Goal: Task Accomplishment & Management: Use online tool/utility

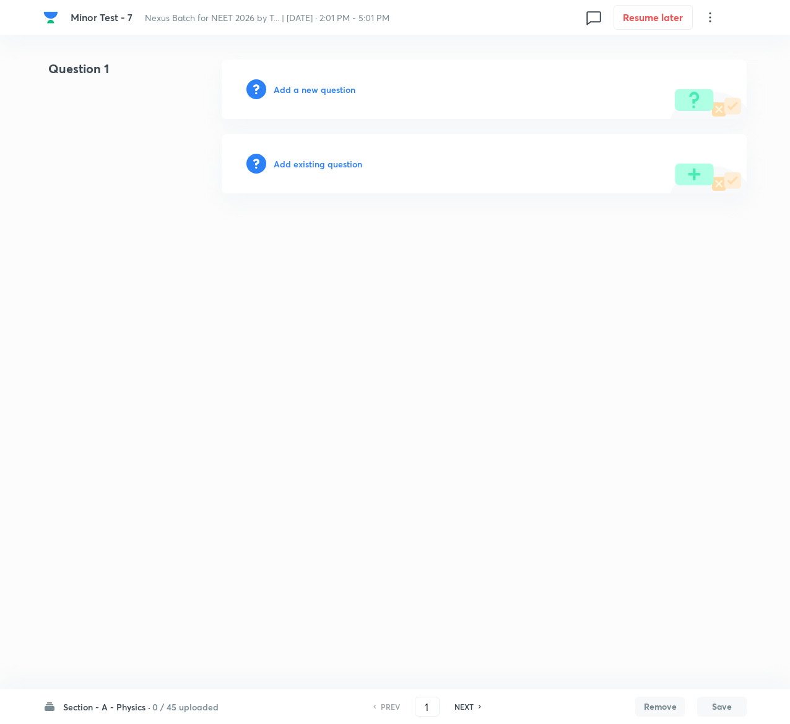
click at [313, 161] on h6 "Add existing question" at bounding box center [318, 163] width 89 height 13
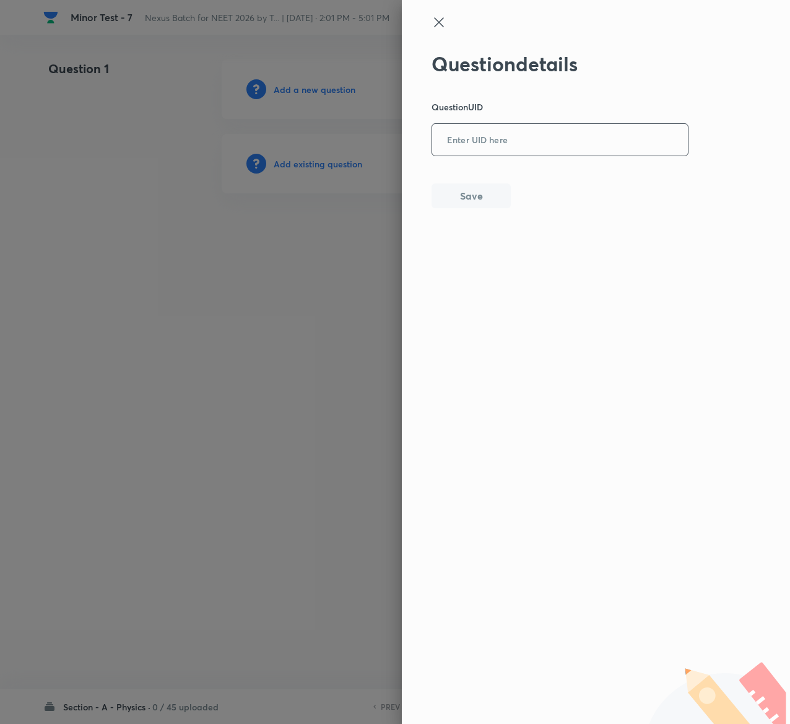
click at [560, 150] on input "text" at bounding box center [560, 140] width 256 height 30
paste input "XCNR5"
type input "XCNR5"
click at [471, 185] on button "Save" at bounding box center [471, 194] width 79 height 25
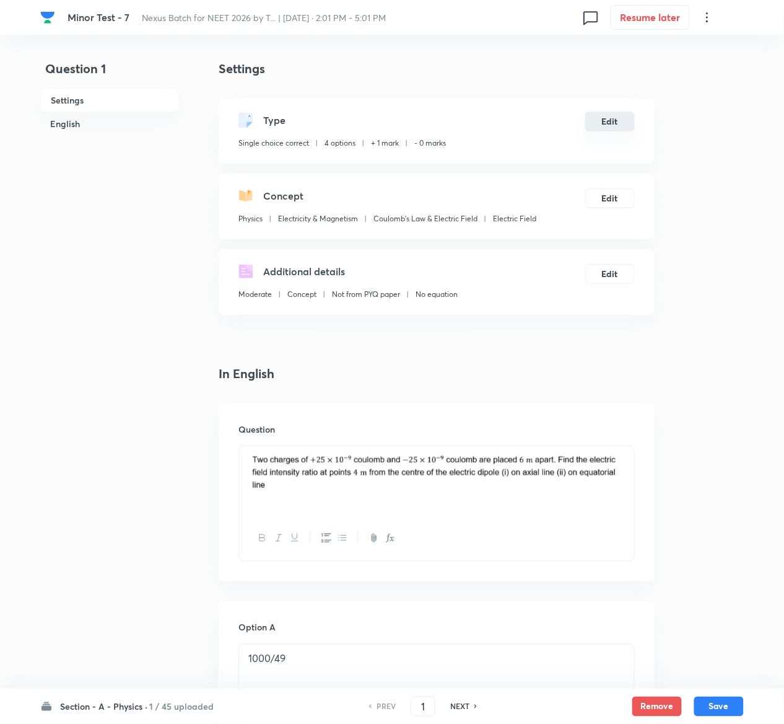
click at [633, 118] on button "Edit" at bounding box center [610, 122] width 50 height 20
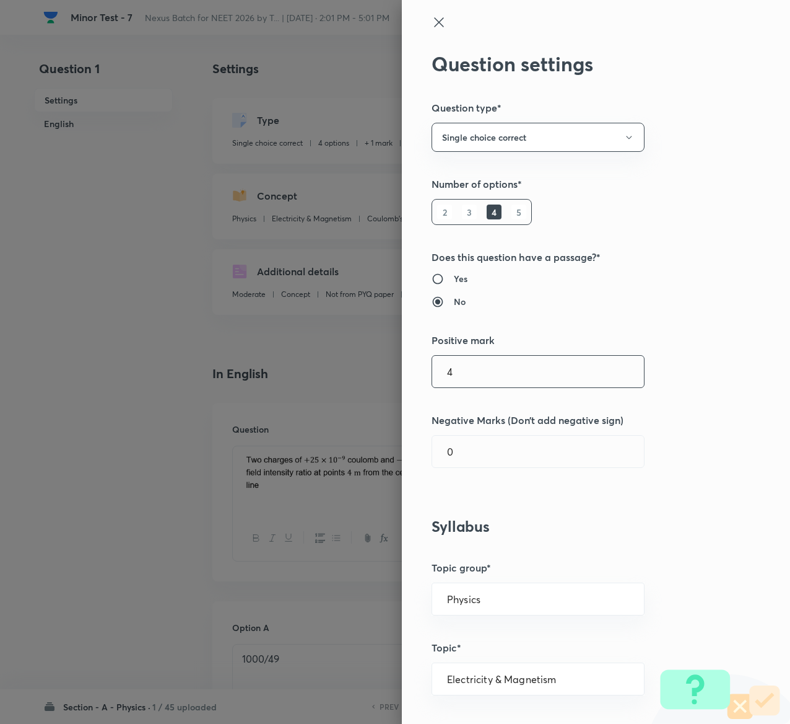
type input "4"
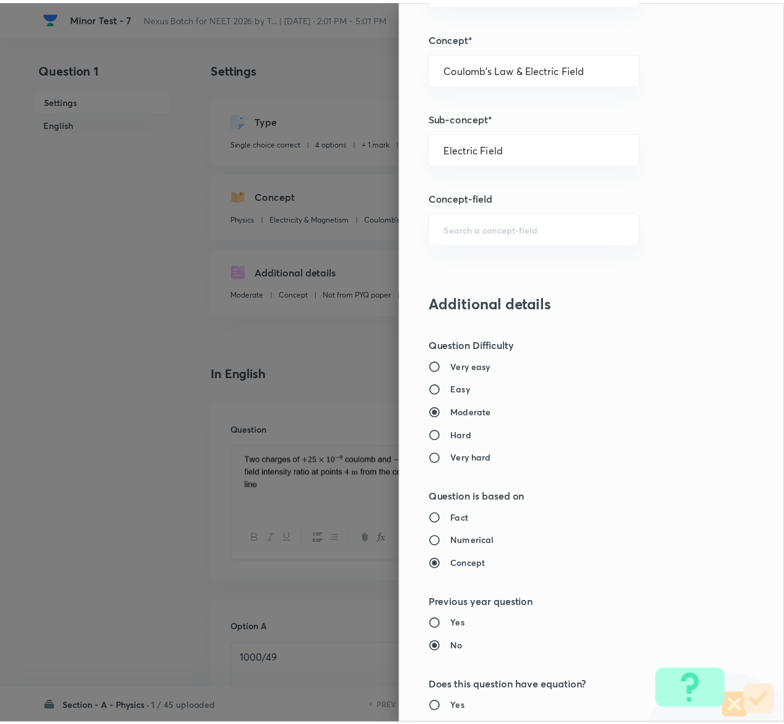
scroll to position [968, 0]
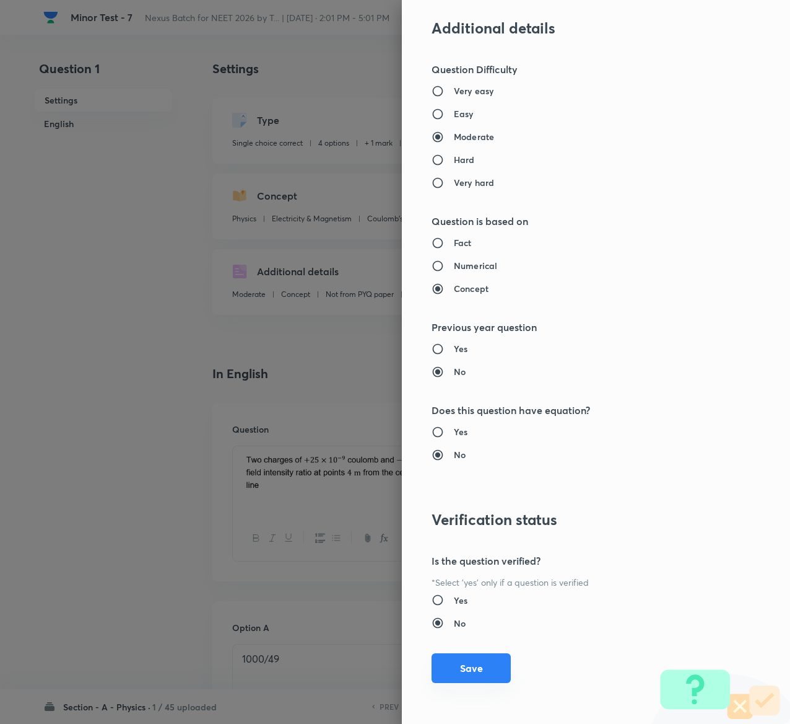
type input "1"
click at [460, 669] on button "Save" at bounding box center [471, 668] width 79 height 30
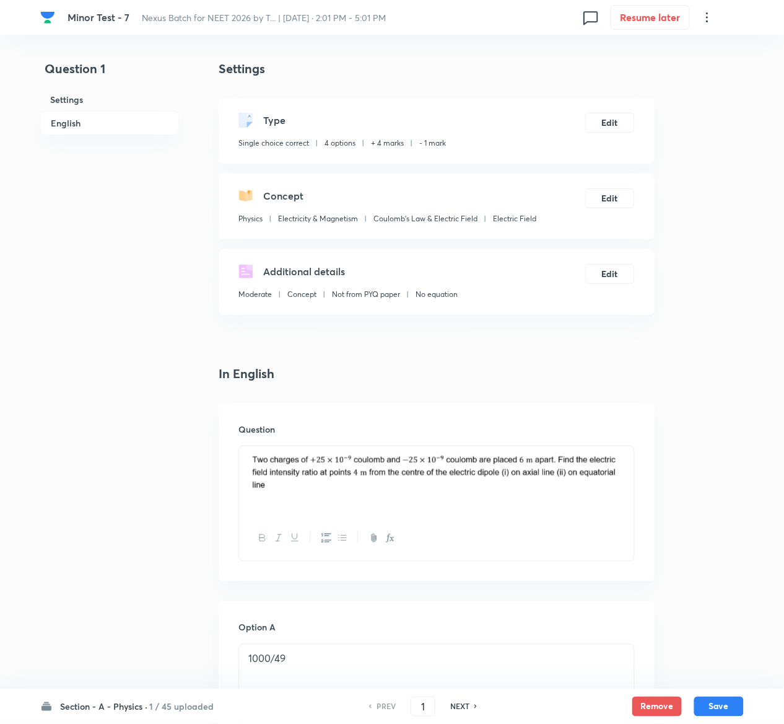
scroll to position [1031, 0]
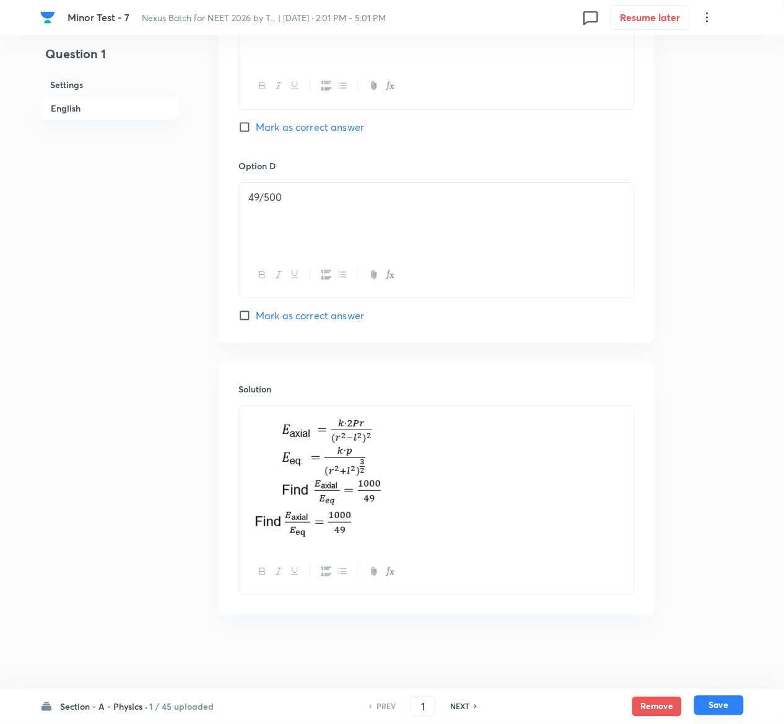
click at [740, 704] on button "Save" at bounding box center [719, 705] width 50 height 20
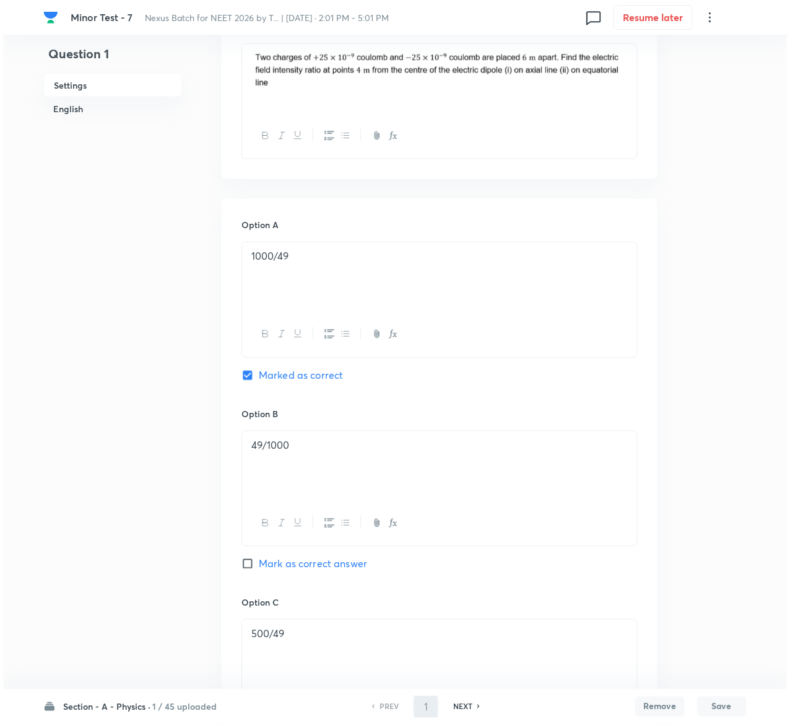
scroll to position [0, 0]
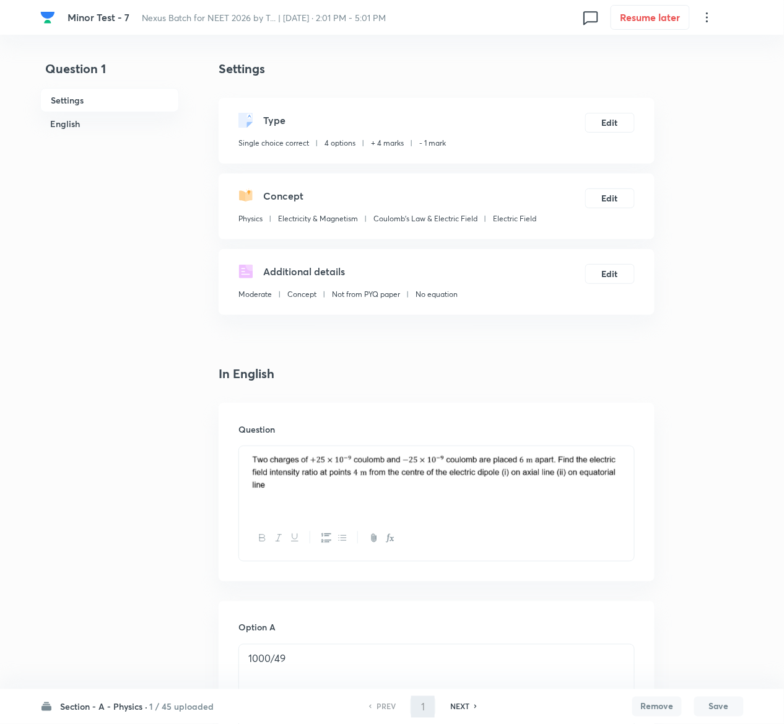
type input "2"
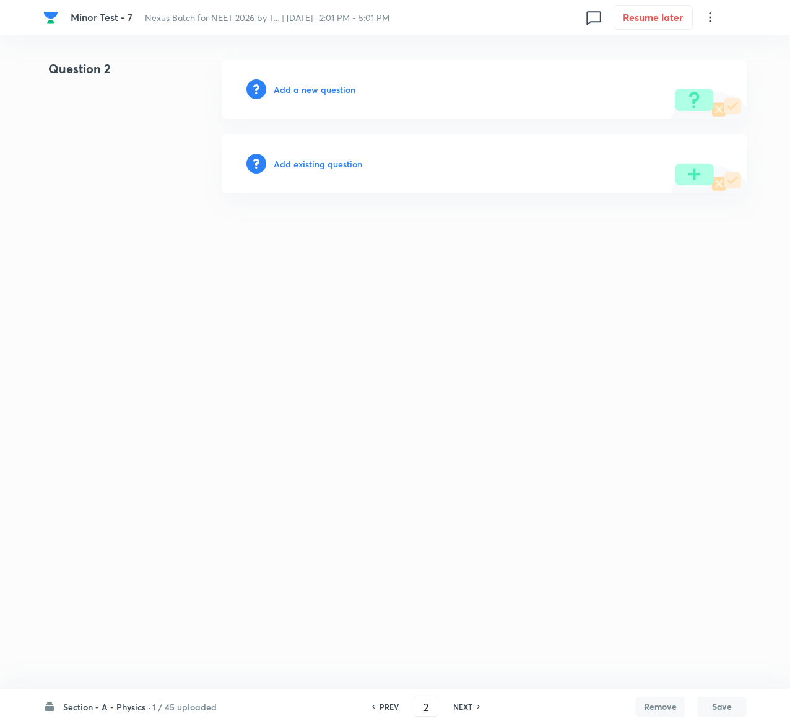
click at [353, 157] on h6 "Add existing question" at bounding box center [318, 163] width 89 height 13
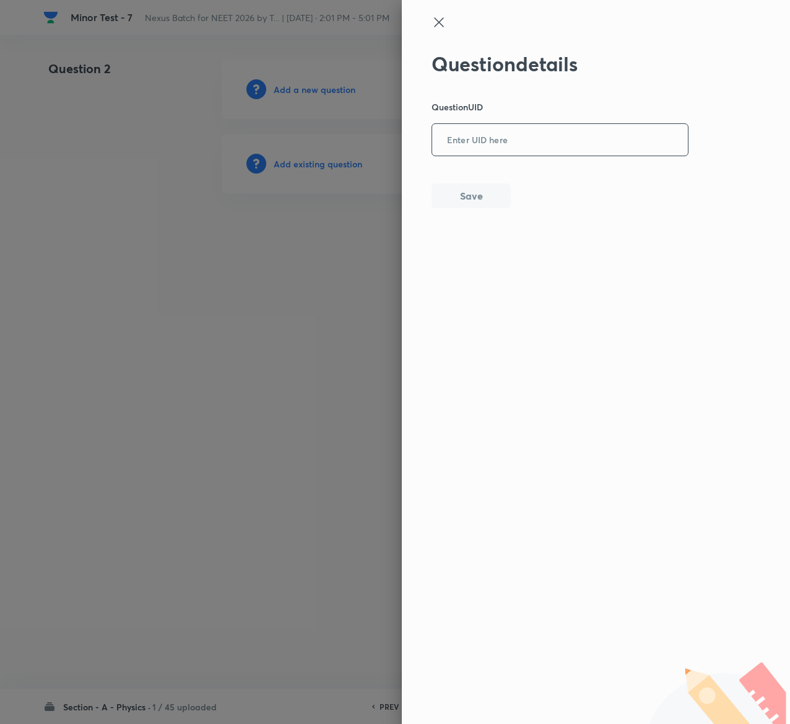
click at [664, 141] on input "text" at bounding box center [560, 140] width 256 height 30
paste input "8DSMK"
type input "8DSMK"
click at [475, 198] on button "Save" at bounding box center [471, 194] width 79 height 25
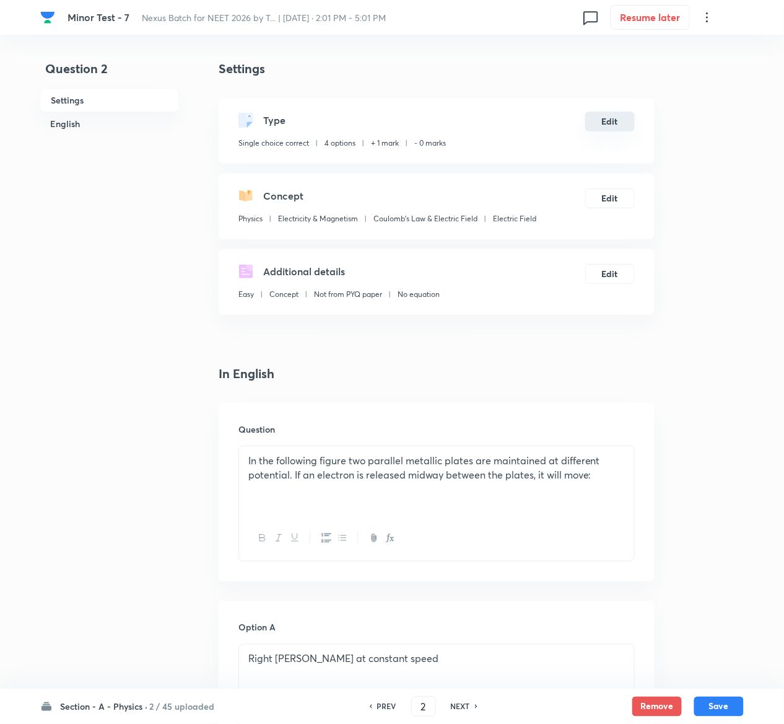
click at [625, 113] on button "Edit" at bounding box center [610, 122] width 50 height 20
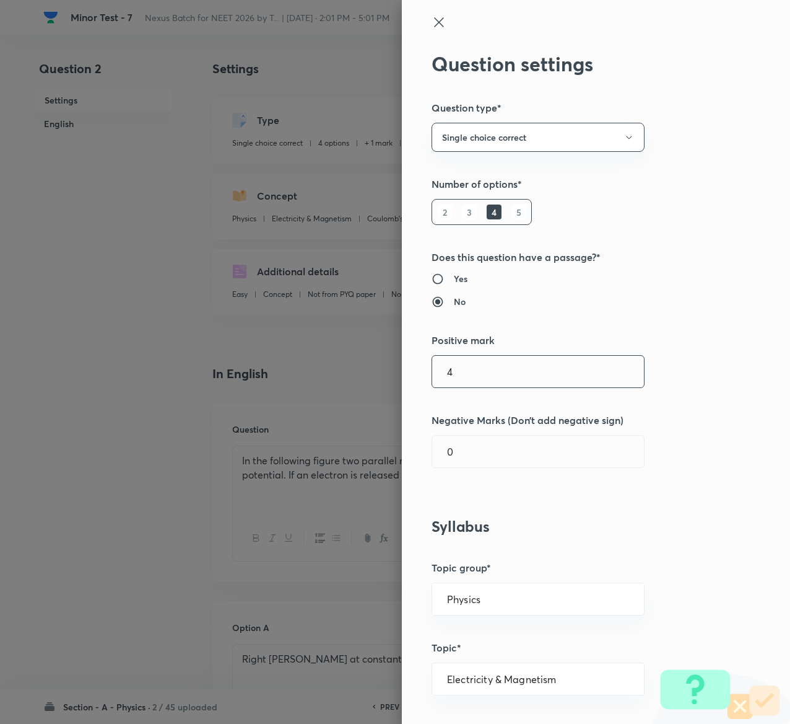
type input "4"
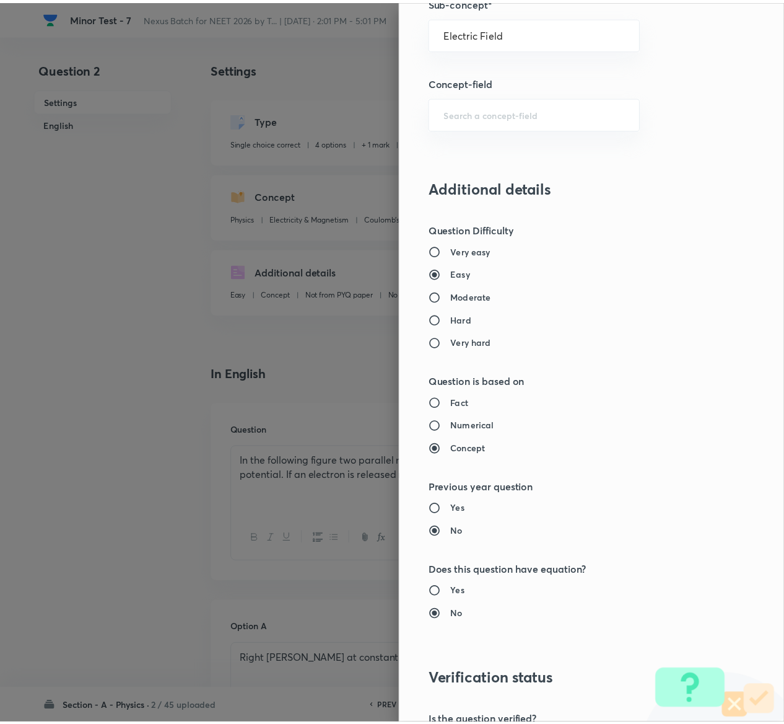
scroll to position [968, 0]
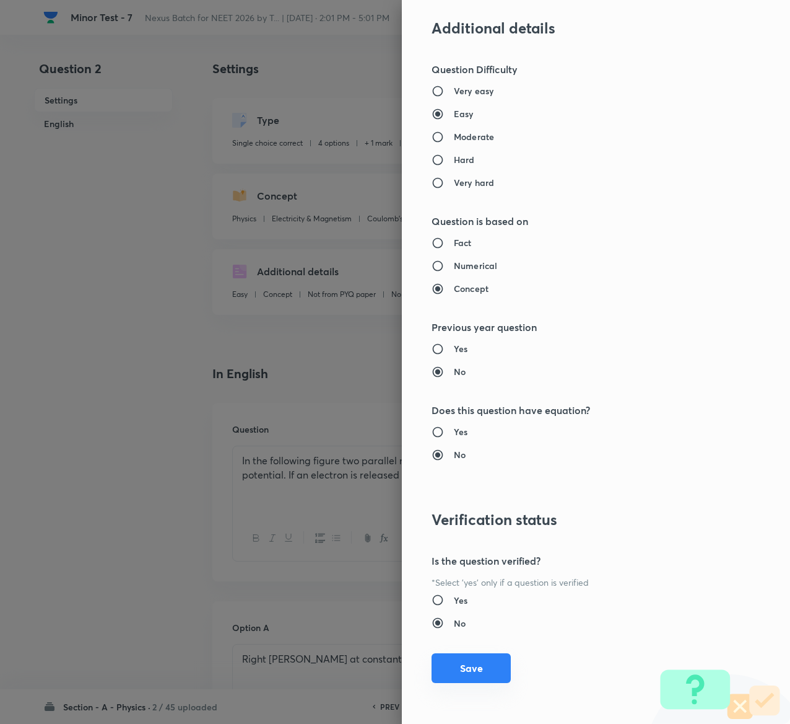
type input "1"
click at [449, 668] on button "Save" at bounding box center [471, 668] width 79 height 30
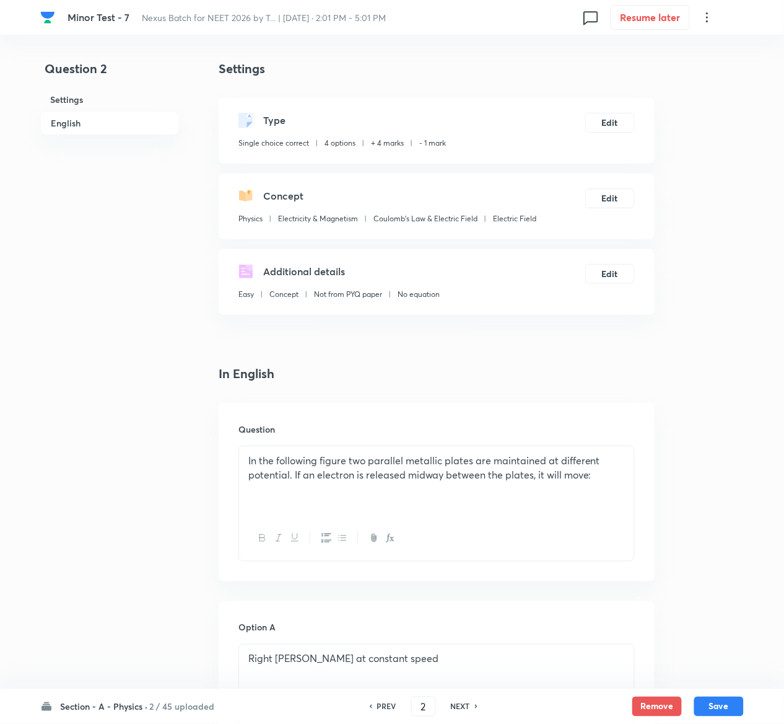
scroll to position [1051, 0]
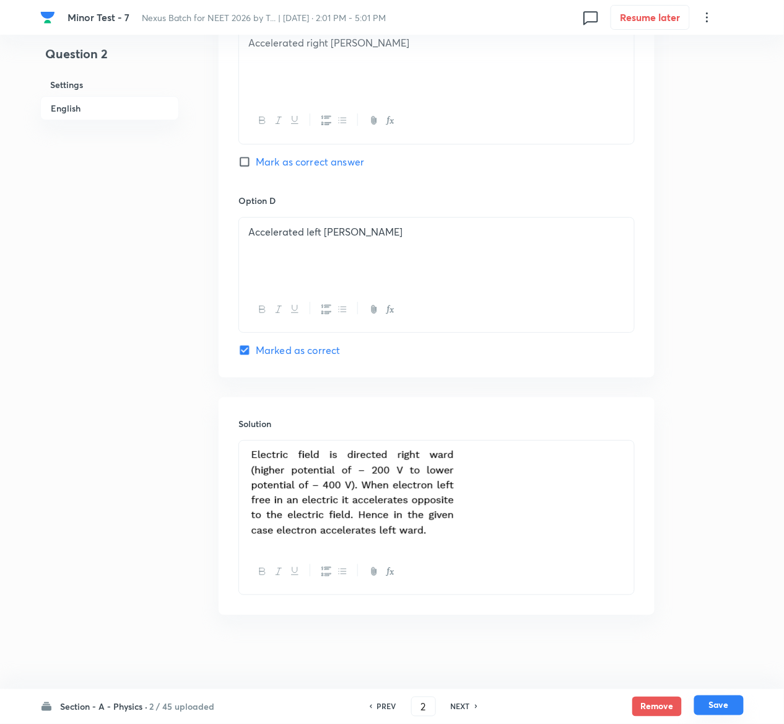
click at [717, 701] on button "Save" at bounding box center [719, 705] width 50 height 20
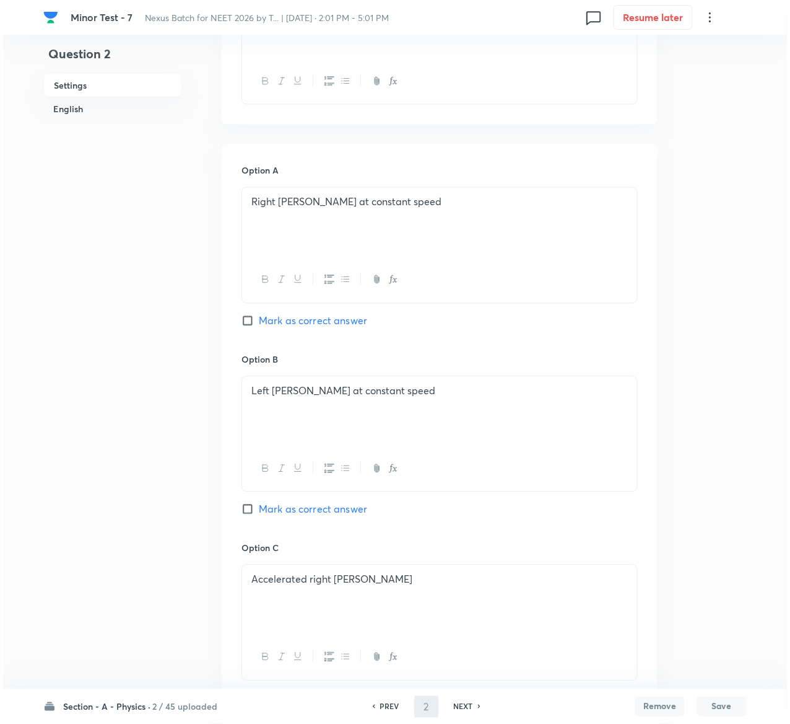
scroll to position [0, 0]
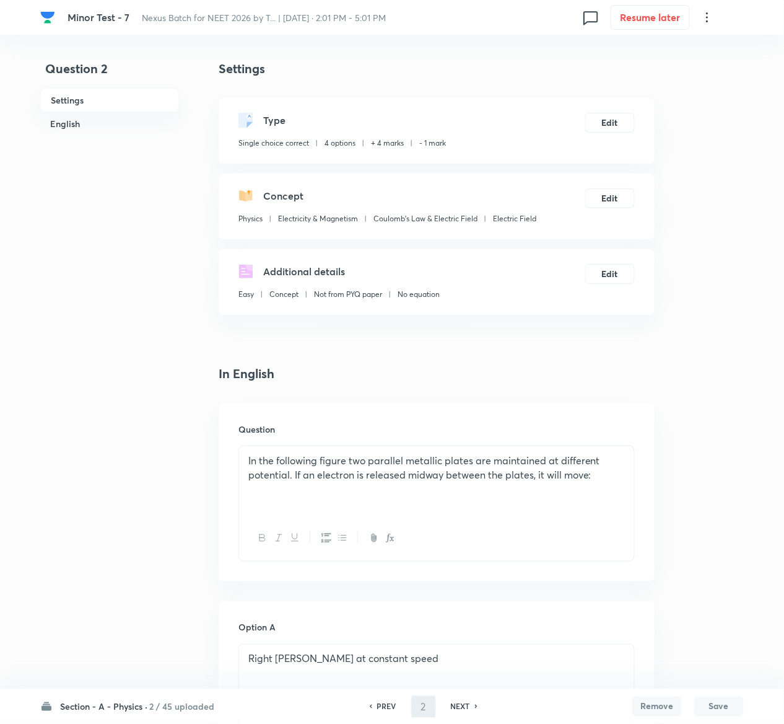
type input "3"
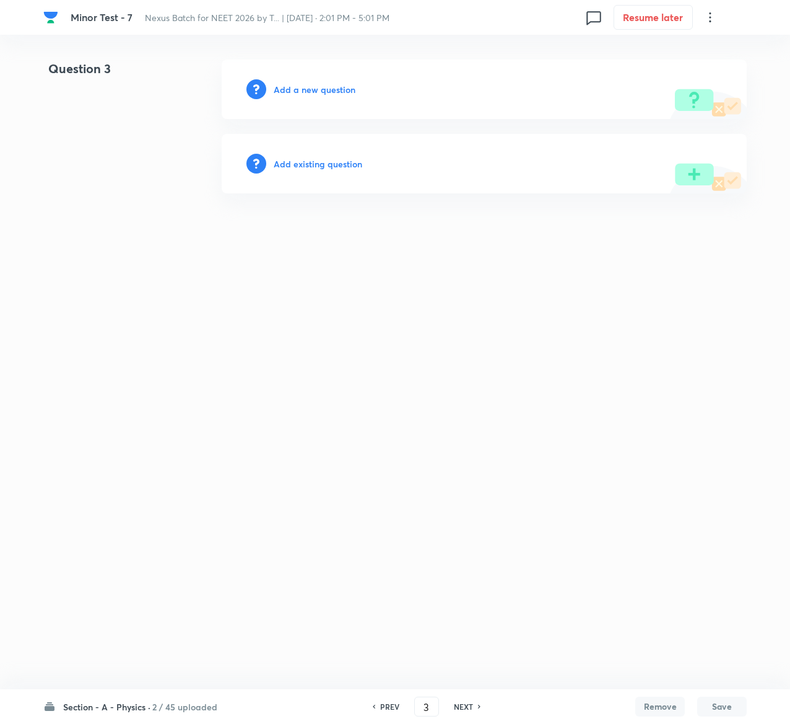
click at [322, 163] on h6 "Add existing question" at bounding box center [318, 163] width 89 height 13
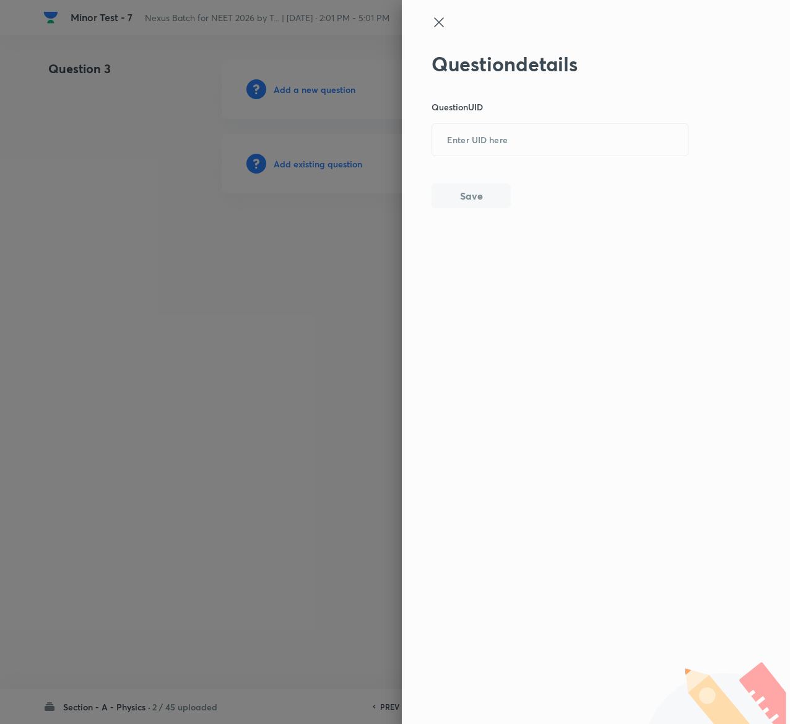
click at [581, 166] on div "Question details Question UID ​ Save" at bounding box center [561, 130] width 258 height 156
click at [578, 142] on input "text" at bounding box center [560, 140] width 256 height 30
paste input "1KIE8"
type input "1KIE8"
click at [466, 197] on button "Save" at bounding box center [471, 194] width 79 height 25
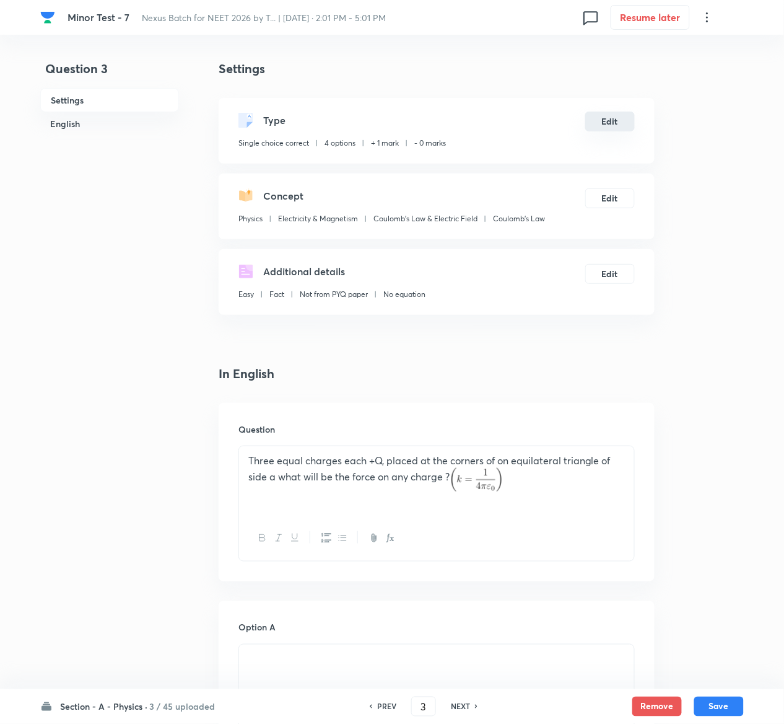
click at [615, 123] on button "Edit" at bounding box center [610, 122] width 50 height 20
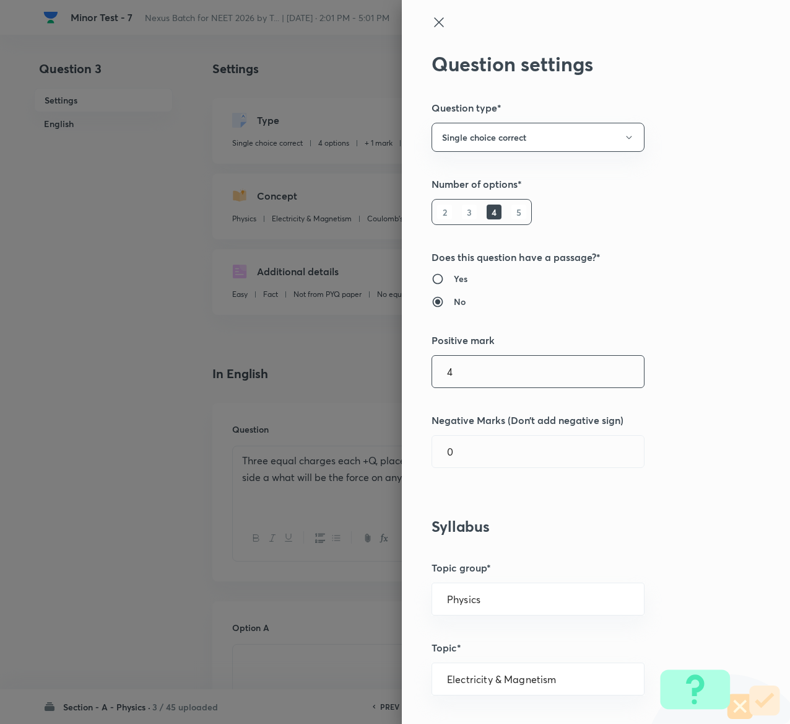
type input "4"
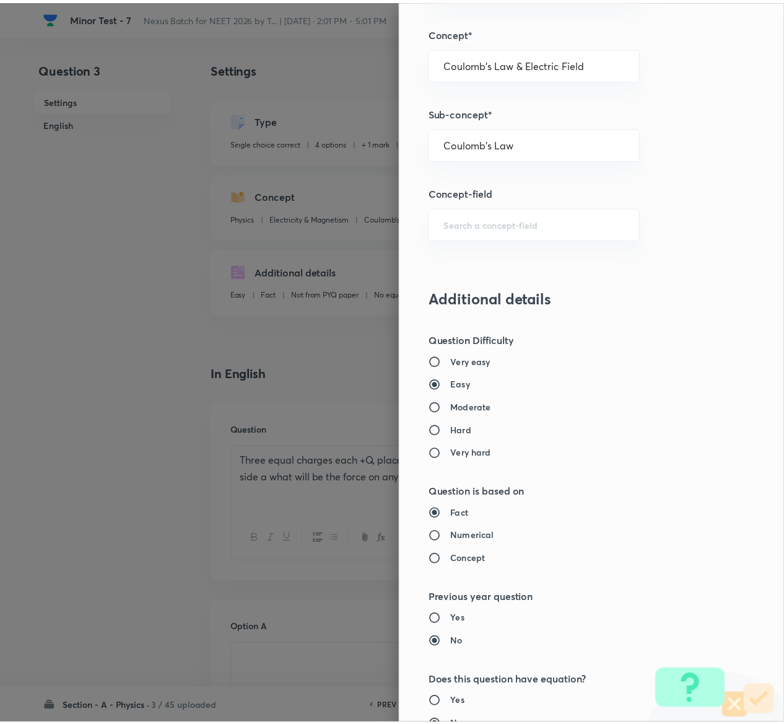
scroll to position [968, 0]
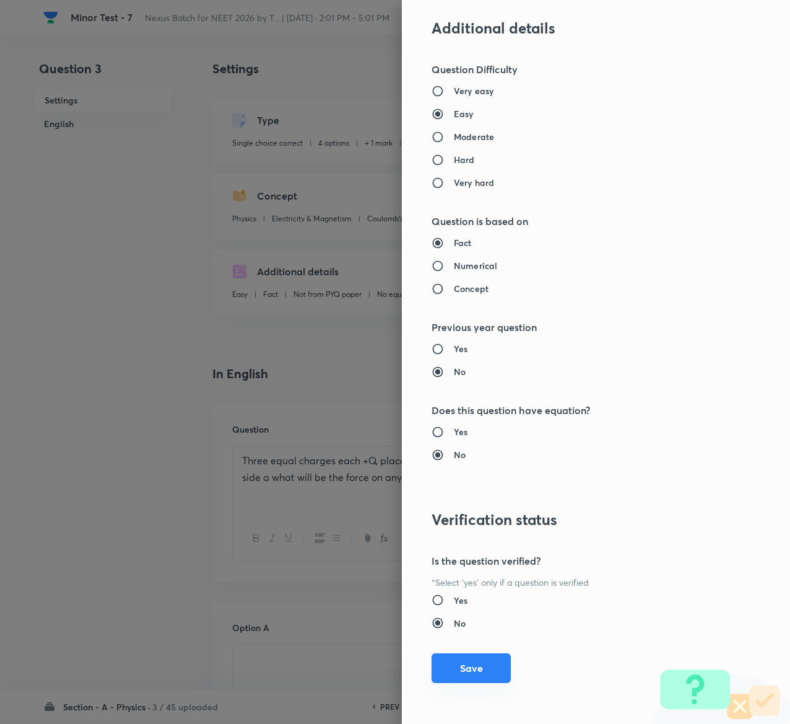
type input "1"
click at [449, 667] on button "Save" at bounding box center [471, 668] width 79 height 30
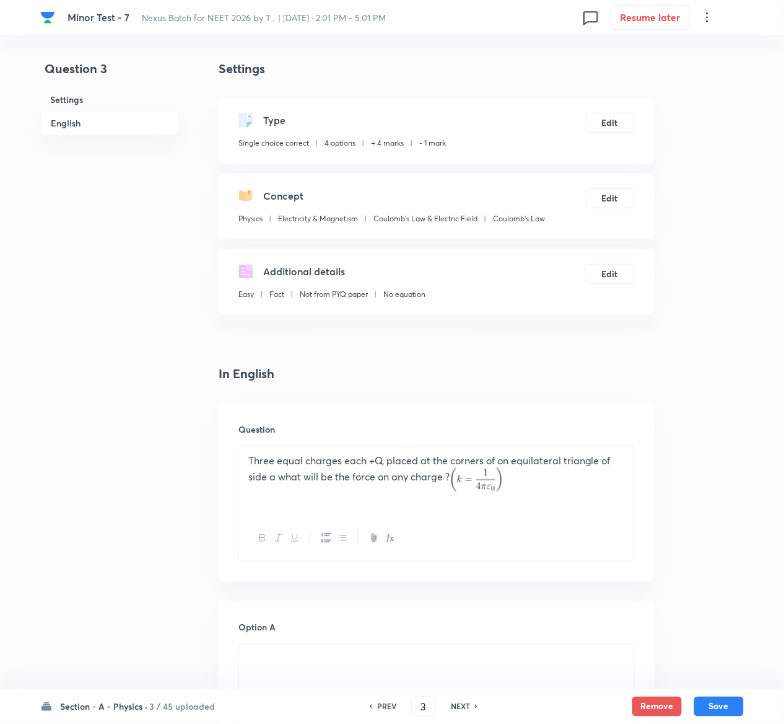
scroll to position [1155, 0]
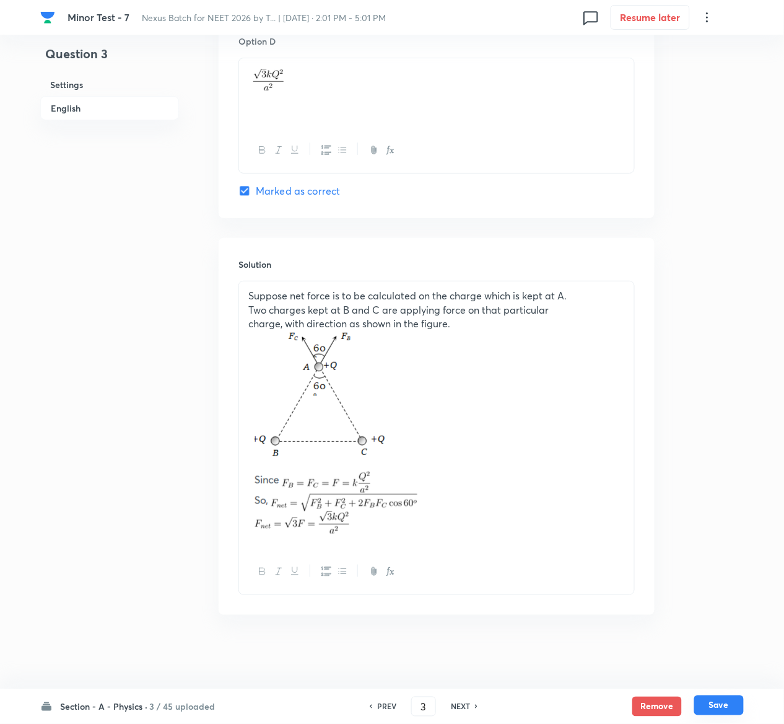
click at [736, 710] on button "Save" at bounding box center [719, 705] width 50 height 20
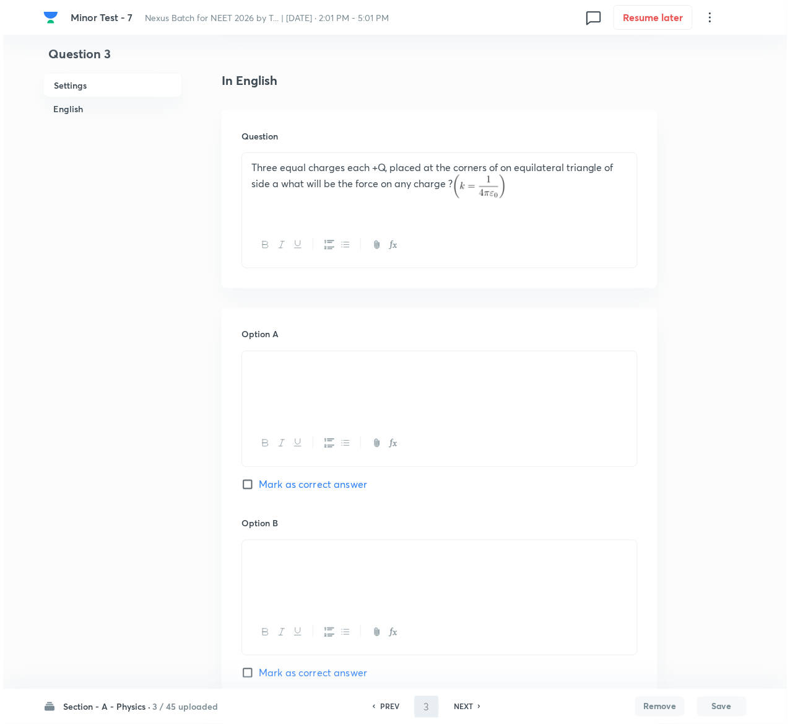
scroll to position [0, 0]
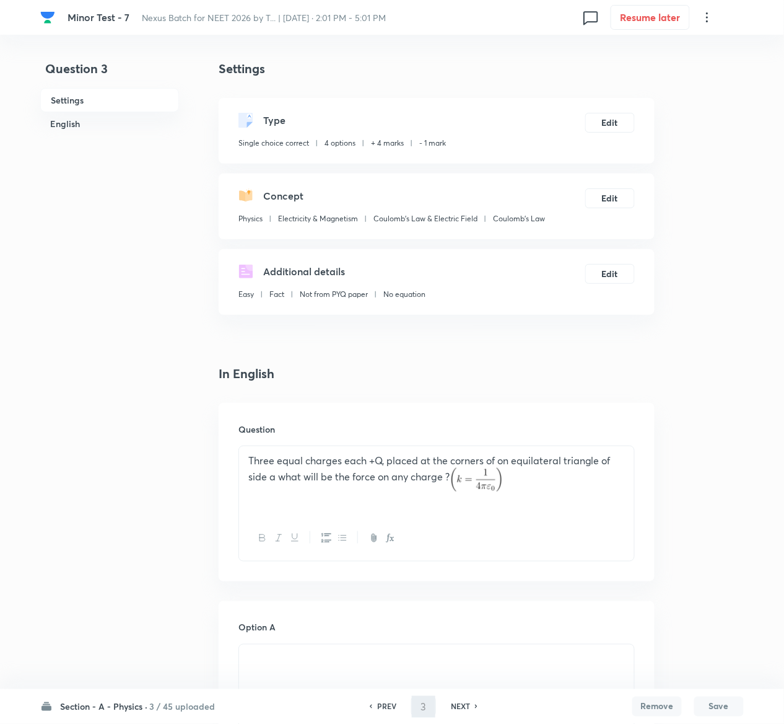
type input "4"
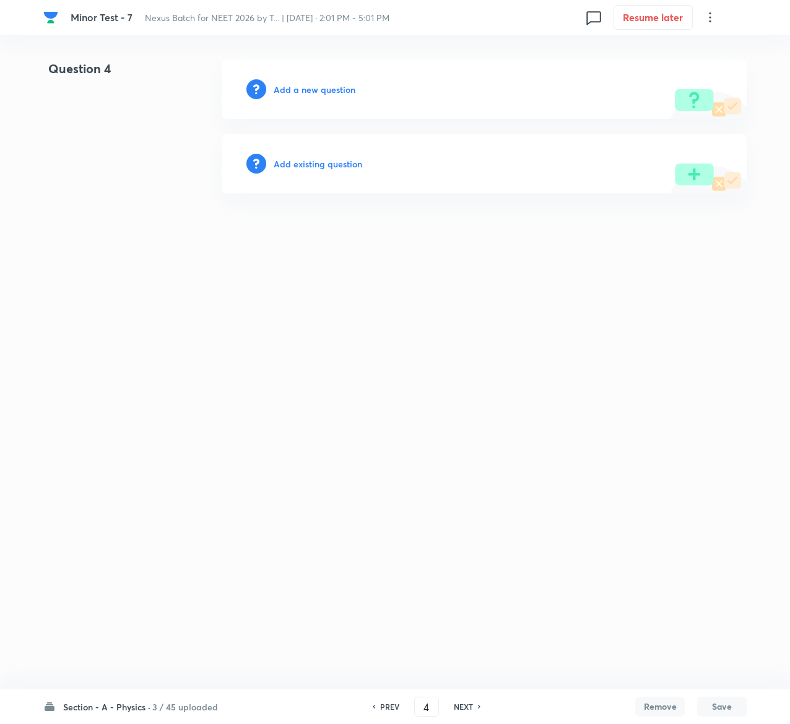
click at [348, 160] on h6 "Add existing question" at bounding box center [318, 163] width 89 height 13
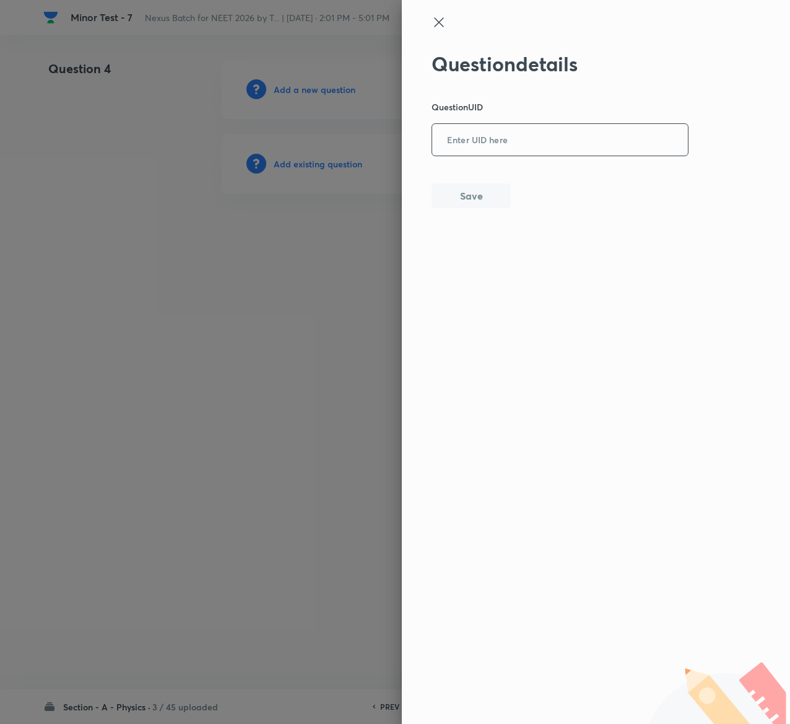
click at [545, 130] on input "text" at bounding box center [560, 140] width 256 height 30
paste input "WURDU"
type input "WURDU"
click at [482, 199] on button "Save" at bounding box center [471, 194] width 79 height 25
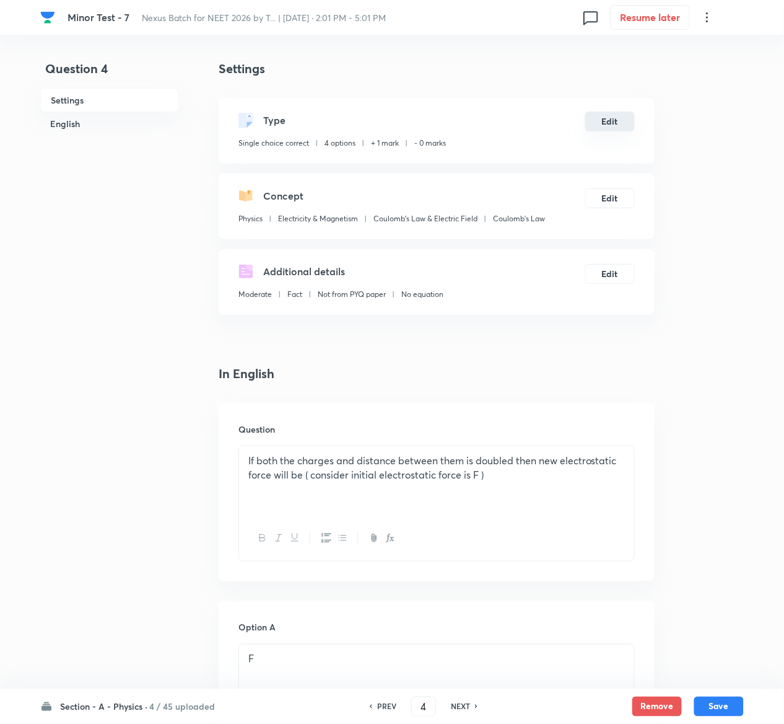
click at [613, 112] on button "Edit" at bounding box center [610, 122] width 50 height 20
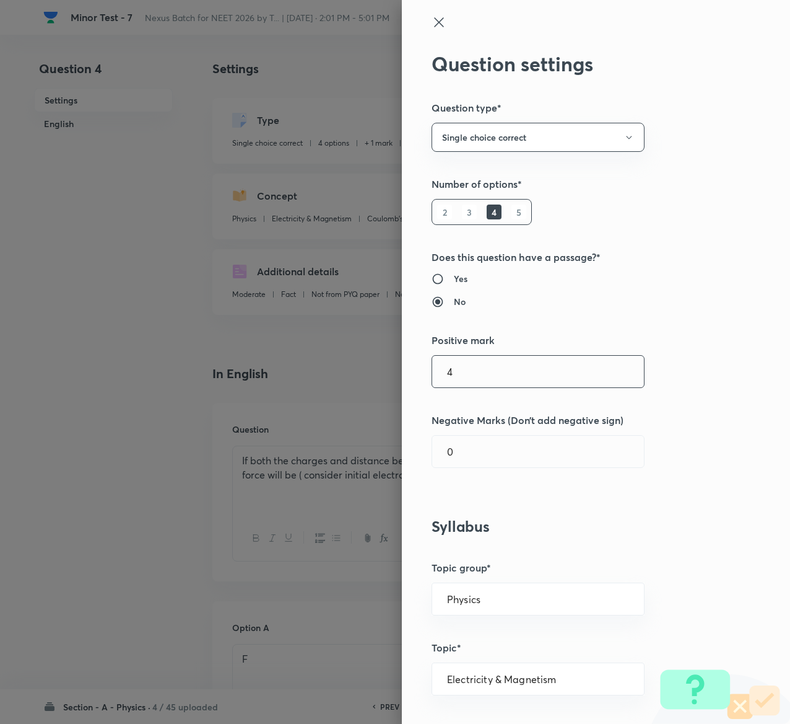
type input "4"
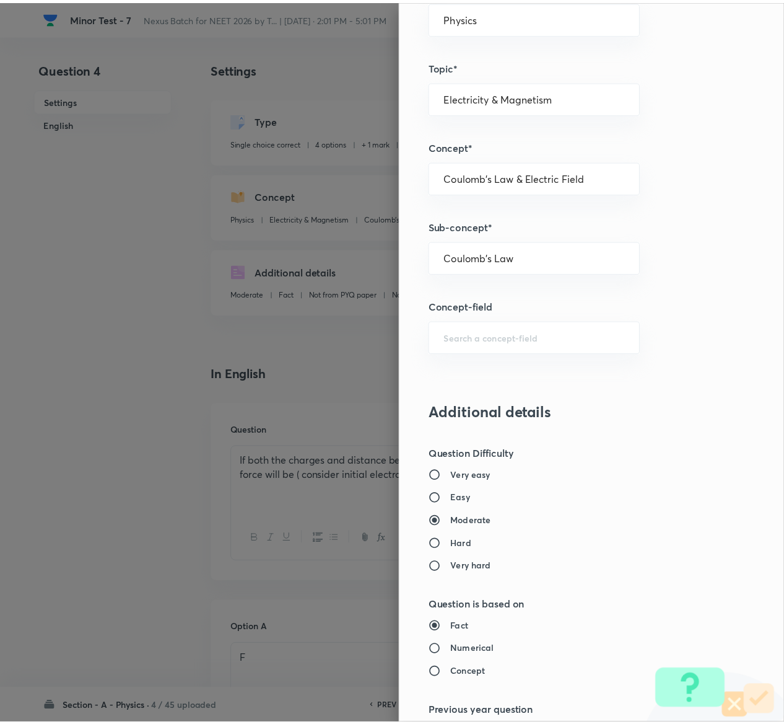
scroll to position [968, 0]
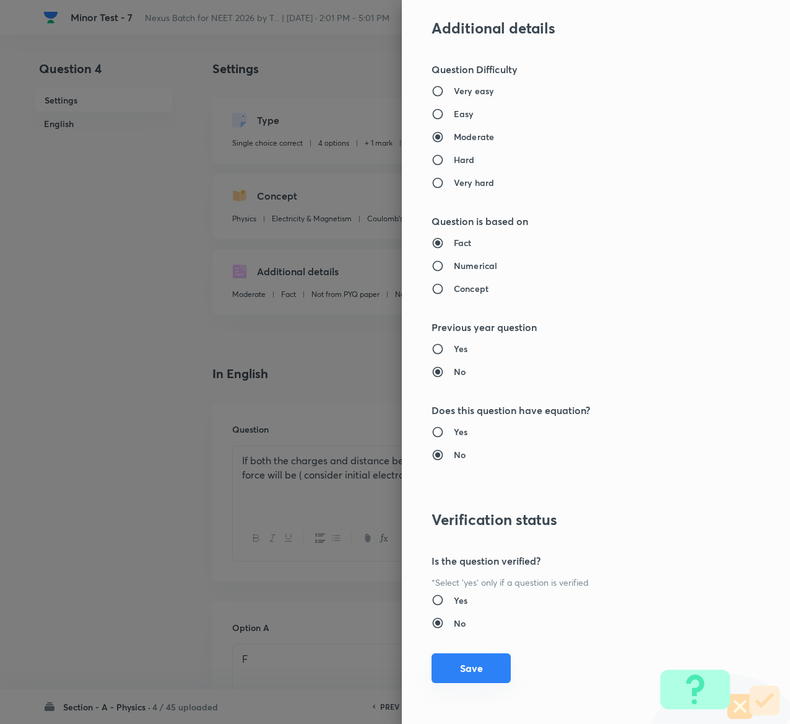
type input "1"
click at [456, 673] on button "Save" at bounding box center [471, 668] width 79 height 30
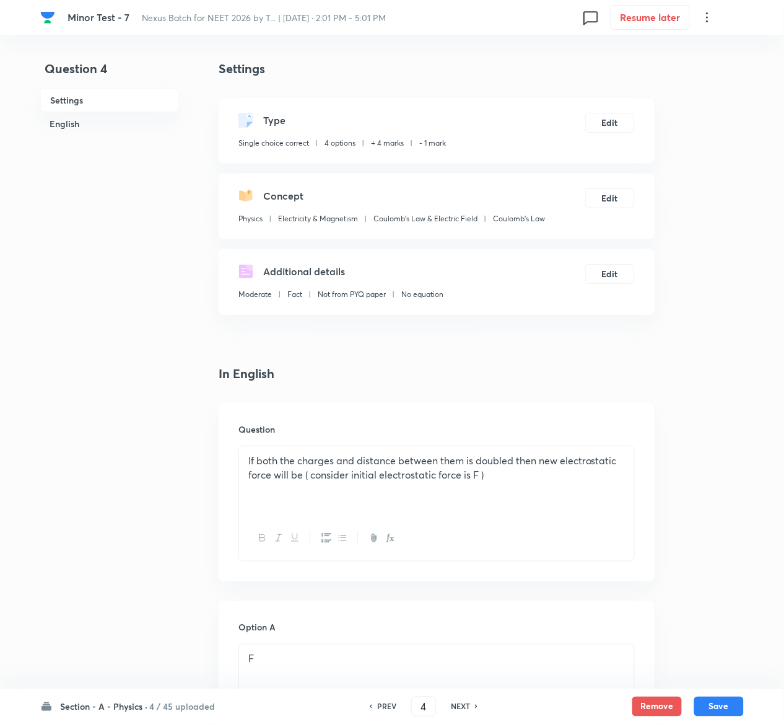
scroll to position [975, 0]
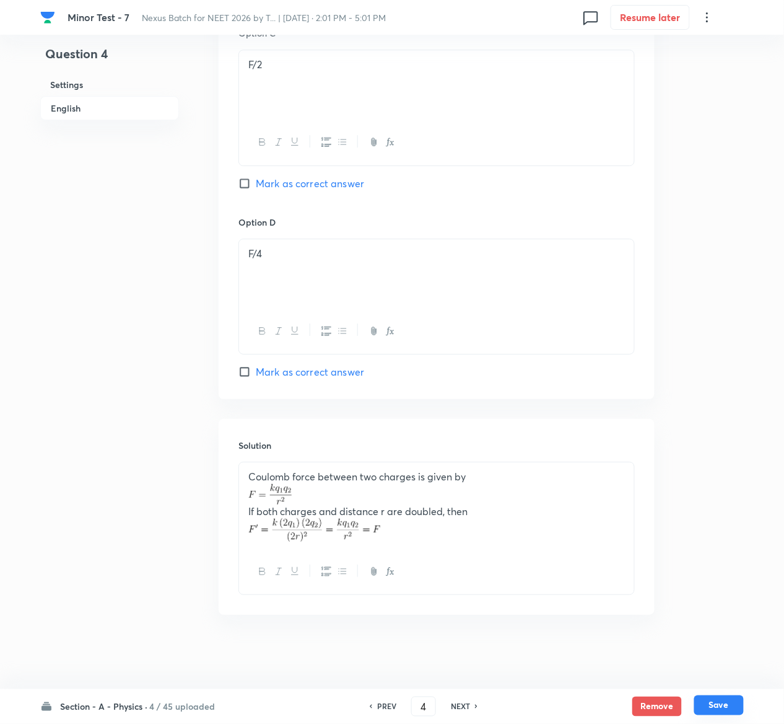
click at [732, 706] on button "Save" at bounding box center [719, 705] width 50 height 20
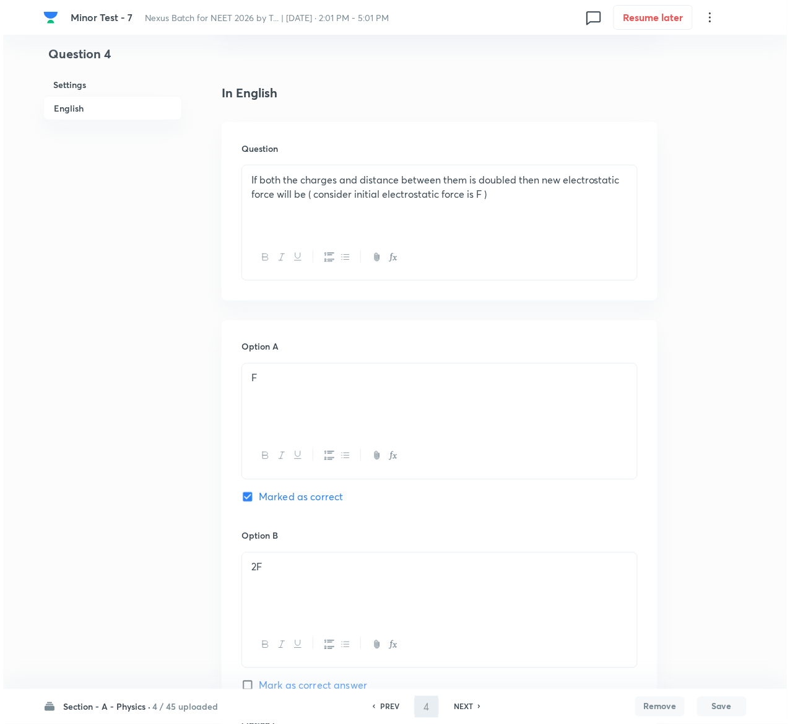
scroll to position [0, 0]
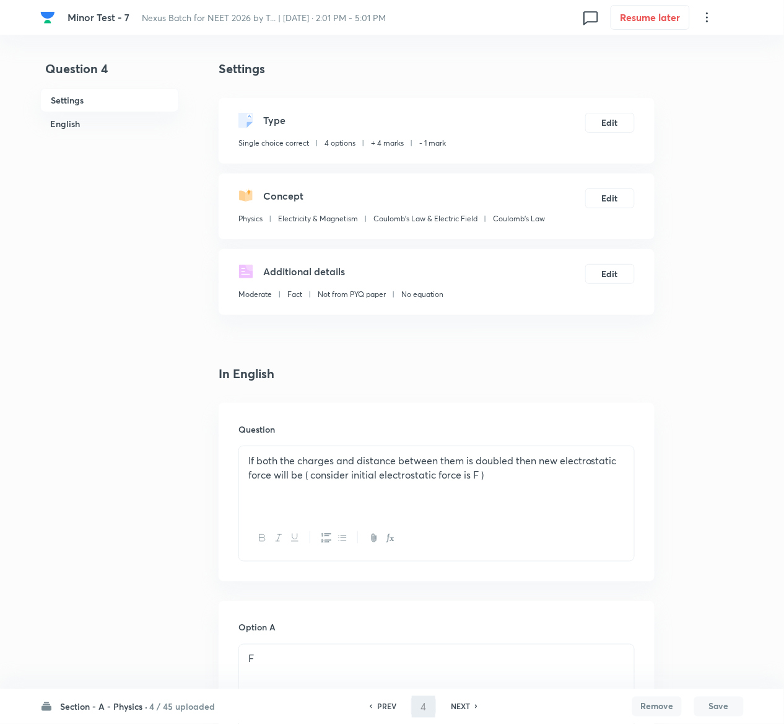
type input "5"
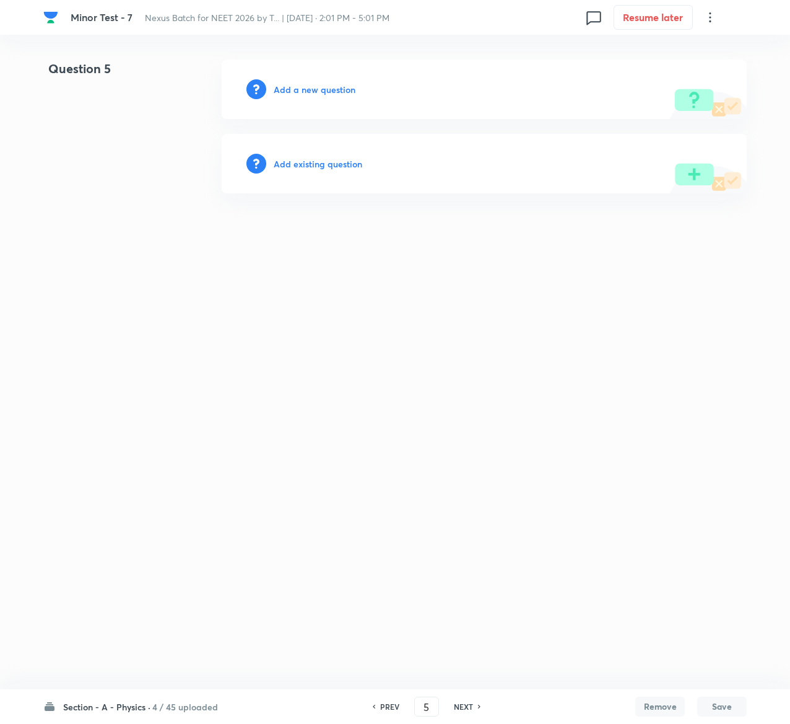
click at [333, 163] on h6 "Add existing question" at bounding box center [318, 163] width 89 height 13
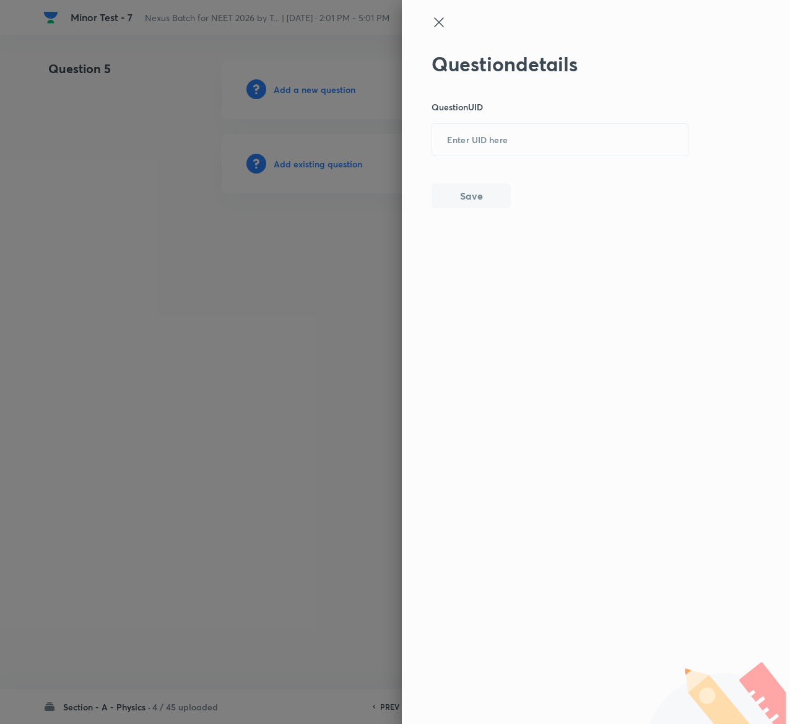
click at [551, 110] on p "Question UID" at bounding box center [561, 106] width 258 height 13
click at [553, 138] on input "text" at bounding box center [560, 140] width 256 height 30
paste input "23R8X"
click at [553, 138] on input "23R8X" at bounding box center [560, 140] width 256 height 30
type input "23R8X"
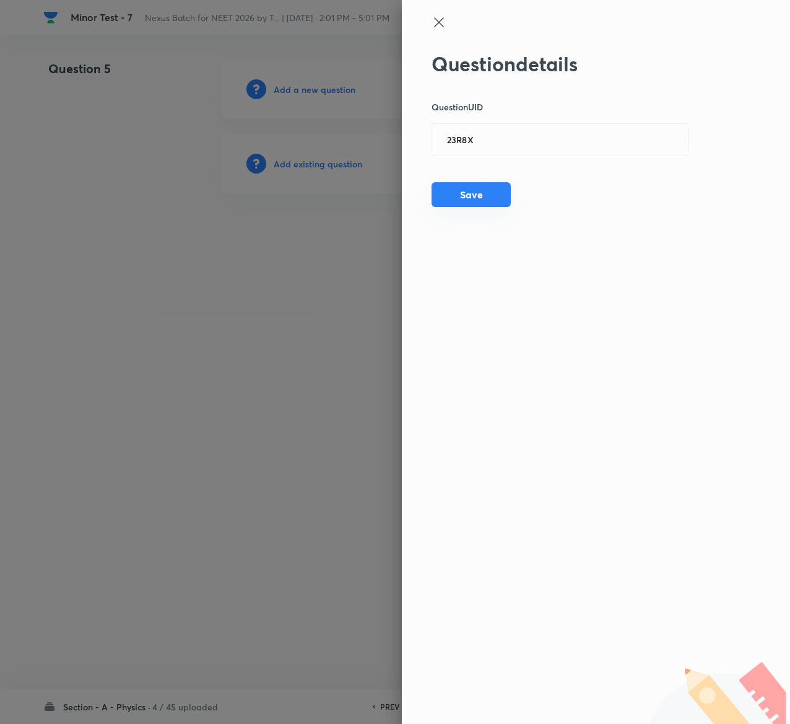
click at [462, 188] on button "Save" at bounding box center [471, 194] width 79 height 25
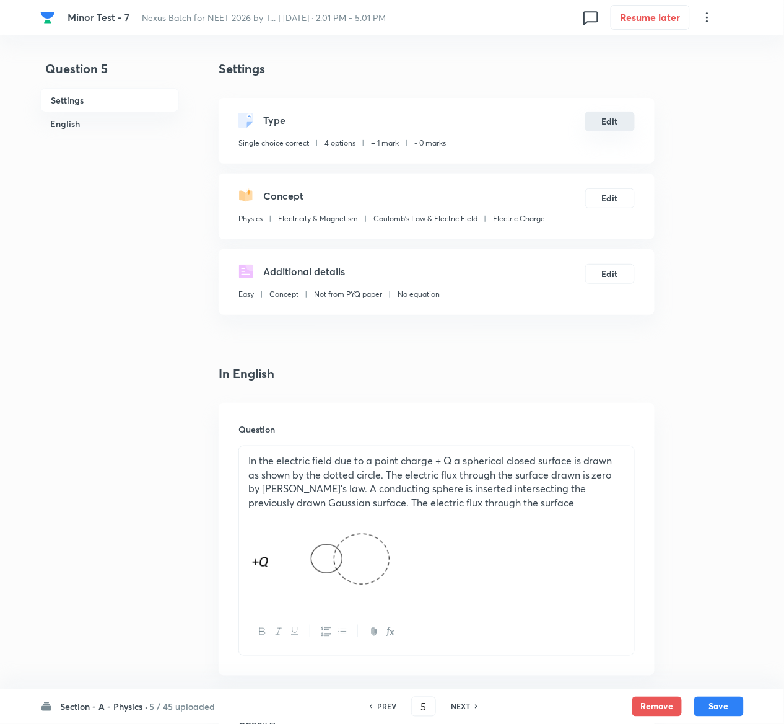
click at [618, 121] on button "Edit" at bounding box center [610, 122] width 50 height 20
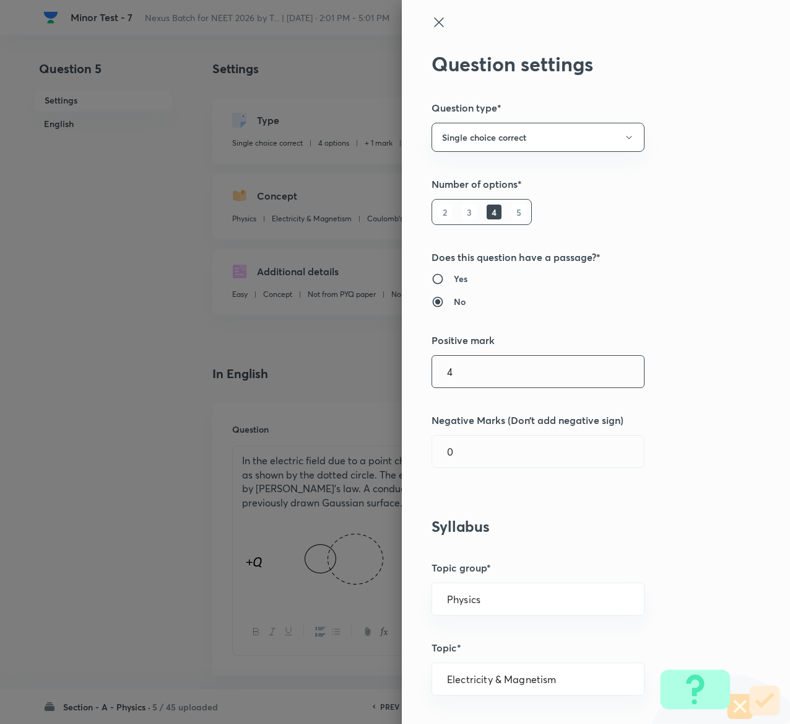
type input "4"
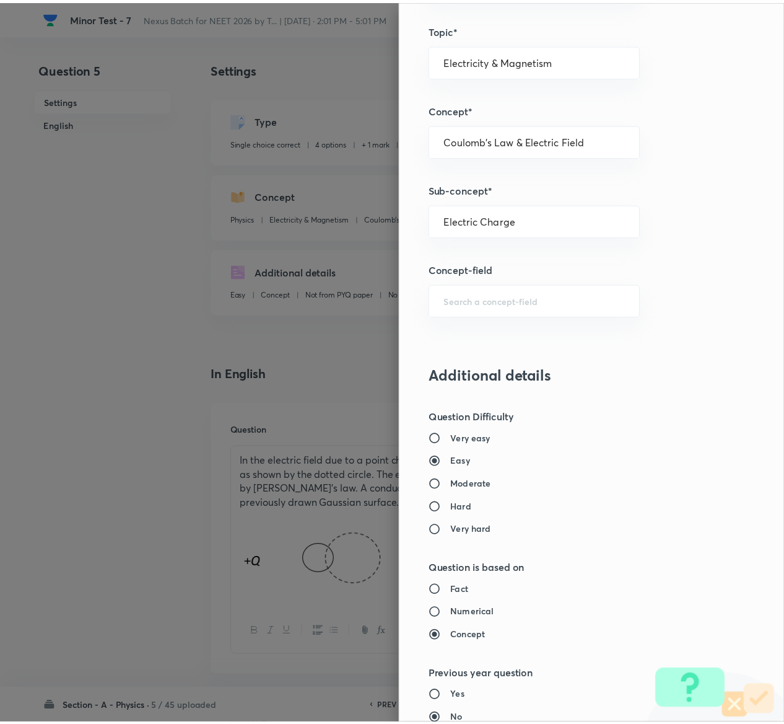
scroll to position [968, 0]
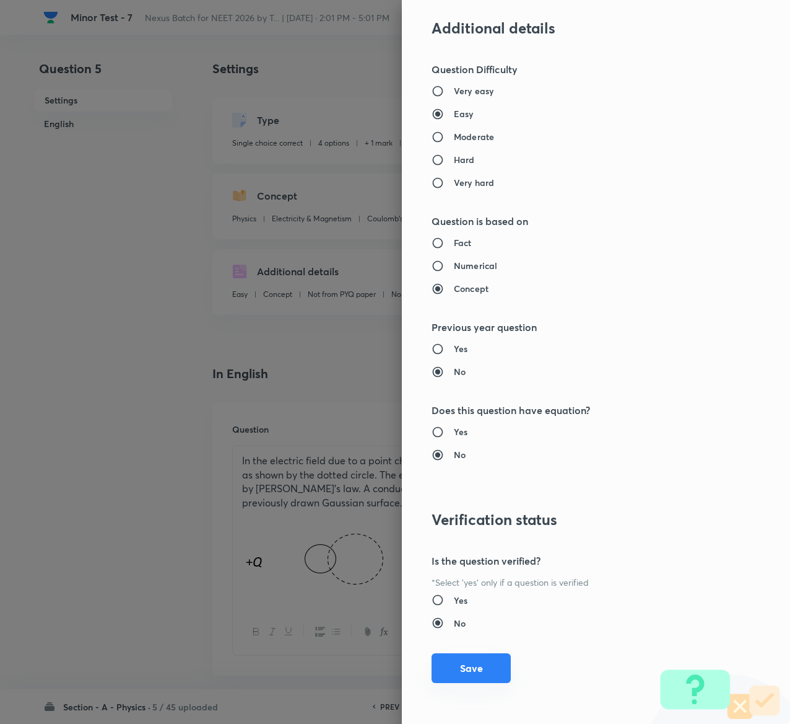
type input "1"
click at [447, 664] on button "Save" at bounding box center [471, 668] width 79 height 30
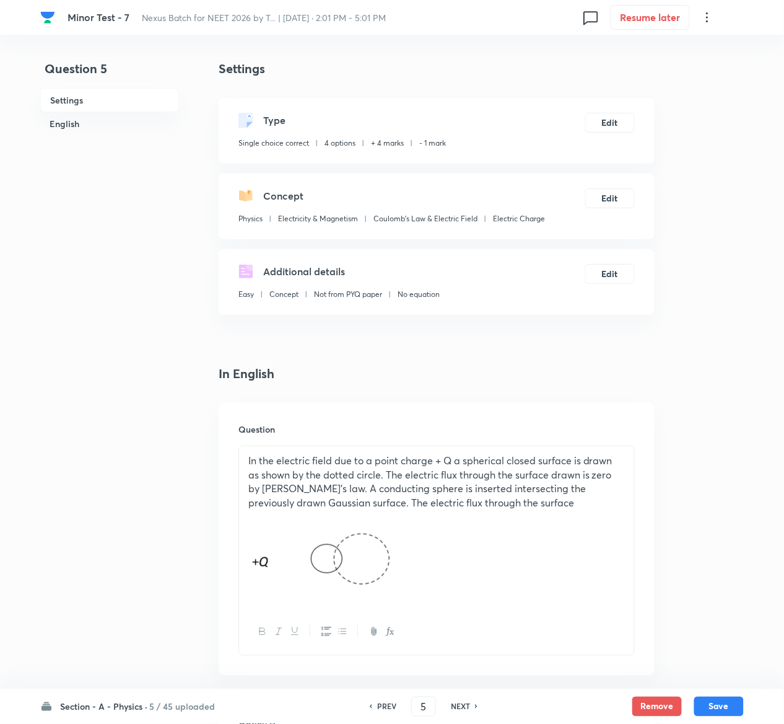
scroll to position [1051, 0]
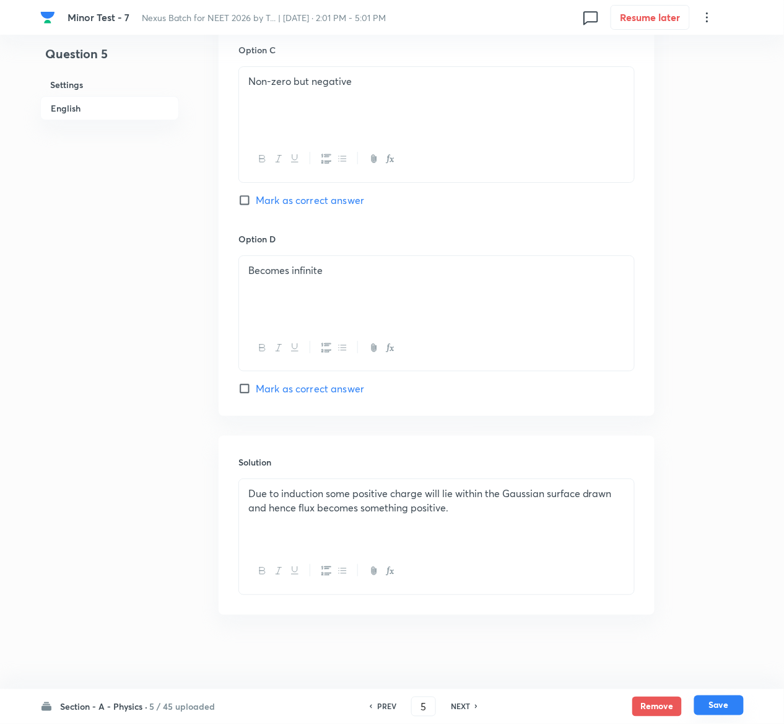
click at [737, 710] on button "Save" at bounding box center [719, 705] width 50 height 20
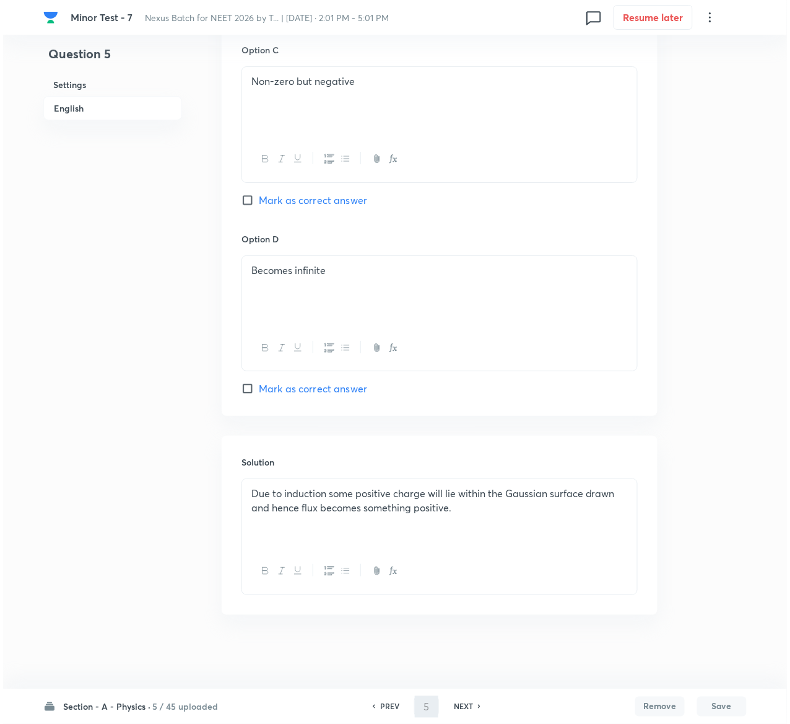
scroll to position [0, 0]
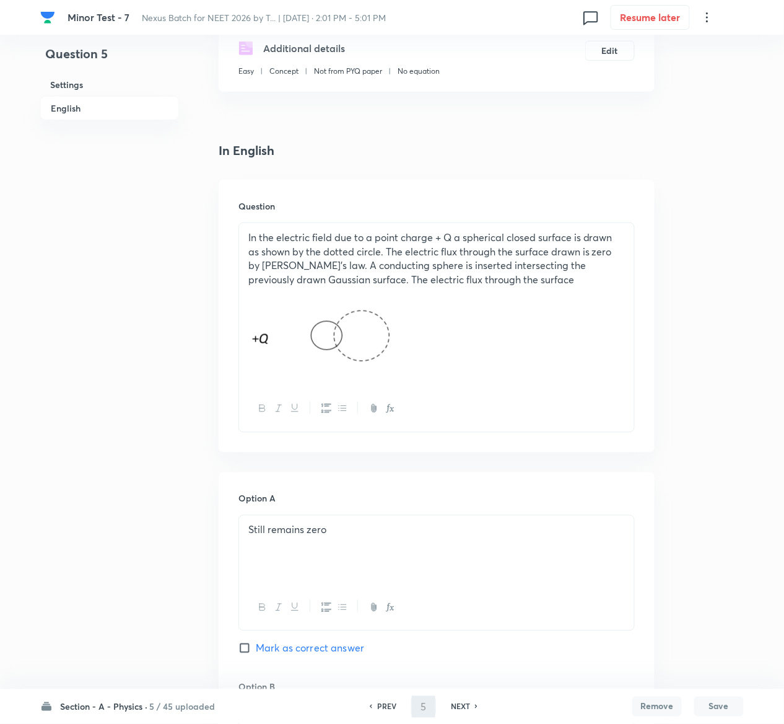
type input "6"
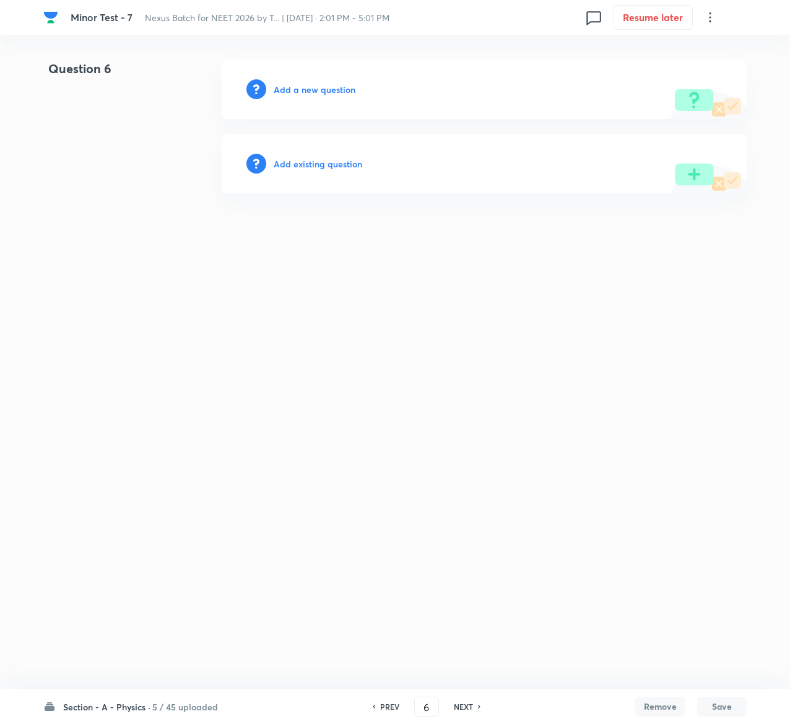
click at [349, 163] on h6 "Add existing question" at bounding box center [318, 163] width 89 height 13
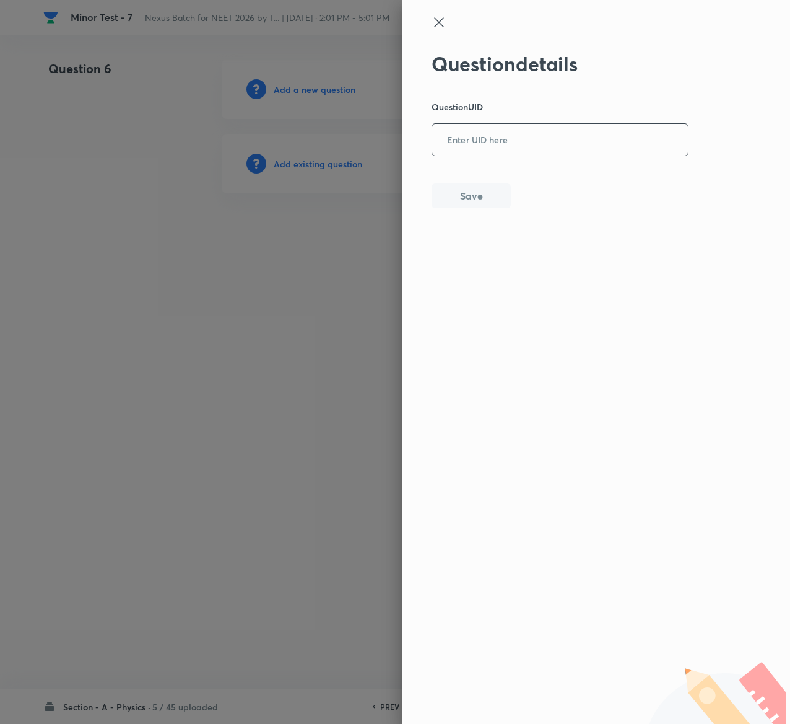
click at [548, 155] on input "text" at bounding box center [560, 140] width 256 height 30
paste input "8M1YI"
type input "8M1YI"
click at [483, 190] on button "Save" at bounding box center [471, 194] width 79 height 25
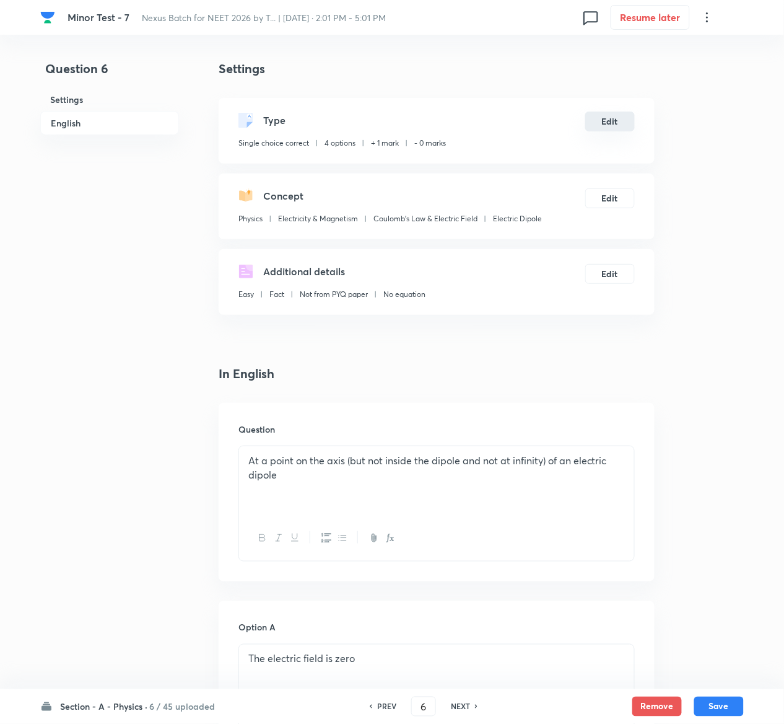
click at [618, 121] on button "Edit" at bounding box center [610, 122] width 50 height 20
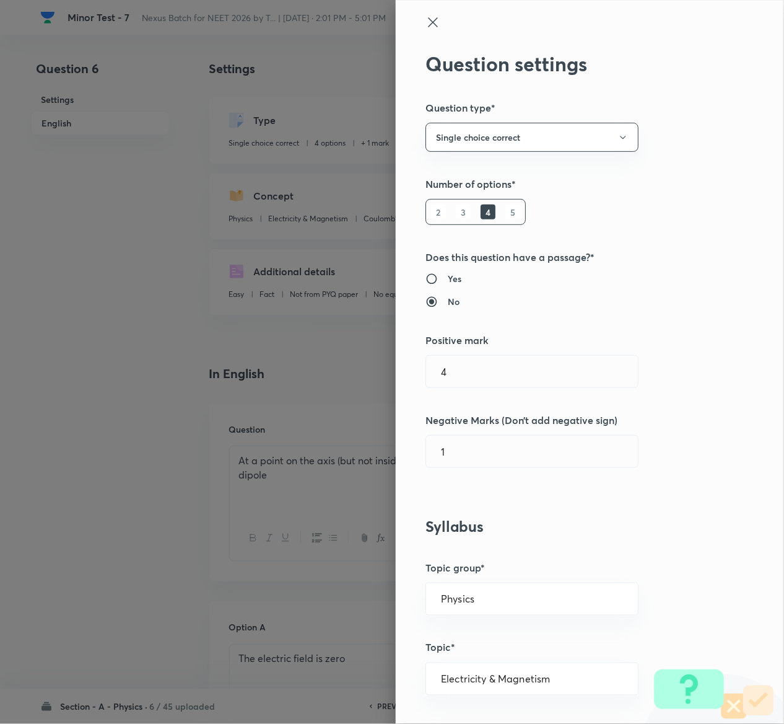
type input "1"
type input "0"
type input "Electric Dipole"
radio input "true"
radio input "false"
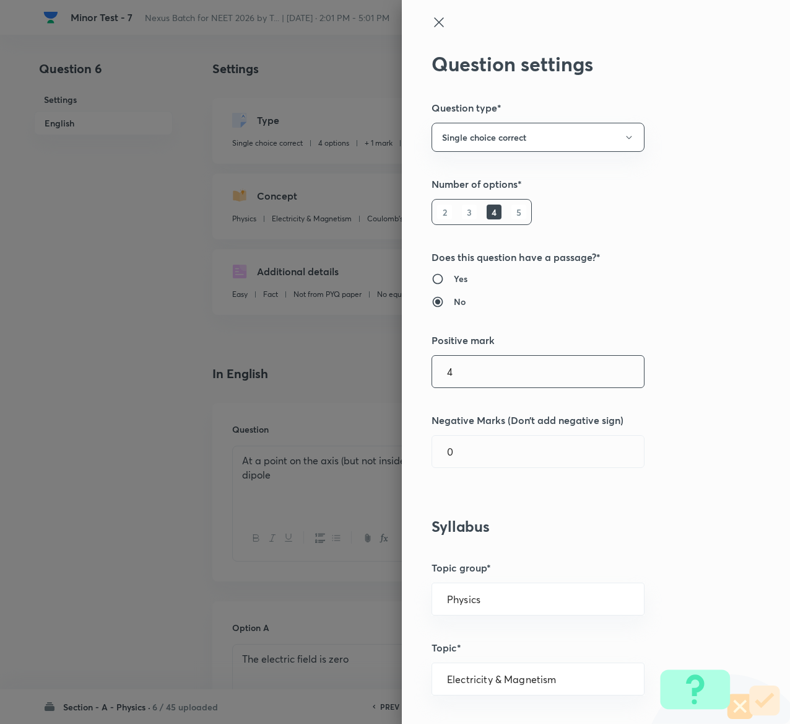
type input "4"
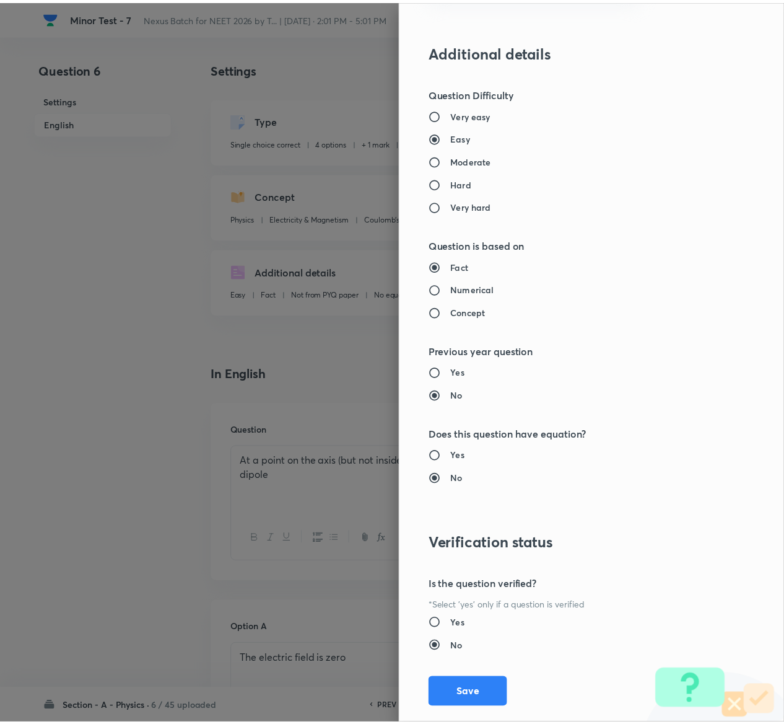
scroll to position [968, 0]
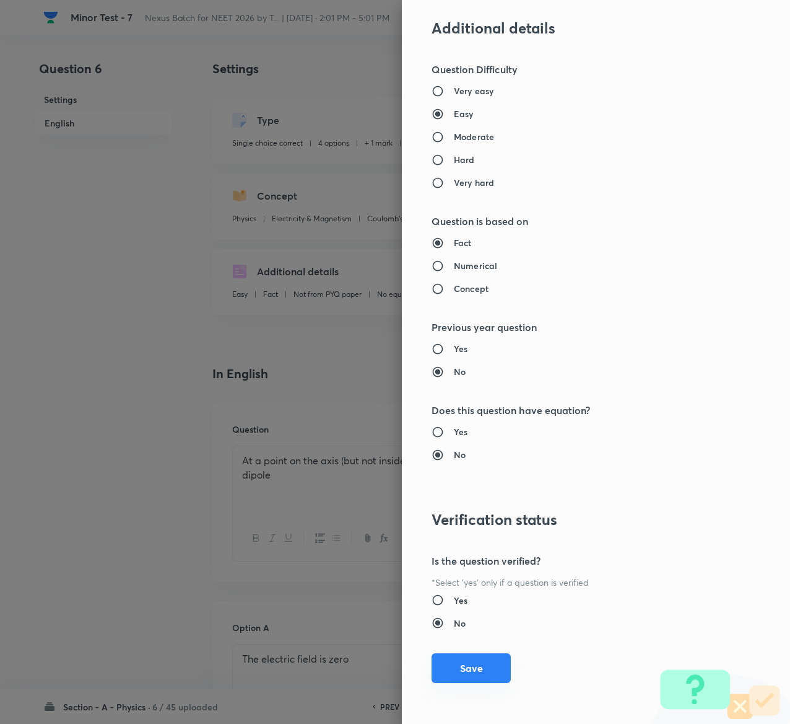
type input "1"
click at [475, 664] on button "Save" at bounding box center [471, 668] width 79 height 30
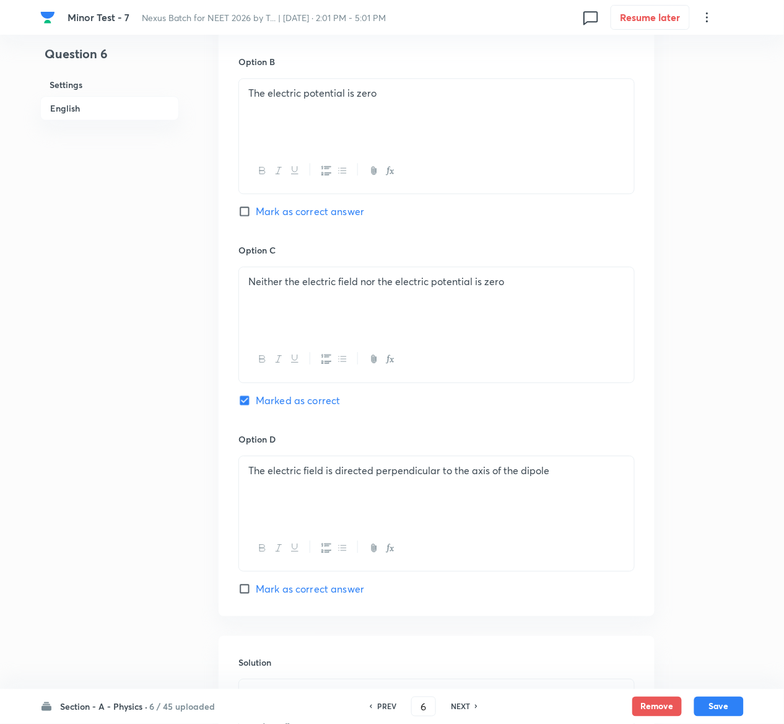
scroll to position [1006, 0]
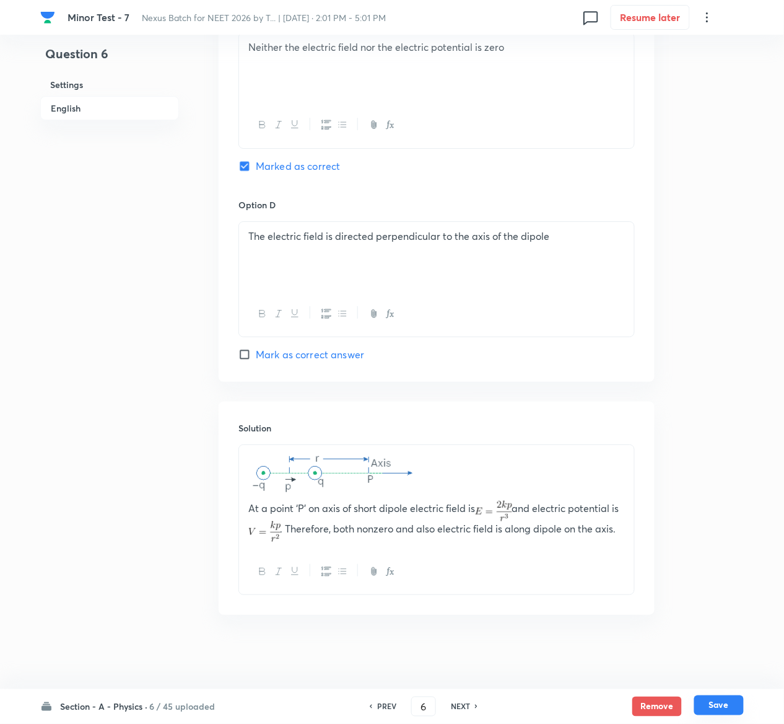
click at [727, 706] on button "Save" at bounding box center [719, 705] width 50 height 20
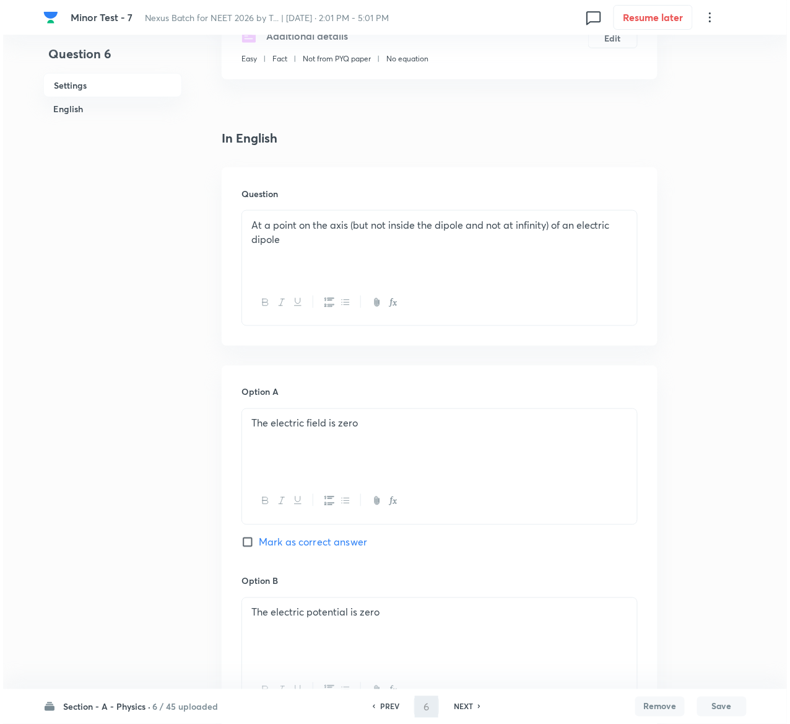
scroll to position [0, 0]
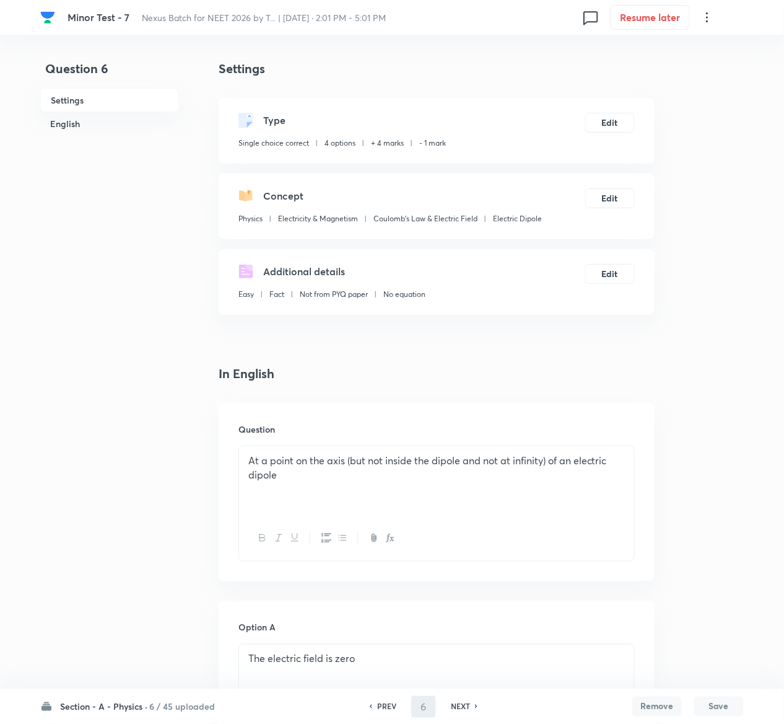
type input "7"
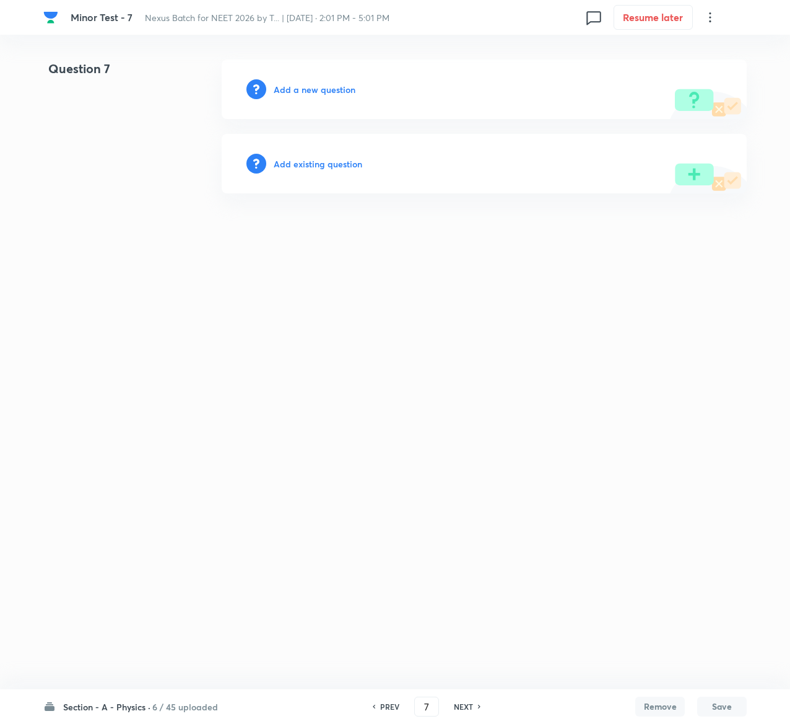
click at [346, 165] on h6 "Add existing question" at bounding box center [318, 163] width 89 height 13
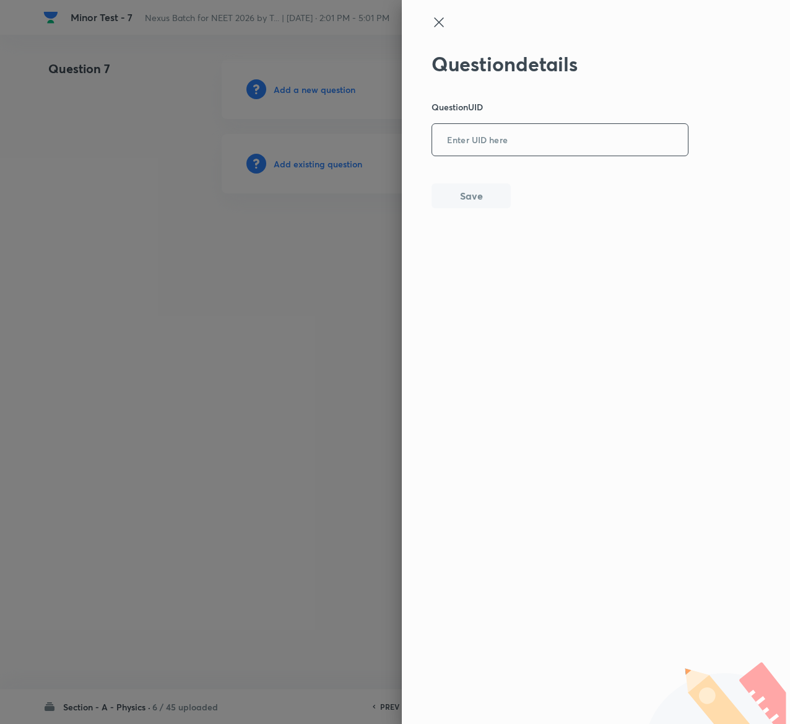
click at [598, 151] on input "text" at bounding box center [560, 140] width 256 height 30
paste input "0ZSGT"
type input "0ZSGT"
click at [494, 193] on button "Save" at bounding box center [471, 194] width 79 height 25
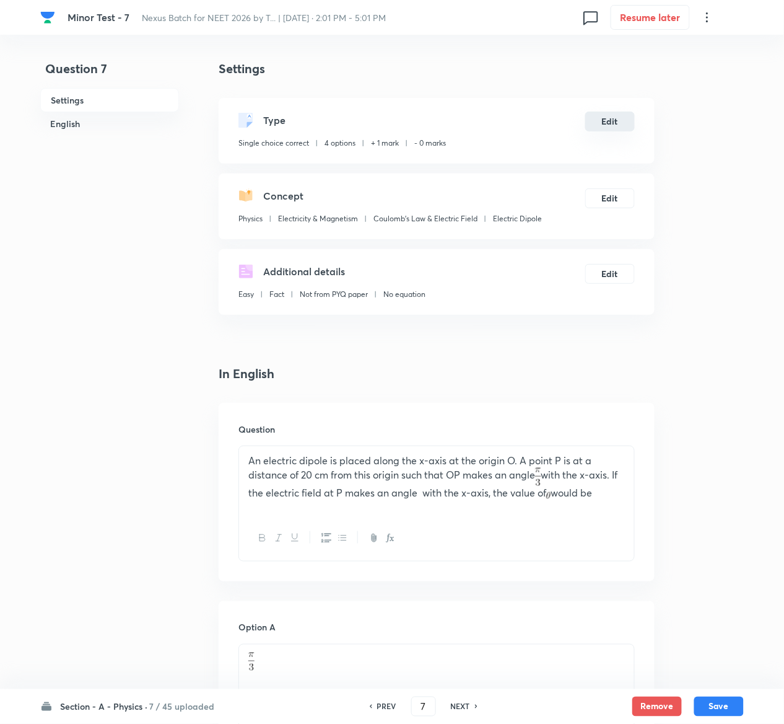
click at [618, 123] on button "Edit" at bounding box center [610, 122] width 50 height 20
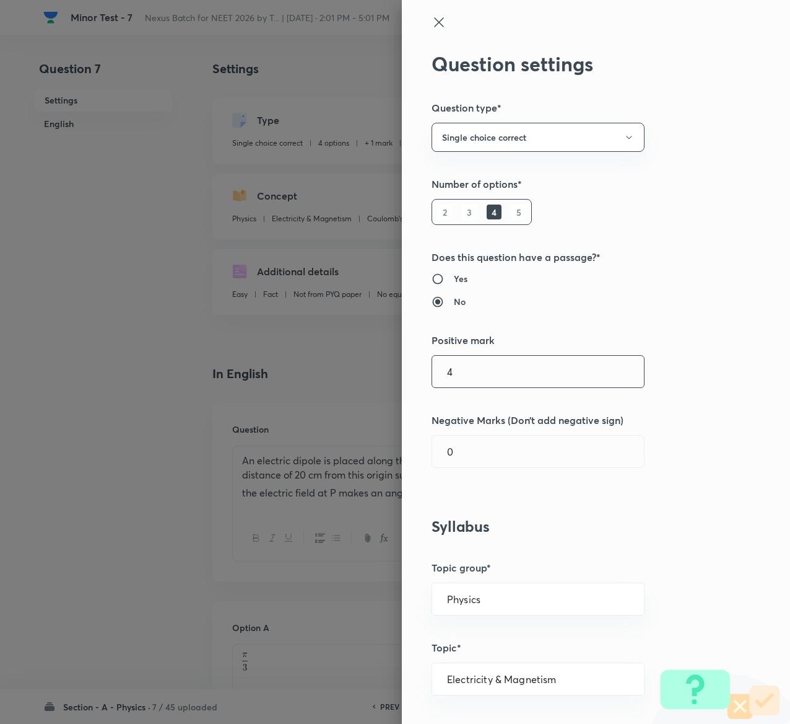
type input "4"
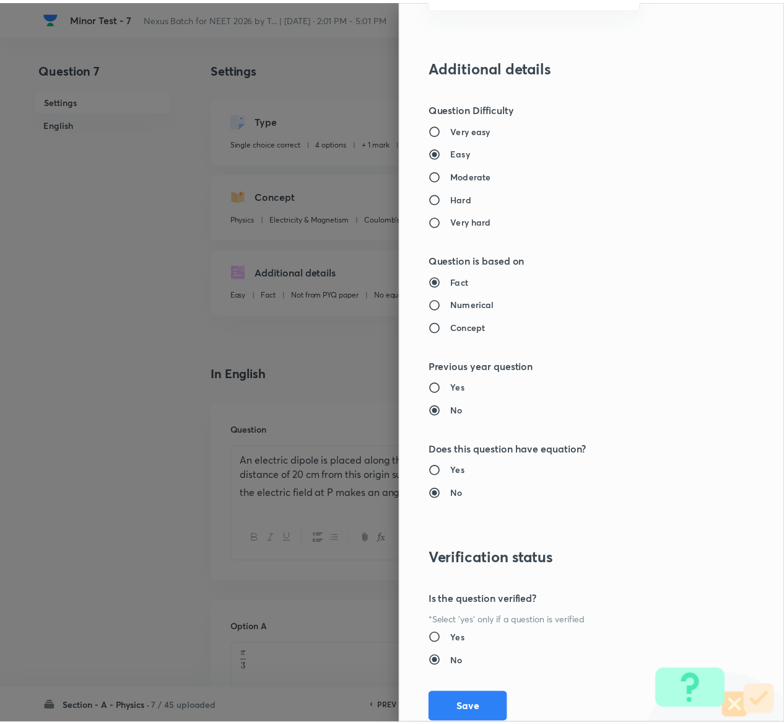
scroll to position [968, 0]
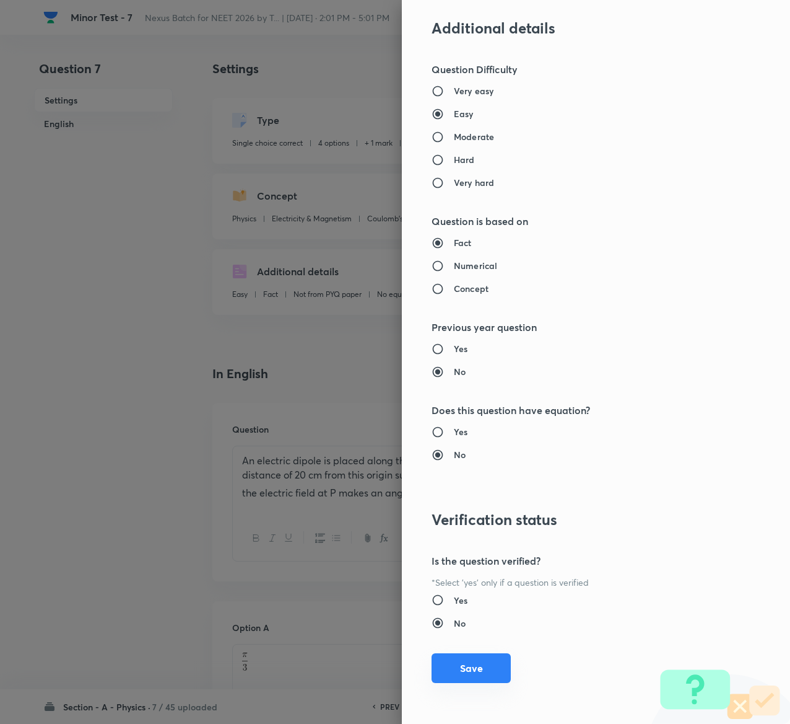
type input "1"
click at [457, 670] on button "Save" at bounding box center [471, 668] width 79 height 30
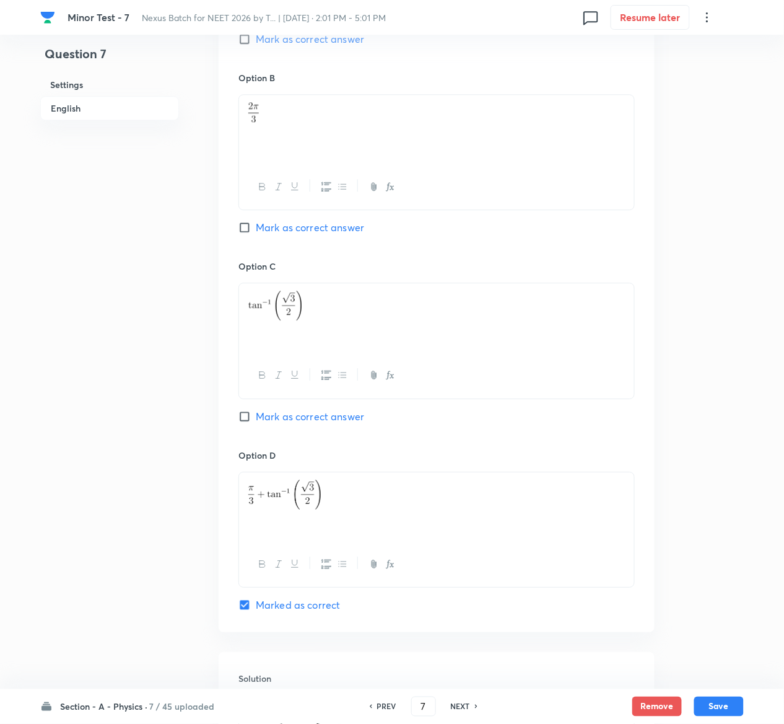
scroll to position [1051, 0]
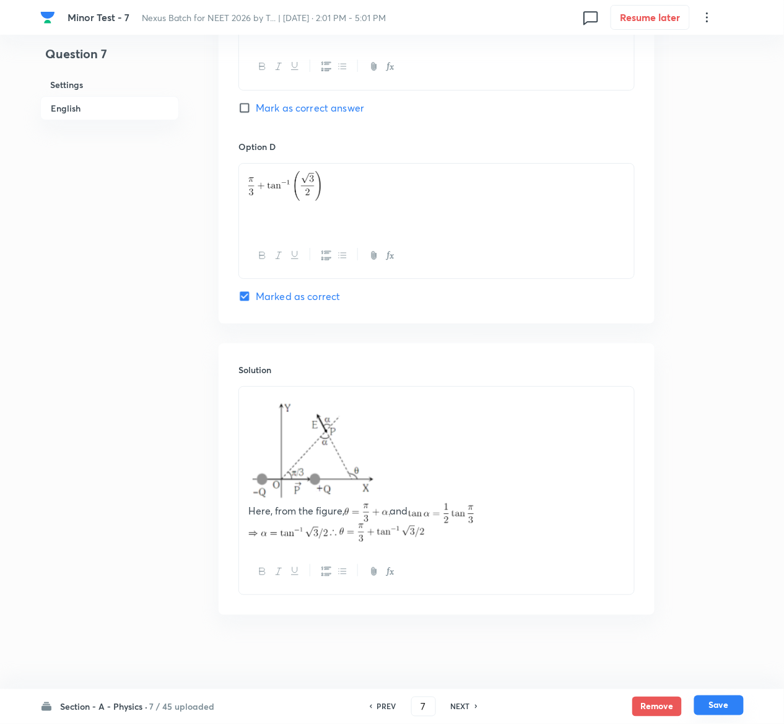
click at [732, 704] on button "Save" at bounding box center [719, 705] width 50 height 20
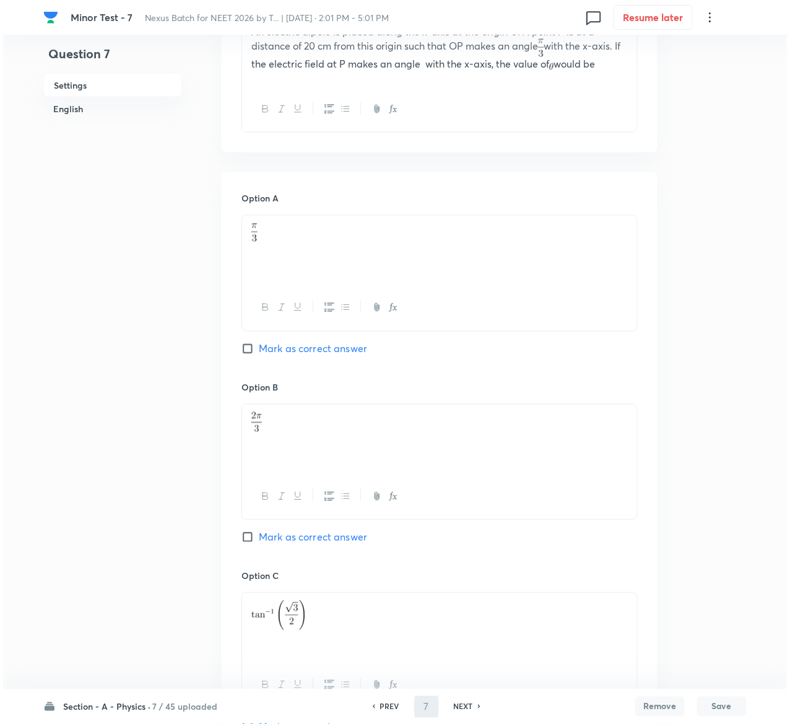
scroll to position [0, 0]
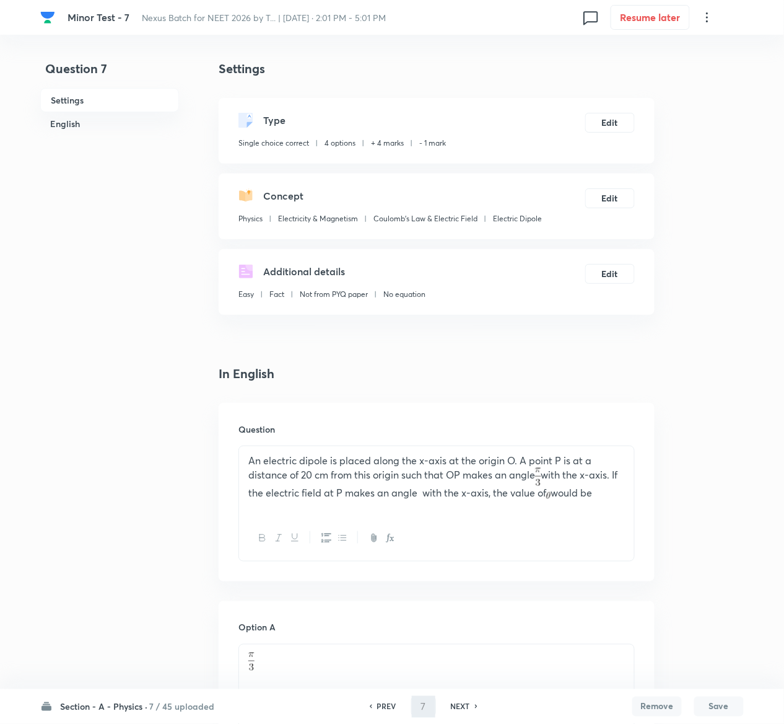
type input "8"
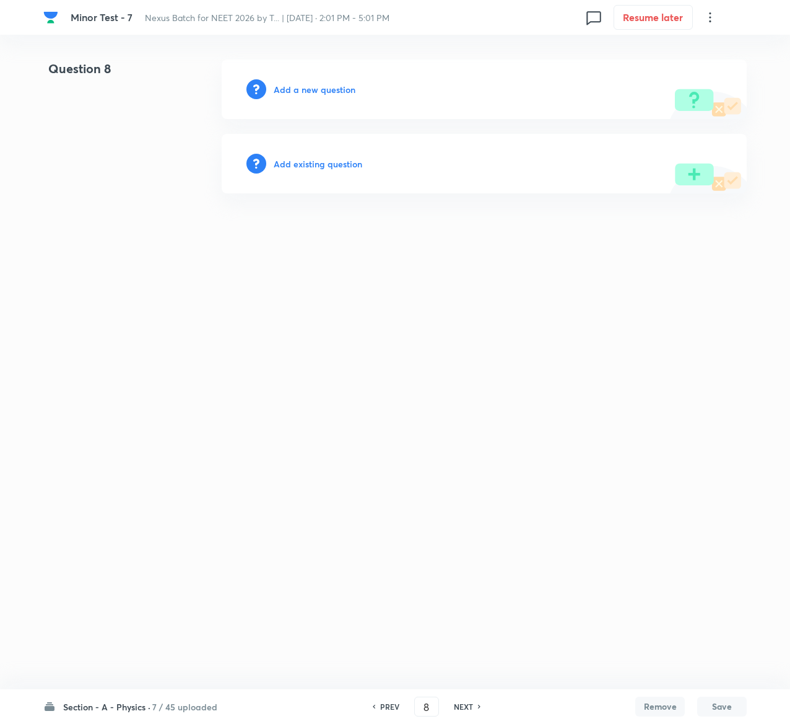
click at [347, 166] on h6 "Add existing question" at bounding box center [318, 163] width 89 height 13
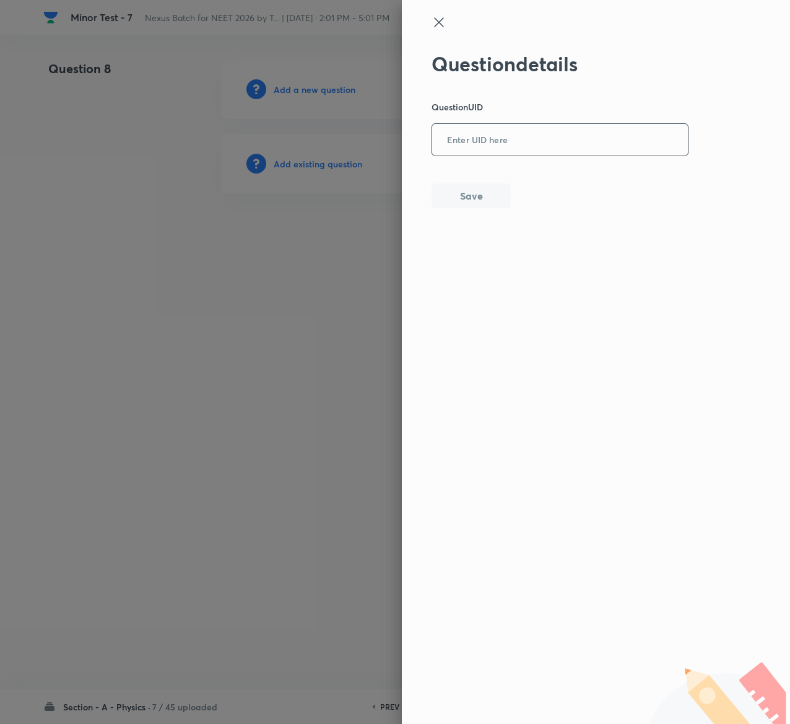
click at [496, 152] on input "text" at bounding box center [560, 140] width 256 height 30
paste input "IF33C"
type input "IF33C"
click at [470, 190] on button "Save" at bounding box center [471, 194] width 79 height 25
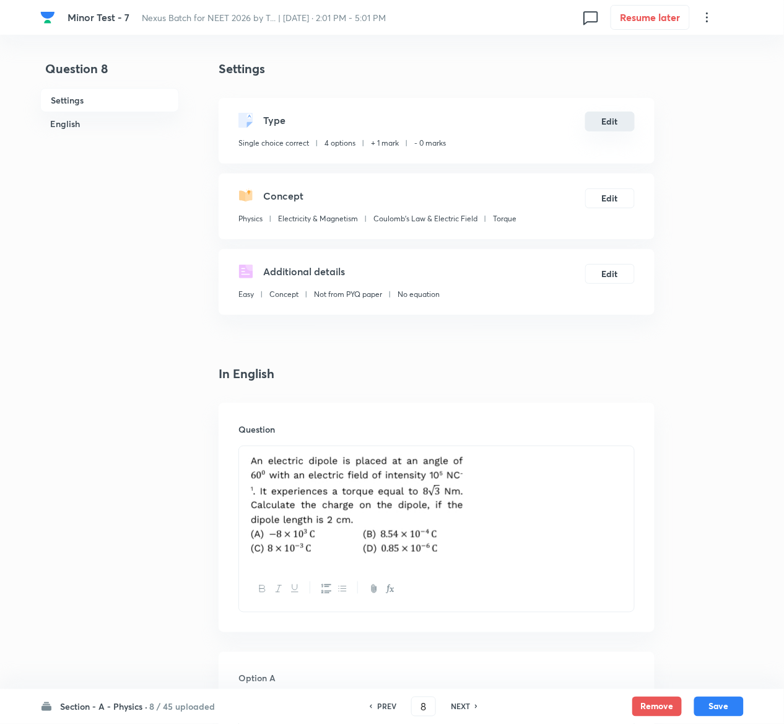
click at [603, 118] on button "Edit" at bounding box center [610, 122] width 50 height 20
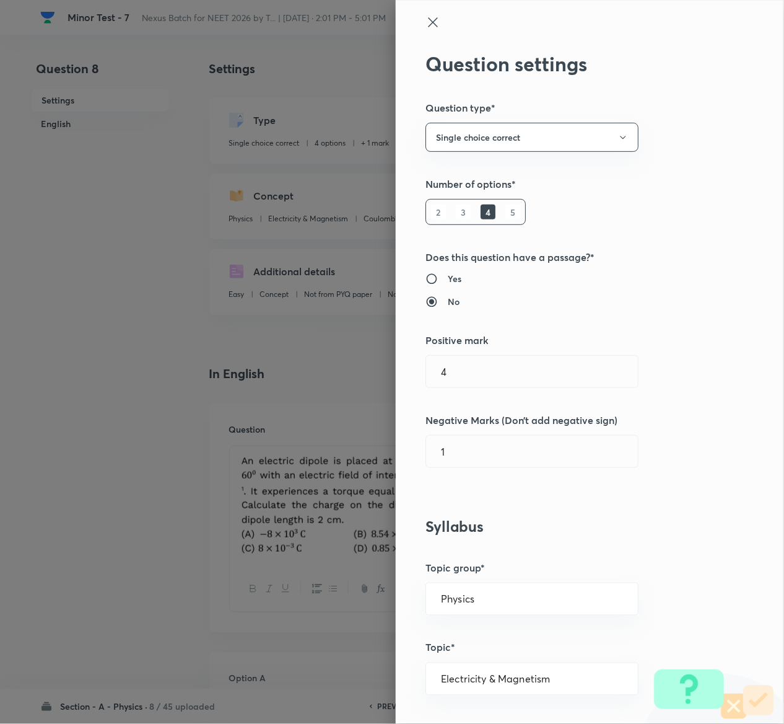
type input "1"
type input "0"
type input "Torque"
radio input "false"
radio input "true"
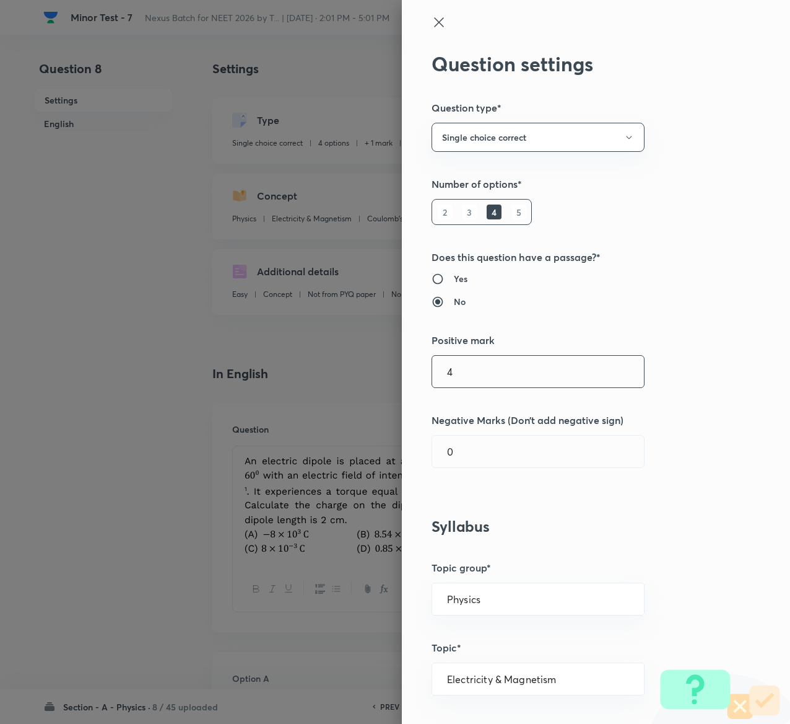
type input "4"
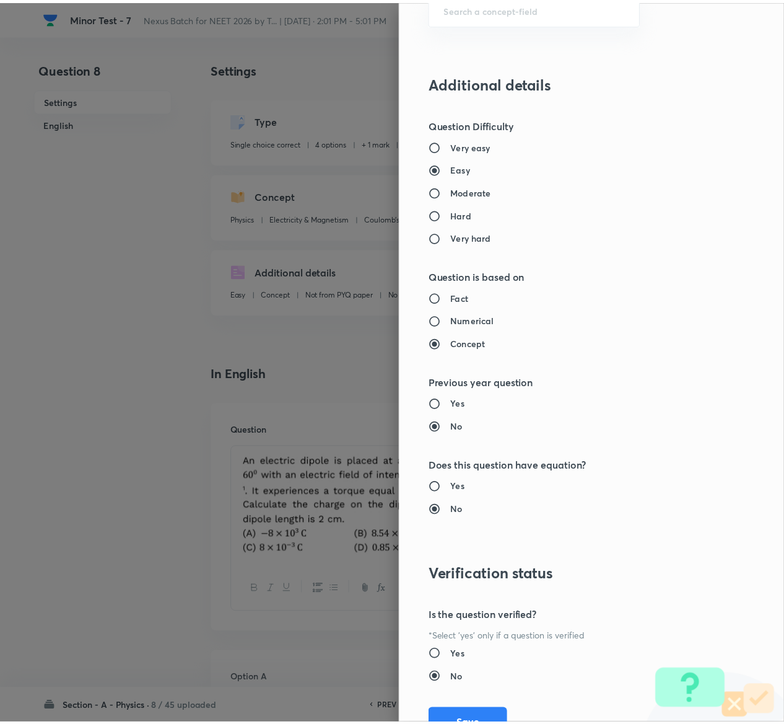
scroll to position [968, 0]
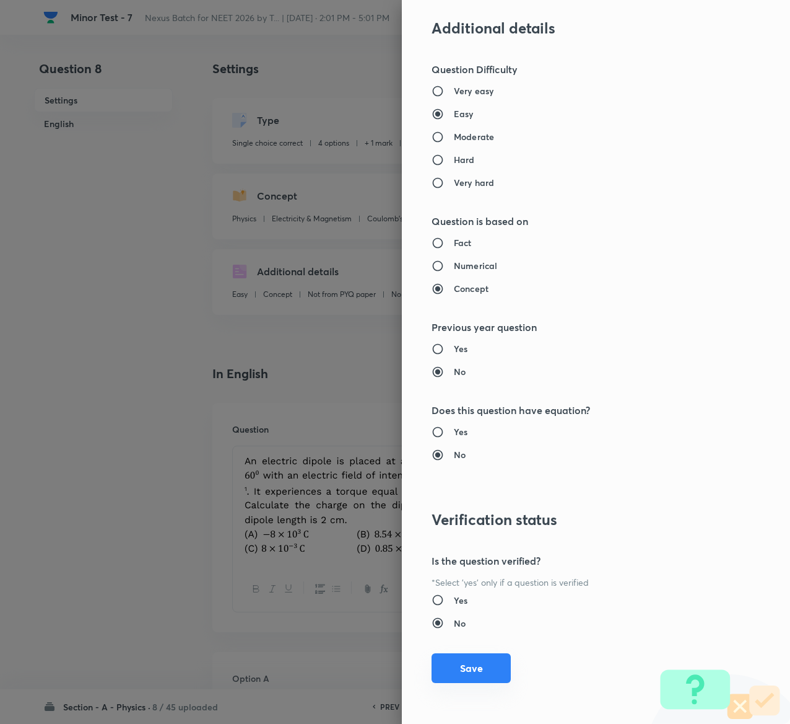
type input "1"
click at [462, 656] on button "Save" at bounding box center [471, 668] width 79 height 30
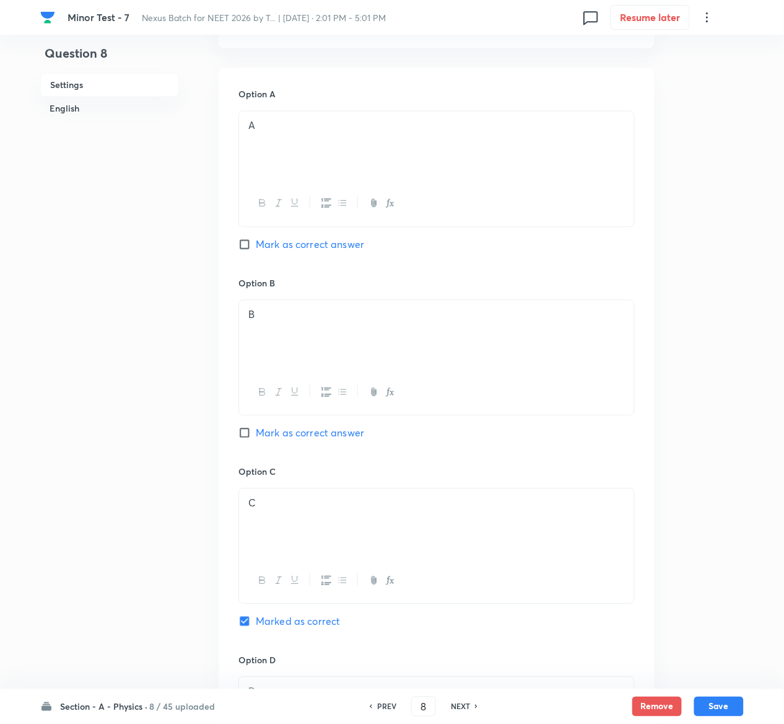
scroll to position [1059, 0]
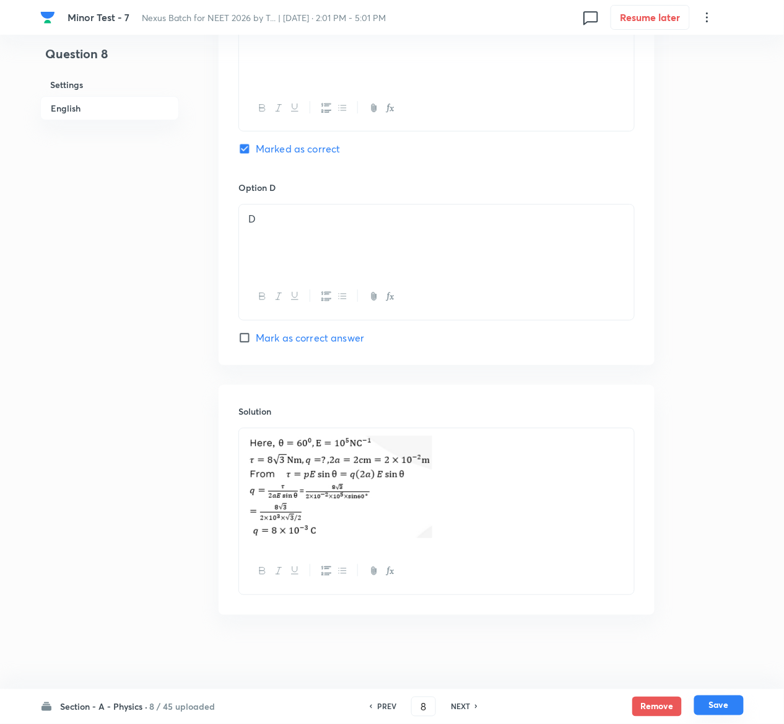
click at [730, 703] on button "Save" at bounding box center [719, 705] width 50 height 20
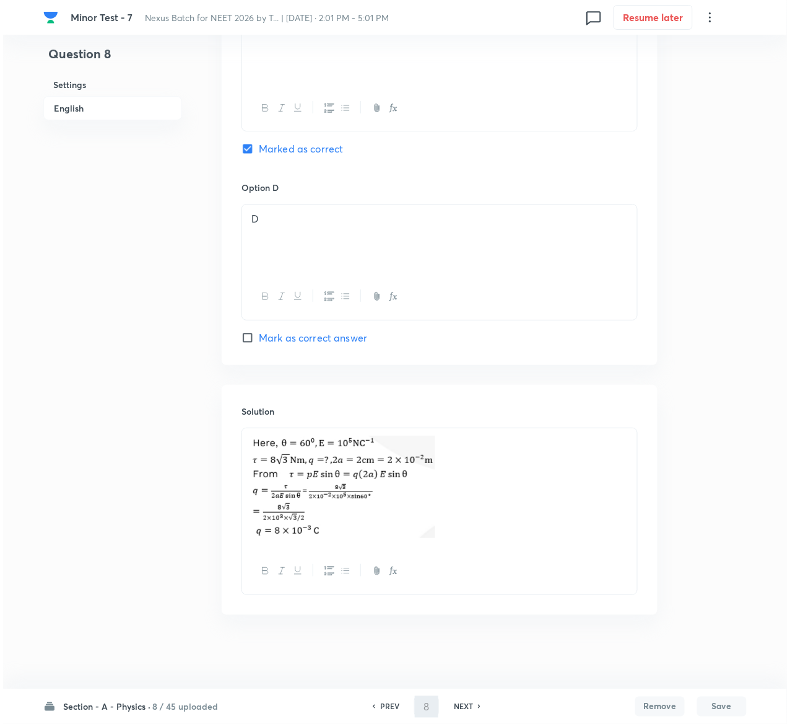
scroll to position [0, 0]
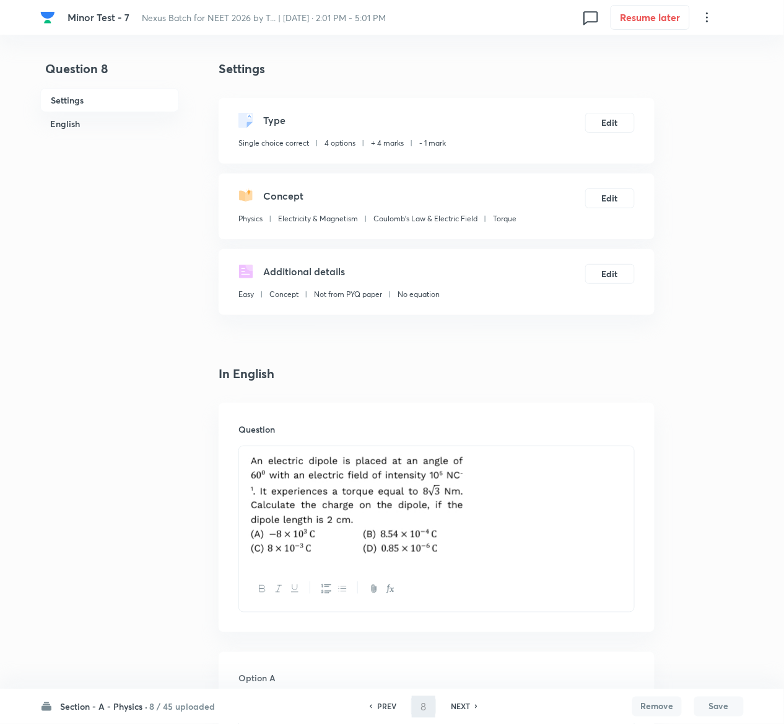
type input "9"
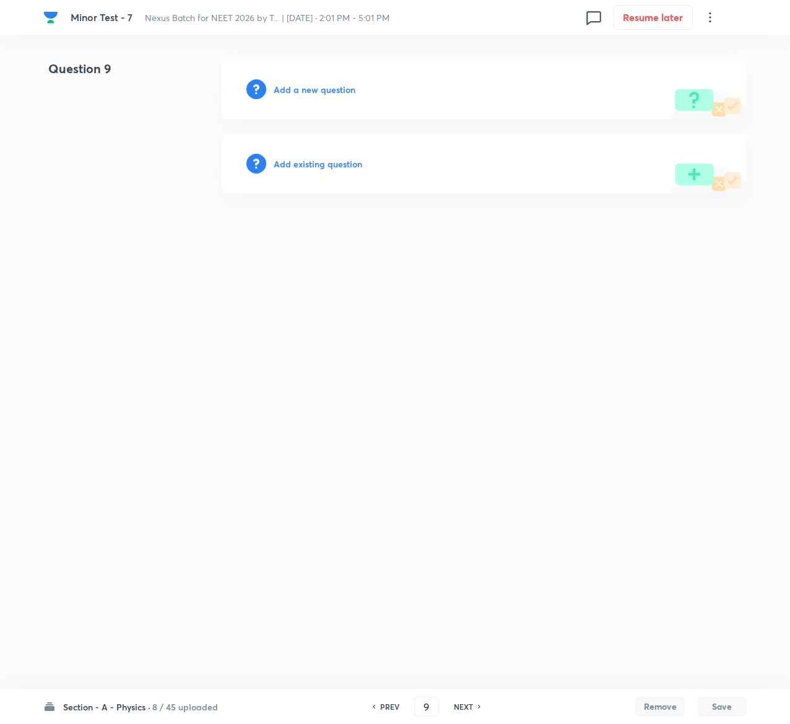
click at [347, 160] on h6 "Add existing question" at bounding box center [318, 163] width 89 height 13
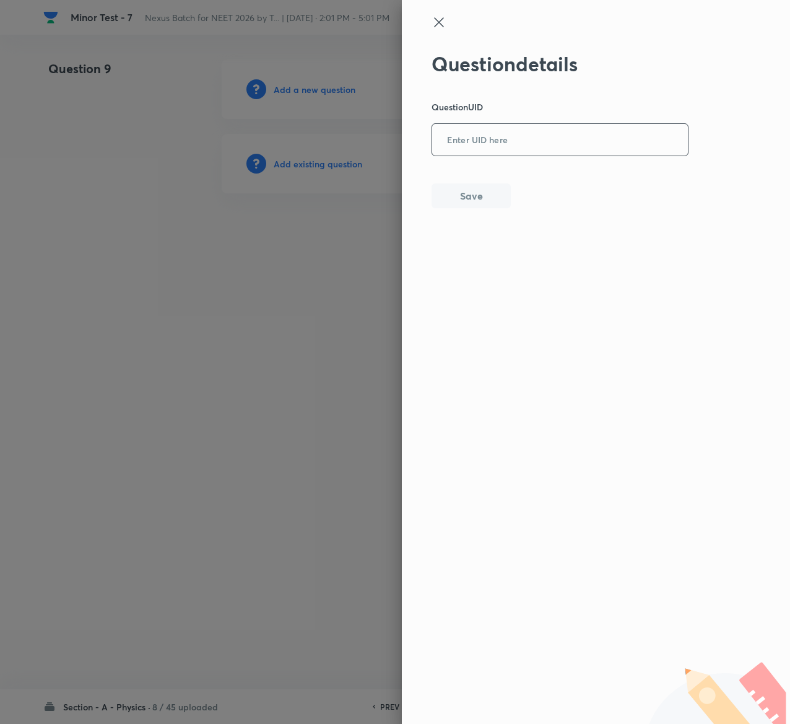
click at [589, 143] on input "text" at bounding box center [560, 140] width 256 height 30
paste input "S6QPX"
type input "S6QPX"
click at [459, 195] on button "Save" at bounding box center [471, 194] width 79 height 25
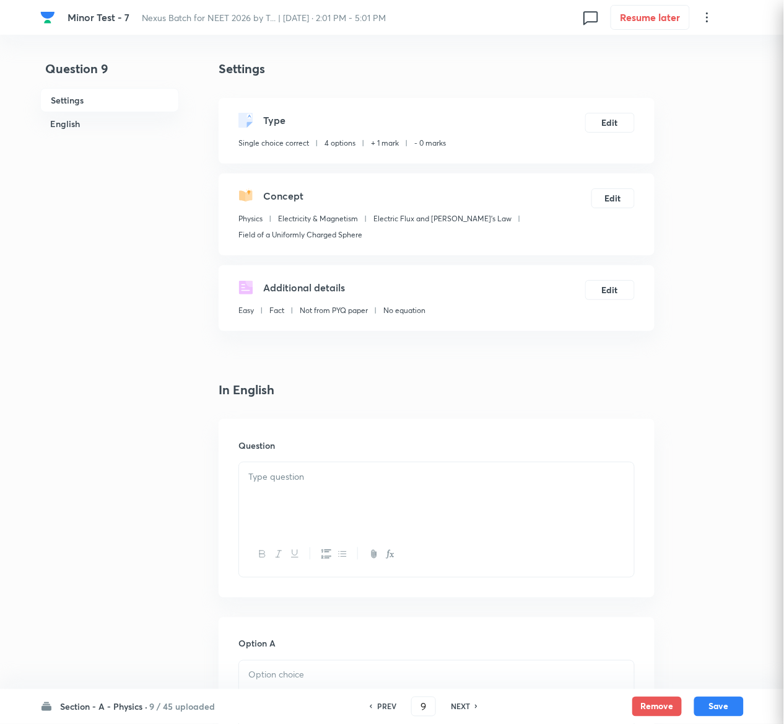
checkbox input "true"
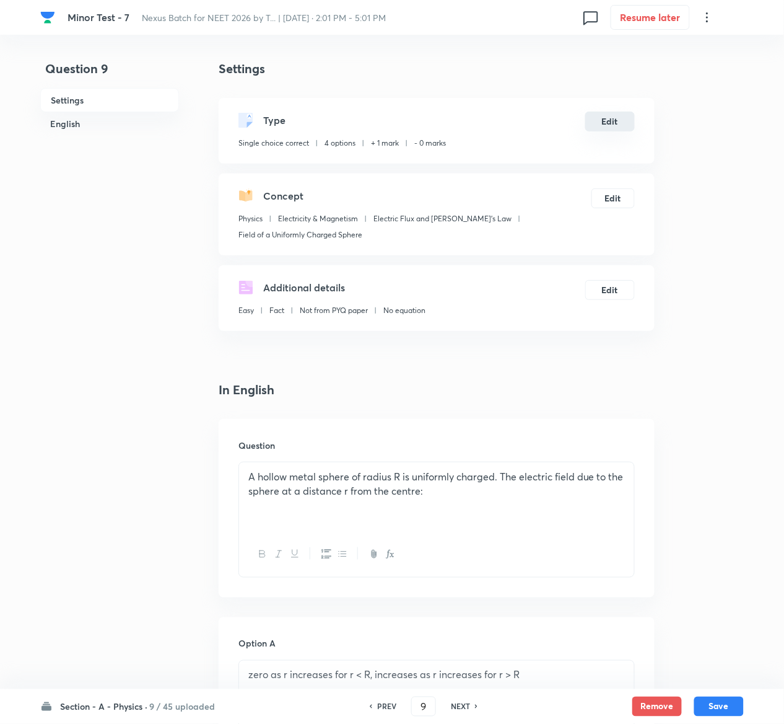
click at [605, 114] on button "Edit" at bounding box center [610, 122] width 50 height 20
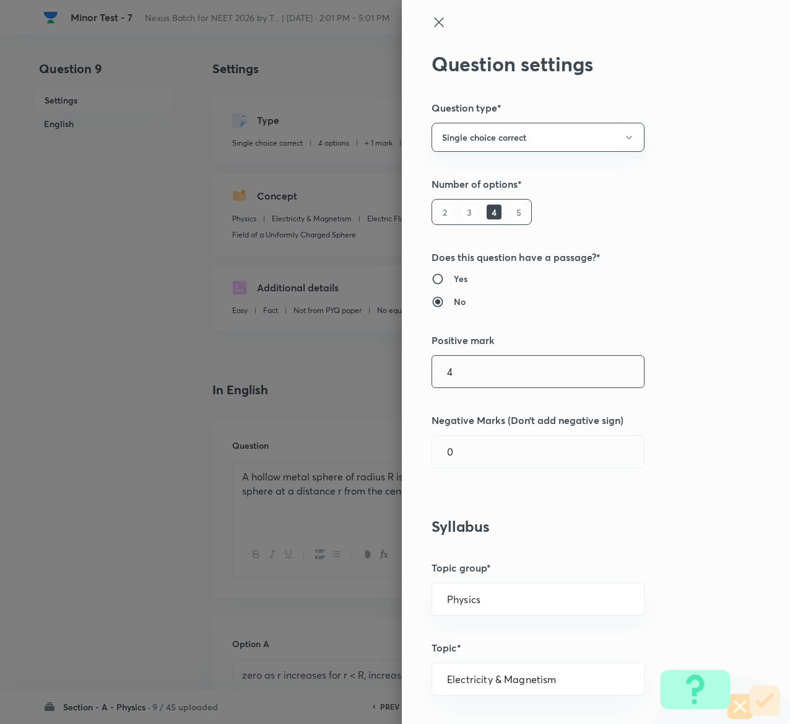
type input "4"
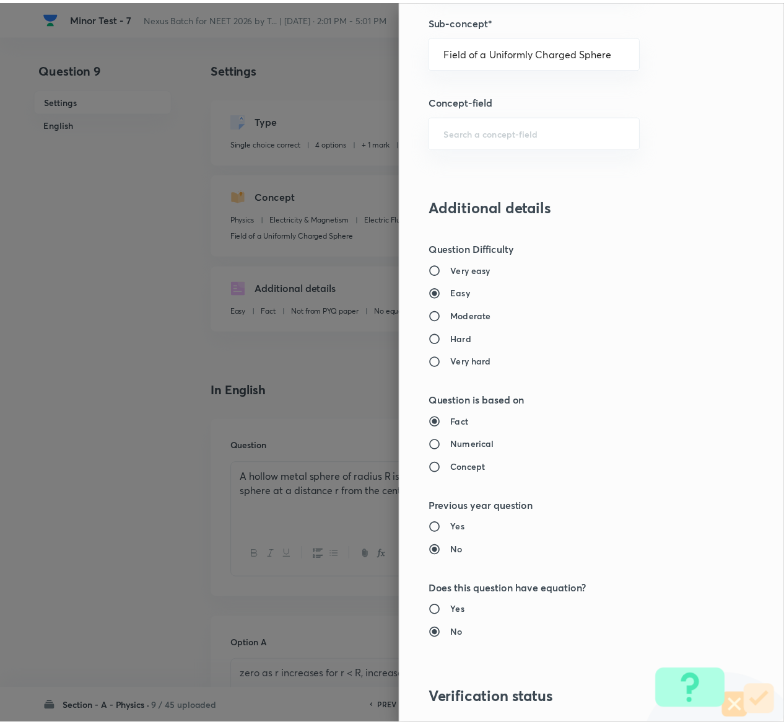
scroll to position [968, 0]
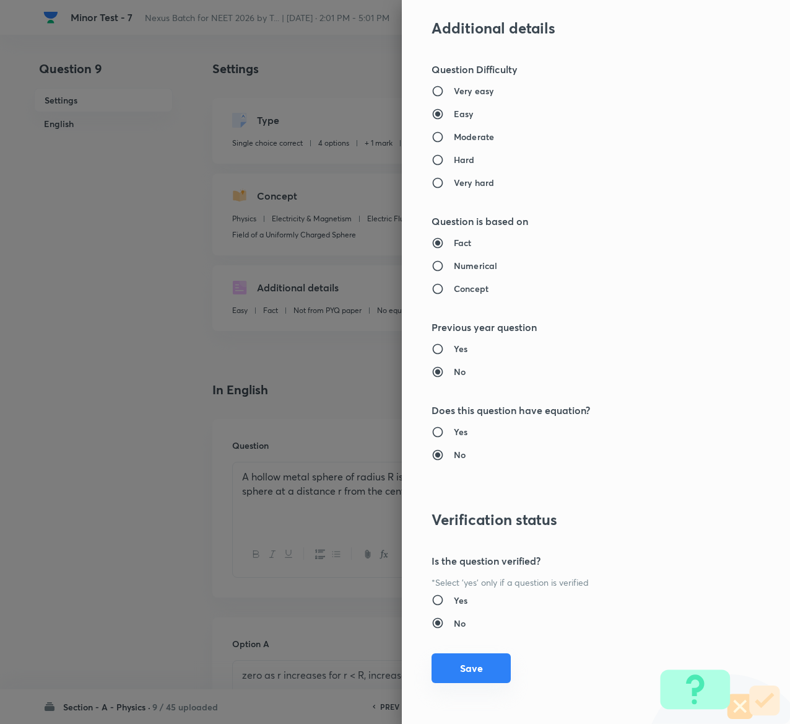
type input "1"
click at [471, 659] on button "Save" at bounding box center [471, 668] width 79 height 30
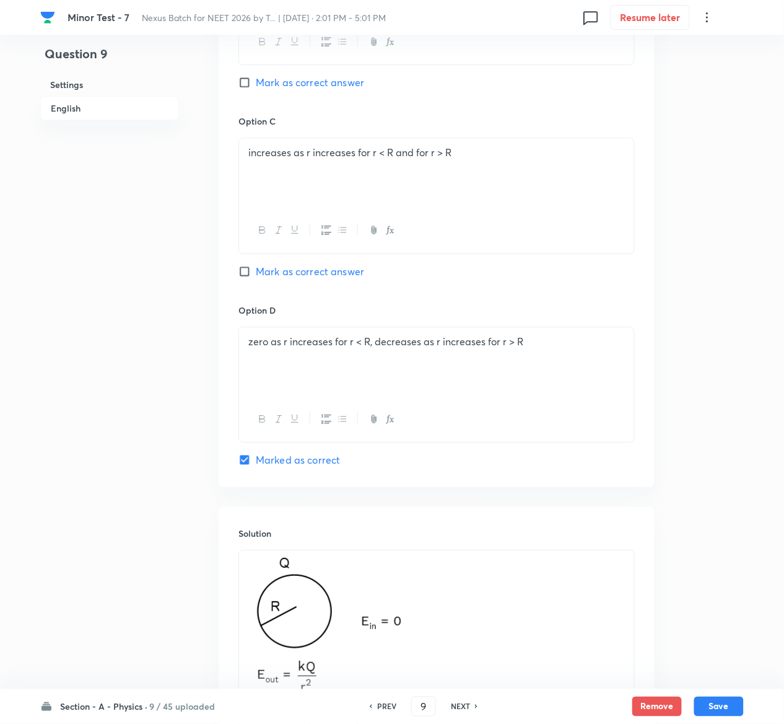
scroll to position [1061, 0]
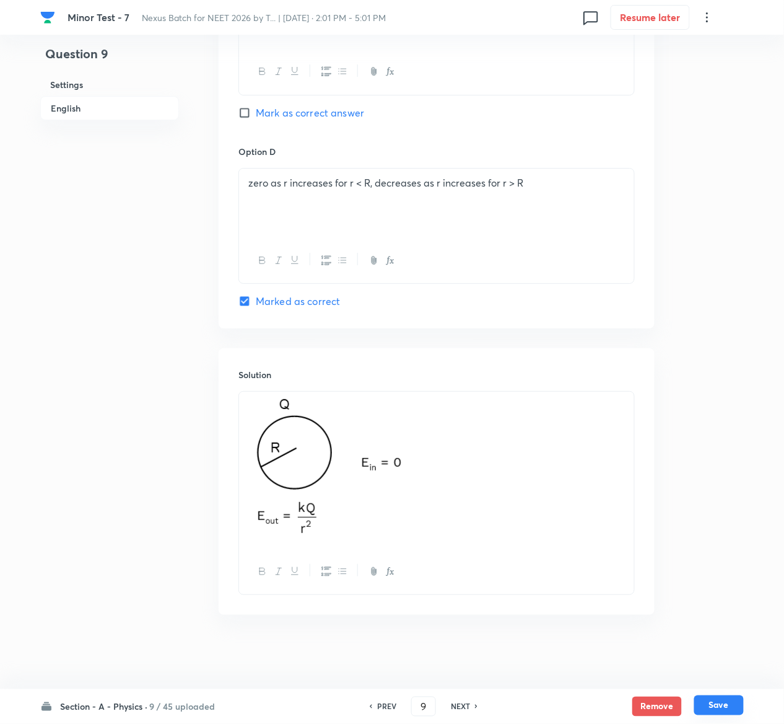
click at [725, 699] on button "Save" at bounding box center [719, 705] width 50 height 20
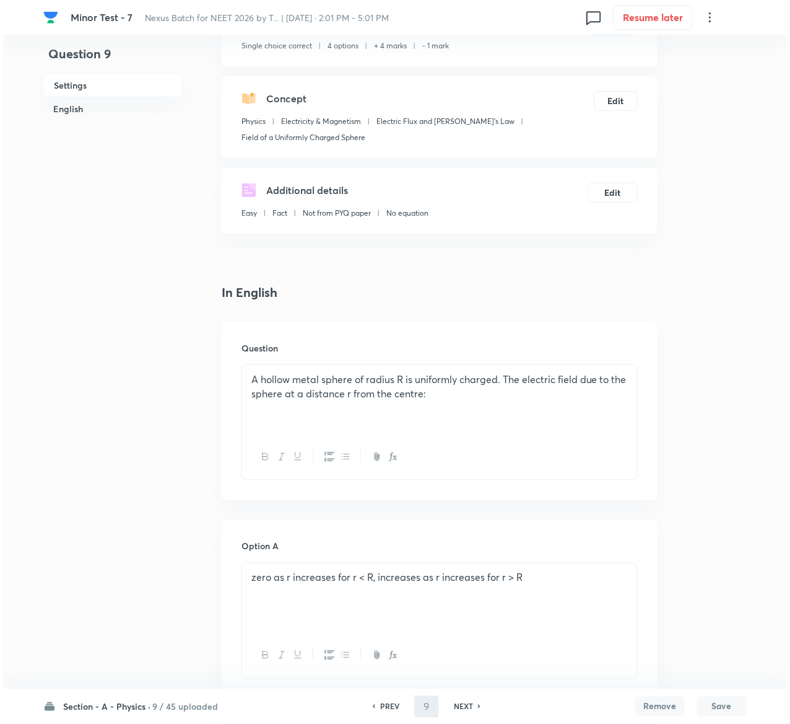
scroll to position [0, 0]
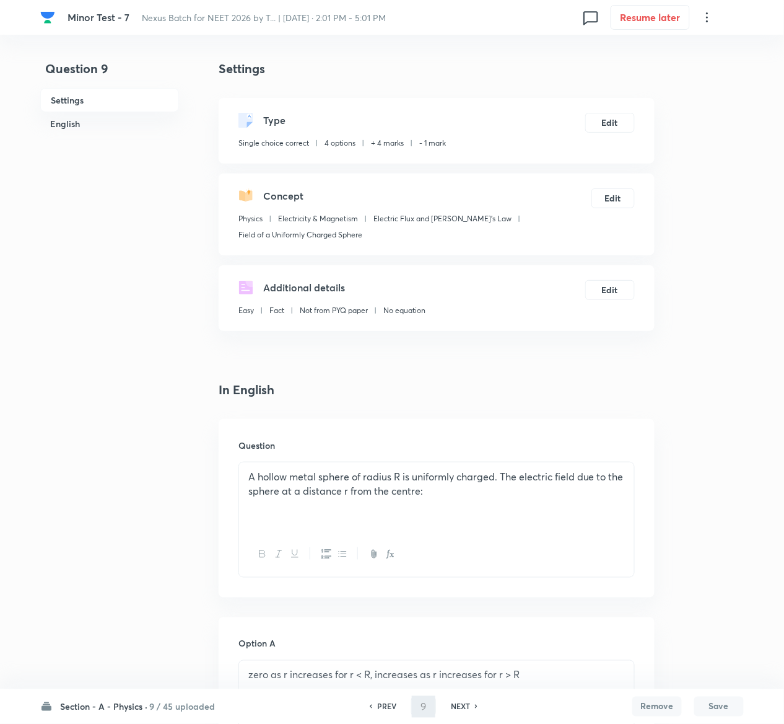
type input "10"
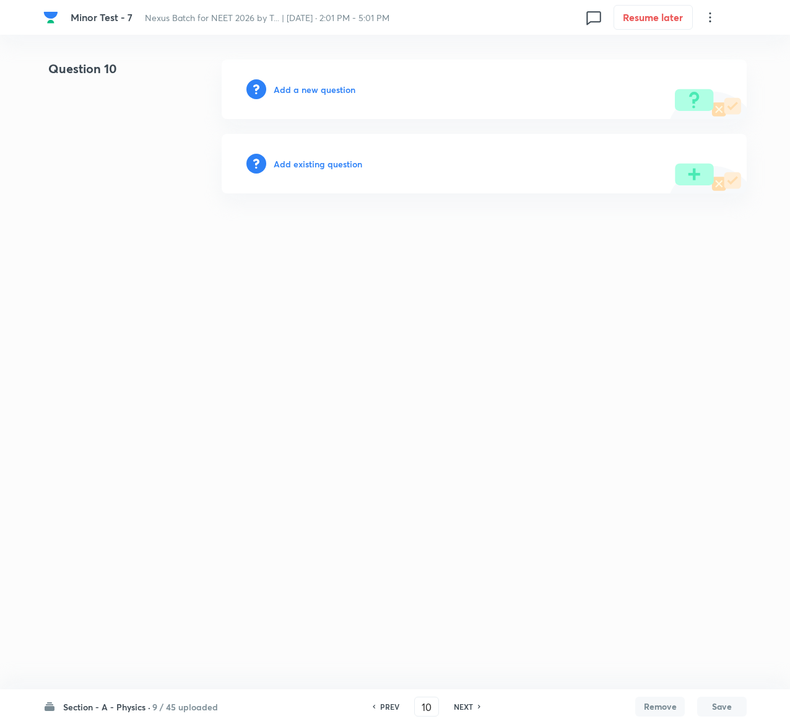
click at [348, 167] on h6 "Add existing question" at bounding box center [318, 163] width 89 height 13
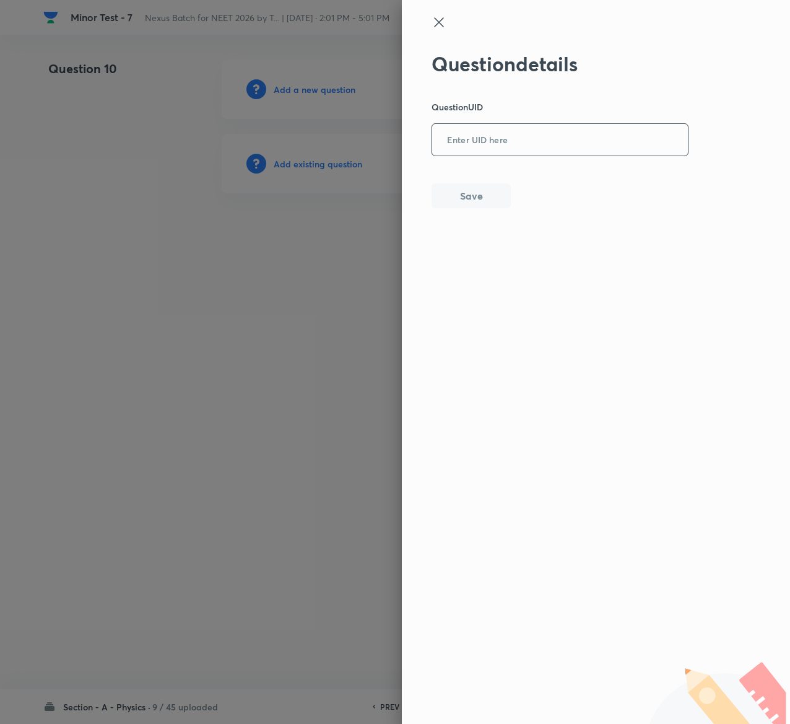
click at [517, 155] on input "text" at bounding box center [560, 140] width 256 height 30
paste input "5MH37"
type input "5MH37"
click at [491, 195] on button "Save" at bounding box center [471, 194] width 79 height 25
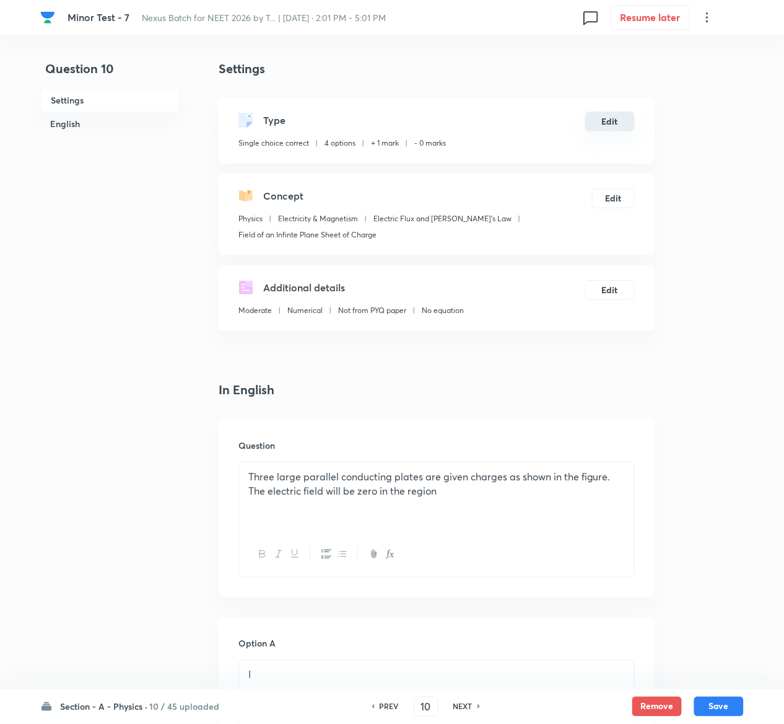
click at [633, 114] on button "Edit" at bounding box center [610, 122] width 50 height 20
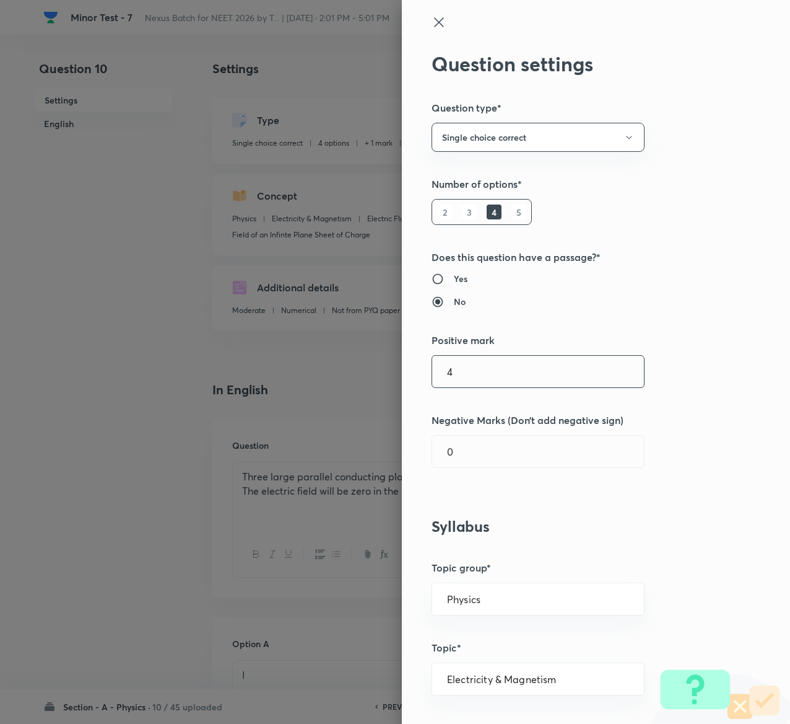
type input "4"
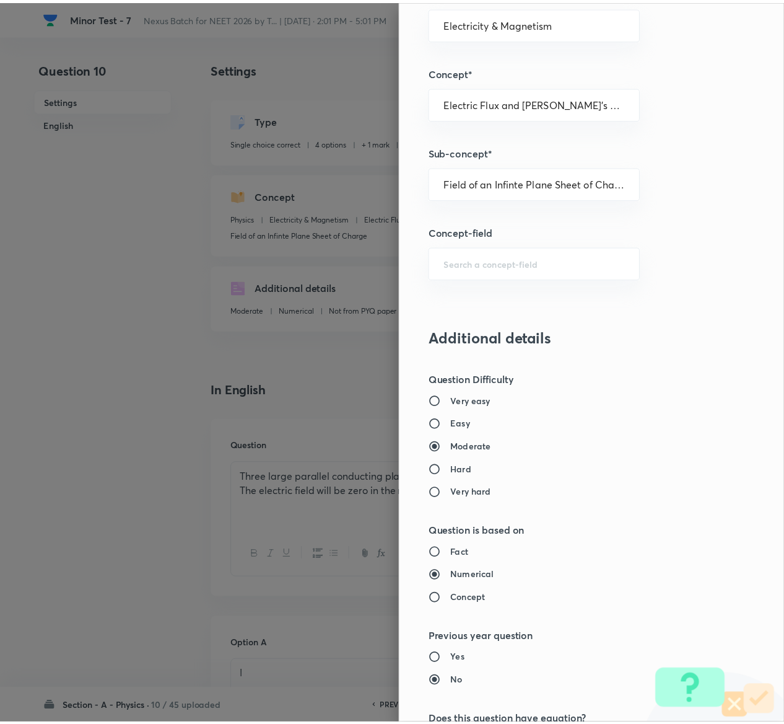
scroll to position [968, 0]
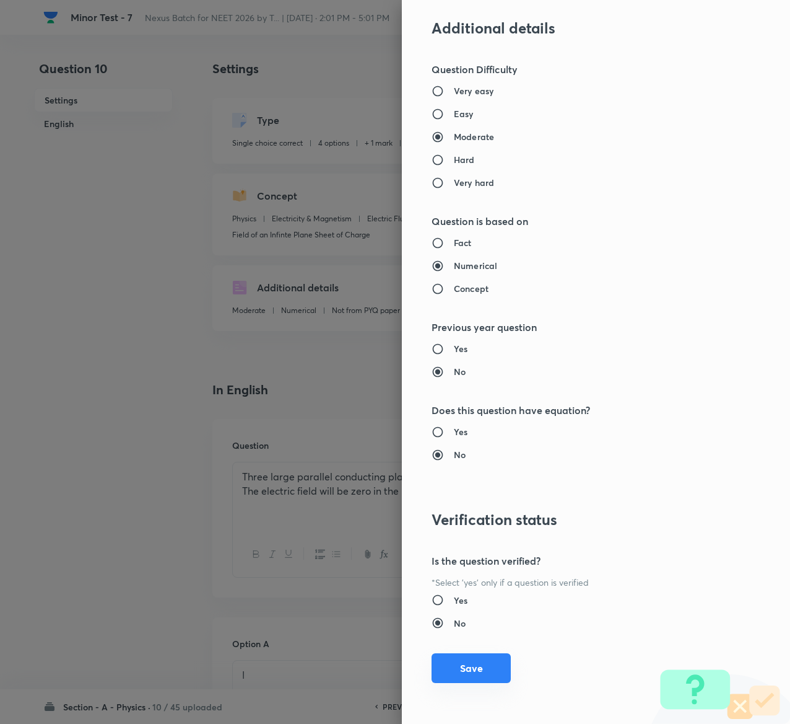
type input "1"
click at [440, 664] on button "Save" at bounding box center [471, 668] width 79 height 30
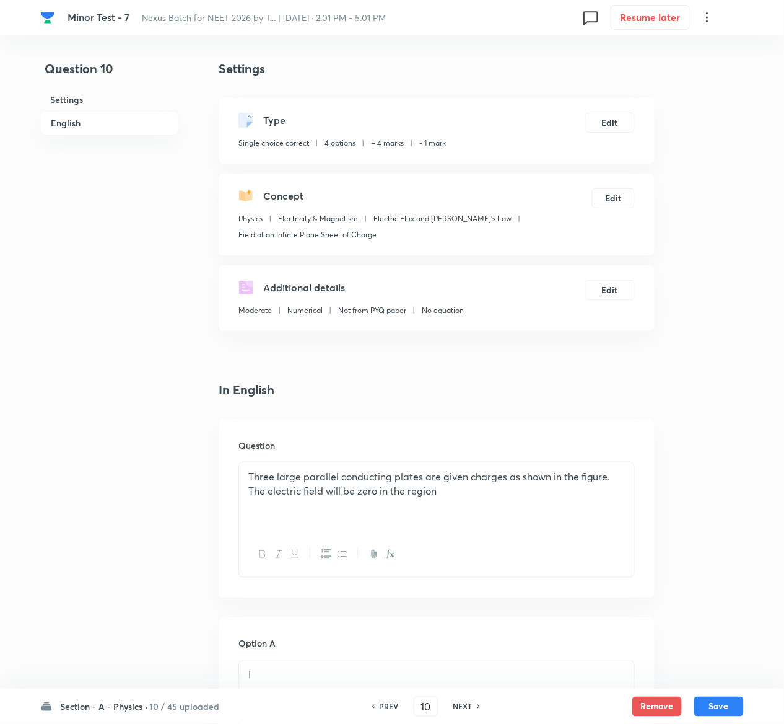
scroll to position [1016, 0]
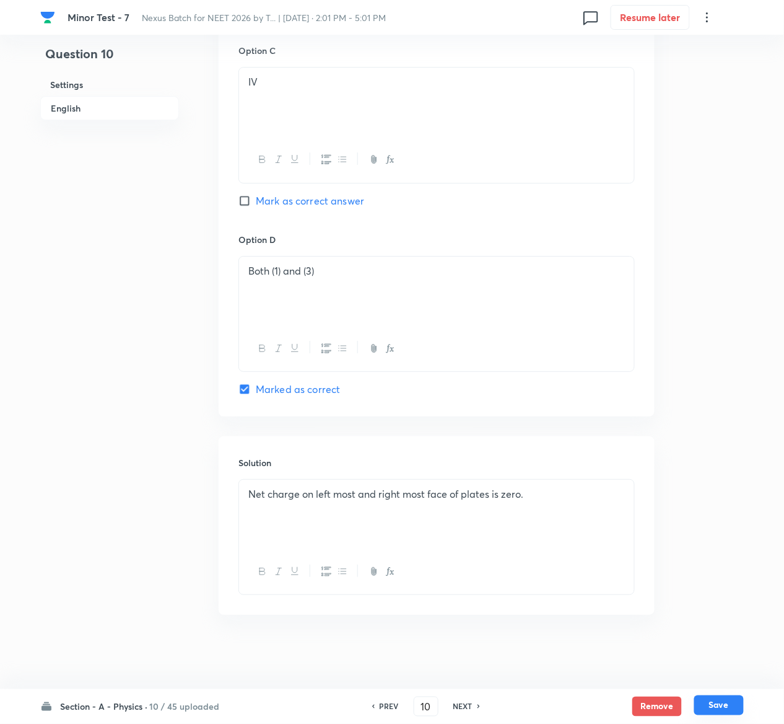
click at [722, 703] on button "Save" at bounding box center [719, 705] width 50 height 20
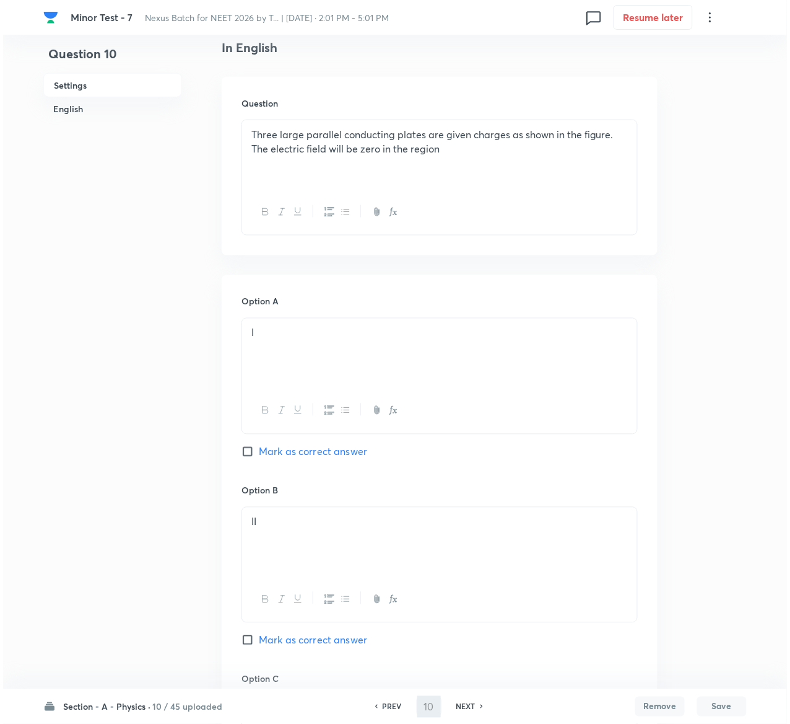
scroll to position [0, 0]
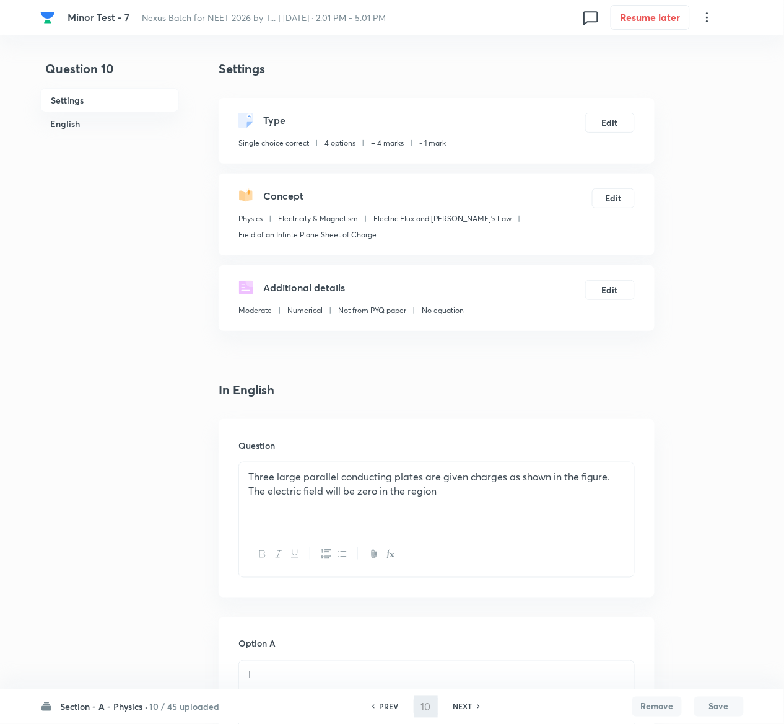
type input "11"
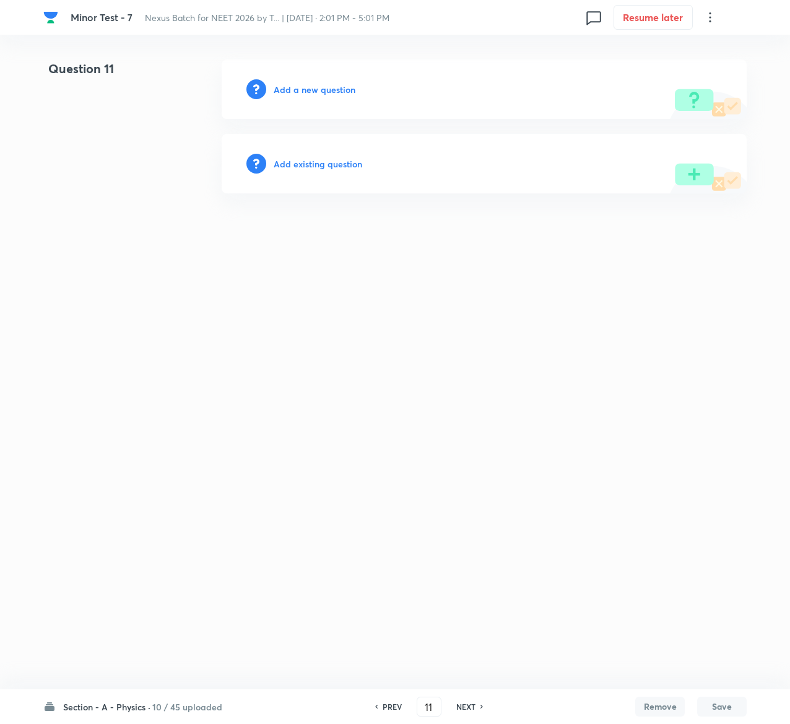
click at [349, 157] on h6 "Add existing question" at bounding box center [318, 163] width 89 height 13
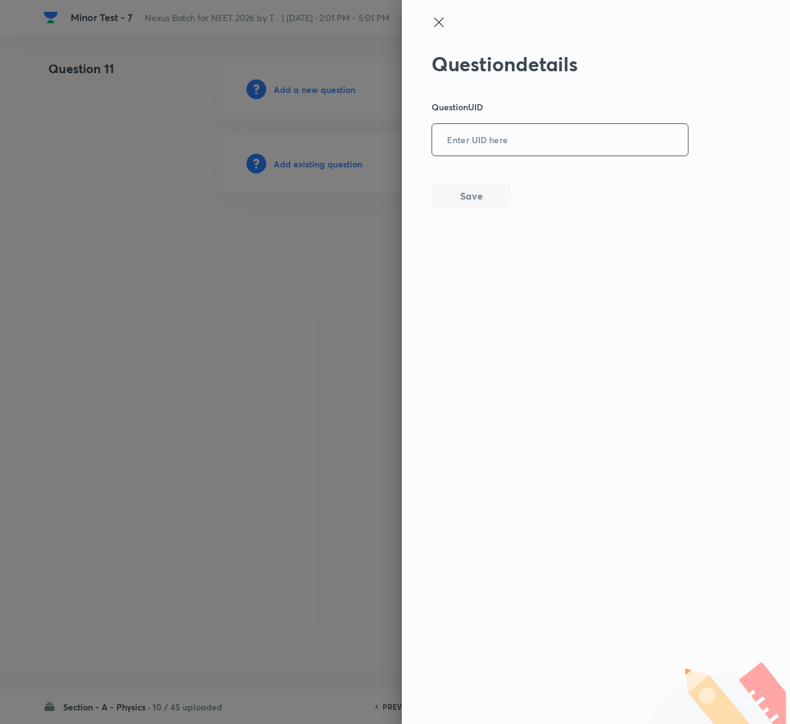
click at [569, 130] on input "text" at bounding box center [560, 140] width 256 height 30
paste input "5MH37"
click at [479, 190] on button "Save" at bounding box center [471, 194] width 79 height 25
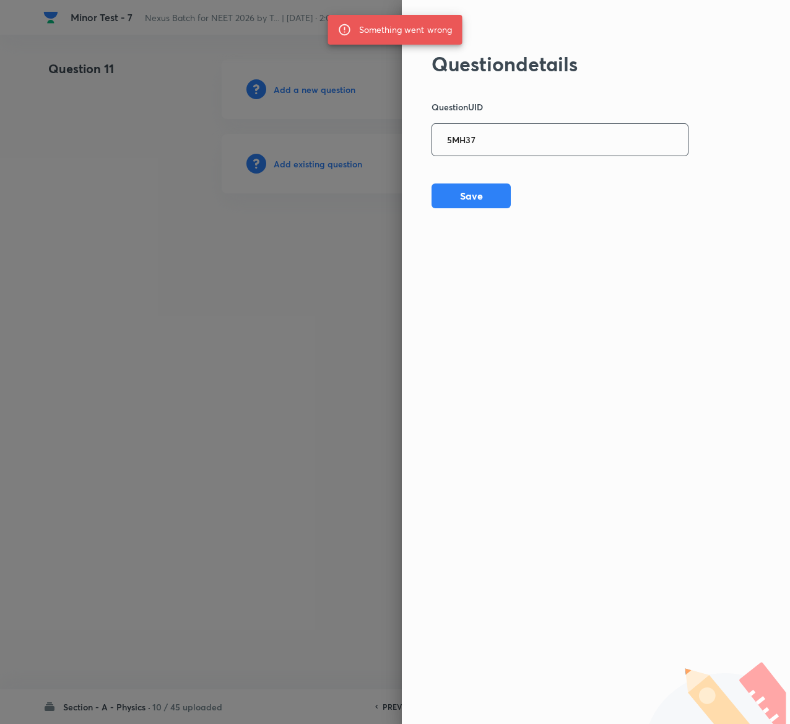
click at [538, 129] on input "5MH37" at bounding box center [560, 140] width 256 height 30
paste input "81522"
type input "81522"
click at [481, 199] on button "Save" at bounding box center [471, 194] width 79 height 25
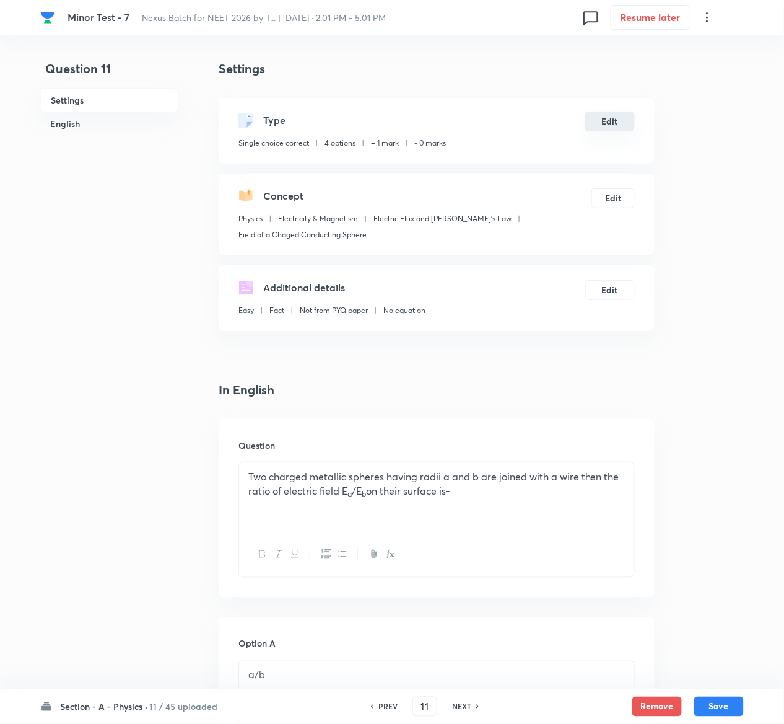
click at [624, 126] on button "Edit" at bounding box center [610, 122] width 50 height 20
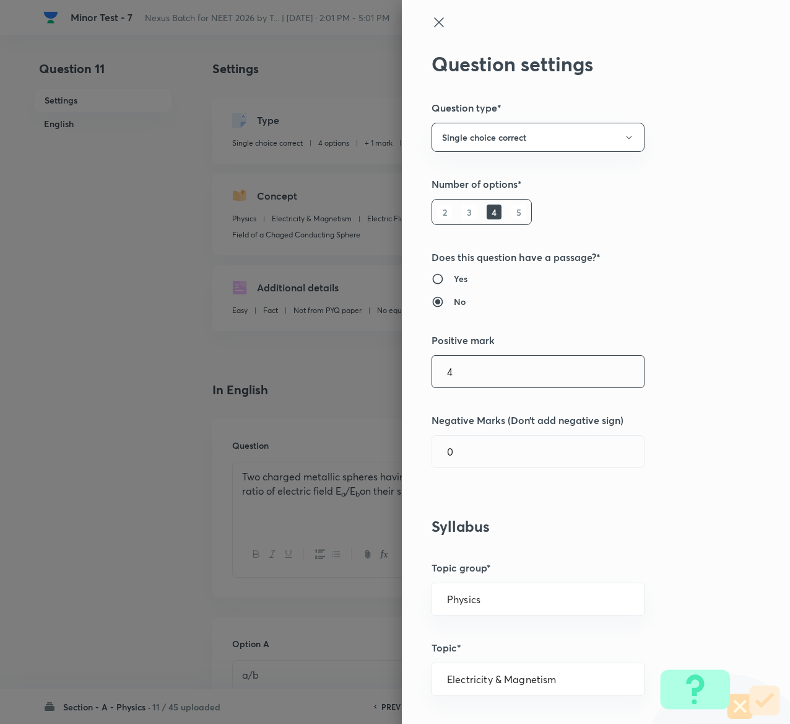
type input "4"
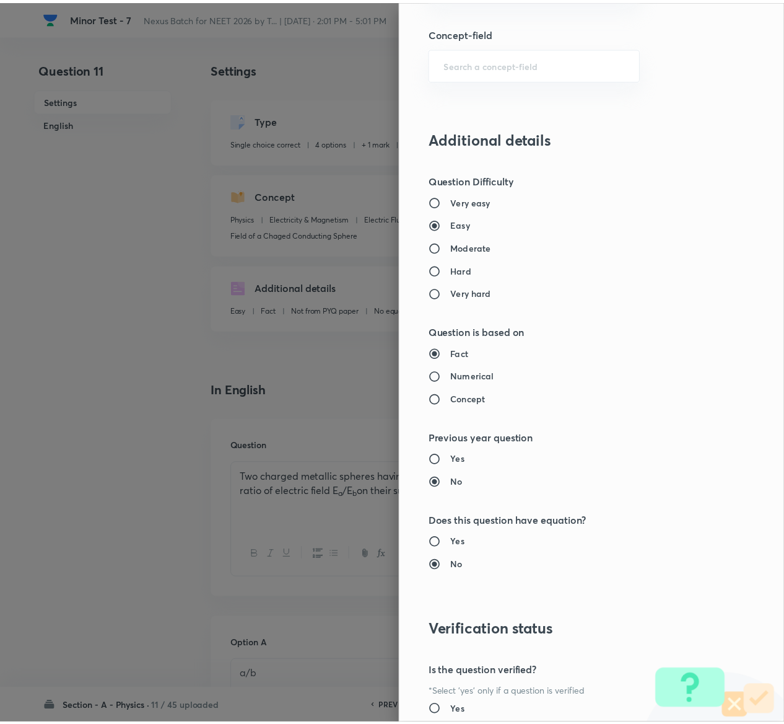
scroll to position [968, 0]
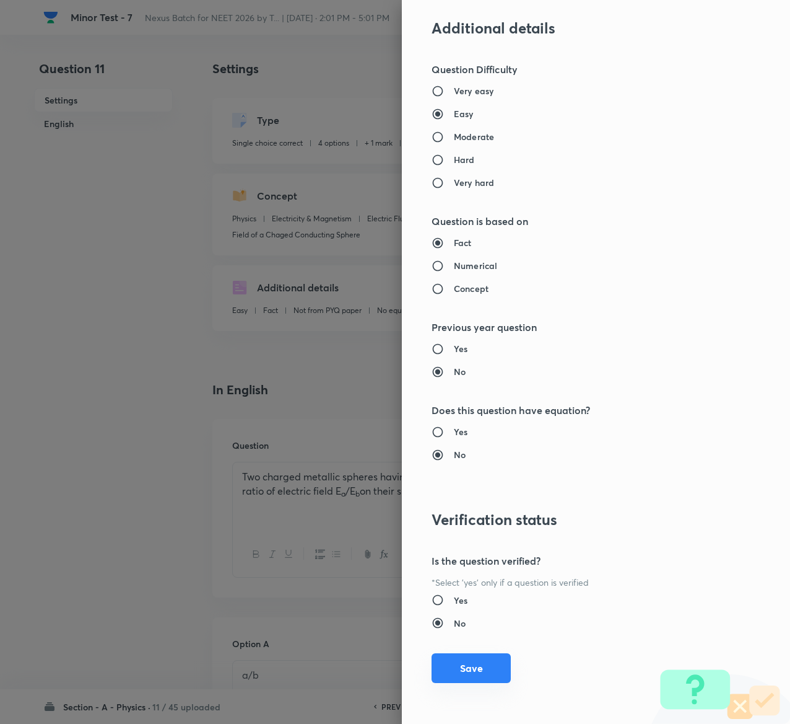
type input "1"
click at [460, 665] on button "Save" at bounding box center [471, 668] width 79 height 30
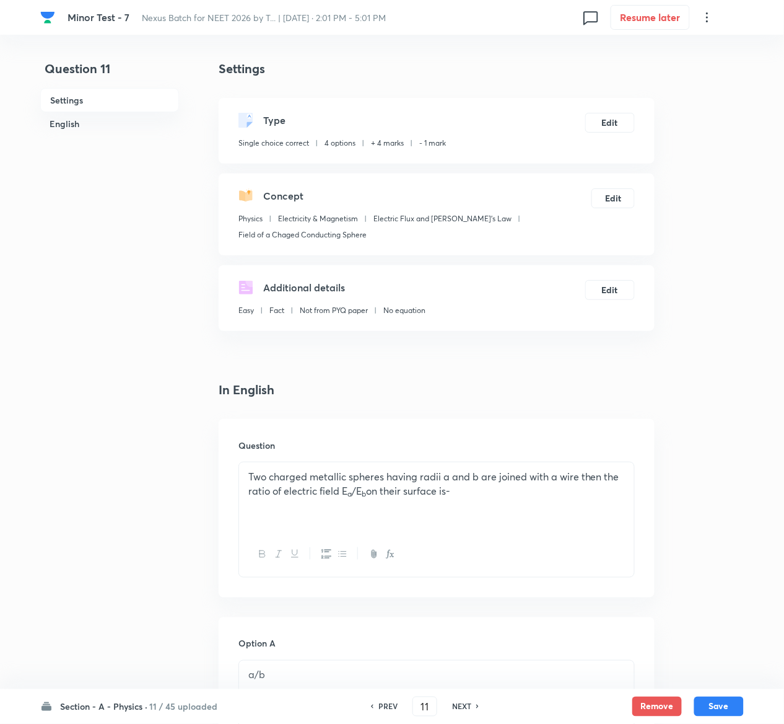
scroll to position [1025, 0]
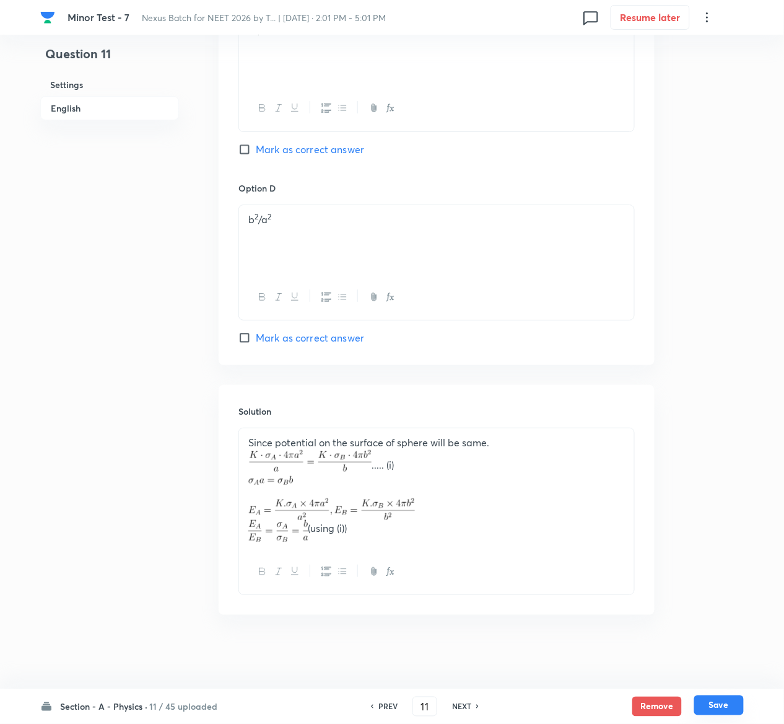
click at [732, 705] on button "Save" at bounding box center [719, 705] width 50 height 20
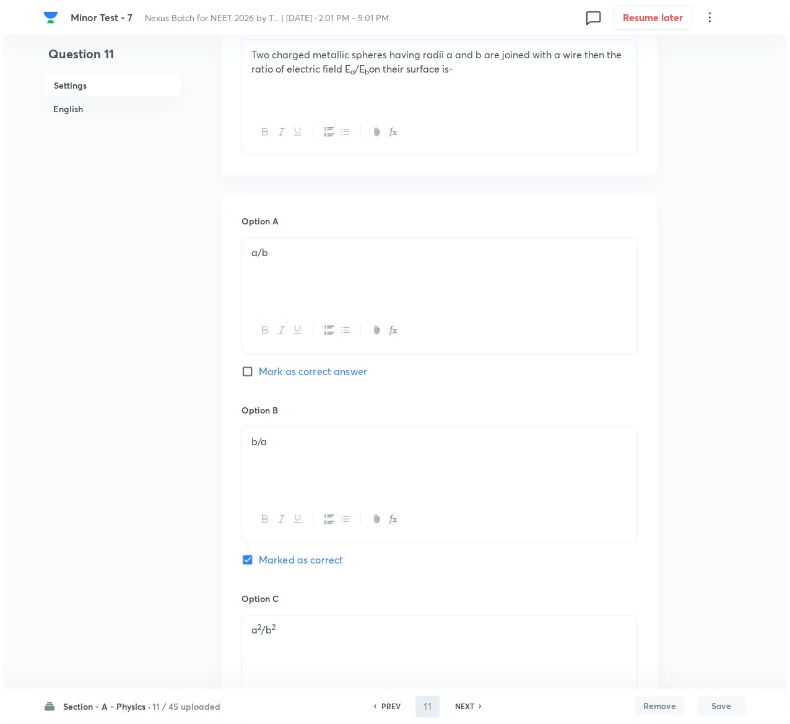
scroll to position [0, 0]
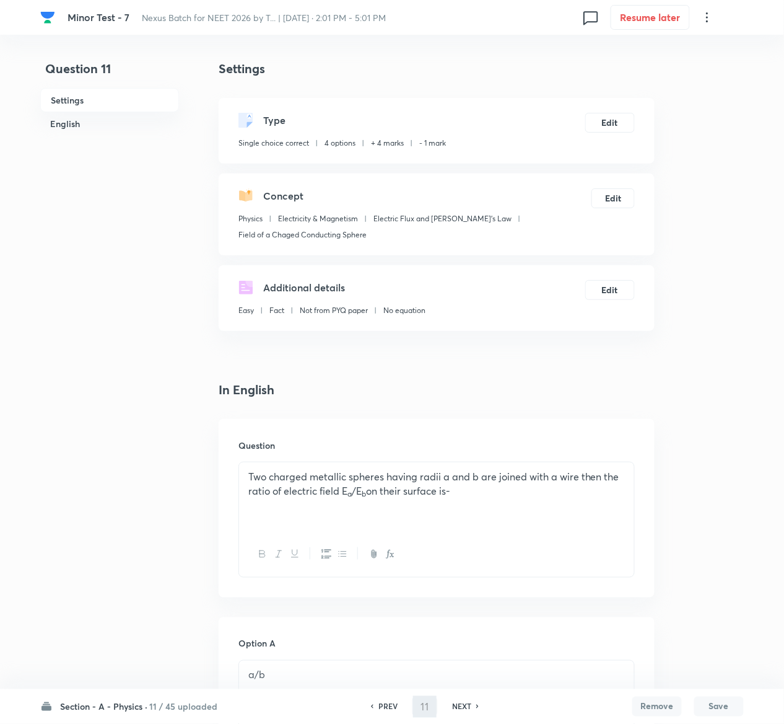
type input "12"
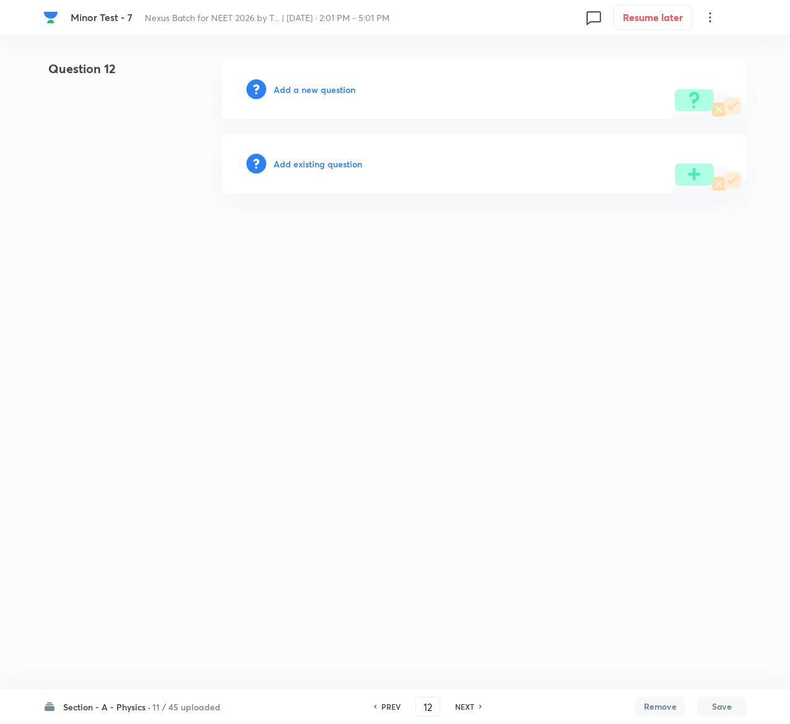
click at [338, 160] on h6 "Add existing question" at bounding box center [318, 163] width 89 height 13
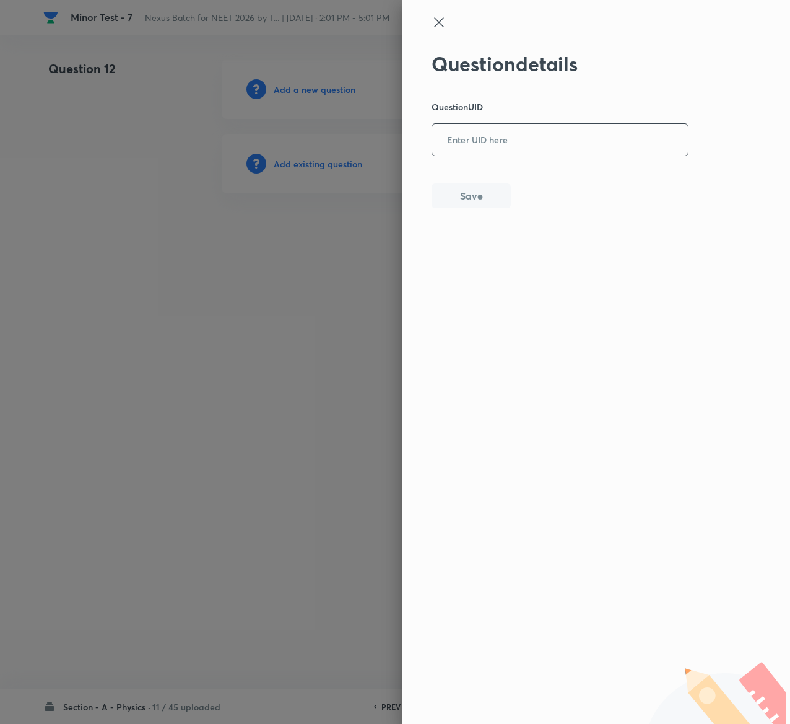
click at [563, 126] on input "text" at bounding box center [560, 140] width 256 height 30
paste input "OOL7U"
type input "OOL7U"
click at [483, 195] on button "Save" at bounding box center [471, 194] width 79 height 25
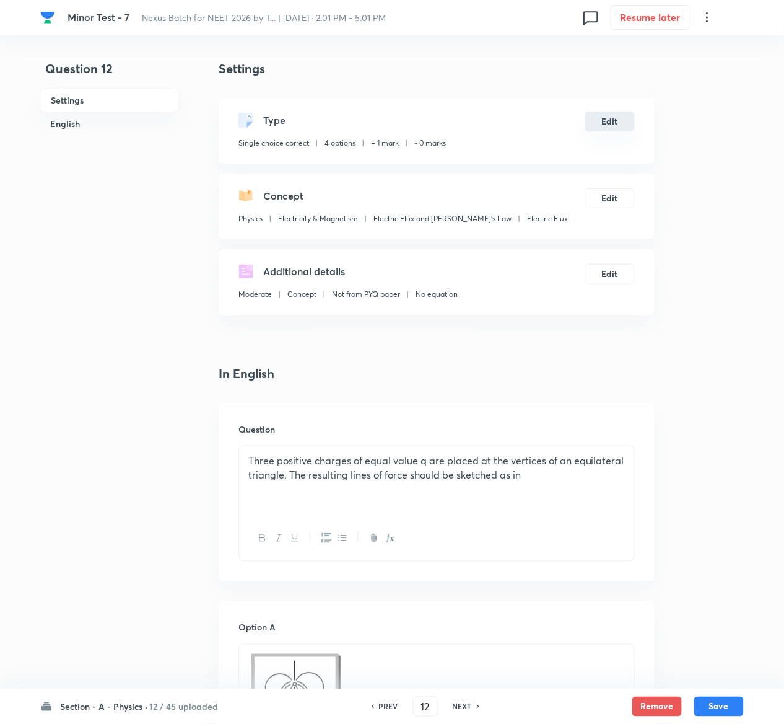
click at [615, 124] on button "Edit" at bounding box center [610, 122] width 50 height 20
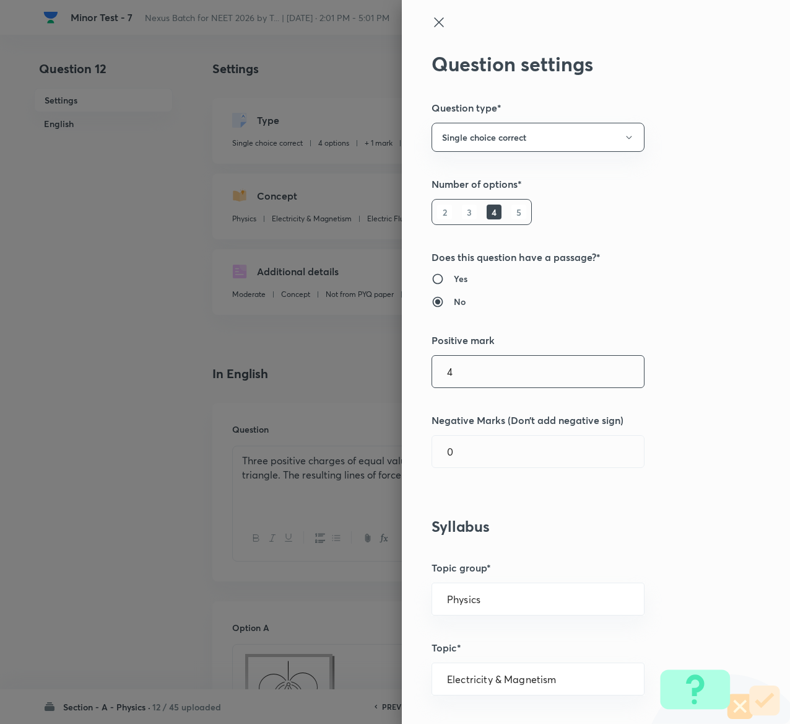
type input "4"
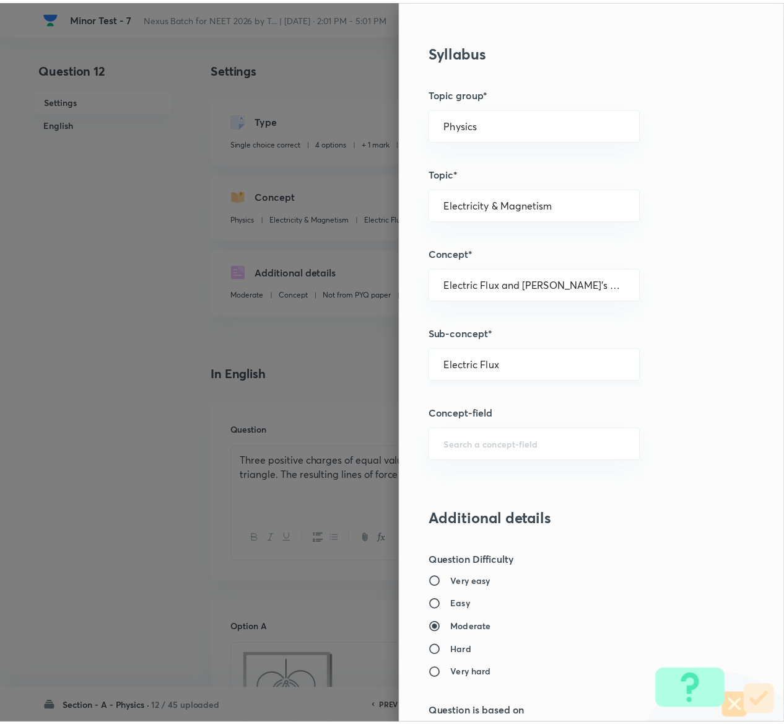
scroll to position [968, 0]
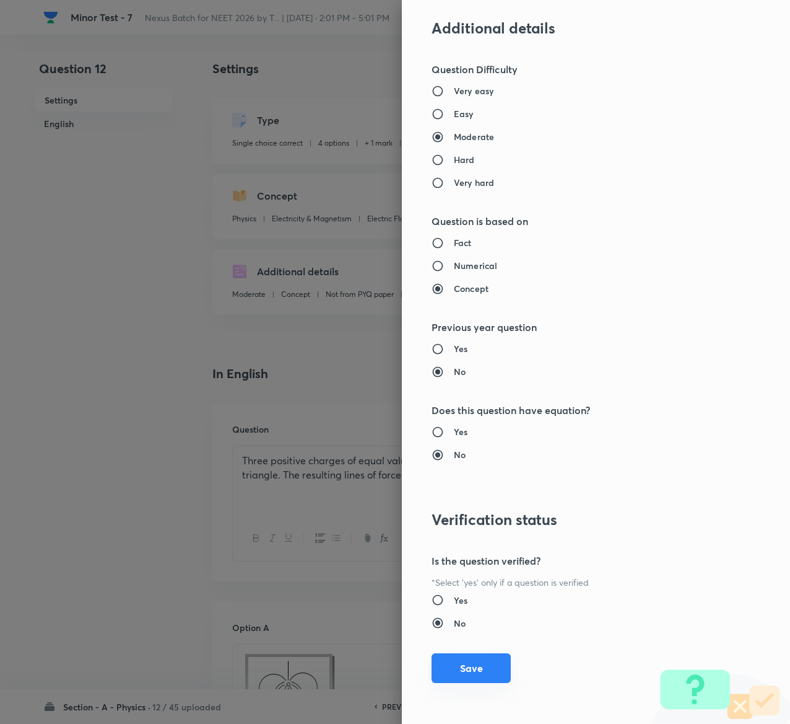
type input "1"
click at [460, 659] on button "Save" at bounding box center [471, 668] width 79 height 30
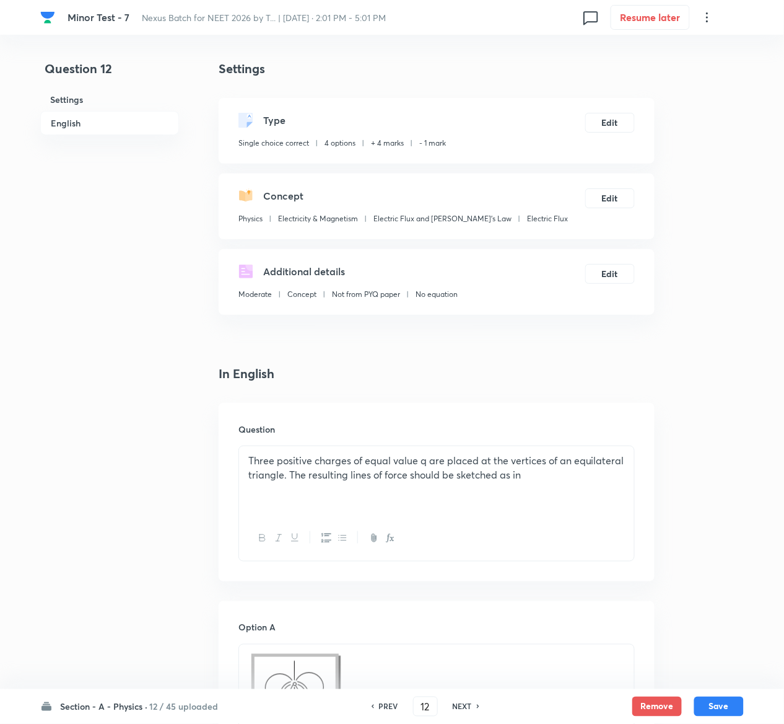
scroll to position [1176, 0]
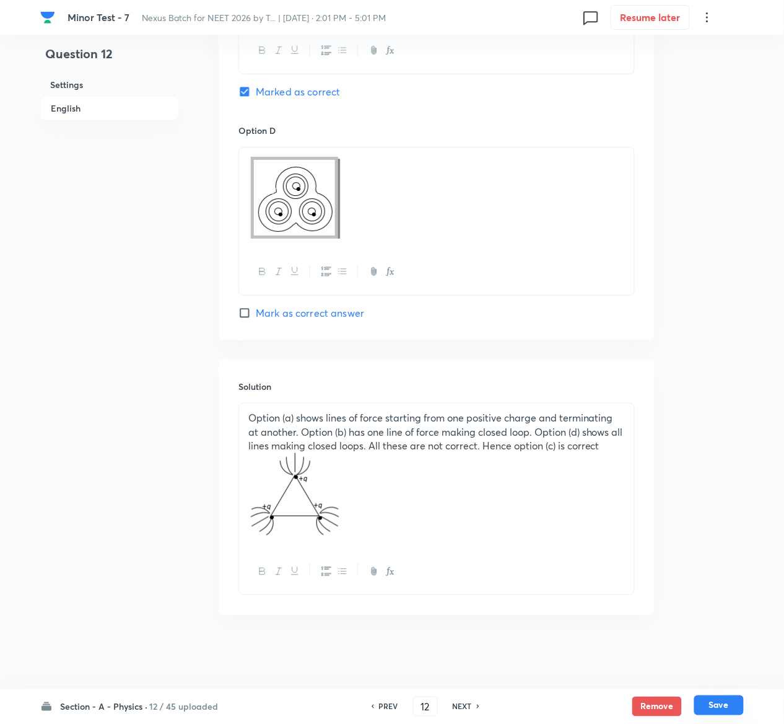
click at [720, 701] on button "Save" at bounding box center [719, 705] width 50 height 20
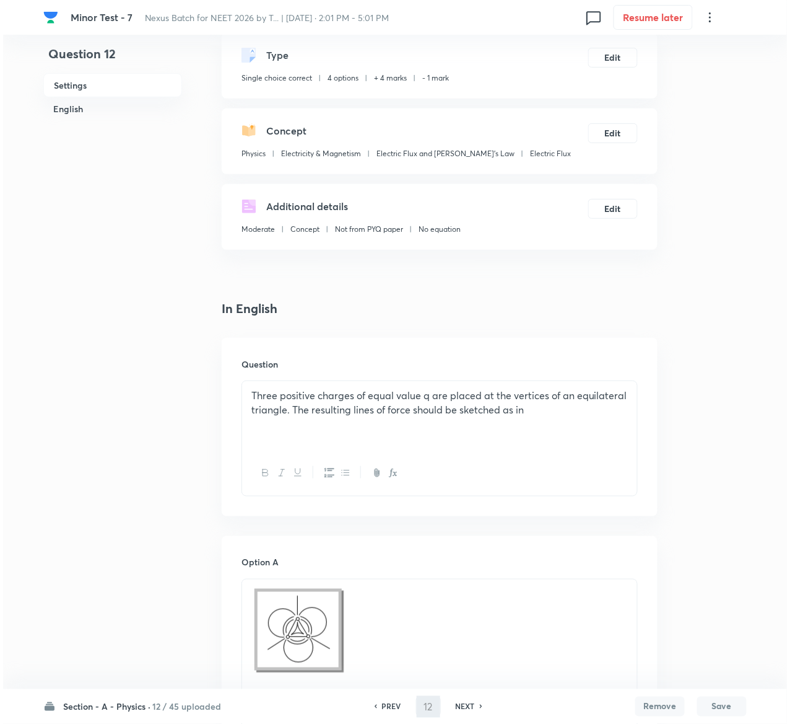
scroll to position [0, 0]
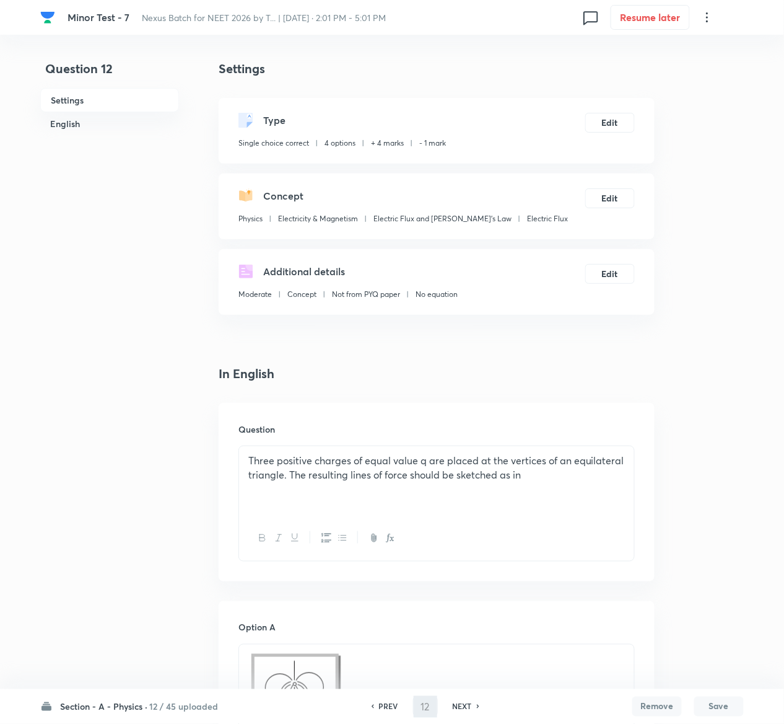
type input "13"
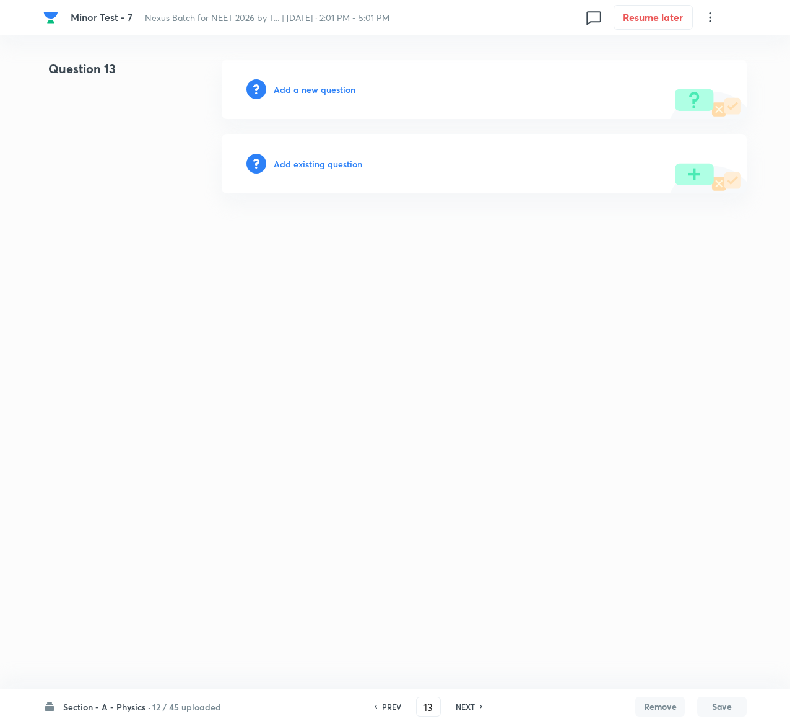
click at [321, 161] on h6 "Add existing question" at bounding box center [318, 163] width 89 height 13
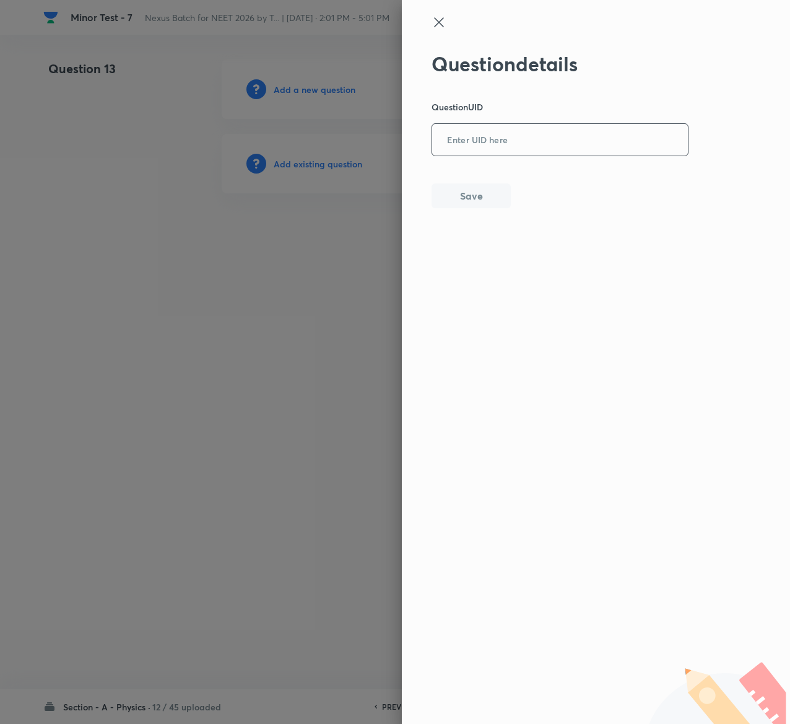
drag, startPoint x: 517, startPoint y: 160, endPoint x: 517, endPoint y: 145, distance: 15.5
click at [517, 145] on div "Question details Question UID ​ Save" at bounding box center [561, 130] width 258 height 156
click at [517, 145] on input "text" at bounding box center [560, 140] width 256 height 30
paste input "HPEAR"
type input "HPEAR"
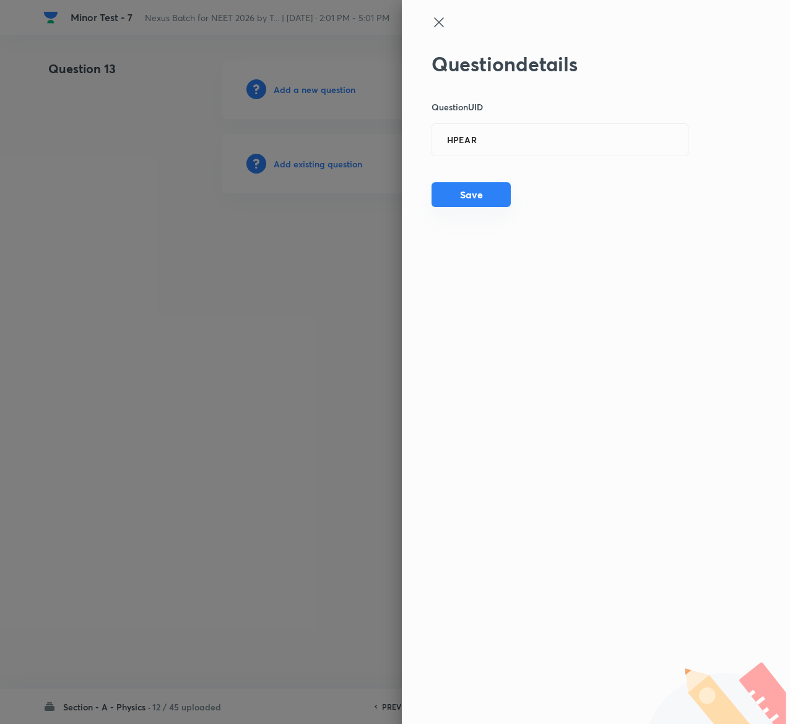
click at [476, 188] on button "Save" at bounding box center [471, 194] width 79 height 25
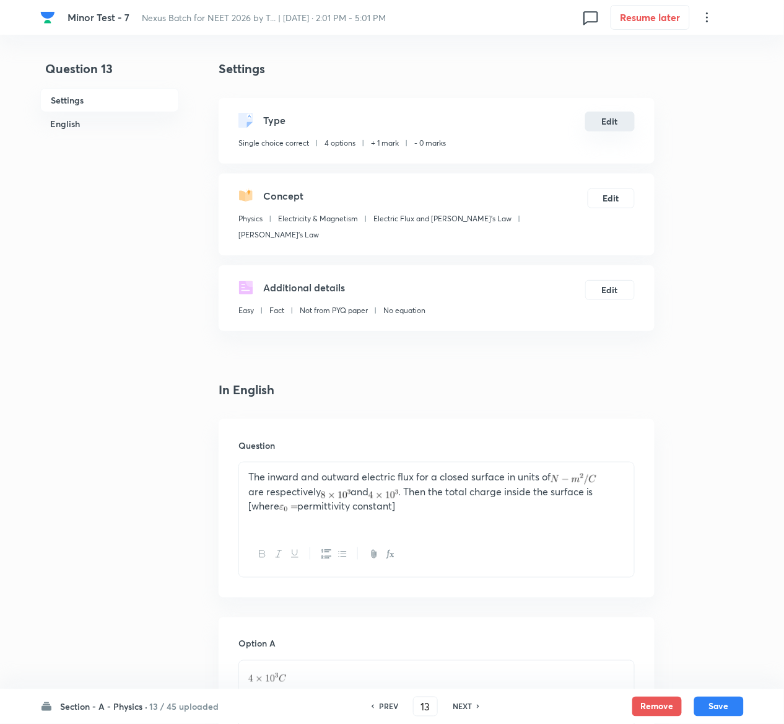
click at [605, 121] on button "Edit" at bounding box center [610, 122] width 50 height 20
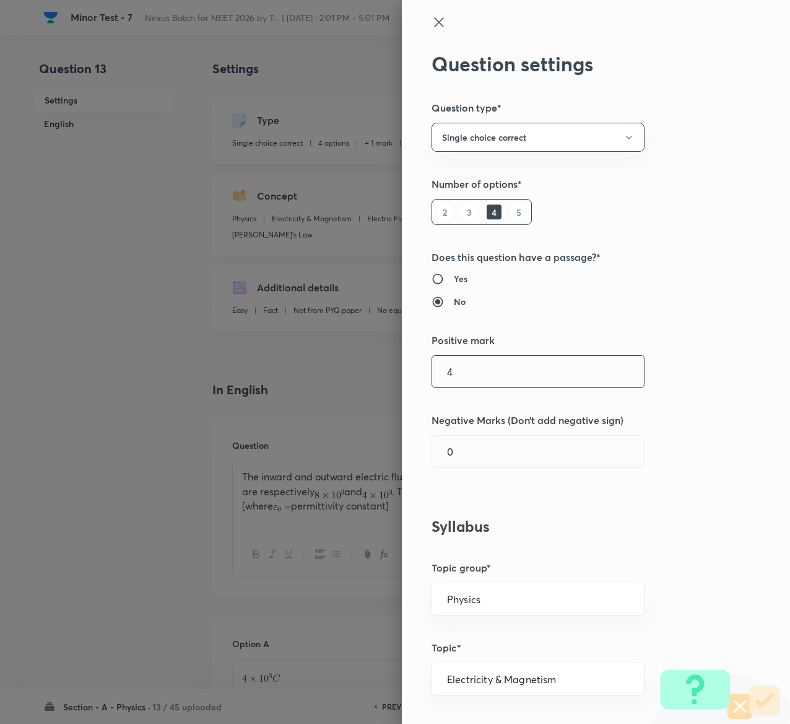
type input "4"
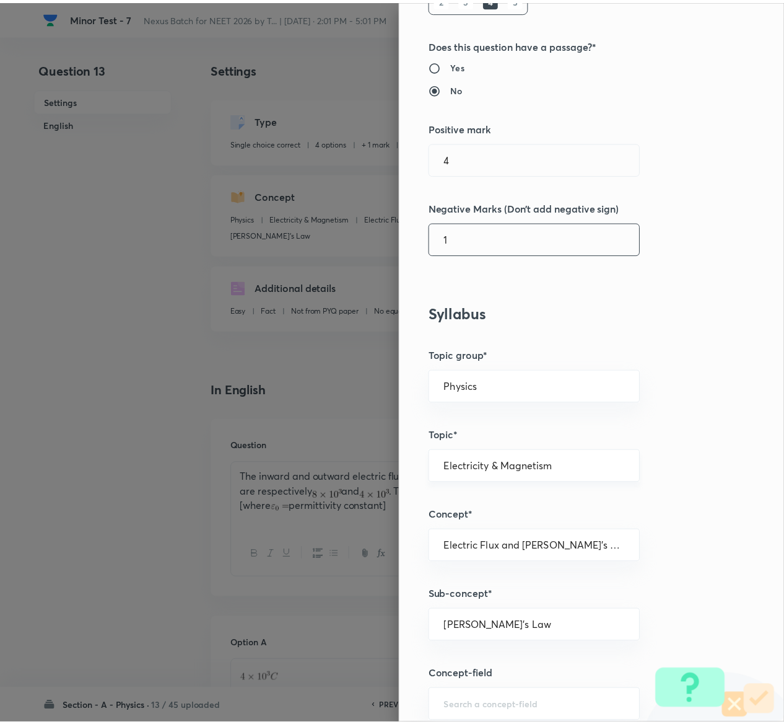
scroll to position [968, 0]
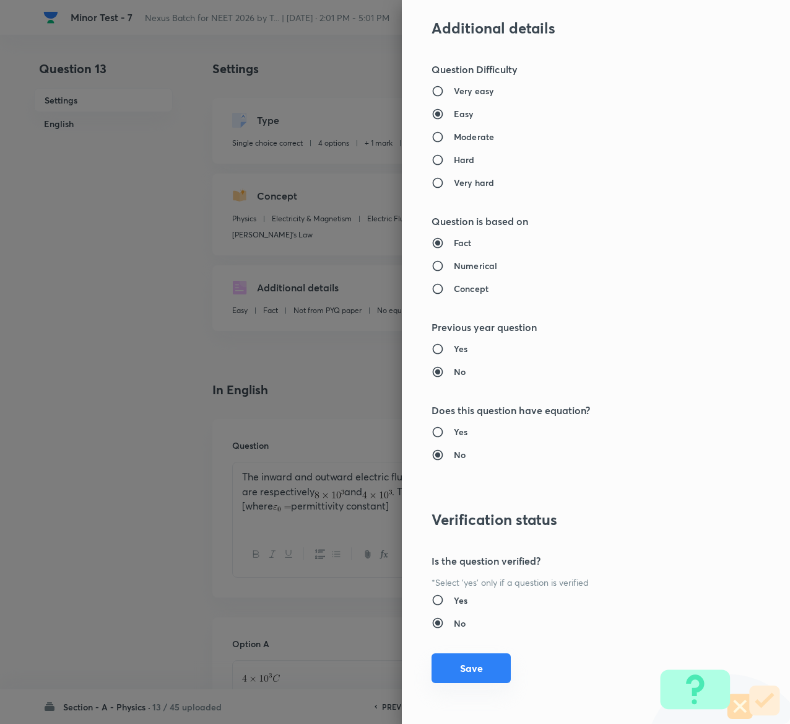
type input "1"
click at [471, 667] on button "Save" at bounding box center [471, 668] width 79 height 30
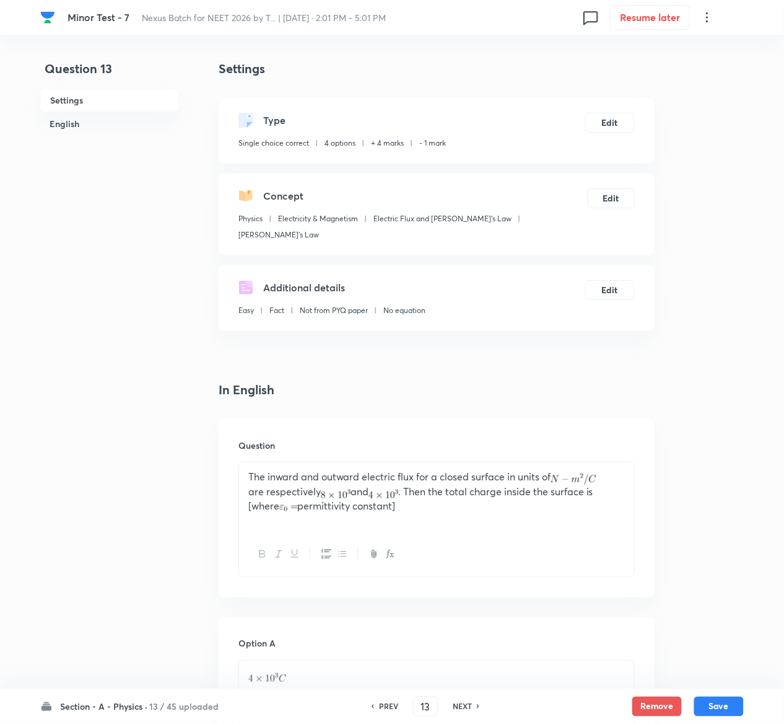
scroll to position [958, 0]
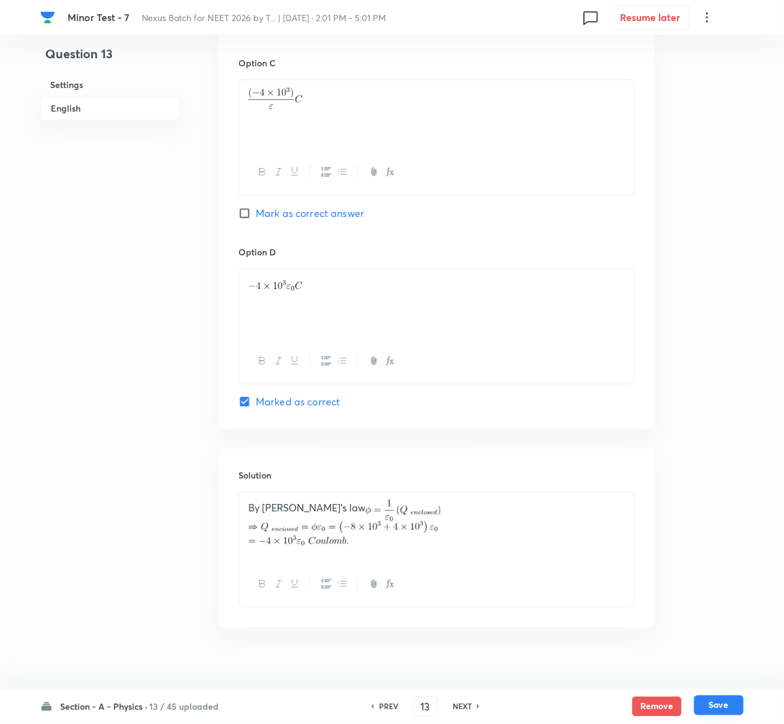
click at [737, 701] on button "Save" at bounding box center [719, 705] width 50 height 20
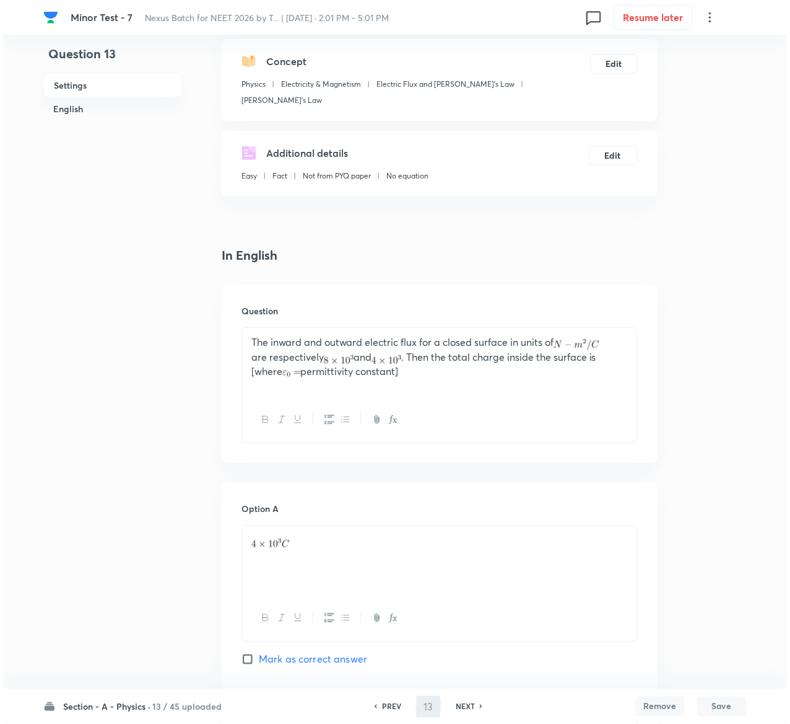
scroll to position [0, 0]
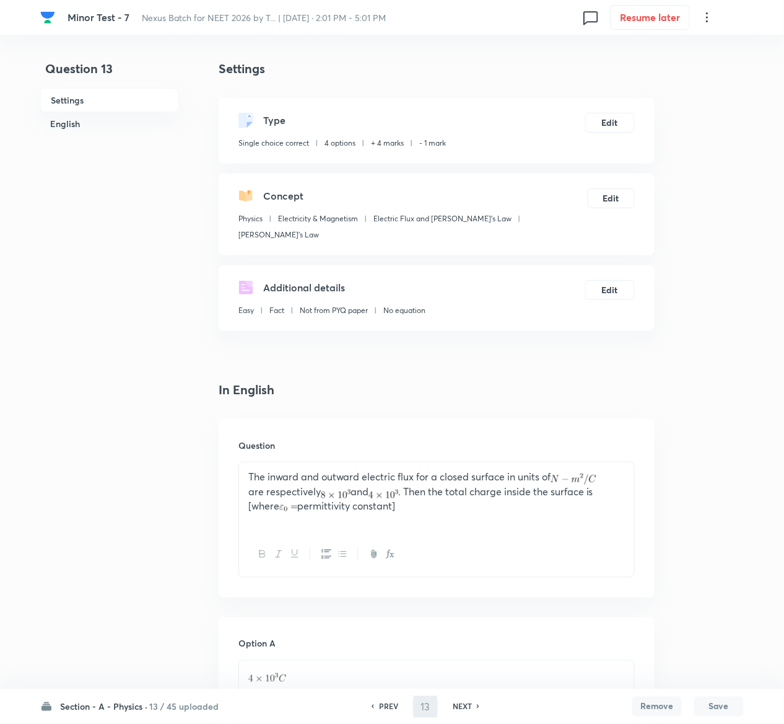
type input "14"
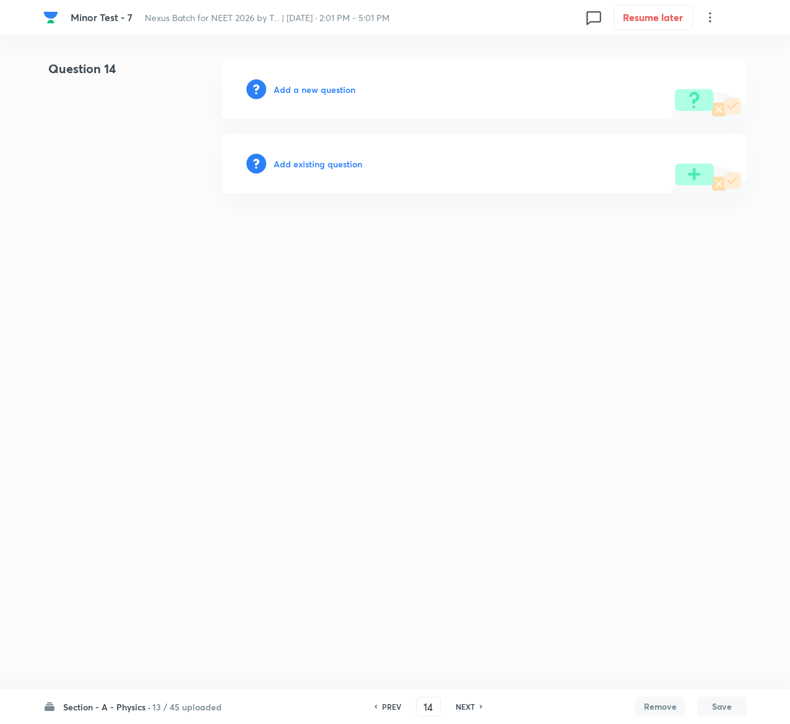
click at [342, 162] on h6 "Add existing question" at bounding box center [318, 163] width 89 height 13
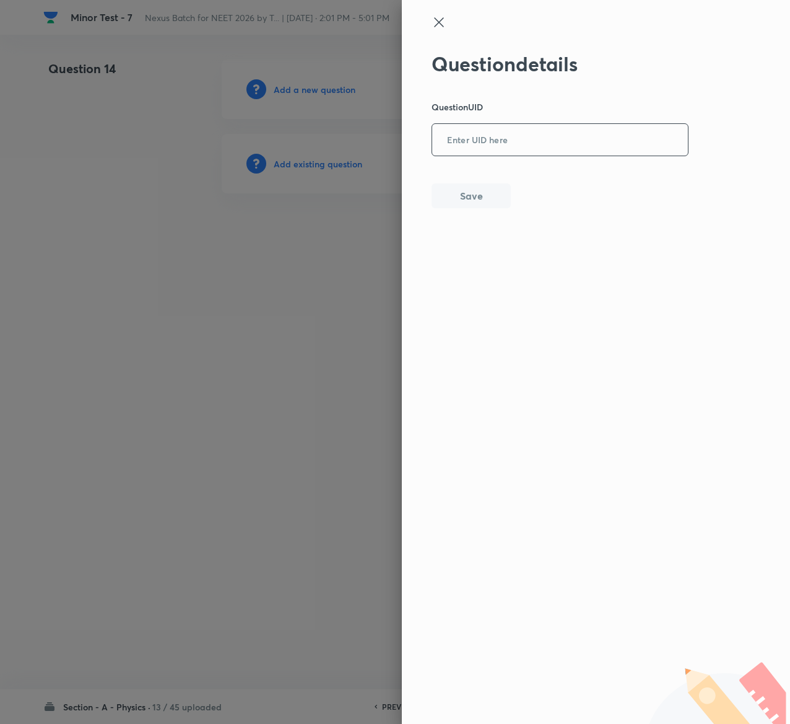
click at [528, 144] on input "text" at bounding box center [560, 140] width 256 height 30
paste input "V1RLL"
type input "V1RLL"
click at [484, 196] on button "Save" at bounding box center [471, 194] width 79 height 25
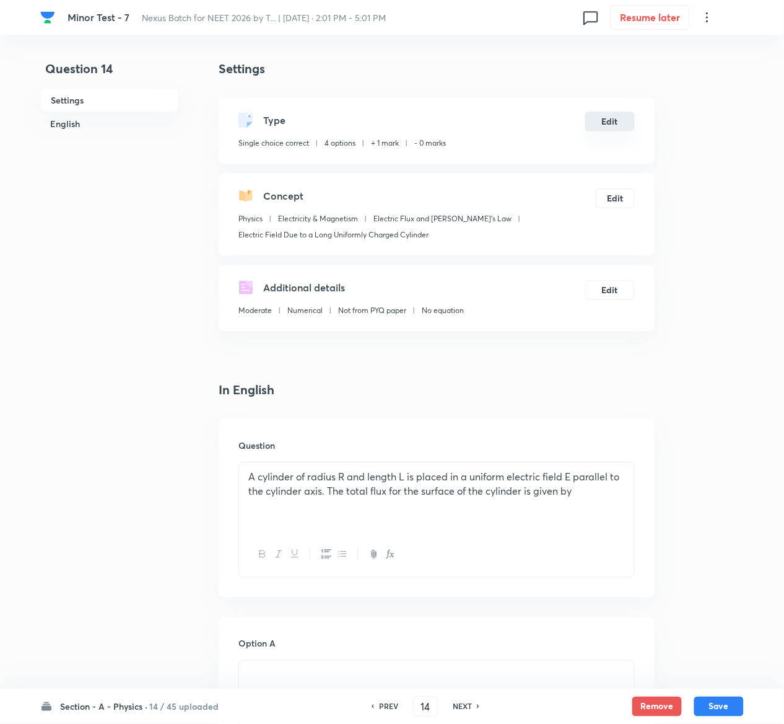
click at [605, 121] on button "Edit" at bounding box center [610, 122] width 50 height 20
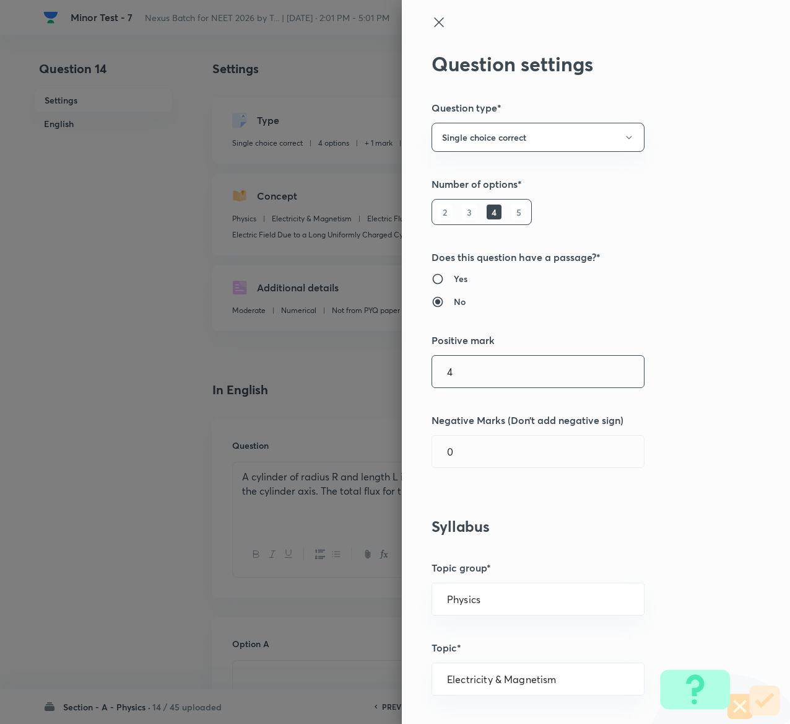
type input "4"
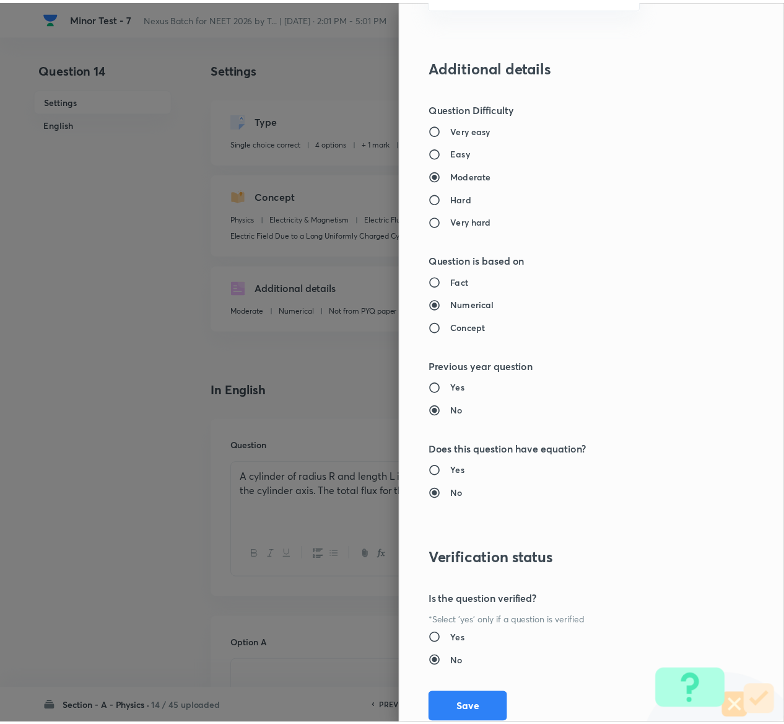
scroll to position [968, 0]
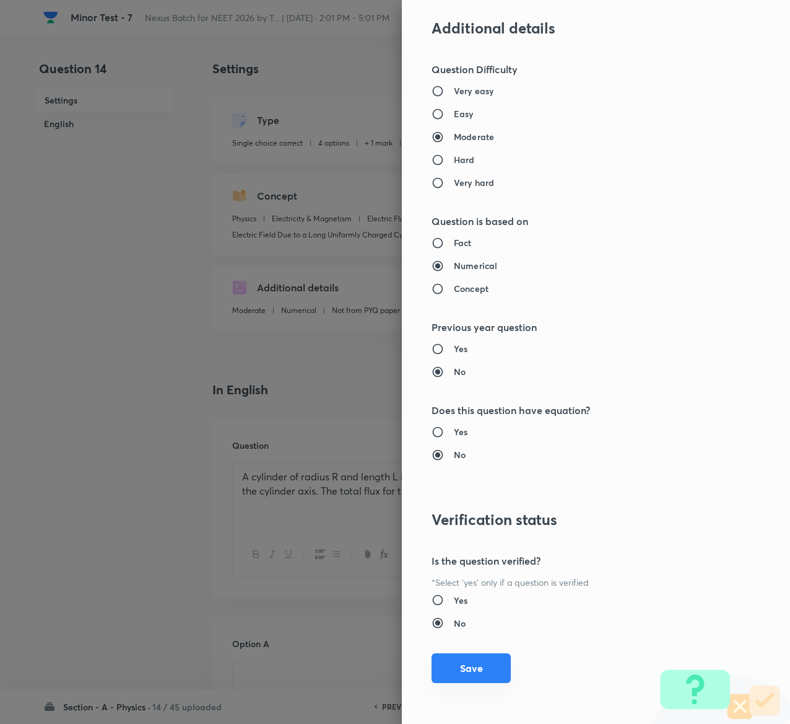
type input "1"
click at [445, 664] on button "Save" at bounding box center [471, 668] width 79 height 30
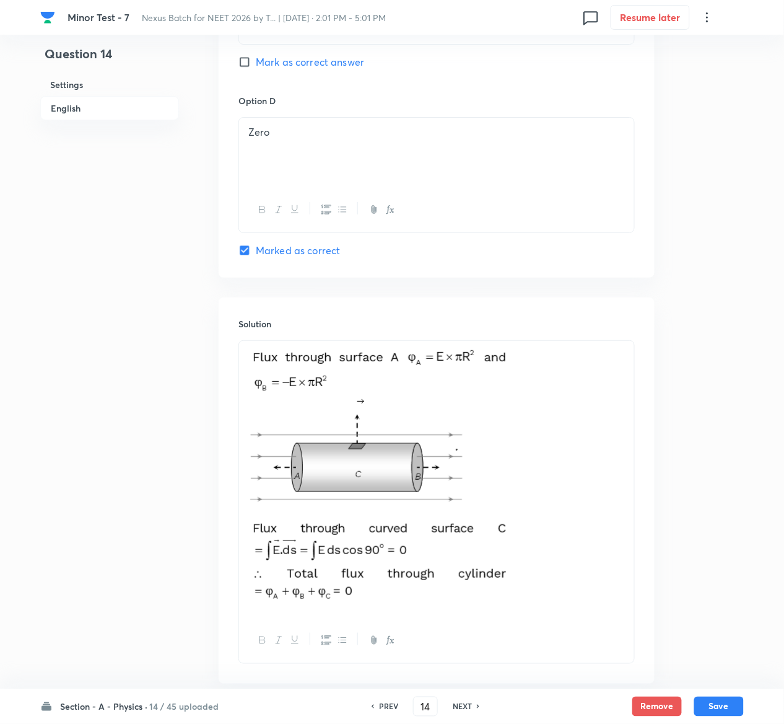
scroll to position [1181, 0]
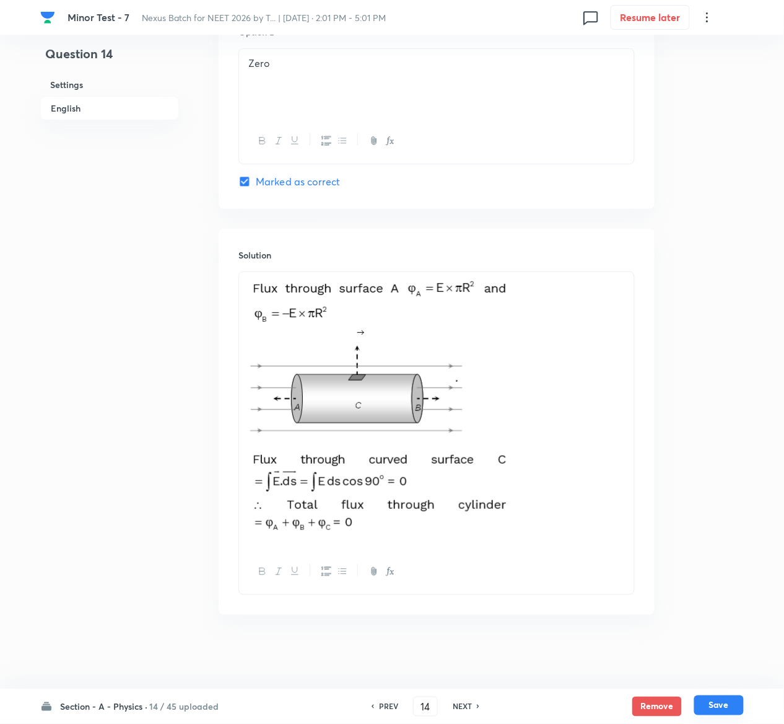
click at [724, 707] on button "Save" at bounding box center [719, 705] width 50 height 20
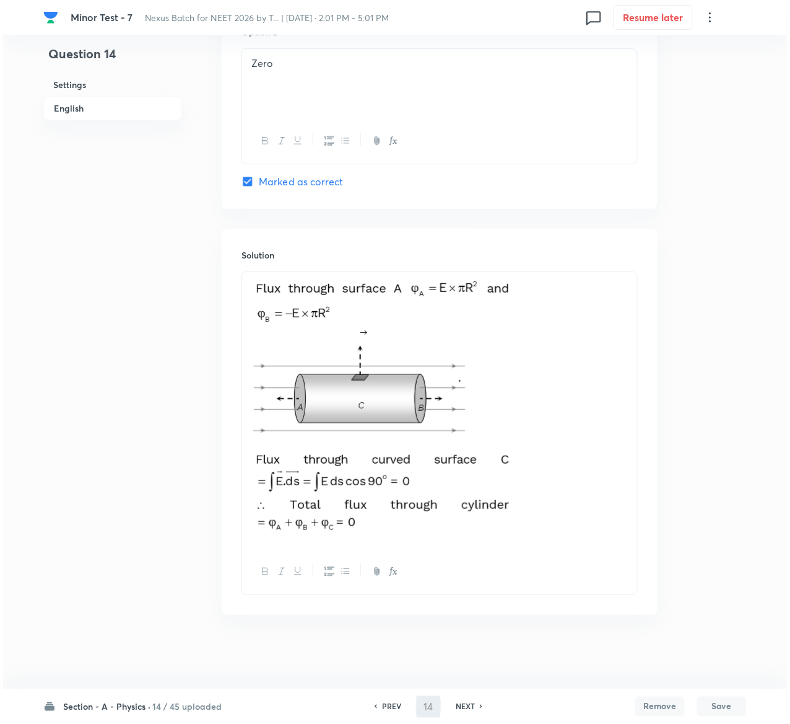
scroll to position [0, 0]
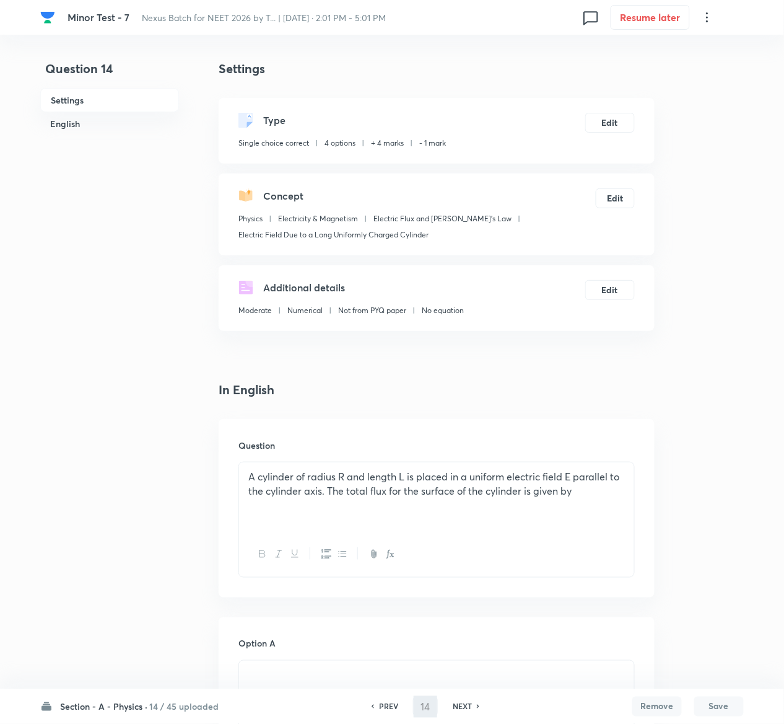
type input "15"
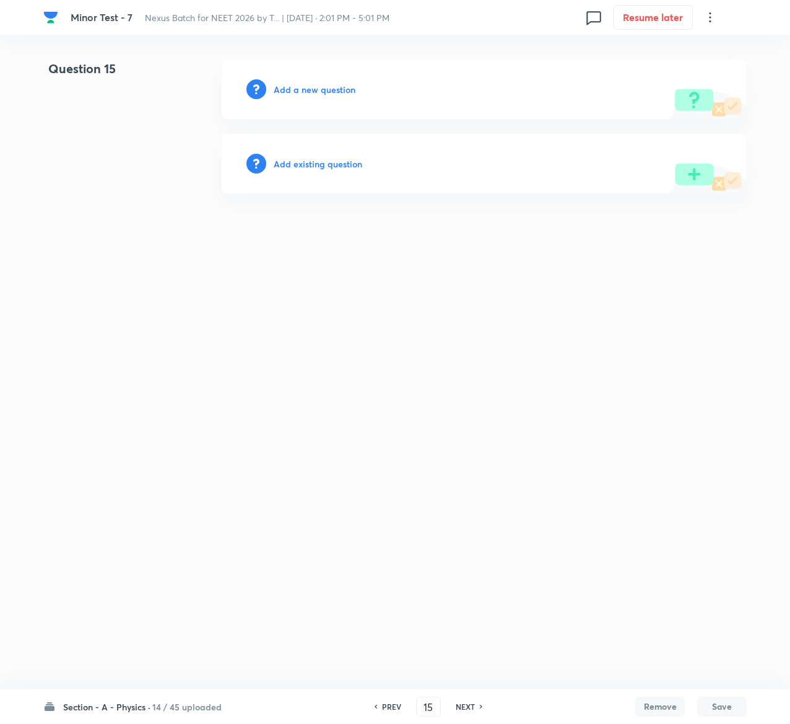
click at [347, 162] on h6 "Add existing question" at bounding box center [318, 163] width 89 height 13
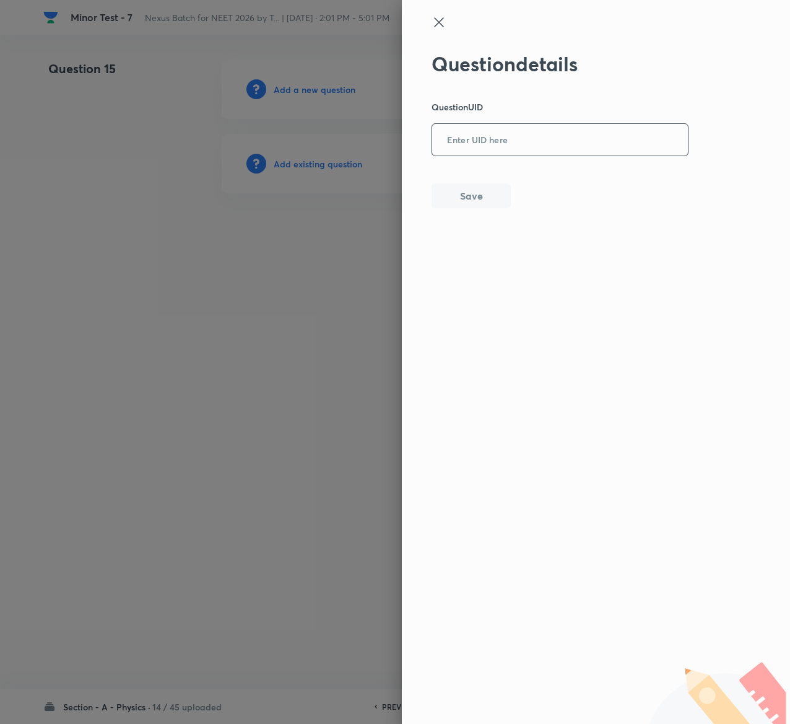
click at [501, 152] on input "text" at bounding box center [560, 140] width 256 height 30
paste input "40FXH"
type input "40FXH"
click at [482, 197] on button "Save" at bounding box center [471, 194] width 79 height 25
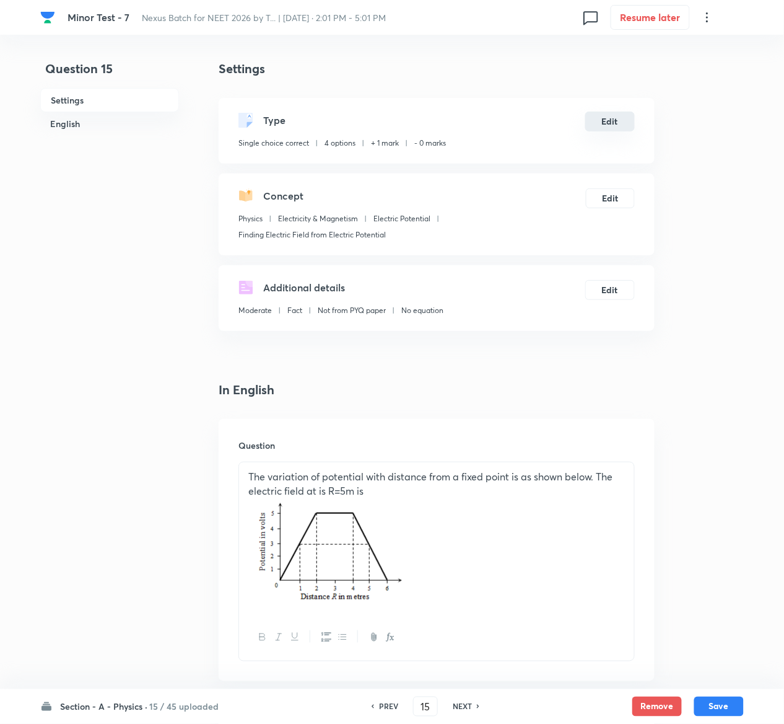
click at [611, 121] on button "Edit" at bounding box center [610, 122] width 50 height 20
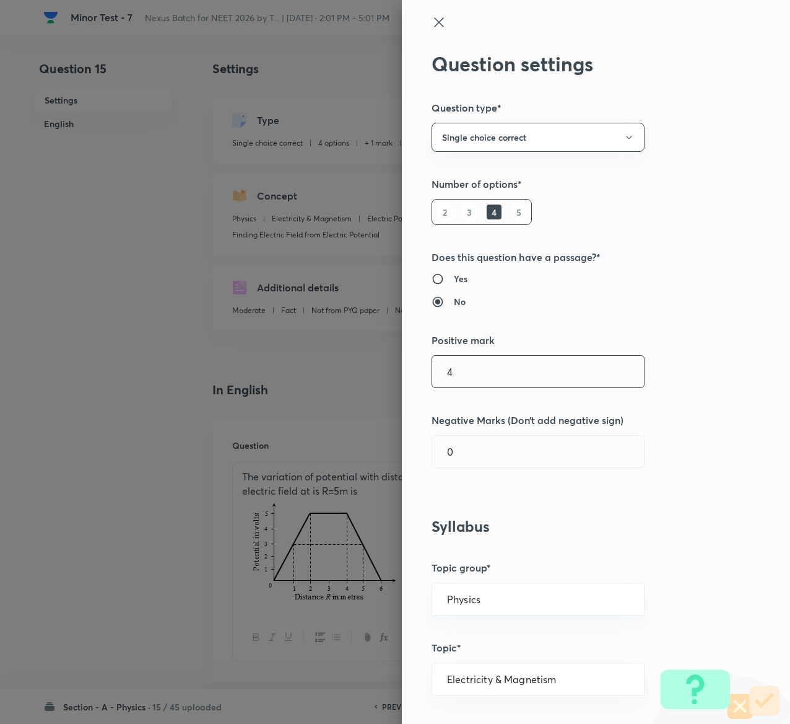
type input "4"
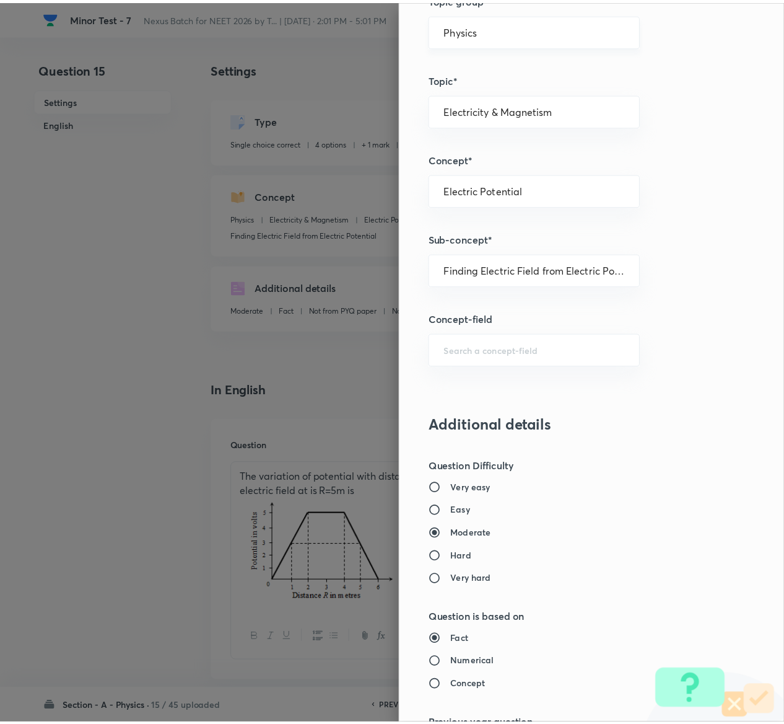
scroll to position [968, 0]
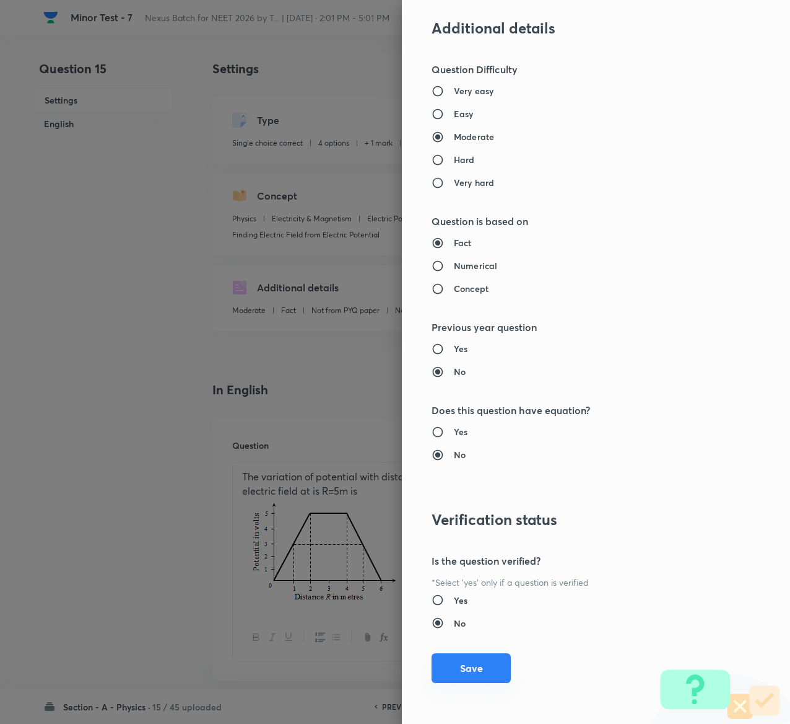
type input "1"
click at [444, 667] on button "Save" at bounding box center [471, 668] width 79 height 30
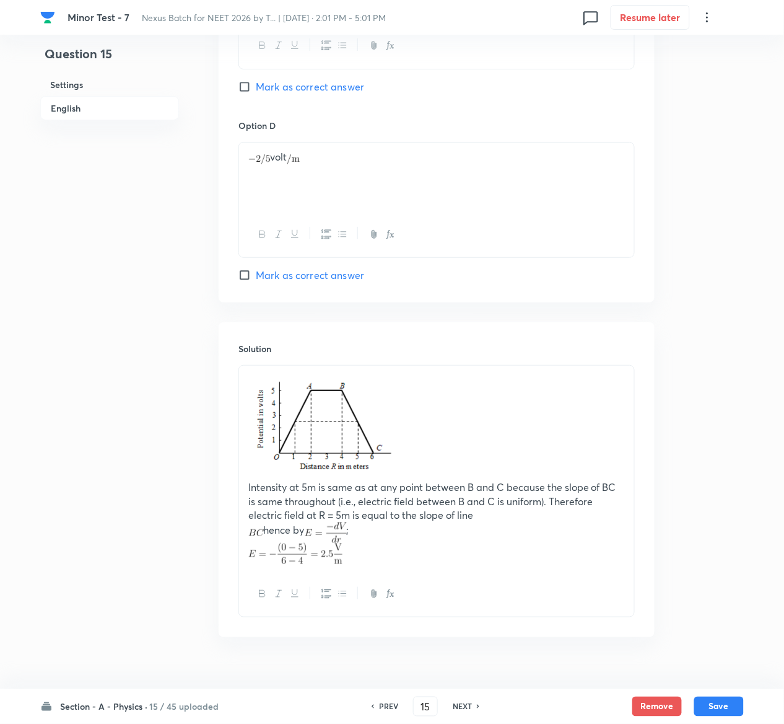
scroll to position [1193, 0]
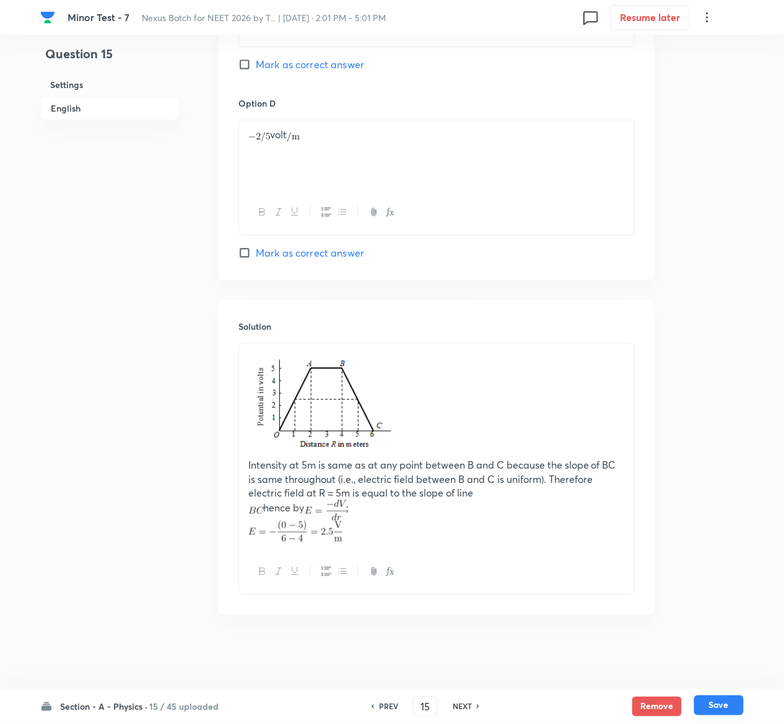
click at [734, 701] on button "Save" at bounding box center [719, 705] width 50 height 20
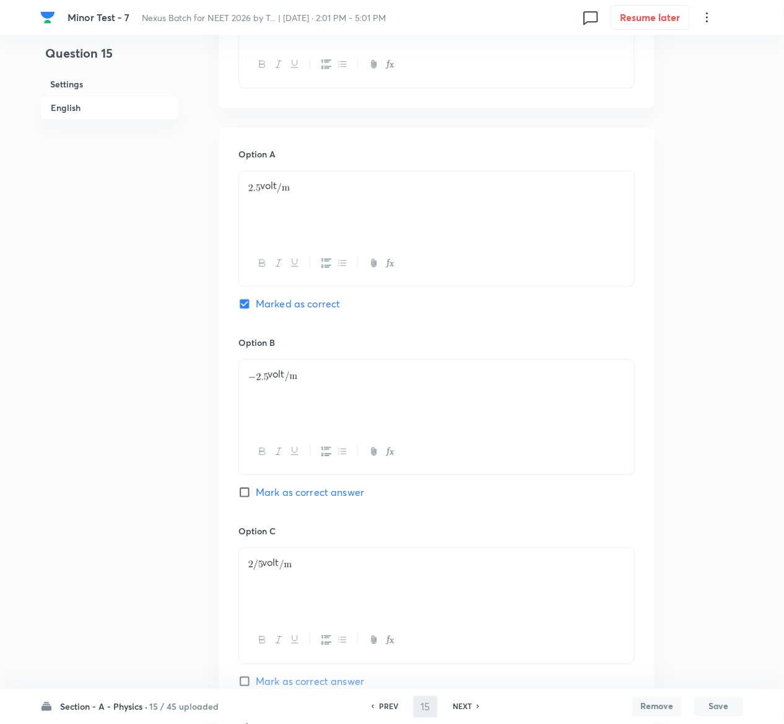
scroll to position [343, 0]
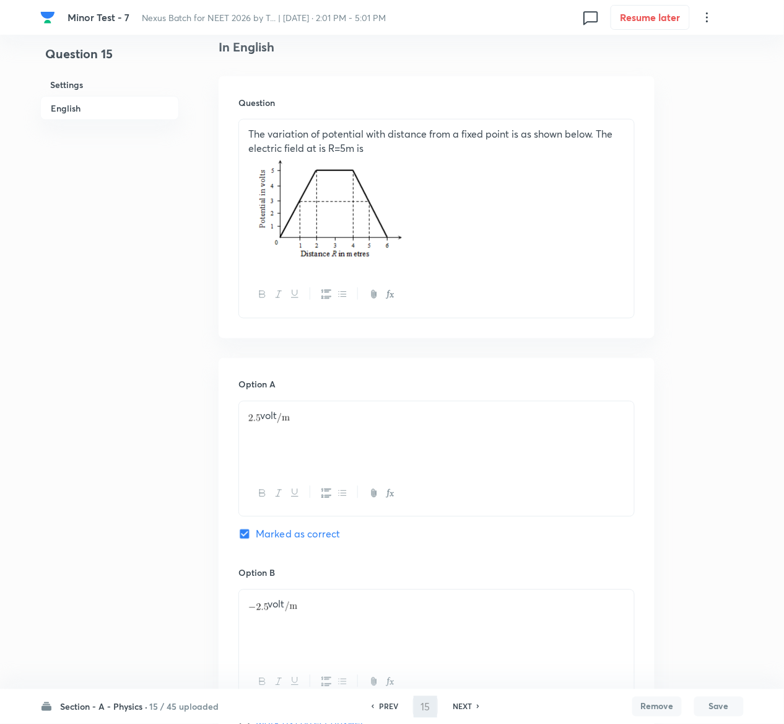
type input "16"
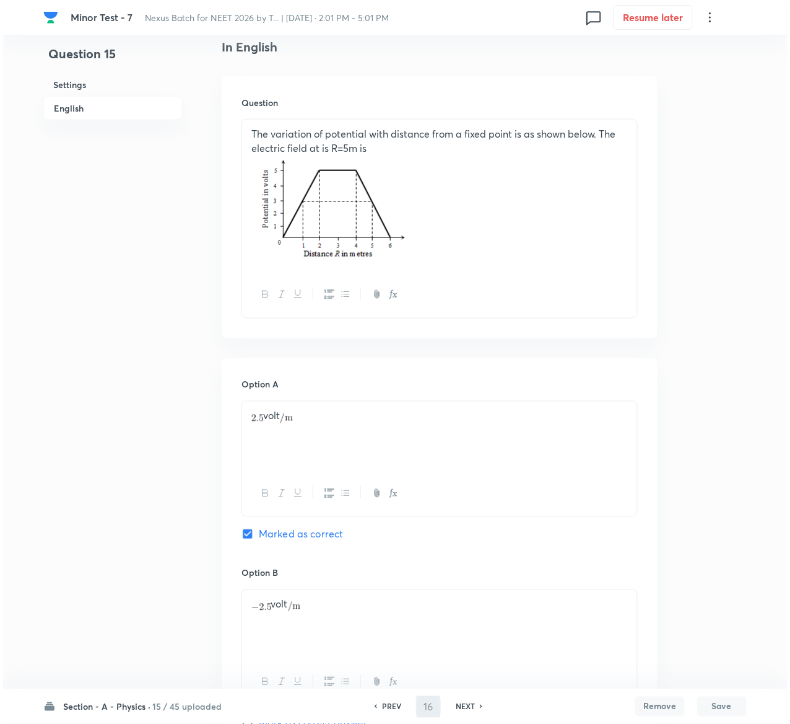
scroll to position [0, 0]
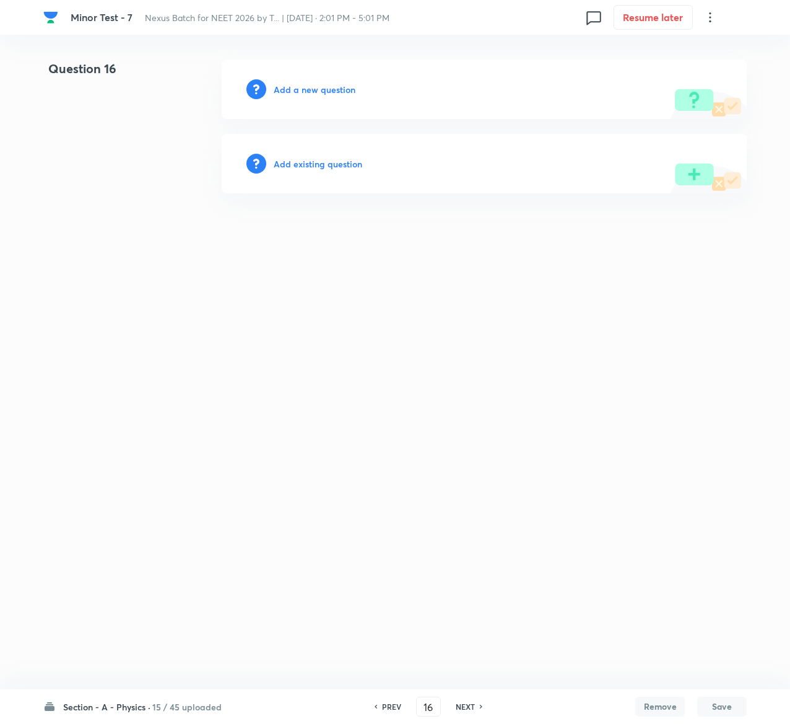
click at [325, 160] on h6 "Add existing question" at bounding box center [318, 163] width 89 height 13
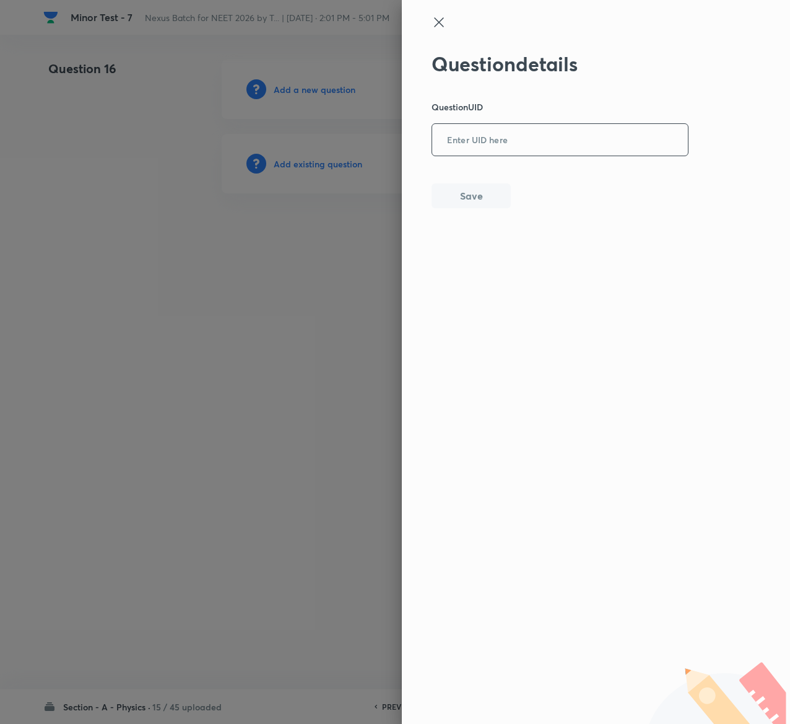
click at [502, 129] on input "text" at bounding box center [560, 140] width 256 height 30
paste input "ZBZP4"
type input "ZBZP4"
click at [481, 199] on button "Save" at bounding box center [471, 194] width 79 height 25
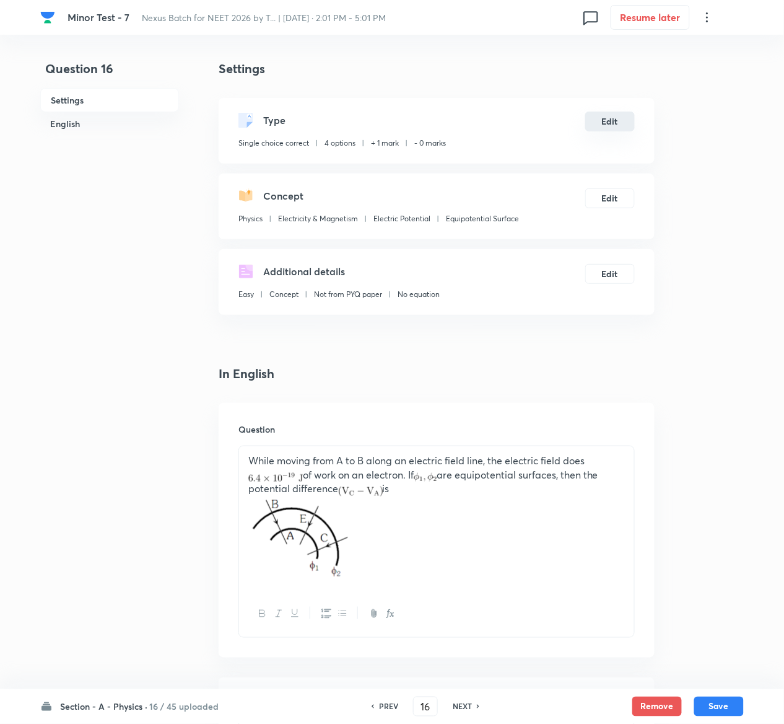
click at [615, 119] on button "Edit" at bounding box center [610, 122] width 50 height 20
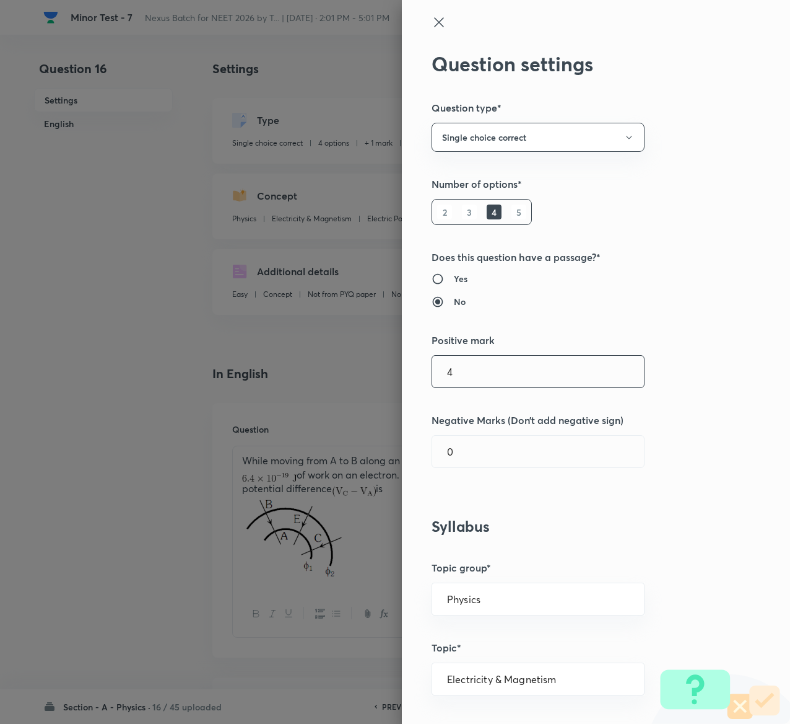
type input "4"
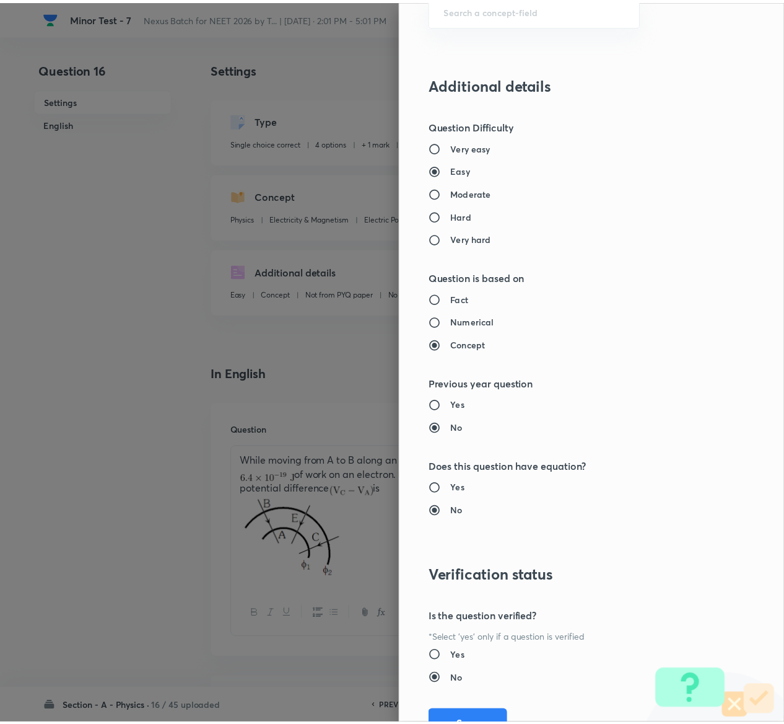
scroll to position [968, 0]
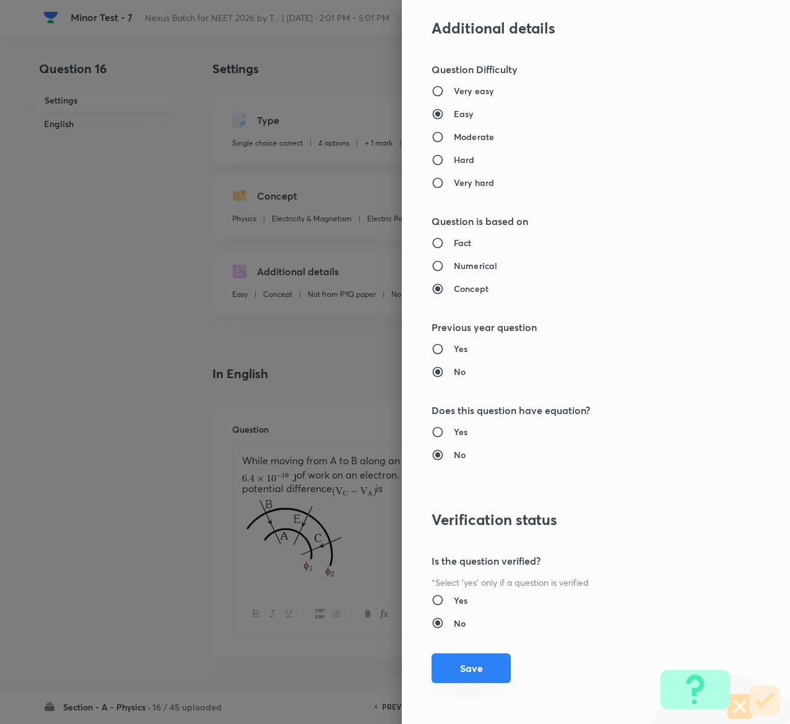
type input "1"
click at [461, 663] on button "Save" at bounding box center [471, 668] width 79 height 30
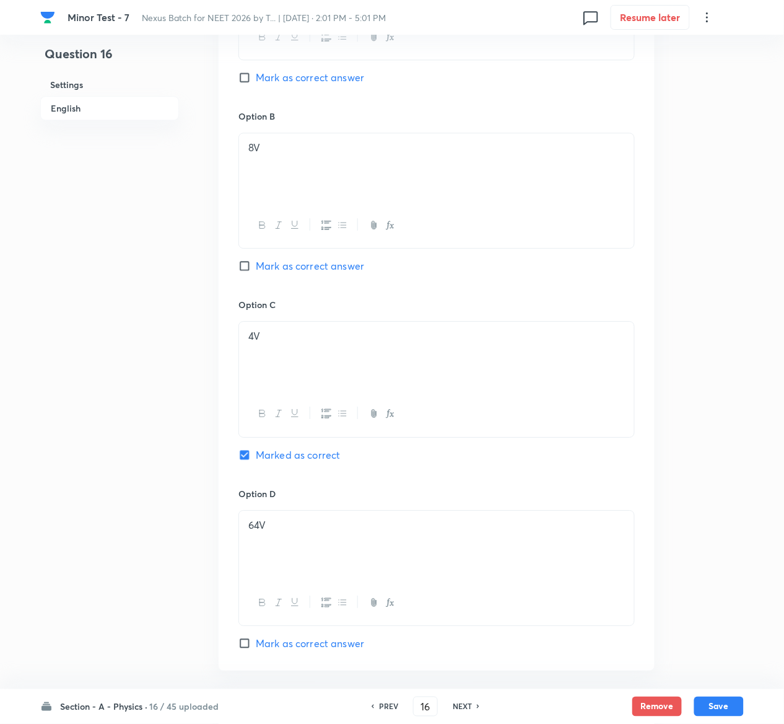
scroll to position [1043, 0]
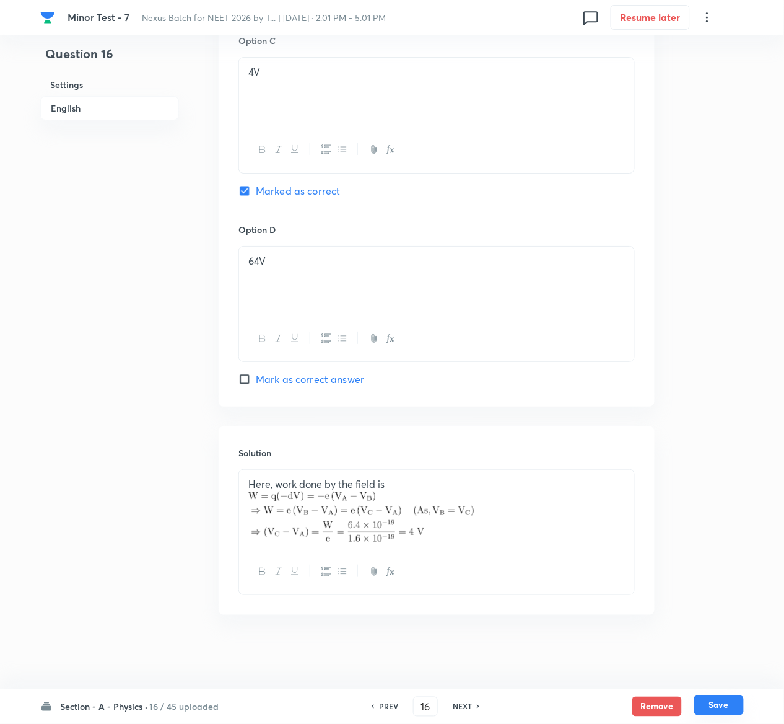
click at [724, 698] on button "Save" at bounding box center [719, 705] width 50 height 20
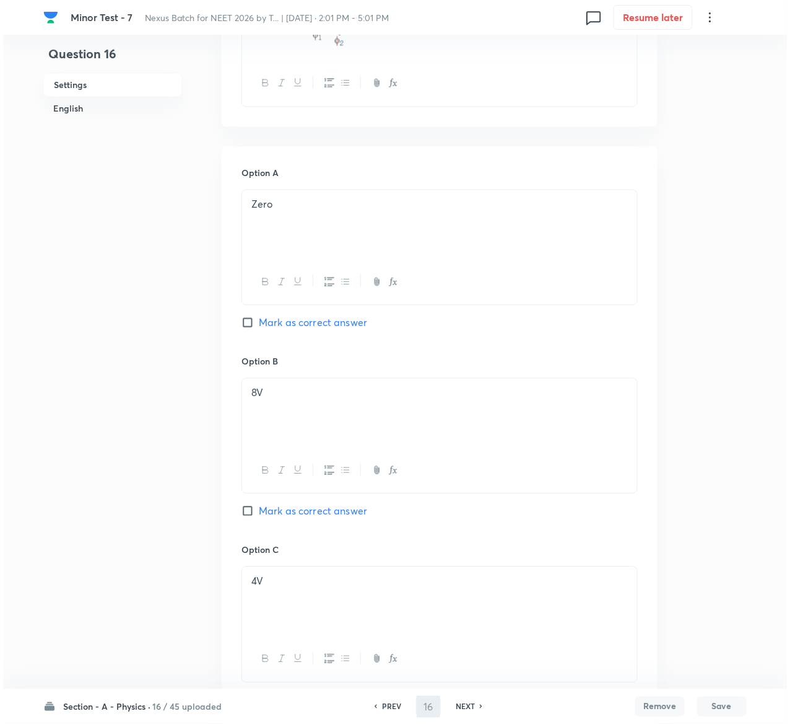
scroll to position [0, 0]
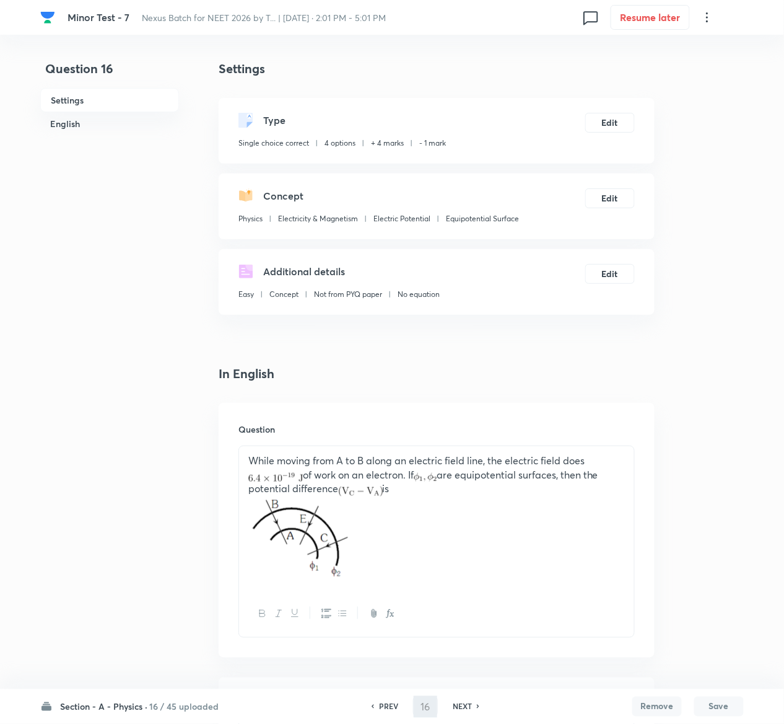
type input "17"
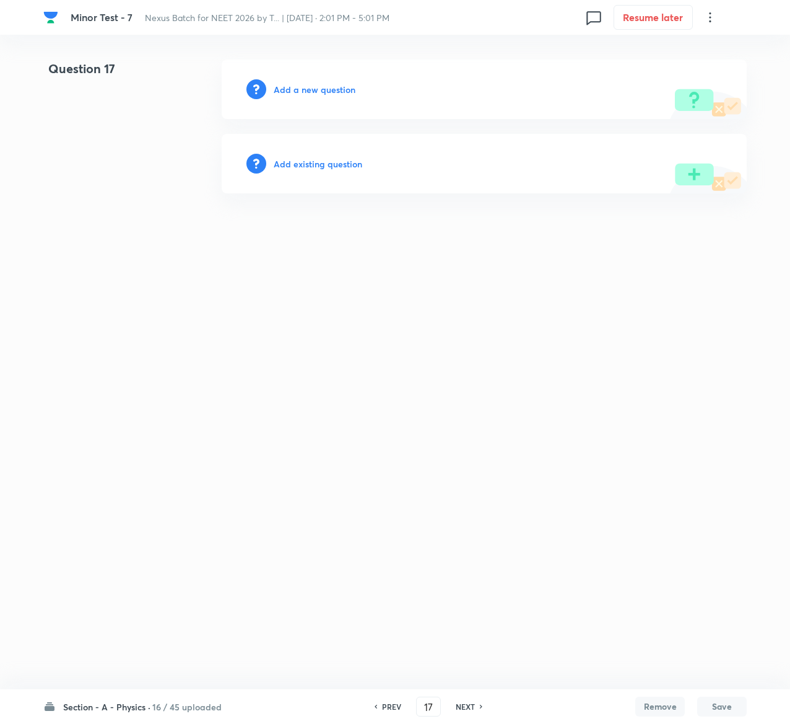
click at [310, 160] on h6 "Add existing question" at bounding box center [318, 163] width 89 height 13
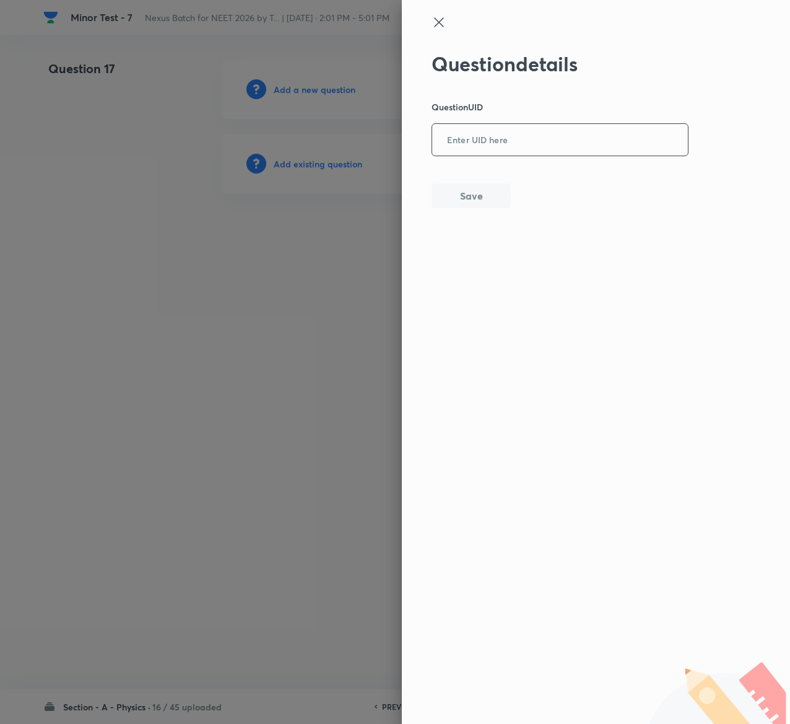
click at [587, 149] on input "text" at bounding box center [560, 140] width 256 height 30
paste input "RFWDA"
type input "RFWDA"
click at [474, 197] on button "Save" at bounding box center [471, 194] width 79 height 25
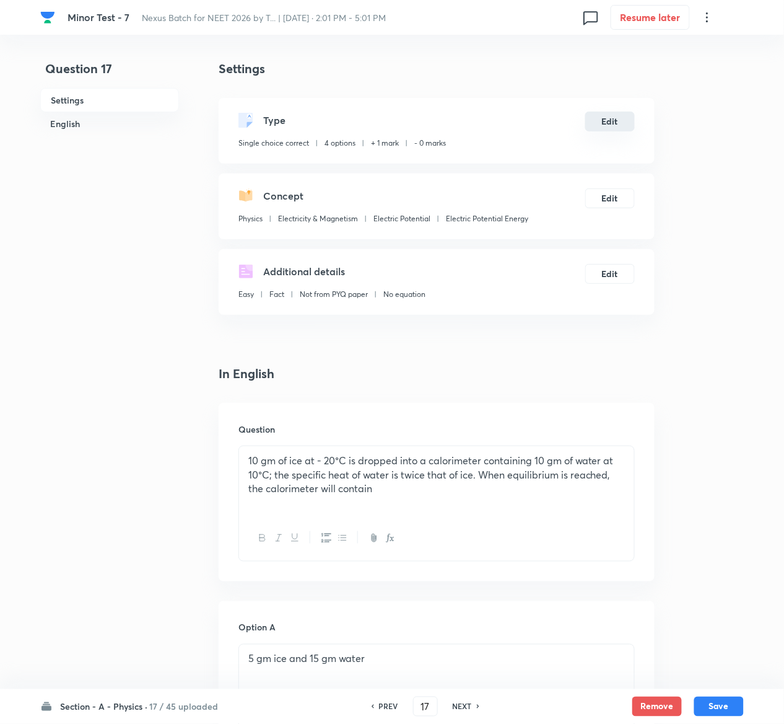
click at [619, 123] on button "Edit" at bounding box center [610, 122] width 50 height 20
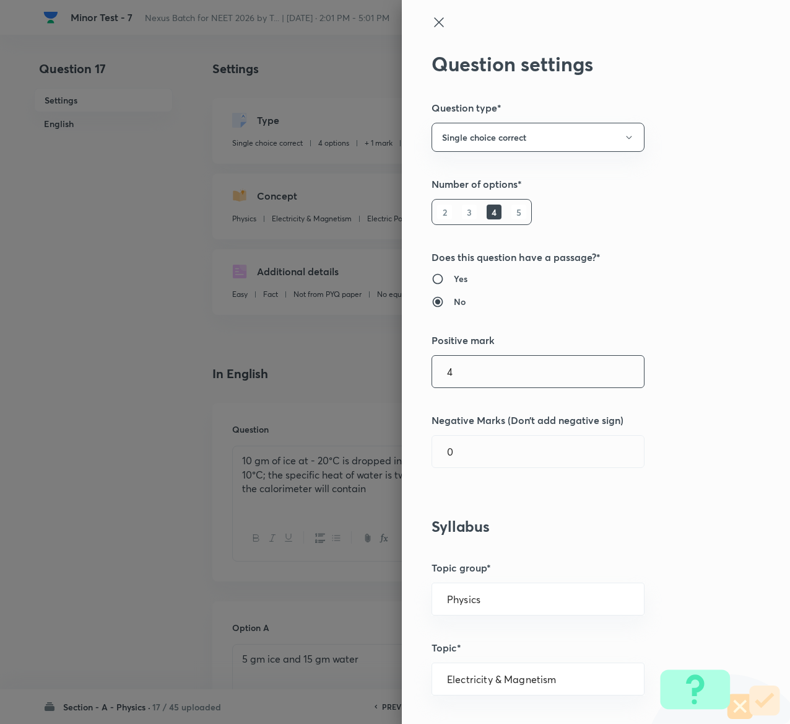
type input "4"
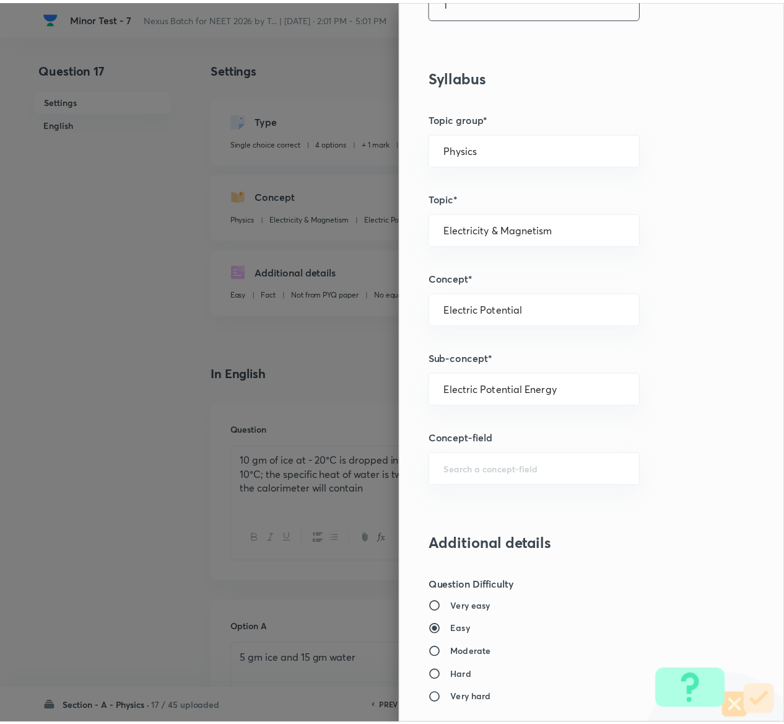
scroll to position [968, 0]
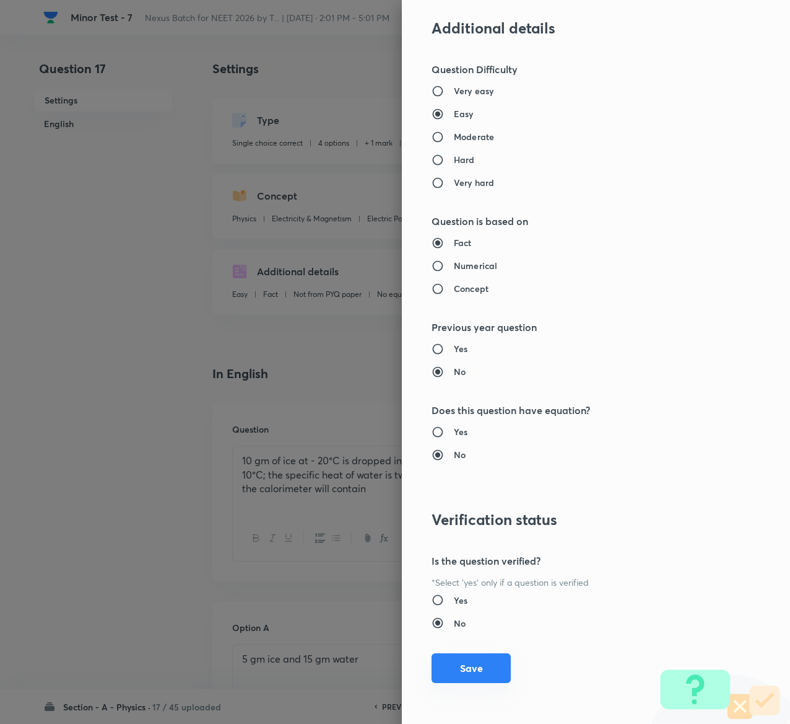
type input "1"
click at [464, 662] on button "Save" at bounding box center [471, 668] width 79 height 30
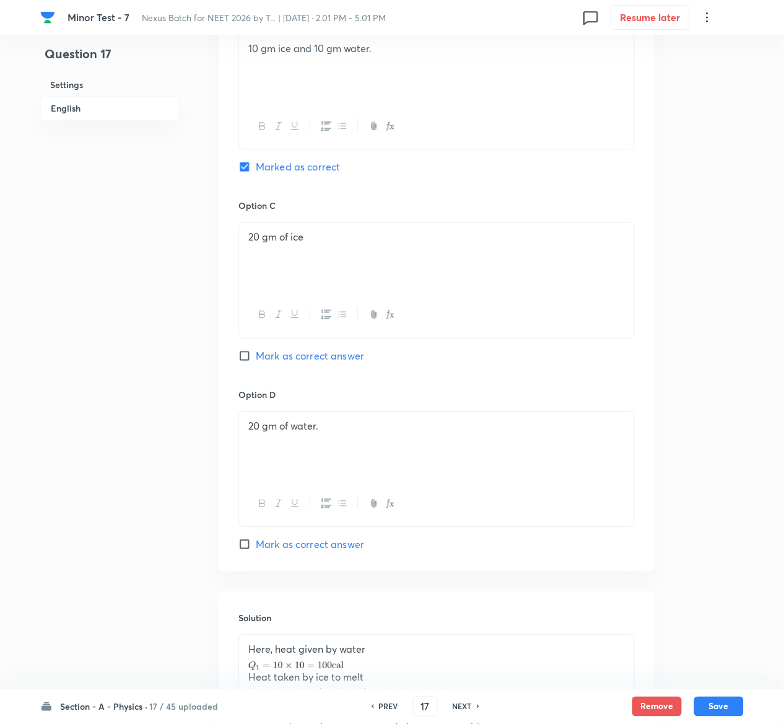
scroll to position [1017, 0]
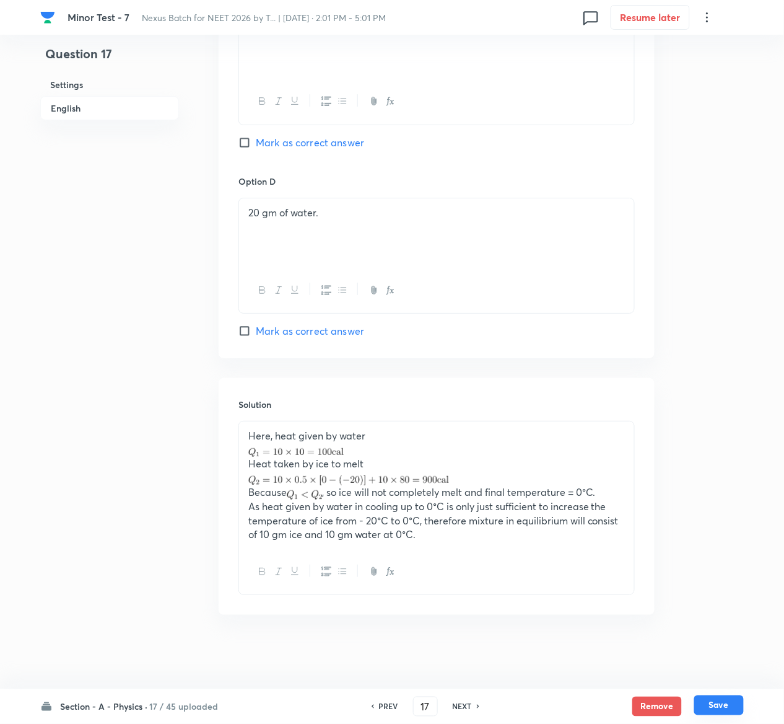
click at [724, 703] on button "Save" at bounding box center [719, 705] width 50 height 20
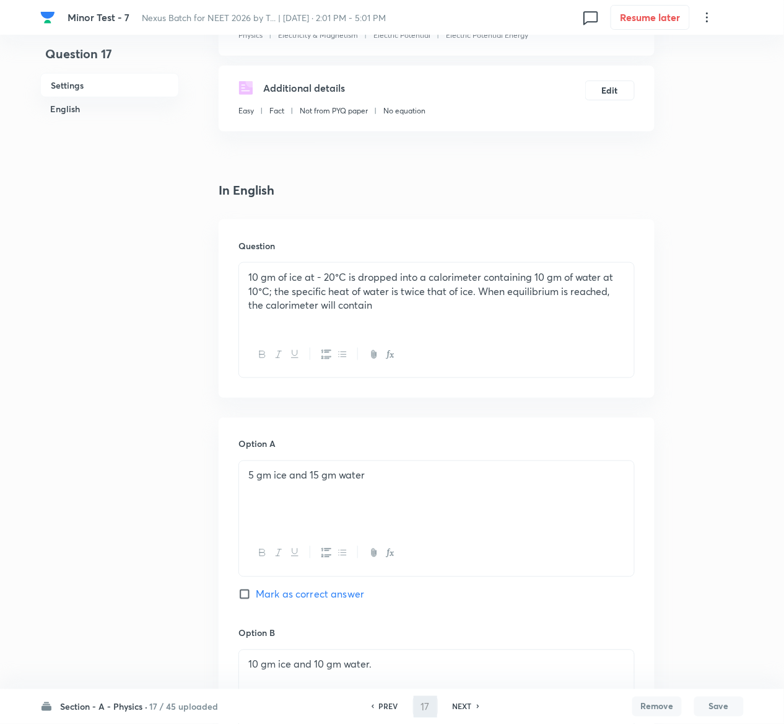
scroll to position [99, 0]
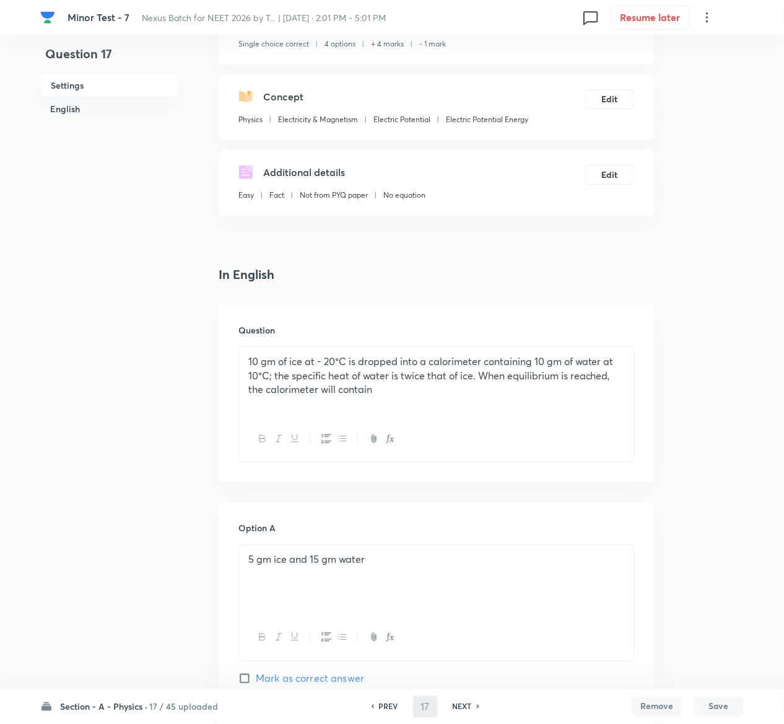
type input "18"
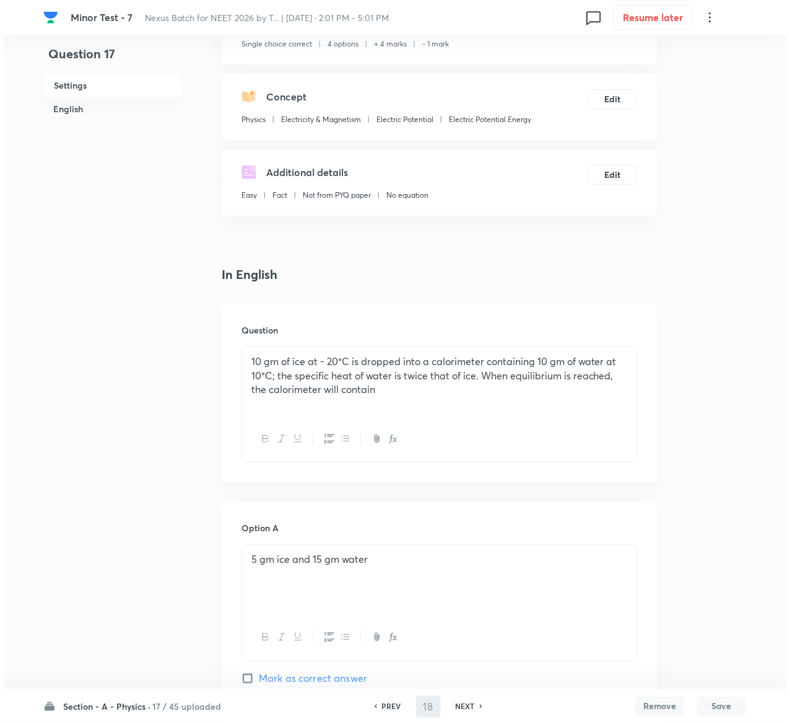
scroll to position [0, 0]
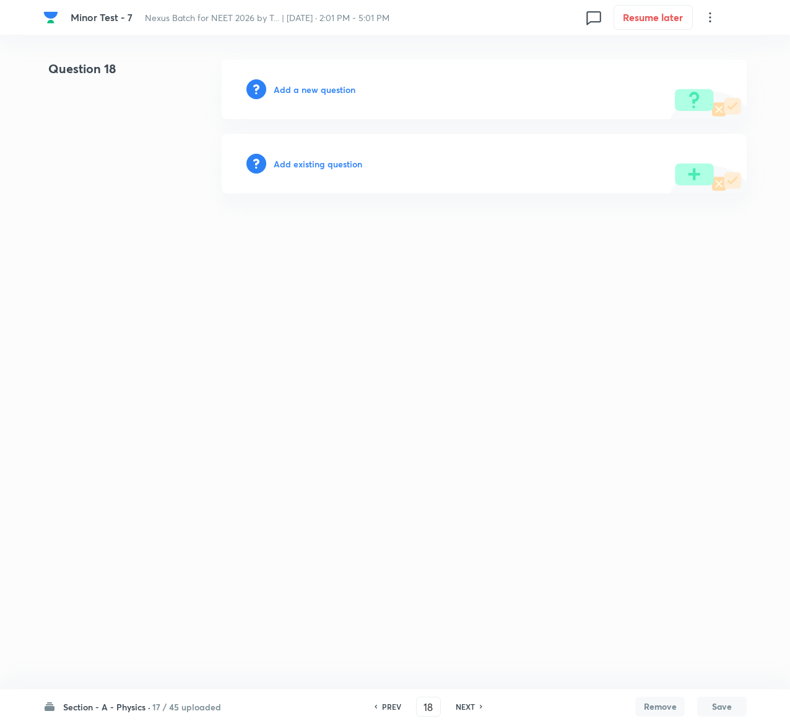
click at [325, 162] on h6 "Add existing question" at bounding box center [318, 163] width 89 height 13
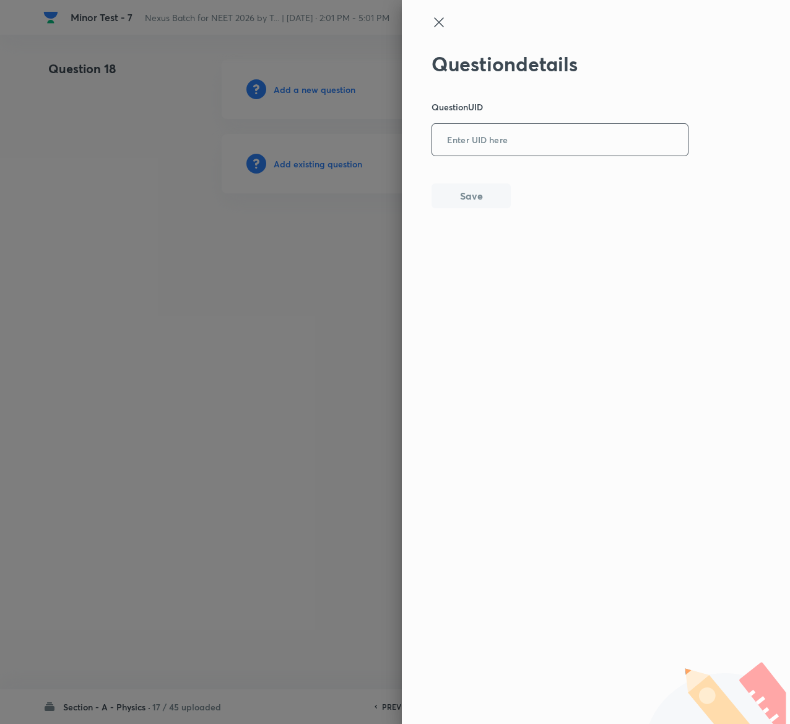
drag, startPoint x: 566, startPoint y: 120, endPoint x: 566, endPoint y: 143, distance: 22.9
click at [566, 143] on div "Question details Question UID ​ Save" at bounding box center [561, 130] width 258 height 156
click at [566, 143] on input "text" at bounding box center [560, 140] width 256 height 30
paste input "C760K"
type input "C760K"
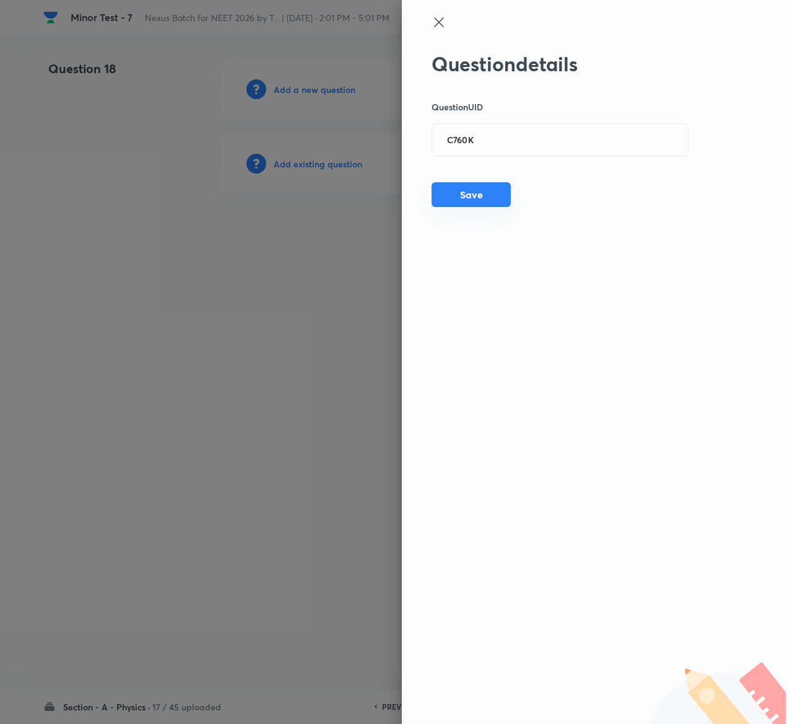
click at [491, 195] on button "Save" at bounding box center [471, 194] width 79 height 25
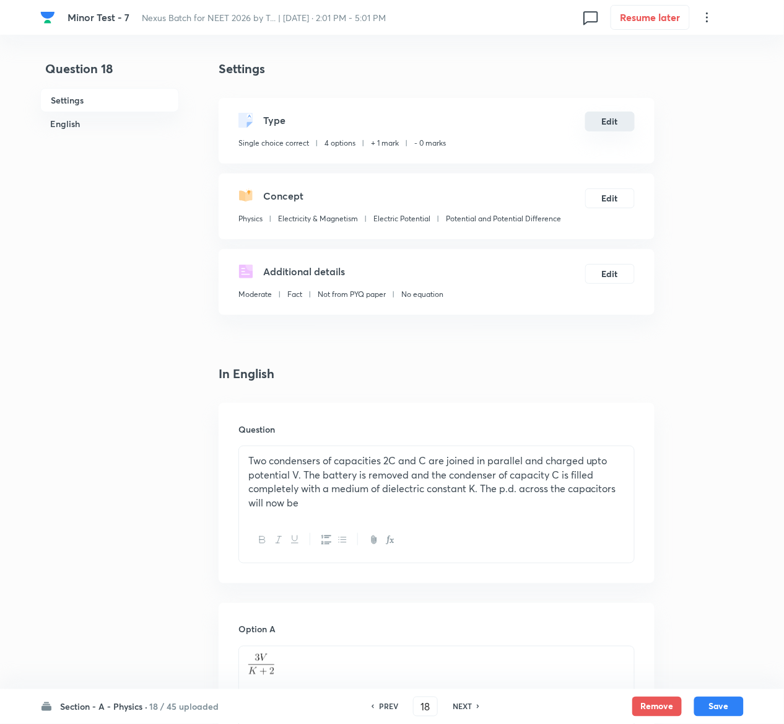
click at [608, 120] on button "Edit" at bounding box center [610, 122] width 50 height 20
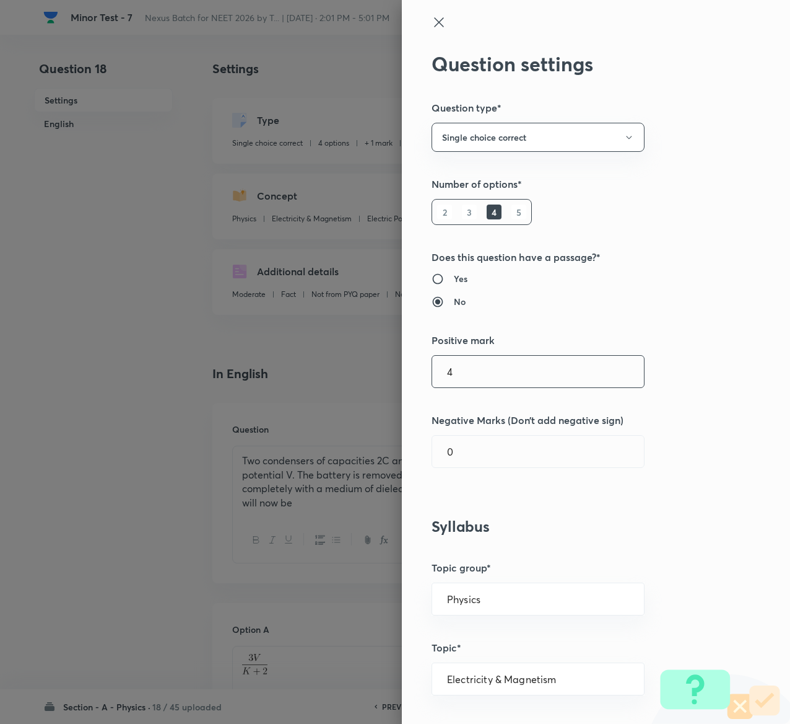
type input "4"
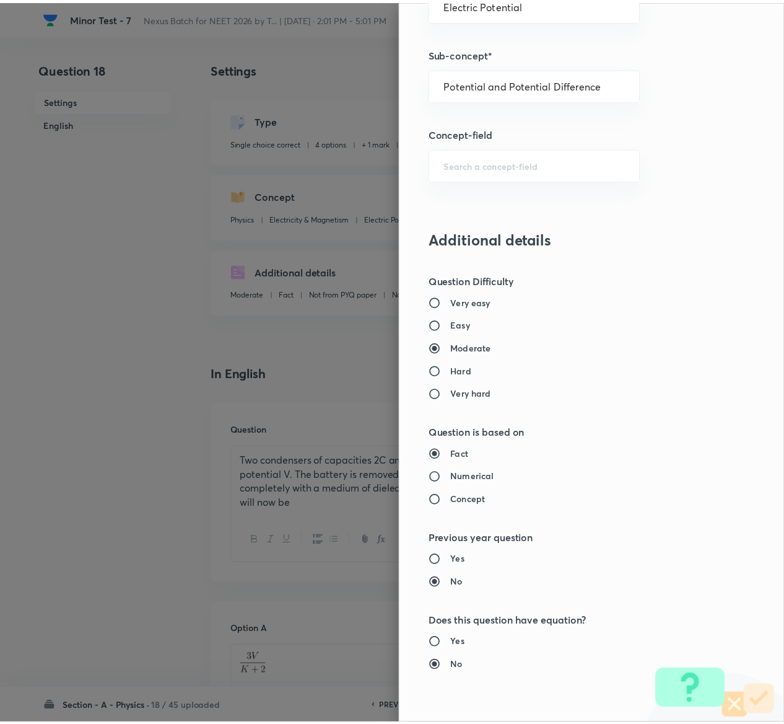
scroll to position [968, 0]
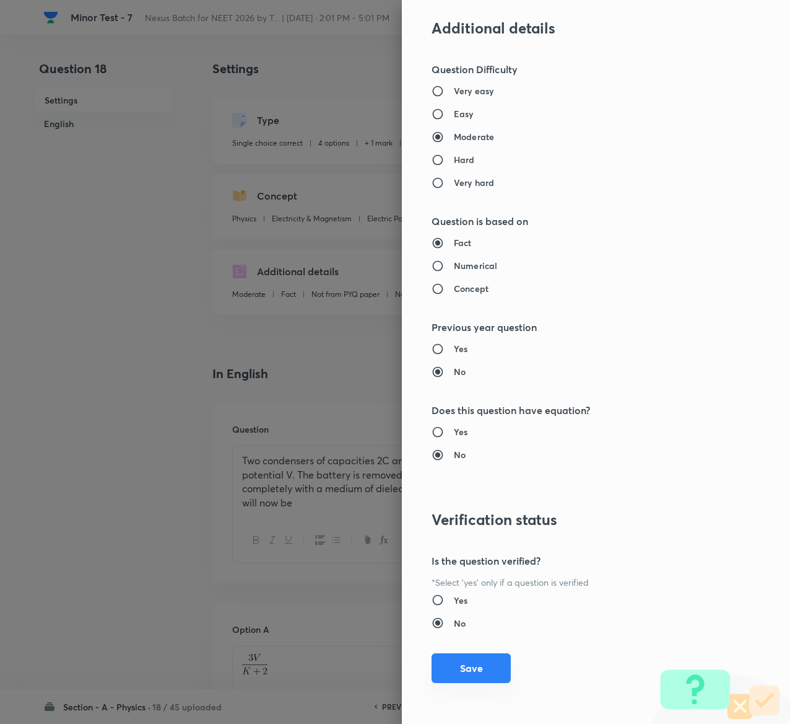
type input "1"
click at [442, 663] on button "Save" at bounding box center [471, 668] width 79 height 30
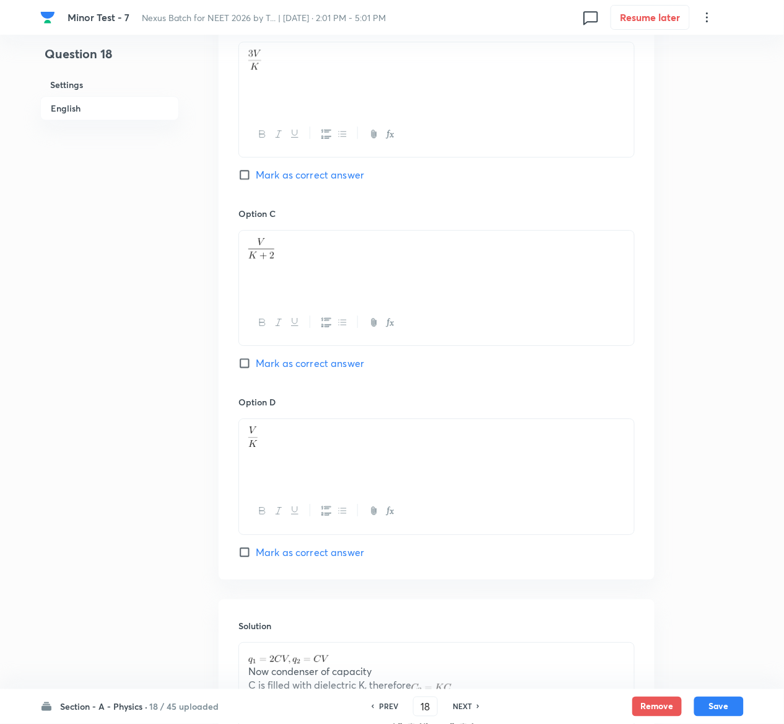
scroll to position [984, 0]
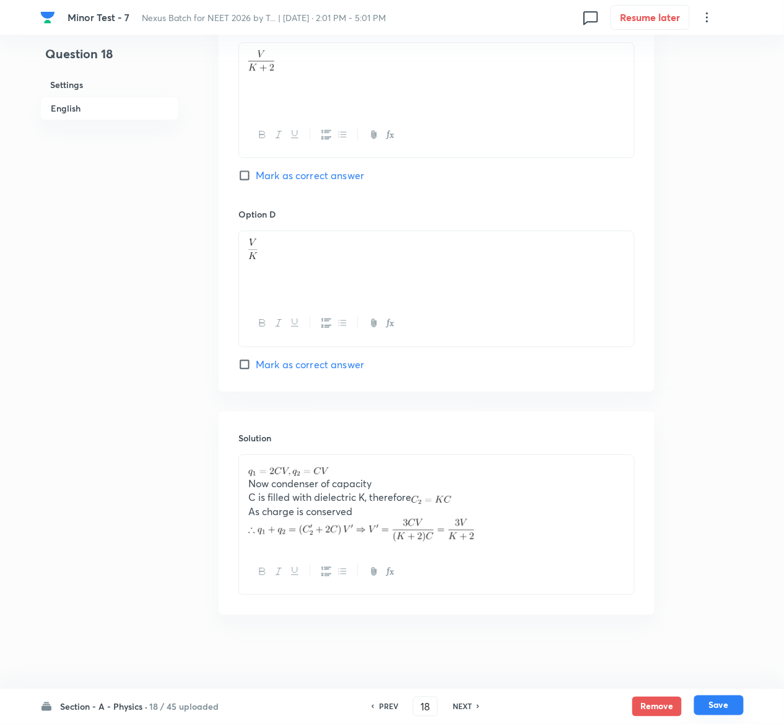
click at [735, 707] on button "Save" at bounding box center [719, 705] width 50 height 20
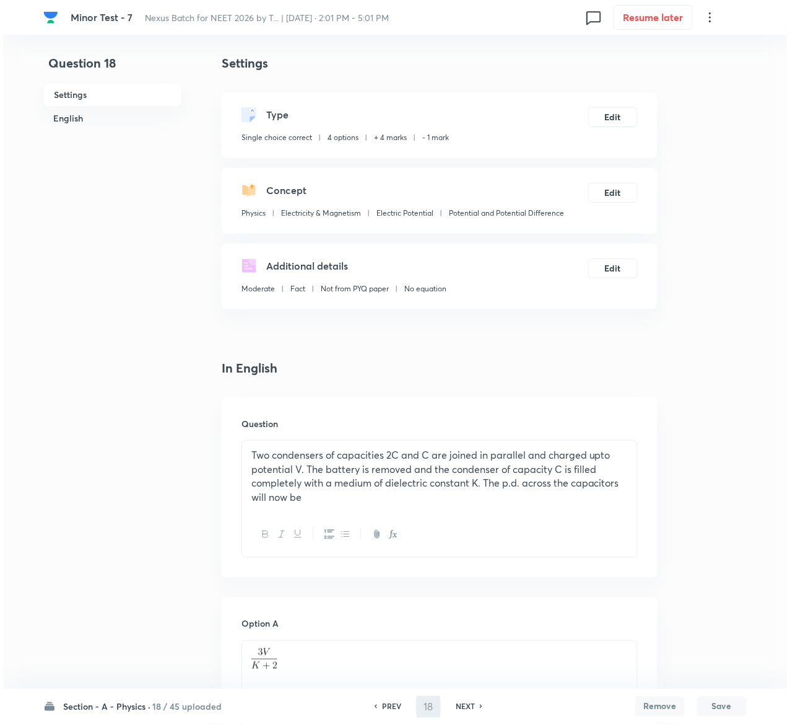
scroll to position [0, 0]
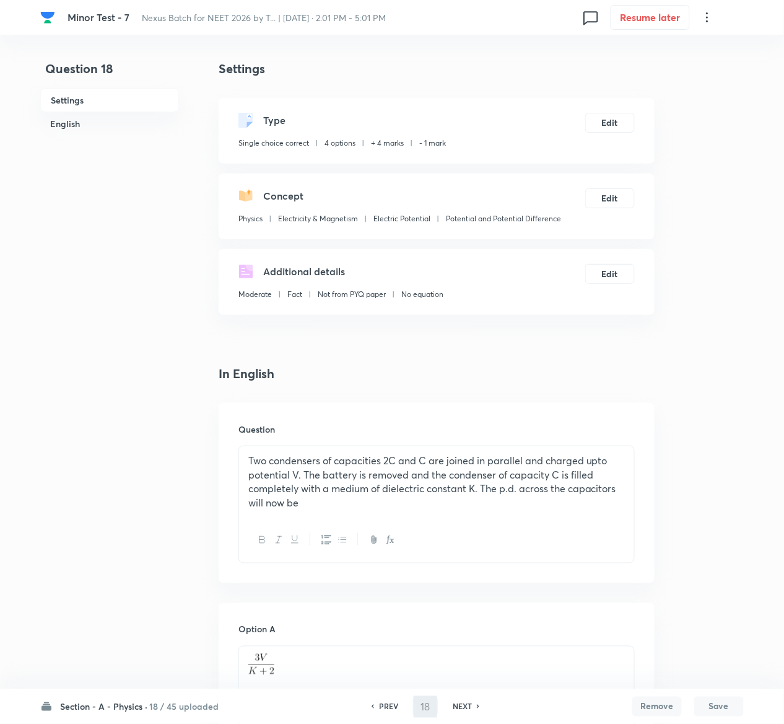
type input "19"
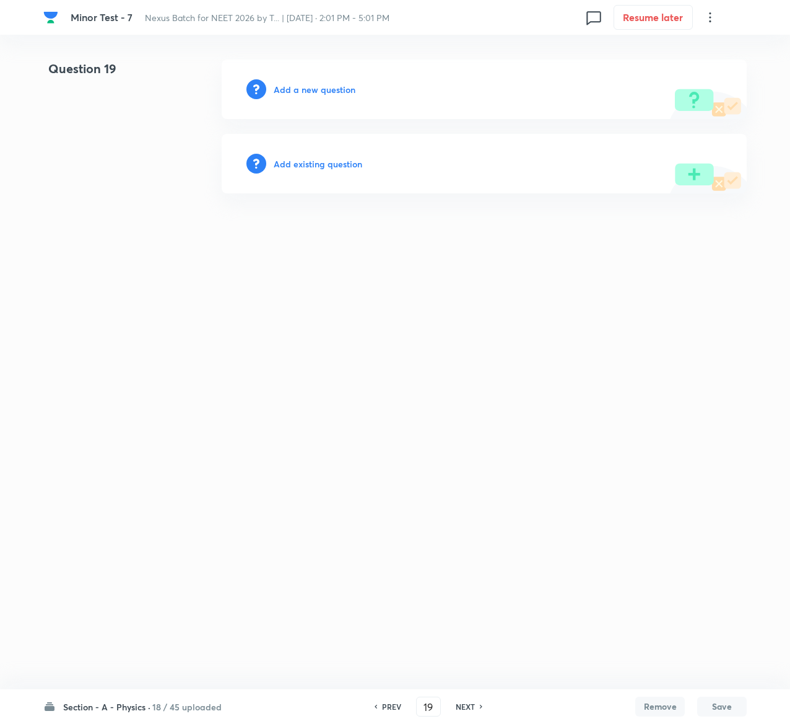
click at [337, 163] on h6 "Add existing question" at bounding box center [318, 163] width 89 height 13
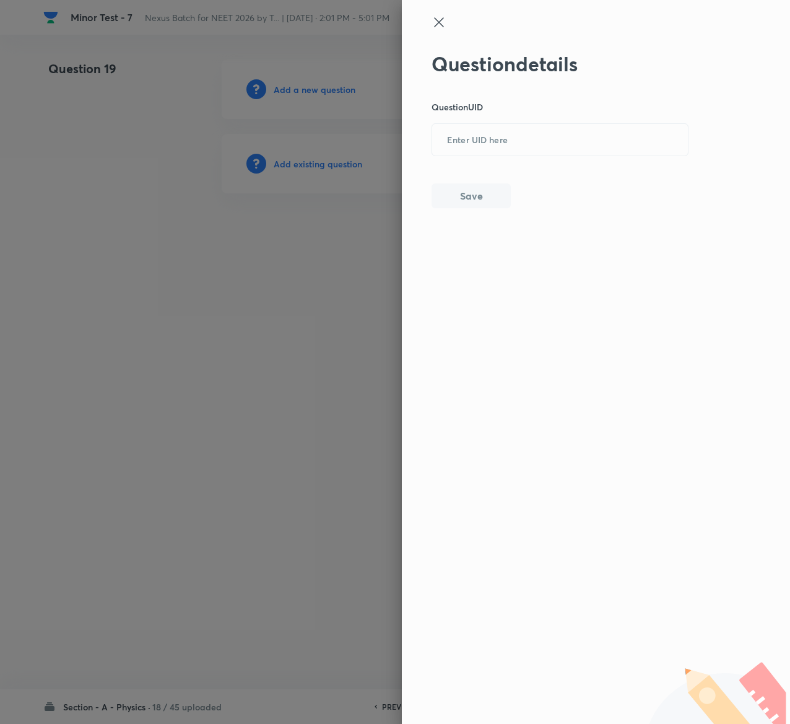
click at [592, 171] on div "Question details Question UID ​ Save" at bounding box center [561, 130] width 258 height 156
click at [591, 144] on input "text" at bounding box center [560, 140] width 256 height 30
paste input "8DH7N"
type input "8DH7N"
click at [462, 195] on button "Save" at bounding box center [471, 194] width 79 height 25
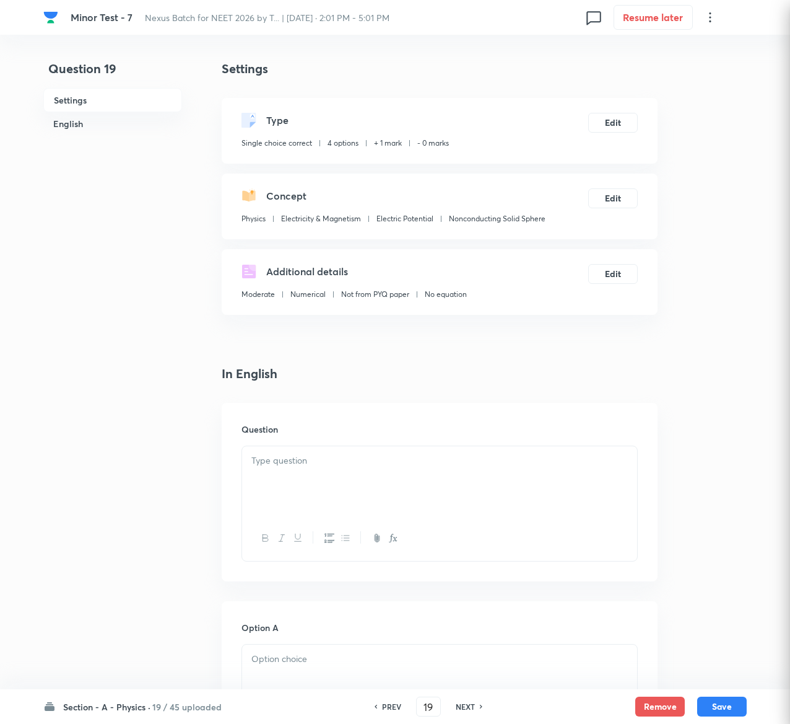
checkbox input "true"
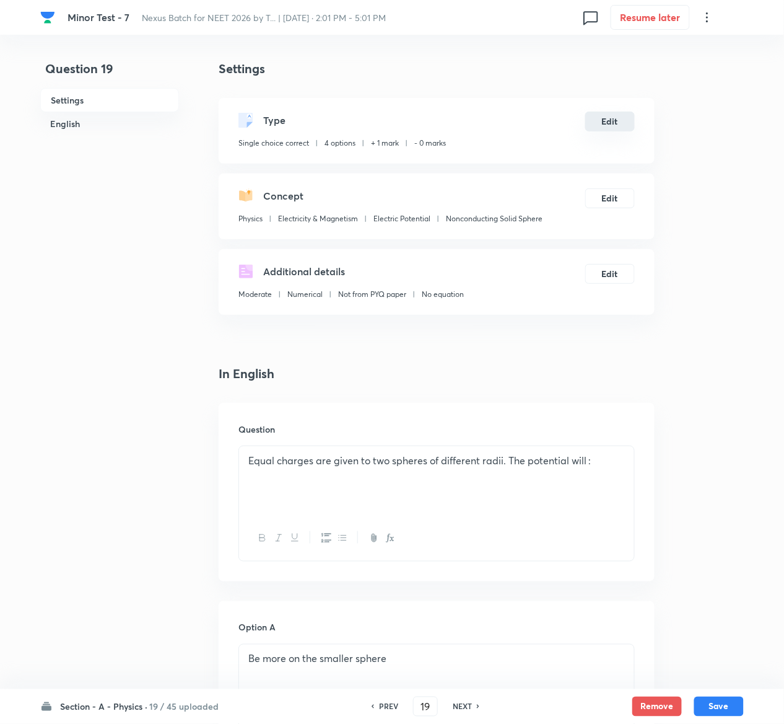
click at [605, 115] on button "Edit" at bounding box center [610, 122] width 50 height 20
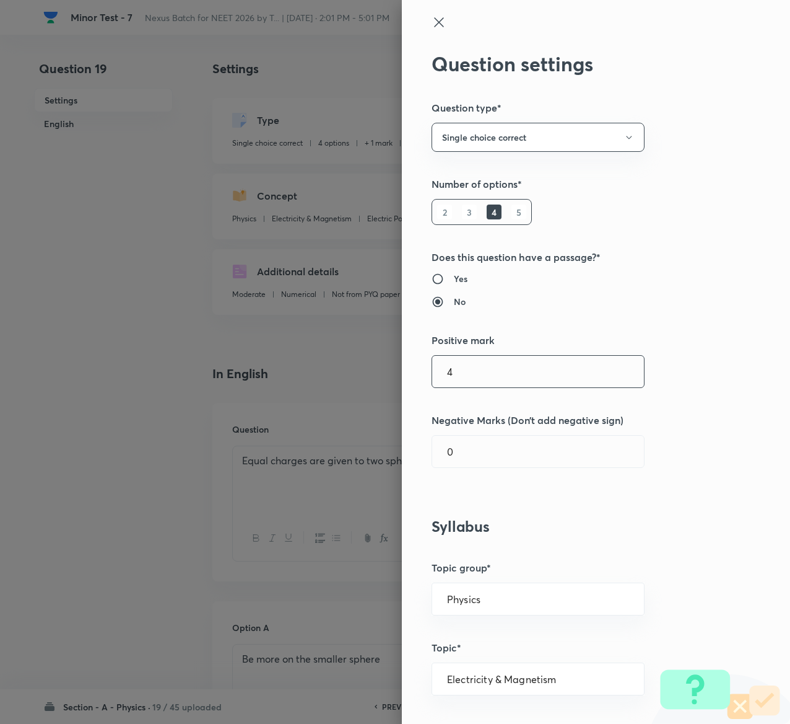
type input "4"
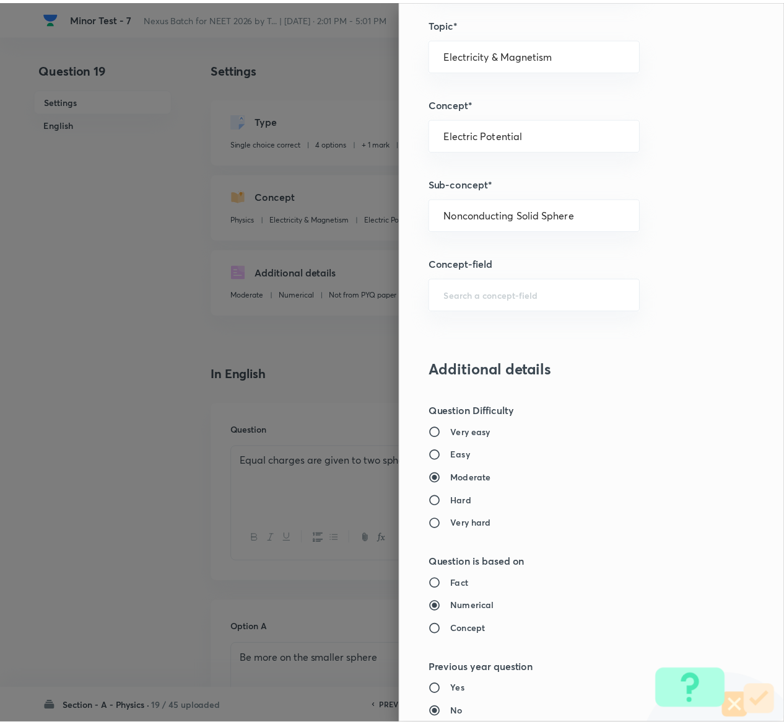
scroll to position [968, 0]
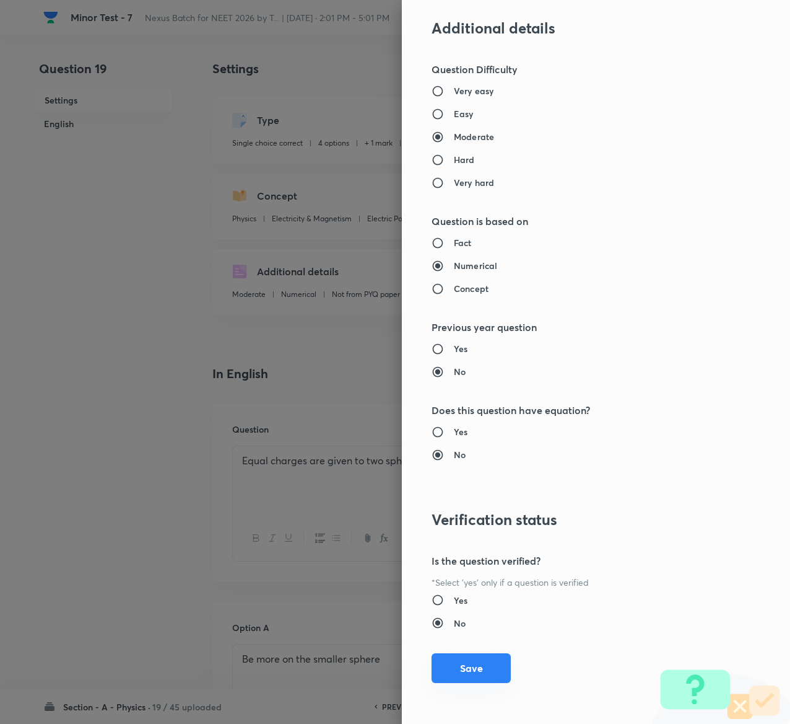
type input "1"
click at [462, 663] on button "Save" at bounding box center [471, 668] width 79 height 30
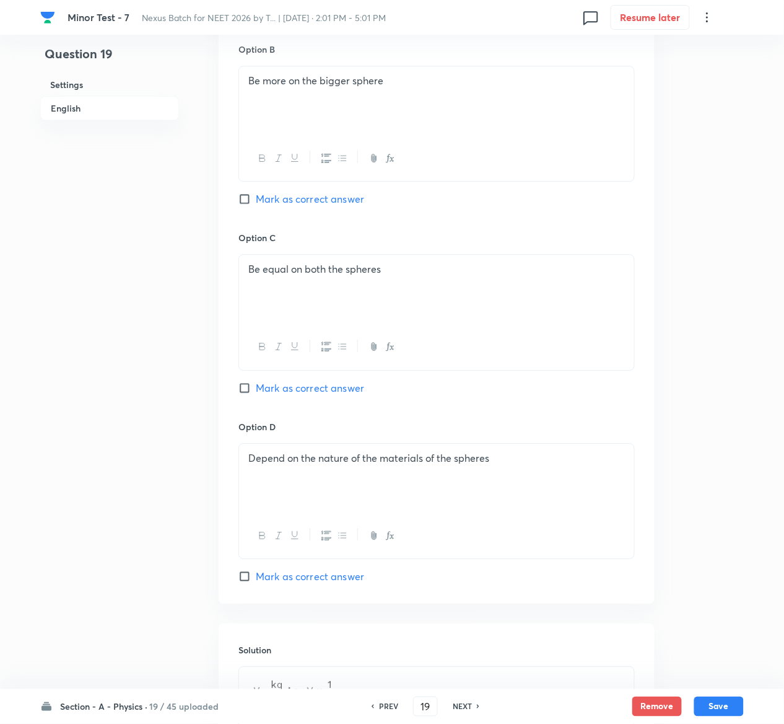
scroll to position [974, 0]
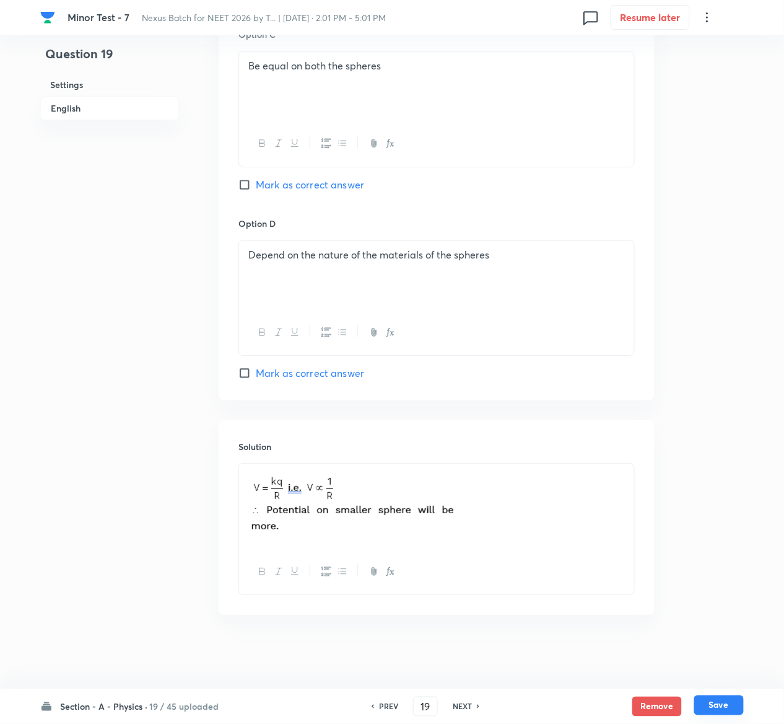
click at [729, 700] on button "Save" at bounding box center [719, 705] width 50 height 20
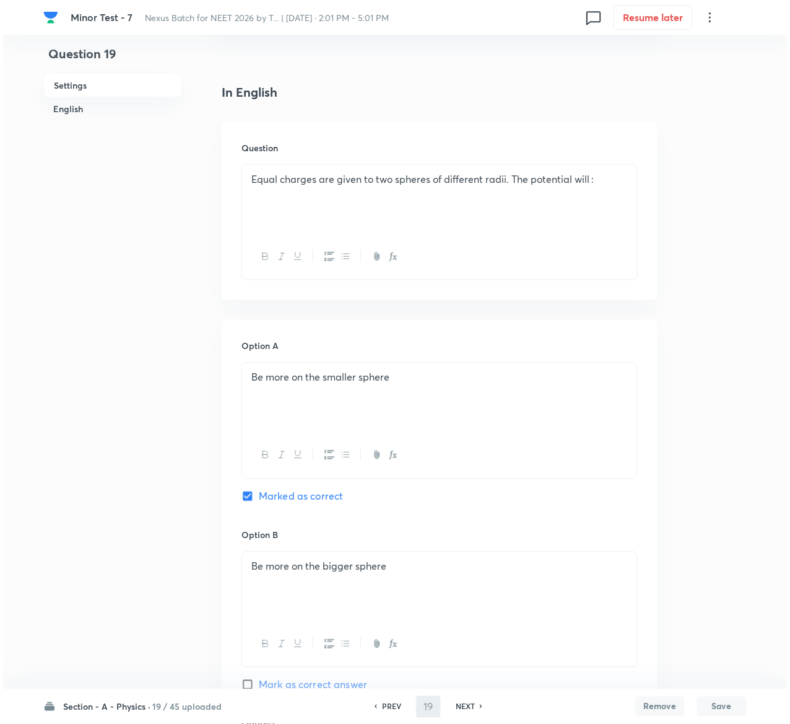
scroll to position [0, 0]
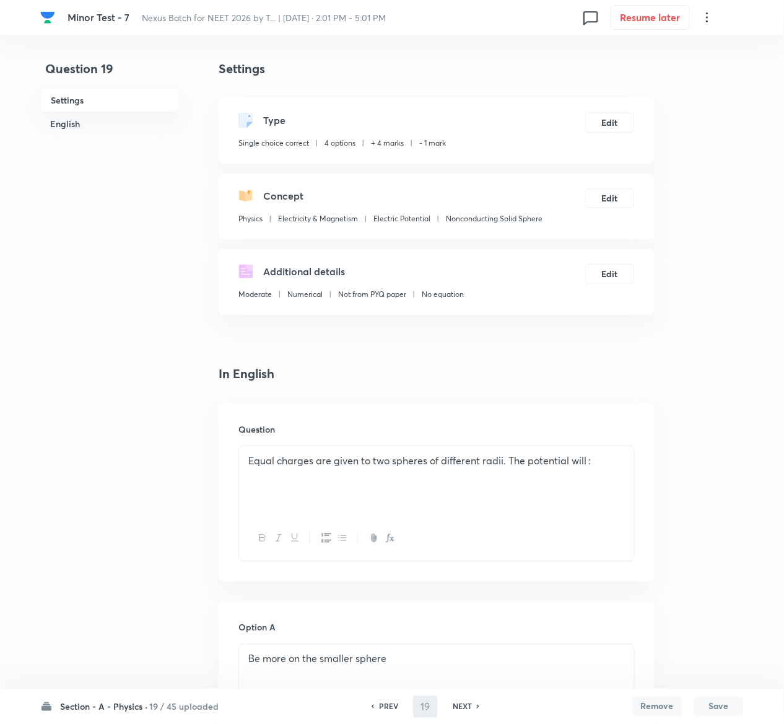
type input "20"
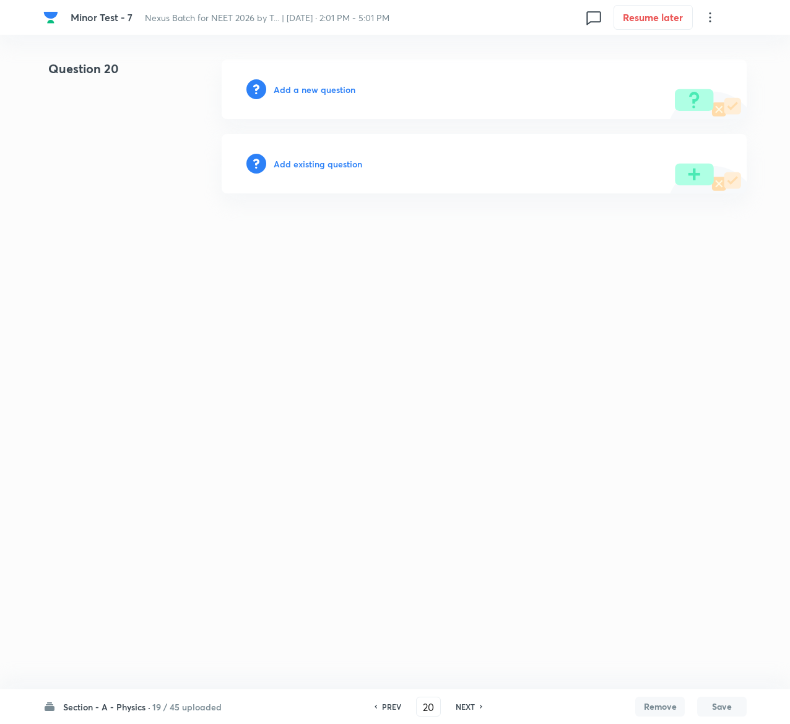
click at [338, 166] on h6 "Add existing question" at bounding box center [318, 163] width 89 height 13
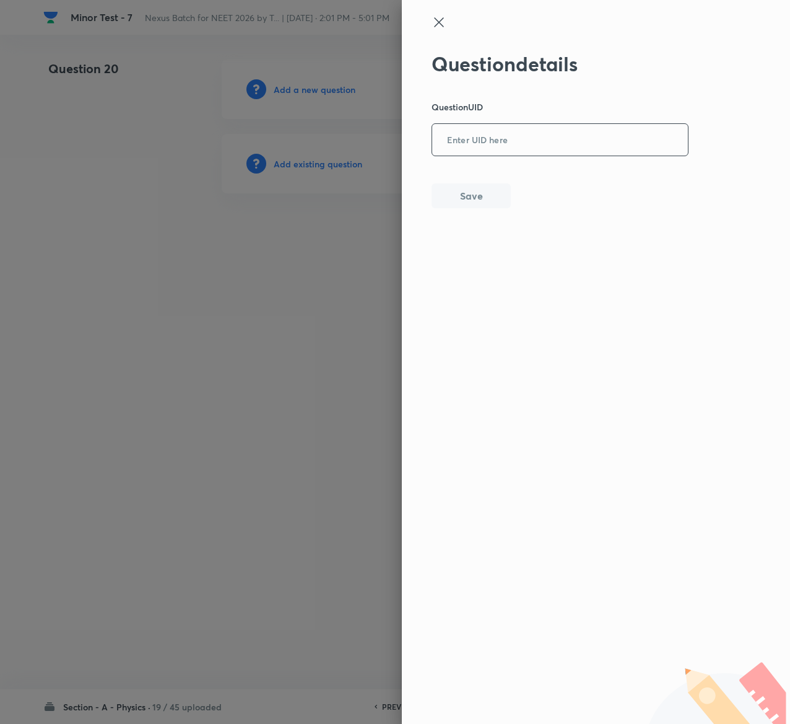
click at [545, 131] on input "text" at bounding box center [560, 140] width 256 height 30
paste input "SLYTP"
type input "SLYTP"
click at [461, 190] on button "Save" at bounding box center [471, 194] width 79 height 25
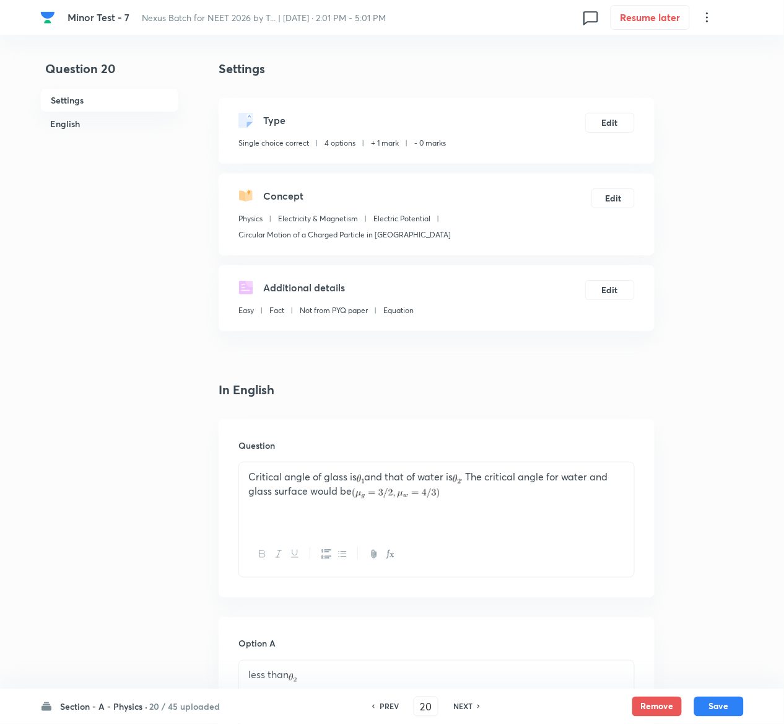
click at [622, 110] on div "Type Single choice correct 4 options + 1 mark - 0 marks Edit" at bounding box center [437, 131] width 436 height 66
click at [622, 119] on button "Edit" at bounding box center [610, 122] width 50 height 20
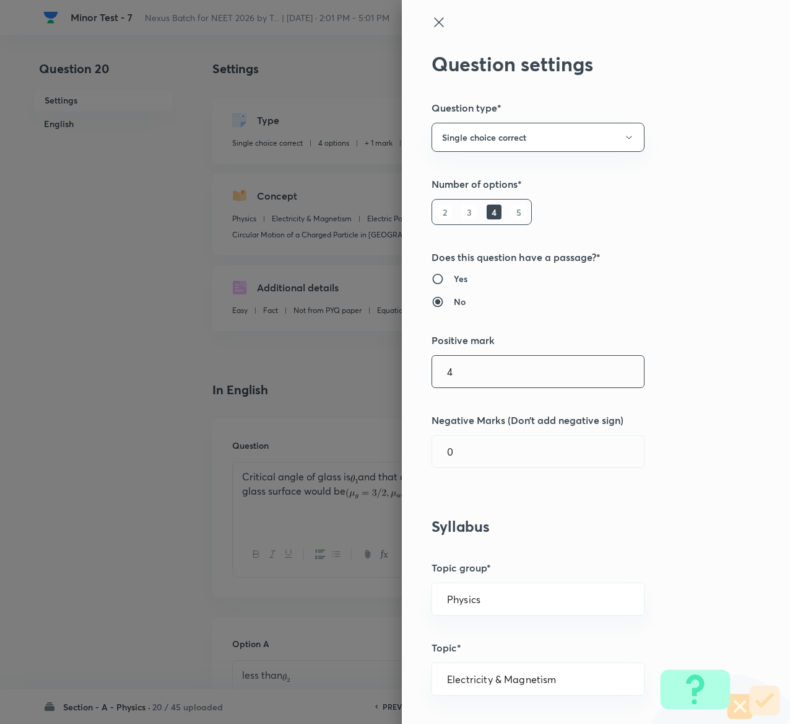
type input "4"
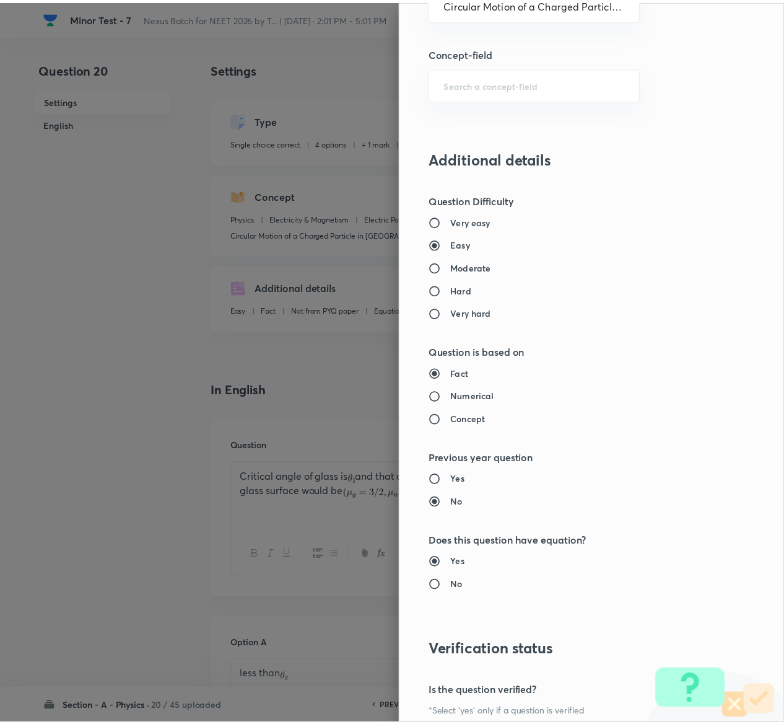
scroll to position [968, 0]
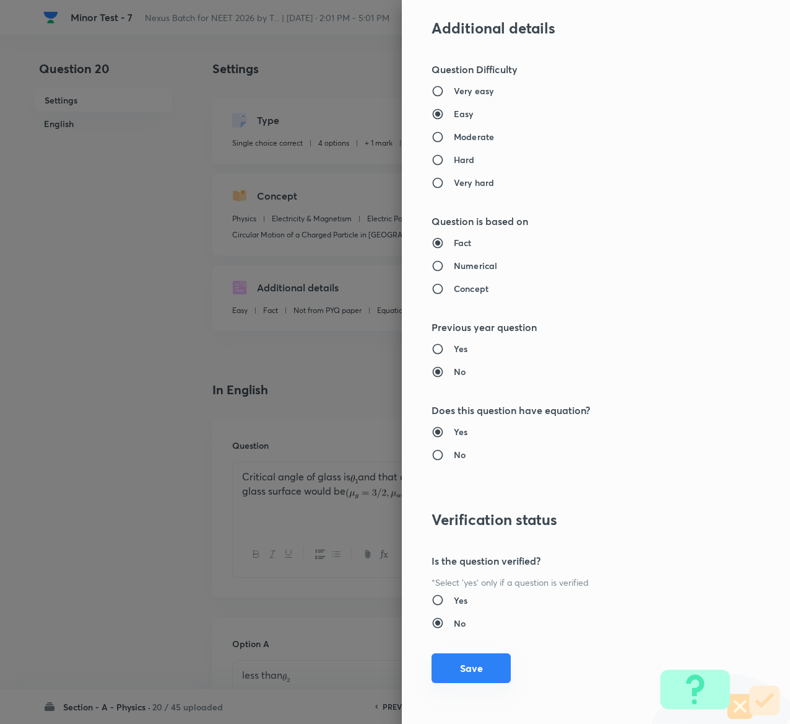
type input "1"
click at [466, 666] on button "Save" at bounding box center [471, 668] width 79 height 30
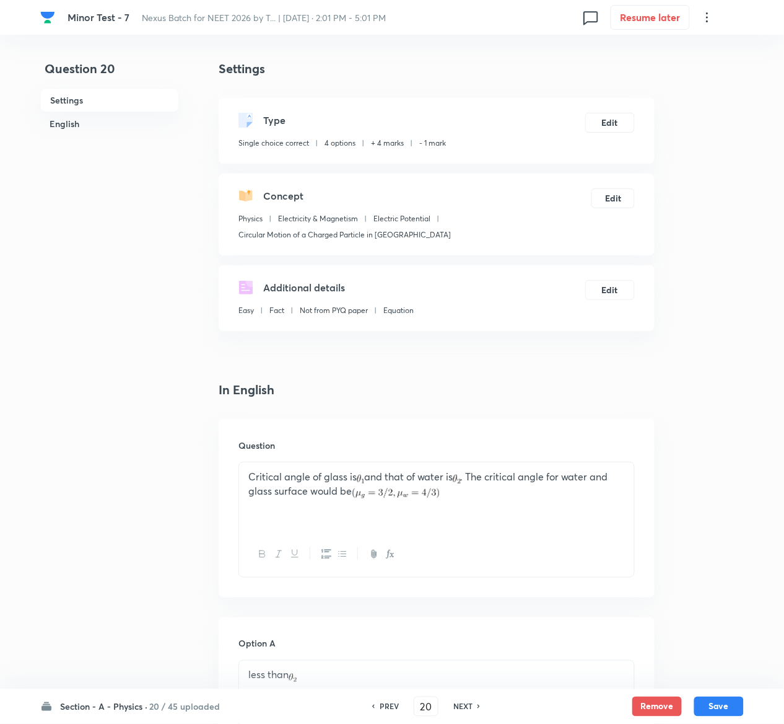
scroll to position [974, 0]
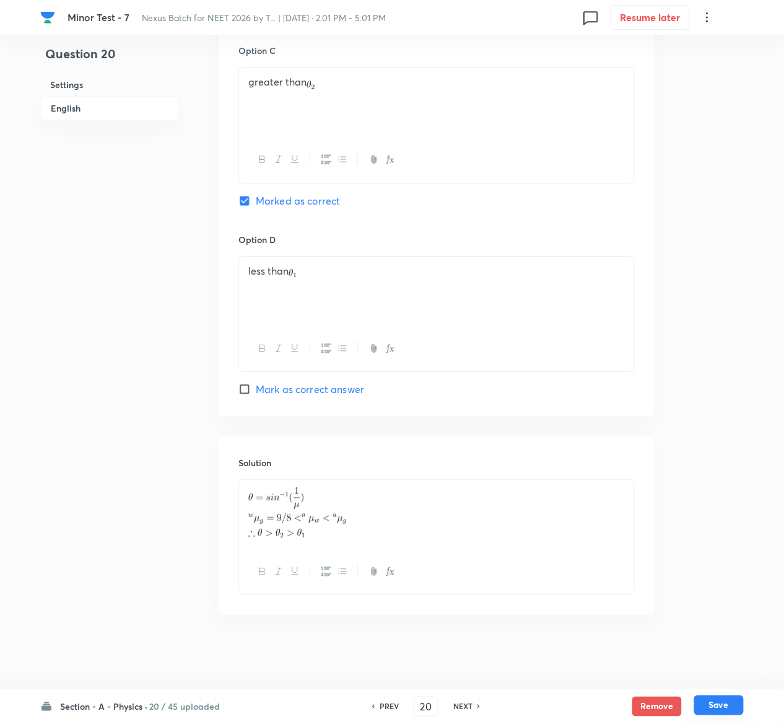
click at [732, 703] on button "Save" at bounding box center [719, 705] width 50 height 20
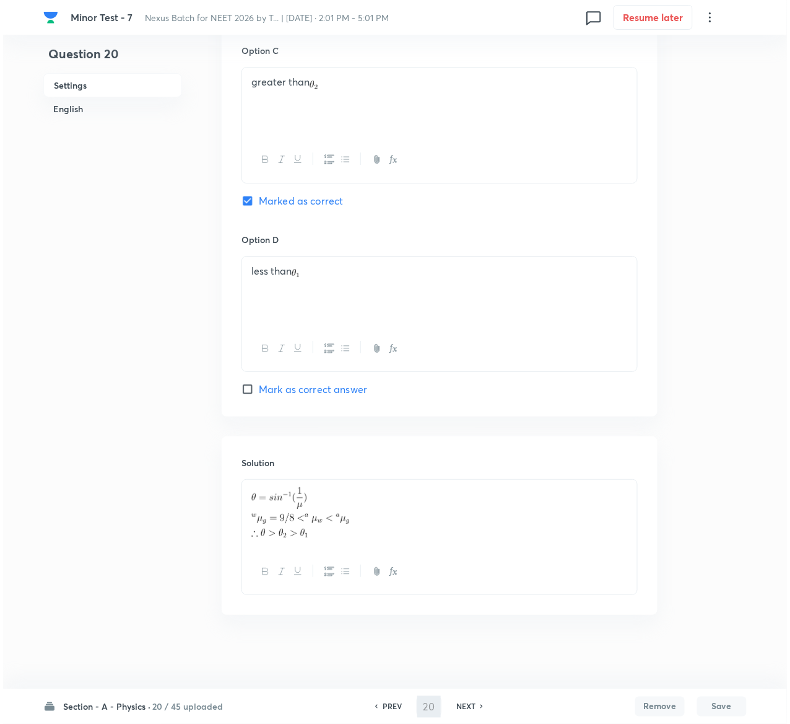
scroll to position [0, 0]
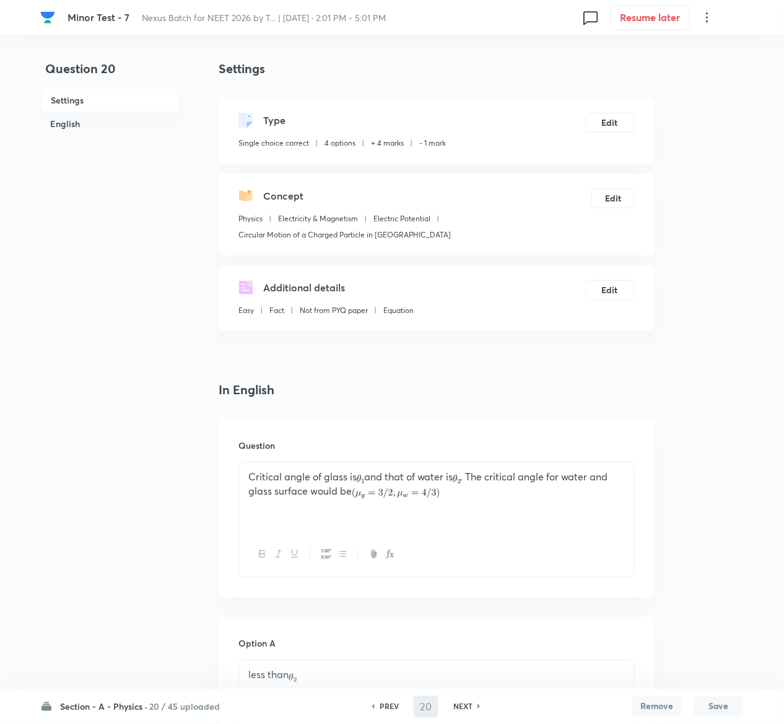
type input "21"
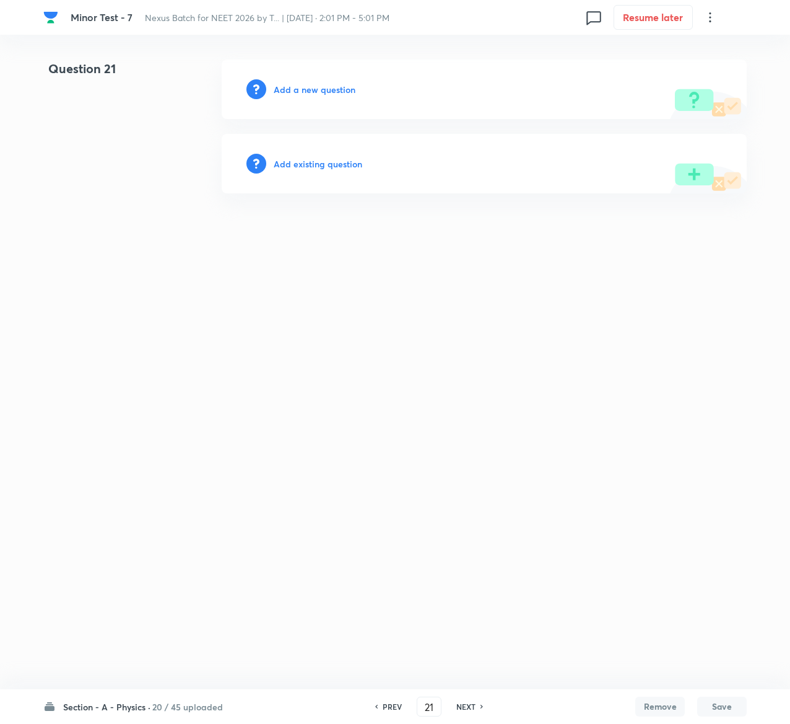
click at [347, 164] on h6 "Add existing question" at bounding box center [318, 163] width 89 height 13
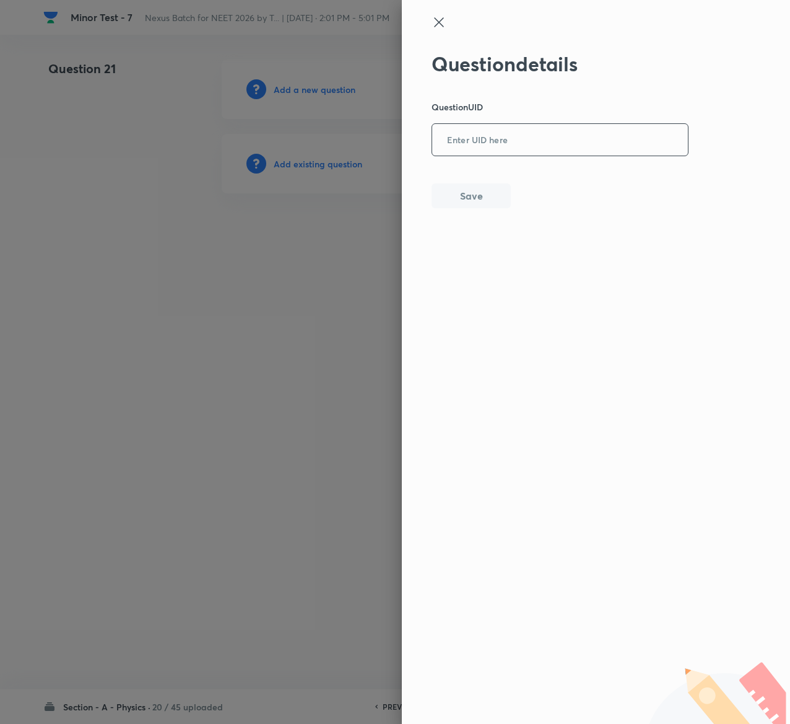
drag, startPoint x: 559, startPoint y: 160, endPoint x: 553, endPoint y: 124, distance: 37.0
click at [553, 124] on div "Question details Question UID ​ Save" at bounding box center [561, 130] width 258 height 156
click at [553, 125] on input "text" at bounding box center [560, 140] width 256 height 30
paste input "5G8XC"
type input "5G8XC"
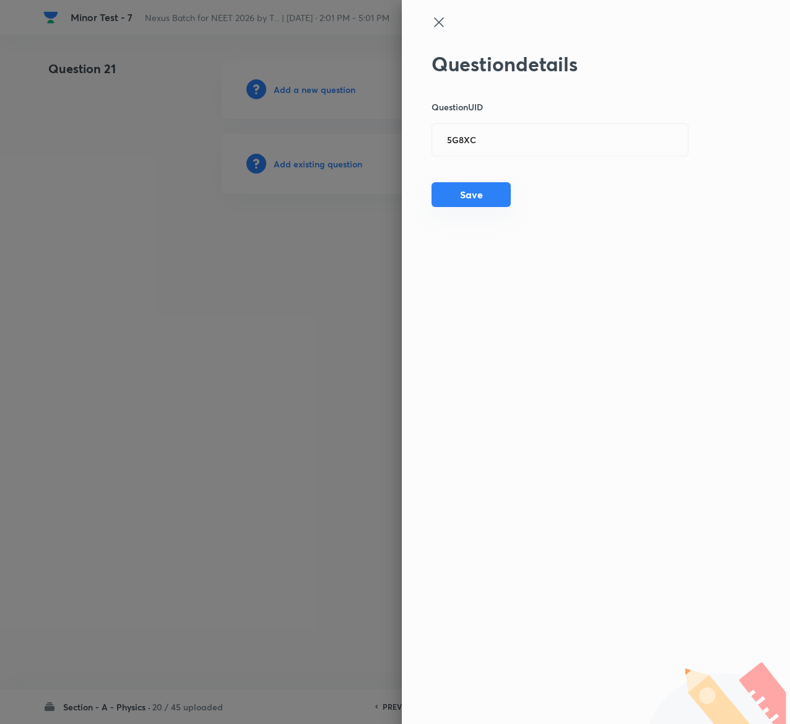
click at [484, 192] on button "Save" at bounding box center [471, 194] width 79 height 25
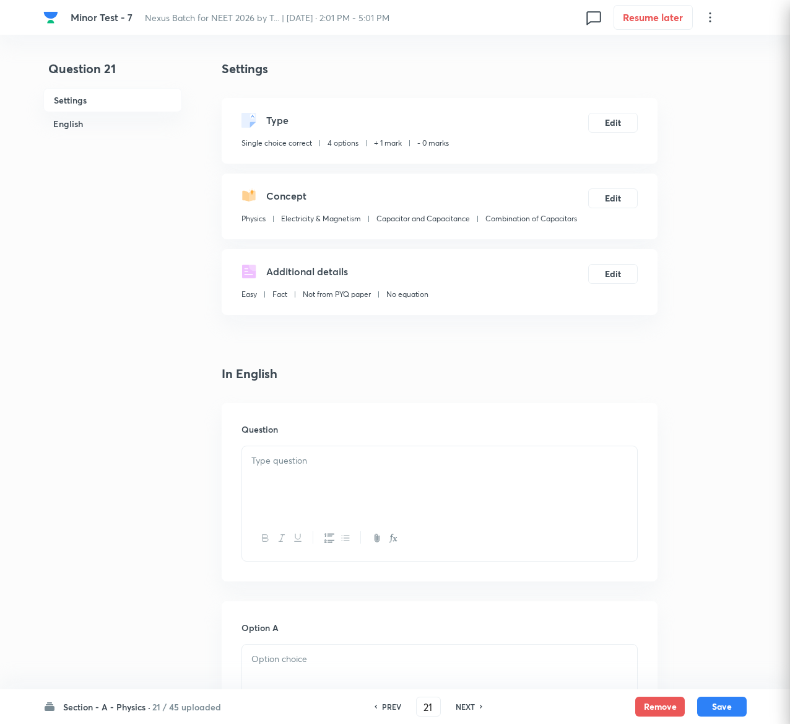
checkbox input "true"
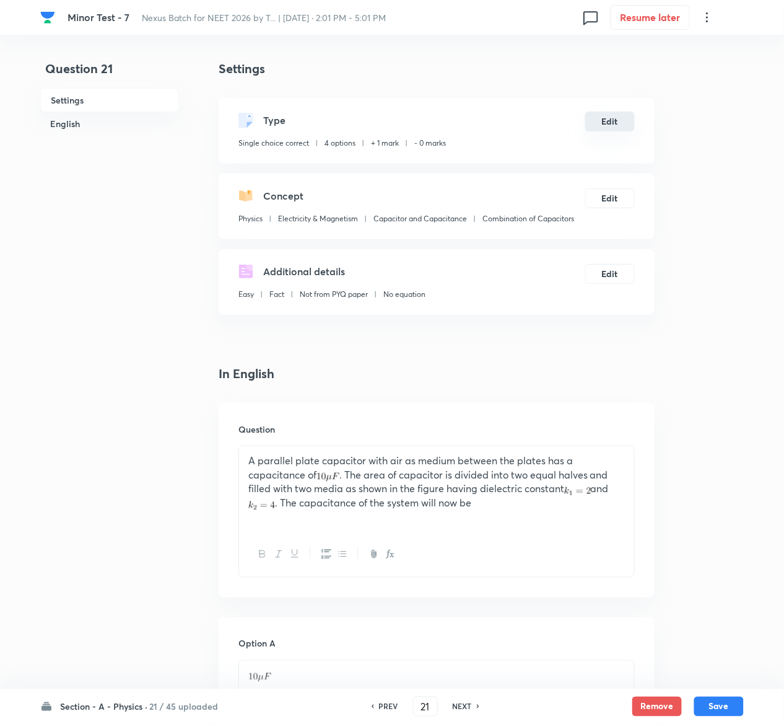
click at [612, 123] on button "Edit" at bounding box center [610, 122] width 50 height 20
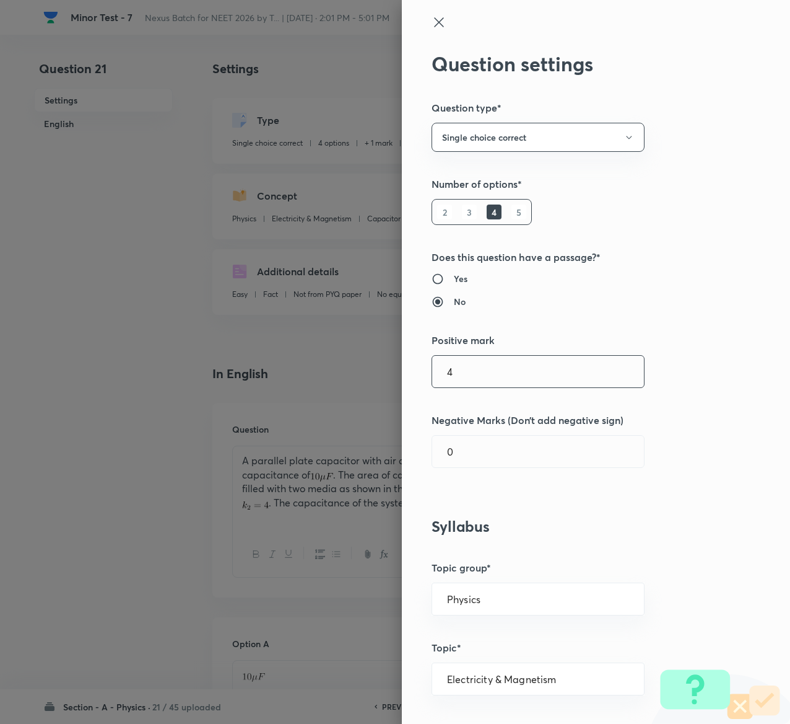
type input "4"
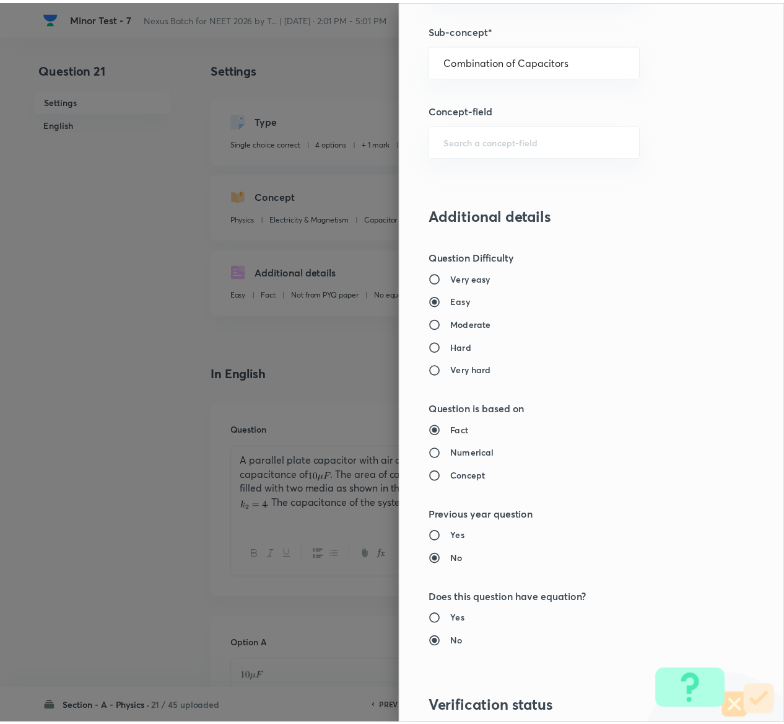
scroll to position [968, 0]
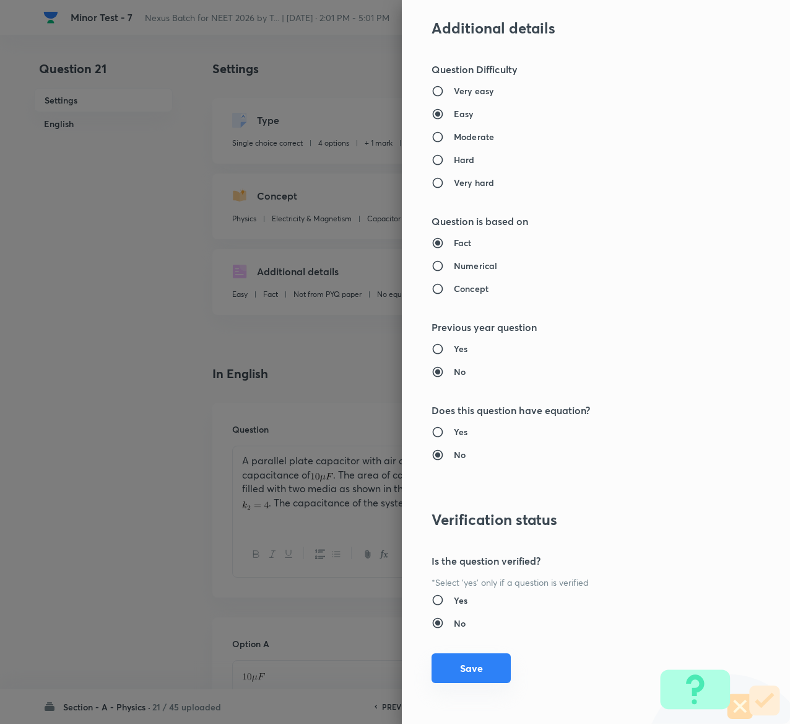
type input "1"
click at [444, 662] on button "Save" at bounding box center [471, 668] width 79 height 30
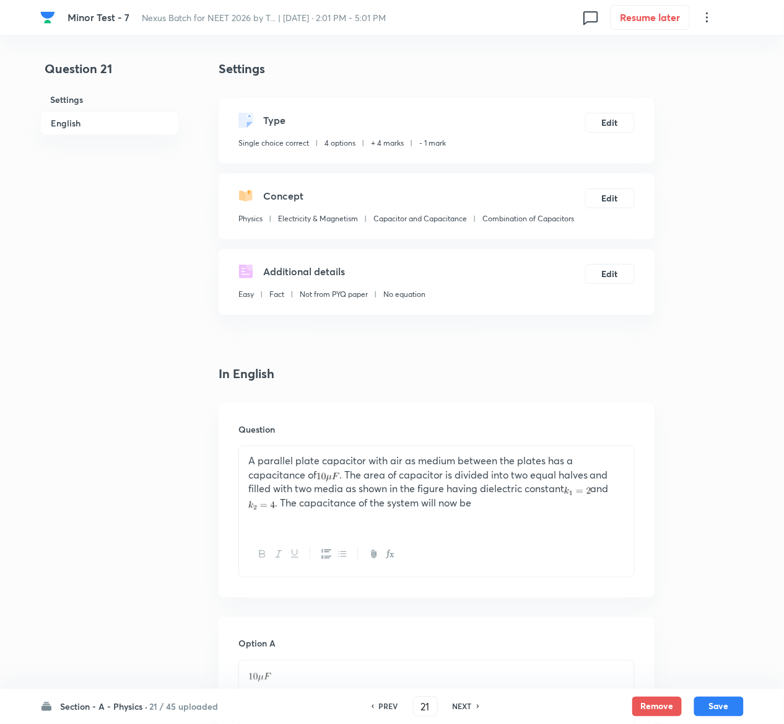
scroll to position [1025, 0]
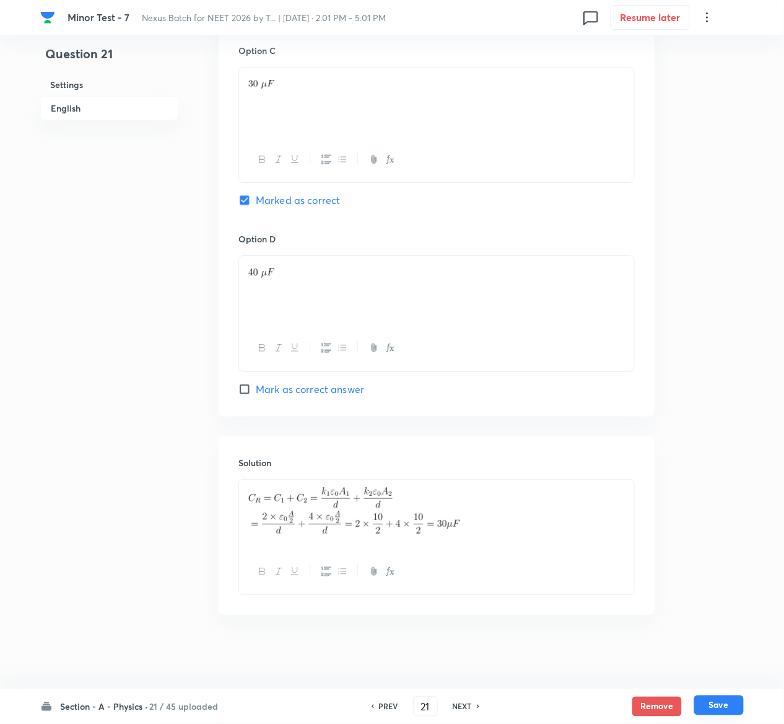
click at [742, 703] on button "Save" at bounding box center [719, 705] width 50 height 20
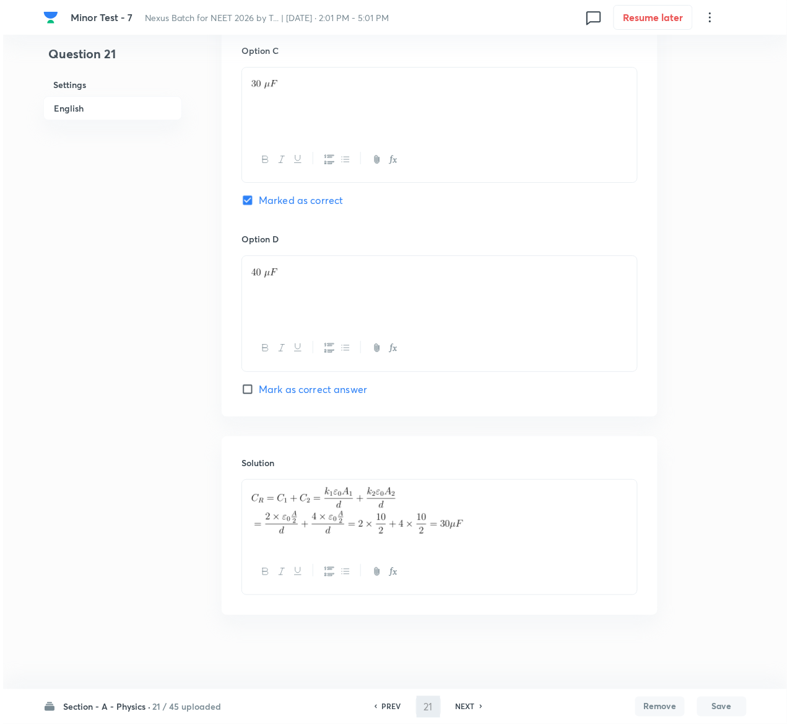
scroll to position [0, 0]
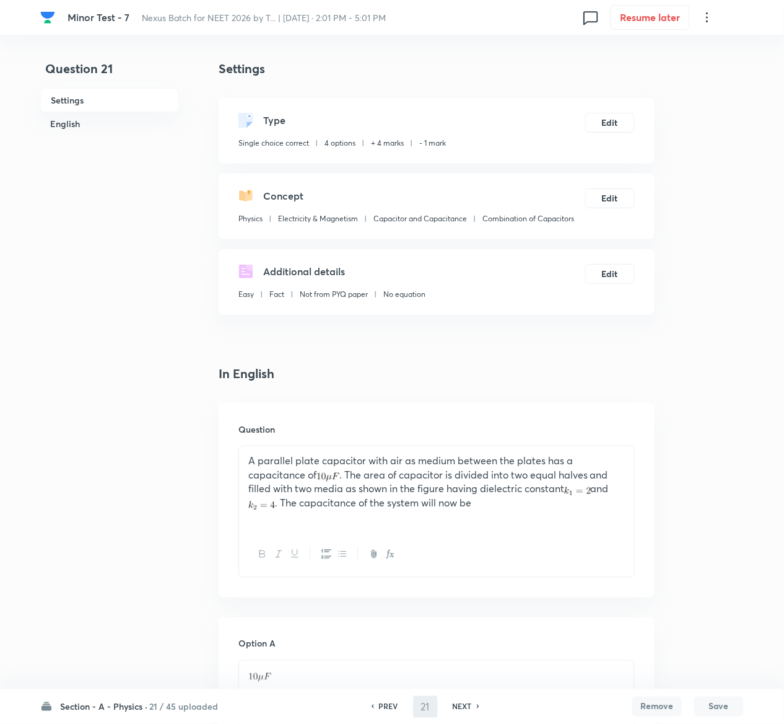
type input "22"
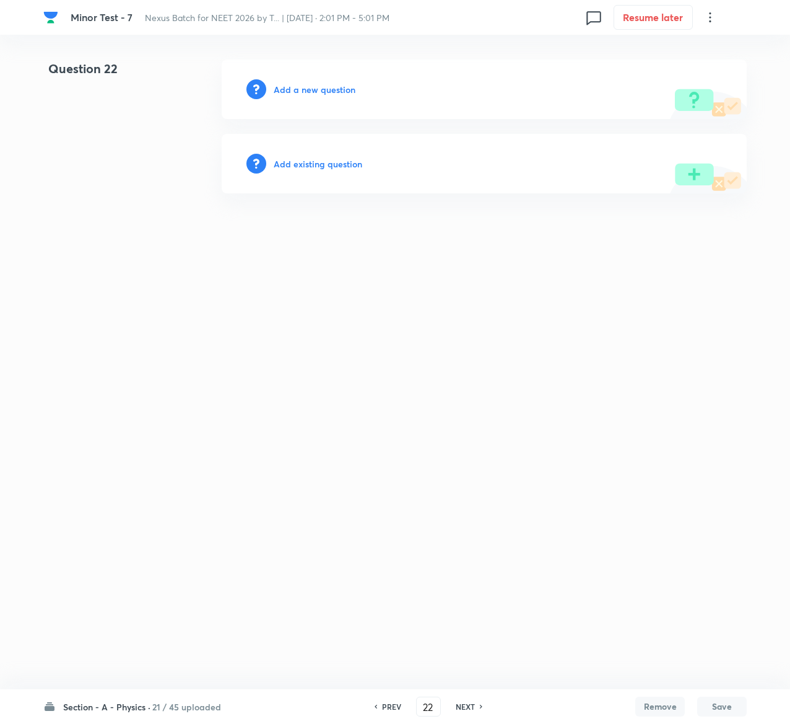
click at [339, 158] on h6 "Add existing question" at bounding box center [318, 163] width 89 height 13
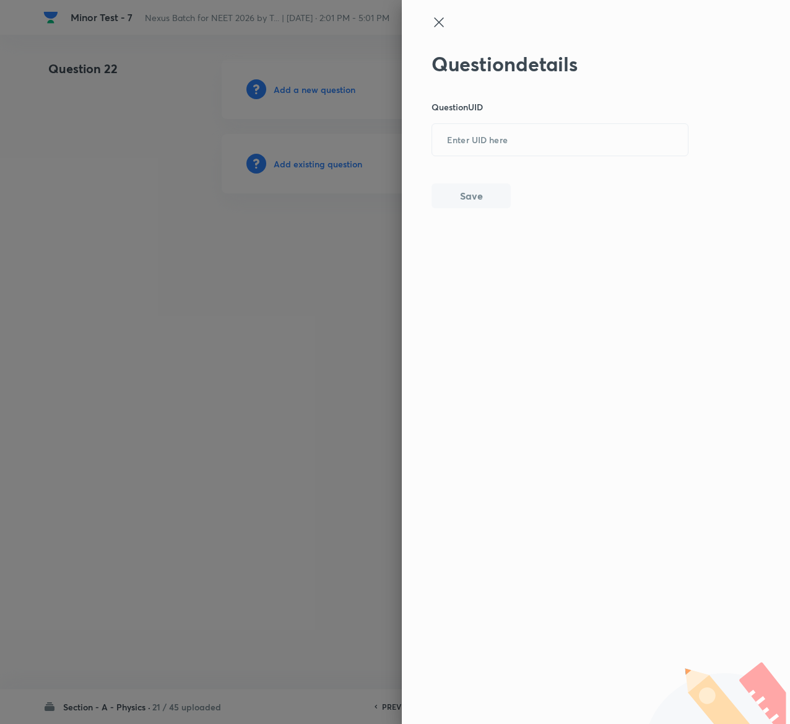
click at [585, 162] on div "Question details Question UID ​ Save" at bounding box center [561, 130] width 258 height 156
click at [585, 156] on div "Question details Question UID ​ Save" at bounding box center [561, 130] width 258 height 156
click at [579, 135] on input "text" at bounding box center [560, 140] width 256 height 30
paste input "UMPM4"
type input "UMPM4"
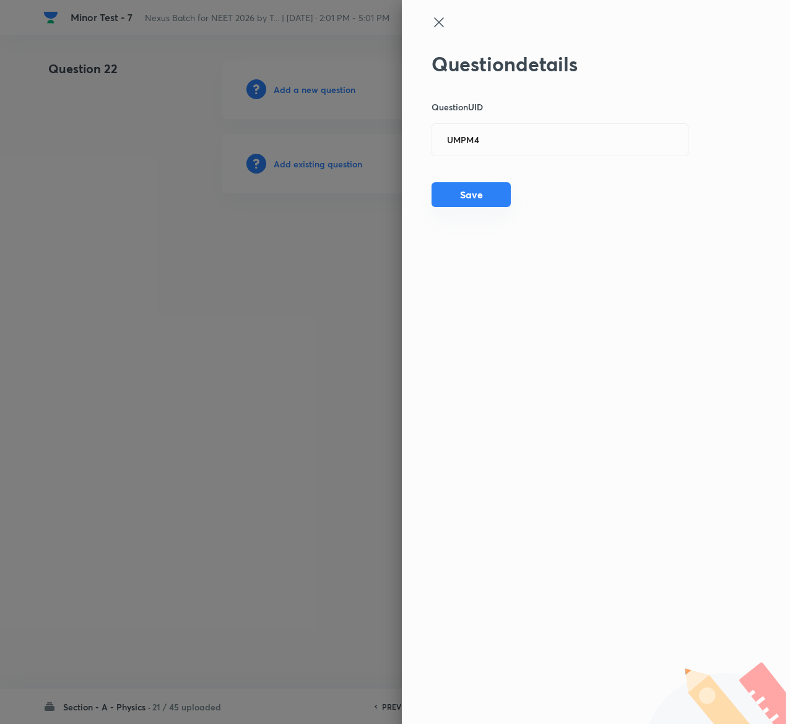
click at [486, 192] on button "Save" at bounding box center [471, 194] width 79 height 25
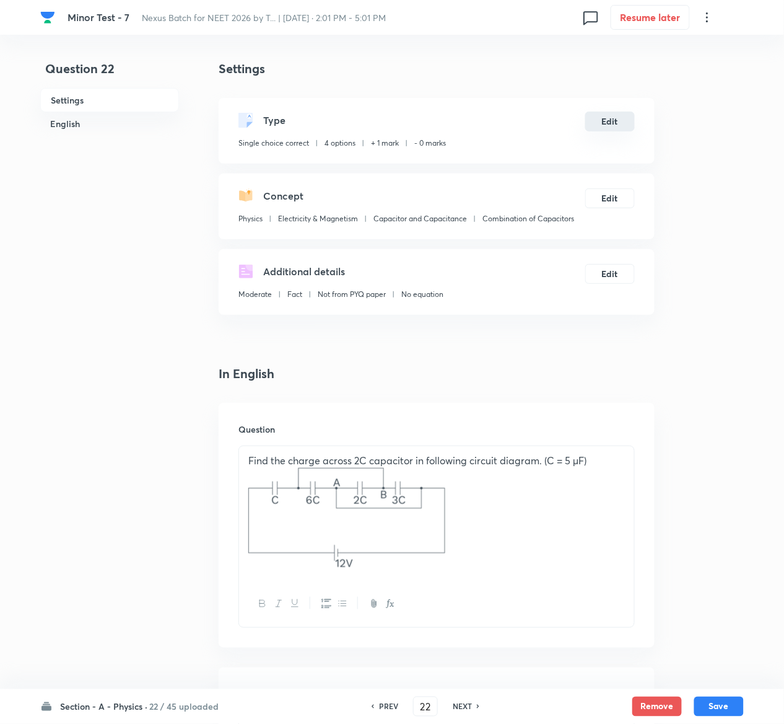
click at [613, 120] on button "Edit" at bounding box center [610, 122] width 50 height 20
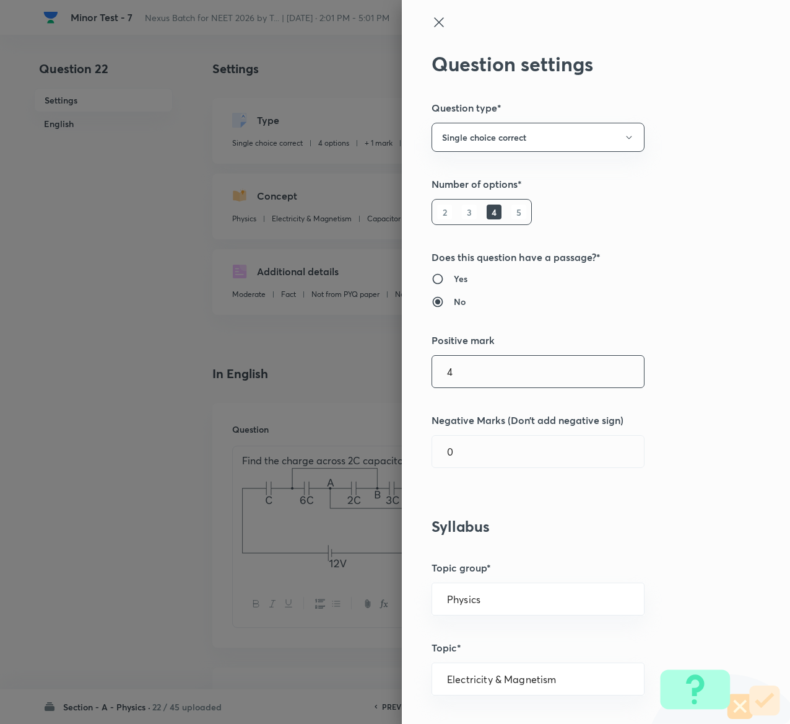
type input "4"
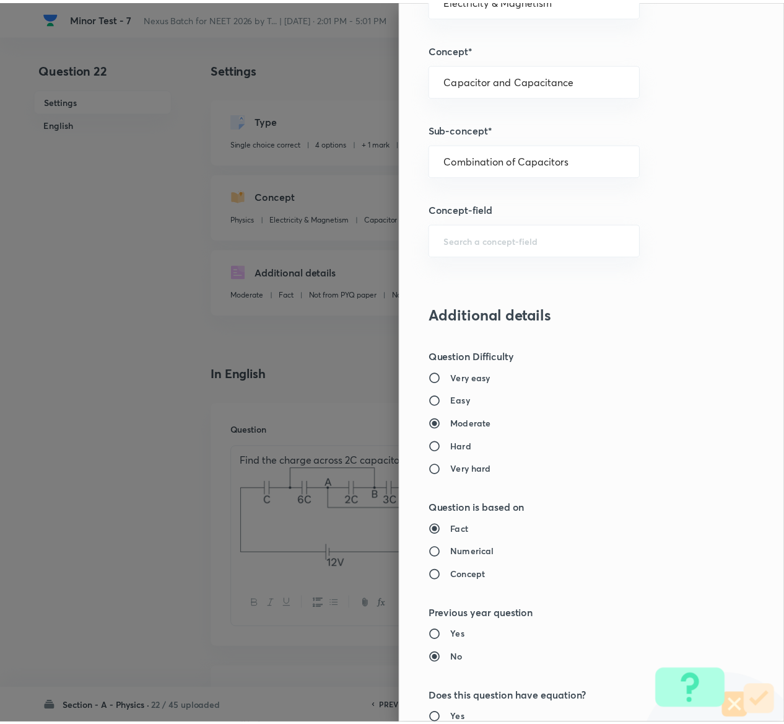
scroll to position [968, 0]
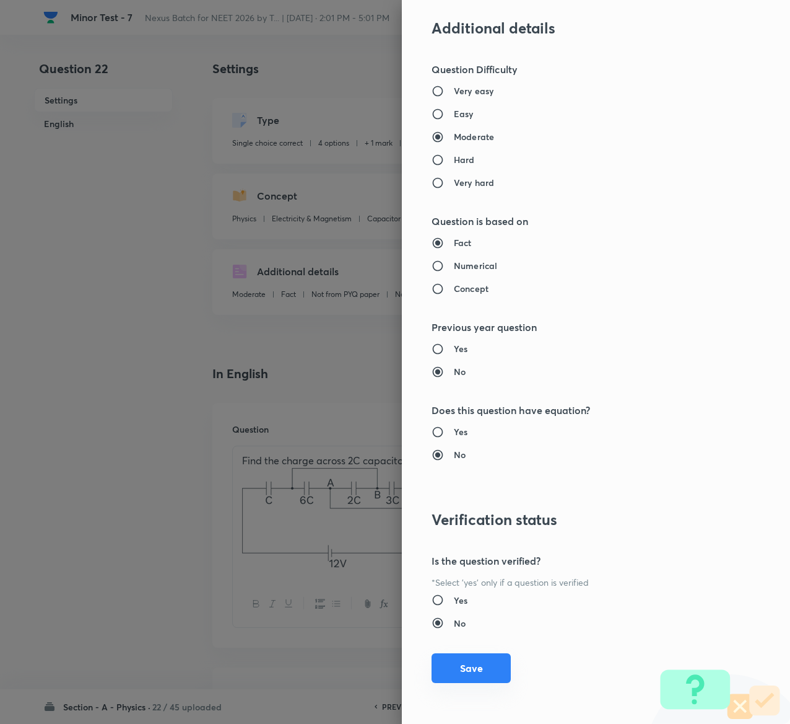
type input "1"
click at [468, 670] on button "Save" at bounding box center [471, 668] width 79 height 30
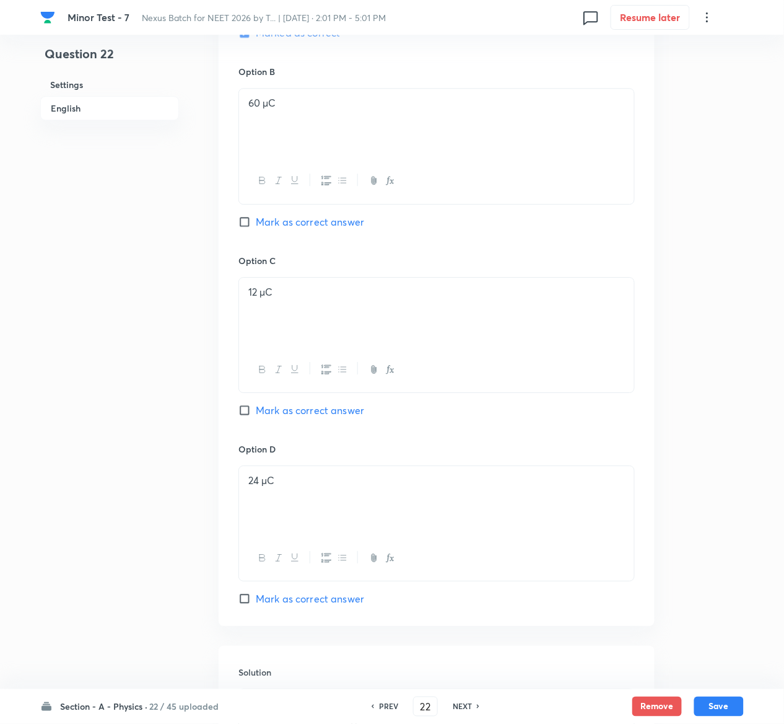
scroll to position [1209, 0]
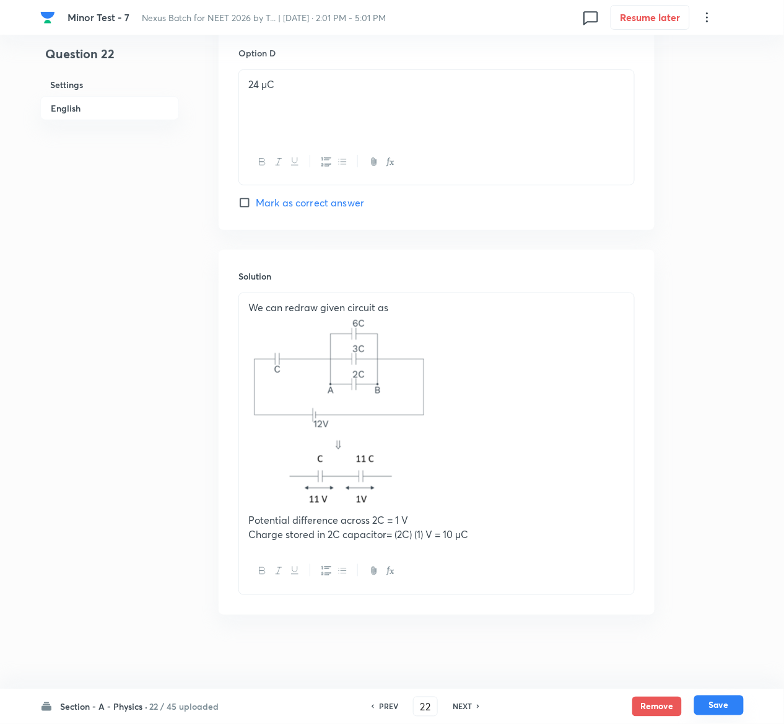
click at [730, 701] on button "Save" at bounding box center [719, 705] width 50 height 20
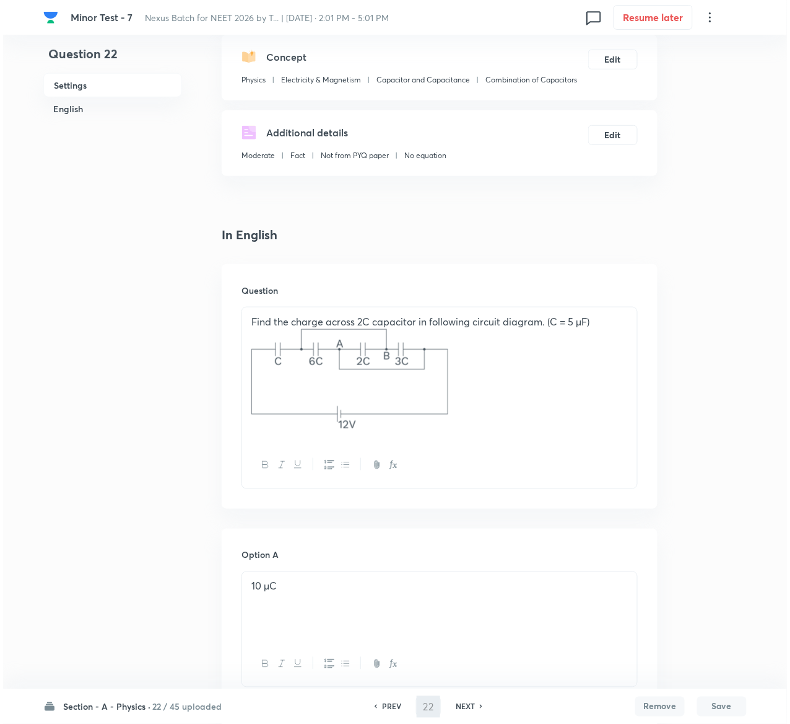
scroll to position [0, 0]
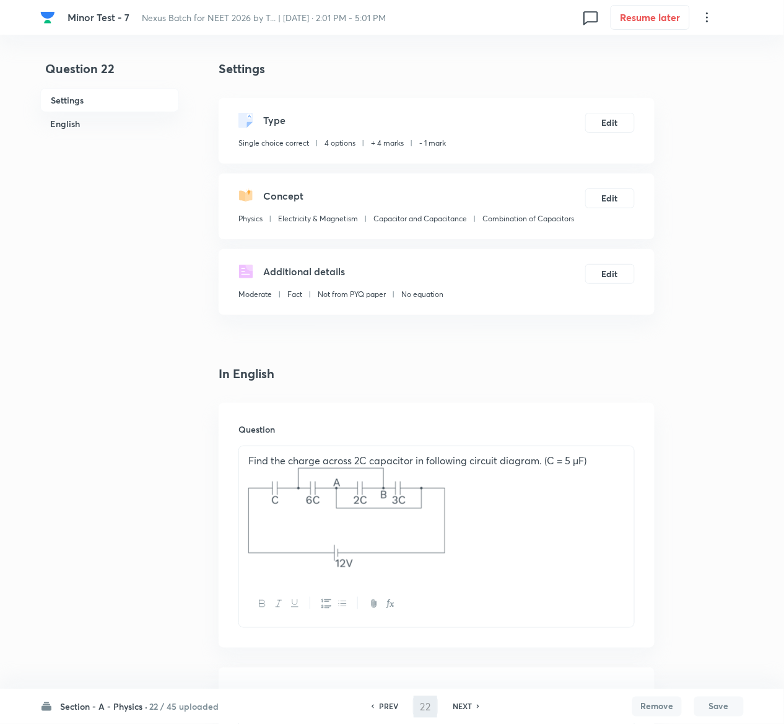
type input "23"
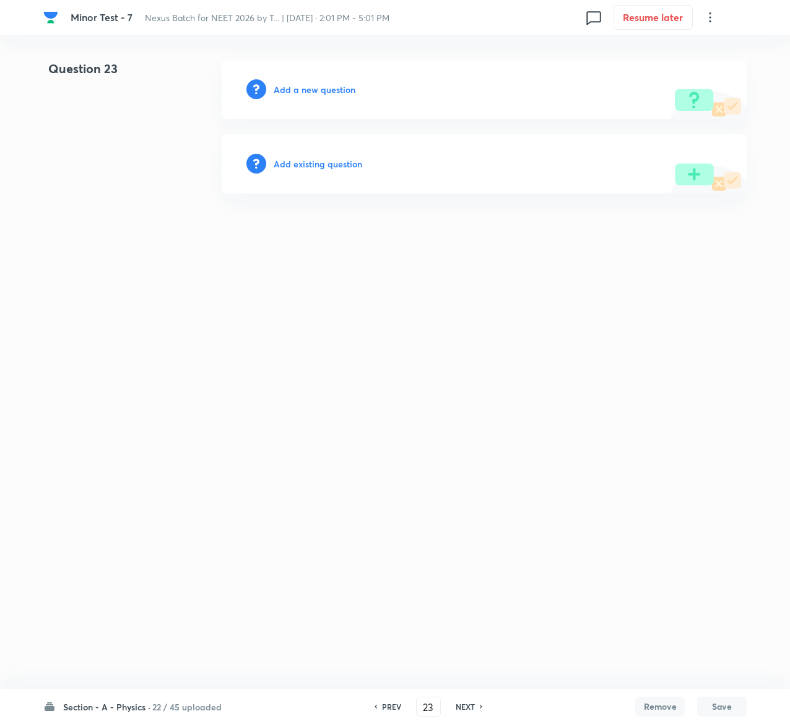
click at [352, 157] on h6 "Add existing question" at bounding box center [318, 163] width 89 height 13
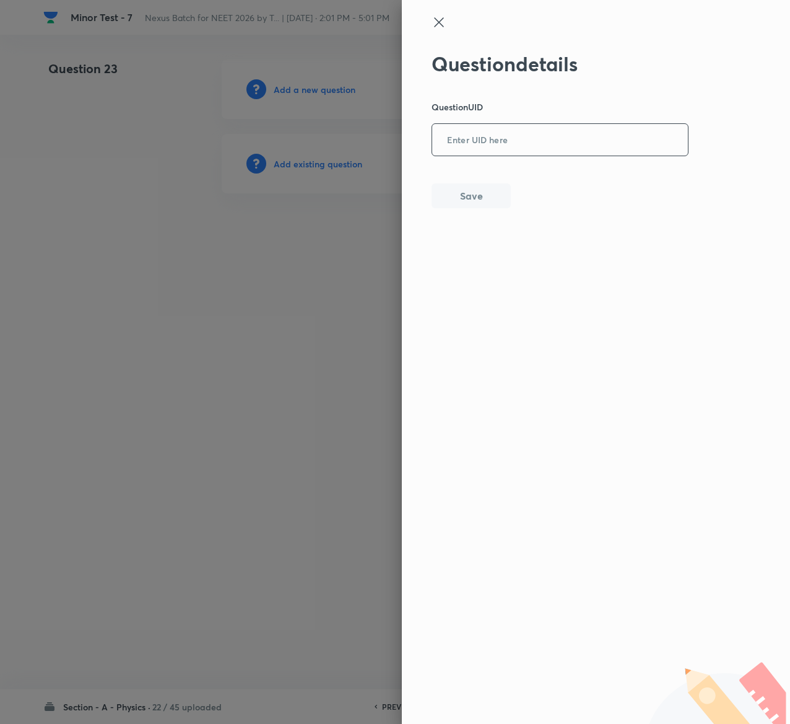
click at [560, 131] on input "text" at bounding box center [560, 140] width 256 height 30
paste input "4DUBE"
type input "4DUBE"
click at [484, 199] on button "Save" at bounding box center [471, 194] width 79 height 25
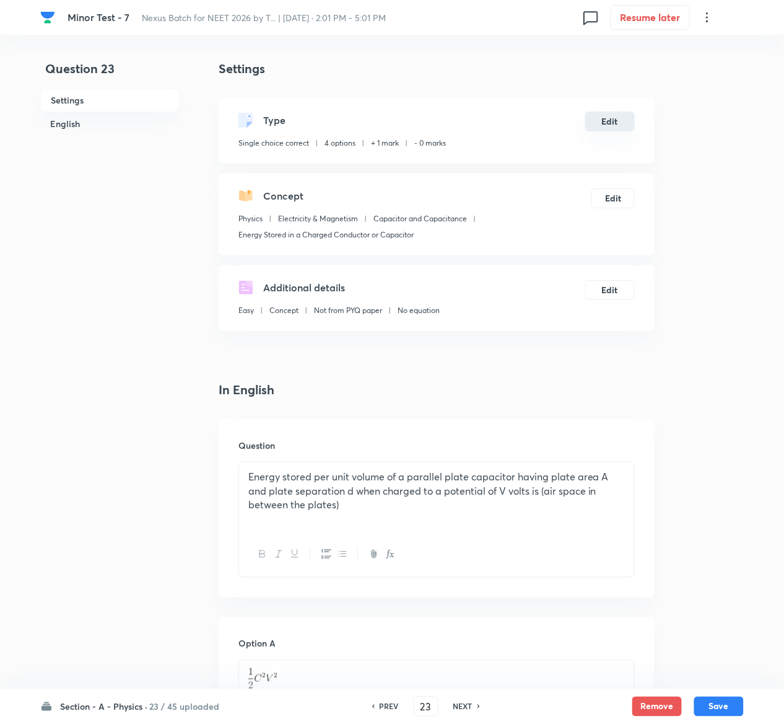
click at [611, 113] on button "Edit" at bounding box center [610, 122] width 50 height 20
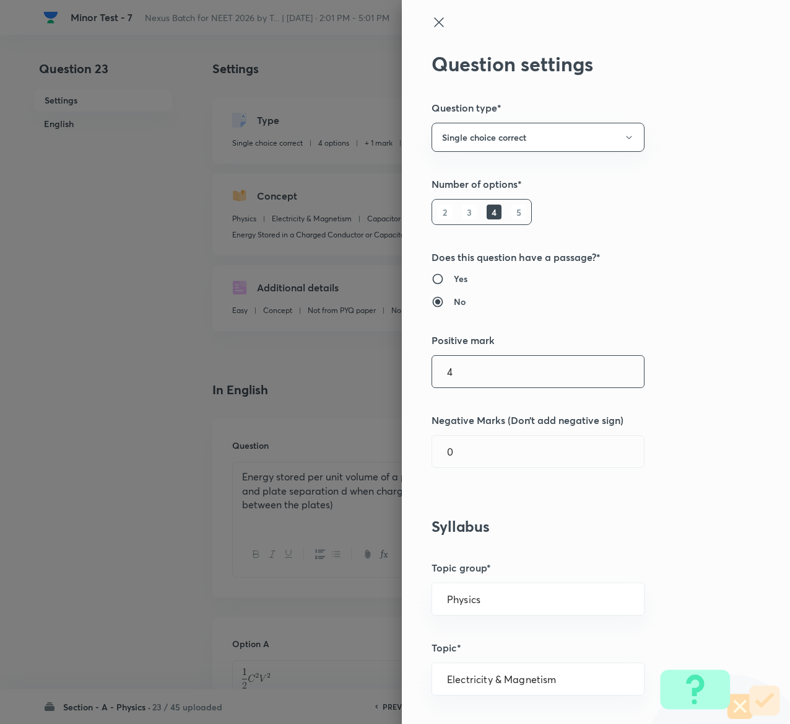
type input "4"
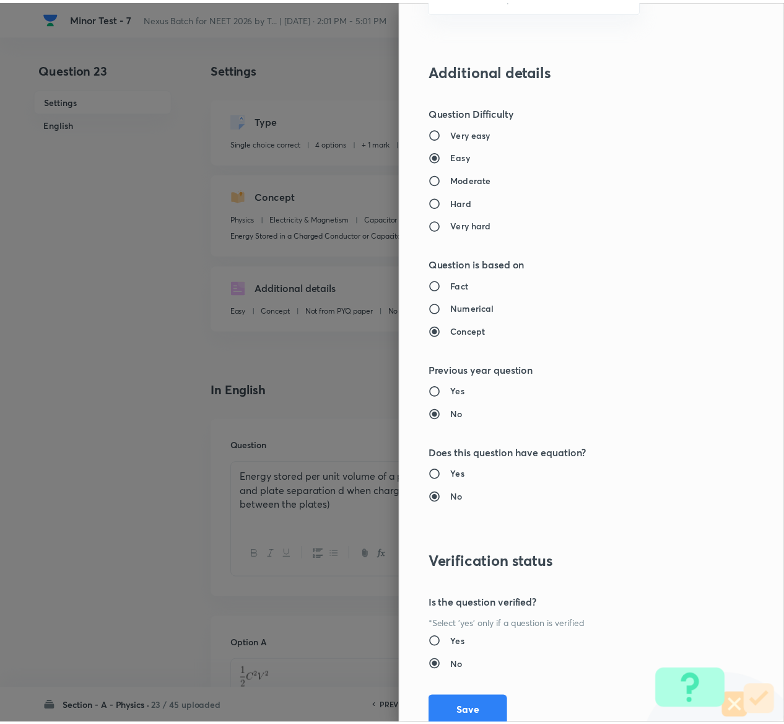
scroll to position [968, 0]
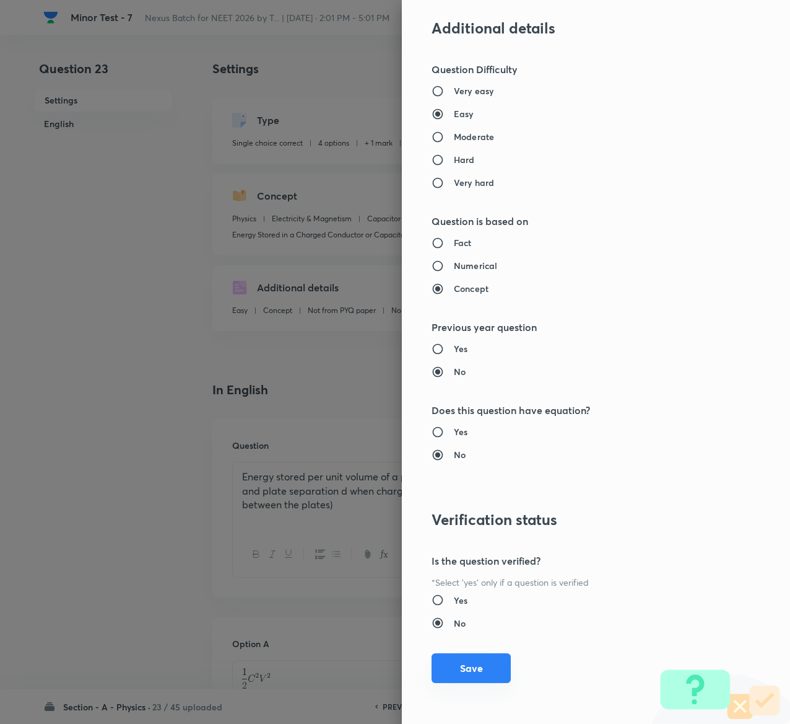
type input "1"
click at [459, 663] on button "Save" at bounding box center [471, 668] width 79 height 30
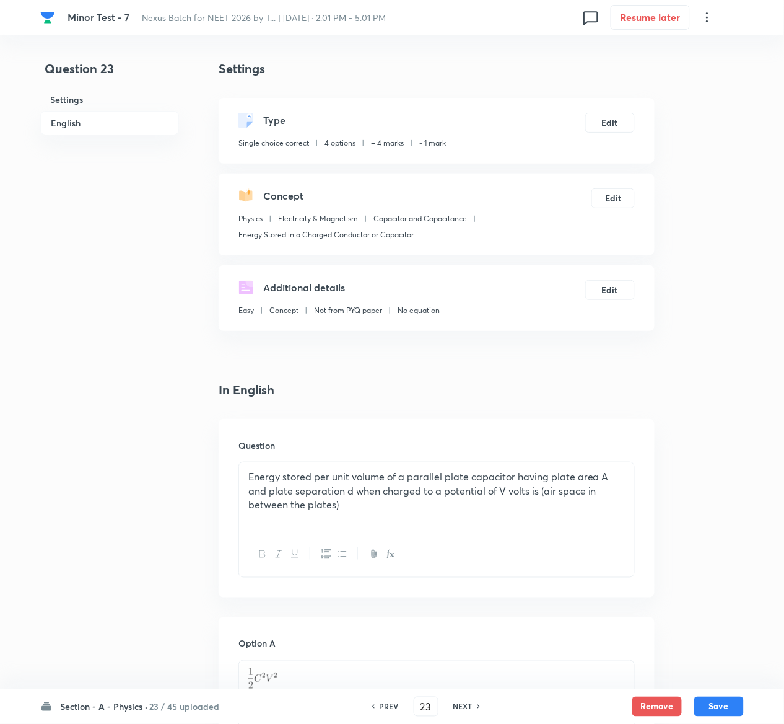
scroll to position [974, 0]
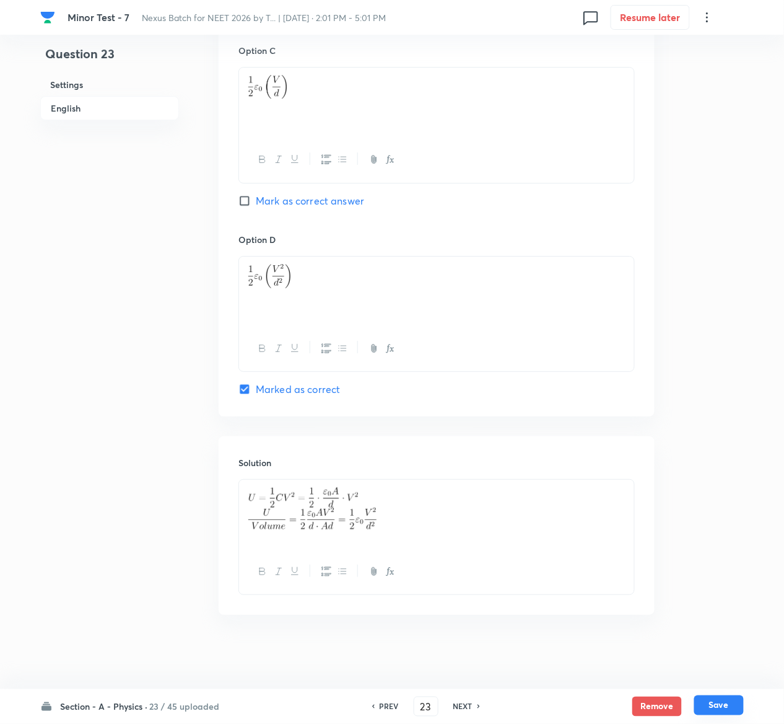
click at [732, 703] on button "Save" at bounding box center [719, 705] width 50 height 20
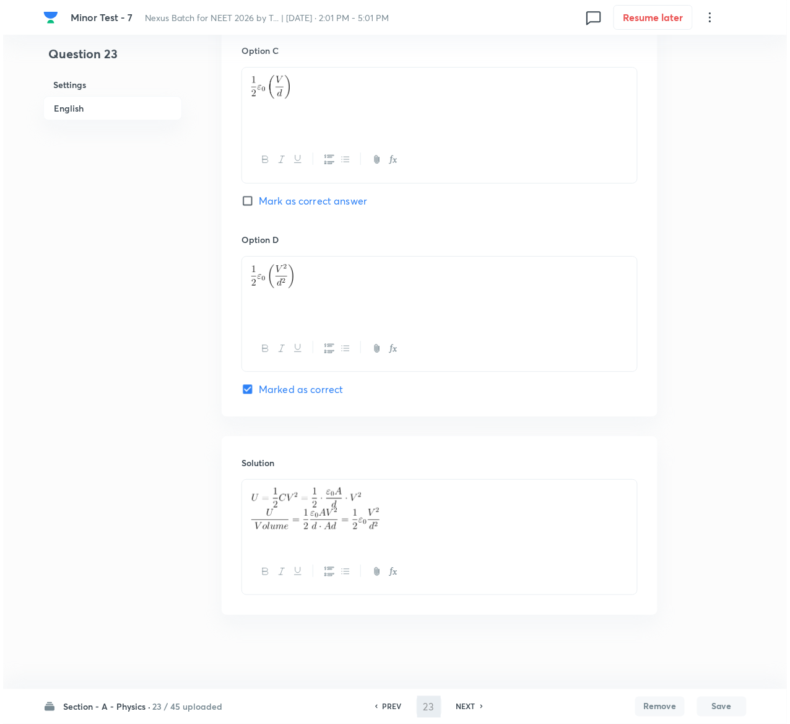
scroll to position [0, 0]
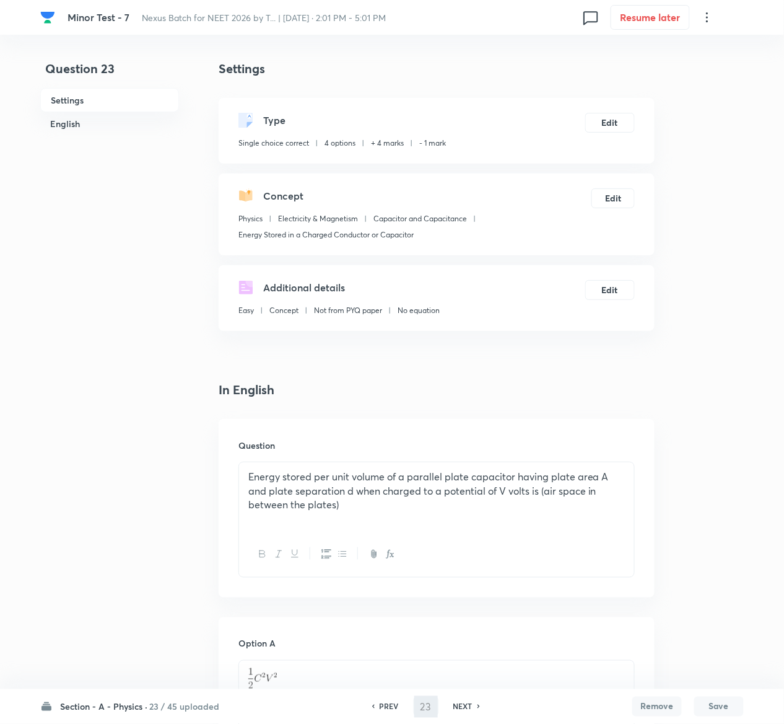
type input "24"
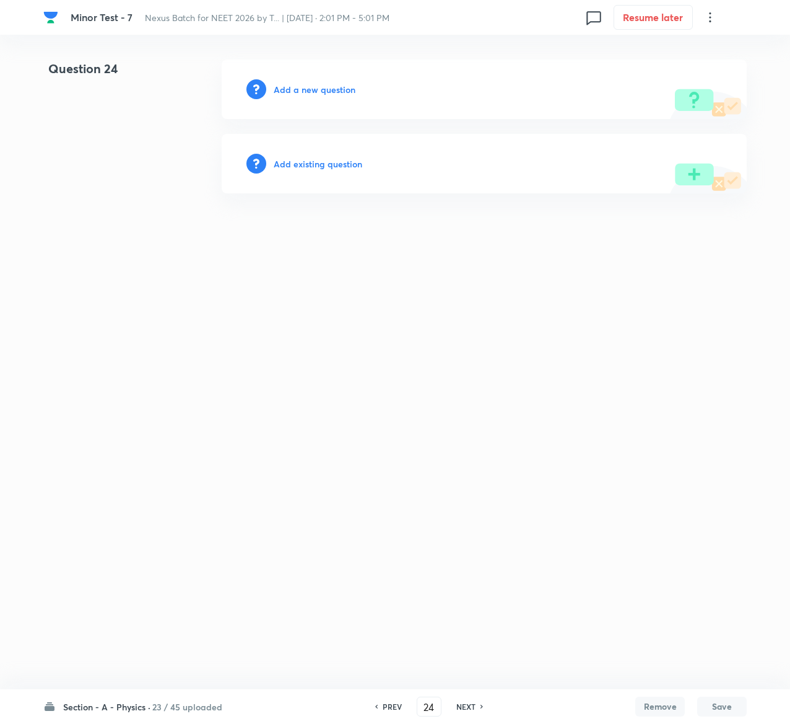
click at [347, 163] on h6 "Add existing question" at bounding box center [318, 163] width 89 height 13
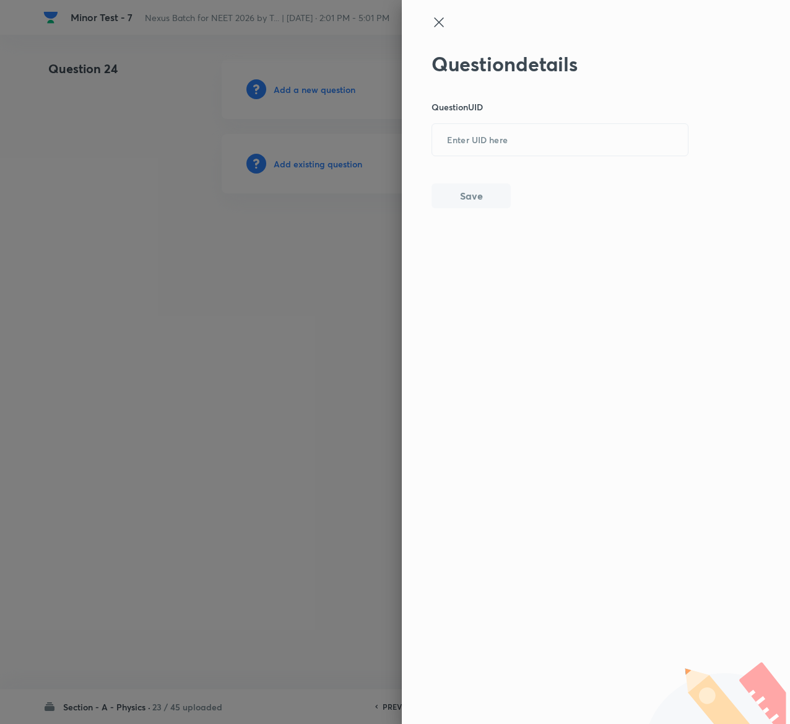
click at [497, 123] on div "Question details Question UID ​ Save" at bounding box center [561, 130] width 258 height 156
click at [497, 133] on input "text" at bounding box center [560, 140] width 256 height 30
paste input "FFX09"
type input "FFX09"
click at [492, 199] on button "Save" at bounding box center [471, 194] width 79 height 25
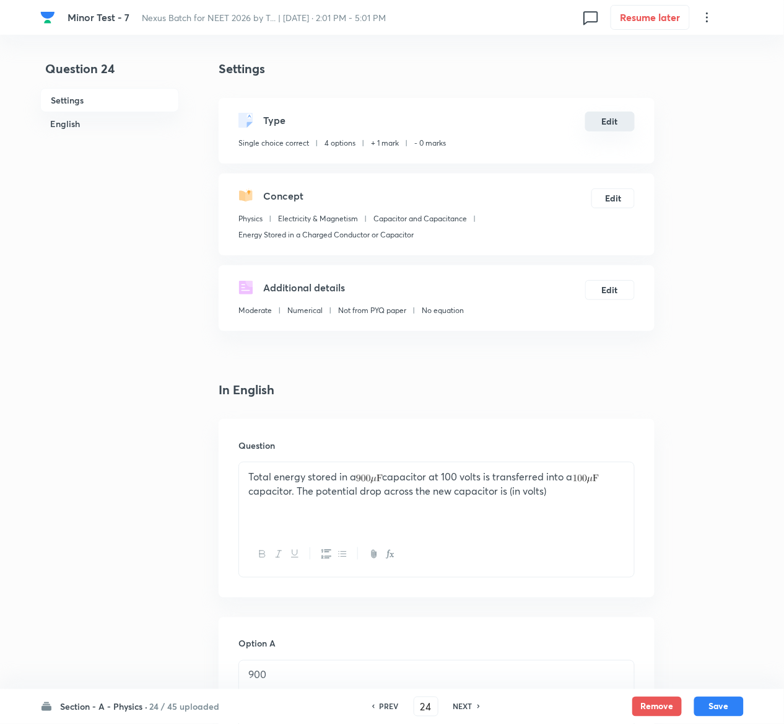
click at [607, 119] on button "Edit" at bounding box center [610, 122] width 50 height 20
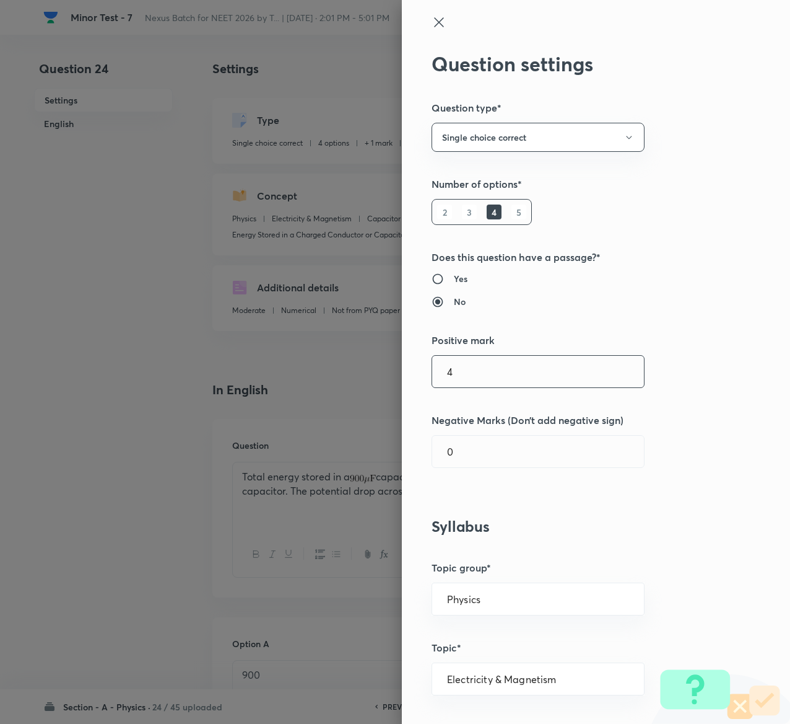
type input "4"
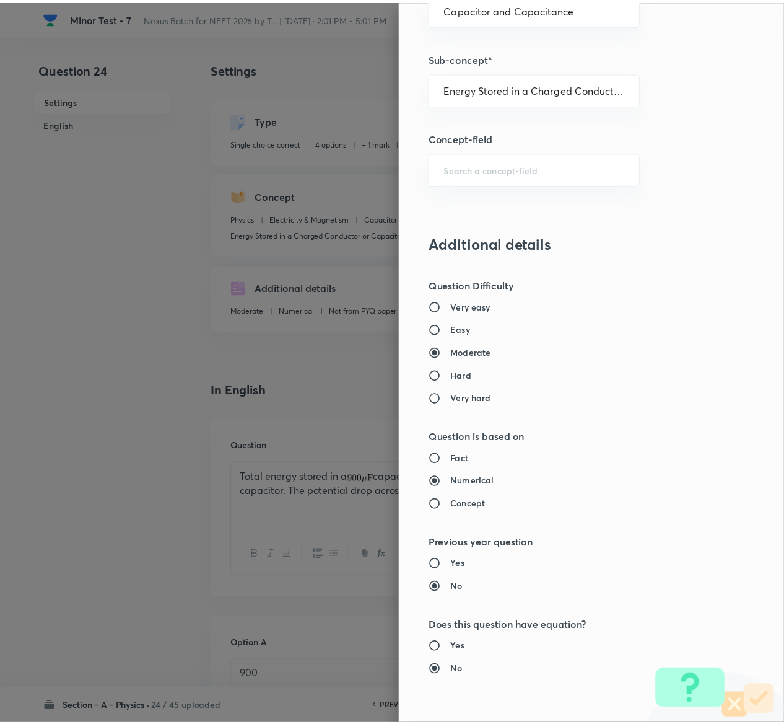
scroll to position [968, 0]
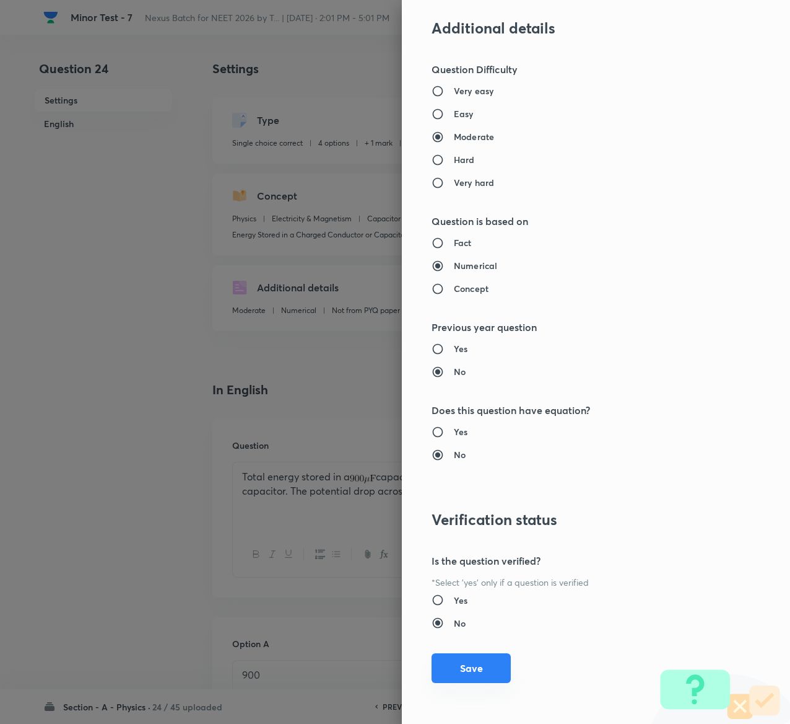
type input "1"
click at [472, 664] on button "Save" at bounding box center [471, 668] width 79 height 30
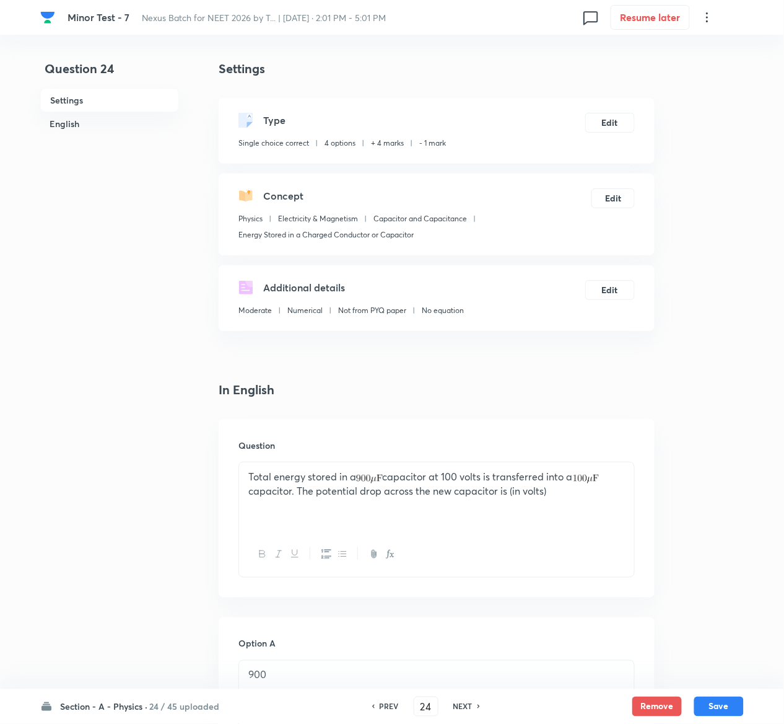
scroll to position [1022, 0]
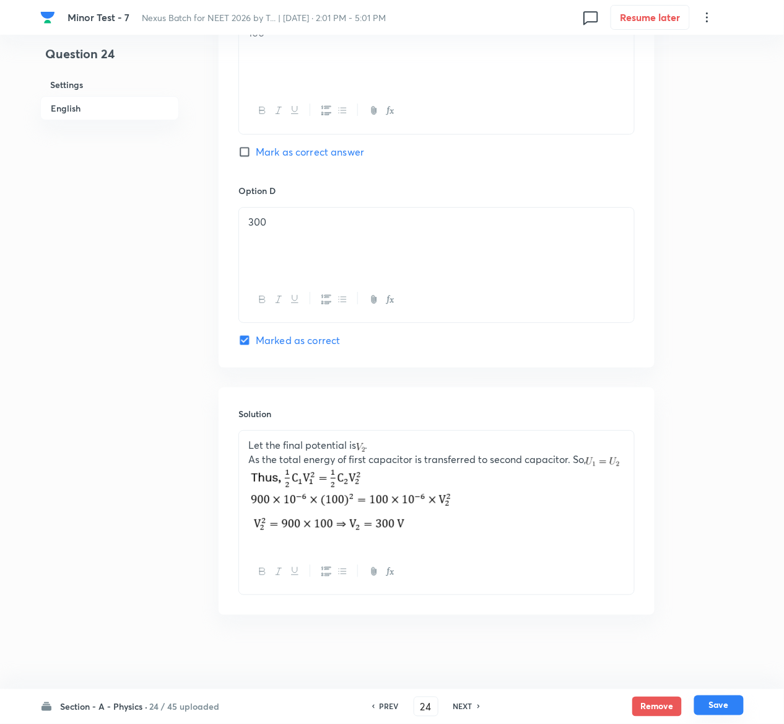
click at [724, 698] on button "Save" at bounding box center [719, 705] width 50 height 20
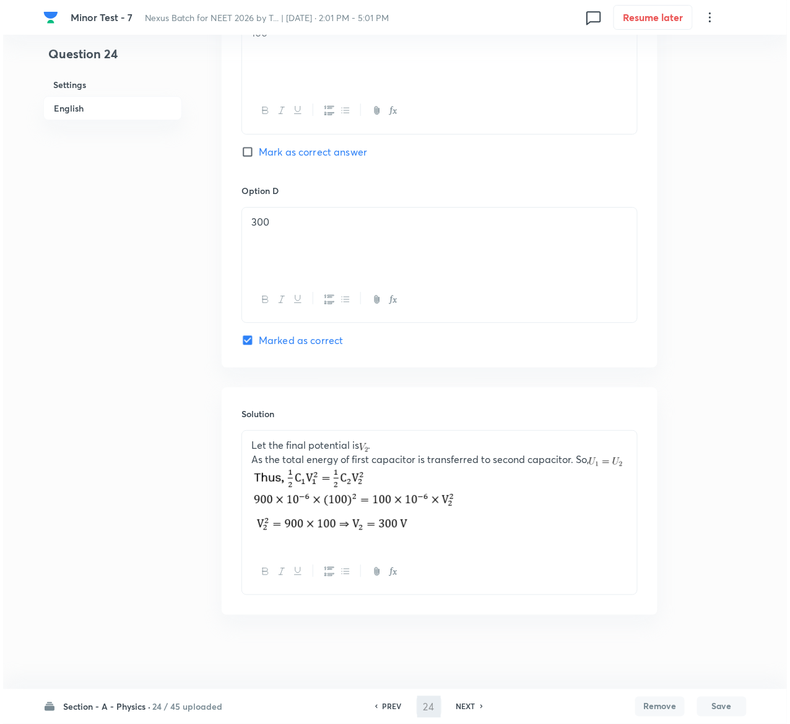
scroll to position [0, 0]
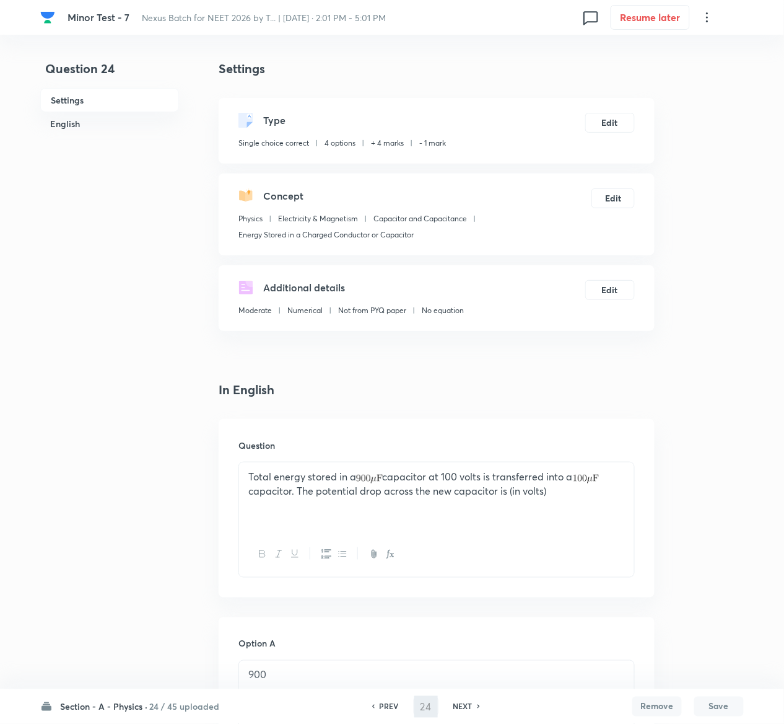
type input "25"
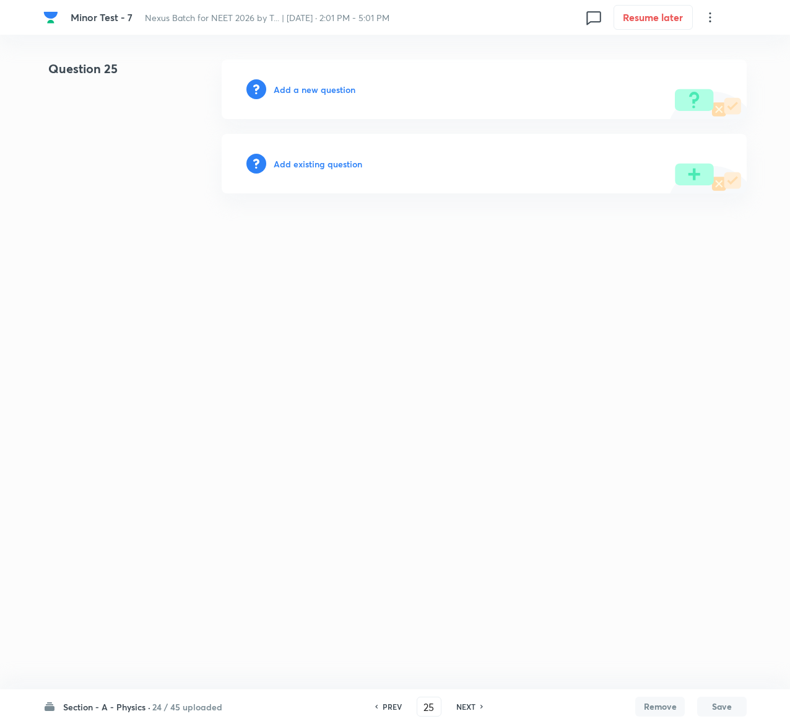
click at [335, 158] on h6 "Add existing question" at bounding box center [318, 163] width 89 height 13
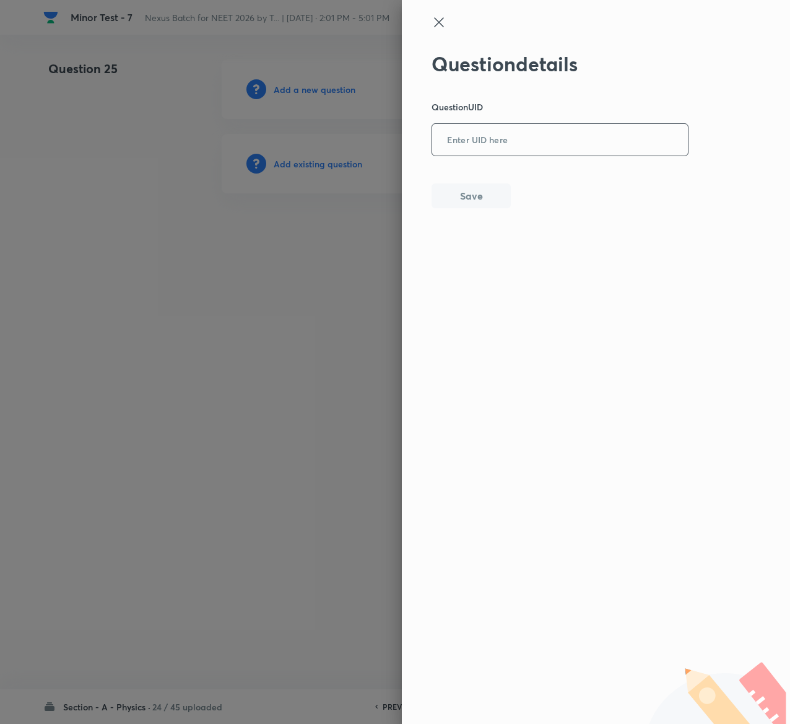
click at [517, 141] on input "text" at bounding box center [560, 140] width 256 height 30
paste input "JVXP4"
type input "JVXP4"
click at [494, 196] on button "Save" at bounding box center [471, 194] width 79 height 25
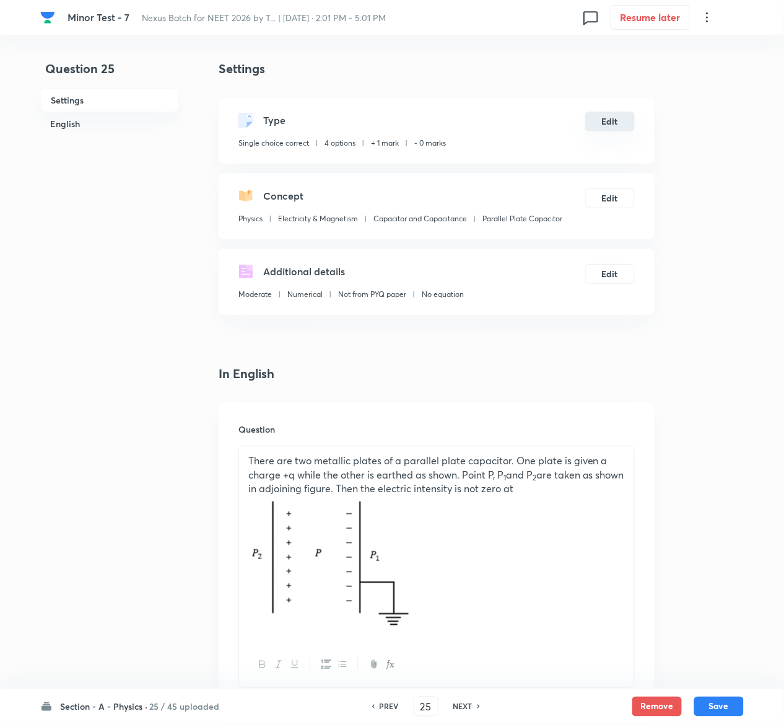
click at [612, 120] on button "Edit" at bounding box center [610, 122] width 50 height 20
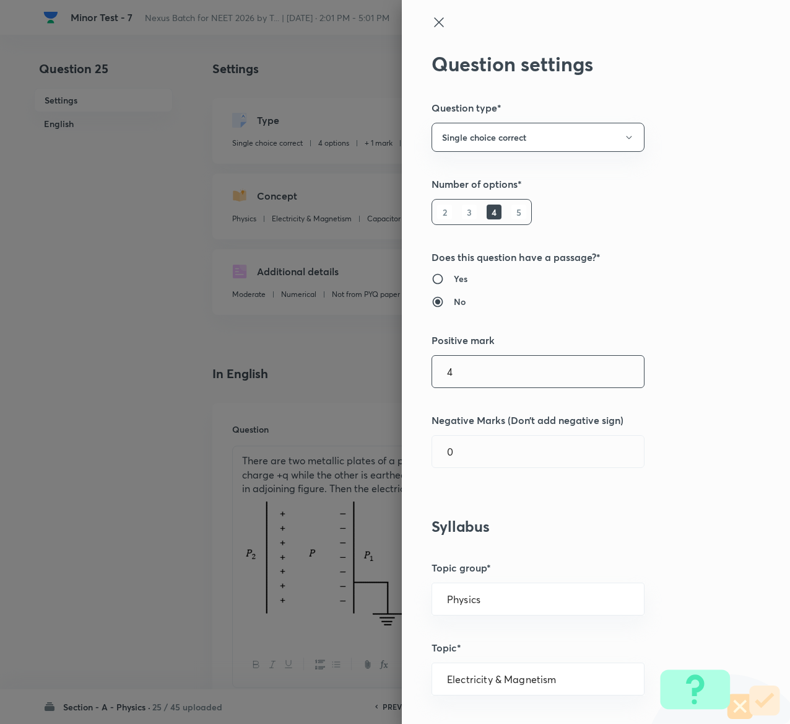
type input "4"
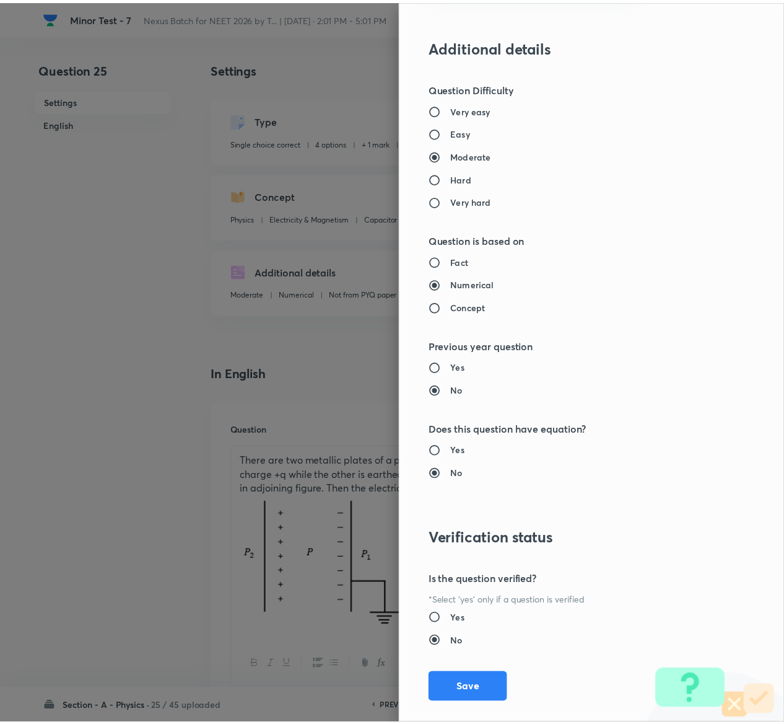
scroll to position [968, 0]
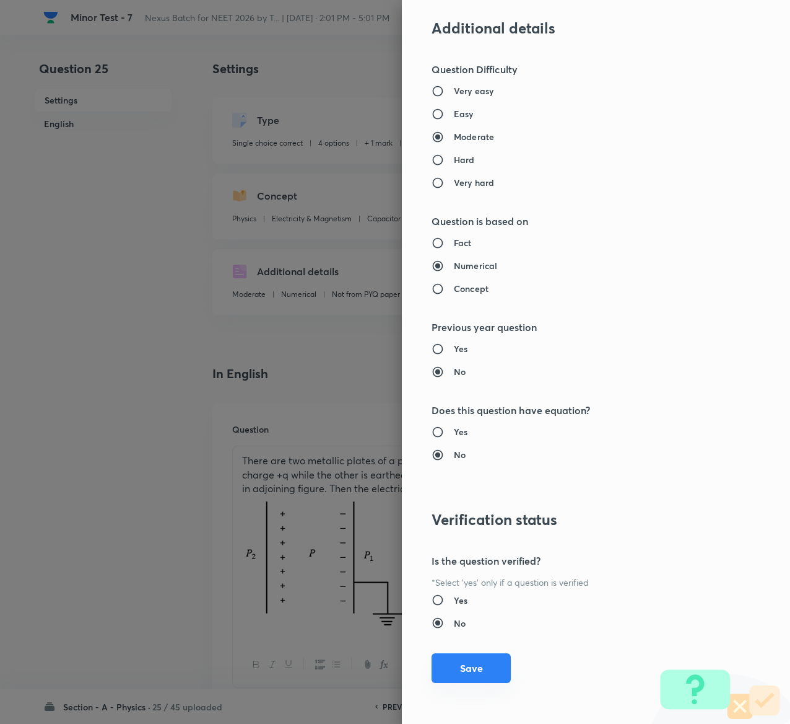
type input "1"
click at [474, 672] on button "Save" at bounding box center [471, 668] width 79 height 30
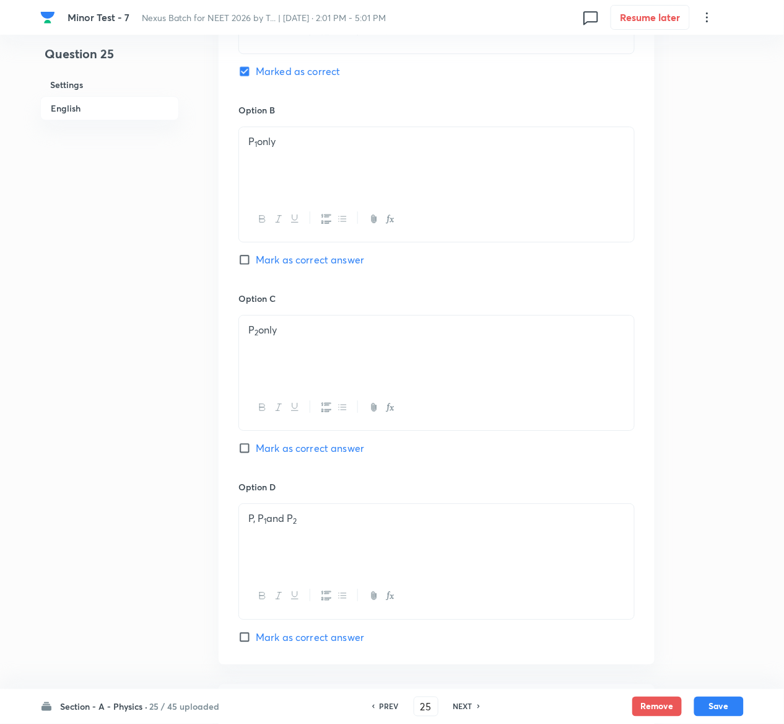
scroll to position [1237, 0]
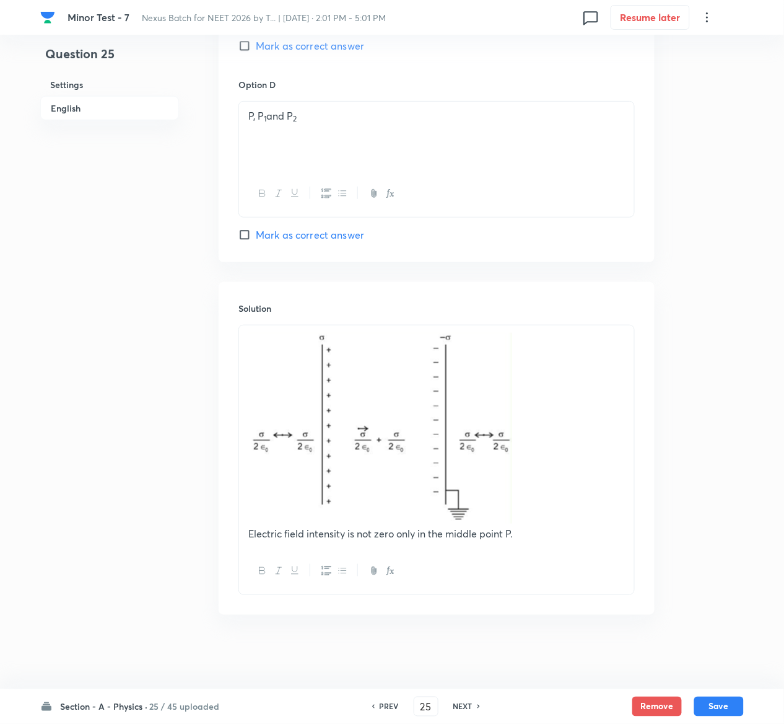
click at [732, 695] on div "Section - A - Physics · 25 / 45 uploaded PREV 25 ​ NEXT Remove Save" at bounding box center [392, 706] width 704 height 35
click at [732, 699] on button "Save" at bounding box center [719, 705] width 50 height 20
type input "26"
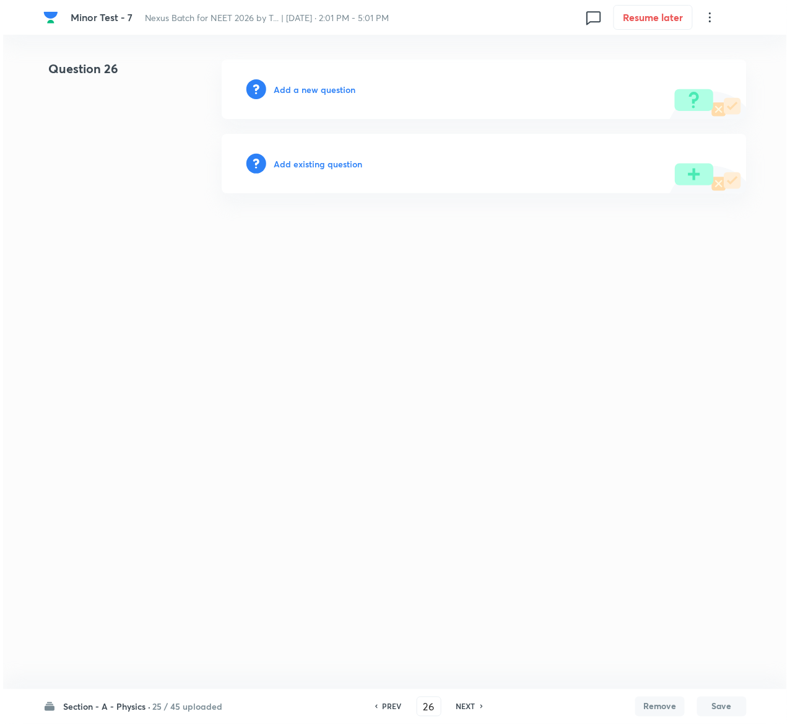
scroll to position [0, 0]
click at [352, 162] on h6 "Add existing question" at bounding box center [318, 163] width 89 height 13
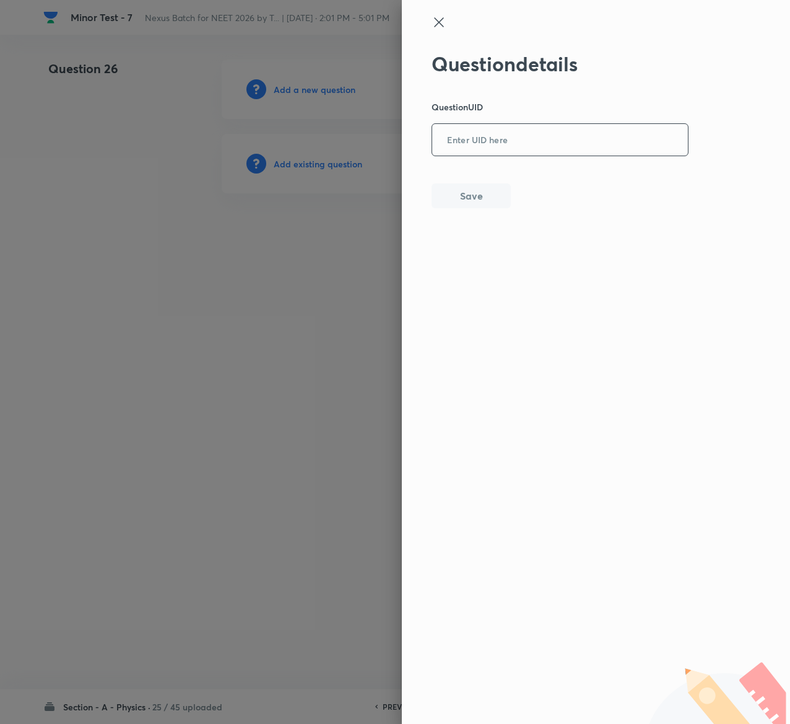
click at [517, 146] on input "text" at bounding box center [560, 140] width 256 height 30
paste input "V65P9"
type input "V65P9"
click at [478, 186] on button "Save" at bounding box center [471, 194] width 79 height 25
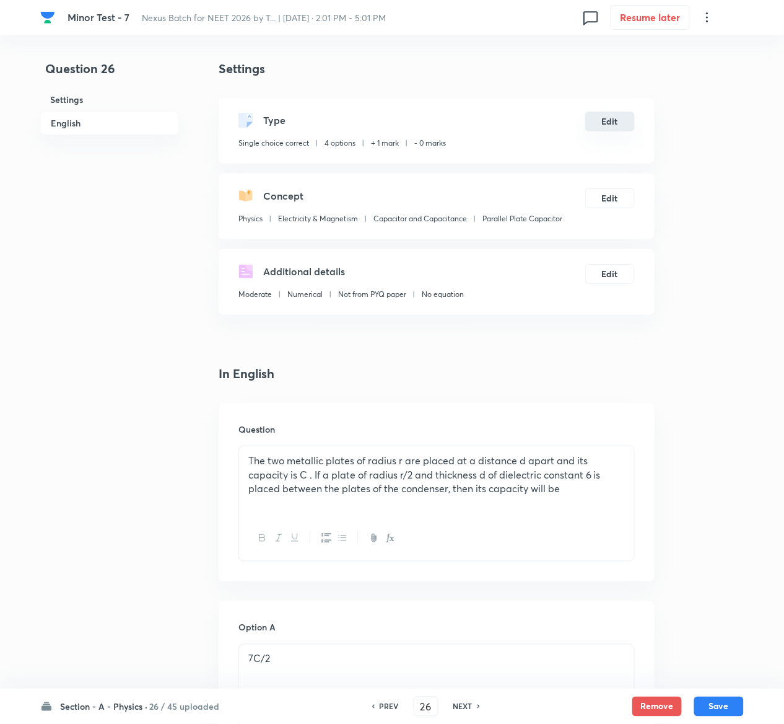
click at [610, 126] on button "Edit" at bounding box center [610, 122] width 50 height 20
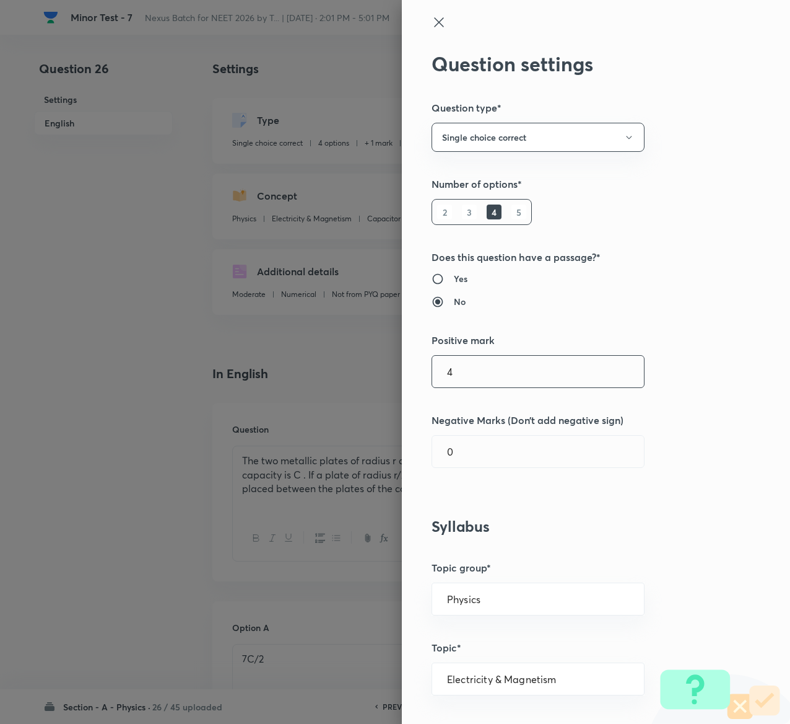
type input "4"
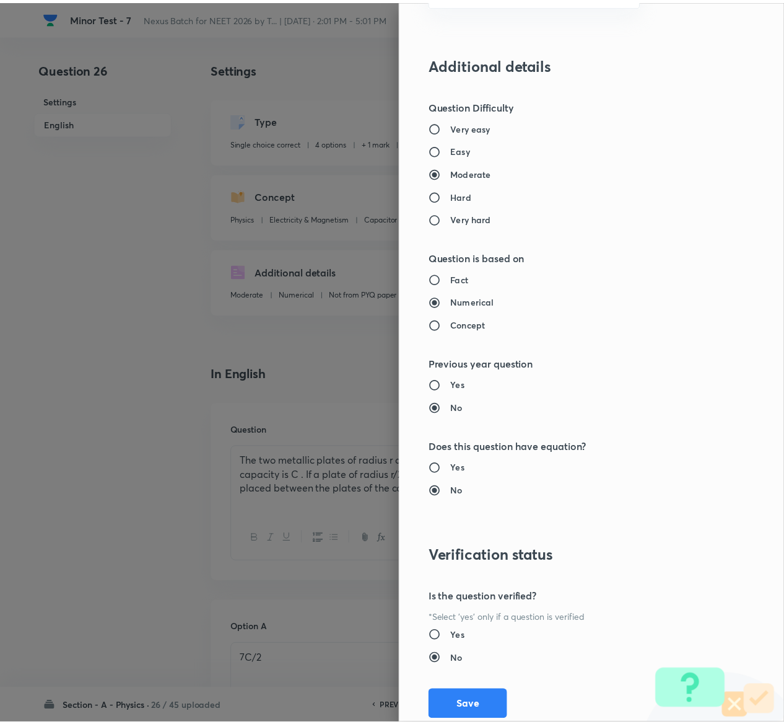
scroll to position [968, 0]
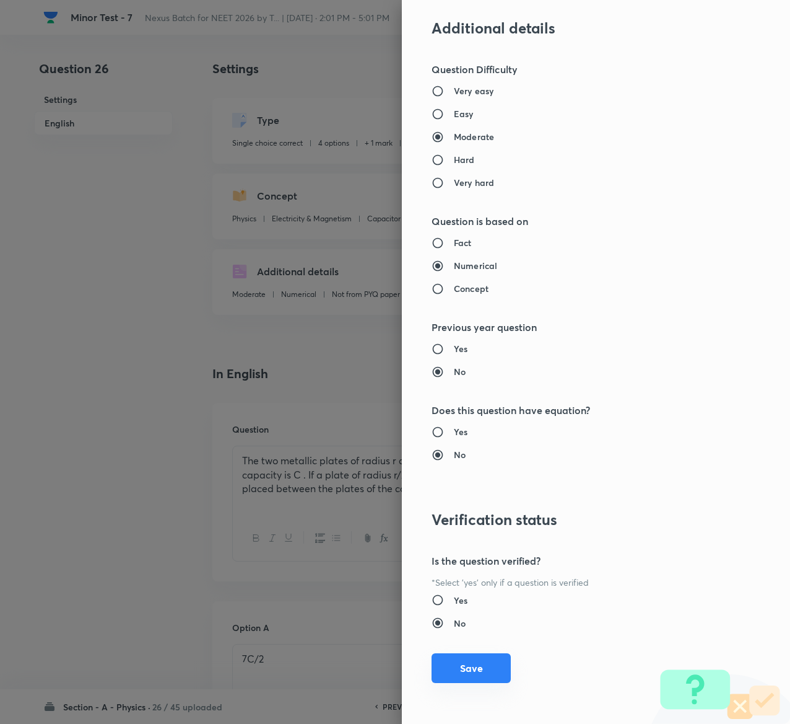
type input "1"
click at [457, 676] on button "Save" at bounding box center [471, 668] width 79 height 30
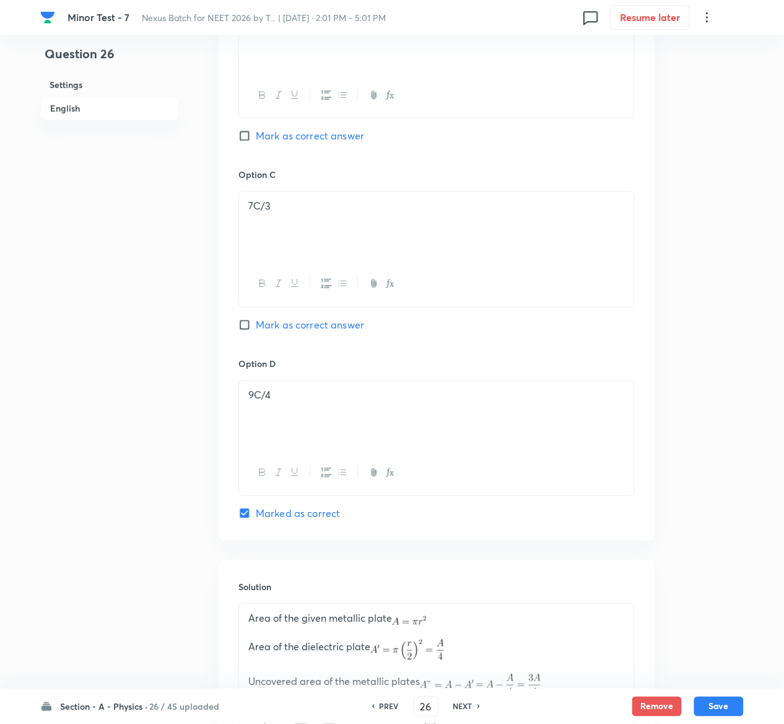
scroll to position [1203, 0]
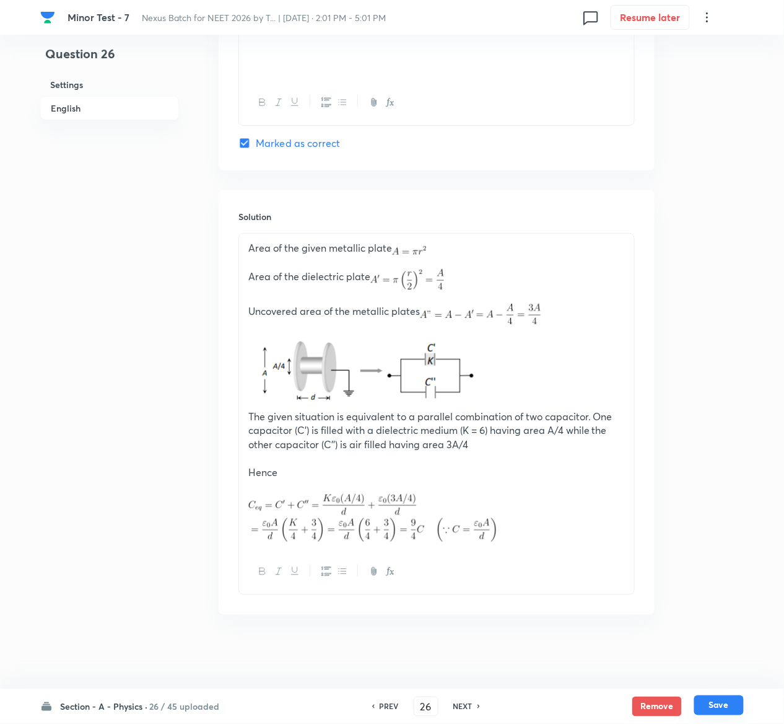
click at [730, 701] on button "Save" at bounding box center [719, 705] width 50 height 20
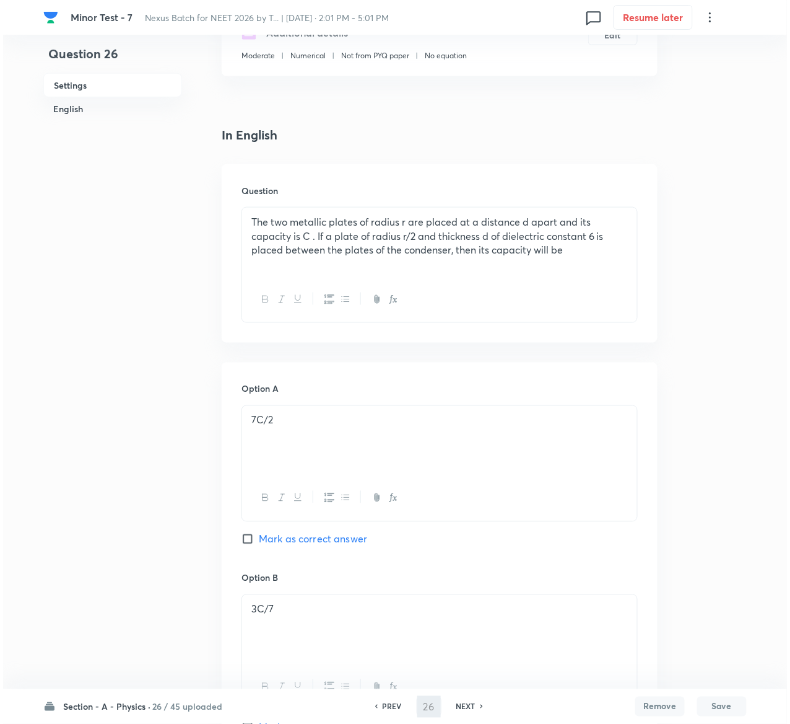
scroll to position [0, 0]
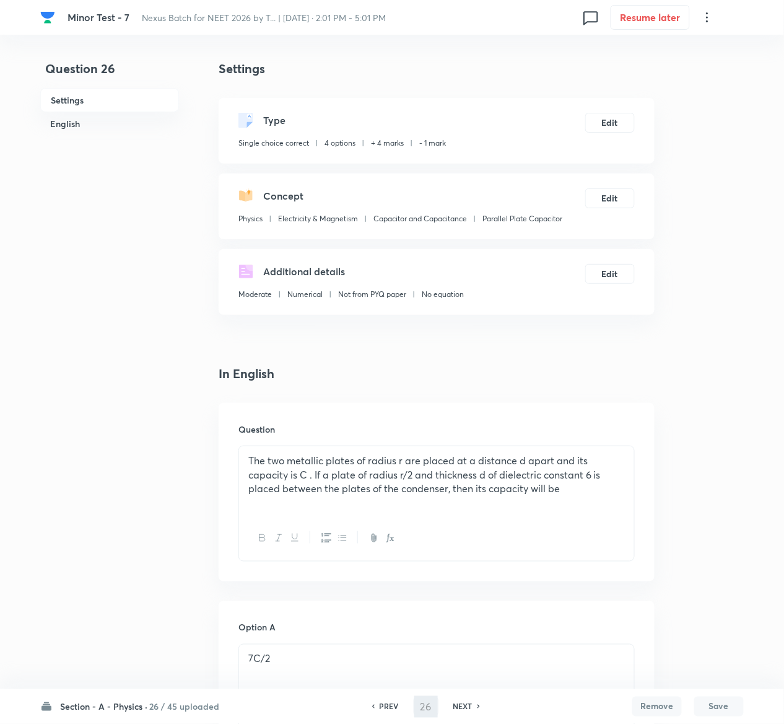
type input "27"
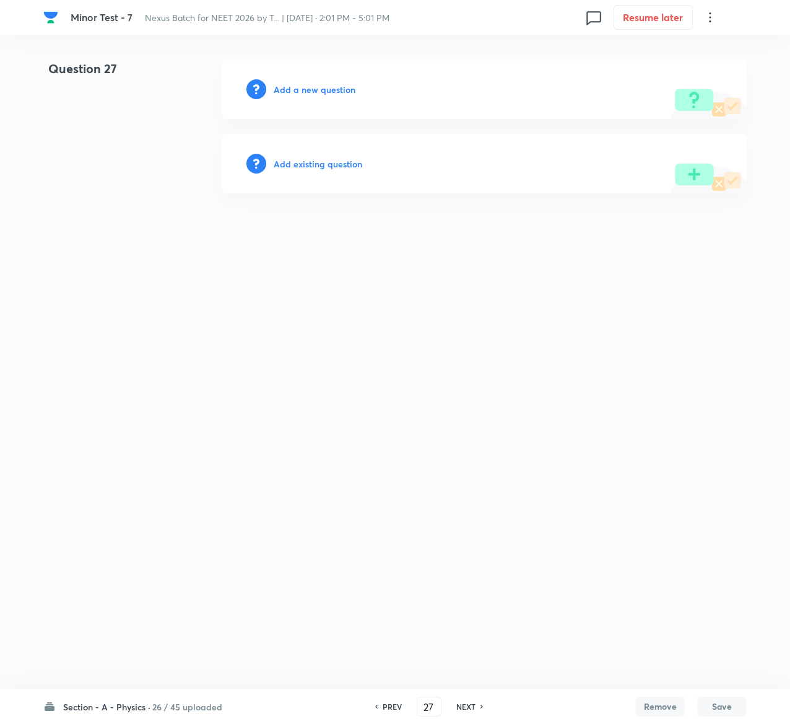
click at [348, 160] on h6 "Add existing question" at bounding box center [318, 163] width 89 height 13
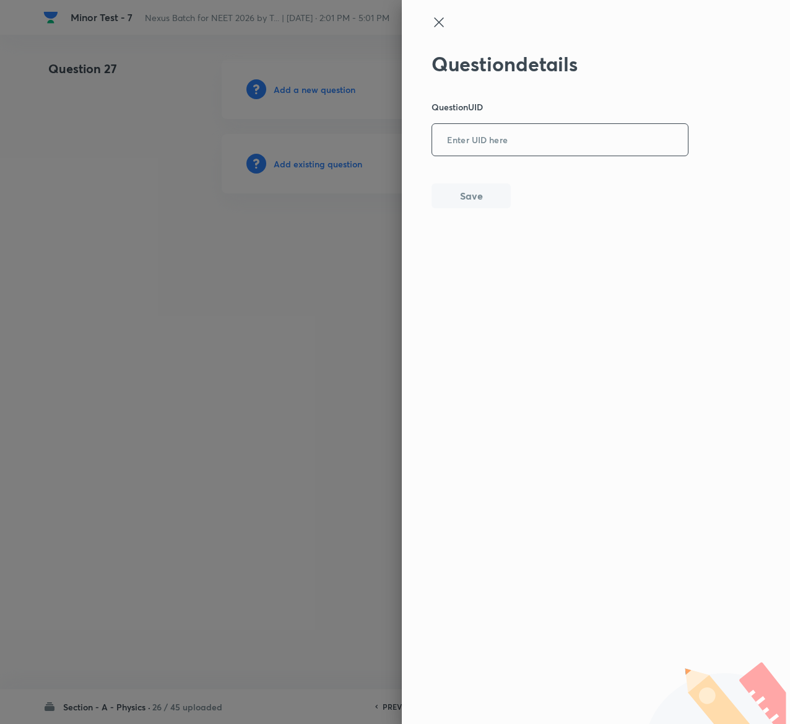
click at [513, 129] on input "text" at bounding box center [560, 140] width 256 height 30
paste input "CZUFV"
type input "CZUFV"
click at [472, 191] on button "Save" at bounding box center [471, 194] width 79 height 25
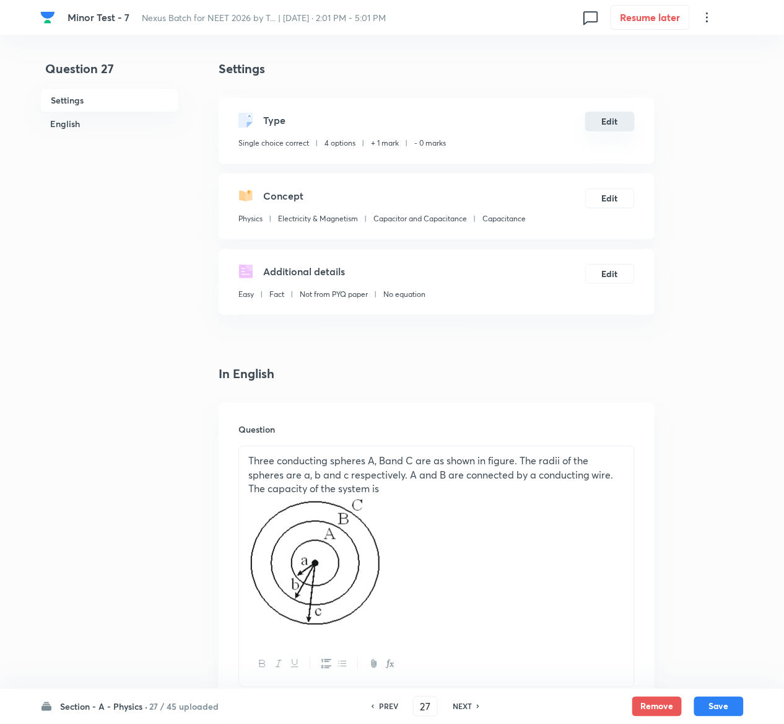
click at [608, 123] on button "Edit" at bounding box center [610, 122] width 50 height 20
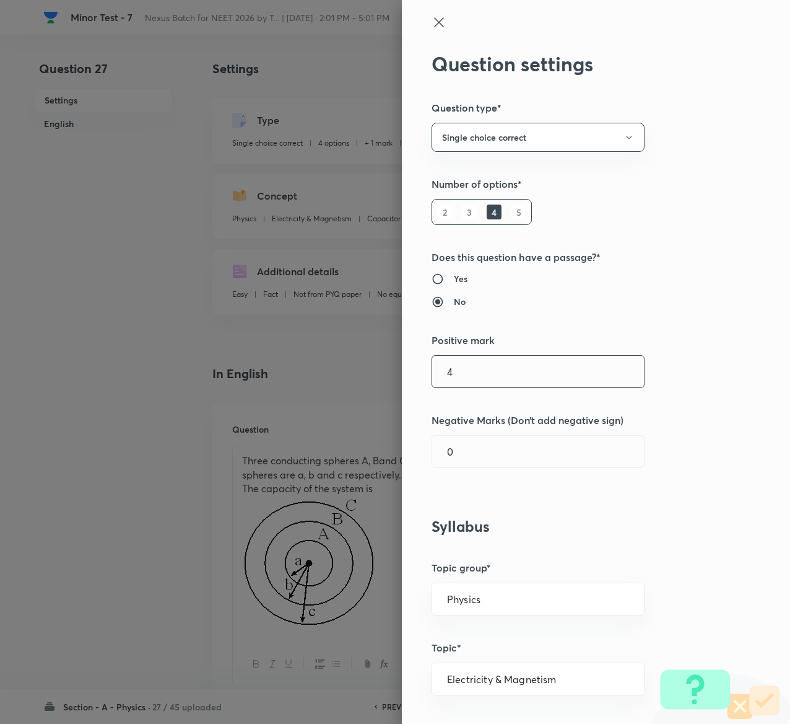
type input "4"
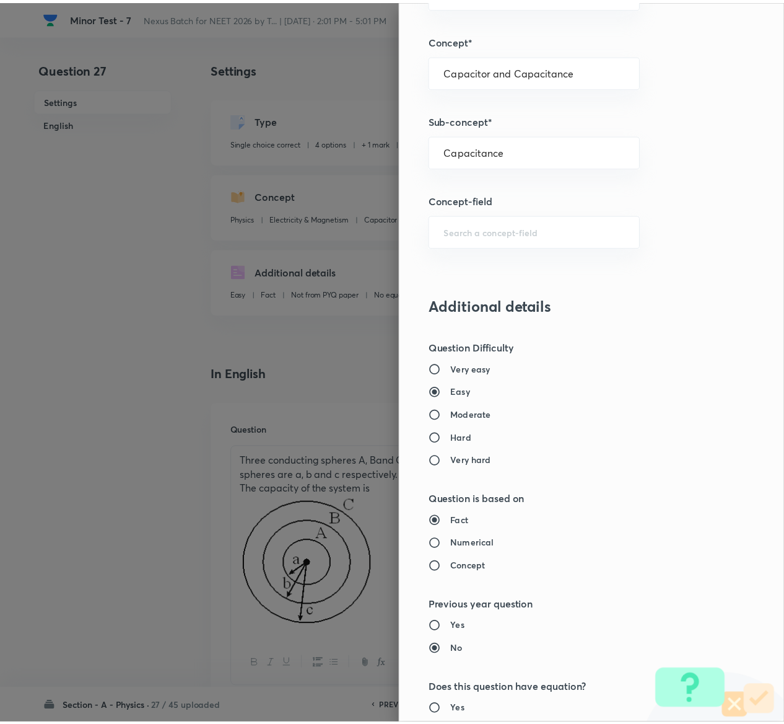
scroll to position [968, 0]
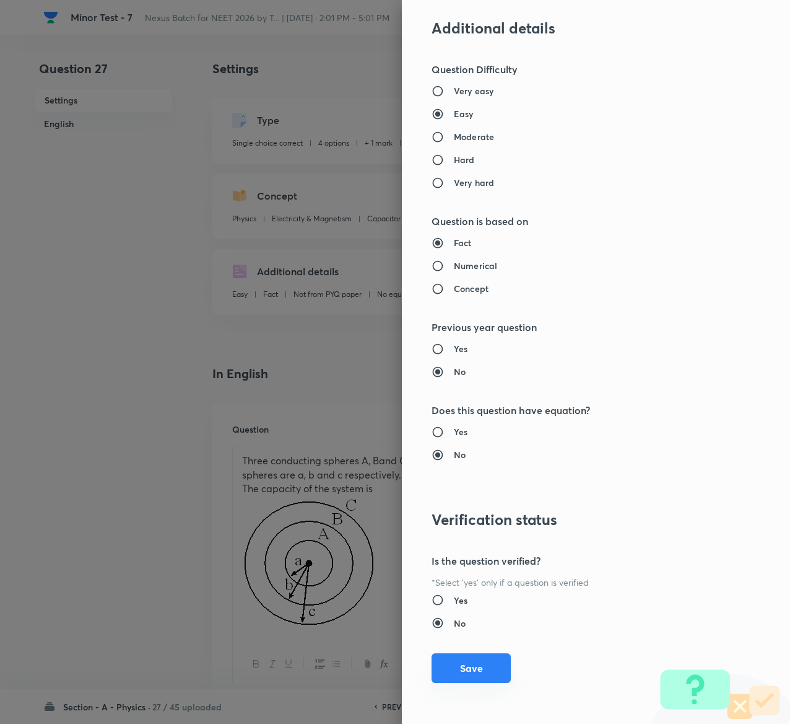
type input "1"
click at [440, 673] on button "Save" at bounding box center [471, 668] width 79 height 30
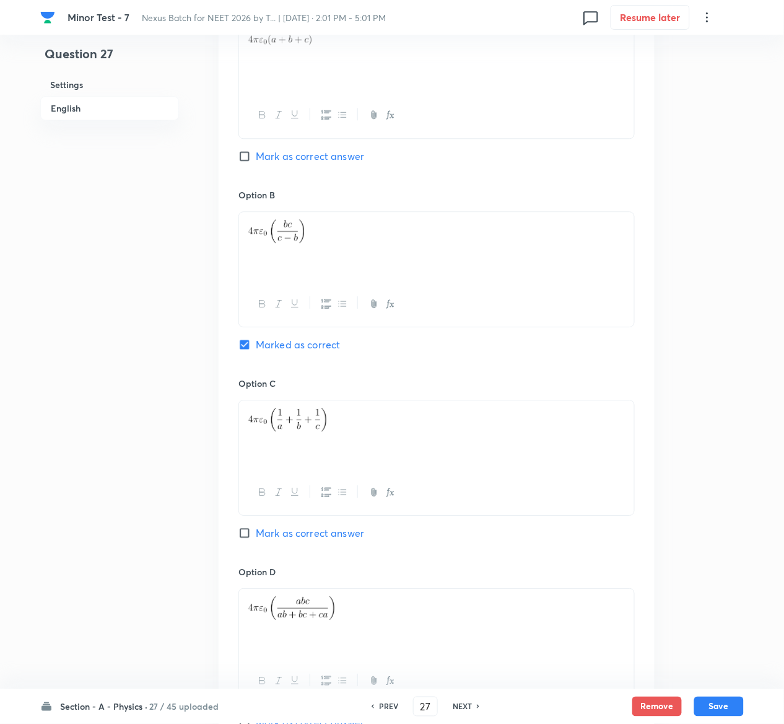
scroll to position [1084, 0]
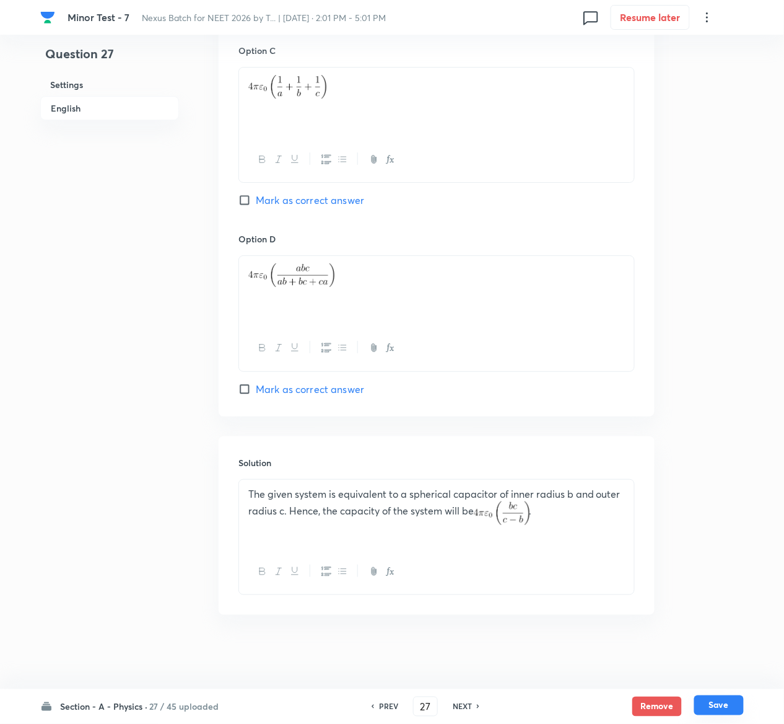
click at [722, 704] on button "Save" at bounding box center [719, 705] width 50 height 20
type input "28"
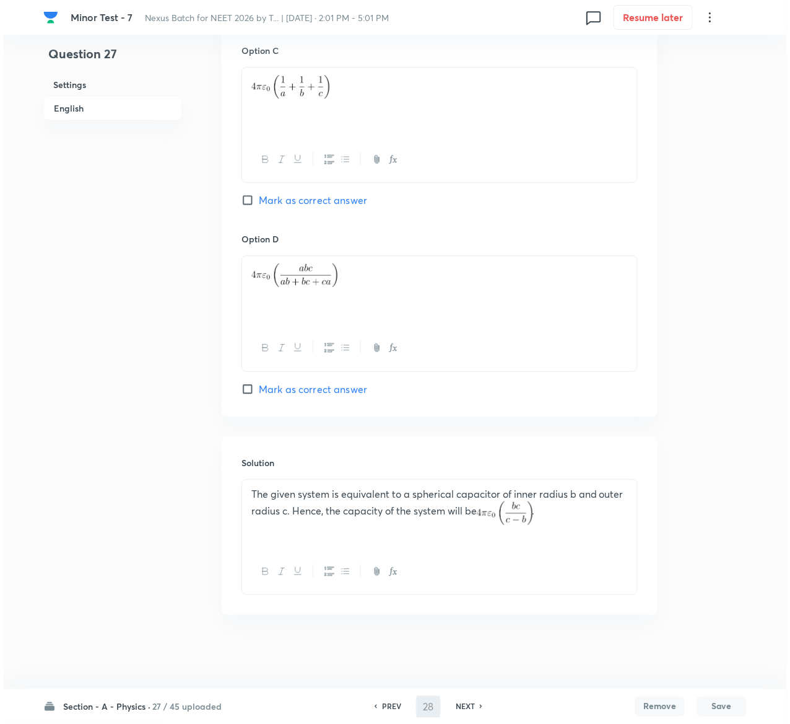
scroll to position [0, 0]
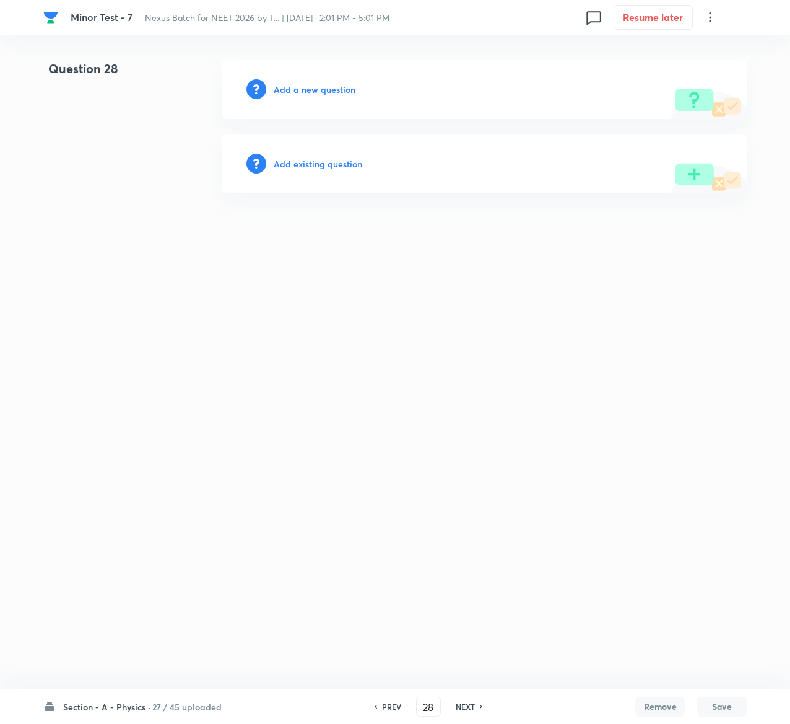
click at [337, 159] on h6 "Add existing question" at bounding box center [318, 163] width 89 height 13
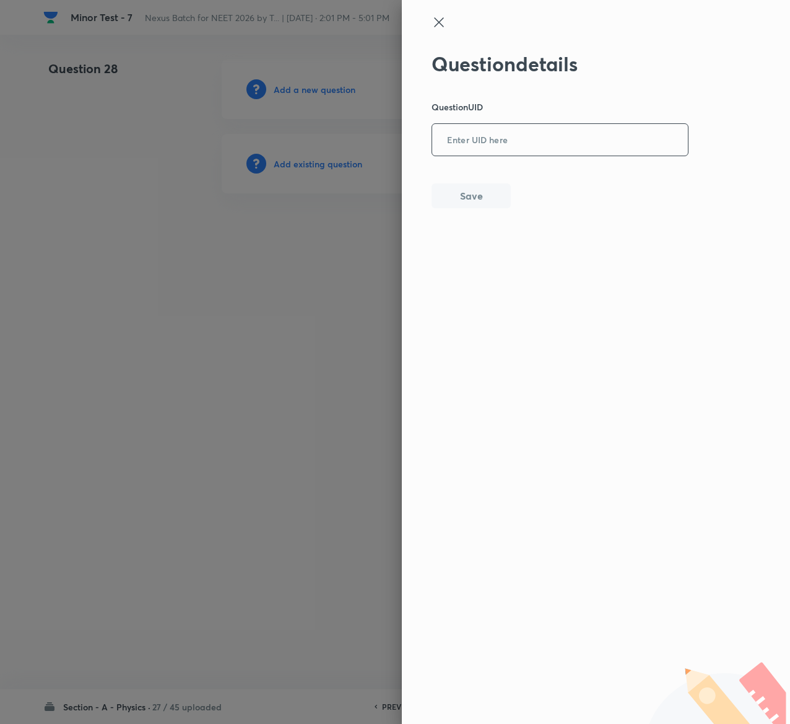
drag, startPoint x: 536, startPoint y: 105, endPoint x: 541, endPoint y: 126, distance: 21.8
click at [541, 126] on div "Question details Question UID ​ Save" at bounding box center [561, 130] width 258 height 156
click at [541, 126] on input "text" at bounding box center [560, 140] width 256 height 30
paste input "NMGH8"
type input "NMGH8"
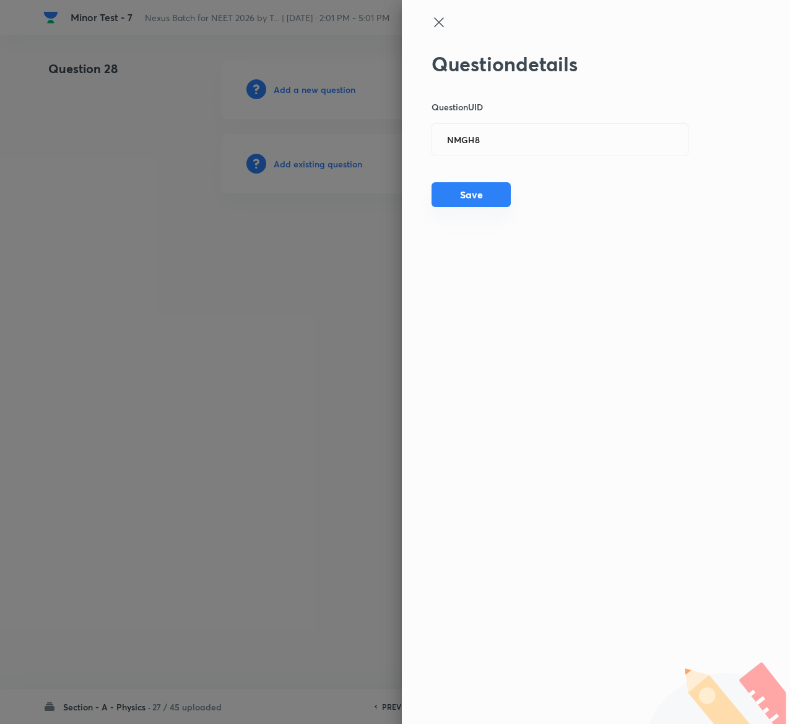
click at [486, 193] on button "Save" at bounding box center [471, 194] width 79 height 25
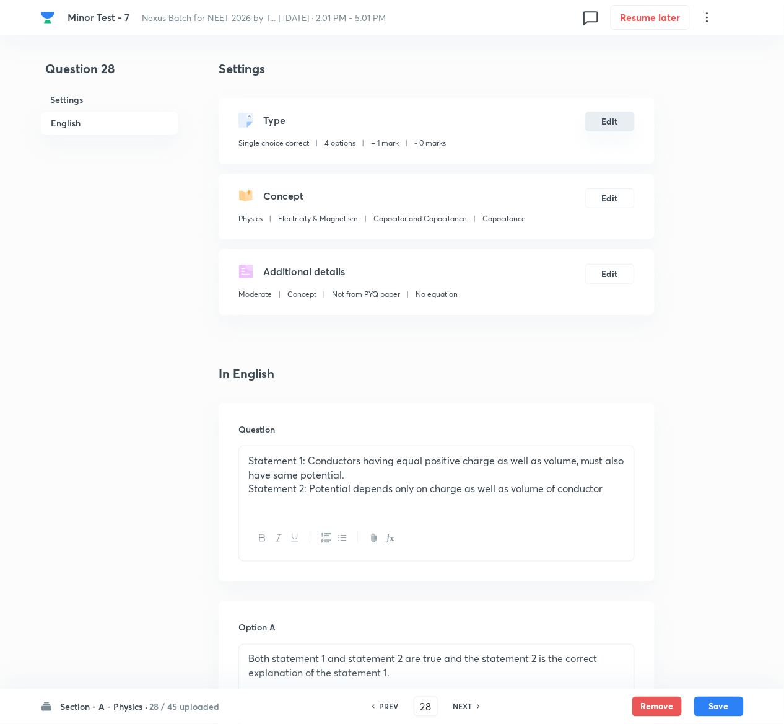
click at [624, 116] on button "Edit" at bounding box center [610, 122] width 50 height 20
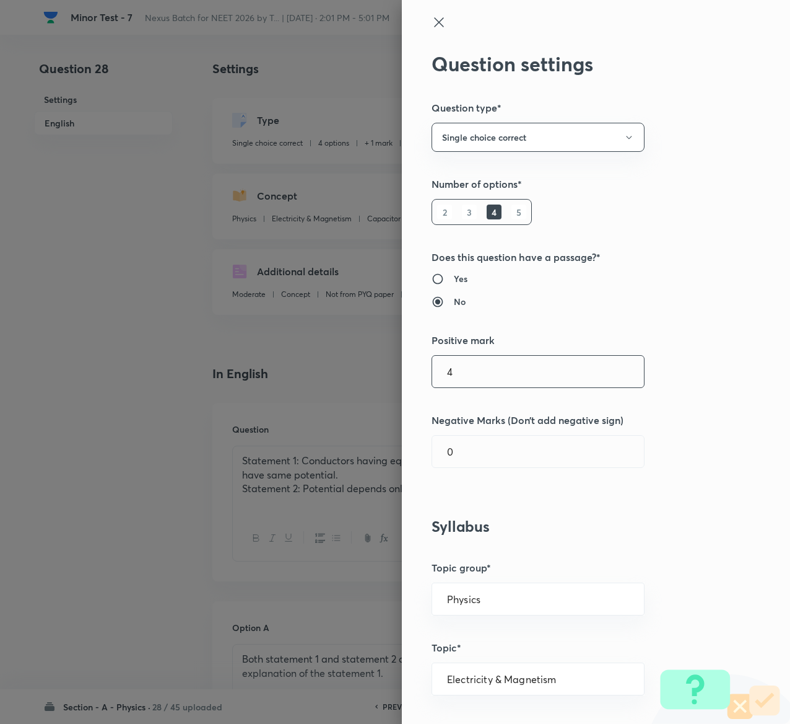
type input "4"
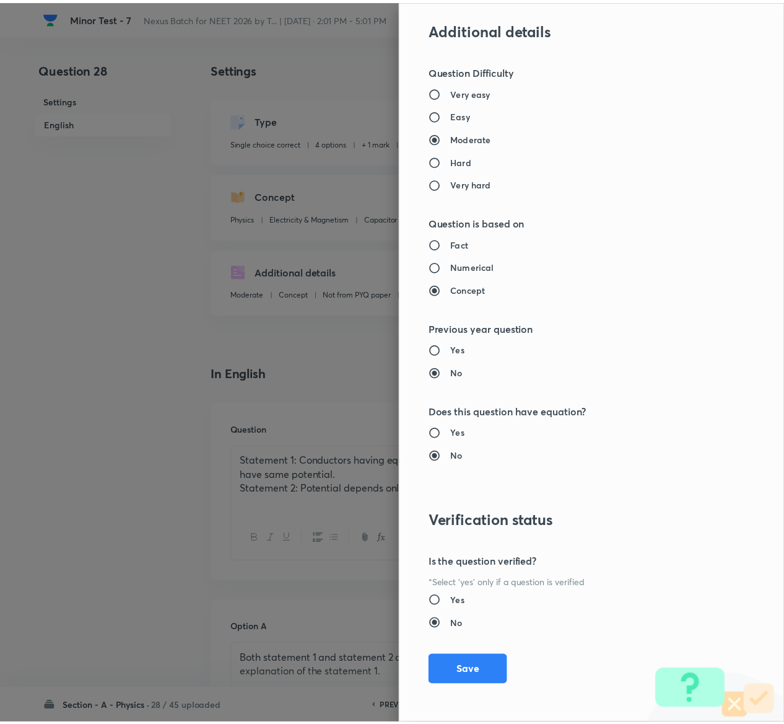
scroll to position [968, 0]
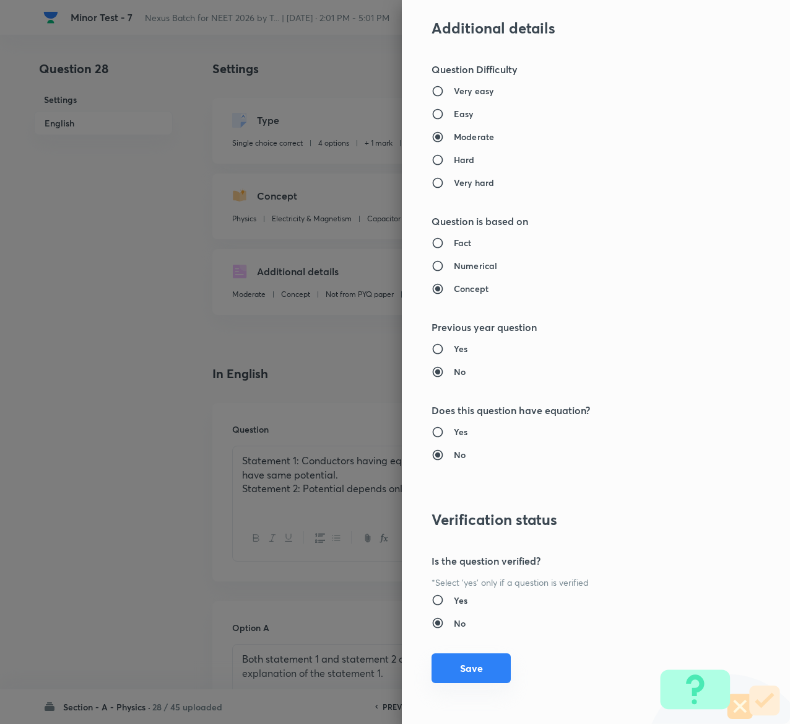
type input "1"
click at [453, 654] on button "Save" at bounding box center [471, 668] width 79 height 30
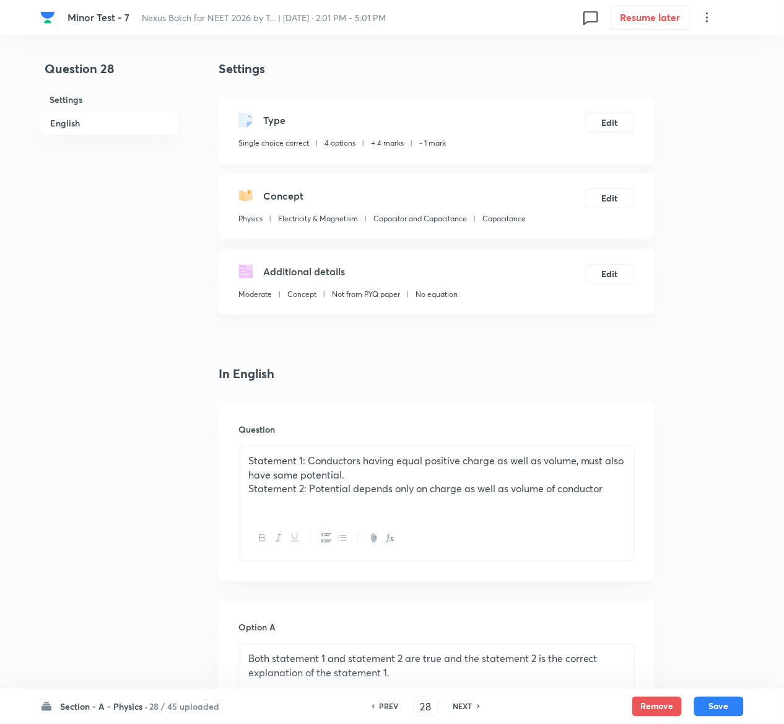
scroll to position [958, 0]
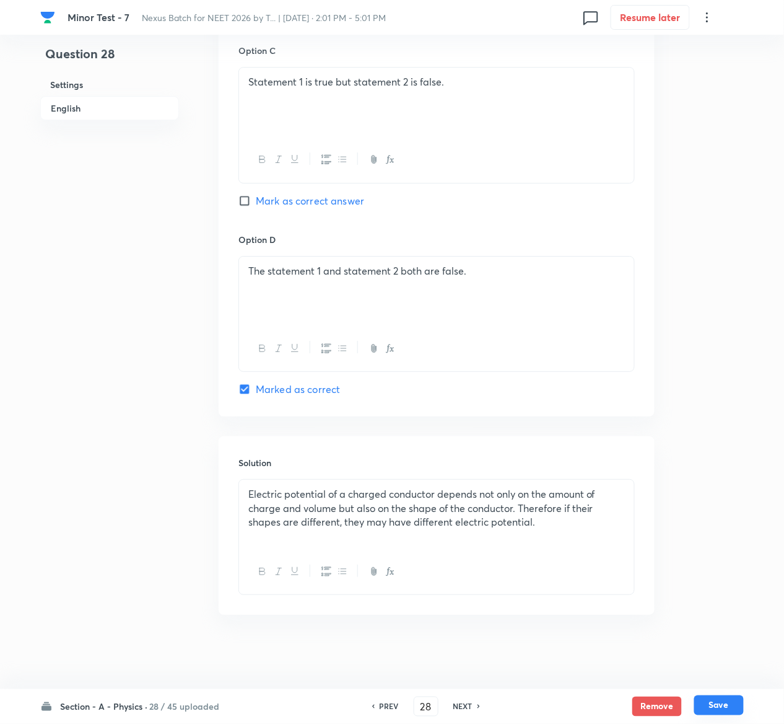
click at [733, 706] on button "Save" at bounding box center [719, 705] width 50 height 20
type input "29"
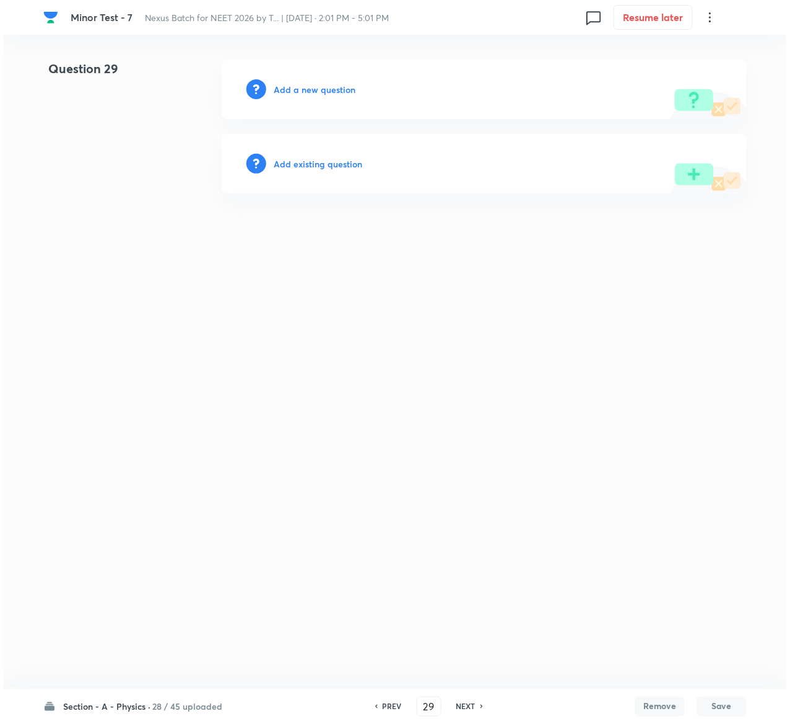
scroll to position [0, 0]
click at [351, 165] on h6 "Add existing question" at bounding box center [318, 163] width 89 height 13
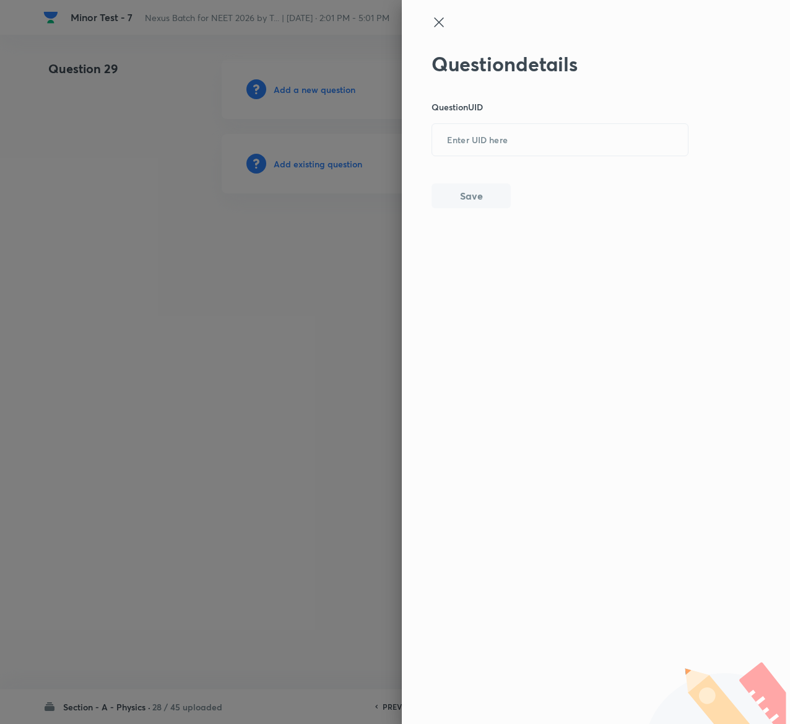
click at [522, 119] on div "Question details Question UID ​ Save" at bounding box center [561, 130] width 258 height 156
click at [528, 139] on input "text" at bounding box center [560, 140] width 256 height 30
paste input "HHIQL"
click at [528, 139] on input "HHIQL" at bounding box center [560, 140] width 256 height 30
type input "HHIQL"
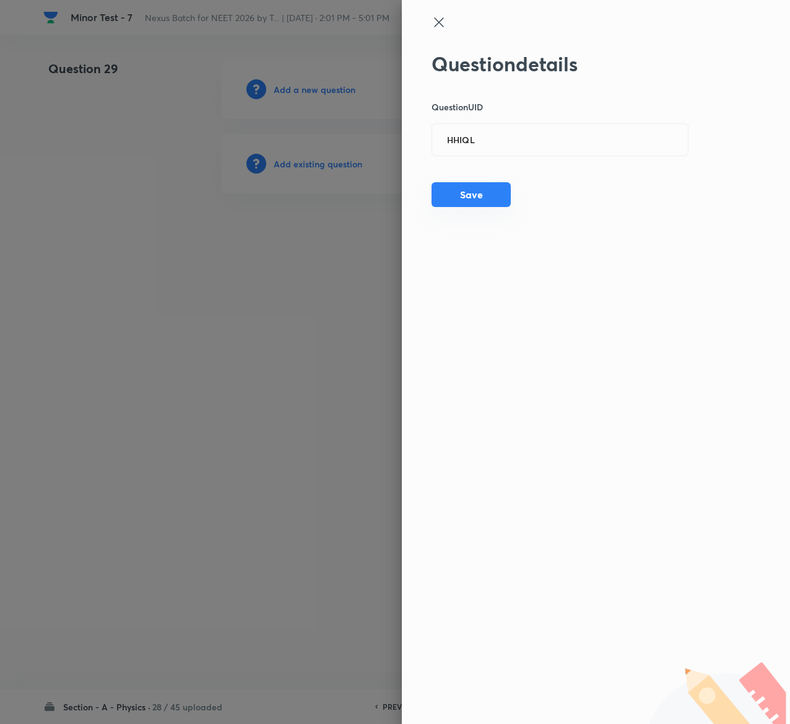
click at [475, 193] on button "Save" at bounding box center [471, 194] width 79 height 25
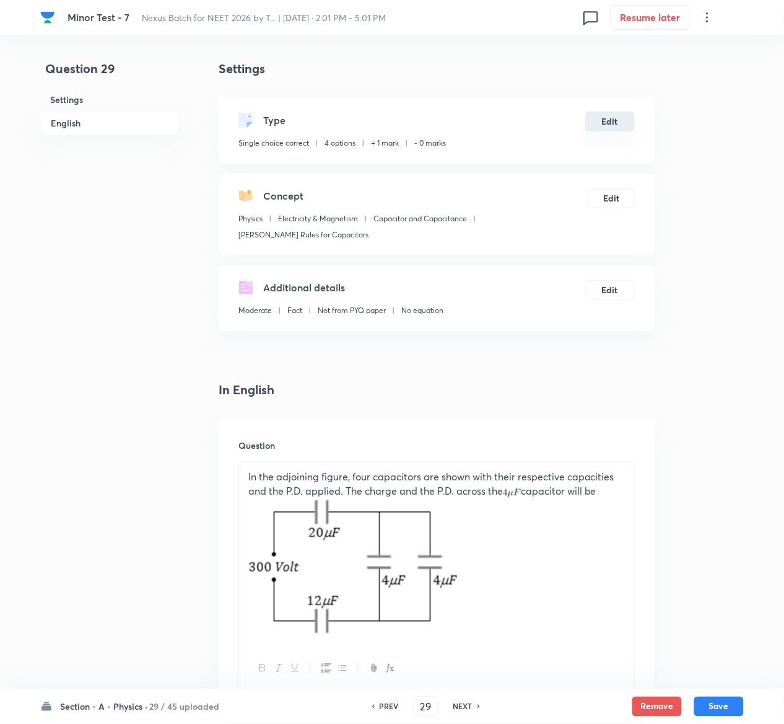
click at [617, 112] on button "Edit" at bounding box center [610, 122] width 50 height 20
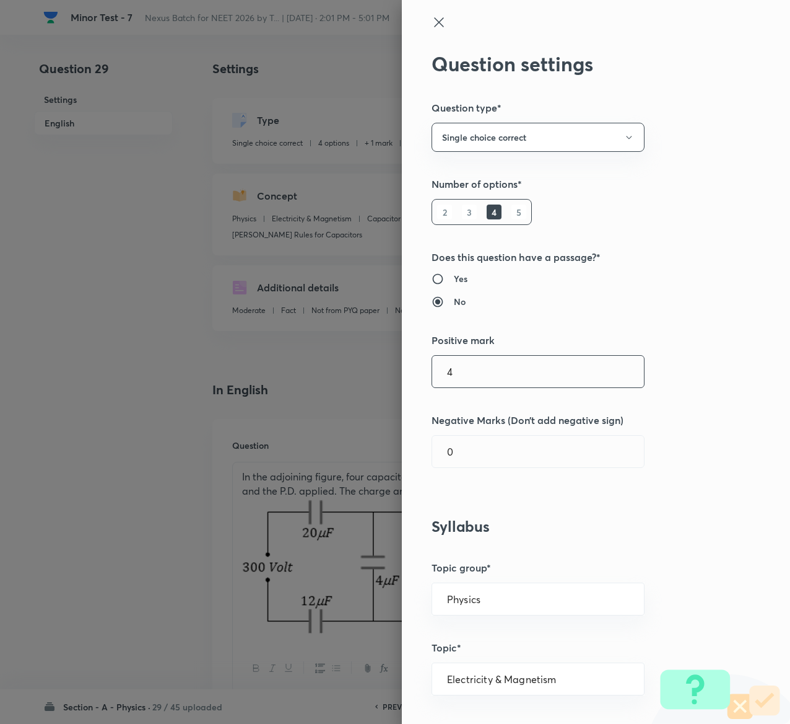
type input "4"
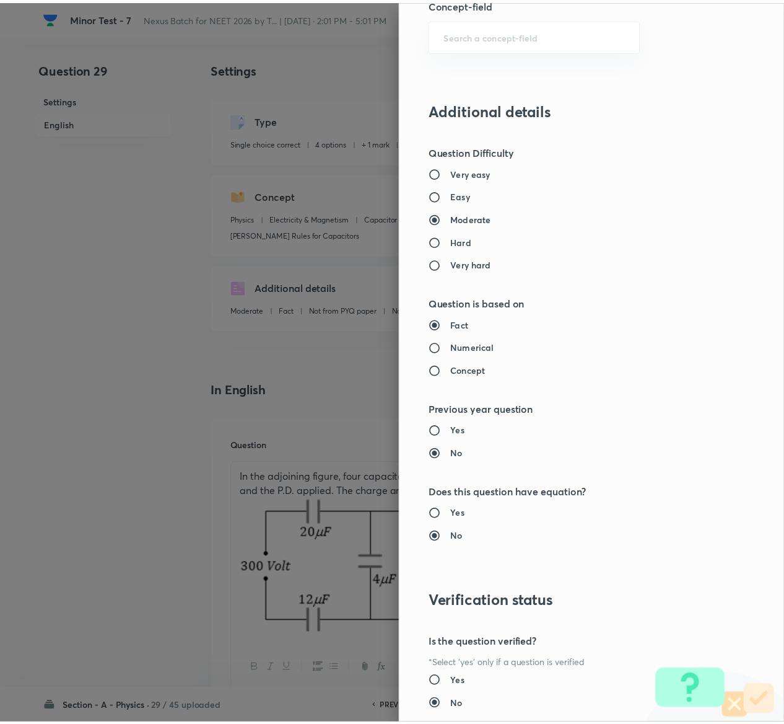
scroll to position [968, 0]
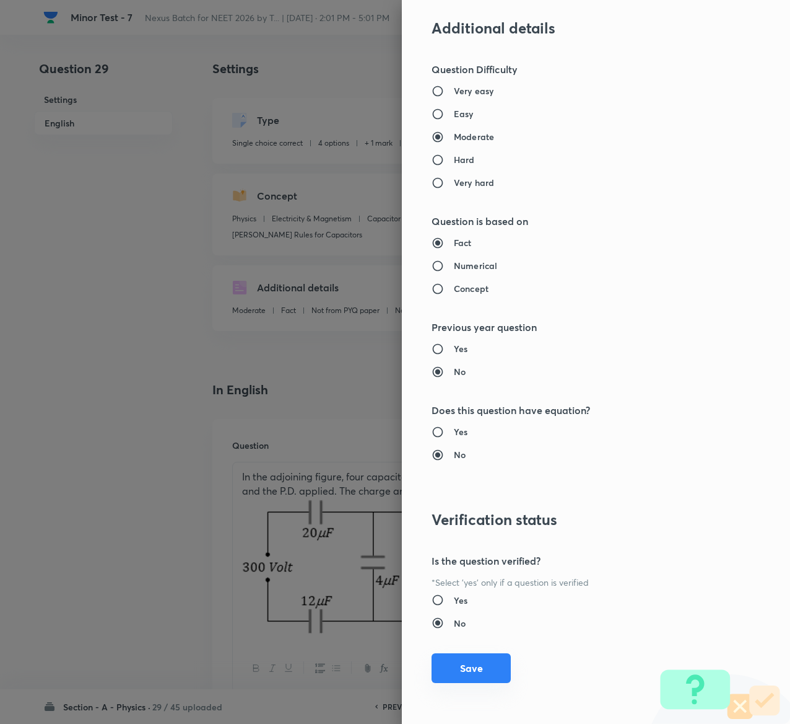
type input "1"
click at [455, 671] on button "Save" at bounding box center [471, 668] width 79 height 30
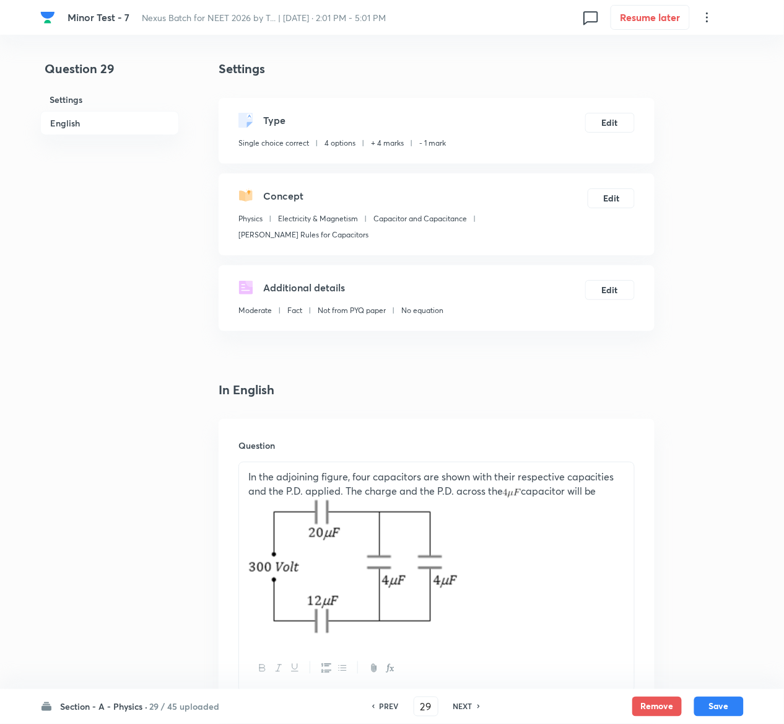
scroll to position [1134, 0]
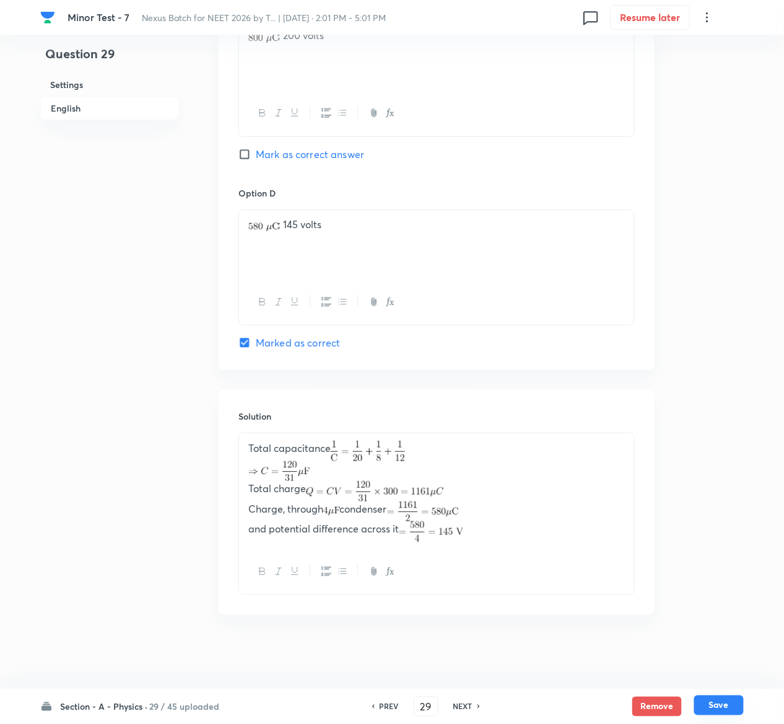
click at [727, 703] on button "Save" at bounding box center [719, 705] width 50 height 20
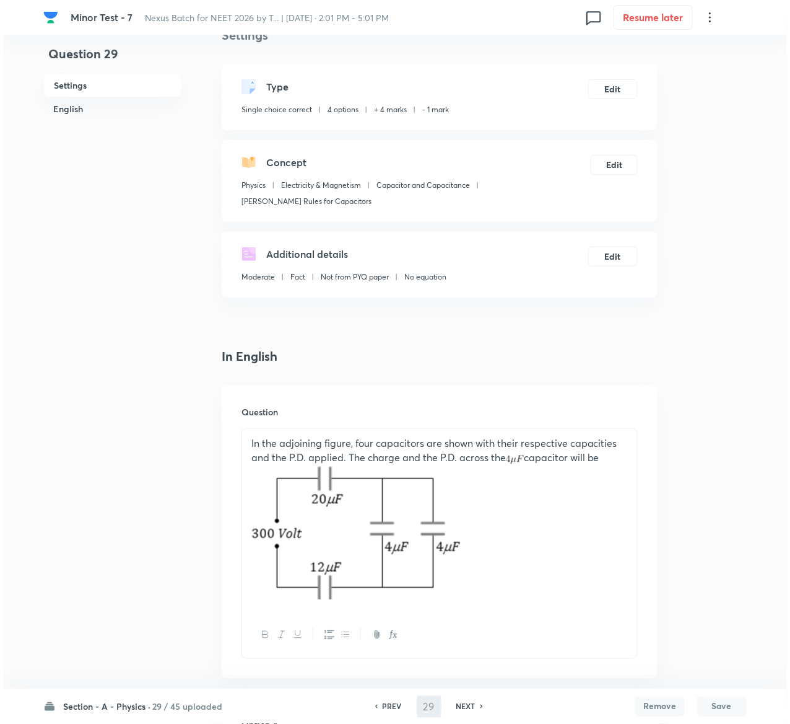
scroll to position [0, 0]
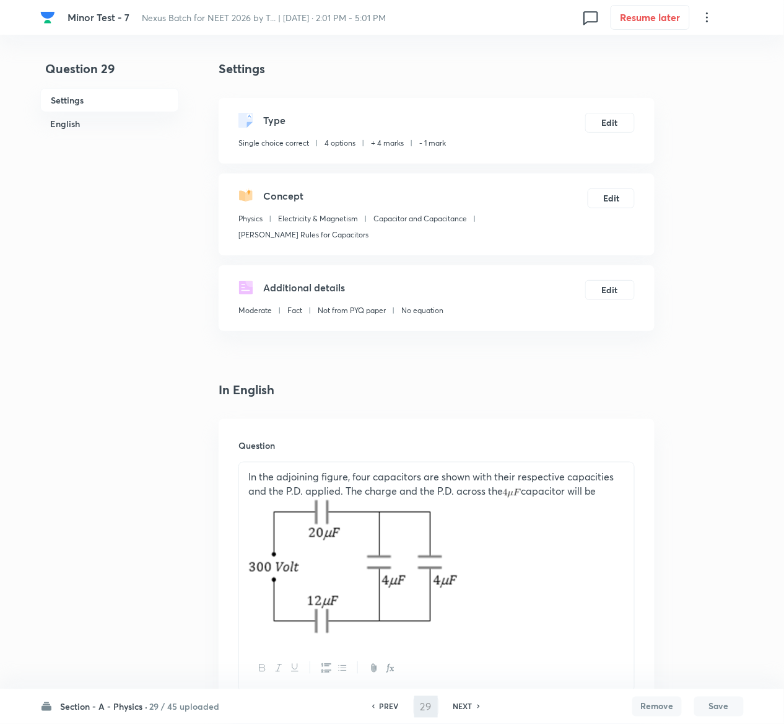
type input "30"
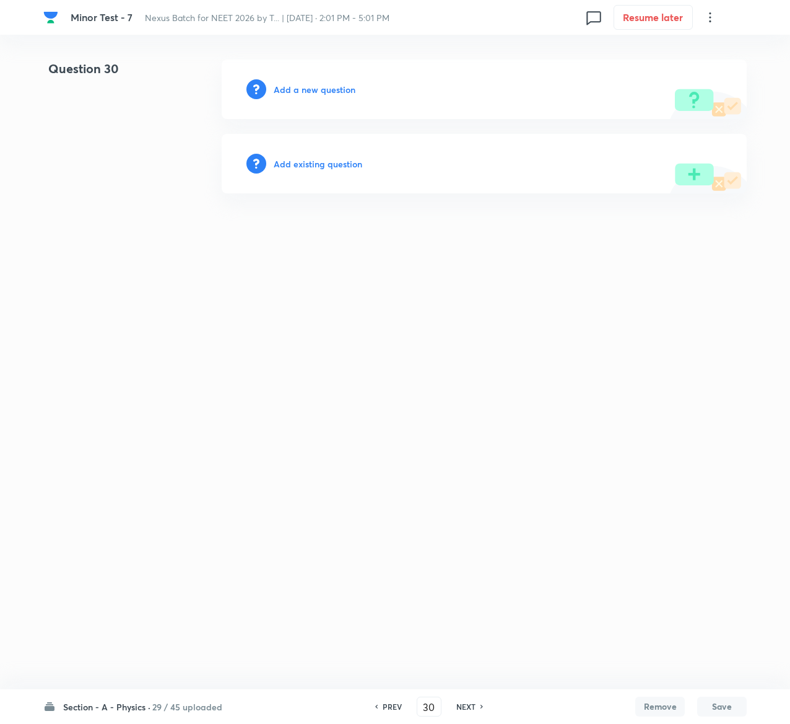
click at [348, 157] on h6 "Add existing question" at bounding box center [318, 163] width 89 height 13
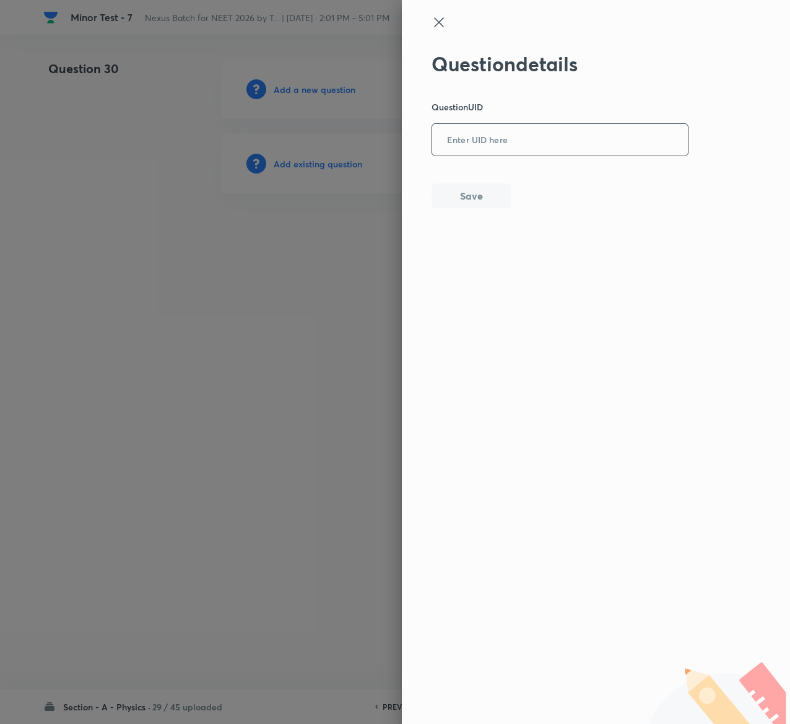
click at [517, 154] on input "text" at bounding box center [560, 140] width 256 height 30
paste input "N81EL"
type input "N81EL"
click at [476, 199] on button "Save" at bounding box center [471, 194] width 79 height 25
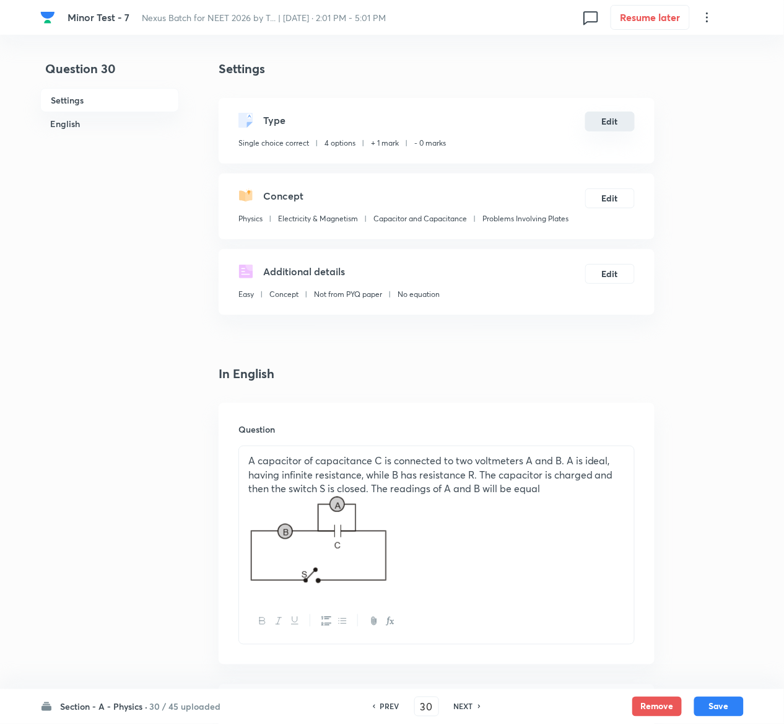
click at [618, 125] on button "Edit" at bounding box center [610, 122] width 50 height 20
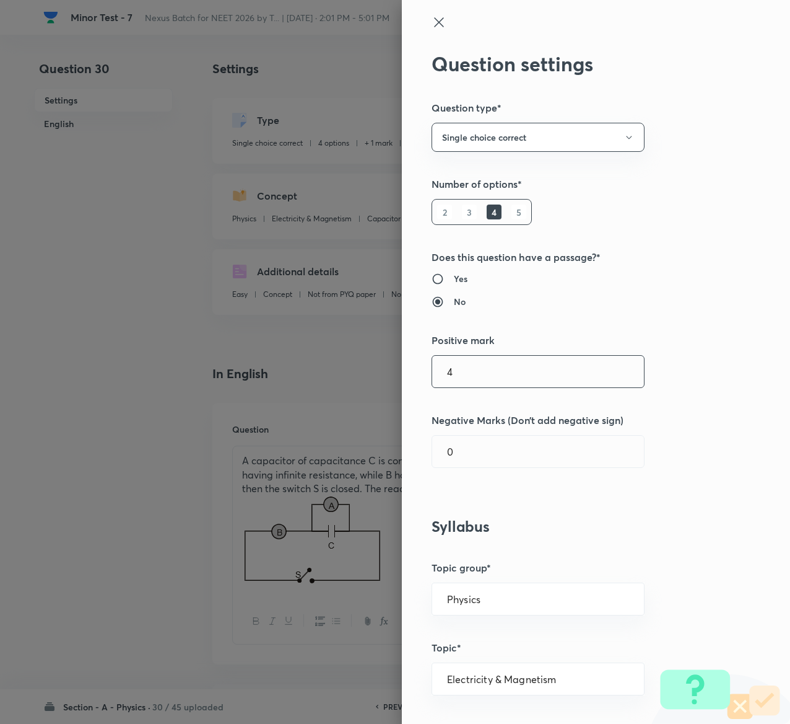
type input "4"
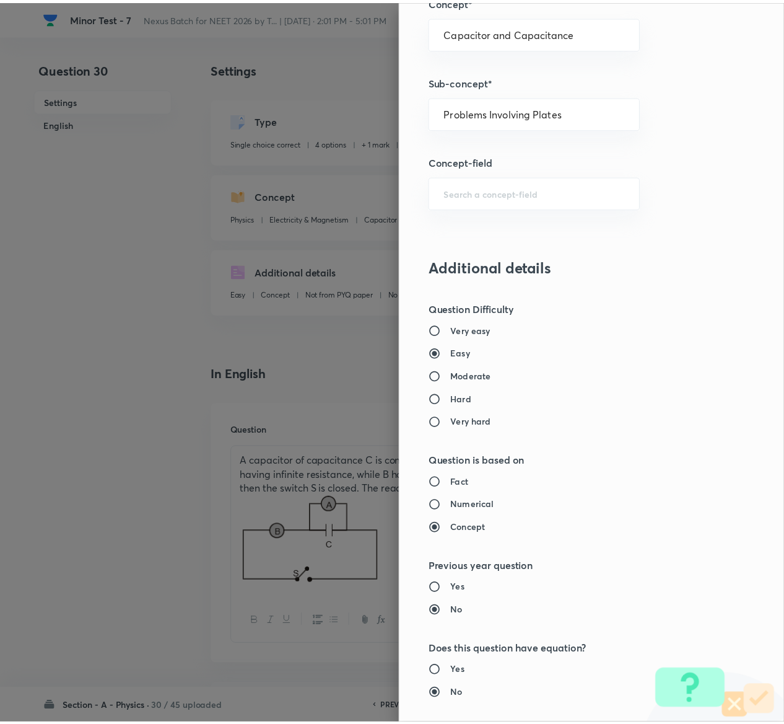
scroll to position [968, 0]
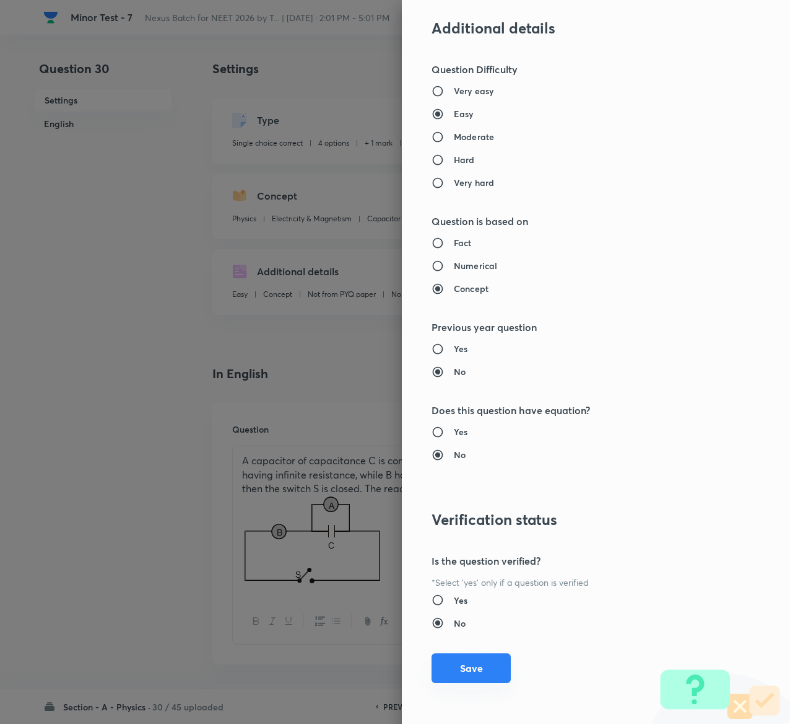
type input "1"
click at [449, 661] on button "Save" at bounding box center [471, 668] width 79 height 30
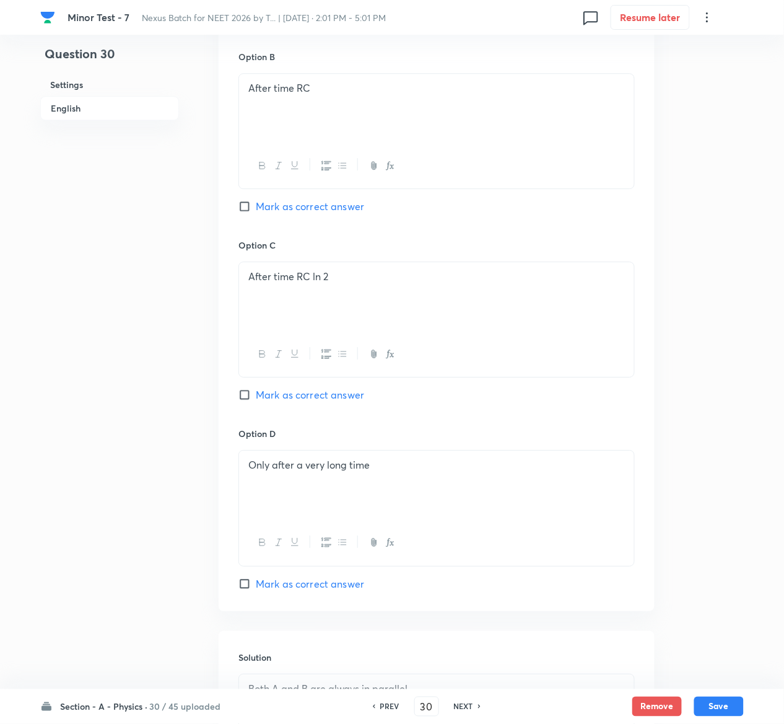
scroll to position [1041, 0]
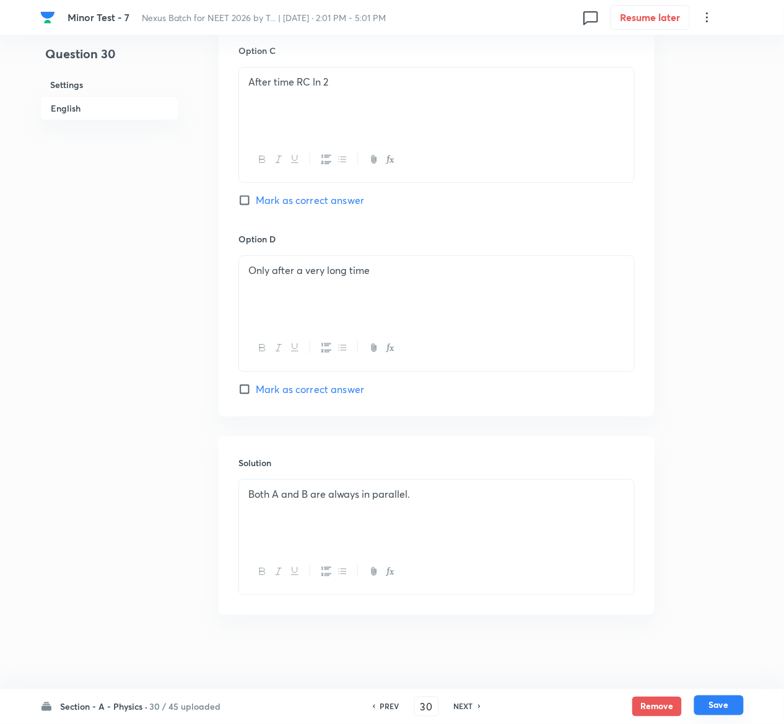
click at [731, 706] on button "Save" at bounding box center [719, 705] width 50 height 20
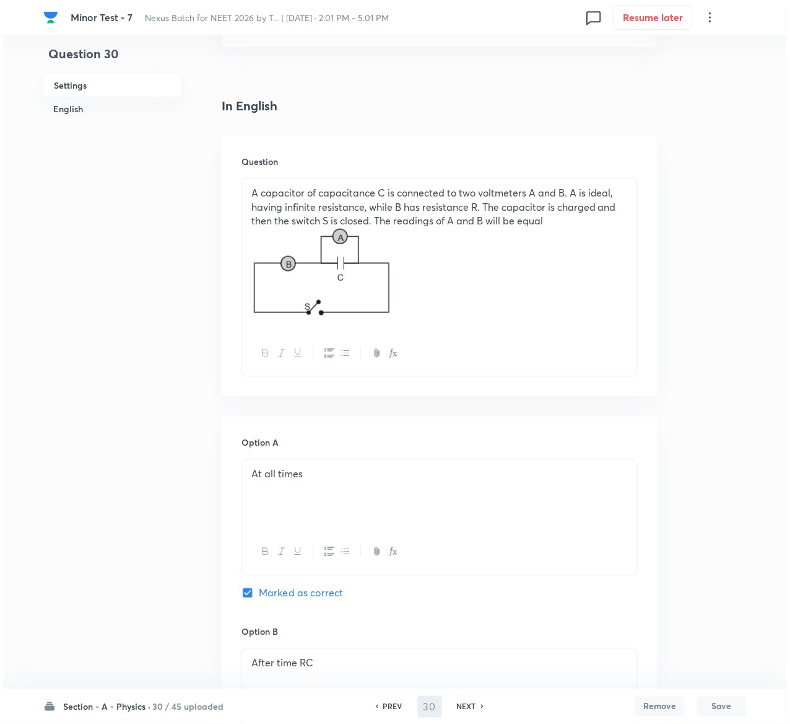
scroll to position [0, 0]
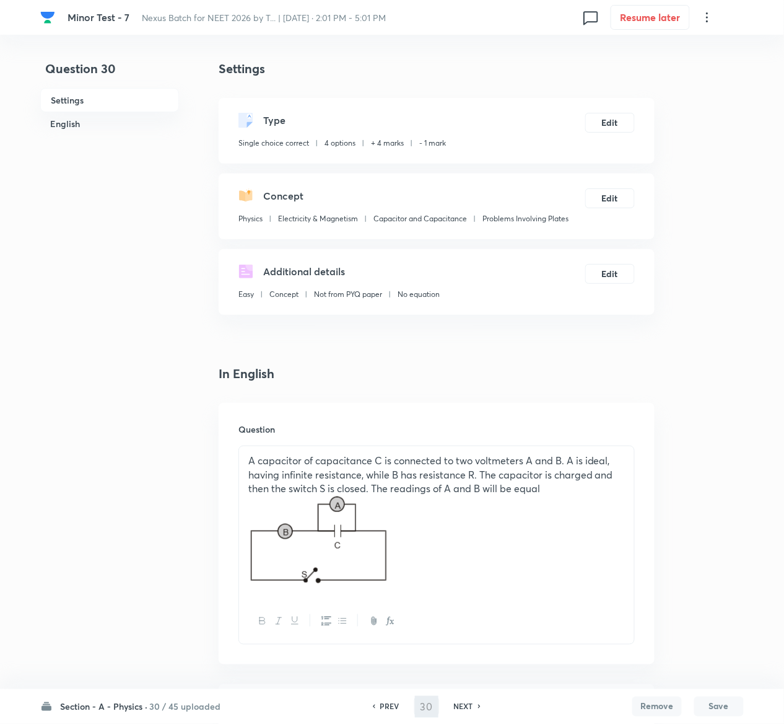
type input "31"
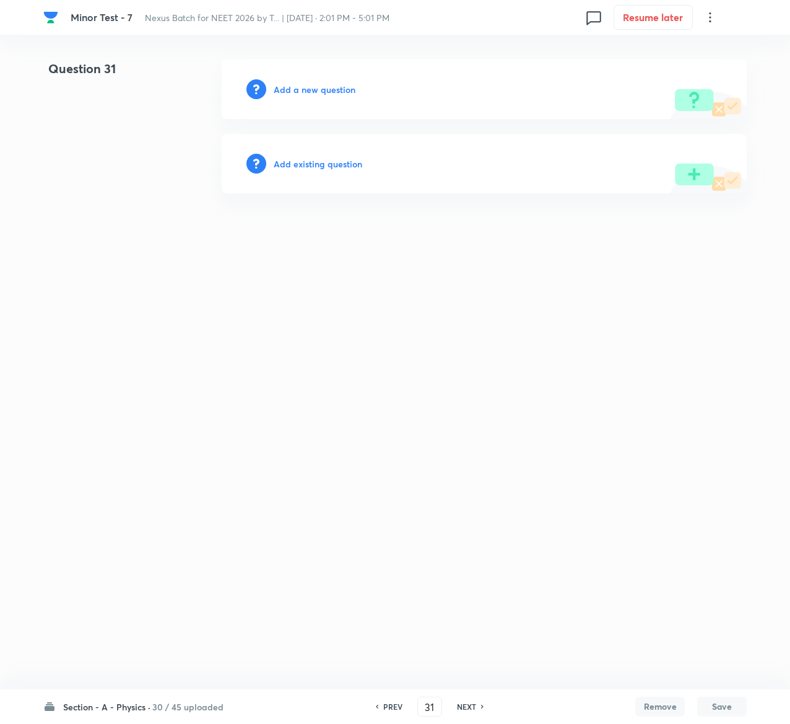
click at [353, 171] on div "Add existing question" at bounding box center [484, 163] width 525 height 59
click at [353, 167] on h6 "Add existing question" at bounding box center [318, 163] width 89 height 13
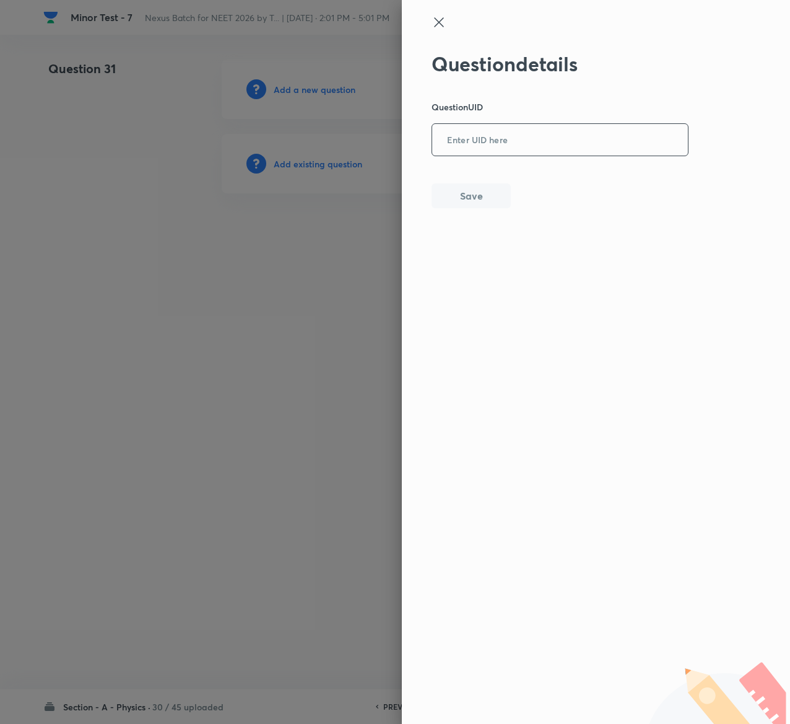
click at [523, 146] on input "text" at bounding box center [560, 140] width 256 height 30
paste input "OCUYH"
type input "OCUYH"
click at [444, 195] on button "Save" at bounding box center [471, 194] width 79 height 25
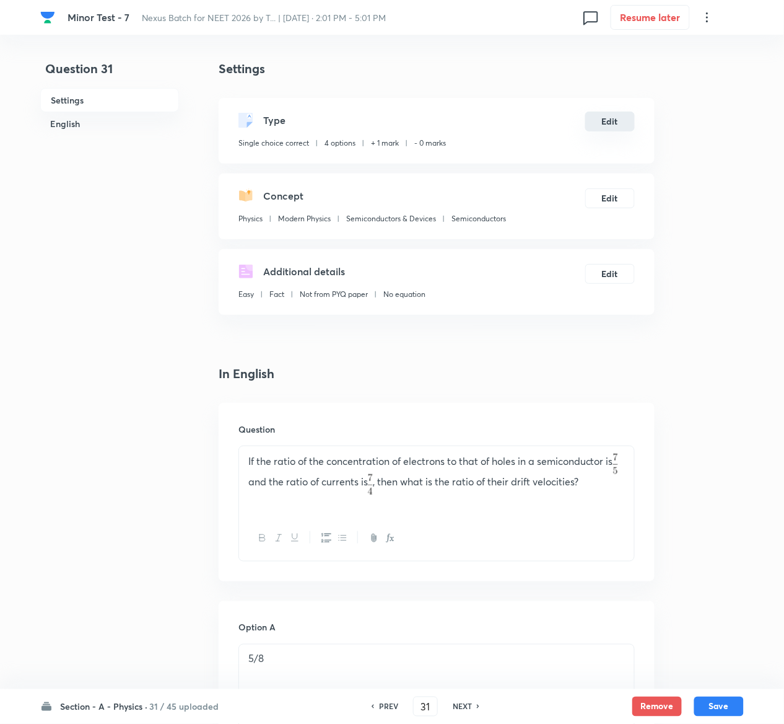
click at [613, 116] on button "Edit" at bounding box center [610, 122] width 50 height 20
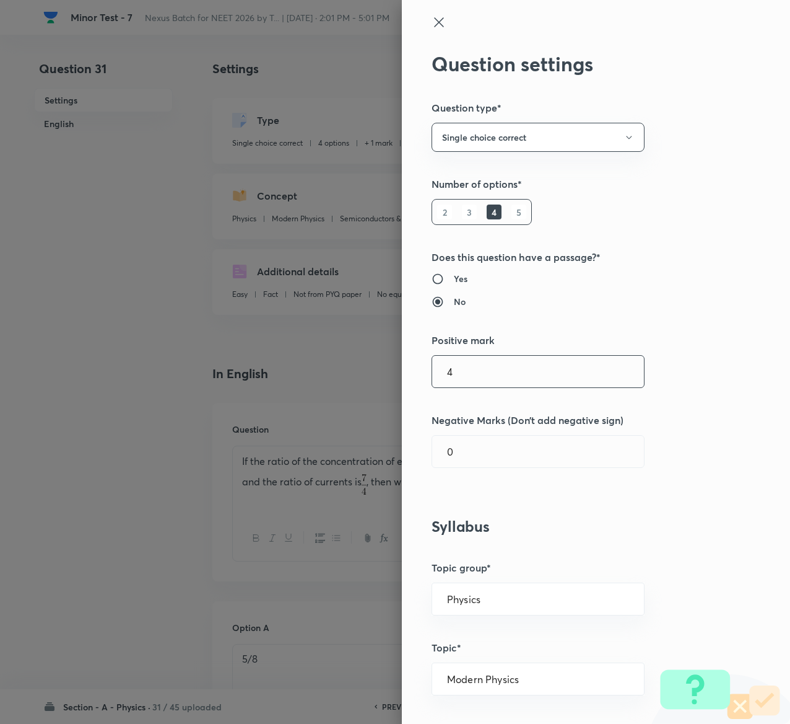
type input "4"
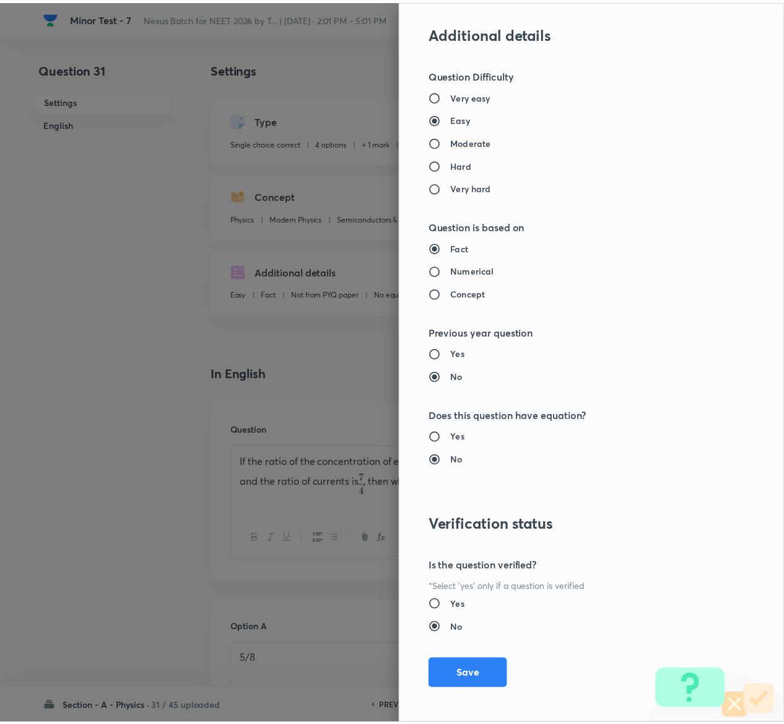
scroll to position [968, 0]
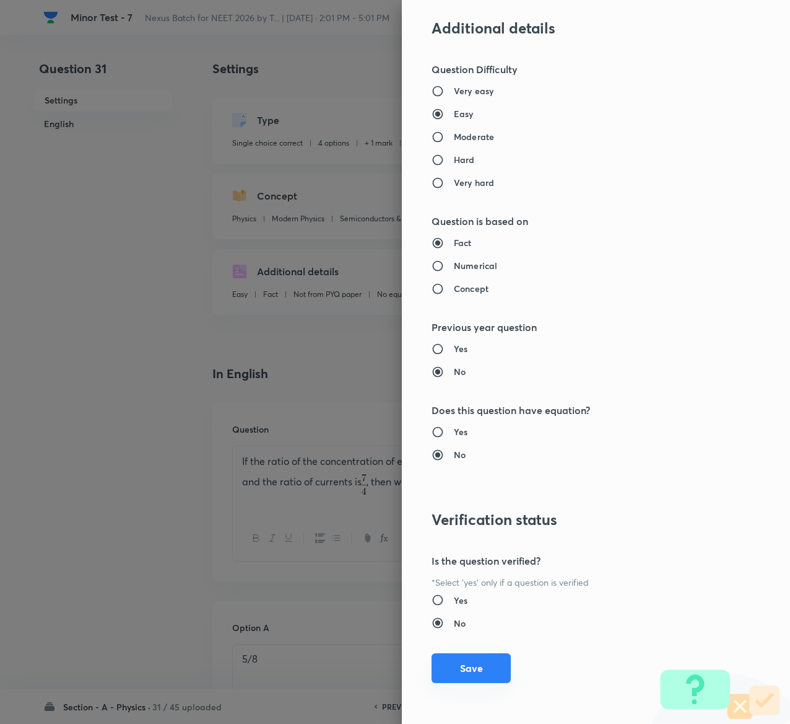
type input "1"
click at [461, 665] on button "Save" at bounding box center [471, 668] width 79 height 30
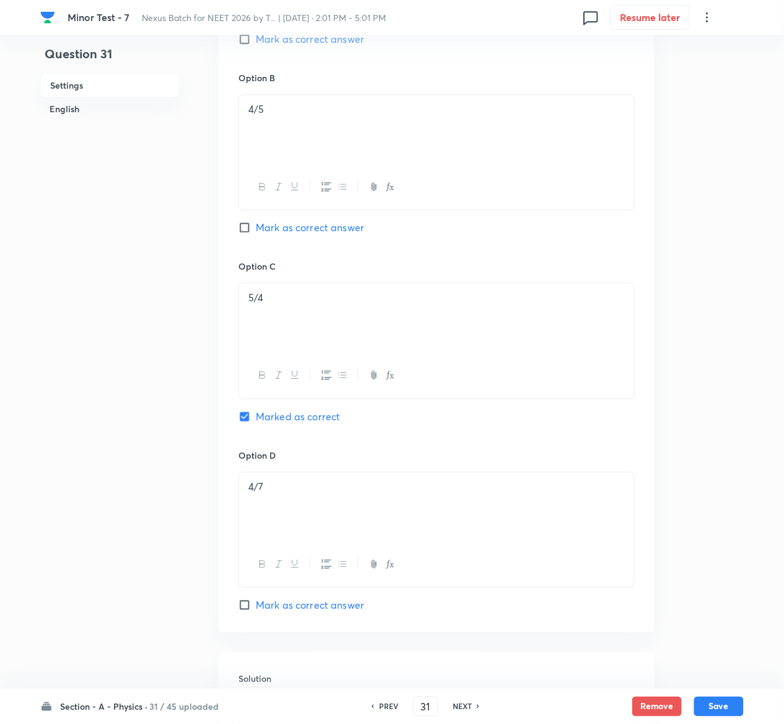
scroll to position [1029, 0]
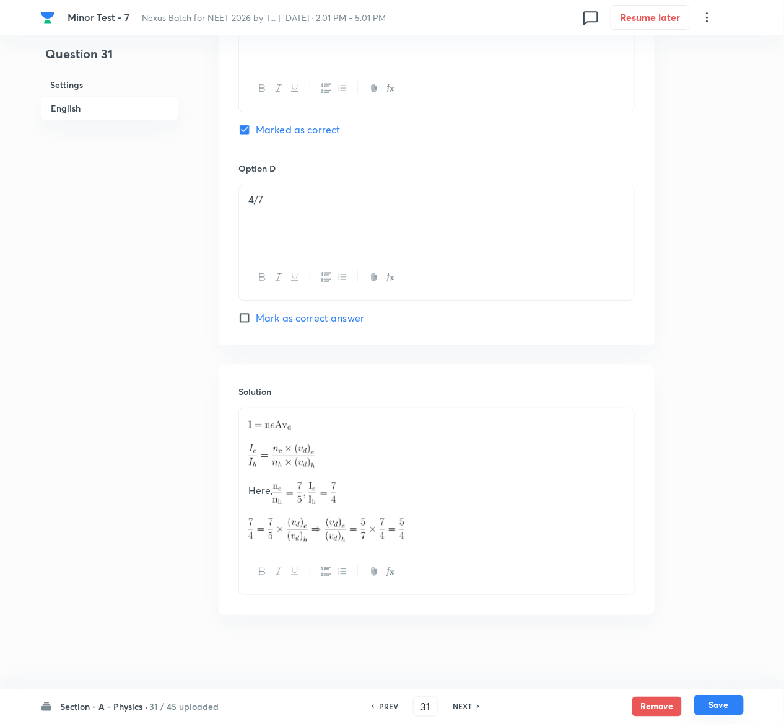
click at [729, 706] on button "Save" at bounding box center [719, 705] width 50 height 20
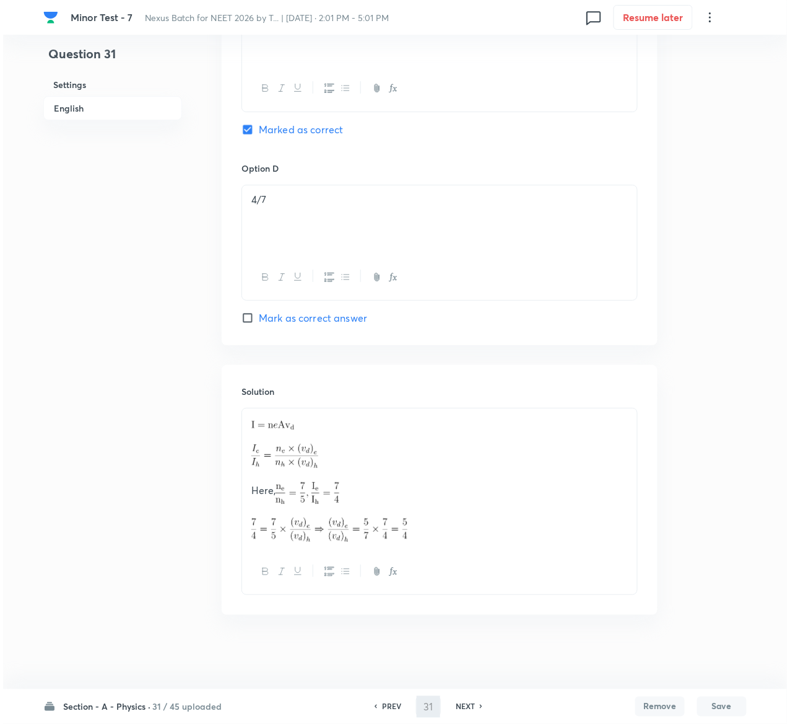
scroll to position [0, 0]
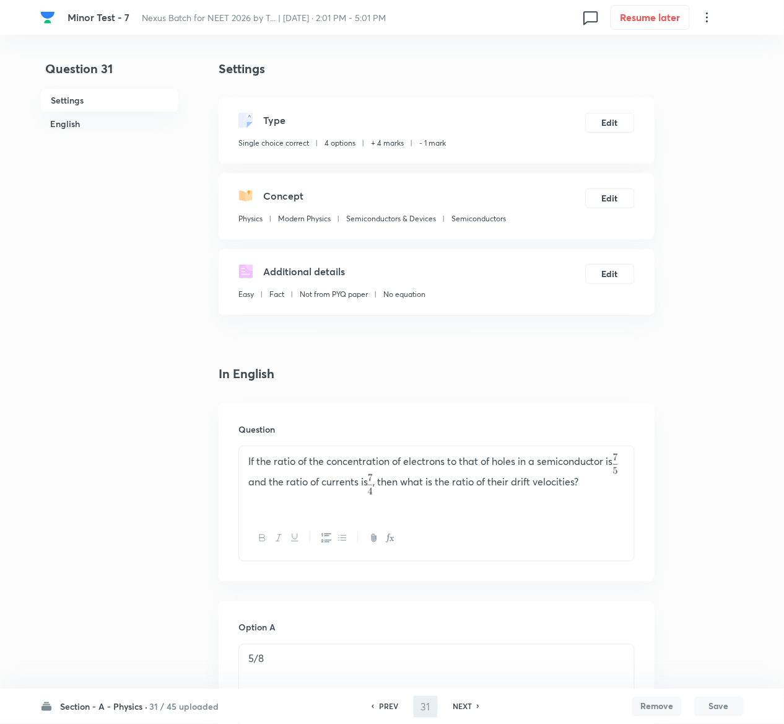
type input "32"
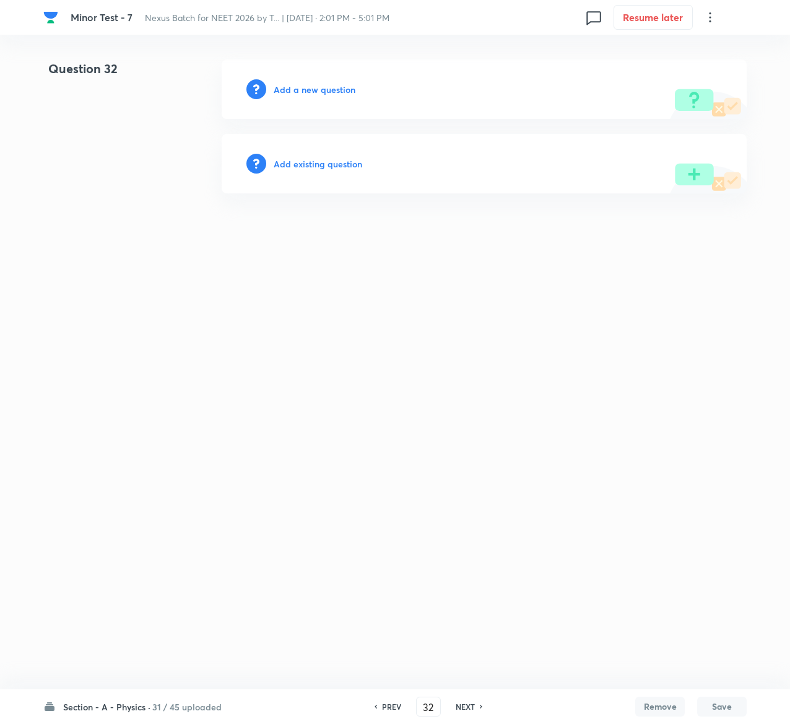
click at [315, 157] on h6 "Add existing question" at bounding box center [318, 163] width 89 height 13
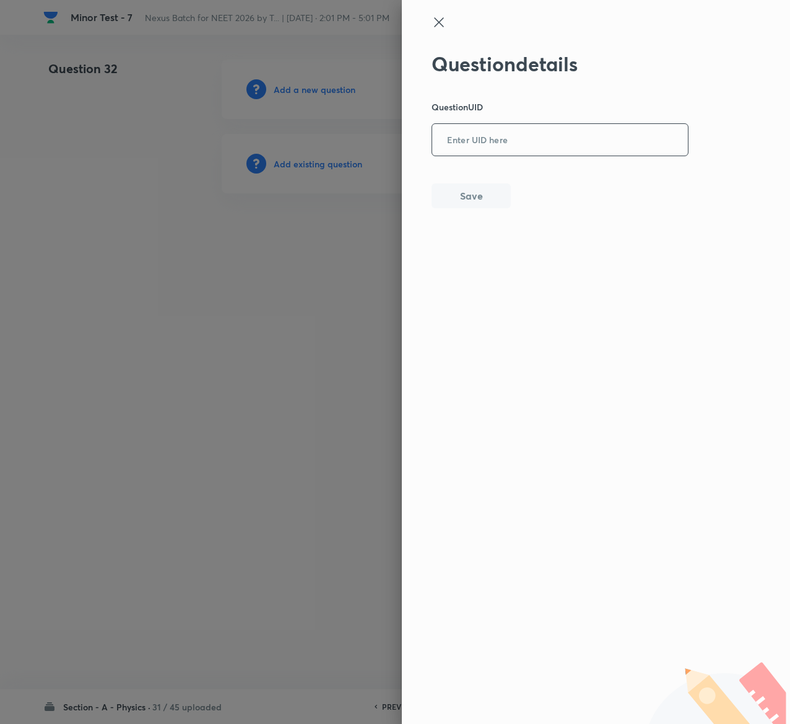
click at [530, 146] on input "text" at bounding box center [560, 140] width 256 height 30
paste input "7BONH"
type input "7BONH"
click at [483, 198] on button "Save" at bounding box center [471, 194] width 79 height 25
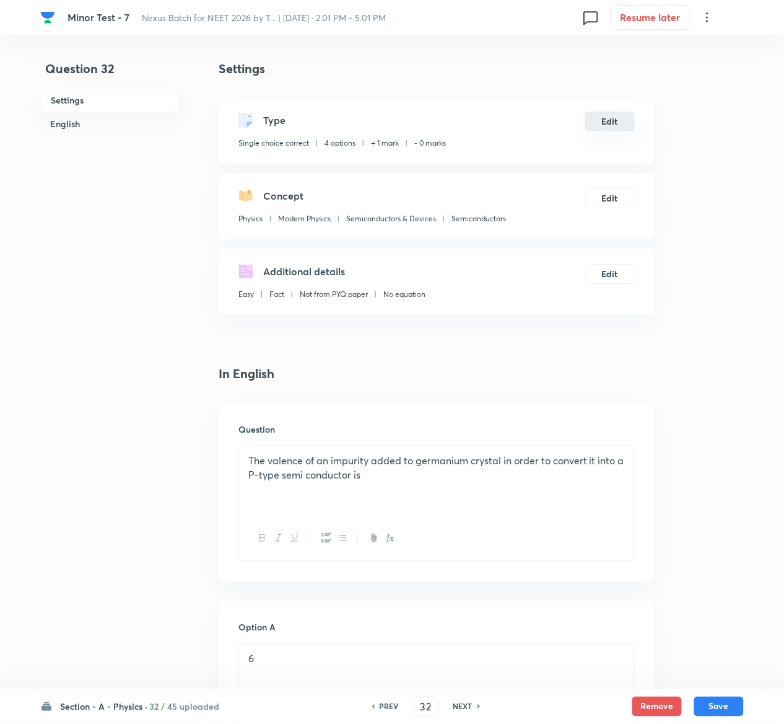
click at [607, 121] on button "Edit" at bounding box center [610, 122] width 50 height 20
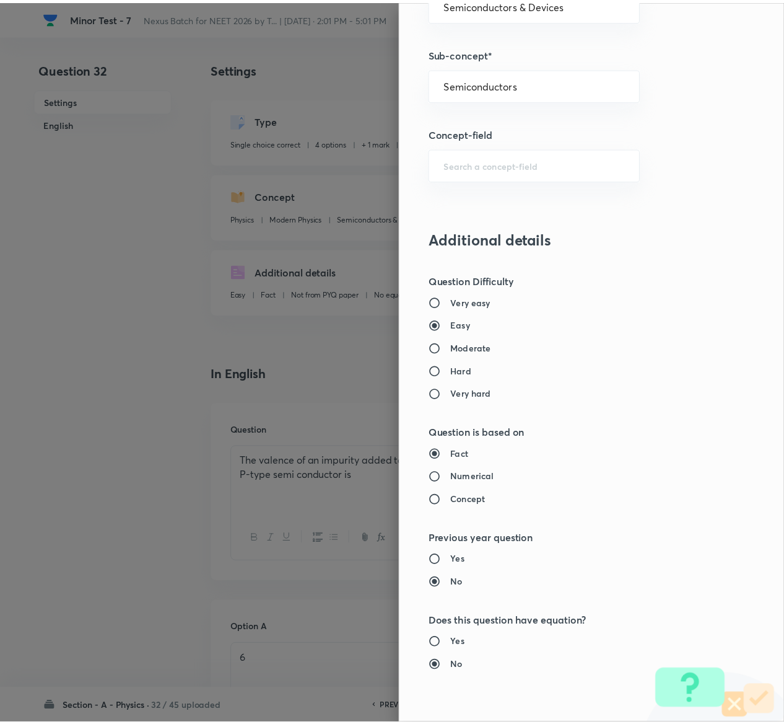
scroll to position [968, 0]
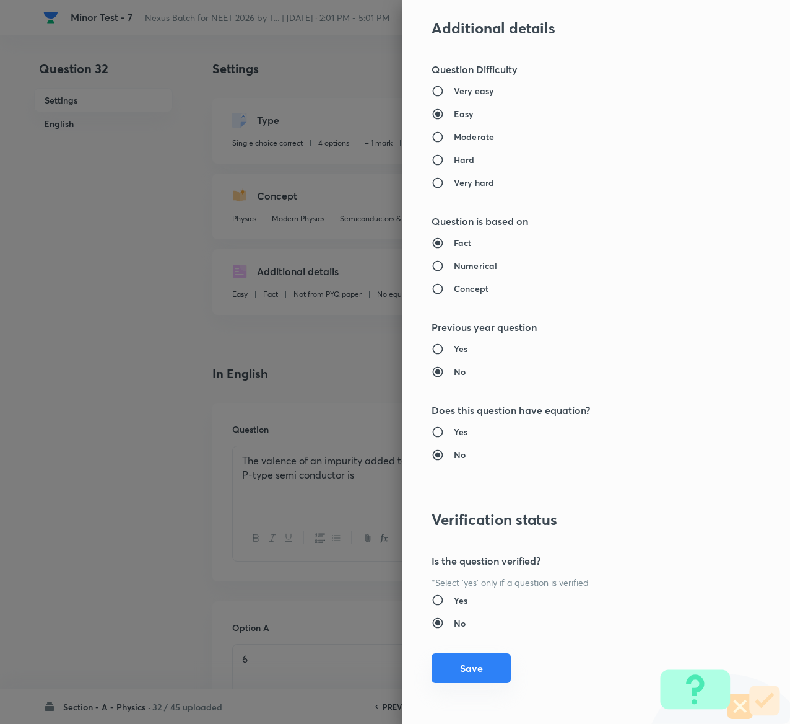
click at [466, 669] on button "Save" at bounding box center [471, 668] width 79 height 30
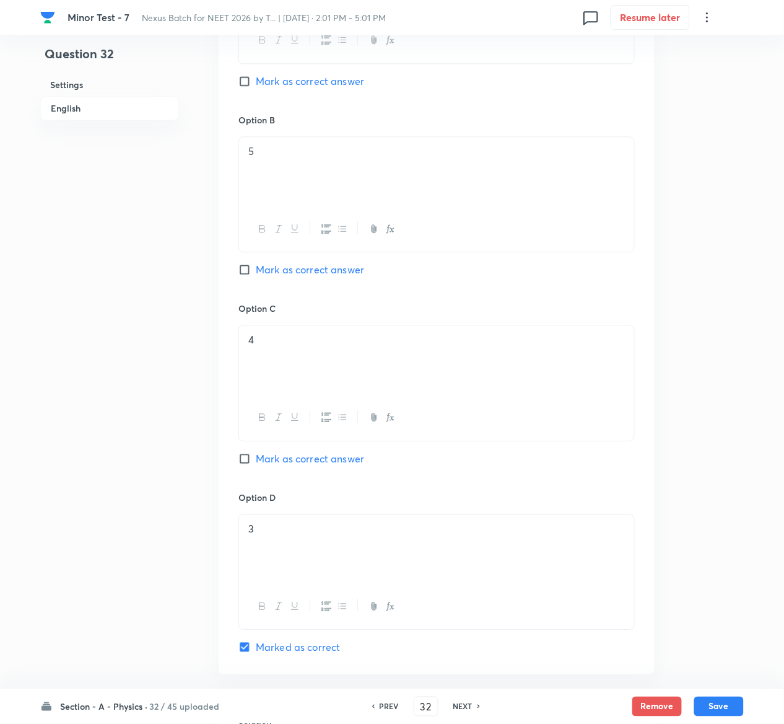
scroll to position [1015, 0]
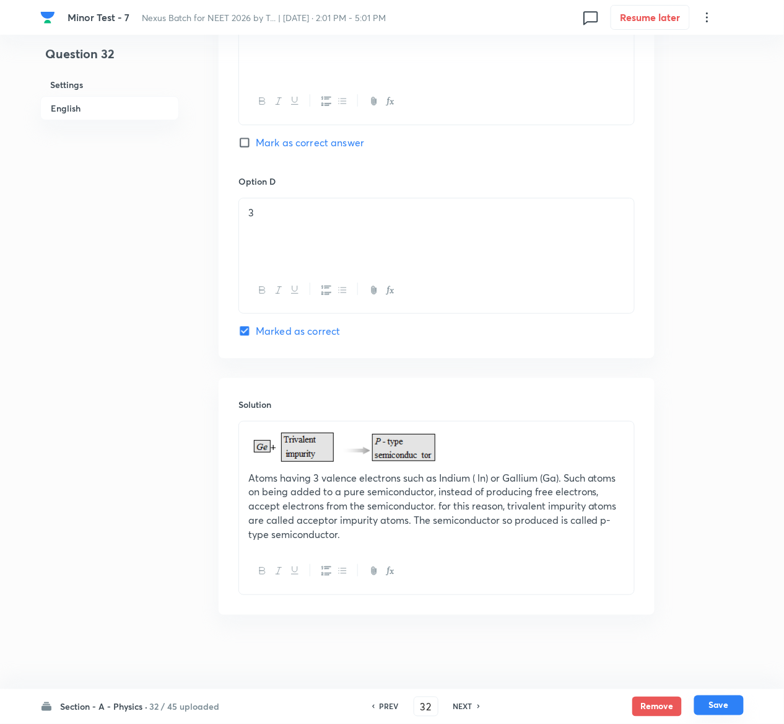
click at [717, 703] on button "Save" at bounding box center [719, 705] width 50 height 20
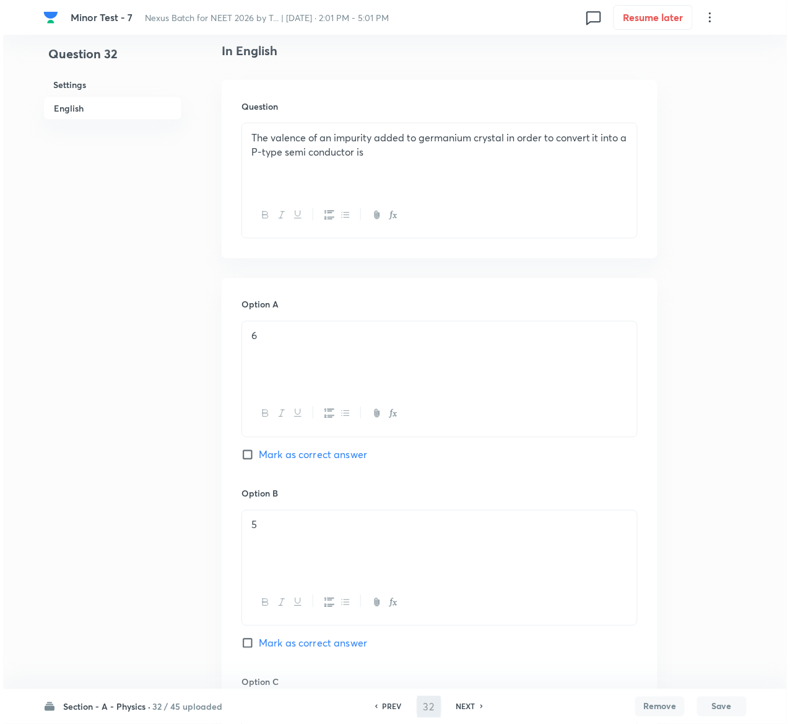
scroll to position [0, 0]
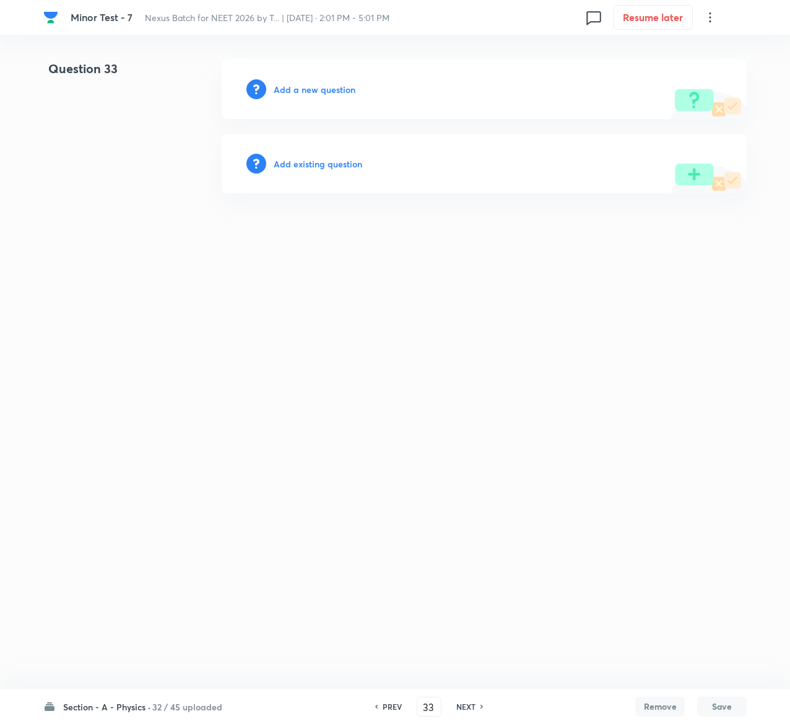
click at [345, 160] on h6 "Add existing question" at bounding box center [318, 163] width 89 height 13
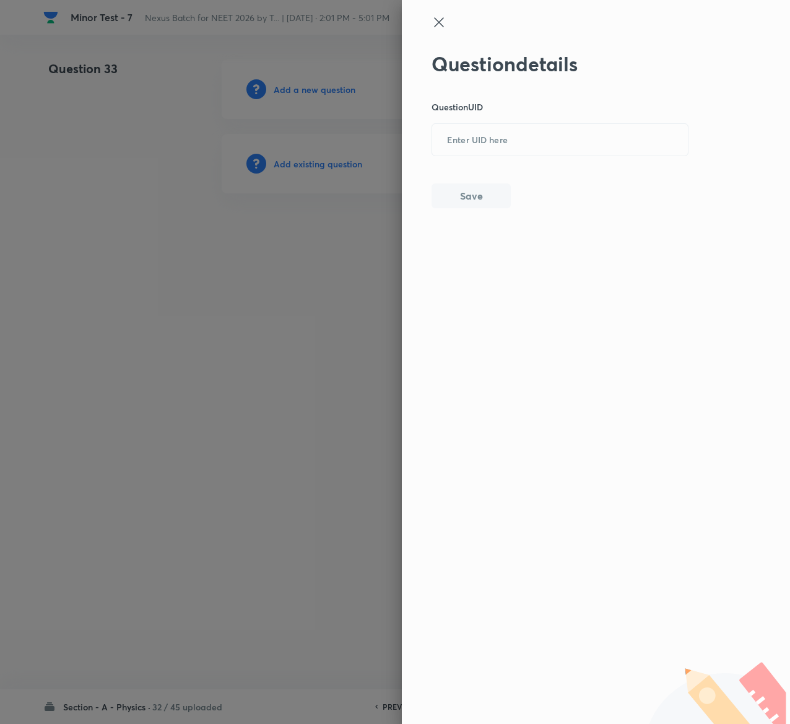
click at [514, 116] on div "Question details Question UID ​ Save" at bounding box center [561, 130] width 258 height 156
click at [514, 133] on input "text" at bounding box center [560, 140] width 256 height 30
paste input "RYDHO"
click at [474, 205] on button "Save" at bounding box center [471, 194] width 79 height 25
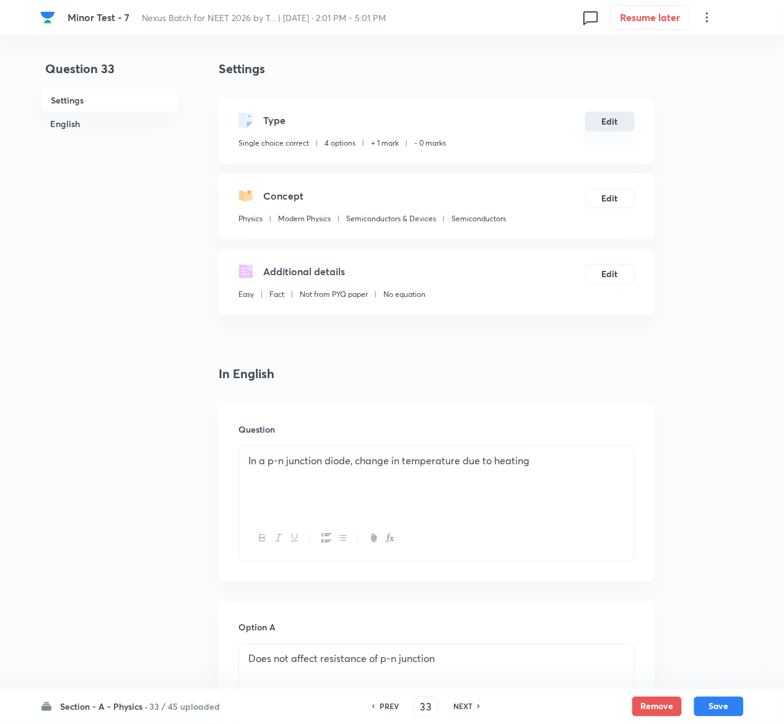
click at [607, 118] on button "Edit" at bounding box center [610, 122] width 50 height 20
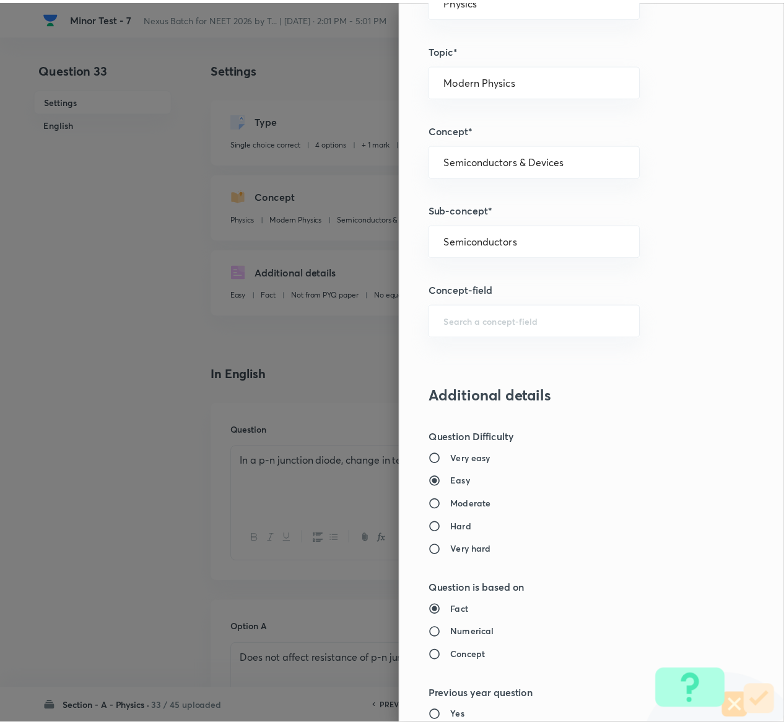
scroll to position [968, 0]
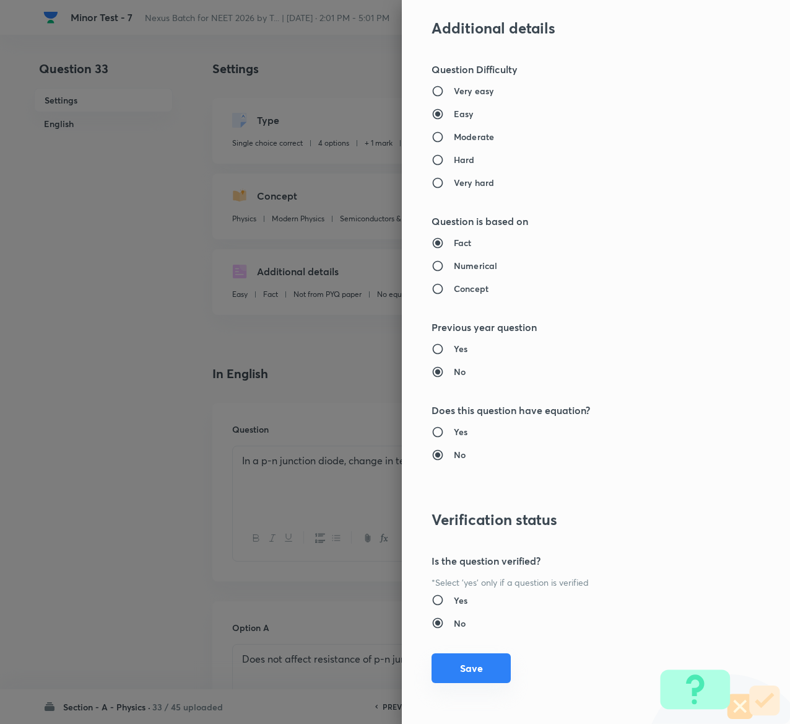
click at [449, 672] on button "Save" at bounding box center [471, 668] width 79 height 30
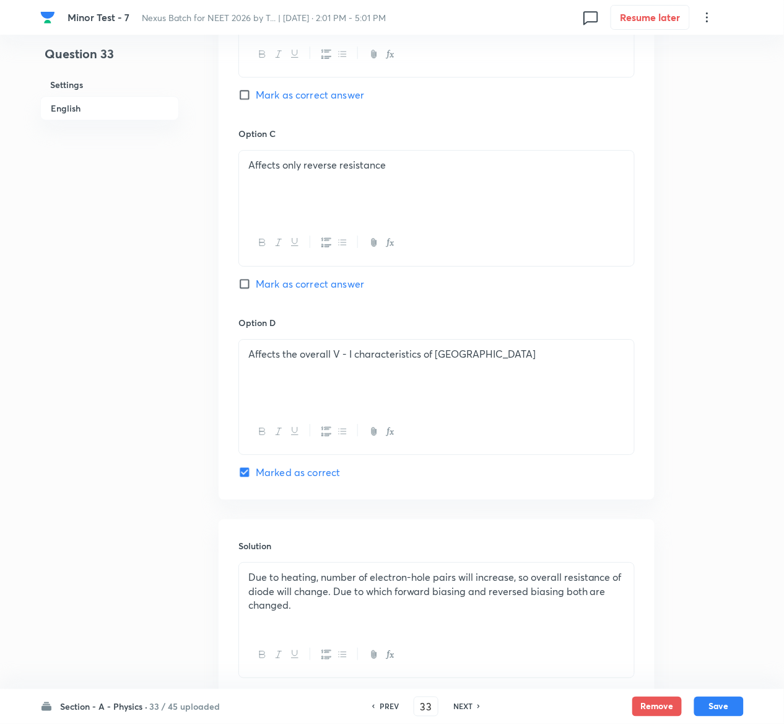
scroll to position [958, 0]
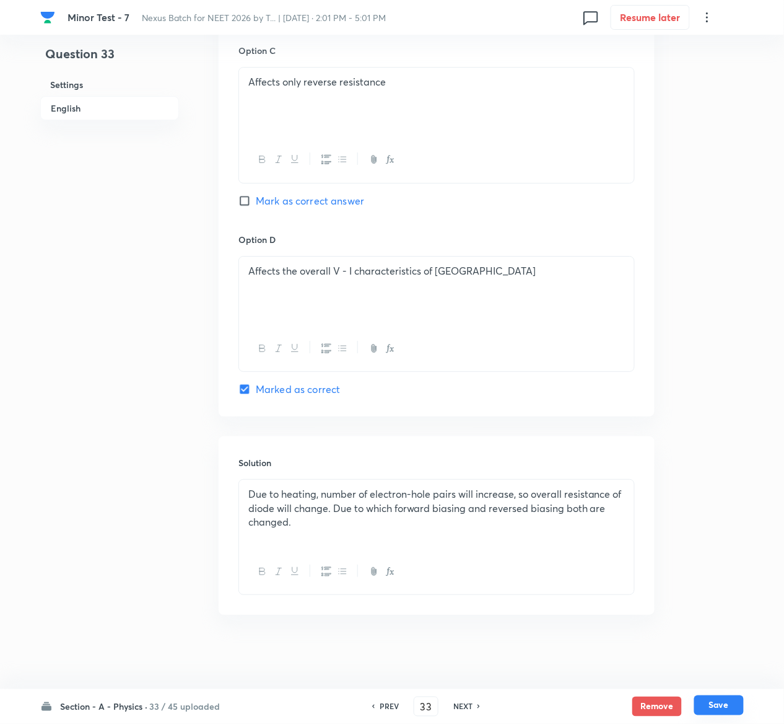
click at [735, 705] on button "Save" at bounding box center [719, 705] width 50 height 20
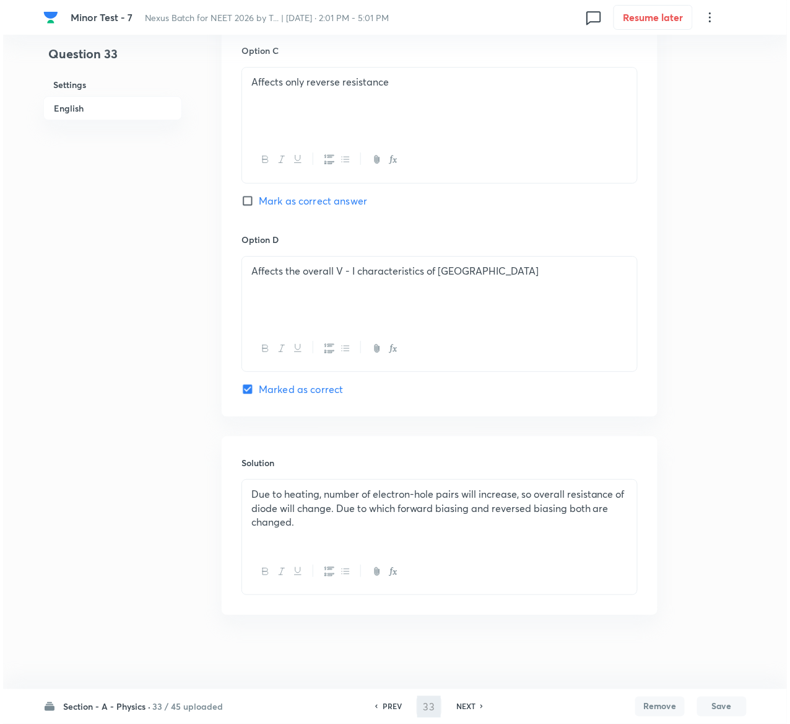
scroll to position [0, 0]
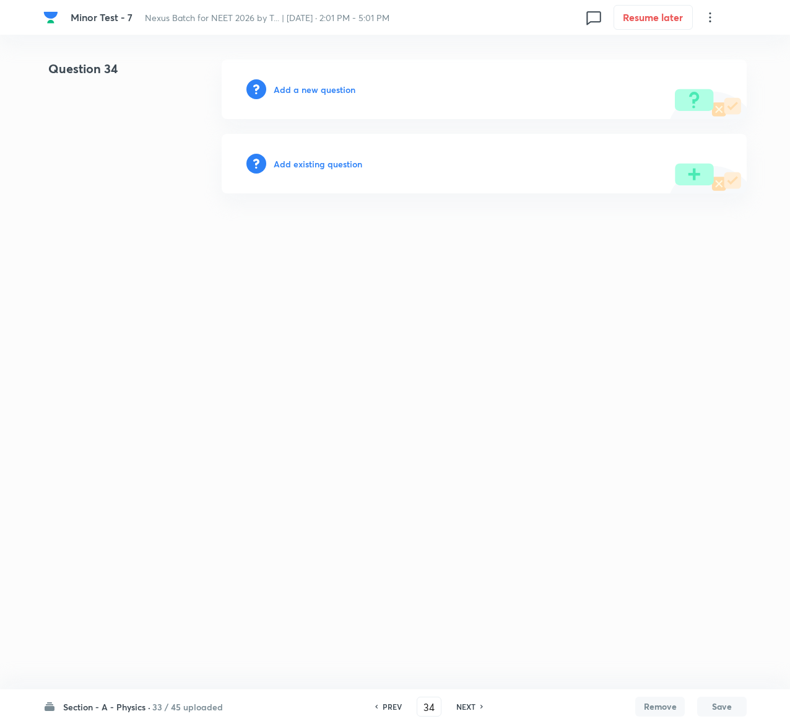
click at [348, 155] on div "Add existing question" at bounding box center [484, 163] width 525 height 59
click at [348, 157] on h6 "Add existing question" at bounding box center [318, 163] width 89 height 13
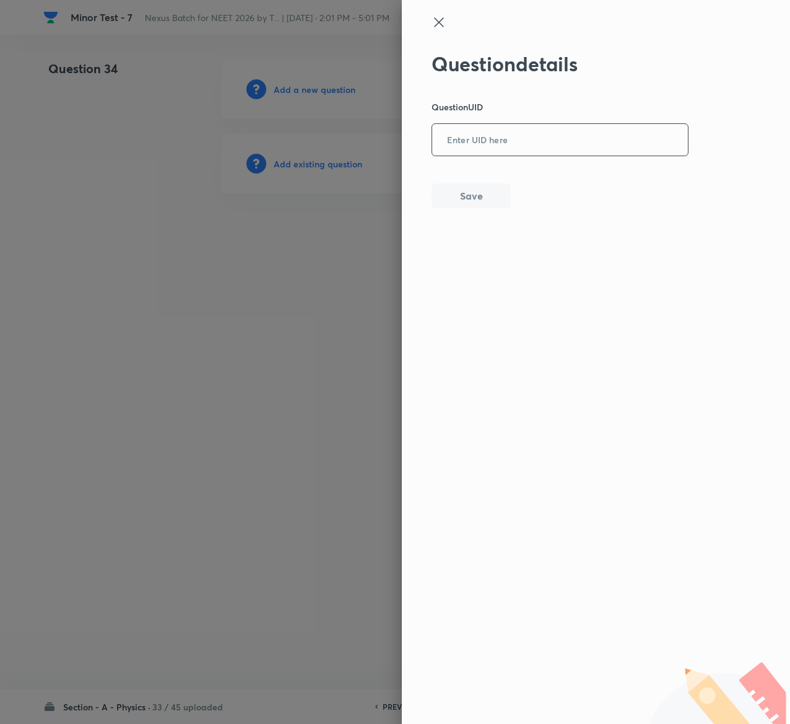
click at [551, 139] on input "text" at bounding box center [560, 140] width 256 height 30
paste input "07O55"
click at [486, 198] on button "Save" at bounding box center [471, 194] width 79 height 25
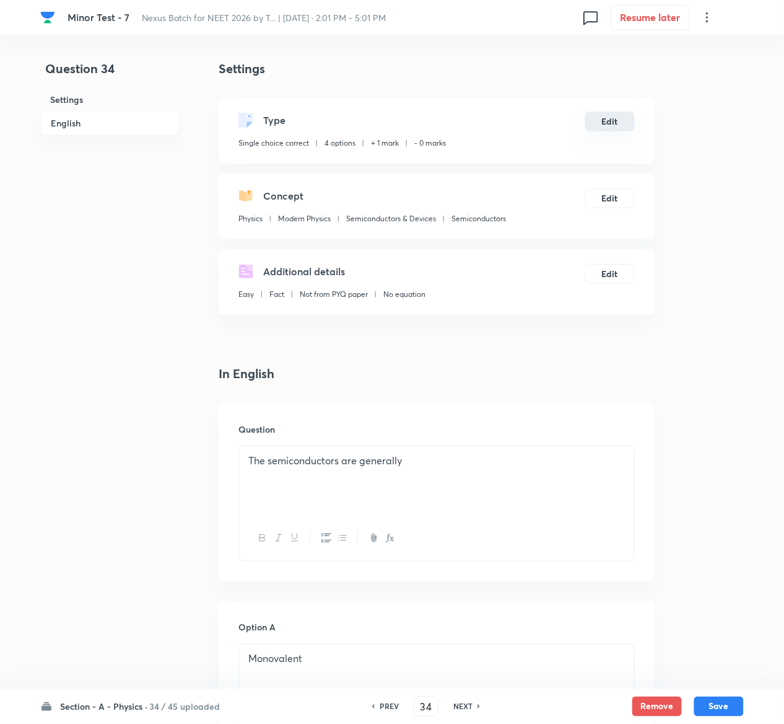
click at [605, 121] on button "Edit" at bounding box center [610, 122] width 50 height 20
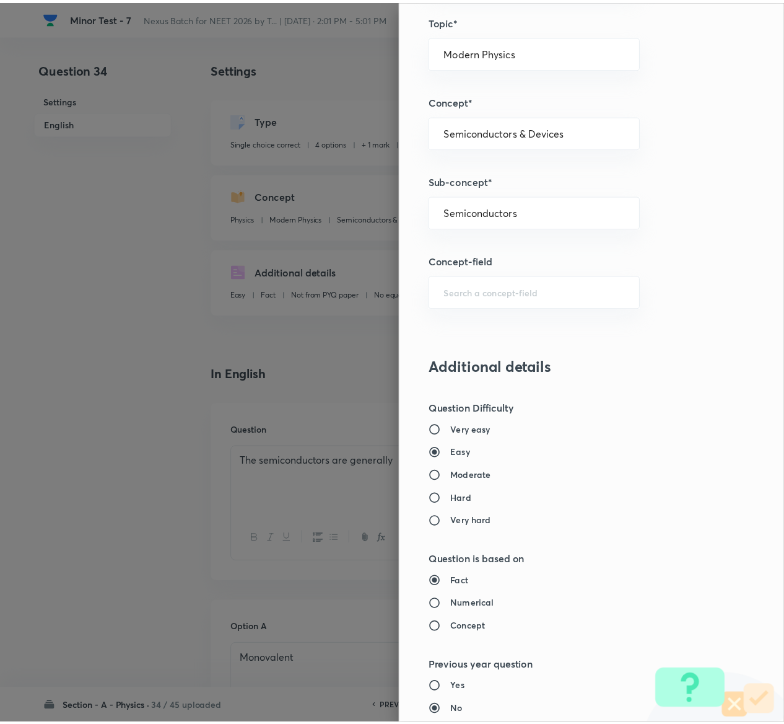
scroll to position [968, 0]
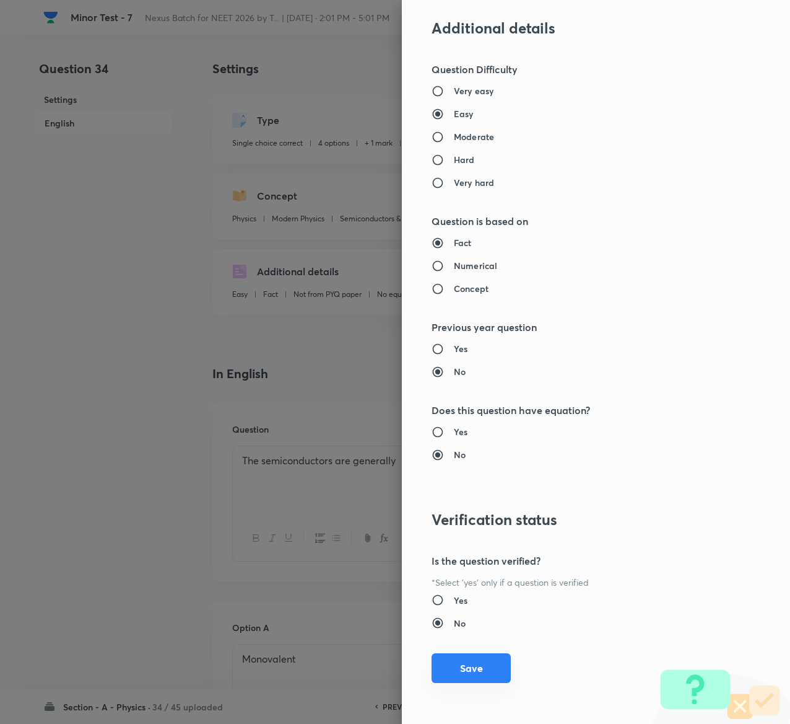
click at [447, 667] on button "Save" at bounding box center [471, 668] width 79 height 30
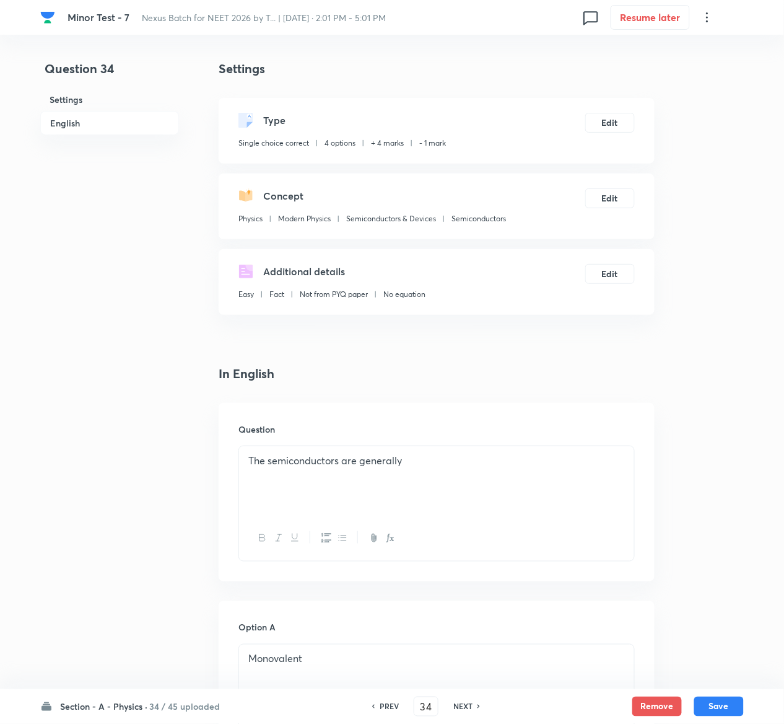
scroll to position [958, 0]
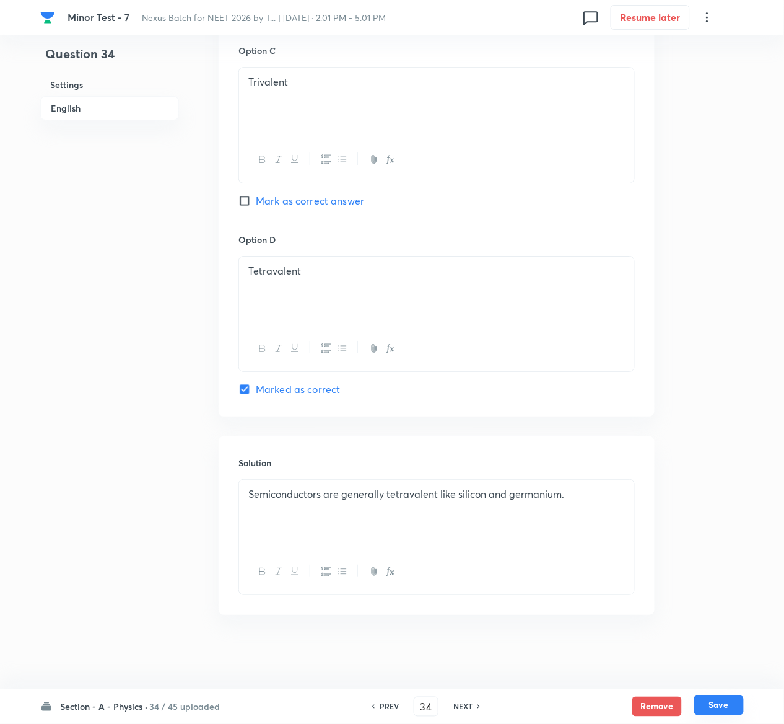
click at [725, 699] on button "Save" at bounding box center [719, 705] width 50 height 20
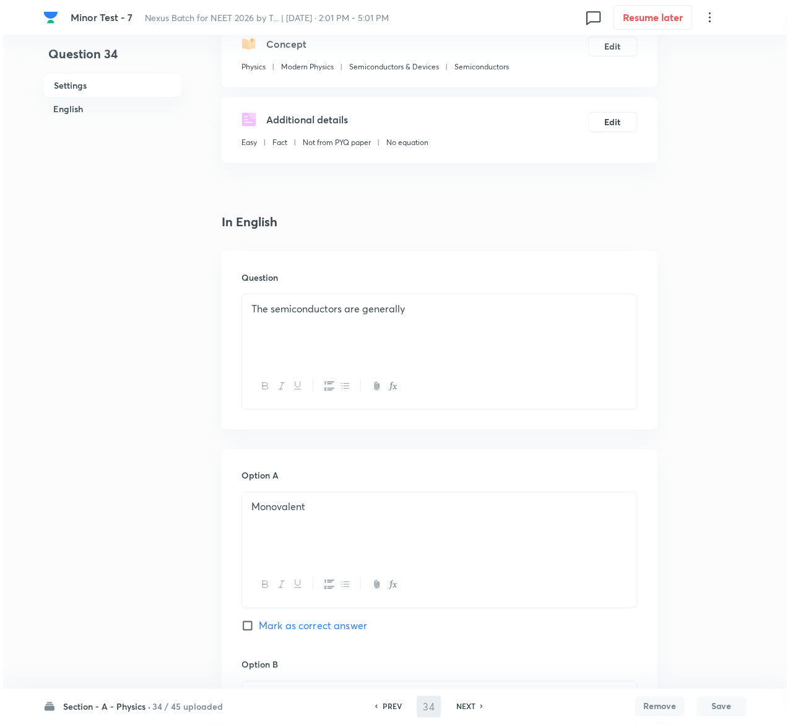
scroll to position [0, 0]
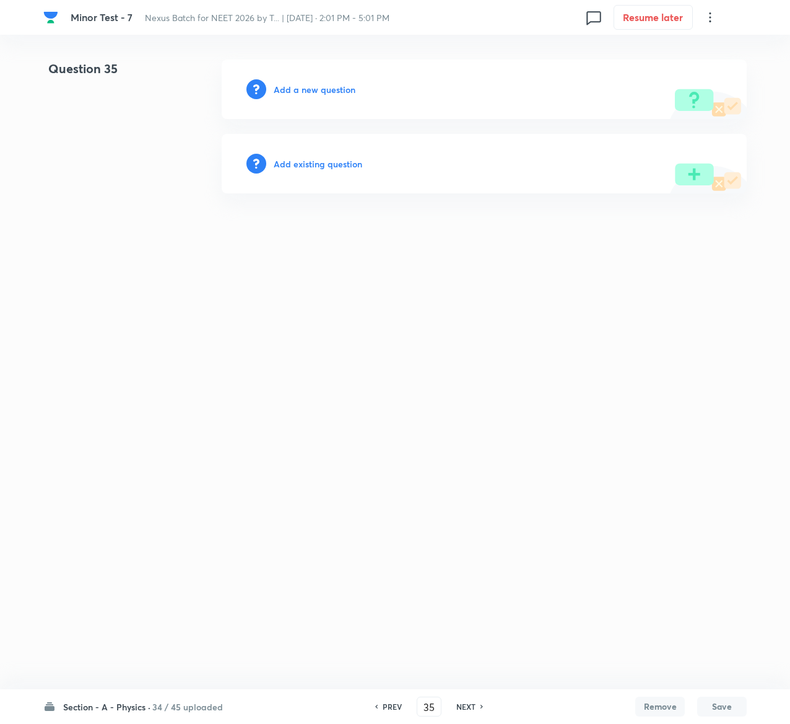
click at [338, 158] on h6 "Add existing question" at bounding box center [318, 163] width 89 height 13
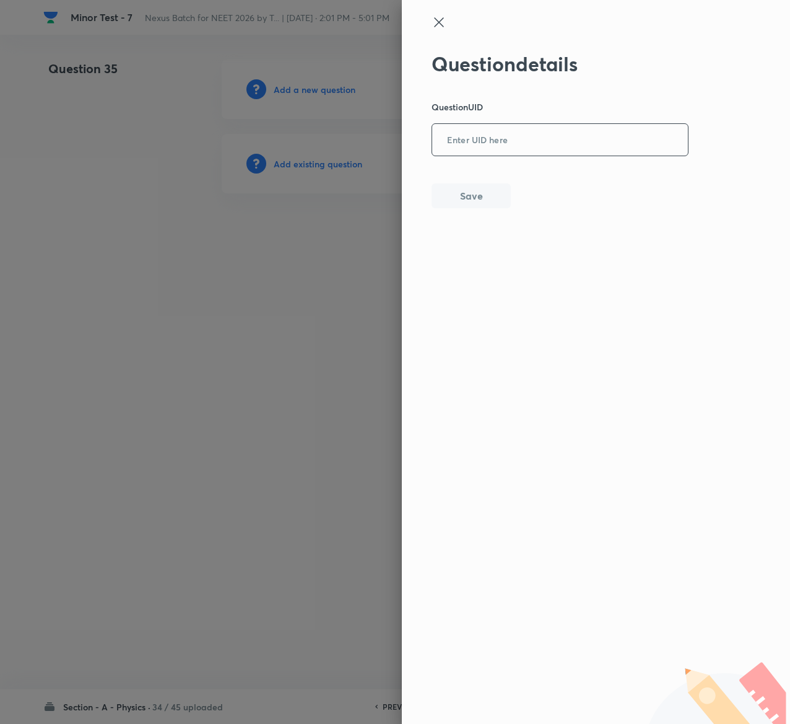
click at [521, 141] on input "text" at bounding box center [560, 140] width 256 height 30
paste input "D0Y9R"
click at [491, 203] on button "Save" at bounding box center [471, 194] width 79 height 25
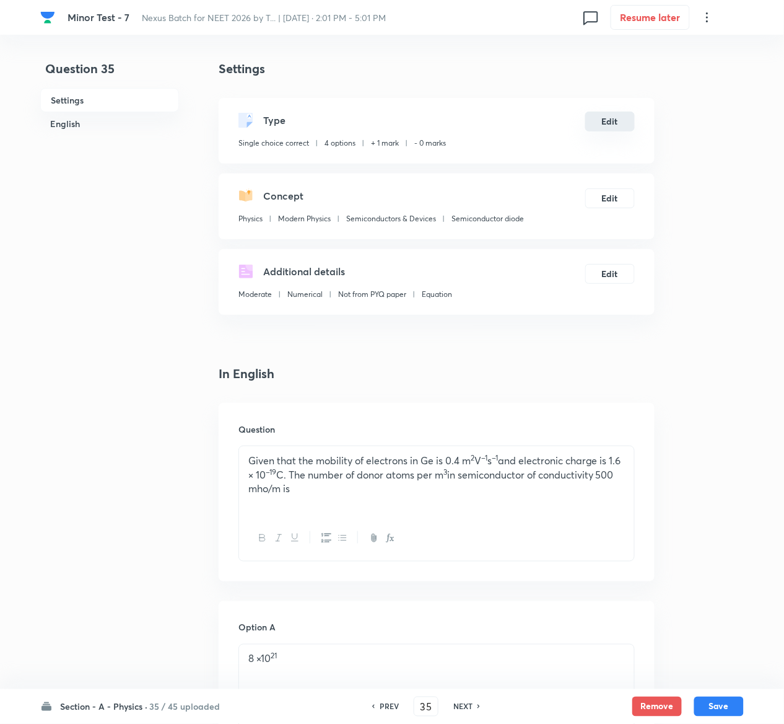
click at [618, 119] on button "Edit" at bounding box center [610, 122] width 50 height 20
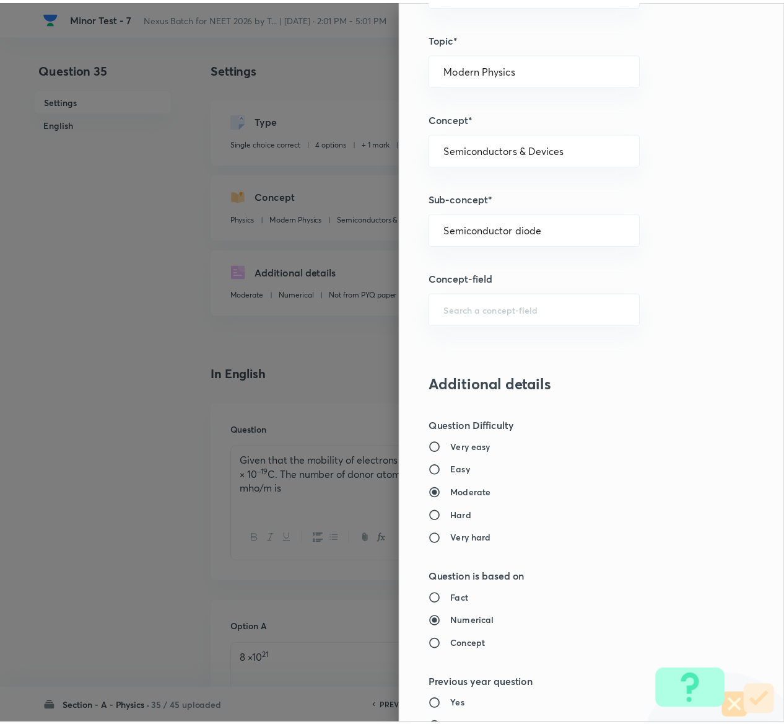
scroll to position [968, 0]
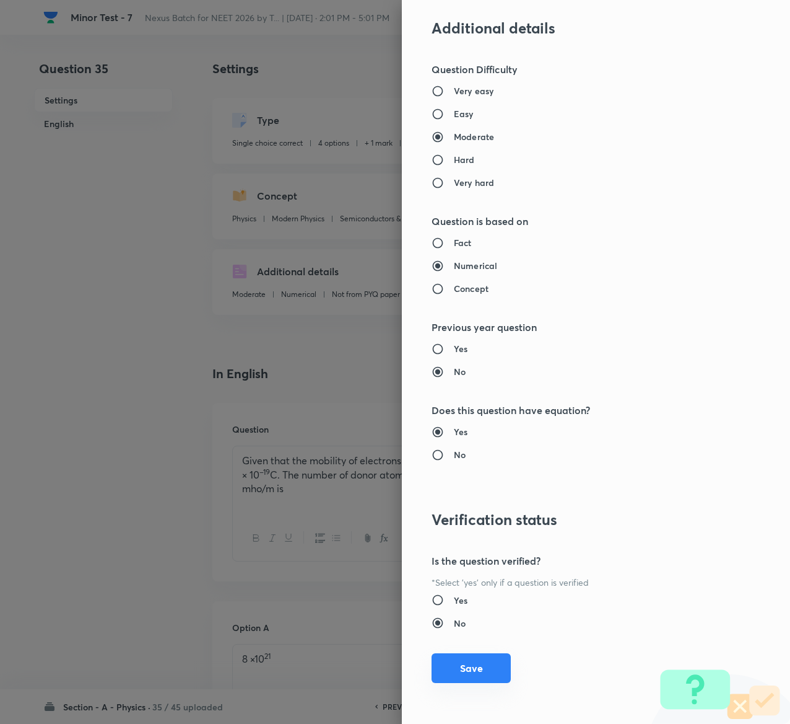
click at [457, 667] on button "Save" at bounding box center [471, 668] width 79 height 30
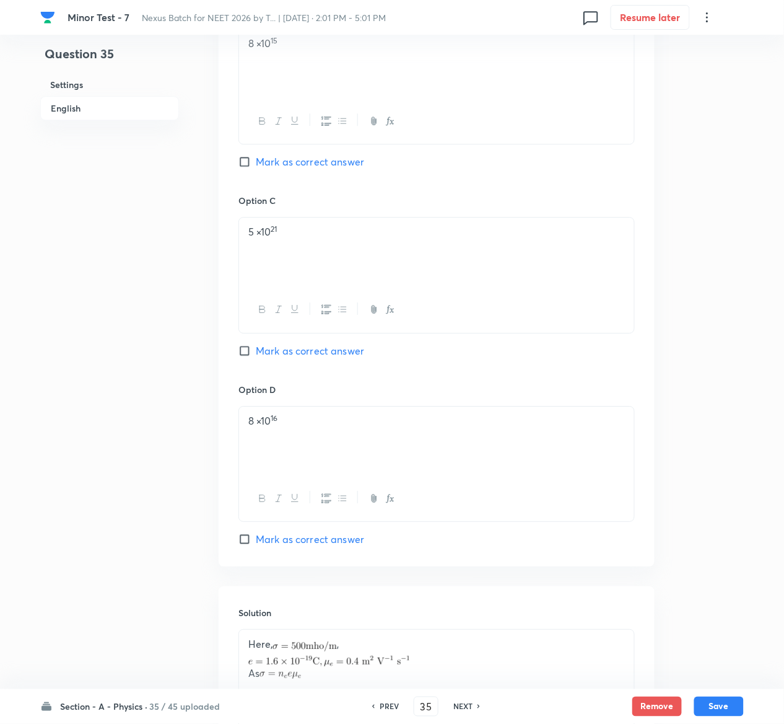
scroll to position [1012, 0]
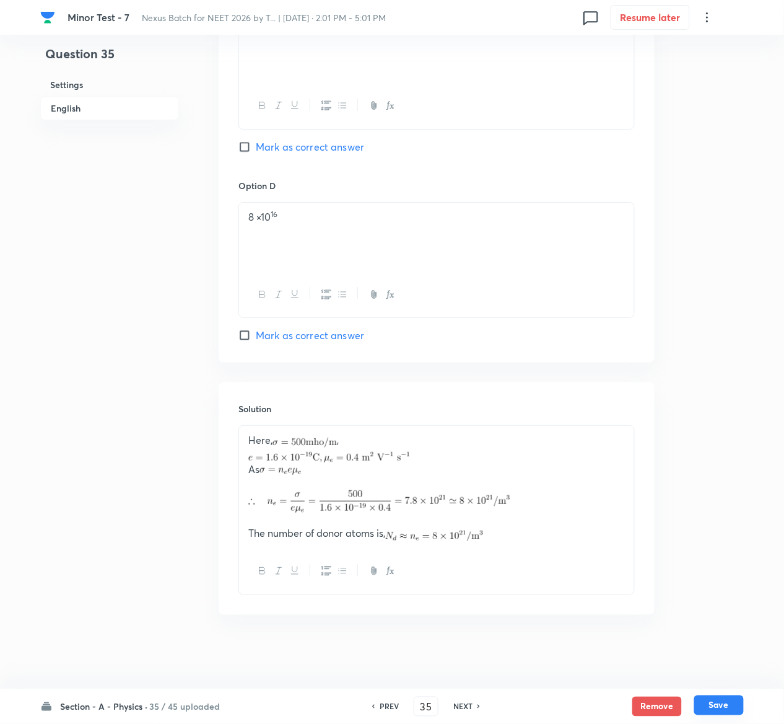
click at [724, 703] on button "Save" at bounding box center [719, 705] width 50 height 20
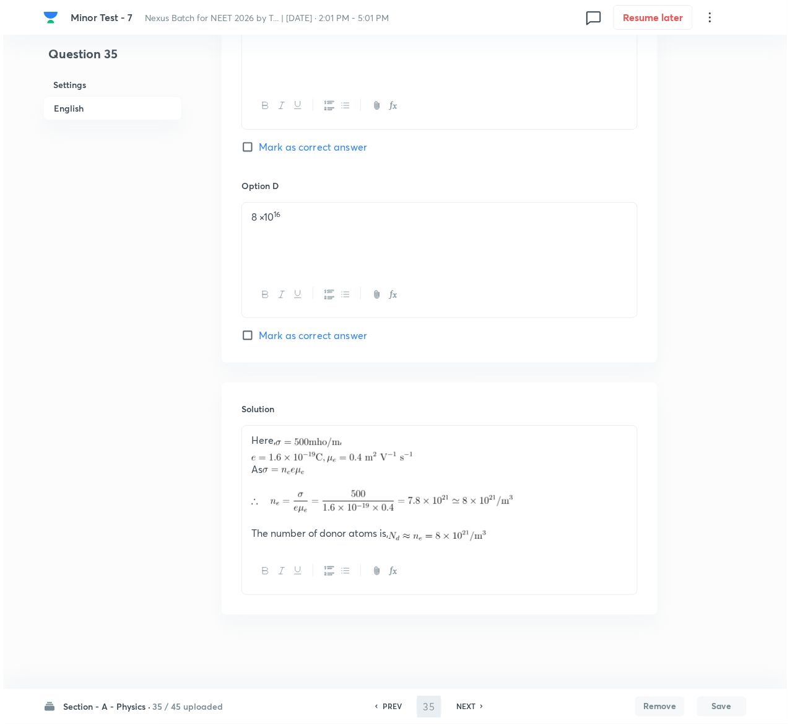
scroll to position [0, 0]
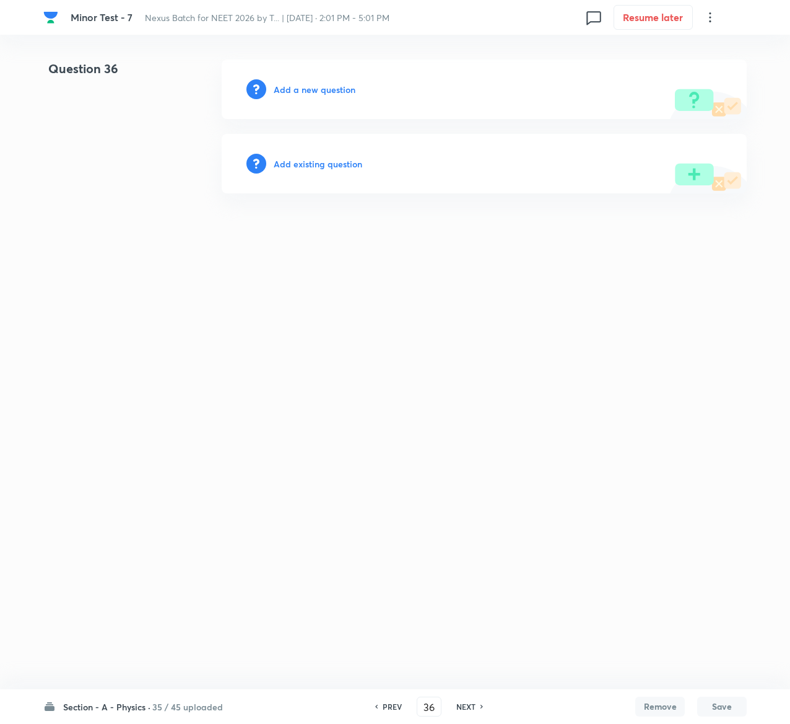
click at [347, 165] on h6 "Add existing question" at bounding box center [318, 163] width 89 height 13
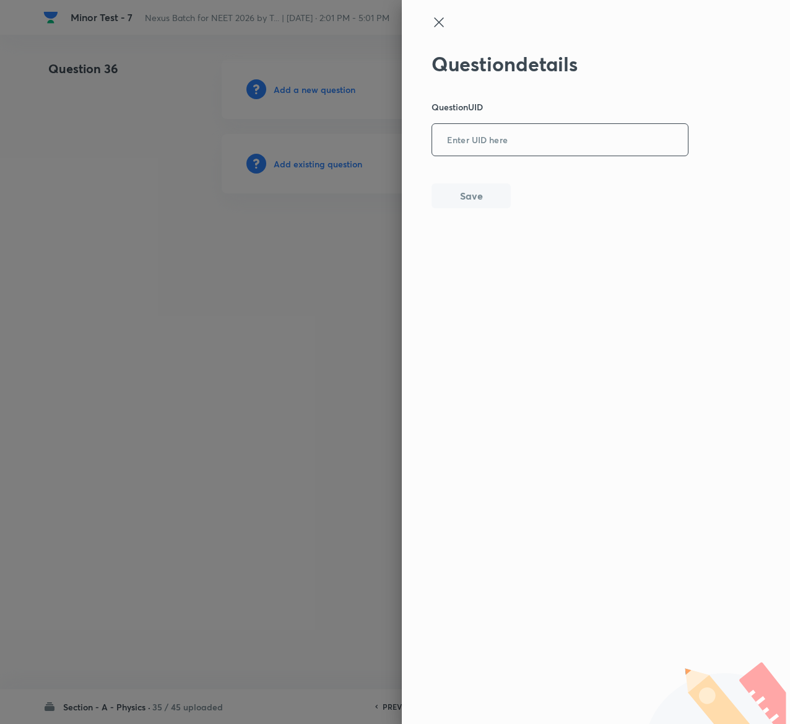
click at [501, 149] on input "text" at bounding box center [560, 140] width 256 height 30
paste input "P0LVC"
click at [483, 191] on button "Save" at bounding box center [471, 194] width 79 height 25
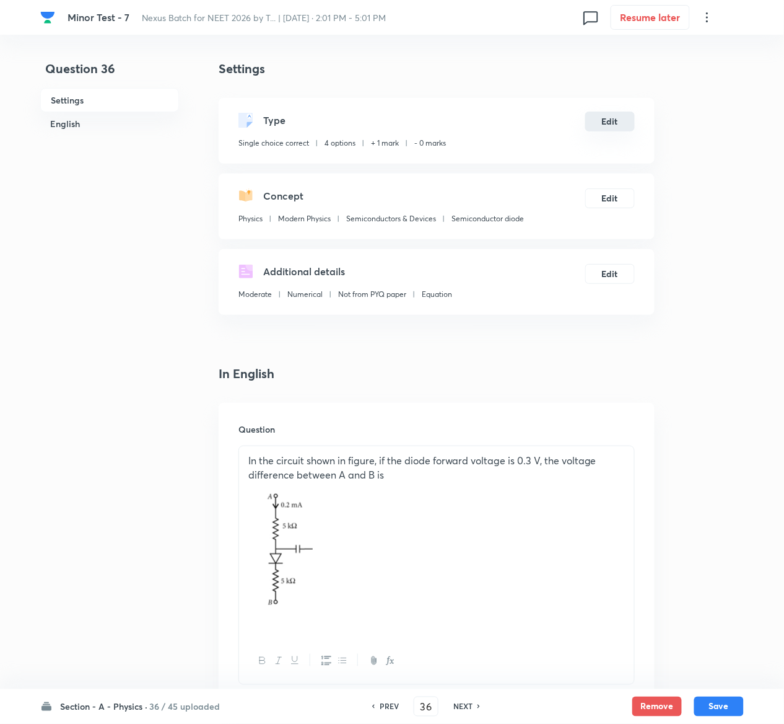
click at [610, 121] on button "Edit" at bounding box center [610, 122] width 50 height 20
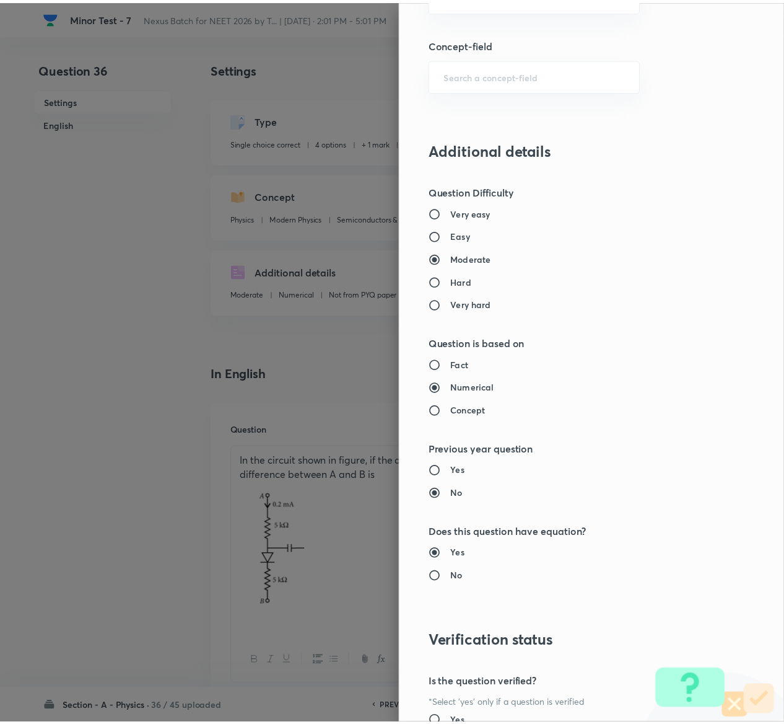
scroll to position [968, 0]
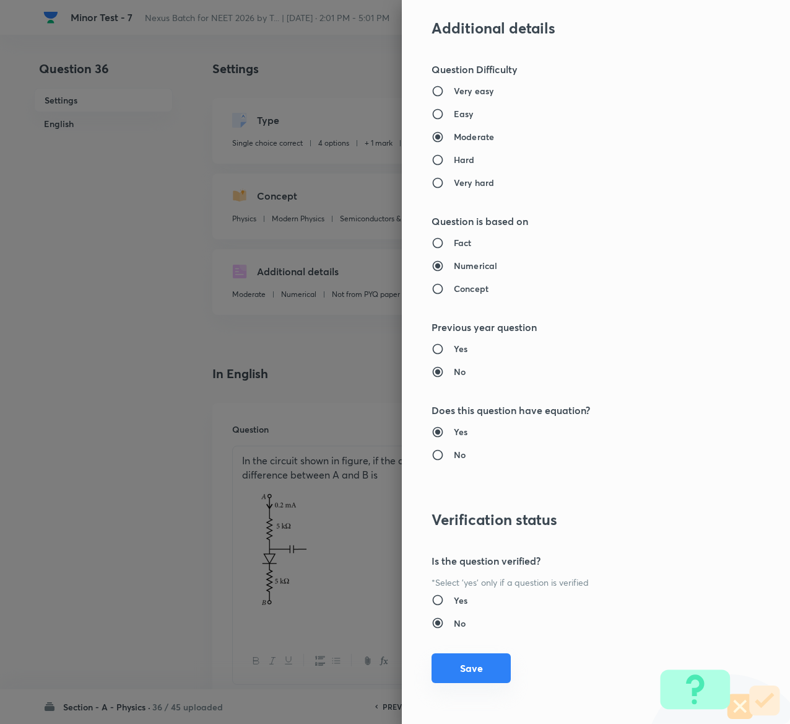
click at [467, 664] on button "Save" at bounding box center [471, 668] width 79 height 30
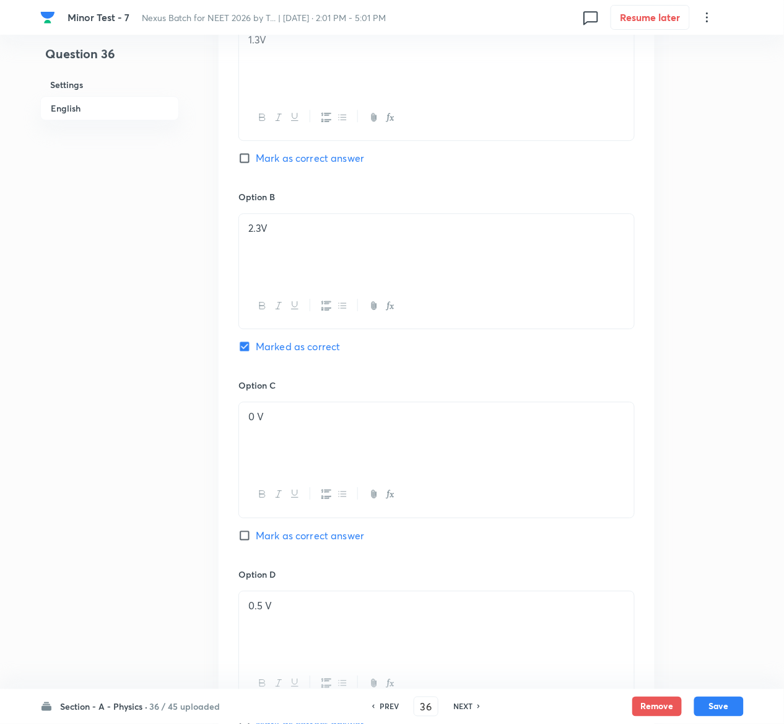
scroll to position [1080, 0]
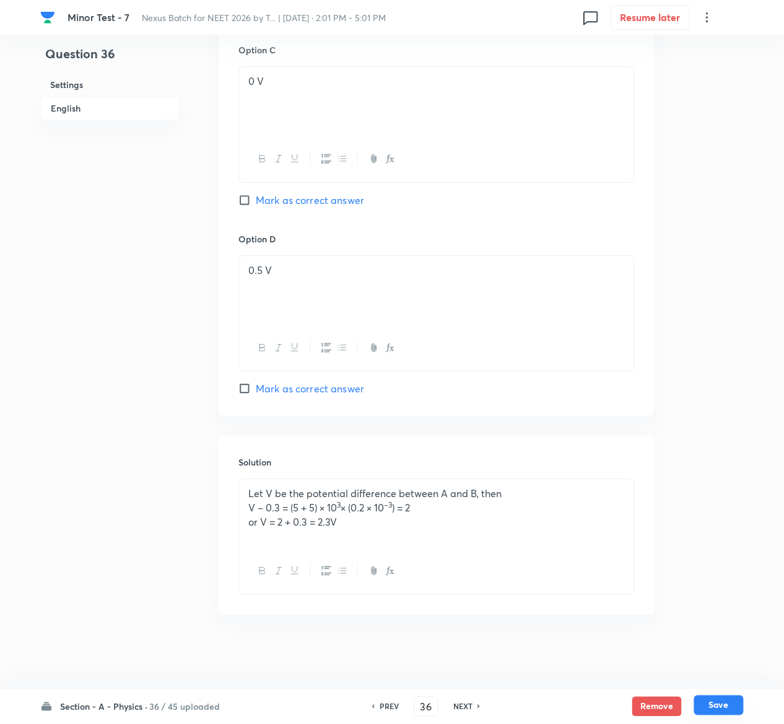
click at [733, 701] on button "Save" at bounding box center [719, 705] width 50 height 20
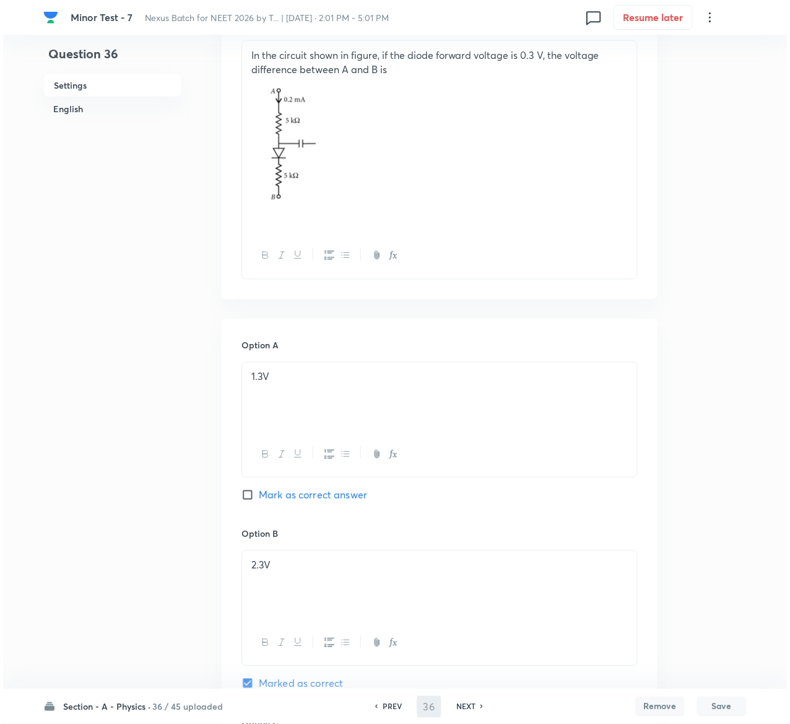
scroll to position [0, 0]
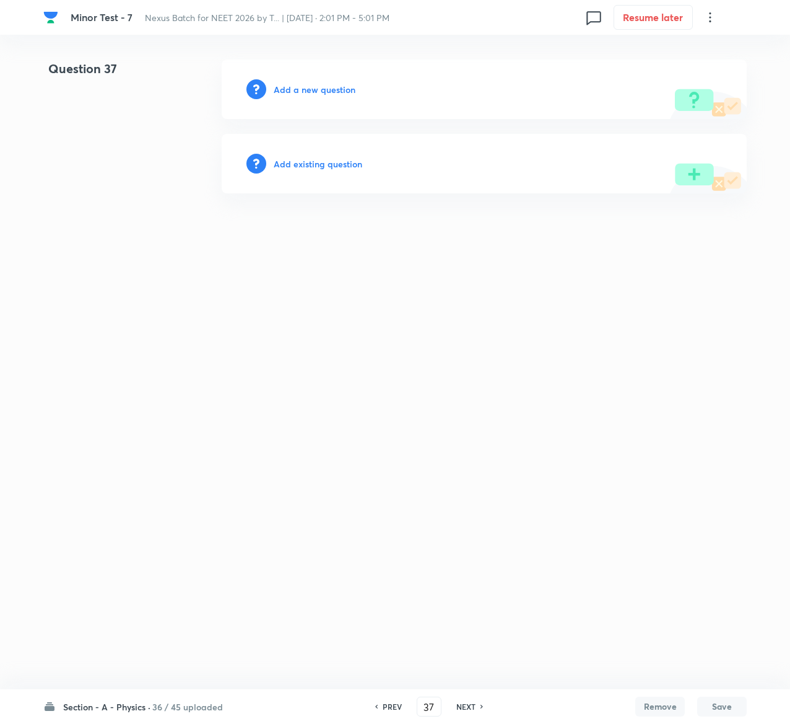
click at [351, 163] on h6 "Add existing question" at bounding box center [318, 163] width 89 height 13
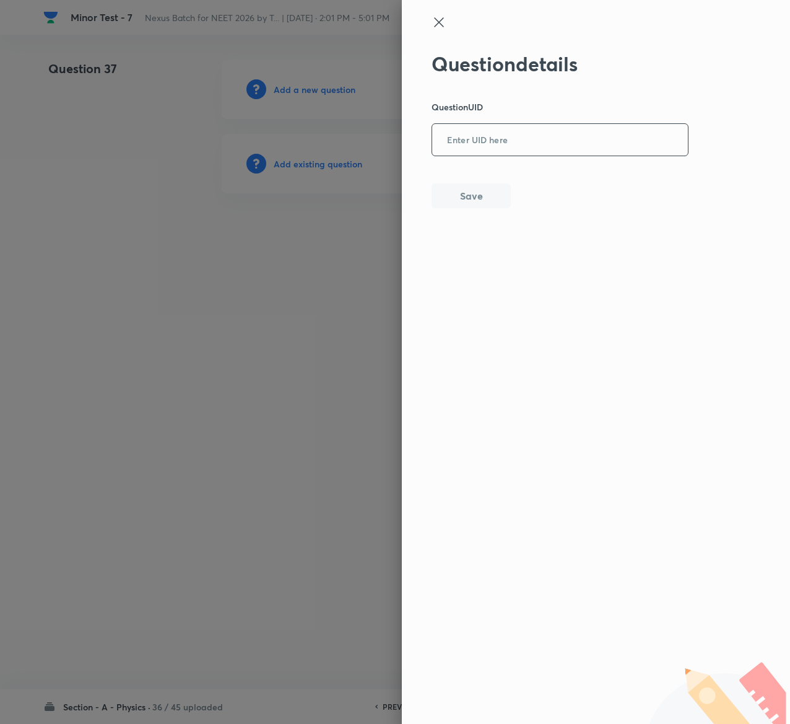
click at [517, 146] on input "text" at bounding box center [560, 140] width 256 height 30
paste input "0NOPY"
click at [517, 146] on input "0NOPY" at bounding box center [560, 140] width 256 height 30
click at [494, 199] on button "Save" at bounding box center [471, 194] width 79 height 25
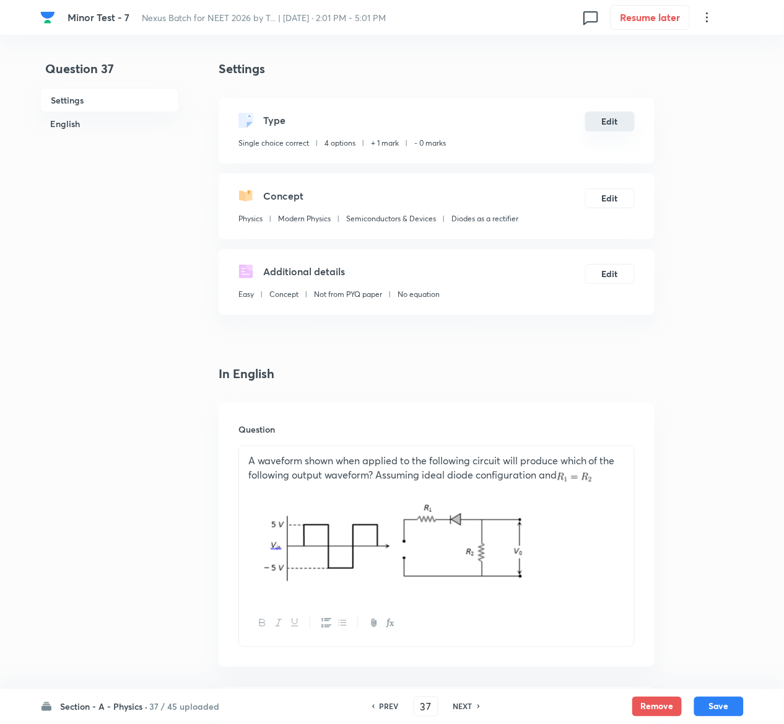
click at [608, 121] on button "Edit" at bounding box center [610, 122] width 50 height 20
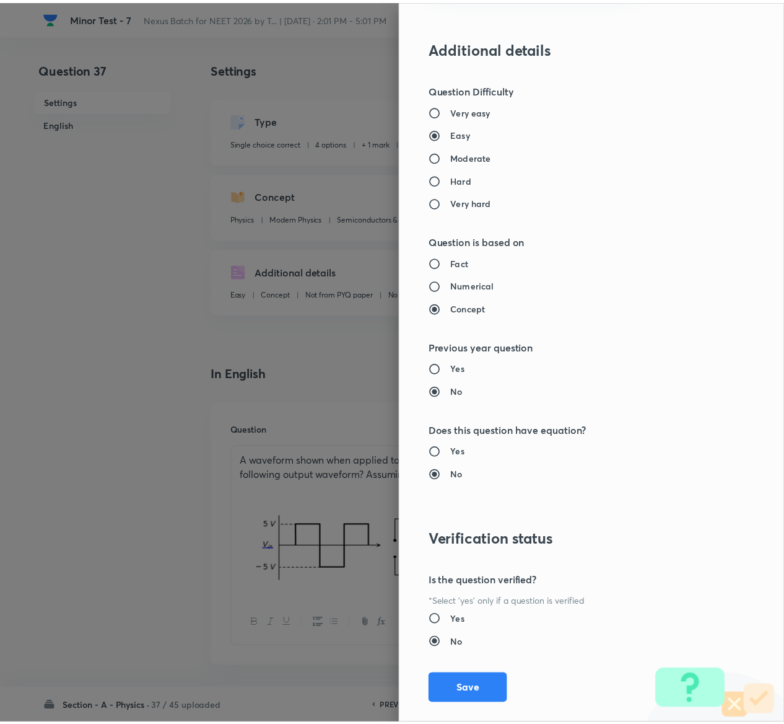
scroll to position [968, 0]
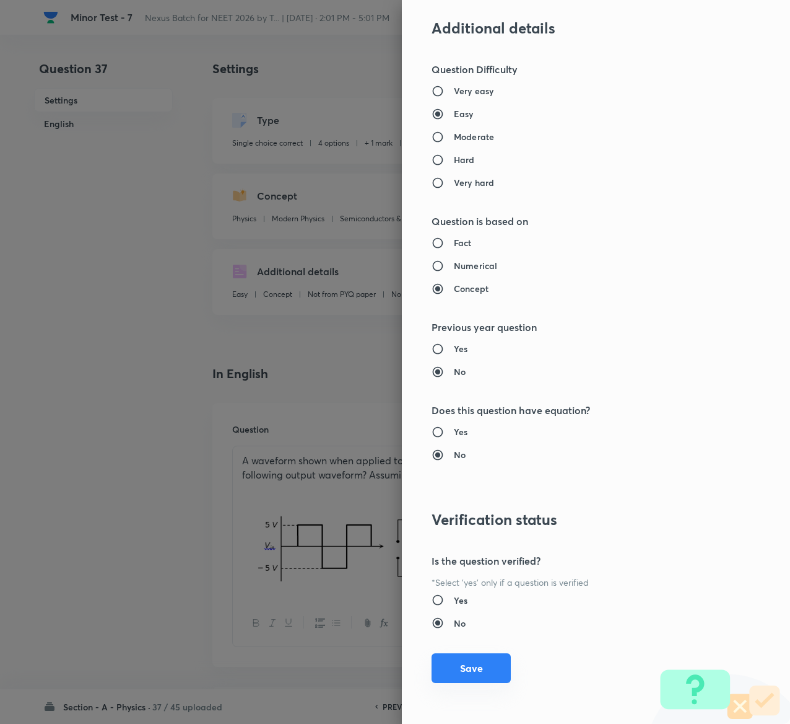
click at [470, 667] on button "Save" at bounding box center [471, 668] width 79 height 30
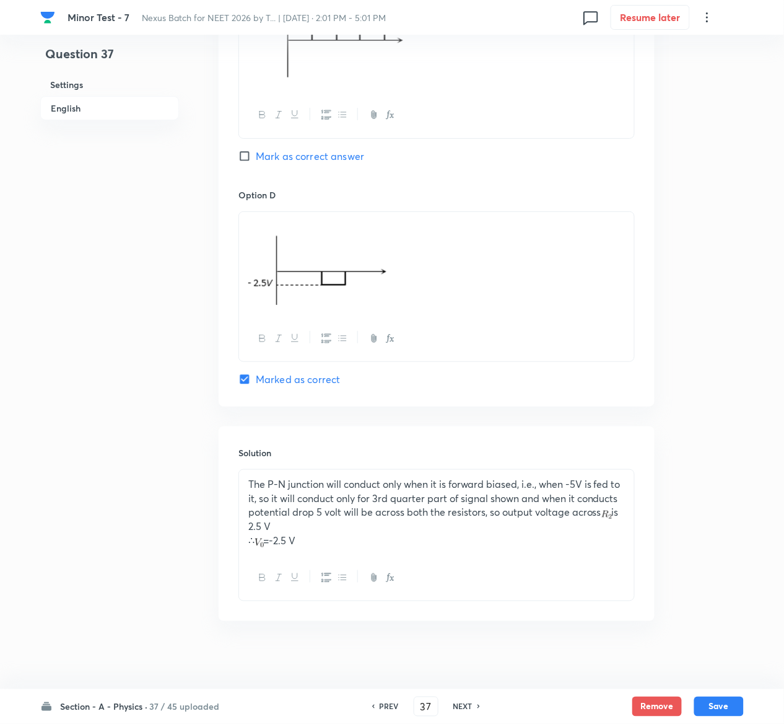
scroll to position [1191, 0]
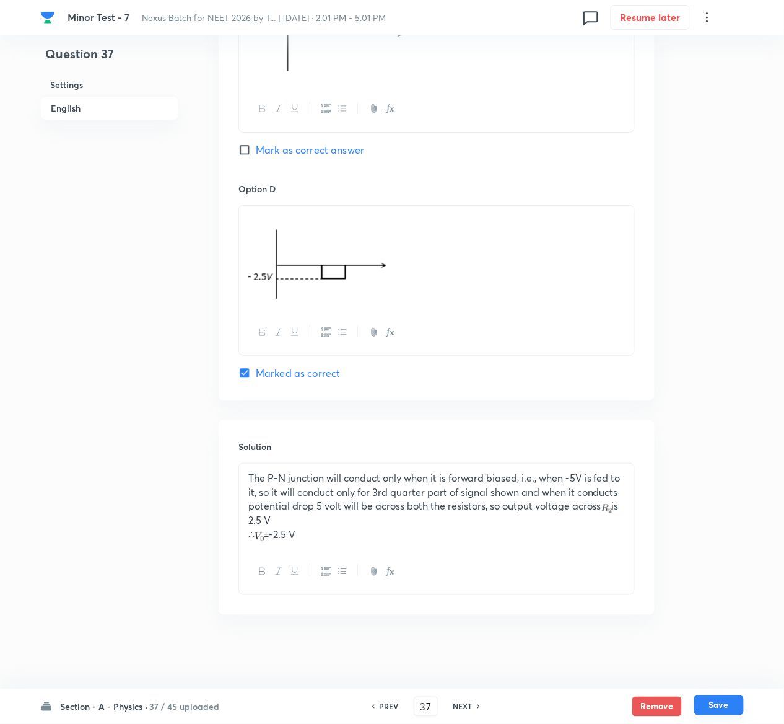
click at [729, 705] on button "Save" at bounding box center [719, 705] width 50 height 20
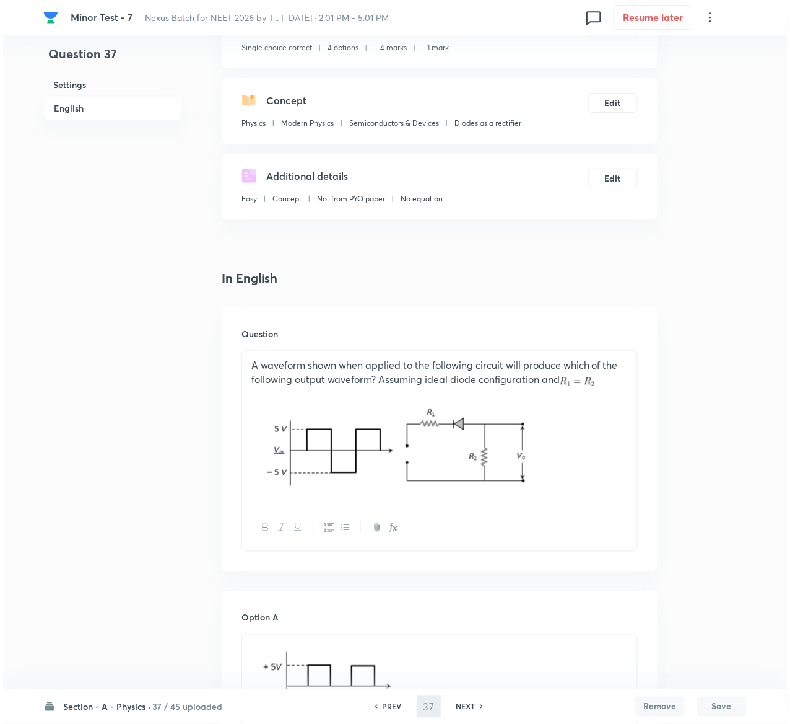
scroll to position [0, 0]
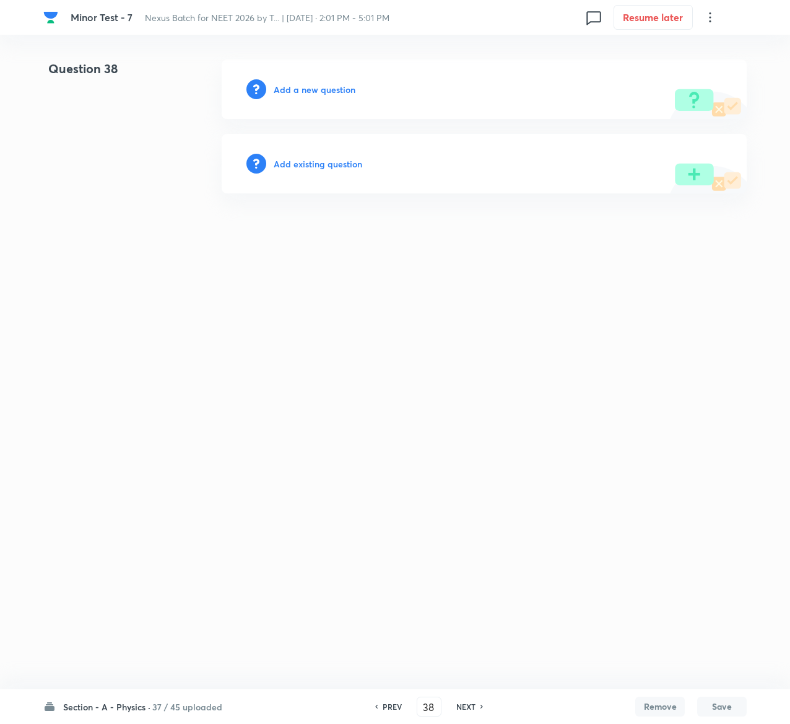
click at [320, 162] on h6 "Add existing question" at bounding box center [318, 163] width 89 height 13
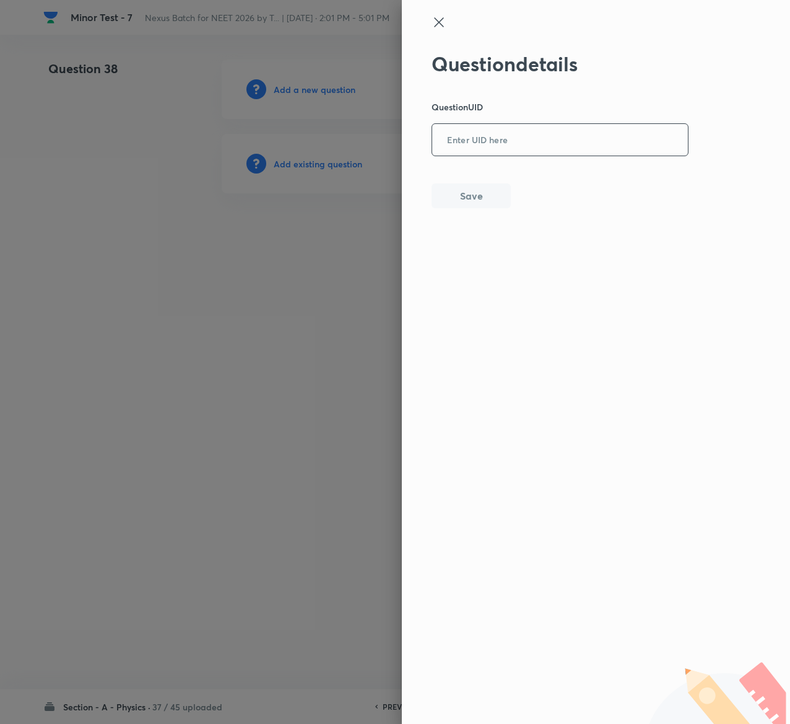
click at [514, 130] on input "text" at bounding box center [560, 140] width 256 height 30
paste input "1YMC5"
click at [497, 199] on button "Save" at bounding box center [471, 194] width 79 height 25
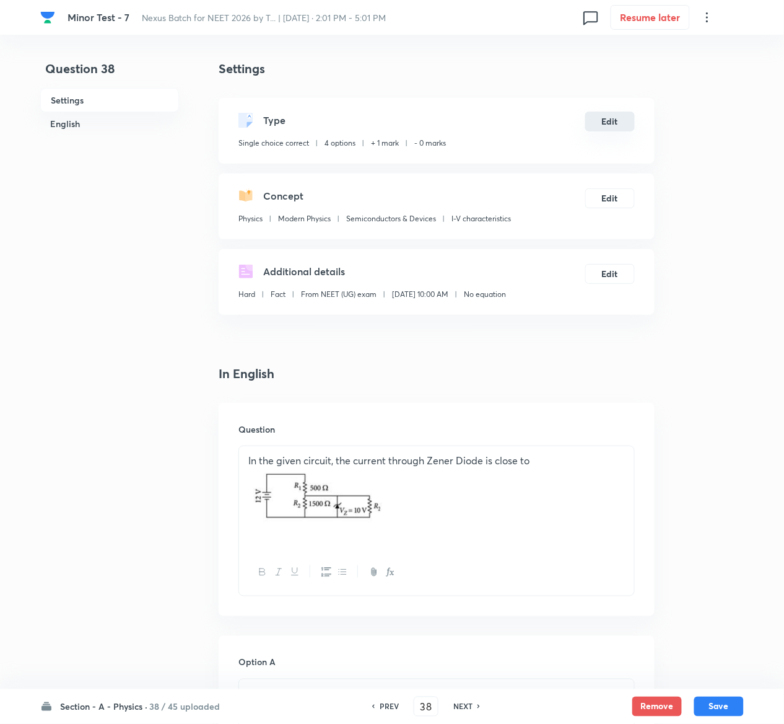
click at [619, 121] on button "Edit" at bounding box center [610, 122] width 50 height 20
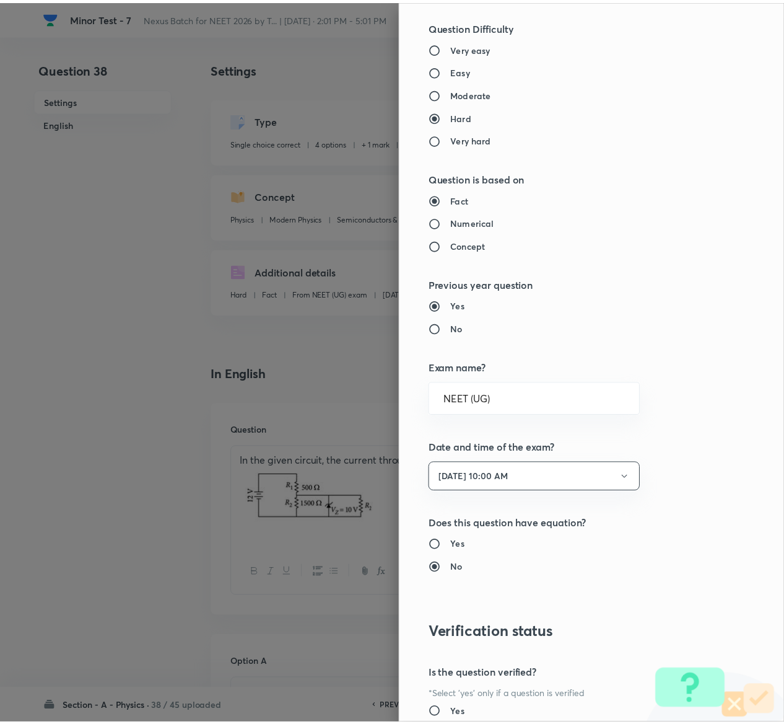
scroll to position [1125, 0]
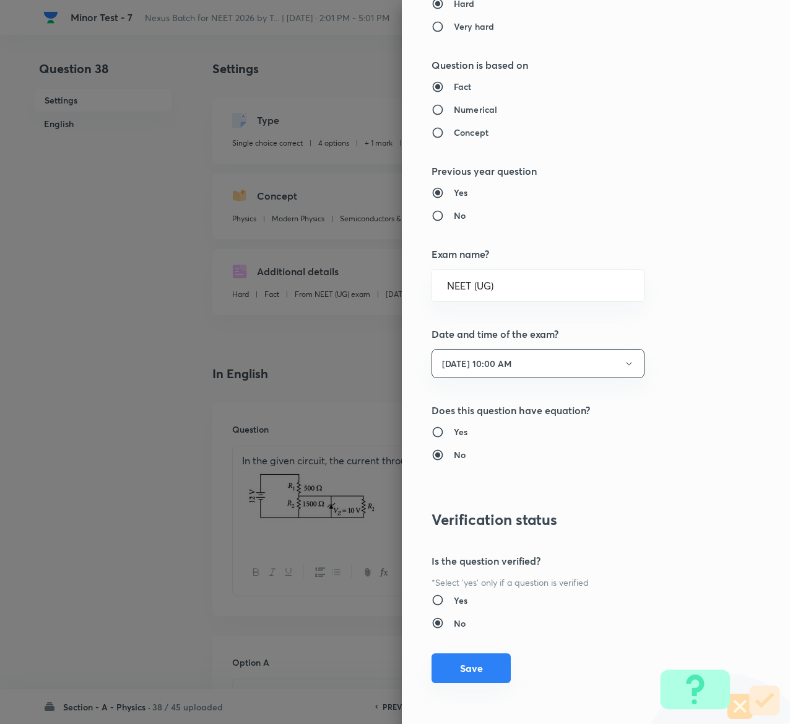
click at [458, 669] on button "Save" at bounding box center [471, 668] width 79 height 30
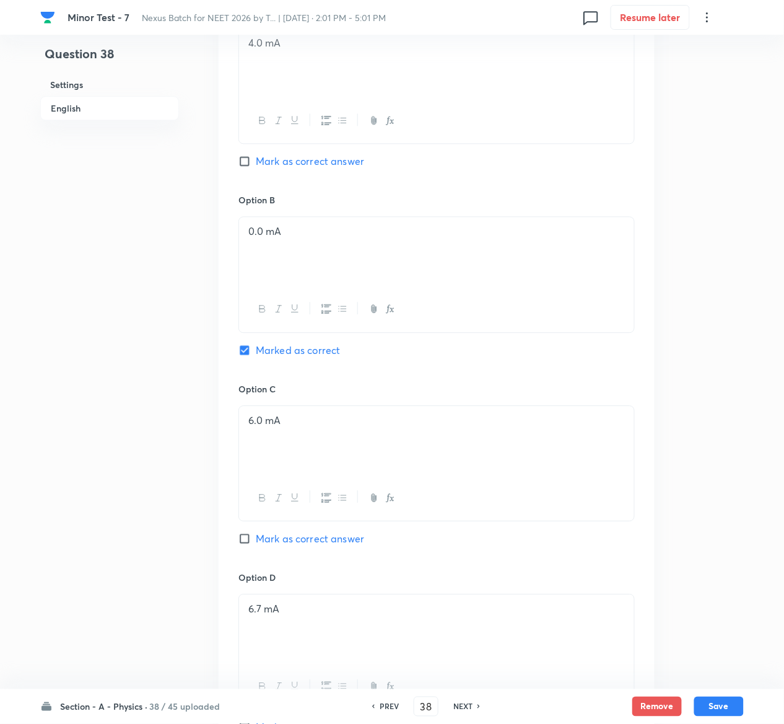
scroll to position [1054, 0]
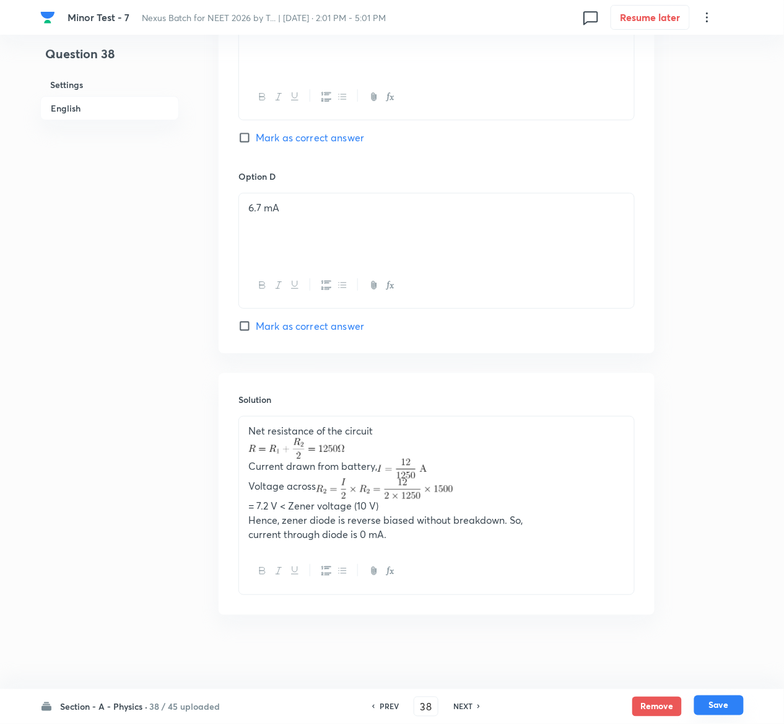
click at [727, 701] on button "Save" at bounding box center [719, 705] width 50 height 20
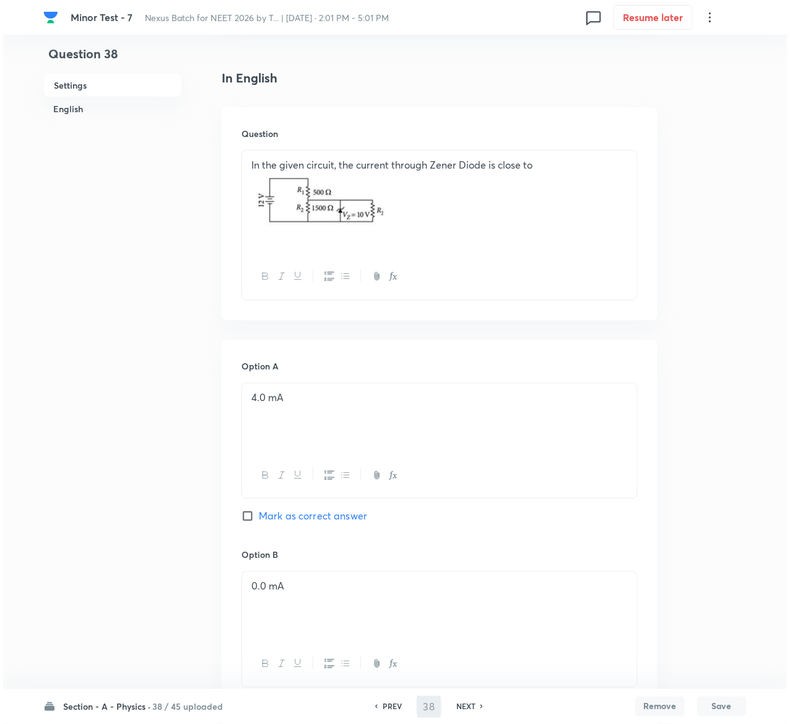
scroll to position [0, 0]
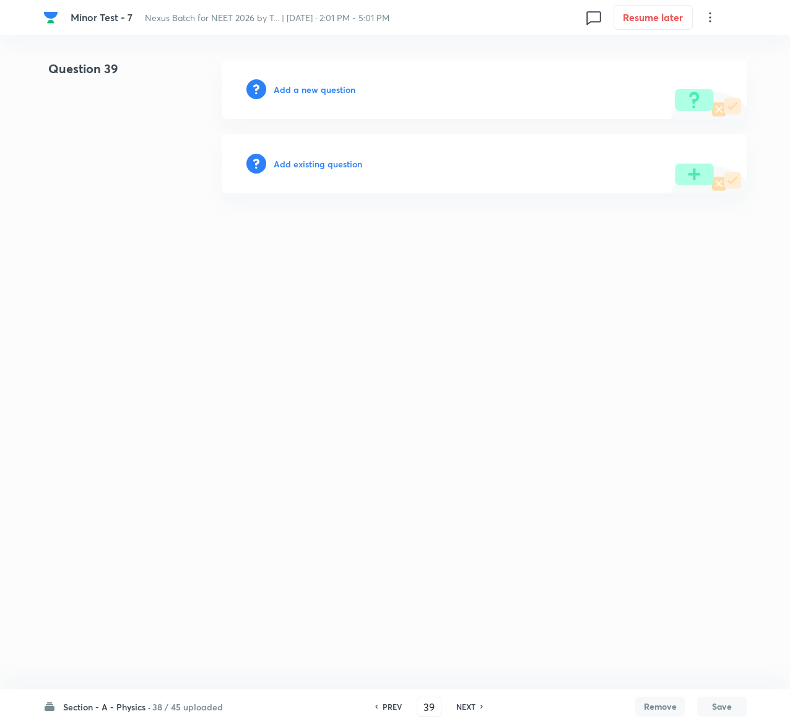
click at [347, 164] on h6 "Add existing question" at bounding box center [318, 163] width 89 height 13
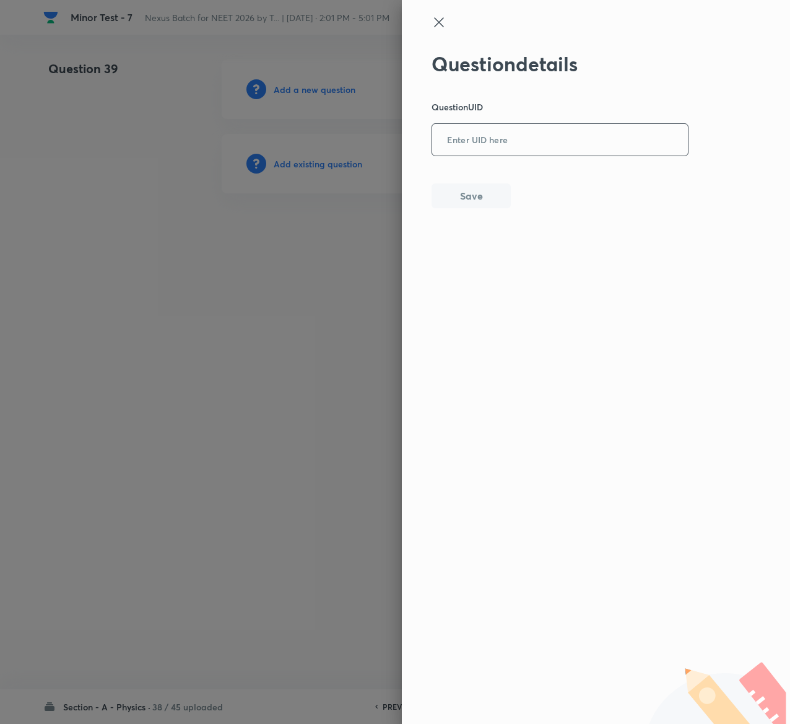
click at [541, 133] on input "text" at bounding box center [560, 140] width 256 height 30
paste input "R0ICB"
click at [467, 197] on button "Save" at bounding box center [471, 194] width 79 height 25
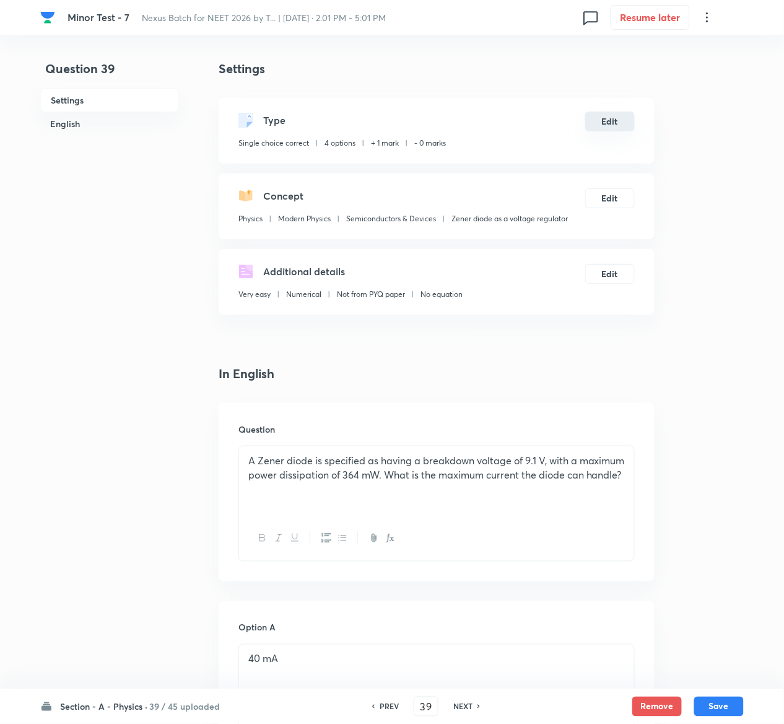
click at [618, 119] on button "Edit" at bounding box center [610, 122] width 50 height 20
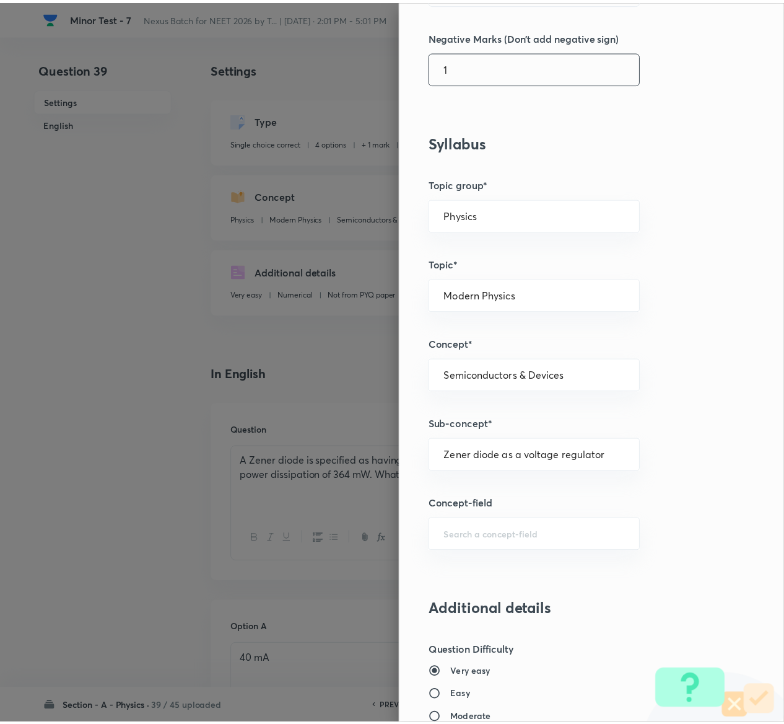
scroll to position [968, 0]
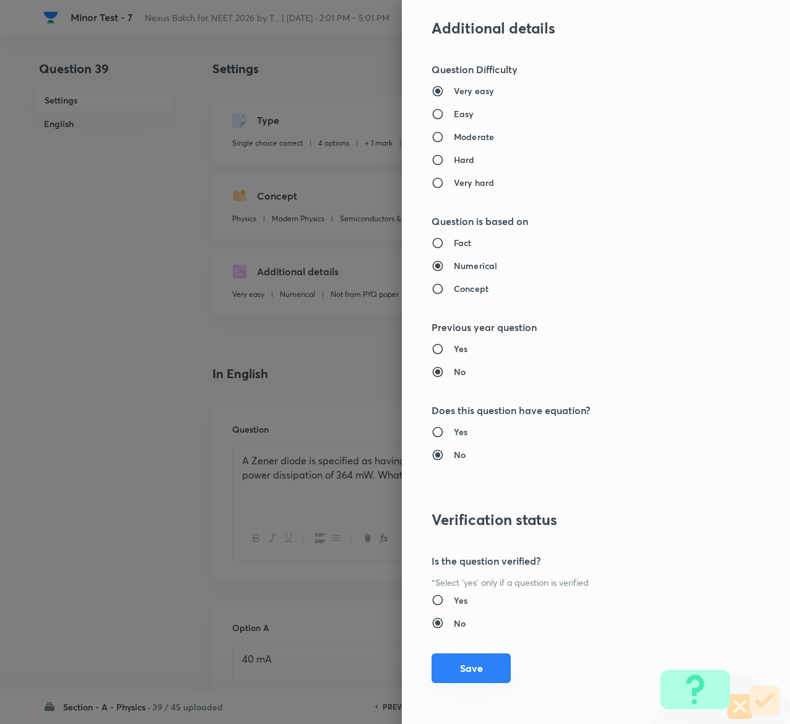
click at [457, 667] on button "Save" at bounding box center [471, 668] width 79 height 30
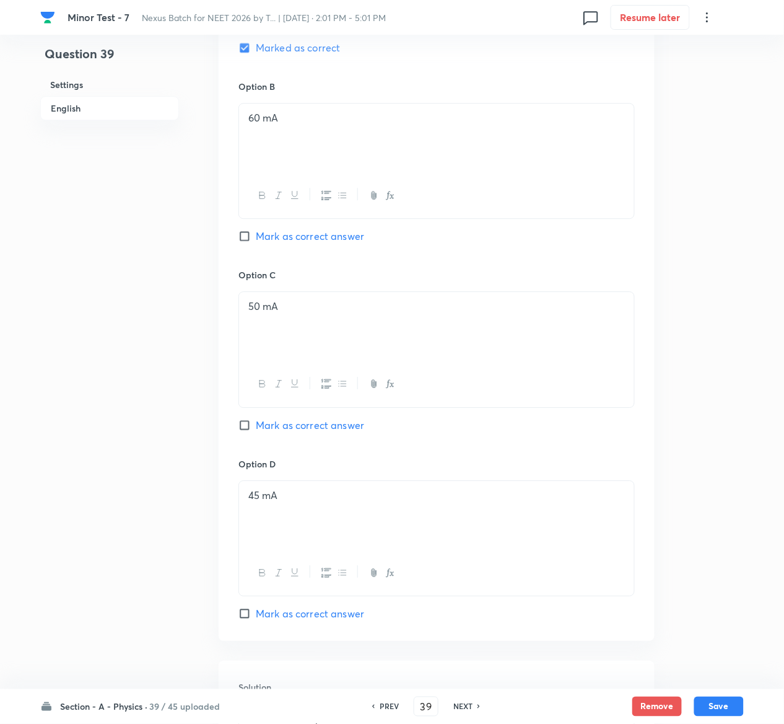
scroll to position [958, 0]
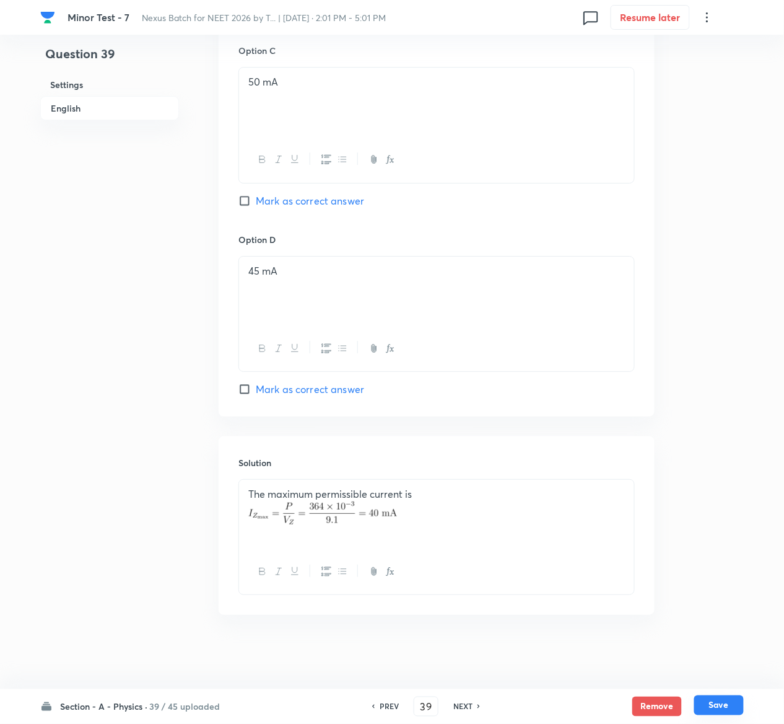
click at [732, 703] on button "Save" at bounding box center [719, 705] width 50 height 20
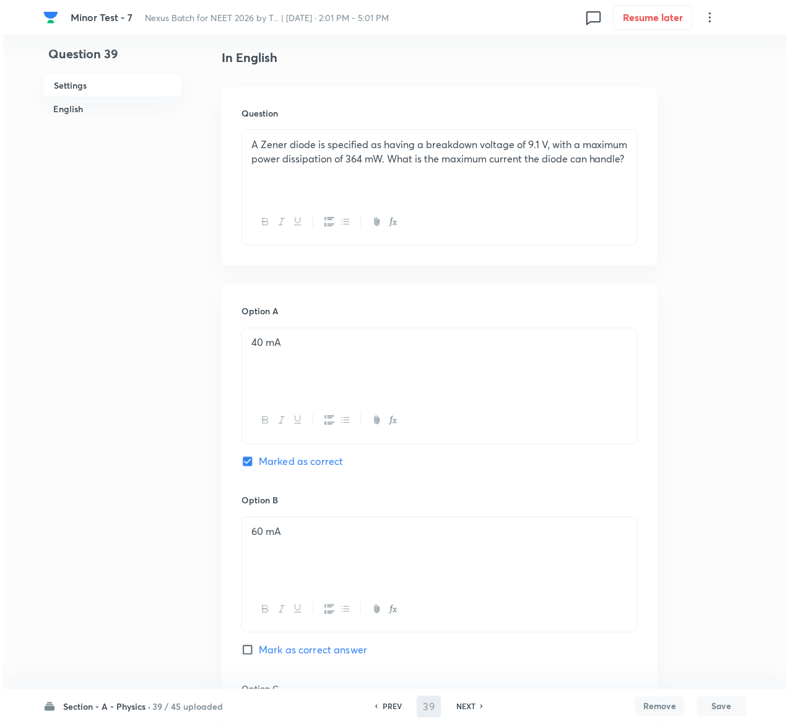
scroll to position [0, 0]
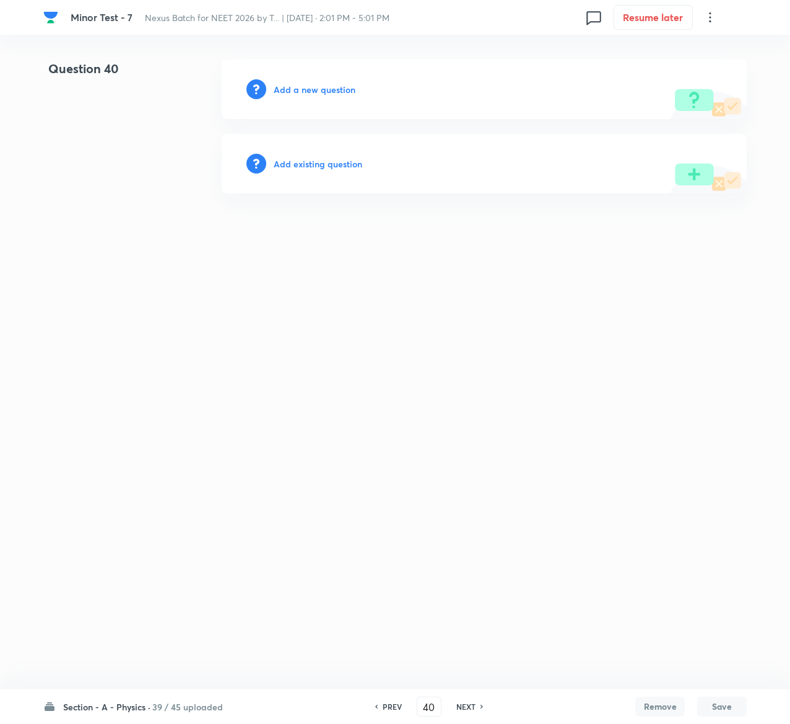
click at [344, 159] on h6 "Add existing question" at bounding box center [318, 163] width 89 height 13
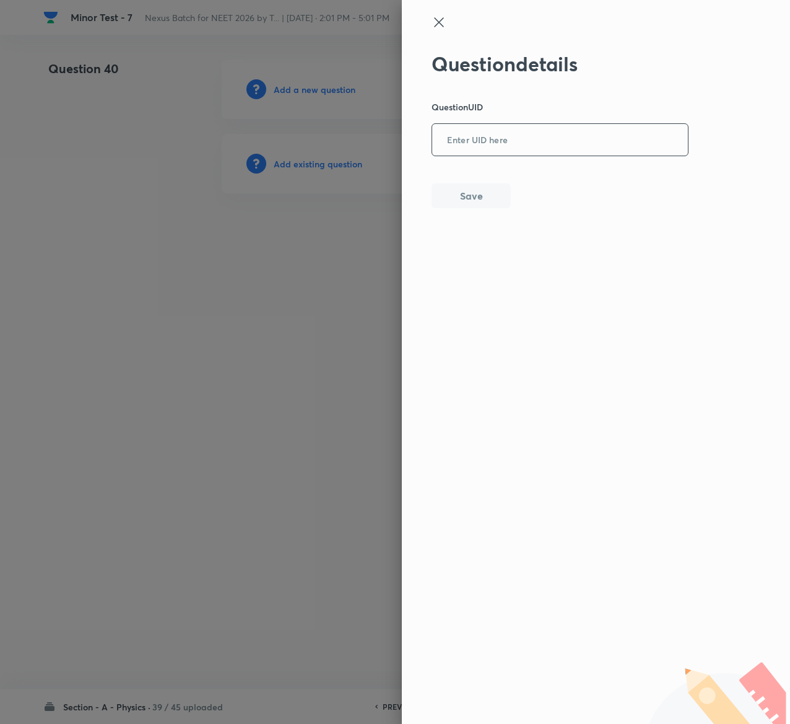
click at [578, 143] on input "text" at bounding box center [560, 140] width 256 height 30
paste input "U6M15"
click at [489, 193] on button "Save" at bounding box center [471, 194] width 79 height 25
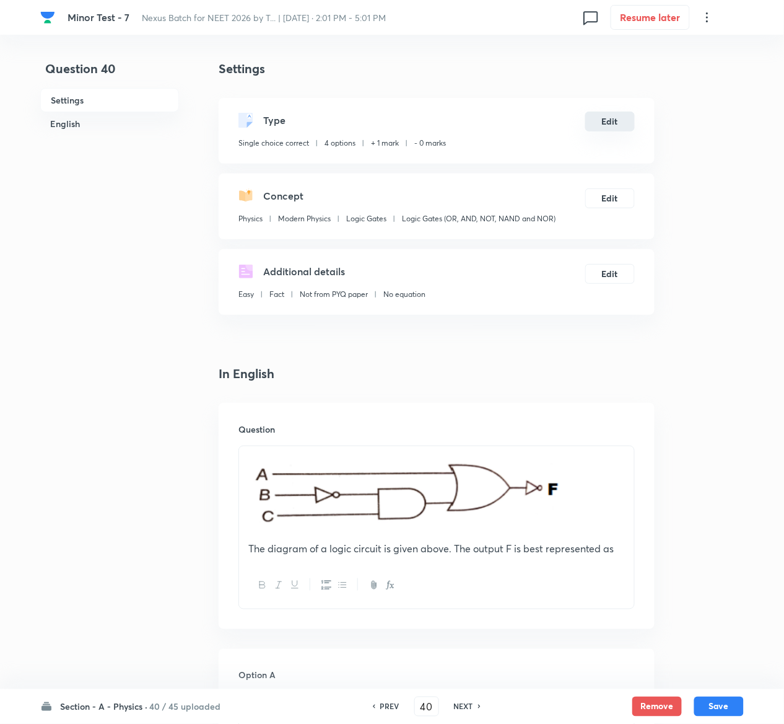
click at [616, 118] on button "Edit" at bounding box center [610, 122] width 50 height 20
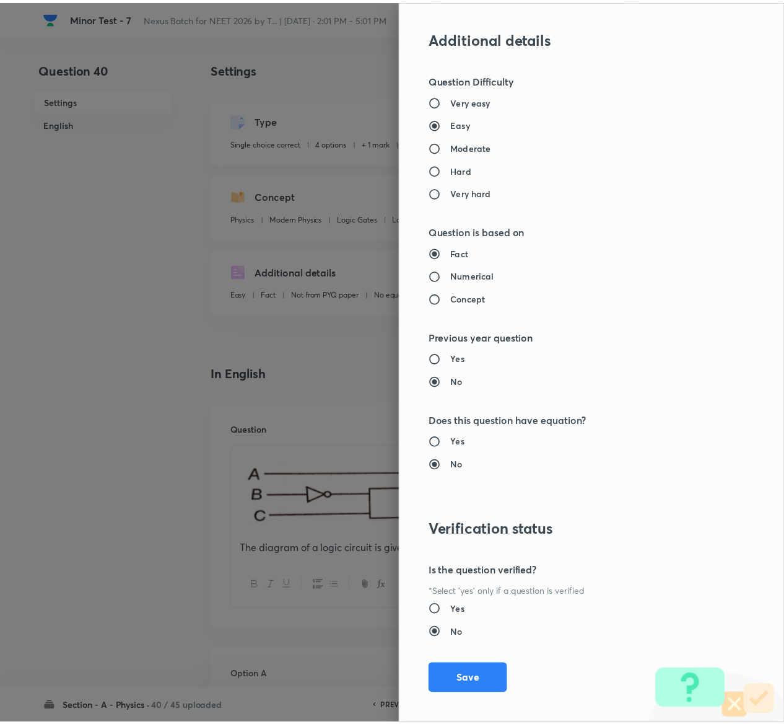
scroll to position [968, 0]
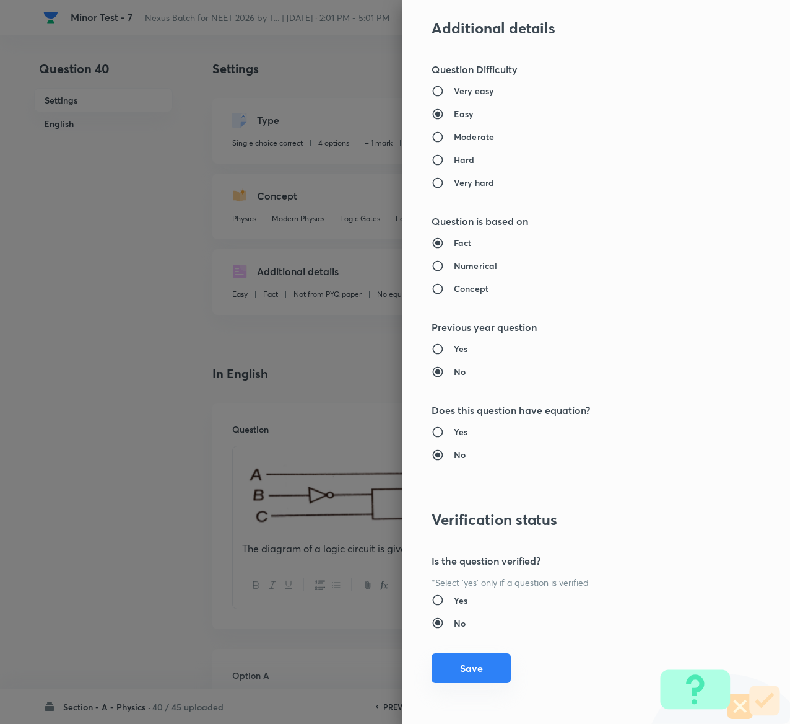
click at [463, 668] on button "Save" at bounding box center [471, 668] width 79 height 30
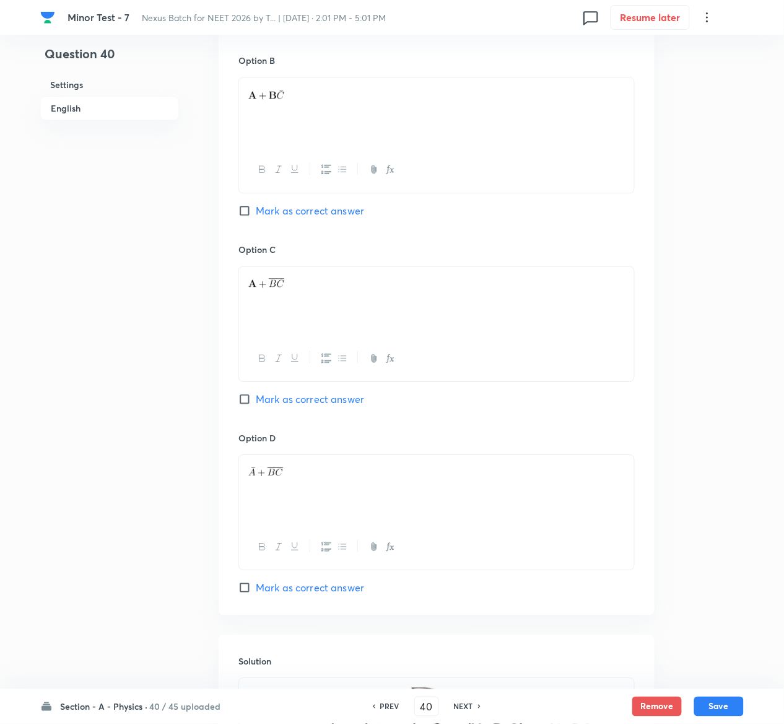
scroll to position [1012, 0]
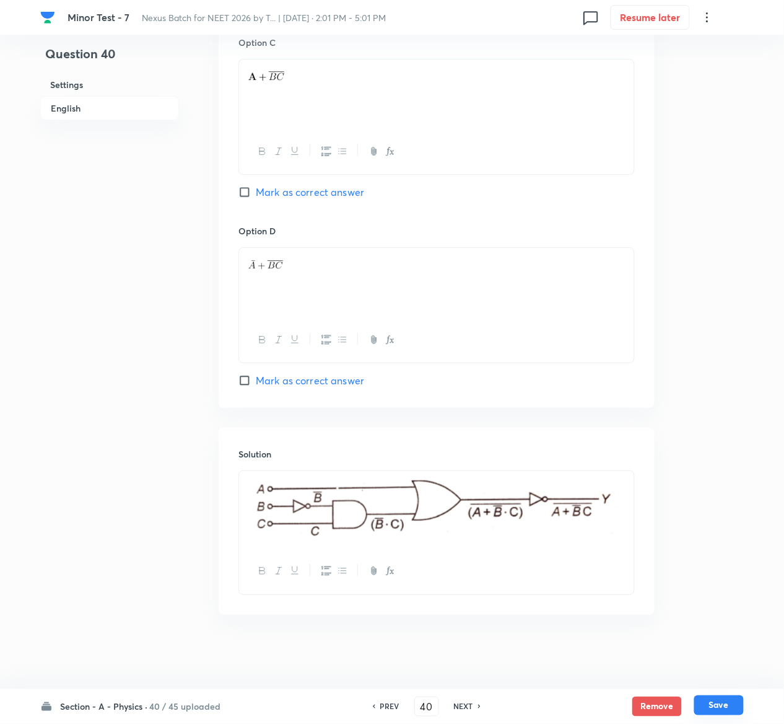
click at [734, 700] on button "Save" at bounding box center [719, 705] width 50 height 20
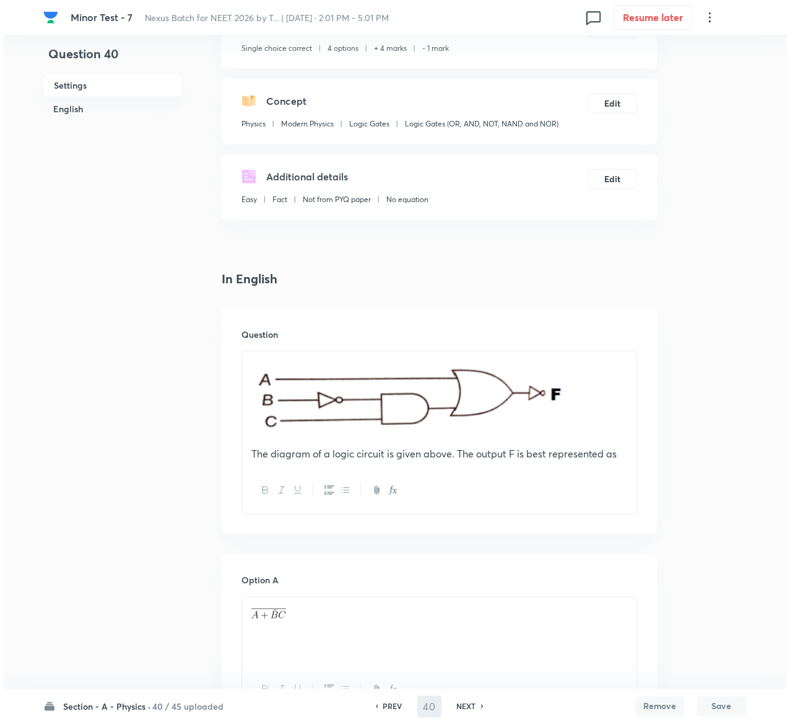
scroll to position [0, 0]
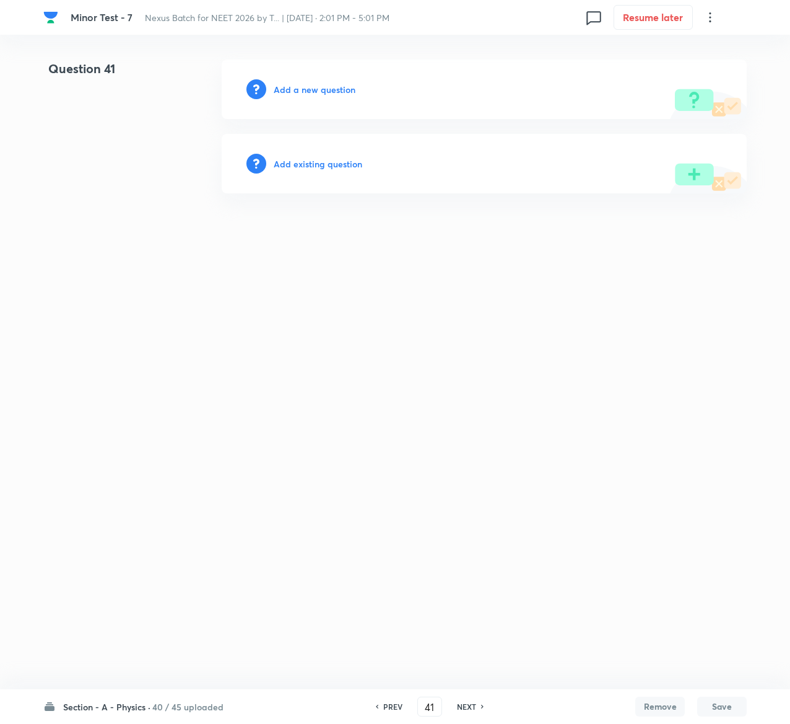
click at [330, 164] on h6 "Add existing question" at bounding box center [318, 163] width 89 height 13
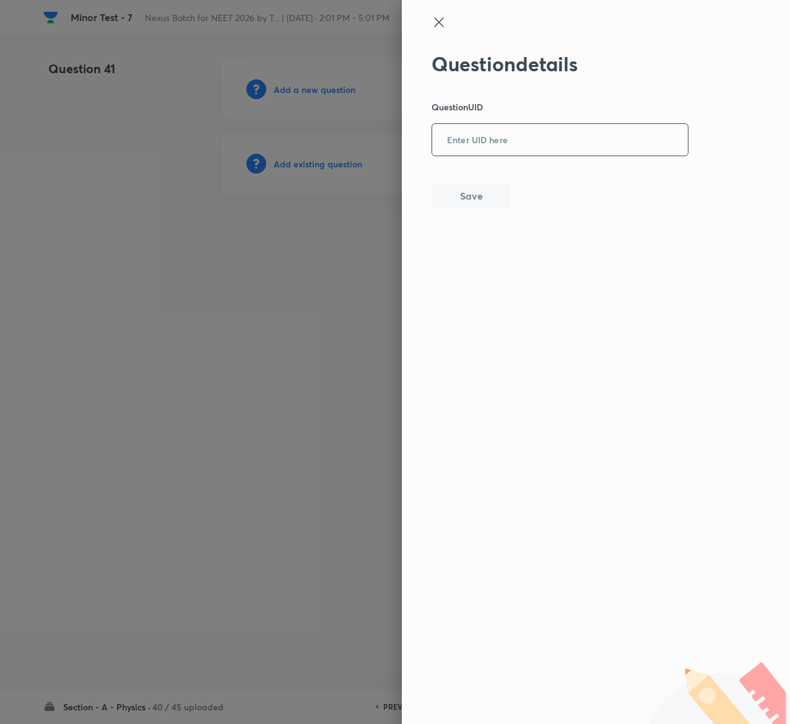
click at [499, 147] on input "text" at bounding box center [560, 140] width 256 height 30
paste input "9MVZT"
click at [502, 193] on button "Save" at bounding box center [471, 194] width 79 height 25
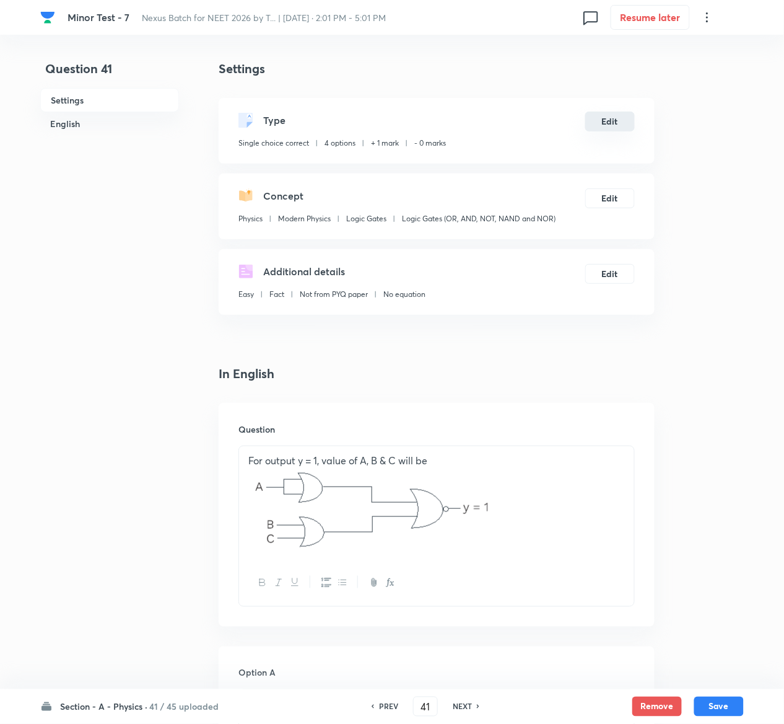
click at [620, 113] on button "Edit" at bounding box center [610, 122] width 50 height 20
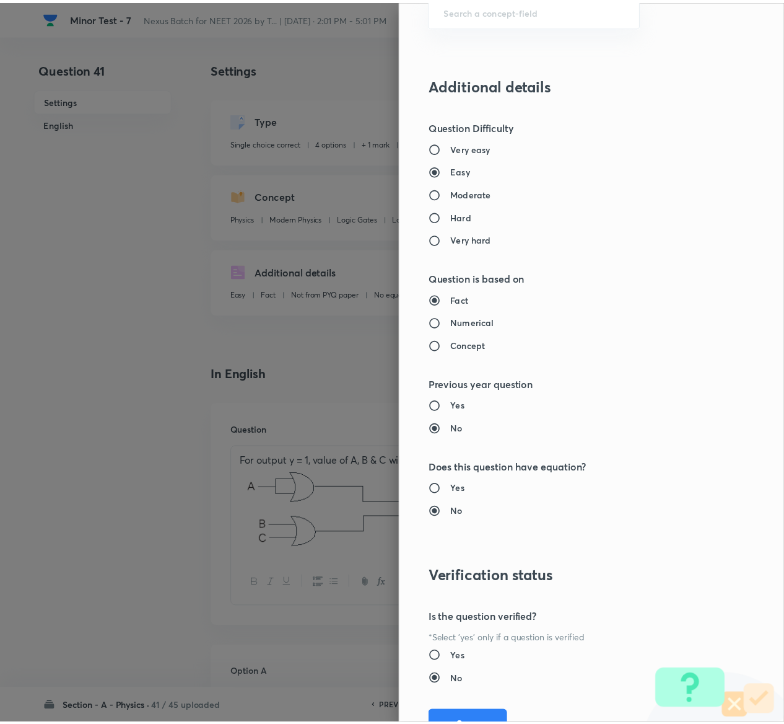
scroll to position [968, 0]
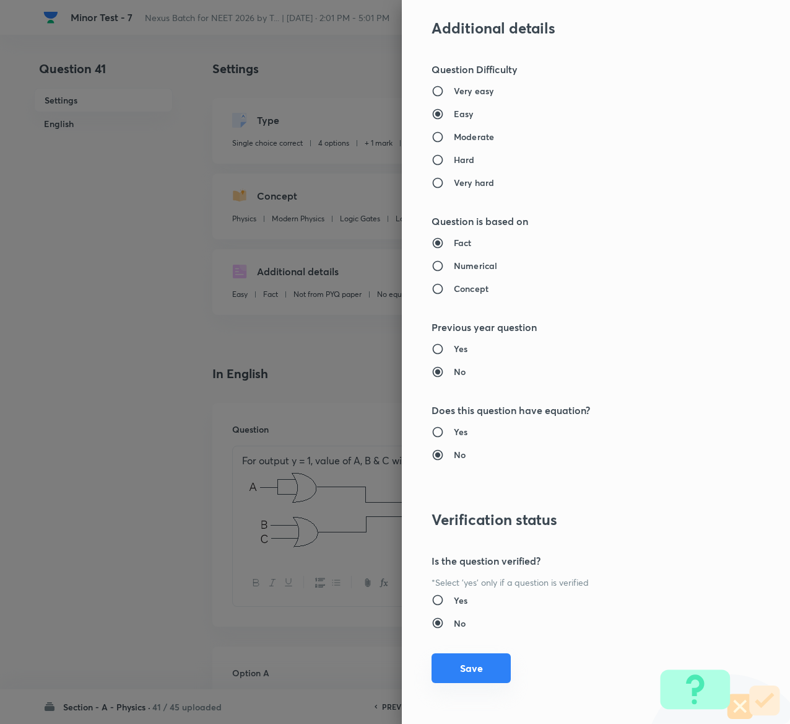
click at [459, 668] on button "Save" at bounding box center [471, 668] width 79 height 30
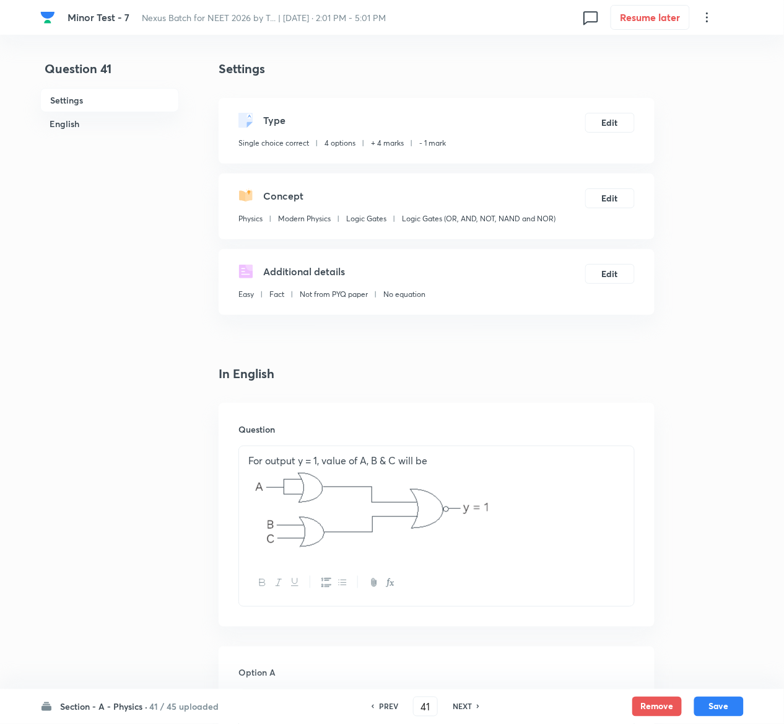
scroll to position [1002, 0]
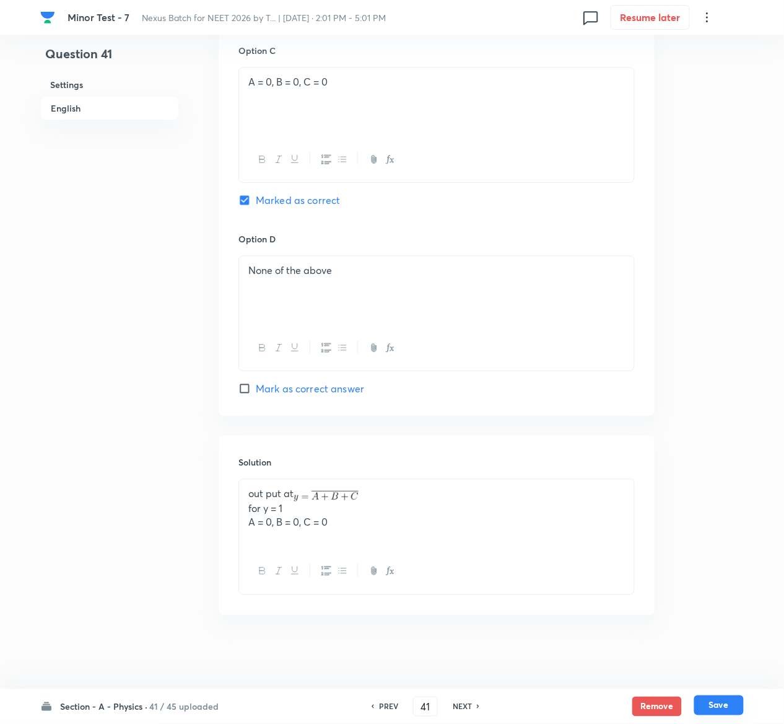
click at [737, 701] on button "Save" at bounding box center [719, 705] width 50 height 20
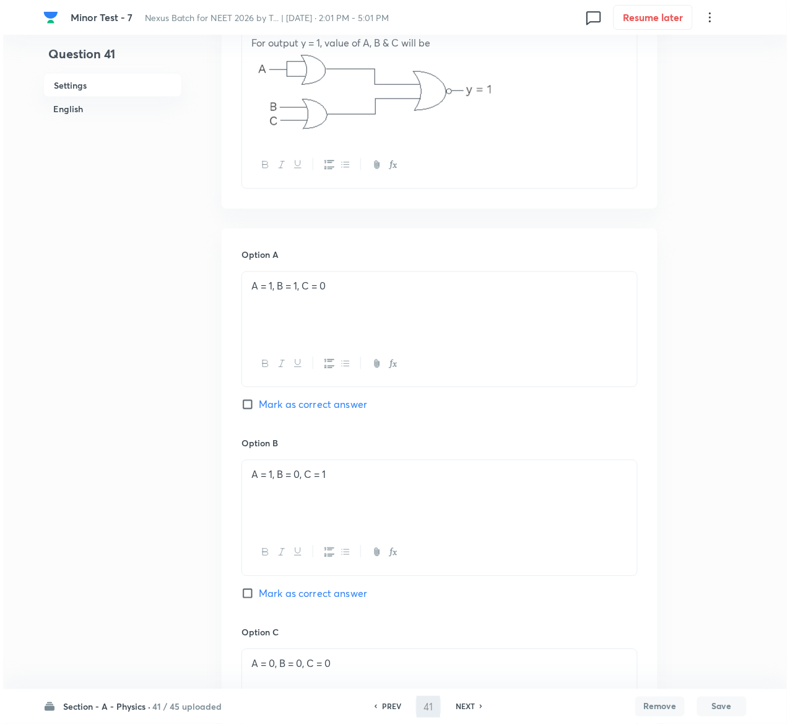
scroll to position [0, 0]
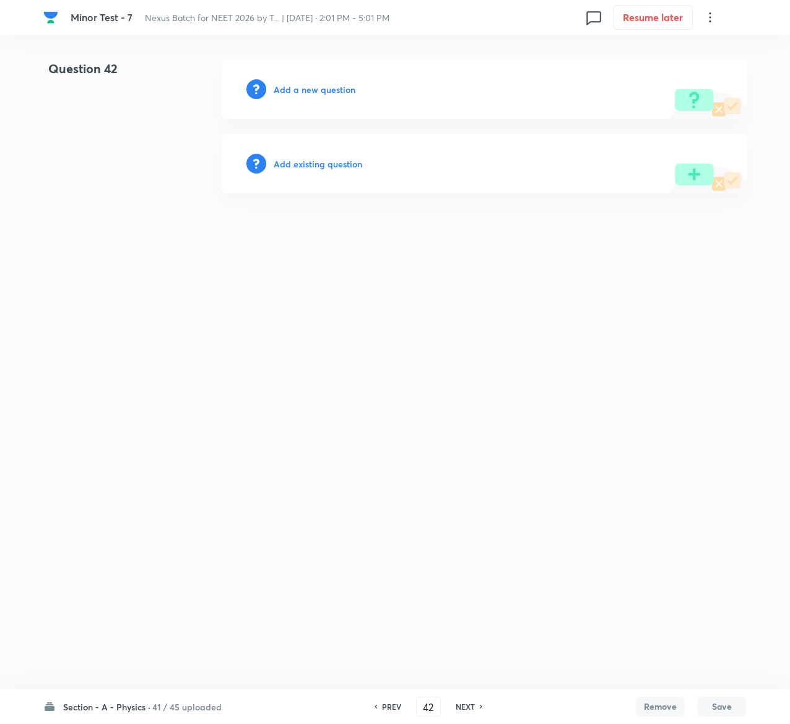
click at [343, 165] on h6 "Add existing question" at bounding box center [318, 163] width 89 height 13
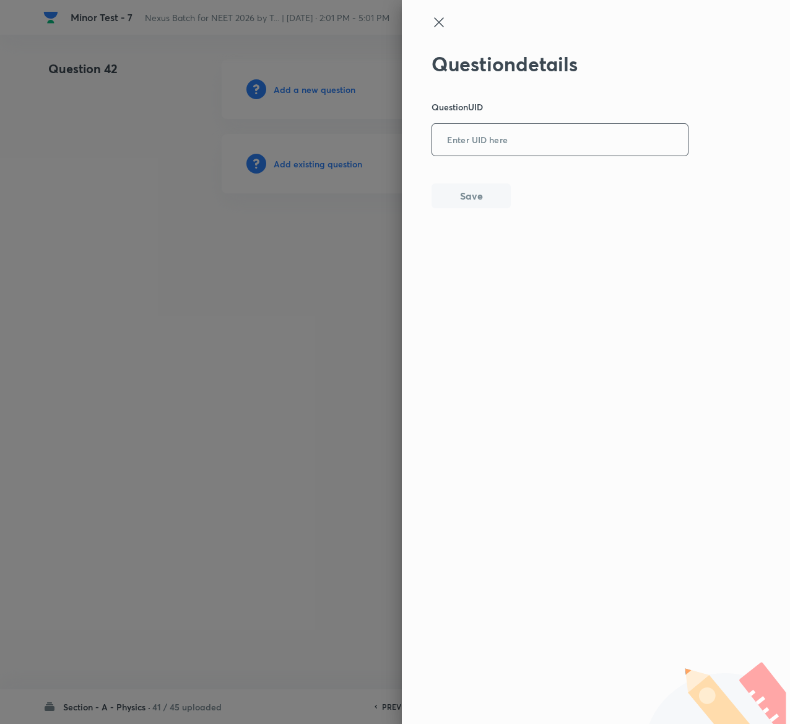
click at [506, 131] on input "text" at bounding box center [560, 140] width 256 height 30
paste input "5AQ5P"
click at [494, 196] on button "Save" at bounding box center [471, 194] width 79 height 25
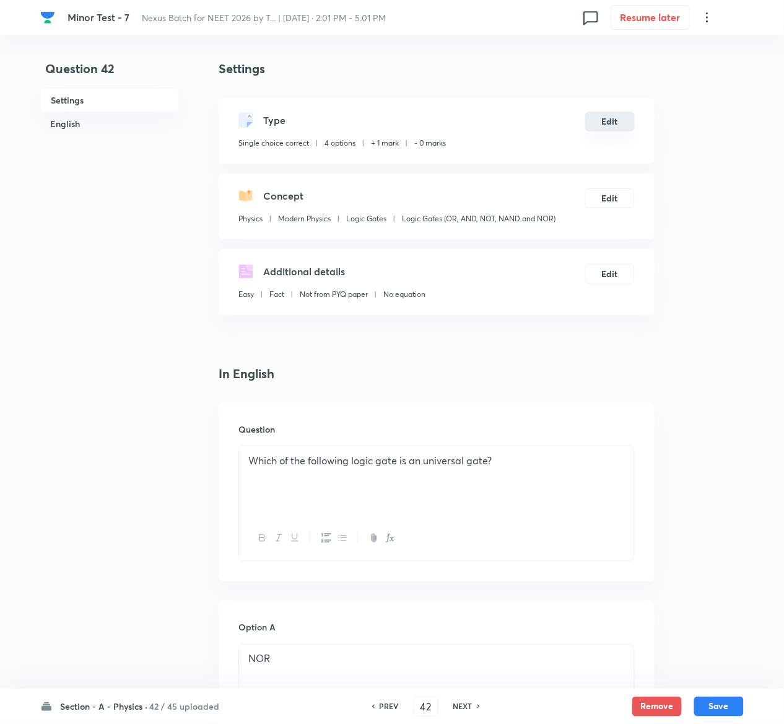
click at [610, 123] on button "Edit" at bounding box center [610, 122] width 50 height 20
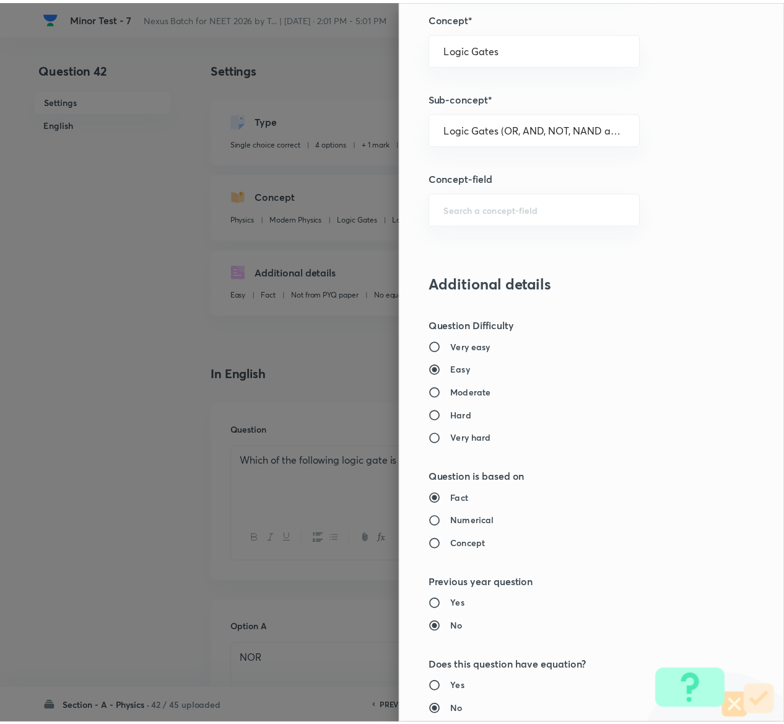
scroll to position [968, 0]
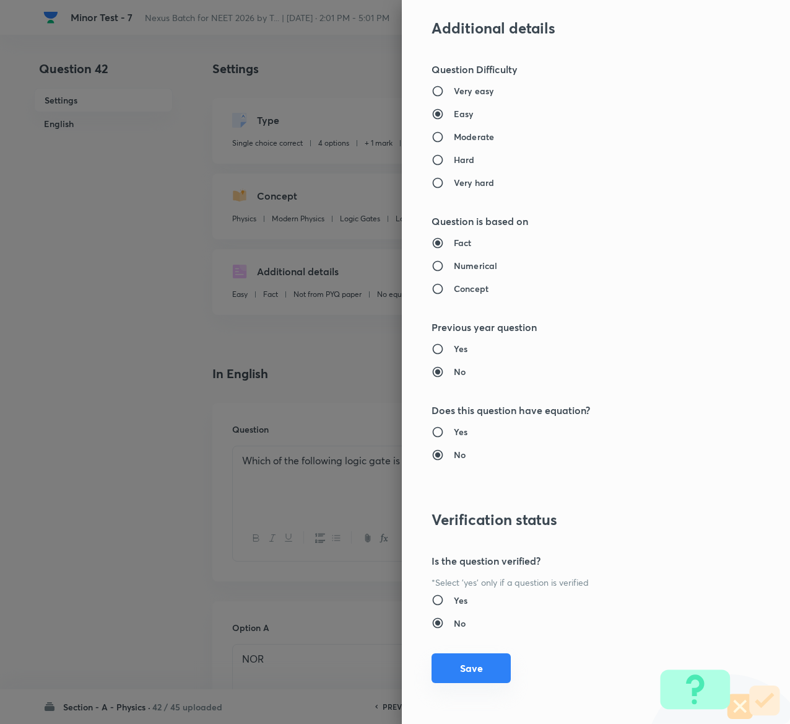
click at [468, 669] on button "Save" at bounding box center [471, 668] width 79 height 30
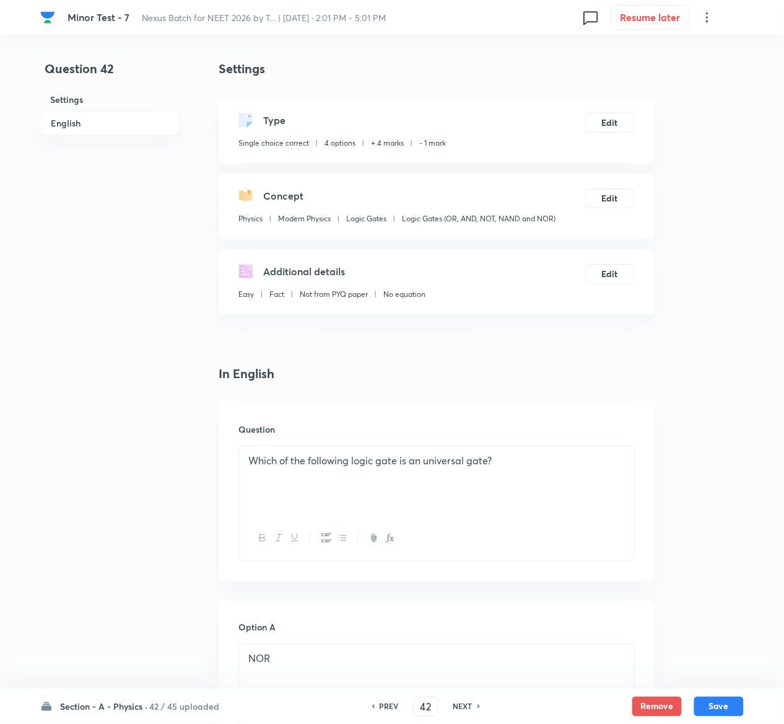
scroll to position [958, 0]
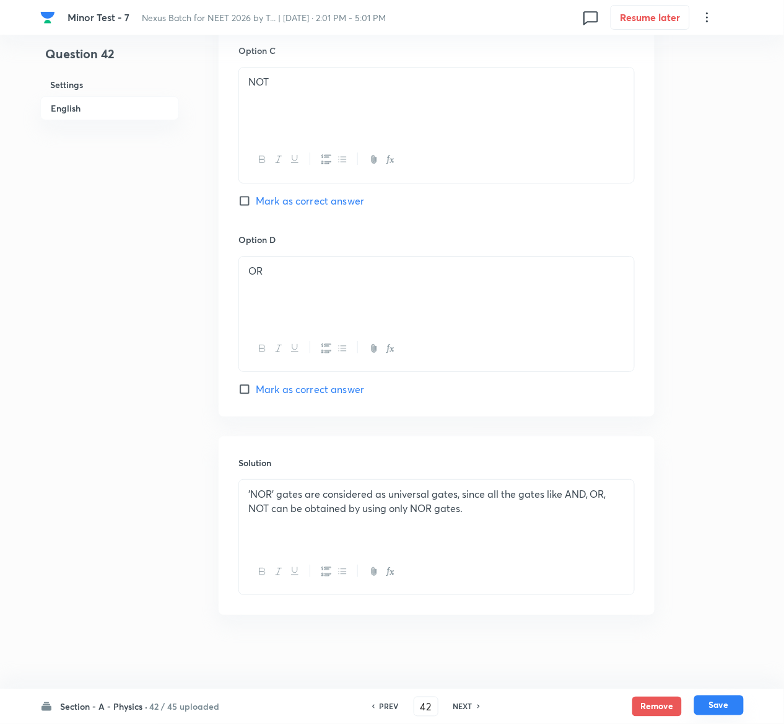
click at [724, 705] on button "Save" at bounding box center [719, 705] width 50 height 20
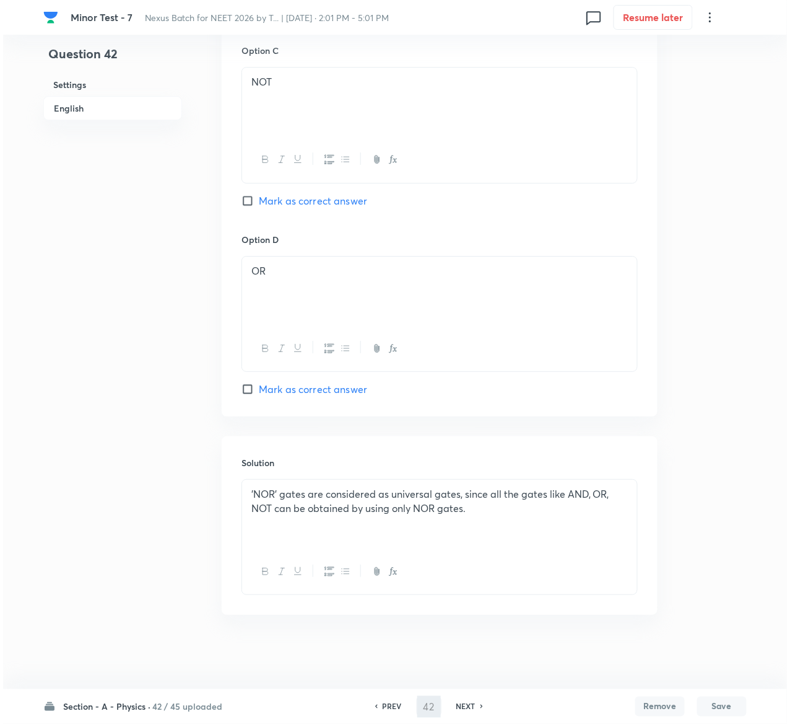
scroll to position [0, 0]
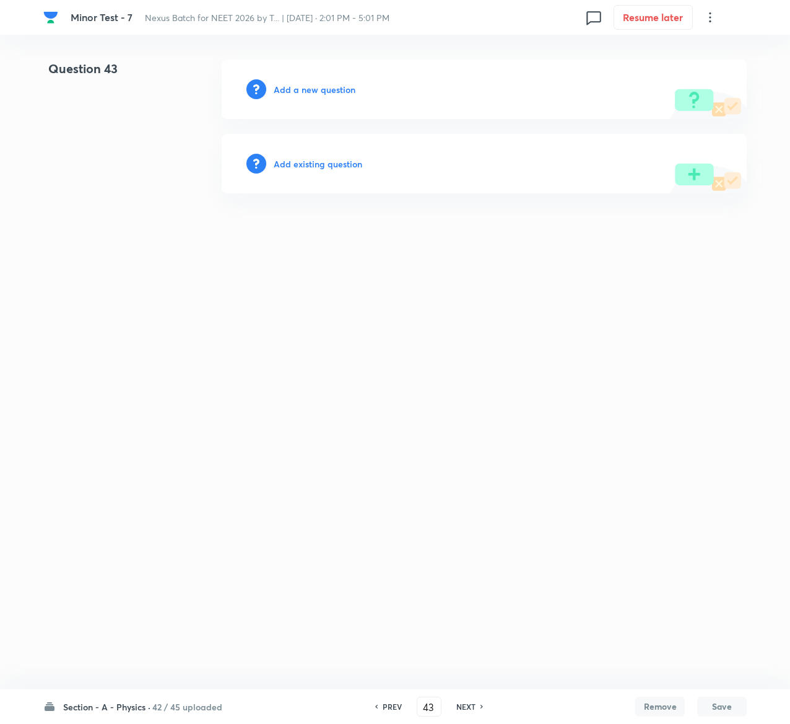
click at [309, 164] on h6 "Add existing question" at bounding box center [318, 163] width 89 height 13
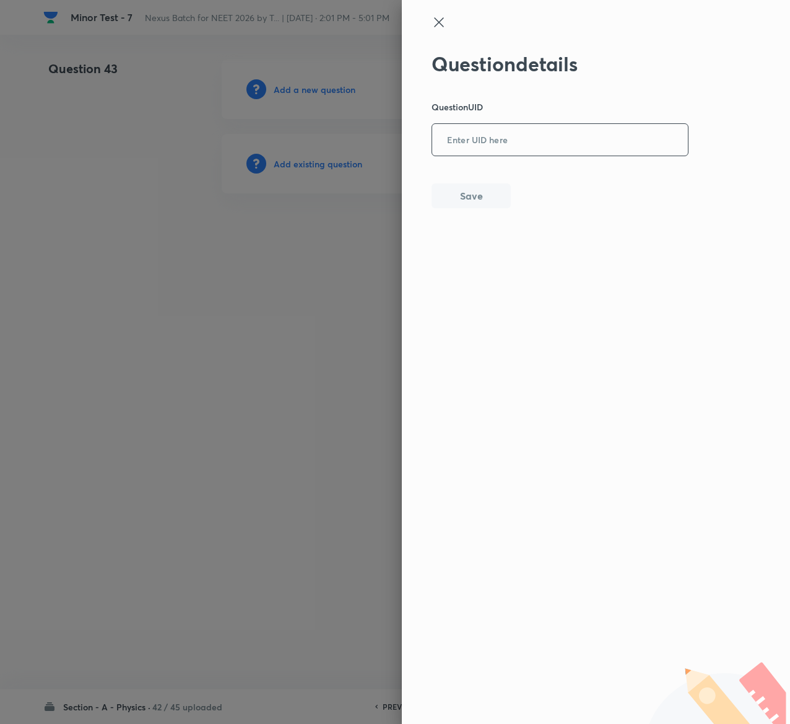
click at [558, 142] on input "text" at bounding box center [560, 140] width 256 height 30
paste input "HAQ5Z"
click at [489, 193] on button "Save" at bounding box center [471, 194] width 79 height 25
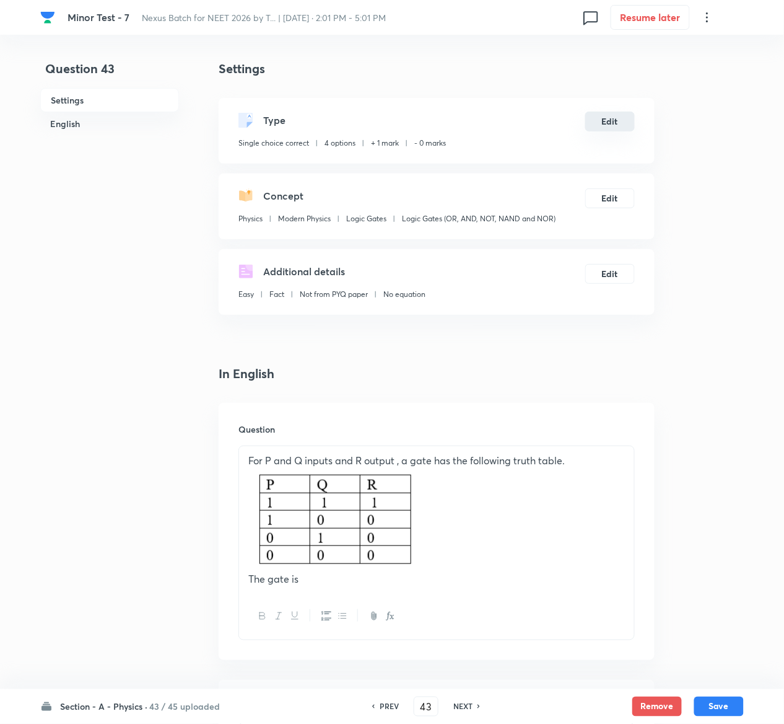
click at [618, 120] on button "Edit" at bounding box center [610, 122] width 50 height 20
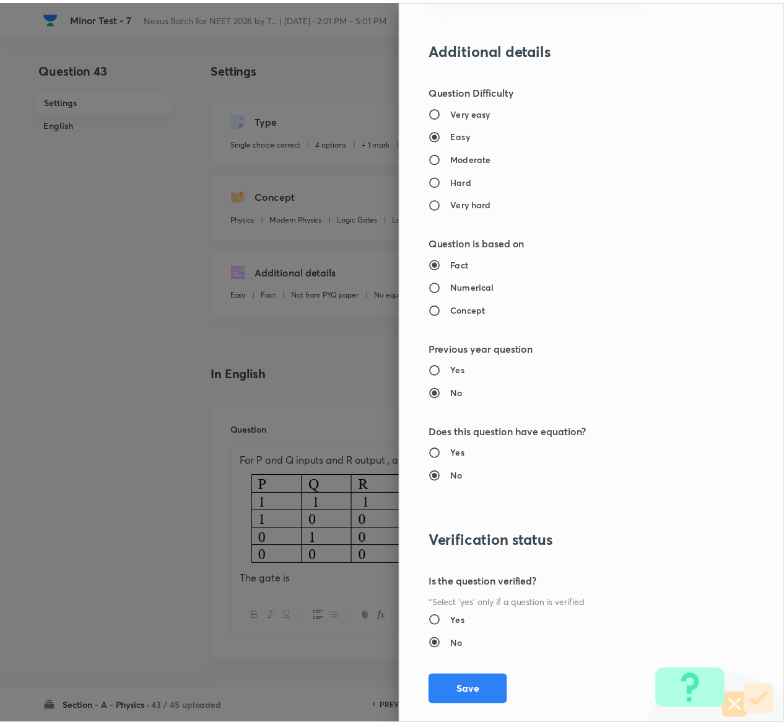
scroll to position [968, 0]
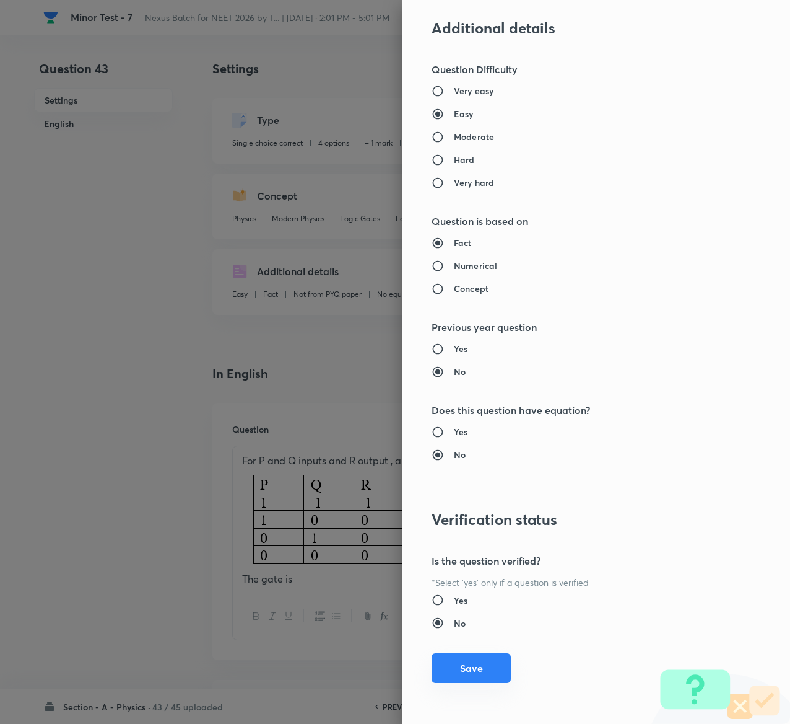
click at [464, 665] on button "Save" at bounding box center [471, 668] width 79 height 30
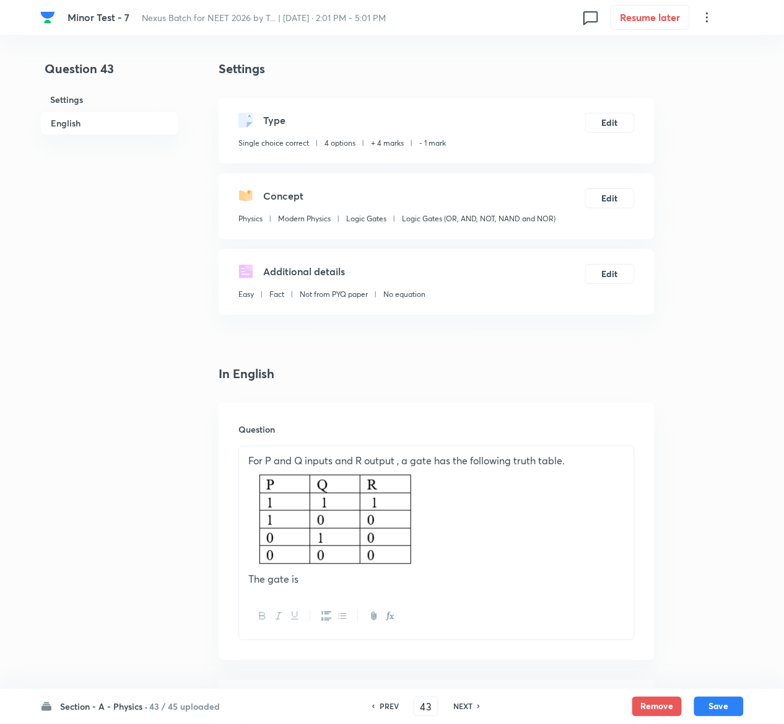
scroll to position [1128, 0]
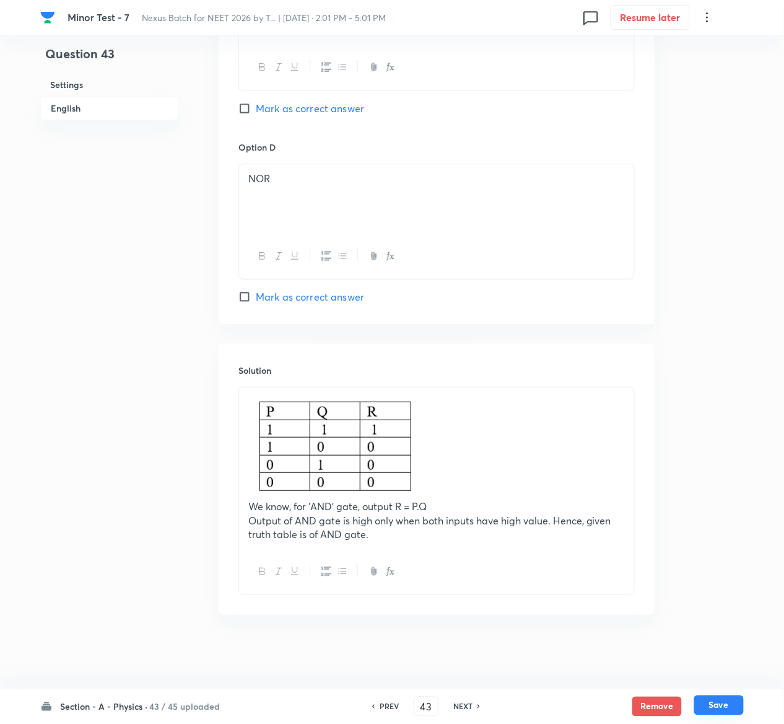
click at [726, 698] on button "Save" at bounding box center [719, 705] width 50 height 20
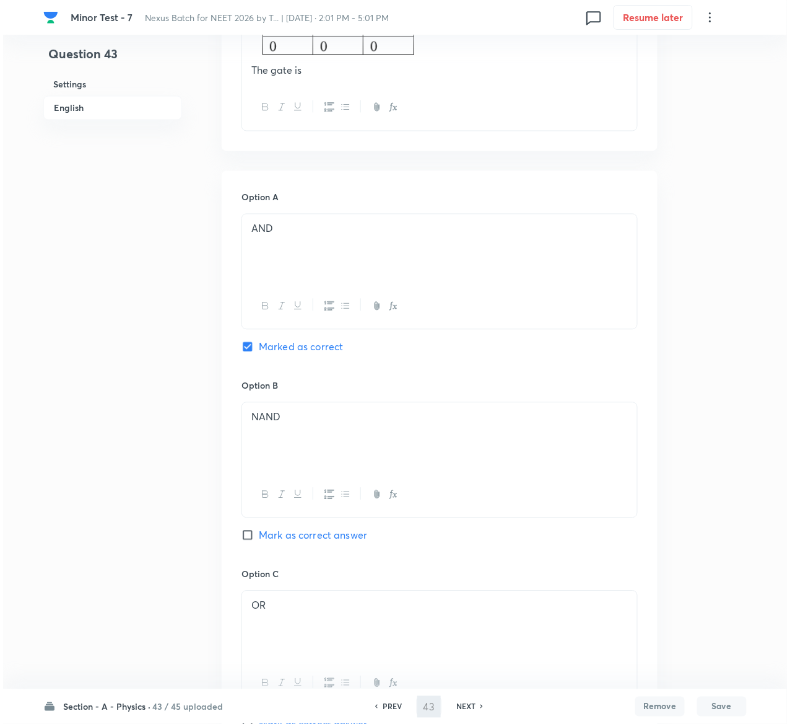
scroll to position [0, 0]
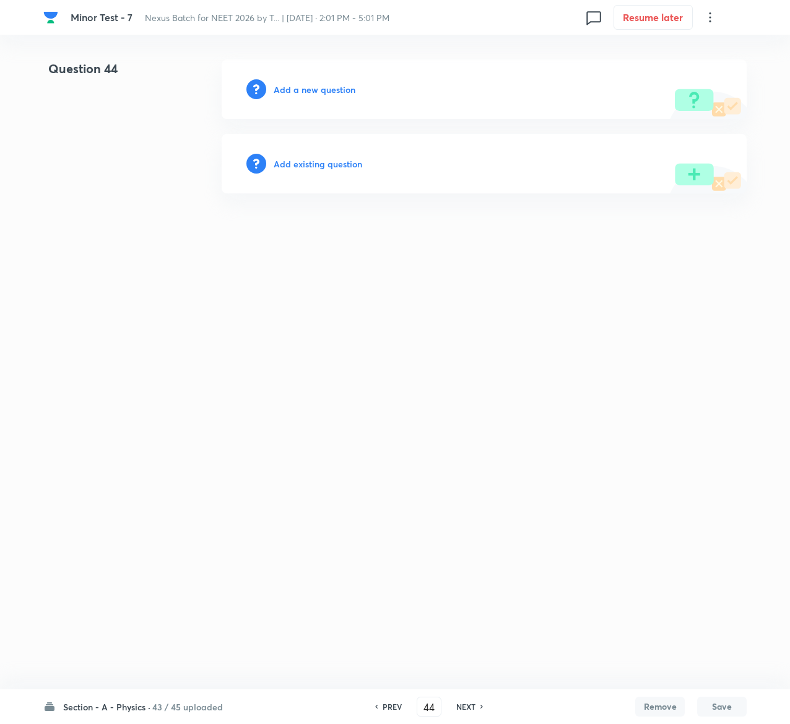
click at [315, 157] on h6 "Add existing question" at bounding box center [318, 163] width 89 height 13
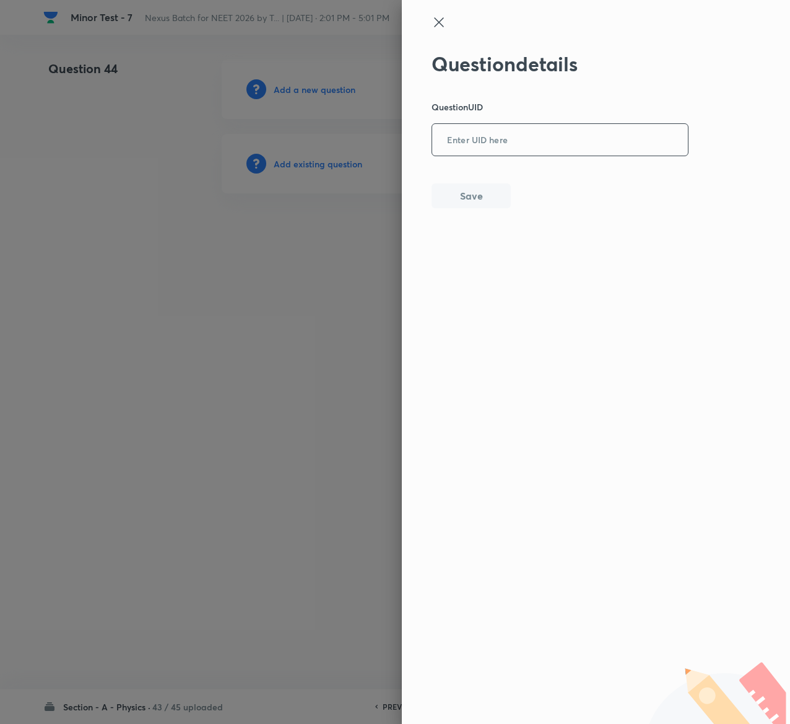
click at [484, 131] on input "text" at bounding box center [560, 140] width 256 height 30
paste input "CDR0F"
click at [482, 193] on button "Save" at bounding box center [471, 194] width 79 height 25
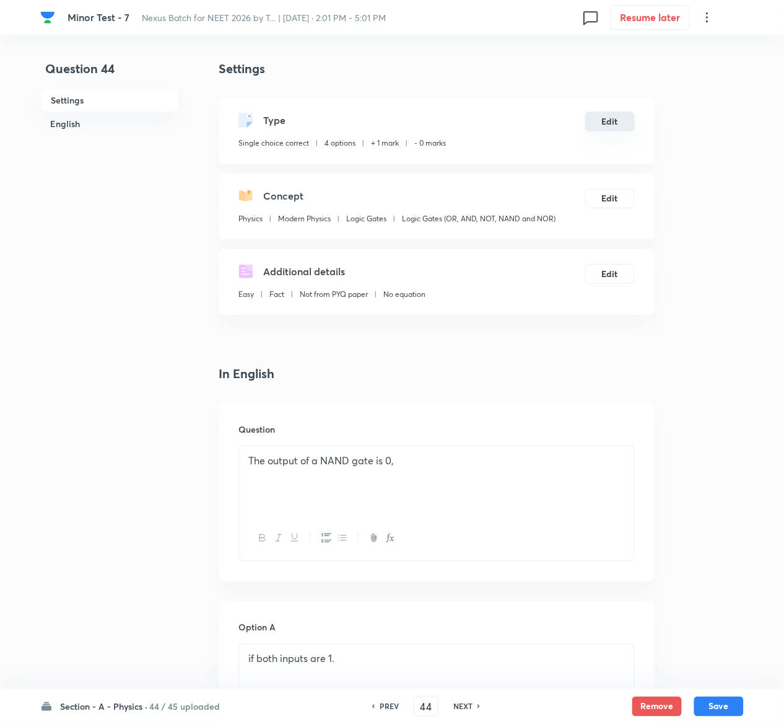
click at [631, 124] on button "Edit" at bounding box center [610, 122] width 50 height 20
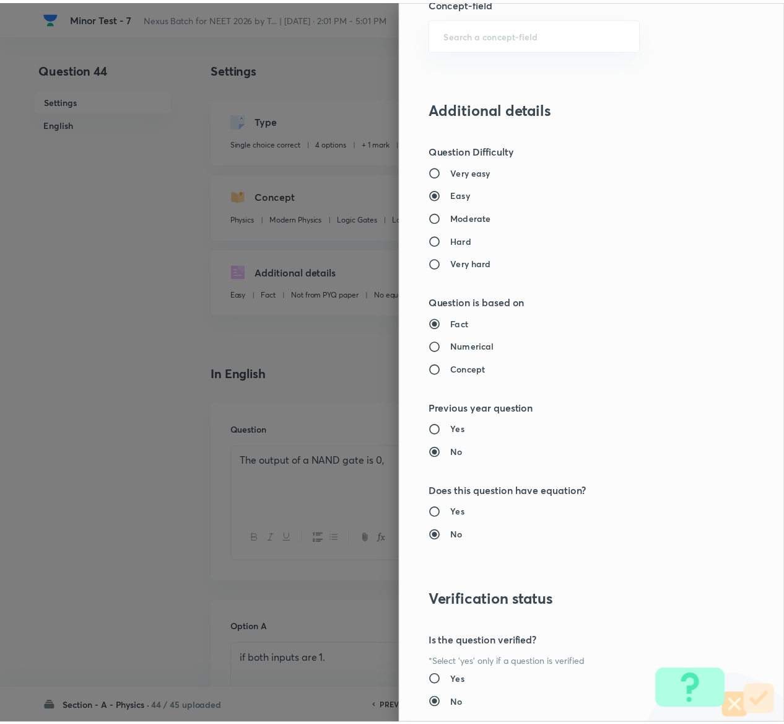
scroll to position [968, 0]
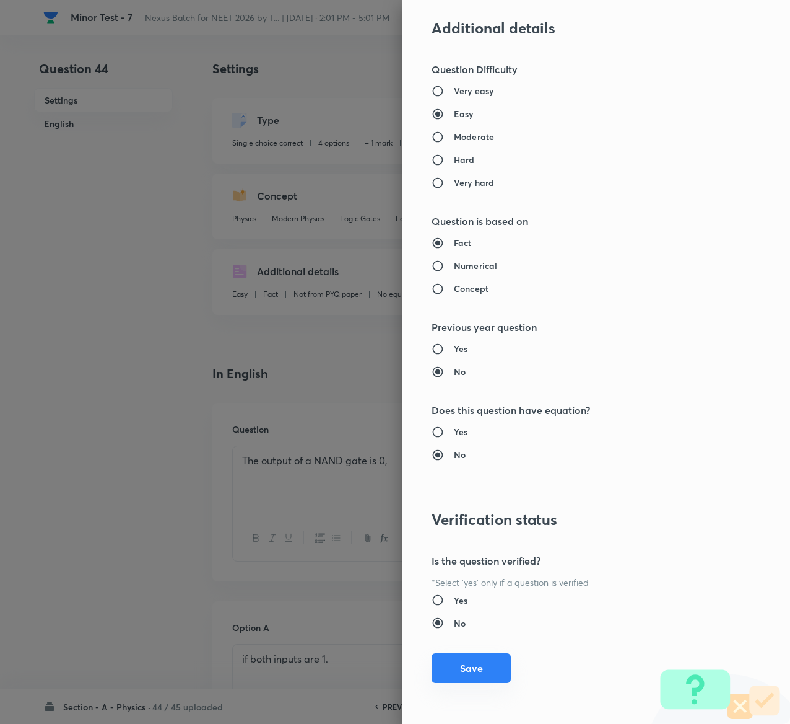
click at [455, 664] on button "Save" at bounding box center [471, 668] width 79 height 30
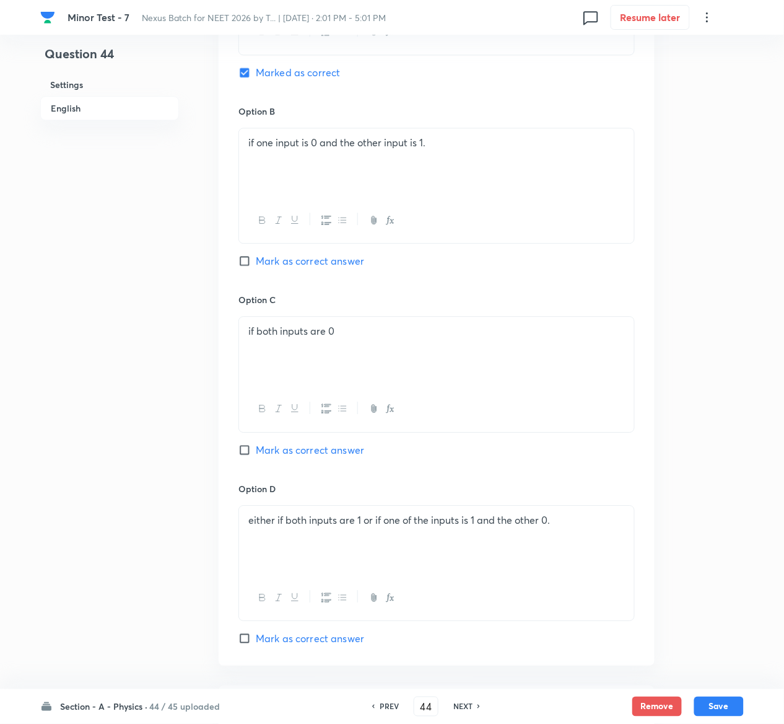
scroll to position [958, 0]
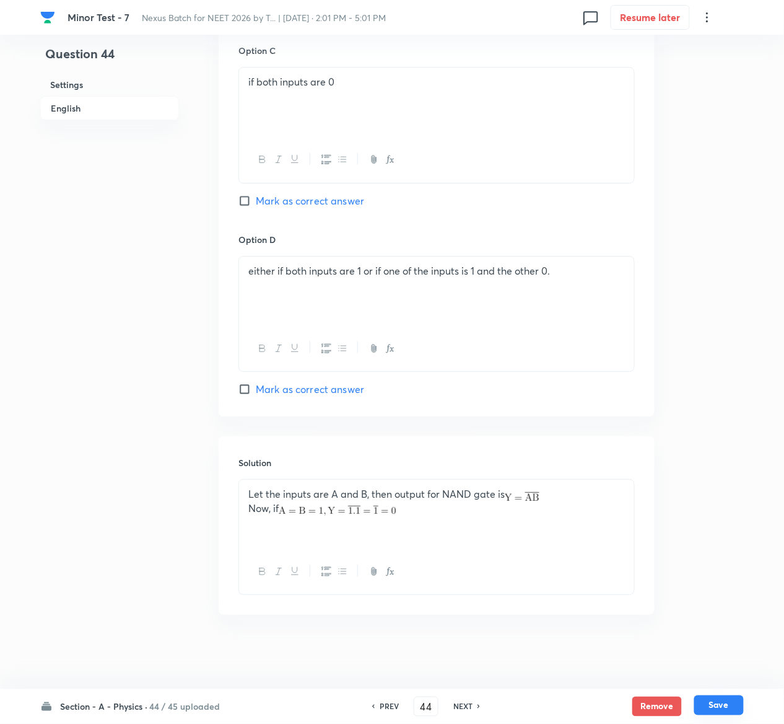
click at [732, 700] on button "Save" at bounding box center [719, 705] width 50 height 20
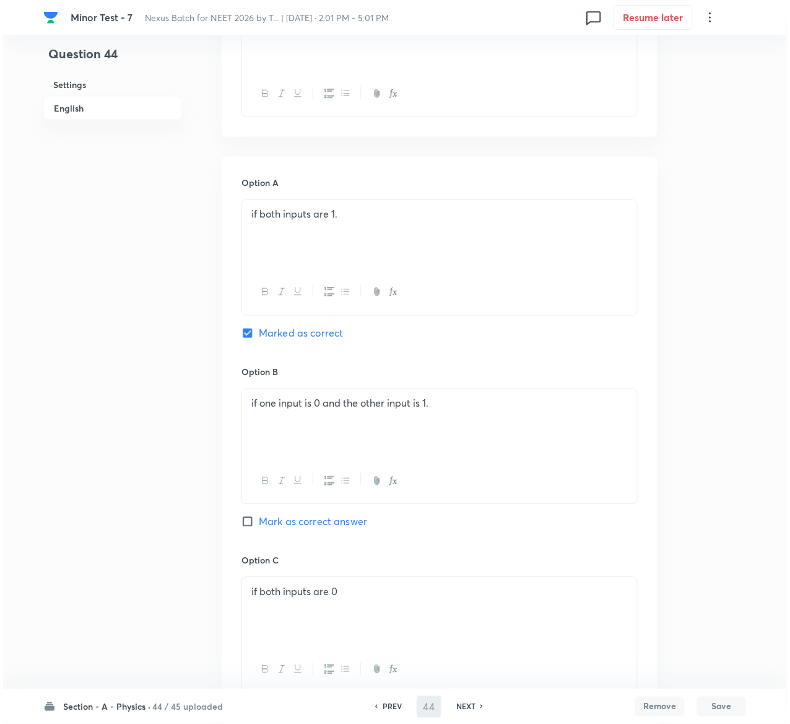
scroll to position [0, 0]
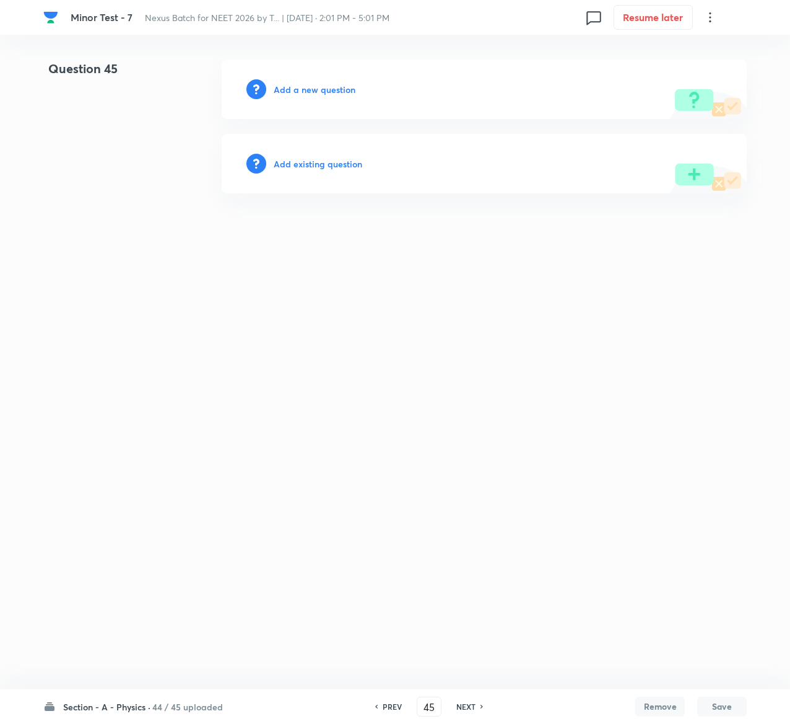
click at [348, 166] on h6 "Add existing question" at bounding box center [318, 163] width 89 height 13
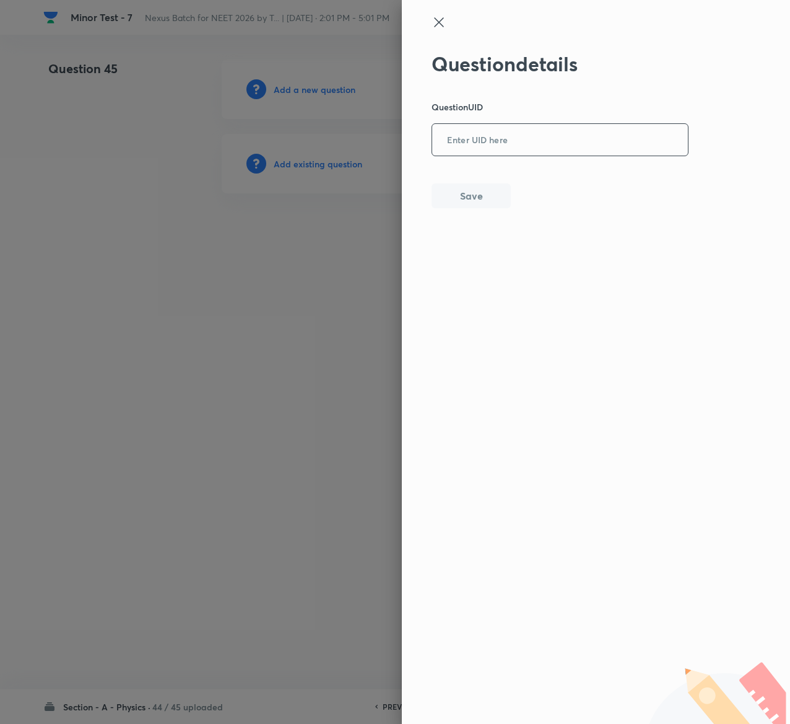
click at [507, 147] on input "text" at bounding box center [560, 140] width 256 height 30
paste input "MLZ2I"
click at [503, 193] on button "Save" at bounding box center [471, 194] width 79 height 25
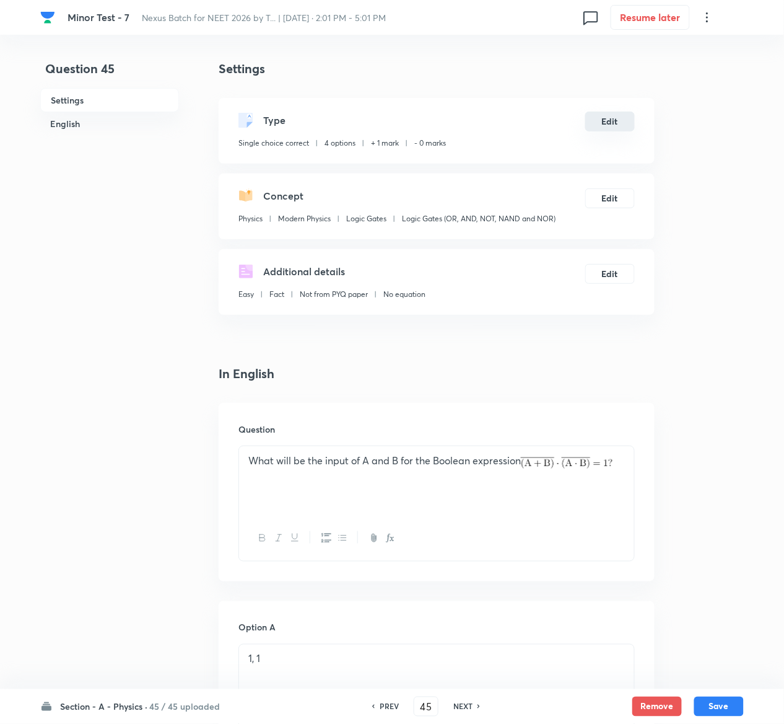
click at [621, 118] on button "Edit" at bounding box center [610, 122] width 50 height 20
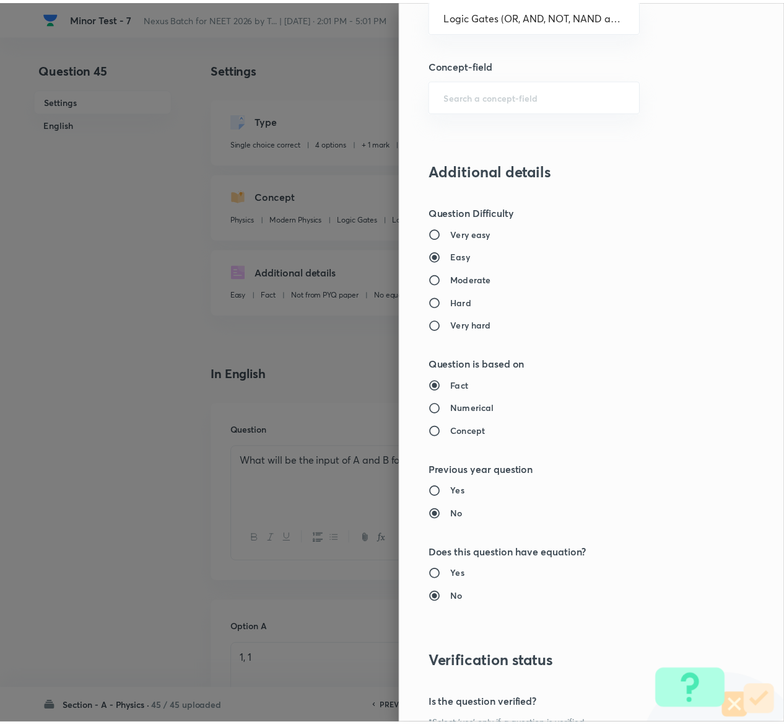
scroll to position [968, 0]
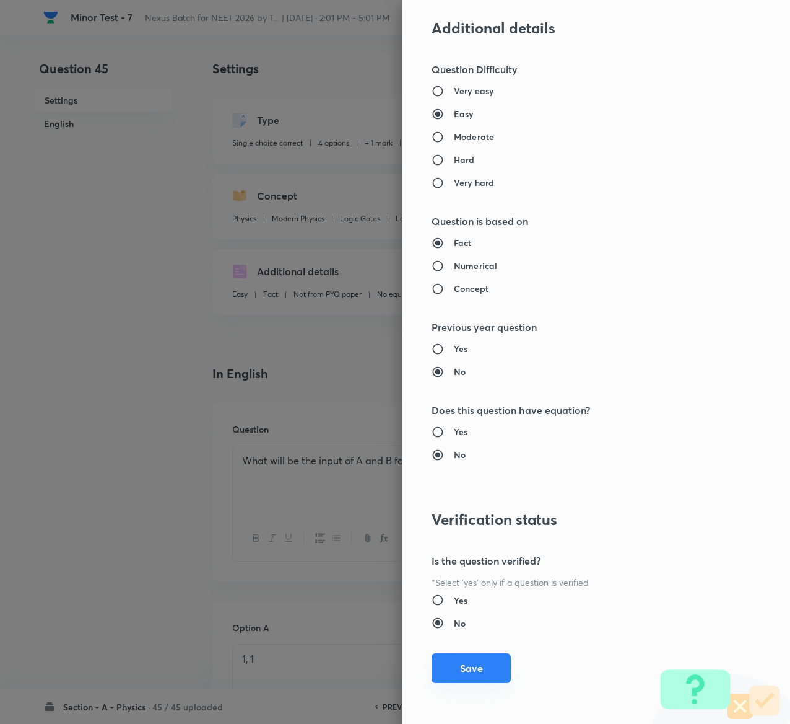
click at [461, 669] on button "Save" at bounding box center [471, 668] width 79 height 30
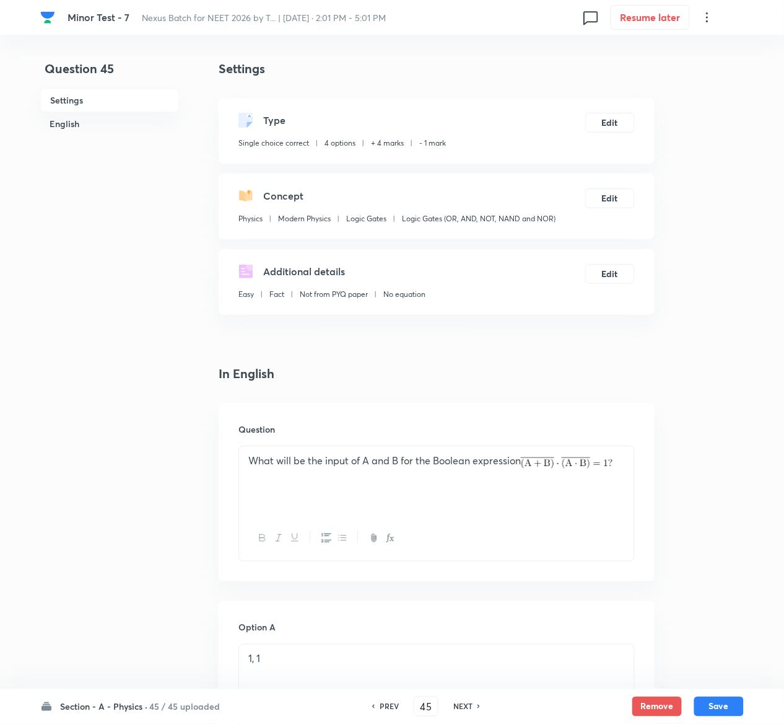
scroll to position [1097, 0]
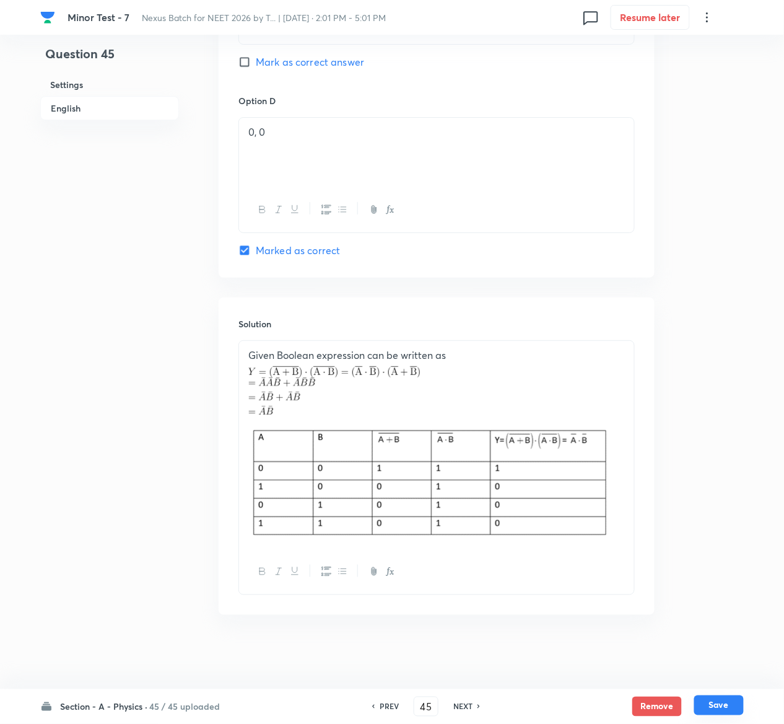
click at [738, 701] on button "Save" at bounding box center [719, 705] width 50 height 20
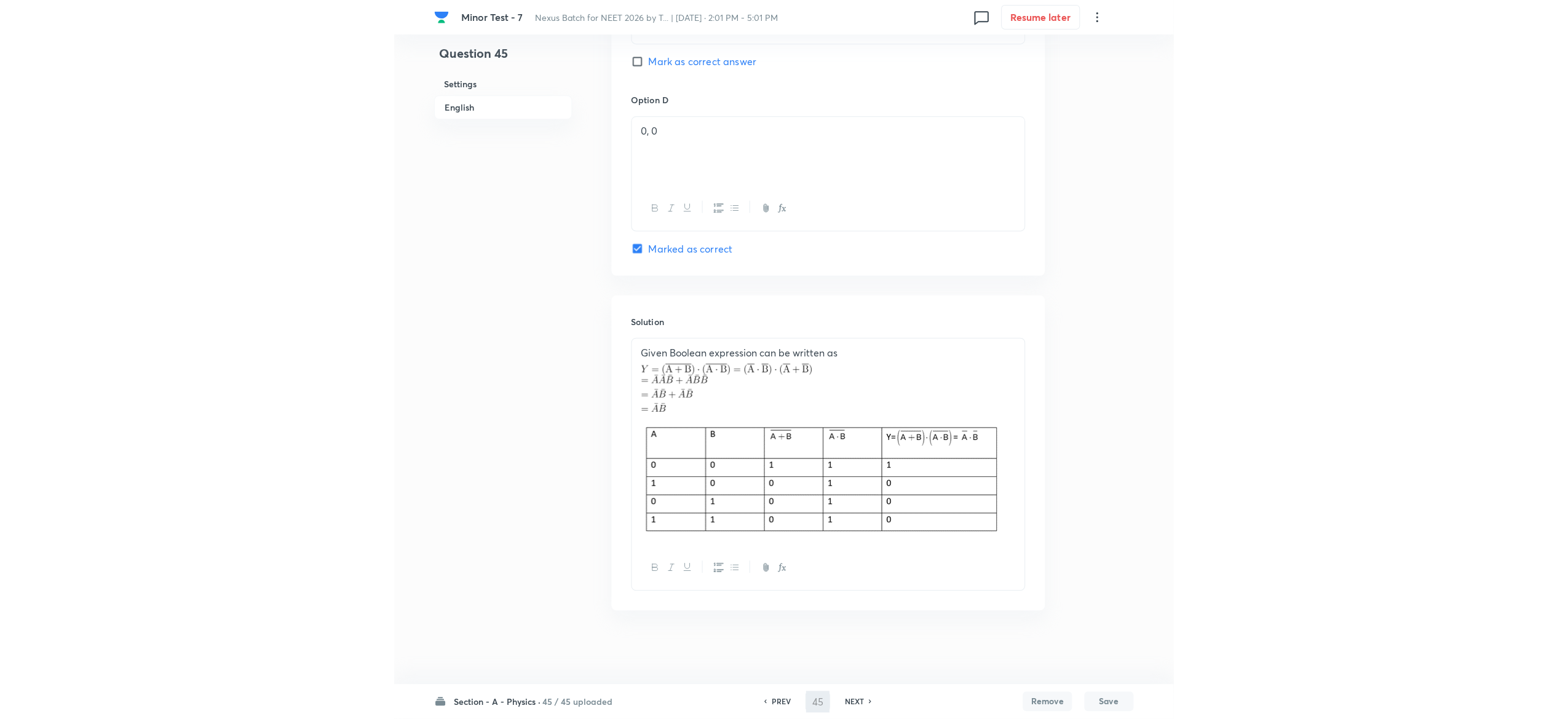
scroll to position [0, 0]
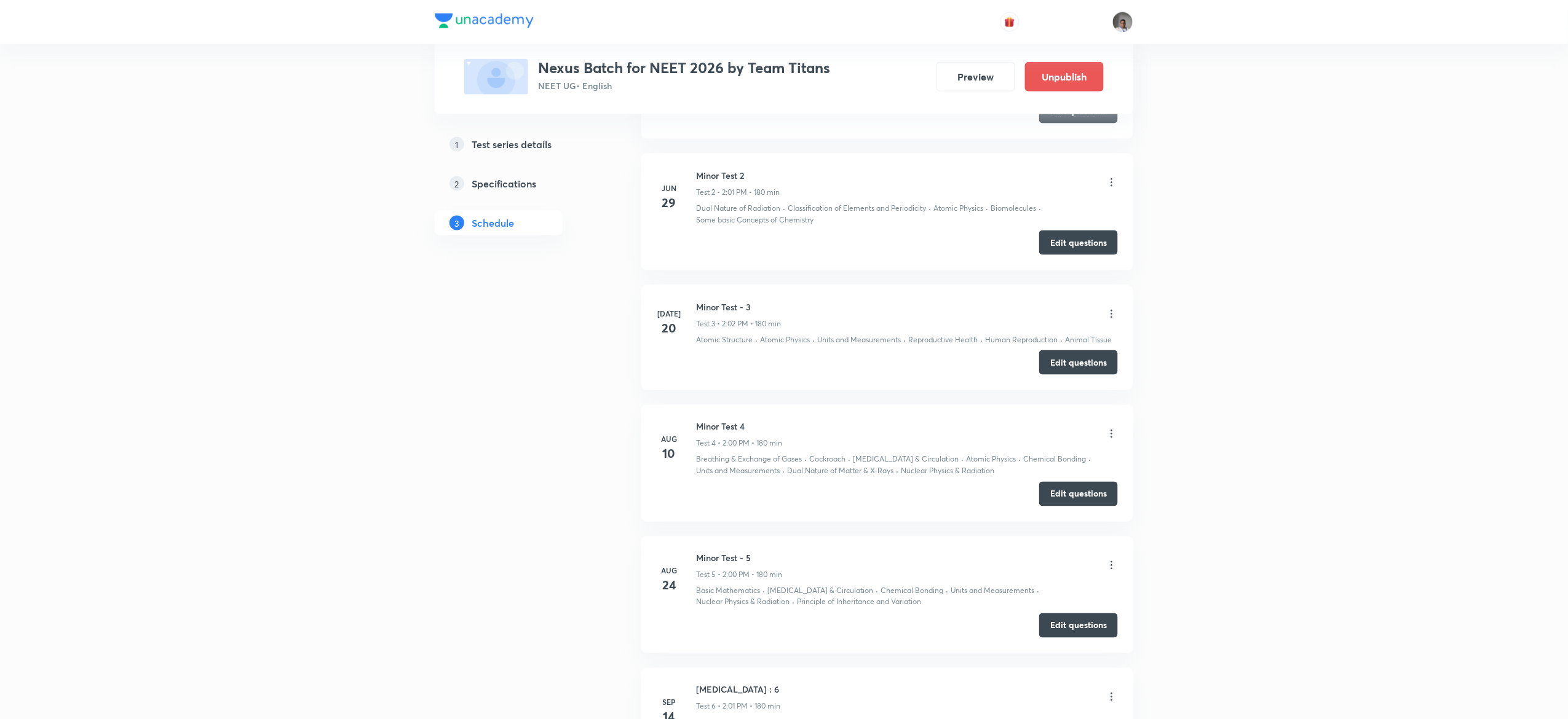
scroll to position [1088, 0]
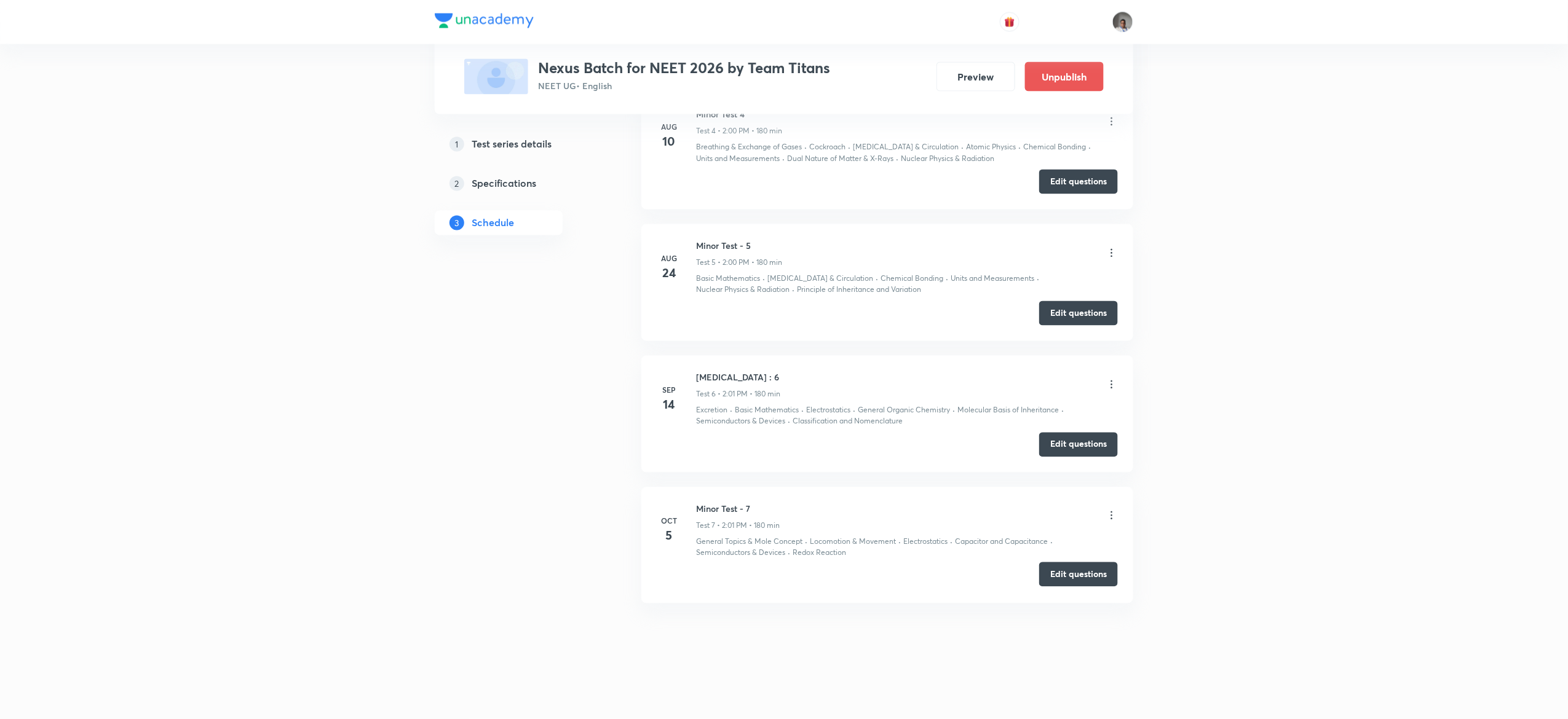
click at [1050, 575] on button "Edit questions" at bounding box center [1078, 574] width 78 height 25
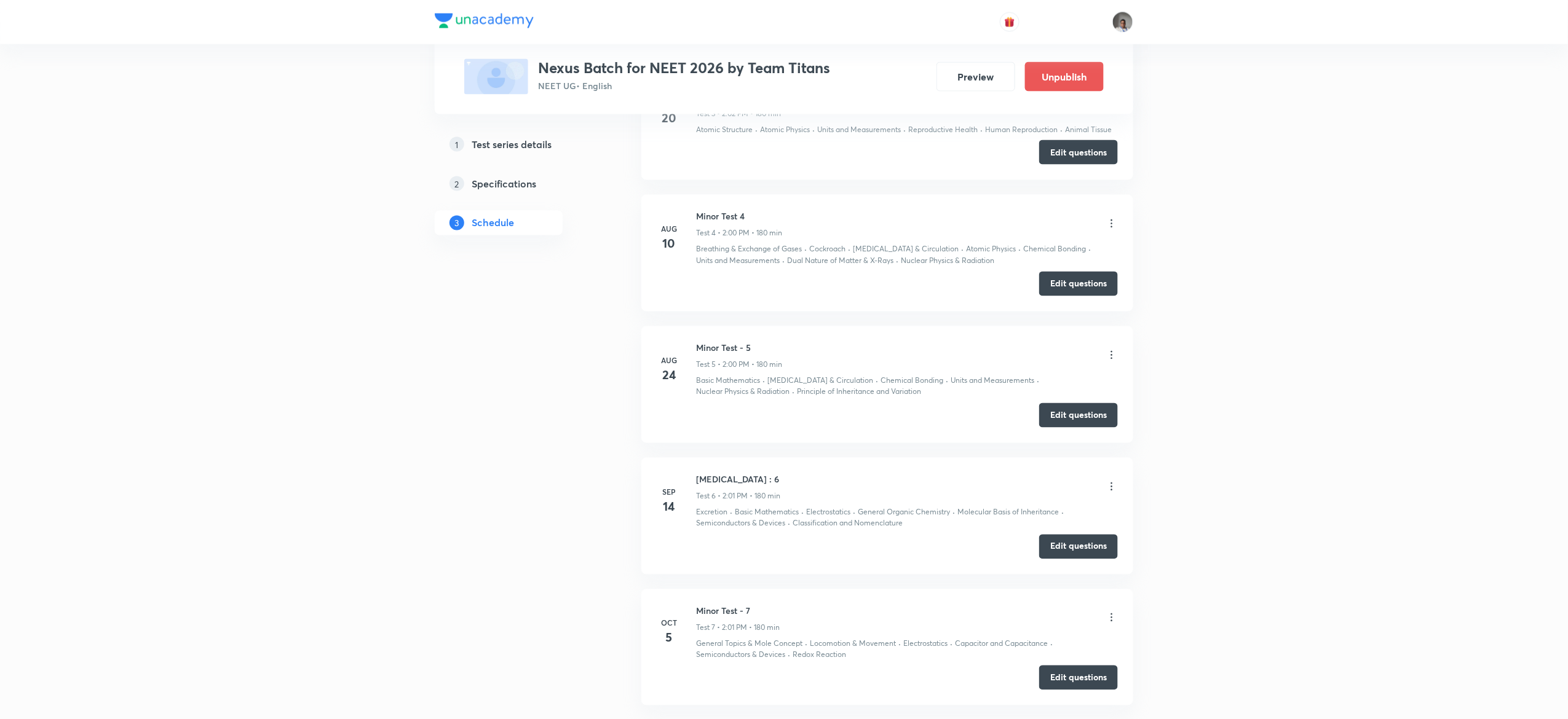
scroll to position [1088, 0]
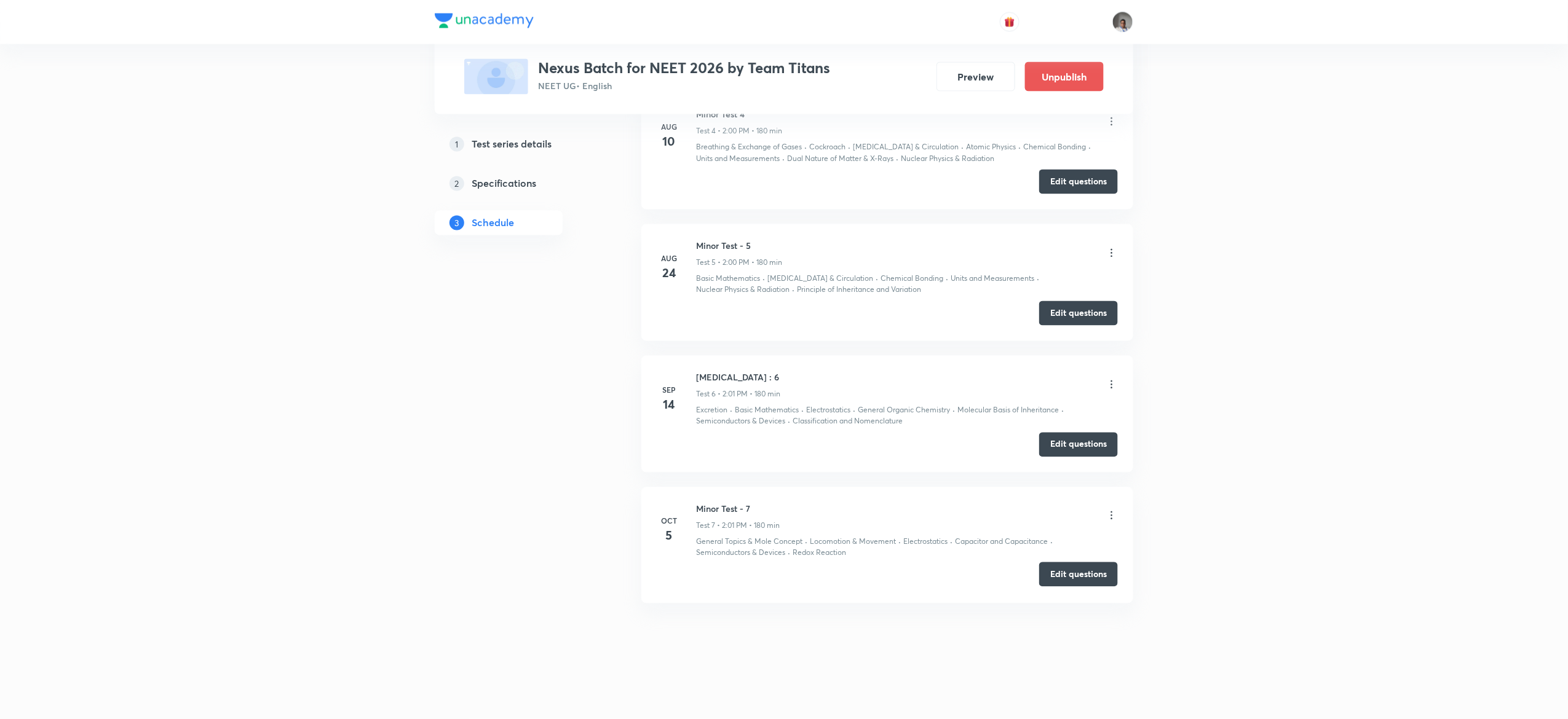
click at [1076, 574] on button "Edit questions" at bounding box center [1078, 574] width 78 height 25
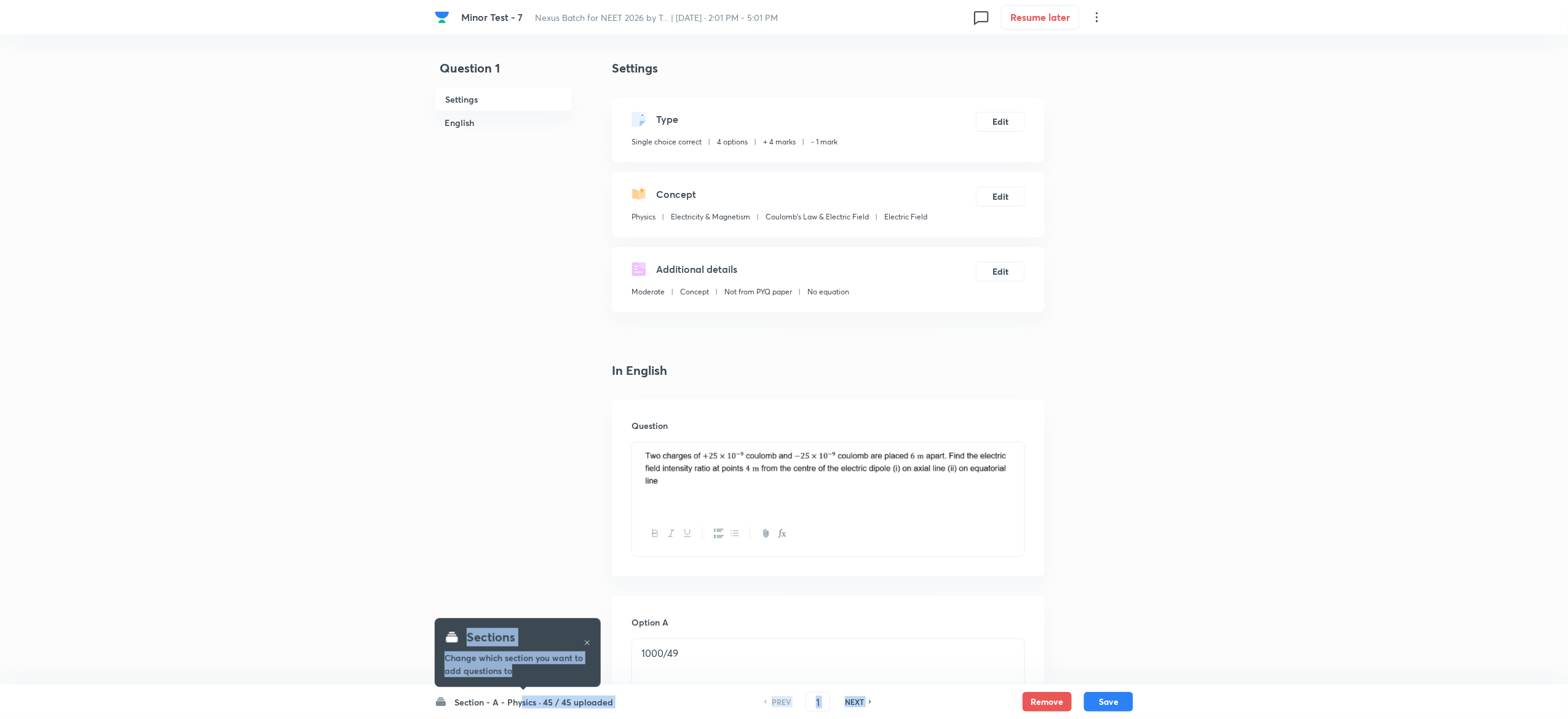
drag, startPoint x: 516, startPoint y: 692, endPoint x: 523, endPoint y: 700, distance: 10.6
click at [523, 700] on h6 "Section - A - Physics ·" at bounding box center [497, 701] width 86 height 13
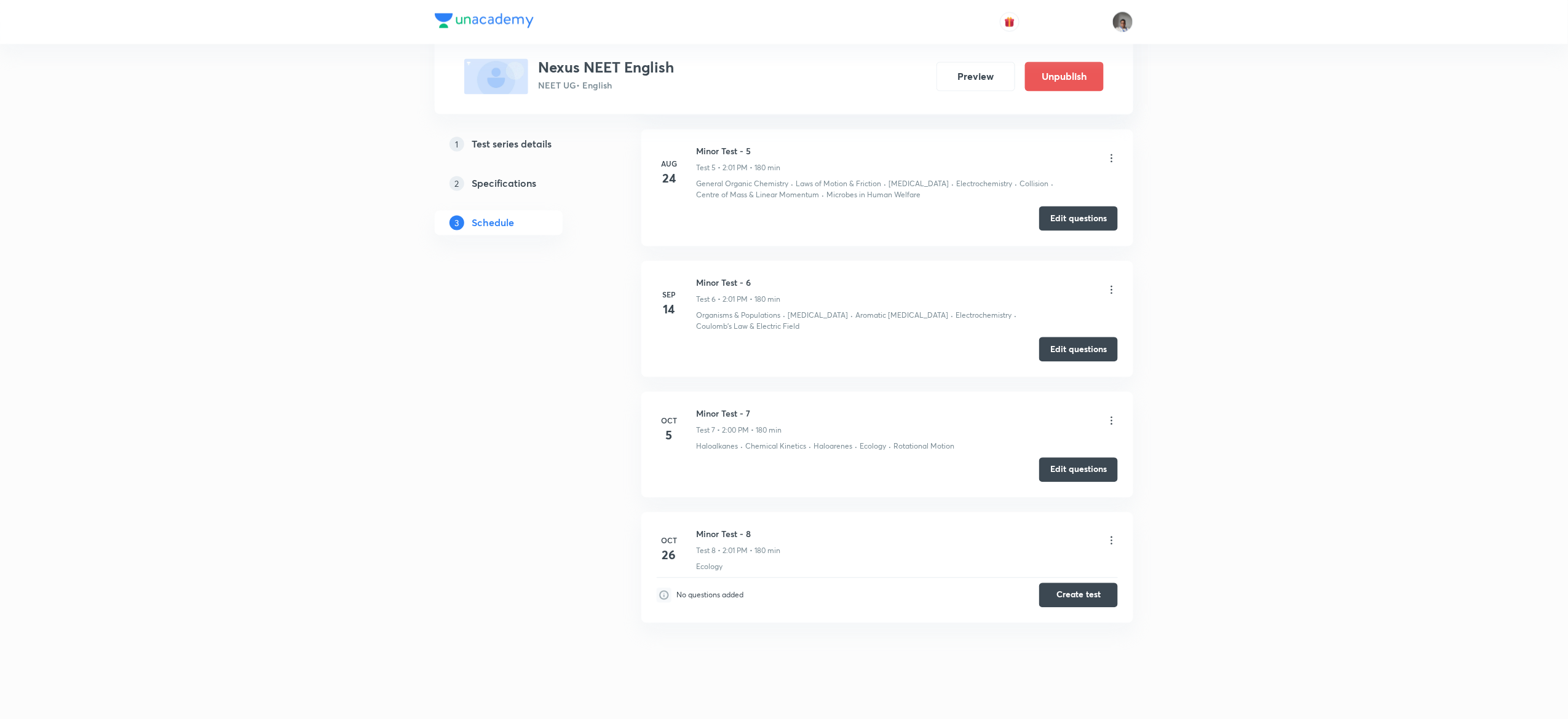
scroll to position [1179, 0]
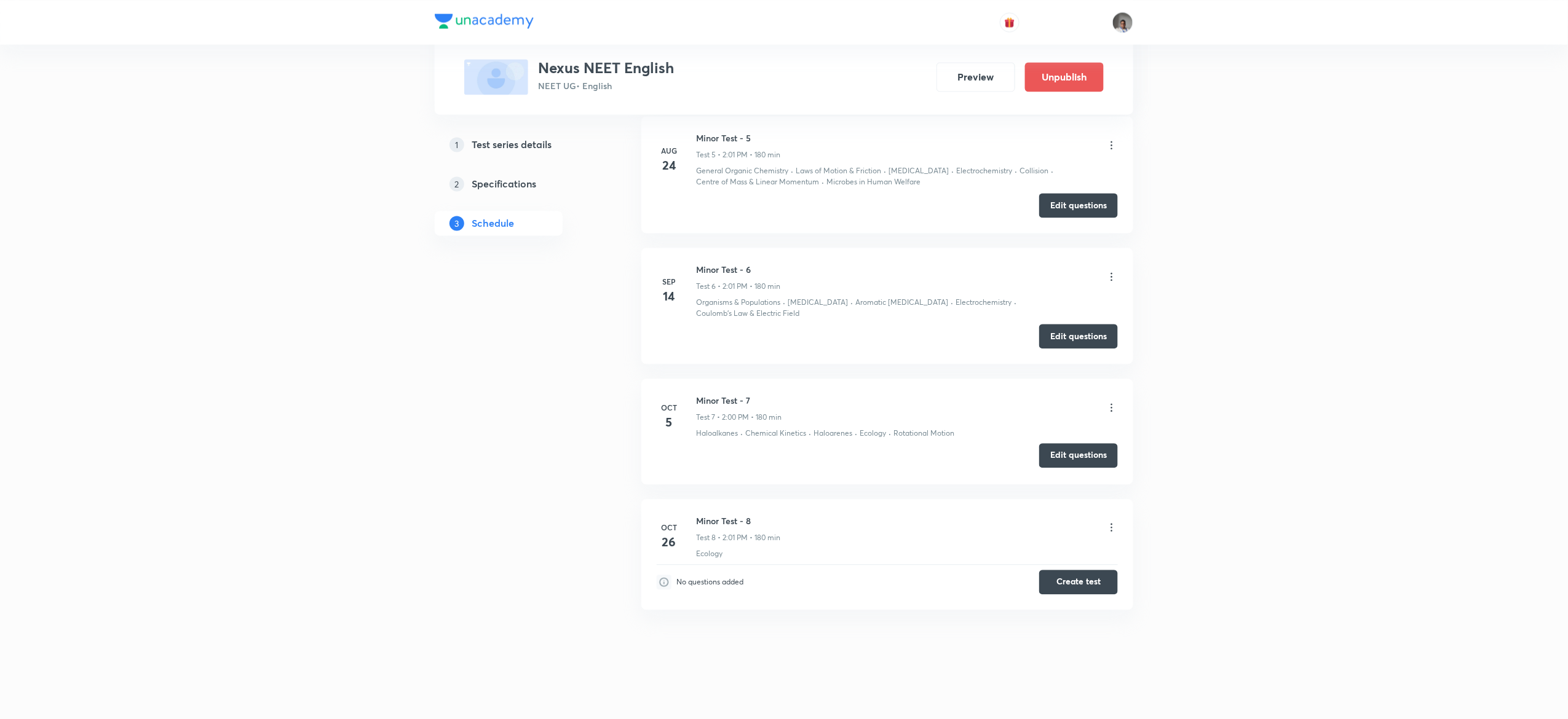
click at [1073, 443] on button "Edit questions" at bounding box center [1078, 455] width 78 height 25
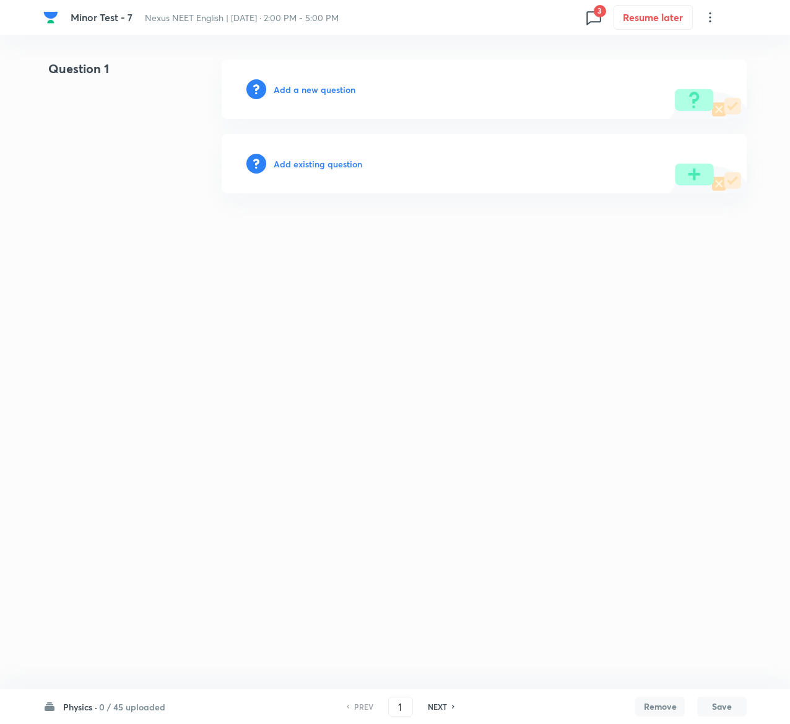
click at [310, 159] on h6 "Add existing question" at bounding box center [318, 163] width 89 height 13
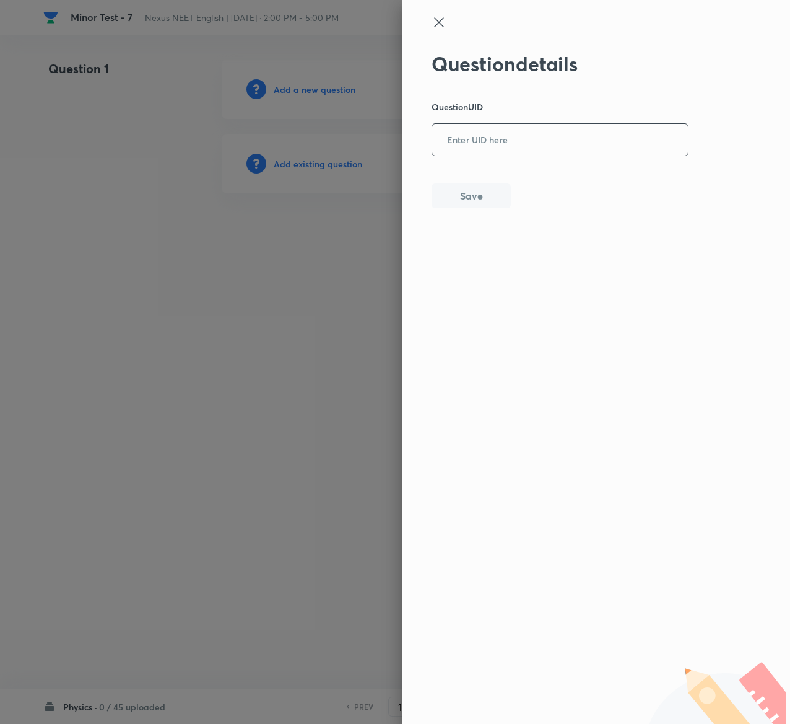
click at [460, 126] on input "text" at bounding box center [560, 140] width 256 height 30
paste input "CKFXX"
type input "CKFXX"
click at [494, 203] on button "Save" at bounding box center [471, 194] width 79 height 25
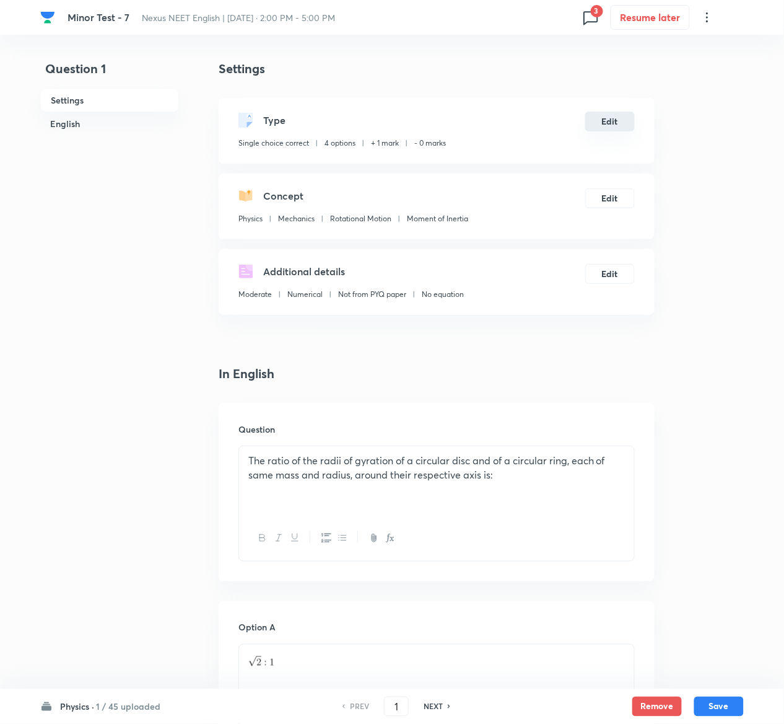
click at [615, 123] on button "Edit" at bounding box center [610, 122] width 50 height 20
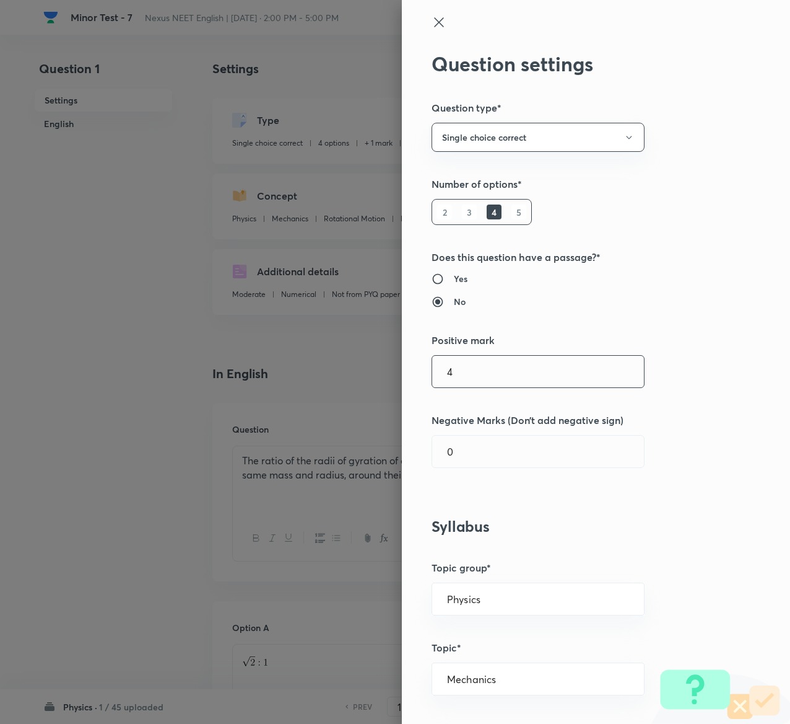
type input "4"
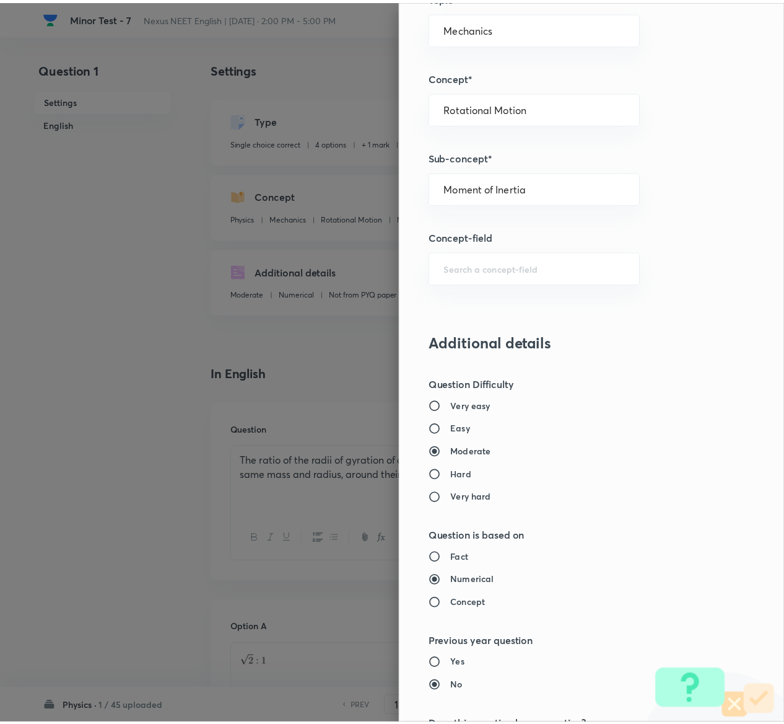
scroll to position [968, 0]
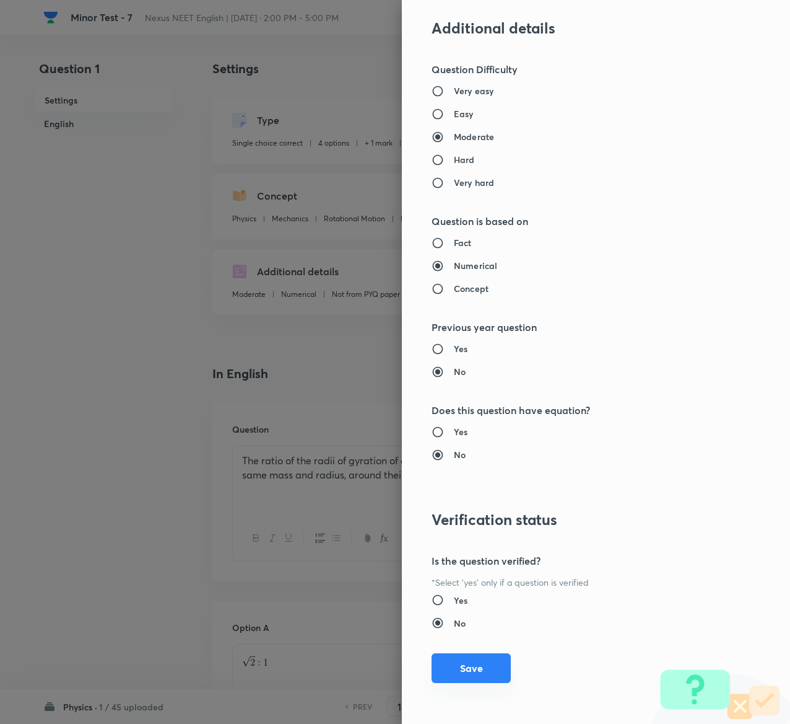
type input "1"
click at [467, 665] on button "Save" at bounding box center [471, 668] width 79 height 30
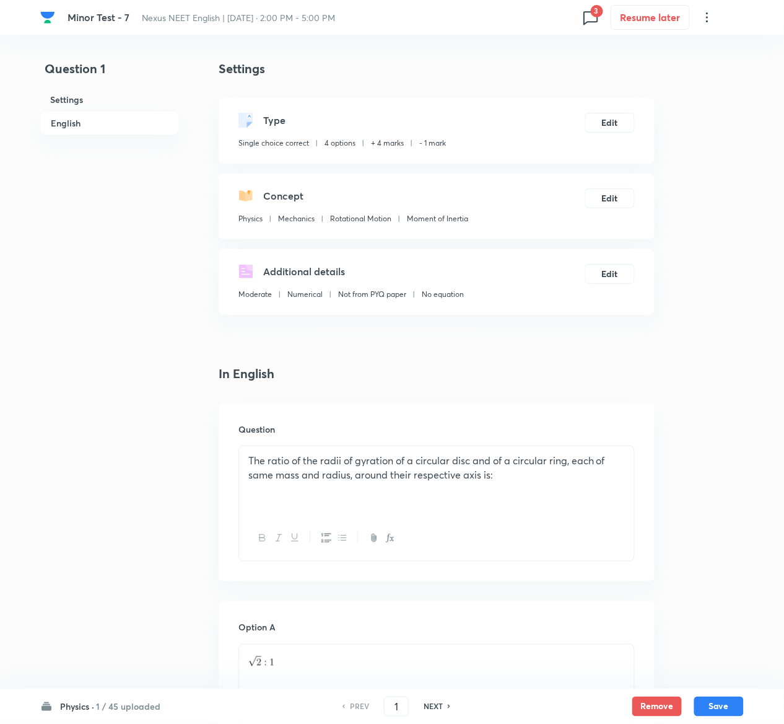
scroll to position [992, 0]
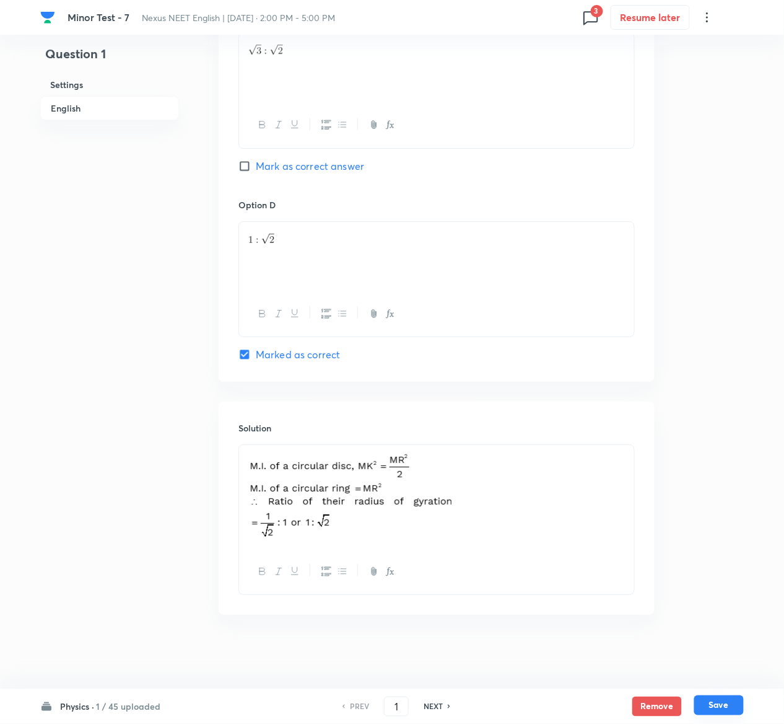
click at [727, 707] on button "Save" at bounding box center [719, 705] width 50 height 20
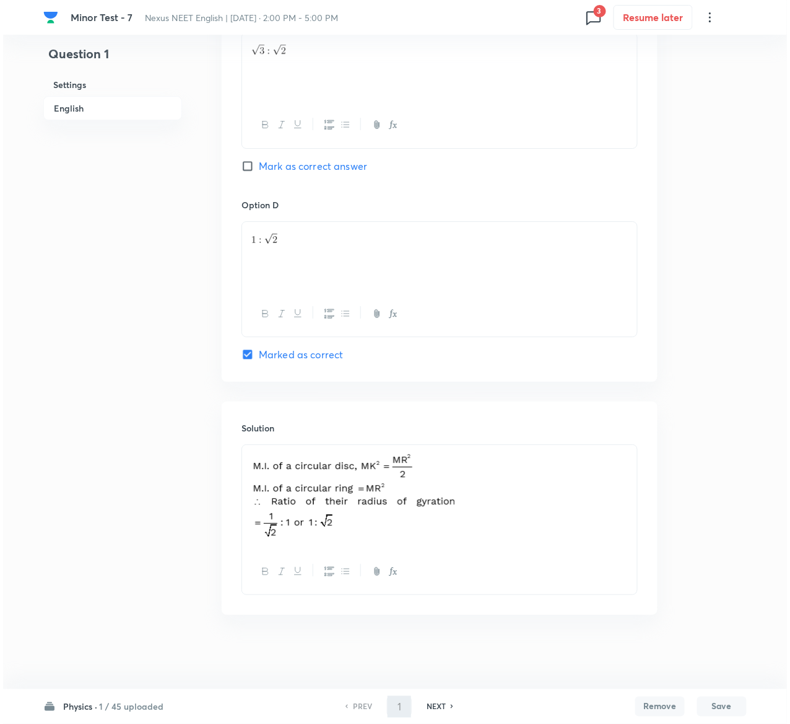
scroll to position [0, 0]
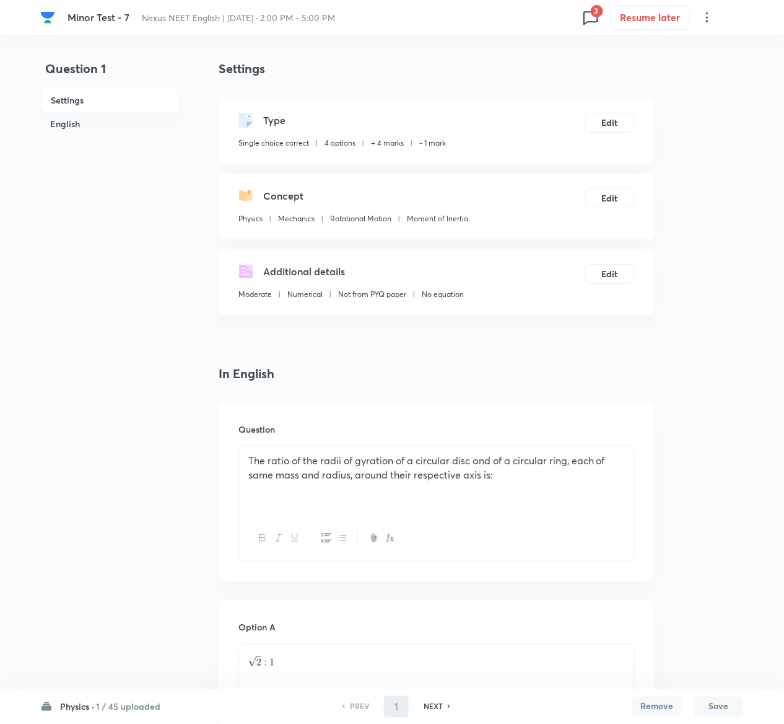
type input "2"
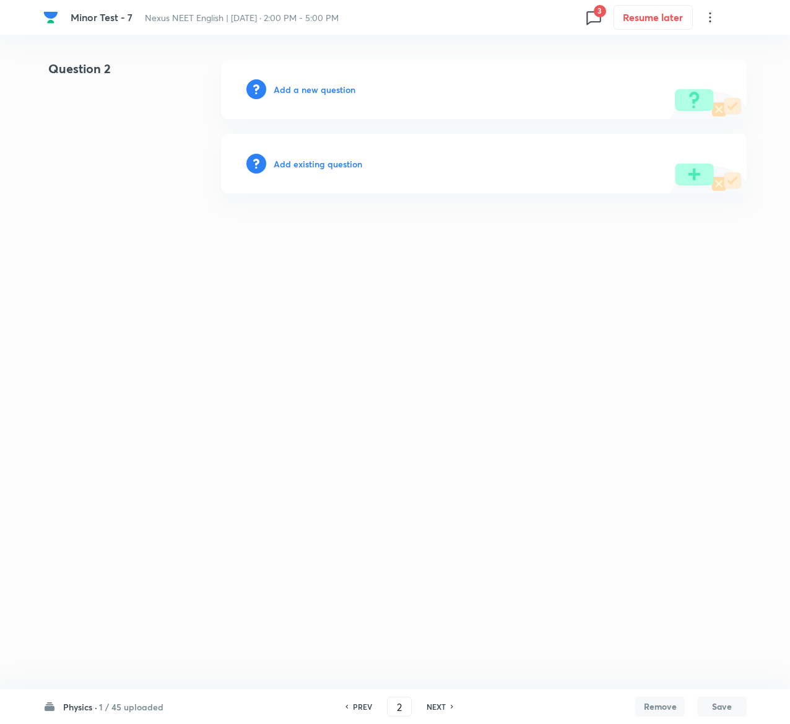
click at [345, 165] on h6 "Add existing question" at bounding box center [318, 163] width 89 height 13
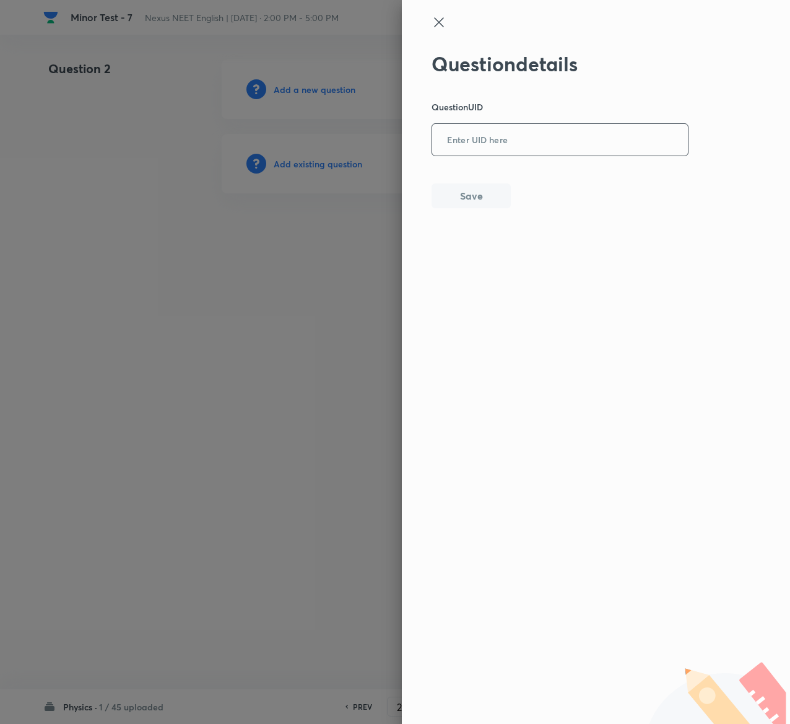
click at [540, 145] on input "text" at bounding box center [560, 140] width 256 height 30
paste input "TTUUI"
type input "TTUUI"
click at [468, 208] on div "Question details Question UID TTUUI ​ Save" at bounding box center [561, 130] width 258 height 156
click at [470, 200] on button "Save" at bounding box center [471, 194] width 79 height 25
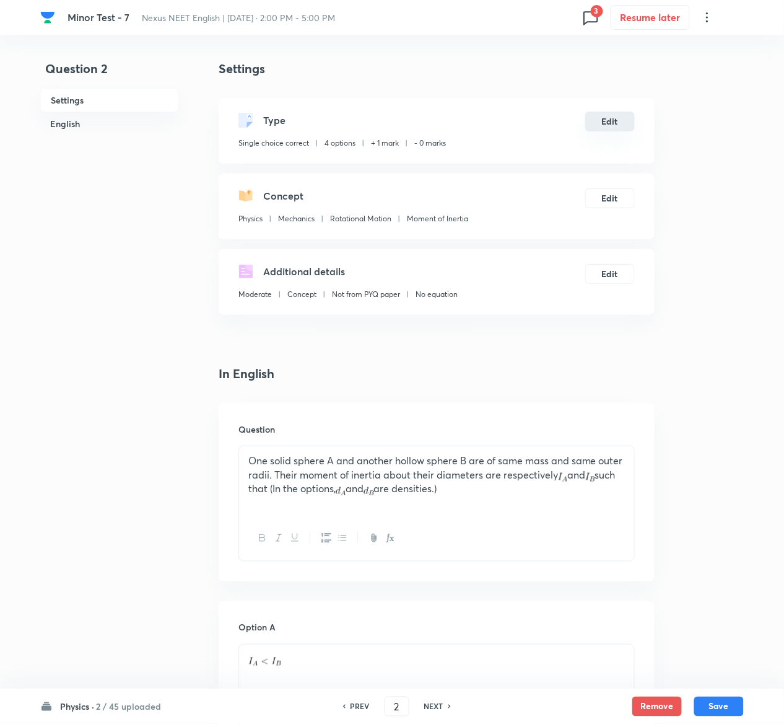
click at [618, 125] on button "Edit" at bounding box center [610, 122] width 50 height 20
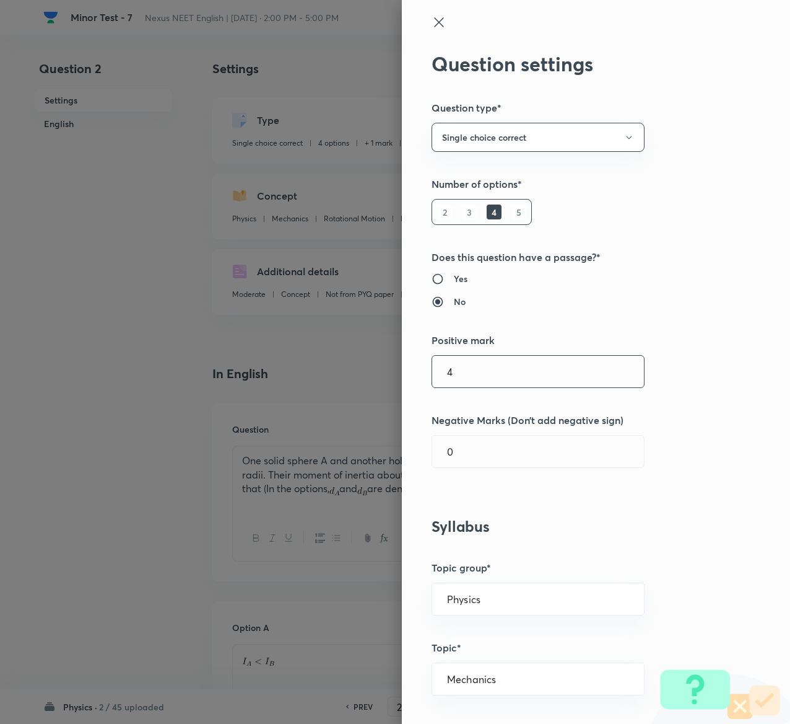
type input "4"
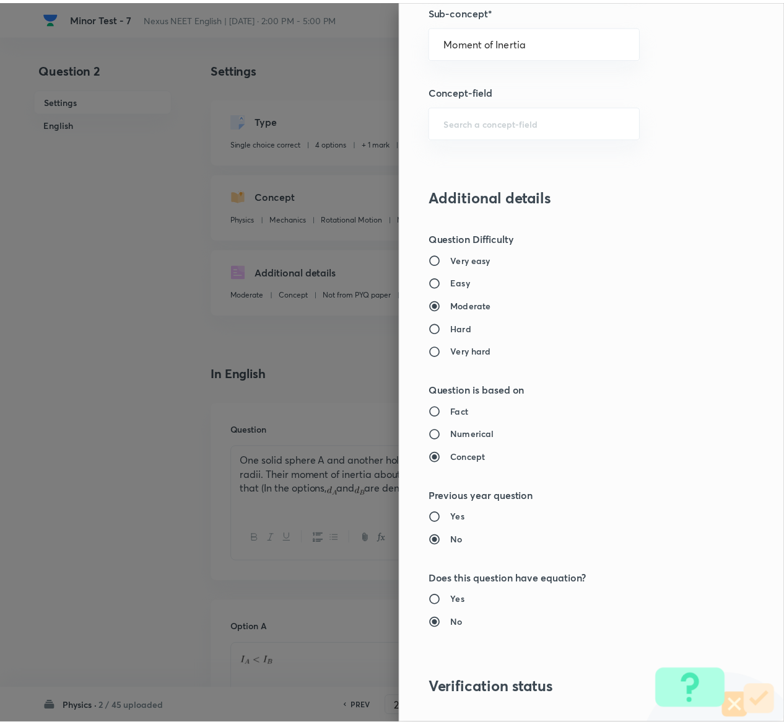
scroll to position [968, 0]
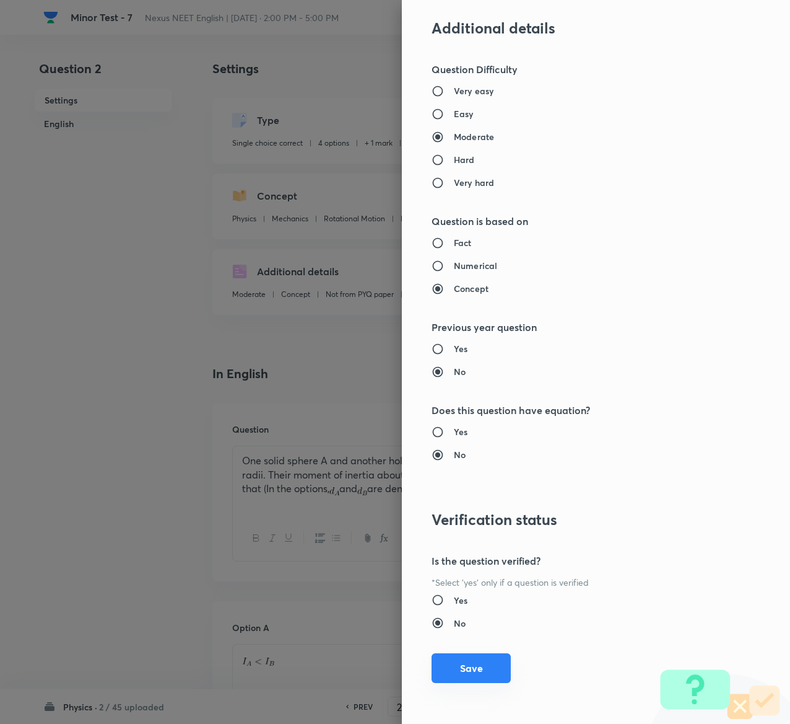
type input "1"
click at [458, 670] on button "Save" at bounding box center [471, 668] width 79 height 30
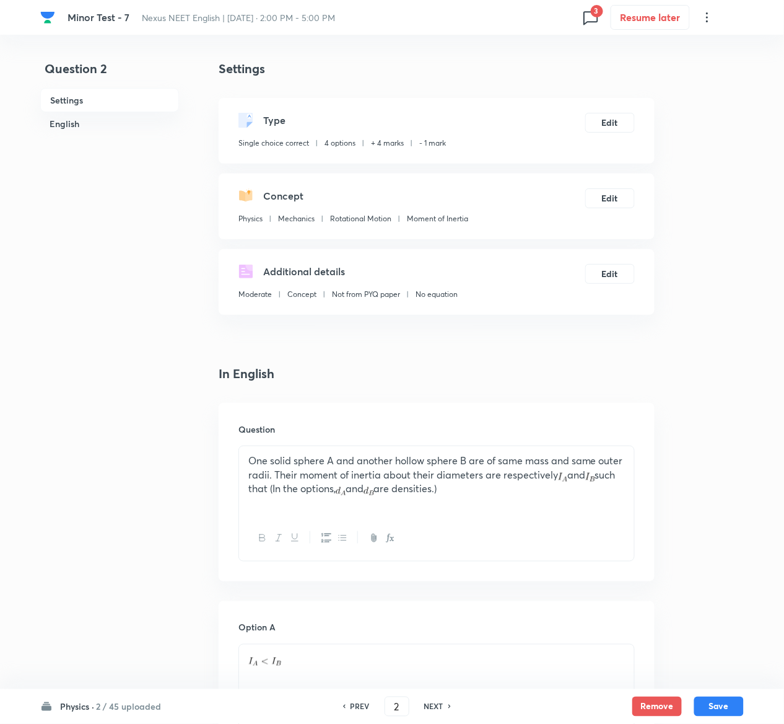
scroll to position [987, 0]
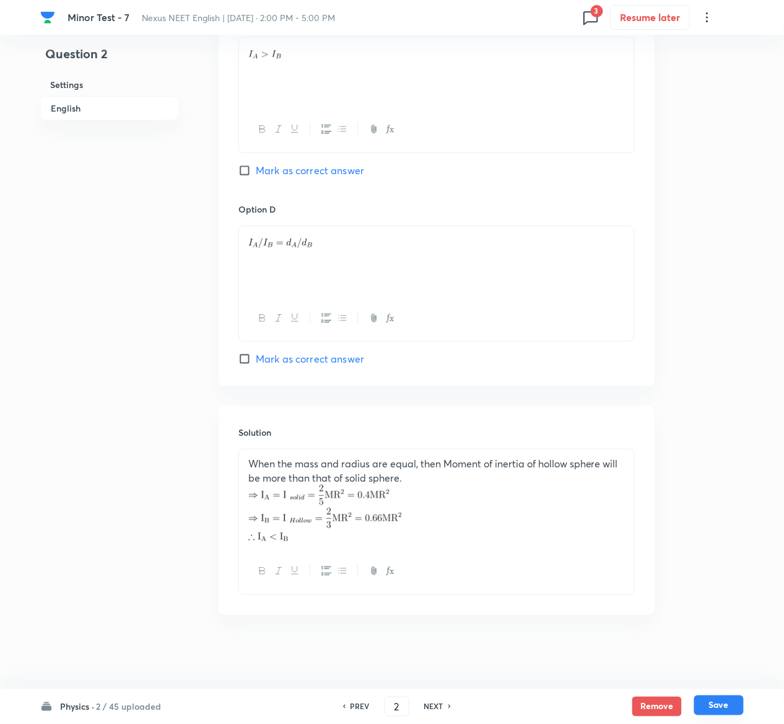
click at [725, 705] on button "Save" at bounding box center [719, 705] width 50 height 20
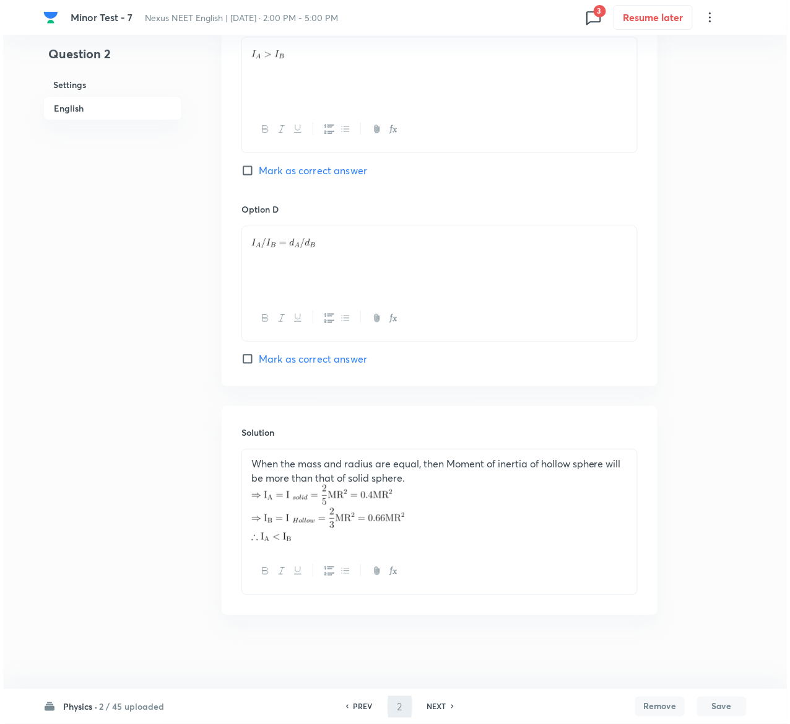
scroll to position [0, 0]
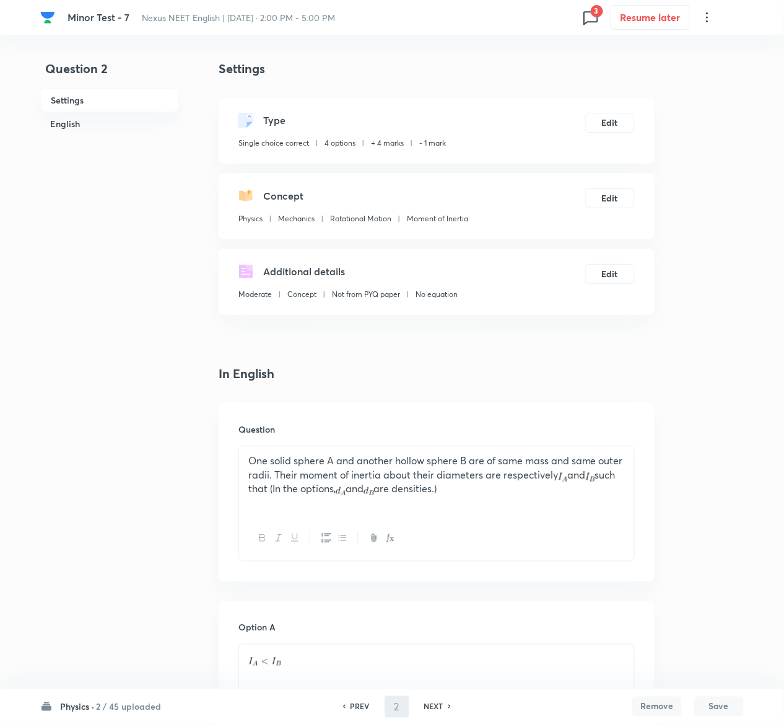
type input "3"
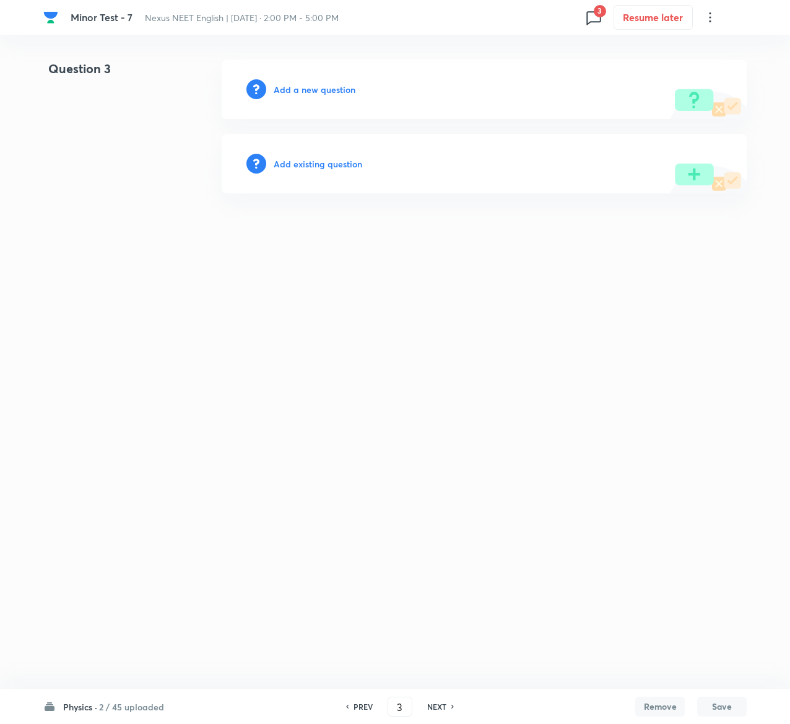
click at [338, 163] on h6 "Add existing question" at bounding box center [318, 163] width 89 height 13
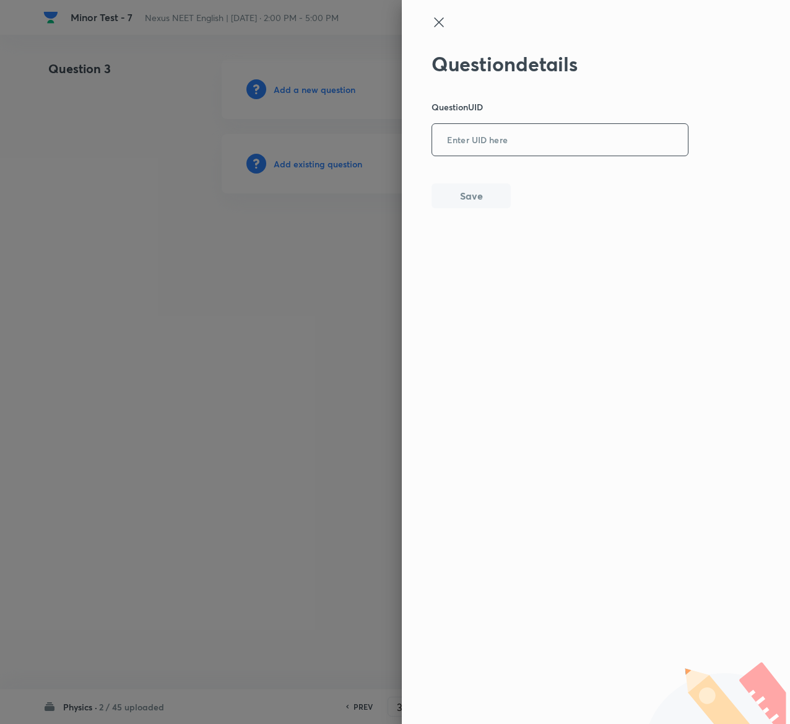
click at [556, 126] on input "text" at bounding box center [560, 140] width 256 height 30
paste input "NTZJZ"
type input "NTZJZ"
click at [504, 201] on button "Save" at bounding box center [471, 194] width 79 height 25
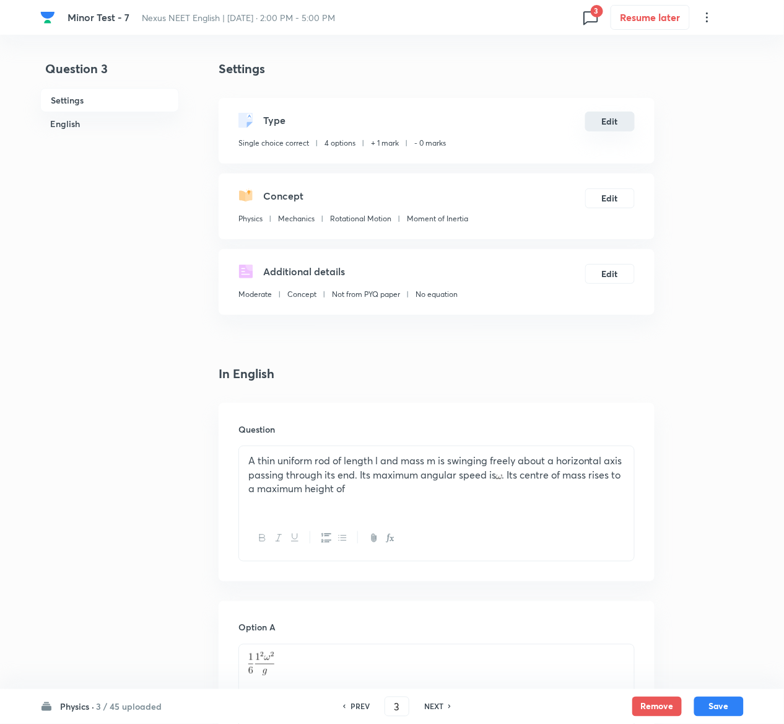
click at [615, 121] on button "Edit" at bounding box center [610, 122] width 50 height 20
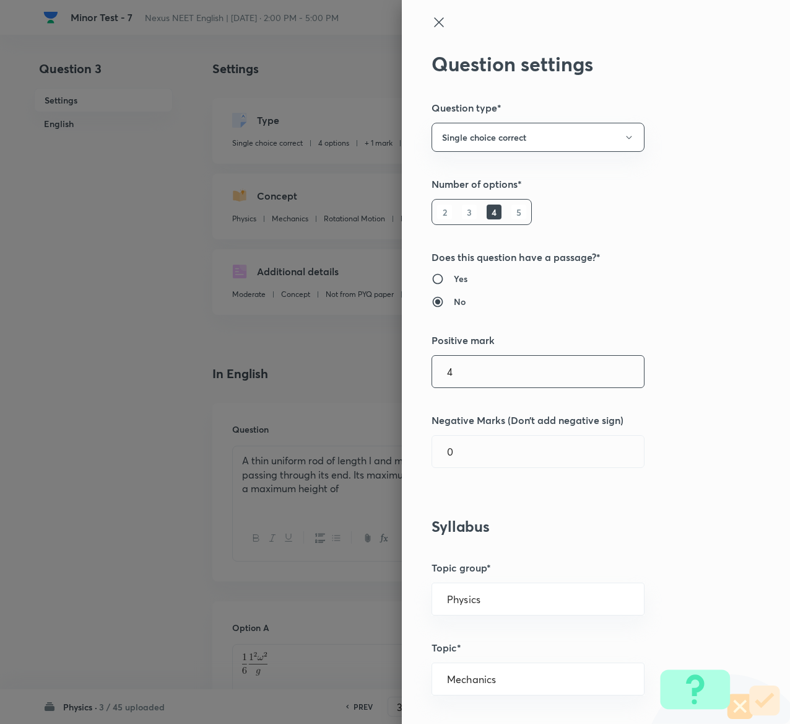
type input "4"
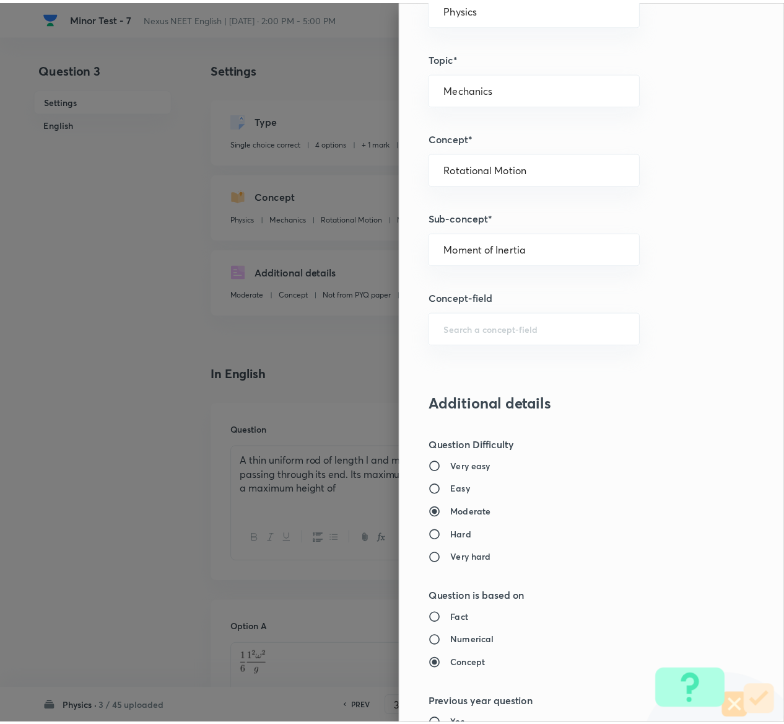
scroll to position [968, 0]
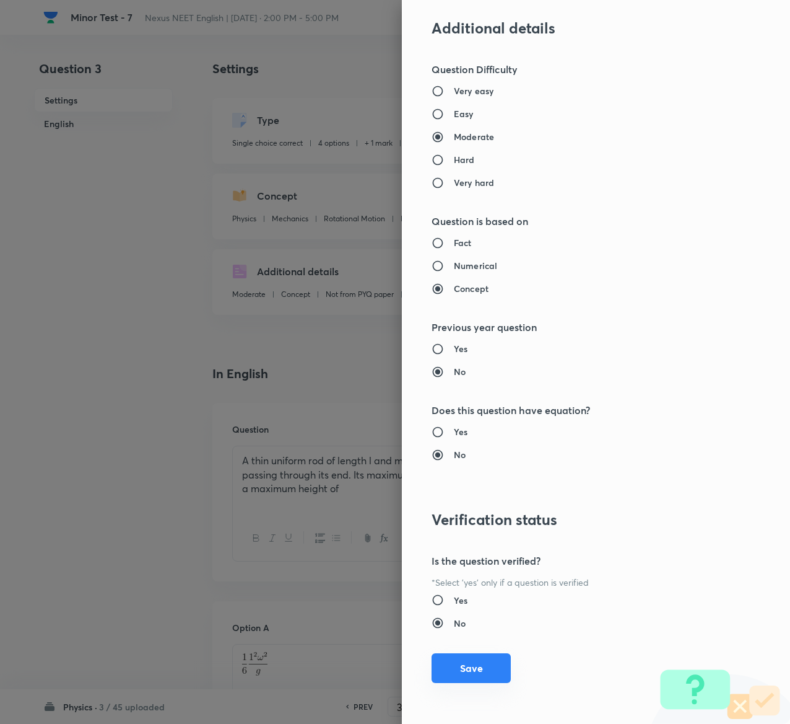
type input "1"
click at [464, 668] on button "Save" at bounding box center [471, 668] width 79 height 30
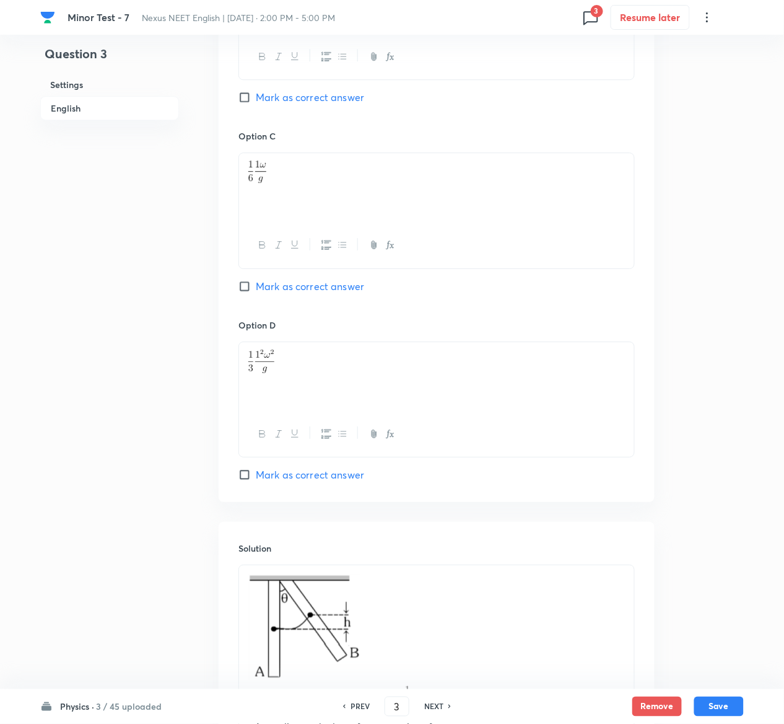
scroll to position [1089, 0]
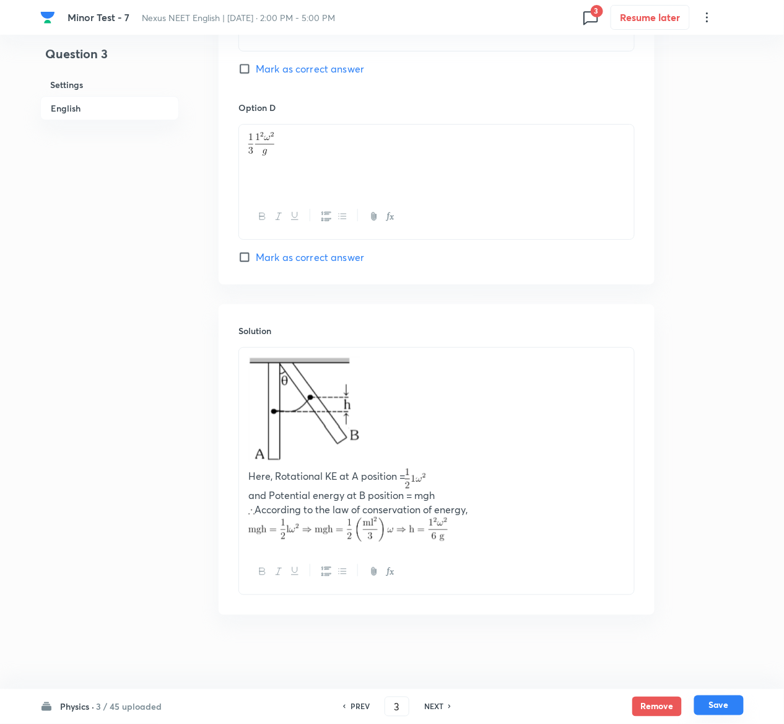
click at [737, 706] on button "Save" at bounding box center [719, 705] width 50 height 20
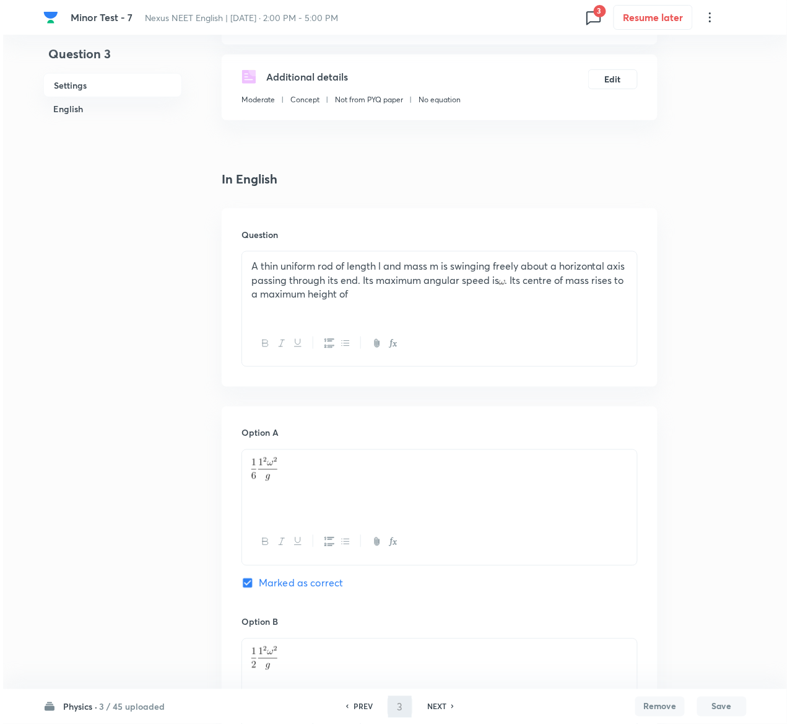
scroll to position [0, 0]
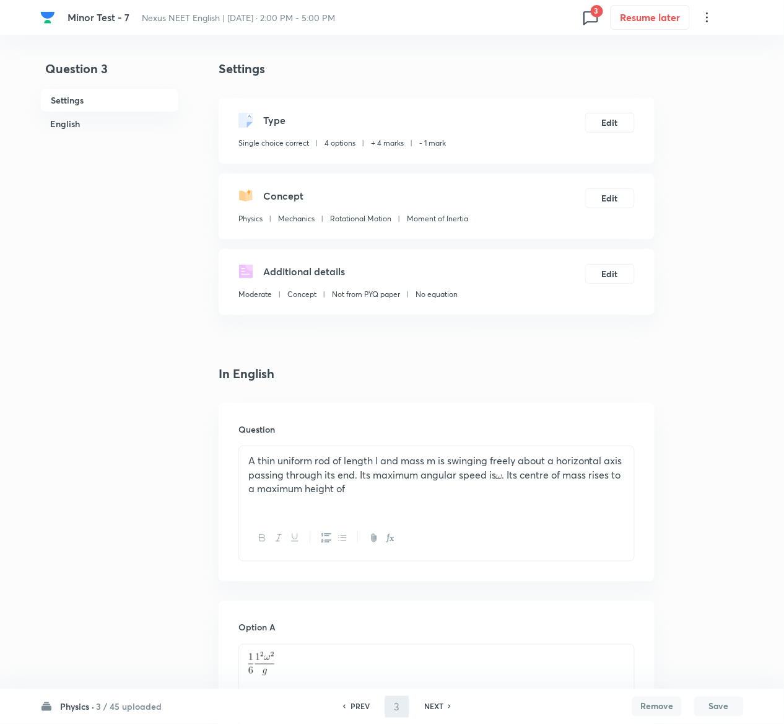
type input "4"
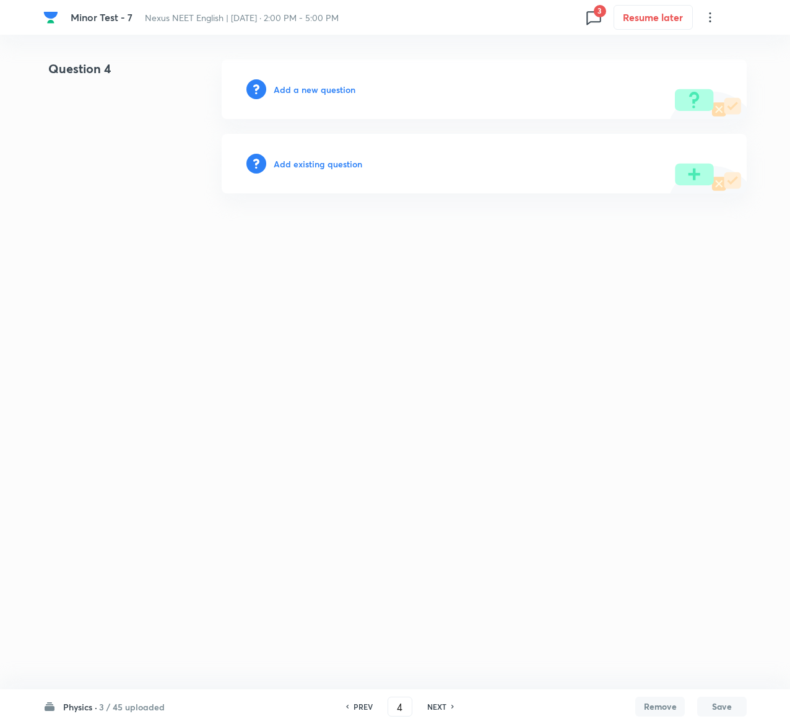
click at [351, 165] on h6 "Add existing question" at bounding box center [318, 163] width 89 height 13
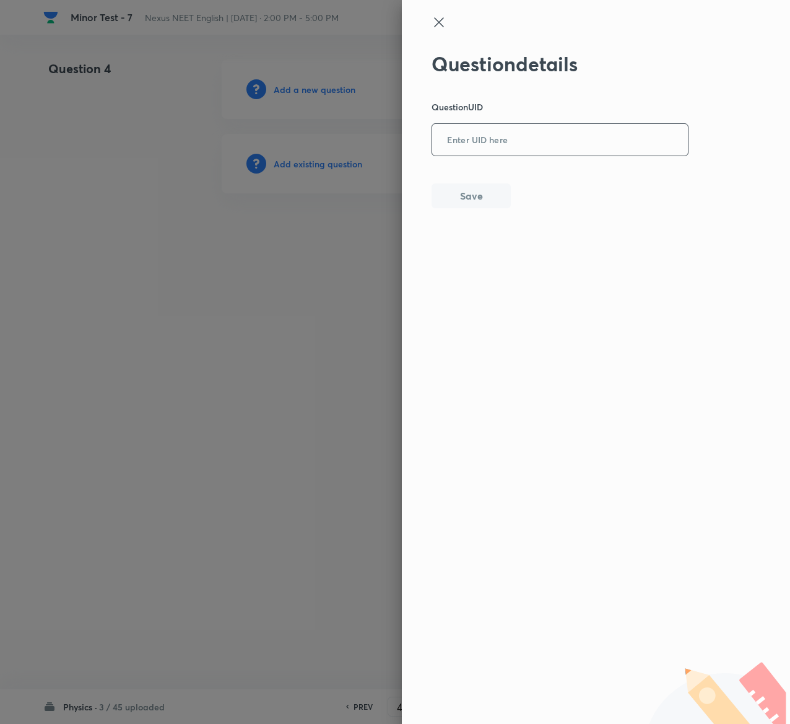
click at [563, 142] on input "text" at bounding box center [560, 140] width 256 height 30
paste input "EB55H"
type input "EB55H"
click at [492, 193] on button "Save" at bounding box center [471, 194] width 79 height 25
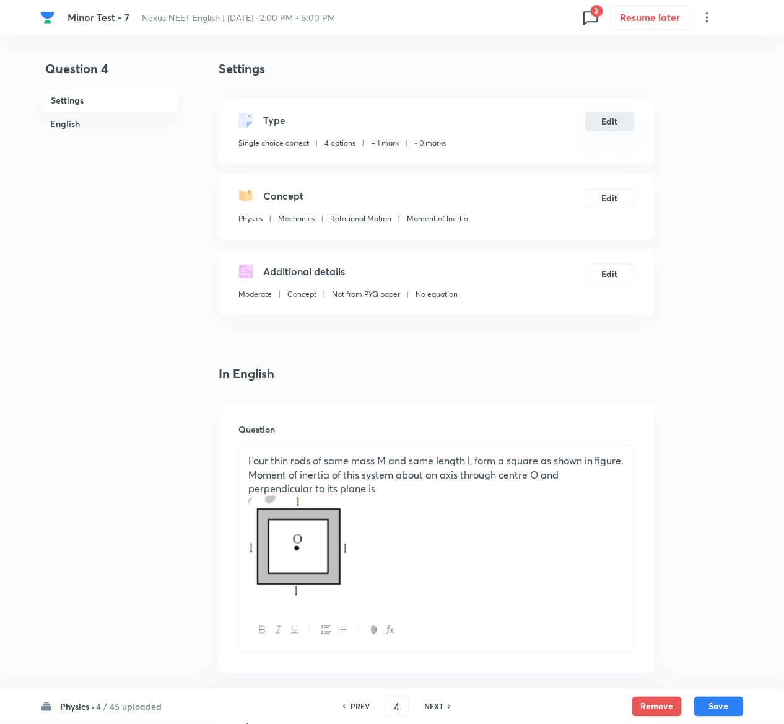
click at [620, 123] on button "Edit" at bounding box center [610, 122] width 50 height 20
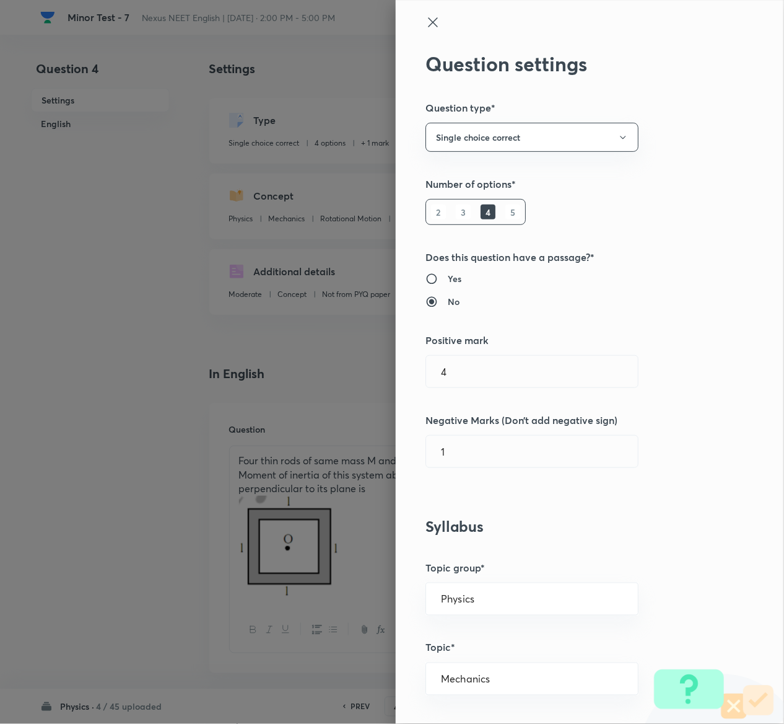
type input "1"
type input "0"
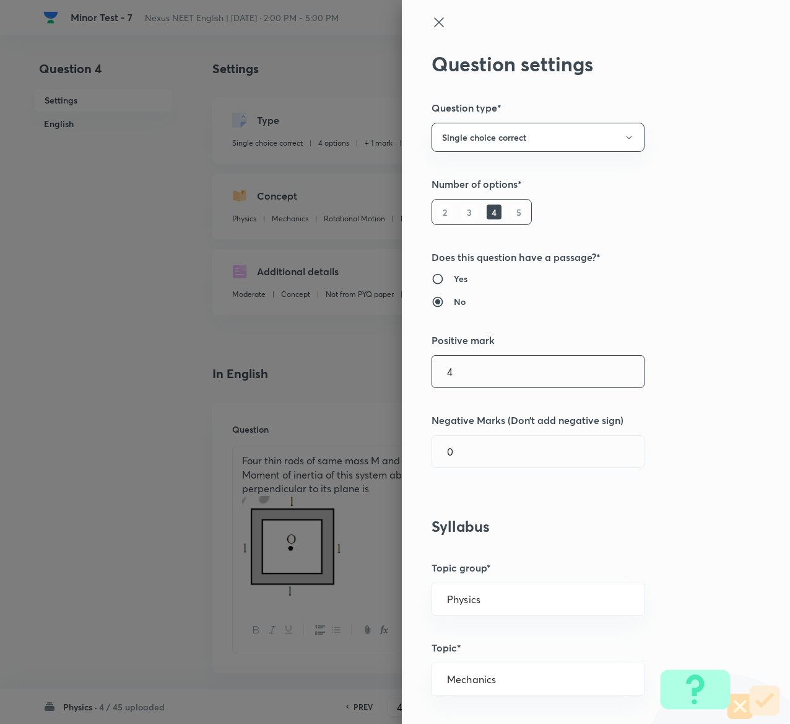
type input "4"
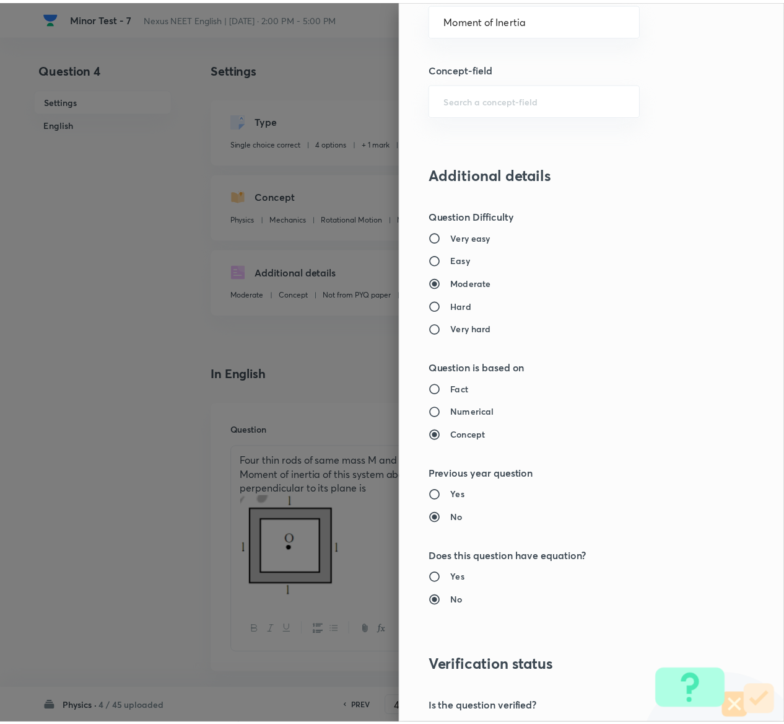
scroll to position [968, 0]
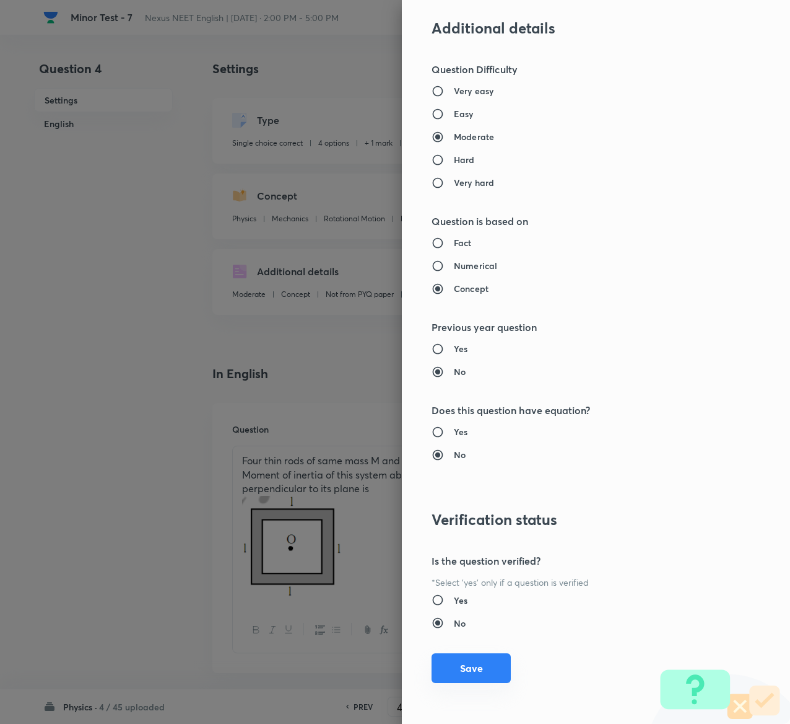
type input "1"
click at [462, 665] on button "Save" at bounding box center [471, 668] width 79 height 30
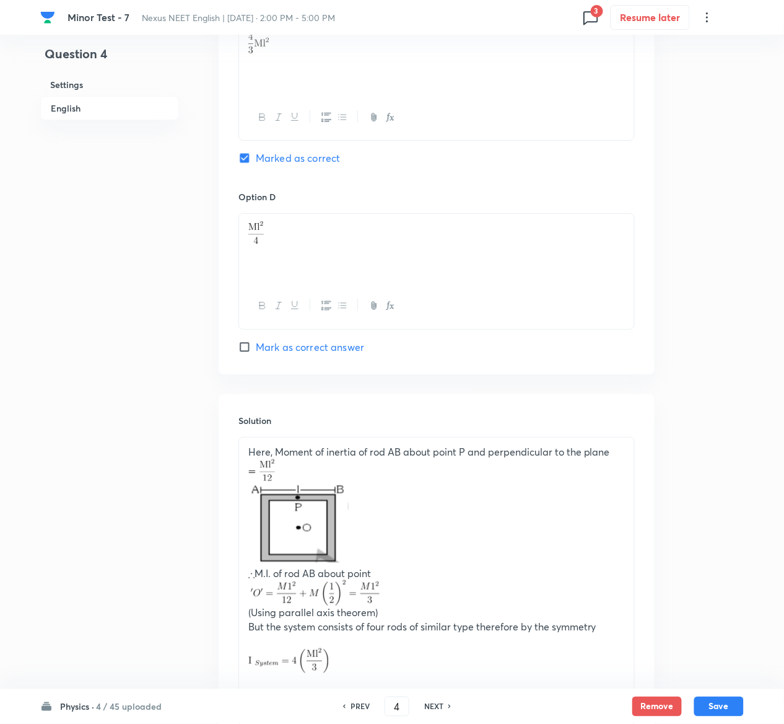
scroll to position [1222, 0]
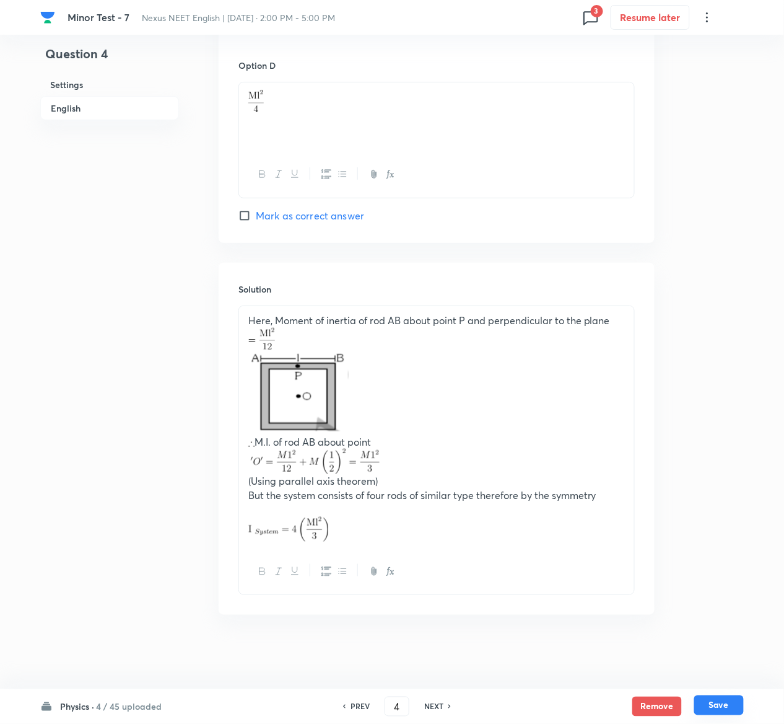
click at [738, 701] on button "Save" at bounding box center [719, 705] width 50 height 20
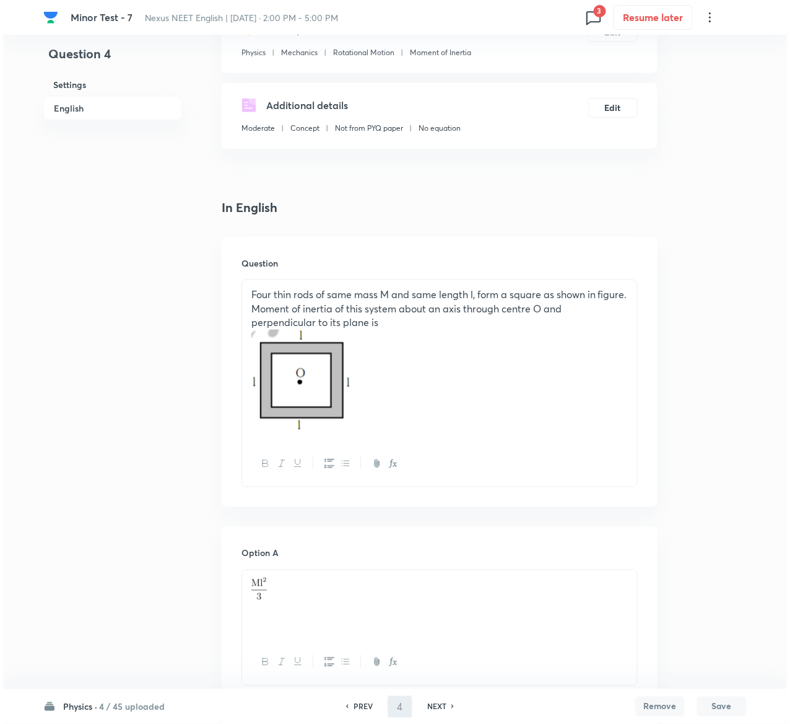
scroll to position [0, 0]
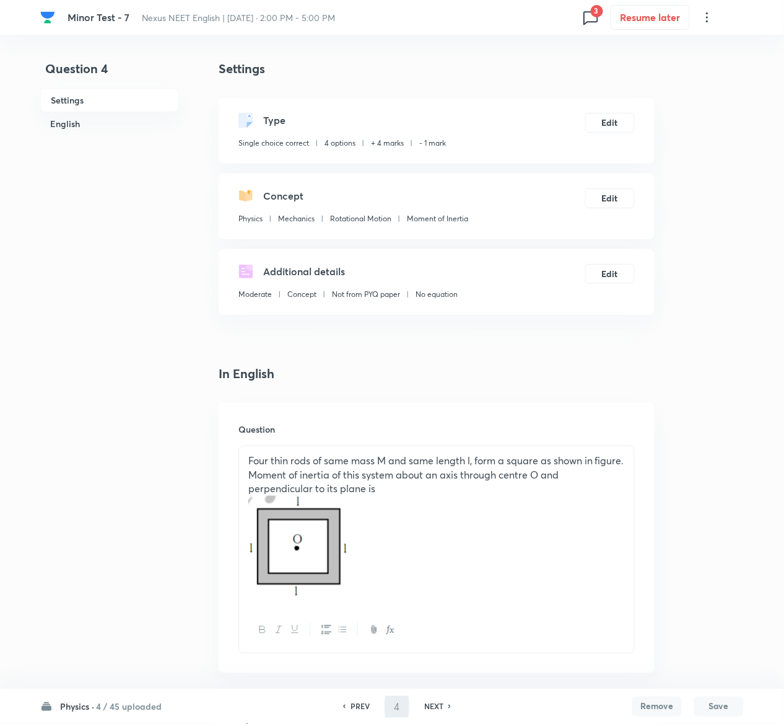
type input "5"
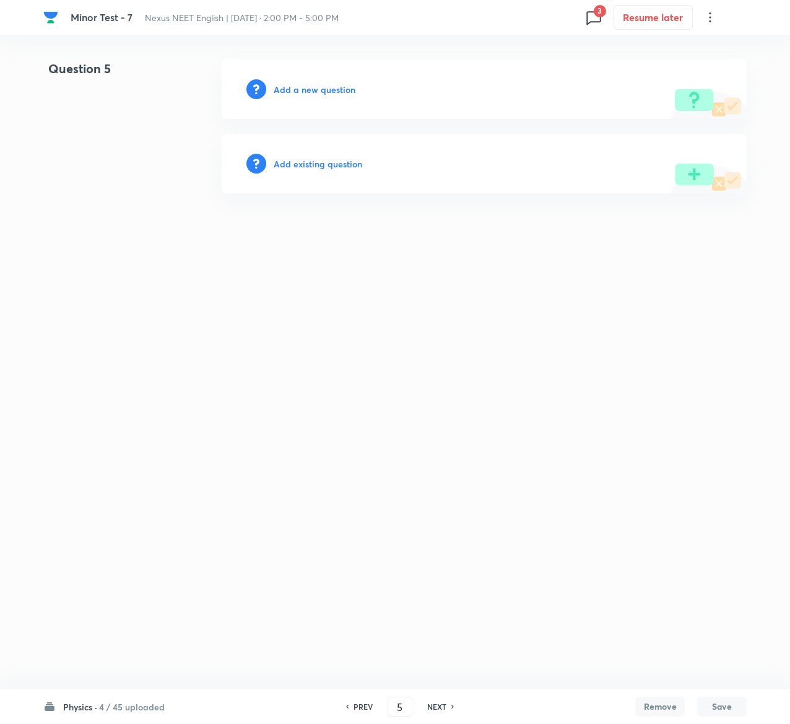
click at [343, 160] on h6 "Add existing question" at bounding box center [318, 163] width 89 height 13
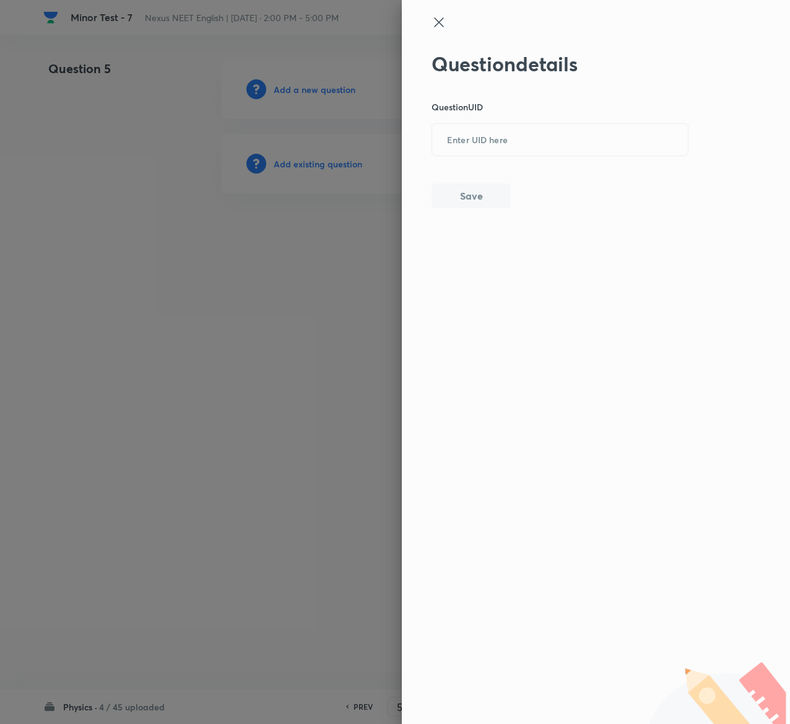
click at [343, 160] on div at bounding box center [395, 362] width 790 height 724
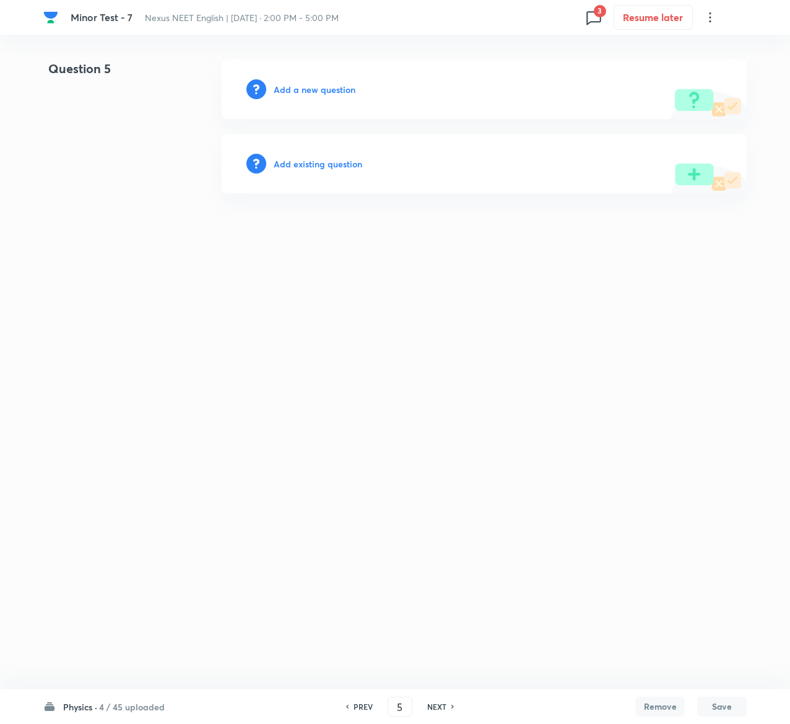
click at [343, 160] on h6 "Add existing question" at bounding box center [318, 163] width 89 height 13
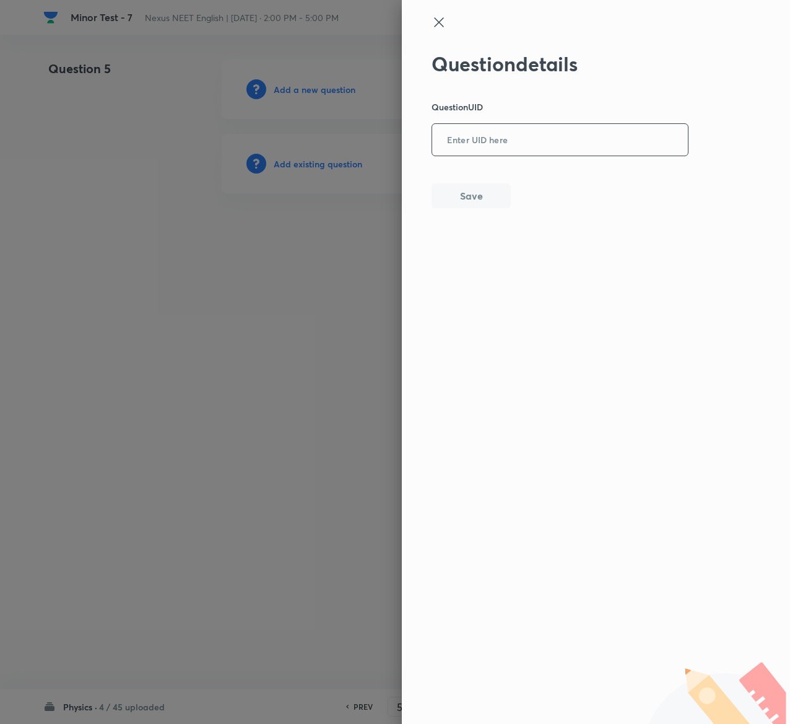
click at [553, 133] on input "text" at bounding box center [560, 140] width 256 height 30
paste input "S8W3U"
type input "S8W3U"
click at [475, 190] on button "Save" at bounding box center [471, 194] width 79 height 25
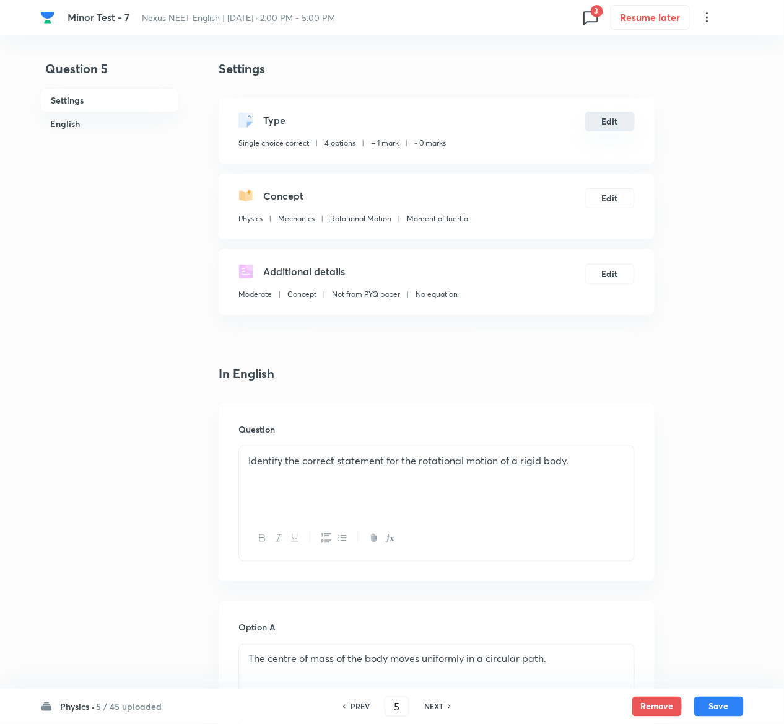
click at [616, 128] on button "Edit" at bounding box center [610, 122] width 50 height 20
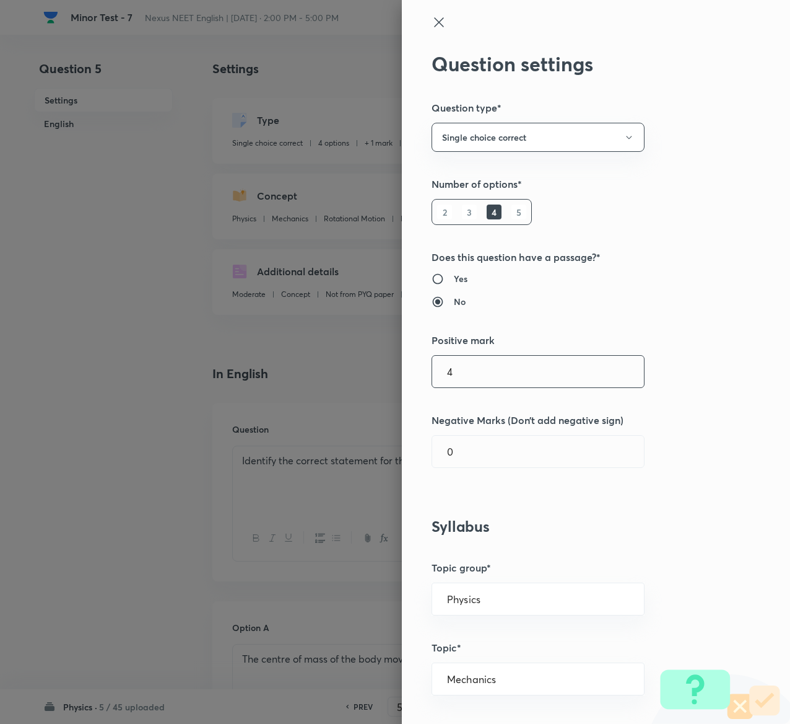
type input "4"
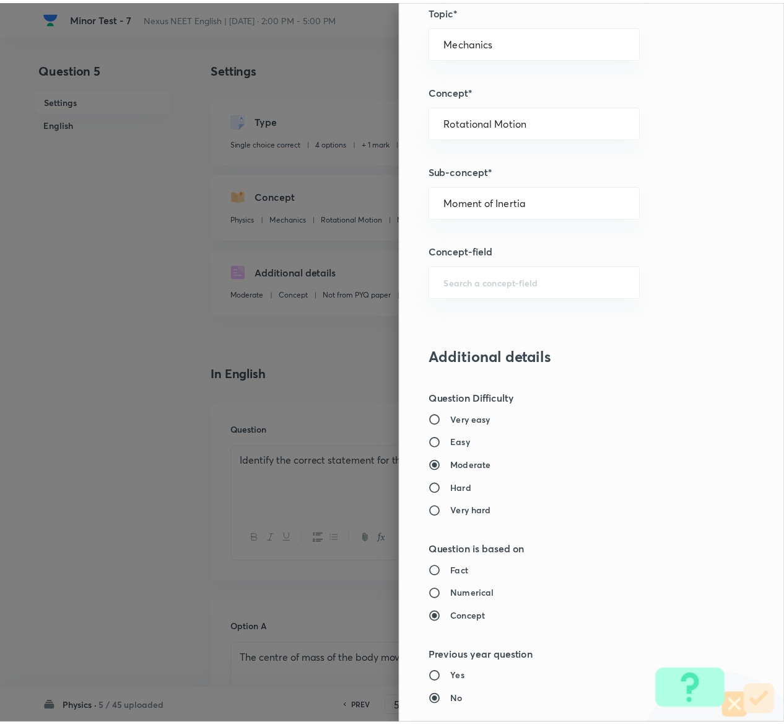
scroll to position [968, 0]
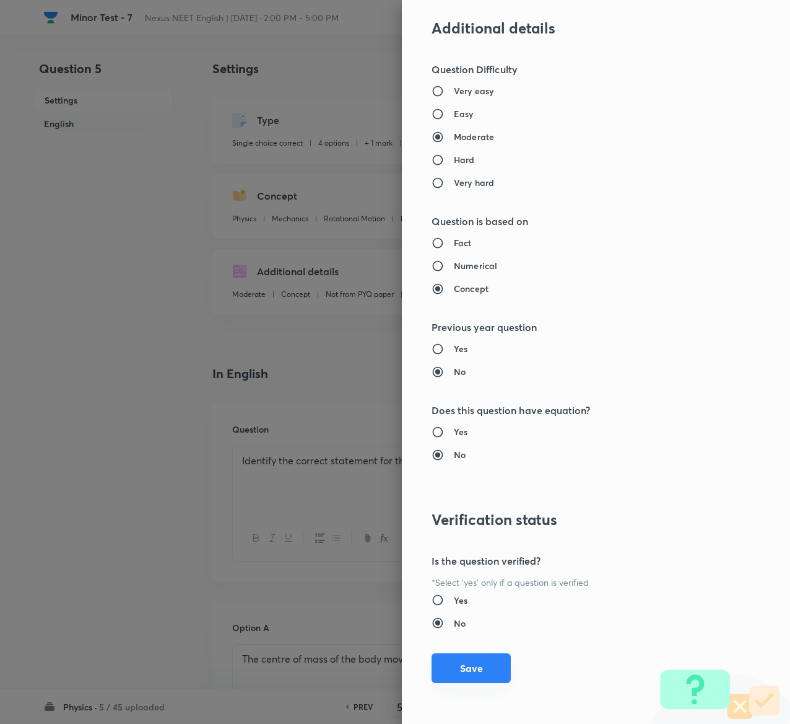
type input "1"
click at [461, 669] on button "Save" at bounding box center [471, 668] width 79 height 30
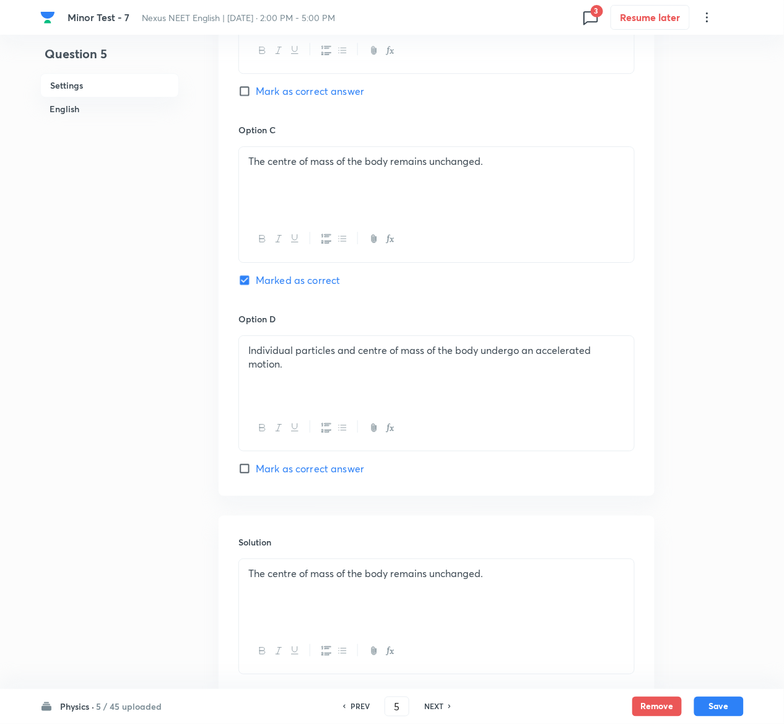
scroll to position [958, 0]
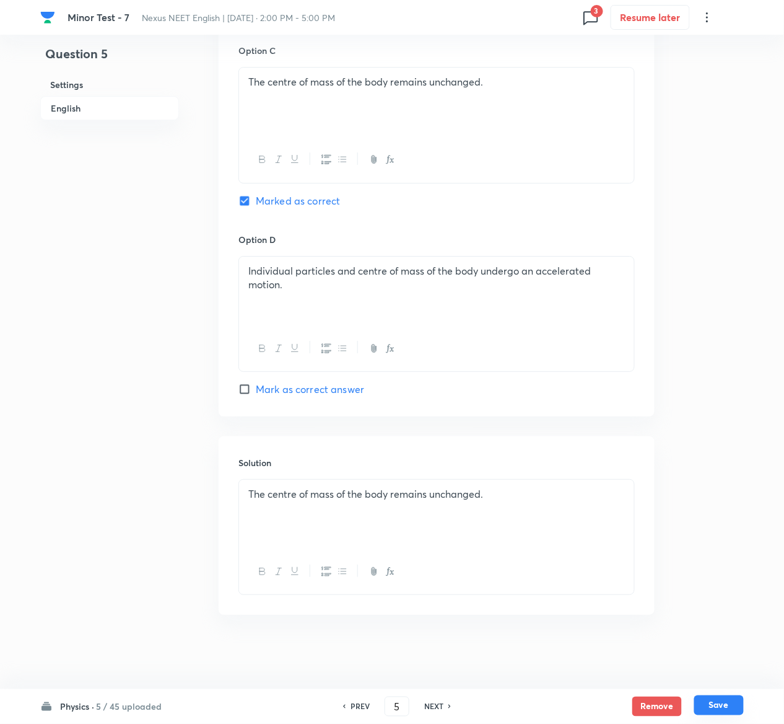
click at [734, 705] on button "Save" at bounding box center [719, 705] width 50 height 20
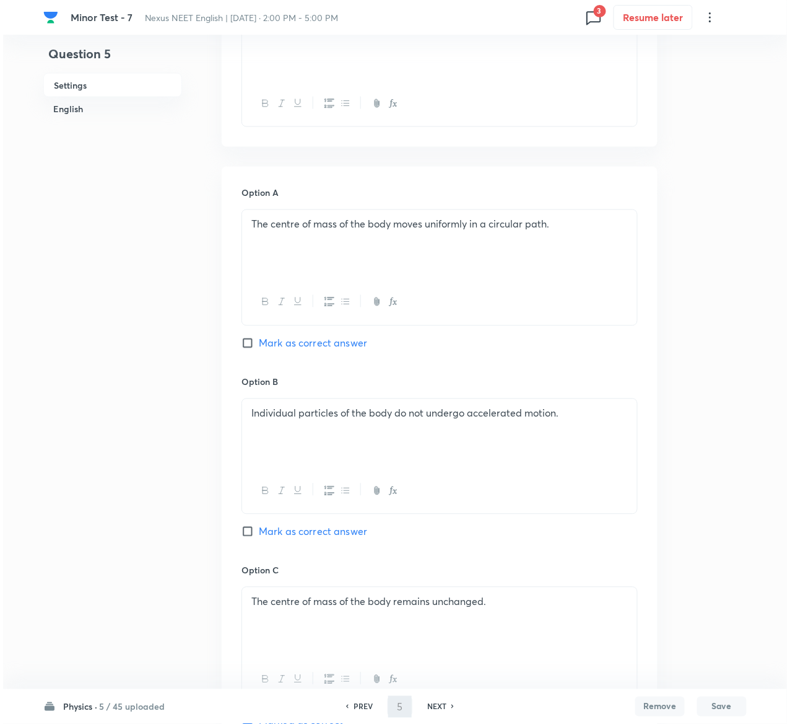
scroll to position [0, 0]
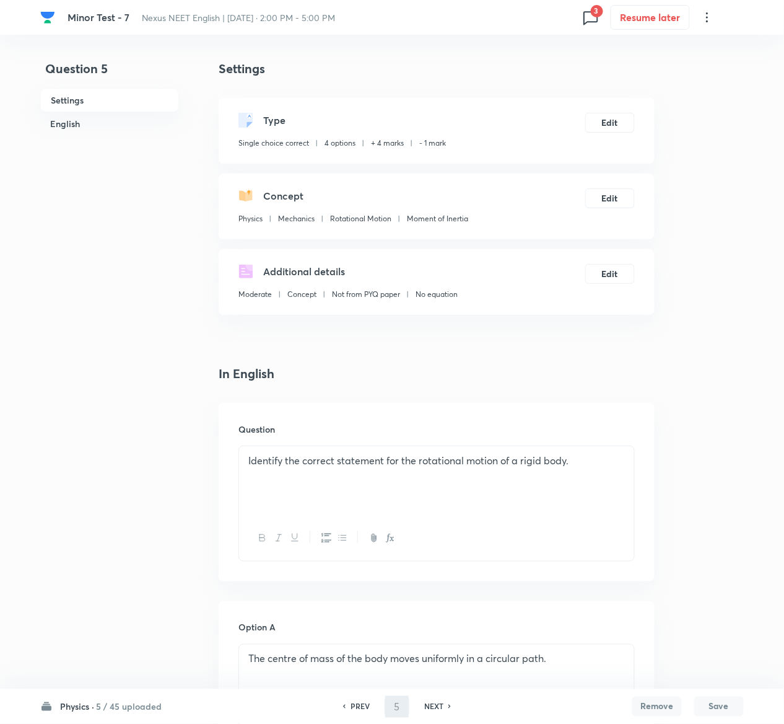
type input "6"
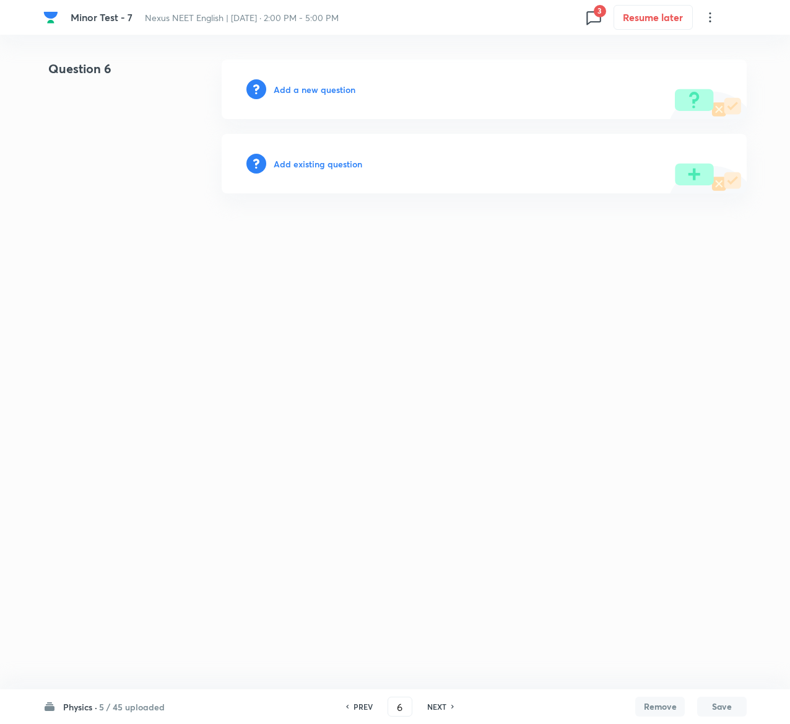
click at [349, 165] on h6 "Add existing question" at bounding box center [318, 163] width 89 height 13
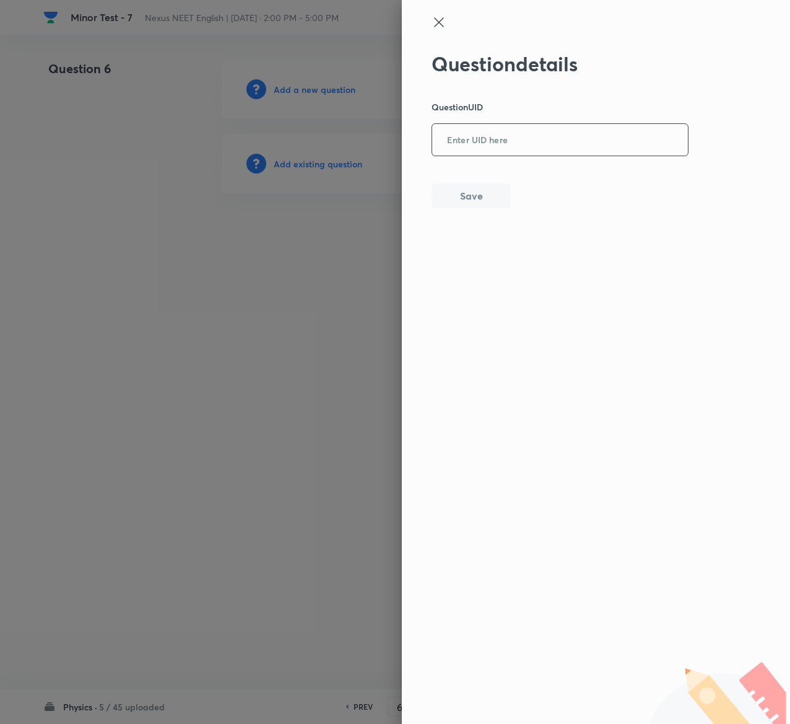
click at [543, 144] on input "text" at bounding box center [560, 140] width 256 height 30
paste input "X4881"
type input "X4881"
click at [476, 200] on button "Save" at bounding box center [471, 194] width 79 height 25
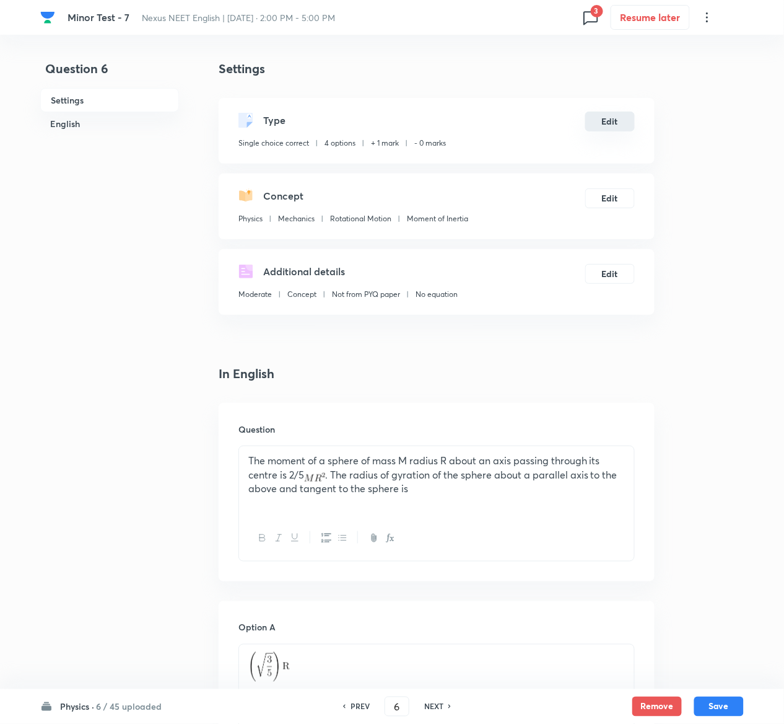
click at [623, 125] on button "Edit" at bounding box center [610, 122] width 50 height 20
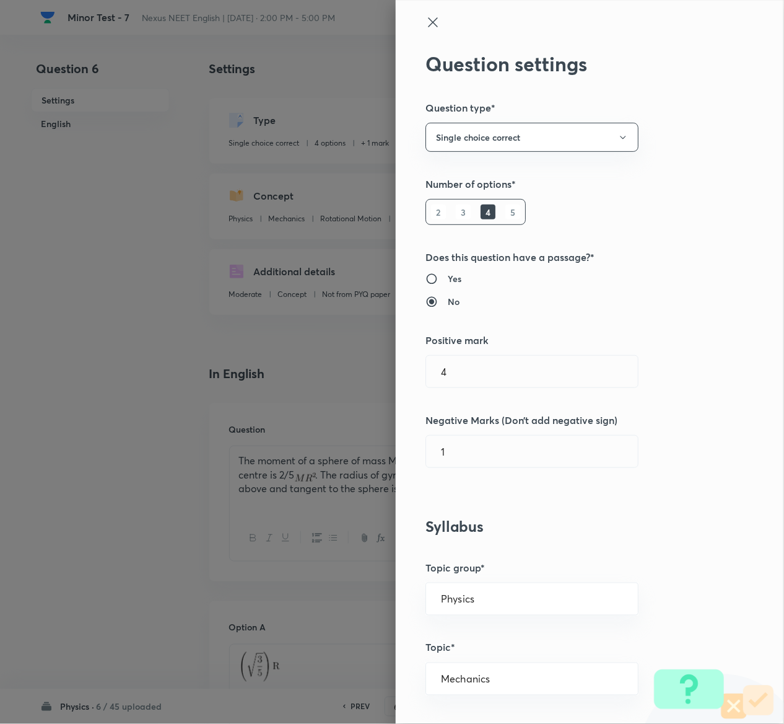
type input "1"
type input "0"
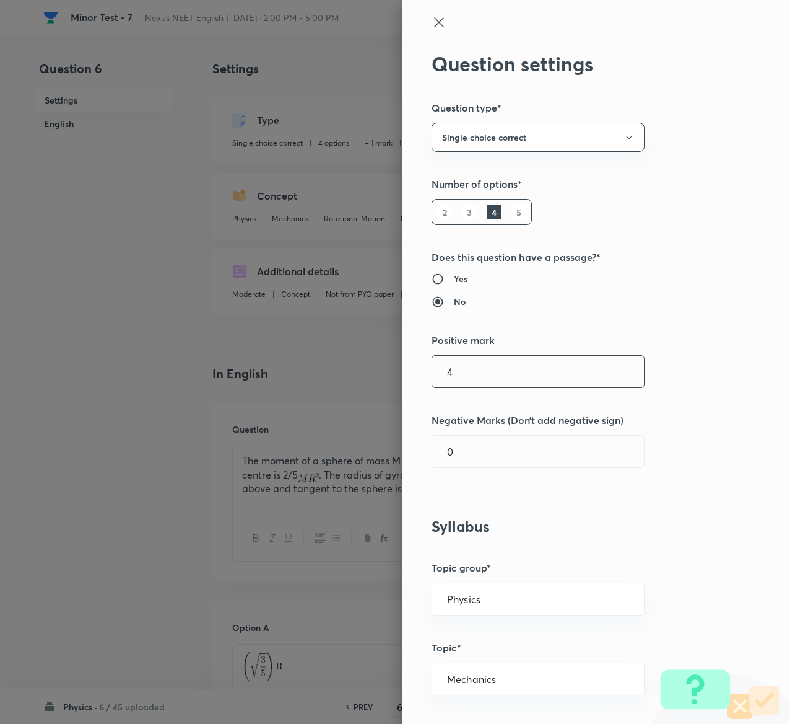
type input "4"
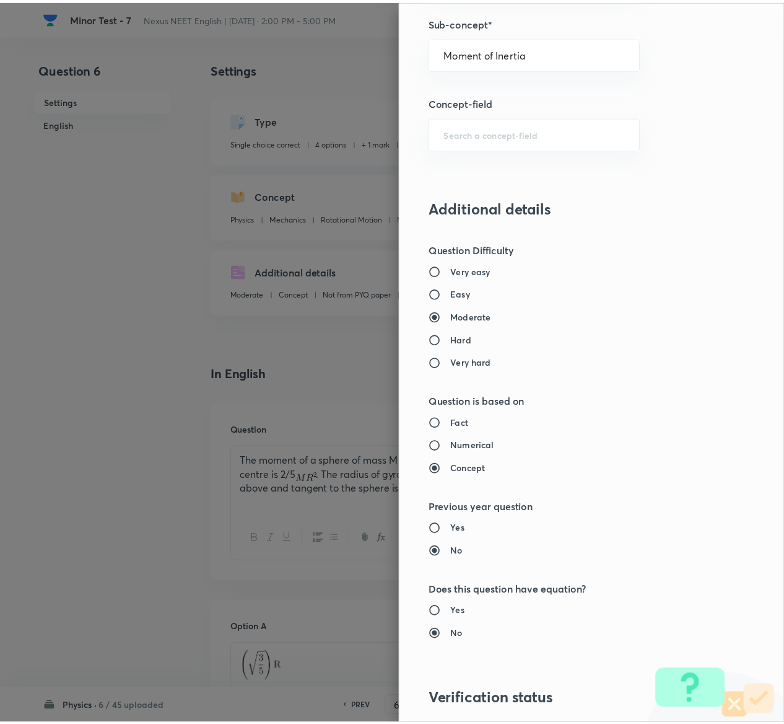
scroll to position [968, 0]
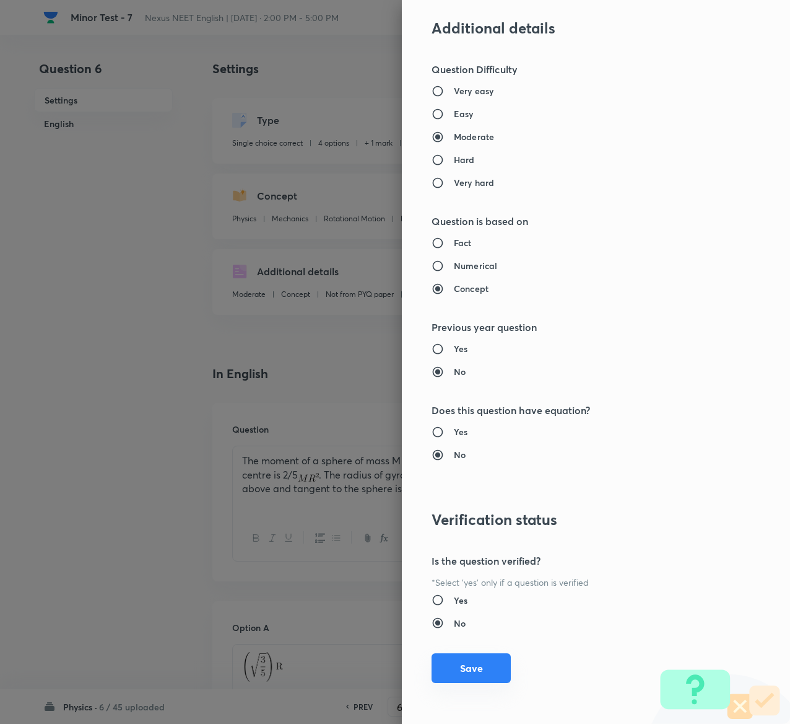
type input "1"
click at [461, 673] on button "Save" at bounding box center [471, 668] width 79 height 30
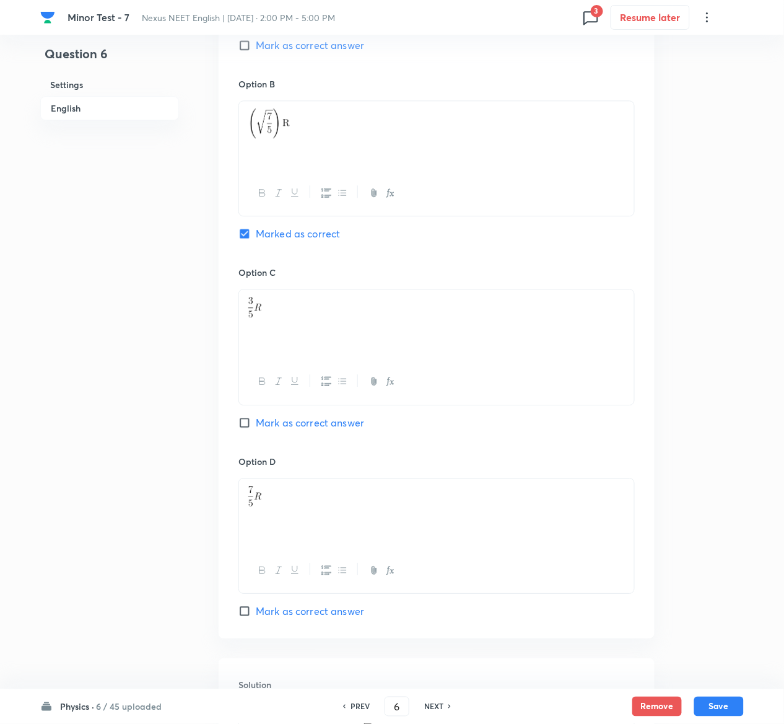
scroll to position [958, 0]
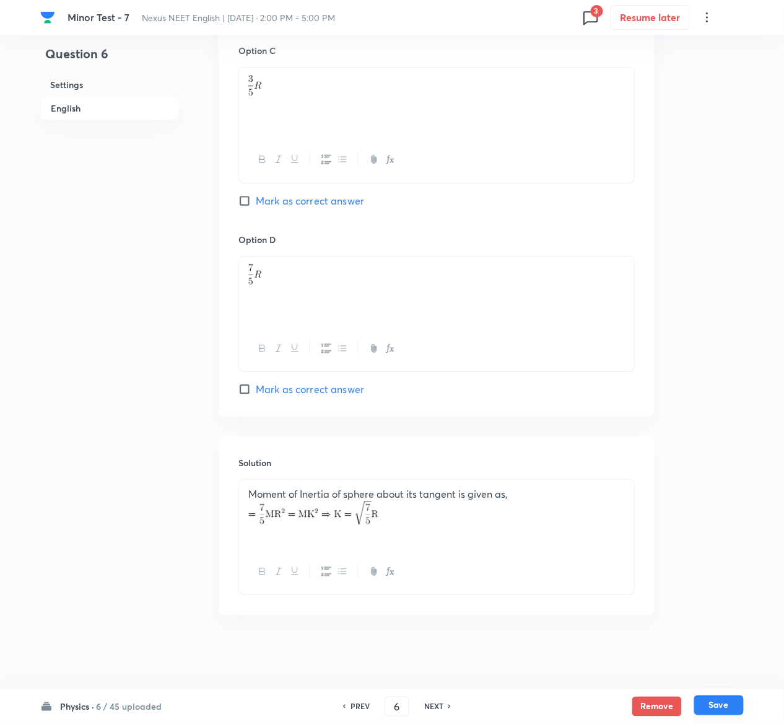
click at [722, 700] on button "Save" at bounding box center [719, 705] width 50 height 20
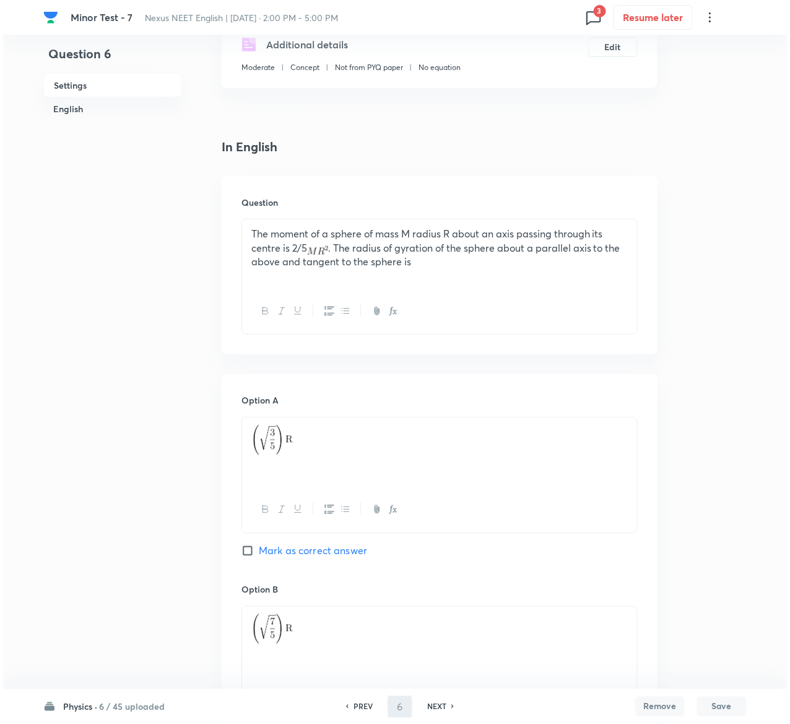
scroll to position [0, 0]
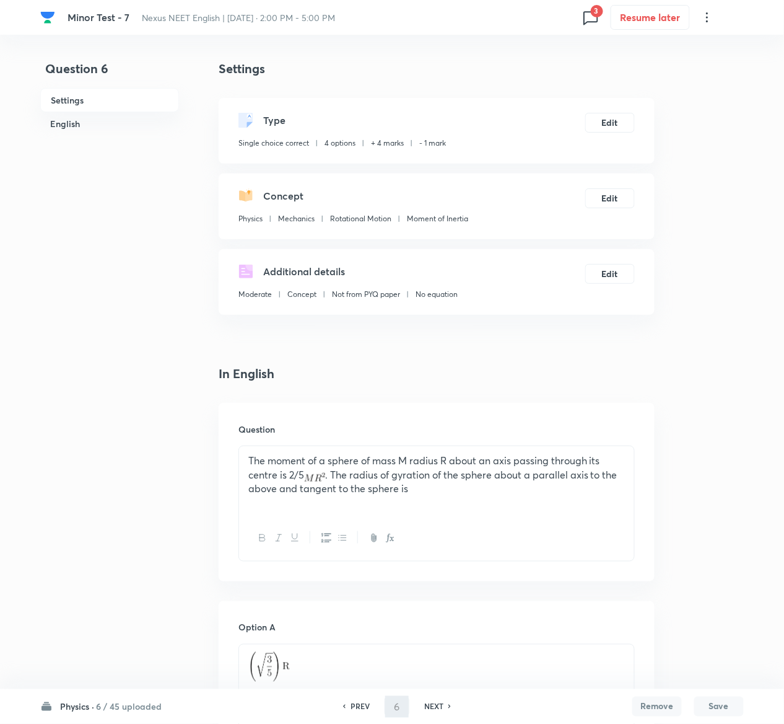
type input "7"
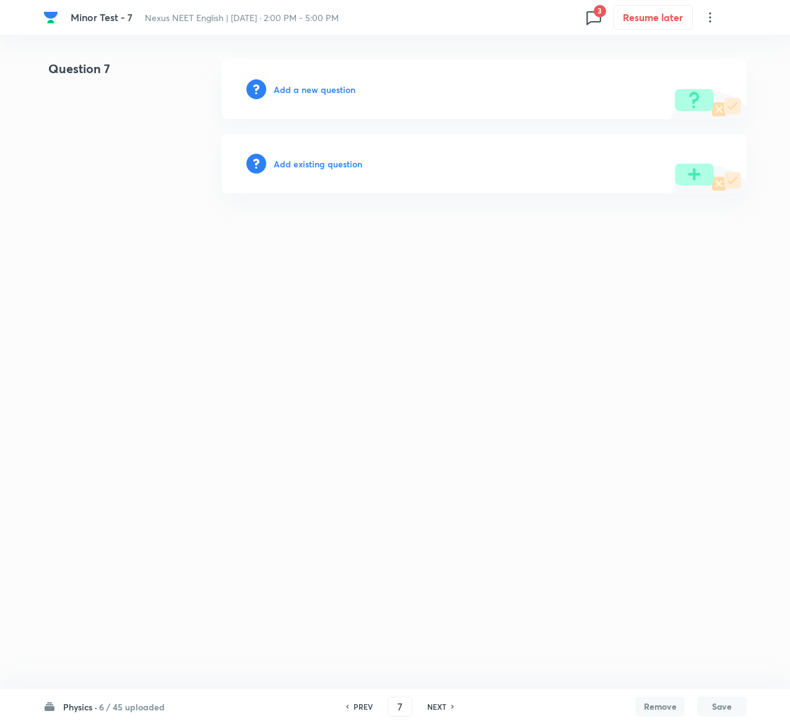
click at [315, 153] on div "Add existing question" at bounding box center [484, 163] width 525 height 59
click at [318, 162] on h6 "Add existing question" at bounding box center [318, 163] width 89 height 13
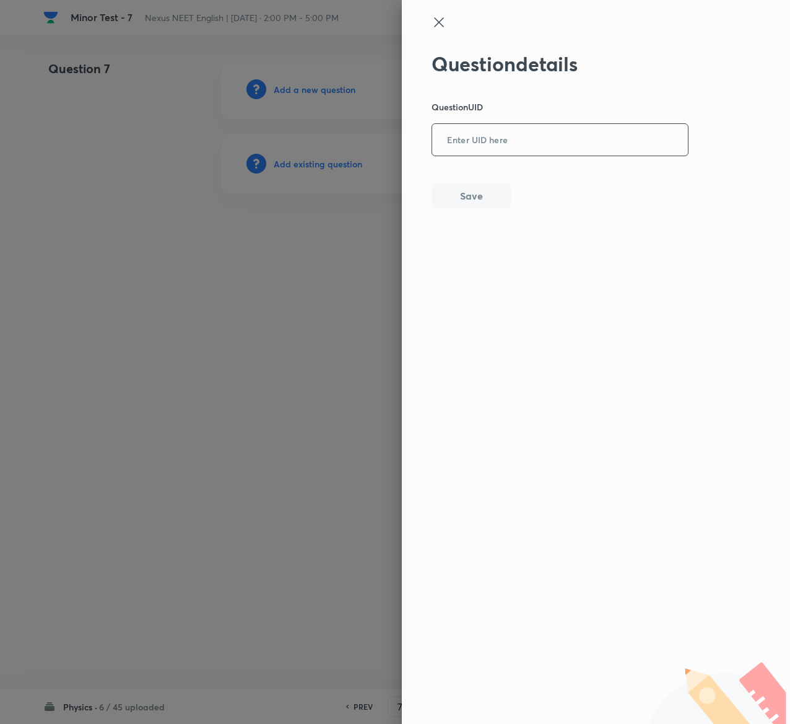
click at [667, 155] on input "text" at bounding box center [560, 140] width 256 height 30
paste input "UJKIF"
type input "UJKIF"
click at [471, 192] on button "Save" at bounding box center [471, 194] width 79 height 25
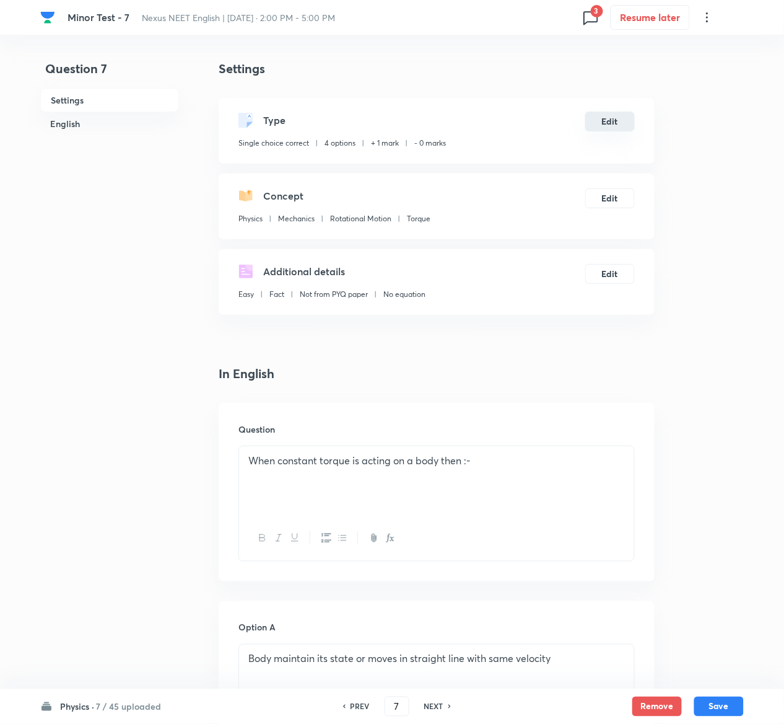
click at [611, 121] on button "Edit" at bounding box center [610, 122] width 50 height 20
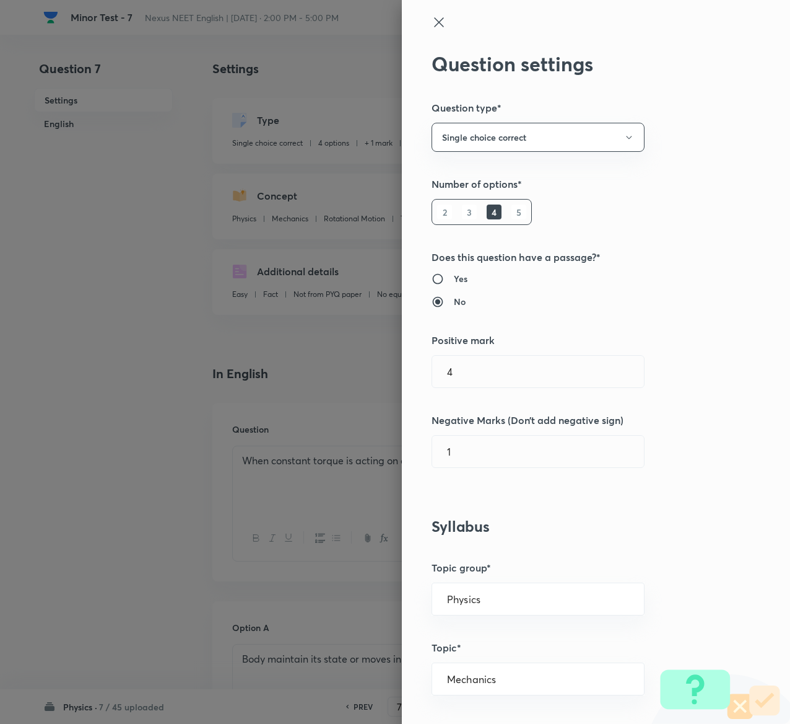
type input "1"
type input "0"
type input "Torque"
type input "4"
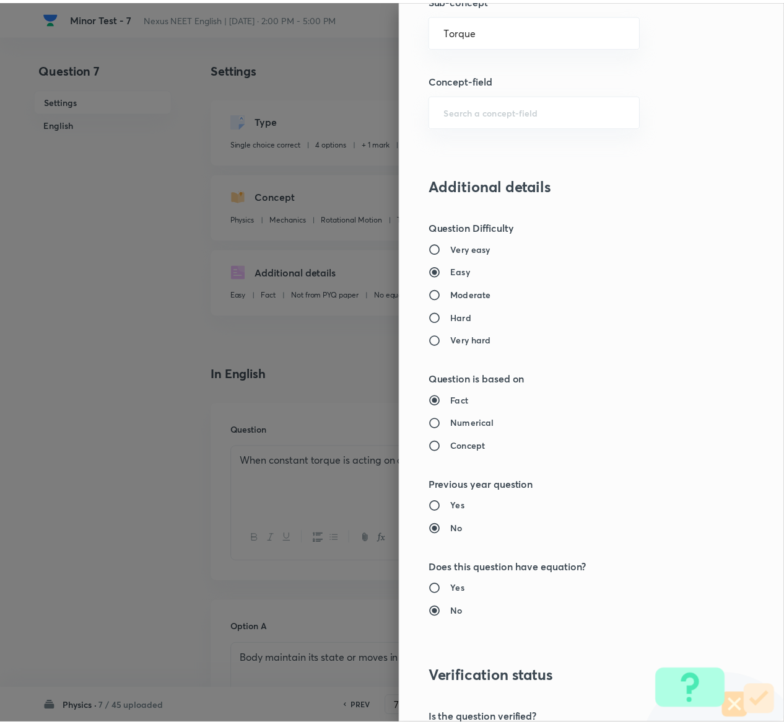
scroll to position [968, 0]
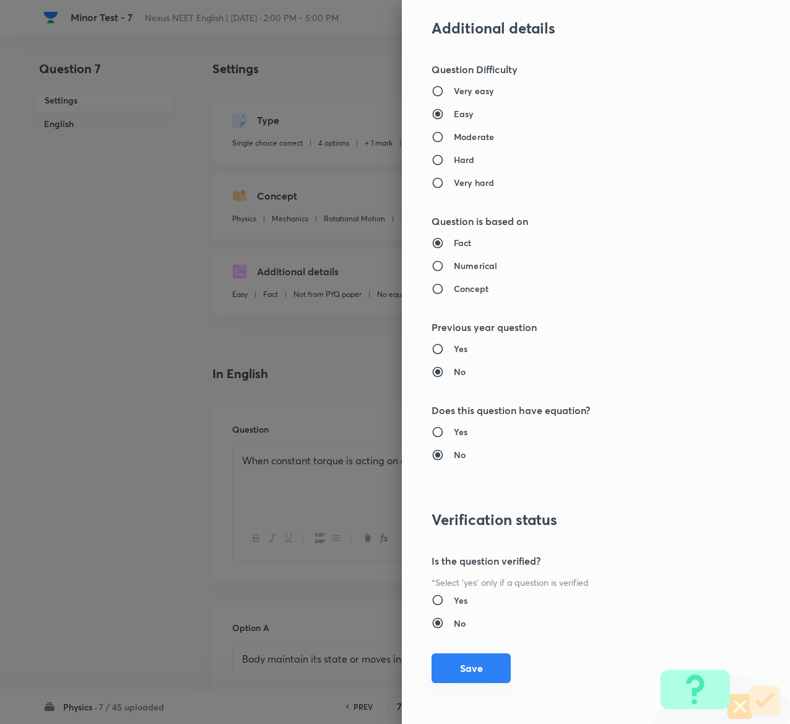
type input "1"
click at [455, 665] on button "Save" at bounding box center [471, 668] width 79 height 30
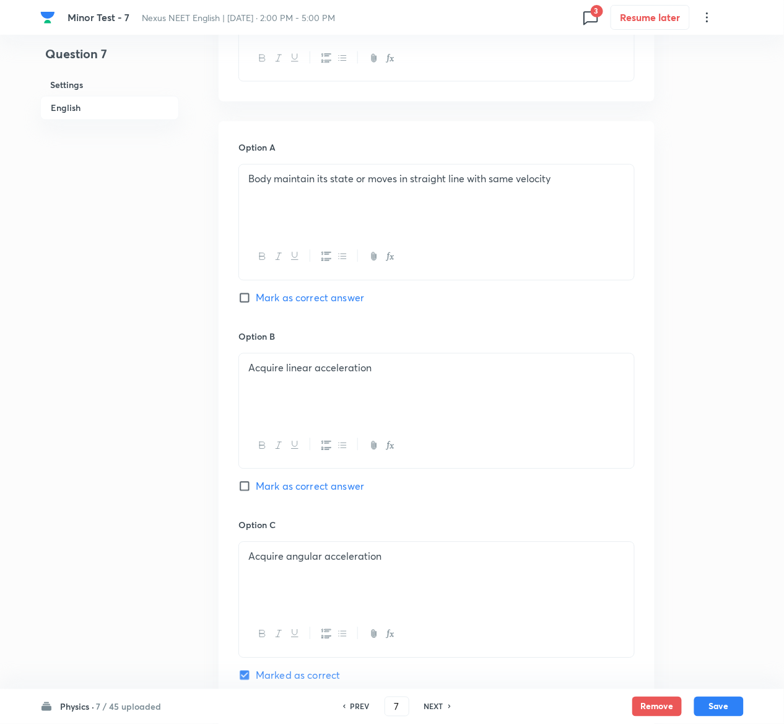
scroll to position [958, 0]
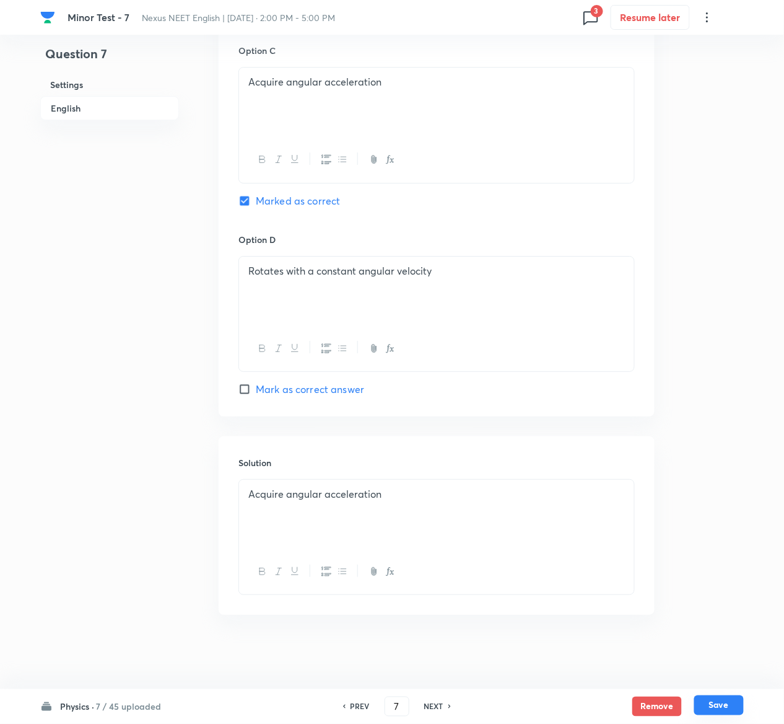
click at [736, 704] on button "Save" at bounding box center [719, 705] width 50 height 20
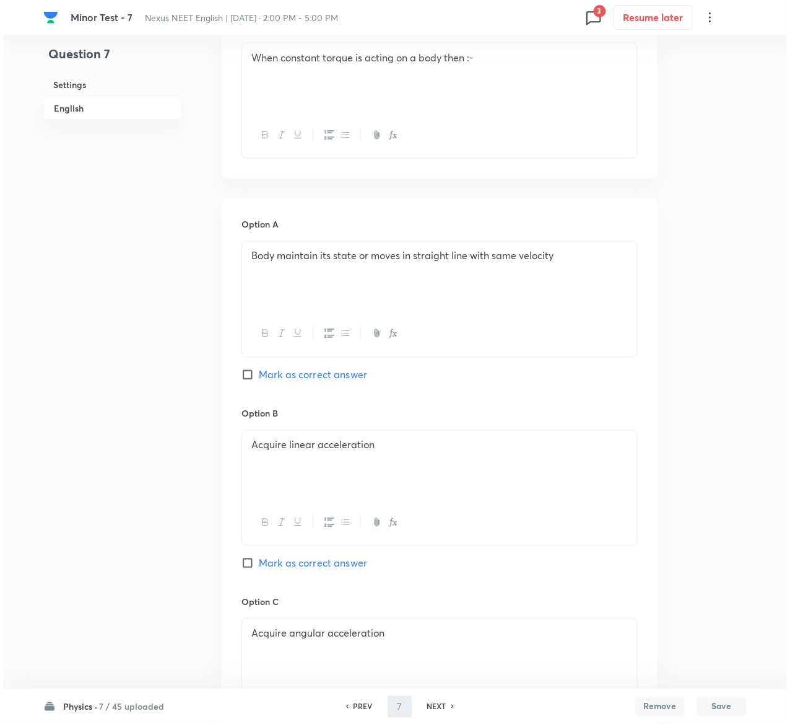
scroll to position [0, 0]
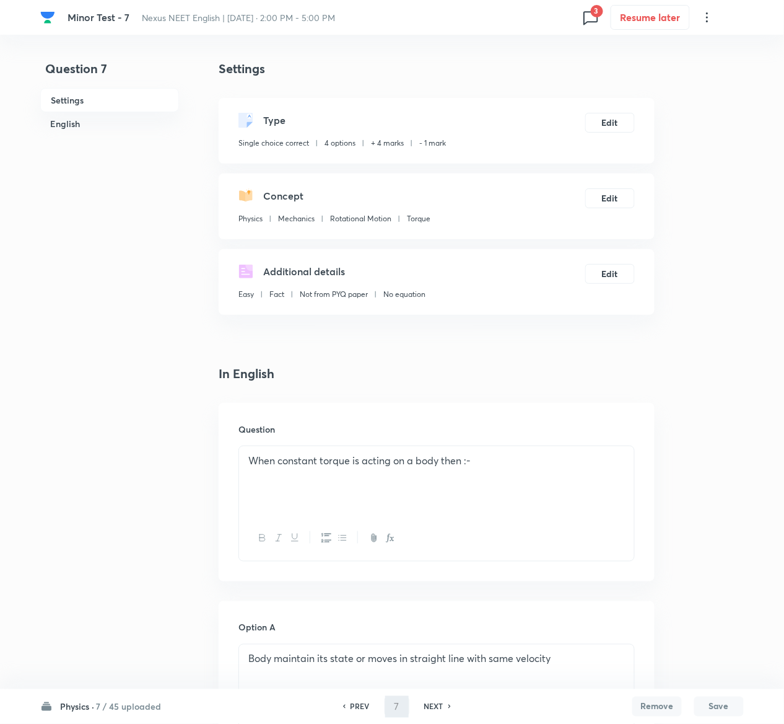
type input "8"
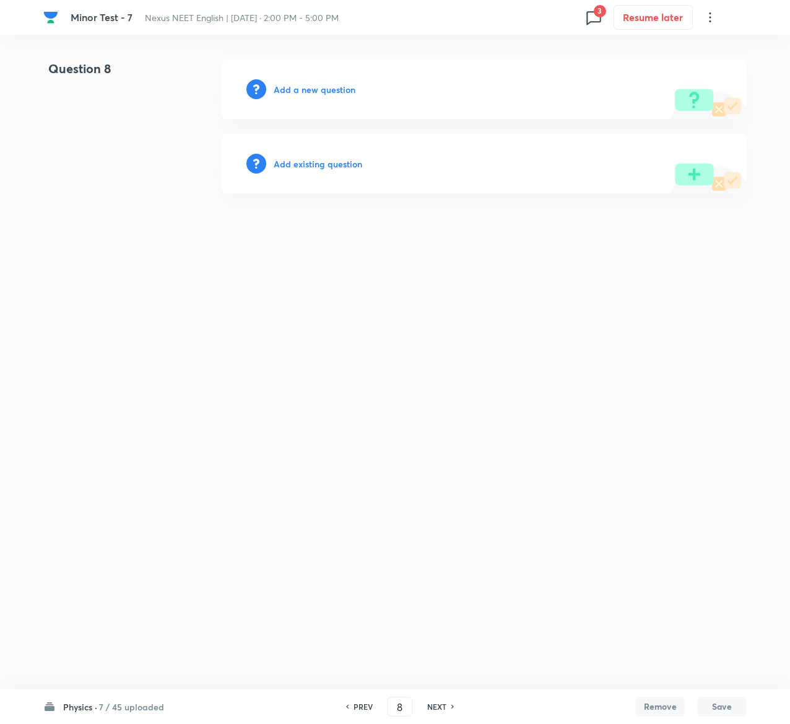
click at [349, 162] on h6 "Add existing question" at bounding box center [318, 163] width 89 height 13
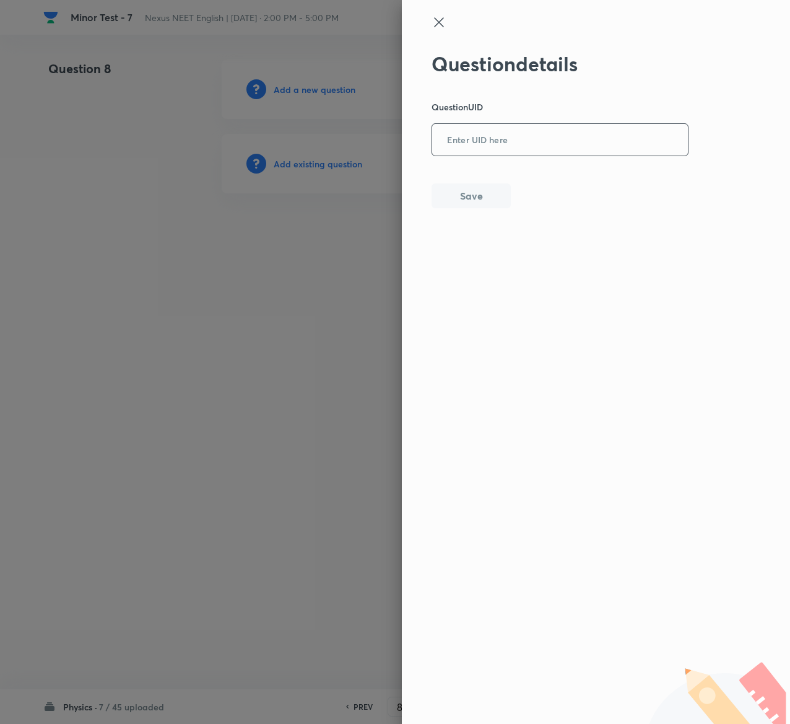
click at [571, 145] on input "text" at bounding box center [560, 140] width 256 height 30
paste input "OT6F5"
type input "OT6F5"
click at [494, 190] on button "Save" at bounding box center [471, 194] width 79 height 25
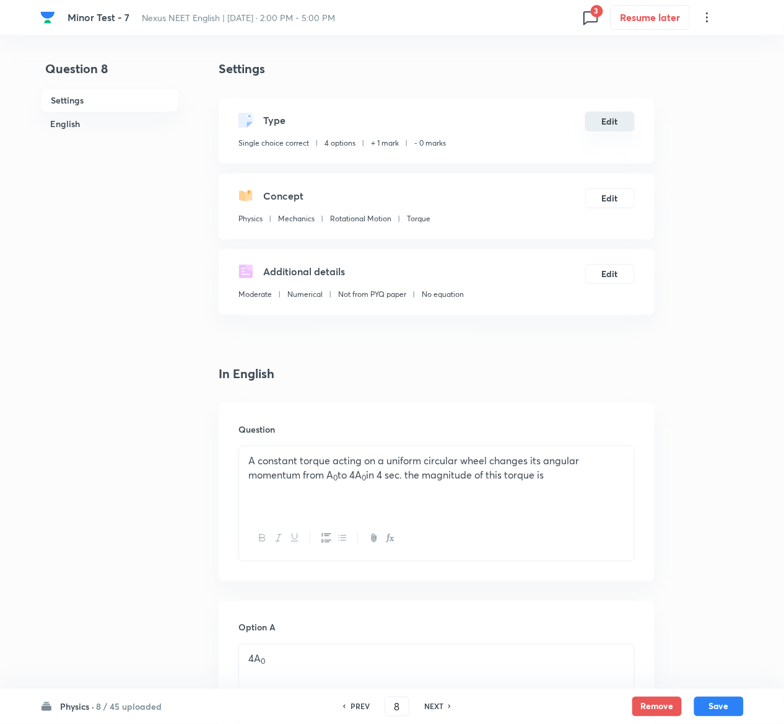
click at [610, 116] on button "Edit" at bounding box center [610, 122] width 50 height 20
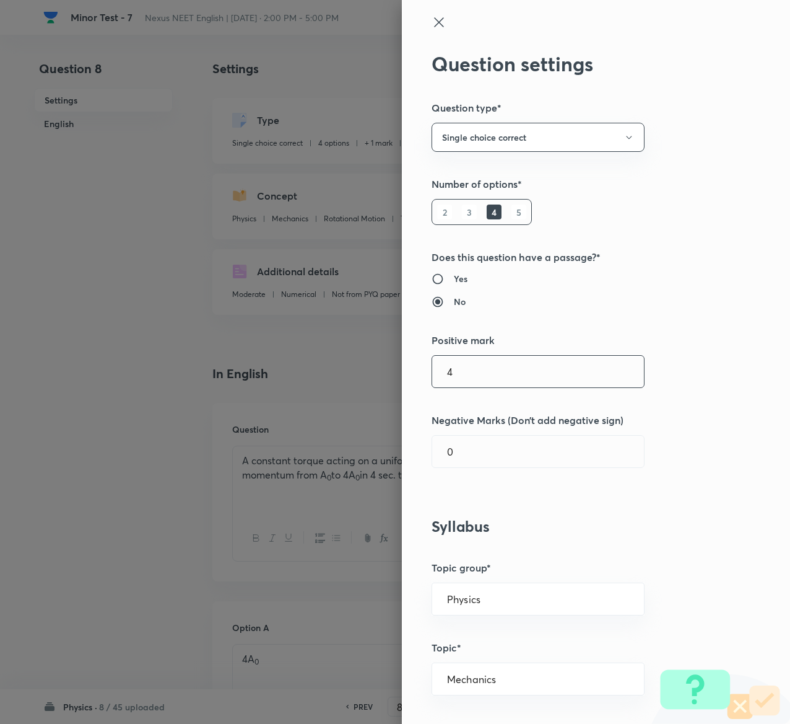
type input "4"
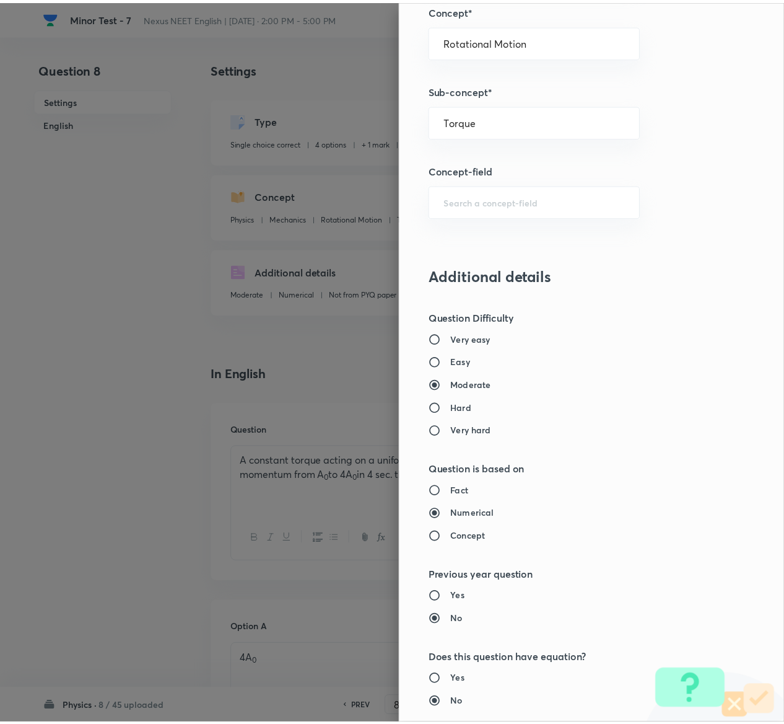
scroll to position [968, 0]
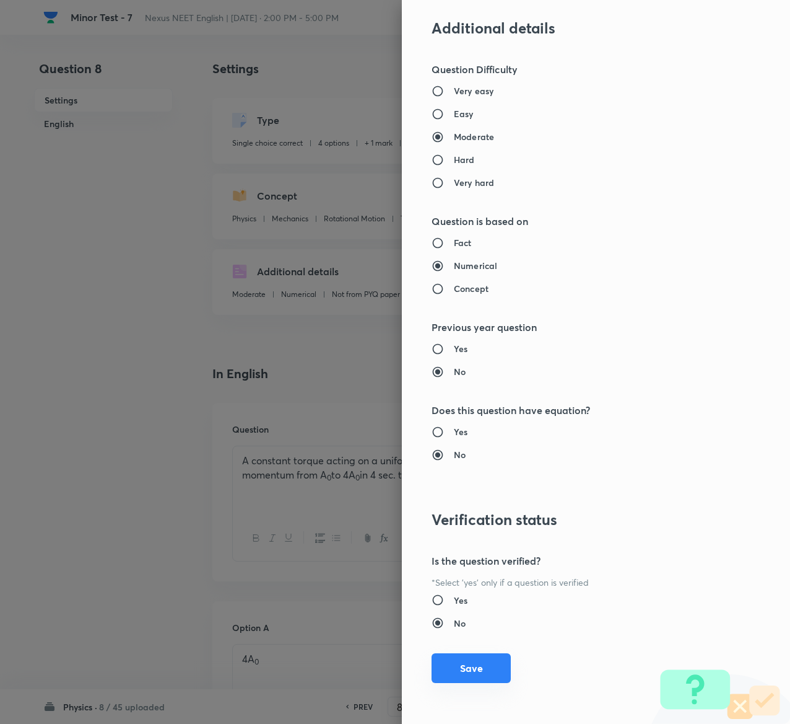
type input "1"
click at [452, 667] on button "Save" at bounding box center [471, 668] width 79 height 30
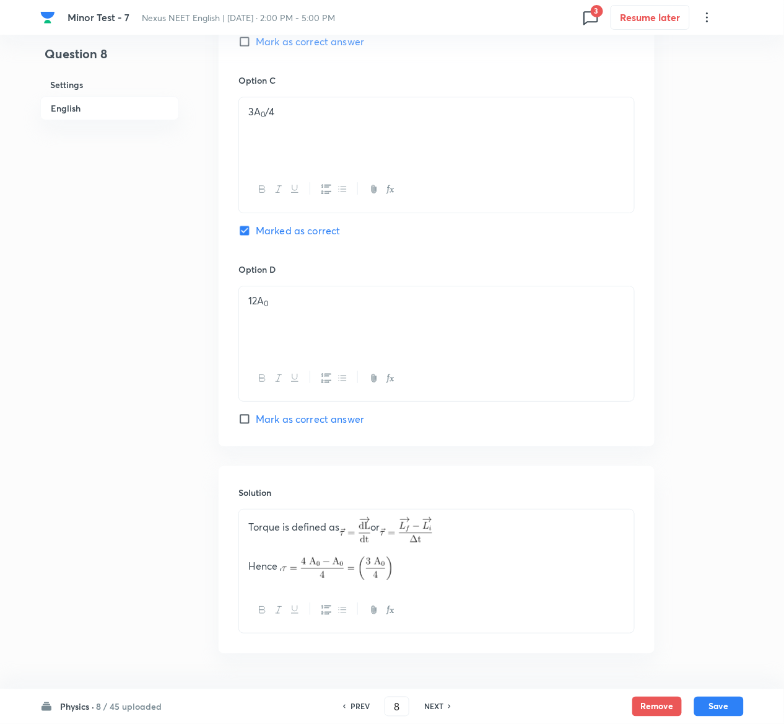
scroll to position [966, 0]
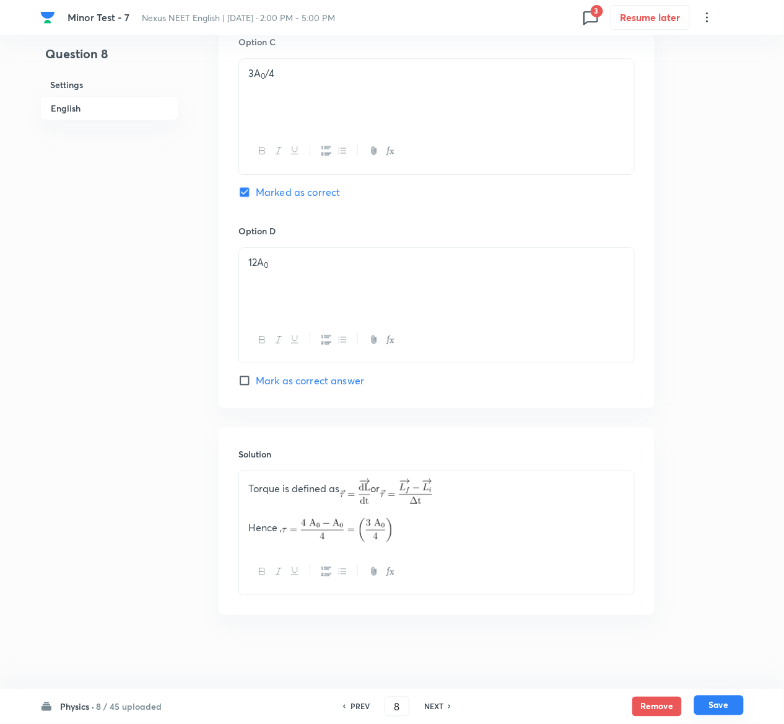
click at [737, 706] on button "Save" at bounding box center [719, 705] width 50 height 20
click at [737, 706] on button "Save" at bounding box center [719, 706] width 50 height 20
type input "9"
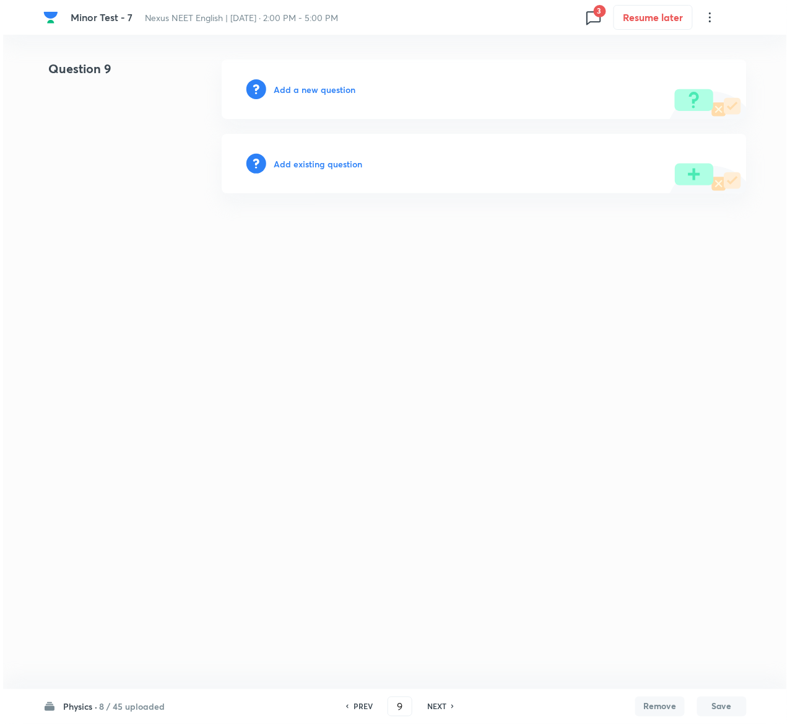
scroll to position [0, 0]
click at [349, 161] on h6 "Add existing question" at bounding box center [318, 163] width 89 height 13
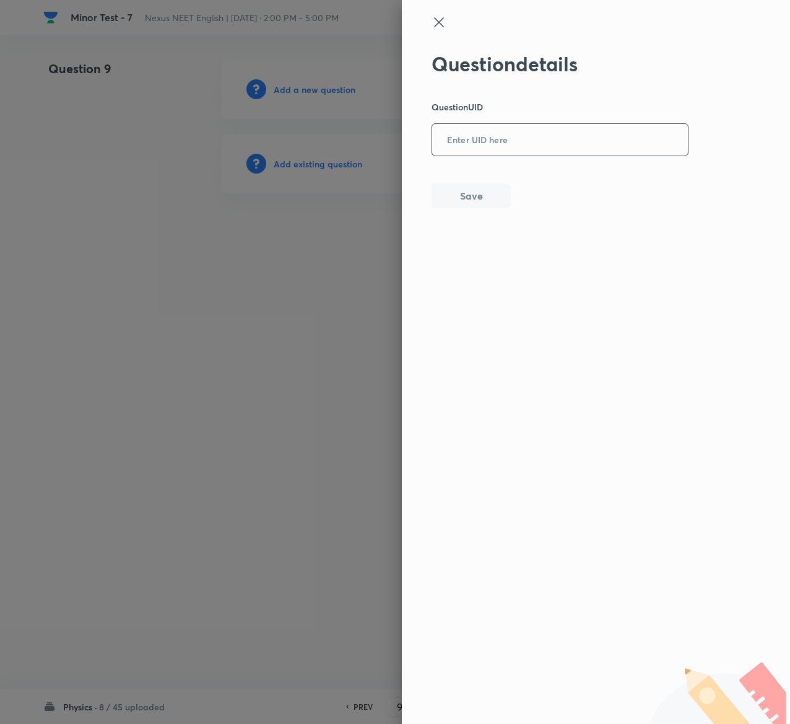
click at [523, 138] on input "text" at bounding box center [560, 140] width 256 height 30
paste input "RCVZD"
type input "RCVZD"
click at [487, 188] on button "Save" at bounding box center [471, 194] width 79 height 25
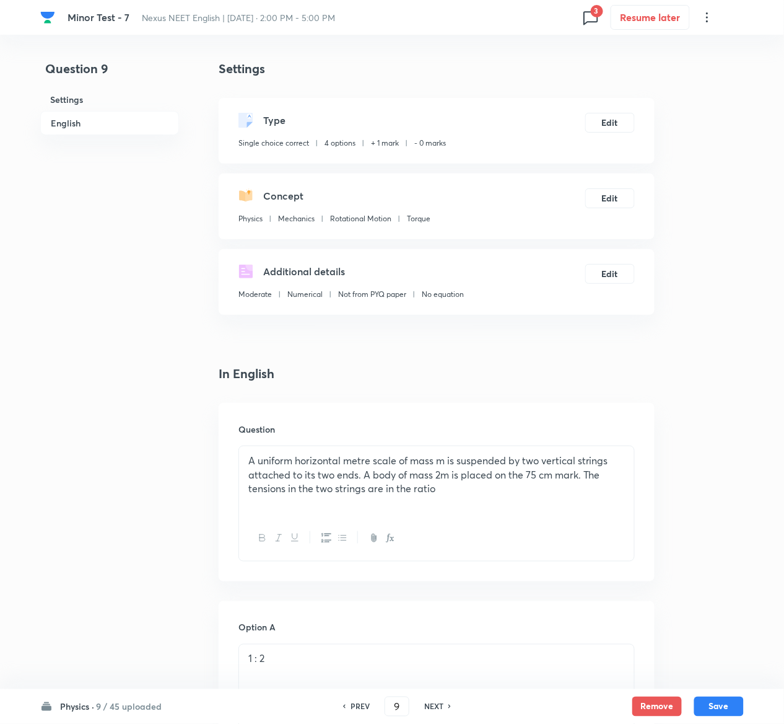
click at [487, 188] on div "Concept Physics Mechanics Rotational Motion Torque Edit" at bounding box center [437, 206] width 436 height 66
click at [613, 118] on button "Edit" at bounding box center [610, 122] width 50 height 20
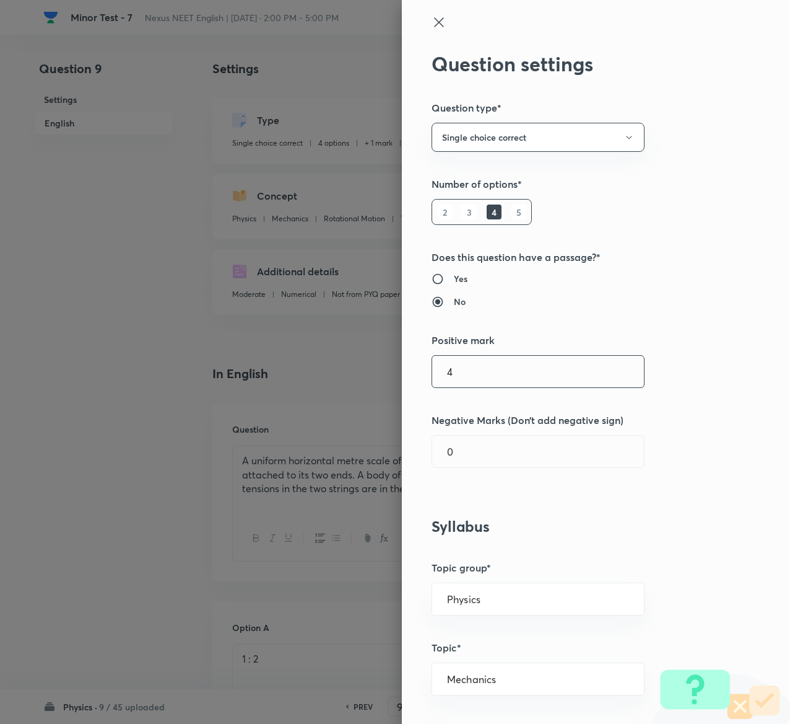
type input "4"
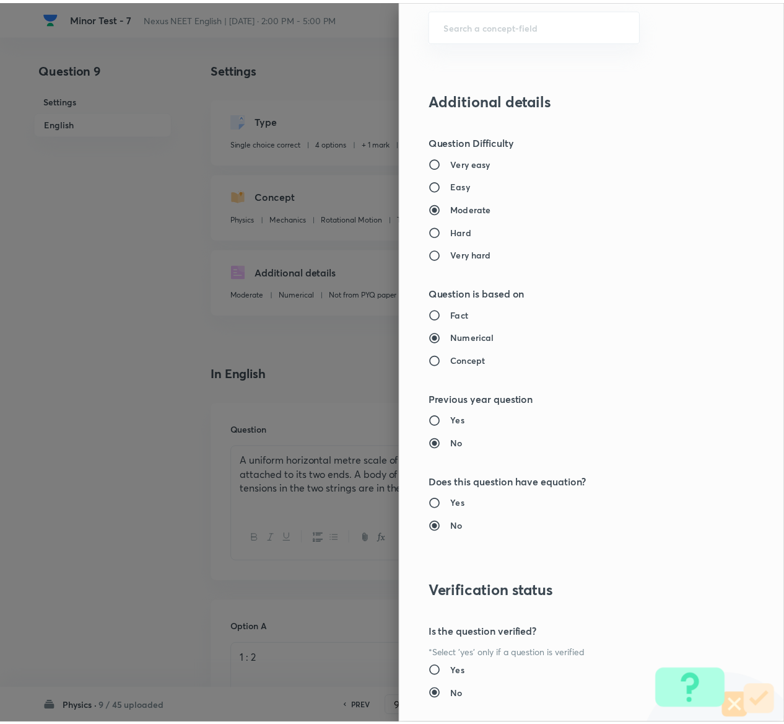
scroll to position [968, 0]
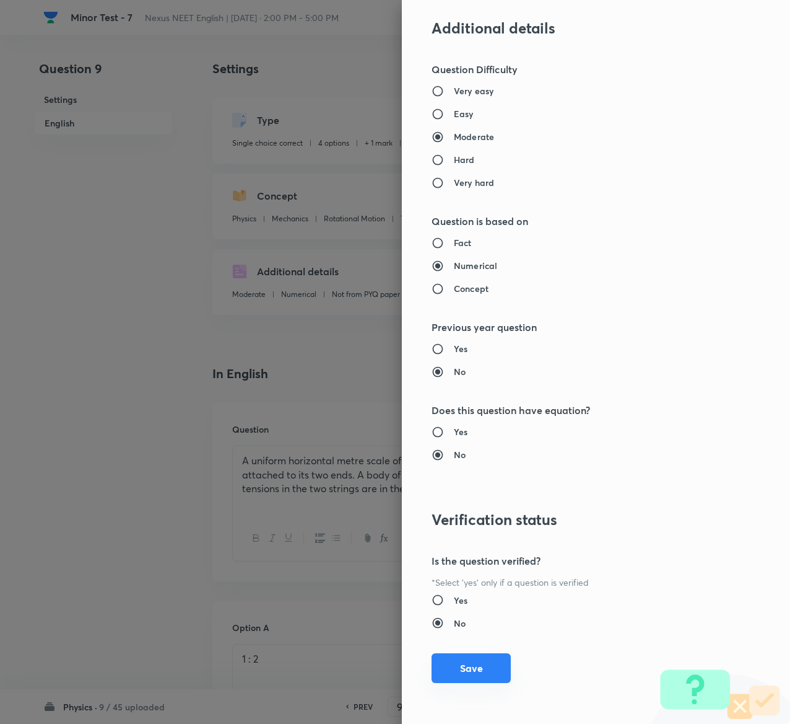
type input "1"
click at [454, 663] on button "Save" at bounding box center [471, 668] width 79 height 30
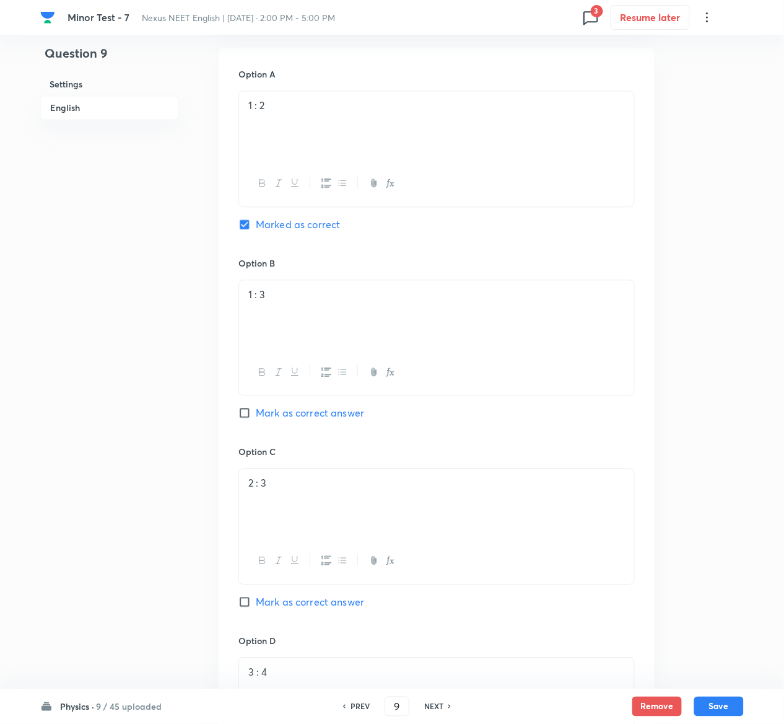
scroll to position [1068, 0]
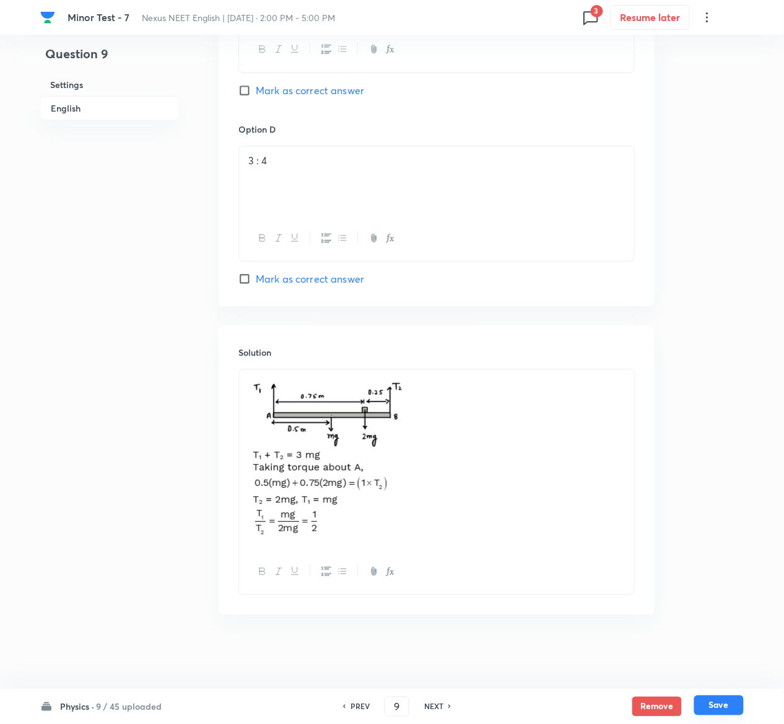
click at [726, 701] on button "Save" at bounding box center [719, 705] width 50 height 20
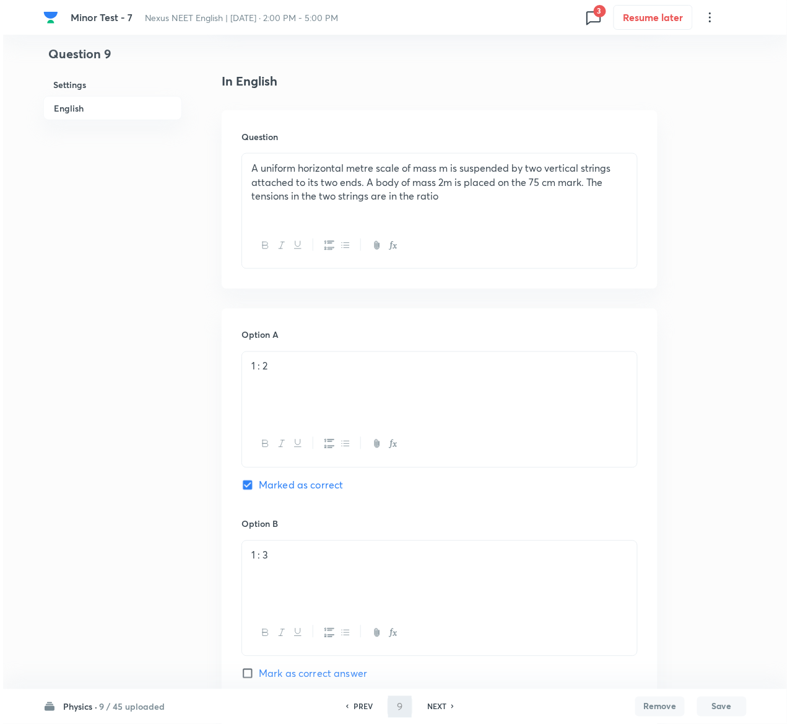
scroll to position [0, 0]
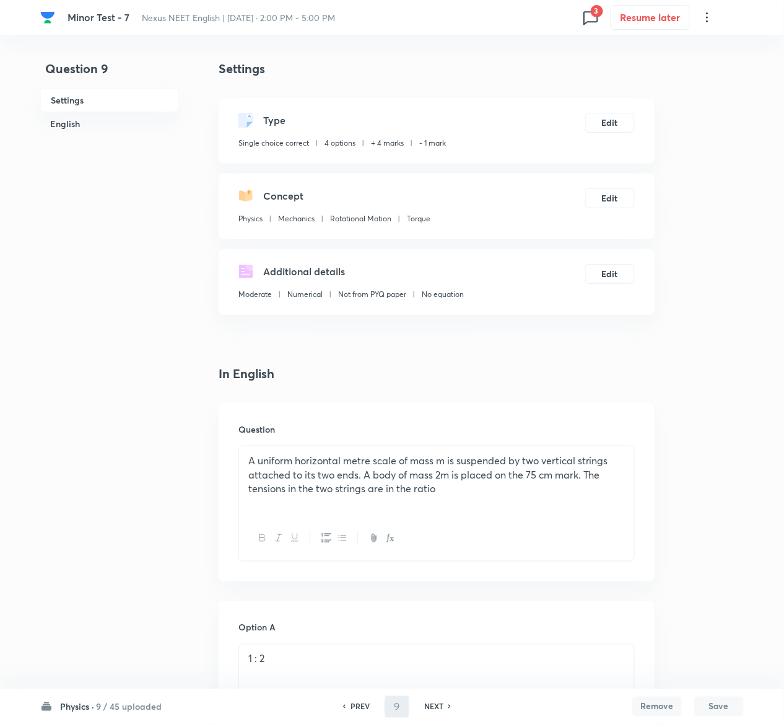
type input "10"
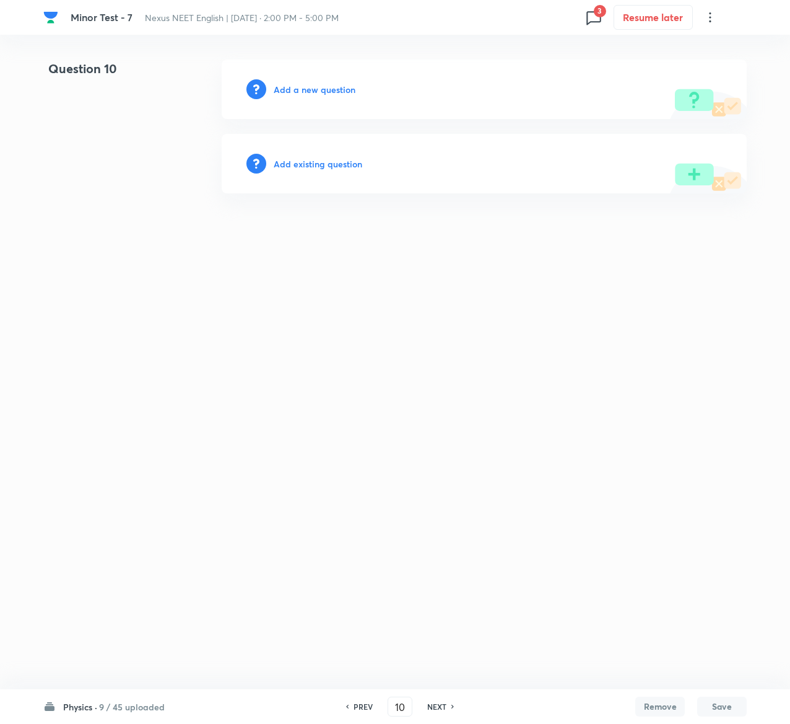
click at [321, 153] on div "Add existing question" at bounding box center [484, 163] width 525 height 59
click at [326, 168] on h6 "Add existing question" at bounding box center [318, 163] width 89 height 13
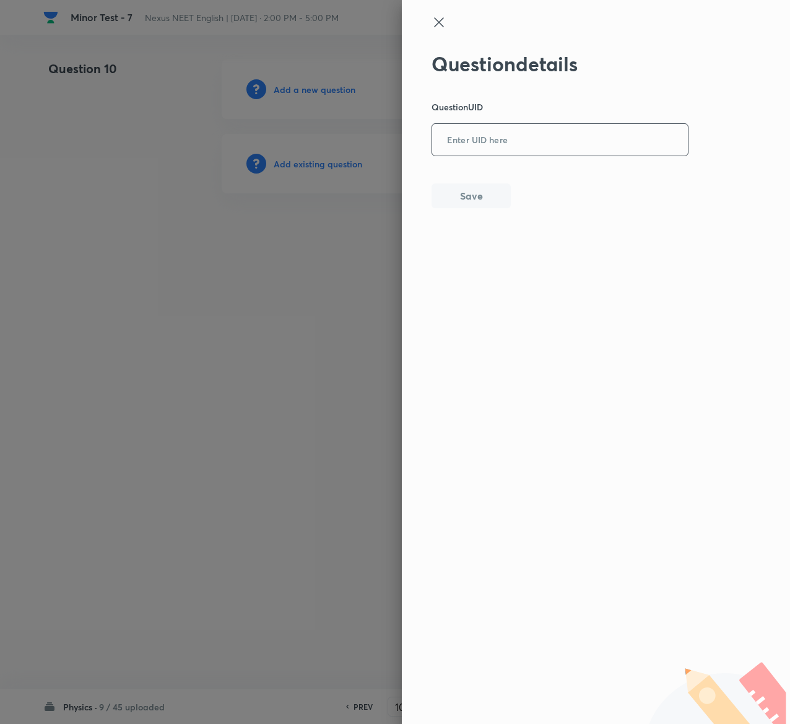
click at [568, 143] on input "text" at bounding box center [560, 140] width 256 height 30
paste input "UBLSF"
type input "UBLSF"
click at [475, 205] on button "Save" at bounding box center [471, 194] width 79 height 25
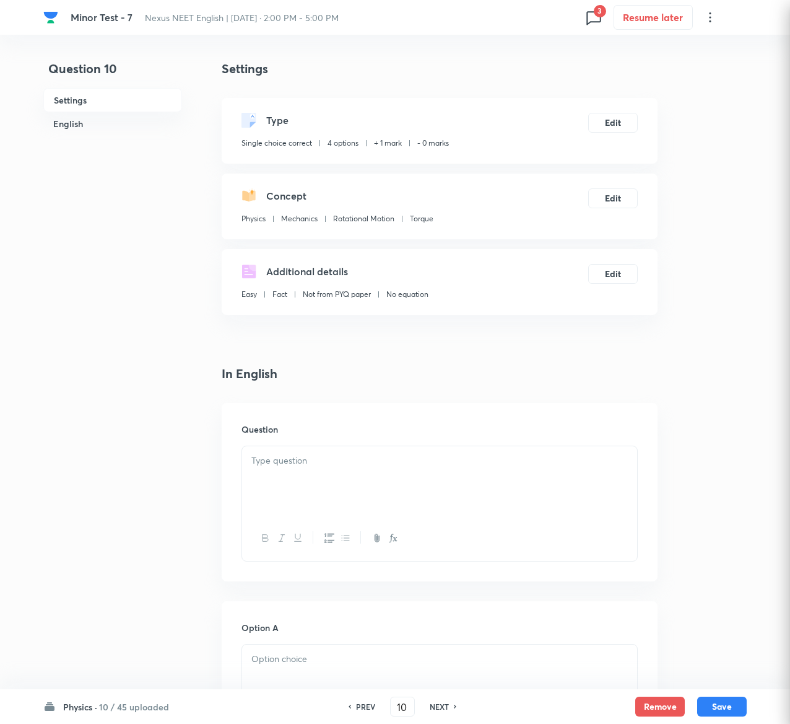
checkbox input "true"
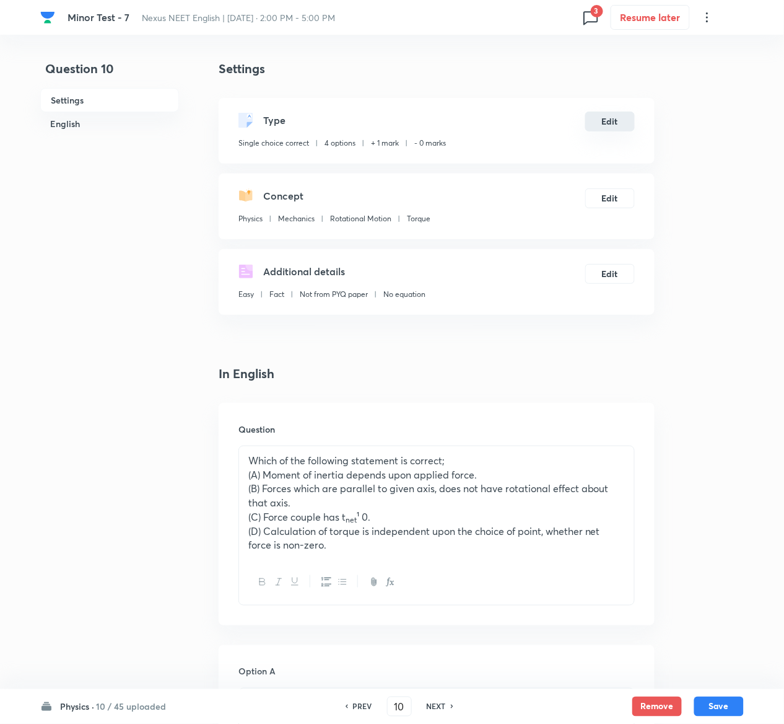
click at [626, 123] on button "Edit" at bounding box center [610, 122] width 50 height 20
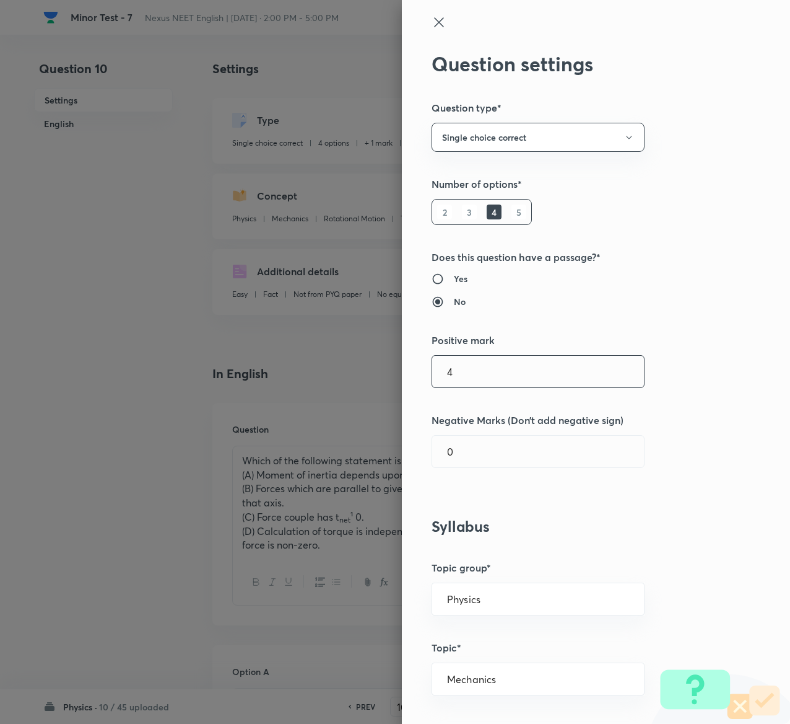
type input "4"
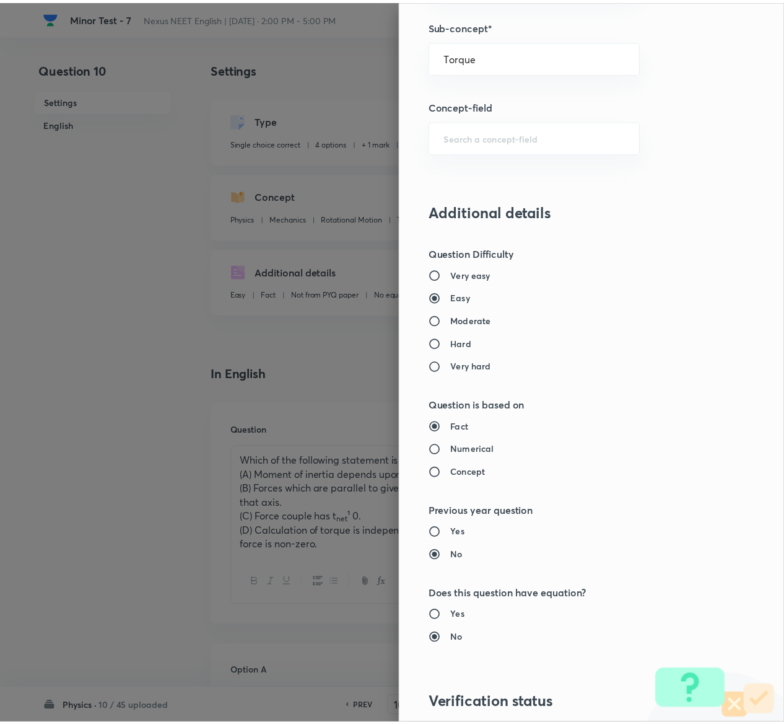
scroll to position [968, 0]
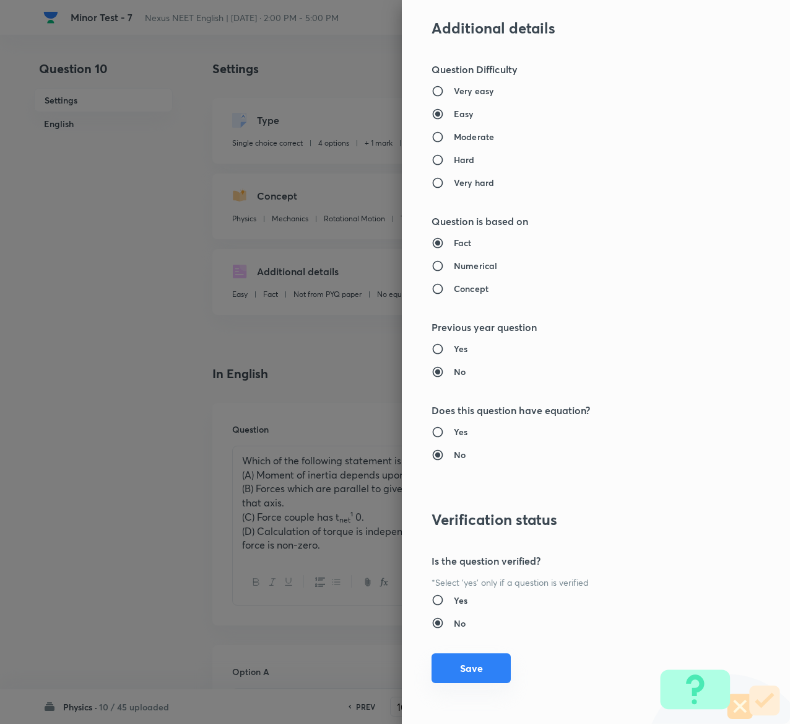
type input "1"
click at [449, 669] on button "Save" at bounding box center [471, 668] width 79 height 30
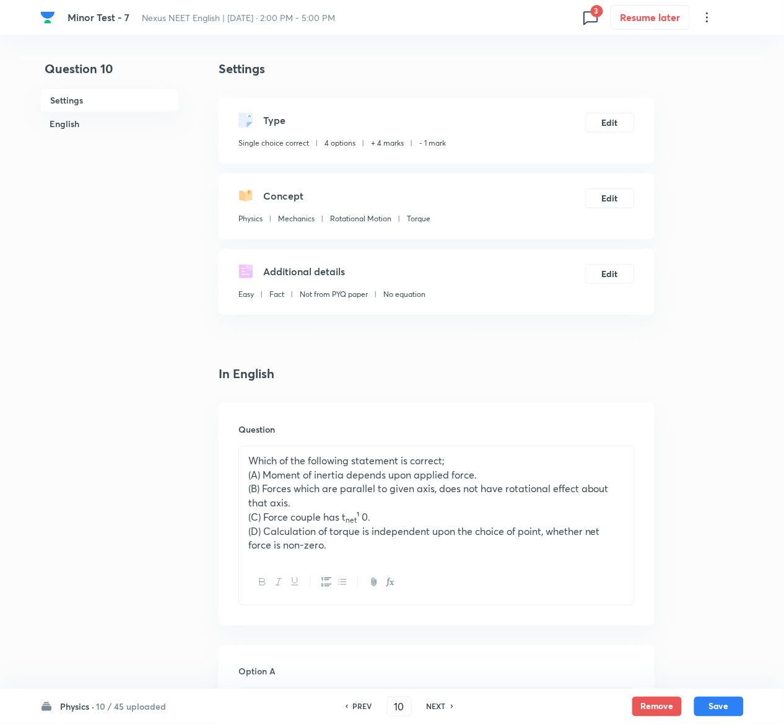
scroll to position [1002, 0]
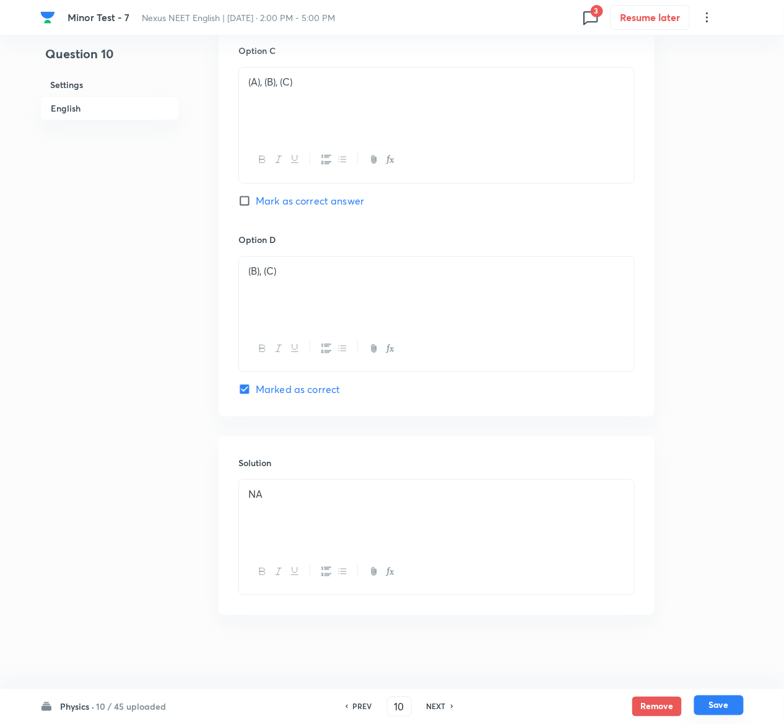
click at [724, 704] on button "Save" at bounding box center [719, 705] width 50 height 20
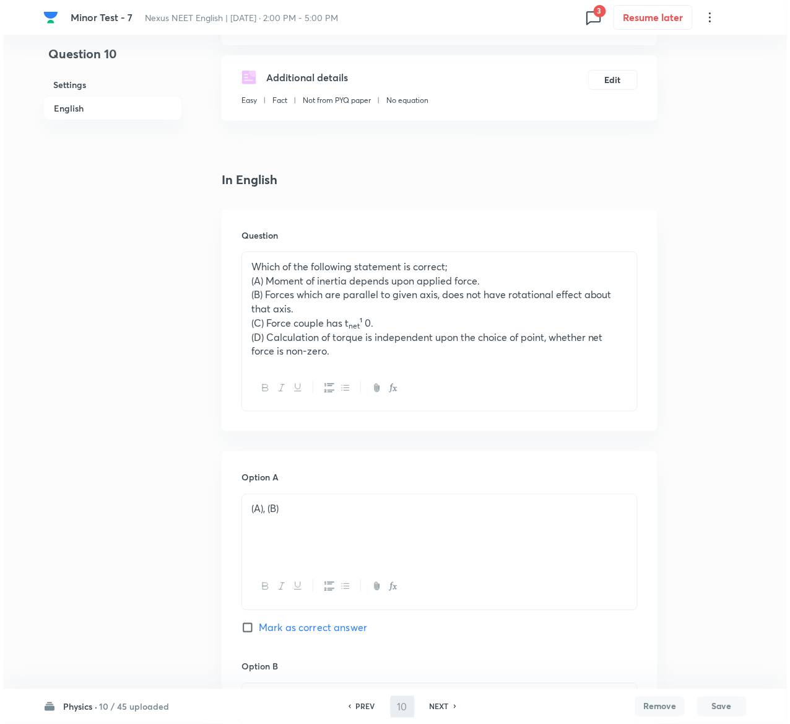
scroll to position [0, 0]
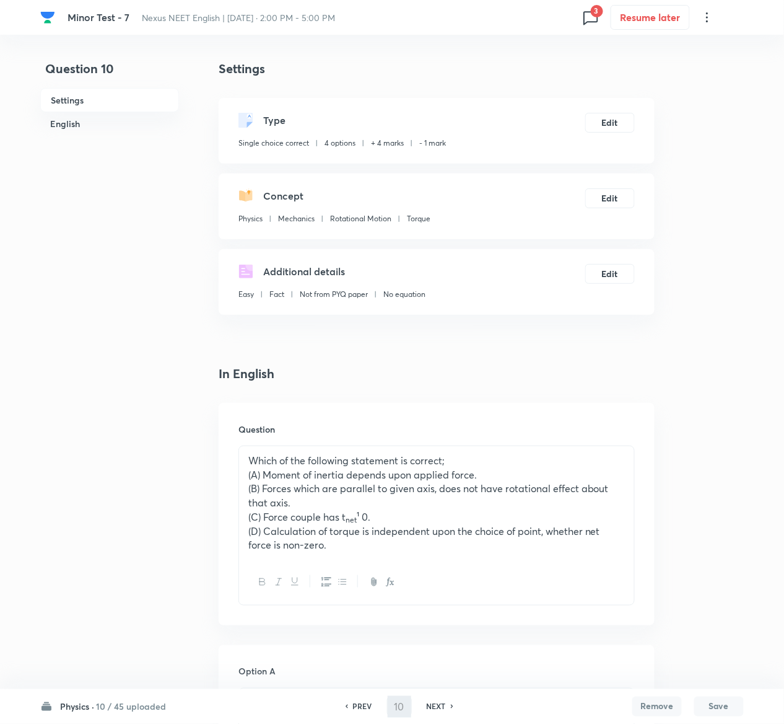
type input "11"
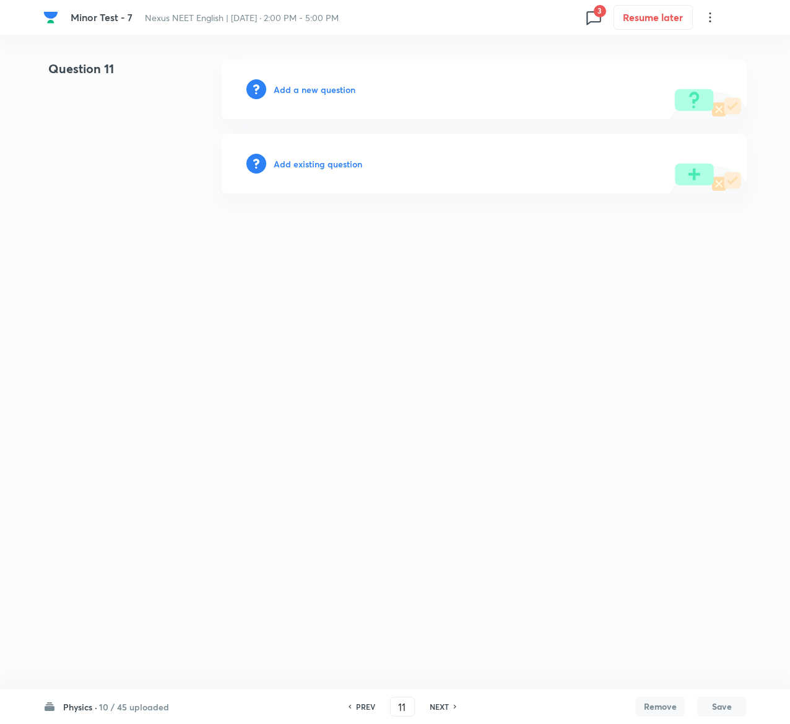
click at [328, 162] on h6 "Add existing question" at bounding box center [318, 163] width 89 height 13
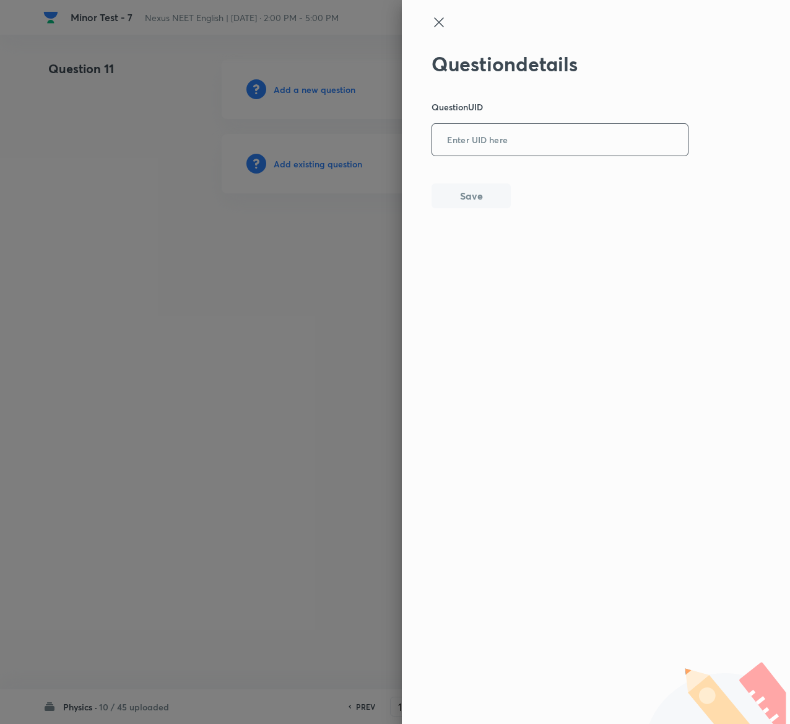
click at [584, 136] on input "text" at bounding box center [560, 140] width 256 height 30
paste input "YIERY"
type input "YIERY"
click at [493, 195] on button "Save" at bounding box center [471, 194] width 79 height 25
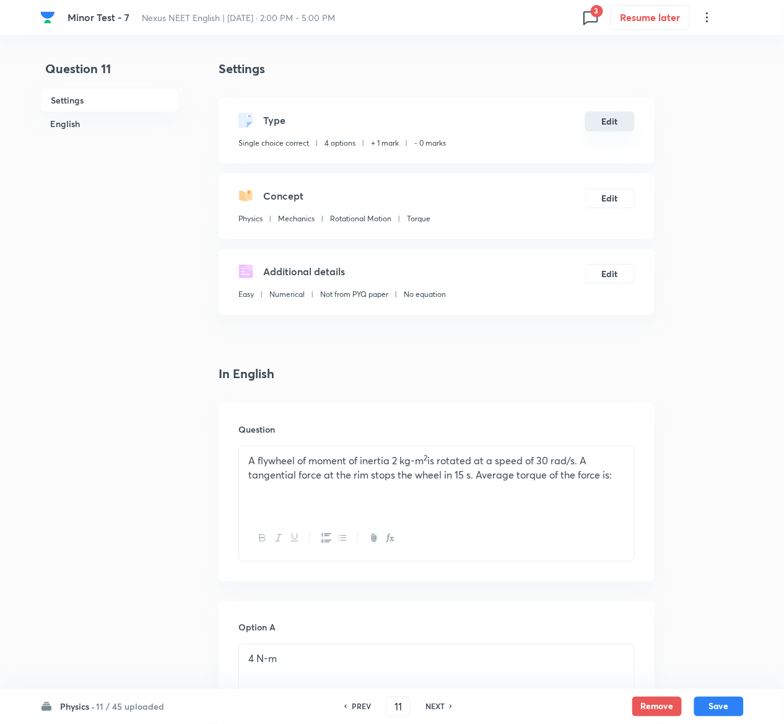
click at [626, 120] on button "Edit" at bounding box center [610, 122] width 50 height 20
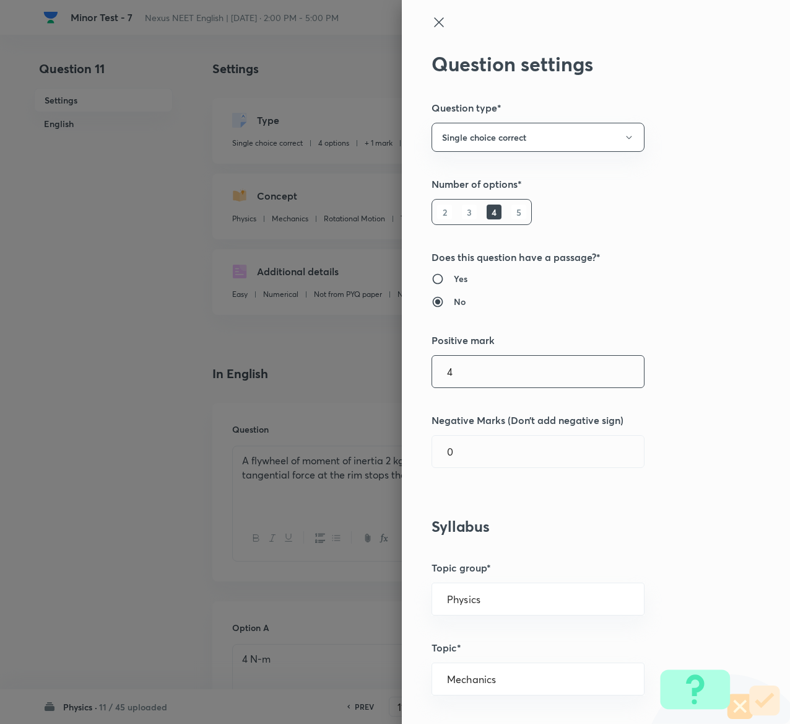
type input "4"
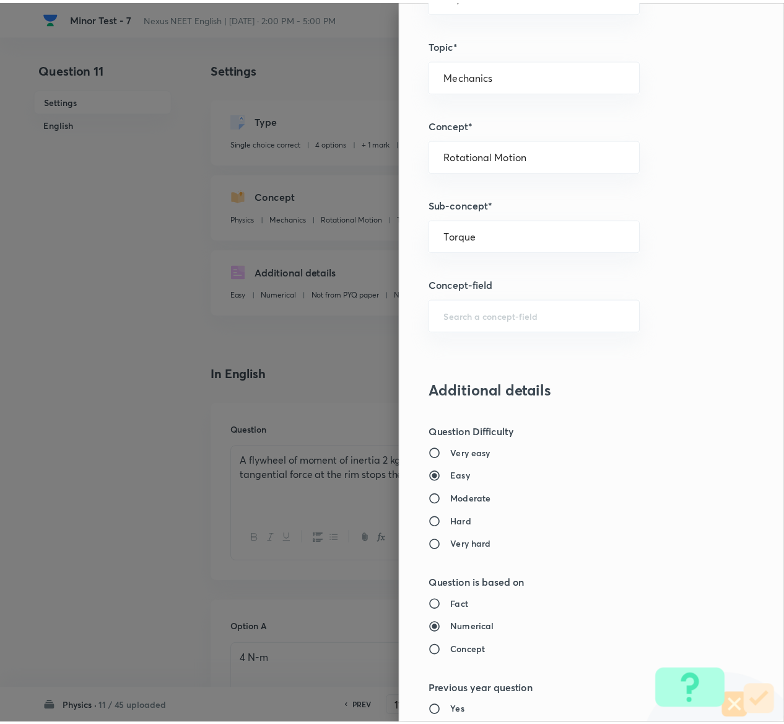
scroll to position [968, 0]
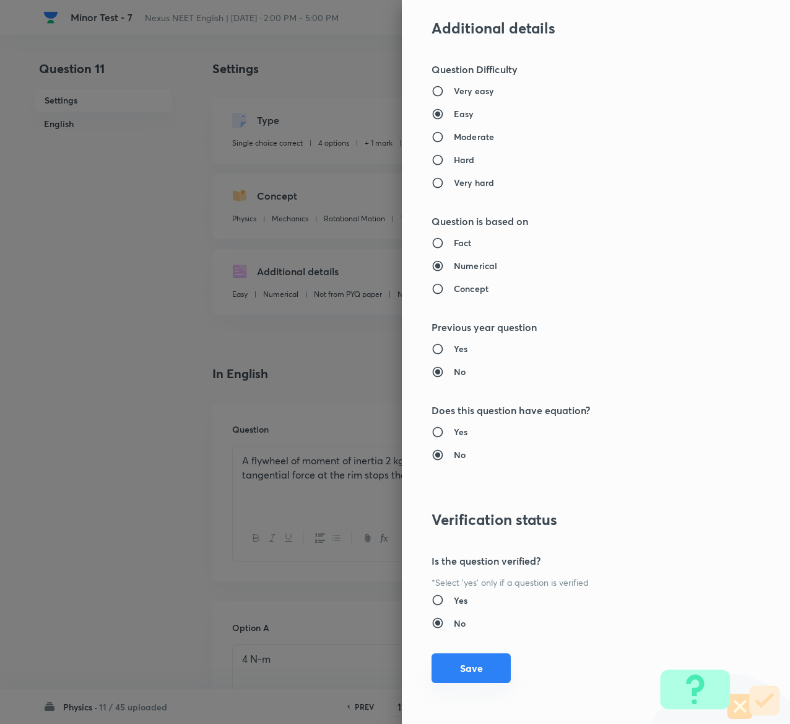
type input "1"
click at [471, 661] on button "Save" at bounding box center [471, 668] width 79 height 30
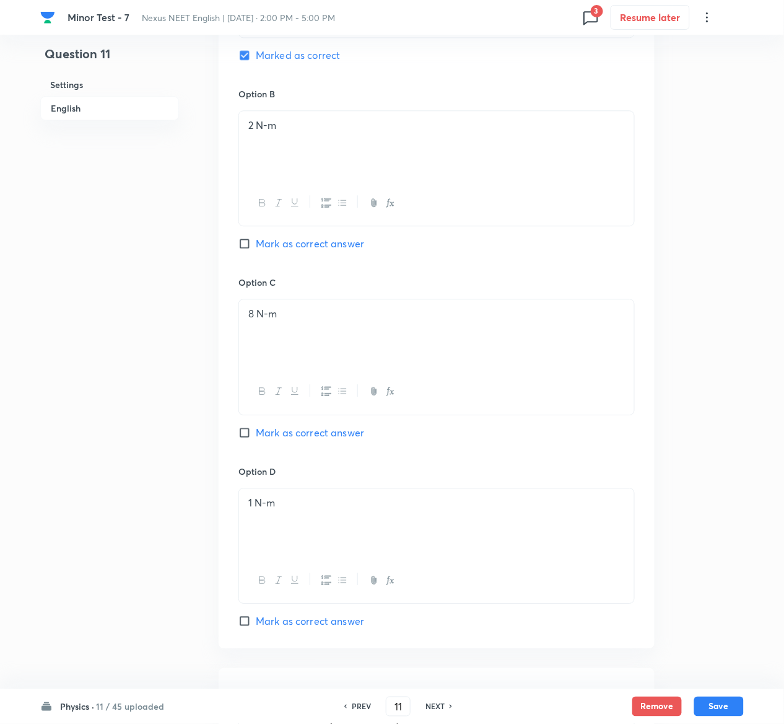
scroll to position [972, 0]
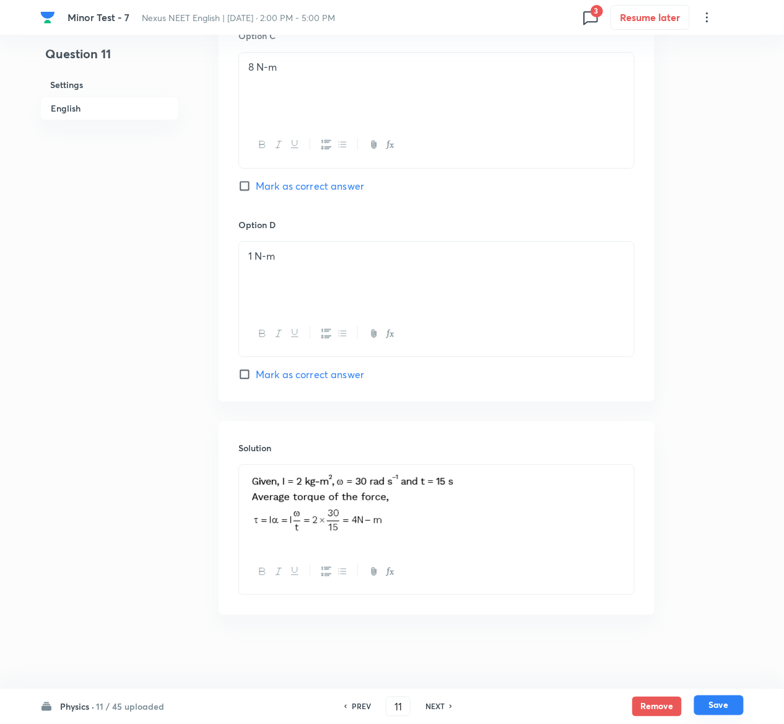
click at [736, 703] on button "Save" at bounding box center [719, 705] width 50 height 20
type input "12"
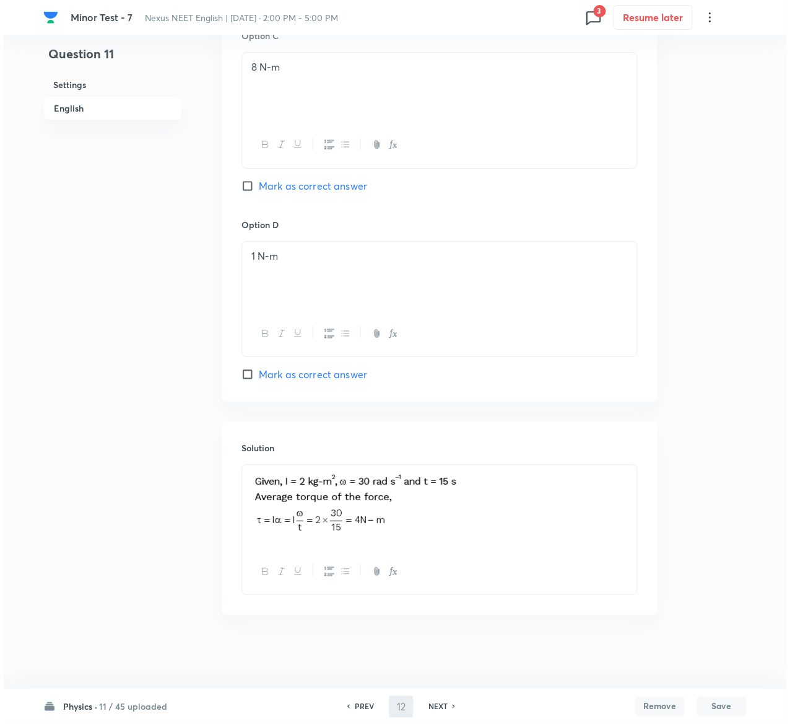
scroll to position [0, 0]
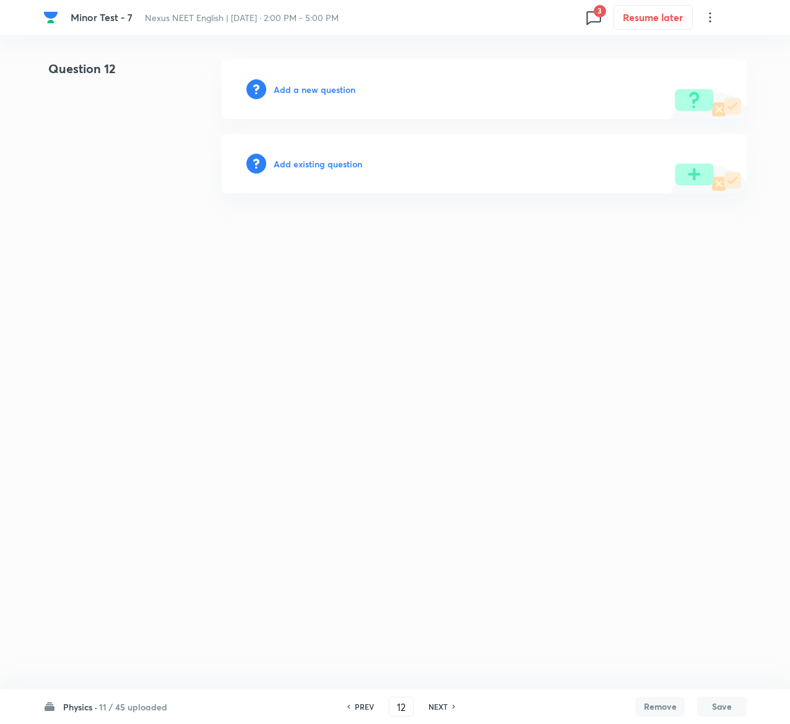
click at [326, 157] on h6 "Add existing question" at bounding box center [318, 163] width 89 height 13
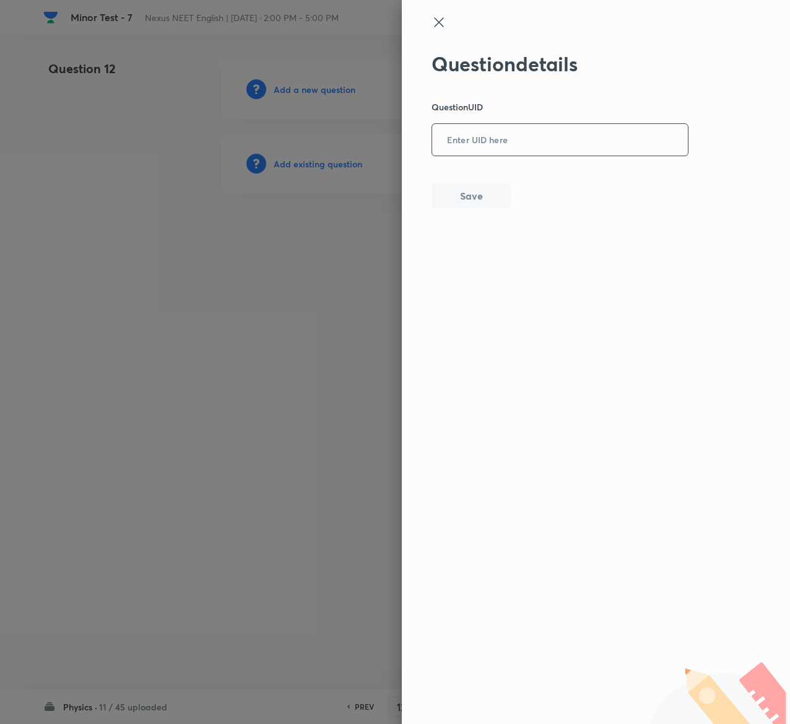
click at [615, 131] on input "text" at bounding box center [560, 140] width 256 height 30
paste input "W3KQ6"
click at [615, 131] on input "W3KQ6" at bounding box center [560, 140] width 256 height 30
type input "W3KQ6"
click at [477, 185] on button "Save" at bounding box center [471, 194] width 79 height 25
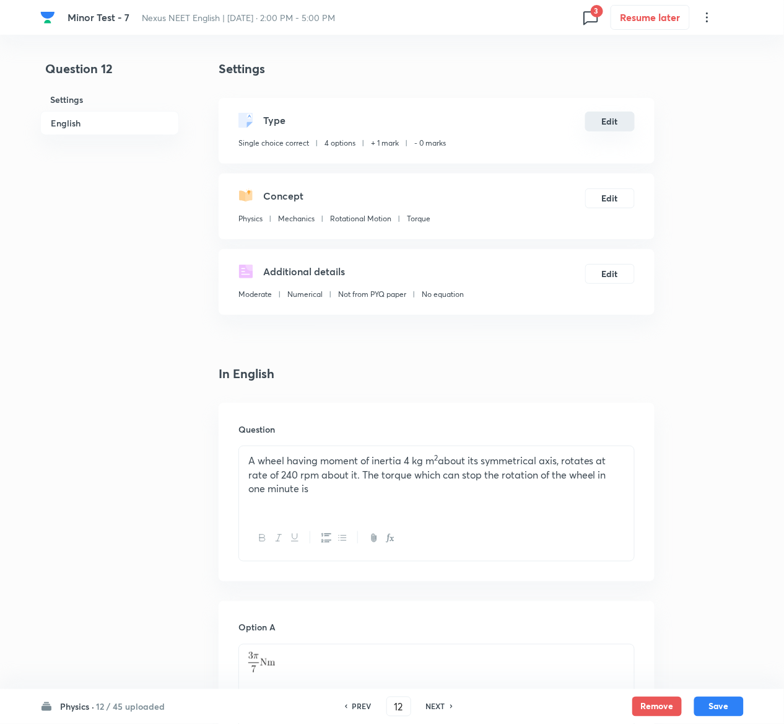
click at [610, 121] on button "Edit" at bounding box center [610, 122] width 50 height 20
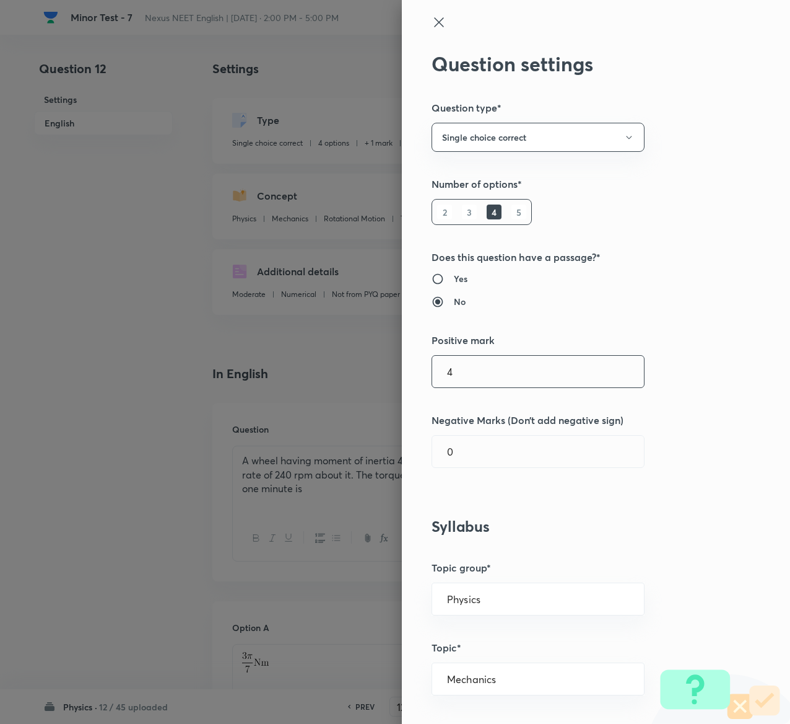
type input "4"
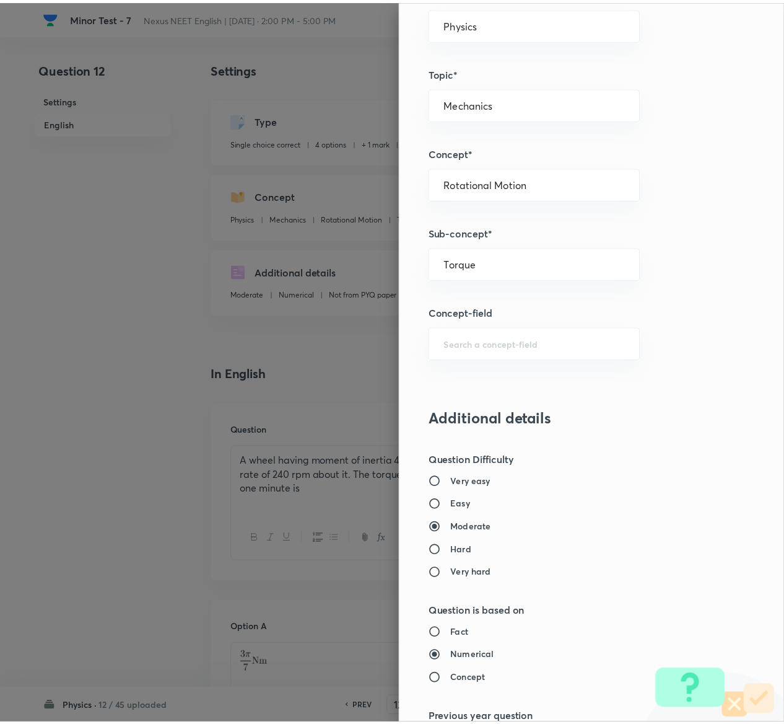
scroll to position [968, 0]
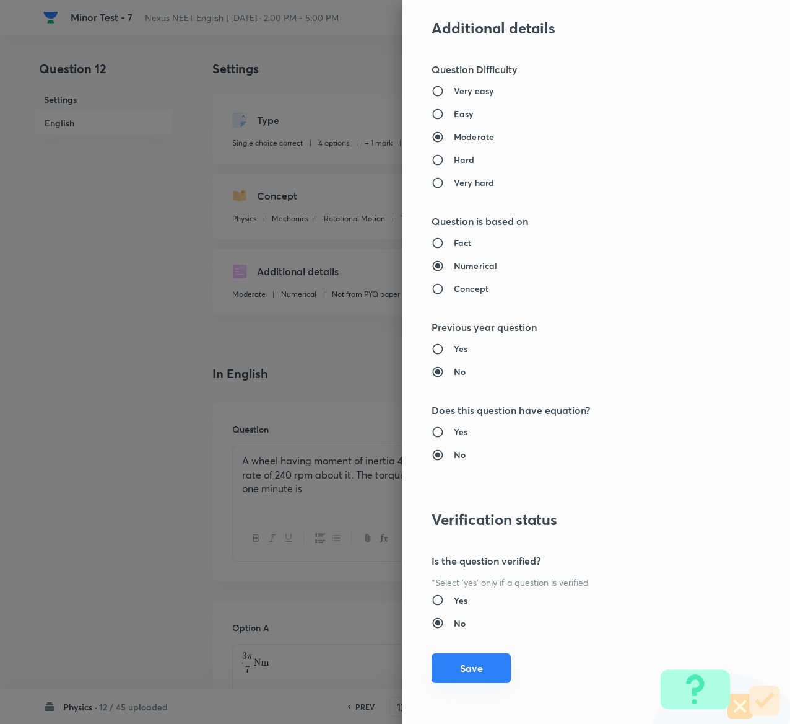
type input "1"
click at [452, 664] on button "Save" at bounding box center [471, 668] width 79 height 30
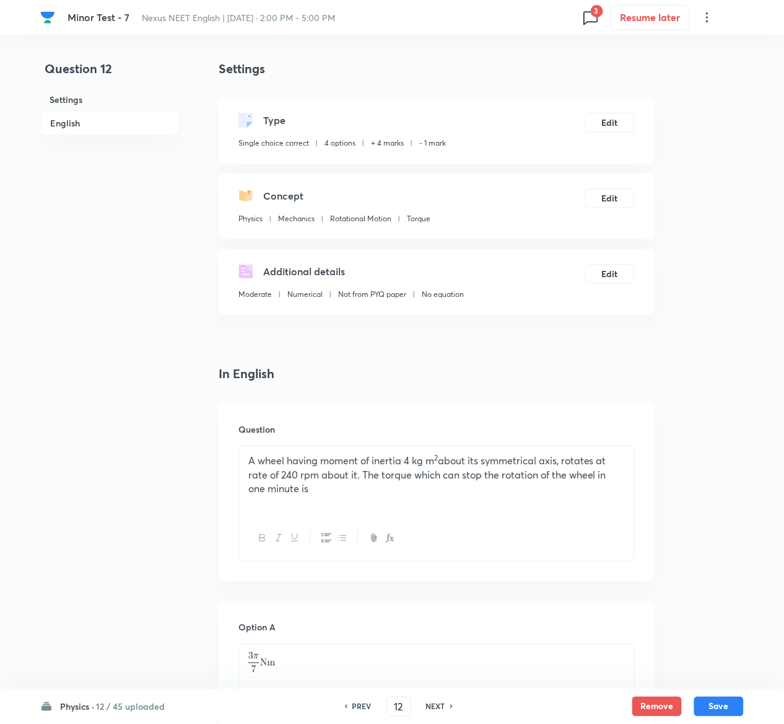
scroll to position [958, 0]
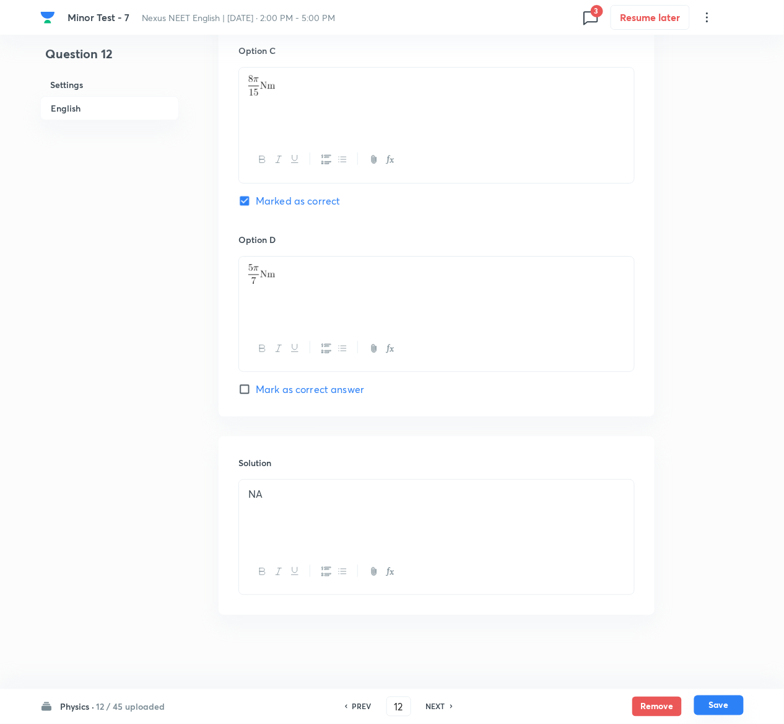
click at [738, 701] on button "Save" at bounding box center [719, 705] width 50 height 20
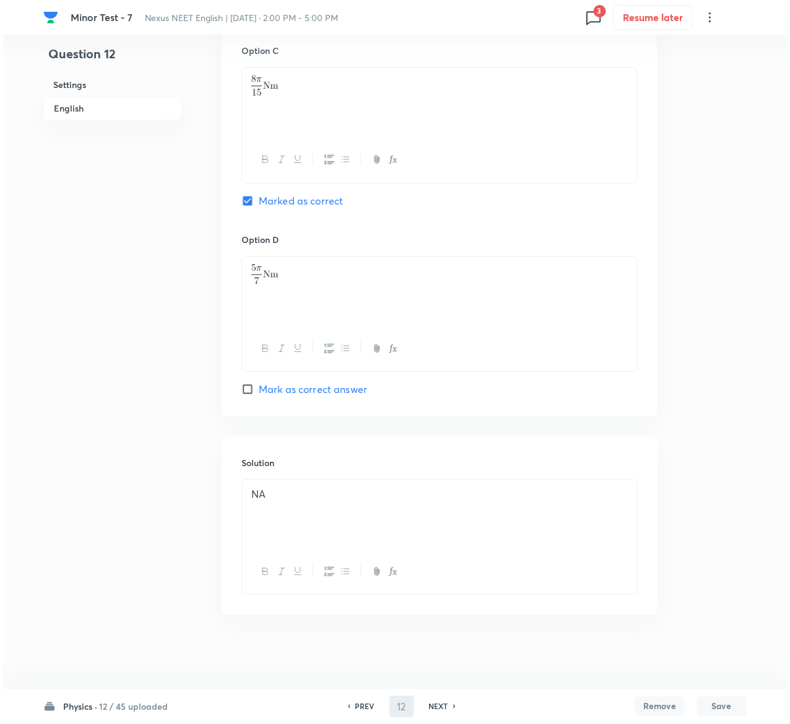
scroll to position [0, 0]
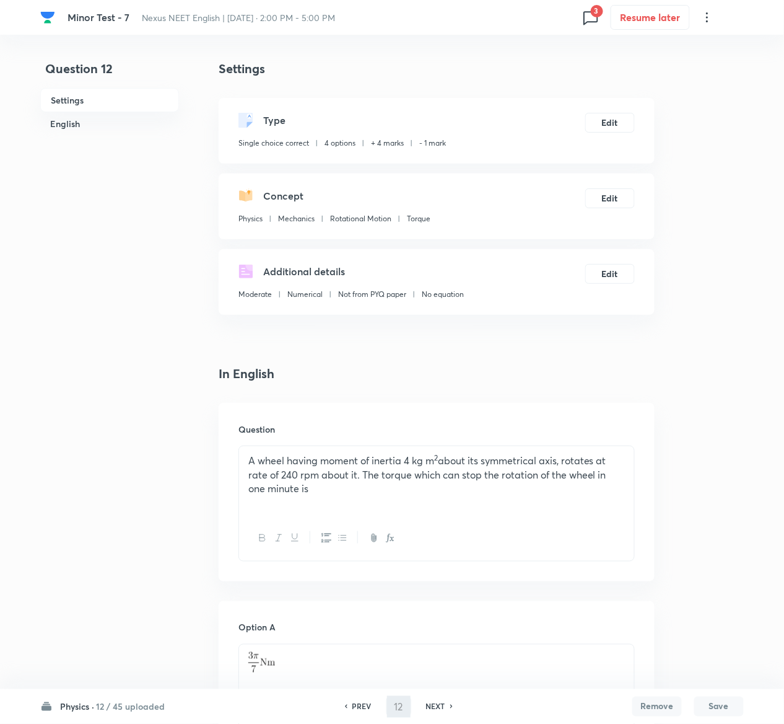
type input "13"
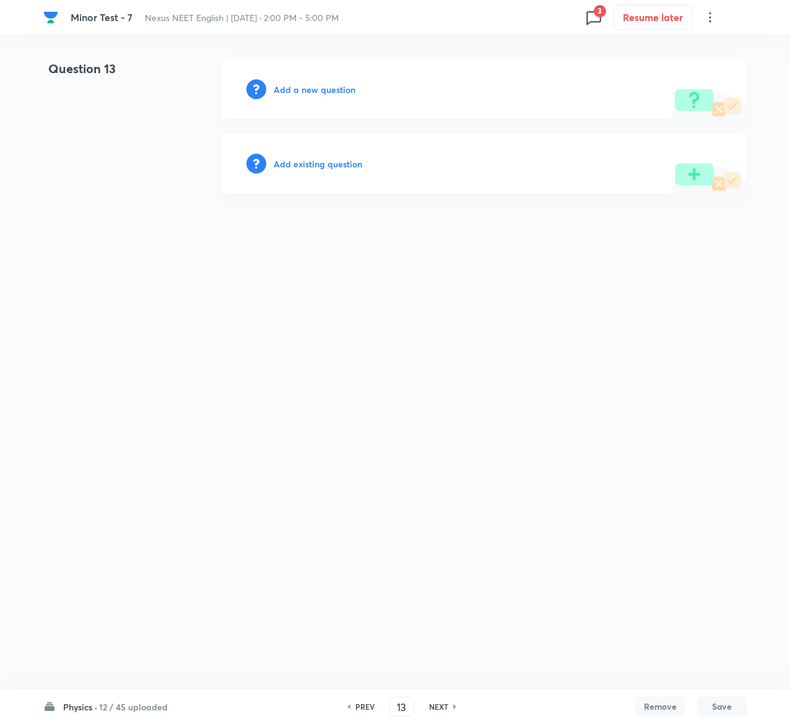
click at [331, 161] on h6 "Add existing question" at bounding box center [318, 163] width 89 height 13
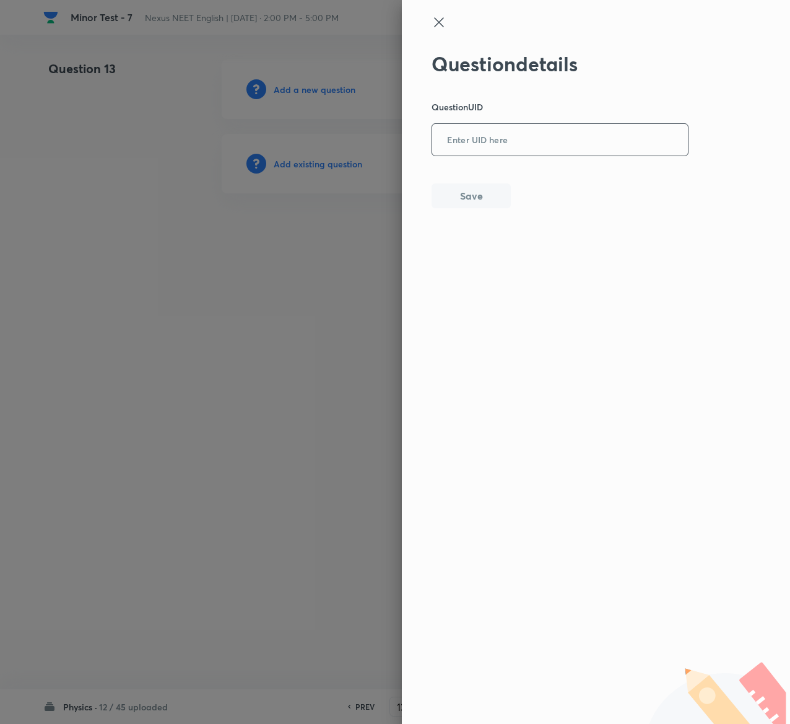
click at [575, 139] on input "text" at bounding box center [560, 140] width 256 height 30
paste input "9LIR4"
type input "9LIR4"
click at [496, 207] on button "Save" at bounding box center [471, 194] width 79 height 25
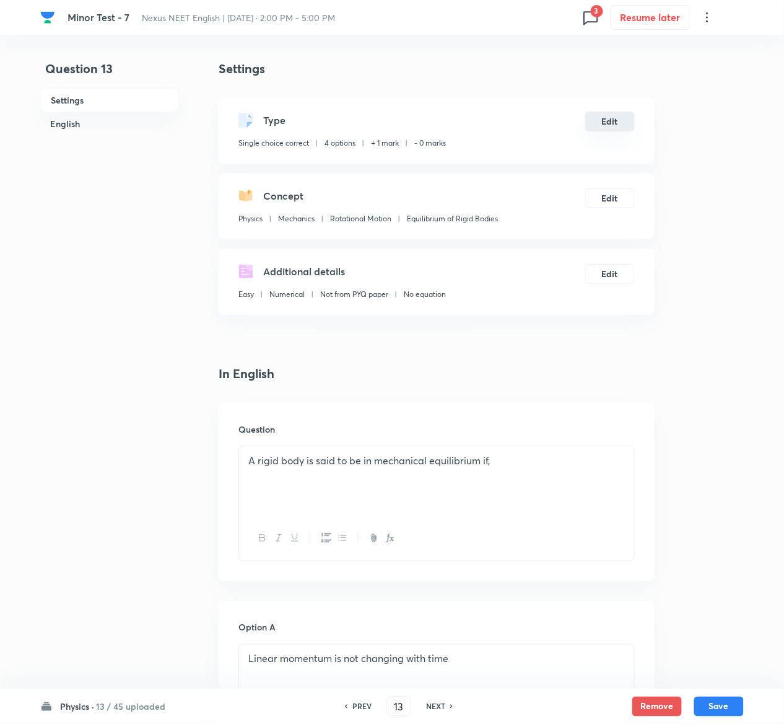
click at [610, 120] on button "Edit" at bounding box center [610, 122] width 50 height 20
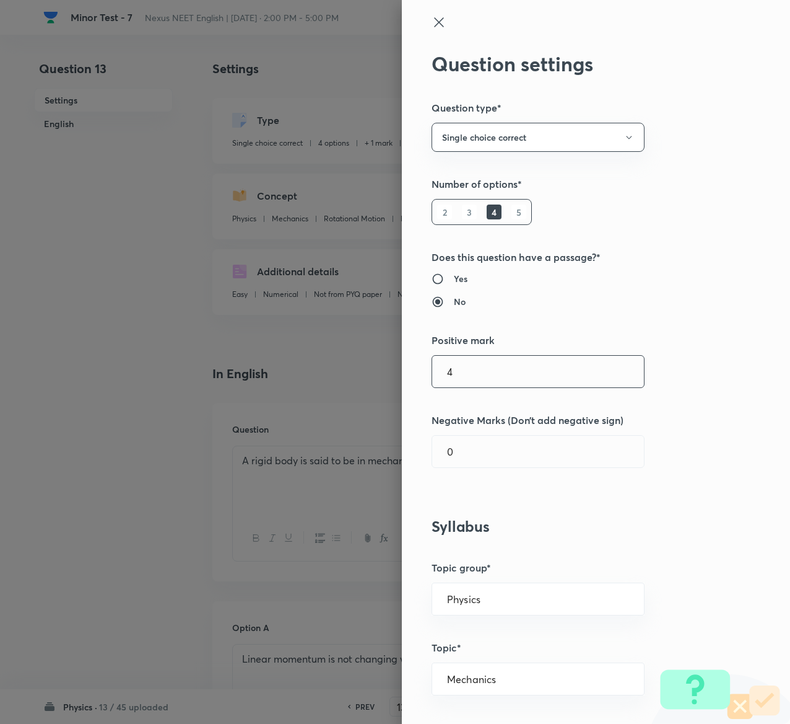
type input "4"
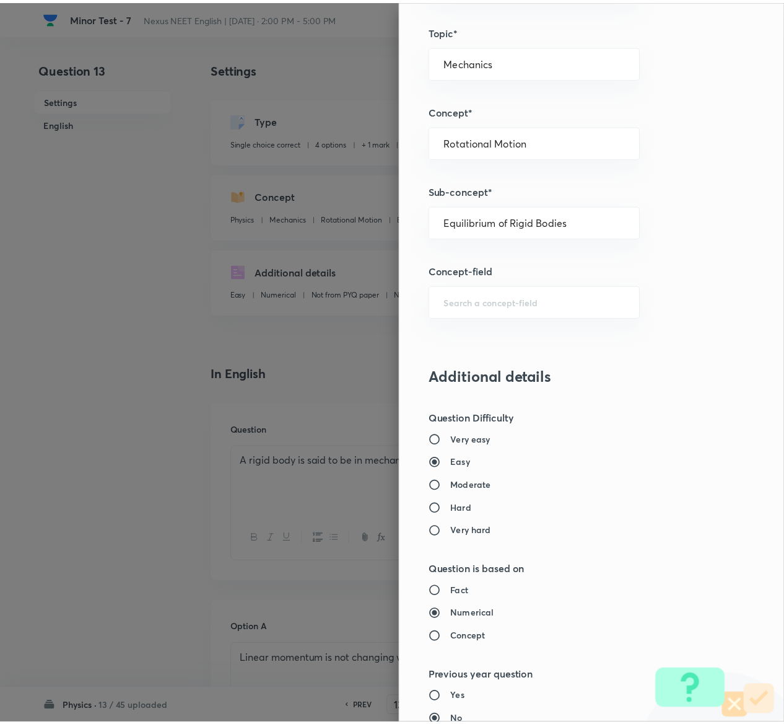
scroll to position [968, 0]
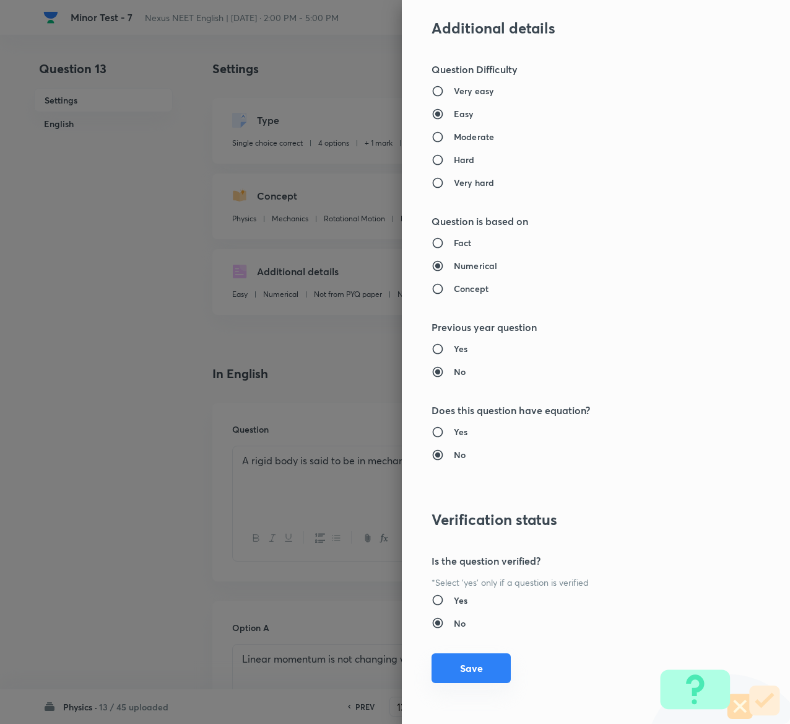
type input "1"
click at [444, 668] on button "Save" at bounding box center [471, 668] width 79 height 30
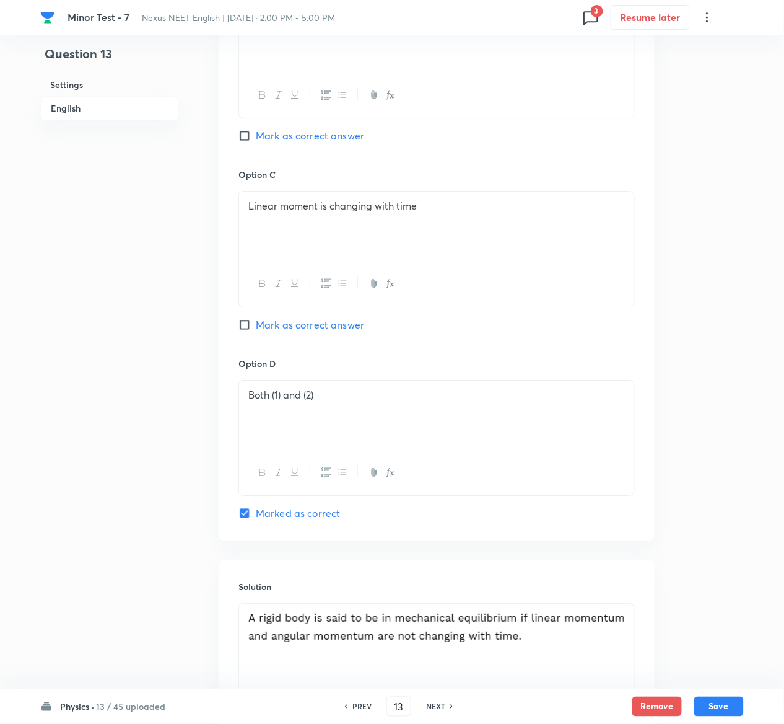
scroll to position [958, 0]
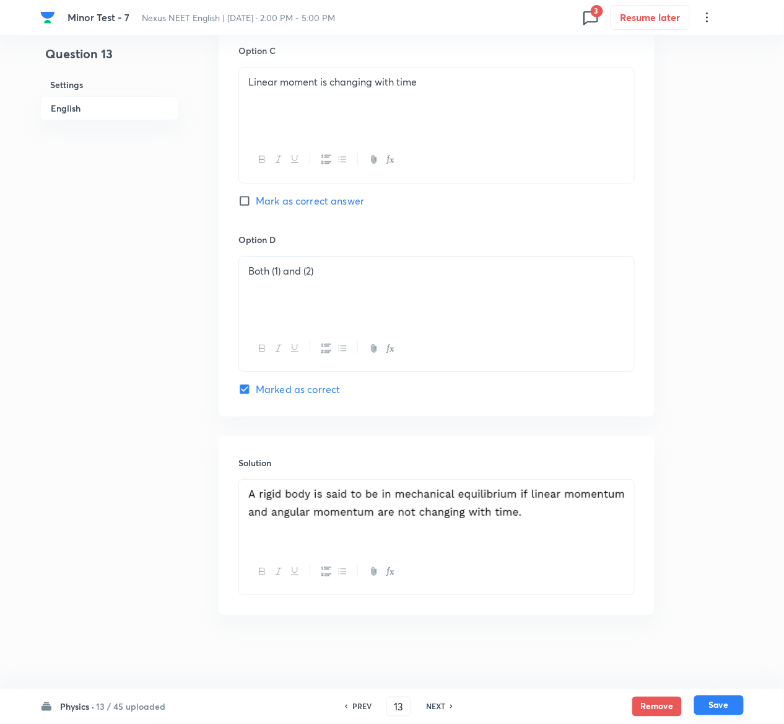
click at [726, 704] on button "Save" at bounding box center [719, 705] width 50 height 20
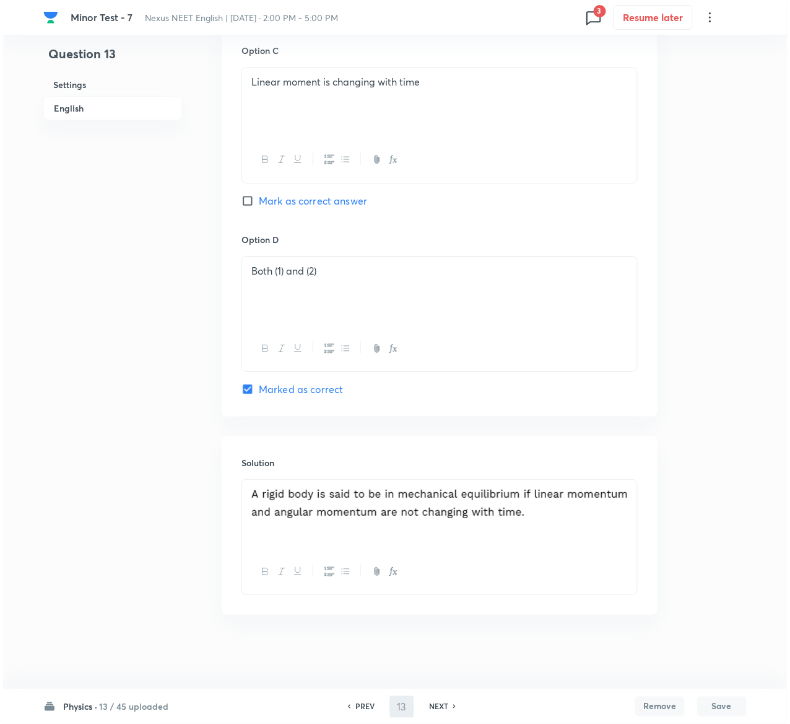
scroll to position [0, 0]
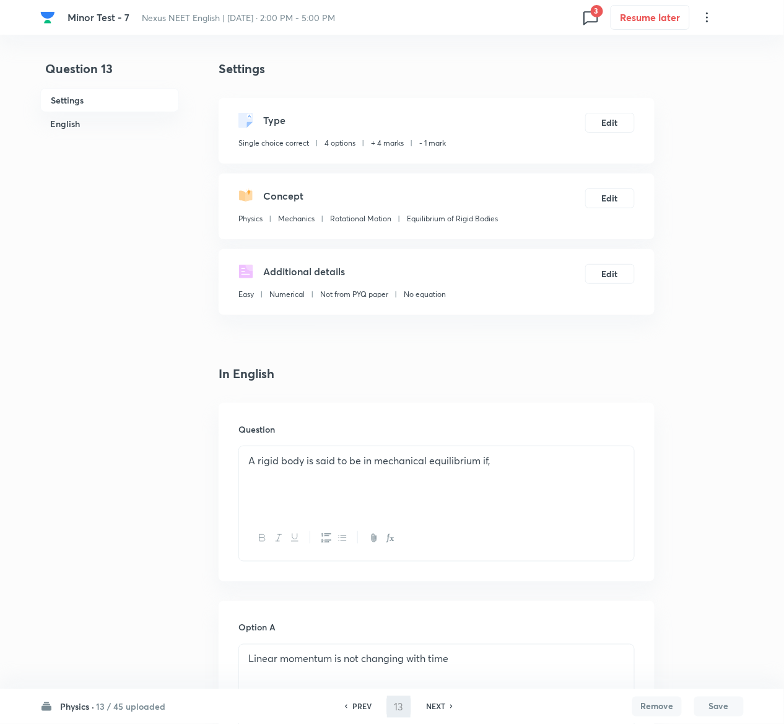
type input "14"
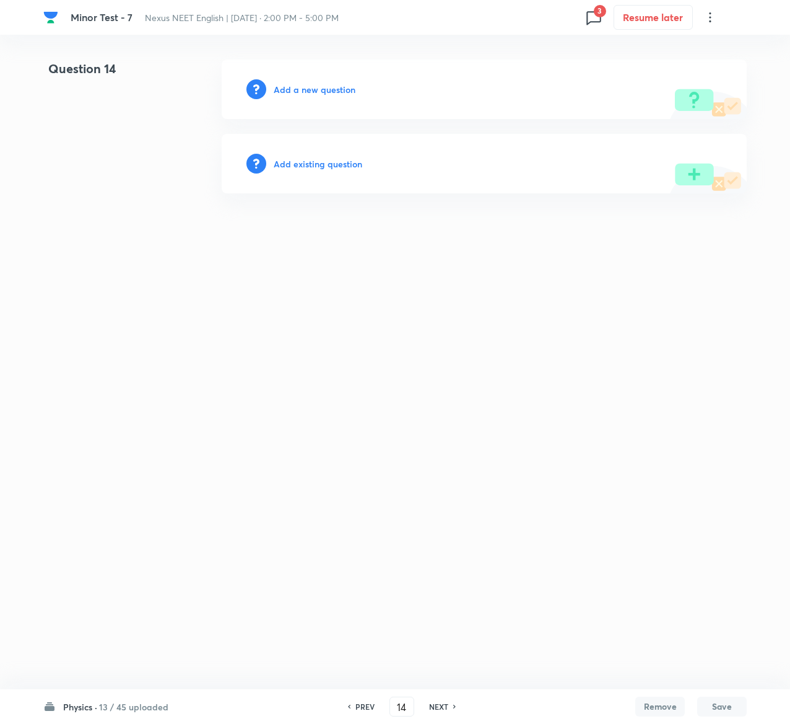
click at [330, 160] on h6 "Add existing question" at bounding box center [318, 163] width 89 height 13
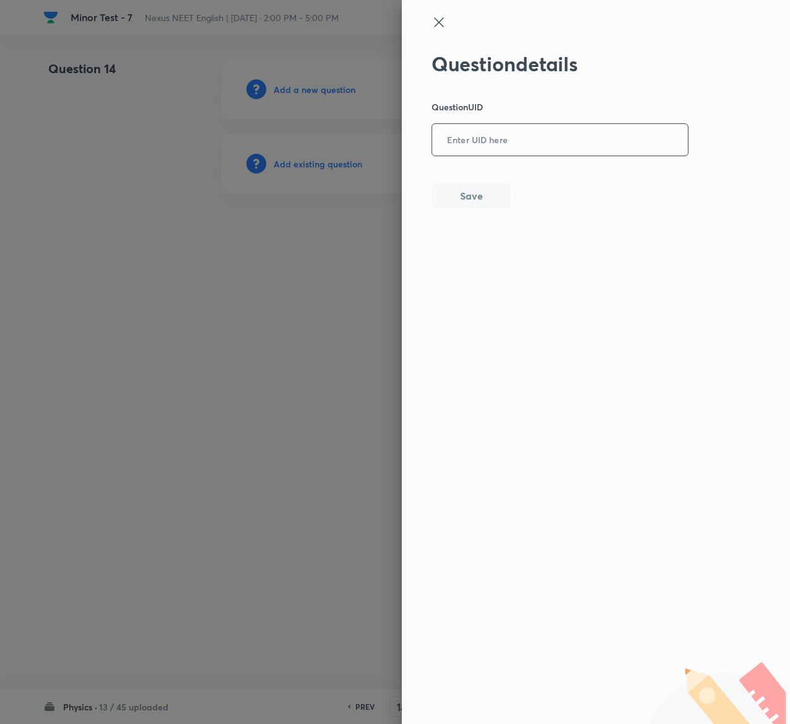
click at [559, 151] on input "text" at bounding box center [560, 140] width 256 height 30
paste input "4R0DF"
click at [559, 151] on input "4R0DF" at bounding box center [560, 140] width 256 height 30
type input "4R0DF"
click at [491, 188] on button "Save" at bounding box center [471, 194] width 79 height 25
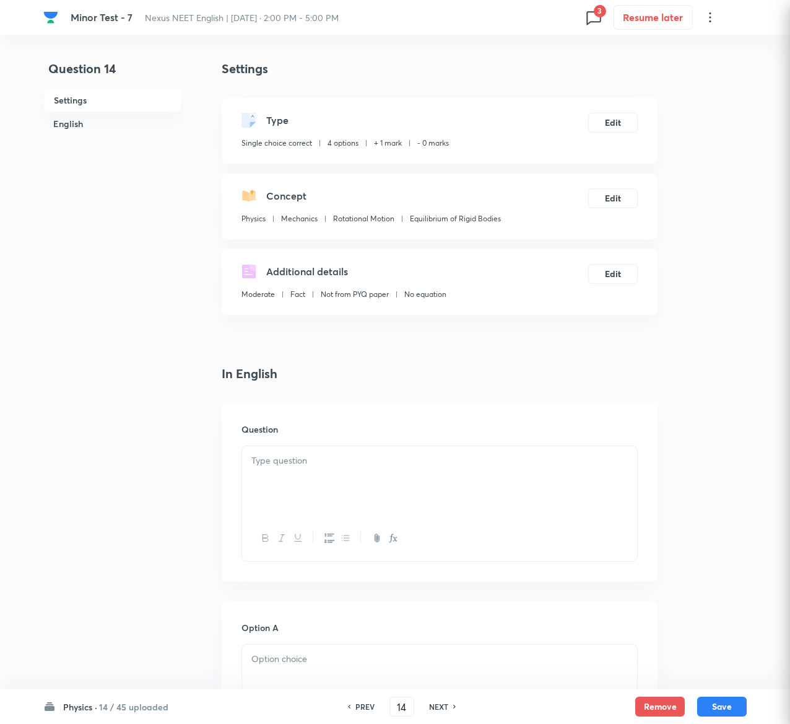
checkbox input "true"
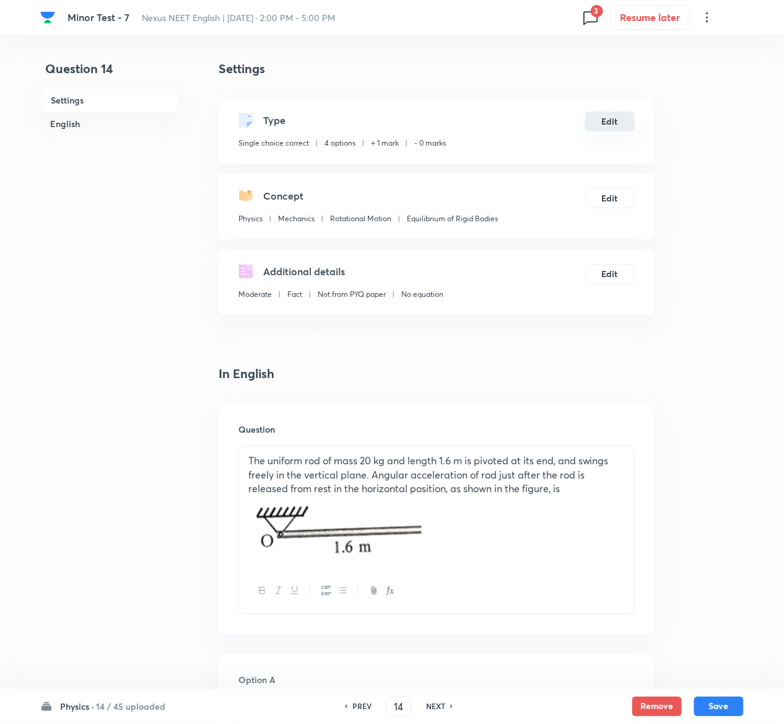
click at [610, 123] on button "Edit" at bounding box center [610, 122] width 50 height 20
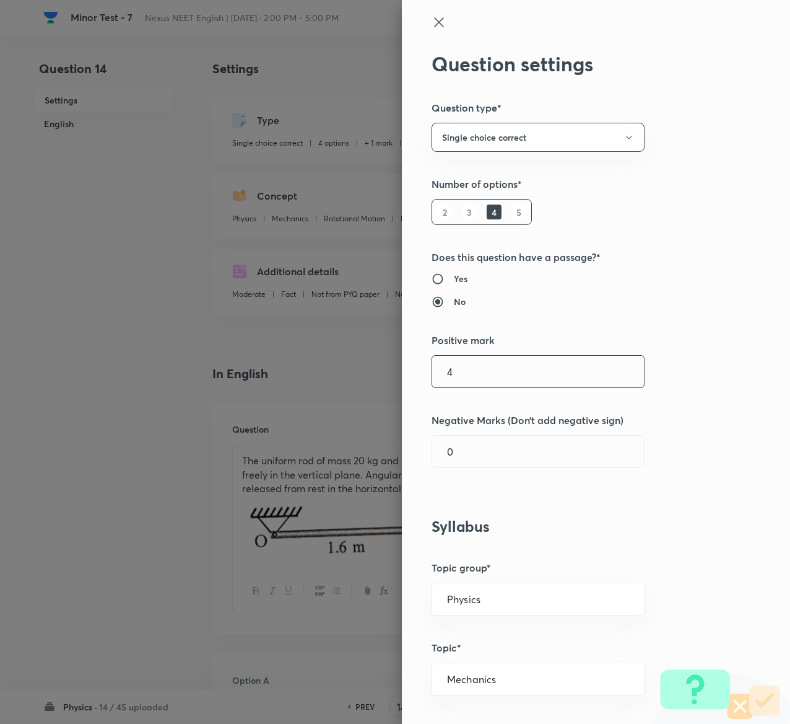
type input "4"
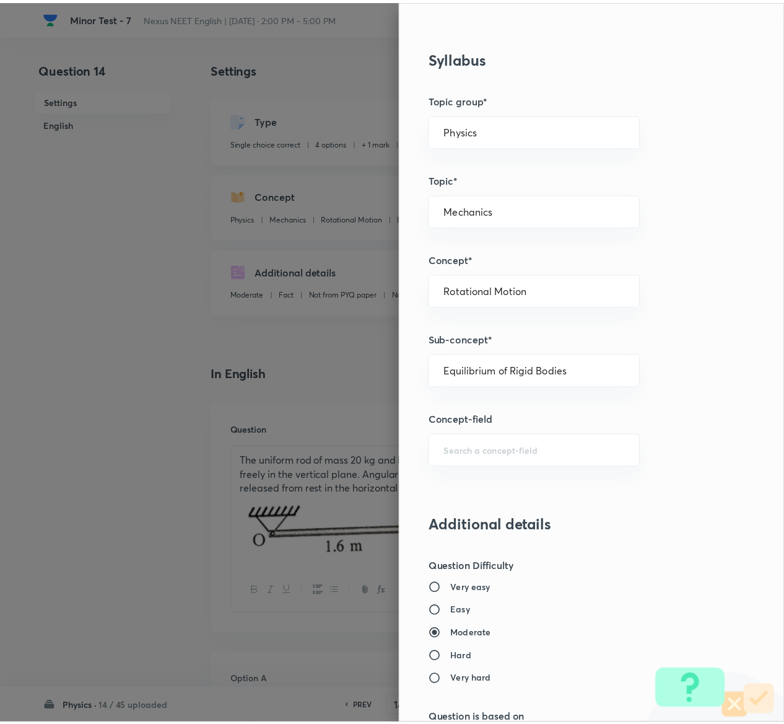
scroll to position [968, 0]
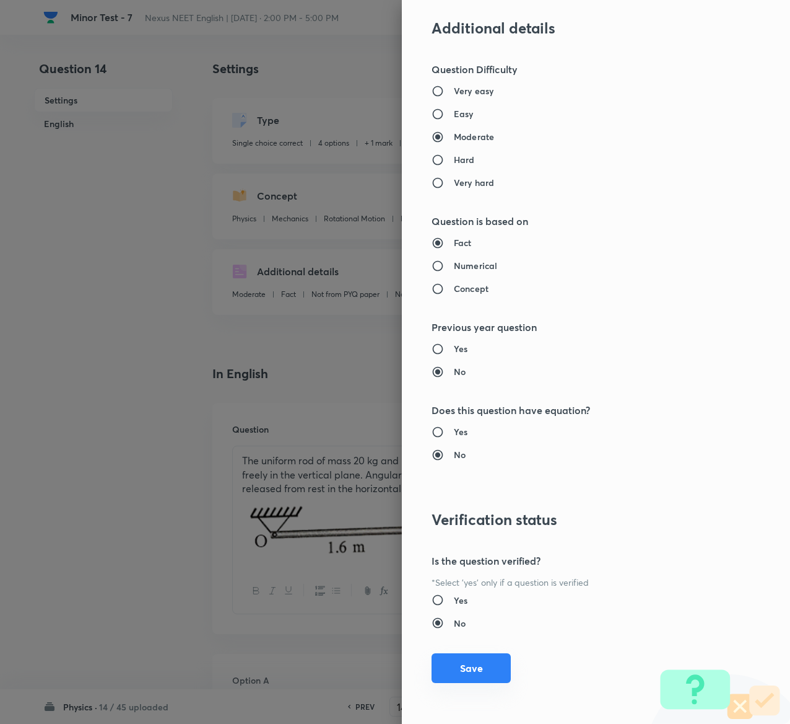
type input "1"
click at [457, 665] on button "Save" at bounding box center [471, 668] width 79 height 30
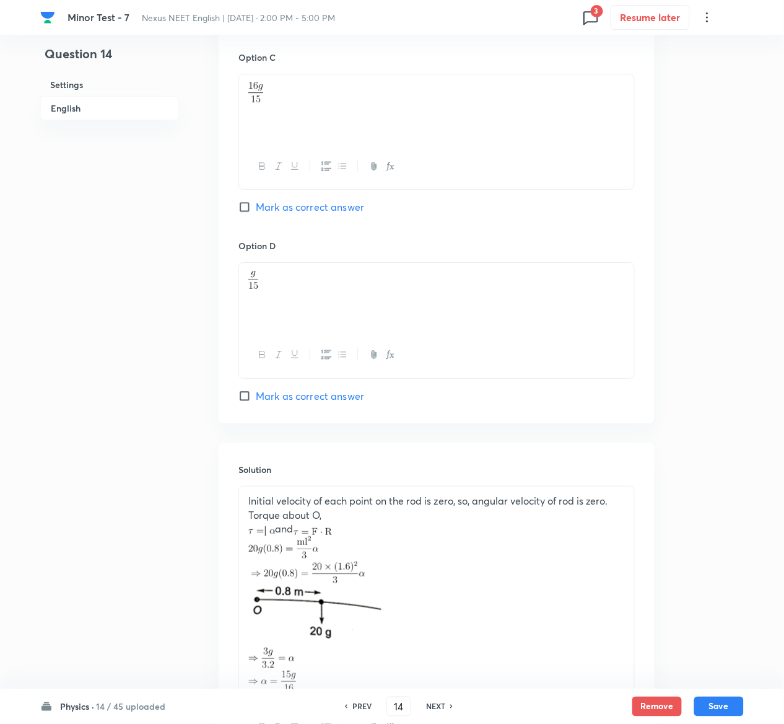
scroll to position [1152, 0]
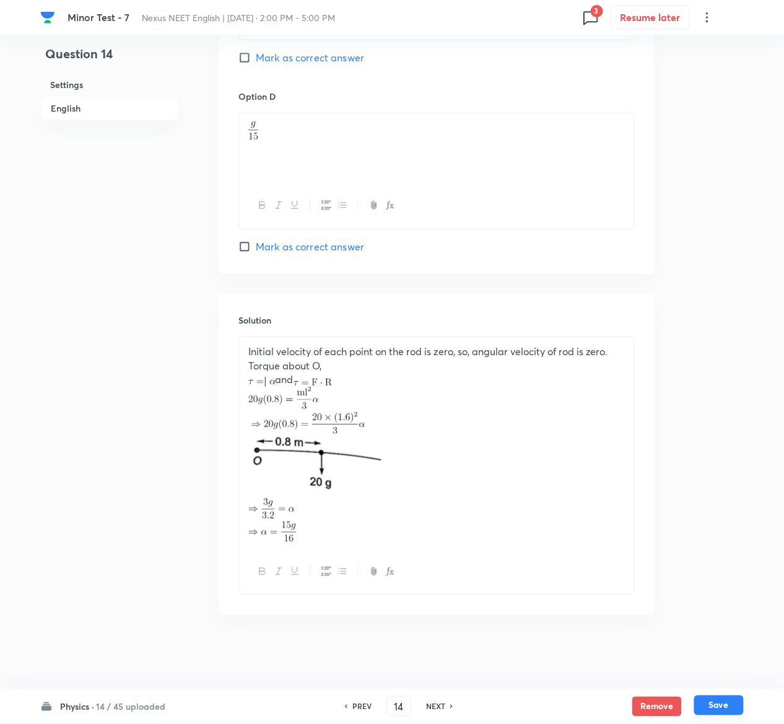
click at [727, 703] on button "Save" at bounding box center [719, 705] width 50 height 20
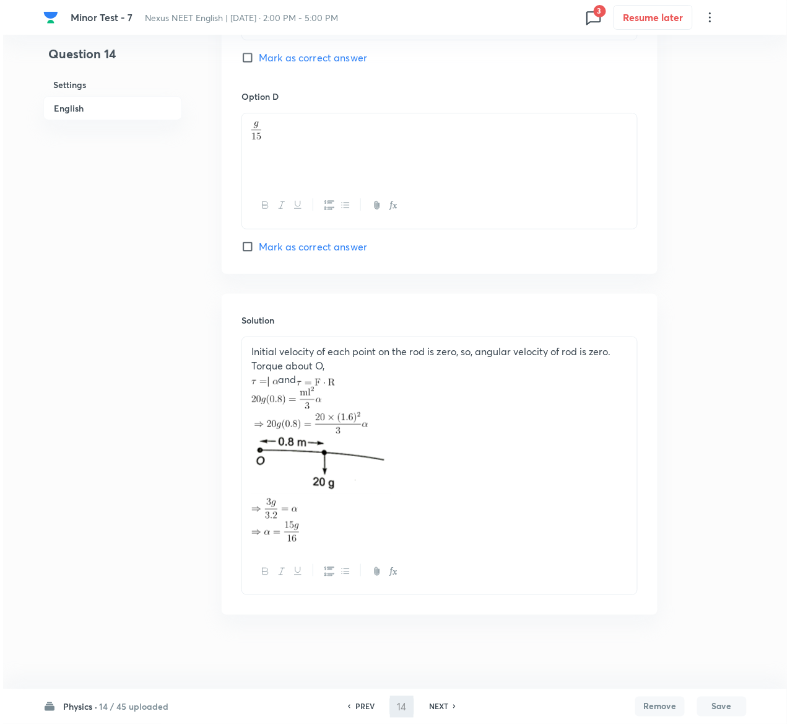
scroll to position [0, 0]
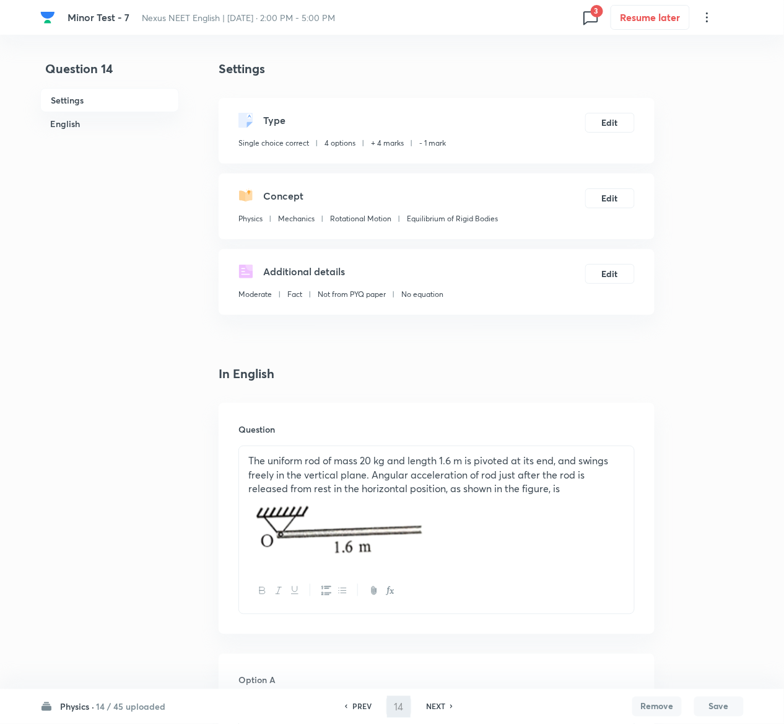
type input "15"
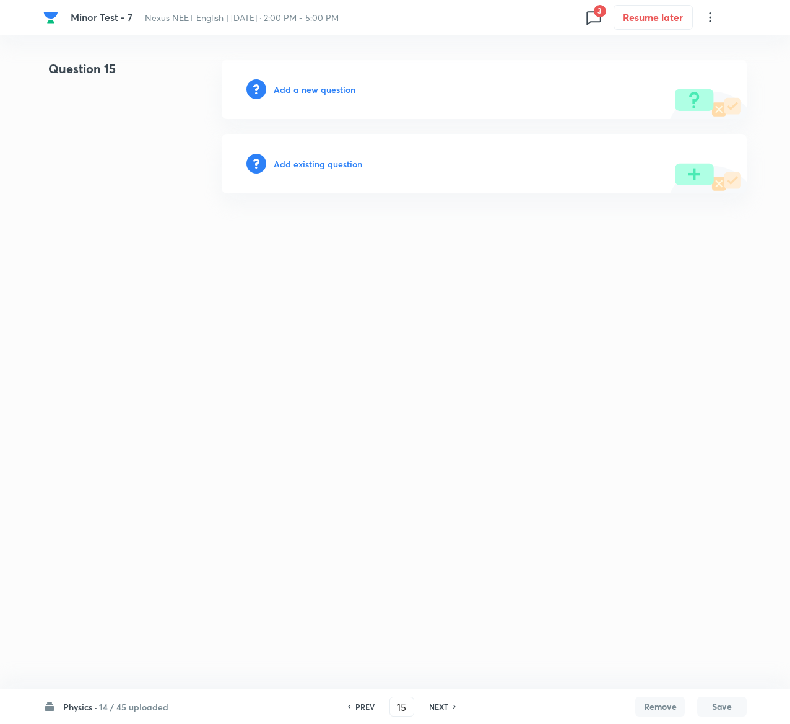
click at [346, 162] on h6 "Add existing question" at bounding box center [318, 163] width 89 height 13
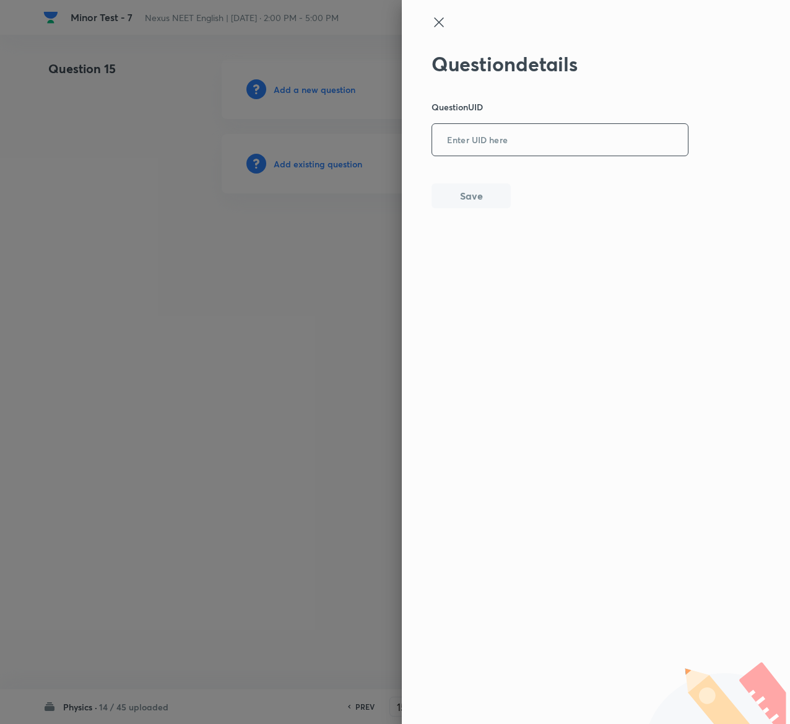
click at [545, 139] on input "text" at bounding box center [560, 140] width 256 height 30
paste input "53SOX"
type input "53SOX"
click at [486, 188] on button "Save" at bounding box center [471, 194] width 79 height 25
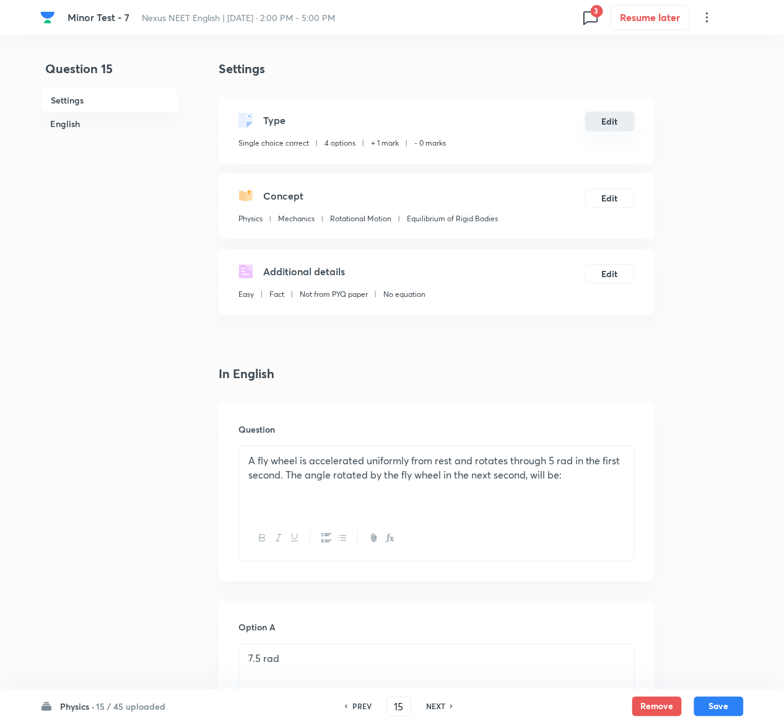
click at [610, 121] on button "Edit" at bounding box center [610, 122] width 50 height 20
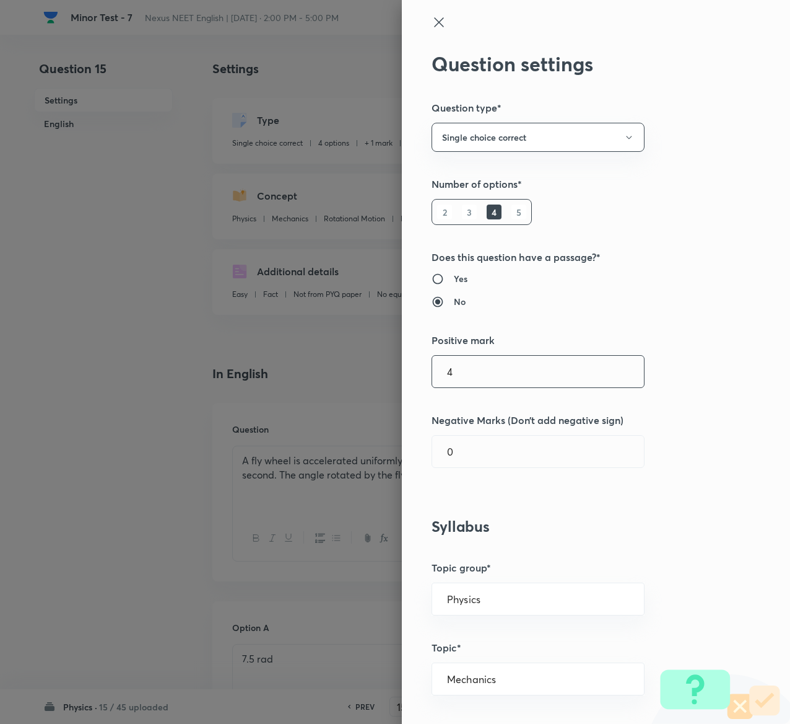
type input "4"
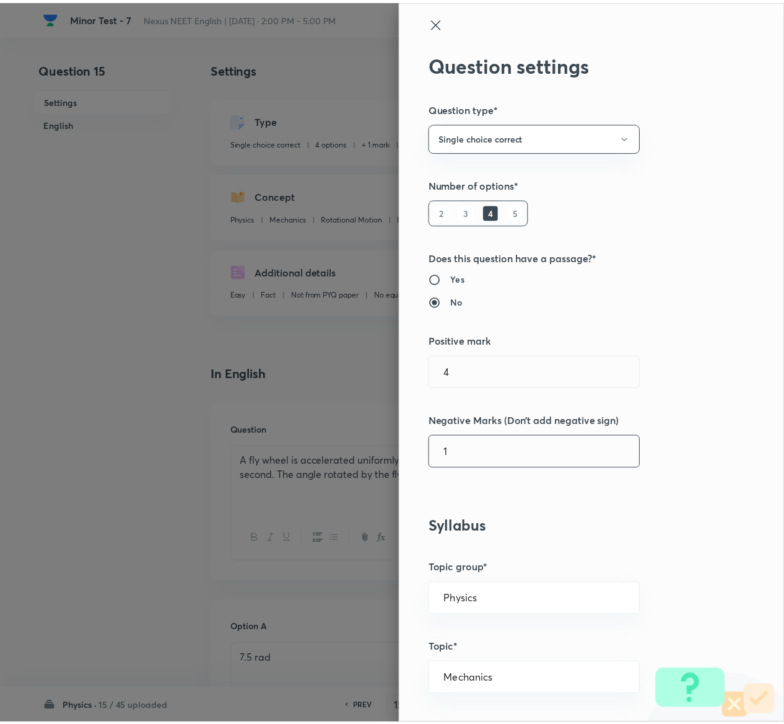
scroll to position [968, 0]
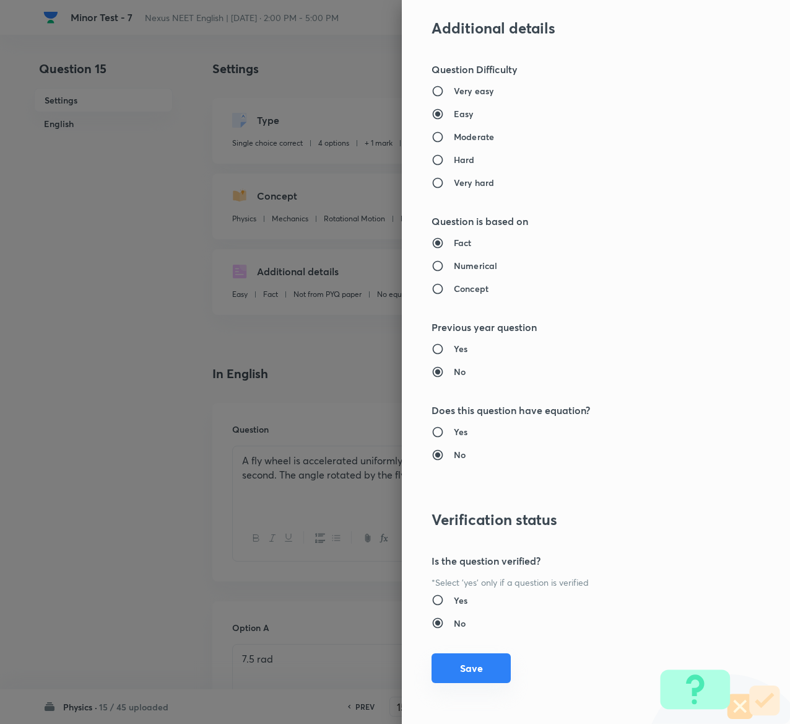
type input "1"
click at [457, 671] on button "Save" at bounding box center [471, 668] width 79 height 30
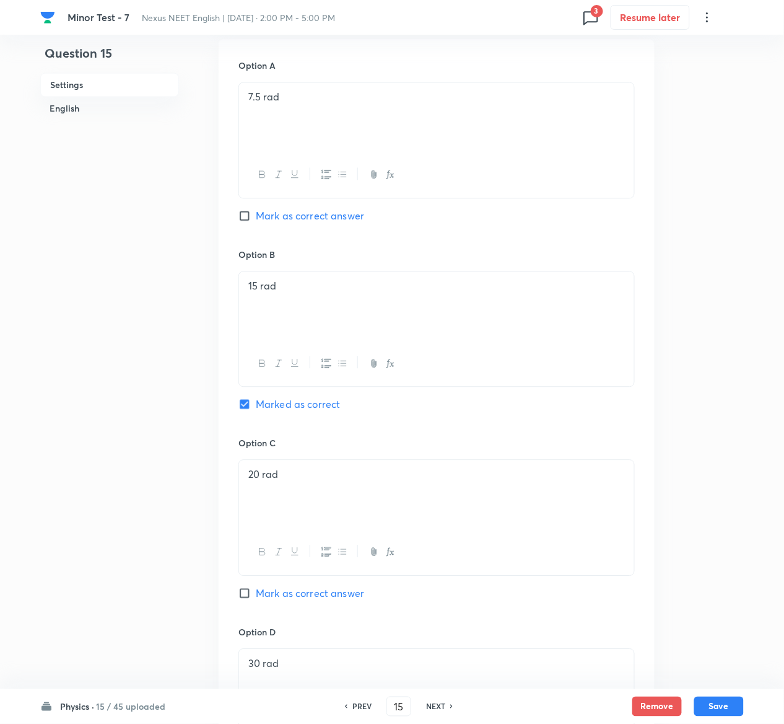
scroll to position [1012, 0]
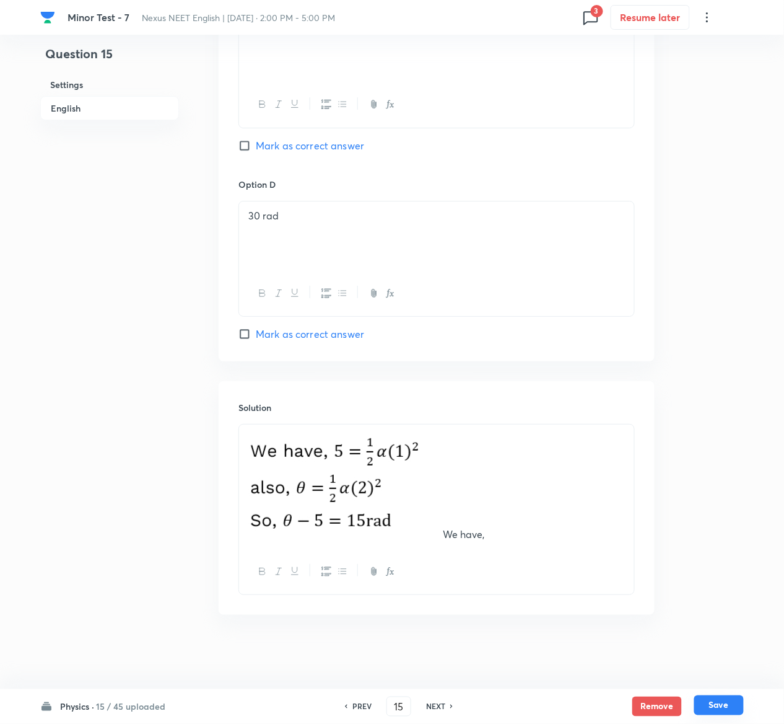
click at [725, 706] on button "Save" at bounding box center [719, 705] width 50 height 20
type input "16"
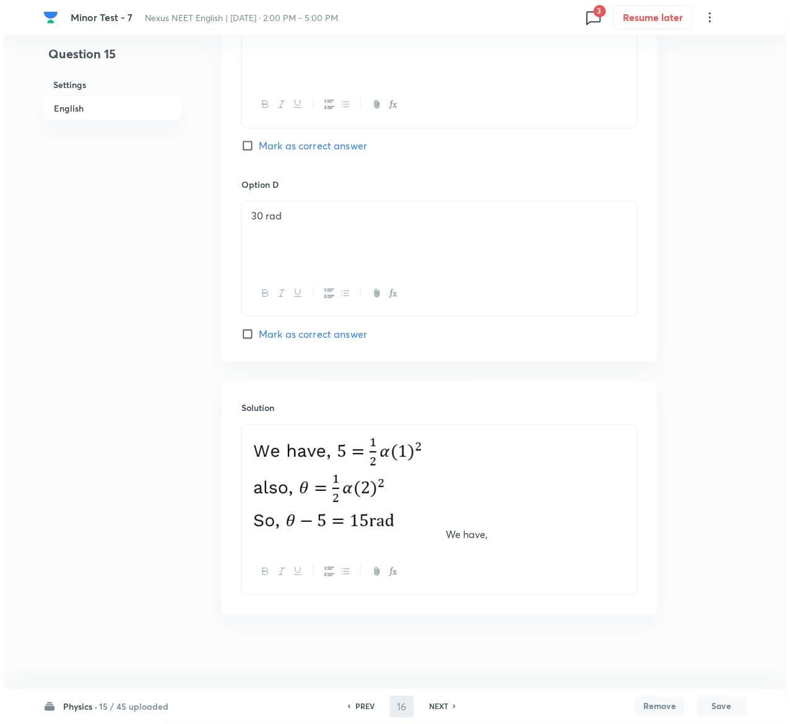
scroll to position [0, 0]
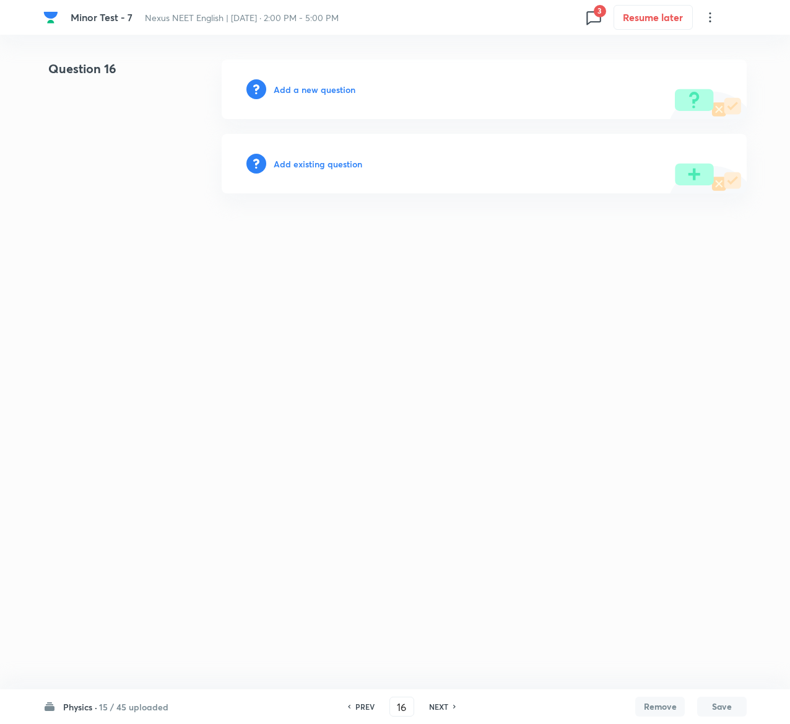
click at [343, 159] on h6 "Add existing question" at bounding box center [318, 163] width 89 height 13
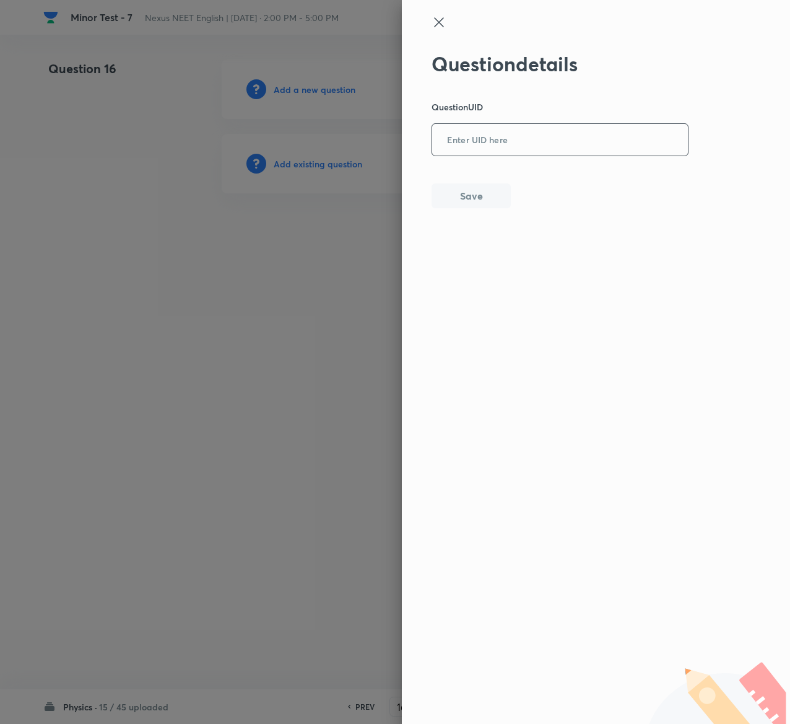
click at [561, 141] on input "text" at bounding box center [560, 140] width 256 height 30
paste input "8DPXF"
type input "8DPXF"
click at [456, 195] on button "Save" at bounding box center [471, 194] width 79 height 25
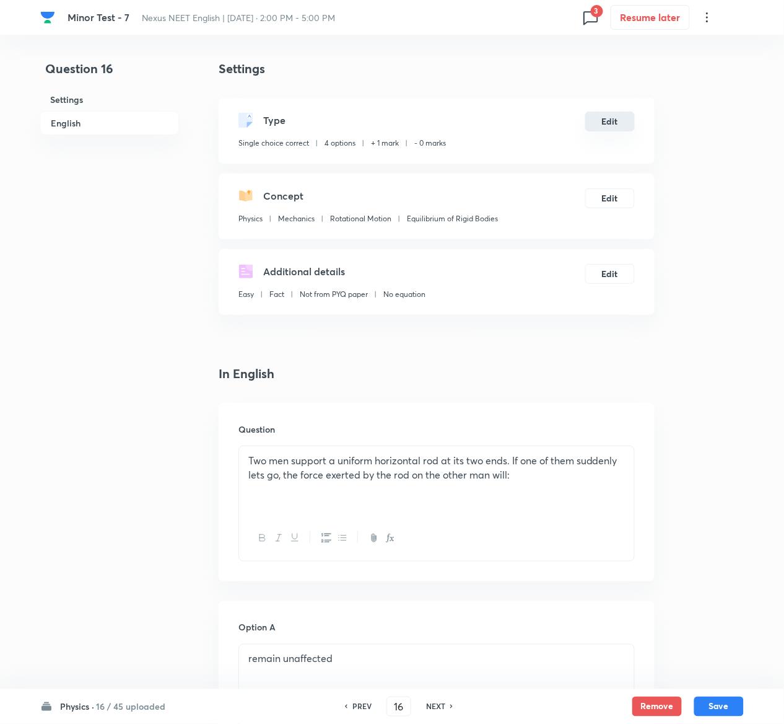
click at [601, 118] on button "Edit" at bounding box center [610, 122] width 50 height 20
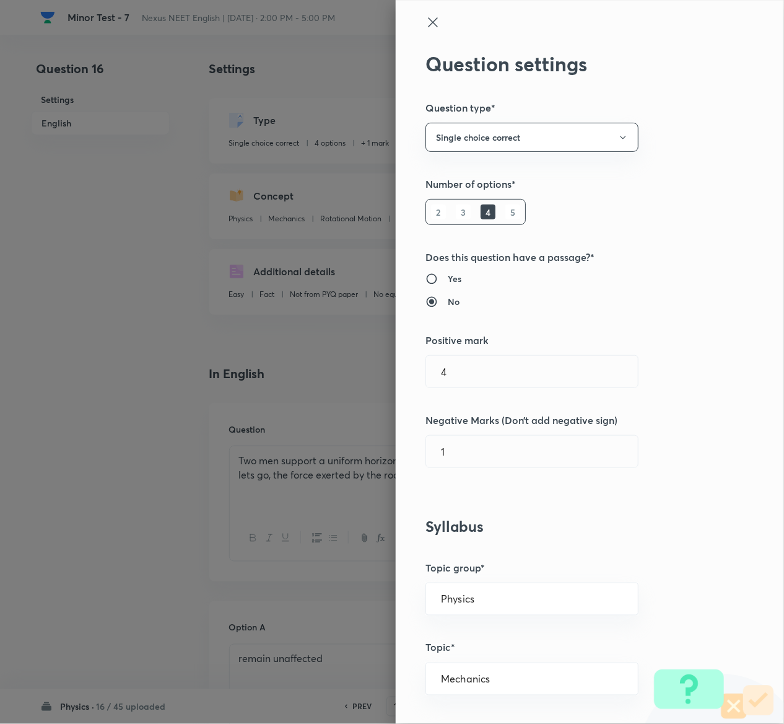
type input "1"
type input "0"
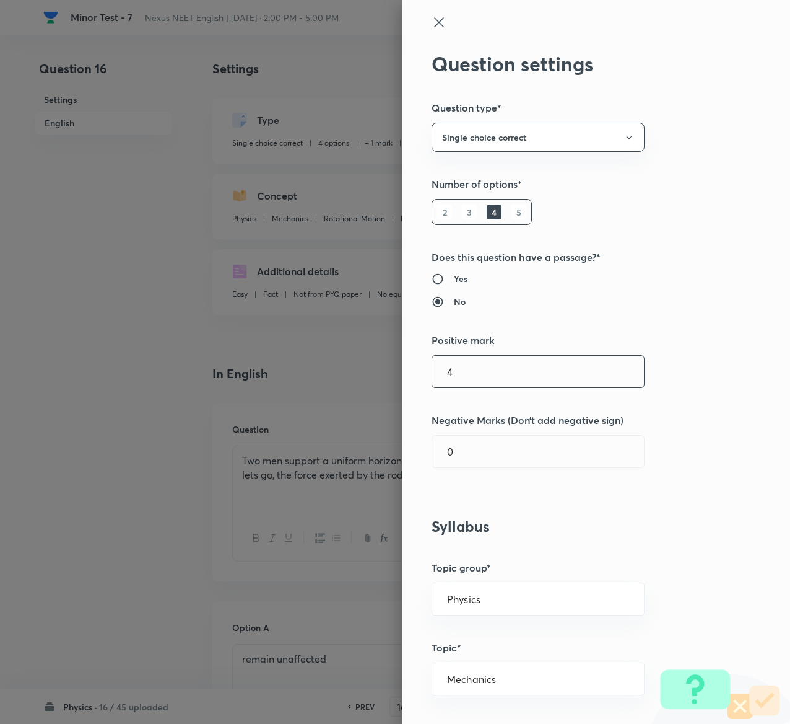
type input "4"
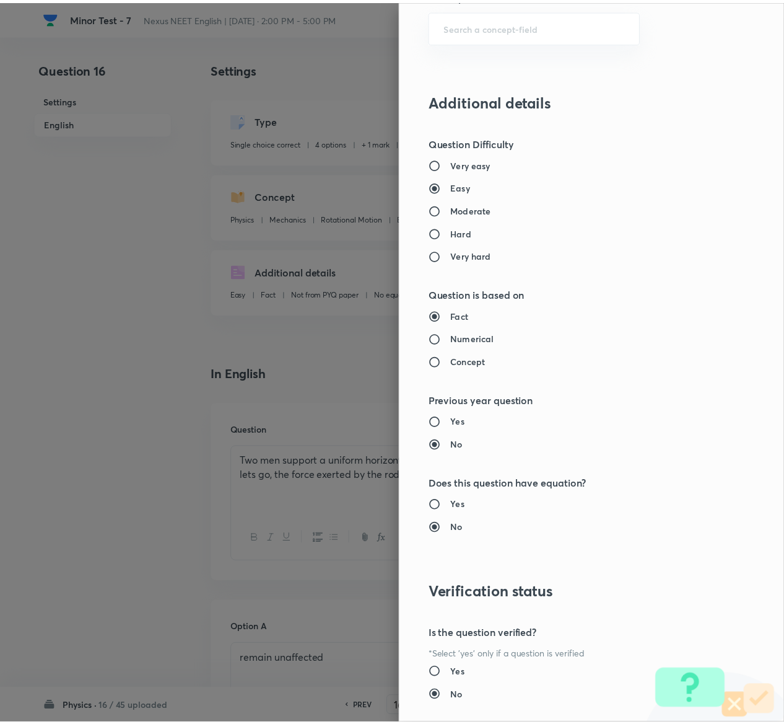
scroll to position [968, 0]
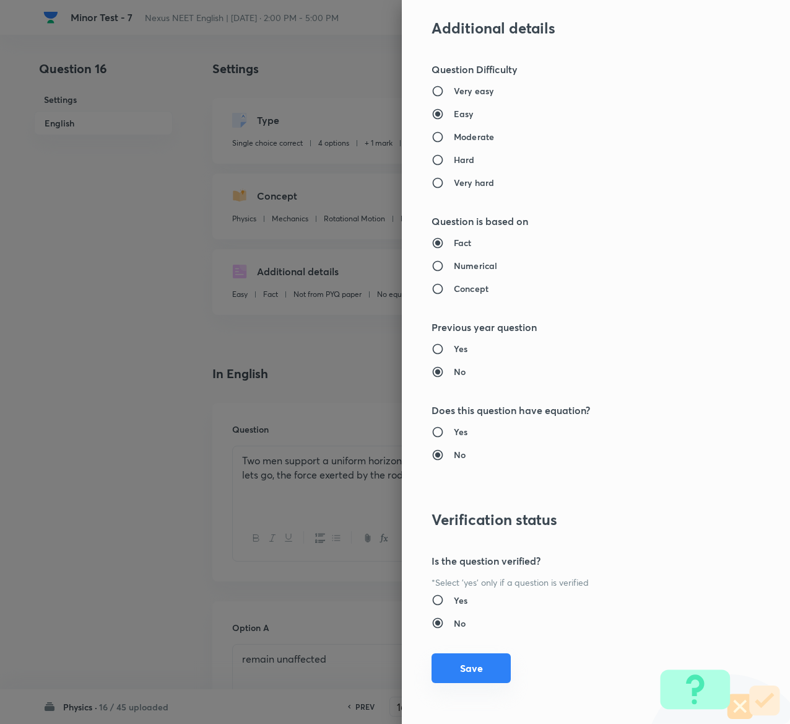
type input "1"
click at [456, 667] on button "Save" at bounding box center [471, 668] width 79 height 30
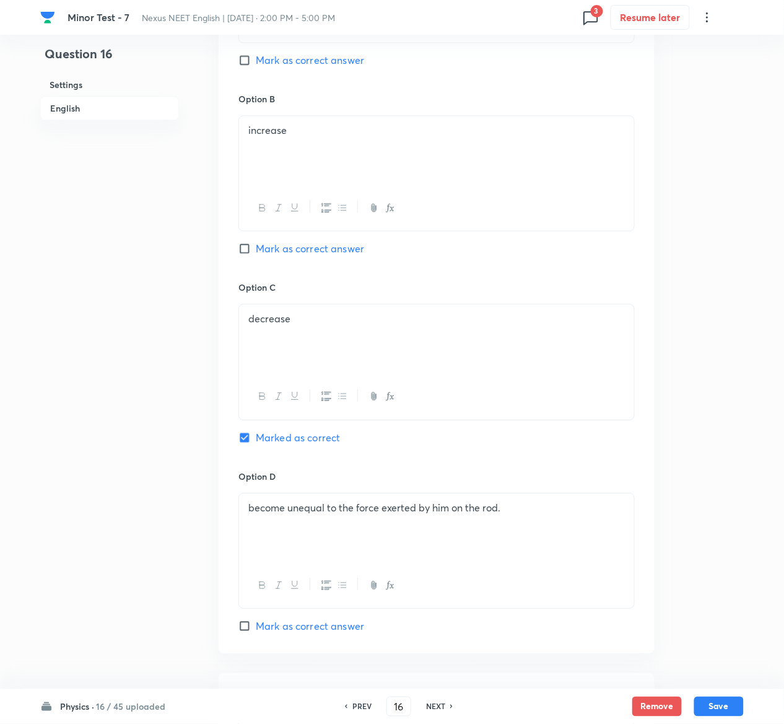
scroll to position [958, 0]
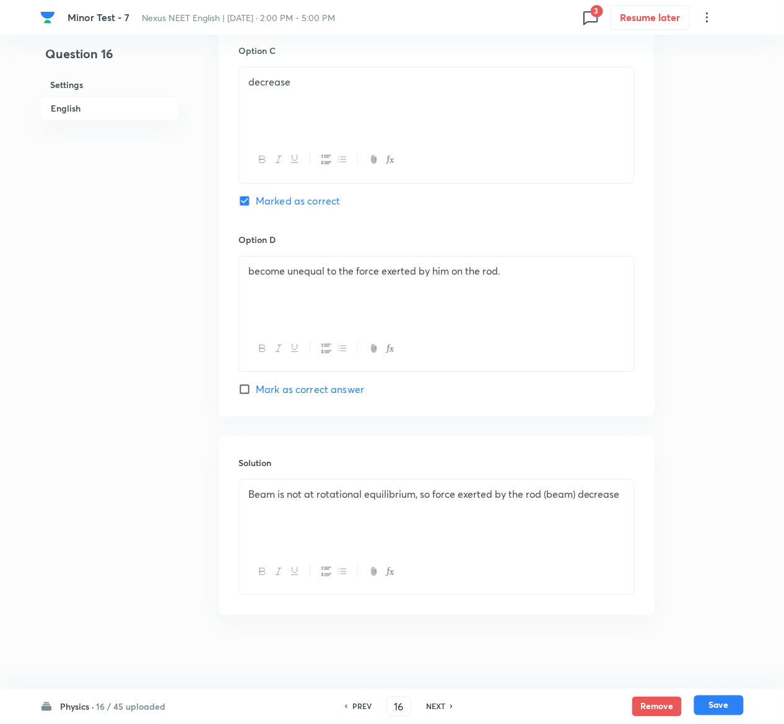
click at [729, 706] on button "Save" at bounding box center [719, 705] width 50 height 20
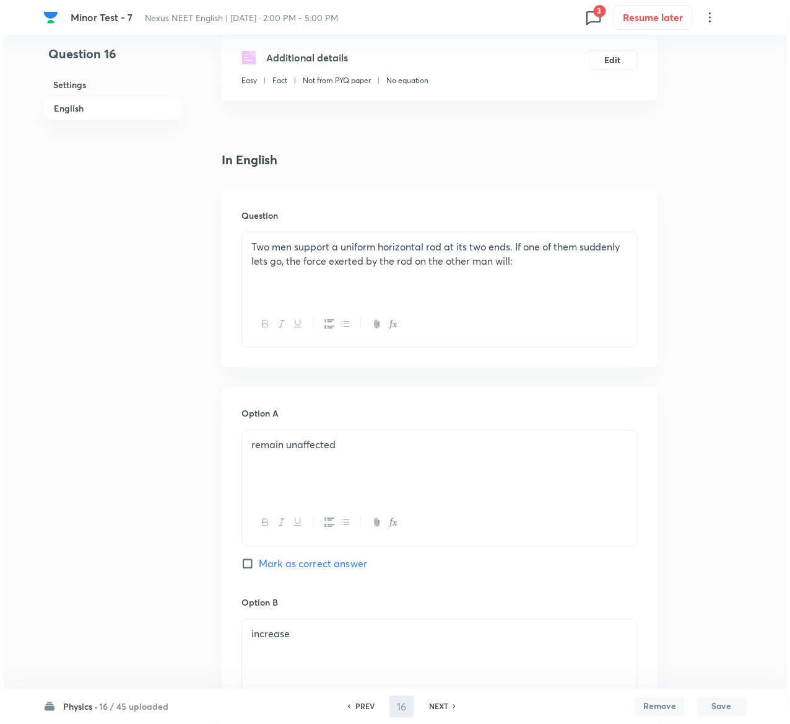
scroll to position [0, 0]
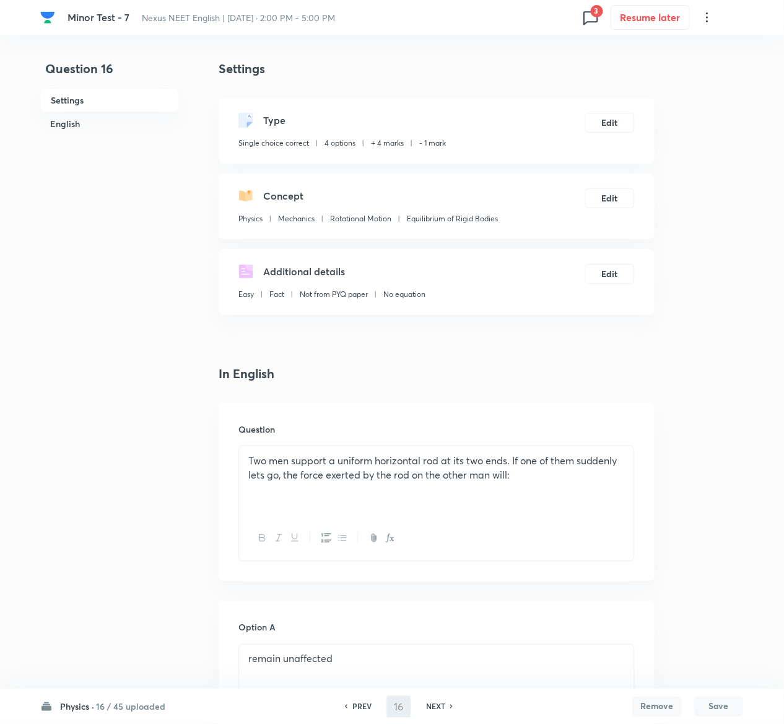
type input "17"
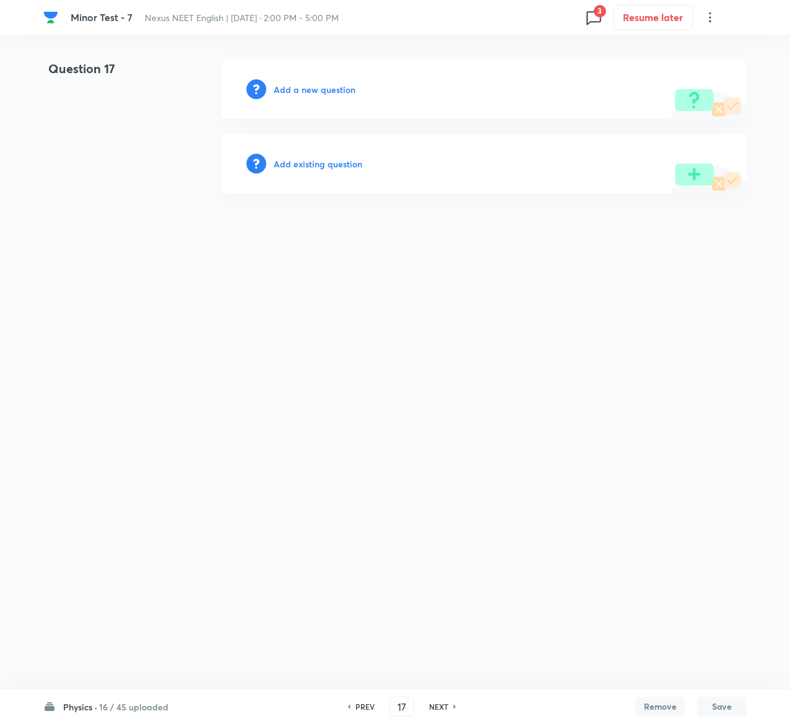
click at [323, 159] on h6 "Add existing question" at bounding box center [318, 163] width 89 height 13
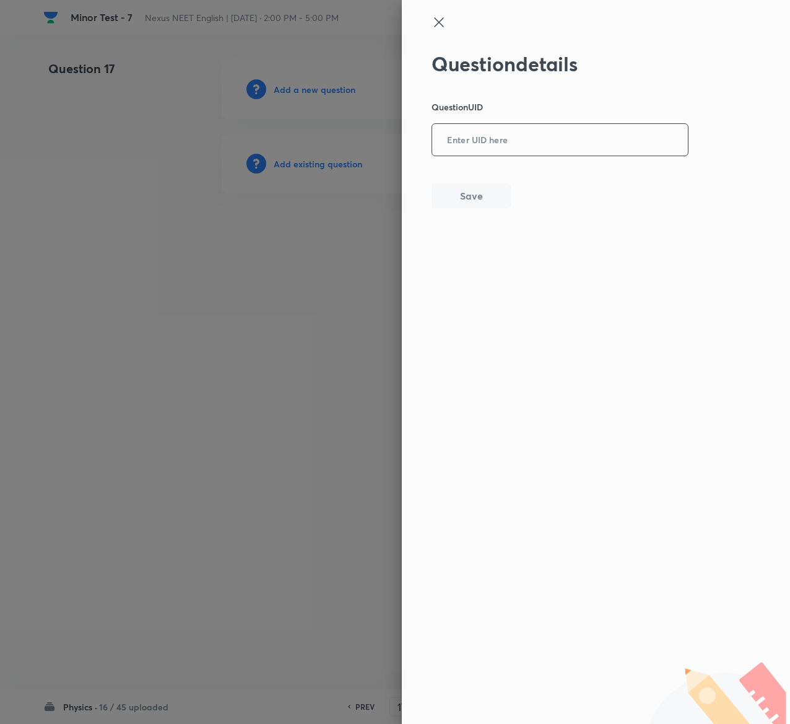
click at [625, 135] on input "text" at bounding box center [560, 140] width 256 height 30
paste input "6CHFT"
type input "6CHFT"
click at [451, 188] on button "Save" at bounding box center [471, 194] width 79 height 25
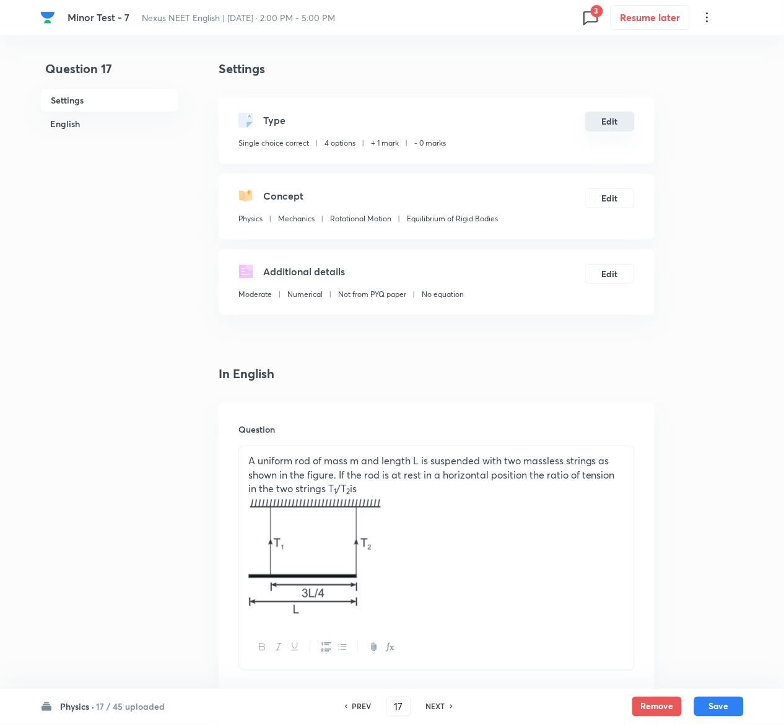
click at [613, 119] on button "Edit" at bounding box center [610, 122] width 50 height 20
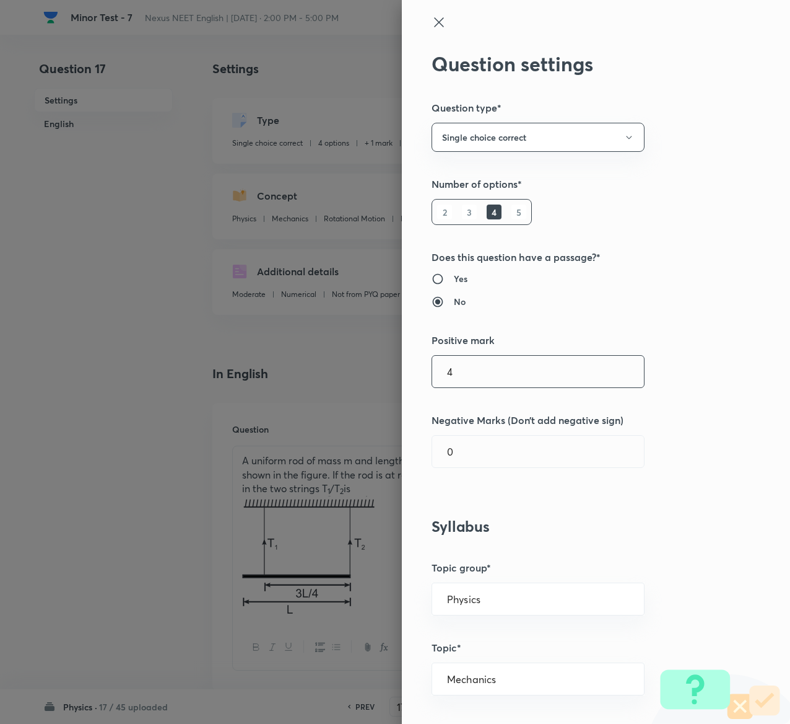
type input "4"
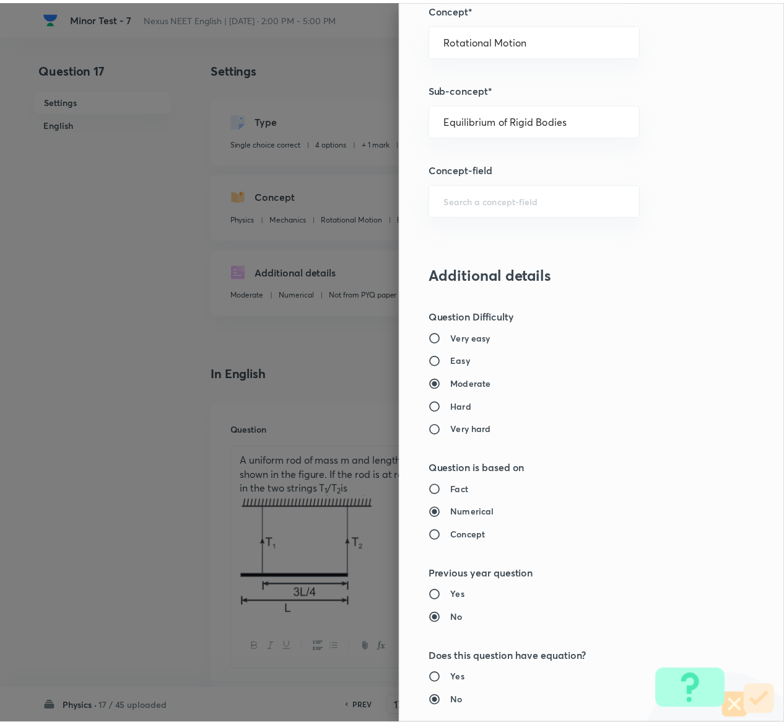
scroll to position [968, 0]
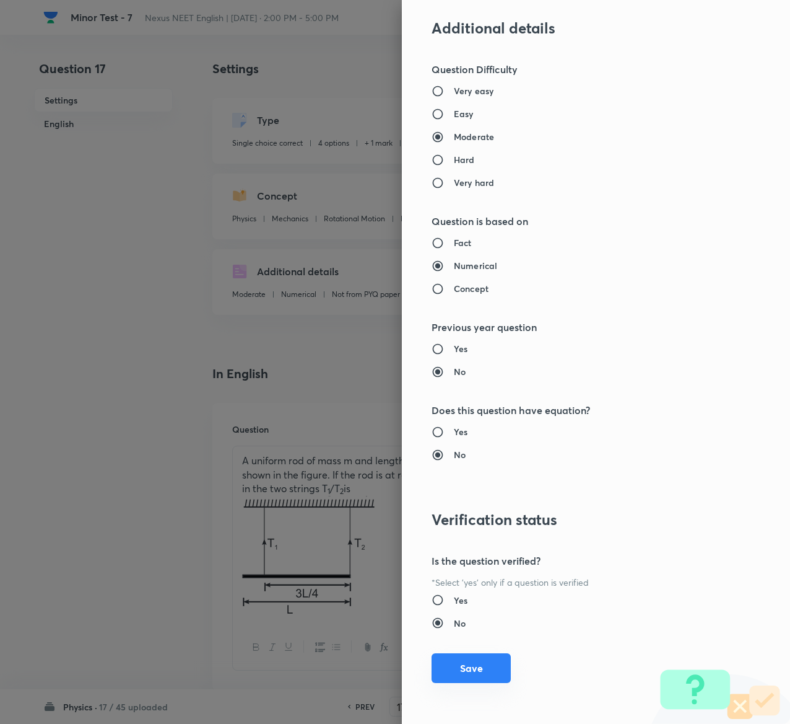
type input "1"
click at [466, 670] on button "Save" at bounding box center [471, 668] width 79 height 30
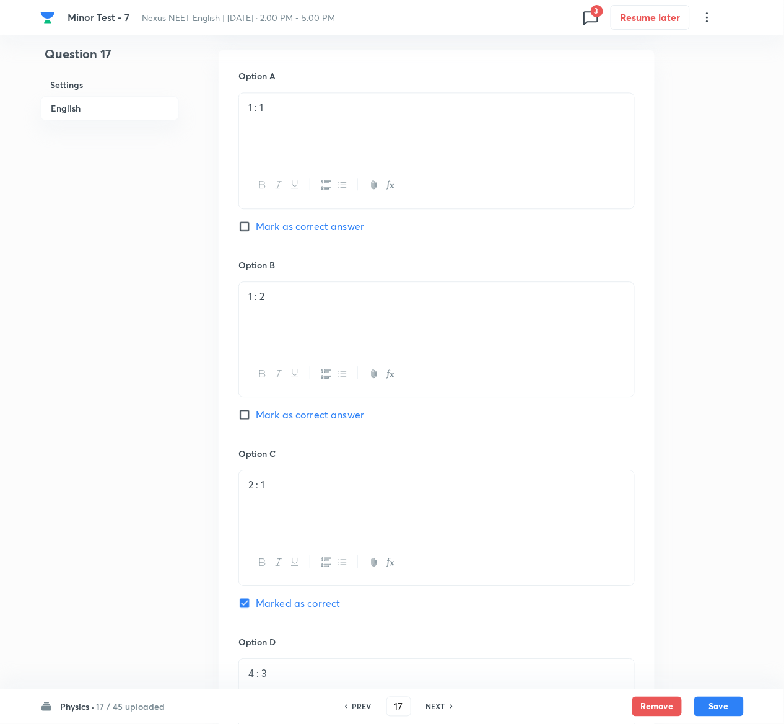
scroll to position [1242, 0]
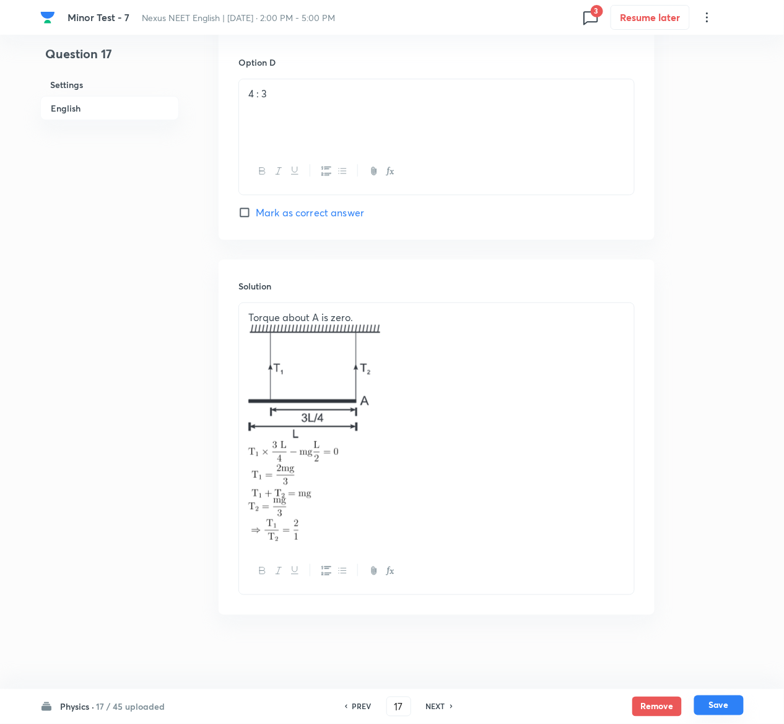
click at [726, 703] on button "Save" at bounding box center [719, 705] width 50 height 20
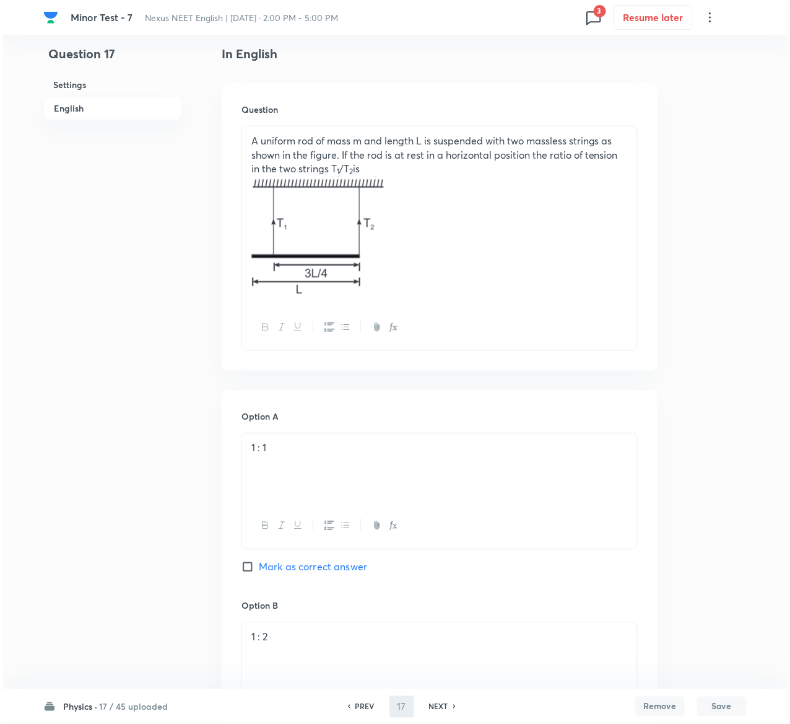
scroll to position [0, 0]
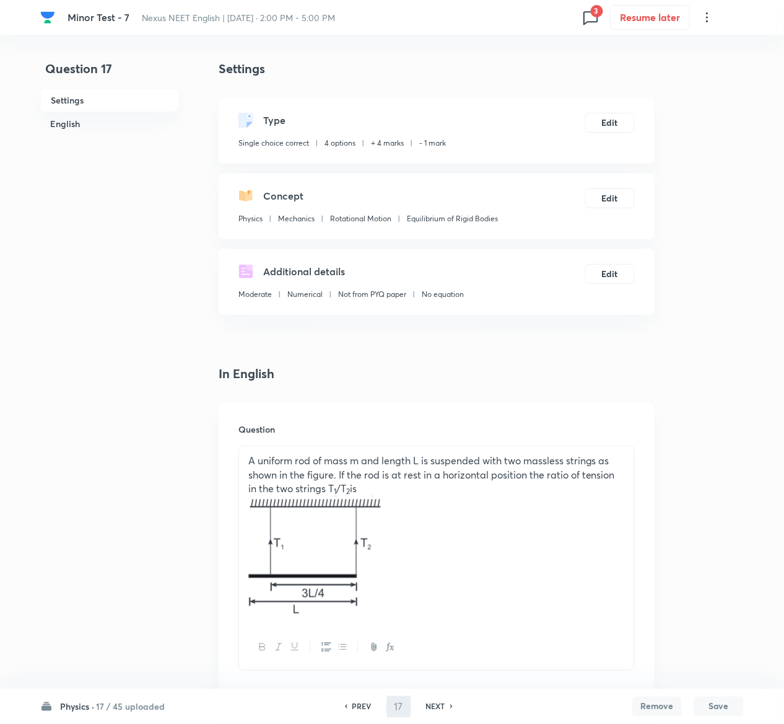
type input "18"
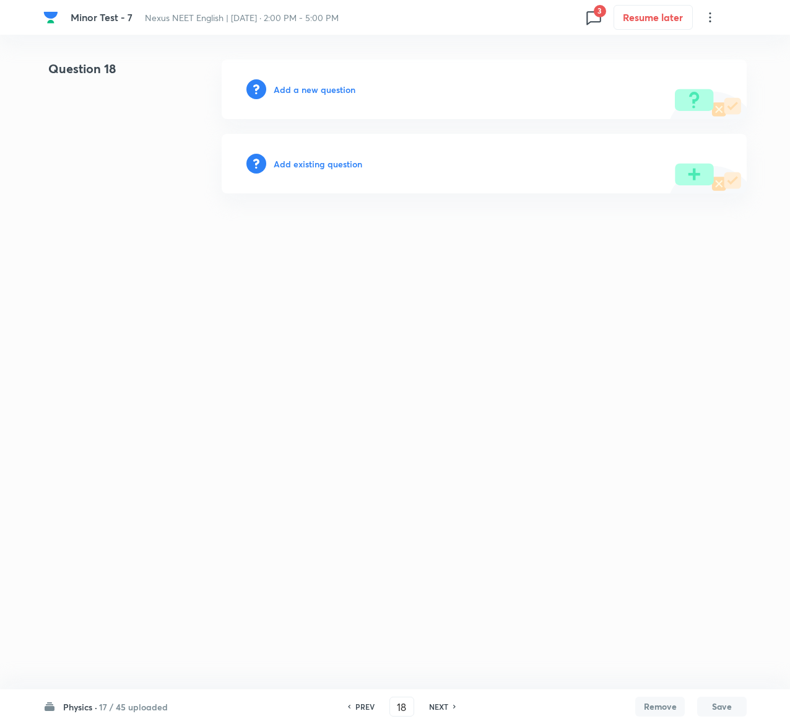
click at [332, 158] on h6 "Add existing question" at bounding box center [318, 163] width 89 height 13
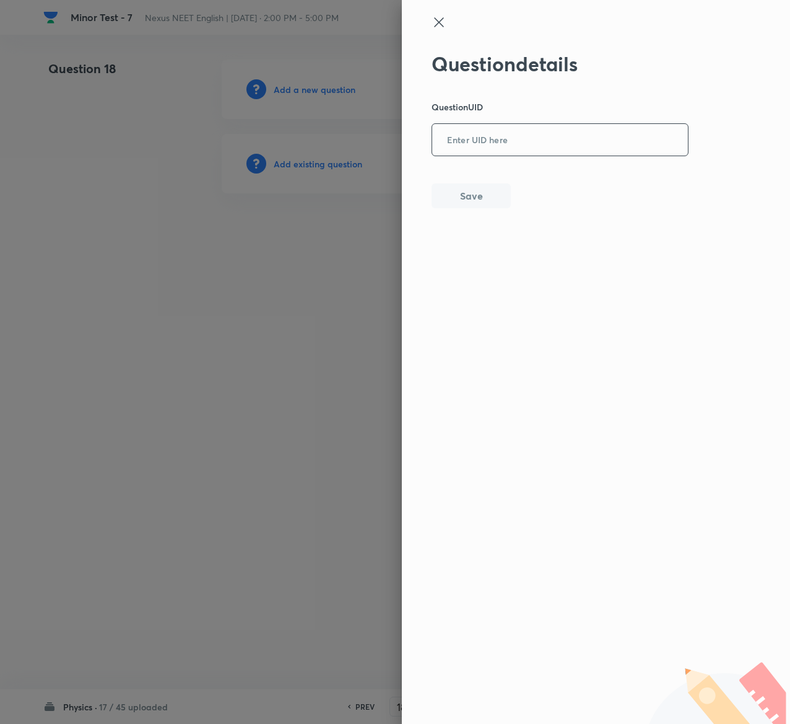
click at [546, 143] on input "text" at bounding box center [560, 140] width 256 height 30
paste input "KGZ2D"
type input "KGZ2D"
click at [504, 196] on button "Save" at bounding box center [471, 194] width 79 height 25
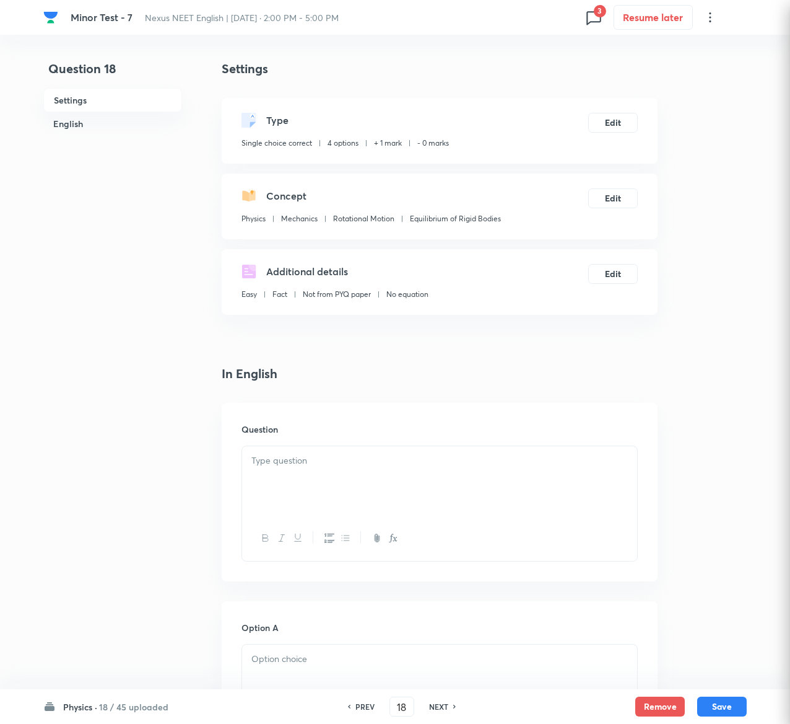
checkbox input "true"
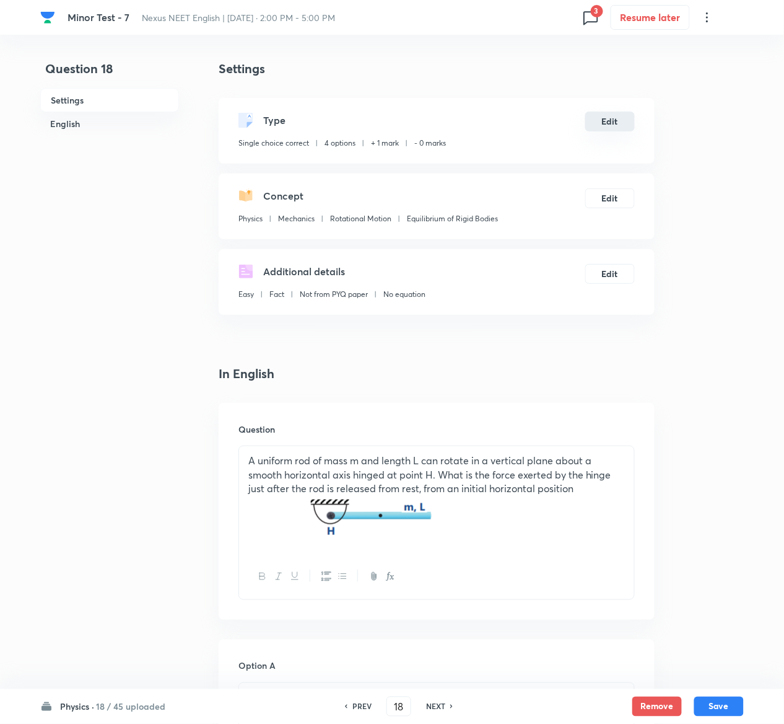
click at [630, 119] on button "Edit" at bounding box center [610, 122] width 50 height 20
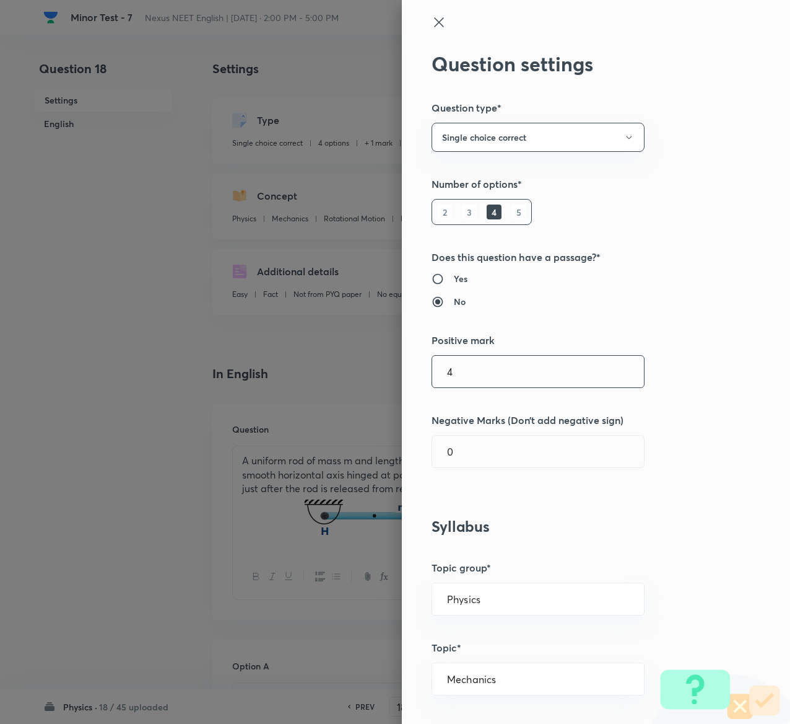
type input "4"
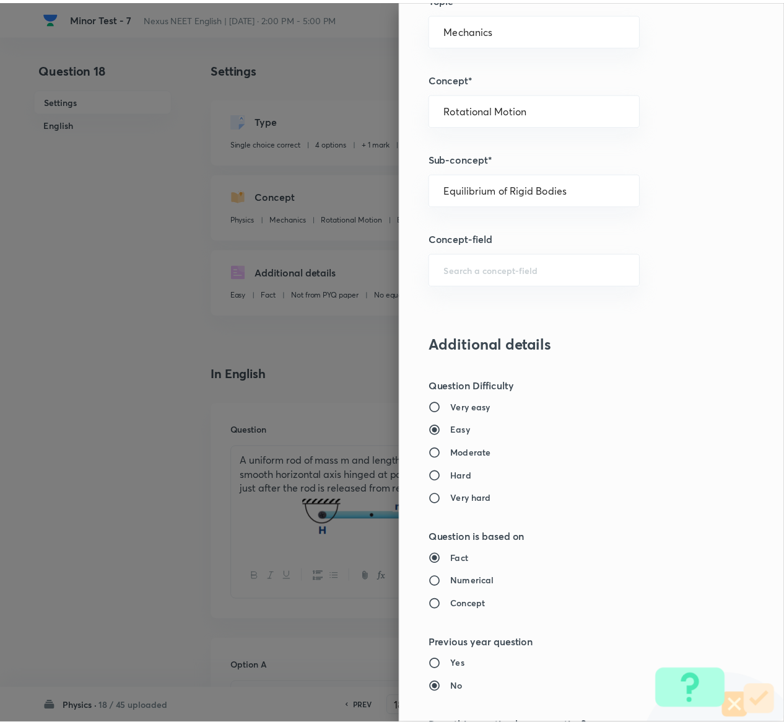
scroll to position [968, 0]
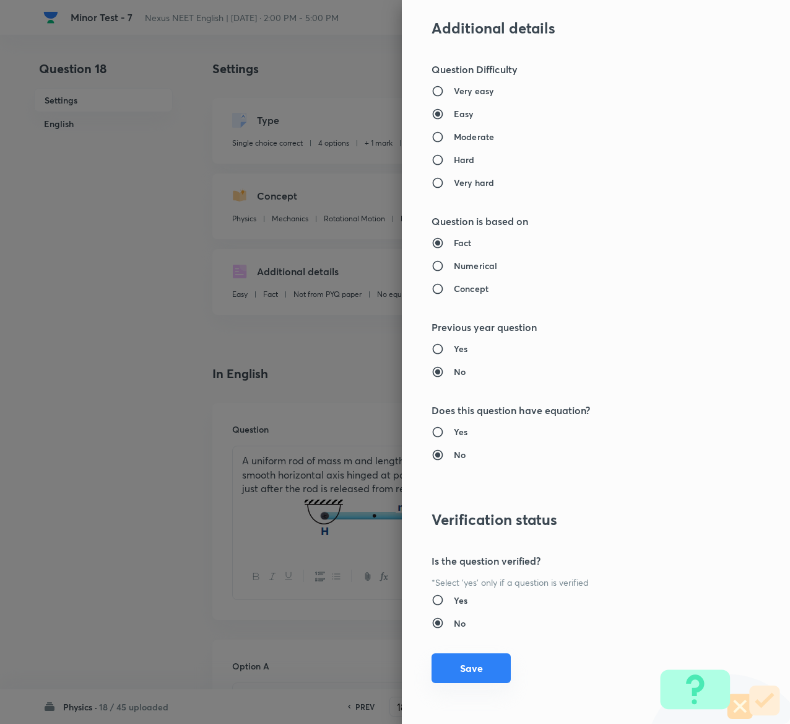
type input "1"
click at [461, 663] on button "Save" at bounding box center [471, 668] width 79 height 30
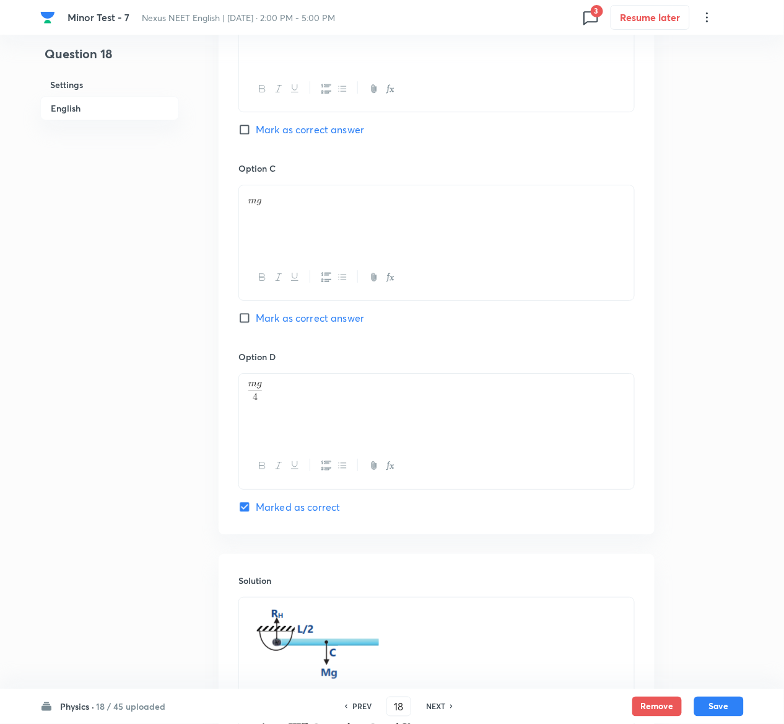
scroll to position [1272, 0]
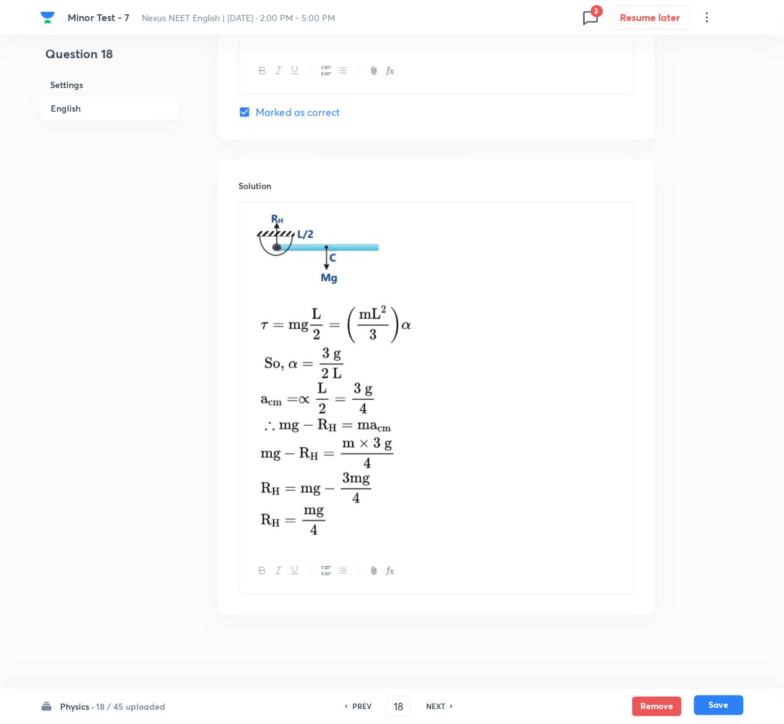
click at [737, 701] on button "Save" at bounding box center [719, 705] width 50 height 20
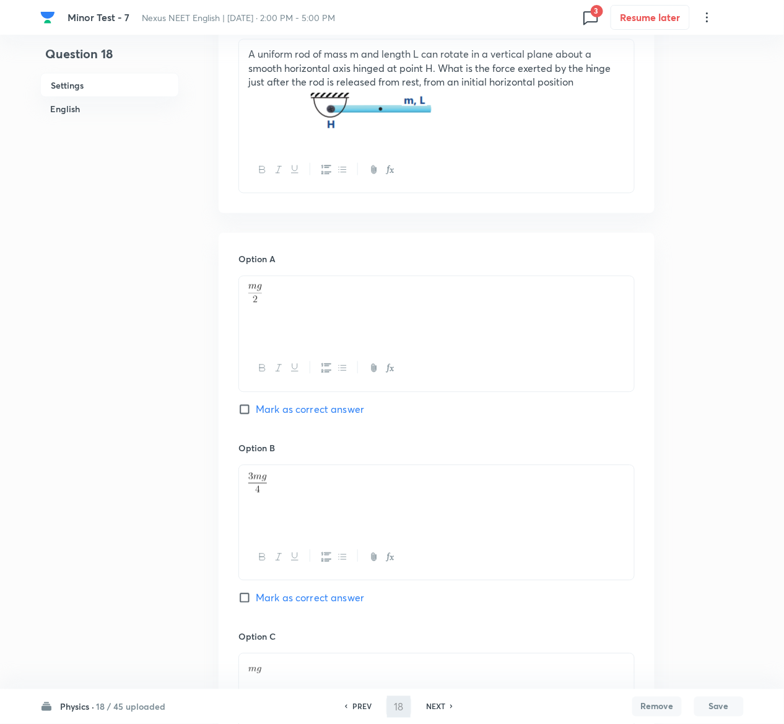
scroll to position [42, 0]
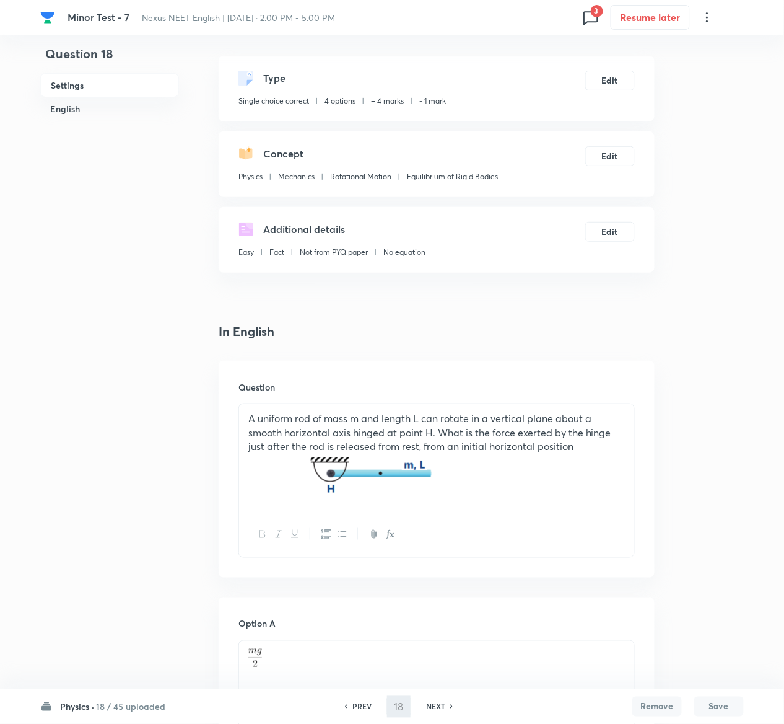
type input "19"
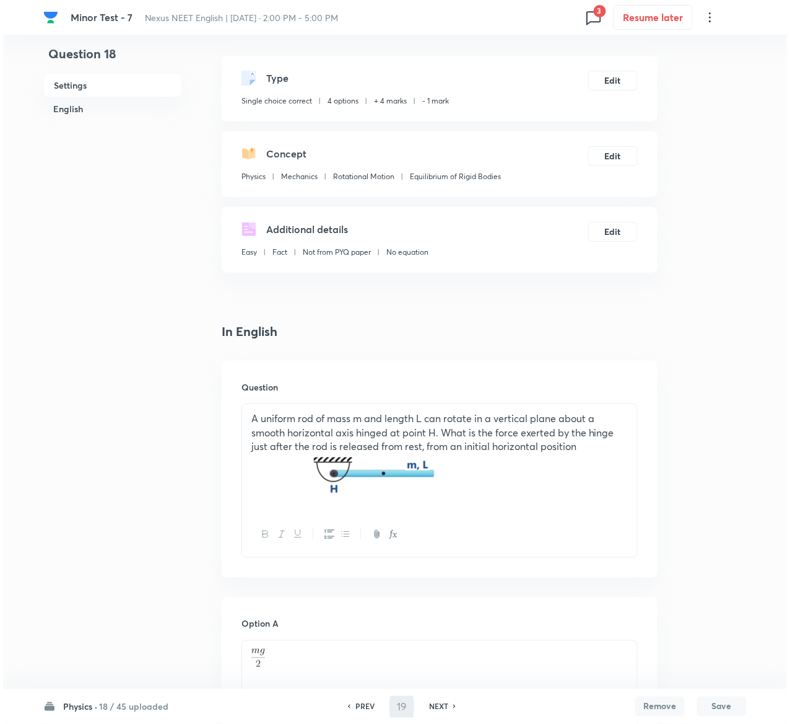
scroll to position [0, 0]
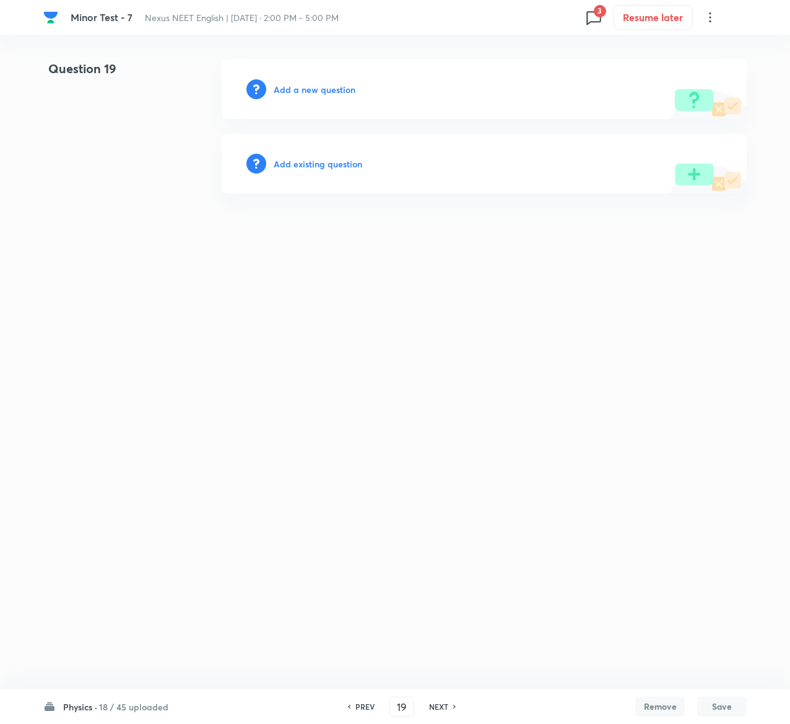
click at [355, 164] on h6 "Add existing question" at bounding box center [318, 163] width 89 height 13
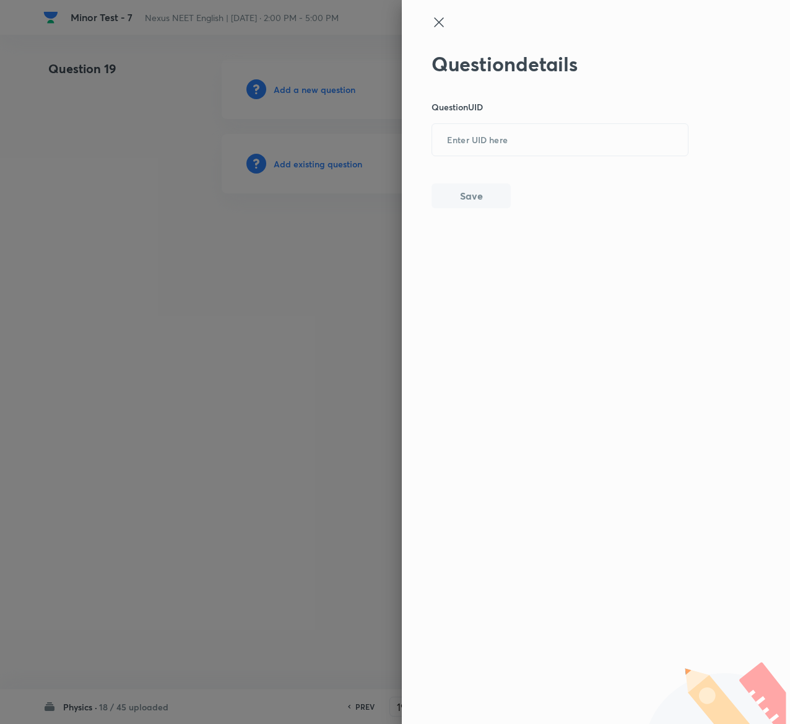
click at [574, 159] on div "Question details Question UID ​ Save" at bounding box center [561, 130] width 258 height 156
click at [573, 145] on input "text" at bounding box center [560, 140] width 256 height 30
paste input "KTXBH"
type input "KTXBH"
click at [462, 188] on button "Save" at bounding box center [471, 194] width 79 height 25
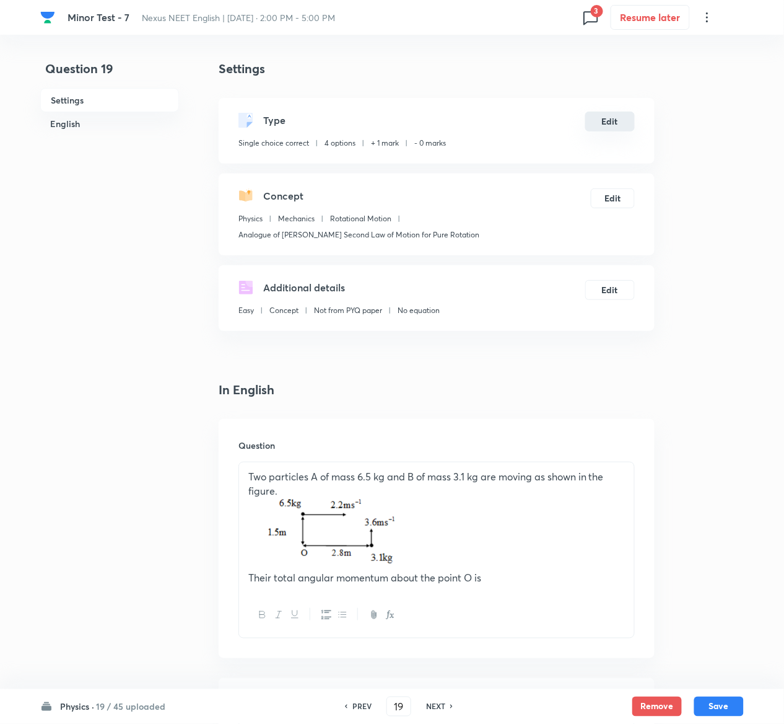
click at [608, 126] on button "Edit" at bounding box center [610, 122] width 50 height 20
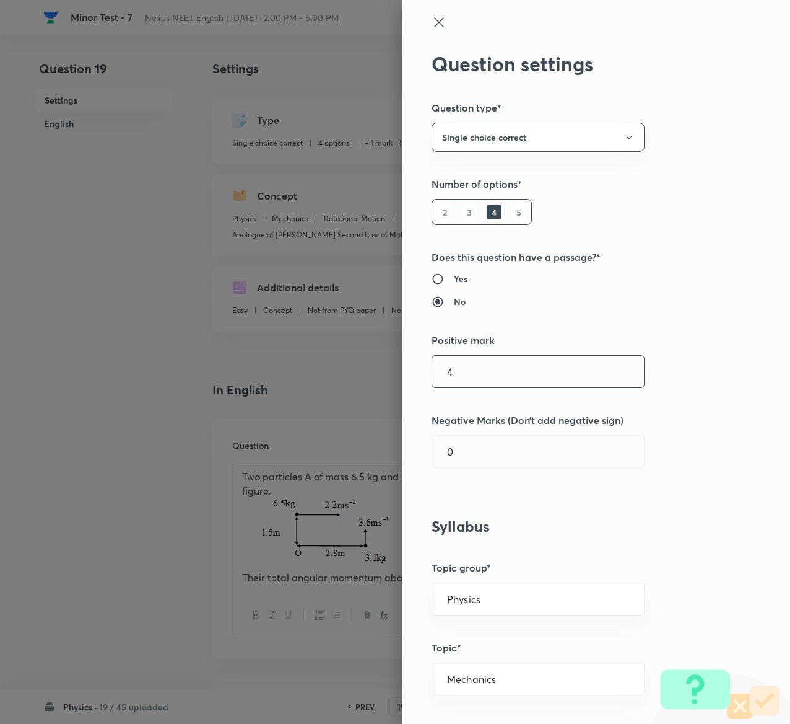
type input "4"
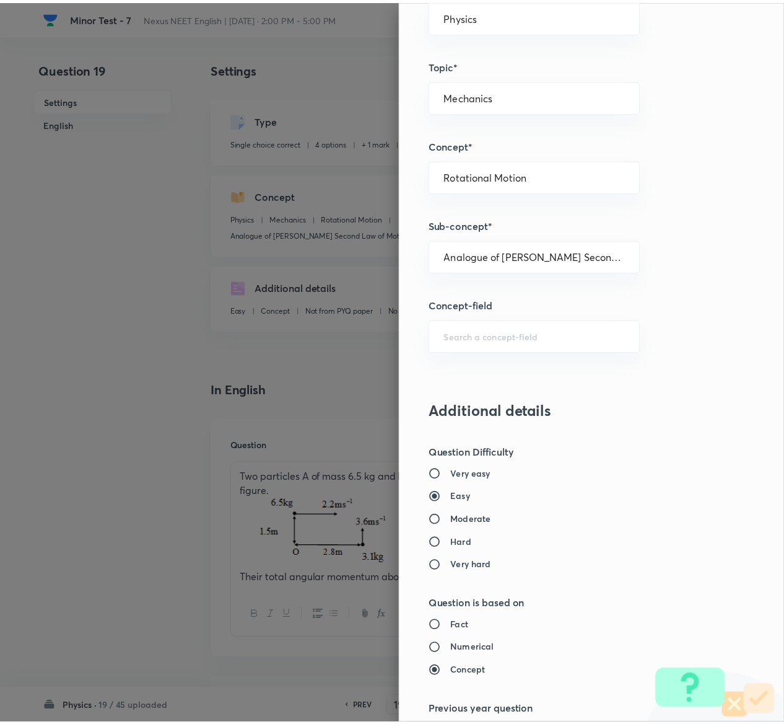
scroll to position [968, 0]
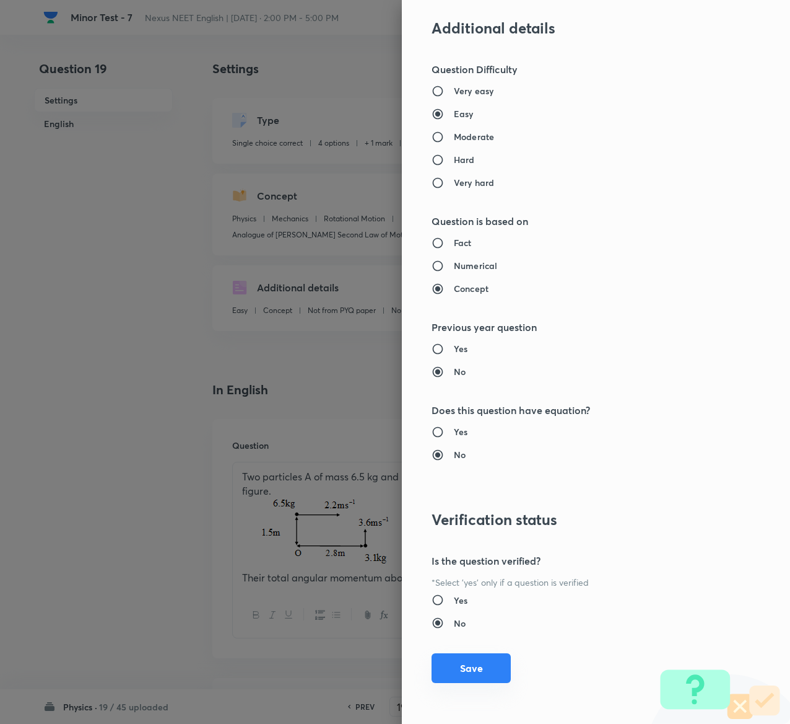
type input "1"
click at [472, 670] on button "Save" at bounding box center [471, 668] width 79 height 30
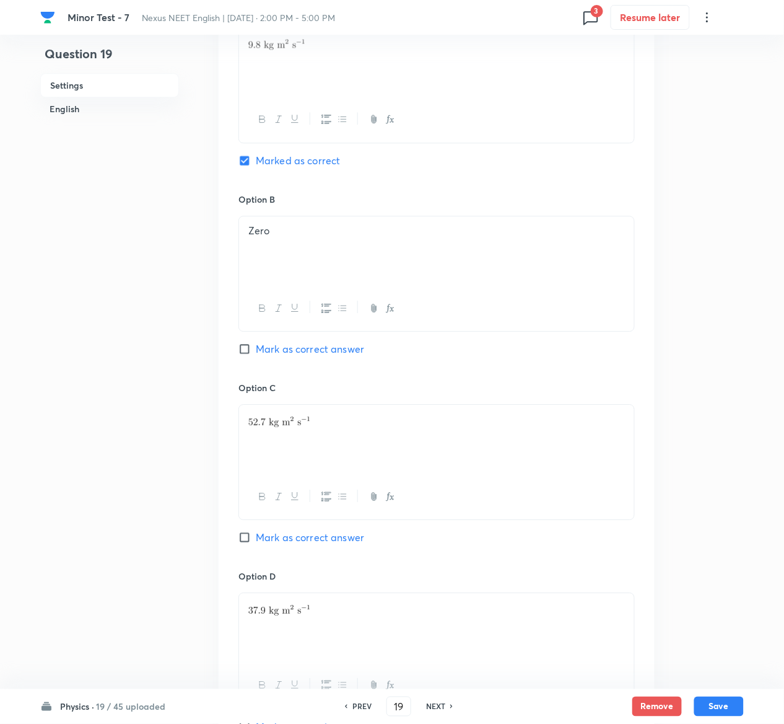
scroll to position [1034, 0]
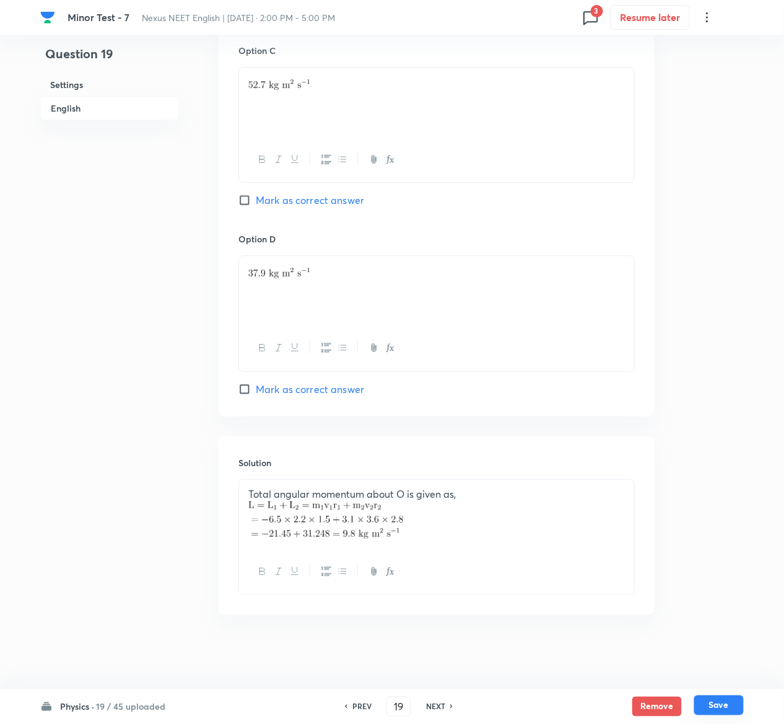
click at [725, 698] on button "Save" at bounding box center [719, 705] width 50 height 20
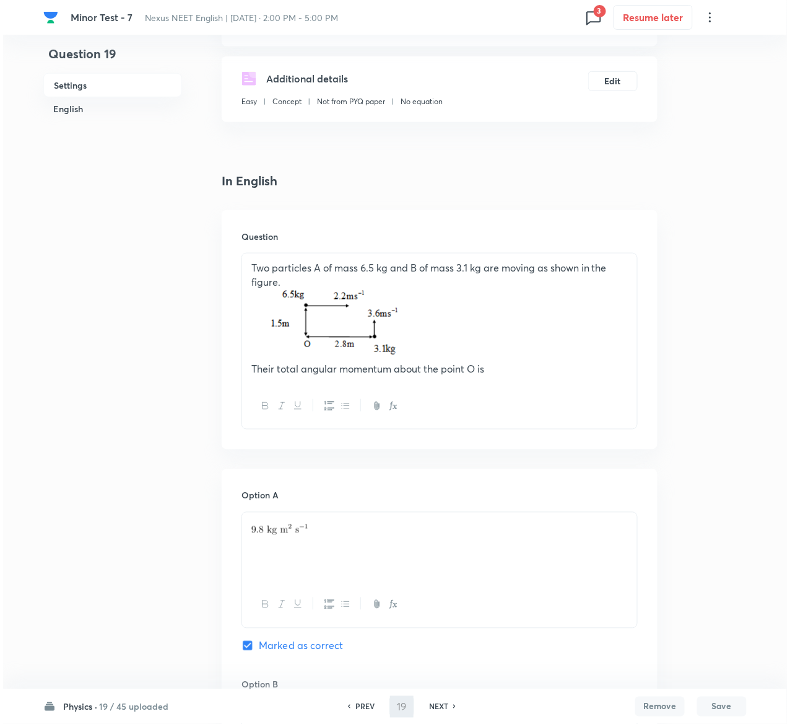
scroll to position [0, 0]
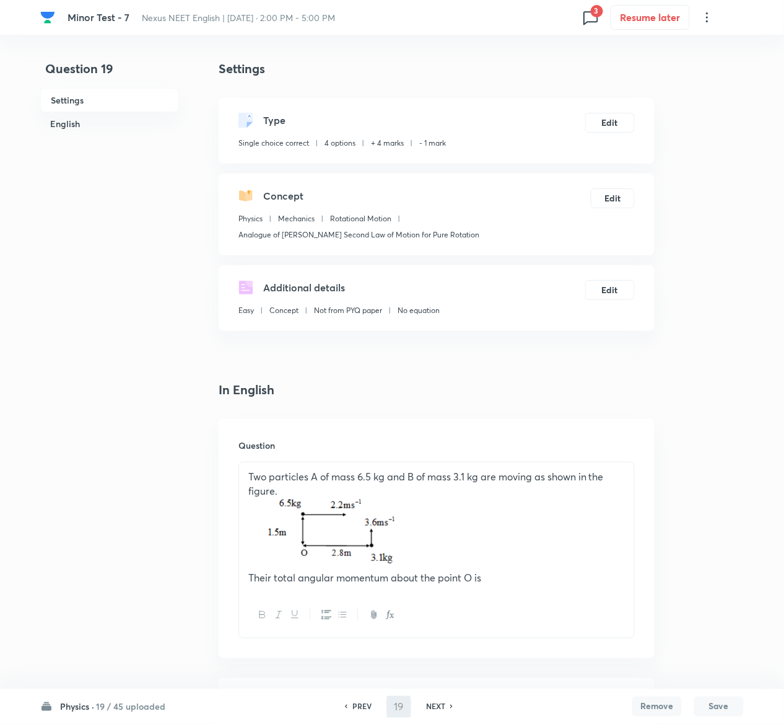
type input "20"
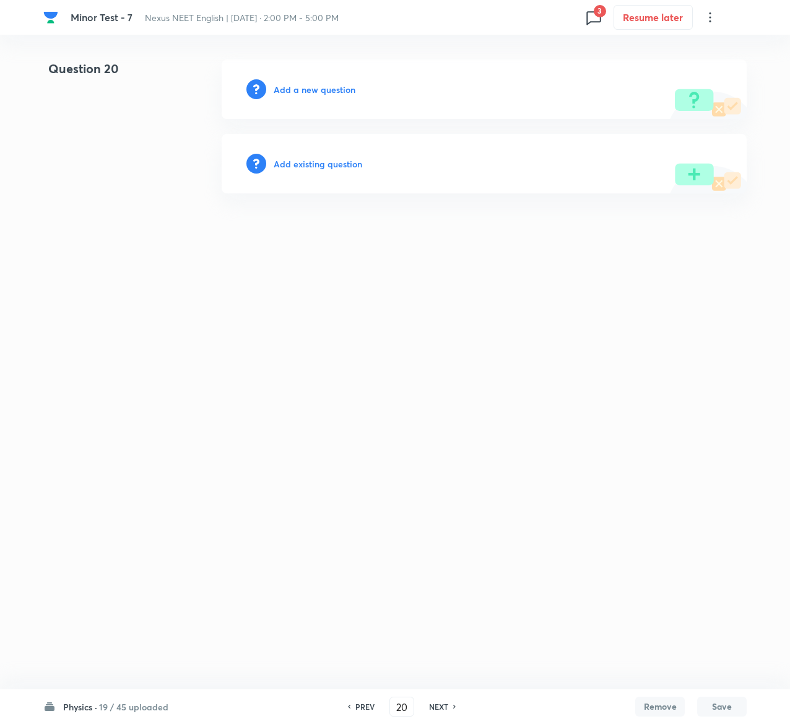
click at [342, 166] on h6 "Add existing question" at bounding box center [318, 163] width 89 height 13
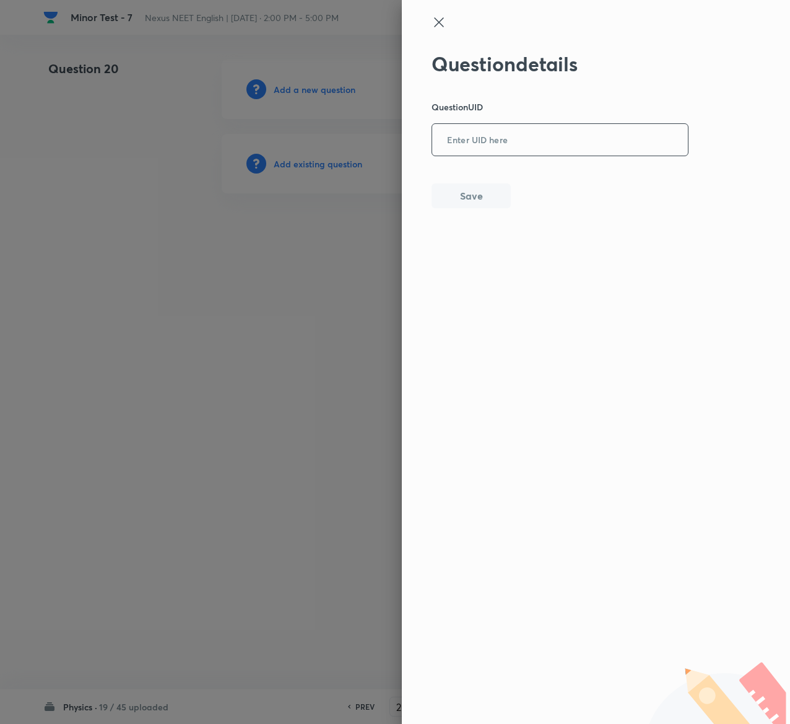
click at [512, 154] on input "text" at bounding box center [560, 140] width 256 height 30
paste input "Q1KWU"
type input "Q1KWU"
click at [466, 187] on button "Save" at bounding box center [471, 194] width 79 height 25
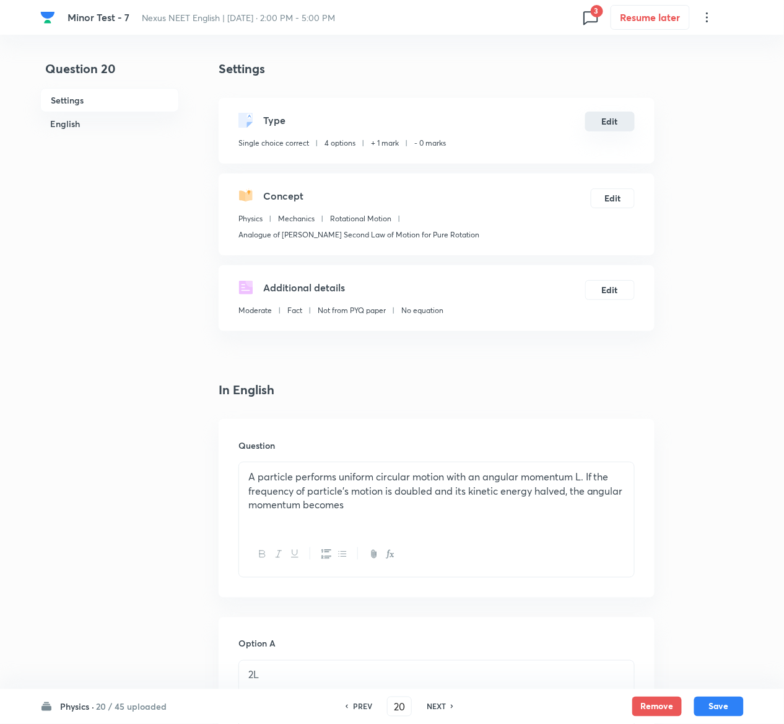
click at [613, 119] on button "Edit" at bounding box center [610, 122] width 50 height 20
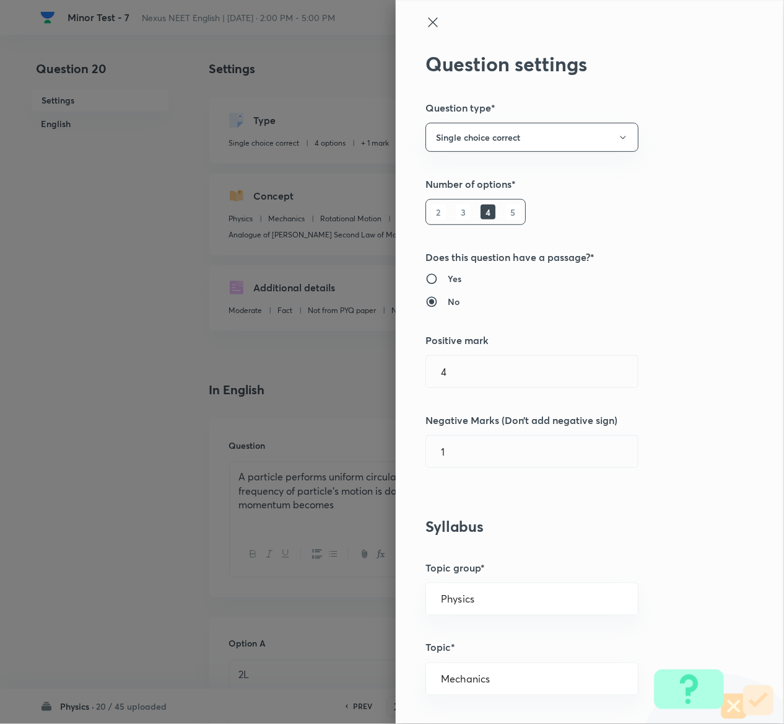
radio input "false"
radio input "true"
radio input "false"
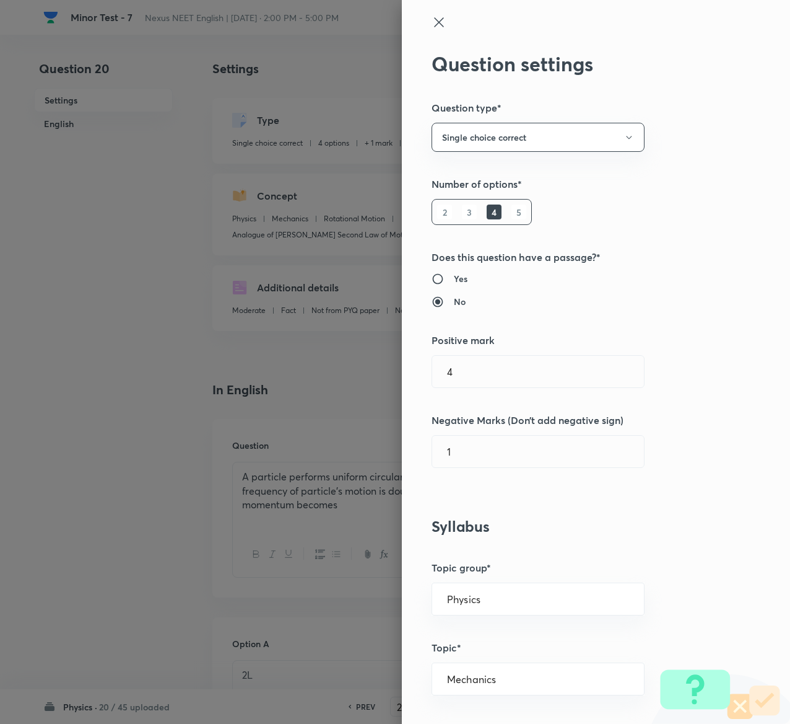
type input "1"
type input "0"
type input "4"
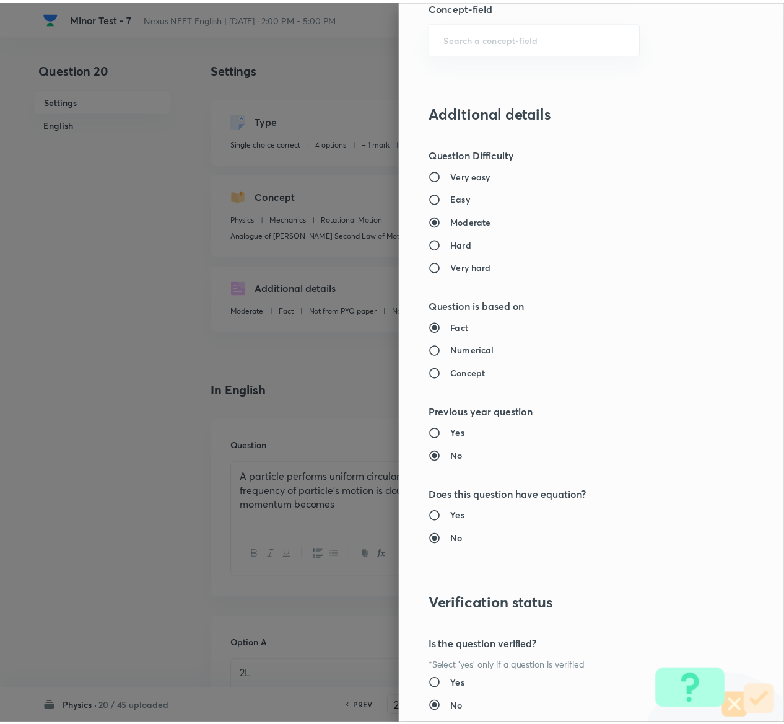
scroll to position [968, 0]
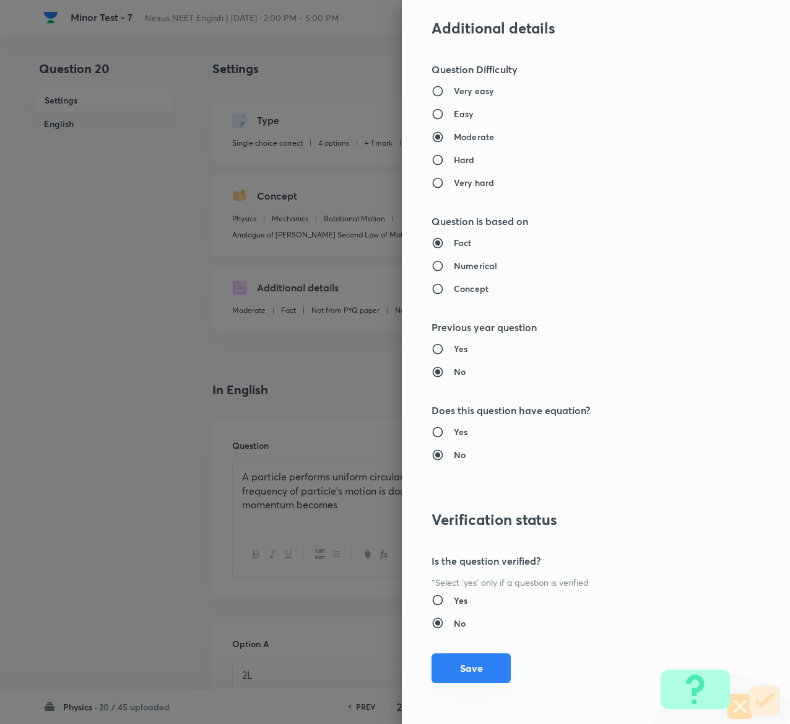
type input "1"
click at [472, 668] on button "Save" at bounding box center [471, 668] width 79 height 30
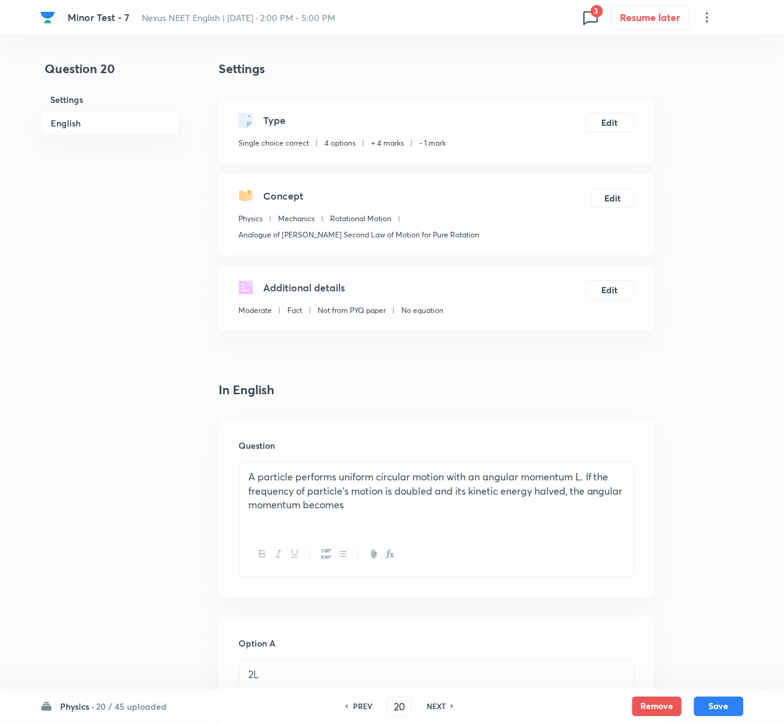
scroll to position [1041, 0]
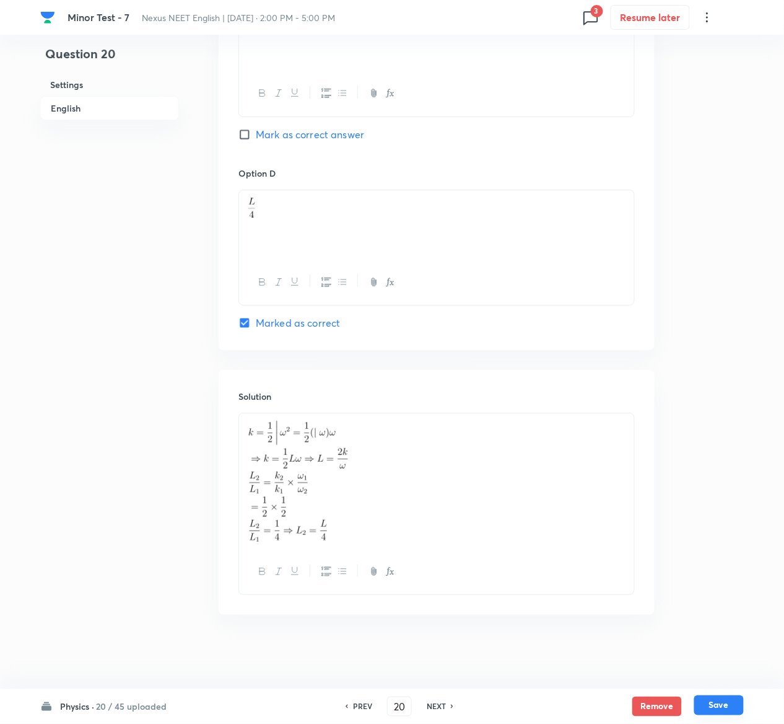
click at [719, 706] on button "Save" at bounding box center [719, 705] width 50 height 20
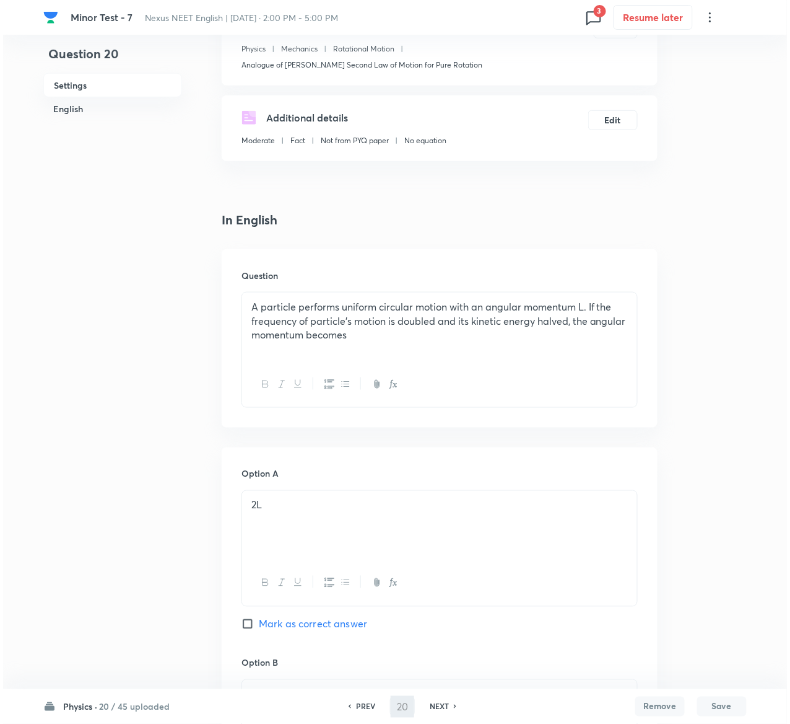
scroll to position [0, 0]
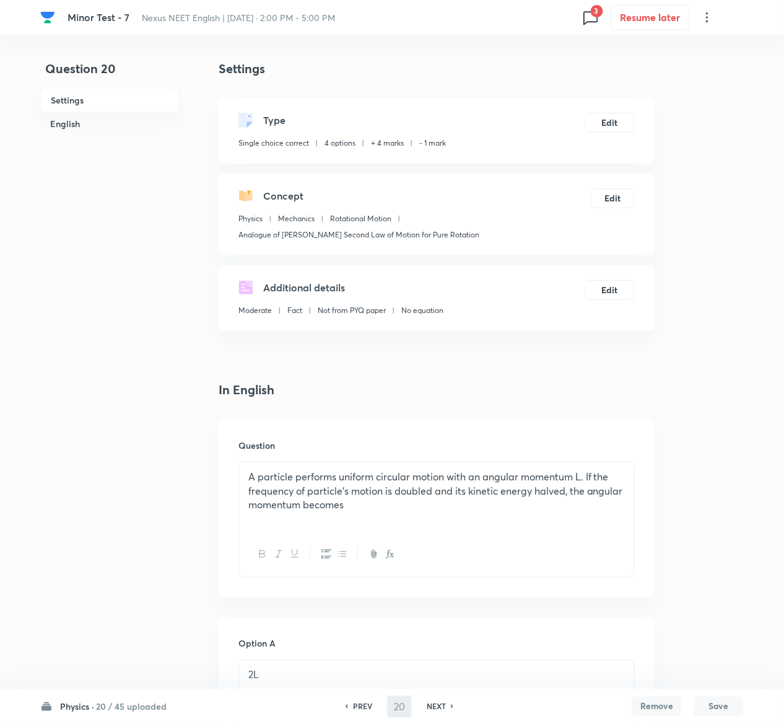
type input "21"
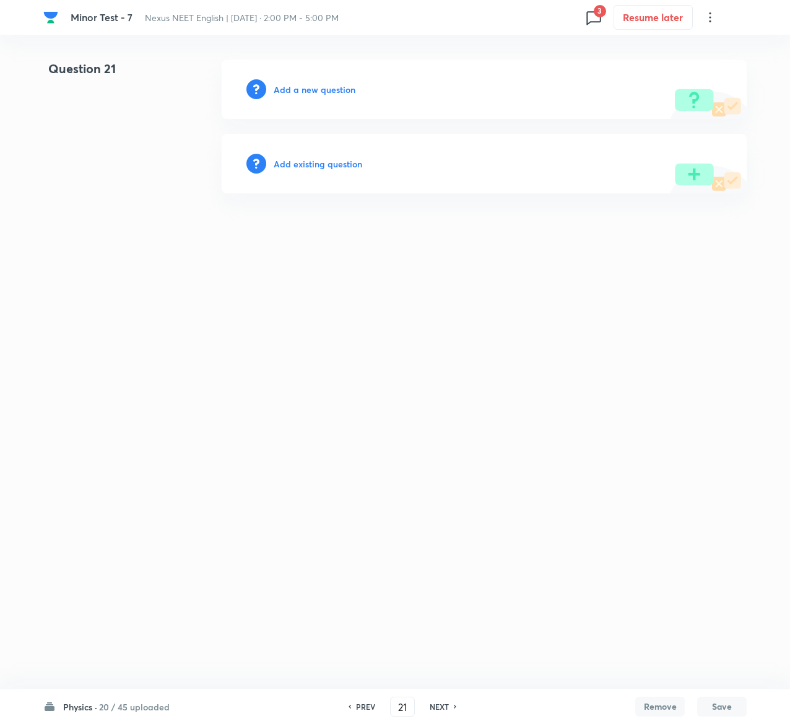
click at [338, 157] on h6 "Add existing question" at bounding box center [318, 163] width 89 height 13
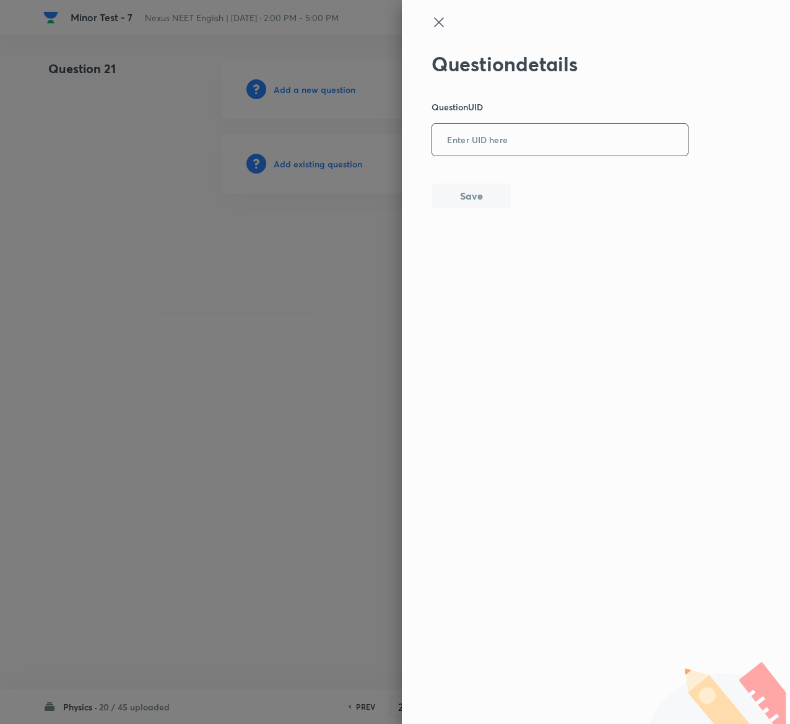
click at [623, 143] on input "text" at bounding box center [560, 140] width 256 height 30
paste input "0YJY7"
type input "0YJY7"
click at [491, 188] on button "Save" at bounding box center [471, 194] width 79 height 25
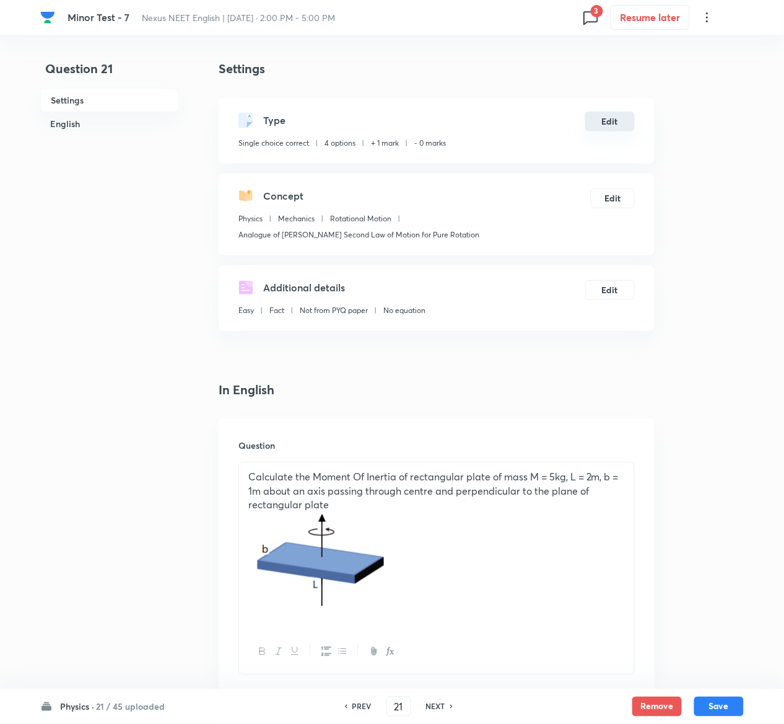
click at [611, 118] on button "Edit" at bounding box center [610, 122] width 50 height 20
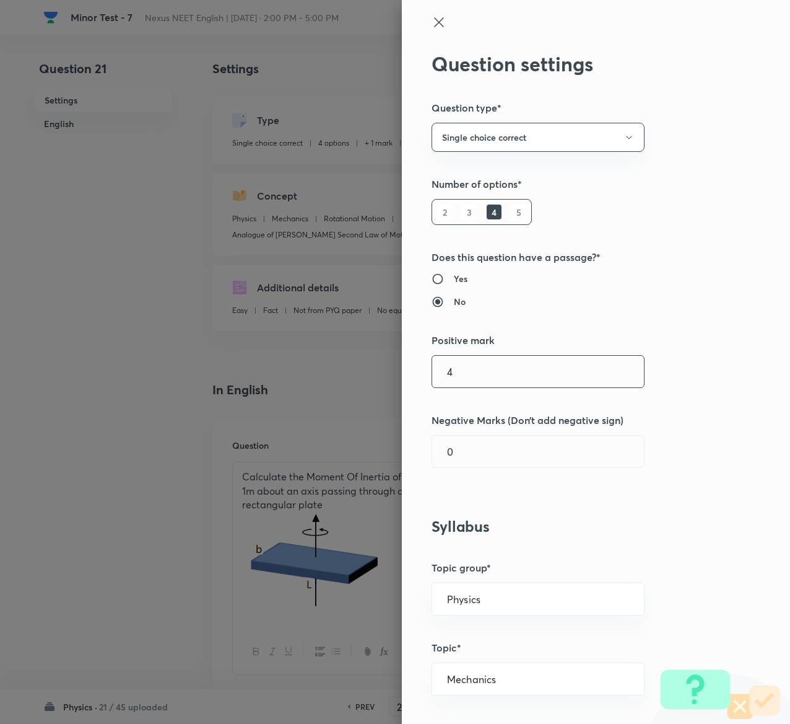
type input "4"
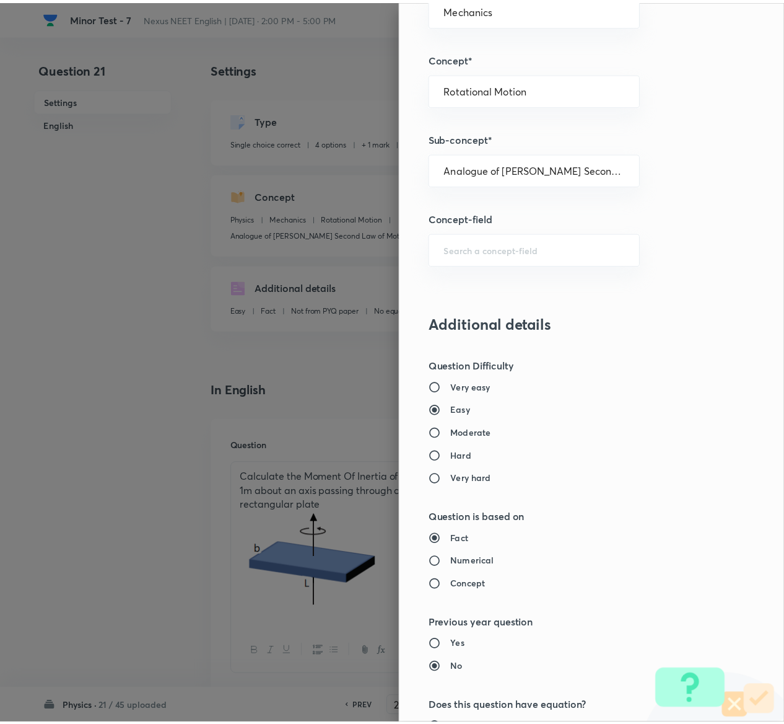
scroll to position [968, 0]
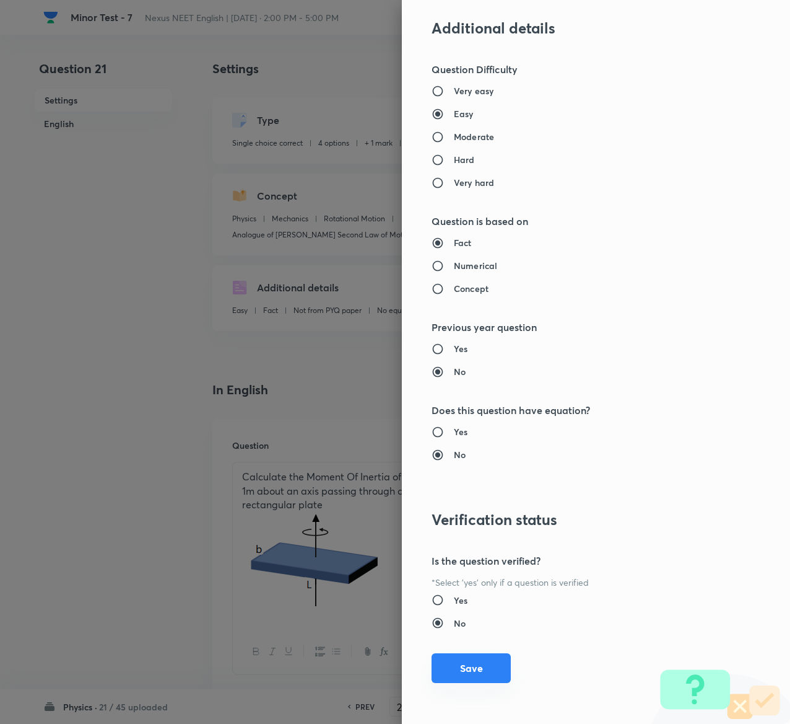
type input "1"
click at [462, 667] on button "Save" at bounding box center [471, 668] width 79 height 30
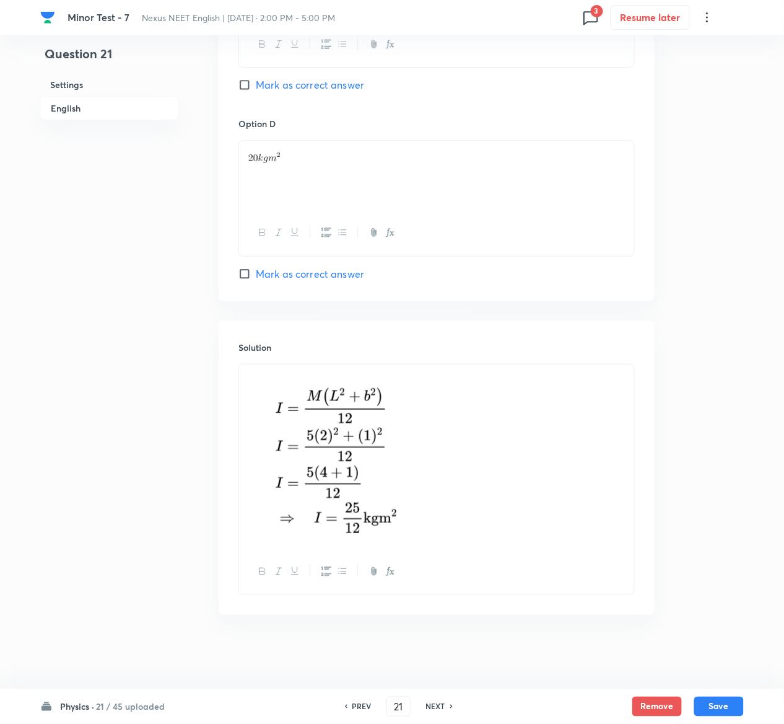
scroll to position [1186, 0]
click at [726, 703] on button "Save" at bounding box center [719, 705] width 50 height 20
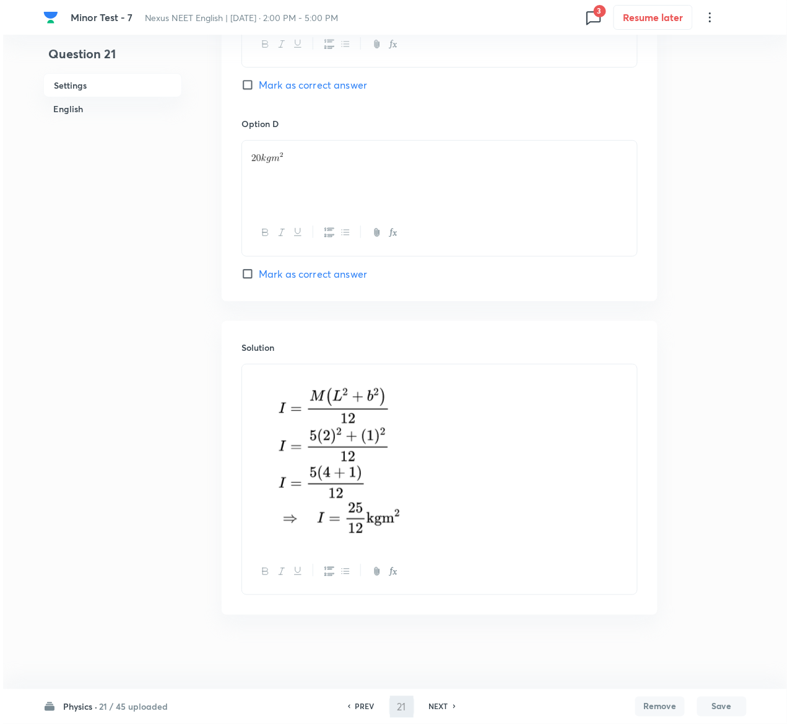
scroll to position [0, 0]
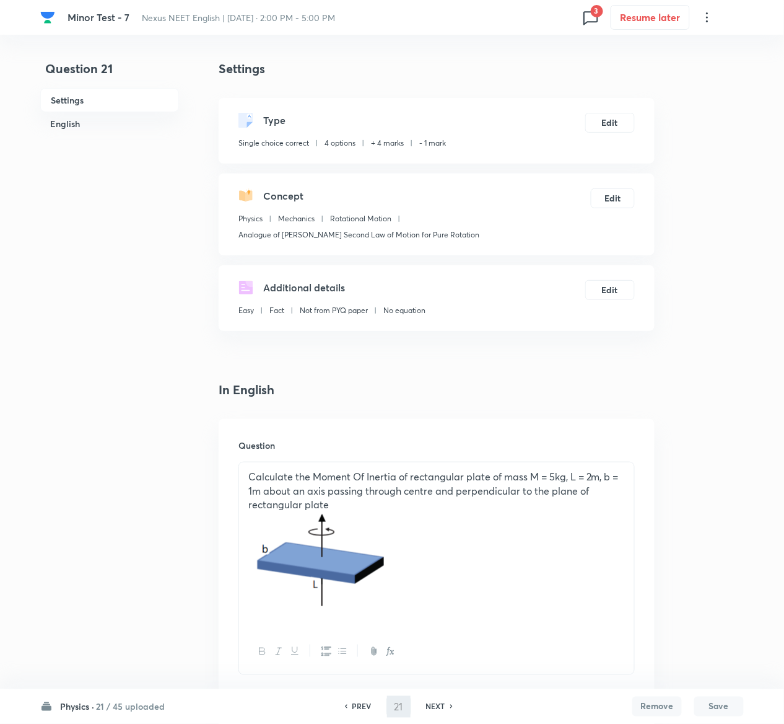
type input "22"
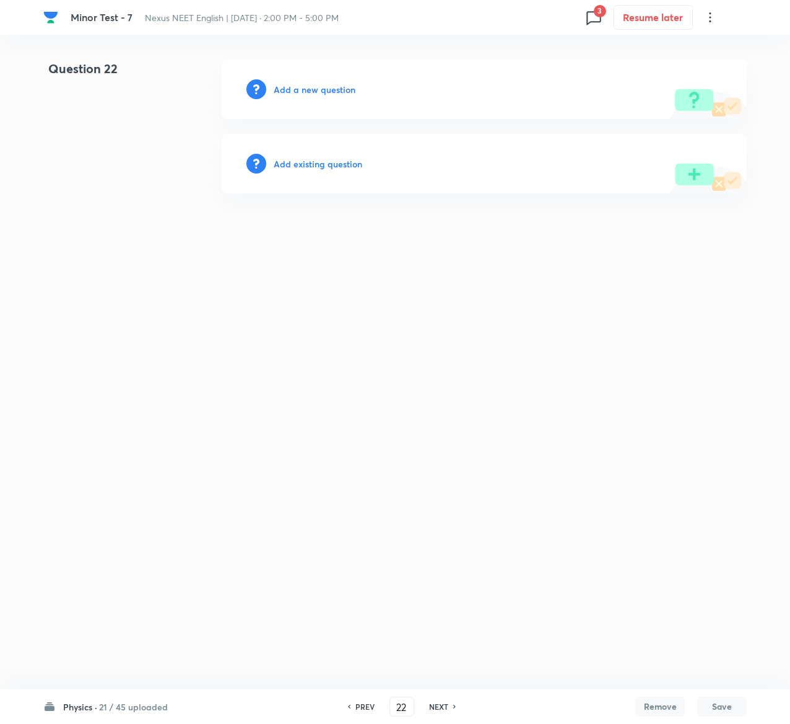
click at [328, 162] on h6 "Add existing question" at bounding box center [318, 163] width 89 height 13
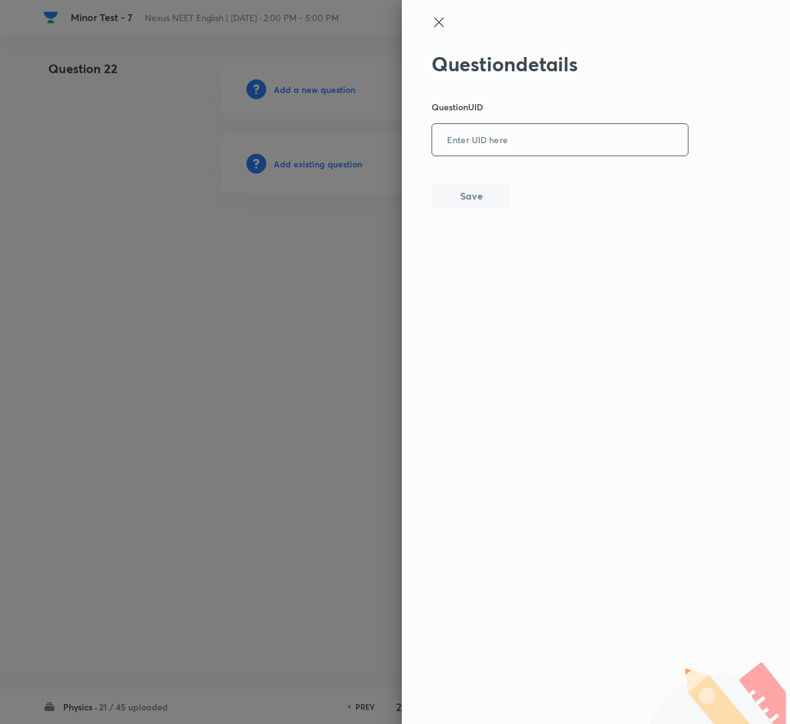
click at [556, 141] on input "text" at bounding box center [560, 140] width 256 height 30
paste input "DEFNP"
type input "DEFNP"
click at [498, 196] on button "Save" at bounding box center [471, 194] width 79 height 25
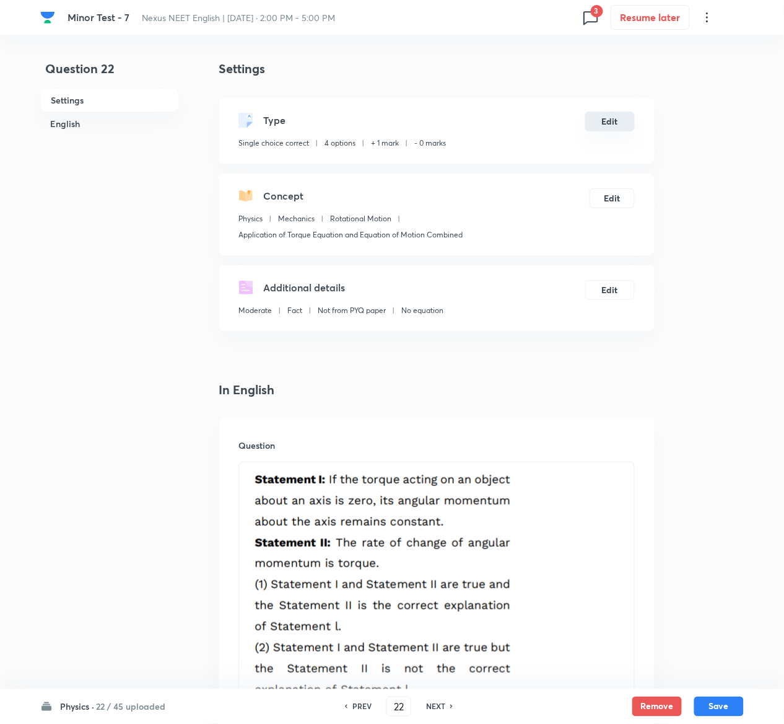
click at [613, 116] on button "Edit" at bounding box center [610, 122] width 50 height 20
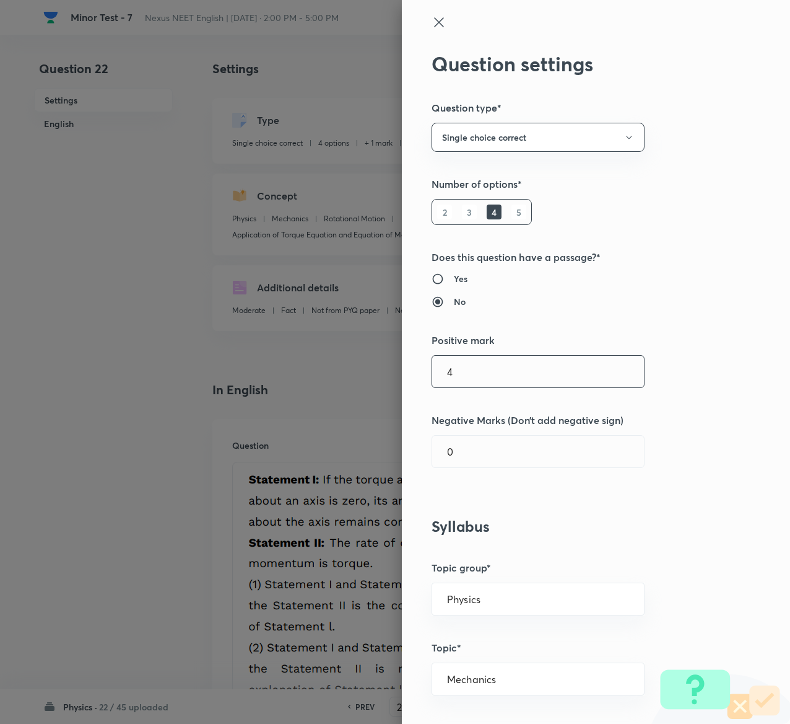
type input "4"
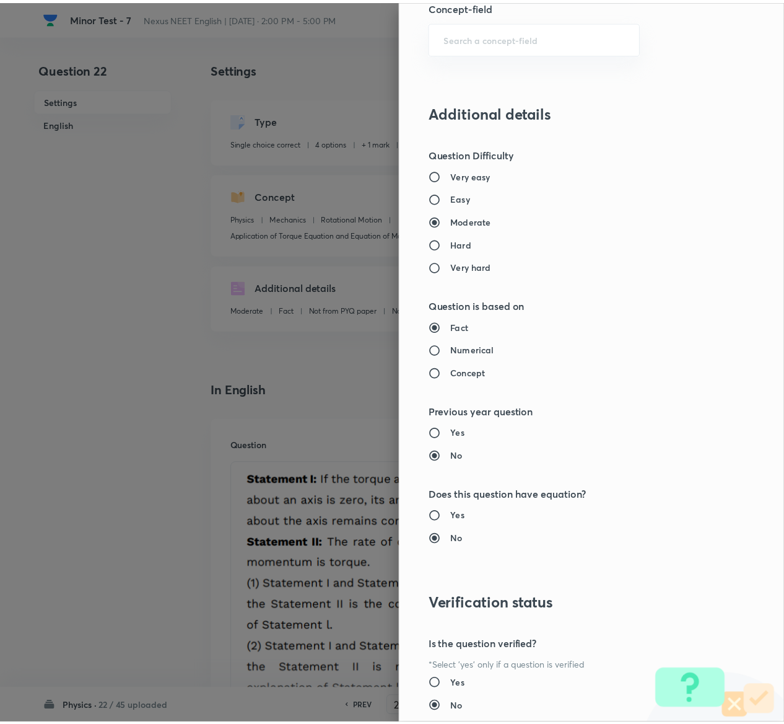
scroll to position [968, 0]
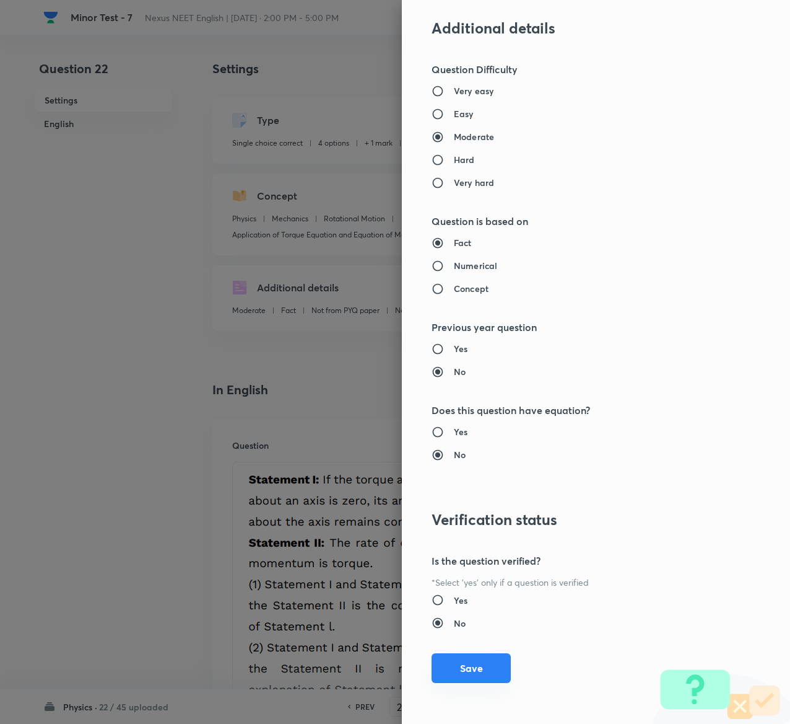
type input "1"
click at [466, 665] on button "Save" at bounding box center [471, 668] width 79 height 30
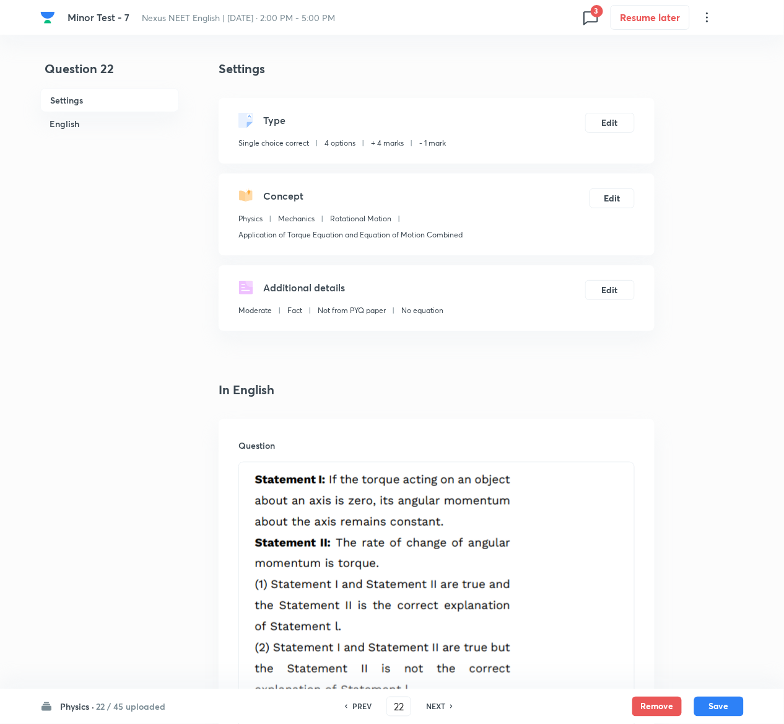
scroll to position [1272, 0]
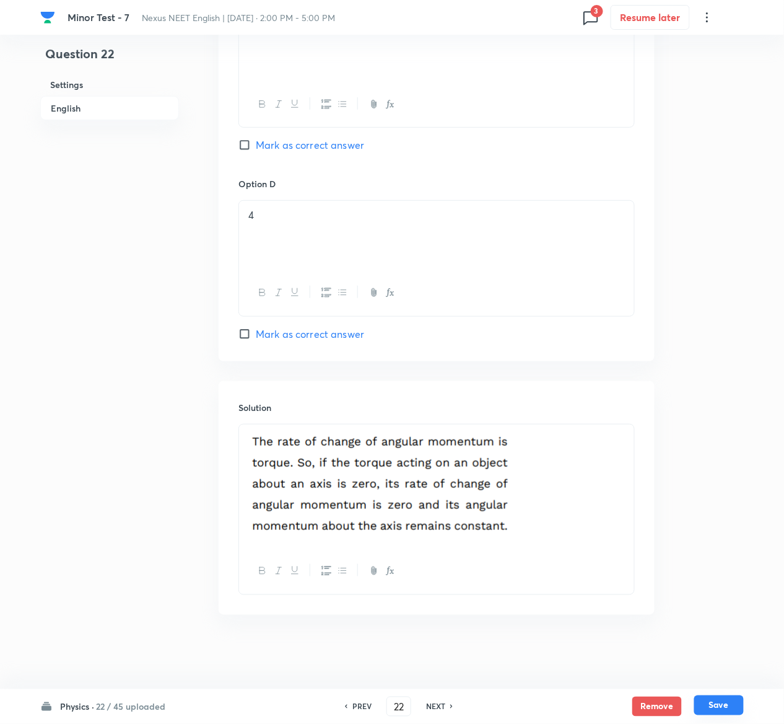
click at [729, 700] on button "Save" at bounding box center [719, 705] width 50 height 20
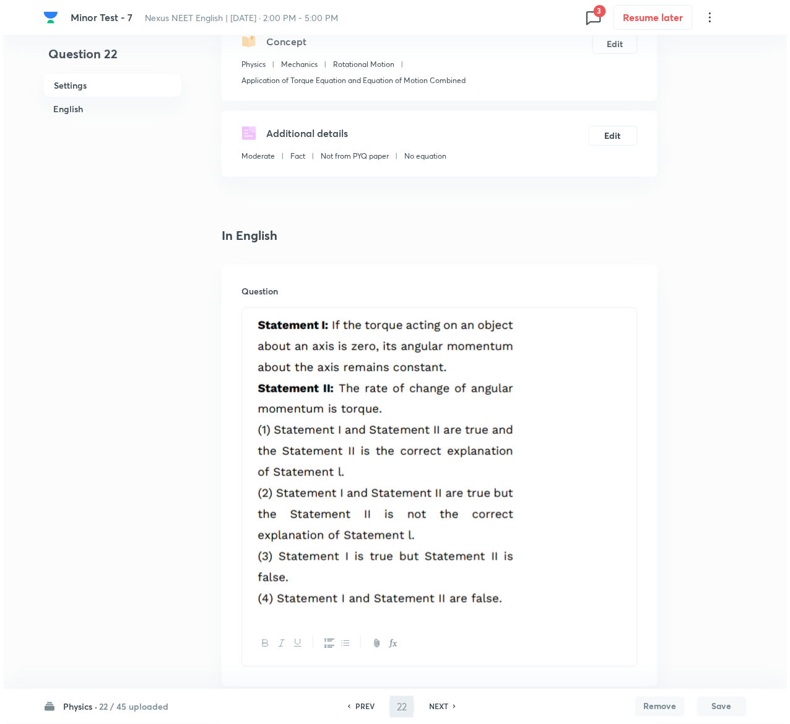
scroll to position [0, 0]
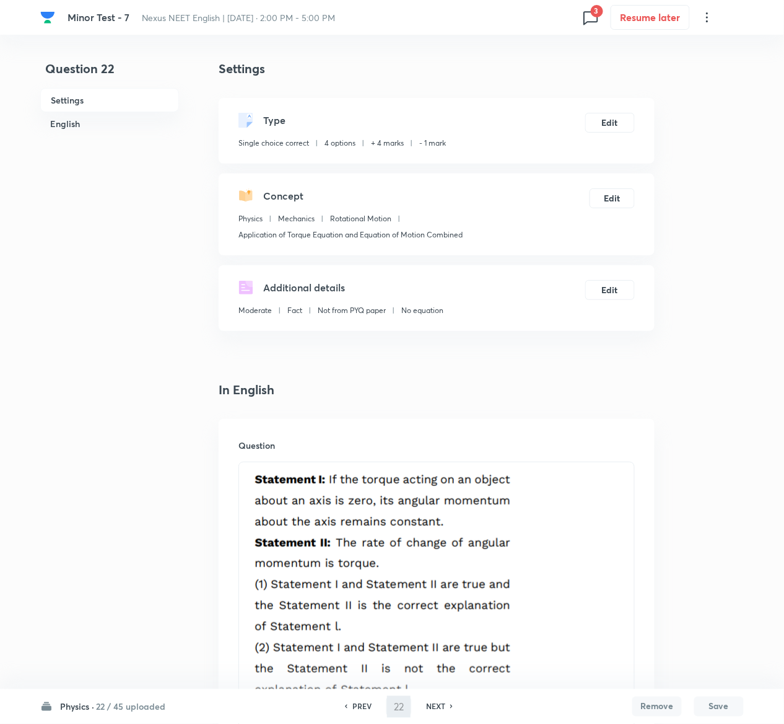
type input "23"
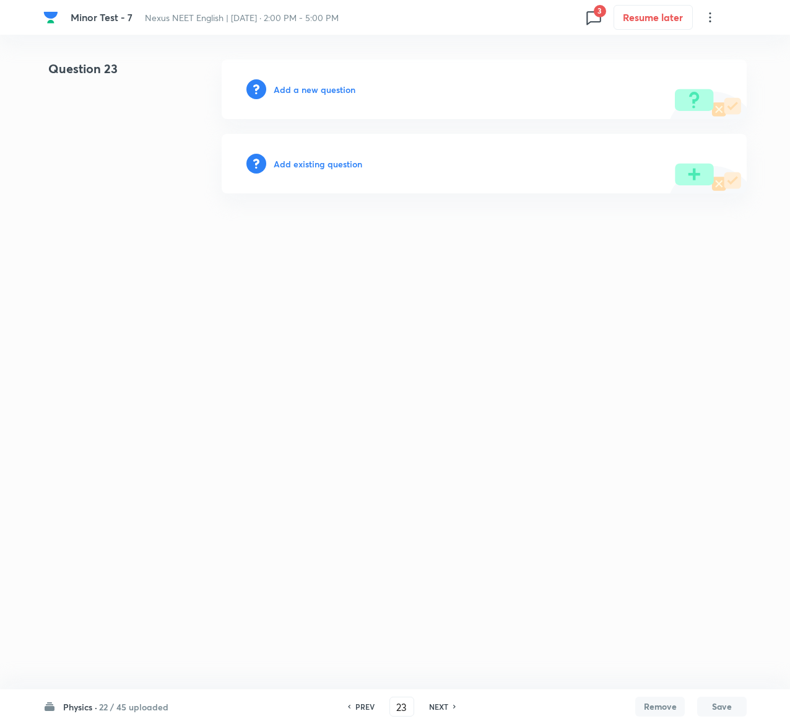
click at [338, 164] on h6 "Add existing question" at bounding box center [318, 163] width 89 height 13
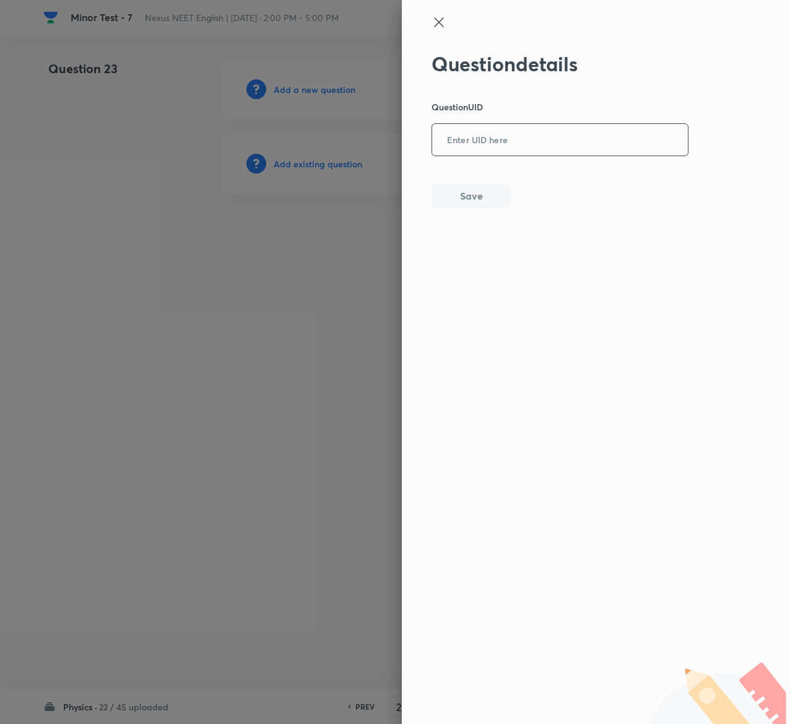
click at [560, 131] on input "text" at bounding box center [560, 140] width 256 height 30
paste input "V4PPR"
type input "V4PPR"
click at [494, 192] on button "Save" at bounding box center [471, 194] width 79 height 25
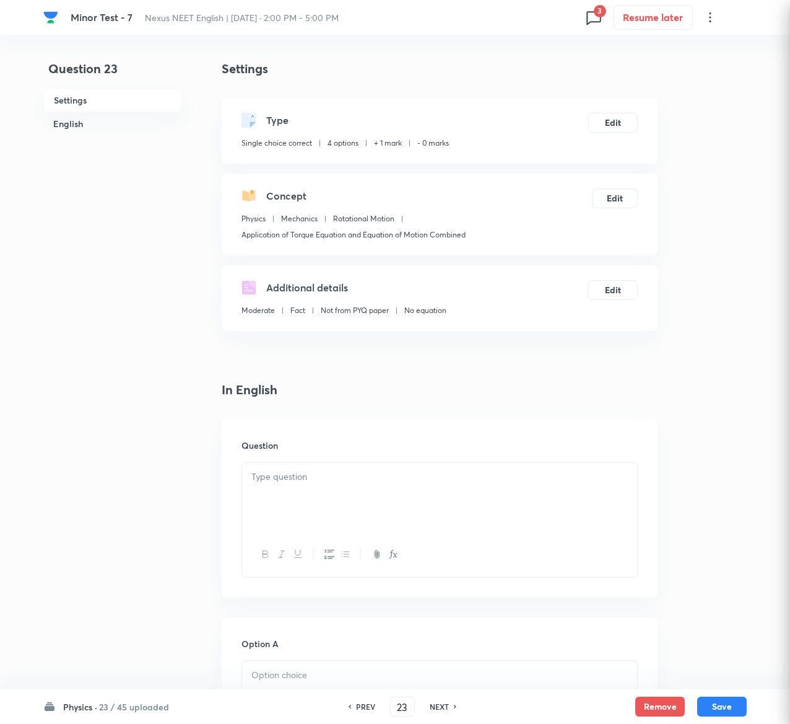
checkbox input "true"
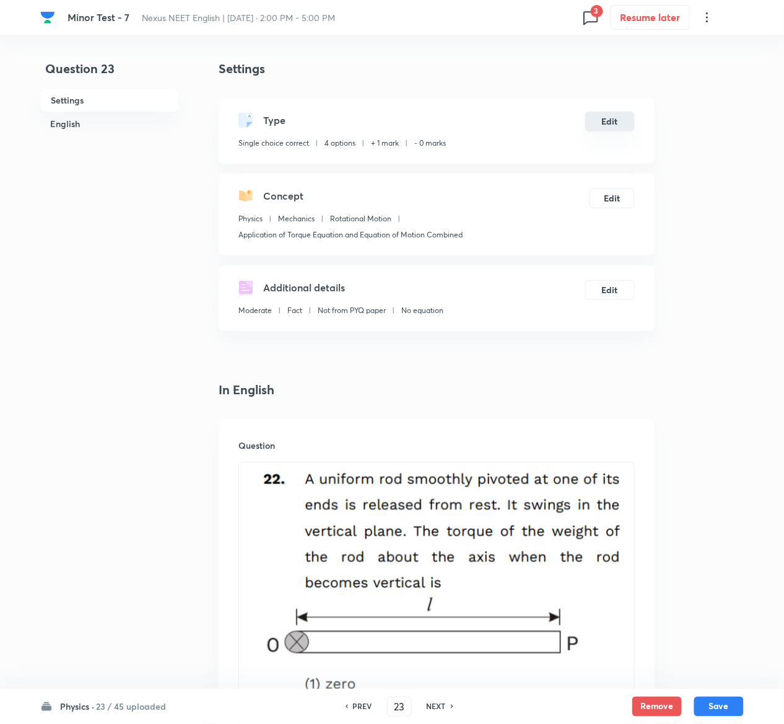
click at [612, 116] on button "Edit" at bounding box center [610, 122] width 50 height 20
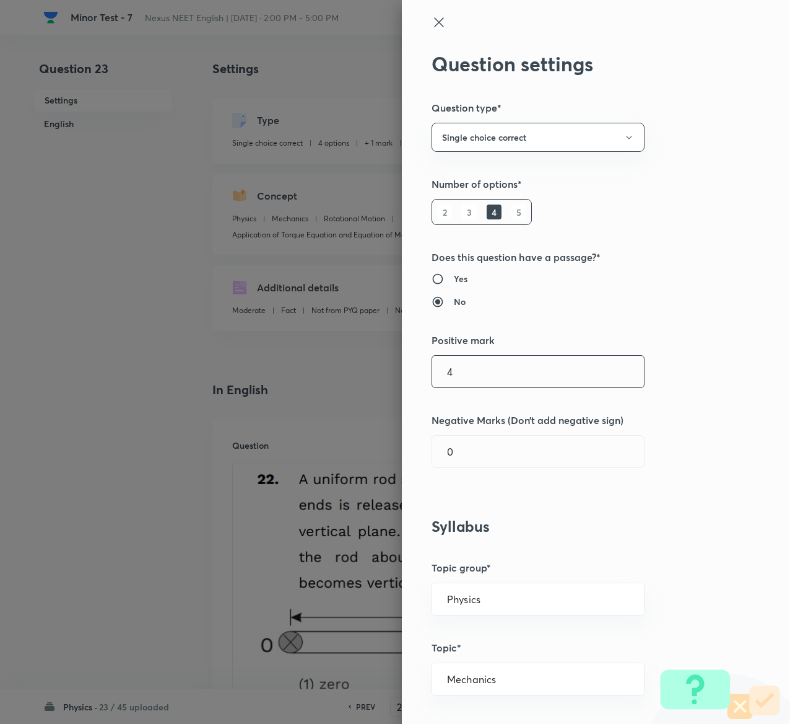
type input "4"
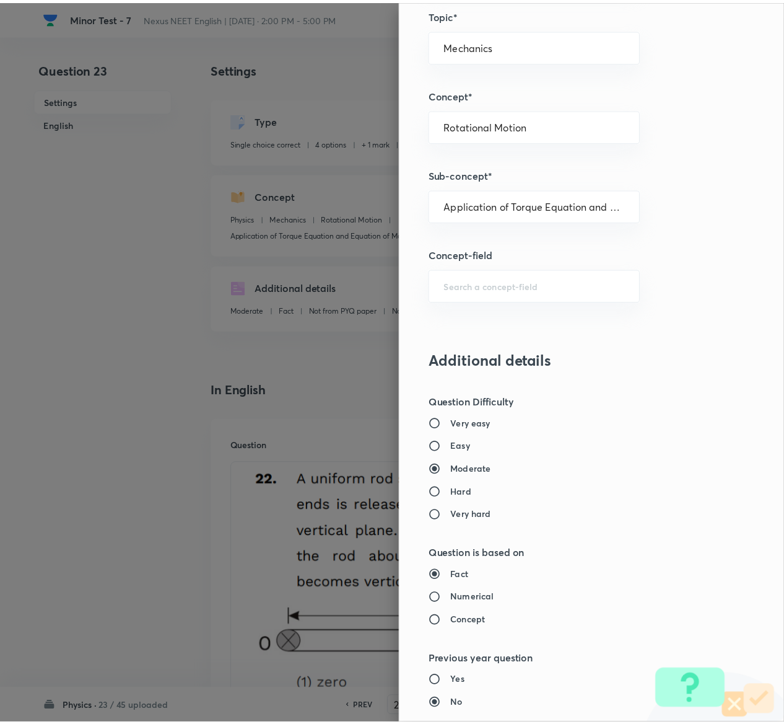
scroll to position [968, 0]
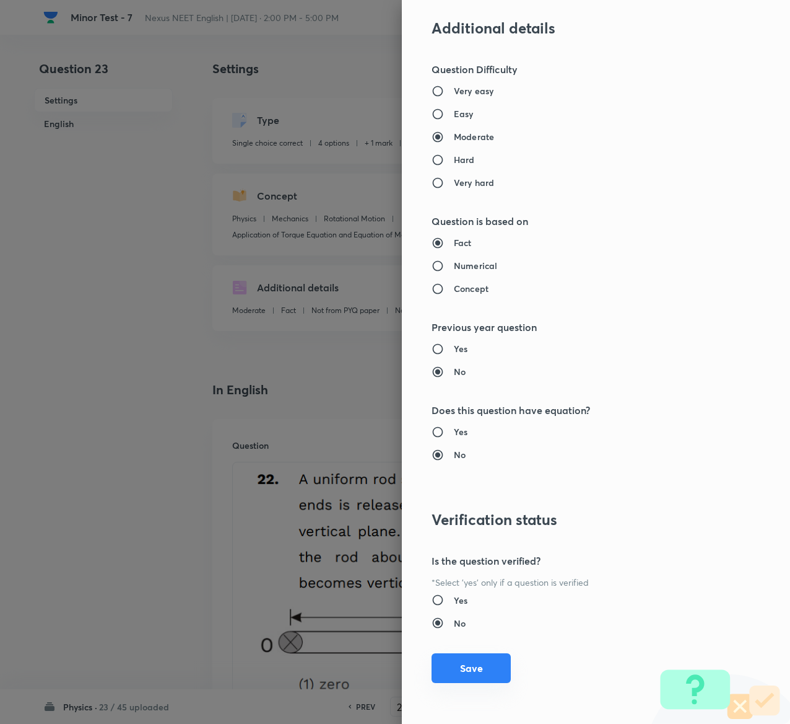
type input "1"
click at [447, 663] on button "Save" at bounding box center [471, 668] width 79 height 30
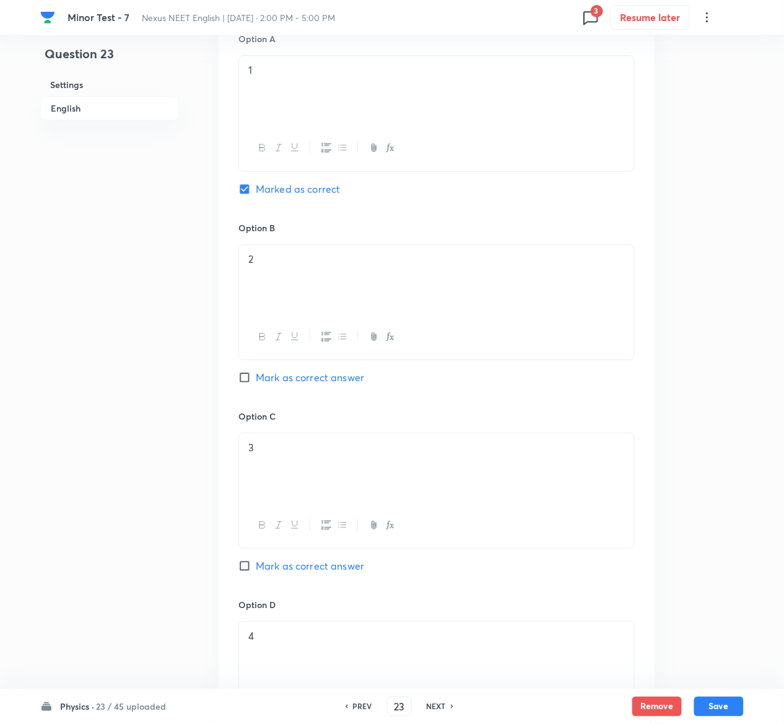
scroll to position [1277, 0]
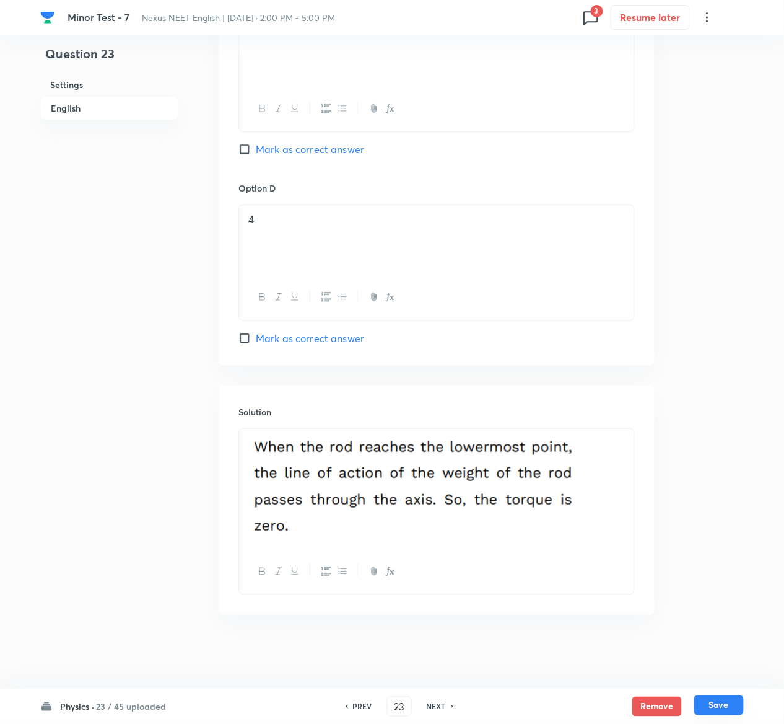
click at [737, 701] on button "Save" at bounding box center [719, 705] width 50 height 20
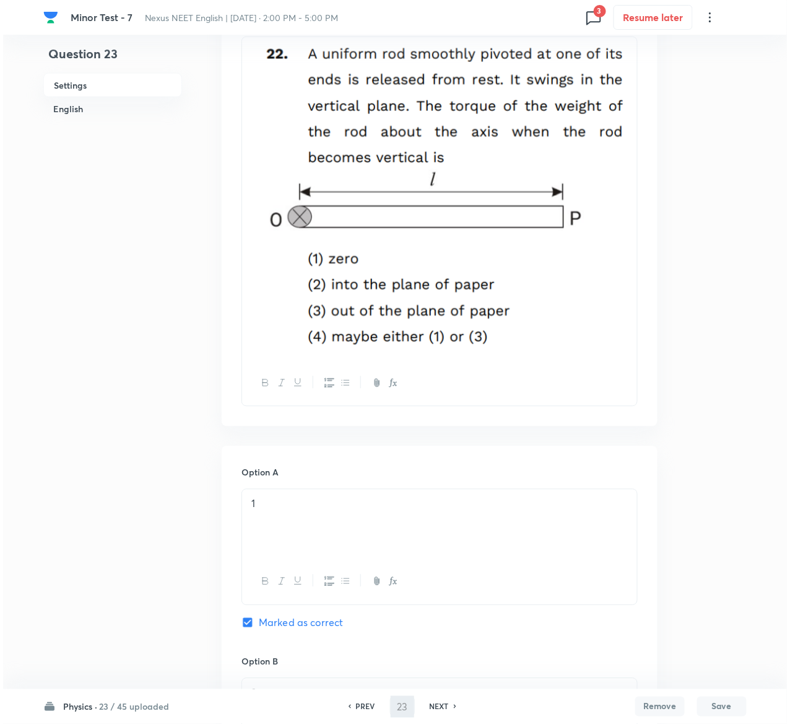
scroll to position [0, 0]
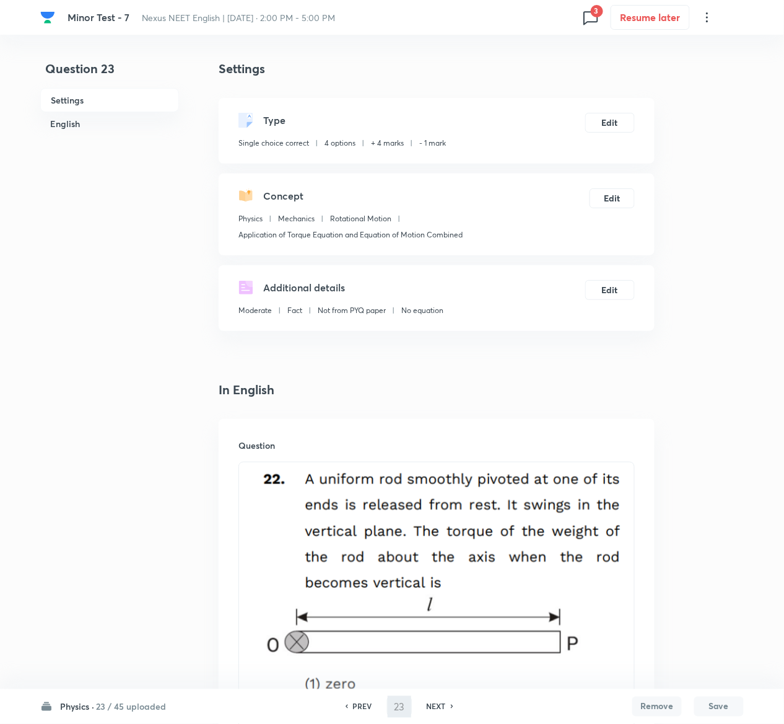
type input "24"
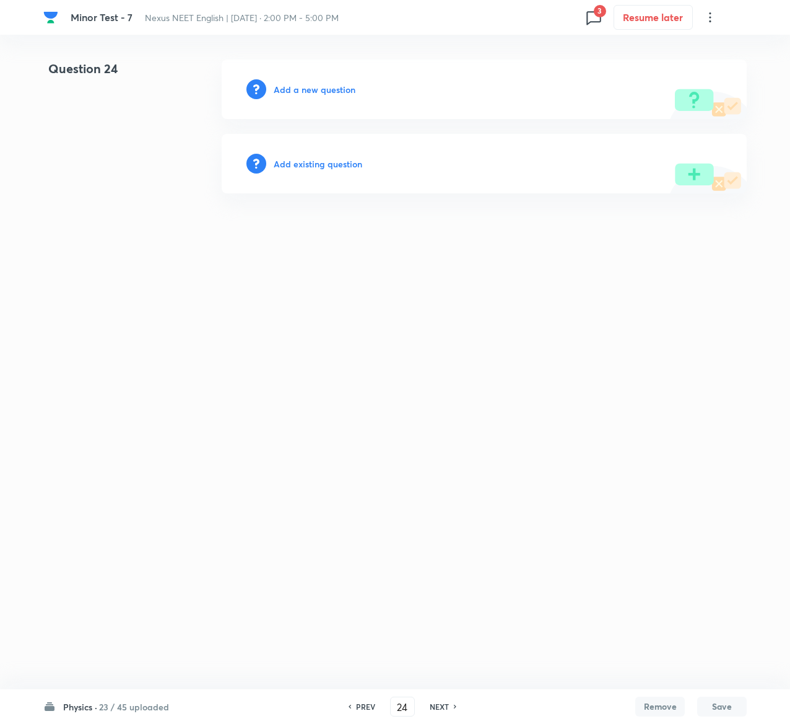
click at [336, 155] on div "Add existing question" at bounding box center [484, 163] width 525 height 59
click at [336, 162] on h6 "Add existing question" at bounding box center [318, 163] width 89 height 13
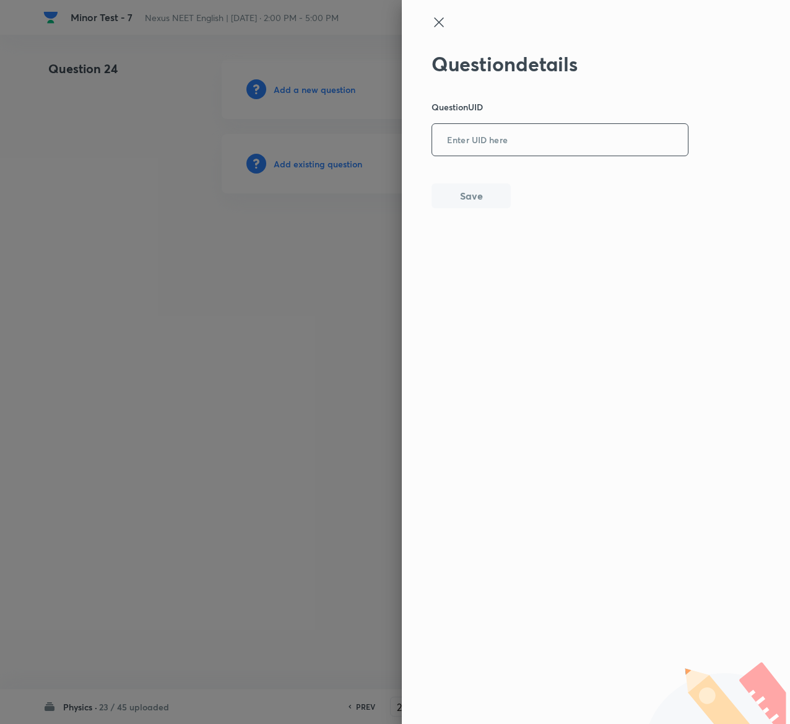
click at [508, 133] on input "text" at bounding box center [560, 140] width 256 height 30
paste input "7QSPF"
type input "7QSPF"
click at [492, 197] on button "Save" at bounding box center [471, 194] width 79 height 25
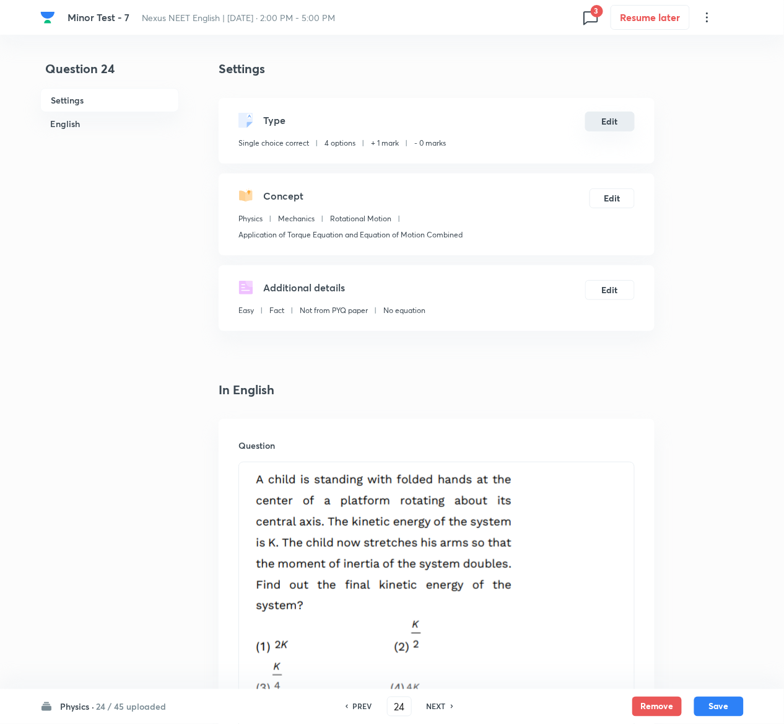
click at [615, 123] on button "Edit" at bounding box center [610, 122] width 50 height 20
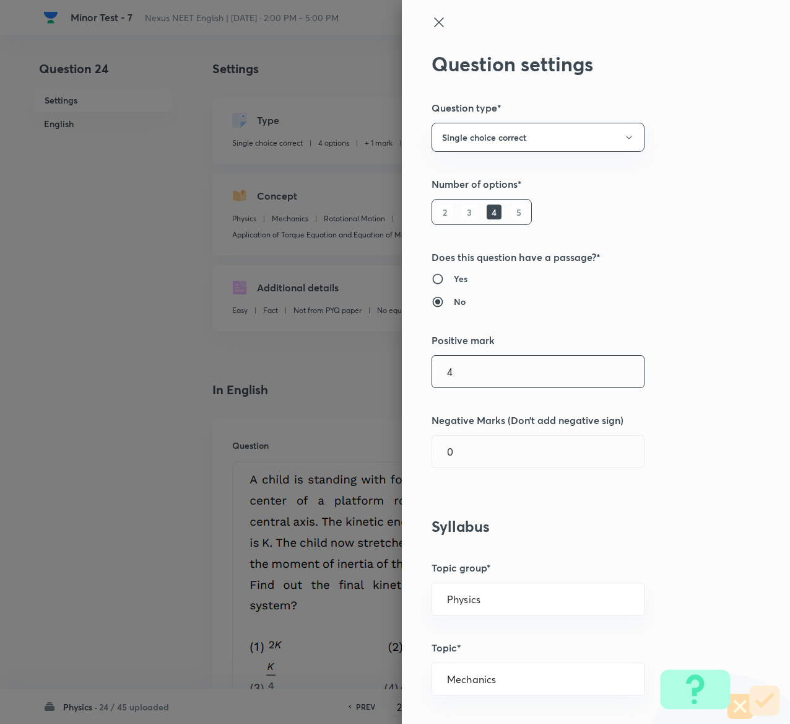
type input "4"
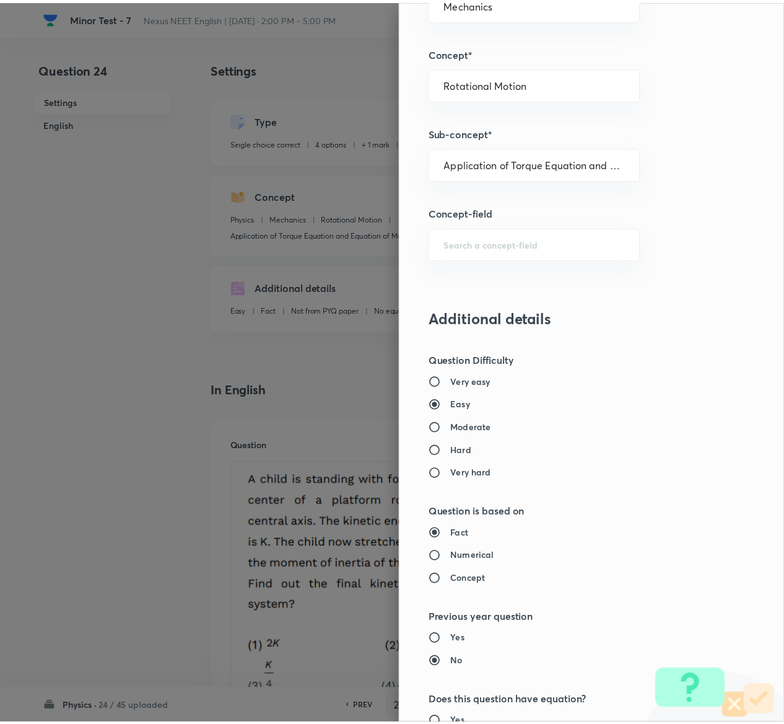
scroll to position [968, 0]
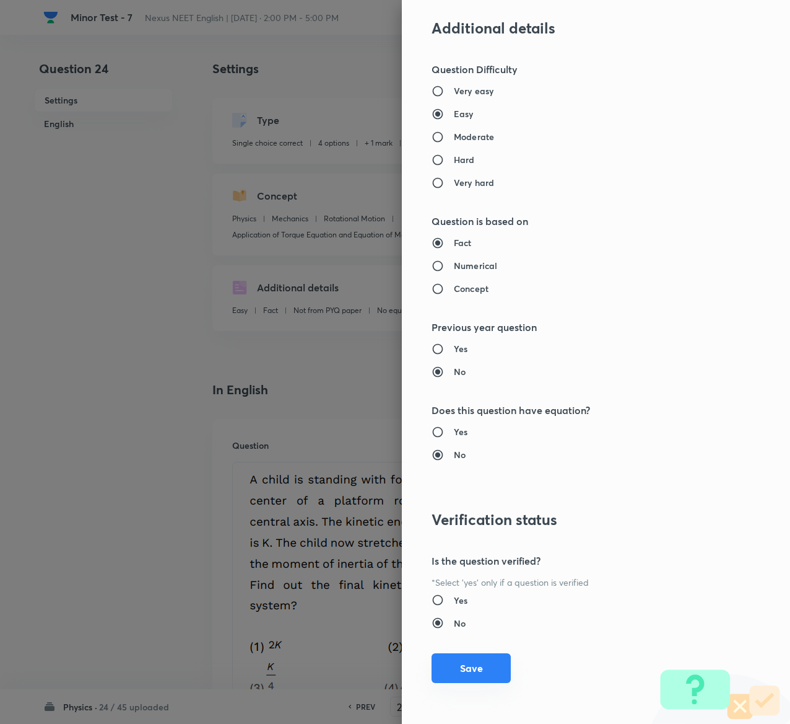
type input "1"
click at [456, 667] on button "Save" at bounding box center [471, 668] width 79 height 30
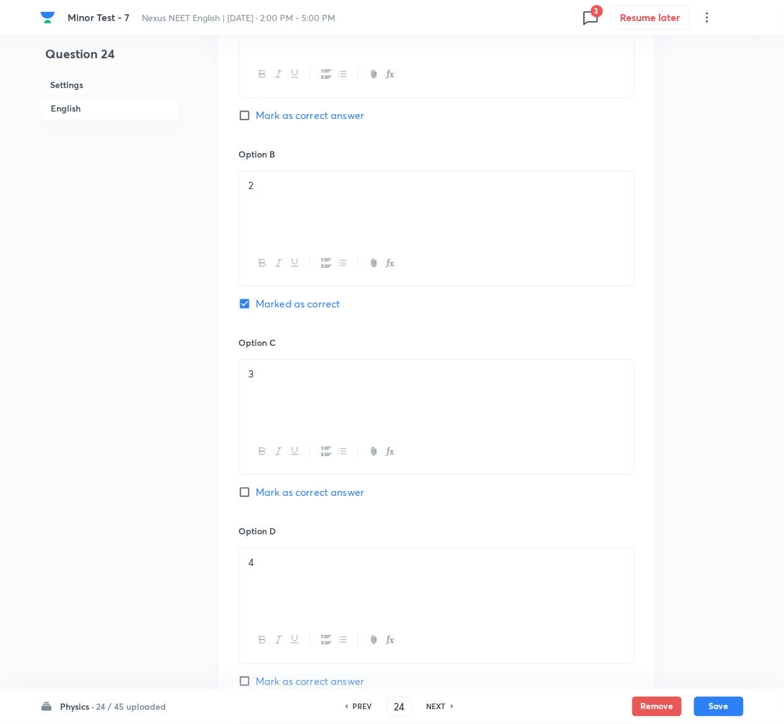
scroll to position [1225, 0]
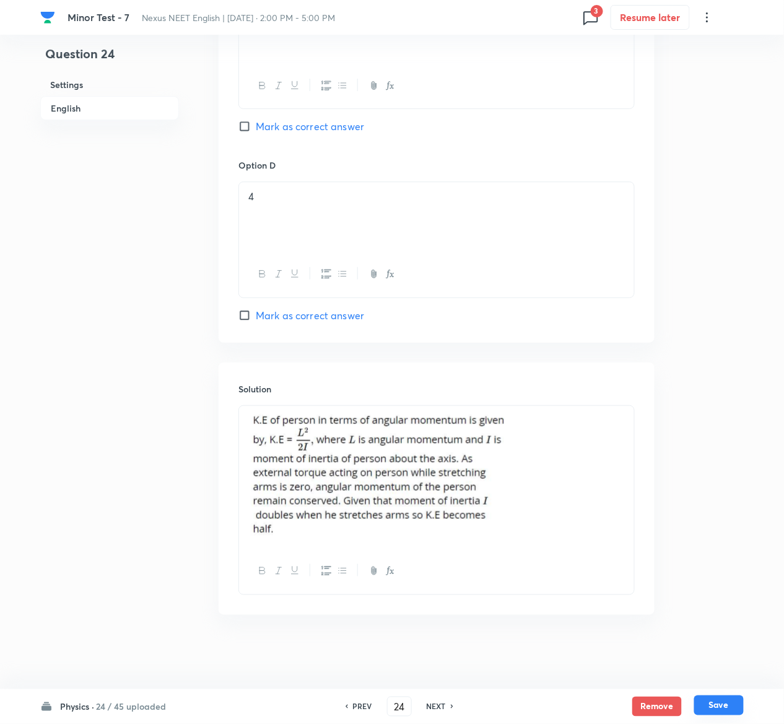
click at [729, 700] on button "Save" at bounding box center [719, 705] width 50 height 20
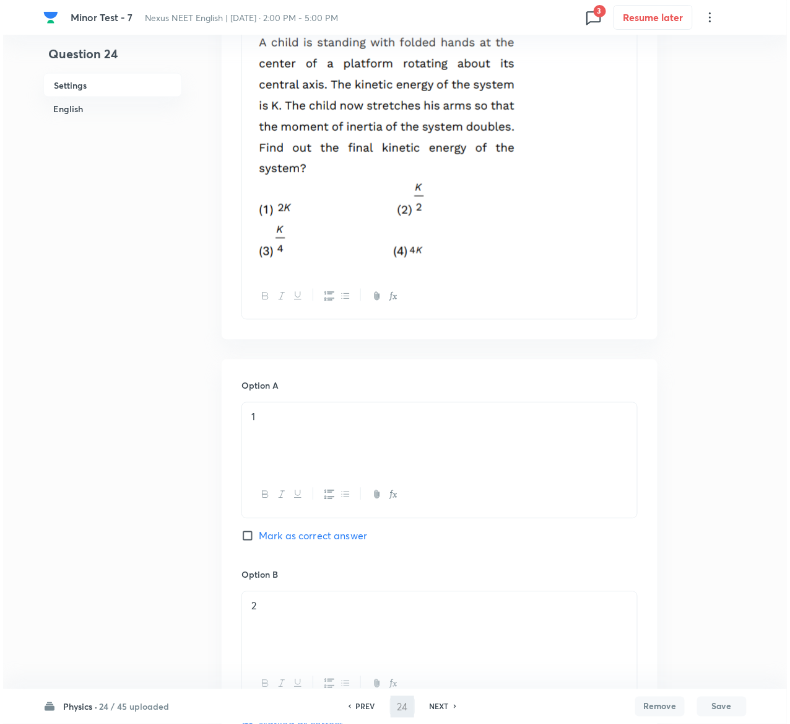
scroll to position [0, 0]
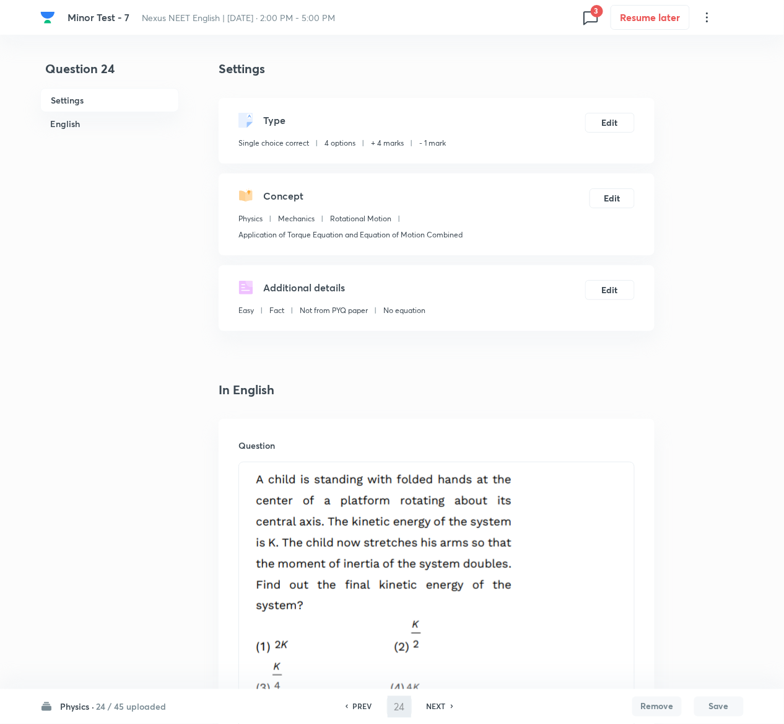
type input "25"
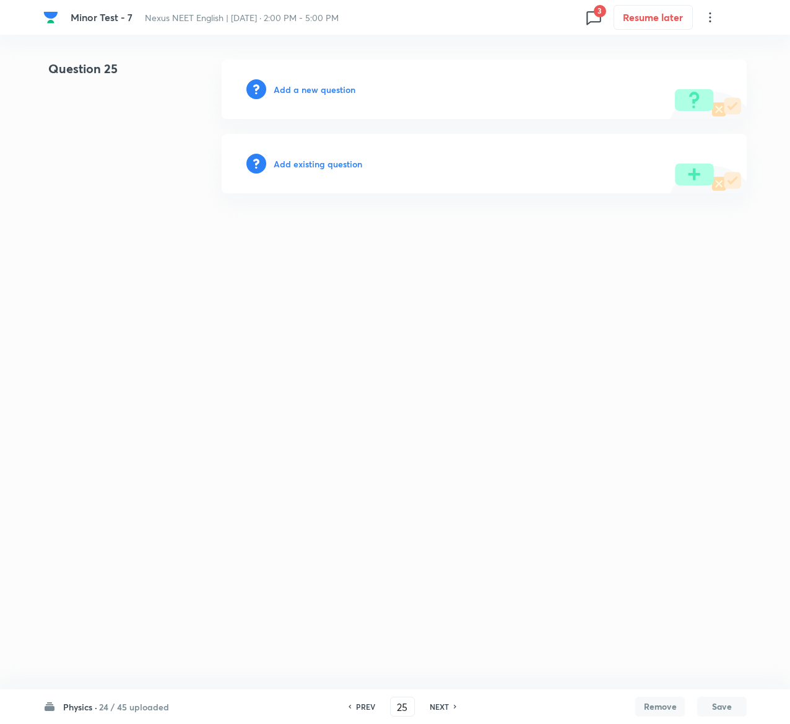
drag, startPoint x: 339, startPoint y: 151, endPoint x: 342, endPoint y: 160, distance: 10.2
click at [342, 160] on div "Add existing question" at bounding box center [484, 163] width 525 height 59
click at [342, 160] on h6 "Add existing question" at bounding box center [318, 163] width 89 height 13
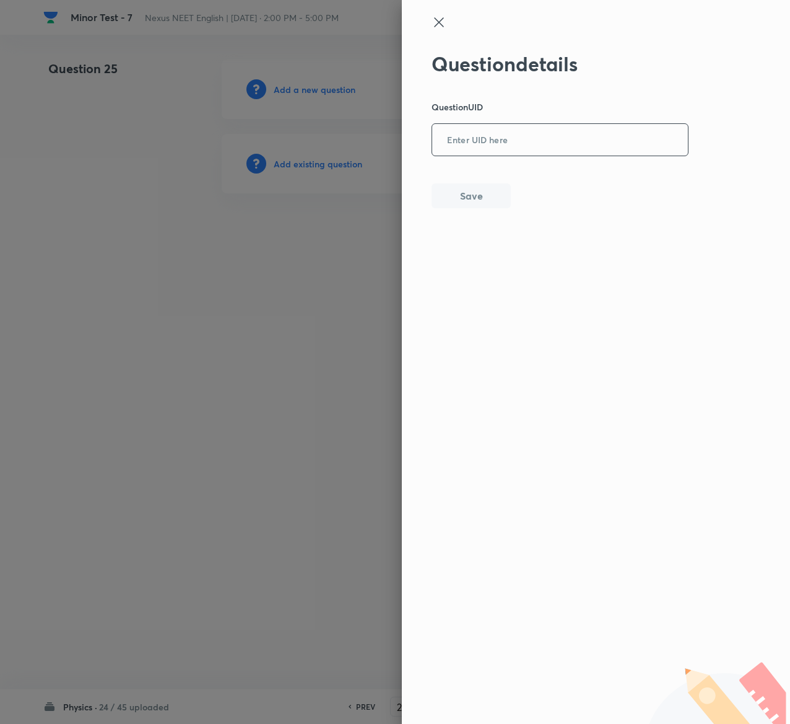
drag, startPoint x: 559, startPoint y: 110, endPoint x: 566, endPoint y: 136, distance: 26.3
click at [566, 136] on div "Question details Question UID ​ Save" at bounding box center [561, 130] width 258 height 156
click at [566, 136] on input "text" at bounding box center [560, 140] width 256 height 30
paste input "FUS0P"
type input "FUS0P"
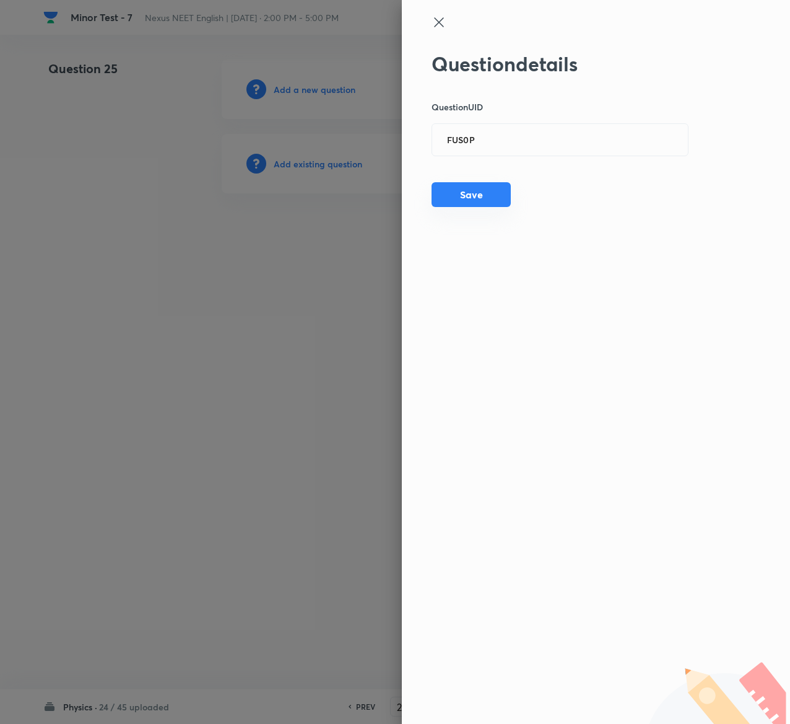
click at [459, 190] on button "Save" at bounding box center [471, 194] width 79 height 25
click at [459, 190] on button "Save" at bounding box center [471, 195] width 79 height 25
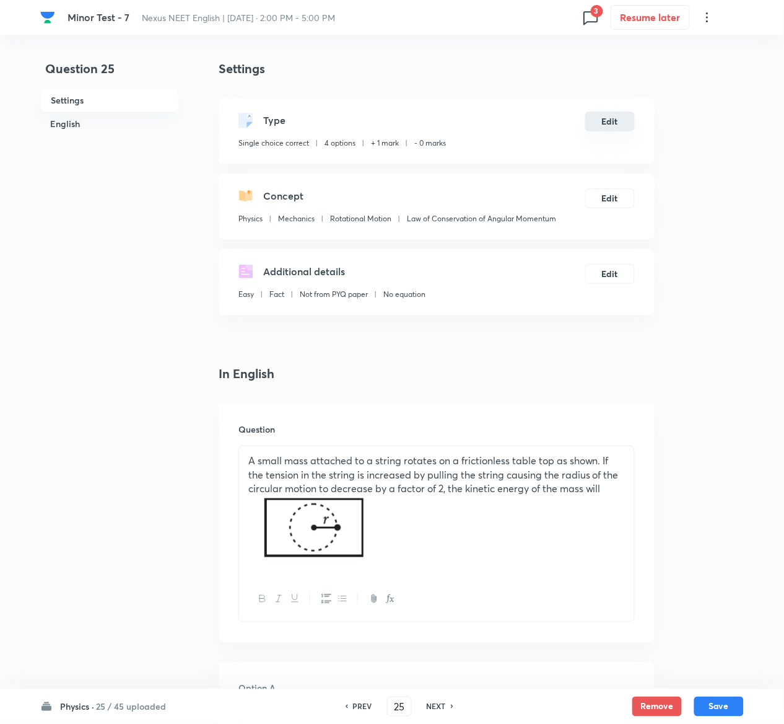
click at [615, 114] on button "Edit" at bounding box center [610, 122] width 50 height 20
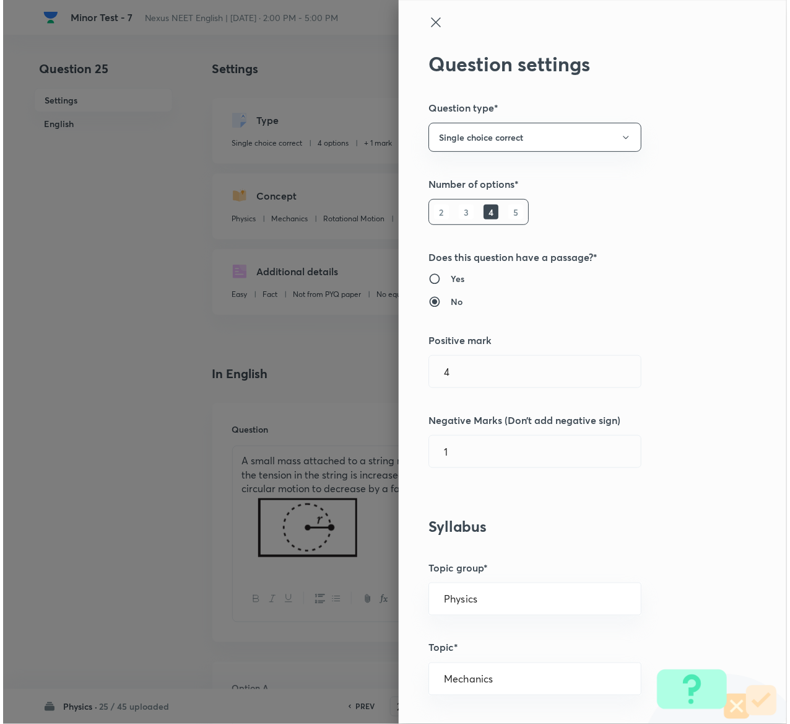
type input "1"
type input "0"
type input "Law of Conservation of Angular Momentum"
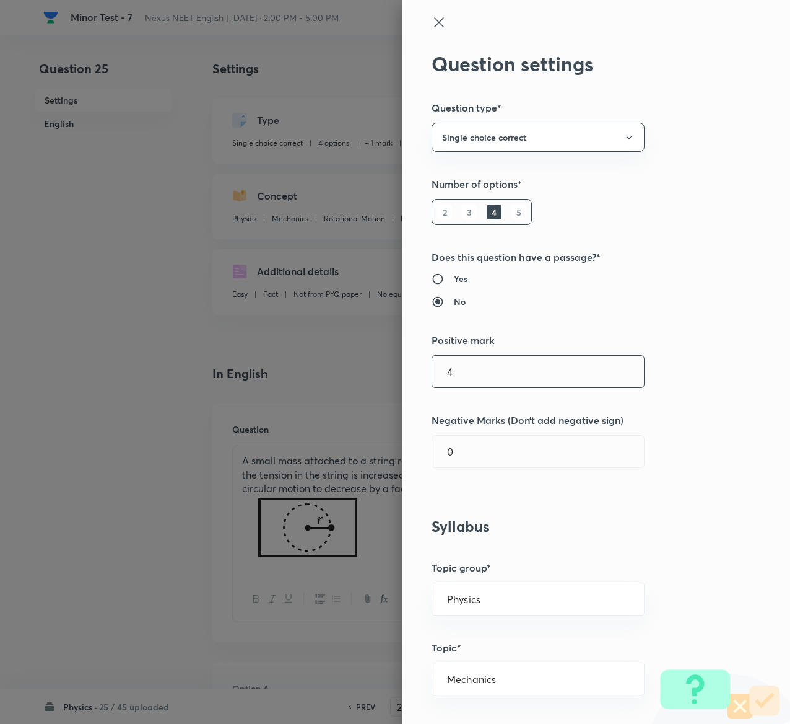
type input "4"
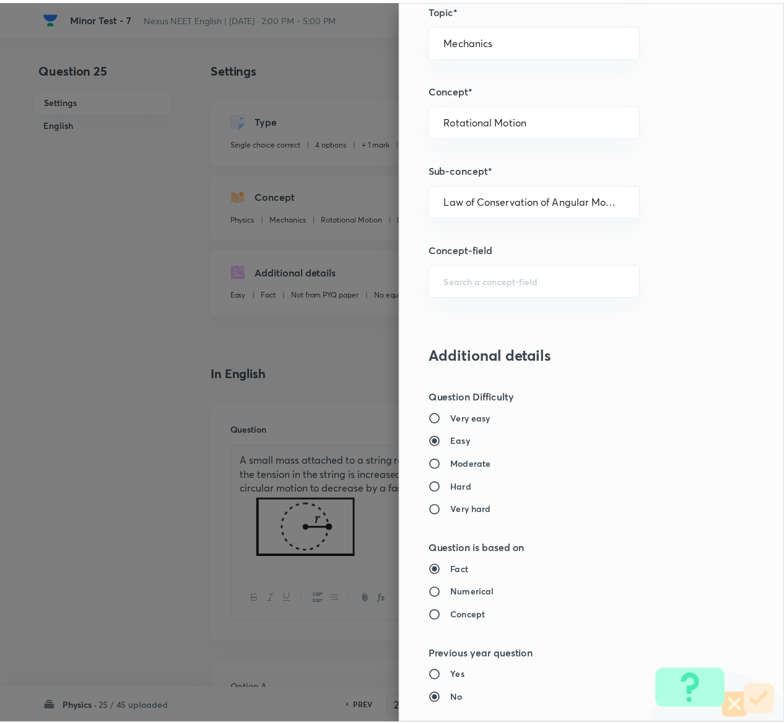
scroll to position [968, 0]
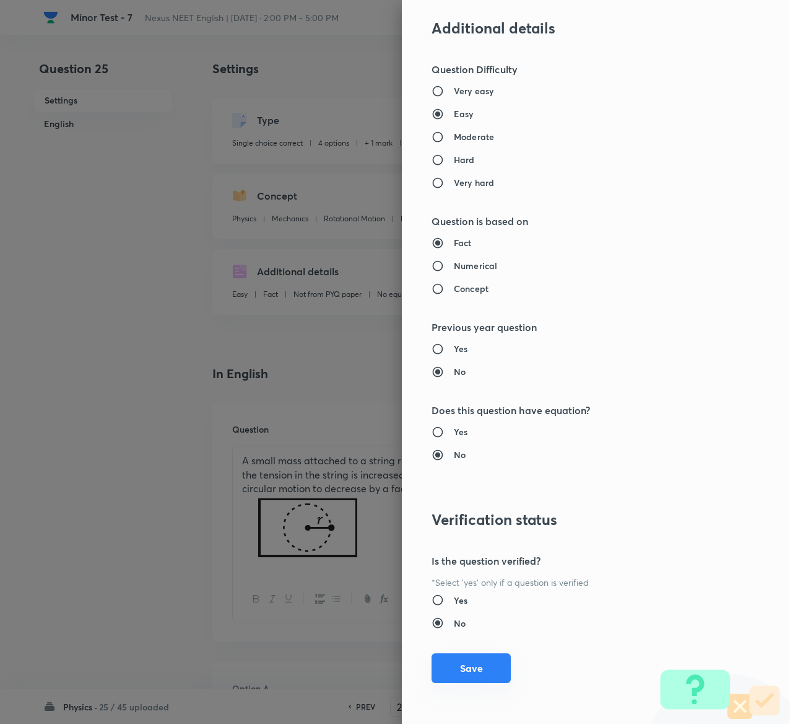
type input "1"
click at [459, 663] on button "Save" at bounding box center [471, 668] width 79 height 30
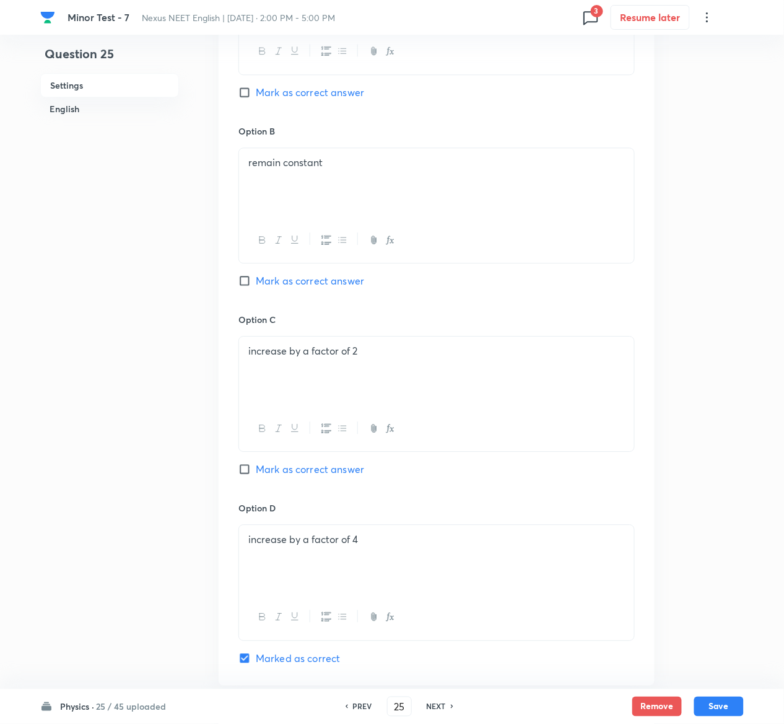
scroll to position [1023, 0]
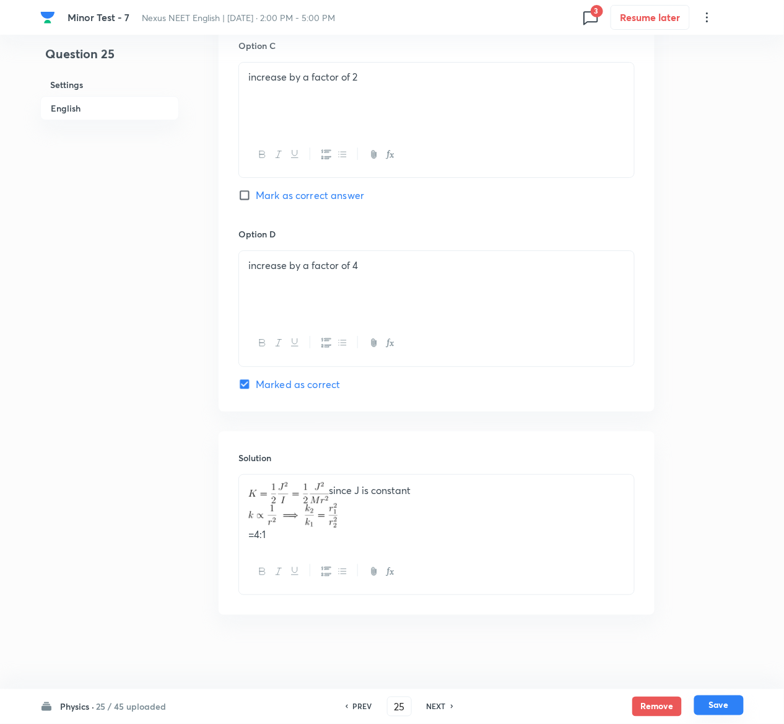
click at [733, 704] on button "Save" at bounding box center [719, 705] width 50 height 20
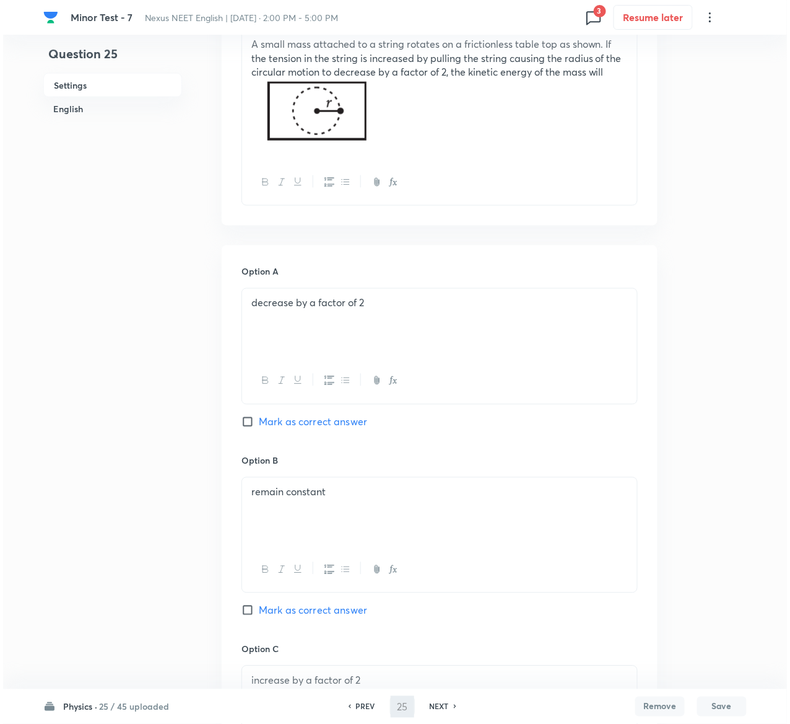
scroll to position [0, 0]
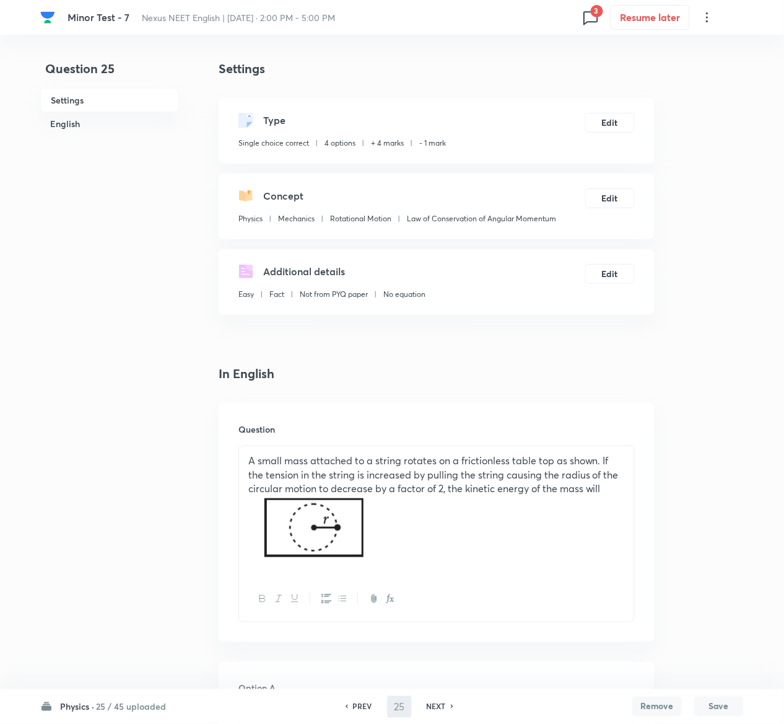
type input "26"
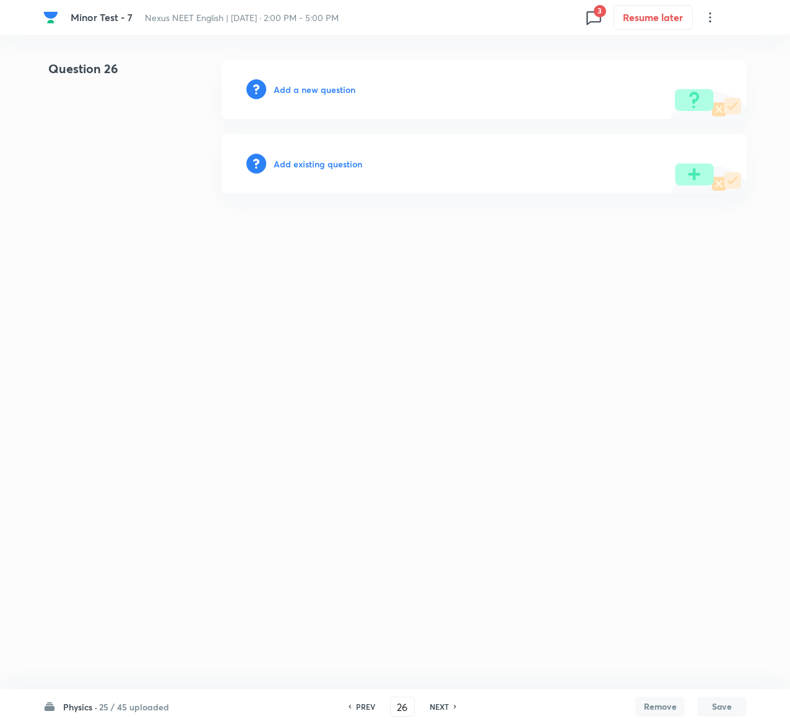
click at [335, 163] on h6 "Add existing question" at bounding box center [318, 163] width 89 height 13
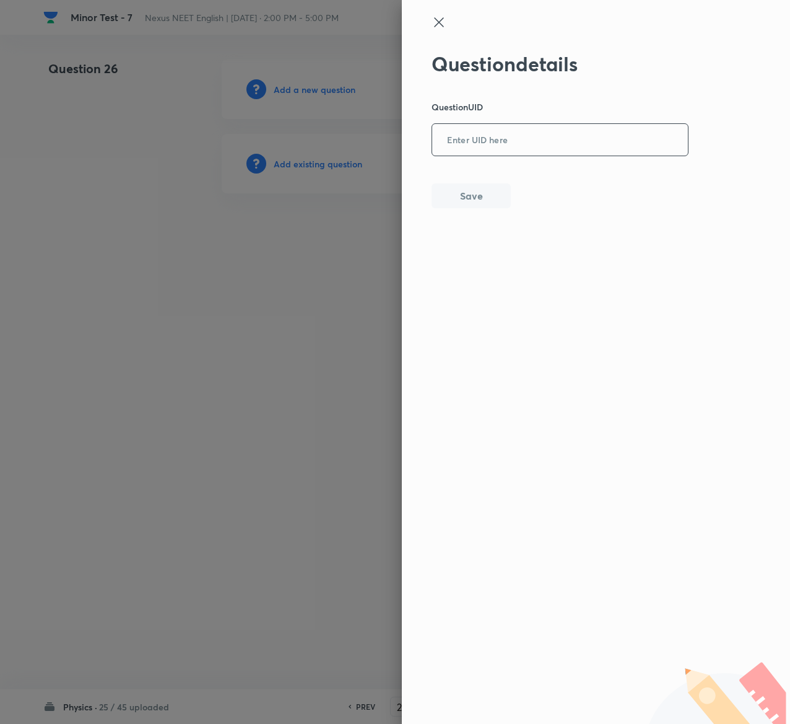
click at [544, 128] on input "text" at bounding box center [560, 140] width 256 height 30
paste input "5P86U"
type input "5P86U"
click at [489, 192] on button "Save" at bounding box center [471, 194] width 79 height 25
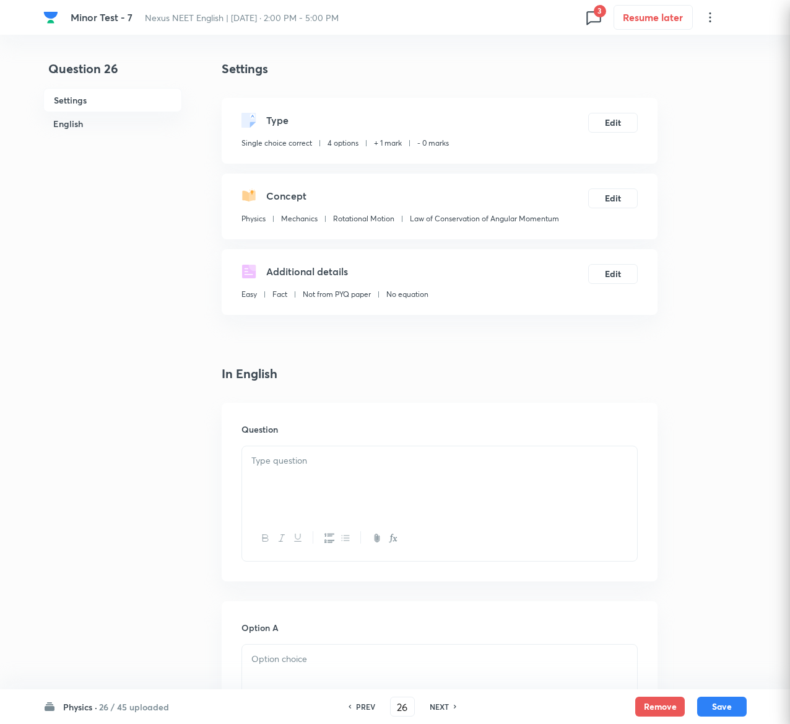
checkbox input "true"
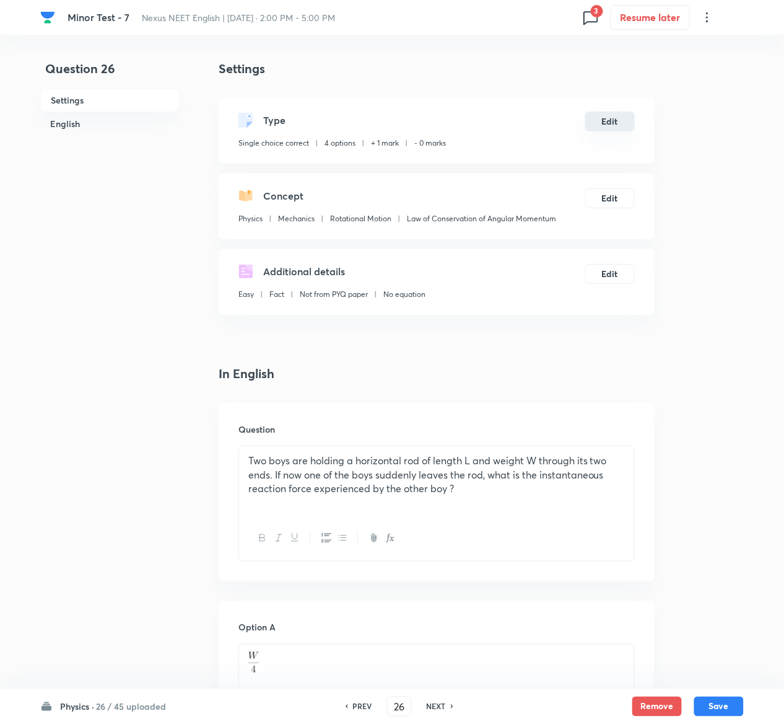
click at [618, 121] on button "Edit" at bounding box center [610, 122] width 50 height 20
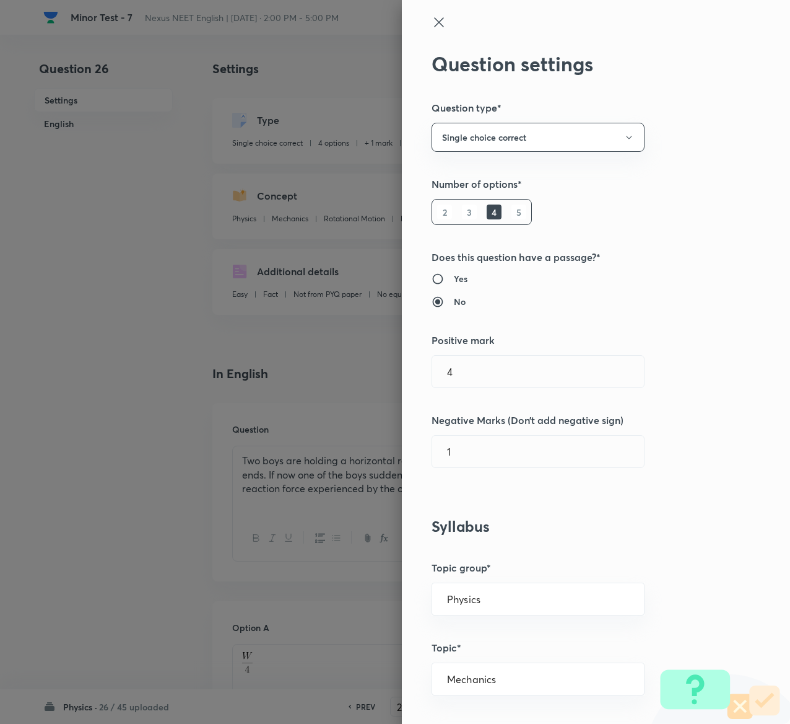
type input "1"
type input "0"
type input "4"
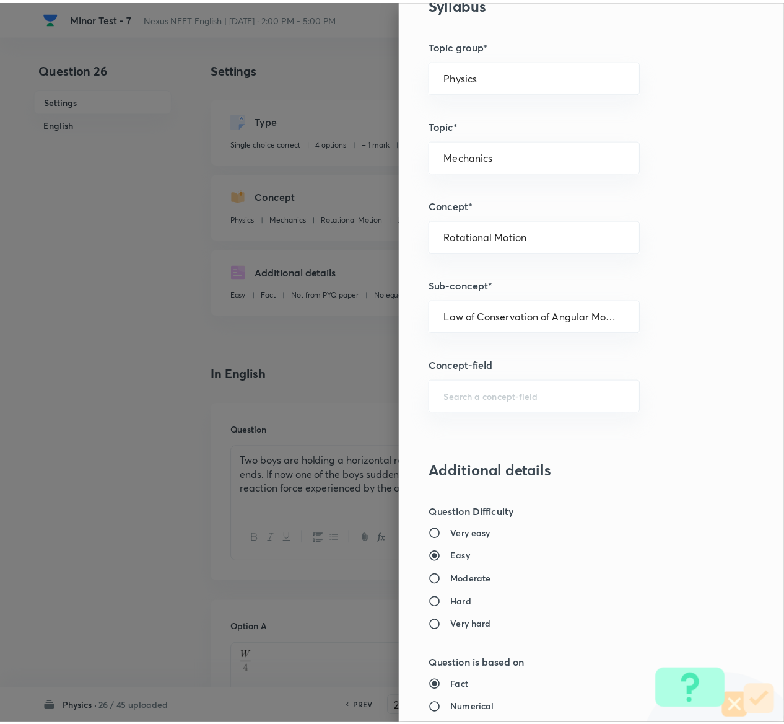
scroll to position [968, 0]
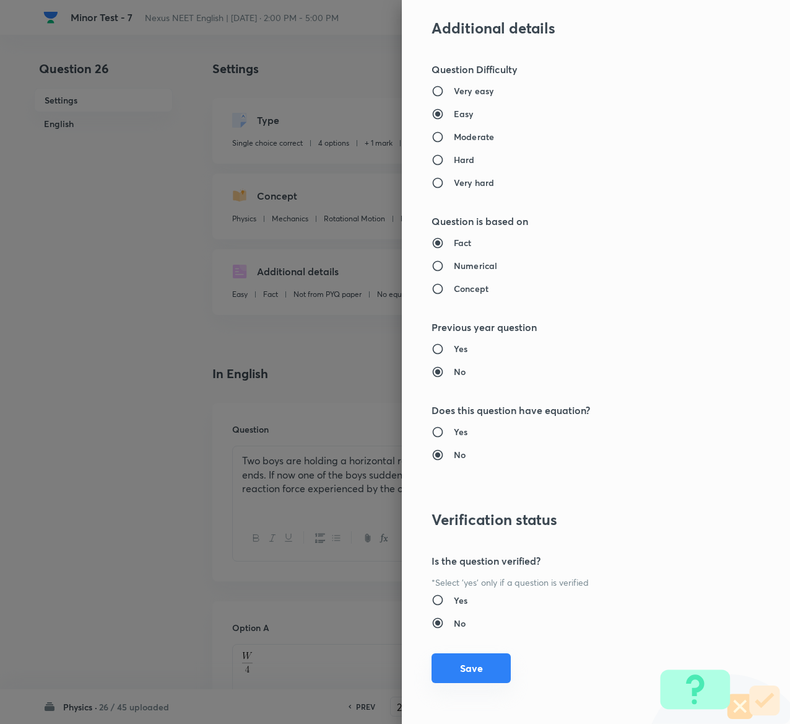
type input "1"
click at [449, 673] on button "Save" at bounding box center [471, 668] width 79 height 30
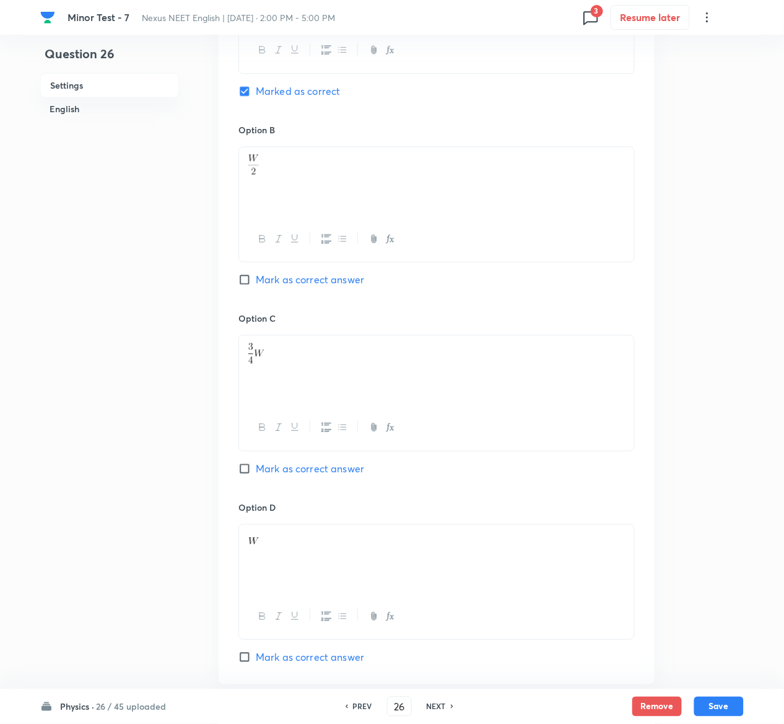
scroll to position [1163, 0]
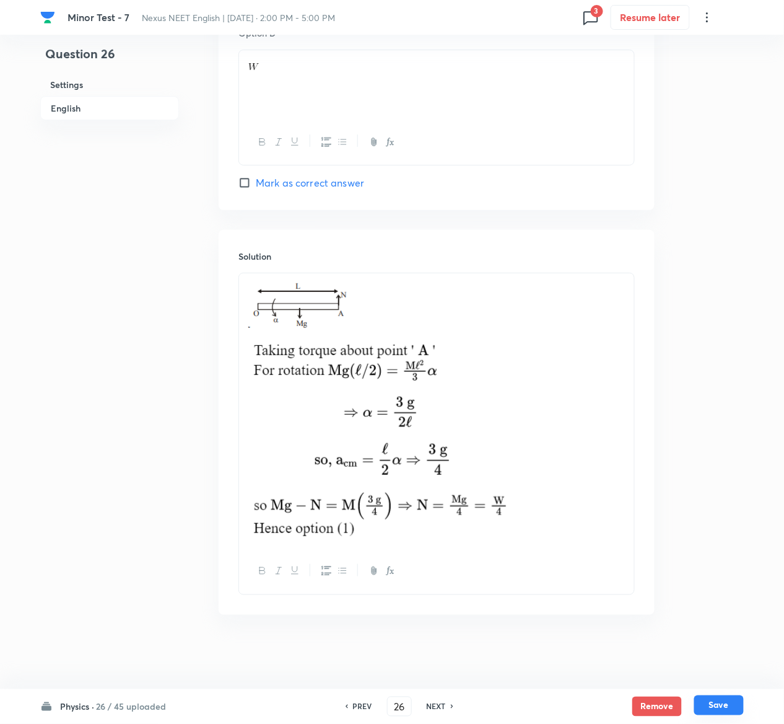
click at [731, 704] on button "Save" at bounding box center [719, 705] width 50 height 20
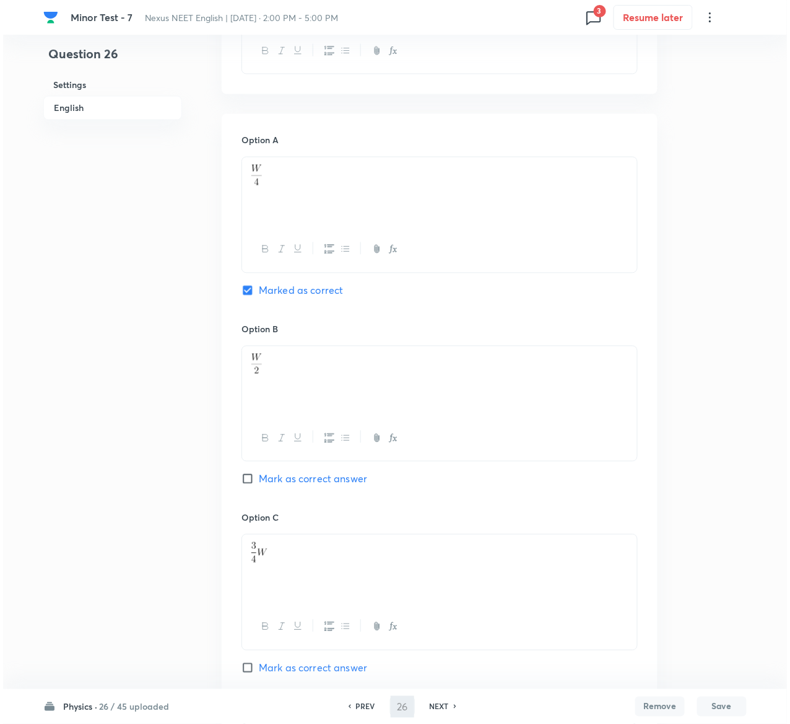
scroll to position [0, 0]
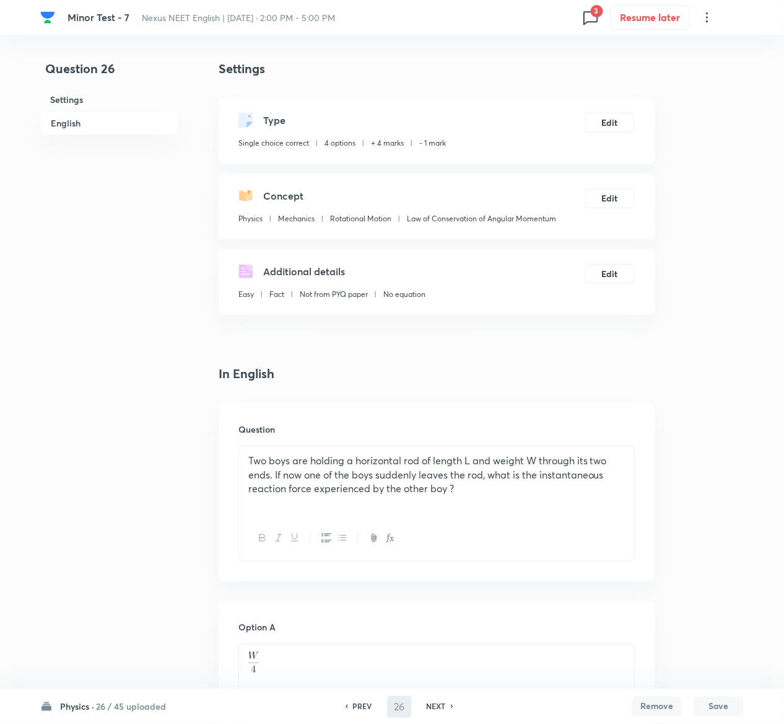
type input "27"
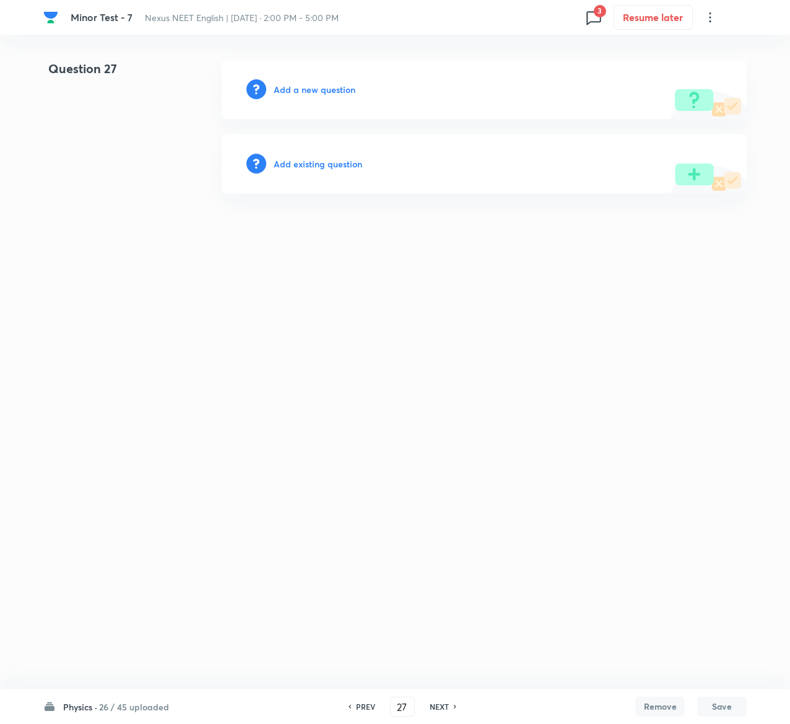
click at [321, 163] on h6 "Add existing question" at bounding box center [318, 163] width 89 height 13
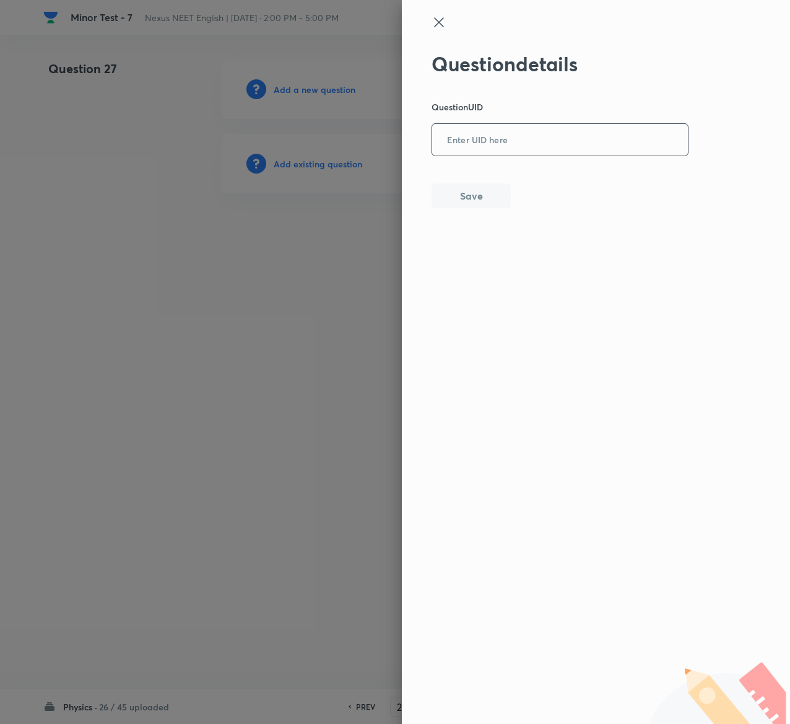
click at [549, 154] on input "text" at bounding box center [560, 140] width 256 height 30
paste input "NRZV4"
type input "NRZV4"
click at [491, 187] on button "Save" at bounding box center [471, 194] width 79 height 25
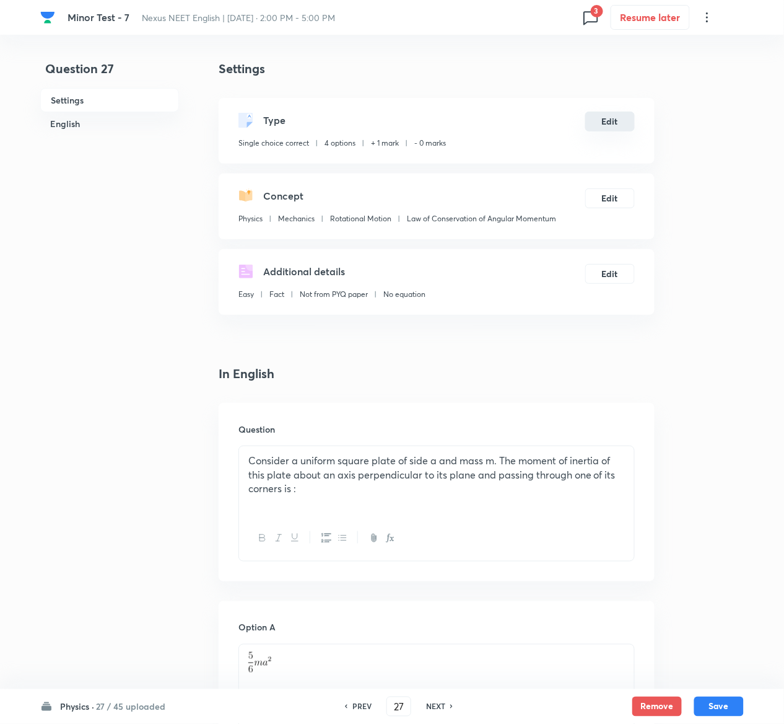
click at [620, 120] on button "Edit" at bounding box center [610, 122] width 50 height 20
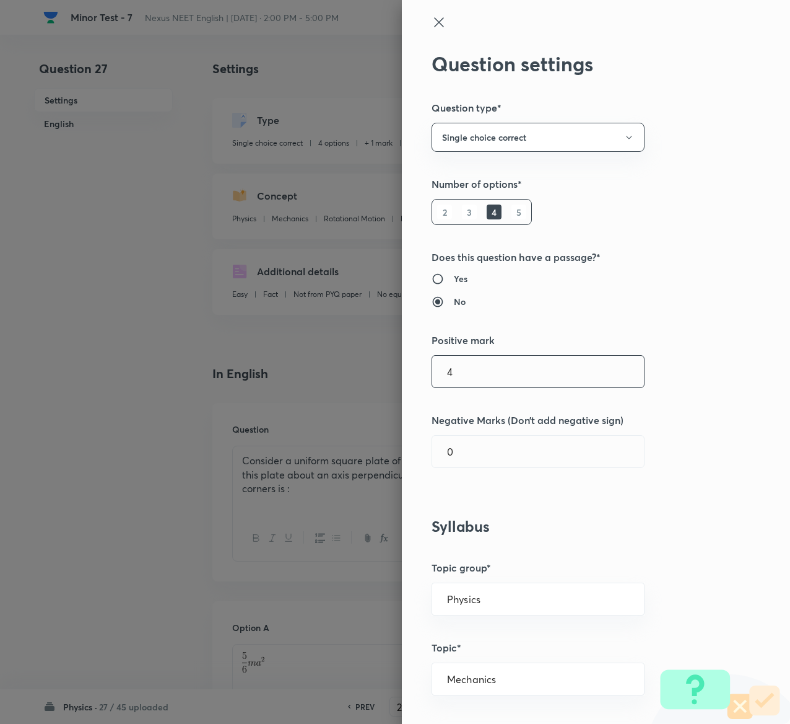
type input "4"
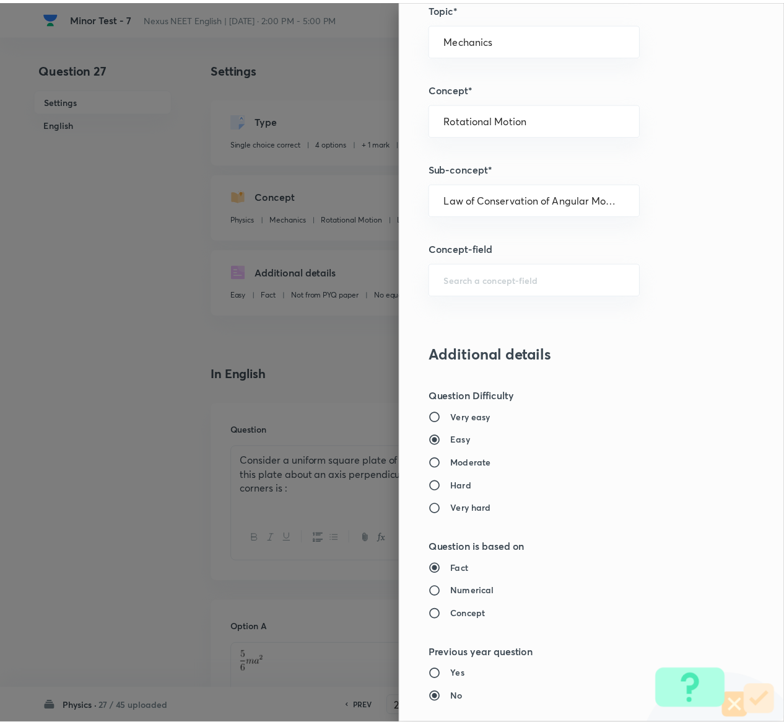
scroll to position [968, 0]
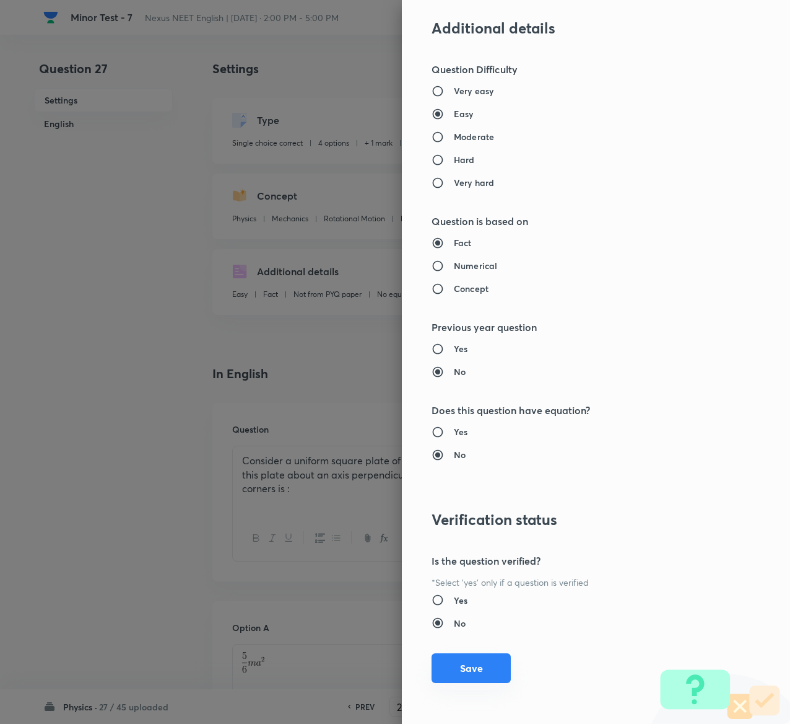
type input "1"
click at [468, 668] on button "Save" at bounding box center [471, 668] width 79 height 30
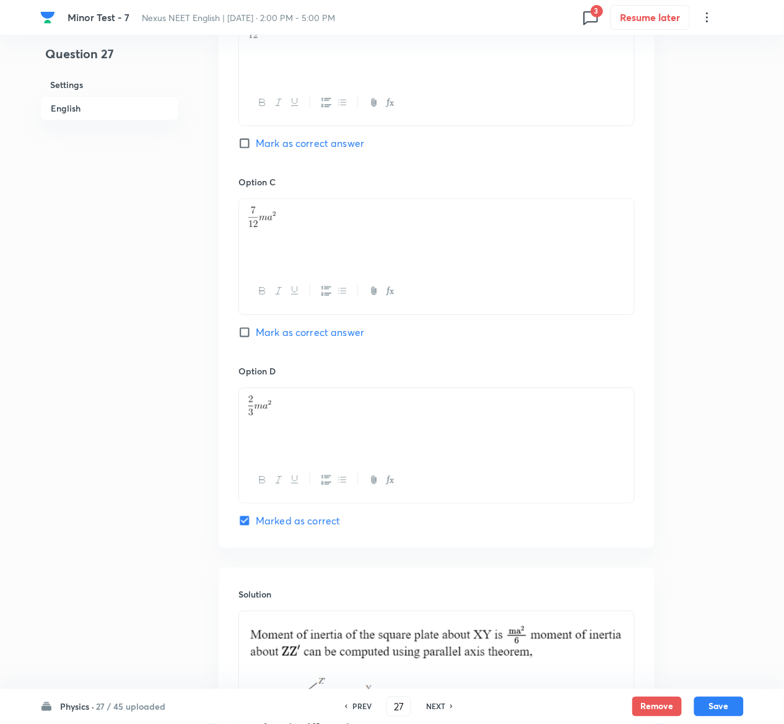
scroll to position [1127, 0]
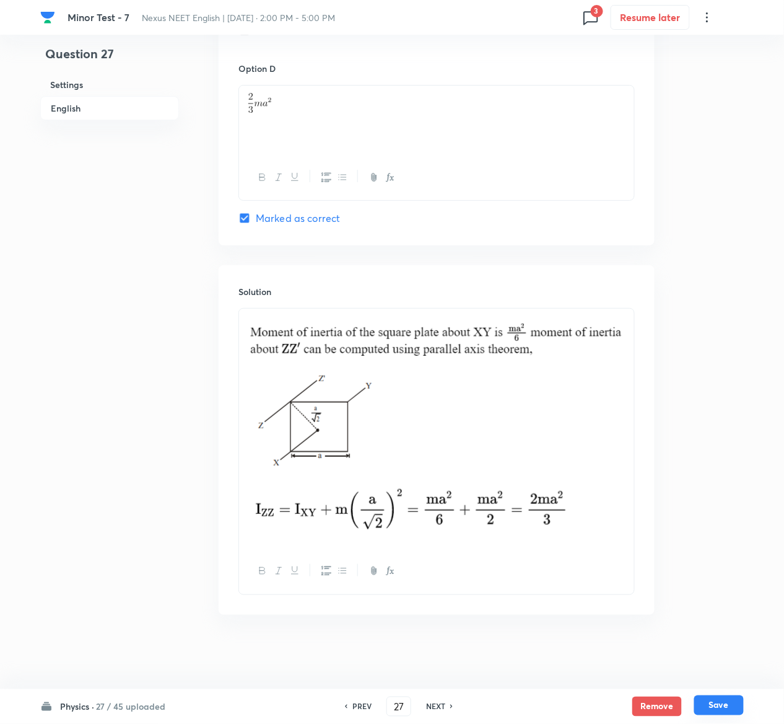
click at [735, 710] on button "Save" at bounding box center [719, 705] width 50 height 20
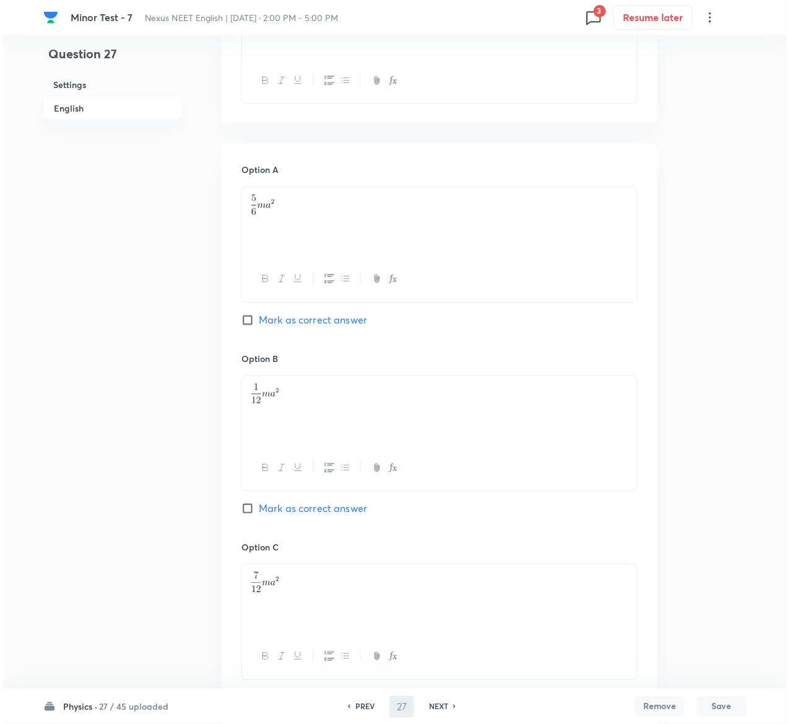
scroll to position [0, 0]
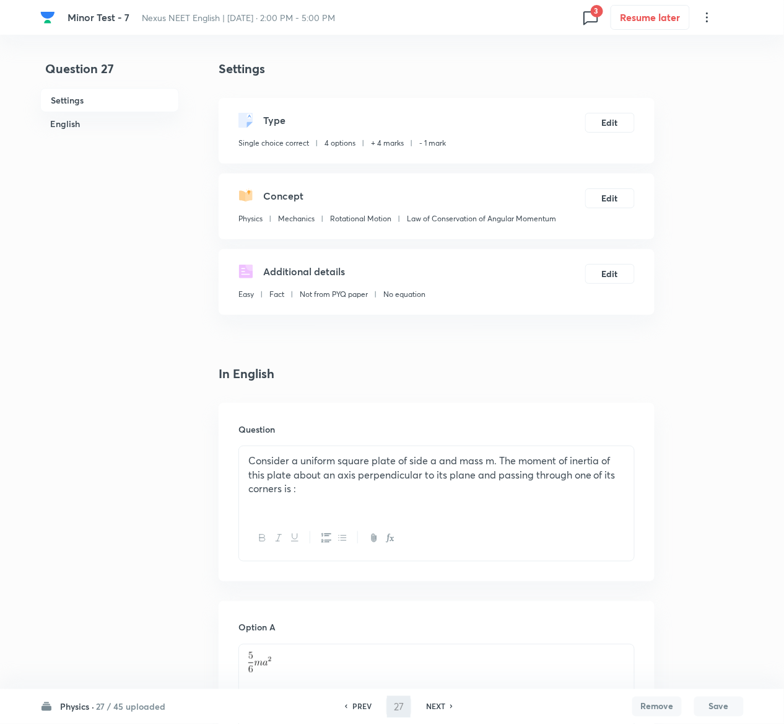
type input "28"
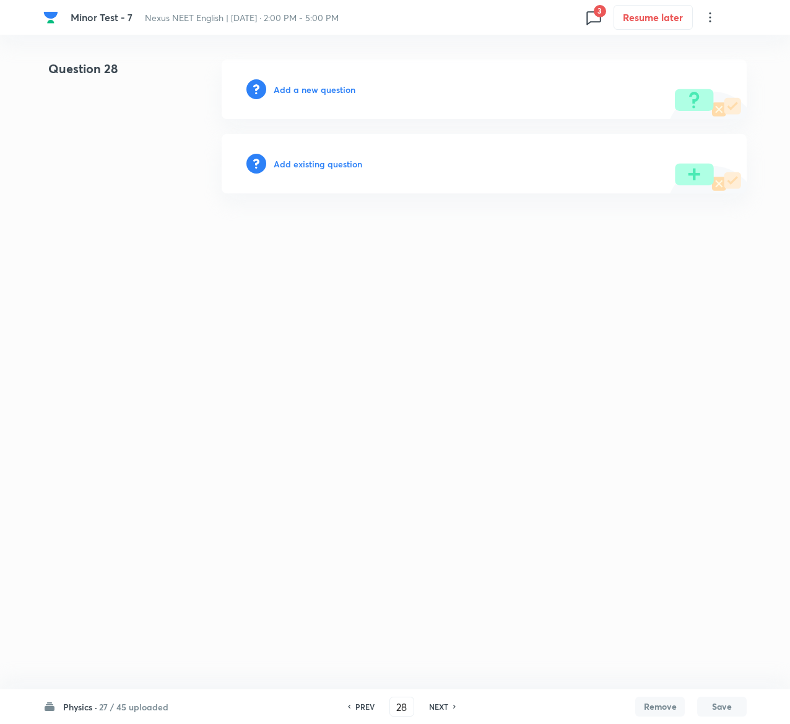
click at [304, 157] on h6 "Add existing question" at bounding box center [318, 163] width 89 height 13
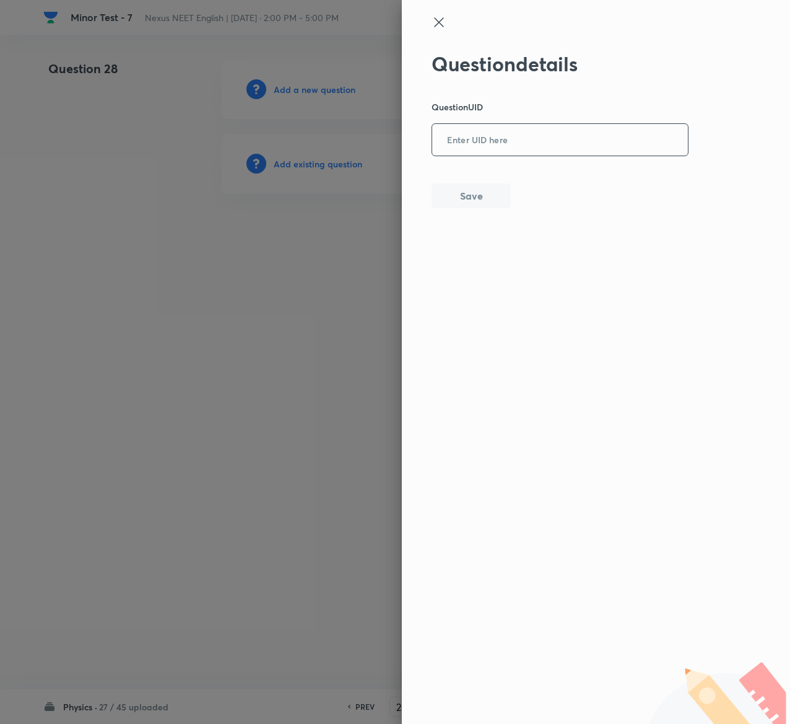
click at [566, 138] on input "text" at bounding box center [560, 140] width 256 height 30
paste input "DU16Y"
type input "DU16Y"
click at [450, 188] on button "Save" at bounding box center [471, 194] width 79 height 25
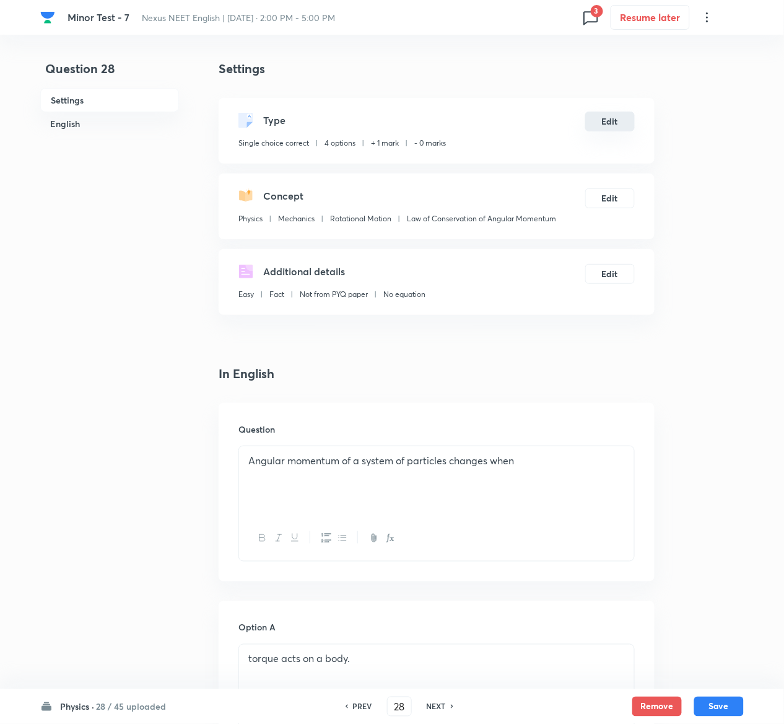
click at [617, 124] on button "Edit" at bounding box center [610, 122] width 50 height 20
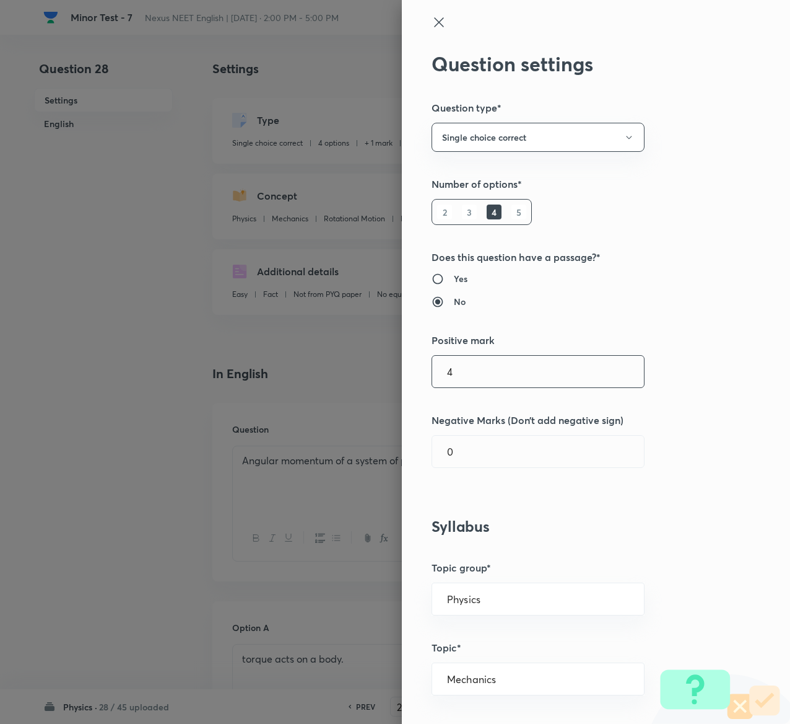
type input "4"
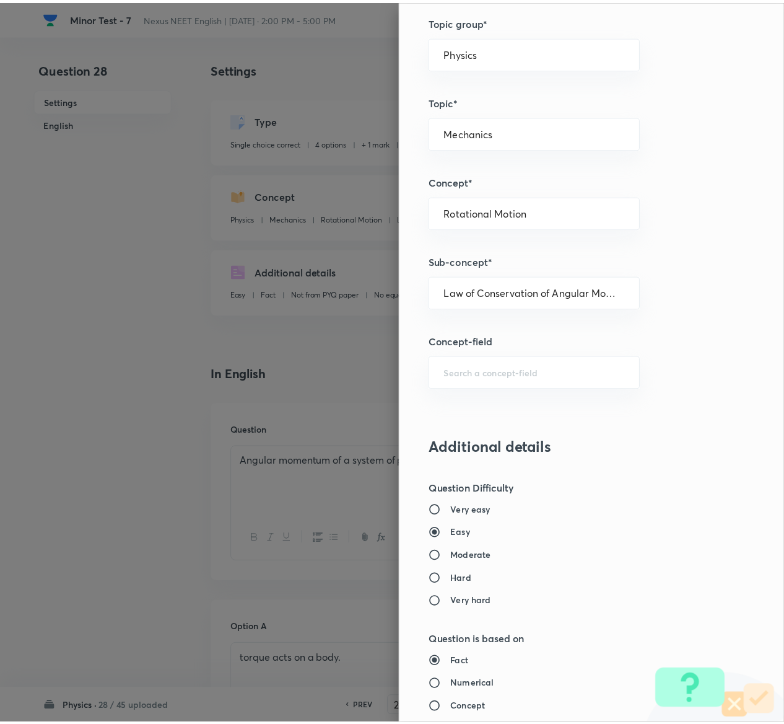
scroll to position [968, 0]
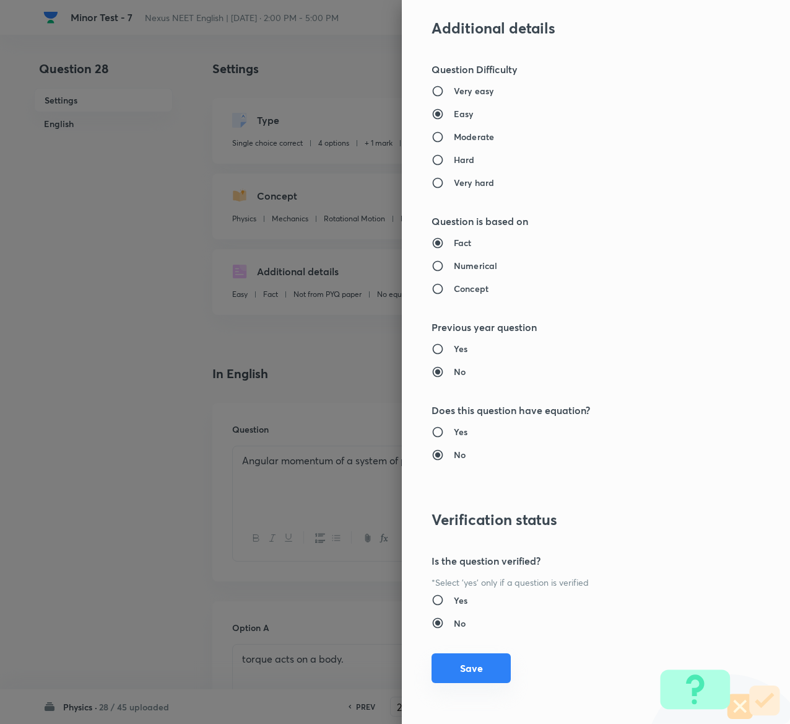
type input "1"
click at [447, 668] on button "Save" at bounding box center [471, 668] width 79 height 30
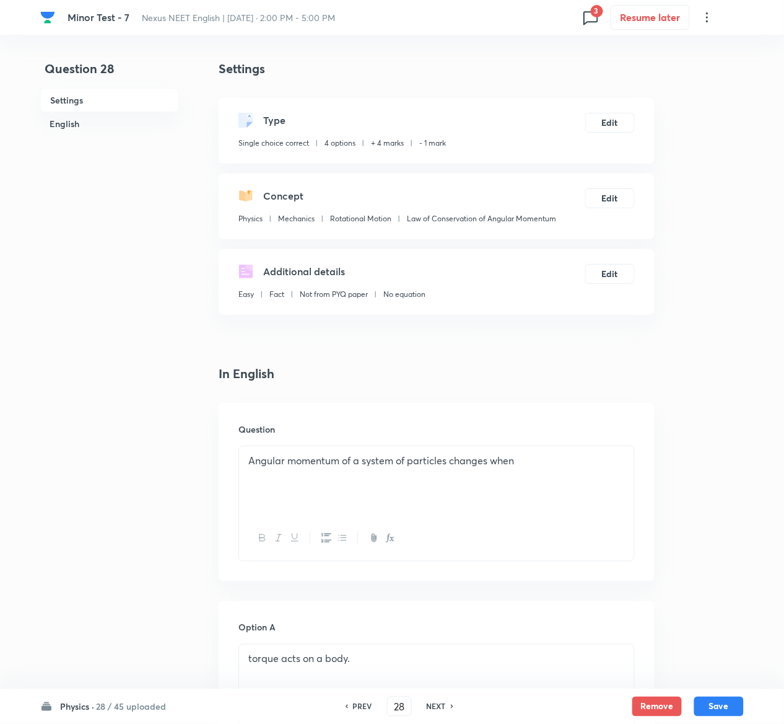
scroll to position [967, 0]
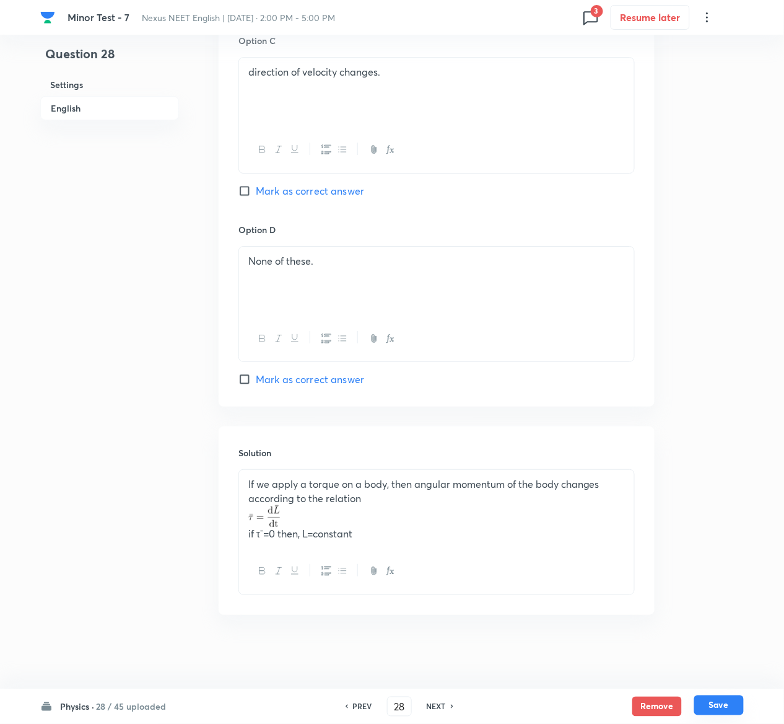
click at [736, 706] on button "Save" at bounding box center [719, 705] width 50 height 20
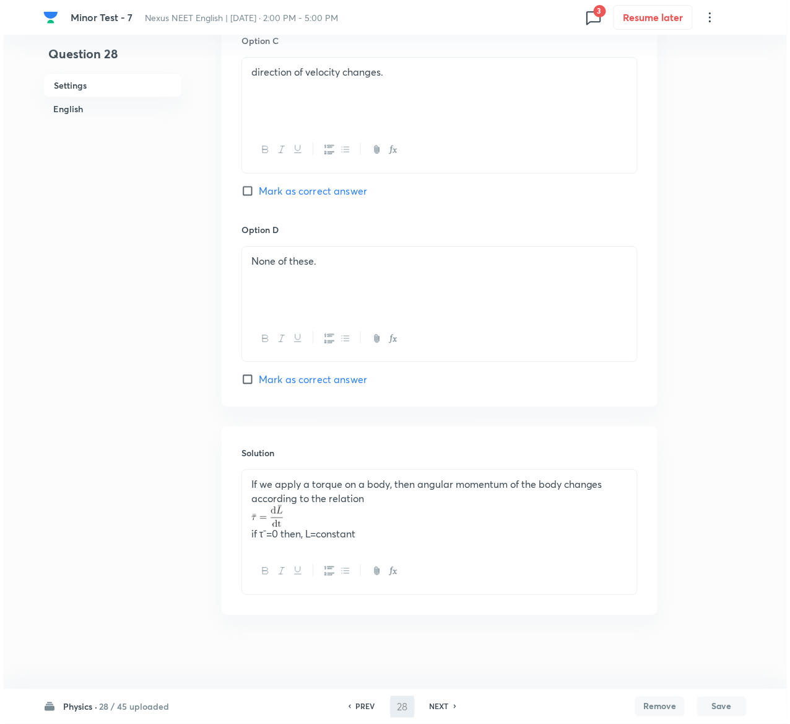
scroll to position [0, 0]
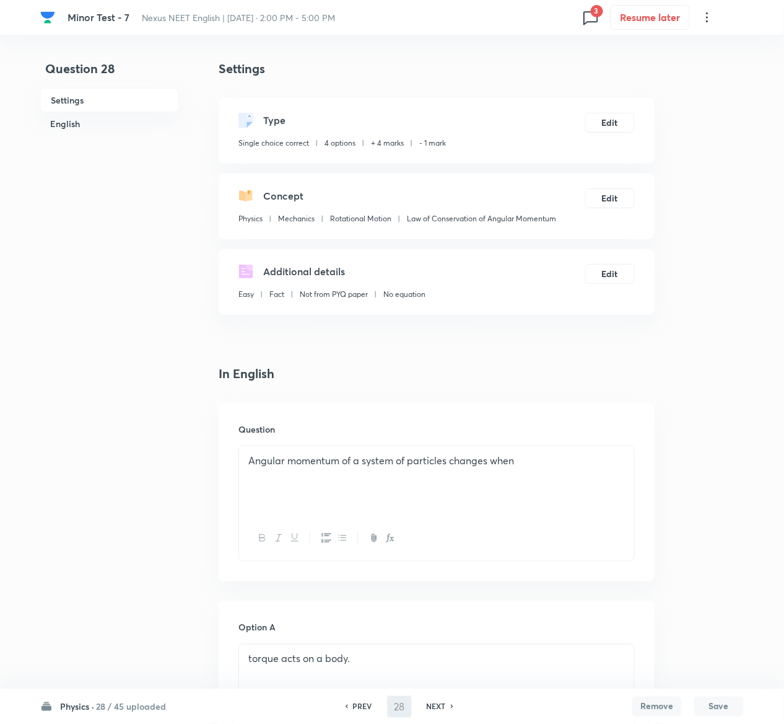
type input "29"
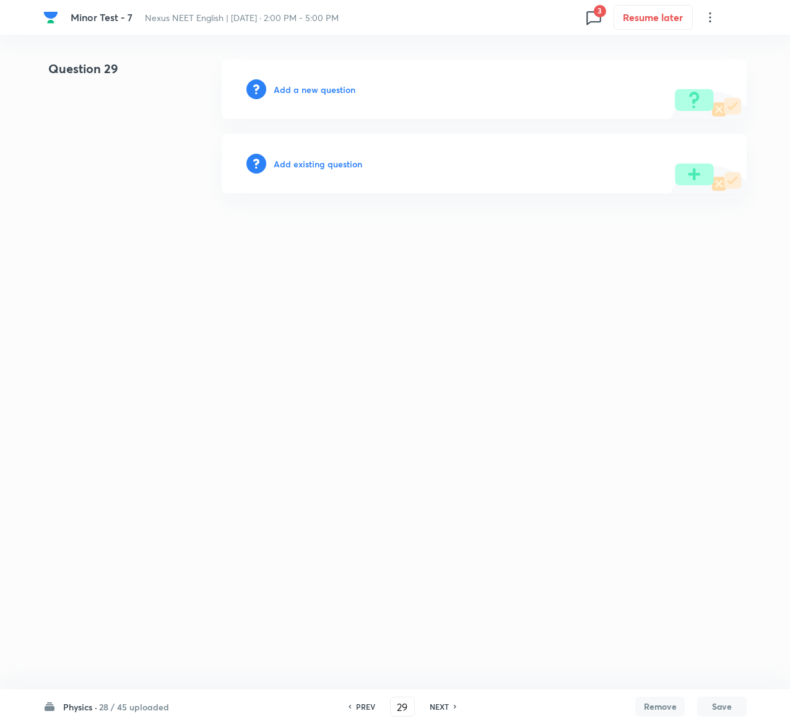
click at [338, 165] on h6 "Add existing question" at bounding box center [318, 163] width 89 height 13
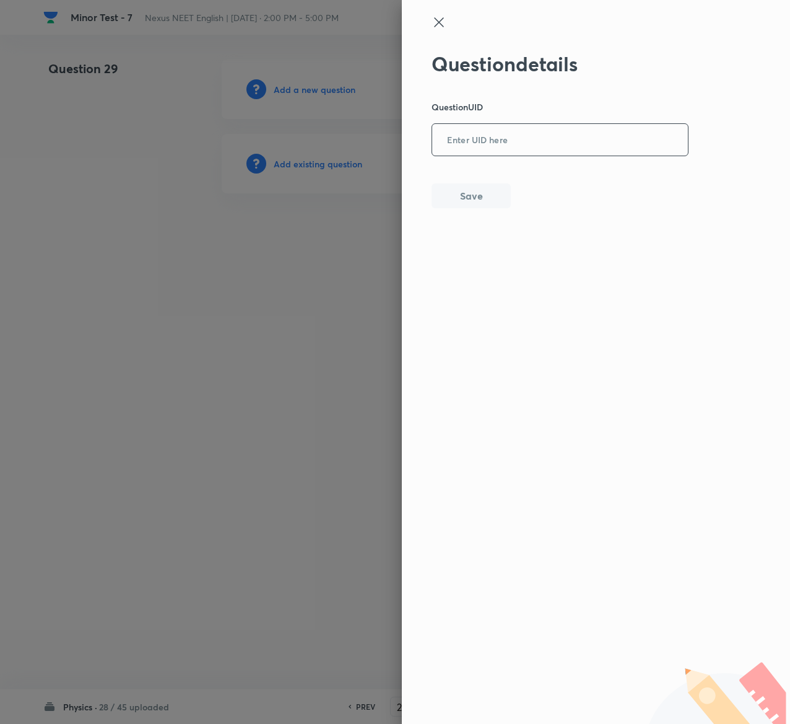
click at [543, 147] on input "text" at bounding box center [560, 140] width 256 height 30
paste input "EES6U"
type input "EES6U"
click at [507, 193] on button "Save" at bounding box center [471, 194] width 79 height 25
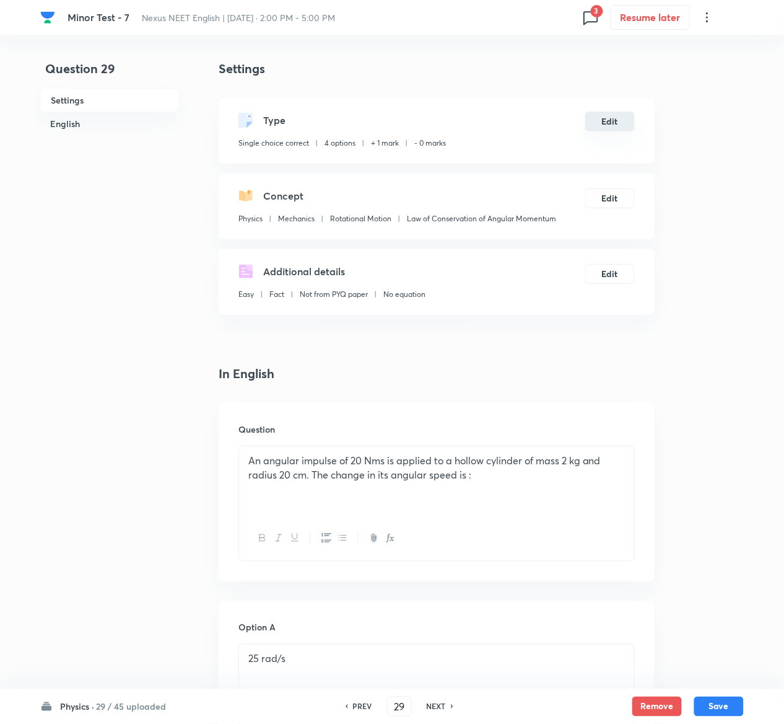
click at [619, 118] on button "Edit" at bounding box center [610, 122] width 50 height 20
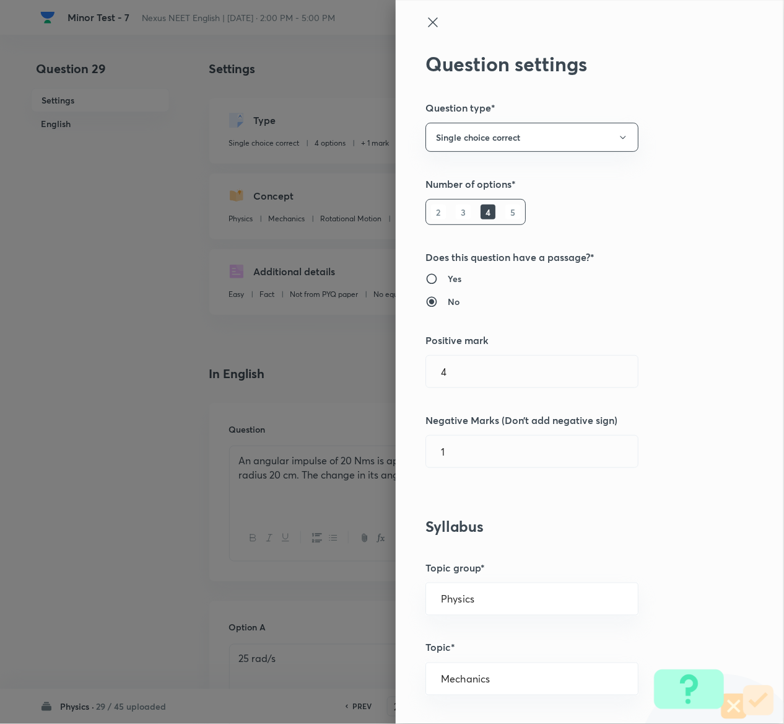
type input "1"
type input "0"
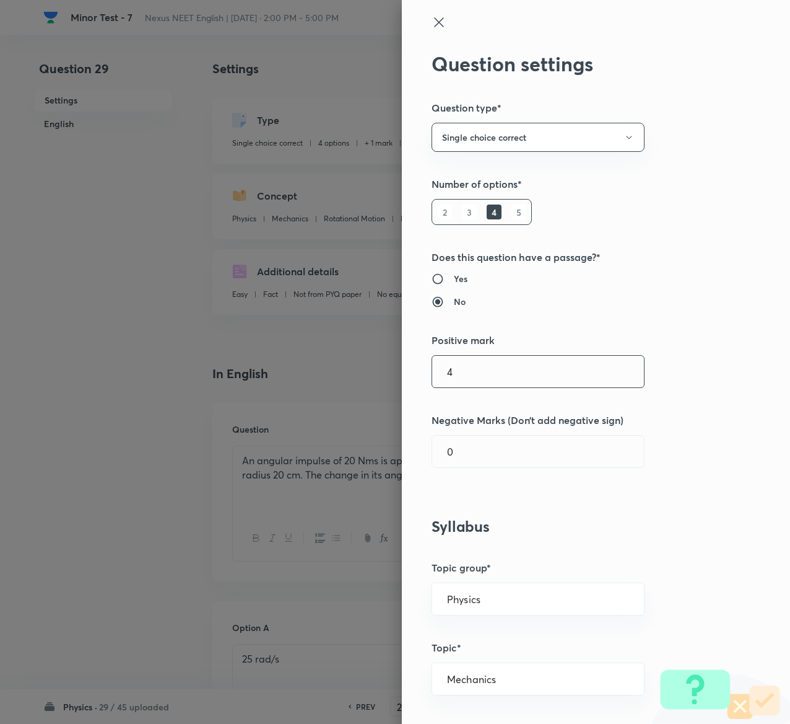
type input "4"
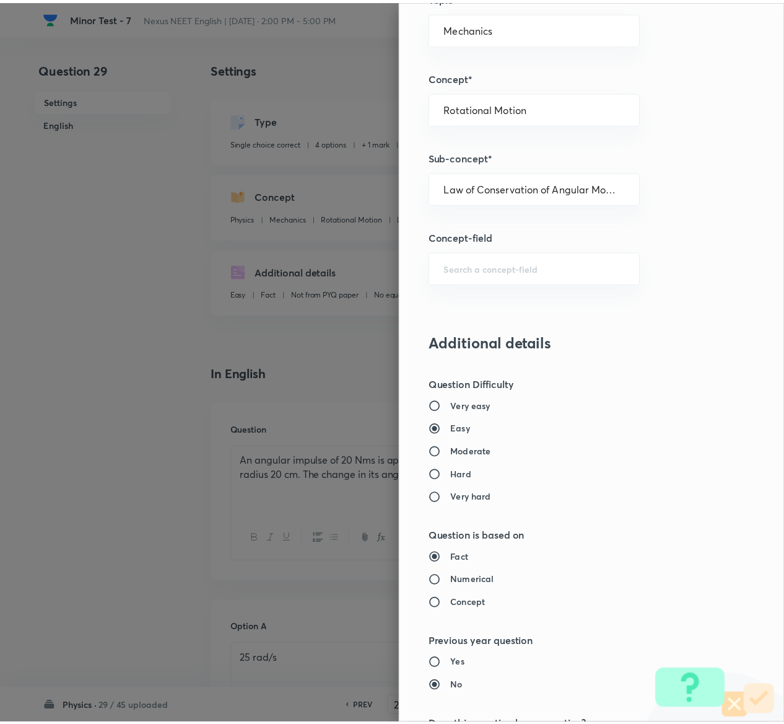
scroll to position [968, 0]
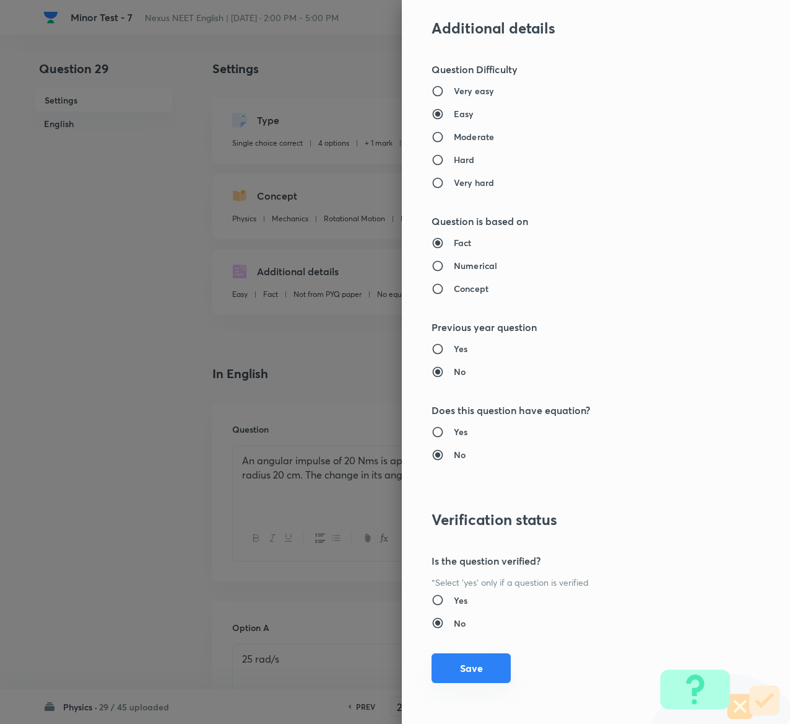
type input "1"
click at [462, 661] on button "Save" at bounding box center [471, 668] width 79 height 30
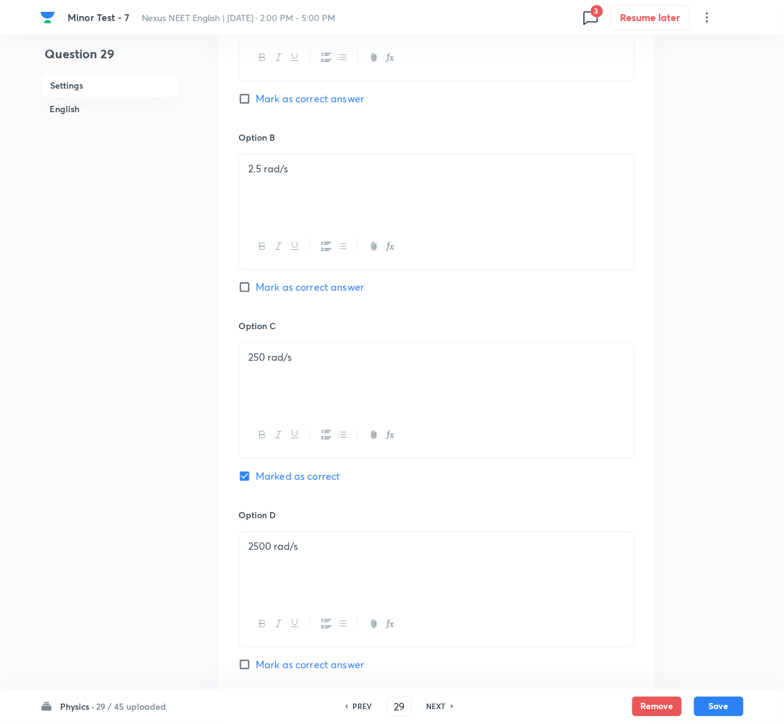
scroll to position [1056, 0]
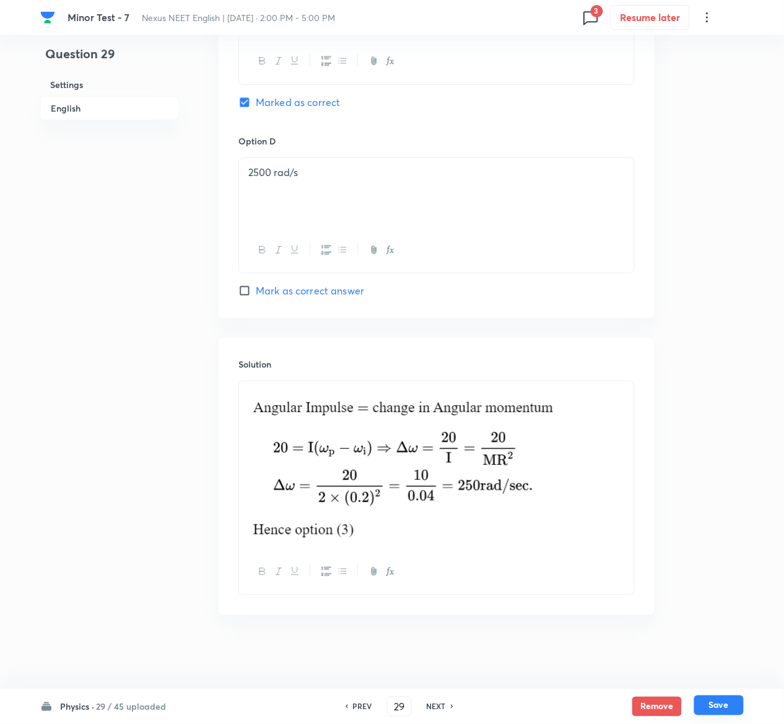
click at [731, 704] on button "Save" at bounding box center [719, 705] width 50 height 20
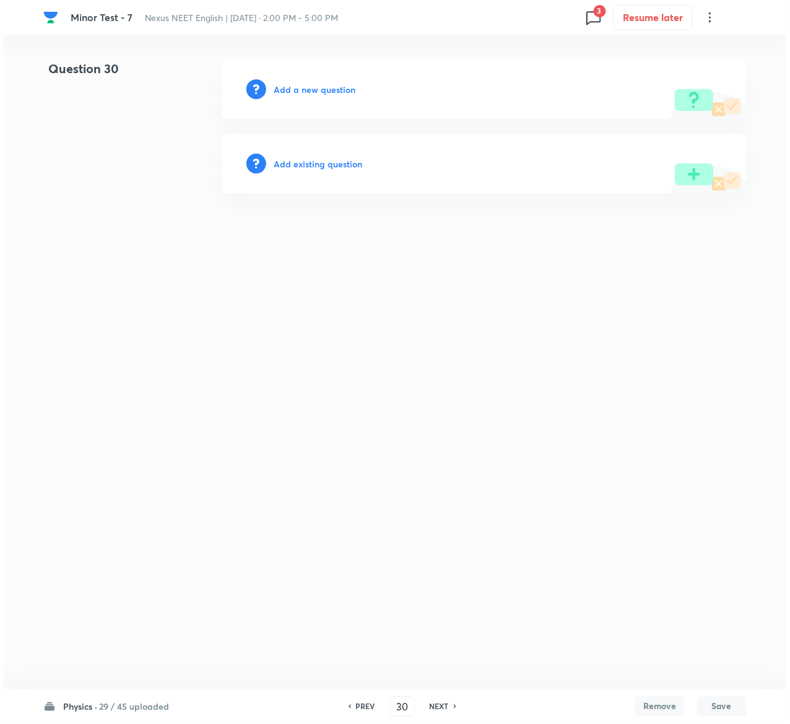
scroll to position [0, 0]
click at [347, 157] on h6 "Add existing question" at bounding box center [318, 163] width 89 height 13
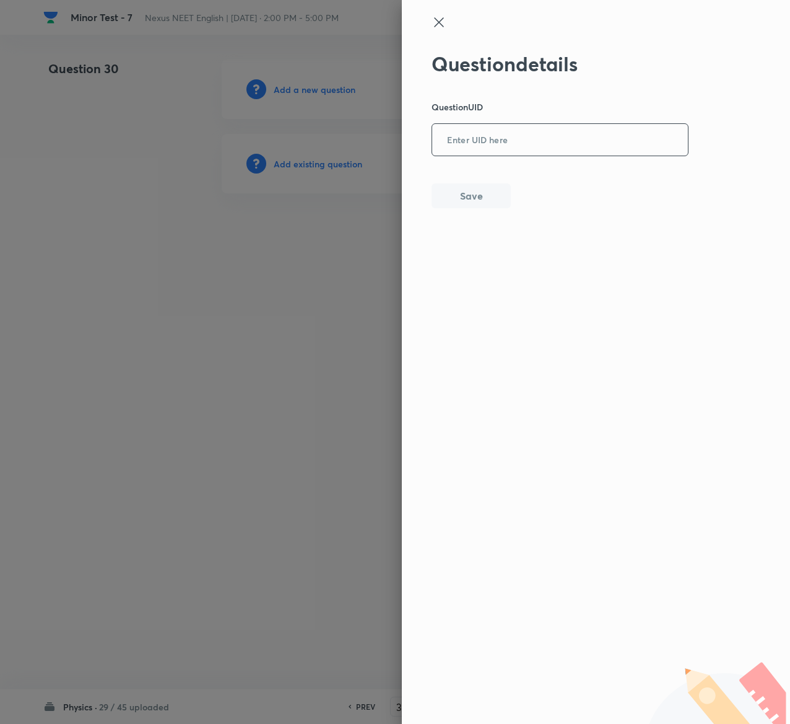
click at [580, 130] on input "text" at bounding box center [560, 140] width 256 height 30
paste input "XPI2W"
click at [460, 199] on button "Save" at bounding box center [471, 194] width 79 height 25
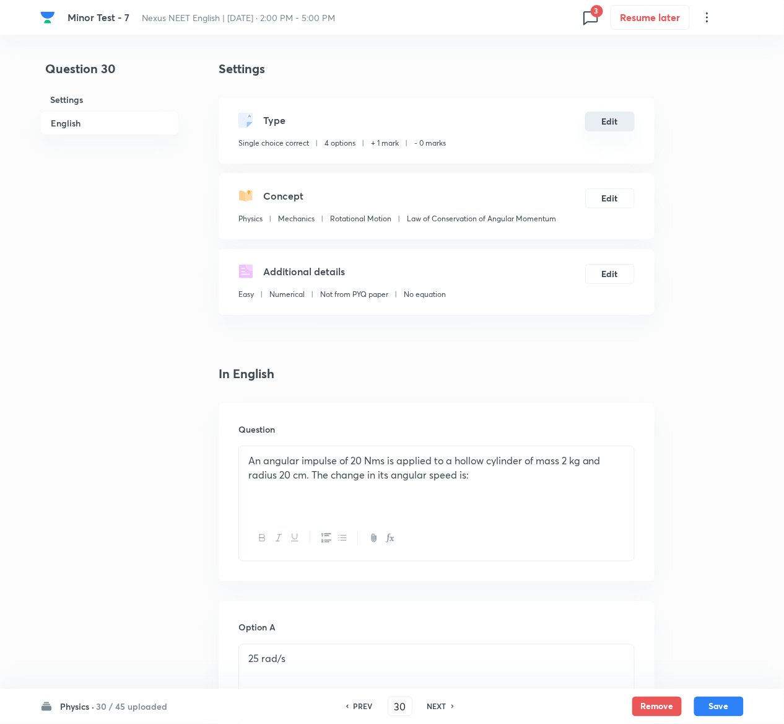
click at [612, 116] on button "Edit" at bounding box center [610, 122] width 50 height 20
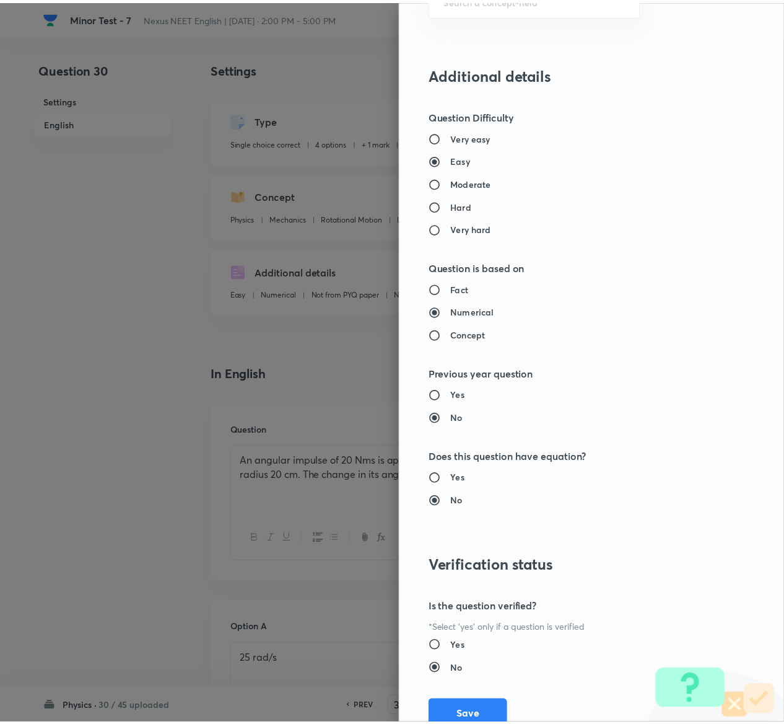
scroll to position [968, 0]
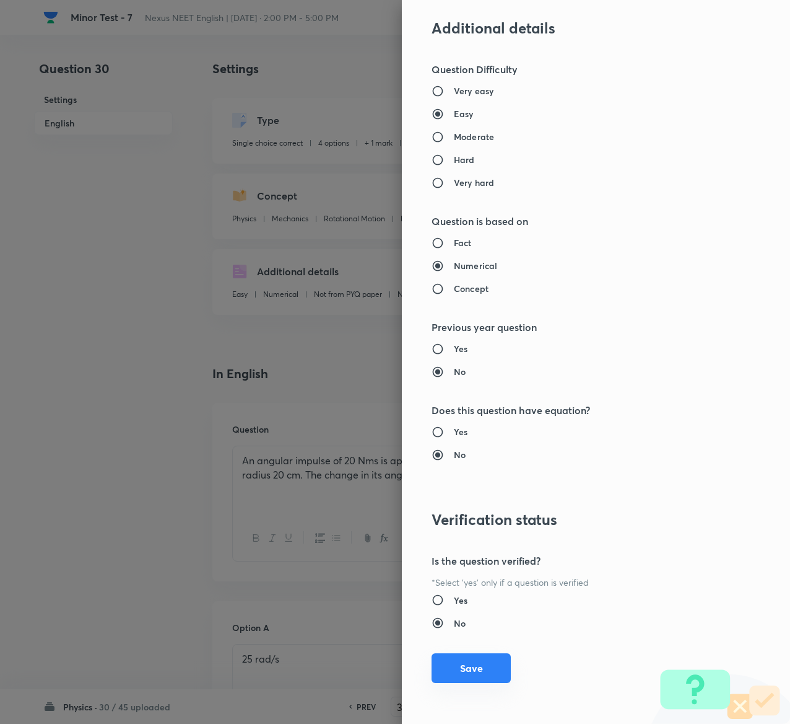
click at [466, 665] on button "Save" at bounding box center [471, 668] width 79 height 30
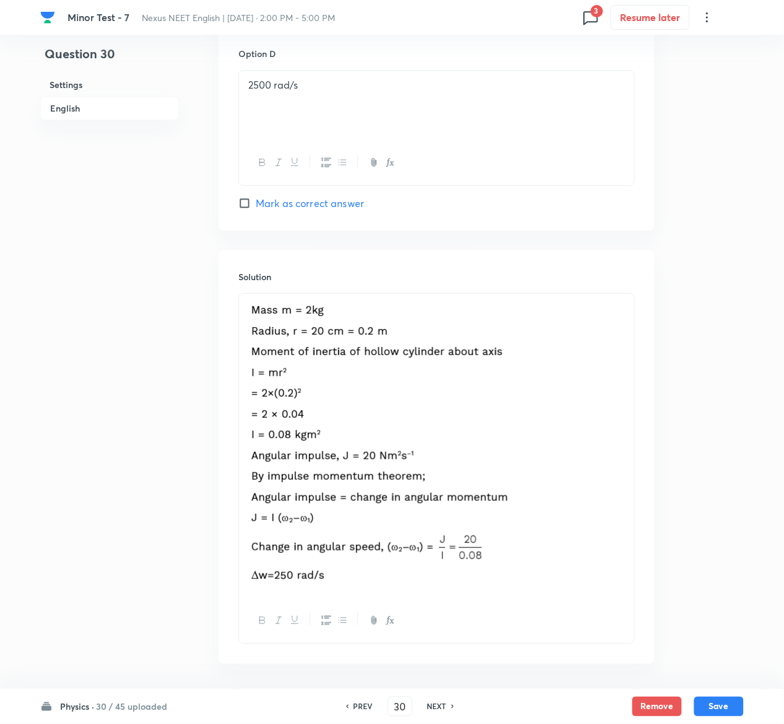
scroll to position [1193, 0]
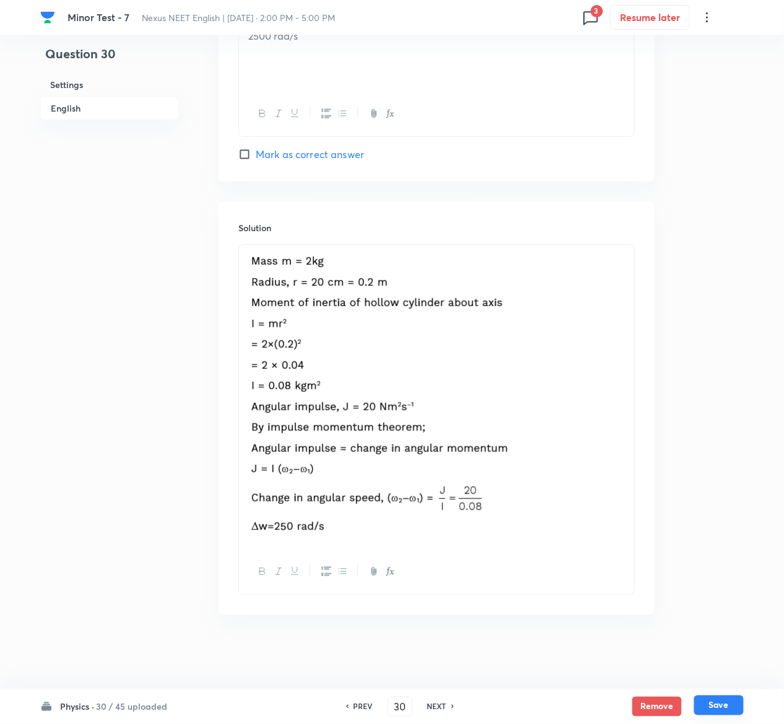
click at [735, 703] on button "Save" at bounding box center [719, 705] width 50 height 20
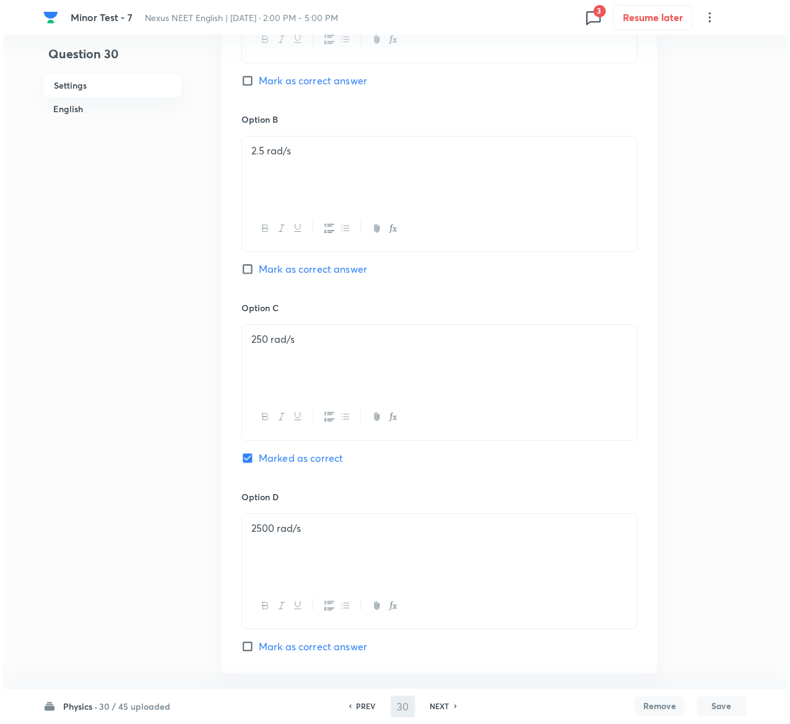
scroll to position [0, 0]
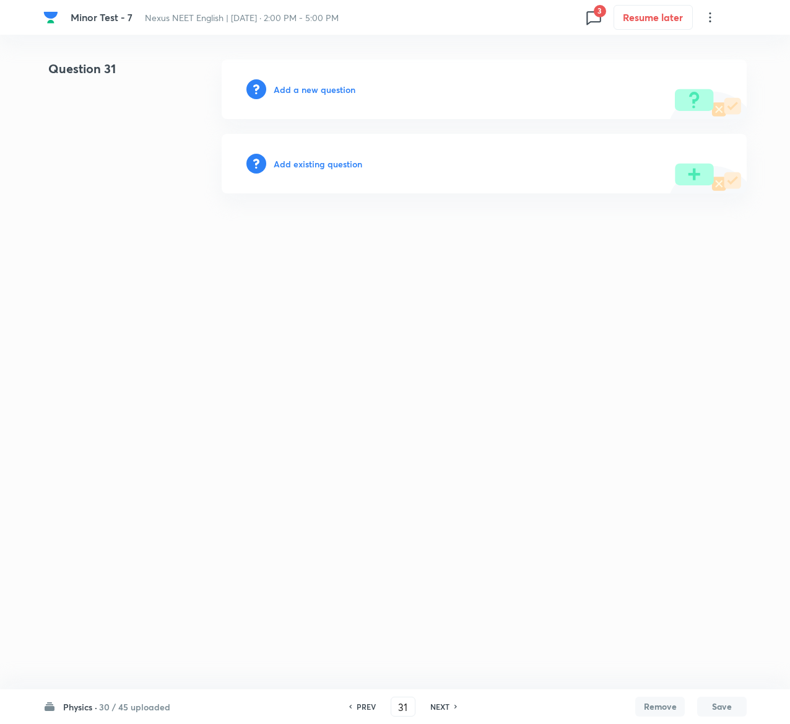
click at [338, 157] on h6 "Add existing question" at bounding box center [318, 163] width 89 height 13
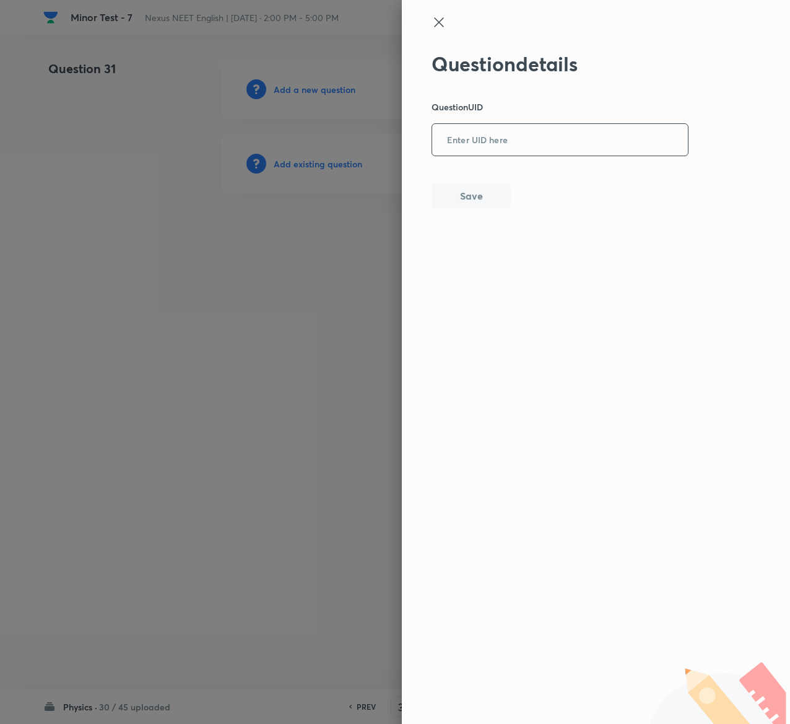
click at [561, 126] on input "text" at bounding box center [560, 140] width 256 height 30
paste input "GFFSL"
click at [464, 190] on button "Save" at bounding box center [471, 194] width 79 height 25
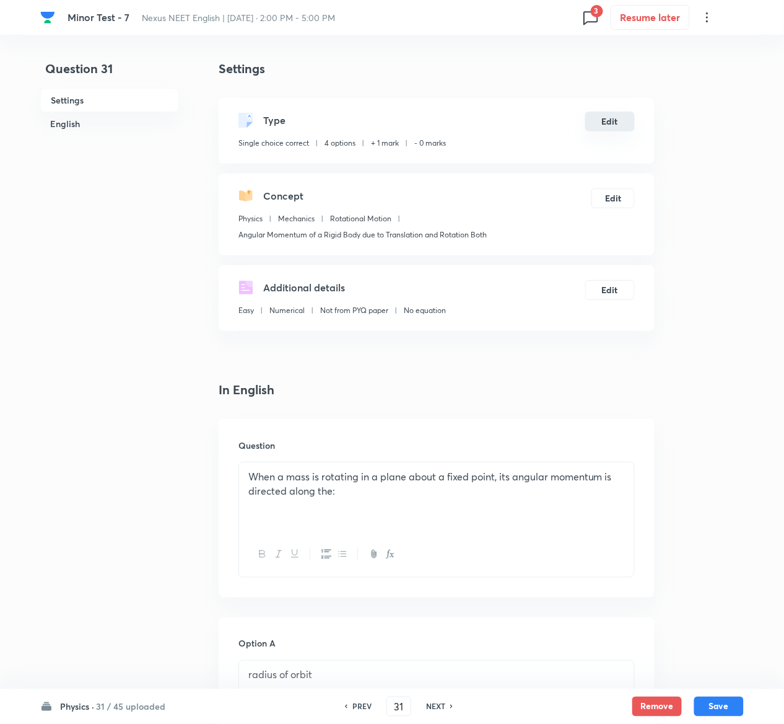
click at [600, 123] on button "Edit" at bounding box center [610, 122] width 50 height 20
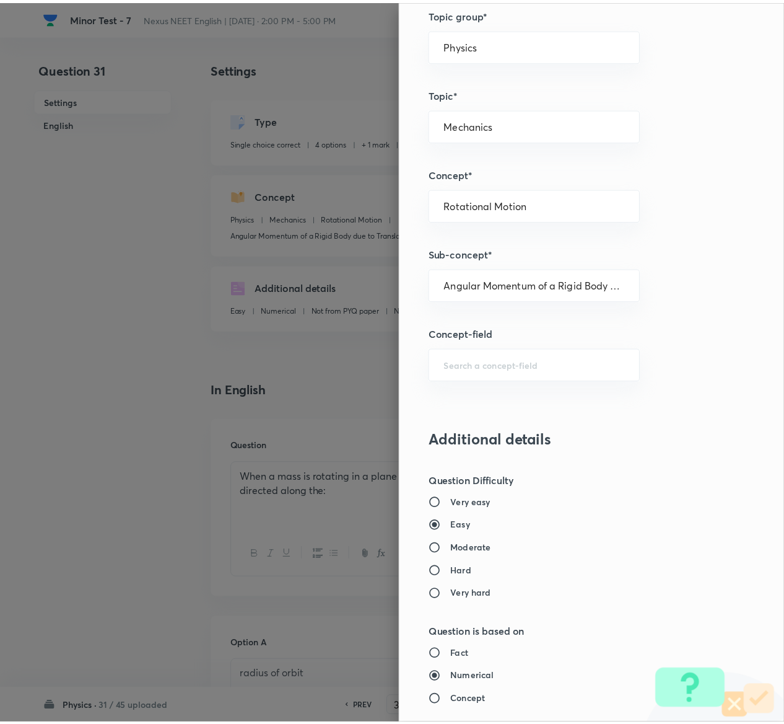
scroll to position [968, 0]
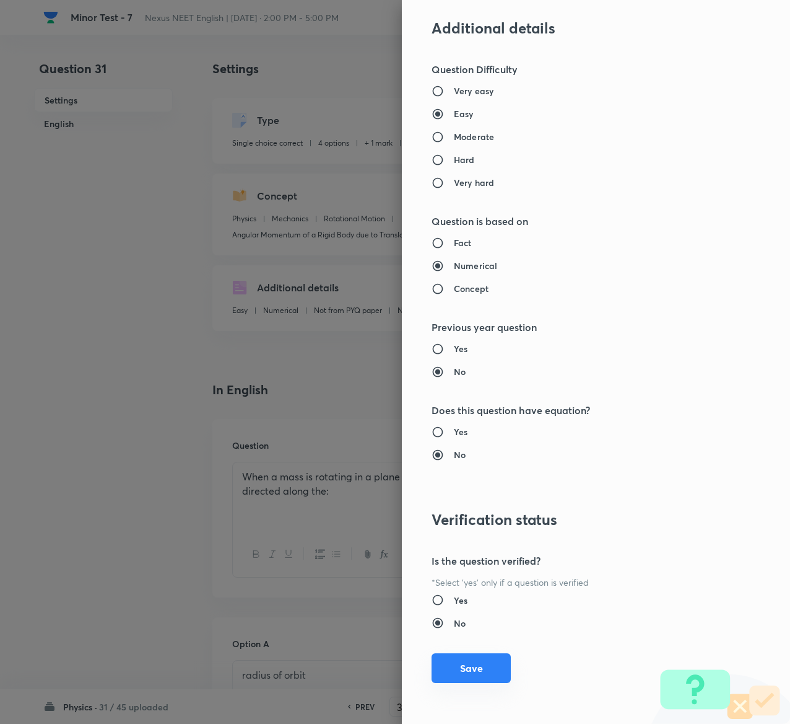
click at [463, 665] on button "Save" at bounding box center [471, 668] width 79 height 30
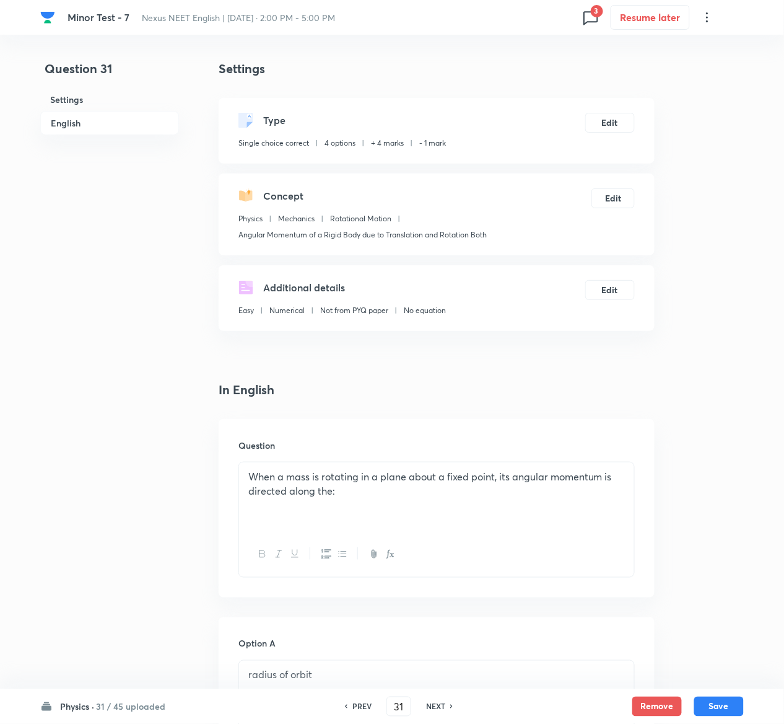
scroll to position [992, 0]
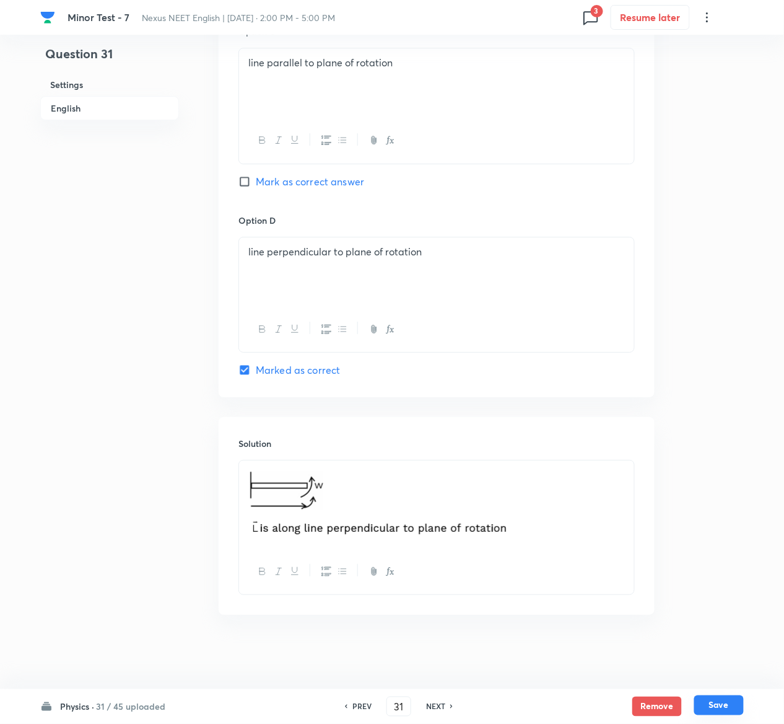
click at [734, 701] on button "Save" at bounding box center [719, 705] width 50 height 20
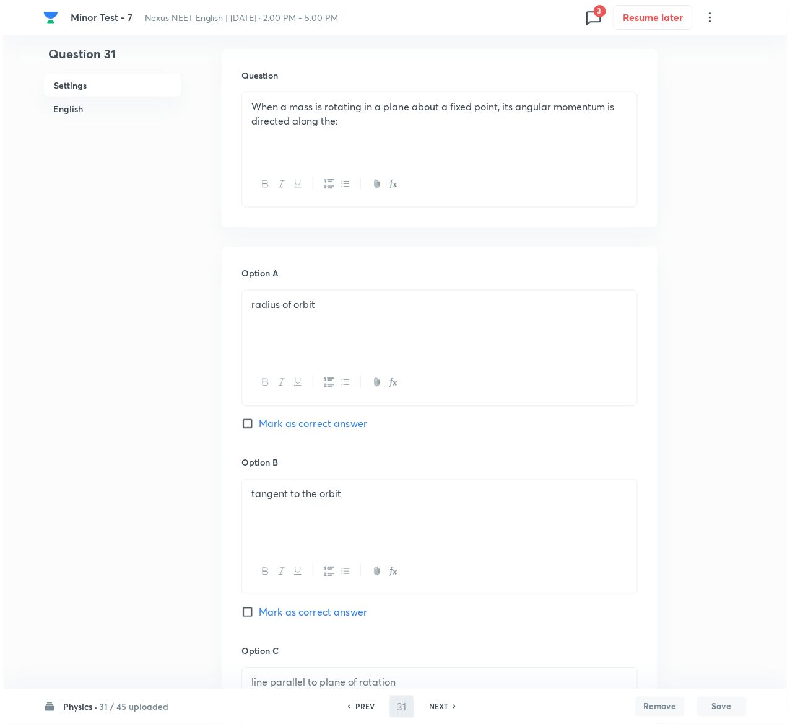
scroll to position [0, 0]
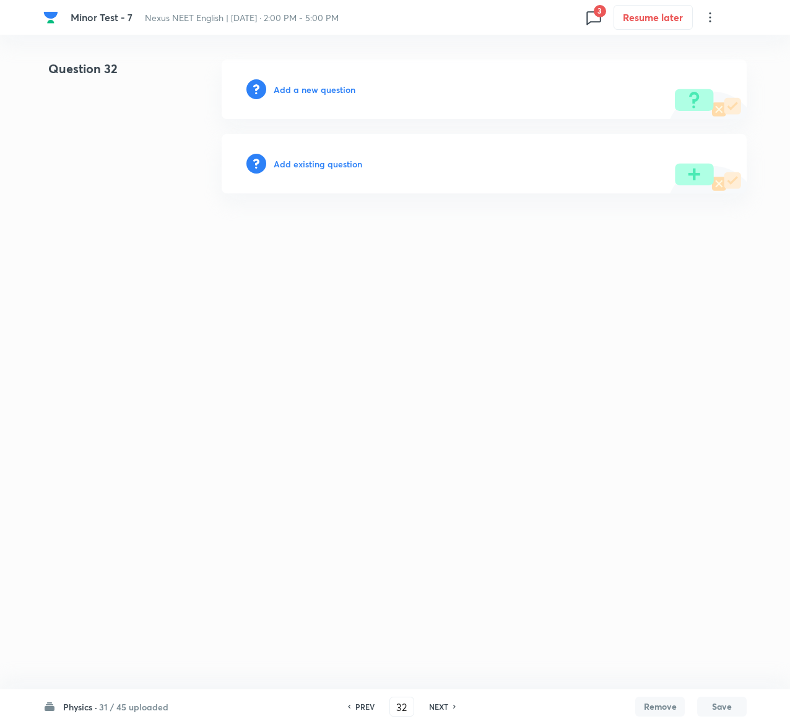
click at [331, 155] on div "Add existing question" at bounding box center [484, 163] width 525 height 59
click at [333, 160] on h6 "Add existing question" at bounding box center [318, 163] width 89 height 13
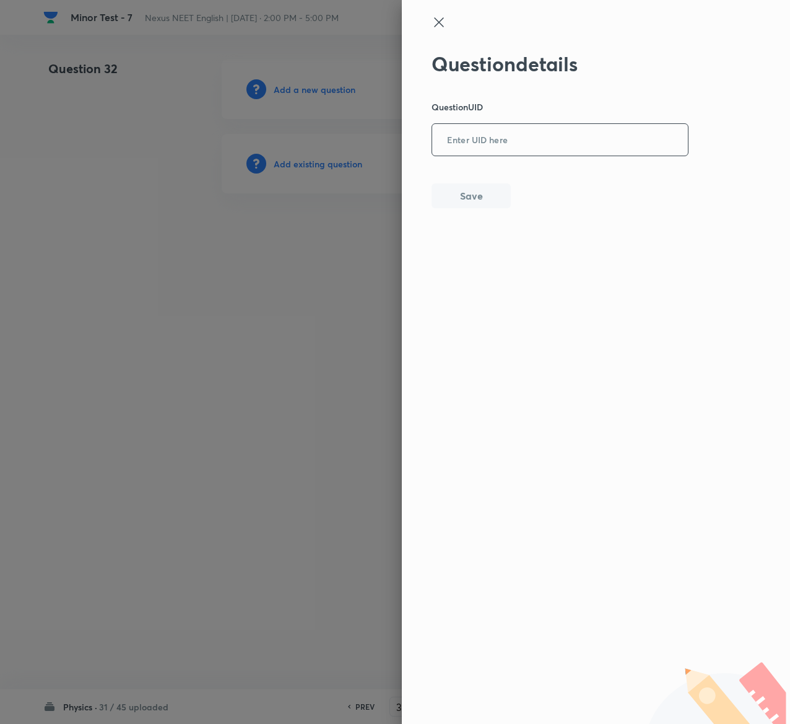
click at [525, 150] on input "text" at bounding box center [560, 140] width 256 height 30
paste input "1OGC4"
click at [466, 197] on button "Save" at bounding box center [471, 194] width 79 height 25
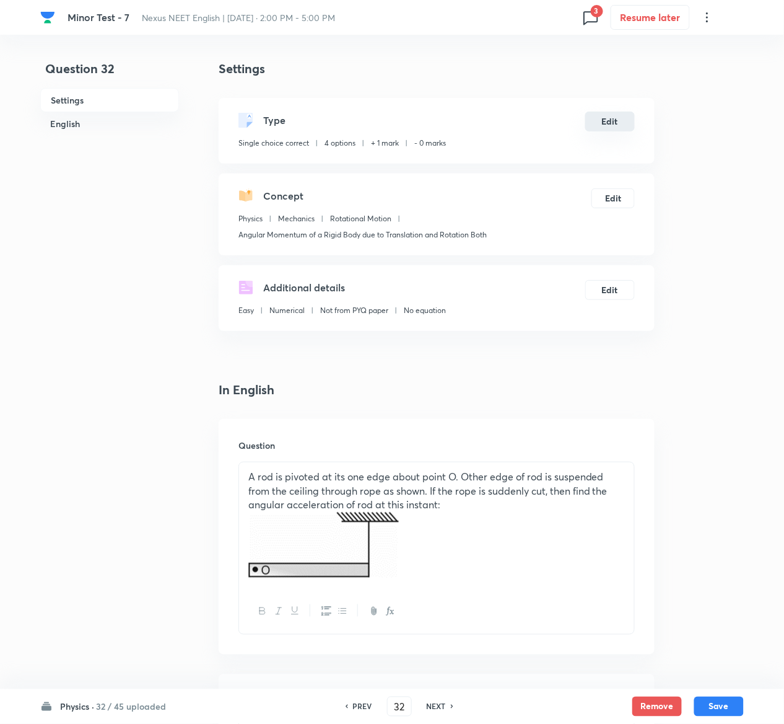
click at [606, 119] on button "Edit" at bounding box center [610, 122] width 50 height 20
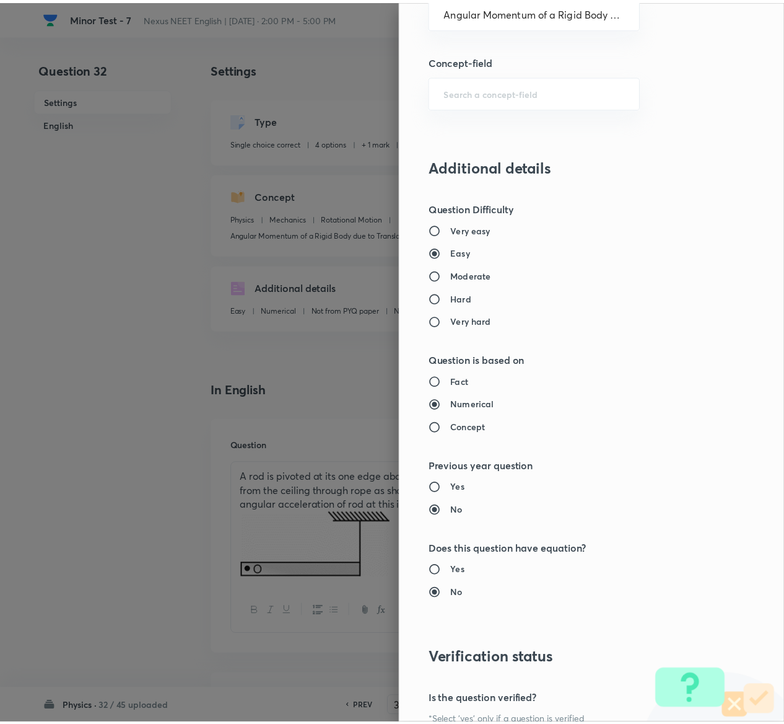
scroll to position [968, 0]
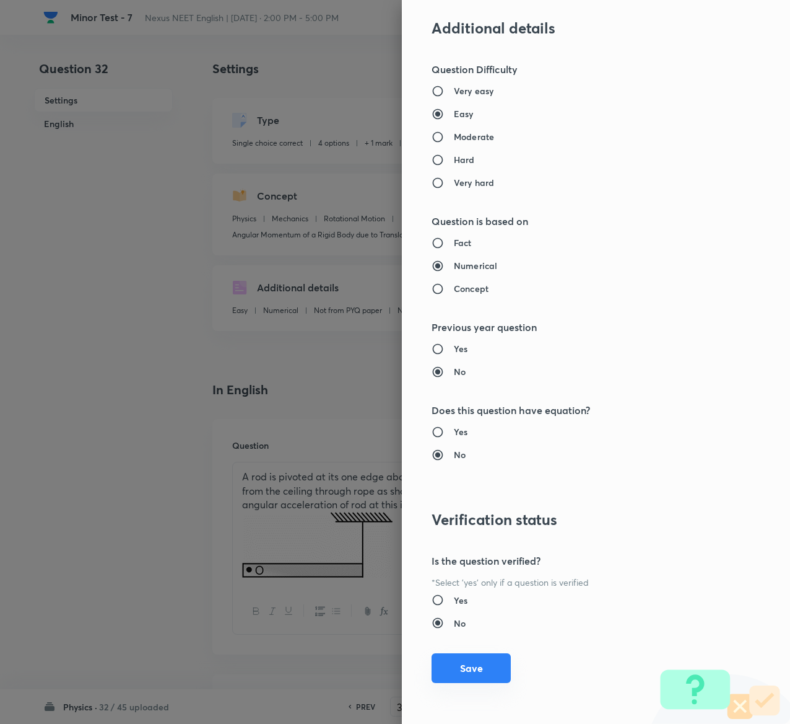
click at [450, 666] on button "Save" at bounding box center [471, 668] width 79 height 30
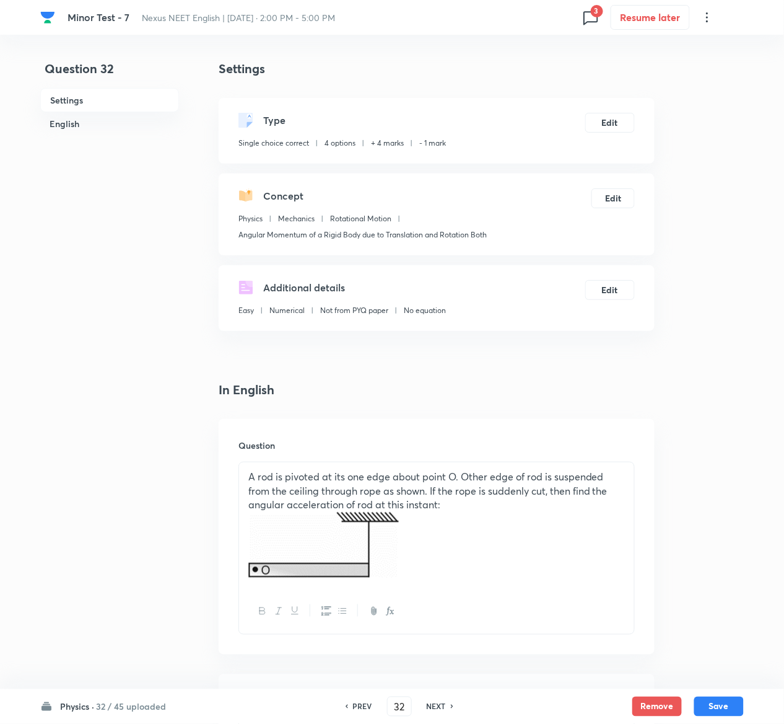
scroll to position [1113, 0]
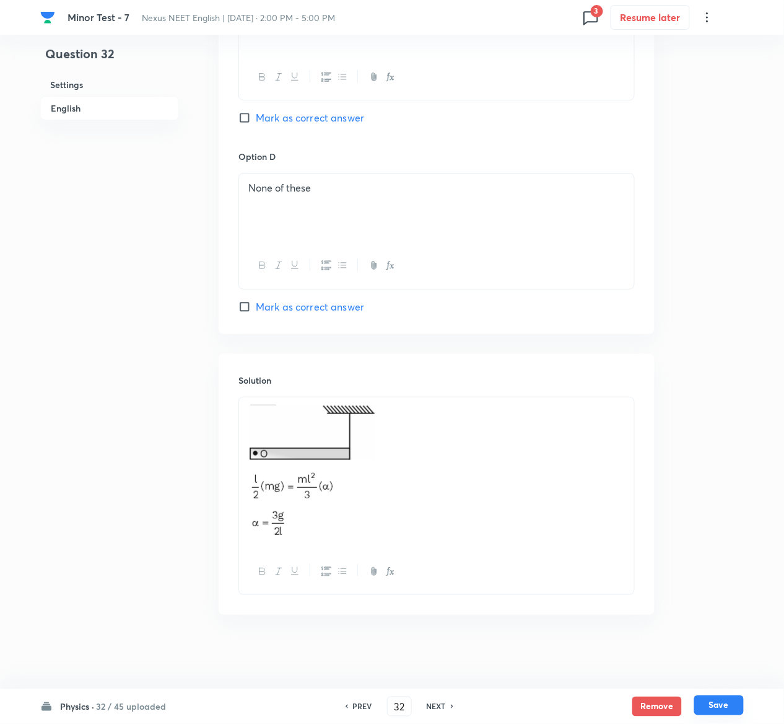
click at [727, 703] on button "Save" at bounding box center [719, 705] width 50 height 20
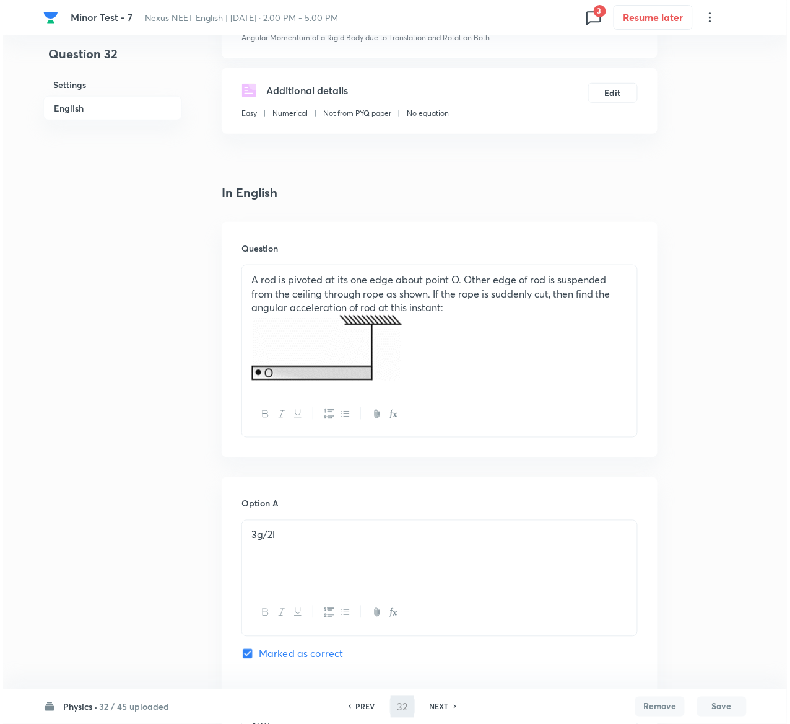
scroll to position [0, 0]
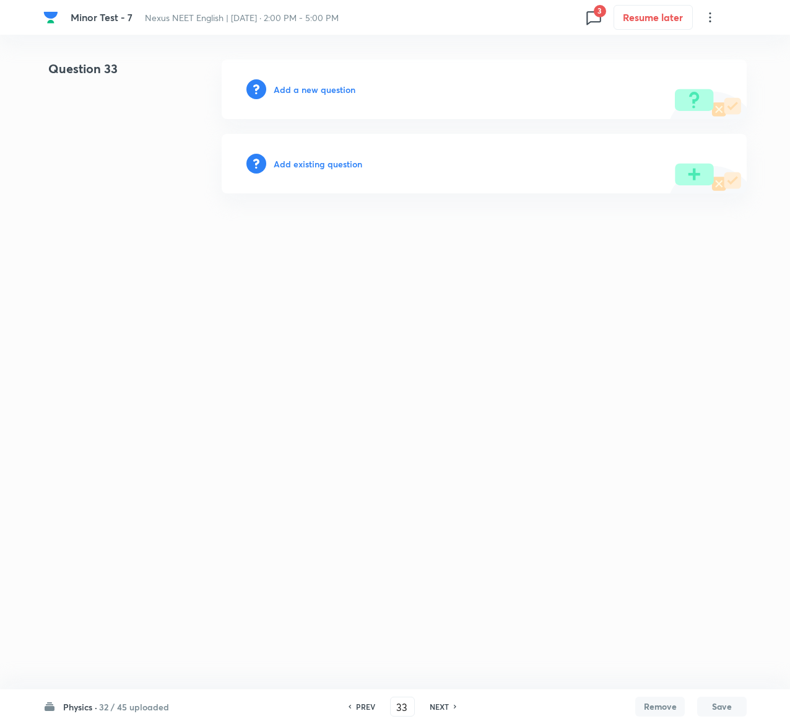
click at [343, 162] on h6 "Add existing question" at bounding box center [318, 163] width 89 height 13
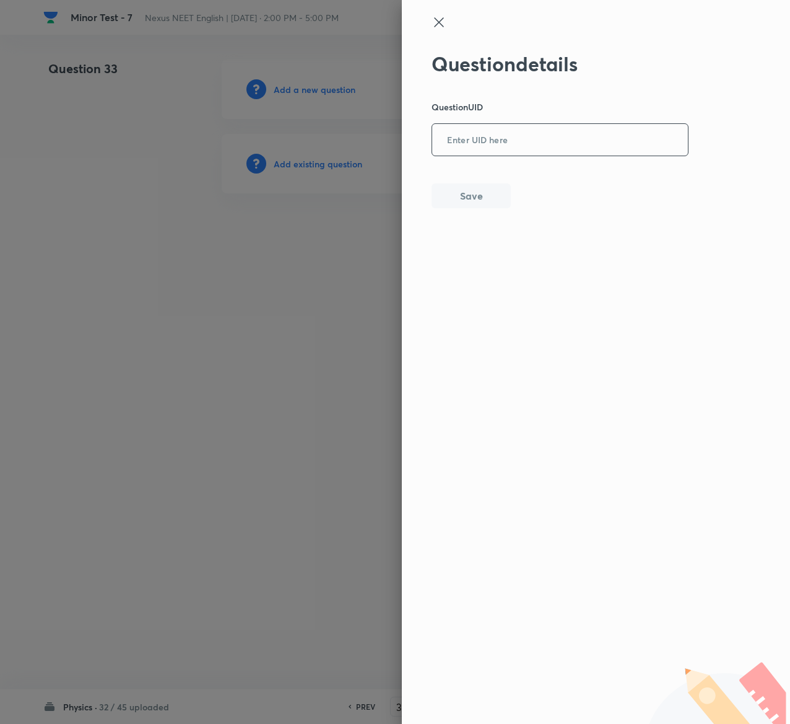
click at [575, 143] on input "text" at bounding box center [560, 140] width 256 height 30
paste input "ERXAO"
click at [452, 188] on button "Save" at bounding box center [471, 194] width 79 height 25
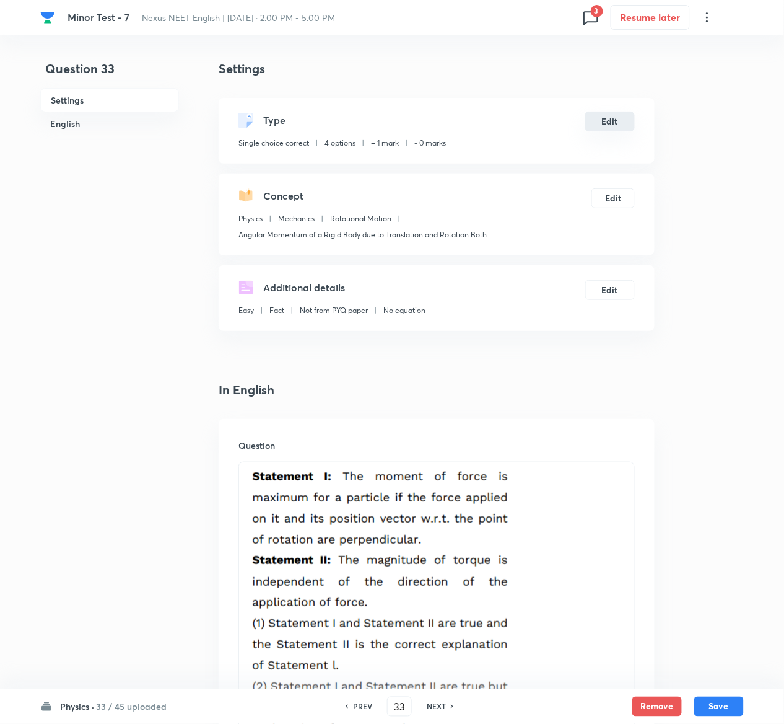
click at [613, 121] on button "Edit" at bounding box center [610, 122] width 50 height 20
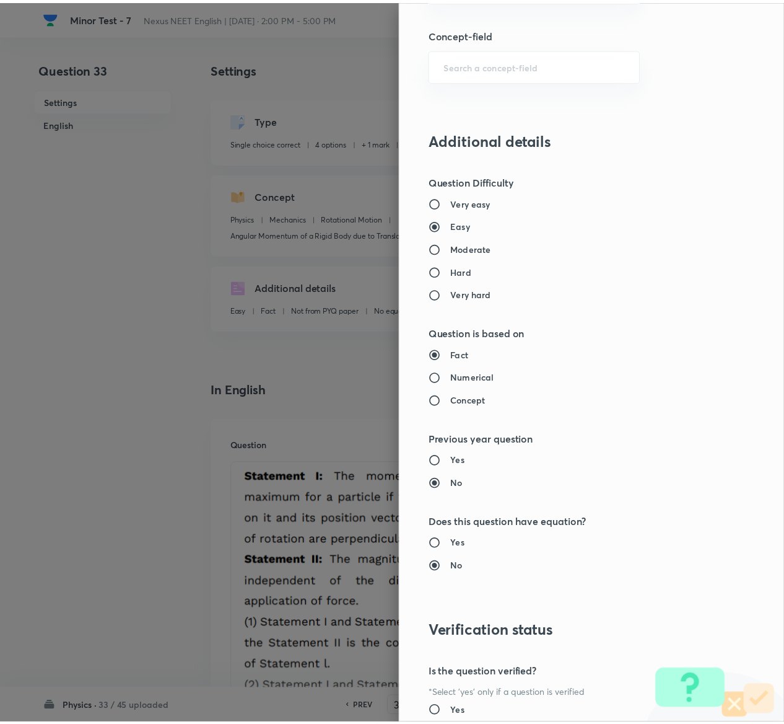
scroll to position [968, 0]
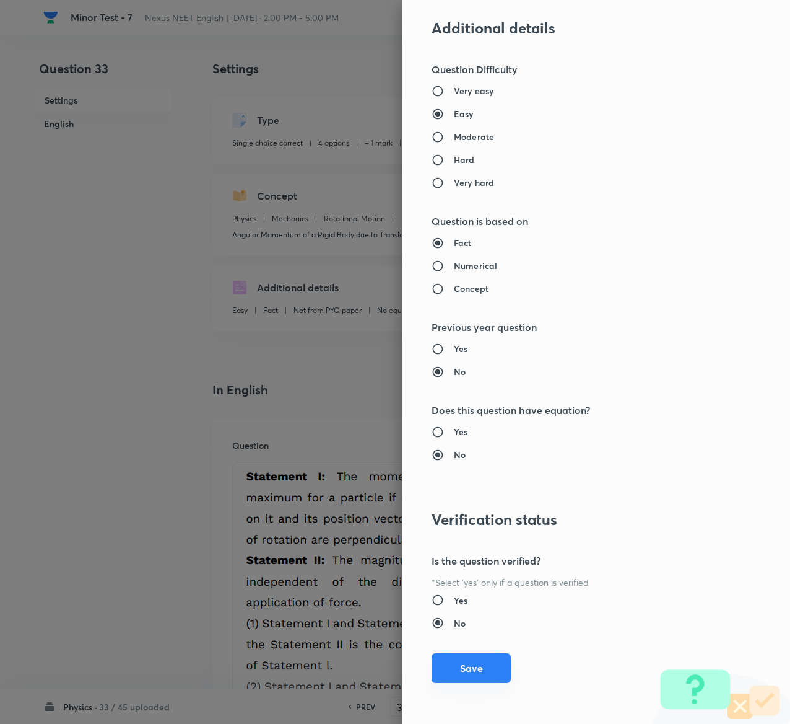
click at [468, 670] on button "Save" at bounding box center [471, 668] width 79 height 30
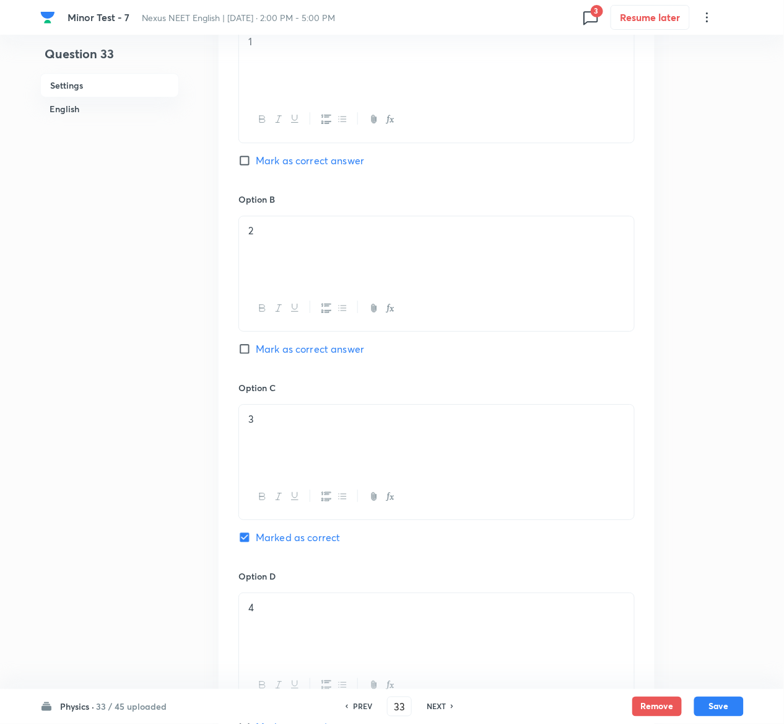
scroll to position [1254, 0]
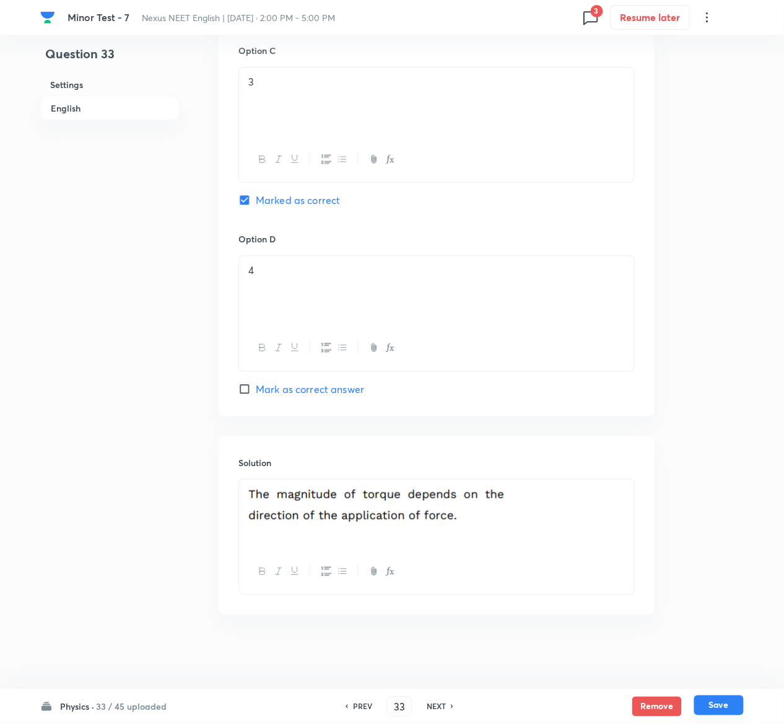
click at [721, 701] on button "Save" at bounding box center [719, 705] width 50 height 20
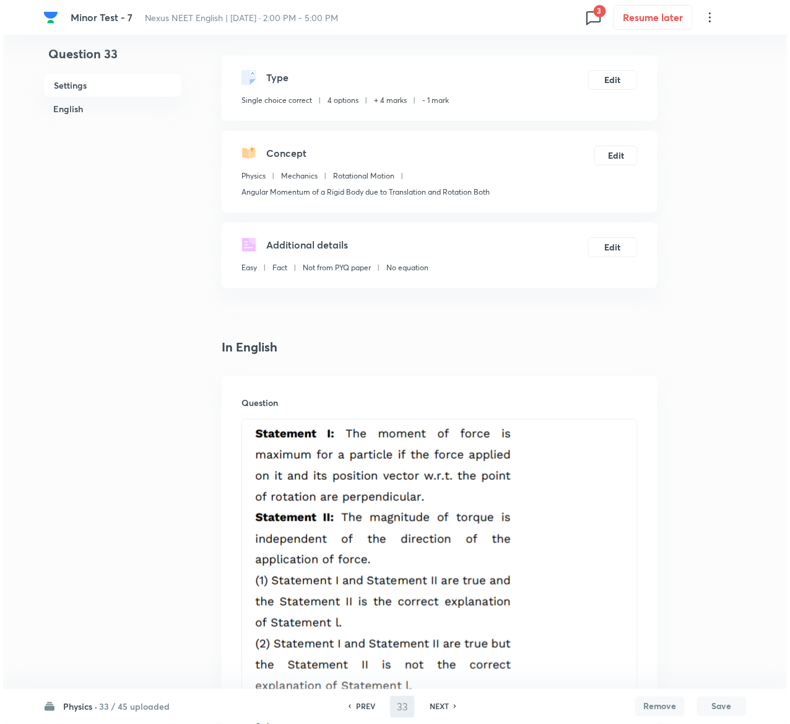
scroll to position [0, 0]
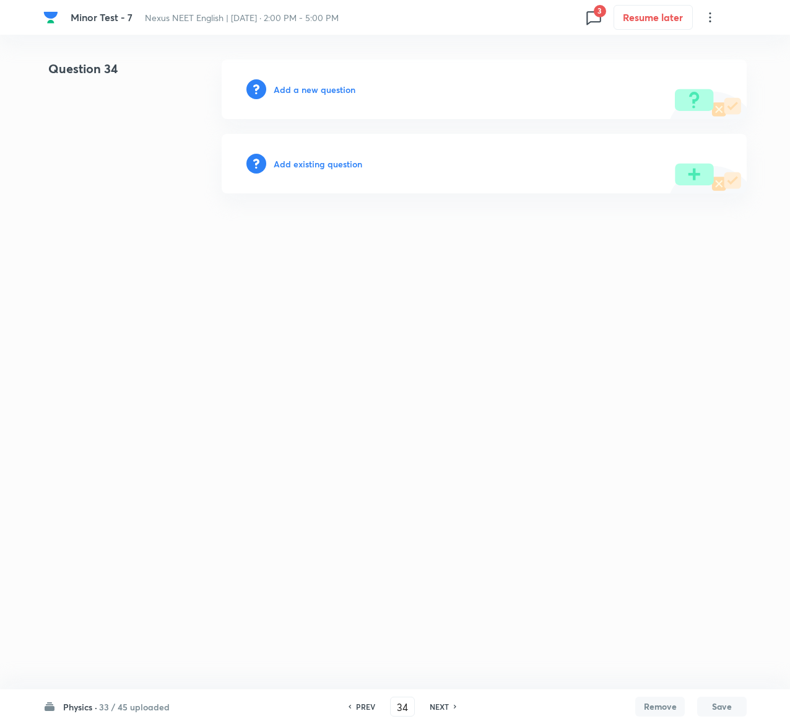
click at [327, 163] on h6 "Add existing question" at bounding box center [318, 163] width 89 height 13
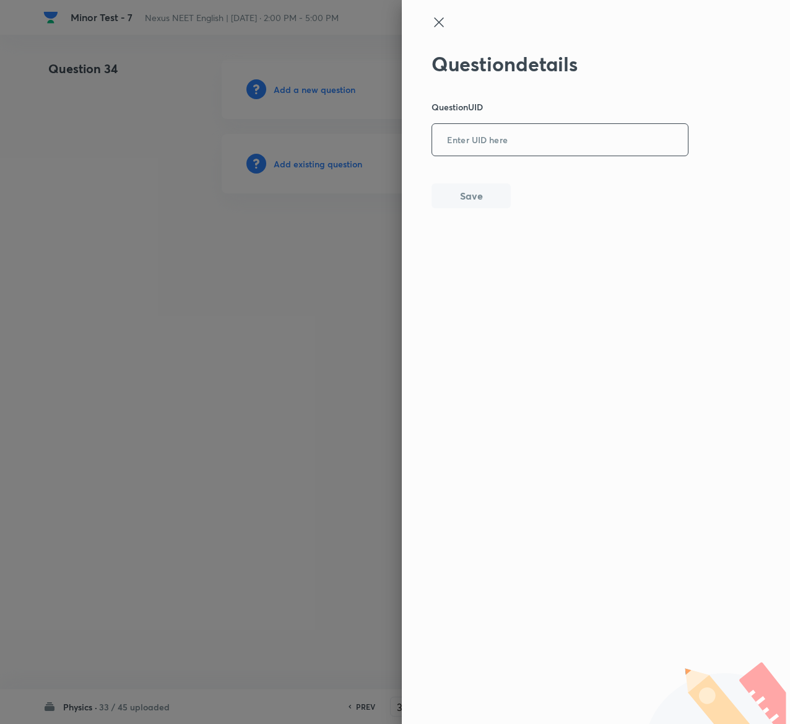
click at [676, 128] on input "text" at bounding box center [560, 140] width 256 height 30
paste input "IRES7"
click at [501, 188] on button "Save" at bounding box center [471, 194] width 79 height 25
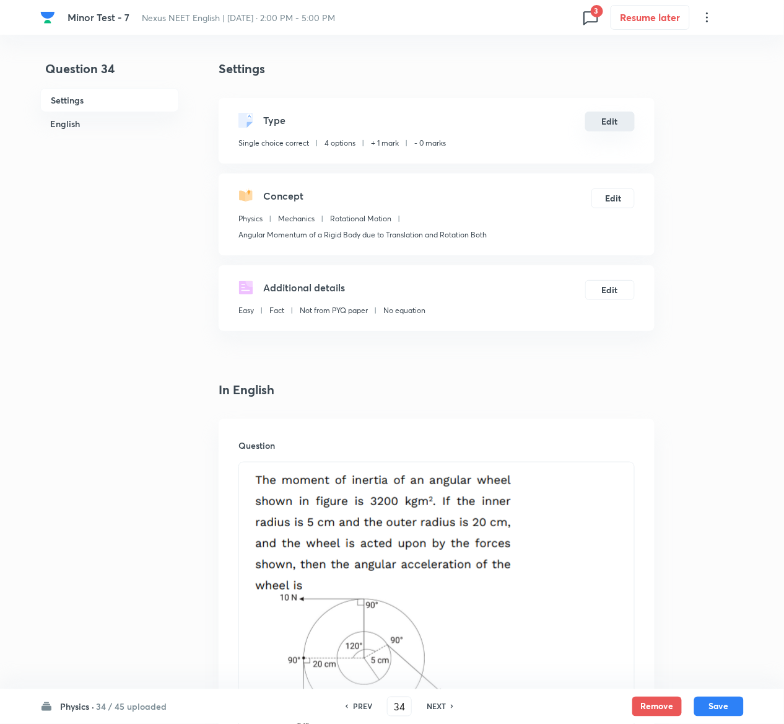
click at [619, 126] on button "Edit" at bounding box center [610, 122] width 50 height 20
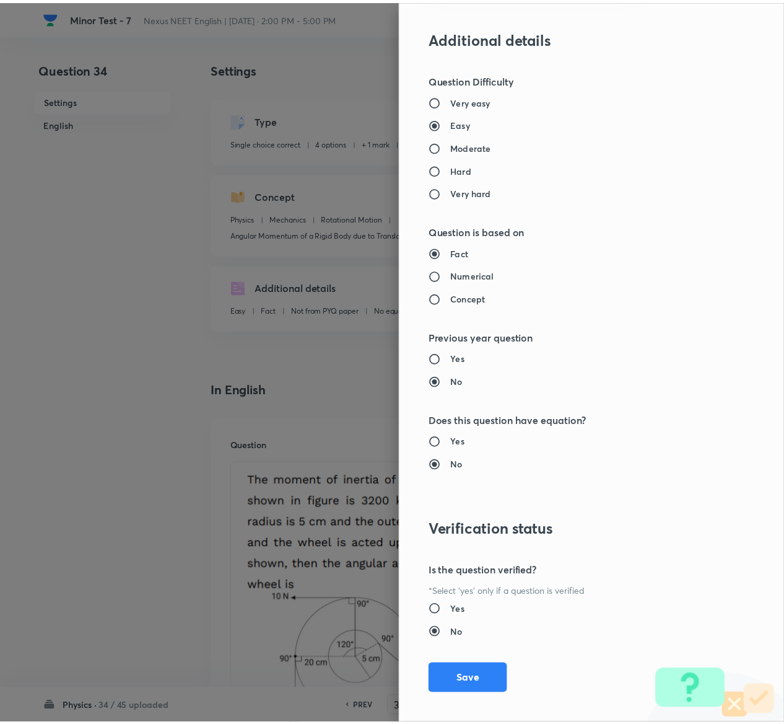
scroll to position [968, 0]
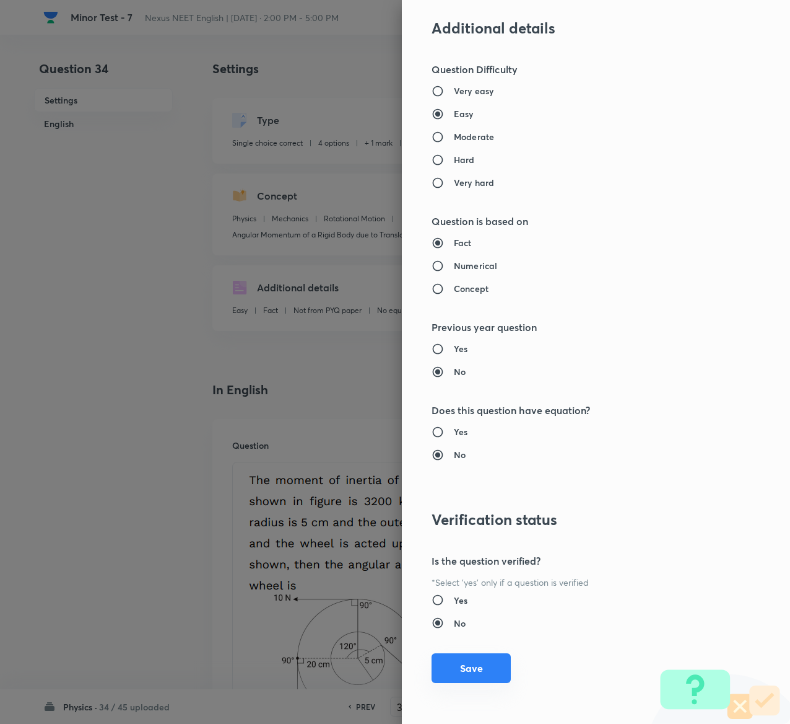
click at [476, 669] on button "Save" at bounding box center [471, 668] width 79 height 30
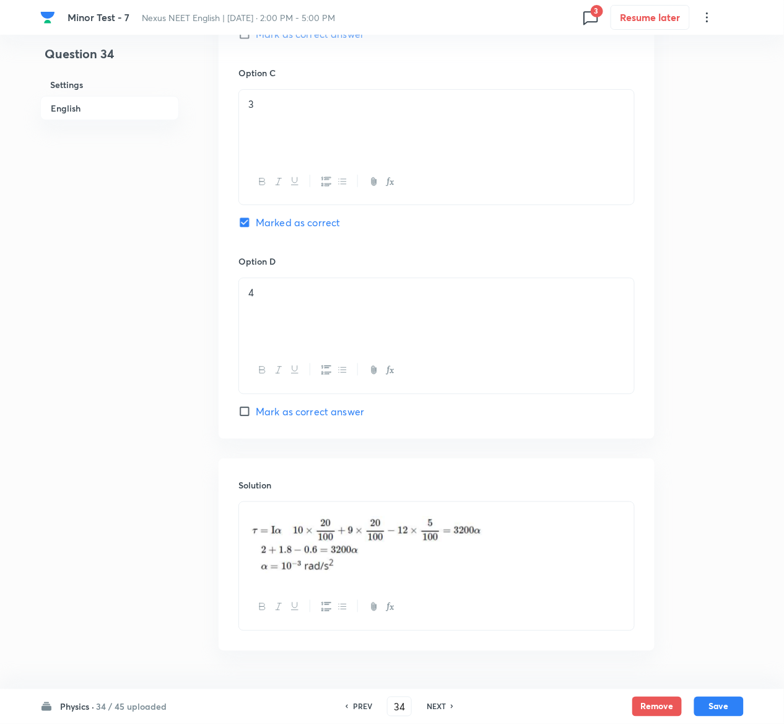
scroll to position [1284, 0]
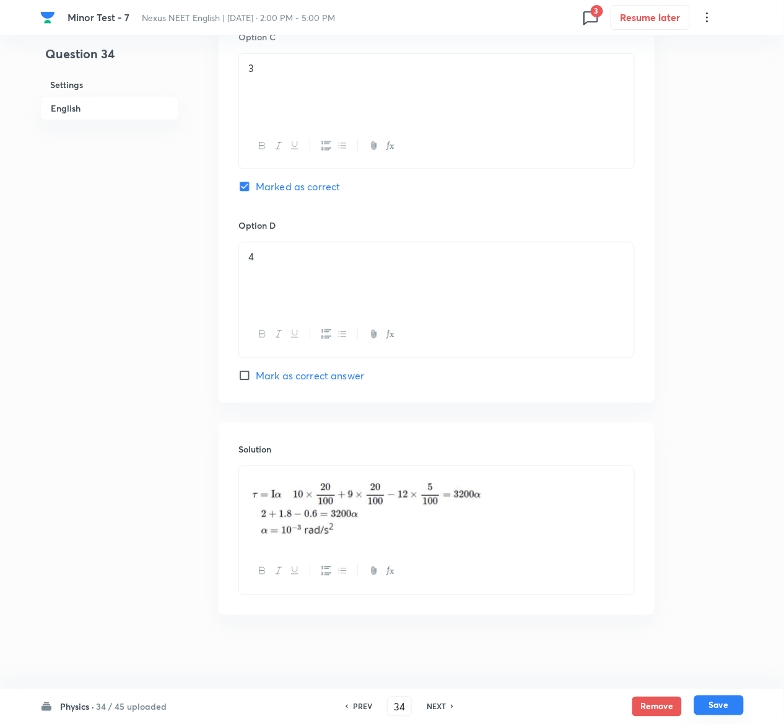
click at [721, 701] on button "Save" at bounding box center [719, 705] width 50 height 20
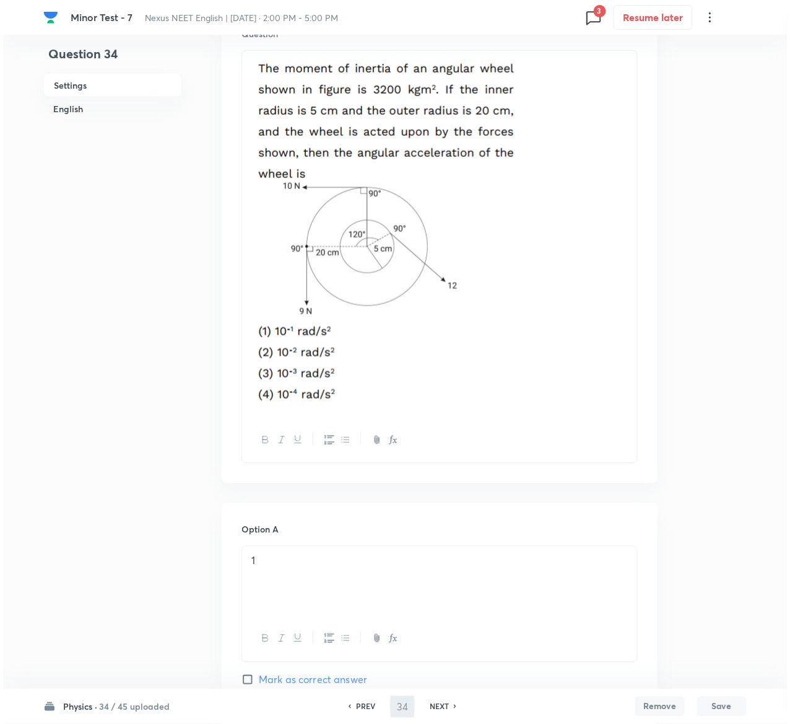
scroll to position [0, 0]
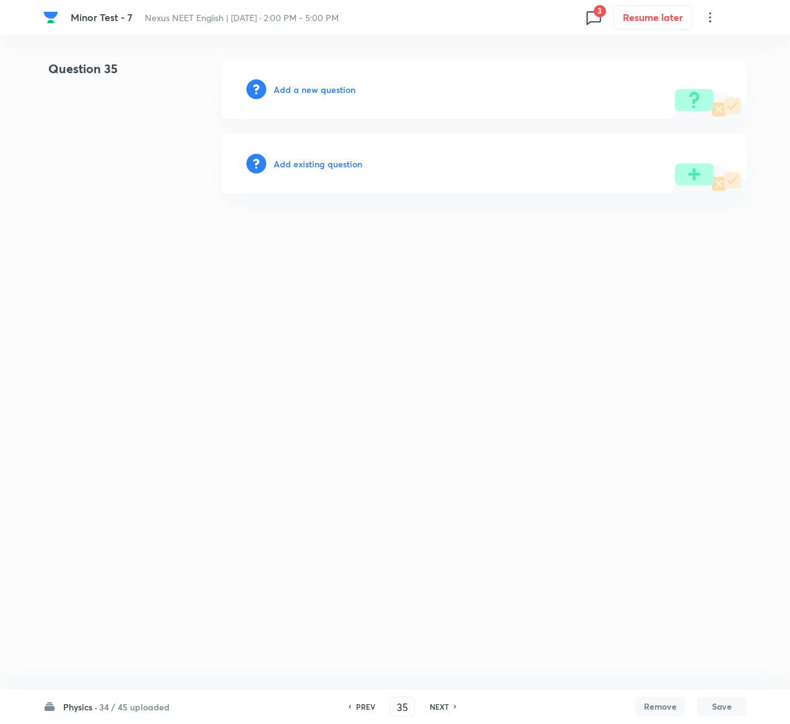
click at [352, 162] on h6 "Add existing question" at bounding box center [318, 163] width 89 height 13
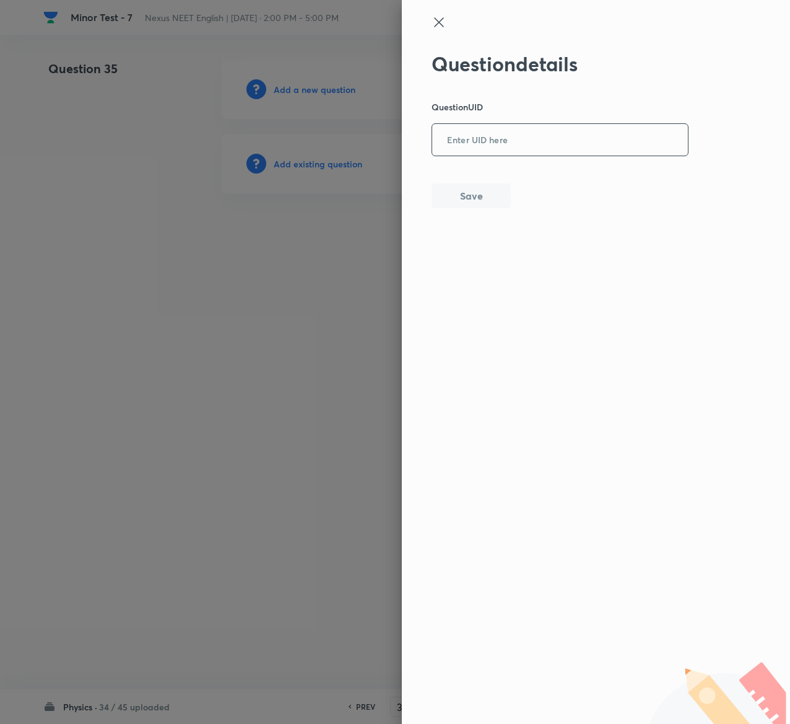
click at [572, 136] on input "text" at bounding box center [560, 140] width 256 height 30
paste input "E2RJ3"
click at [501, 195] on button "Save" at bounding box center [471, 194] width 79 height 25
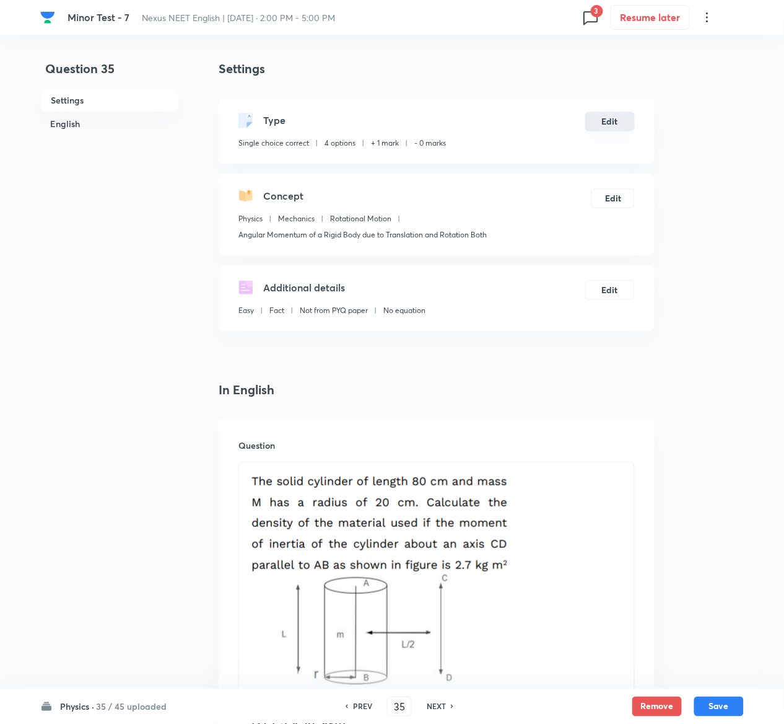
click at [621, 123] on button "Edit" at bounding box center [610, 122] width 50 height 20
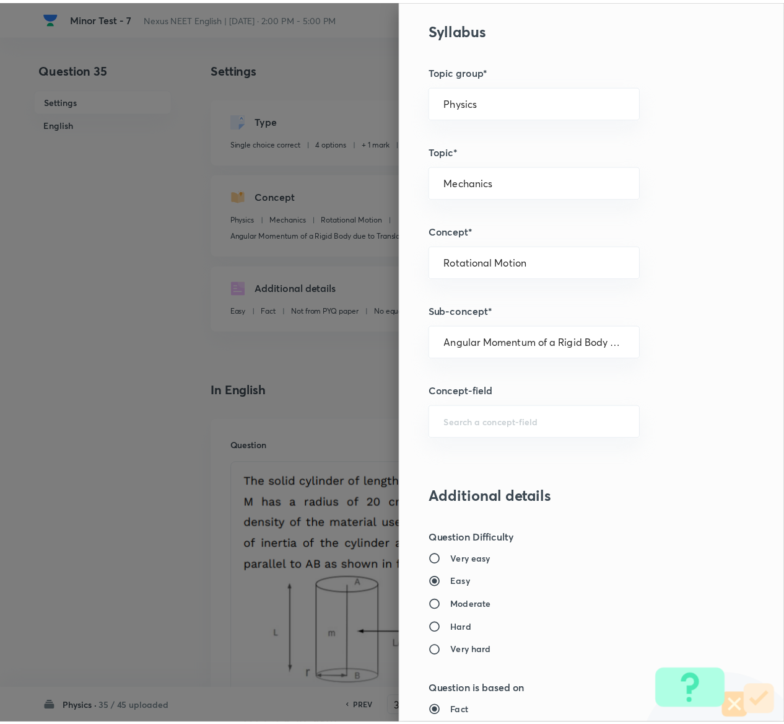
scroll to position [968, 0]
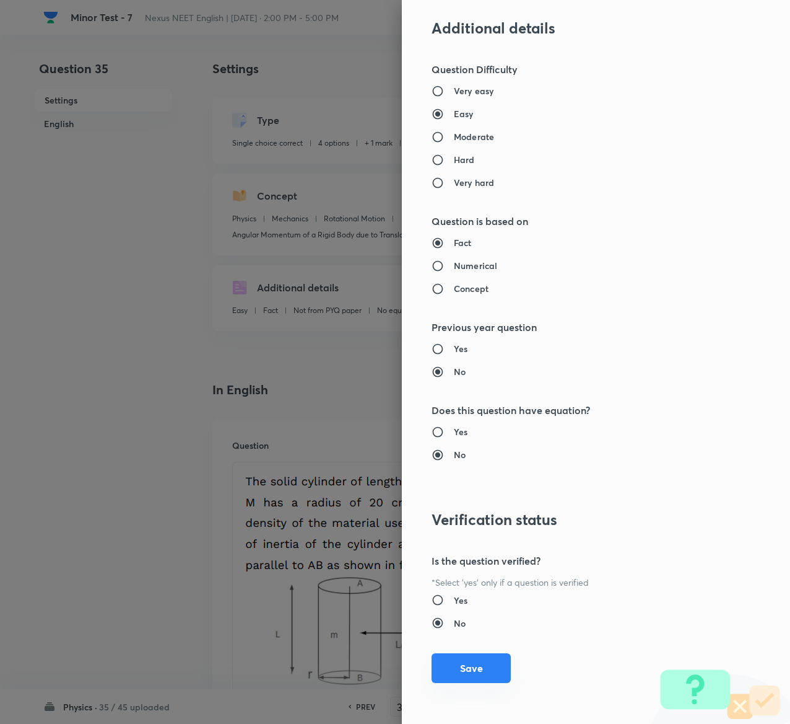
click at [455, 669] on button "Save" at bounding box center [471, 668] width 79 height 30
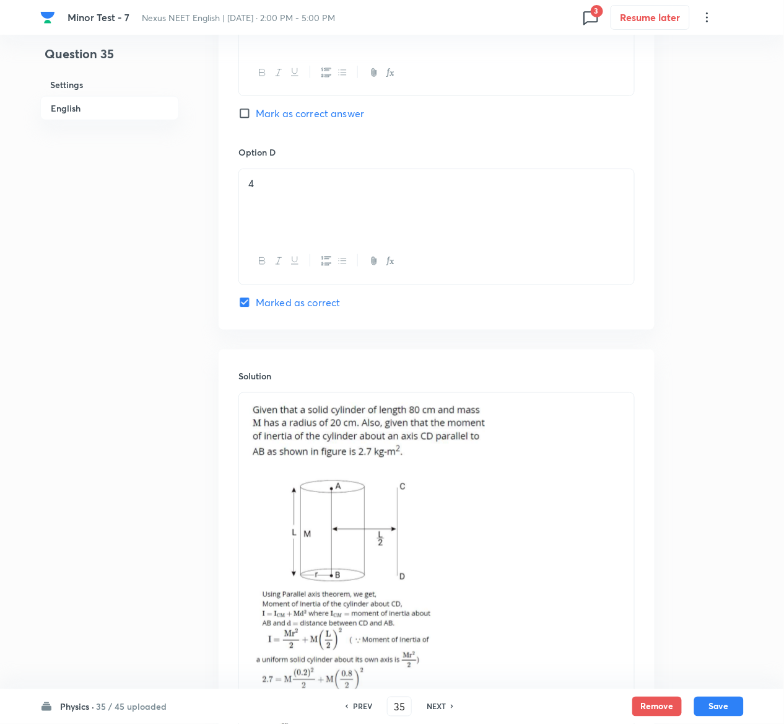
scroll to position [1562, 0]
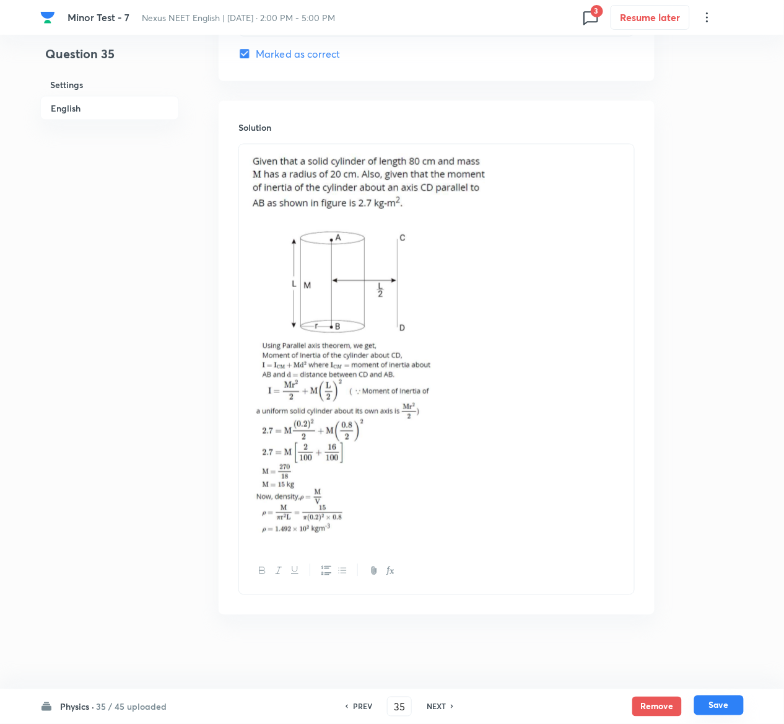
click at [734, 700] on button "Save" at bounding box center [719, 705] width 50 height 20
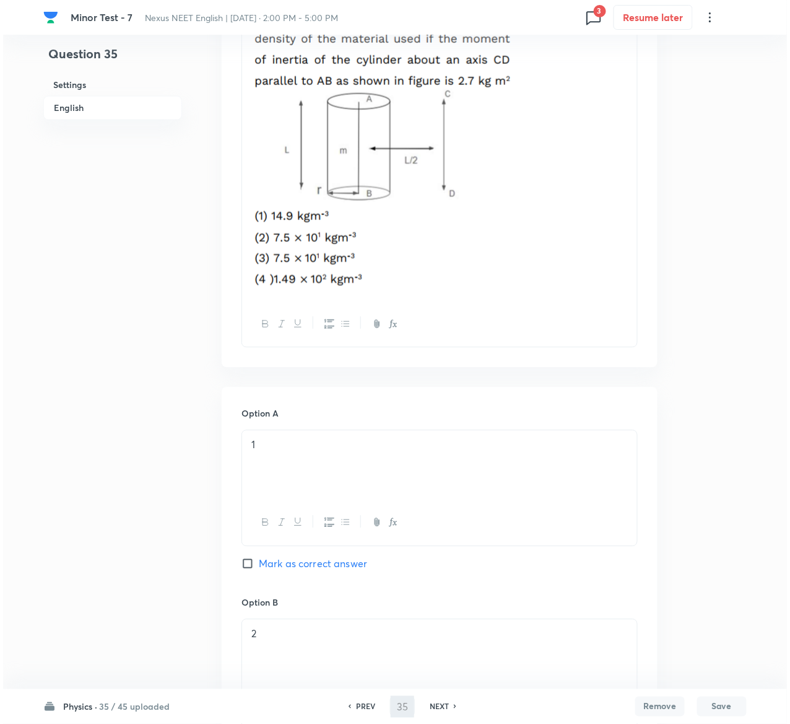
scroll to position [0, 0]
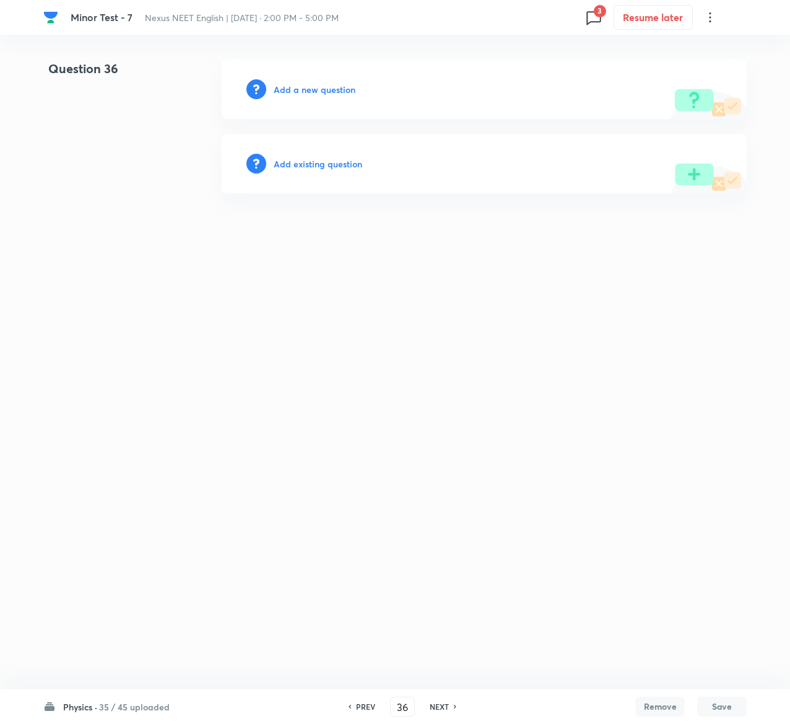
click at [336, 164] on h6 "Add existing question" at bounding box center [318, 163] width 89 height 13
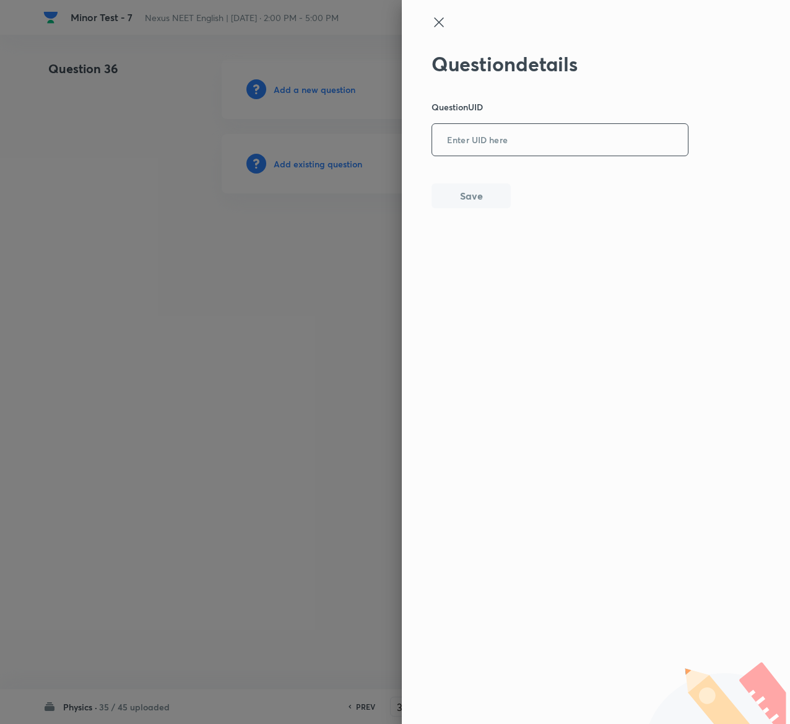
click at [539, 141] on input "text" at bounding box center [560, 140] width 256 height 30
paste input "1UNQC"
click at [463, 195] on button "Save" at bounding box center [471, 194] width 79 height 25
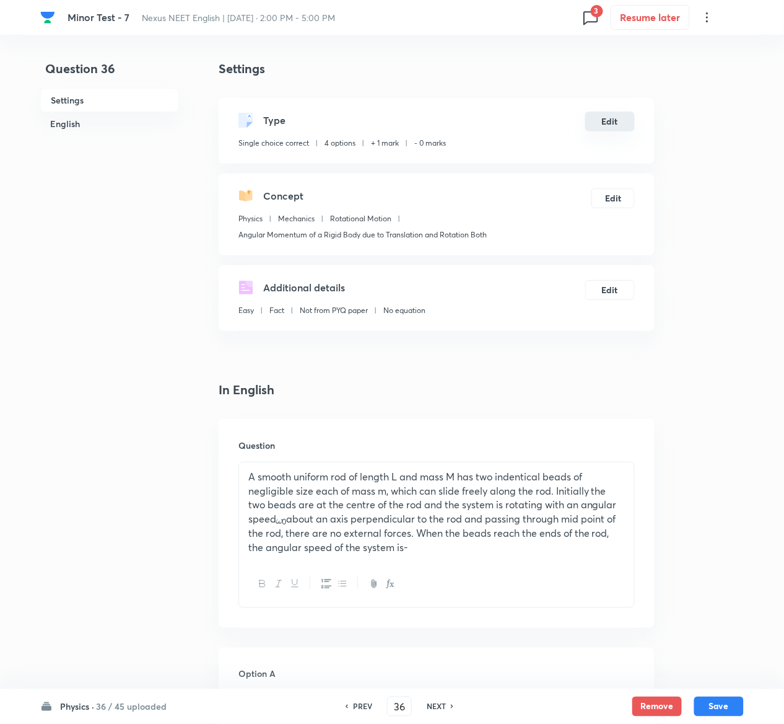
click at [619, 118] on button "Edit" at bounding box center [610, 122] width 50 height 20
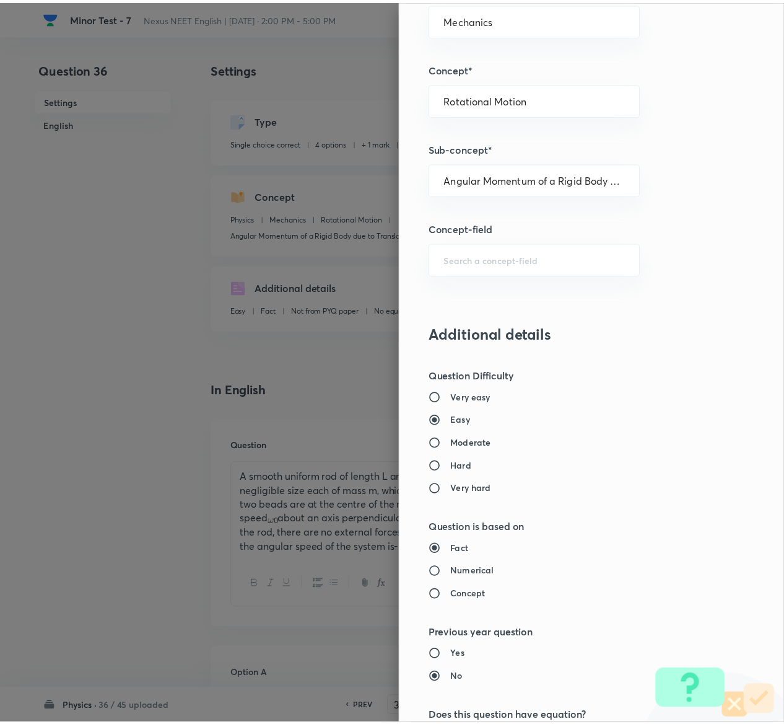
scroll to position [968, 0]
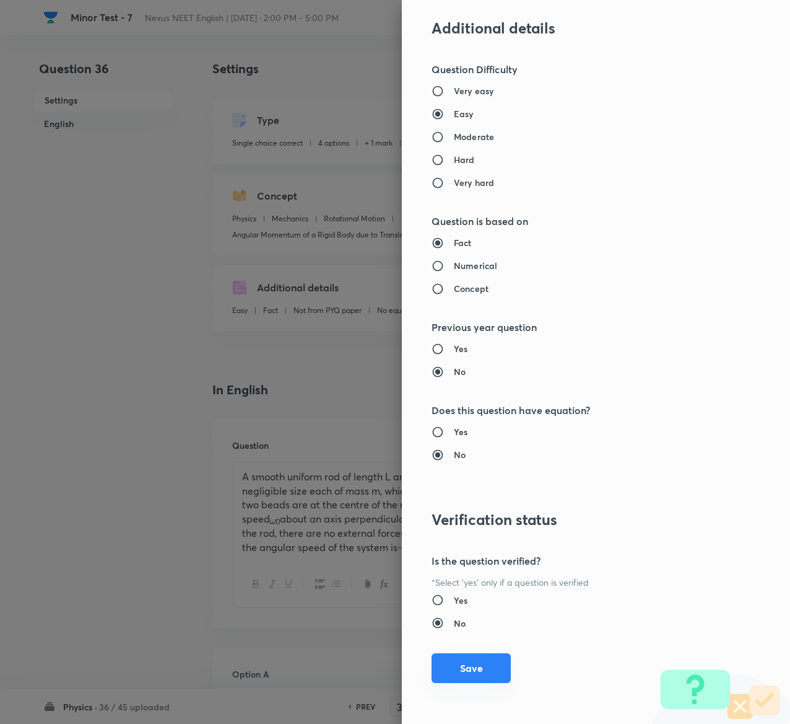
click at [470, 675] on button "Save" at bounding box center [471, 668] width 79 height 30
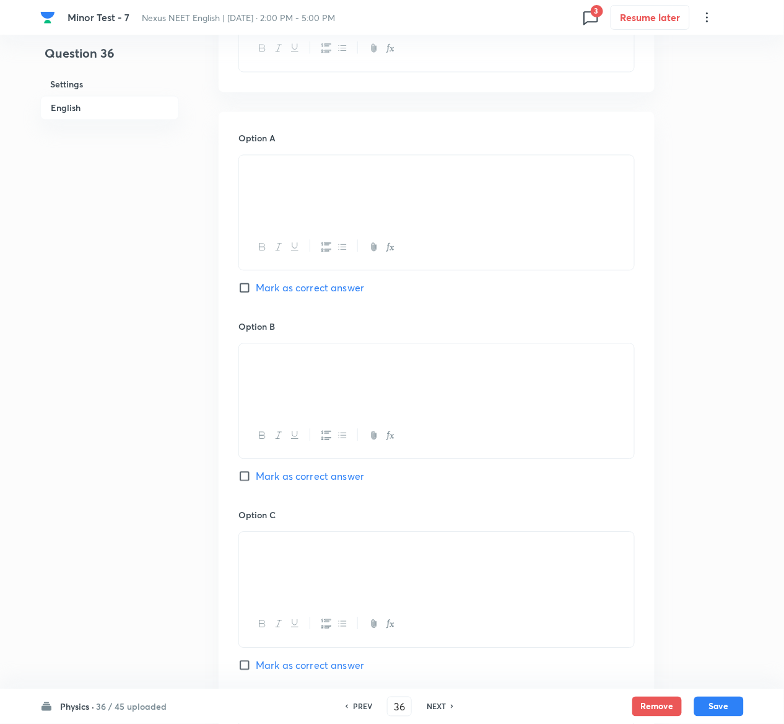
scroll to position [1070, 0]
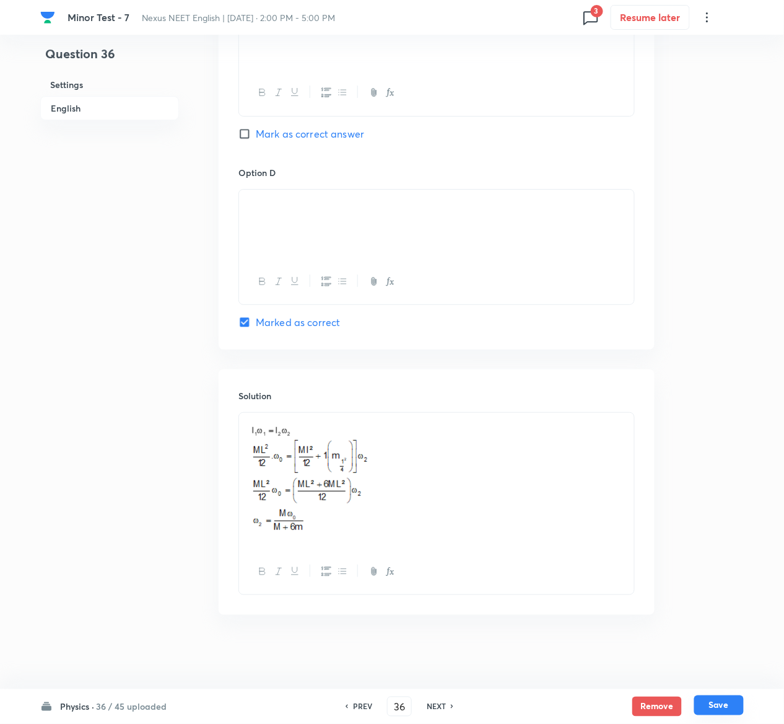
click at [721, 700] on button "Save" at bounding box center [719, 705] width 50 height 20
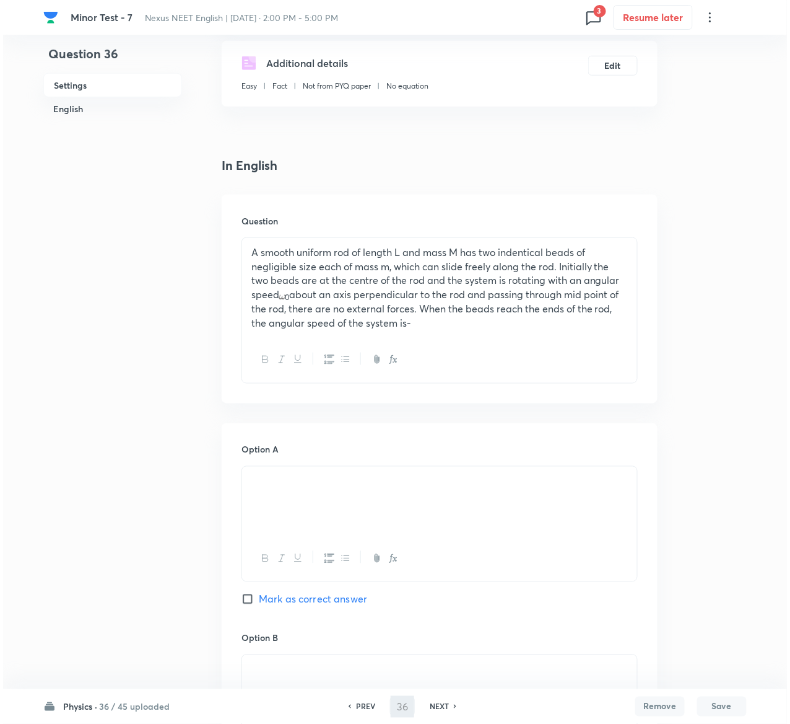
scroll to position [0, 0]
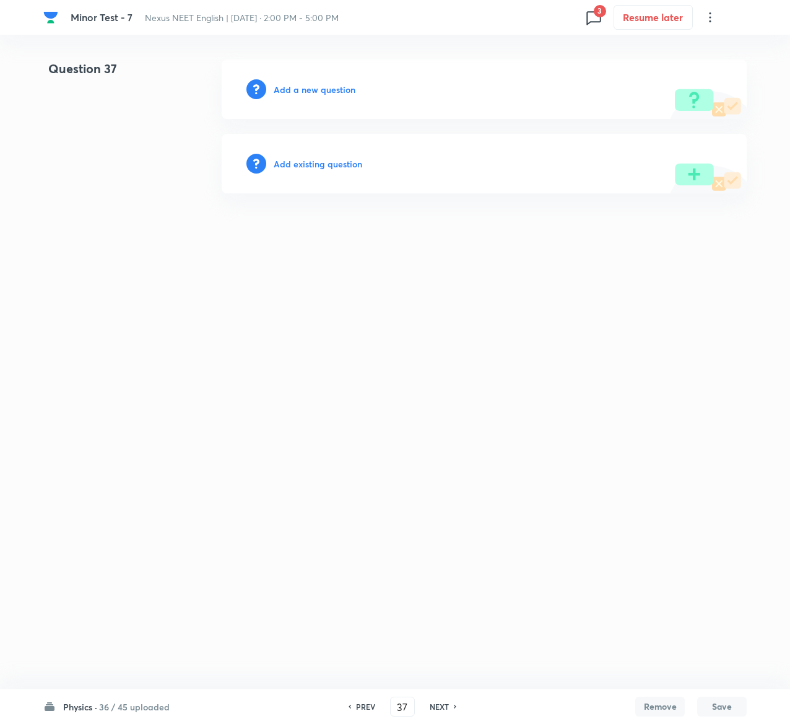
click at [343, 160] on h6 "Add existing question" at bounding box center [318, 163] width 89 height 13
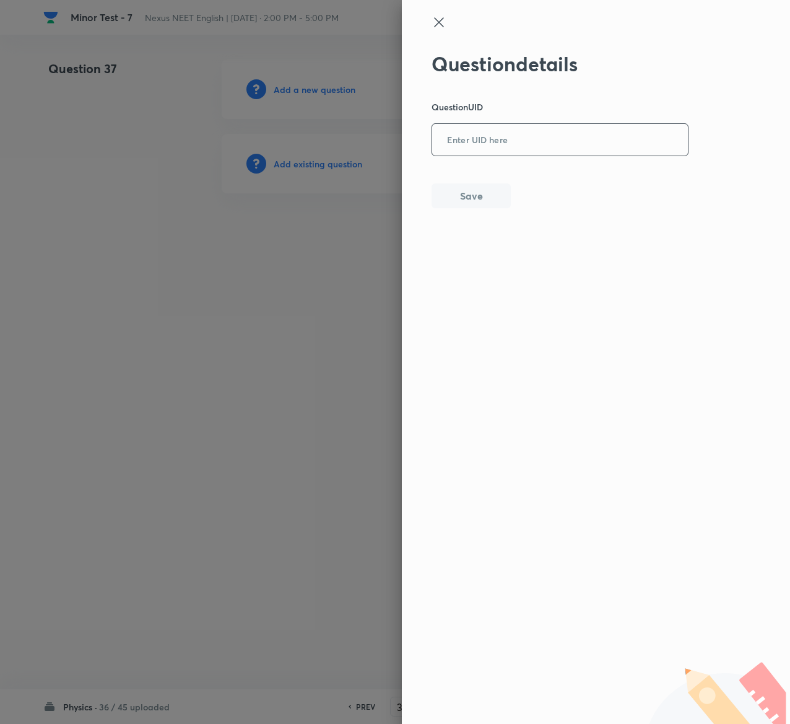
click at [629, 133] on input "text" at bounding box center [560, 140] width 256 height 30
paste input "5HD0T"
click at [484, 193] on button "Save" at bounding box center [471, 194] width 79 height 25
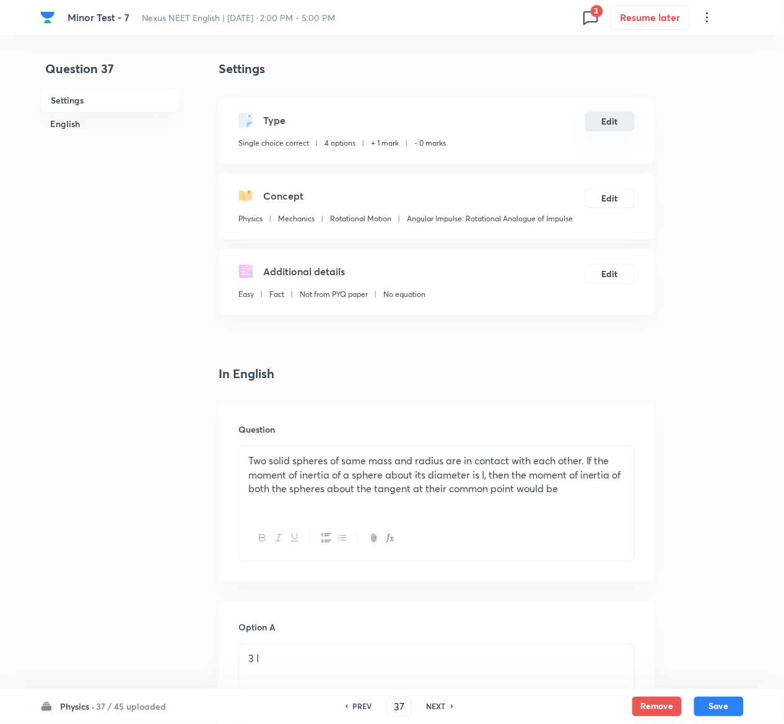
click at [619, 120] on button "Edit" at bounding box center [610, 122] width 50 height 20
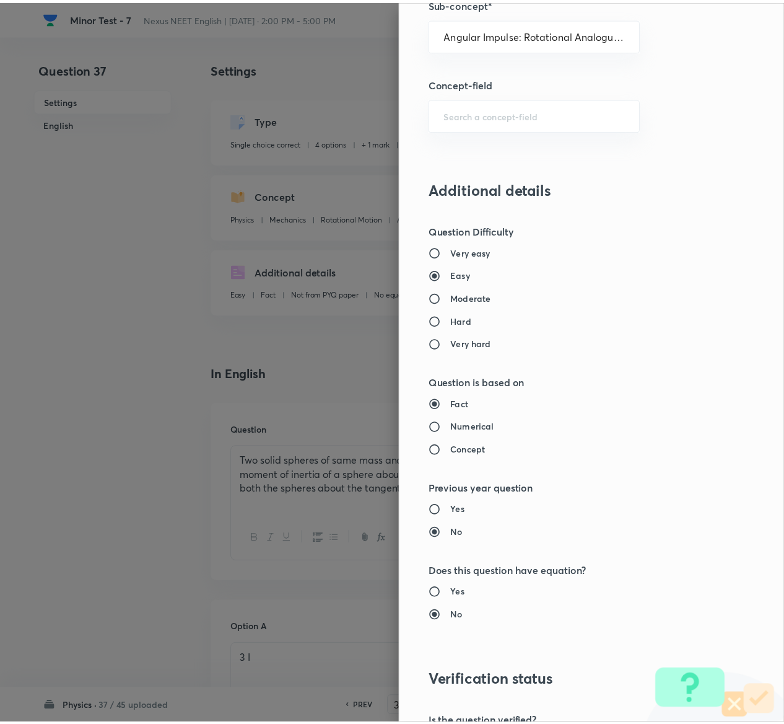
scroll to position [968, 0]
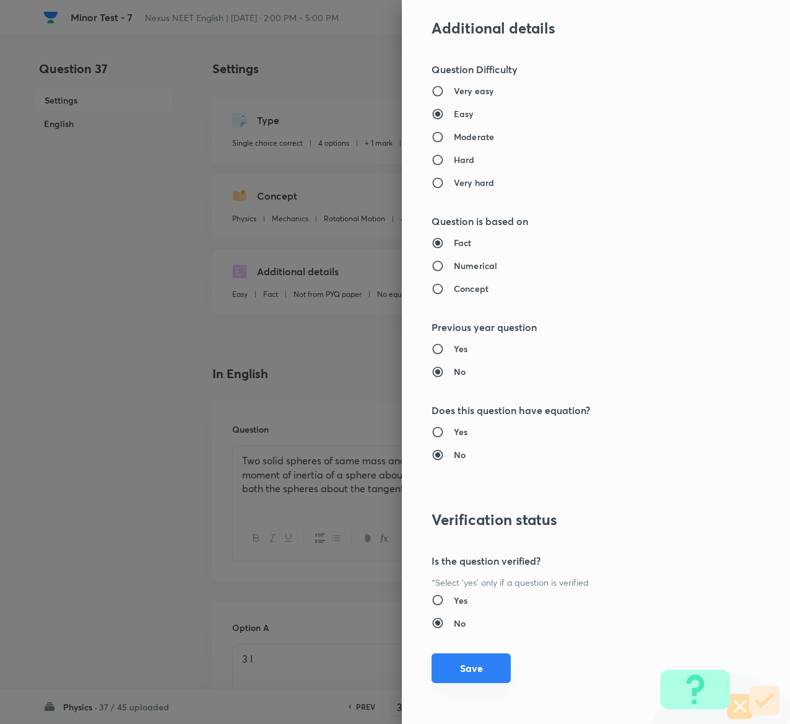
click at [462, 673] on button "Save" at bounding box center [471, 668] width 79 height 30
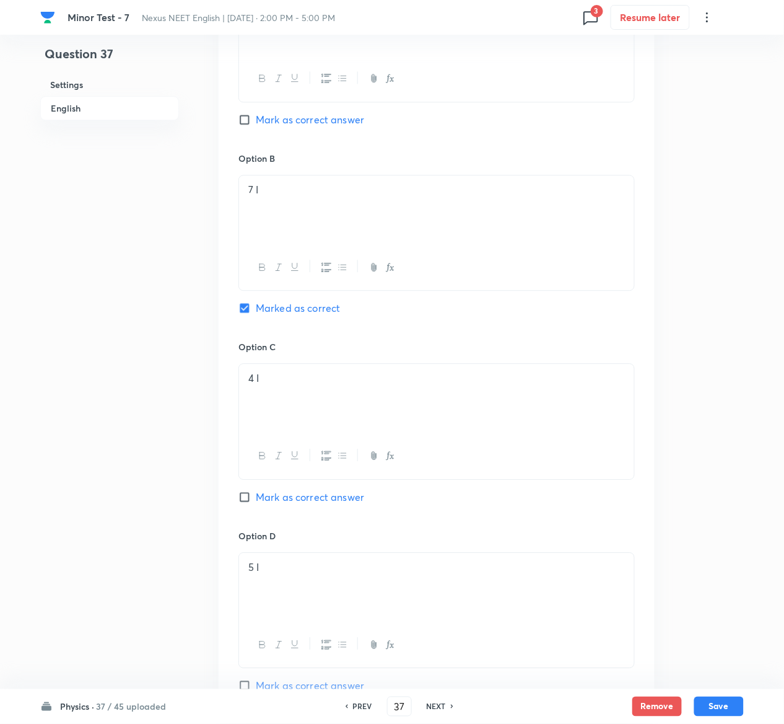
scroll to position [958, 0]
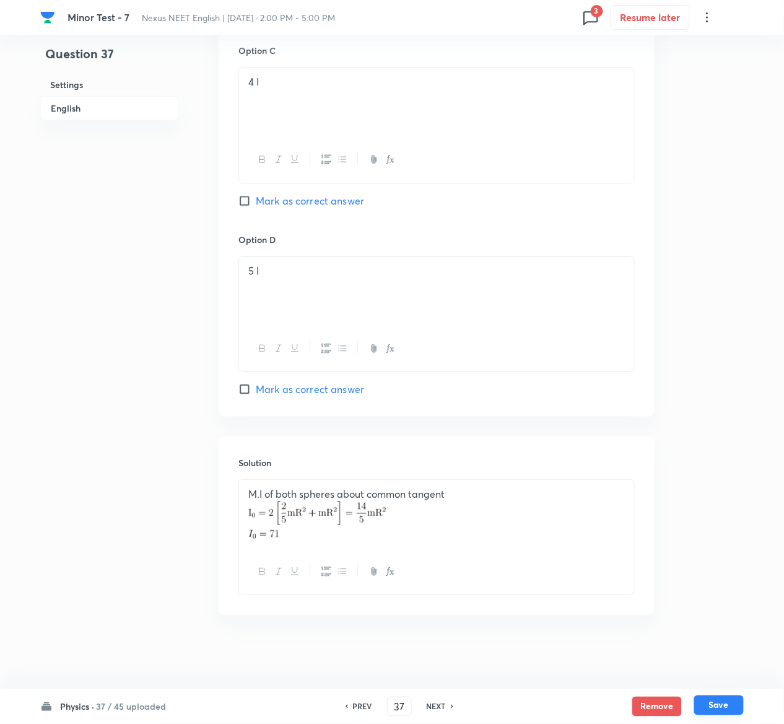
click at [731, 696] on button "Save" at bounding box center [719, 705] width 50 height 20
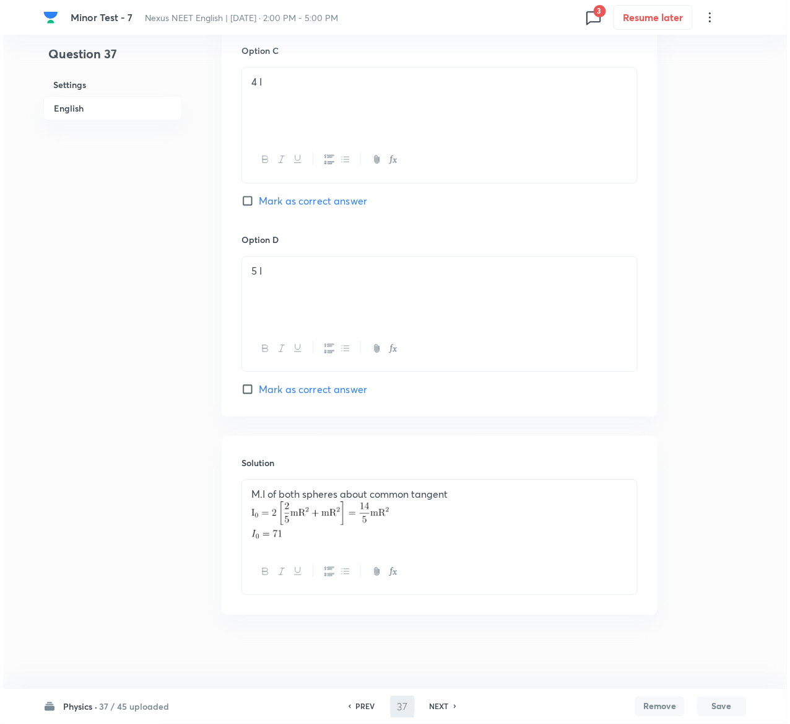
scroll to position [0, 0]
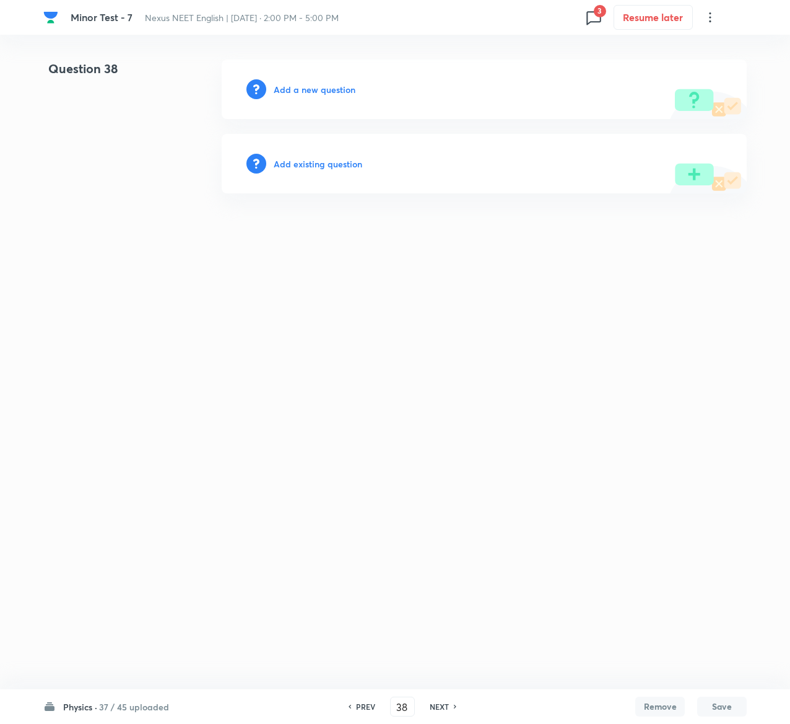
click at [332, 160] on h6 "Add existing question" at bounding box center [318, 163] width 89 height 13
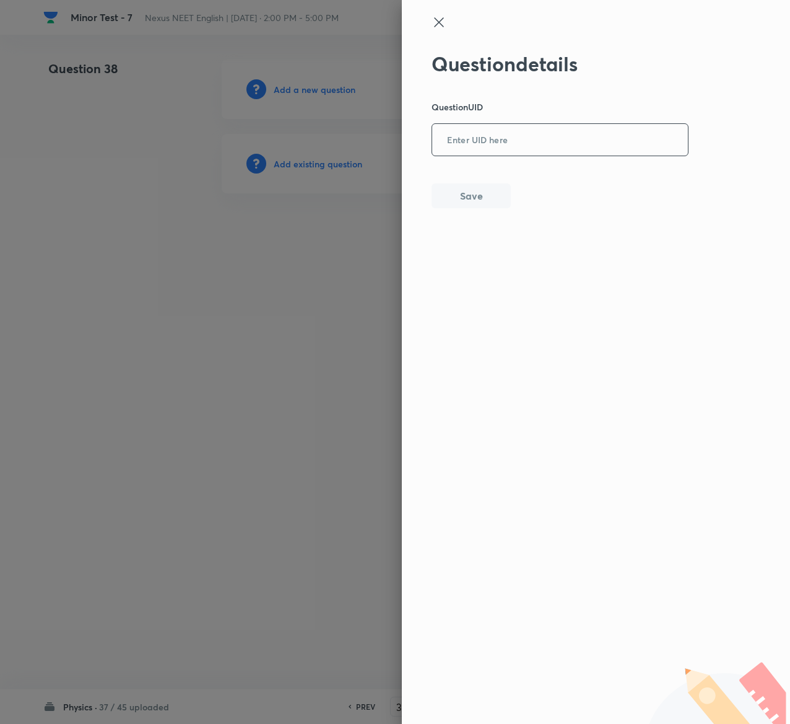
click at [564, 126] on input "text" at bounding box center [560, 140] width 256 height 30
paste input "JUSNI"
click at [471, 195] on button "Save" at bounding box center [471, 194] width 79 height 25
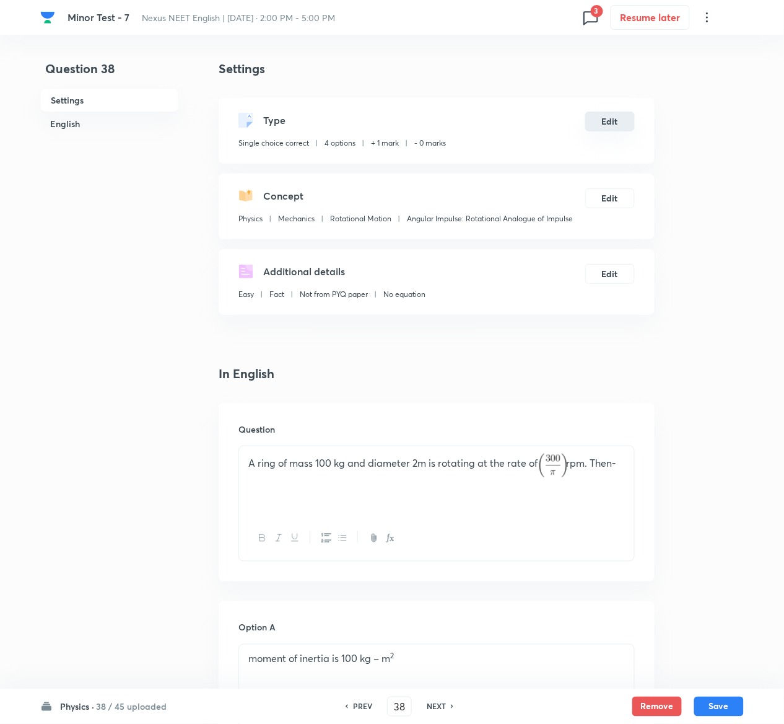
click at [613, 126] on button "Edit" at bounding box center [610, 122] width 50 height 20
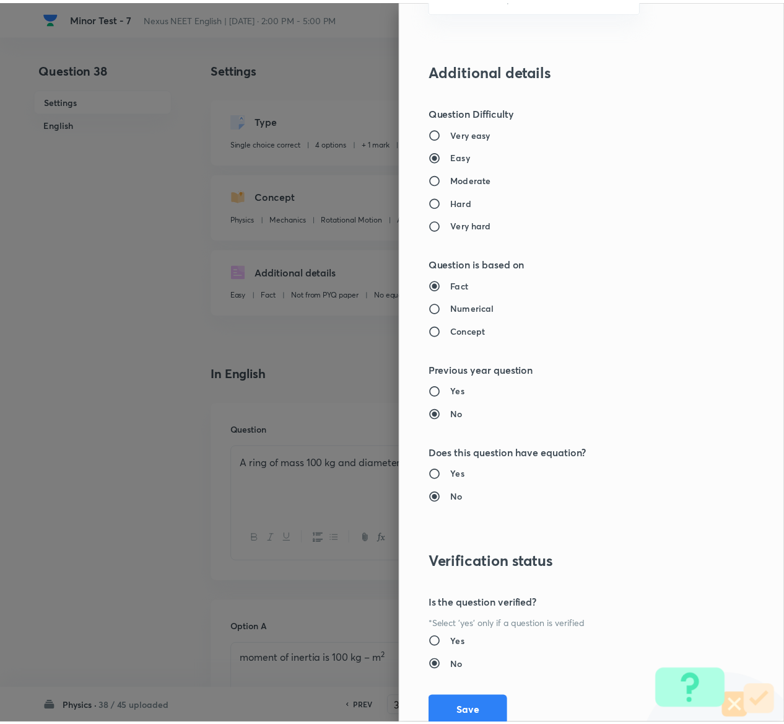
scroll to position [968, 0]
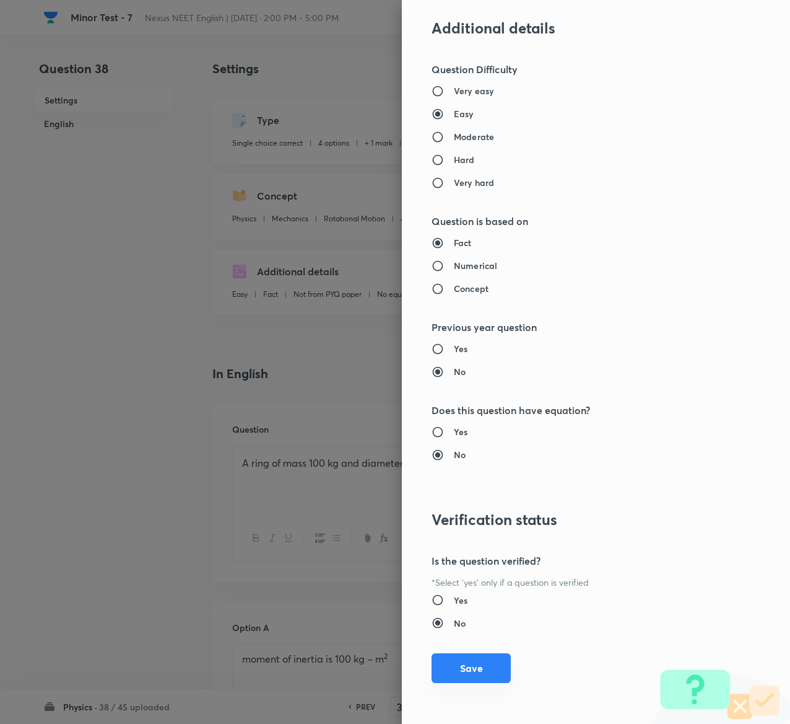
click at [459, 668] on button "Save" at bounding box center [471, 668] width 79 height 30
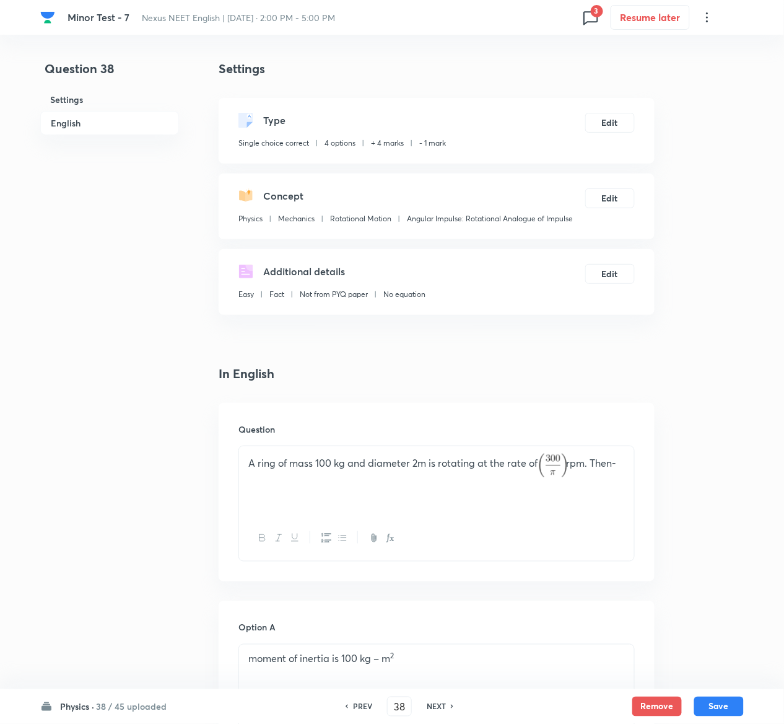
scroll to position [958, 0]
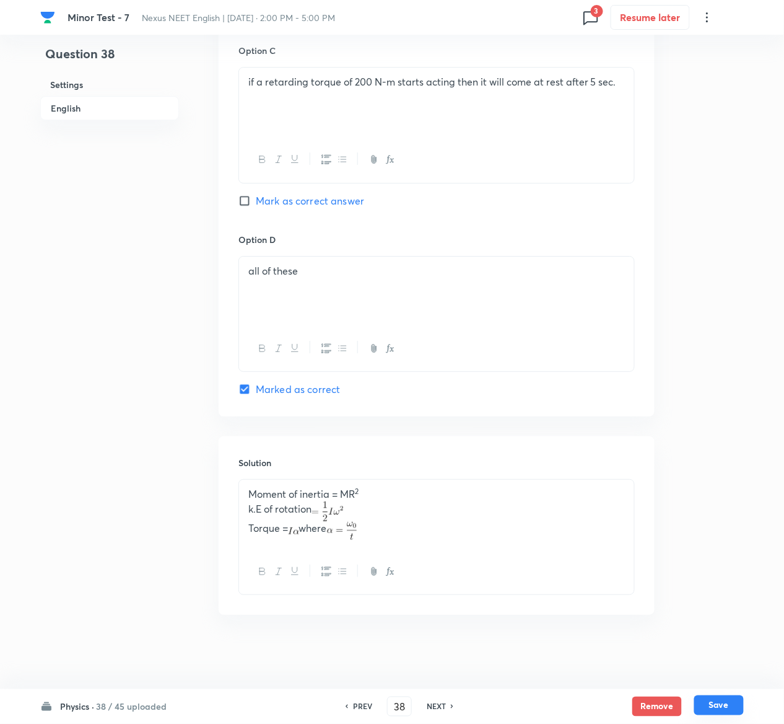
click at [732, 710] on button "Save" at bounding box center [719, 705] width 50 height 20
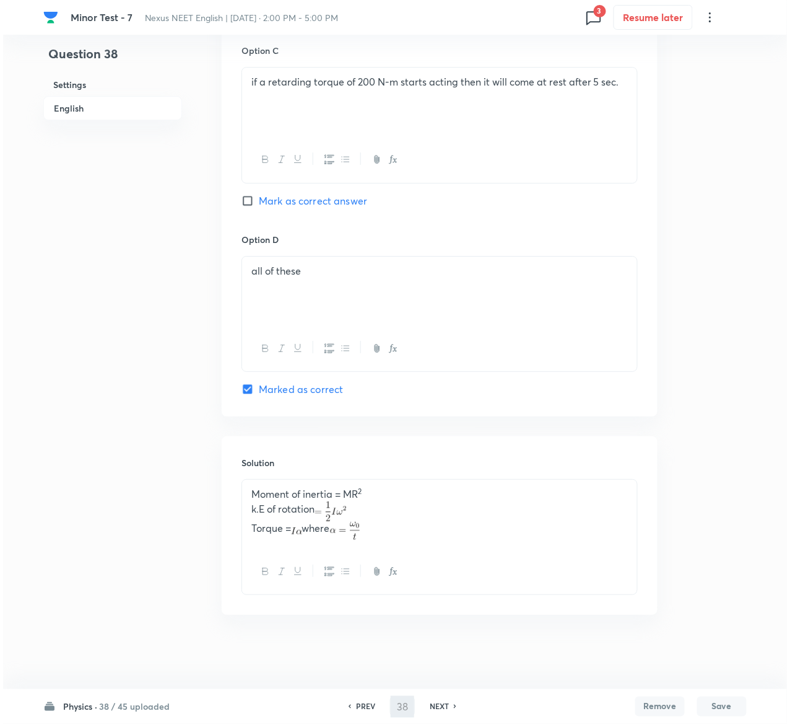
scroll to position [0, 0]
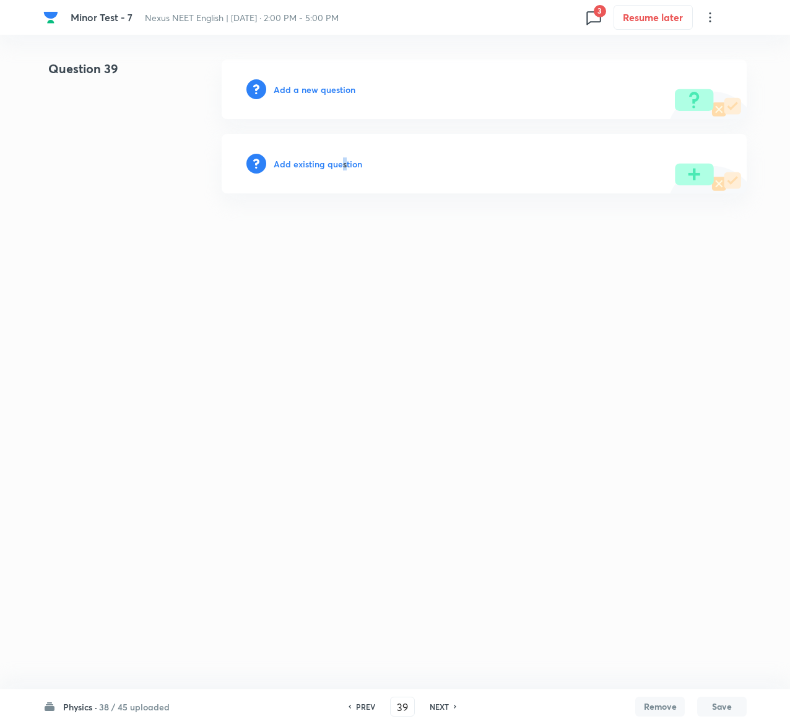
drag, startPoint x: 347, startPoint y: 170, endPoint x: 343, endPoint y: 158, distance: 12.9
click at [343, 158] on div "Add existing question" at bounding box center [484, 163] width 525 height 59
click at [343, 158] on h6 "Add existing question" at bounding box center [318, 163] width 89 height 13
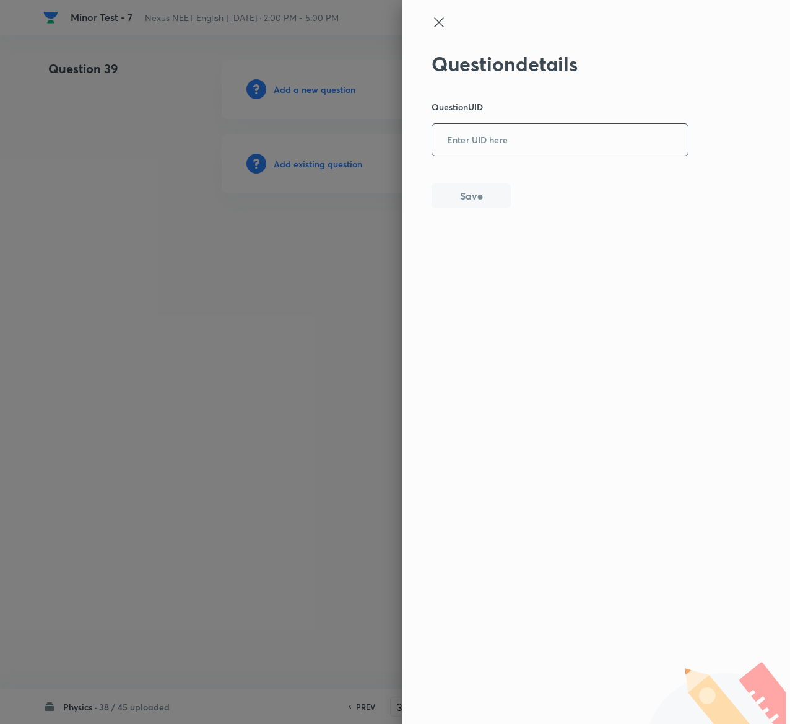
click at [543, 131] on input "text" at bounding box center [560, 140] width 256 height 30
paste input "YKOUO"
click at [493, 185] on button "Save" at bounding box center [471, 194] width 79 height 25
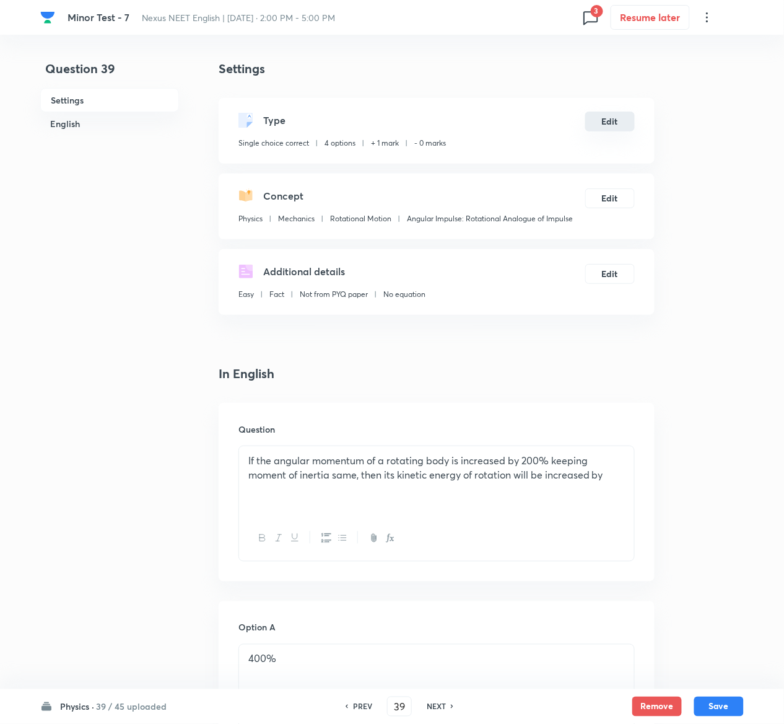
click at [621, 116] on button "Edit" at bounding box center [610, 122] width 50 height 20
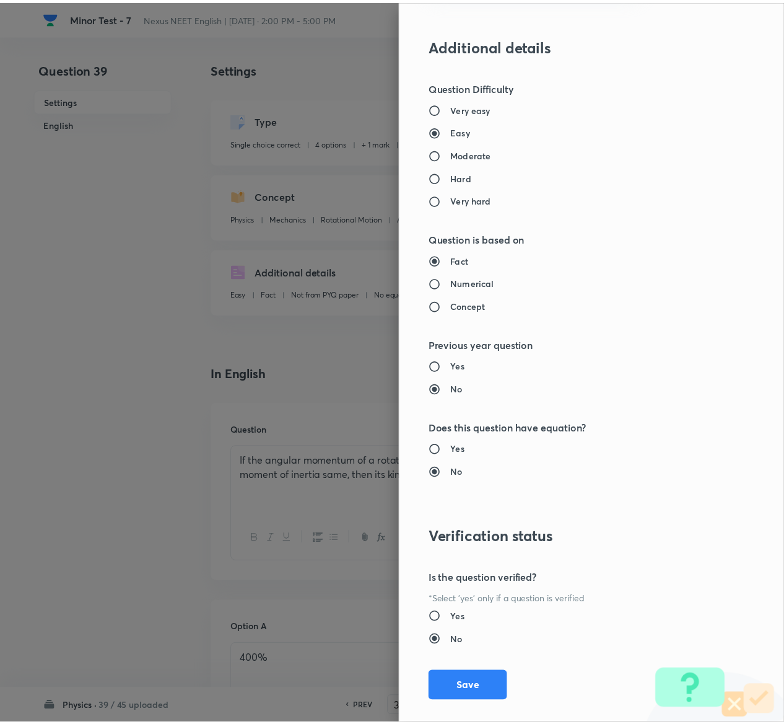
scroll to position [968, 0]
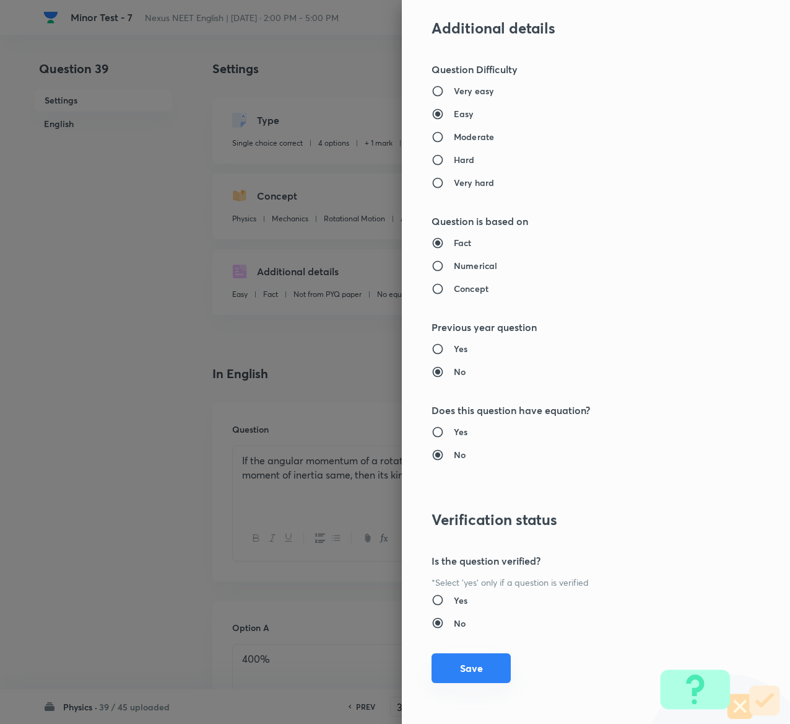
click at [457, 665] on button "Save" at bounding box center [471, 668] width 79 height 30
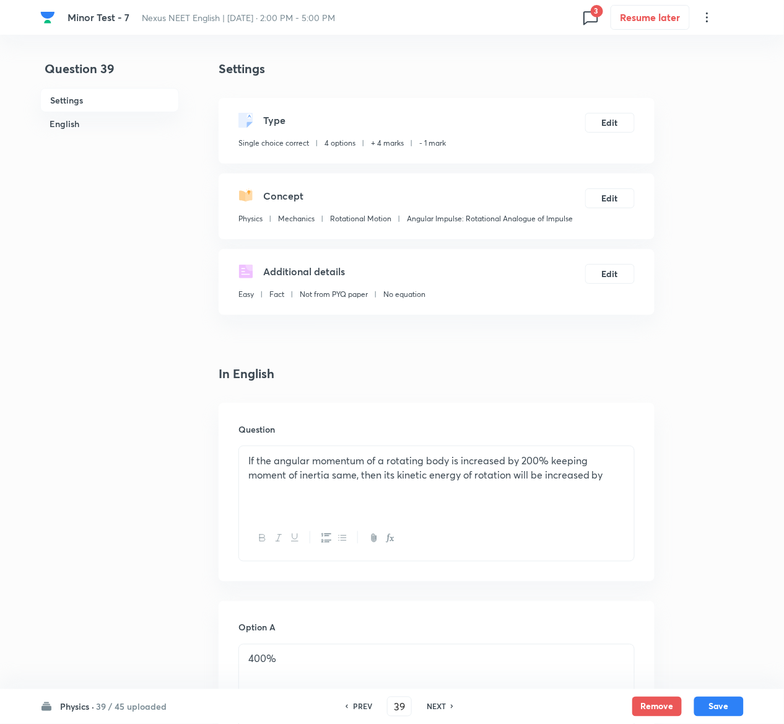
scroll to position [972, 0]
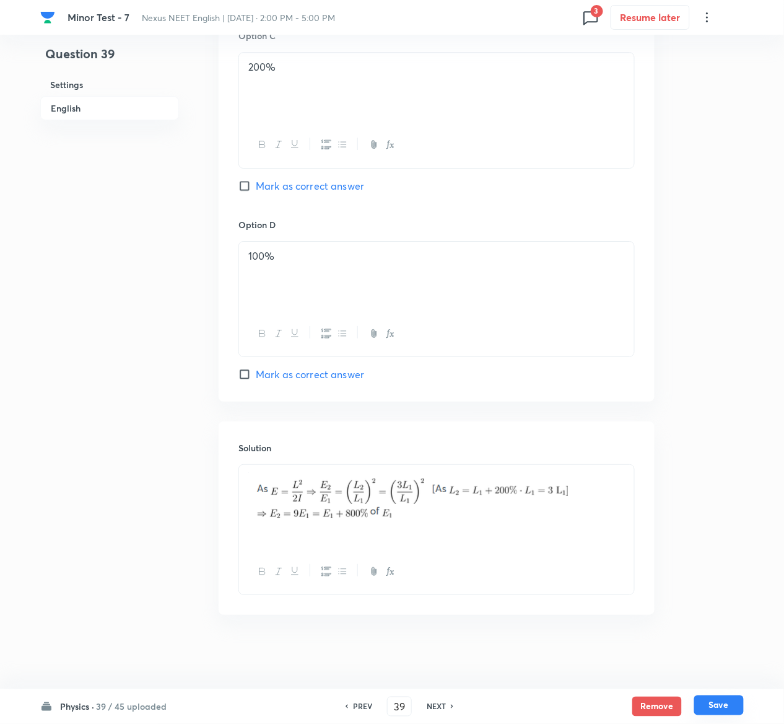
click at [732, 700] on button "Save" at bounding box center [719, 705] width 50 height 20
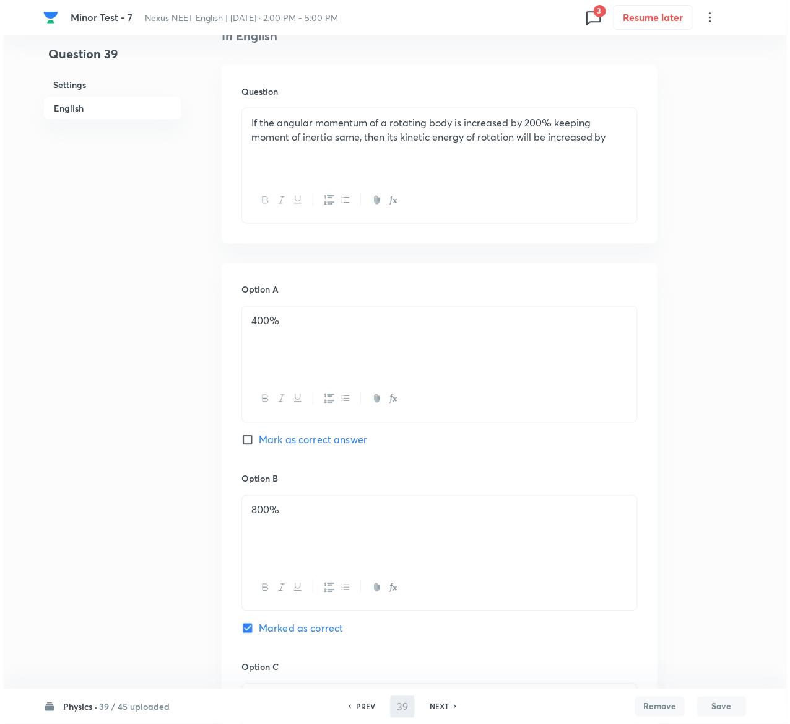
scroll to position [0, 0]
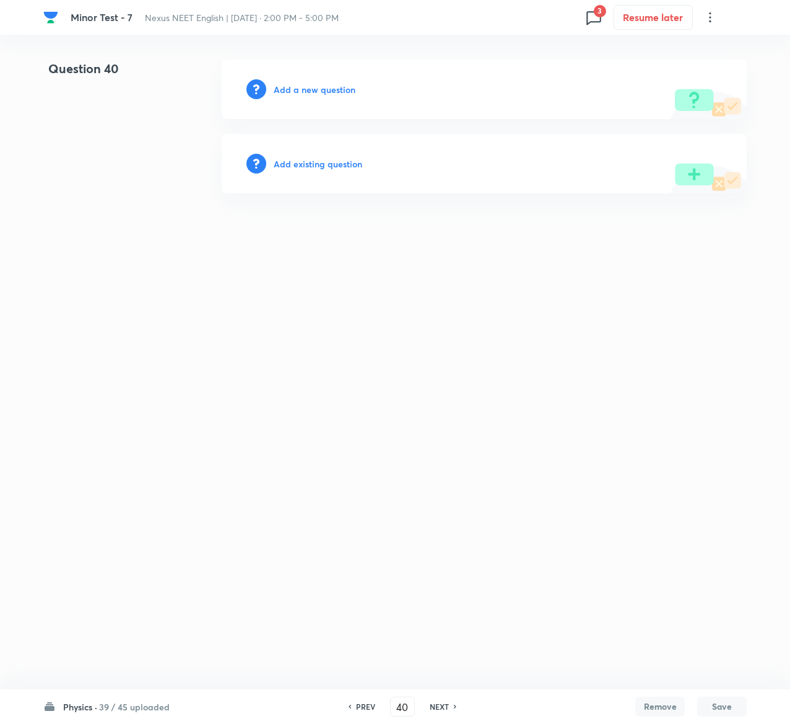
click at [337, 155] on div "Add existing question" at bounding box center [484, 163] width 525 height 59
click at [338, 162] on h6 "Add existing question" at bounding box center [318, 163] width 89 height 13
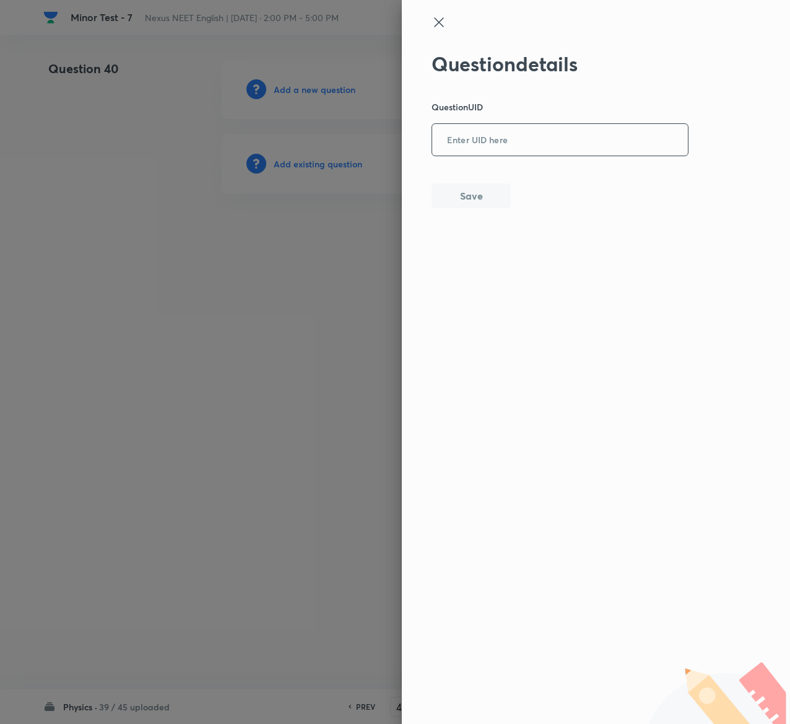
click at [536, 141] on input "text" at bounding box center [560, 140] width 256 height 30
paste input "XDK37"
click at [536, 141] on input "XDK37" at bounding box center [560, 140] width 256 height 30
click at [481, 191] on button "Save" at bounding box center [471, 194] width 79 height 25
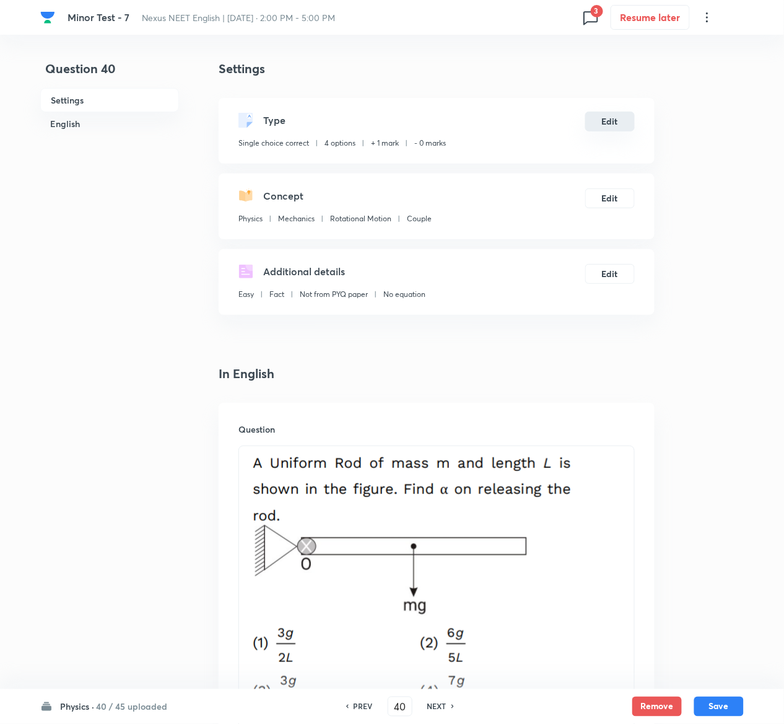
click at [613, 120] on button "Edit" at bounding box center [610, 122] width 50 height 20
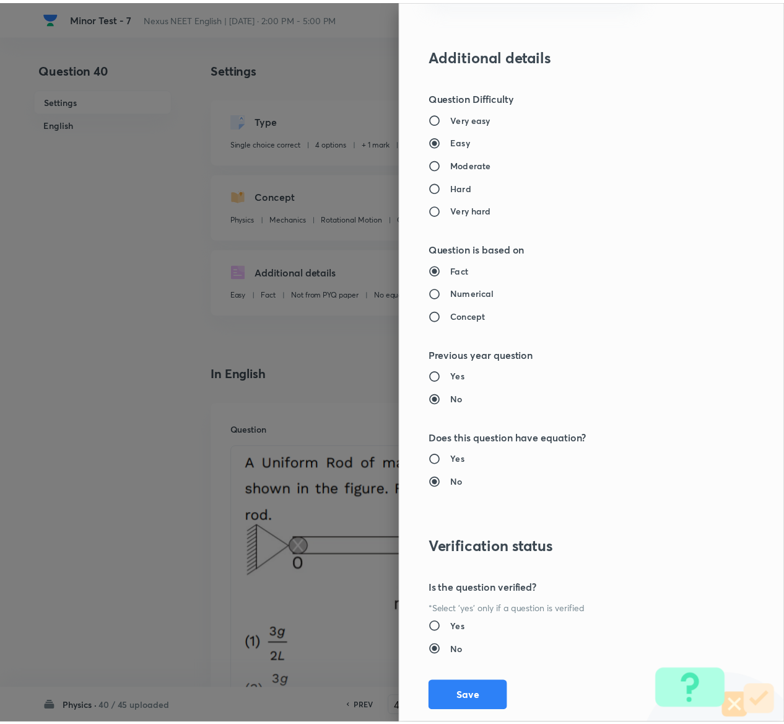
scroll to position [968, 0]
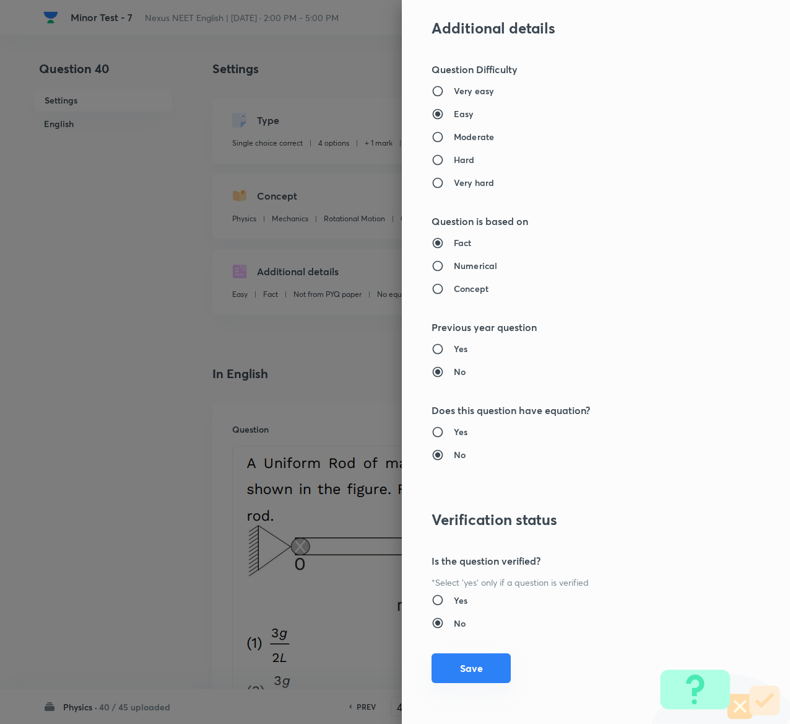
click at [451, 666] on button "Save" at bounding box center [471, 668] width 79 height 30
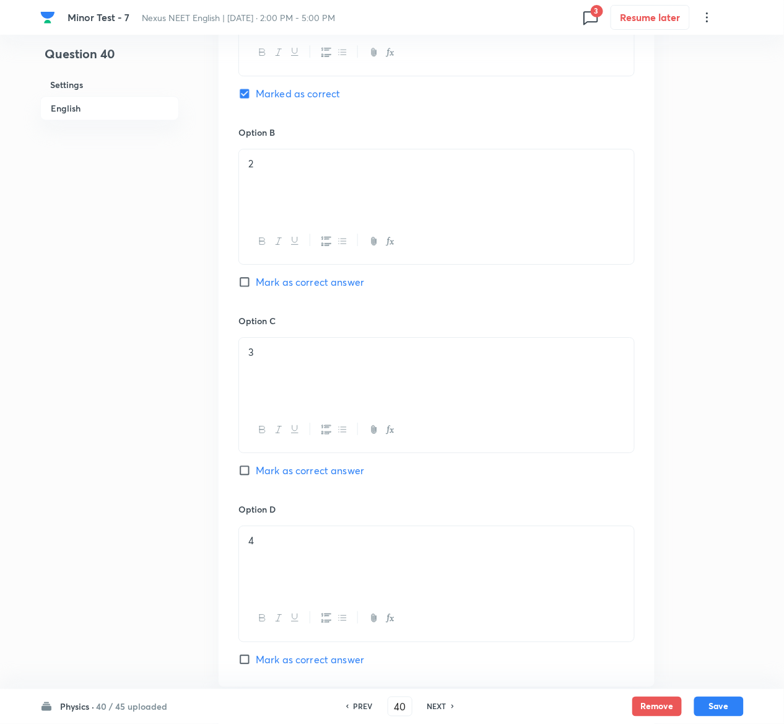
scroll to position [1222, 0]
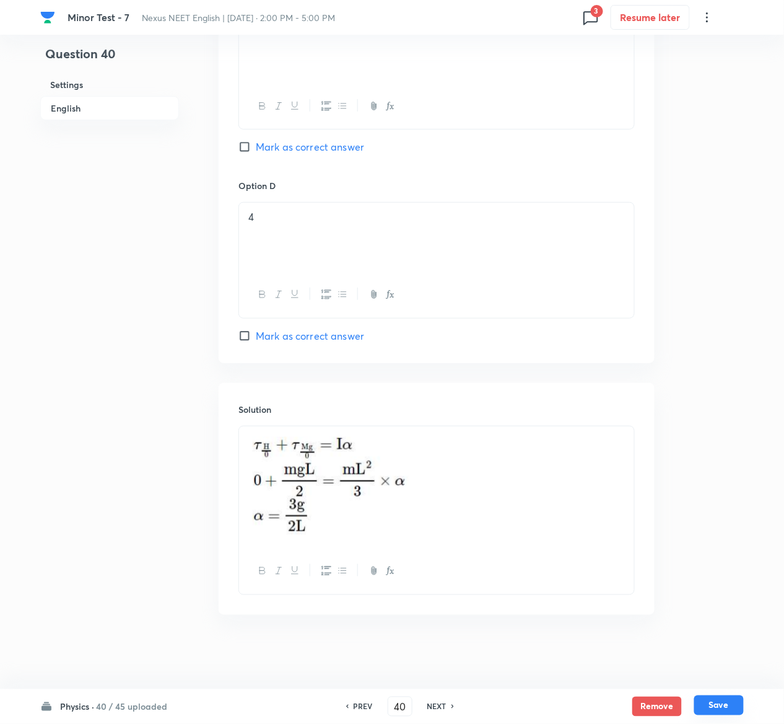
click at [725, 703] on button "Save" at bounding box center [719, 705] width 50 height 20
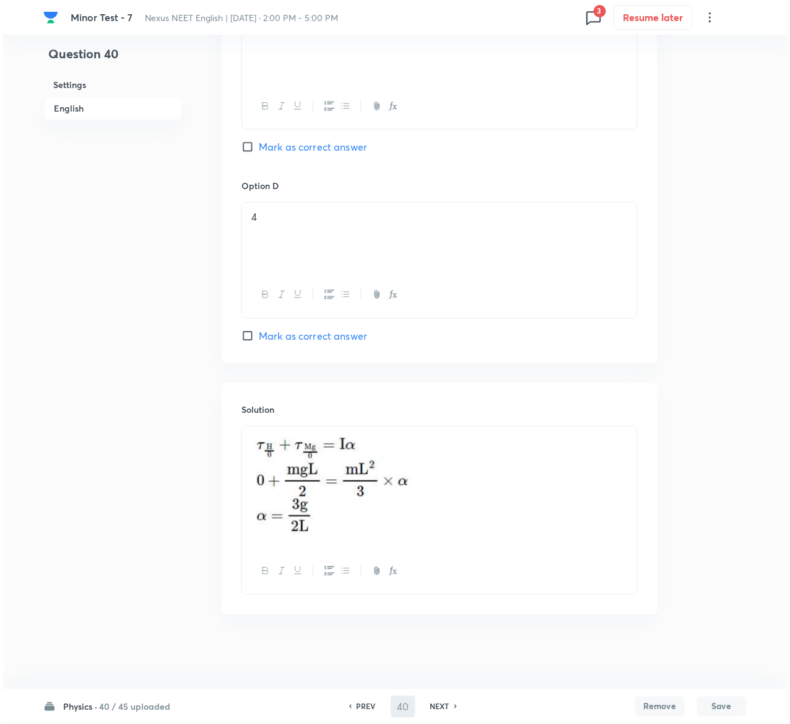
scroll to position [0, 0]
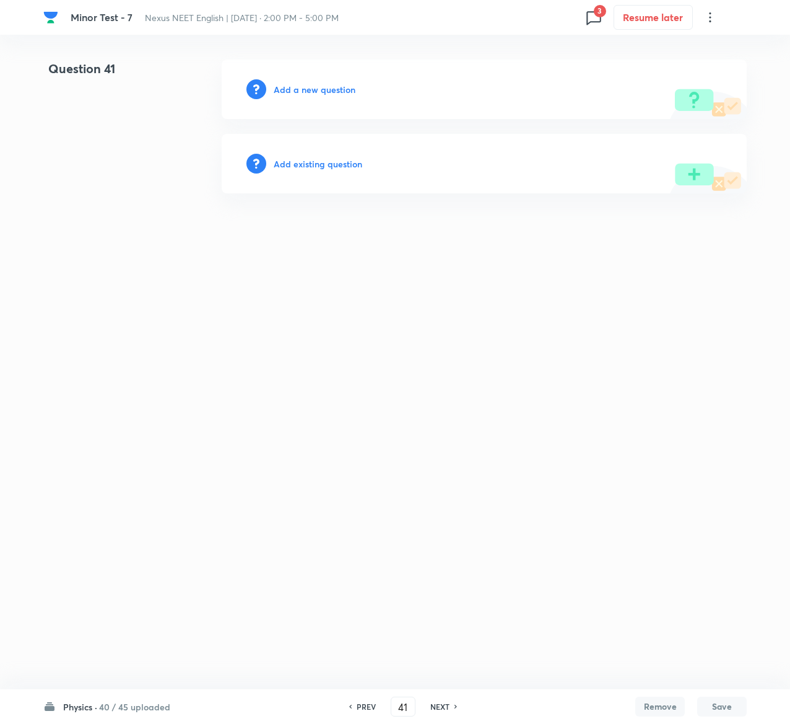
click at [352, 161] on h6 "Add existing question" at bounding box center [318, 163] width 89 height 13
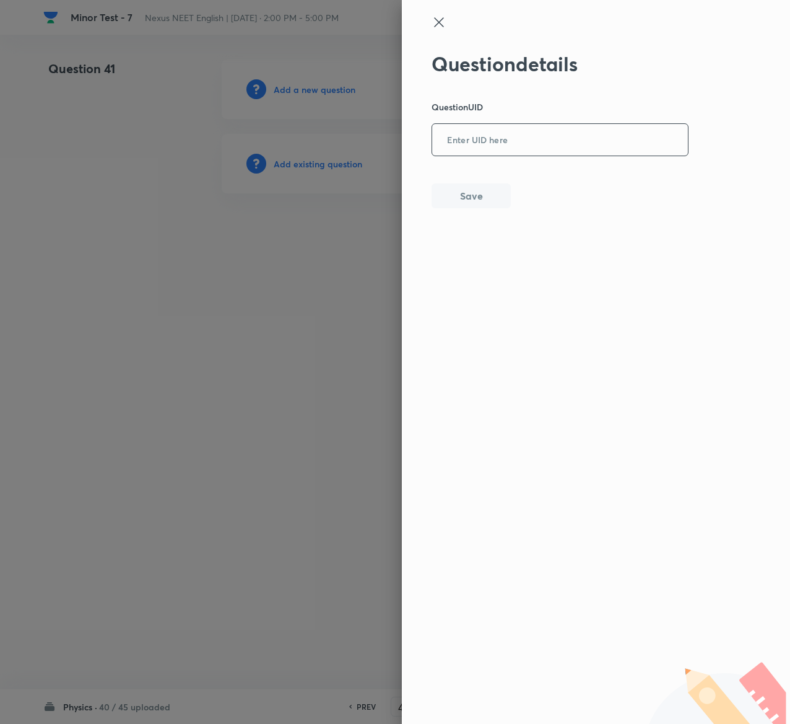
click at [518, 141] on input "text" at bounding box center [560, 140] width 256 height 30
paste input "CTDDM"
click at [472, 195] on button "Save" at bounding box center [471, 194] width 79 height 25
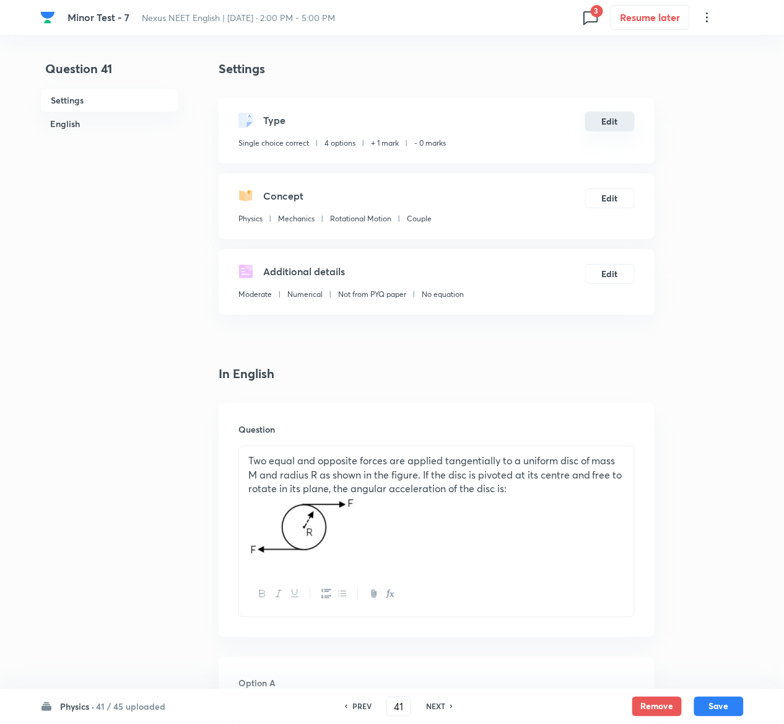
click at [627, 118] on button "Edit" at bounding box center [610, 122] width 50 height 20
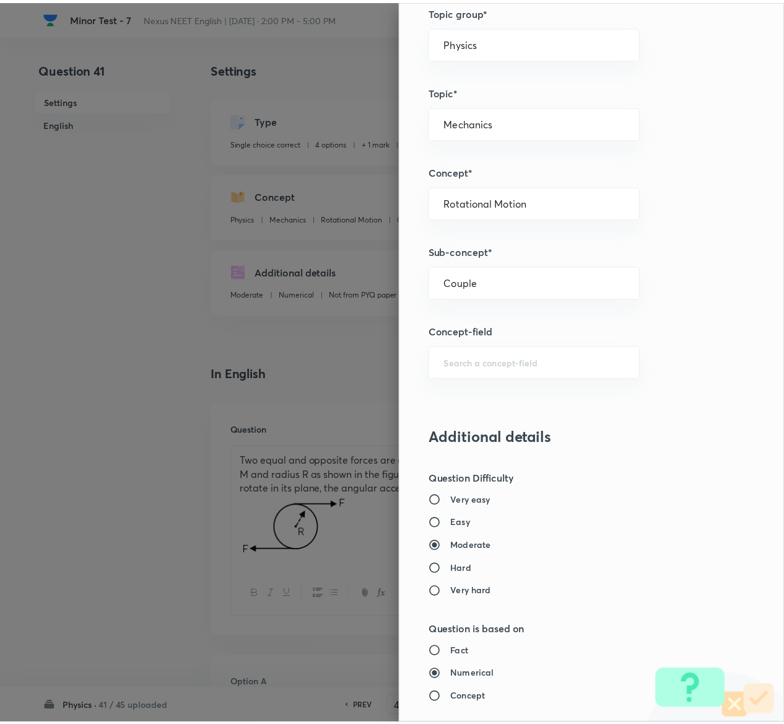
scroll to position [968, 0]
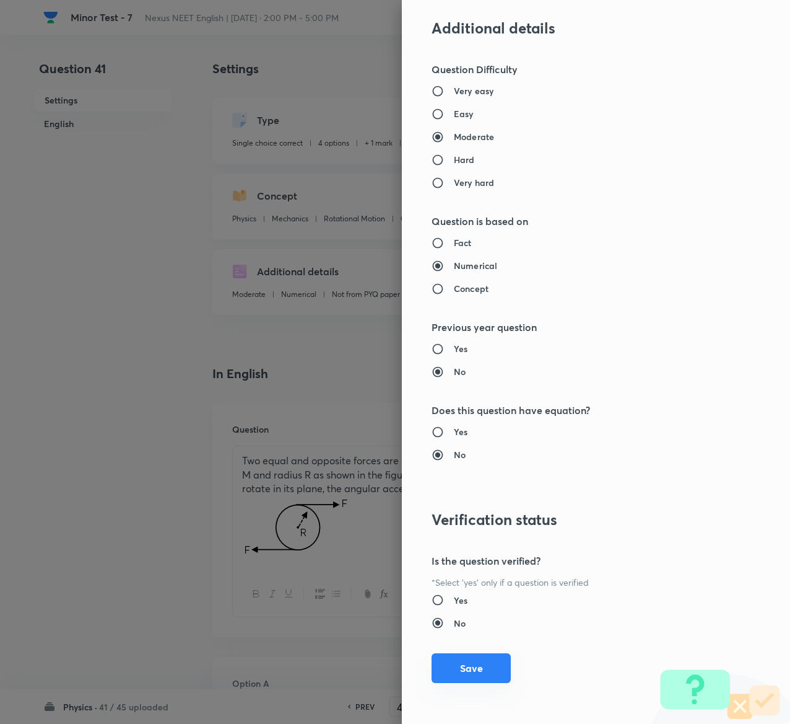
click at [452, 659] on button "Save" at bounding box center [471, 668] width 79 height 30
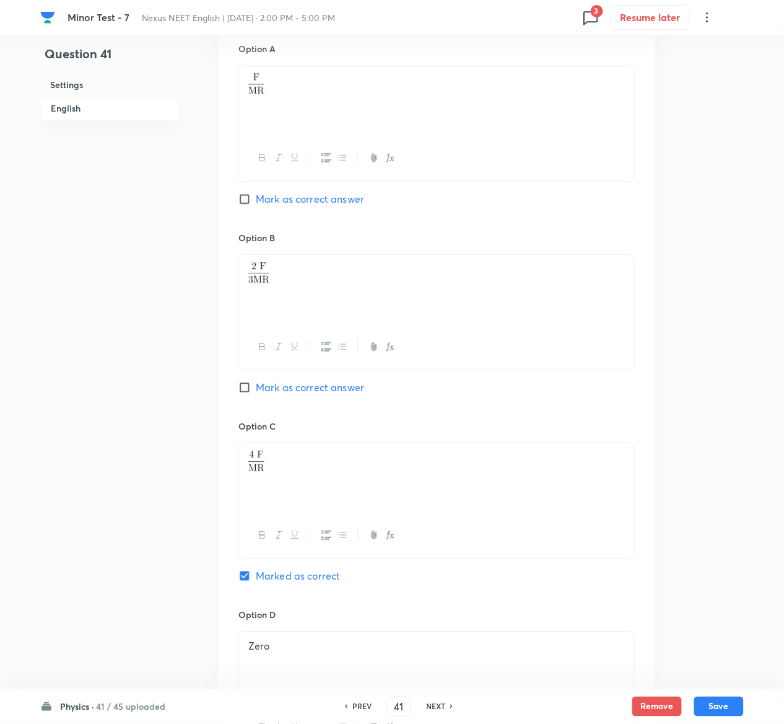
scroll to position [1141, 0]
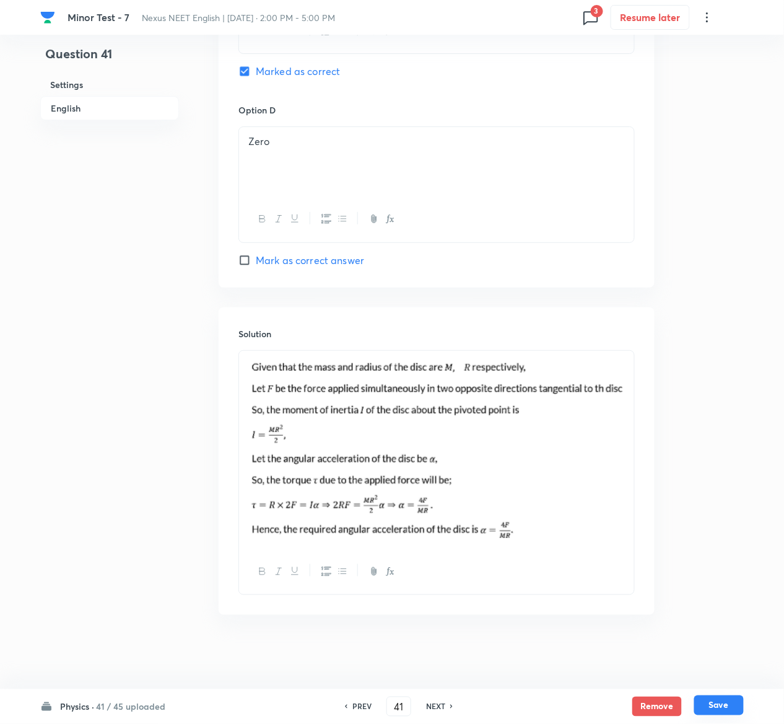
click at [730, 703] on button "Save" at bounding box center [719, 705] width 50 height 20
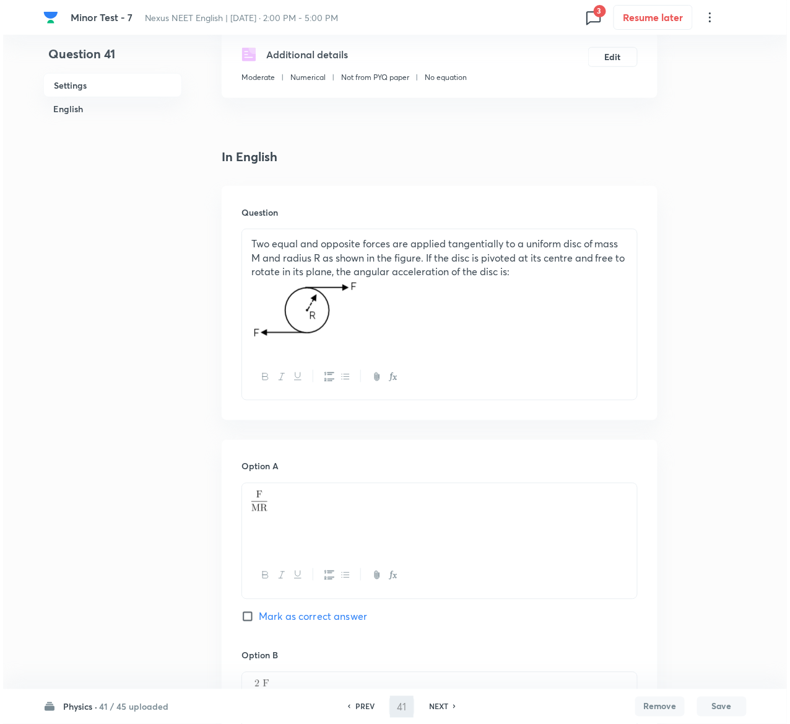
scroll to position [0, 0]
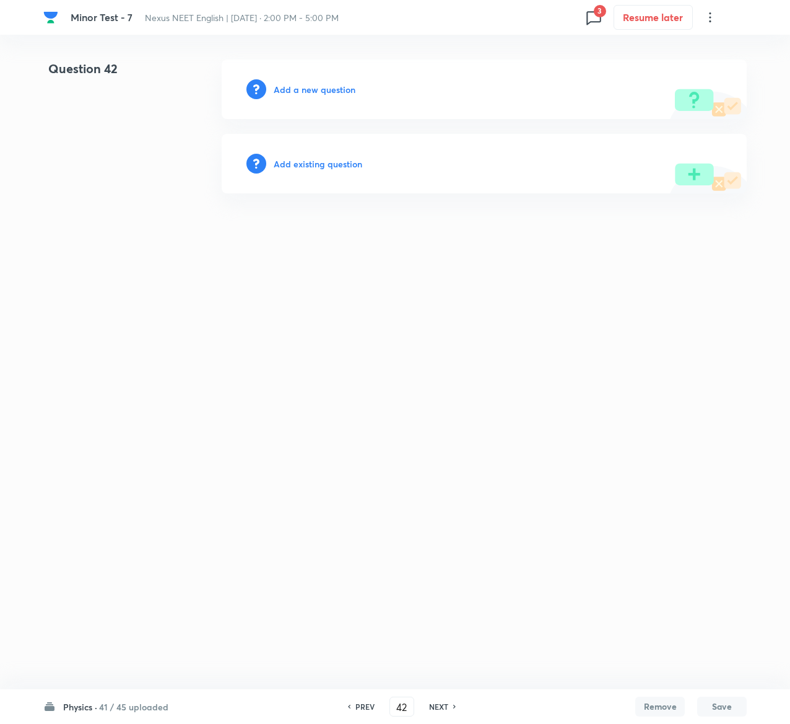
click at [338, 161] on h6 "Add existing question" at bounding box center [318, 163] width 89 height 13
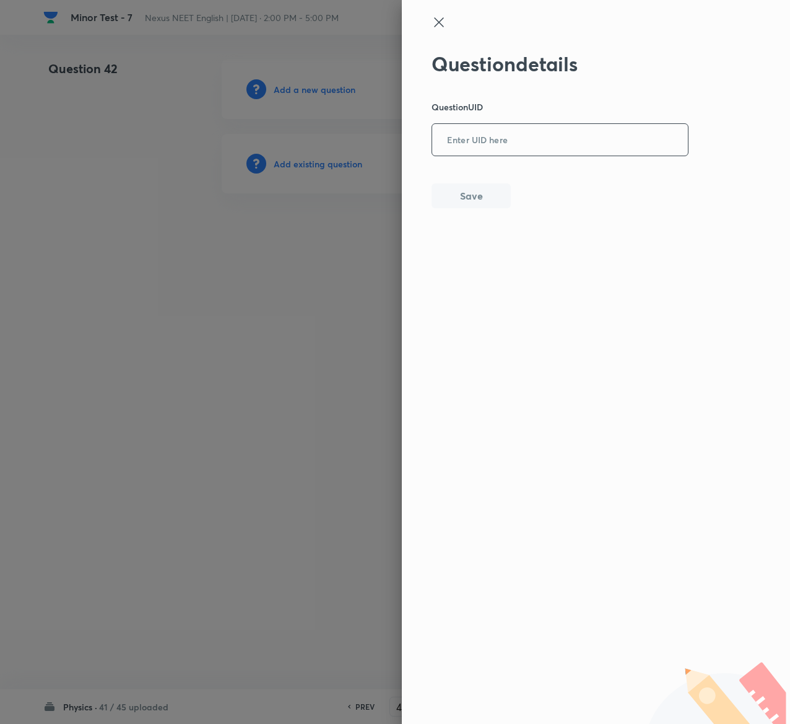
click at [575, 135] on input "text" at bounding box center [560, 140] width 256 height 30
paste input "8BWRJ"
click at [479, 190] on button "Save" at bounding box center [471, 194] width 79 height 25
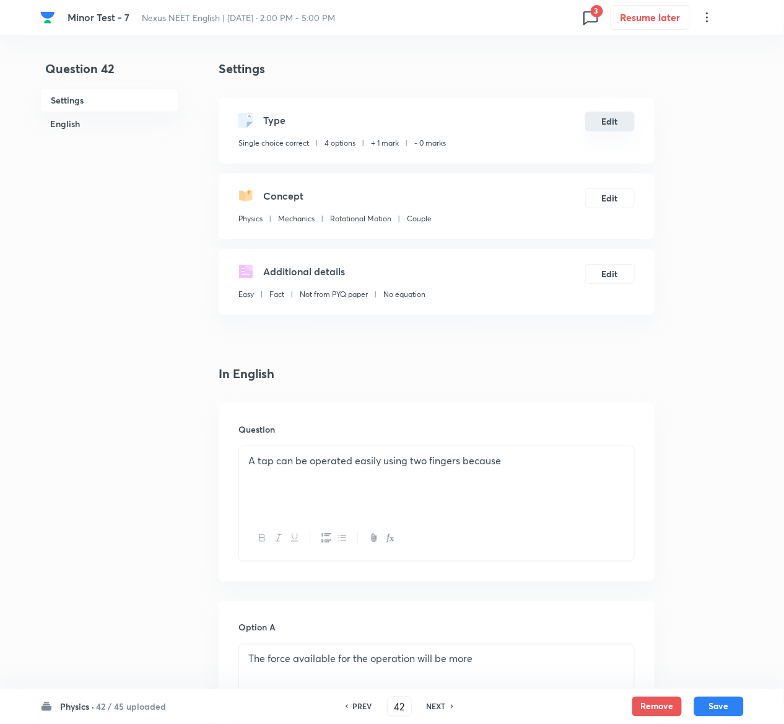
click at [618, 125] on button "Edit" at bounding box center [610, 122] width 50 height 20
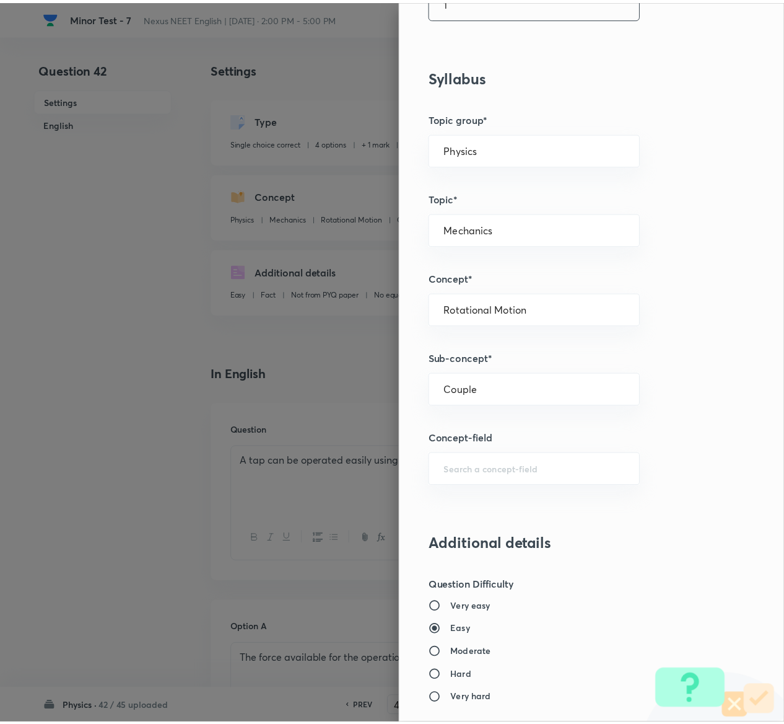
scroll to position [968, 0]
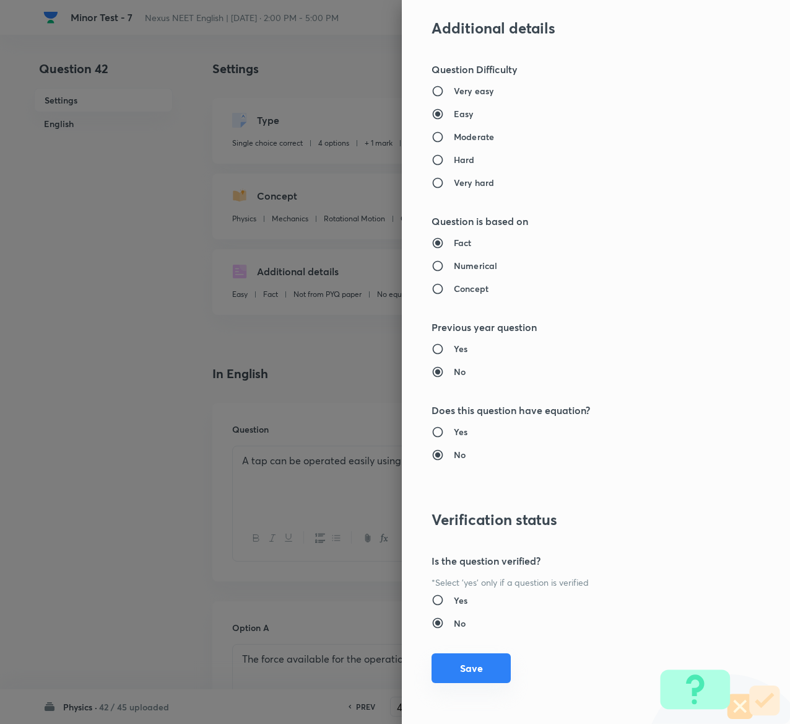
click at [478, 665] on button "Save" at bounding box center [471, 668] width 79 height 30
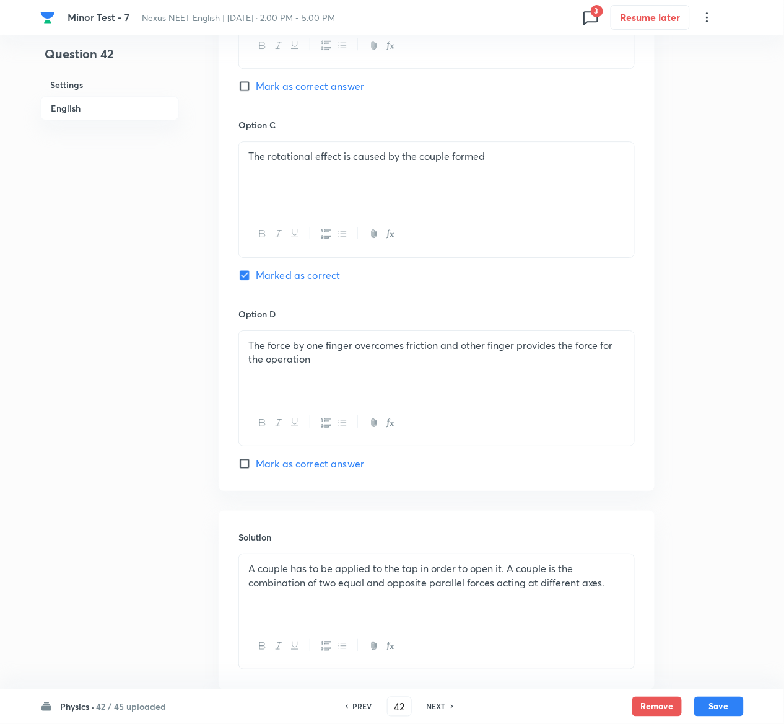
scroll to position [958, 0]
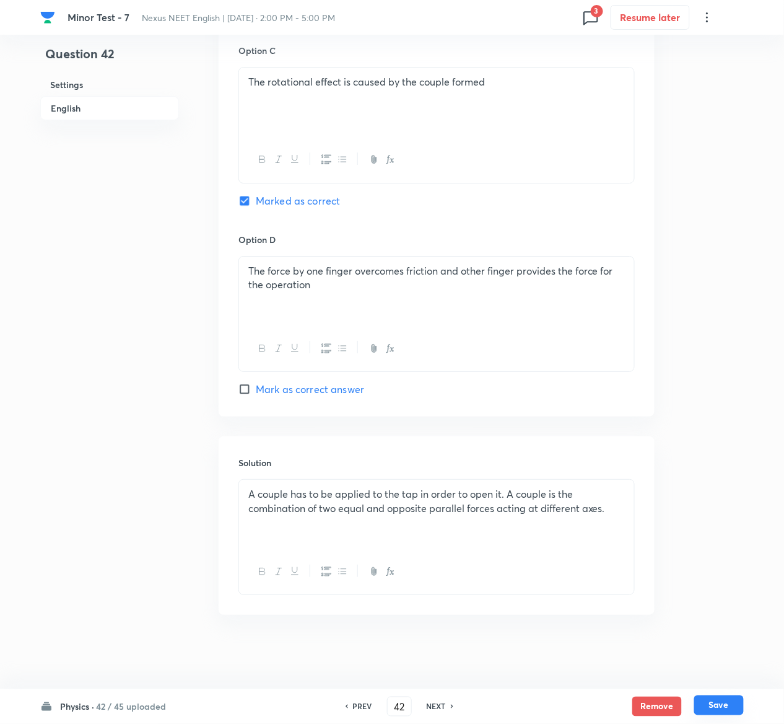
click at [740, 698] on button "Save" at bounding box center [719, 705] width 50 height 20
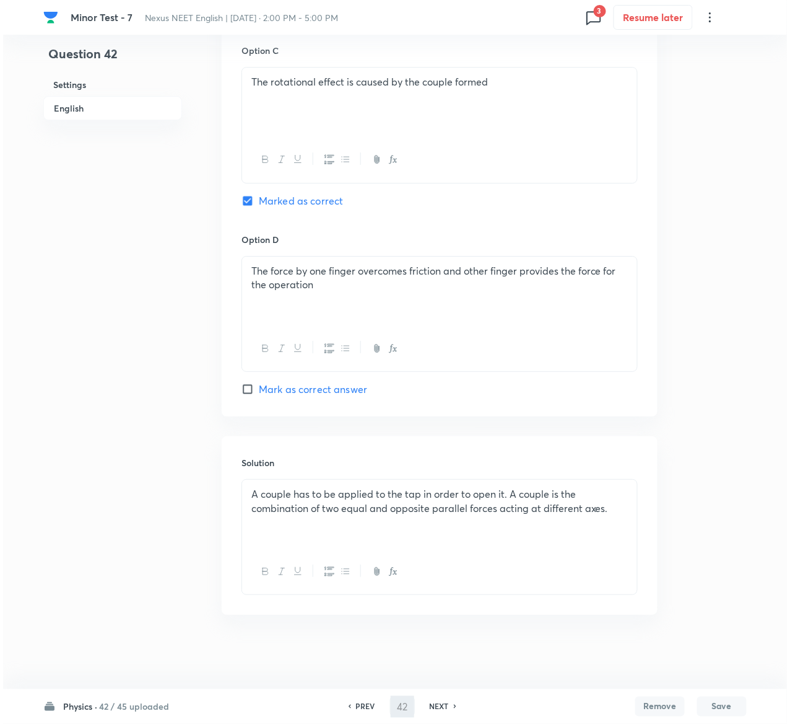
scroll to position [0, 0]
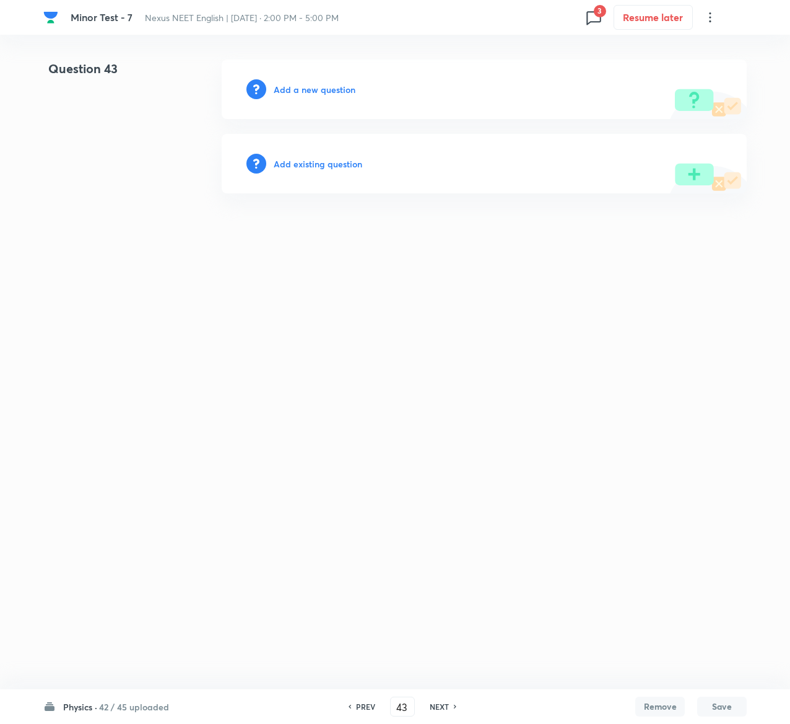
click at [338, 155] on div "Add existing question" at bounding box center [484, 163] width 525 height 59
click at [341, 164] on h6 "Add existing question" at bounding box center [318, 163] width 89 height 13
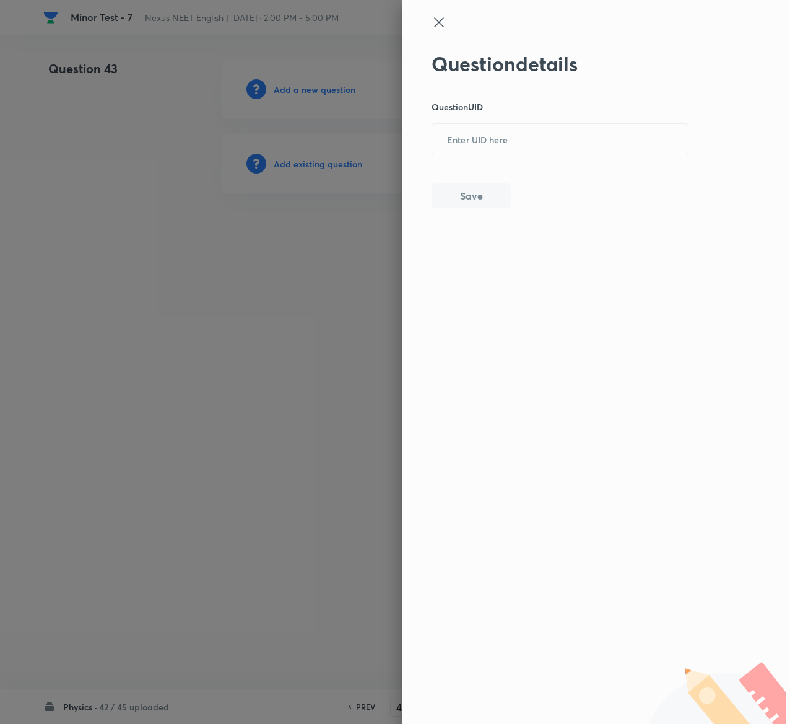
click at [527, 161] on div "Question details Question UID ​ Save" at bounding box center [561, 130] width 258 height 156
click at [529, 128] on input "text" at bounding box center [560, 140] width 256 height 30
paste input "P8TF6"
click at [489, 195] on button "Save" at bounding box center [471, 194] width 79 height 25
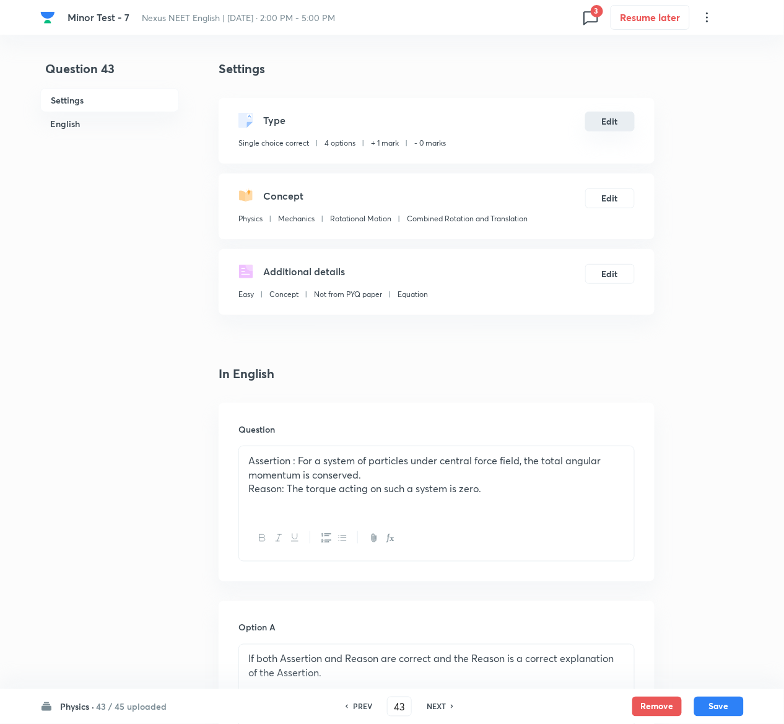
click at [610, 119] on button "Edit" at bounding box center [610, 122] width 50 height 20
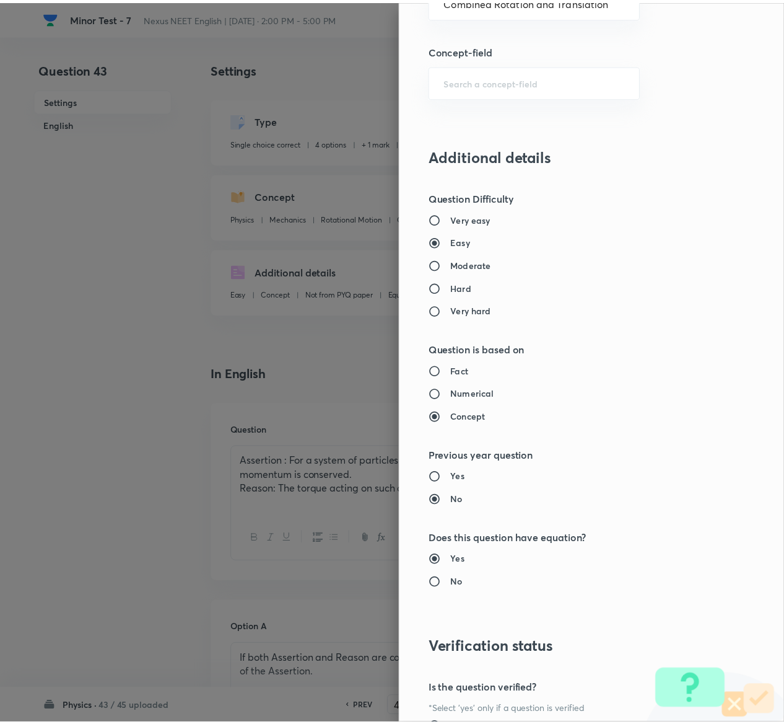
scroll to position [968, 0]
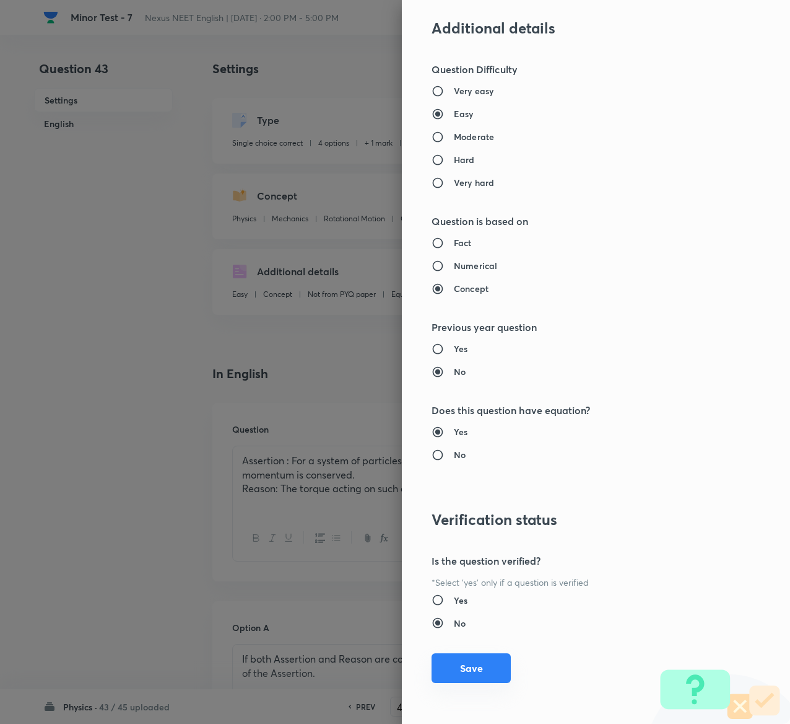
click at [451, 671] on button "Save" at bounding box center [471, 668] width 79 height 30
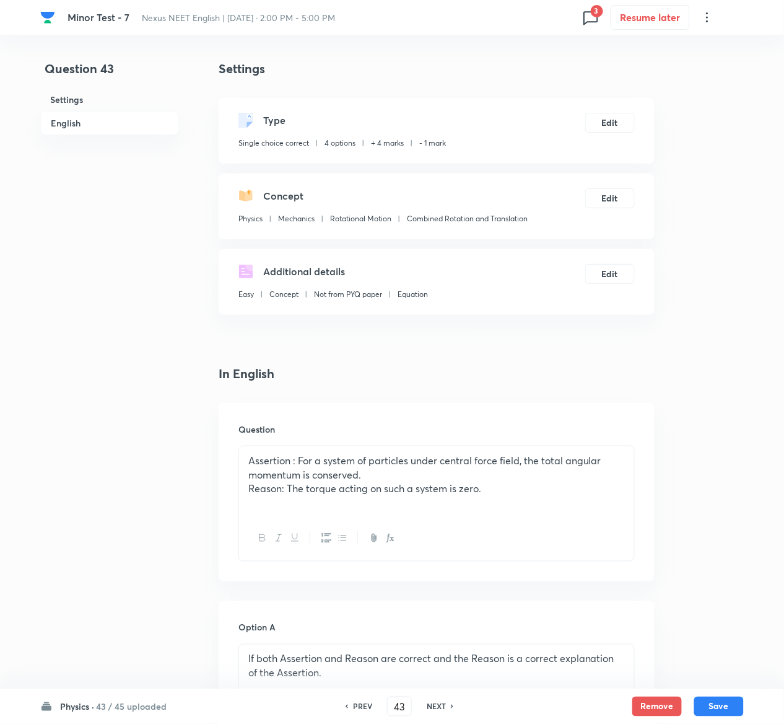
scroll to position [958, 0]
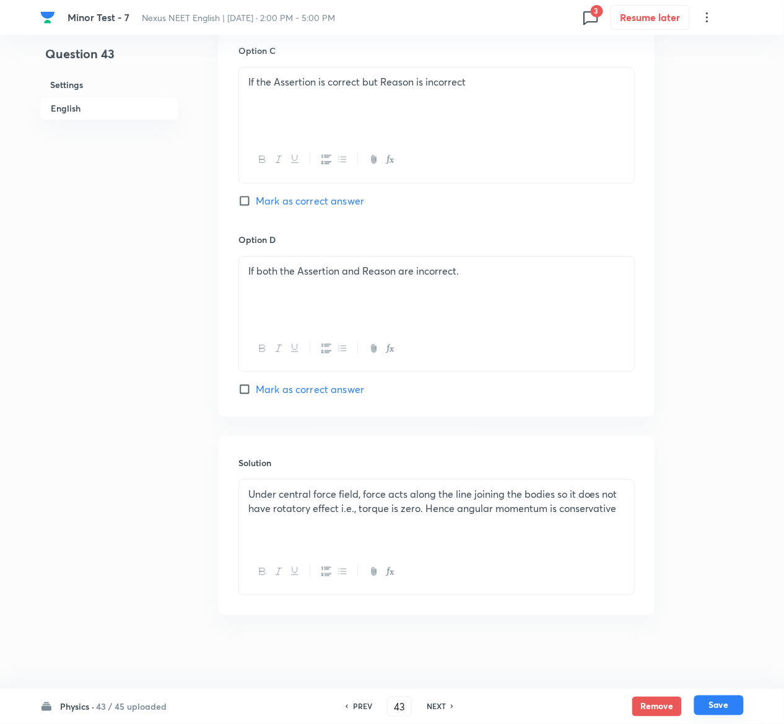
click at [729, 704] on button "Save" at bounding box center [719, 705] width 50 height 20
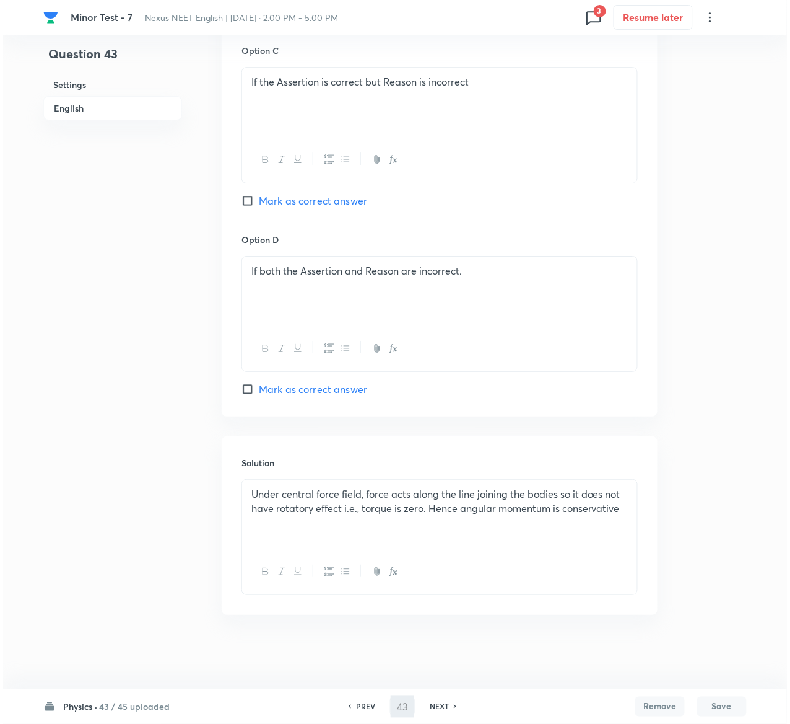
scroll to position [0, 0]
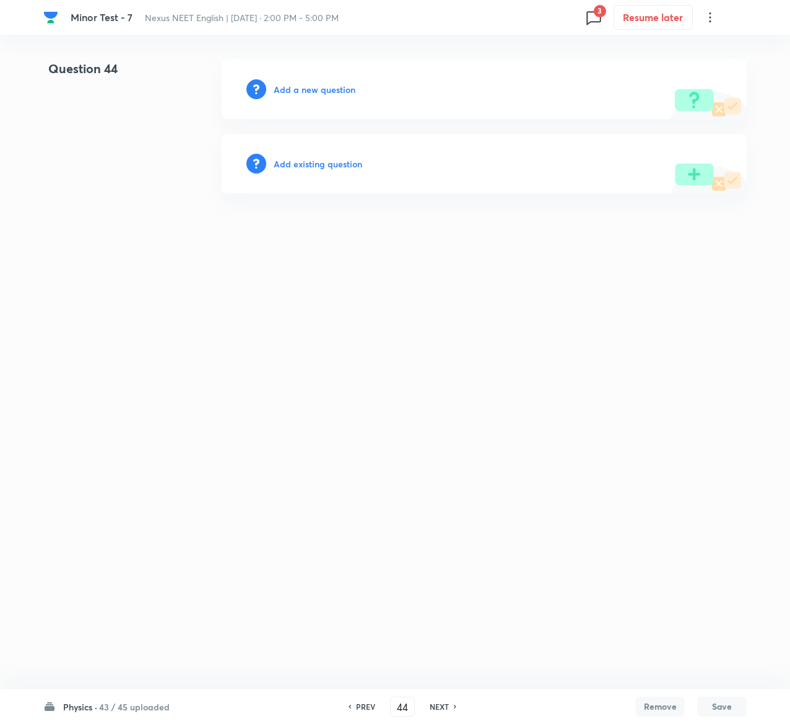
click at [342, 159] on h6 "Add existing question" at bounding box center [318, 163] width 89 height 13
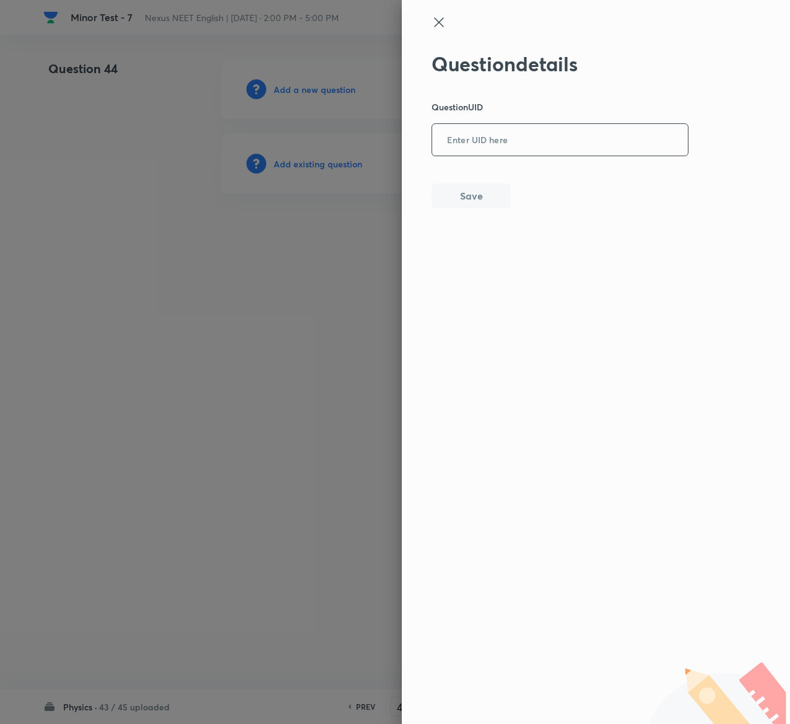
click at [486, 131] on input "text" at bounding box center [560, 140] width 256 height 30
paste input "7ANS7"
click at [486, 193] on button "Save" at bounding box center [471, 194] width 79 height 25
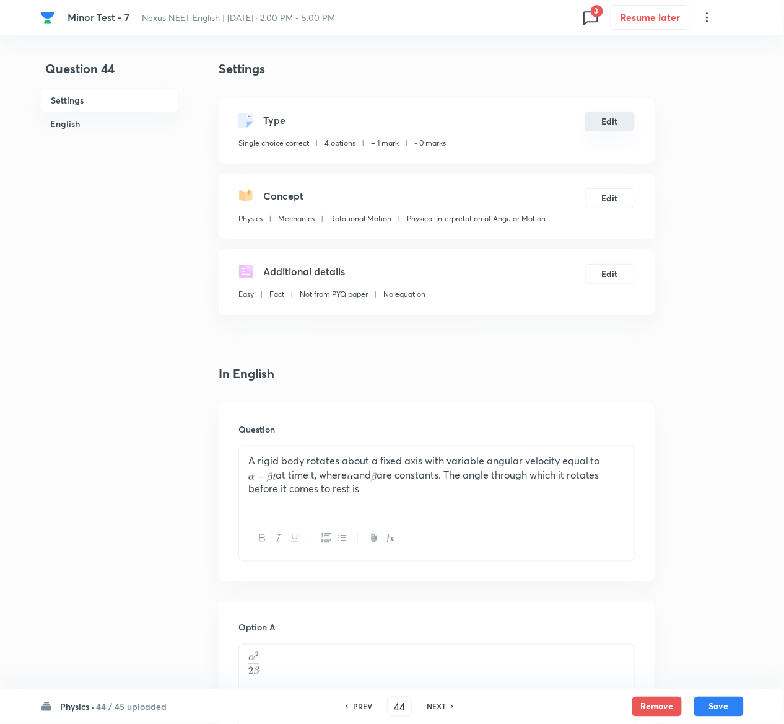
click at [612, 116] on button "Edit" at bounding box center [610, 122] width 50 height 20
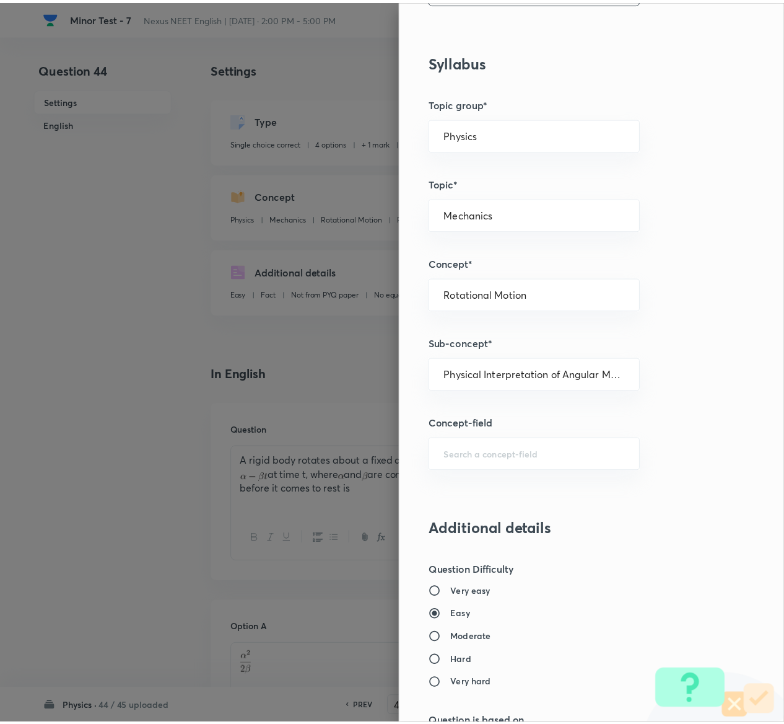
scroll to position [968, 0]
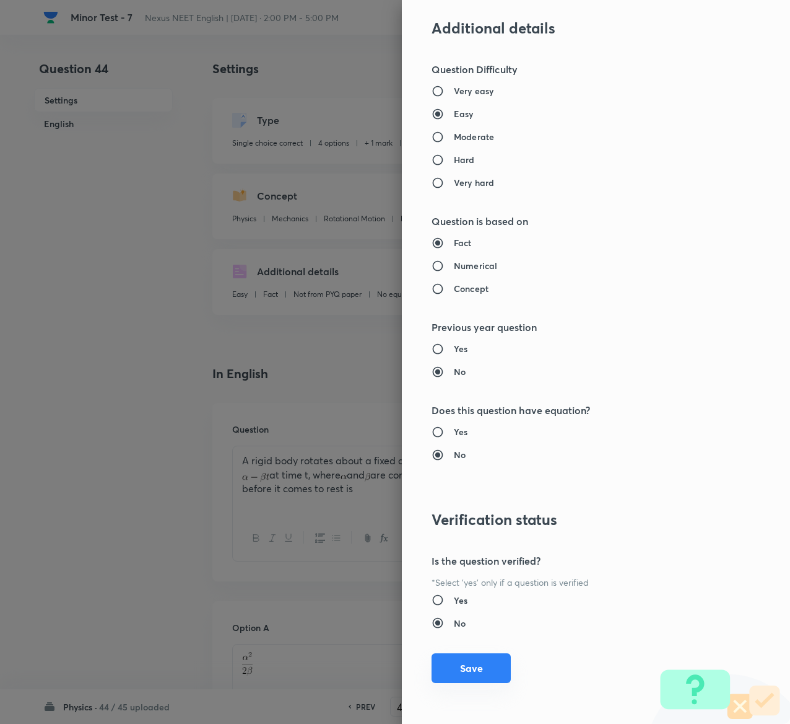
click at [459, 665] on button "Save" at bounding box center [471, 668] width 79 height 30
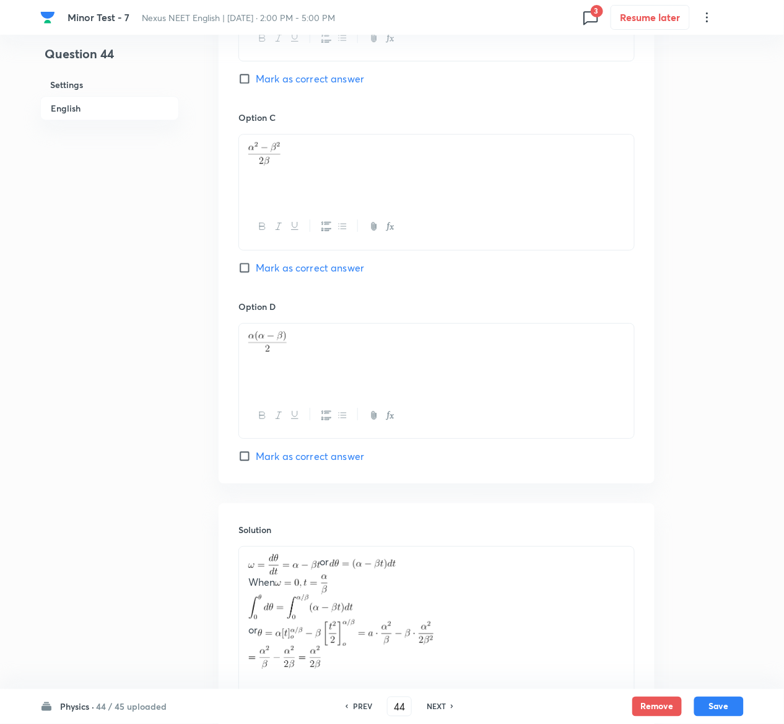
scroll to position [1018, 0]
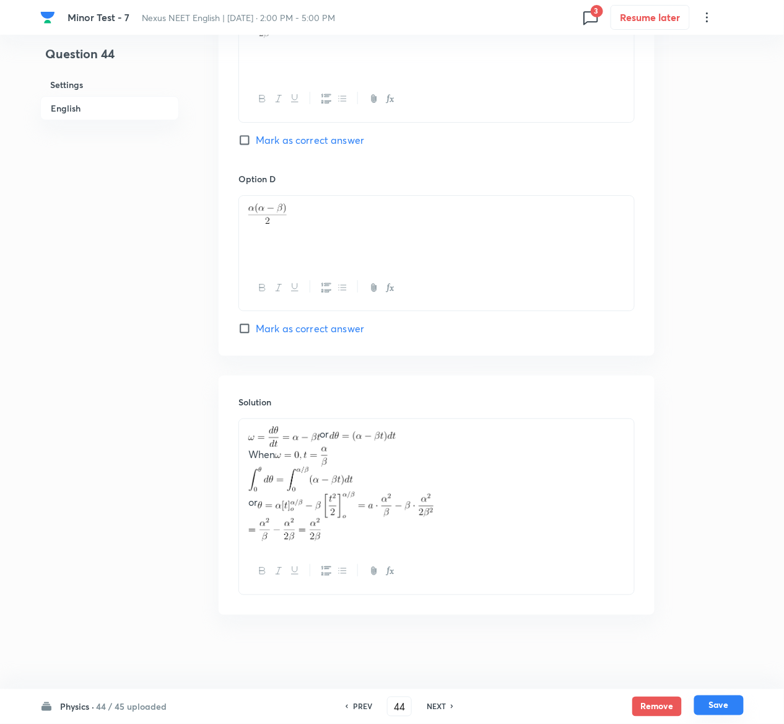
click at [726, 711] on button "Save" at bounding box center [719, 705] width 50 height 20
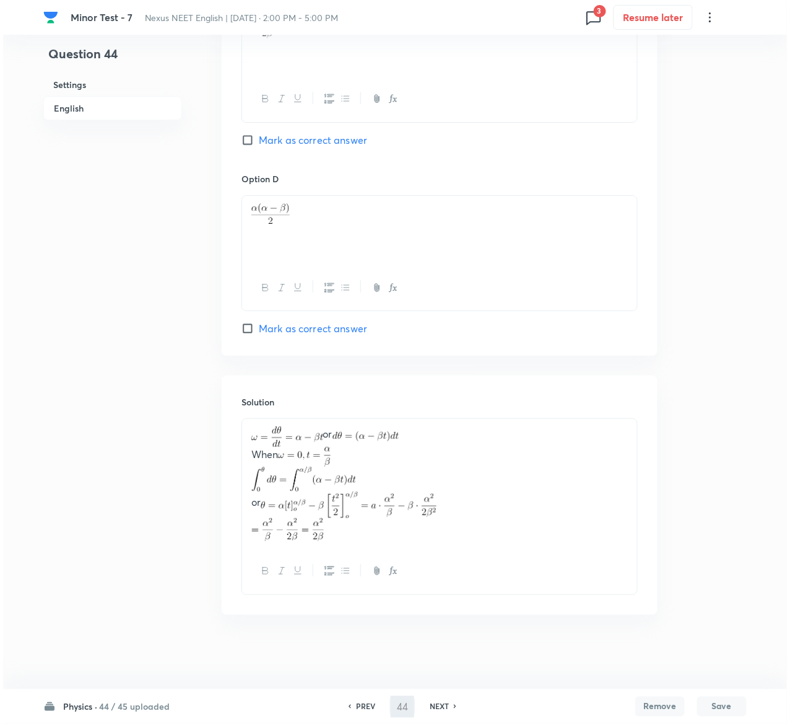
scroll to position [0, 0]
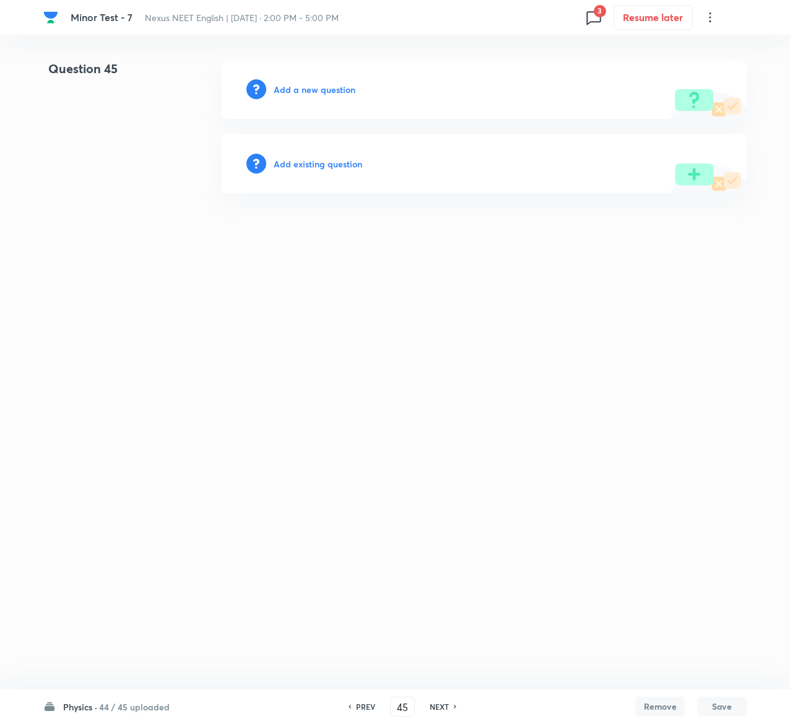
click at [354, 164] on h6 "Add existing question" at bounding box center [318, 163] width 89 height 13
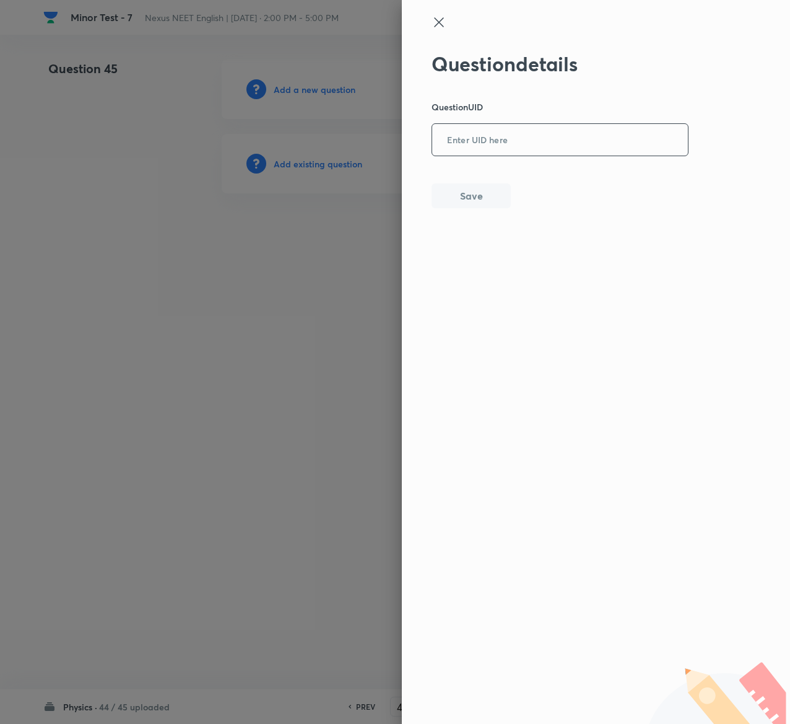
click at [510, 152] on input "text" at bounding box center [560, 140] width 256 height 30
paste input "UQTN8"
click at [478, 200] on button "Save" at bounding box center [471, 194] width 79 height 25
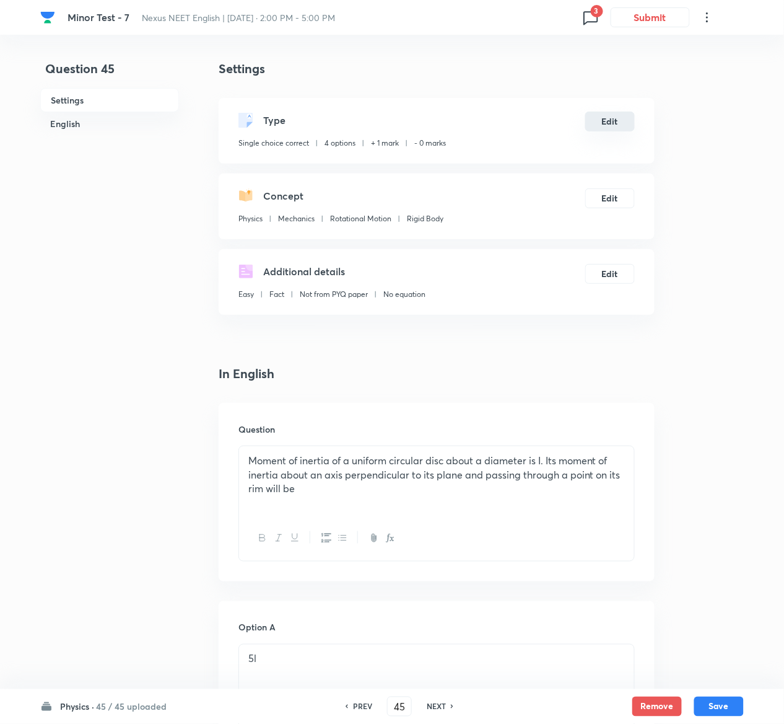
click at [611, 118] on button "Edit" at bounding box center [610, 122] width 50 height 20
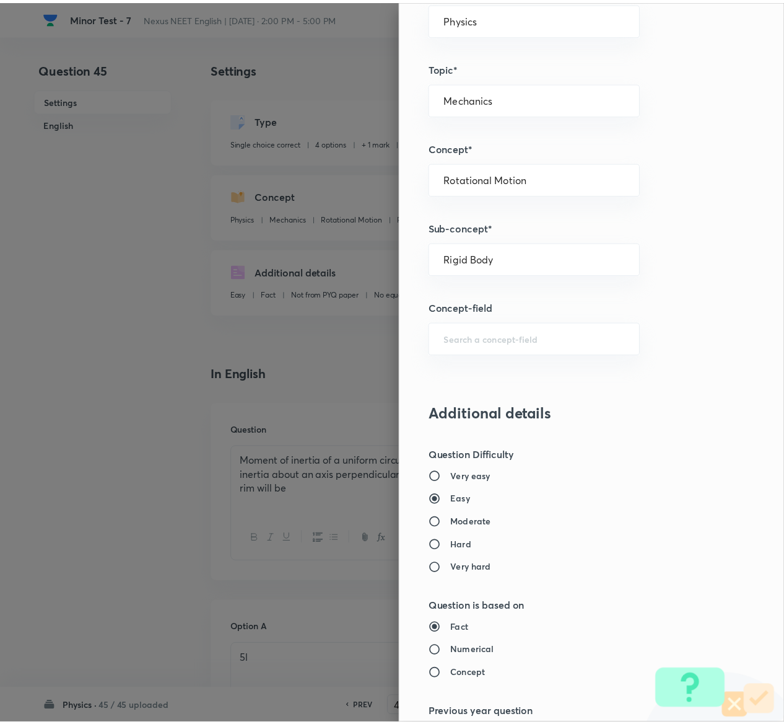
scroll to position [968, 0]
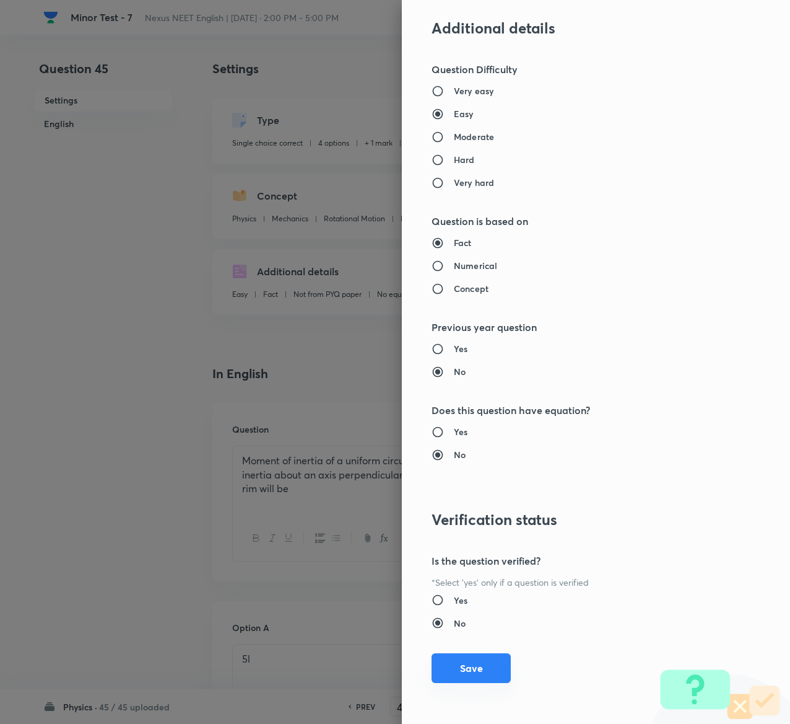
click at [450, 673] on button "Save" at bounding box center [471, 668] width 79 height 30
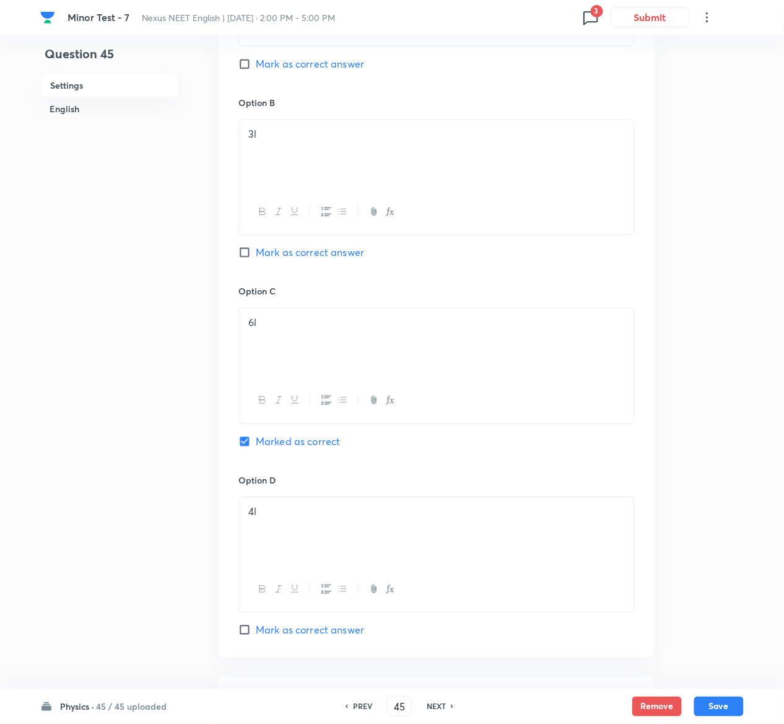
scroll to position [1009, 0]
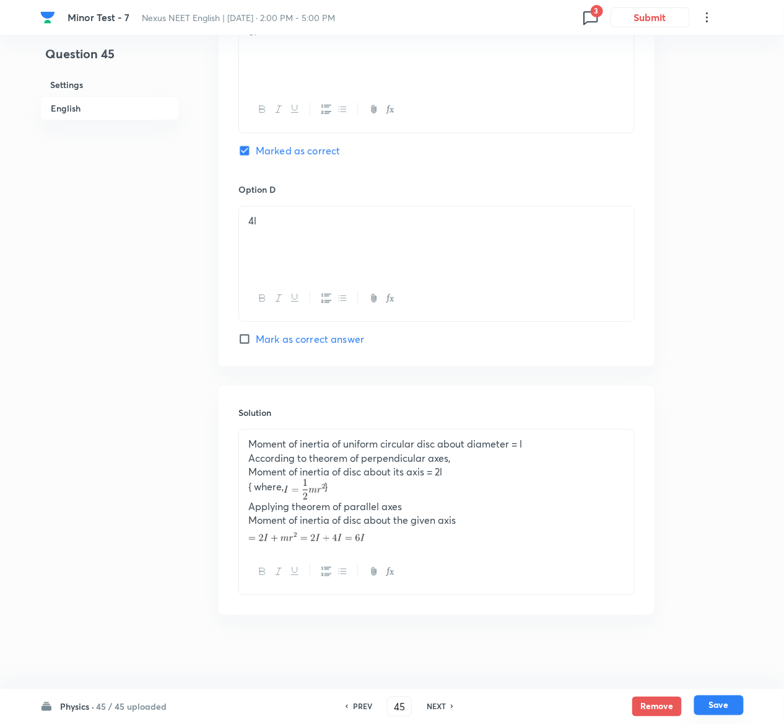
click at [733, 704] on button "Save" at bounding box center [719, 705] width 50 height 20
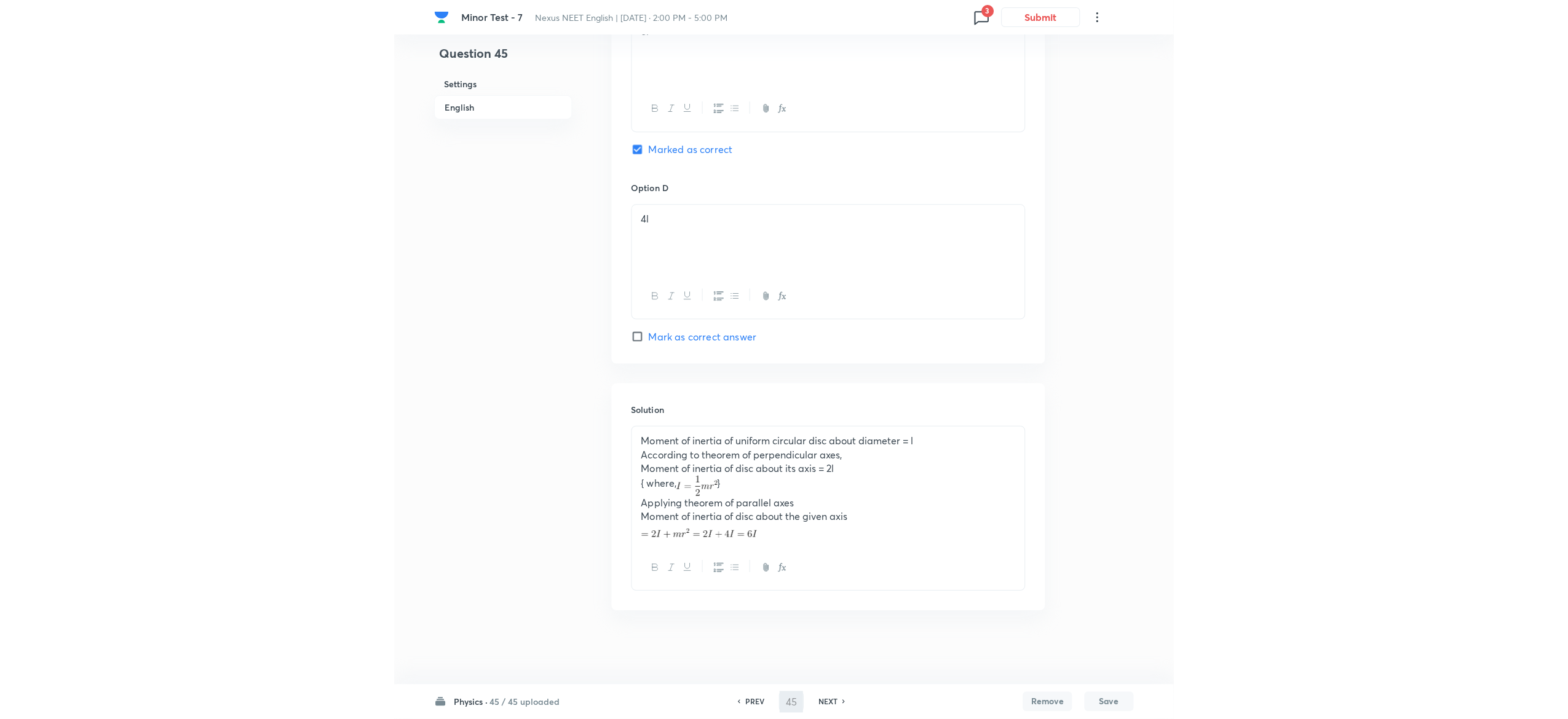
scroll to position [0, 0]
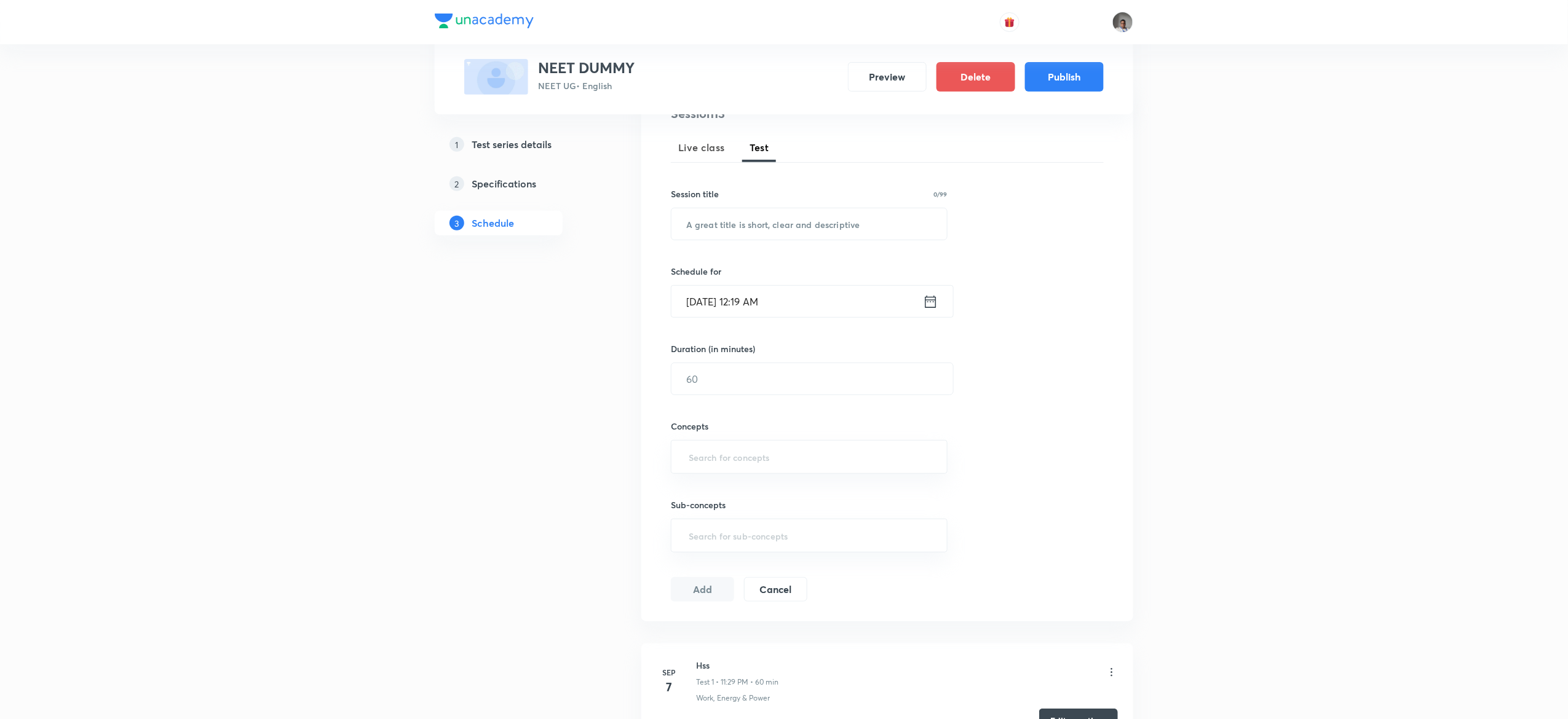
scroll to position [160, 0]
click at [1129, 19] on img at bounding box center [1122, 22] width 21 height 21
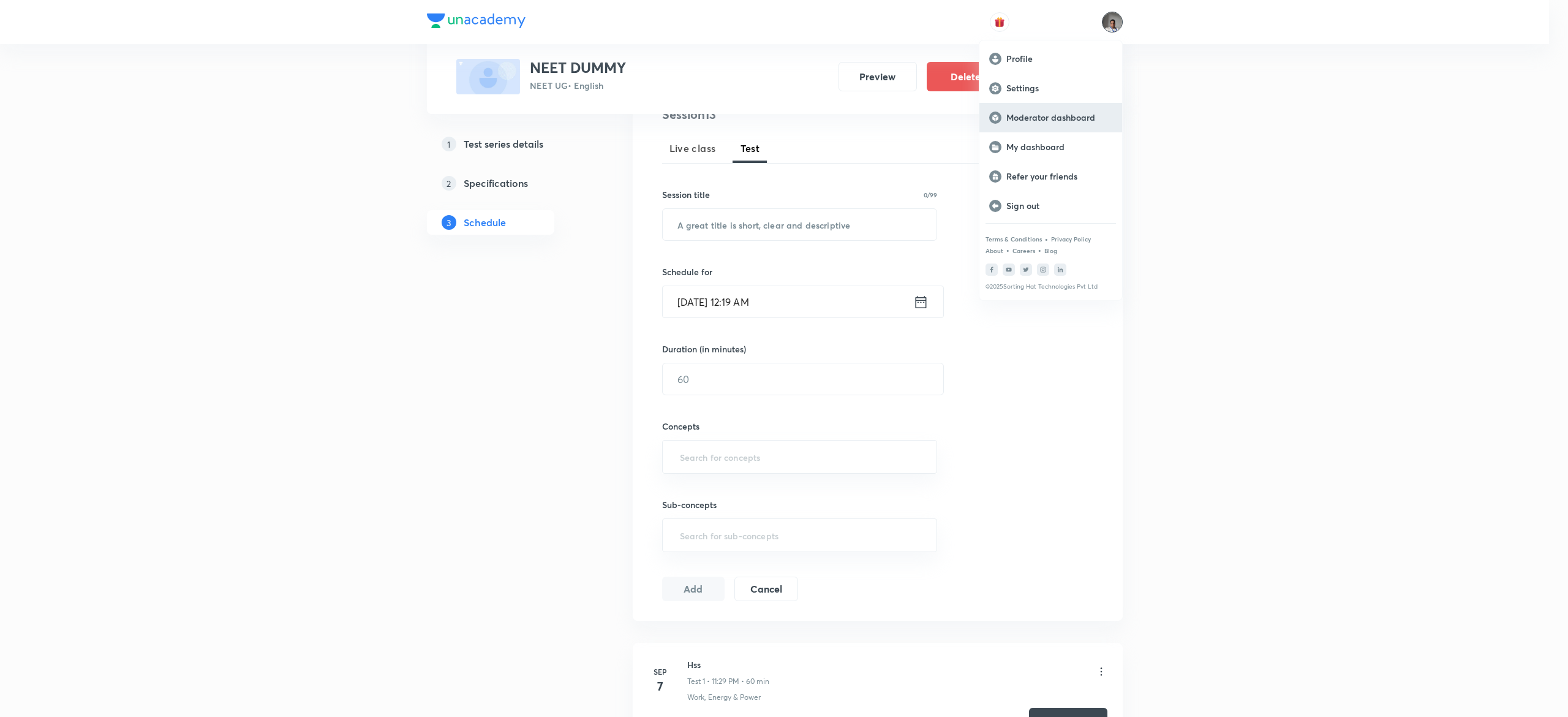
click at [1052, 117] on p "Moderator dashboard" at bounding box center [1059, 117] width 106 height 11
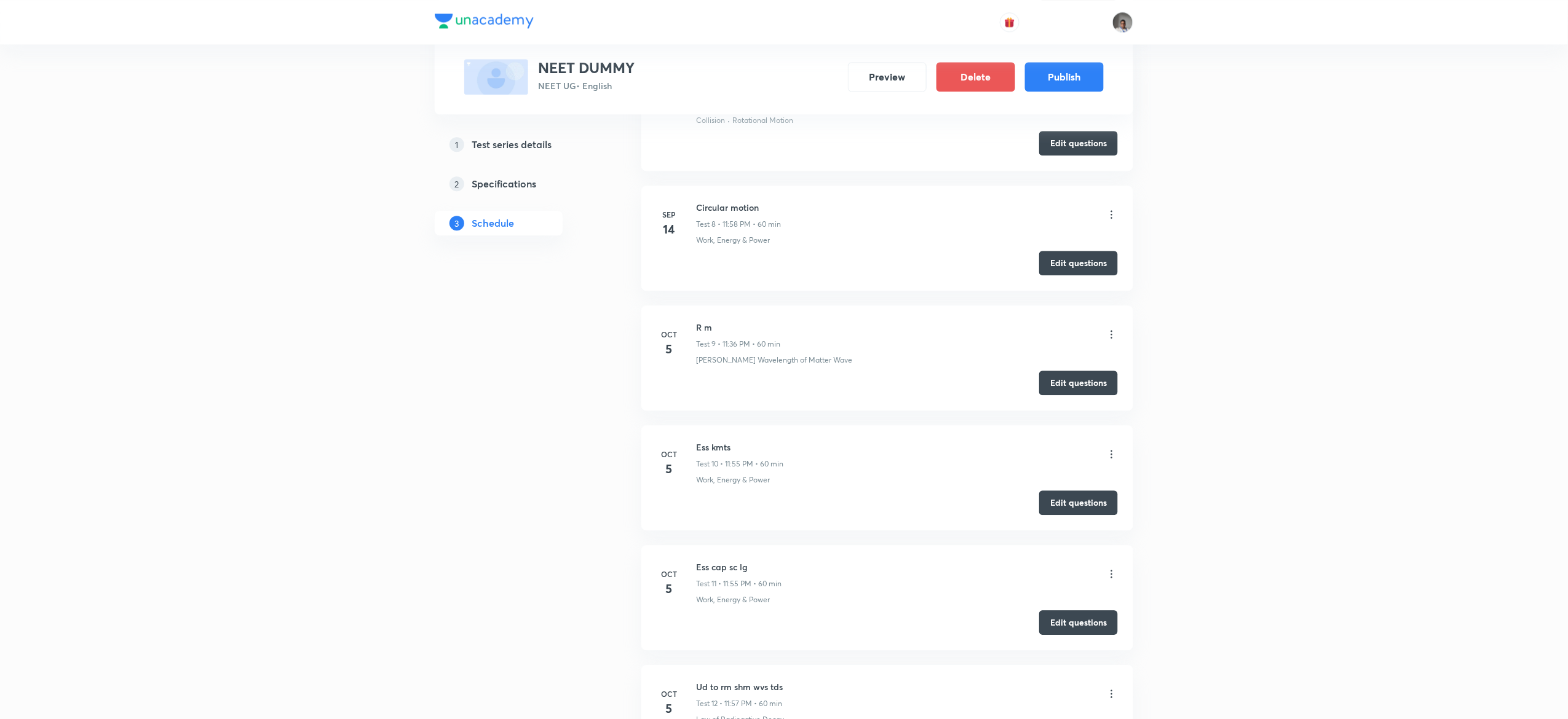
scroll to position [1501, 0]
click at [1054, 393] on button "Edit questions" at bounding box center [1078, 383] width 78 height 25
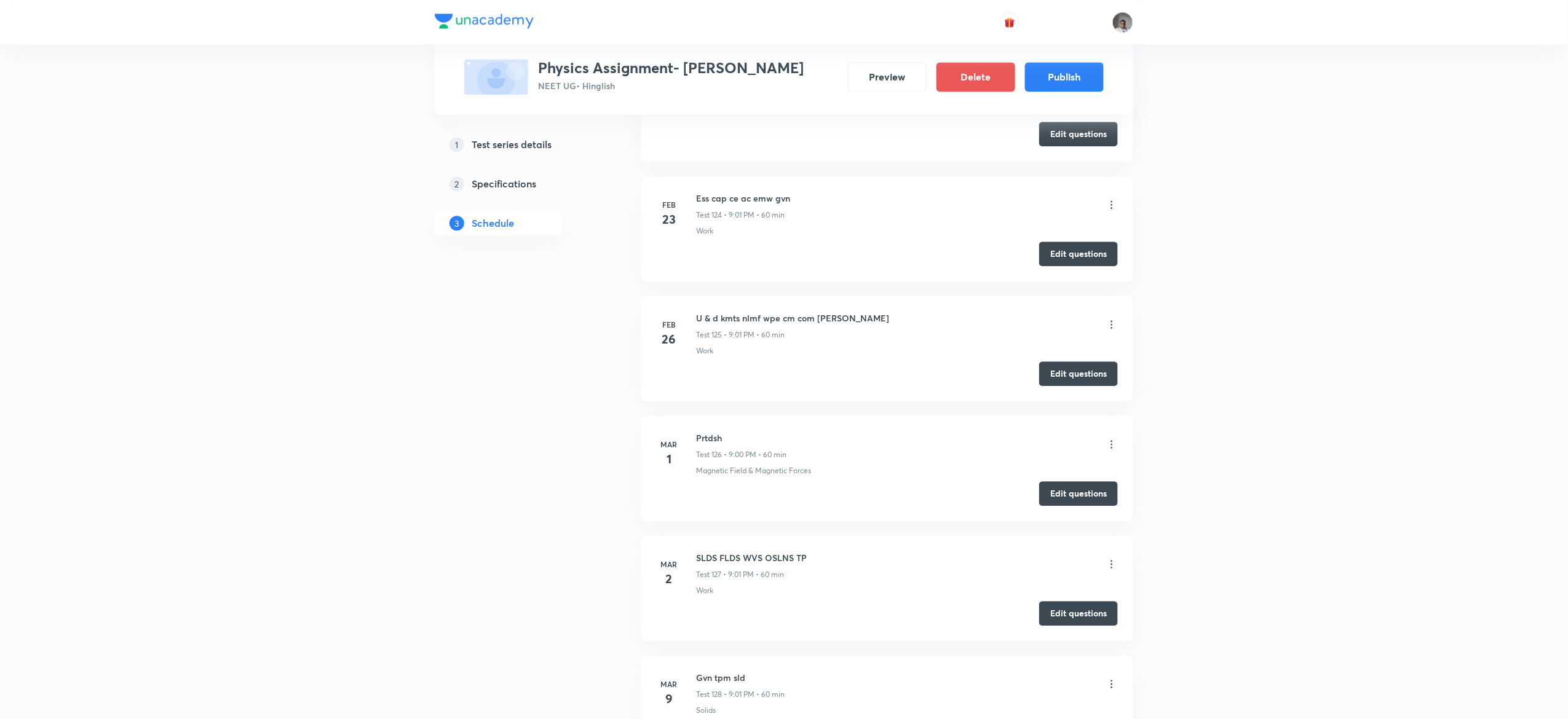
scroll to position [16077, 0]
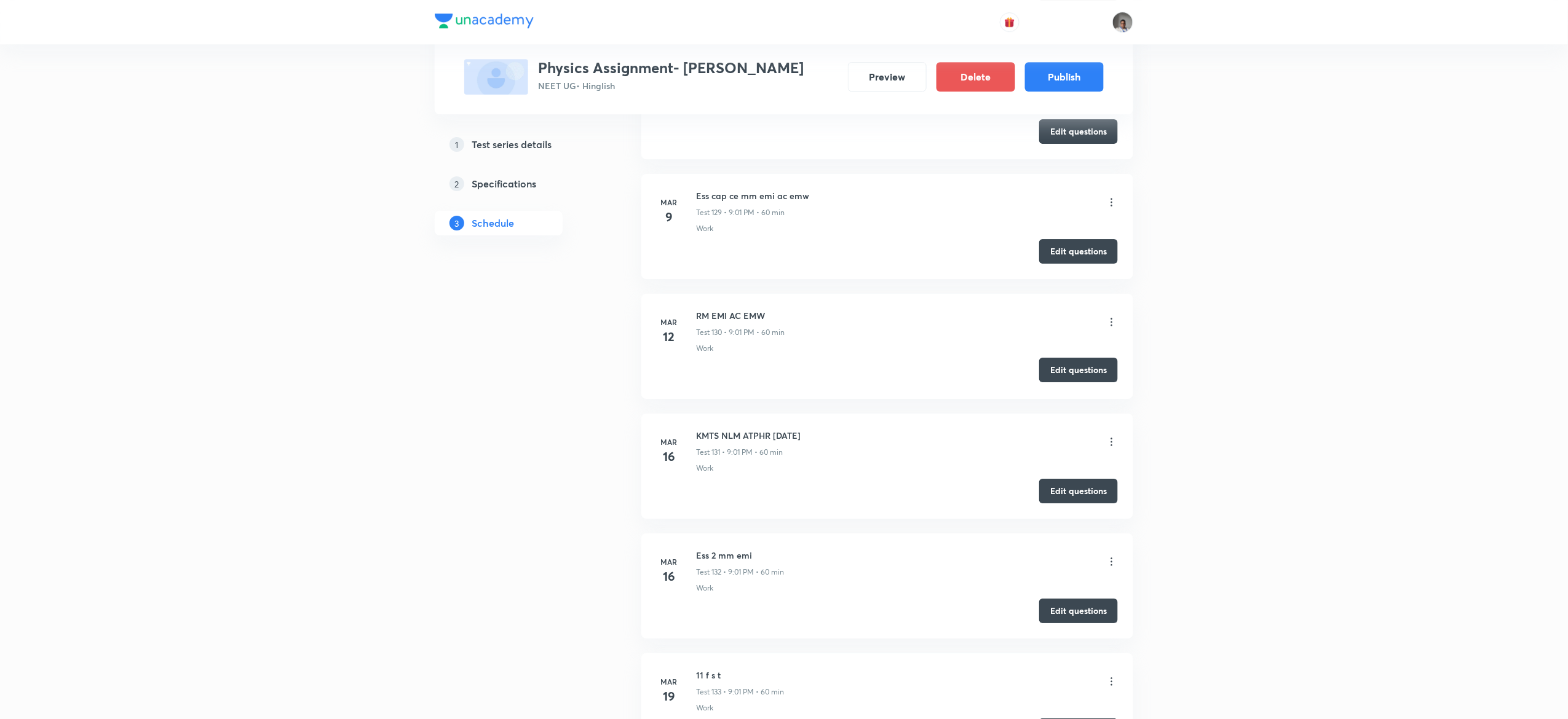
click at [1059, 382] on button "Edit questions" at bounding box center [1078, 370] width 78 height 25
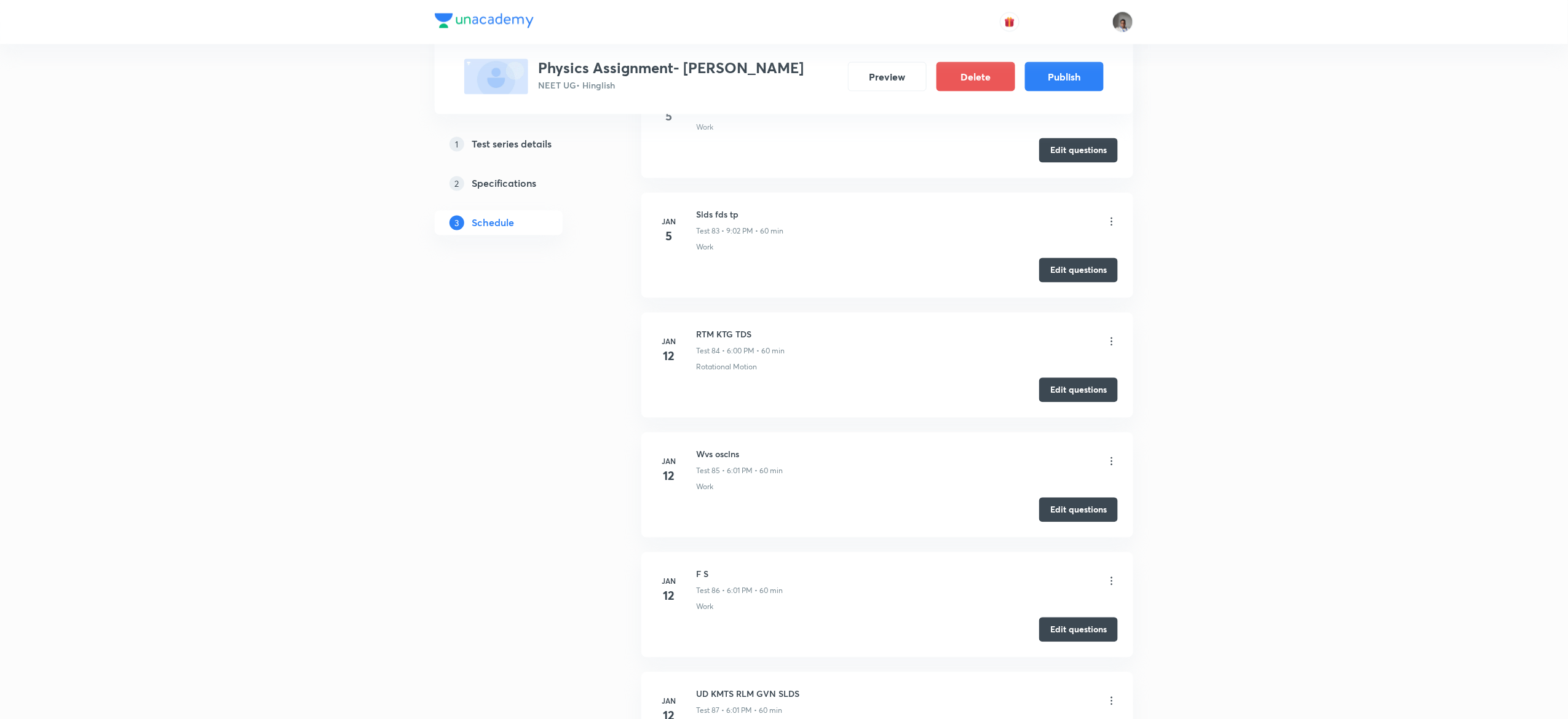
scroll to position [14124, 0]
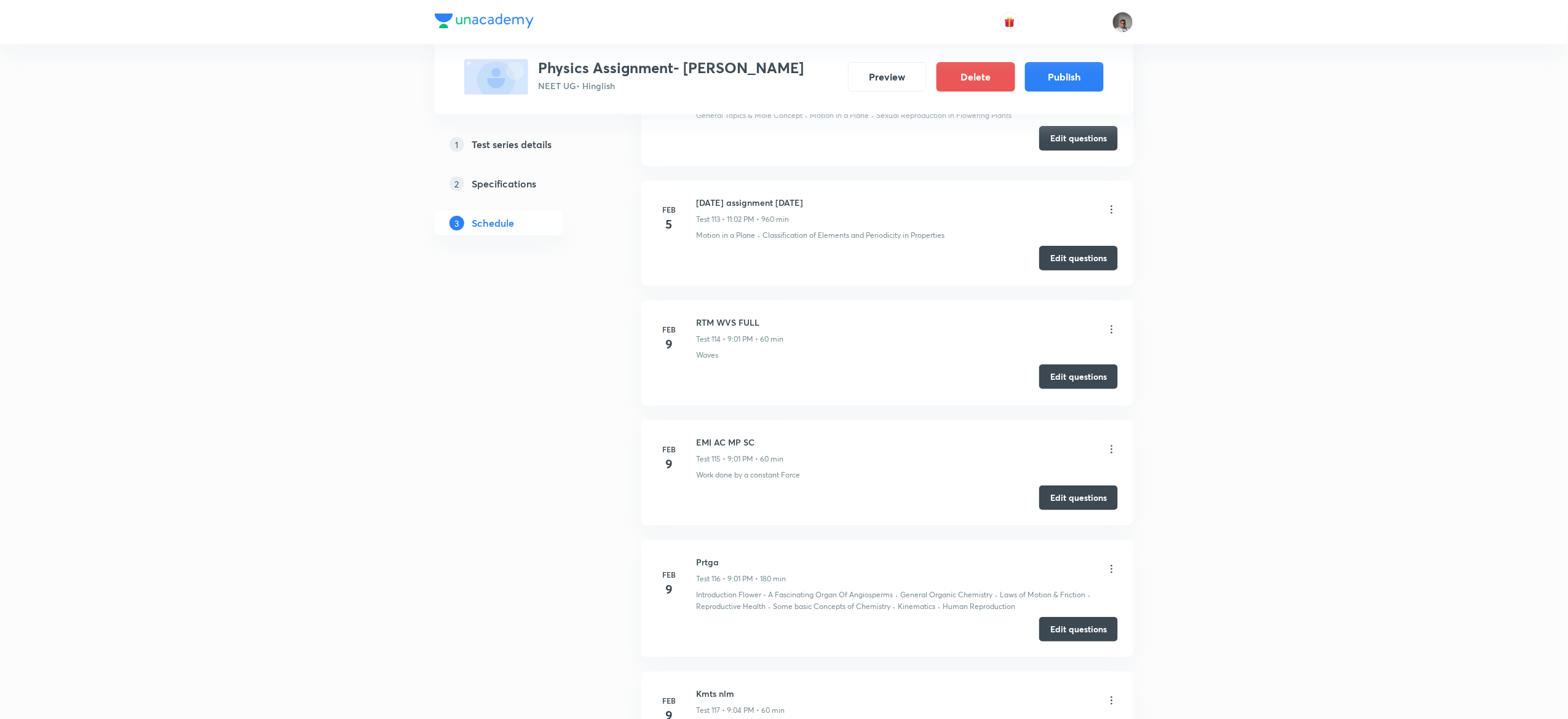
click at [1090, 389] on button "Edit questions" at bounding box center [1078, 376] width 78 height 25
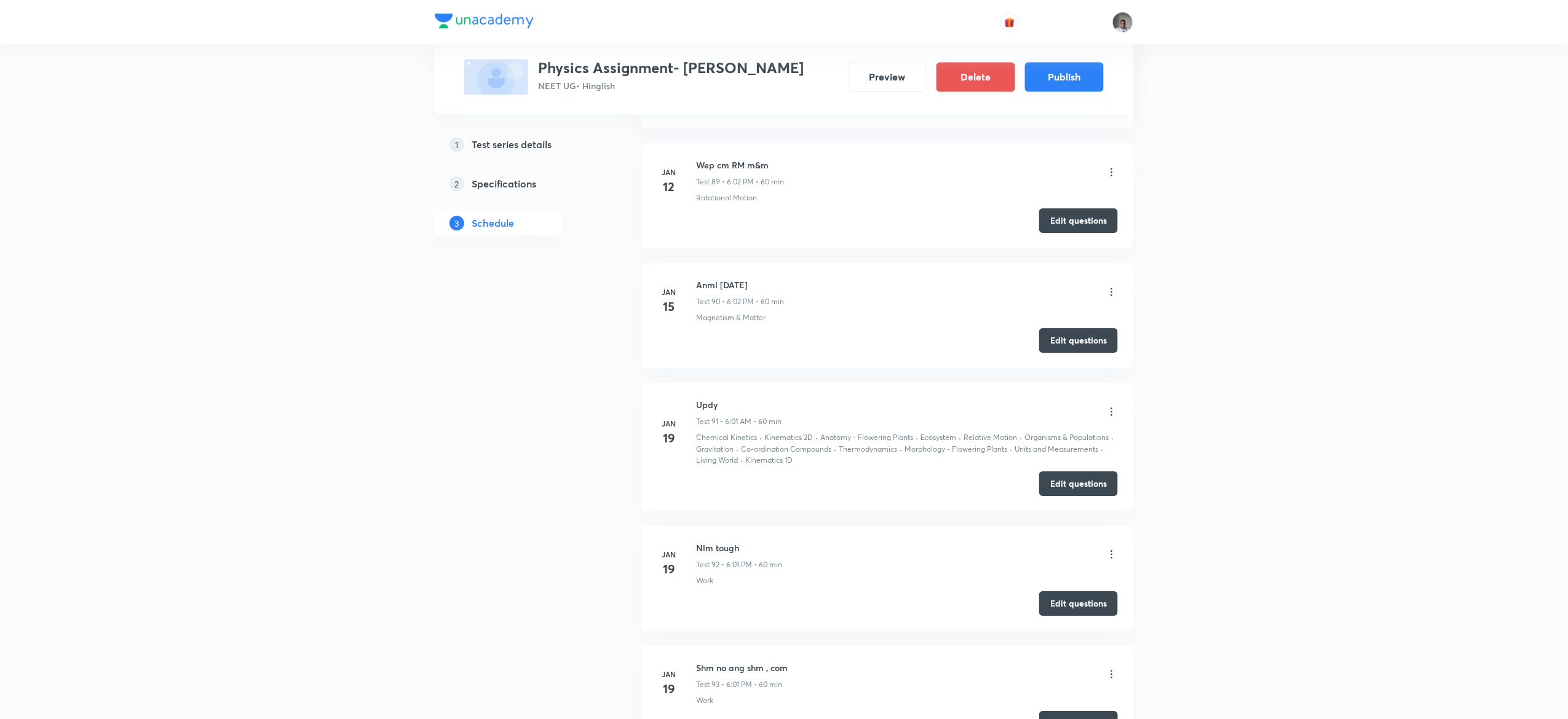
scroll to position [11234, 0]
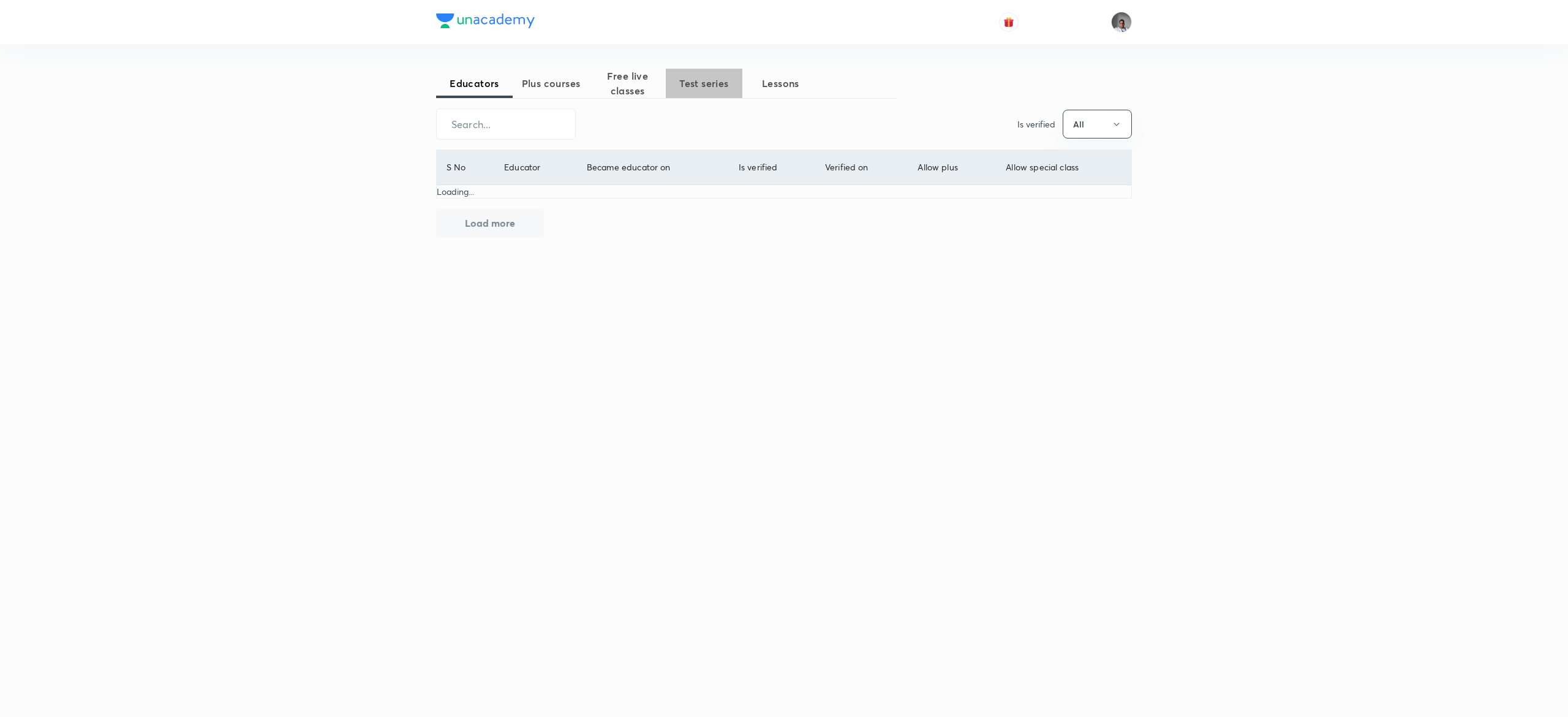
click at [727, 83] on span "Test series" at bounding box center [703, 83] width 76 height 15
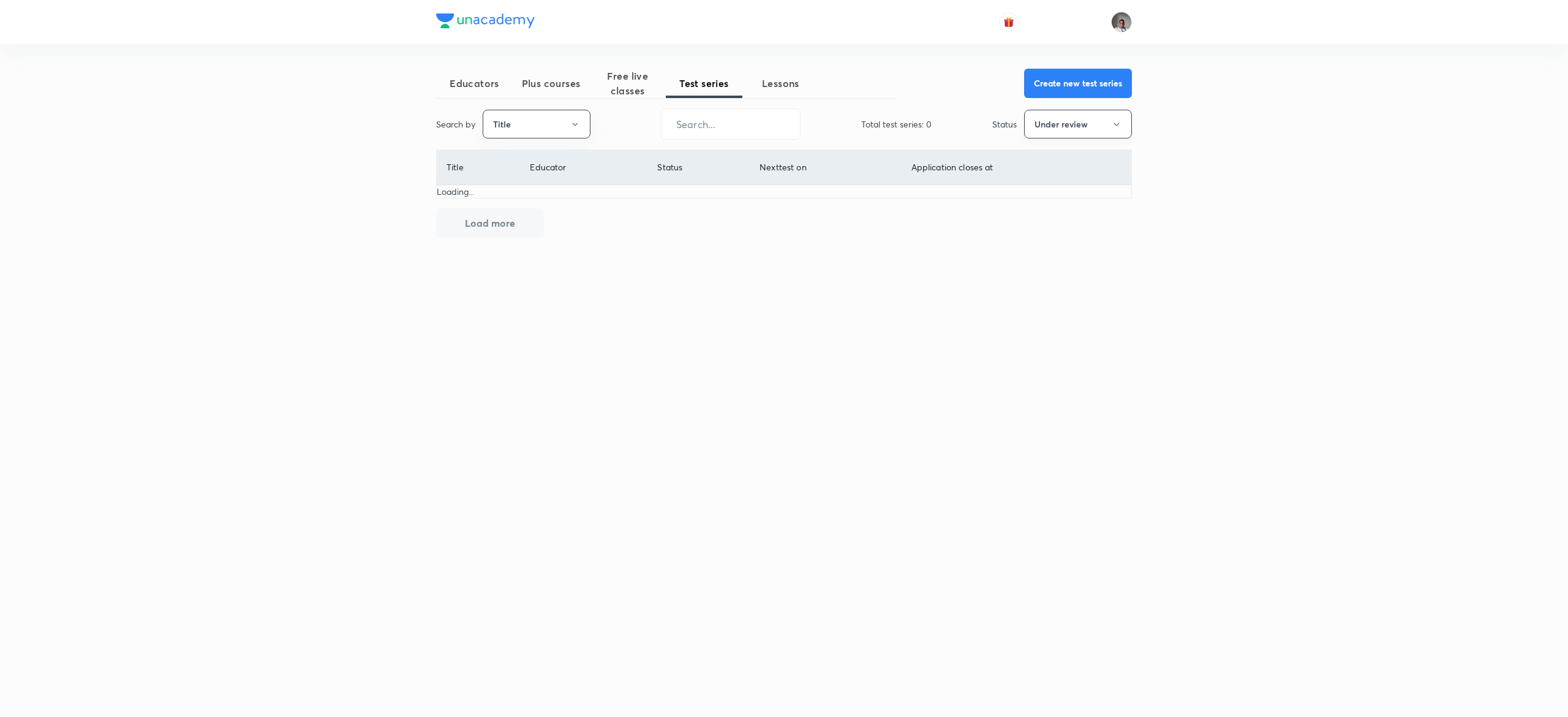
click at [1089, 122] on button "Under review" at bounding box center [1078, 124] width 108 height 29
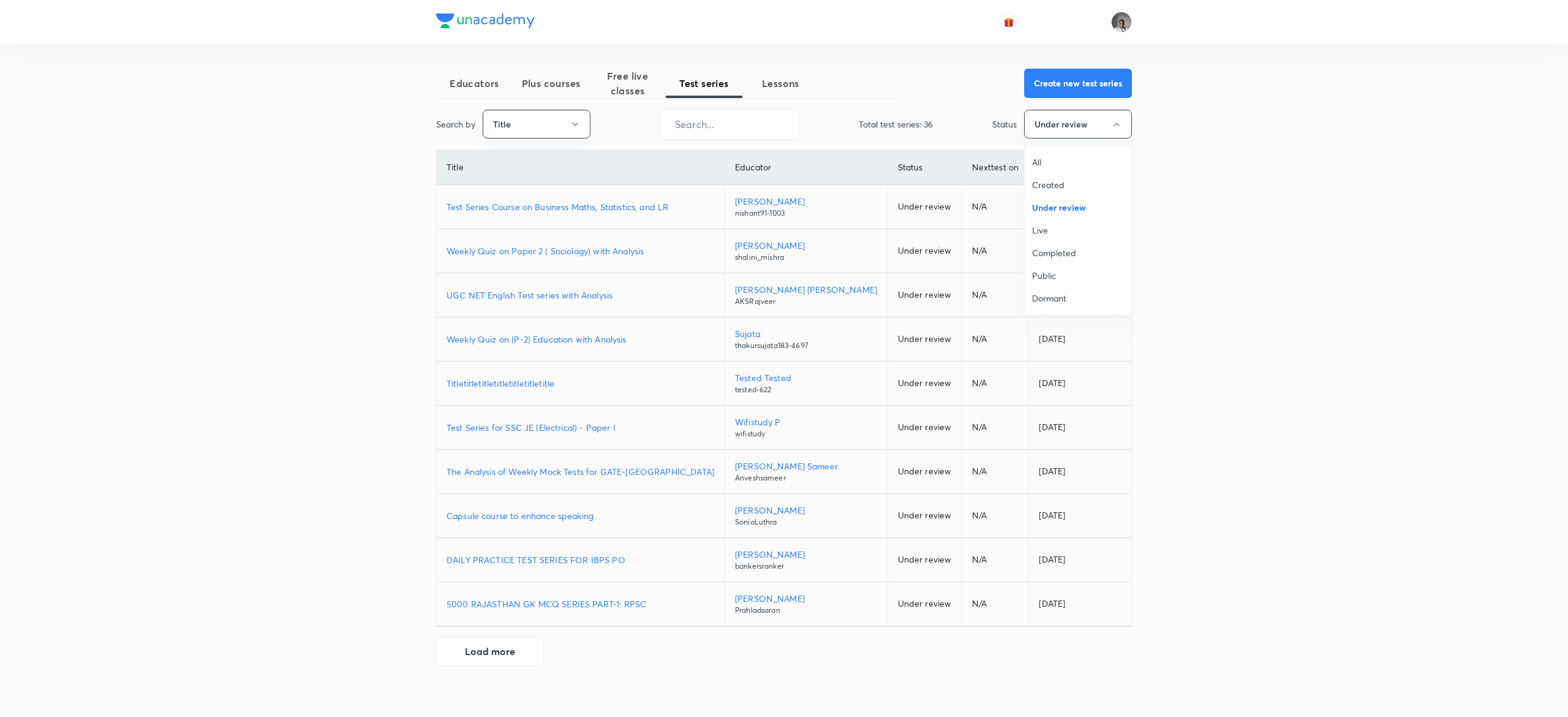
click at [1035, 162] on span "All" at bounding box center [1078, 161] width 92 height 13
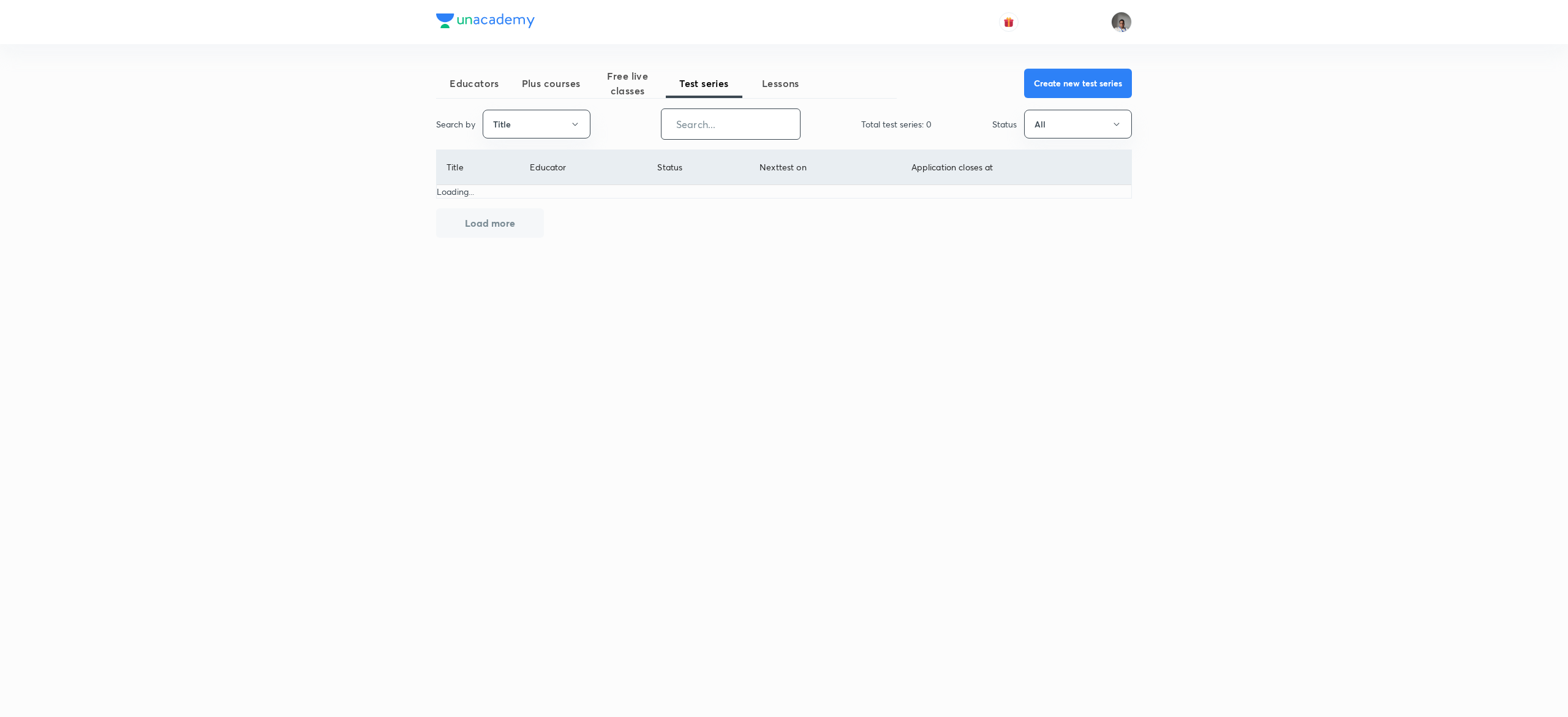
click at [767, 119] on input "text" at bounding box center [731, 125] width 138 height 32
type input "ncts"
click at [650, 210] on p "NCTS: New Chapterwise Test Series by [PERSON_NAME]" at bounding box center [587, 207] width 282 height 13
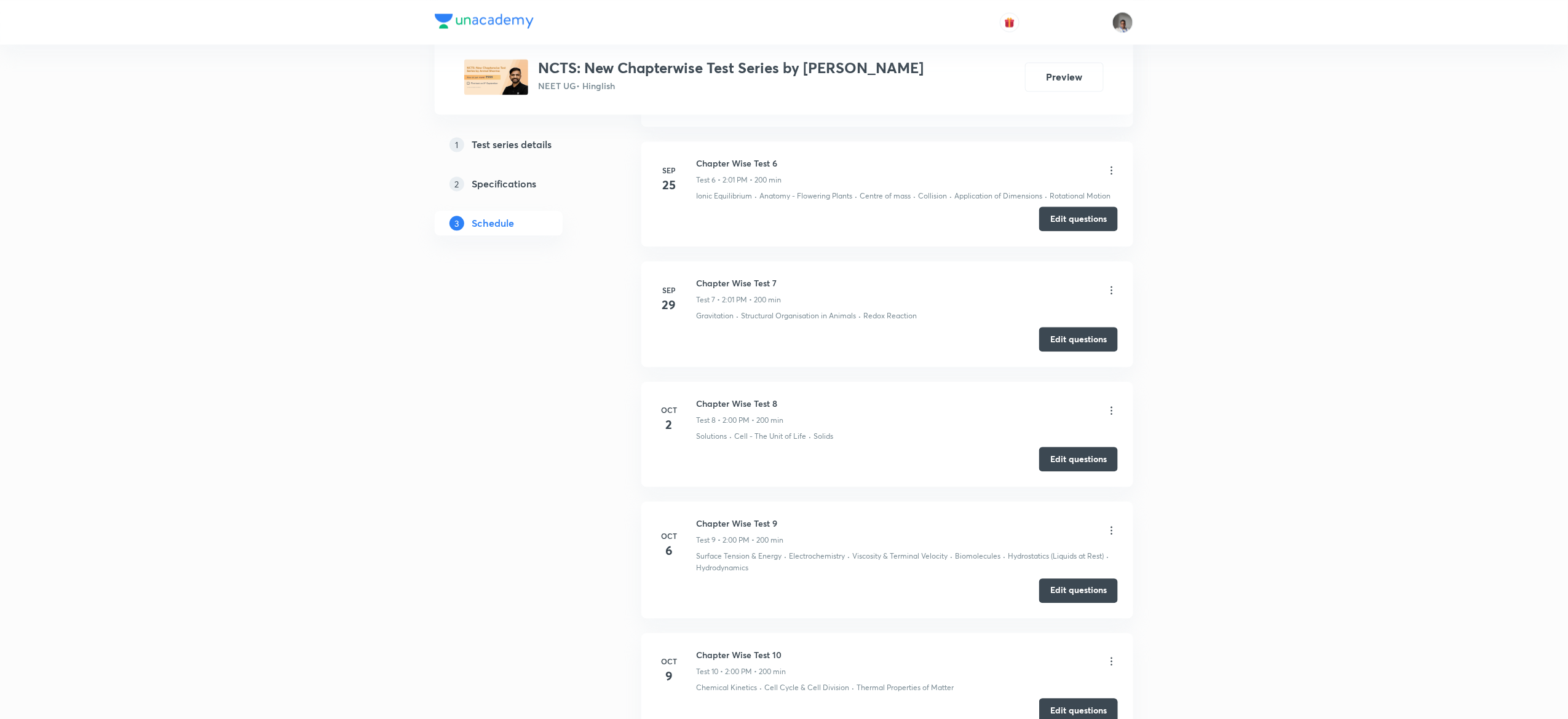
scroll to position [1260, 0]
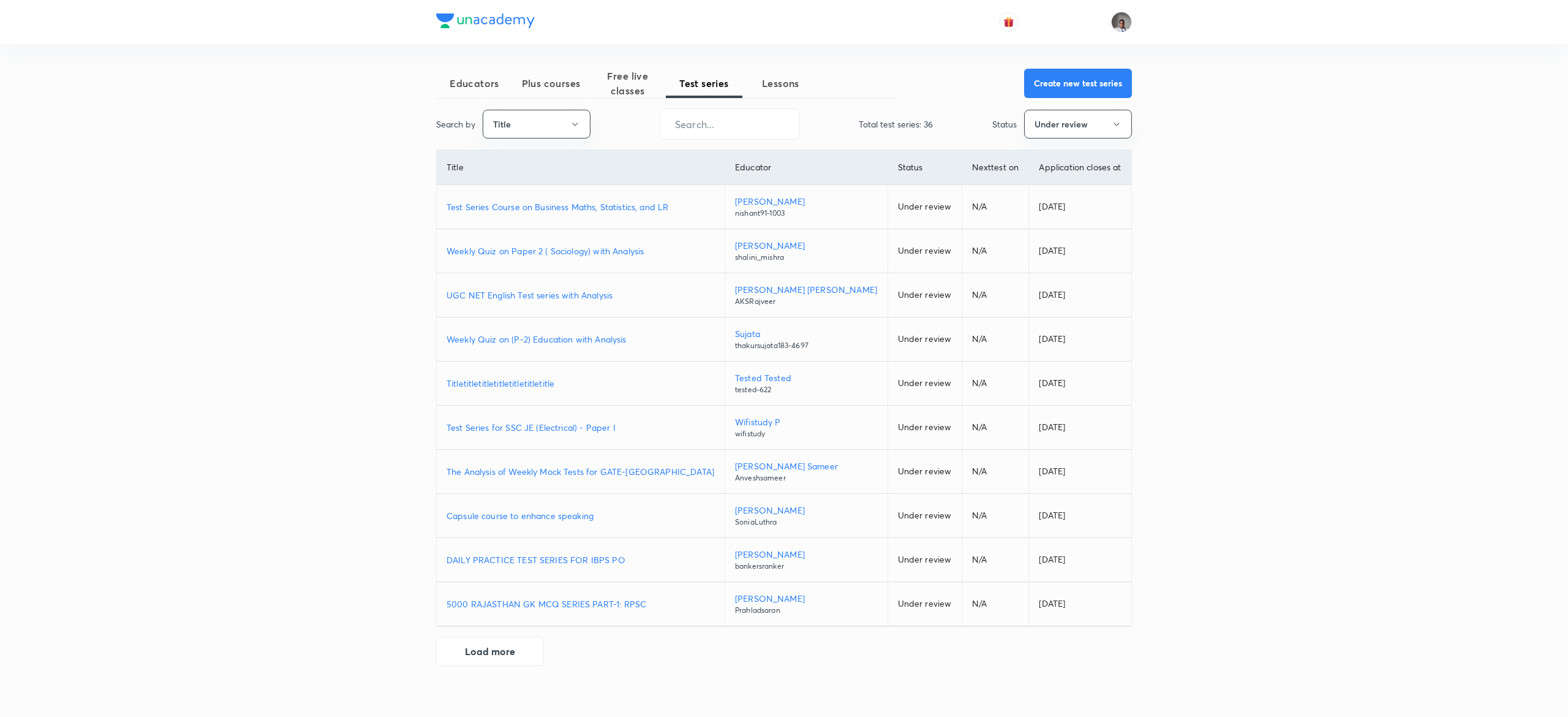
click at [1068, 139] on div "Educators Plus courses Free live classes Test series Lessons Create new test se…" at bounding box center [784, 367] width 696 height 597
click at [1074, 120] on button "Under review" at bounding box center [1078, 124] width 108 height 29
click at [1036, 160] on span "All" at bounding box center [1078, 161] width 92 height 13
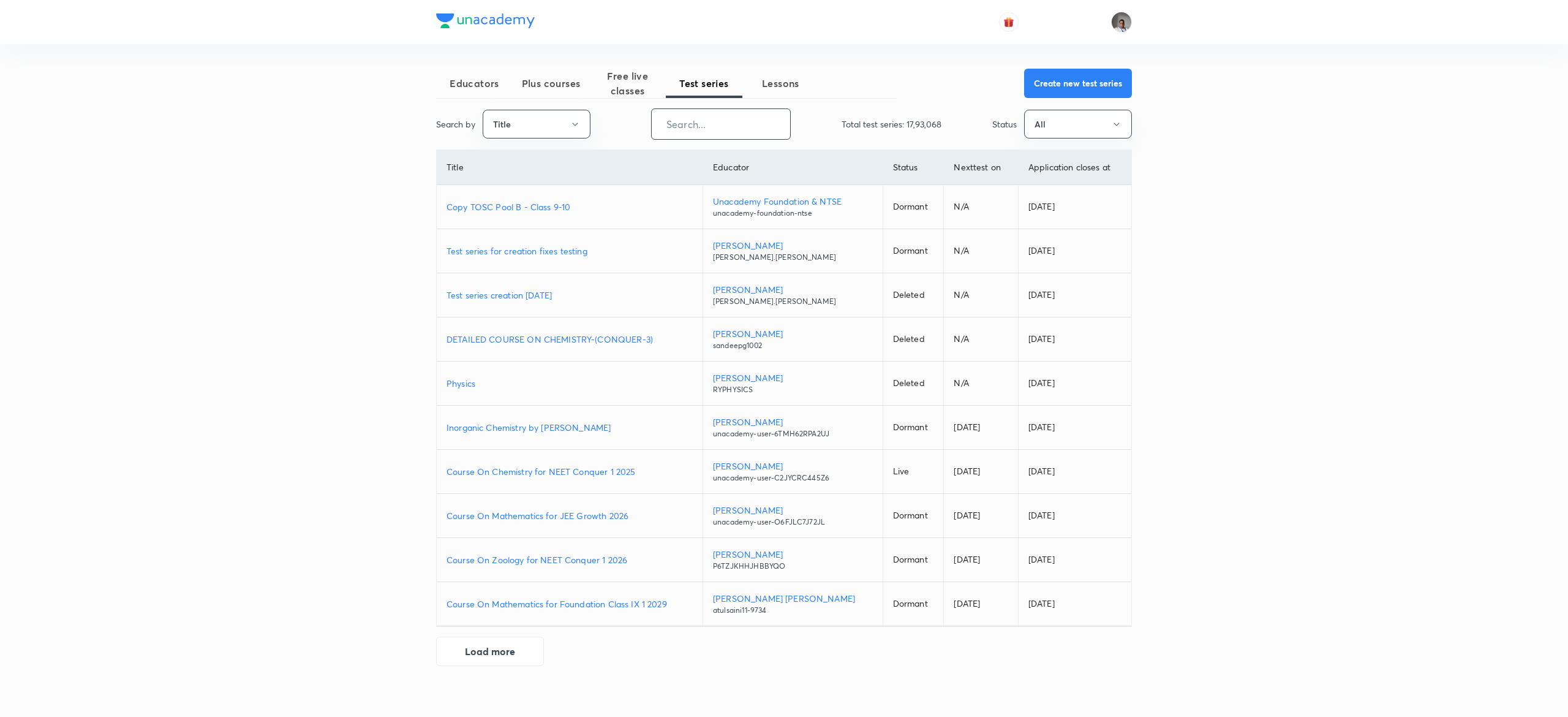
click at [739, 122] on input "text" at bounding box center [721, 125] width 138 height 32
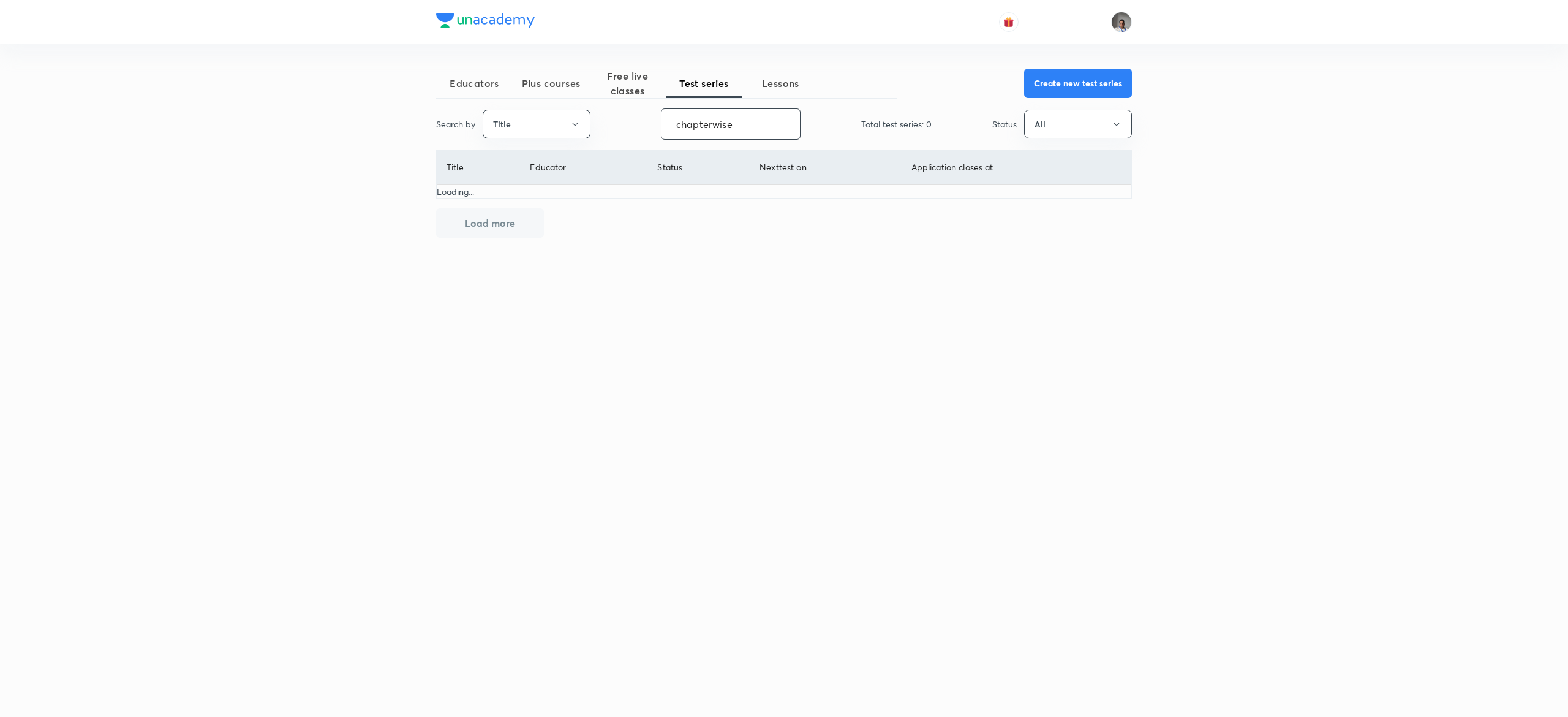
click at [764, 118] on input "chapterwise" at bounding box center [731, 125] width 138 height 32
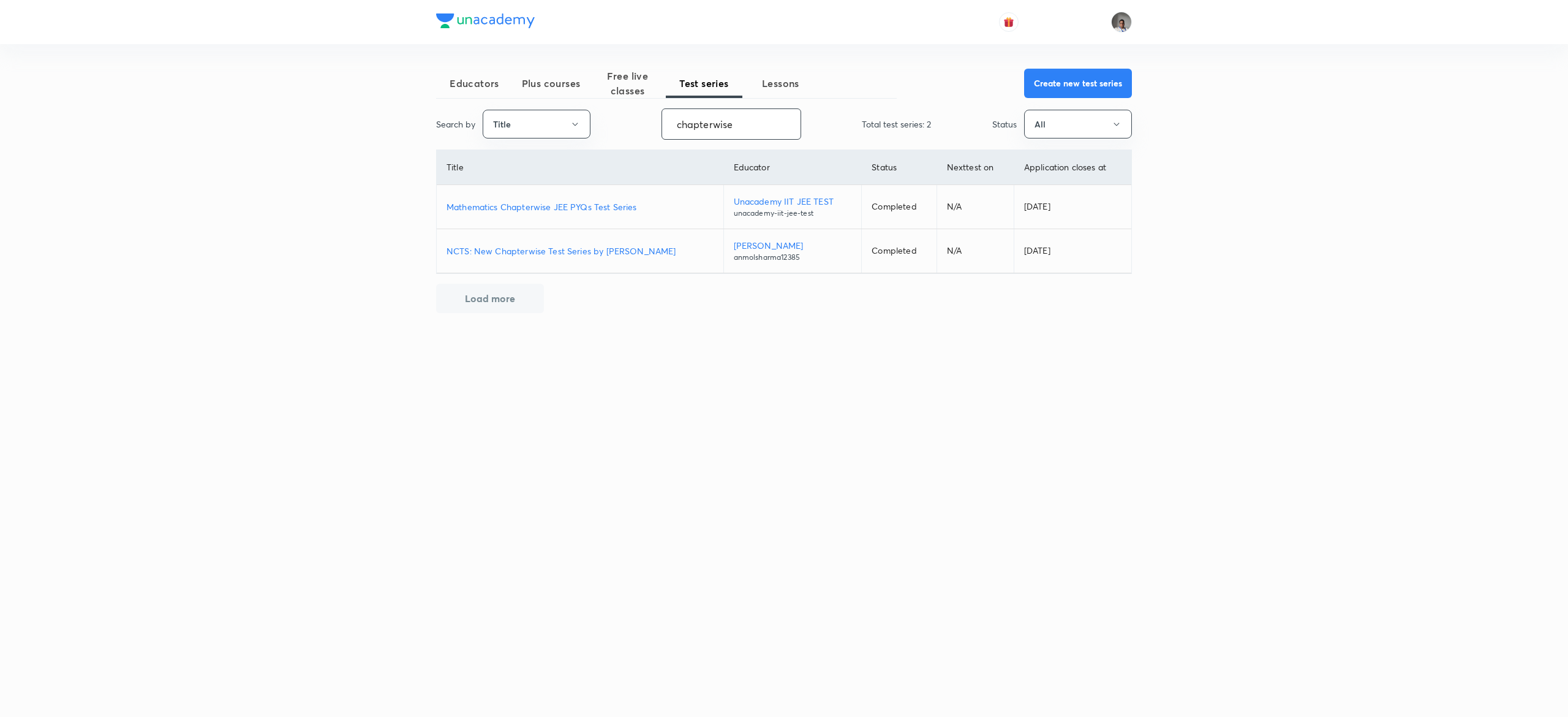
type input "chapterwise"
click at [529, 309] on button "Load more" at bounding box center [489, 299] width 108 height 30
click at [714, 127] on input "chapterwise" at bounding box center [732, 125] width 138 height 32
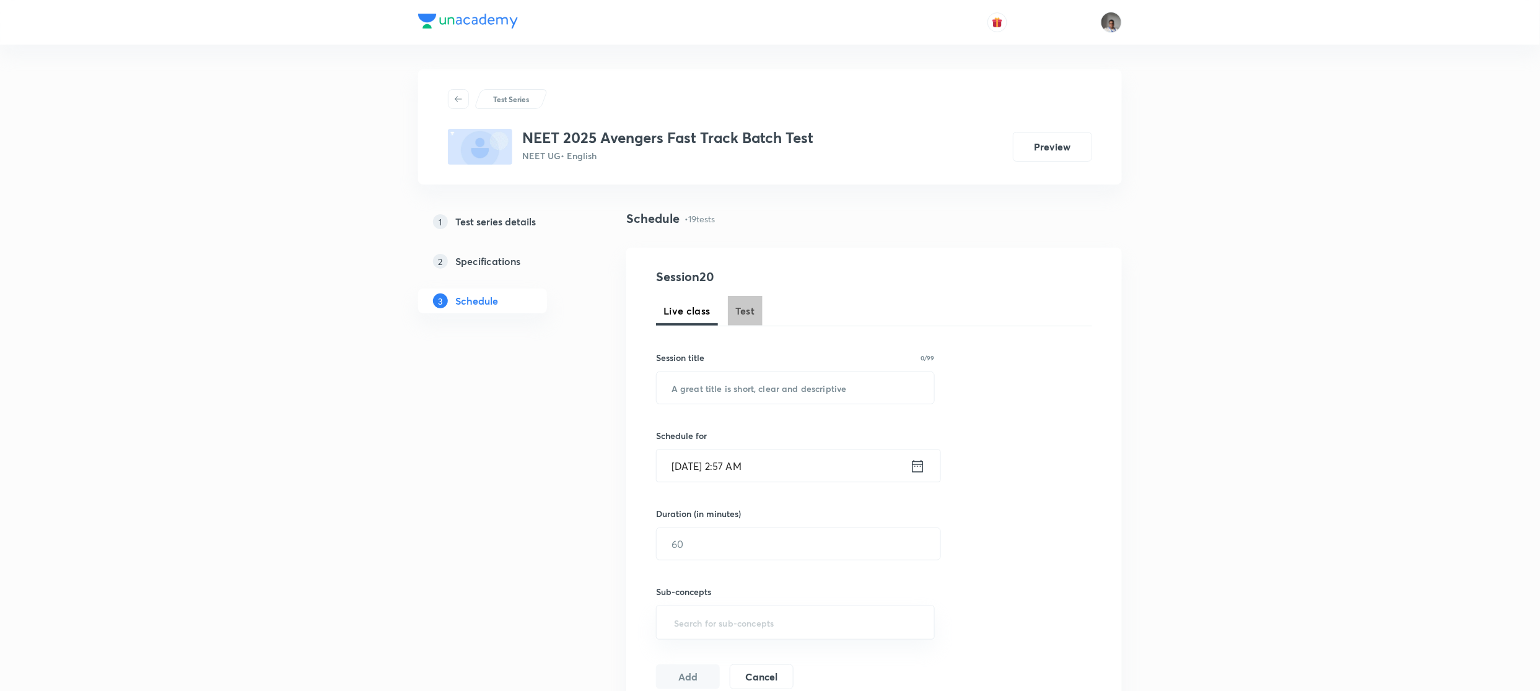
click at [749, 315] on span "Test" at bounding box center [745, 311] width 20 height 15
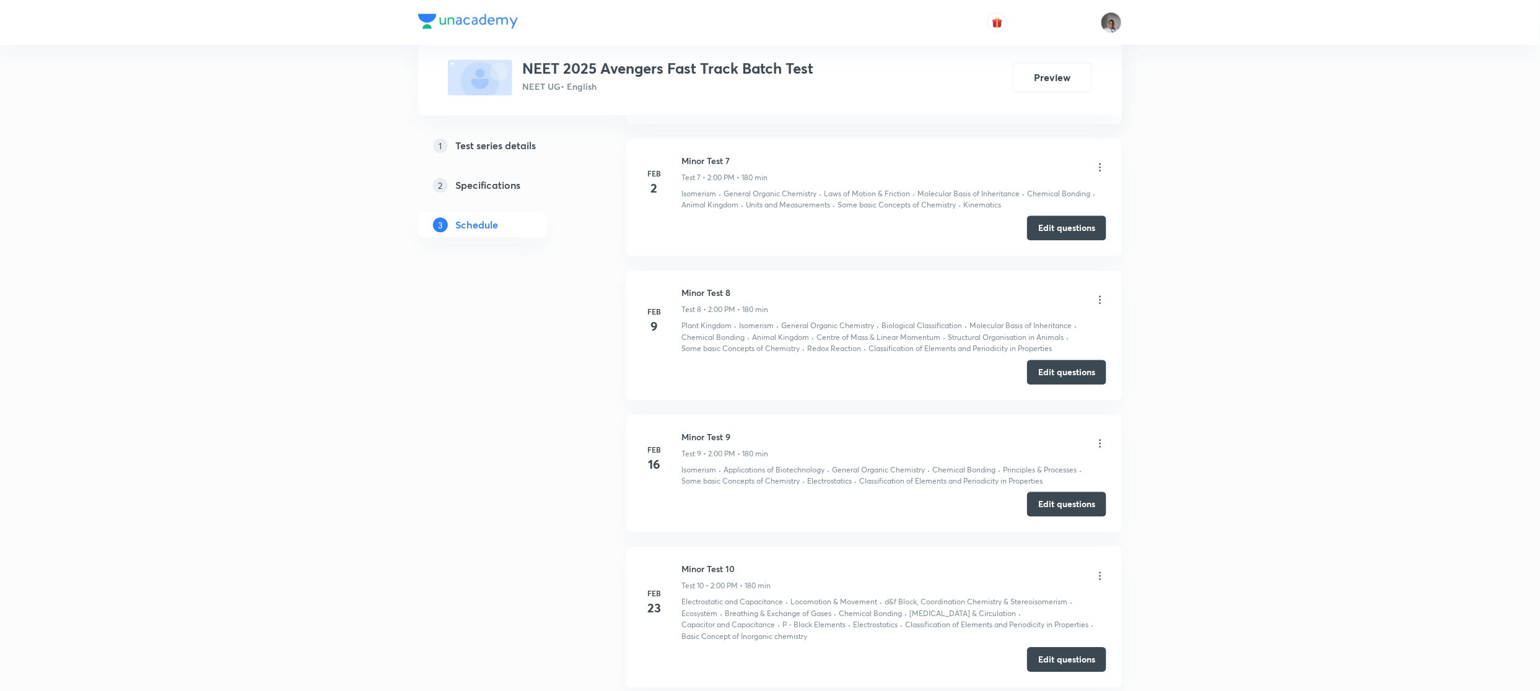
scroll to position [1442, 0]
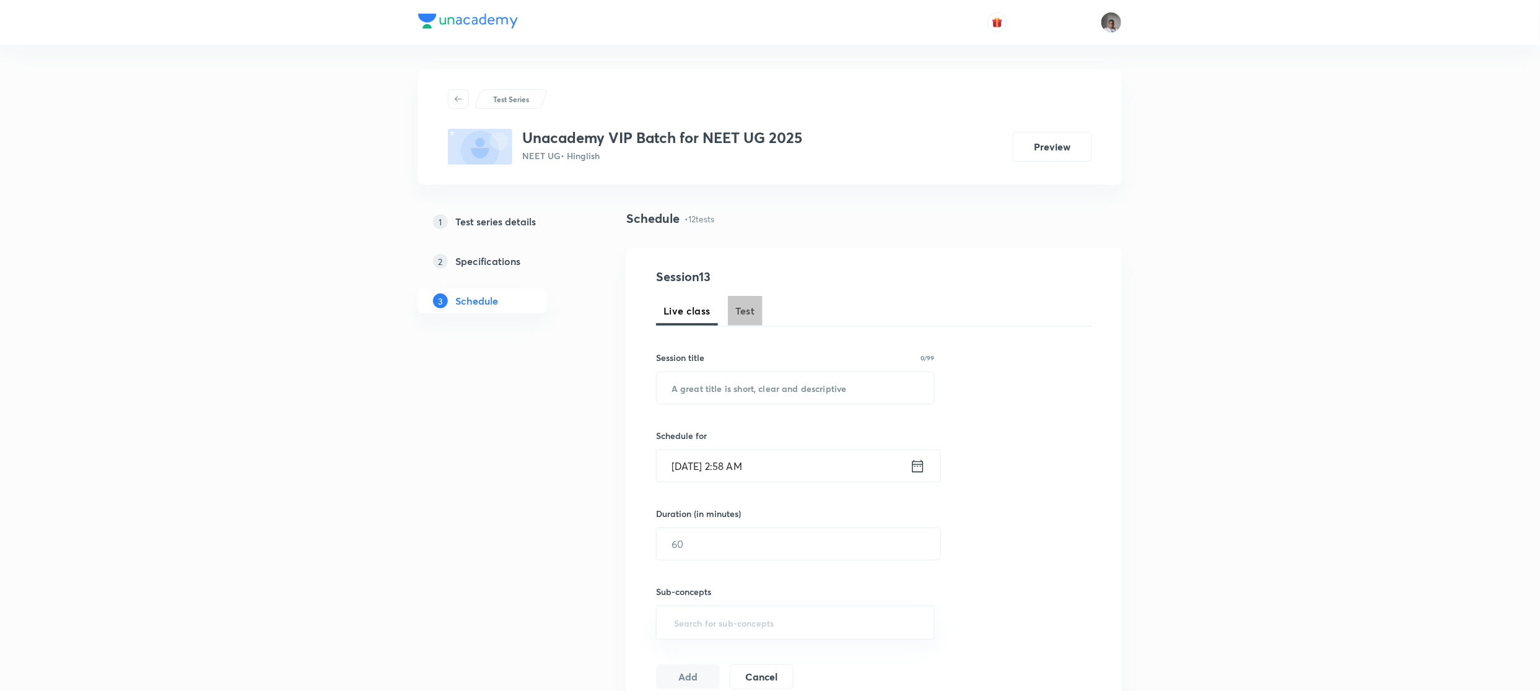
click at [746, 315] on span "Test" at bounding box center [745, 311] width 20 height 15
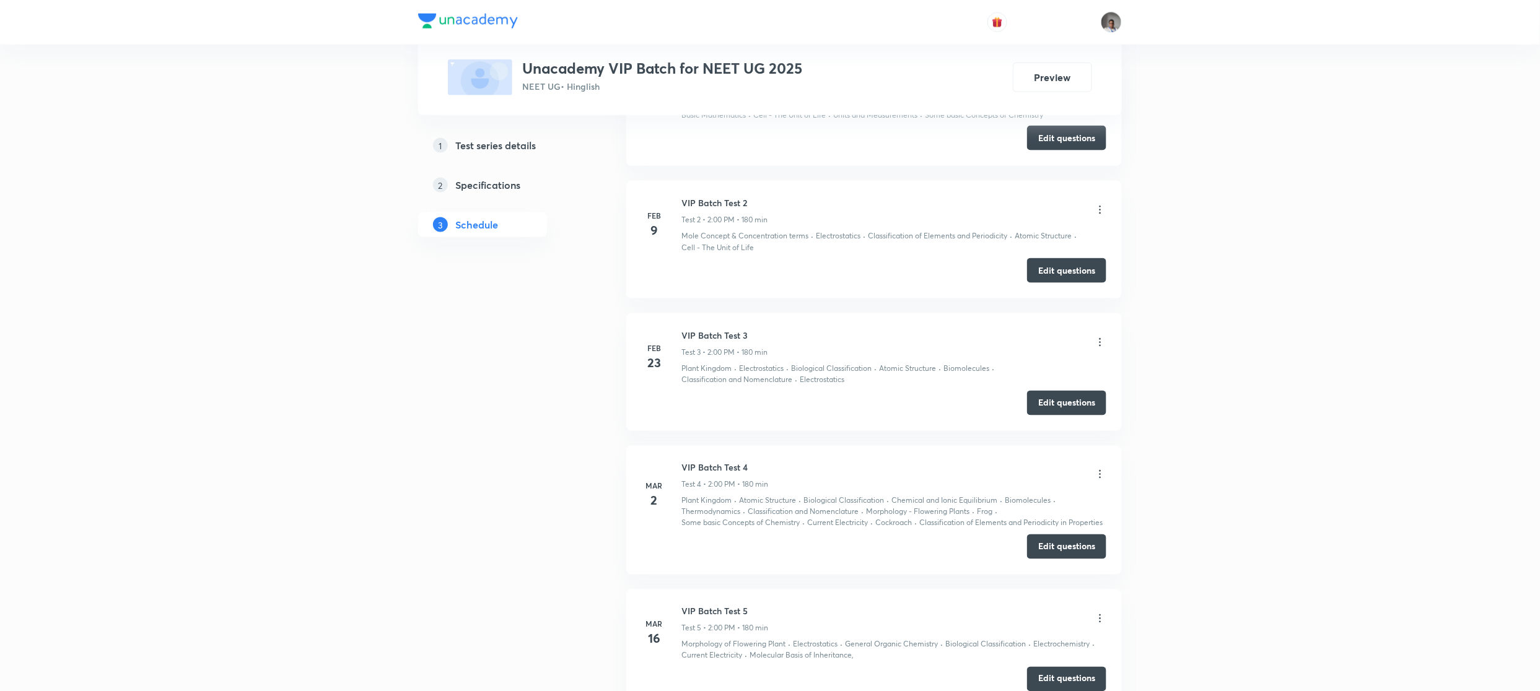
scroll to position [1520, 0]
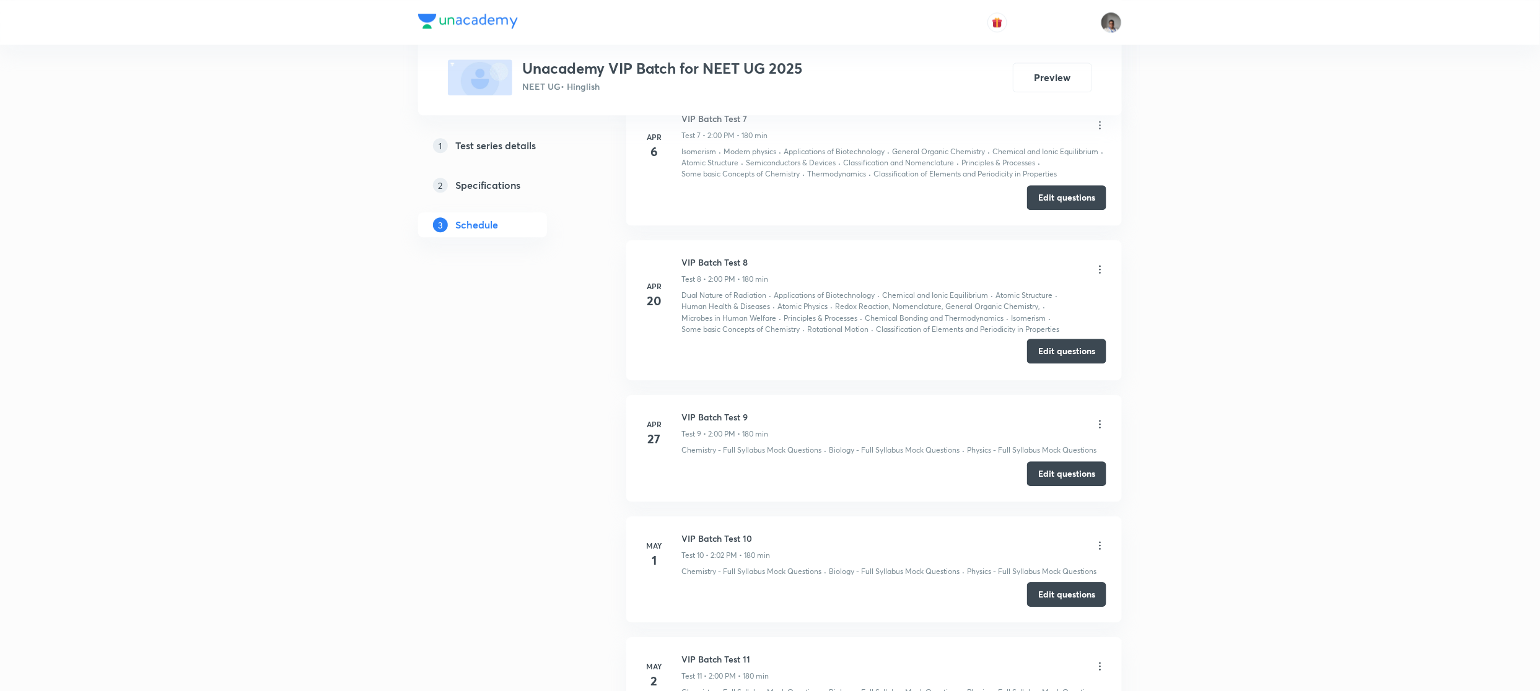
click at [1069, 364] on button "Edit questions" at bounding box center [1066, 351] width 79 height 25
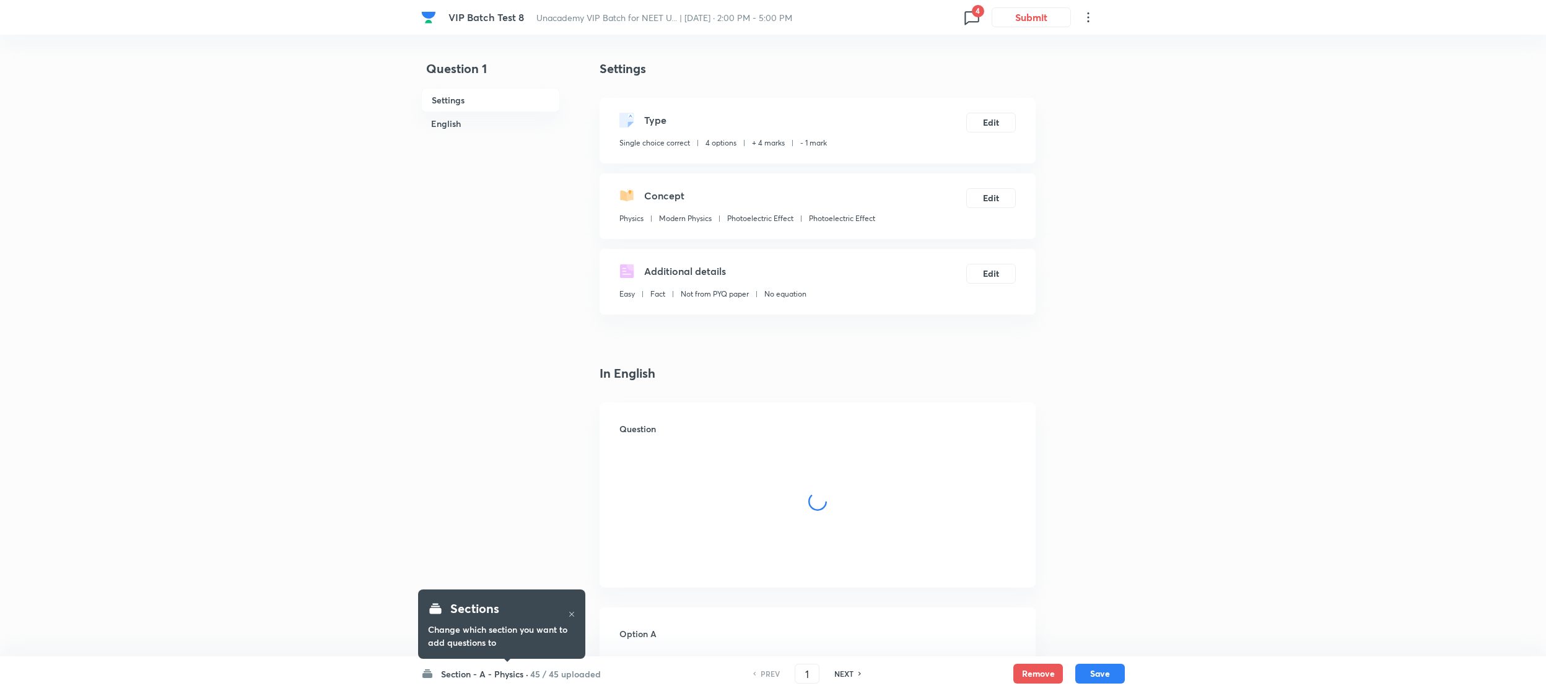
checkbox input "true"
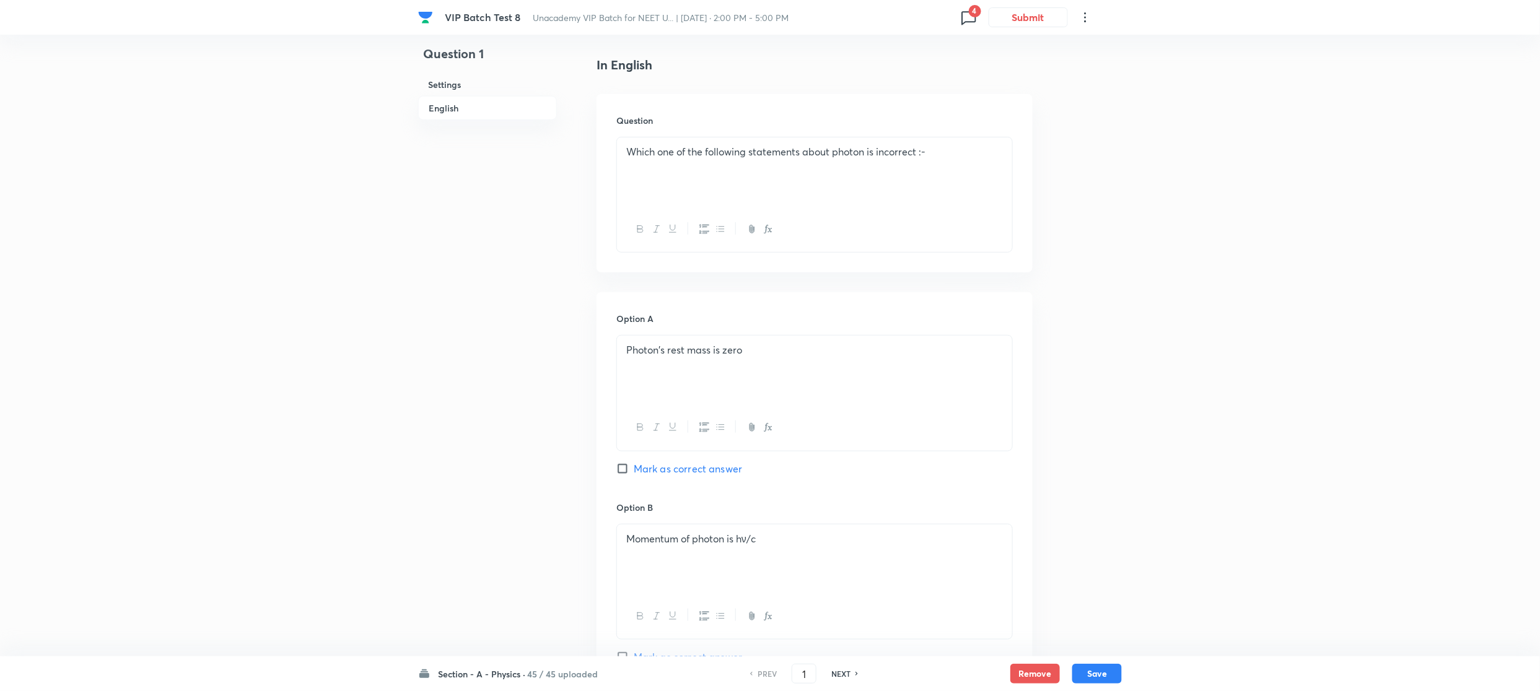
scroll to position [1037, 0]
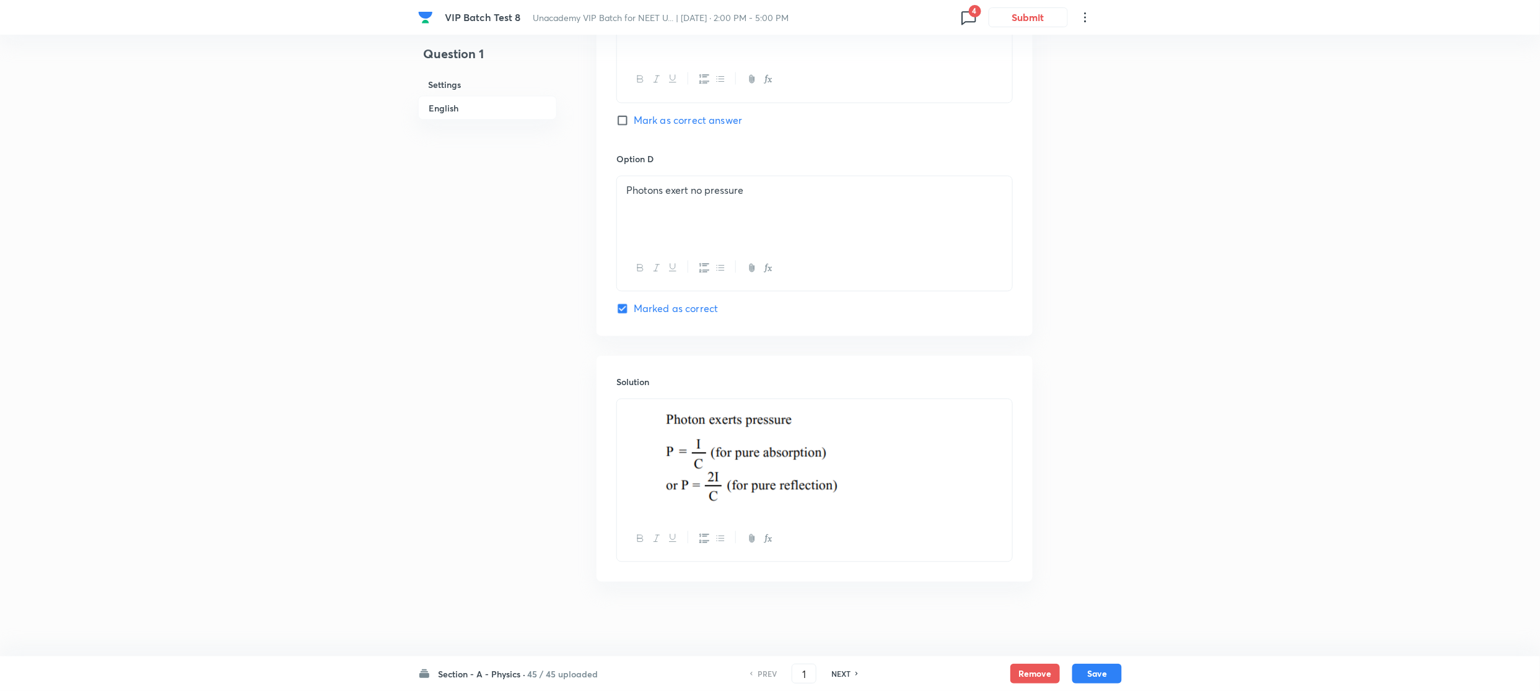
click at [843, 673] on h6 "NEXT" at bounding box center [840, 673] width 19 height 11
type input "2"
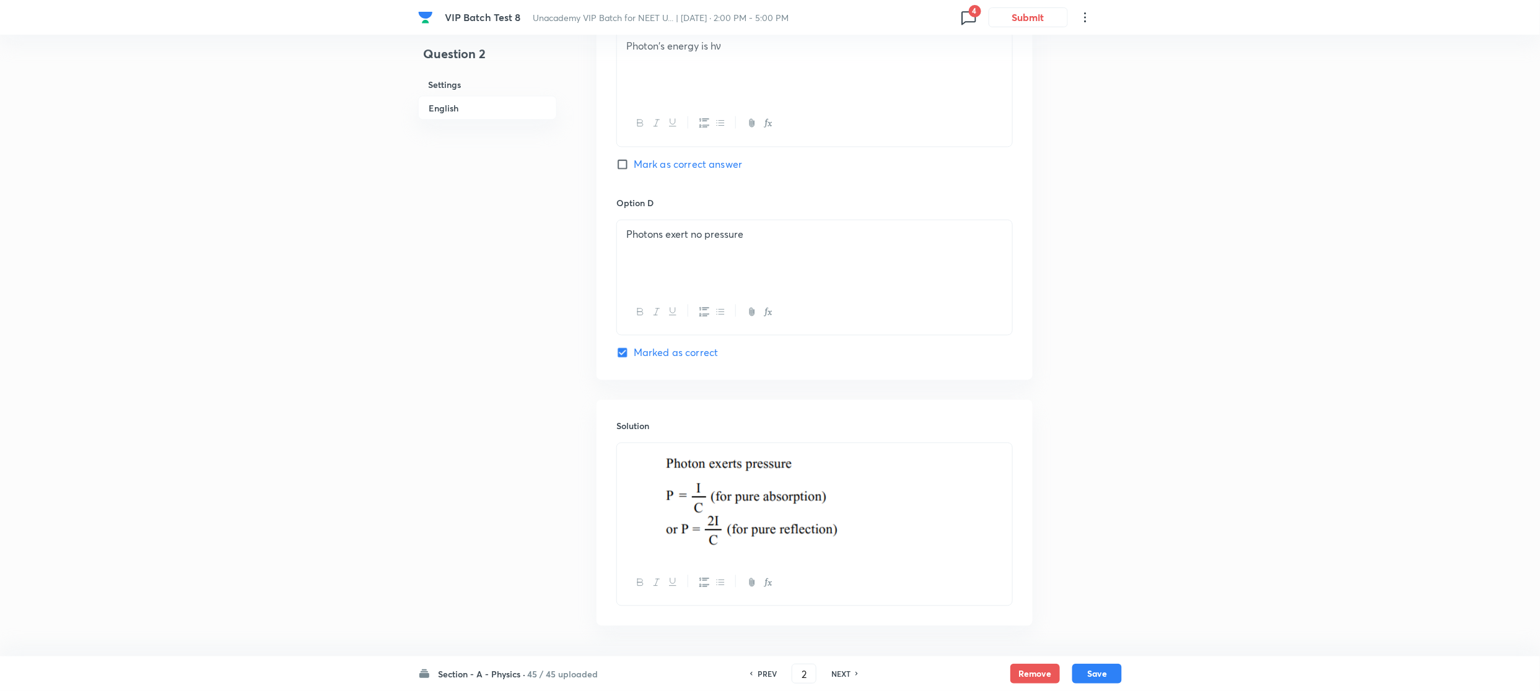
checkbox input "true"
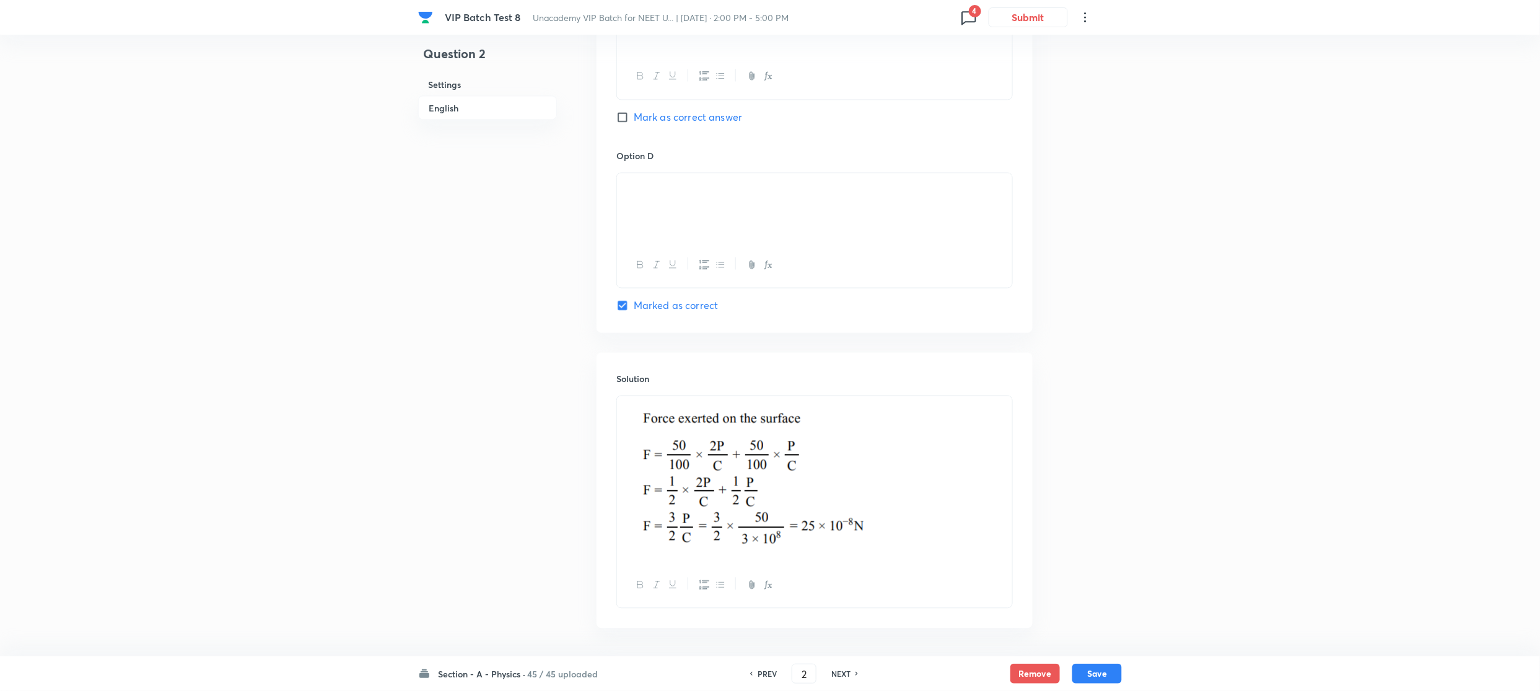
click at [843, 673] on h6 "NEXT" at bounding box center [840, 673] width 19 height 11
type input "3"
checkbox input "true"
checkbox input "false"
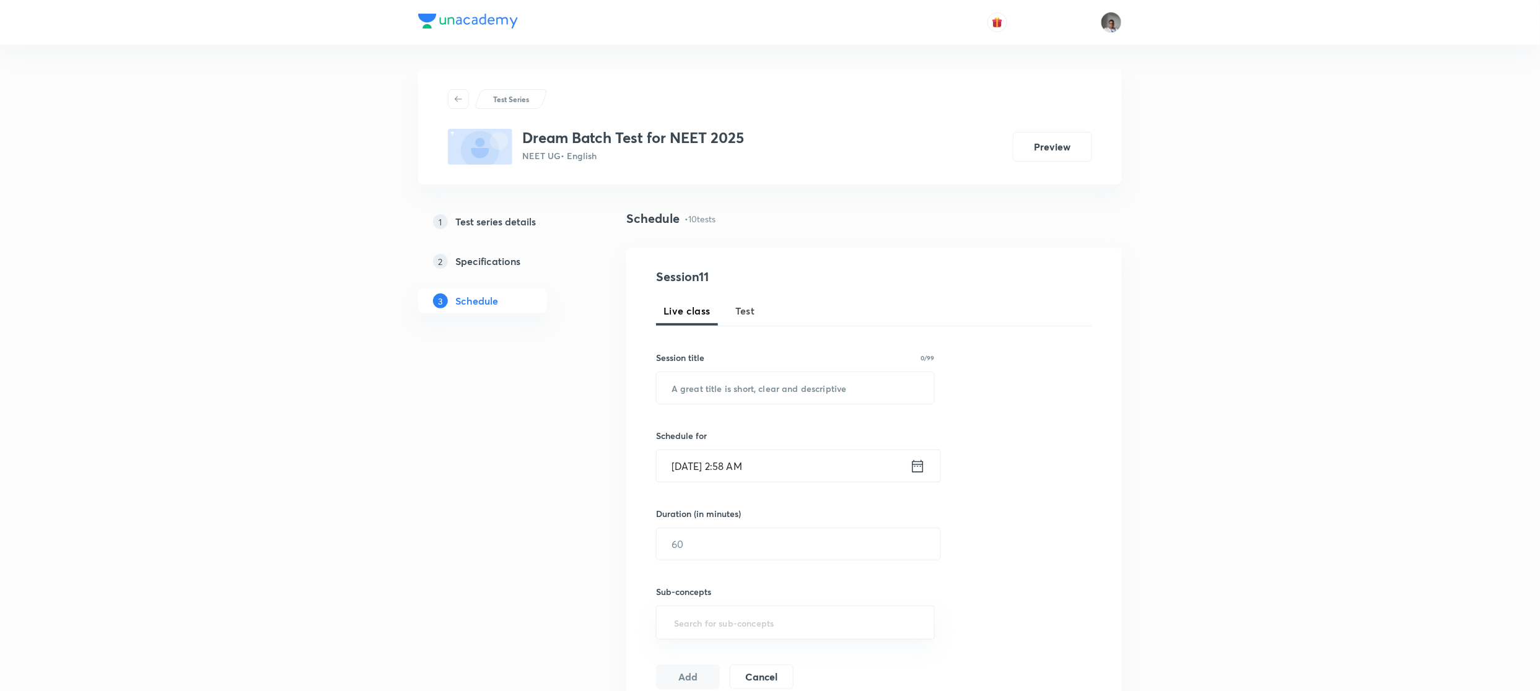
scroll to position [1517, 0]
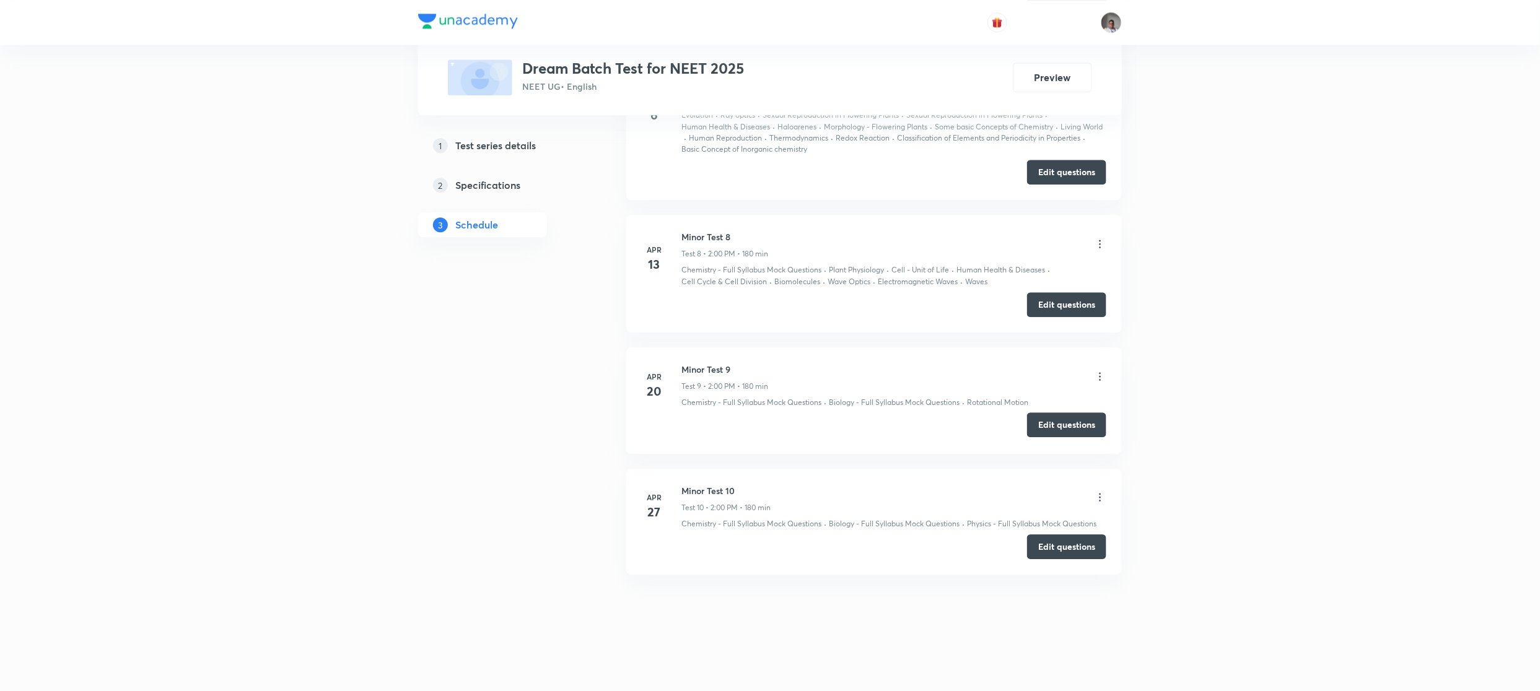
click at [1044, 431] on button "Edit questions" at bounding box center [1066, 425] width 79 height 25
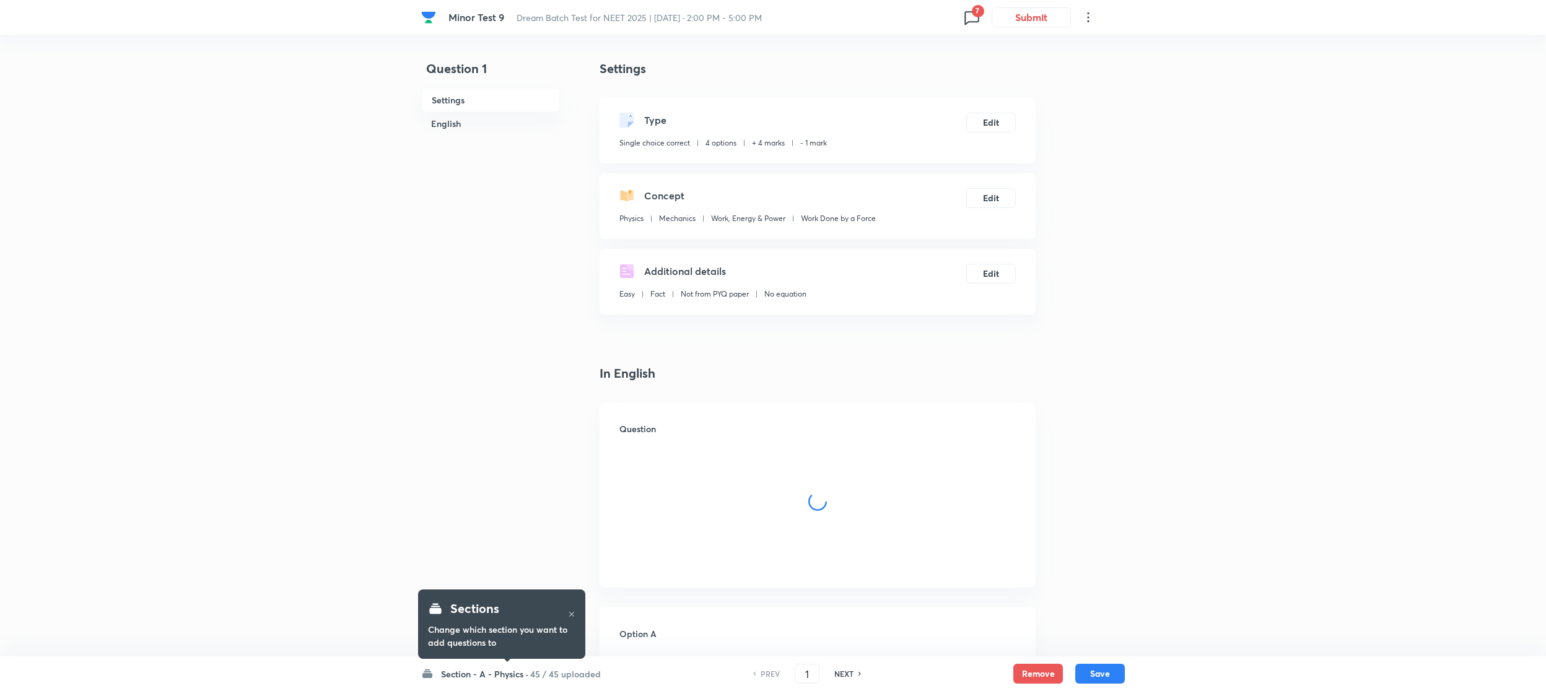
checkbox input "true"
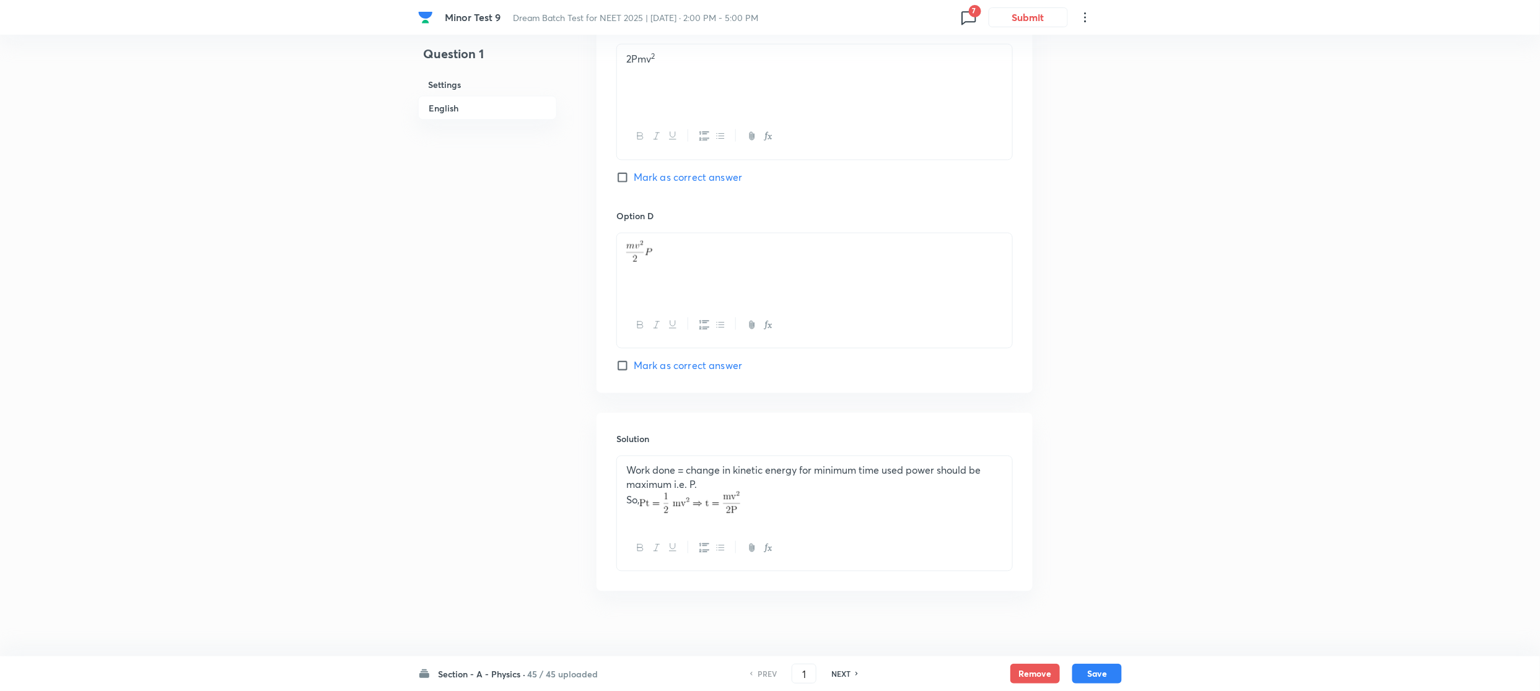
scroll to position [975, 0]
click at [841, 676] on h6 "NEXT" at bounding box center [840, 673] width 19 height 11
type input "2"
checkbox input "true"
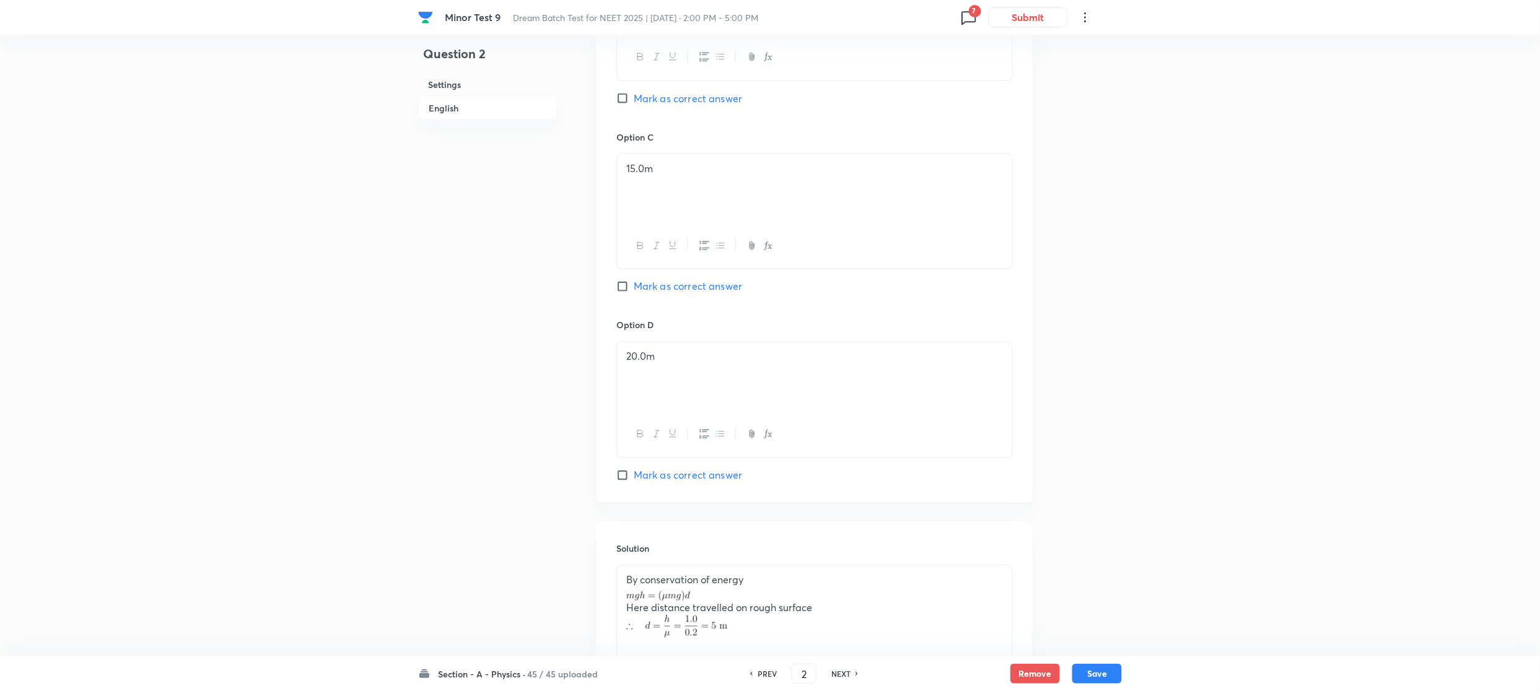
click at [841, 676] on h6 "NEXT" at bounding box center [840, 673] width 19 height 11
type input "3"
checkbox input "false"
checkbox input "true"
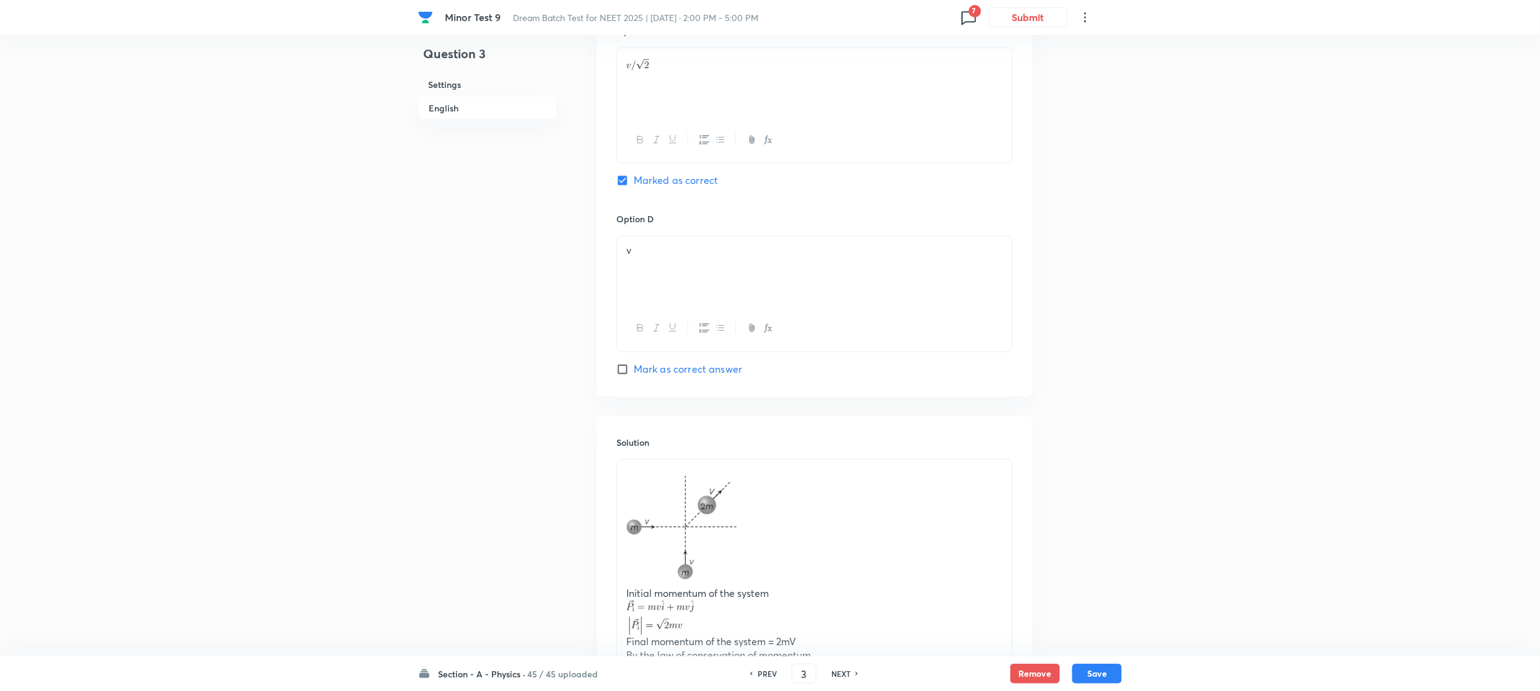
click at [841, 676] on h6 "NEXT" at bounding box center [840, 673] width 19 height 11
type input "4"
checkbox input "true"
checkbox input "false"
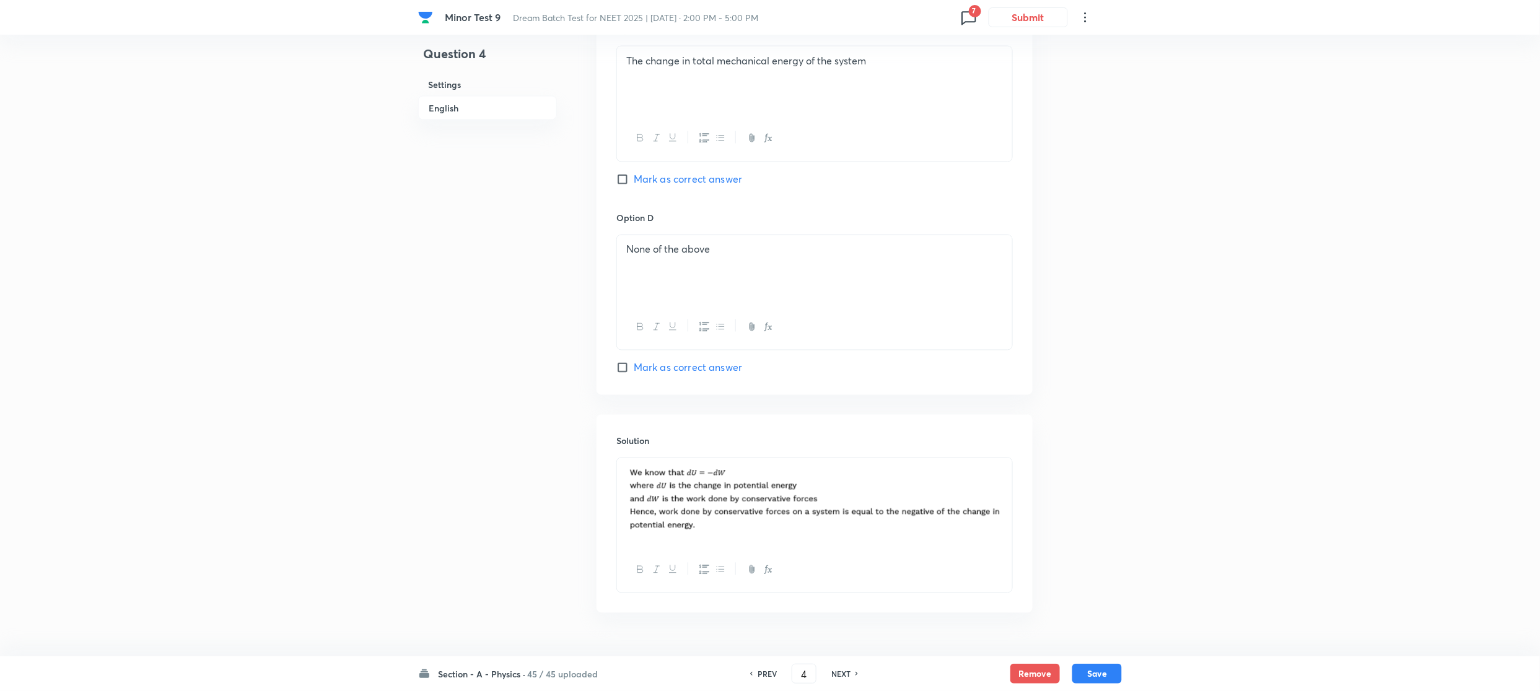
click at [841, 676] on h6 "NEXT" at bounding box center [840, 673] width 19 height 11
type input "5"
checkbox input "true"
checkbox input "false"
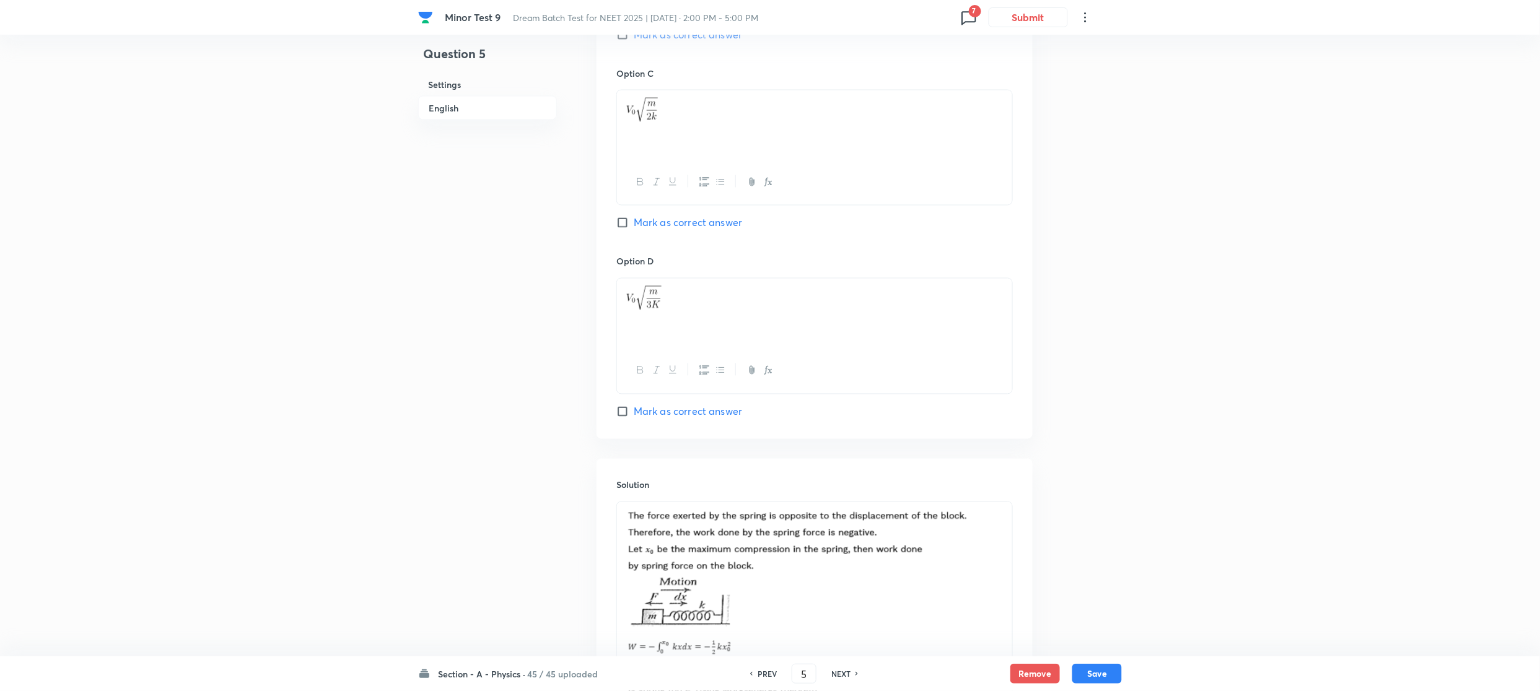
click at [841, 676] on h6 "NEXT" at bounding box center [840, 673] width 19 height 11
type input "6"
checkbox input "false"
checkbox input "true"
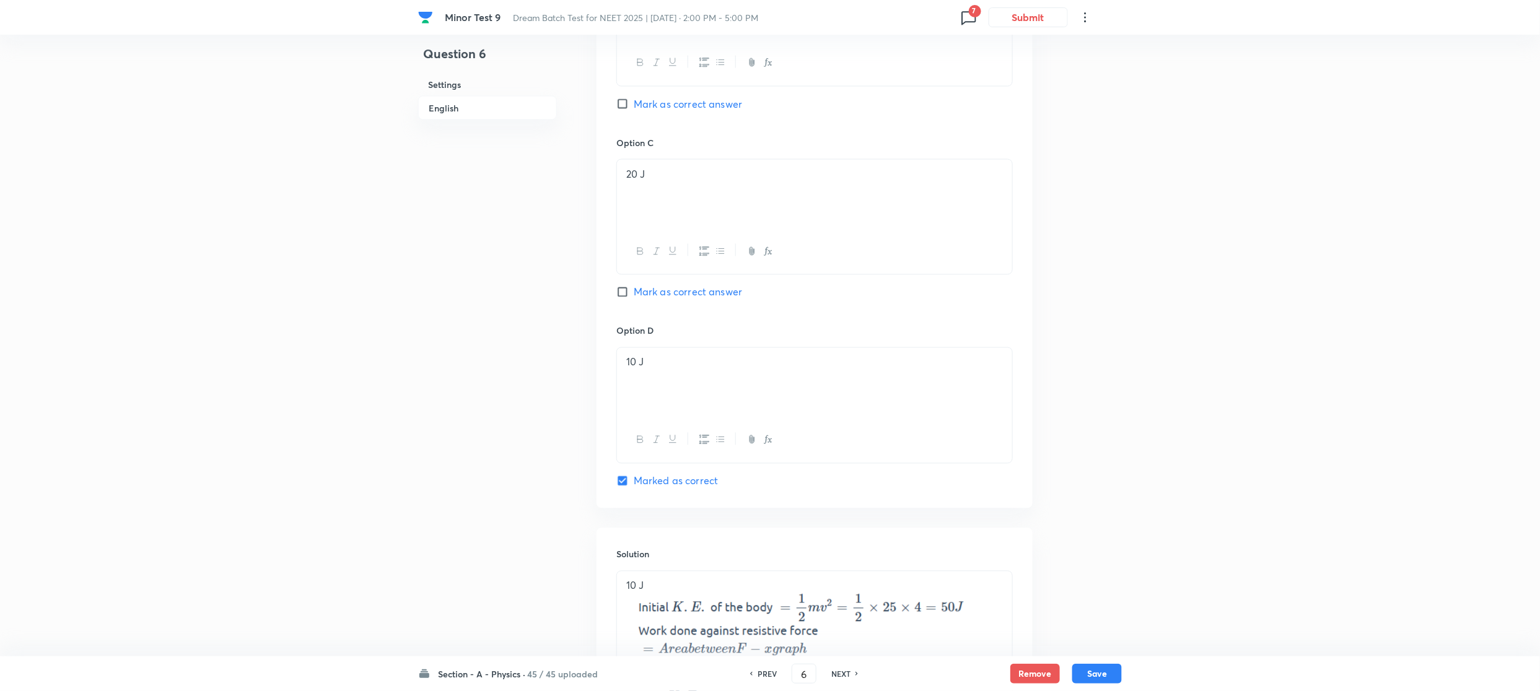
click at [841, 676] on h6 "NEXT" at bounding box center [840, 673] width 19 height 11
type input "7"
checkbox input "true"
checkbox input "false"
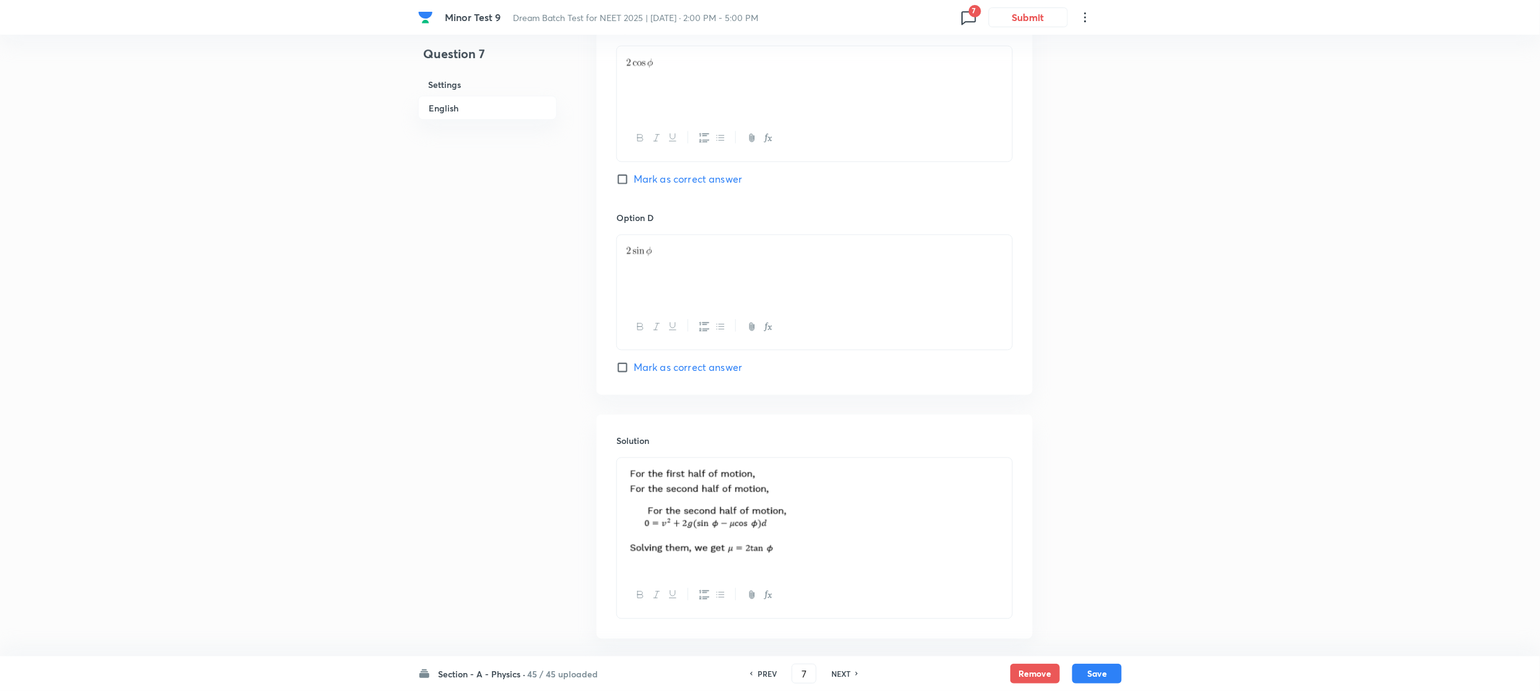
click at [841, 676] on h6 "NEXT" at bounding box center [840, 673] width 19 height 11
type input "8"
checkbox input "false"
checkbox input "true"
click at [841, 676] on h6 "NEXT" at bounding box center [840, 673] width 19 height 11
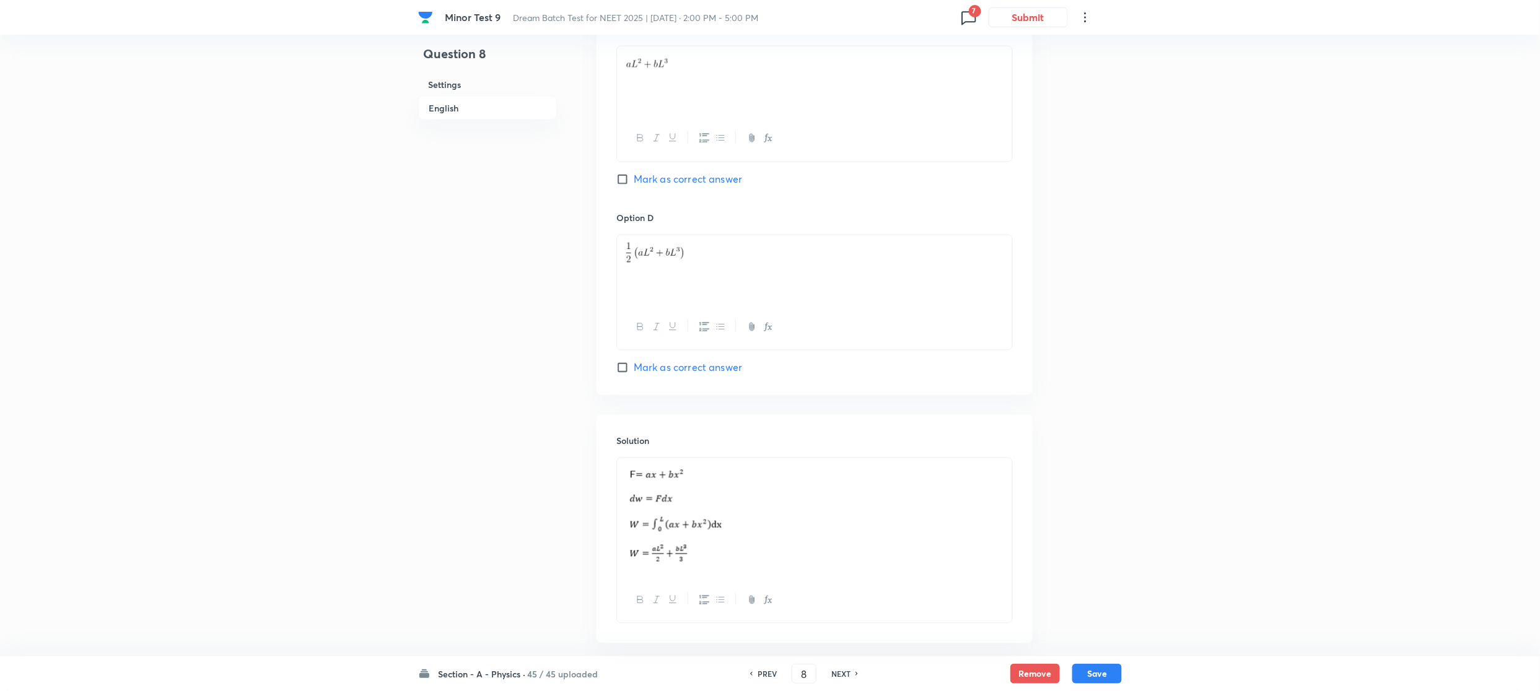
type input "9"
checkbox input "false"
checkbox input "true"
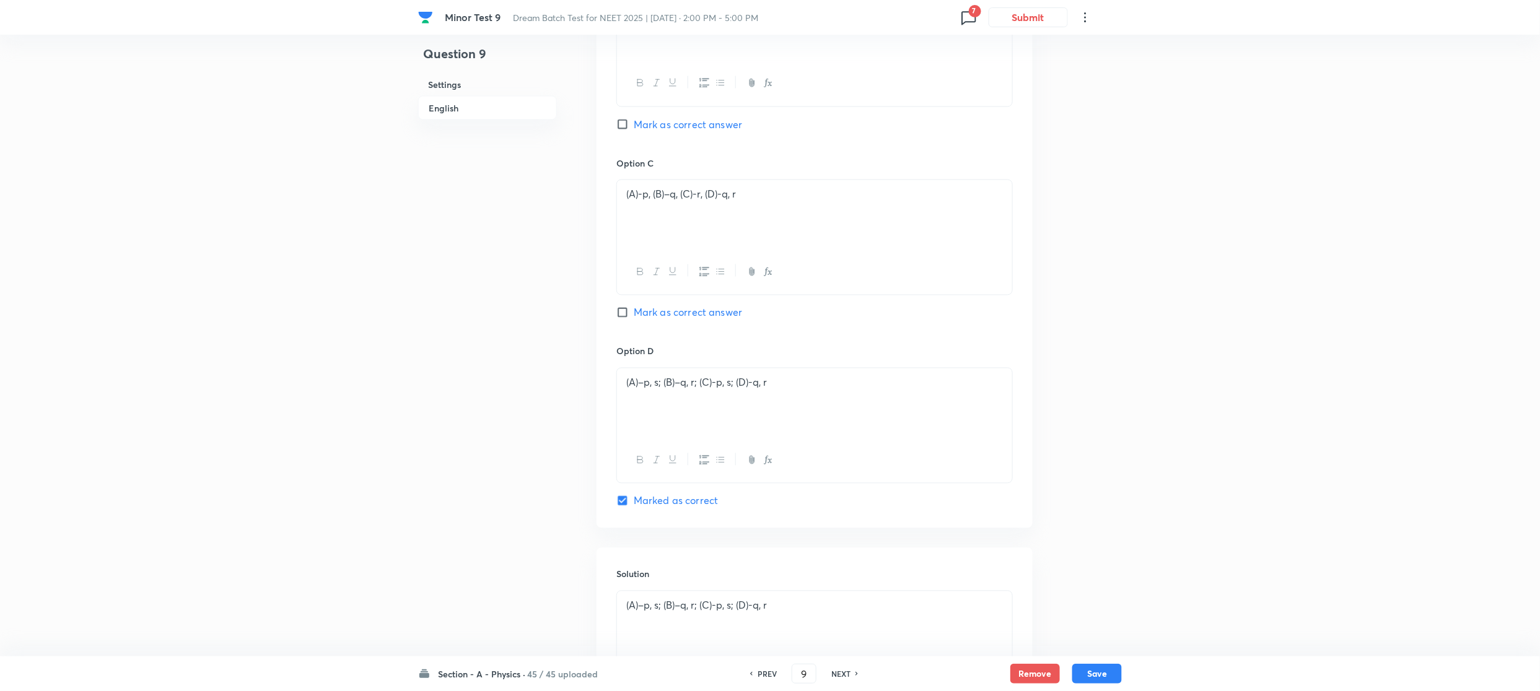
click at [841, 676] on h6 "NEXT" at bounding box center [840, 673] width 19 height 11
type input "10"
checkbox input "true"
checkbox input "false"
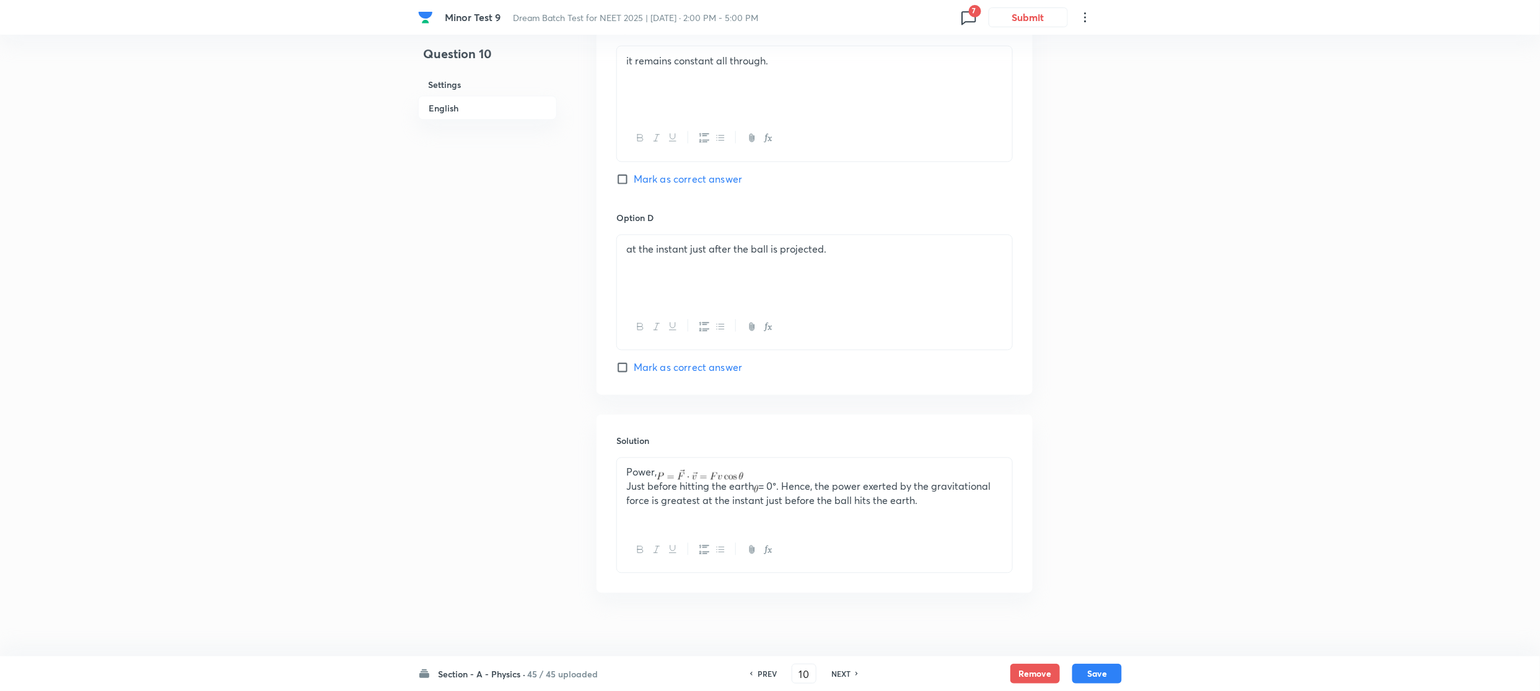
click at [841, 676] on h6 "NEXT" at bounding box center [840, 673] width 19 height 11
type input "11"
checkbox input "false"
checkbox input "true"
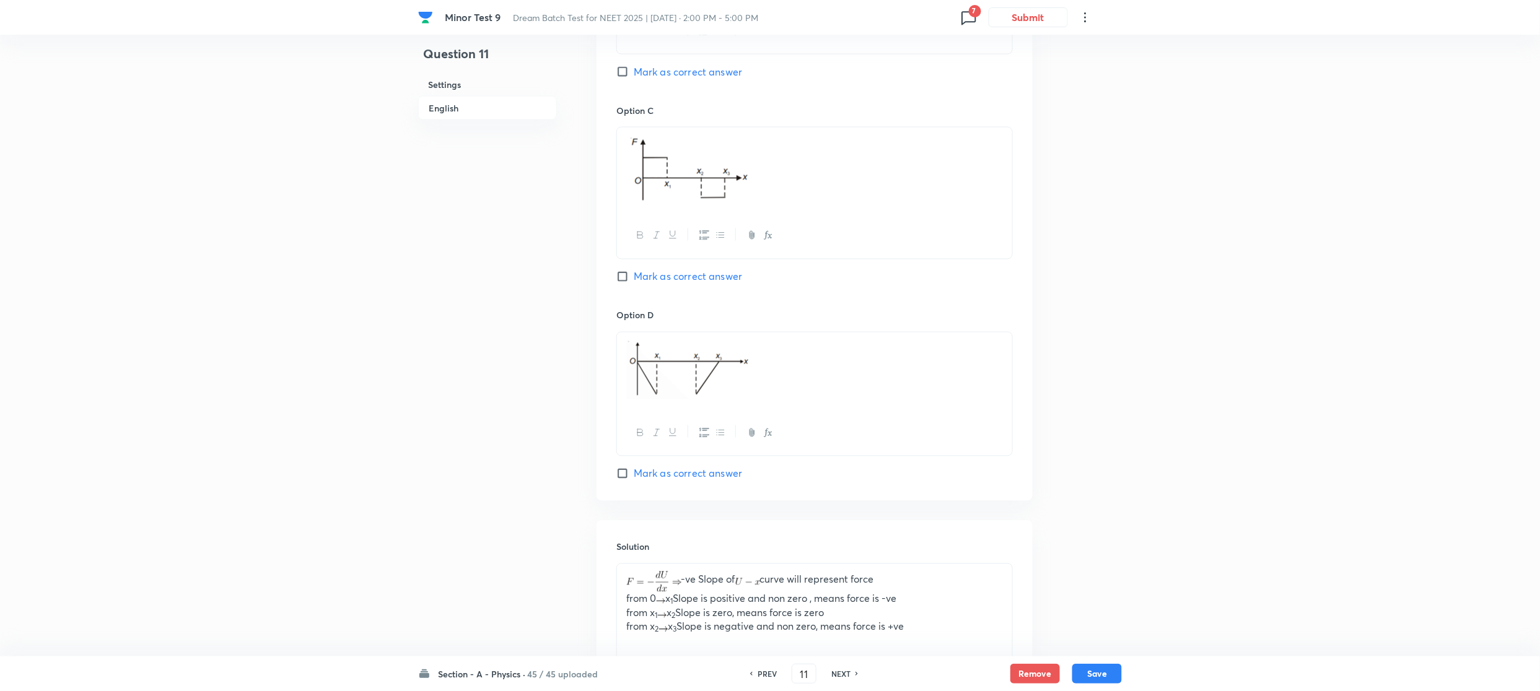
click at [841, 676] on h6 "NEXT" at bounding box center [840, 673] width 19 height 11
type input "12"
checkbox input "false"
checkbox input "true"
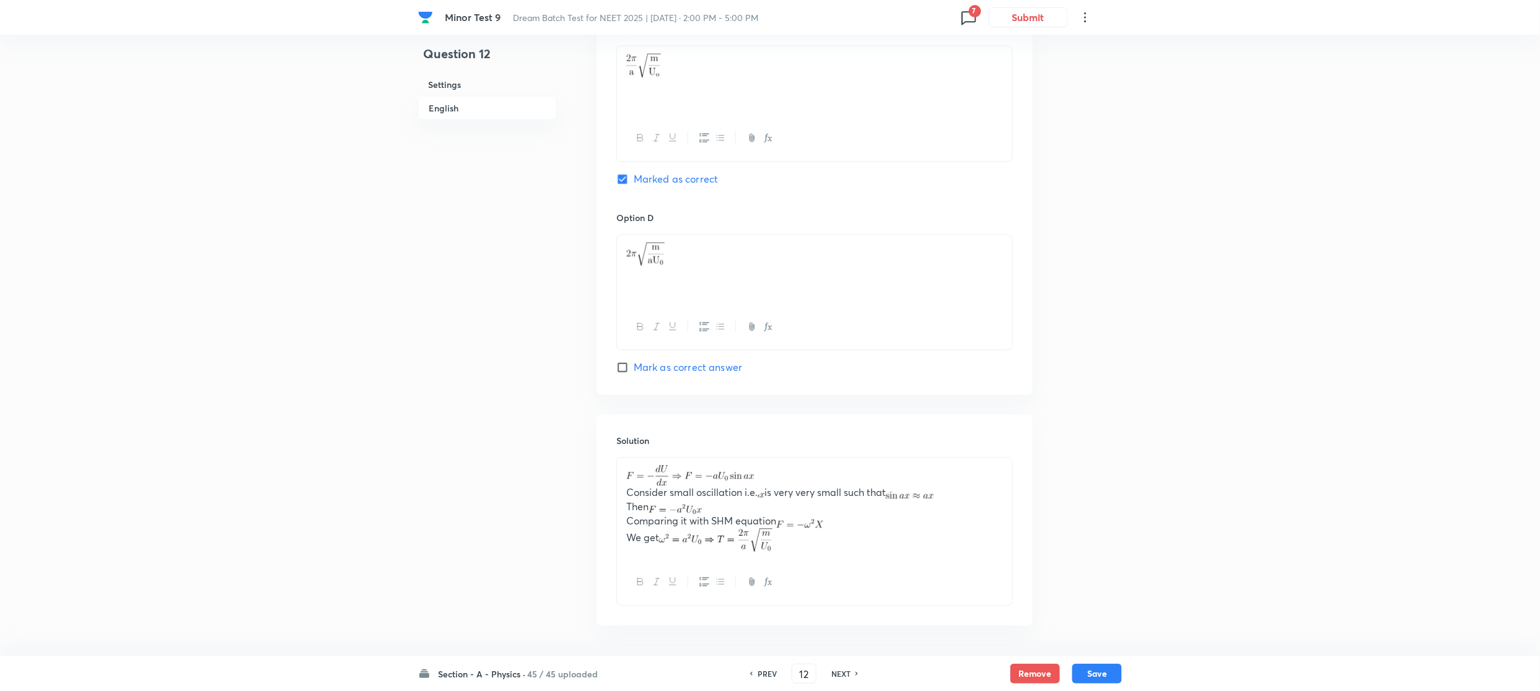
click at [841, 676] on h6 "NEXT" at bounding box center [840, 673] width 19 height 11
type input "13"
checkbox input "true"
checkbox input "false"
click at [841, 676] on h6 "NEXT" at bounding box center [840, 673] width 19 height 11
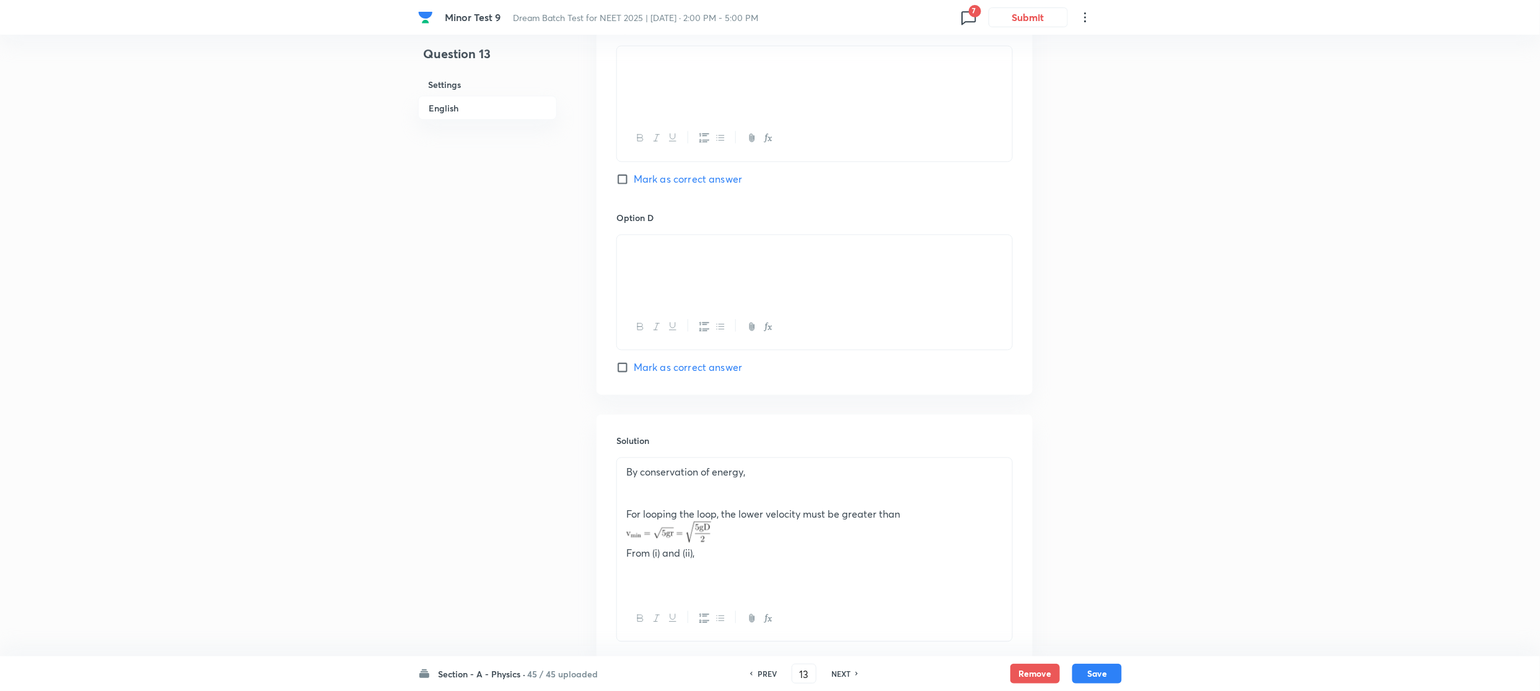
type input "14"
checkbox input "true"
checkbox input "false"
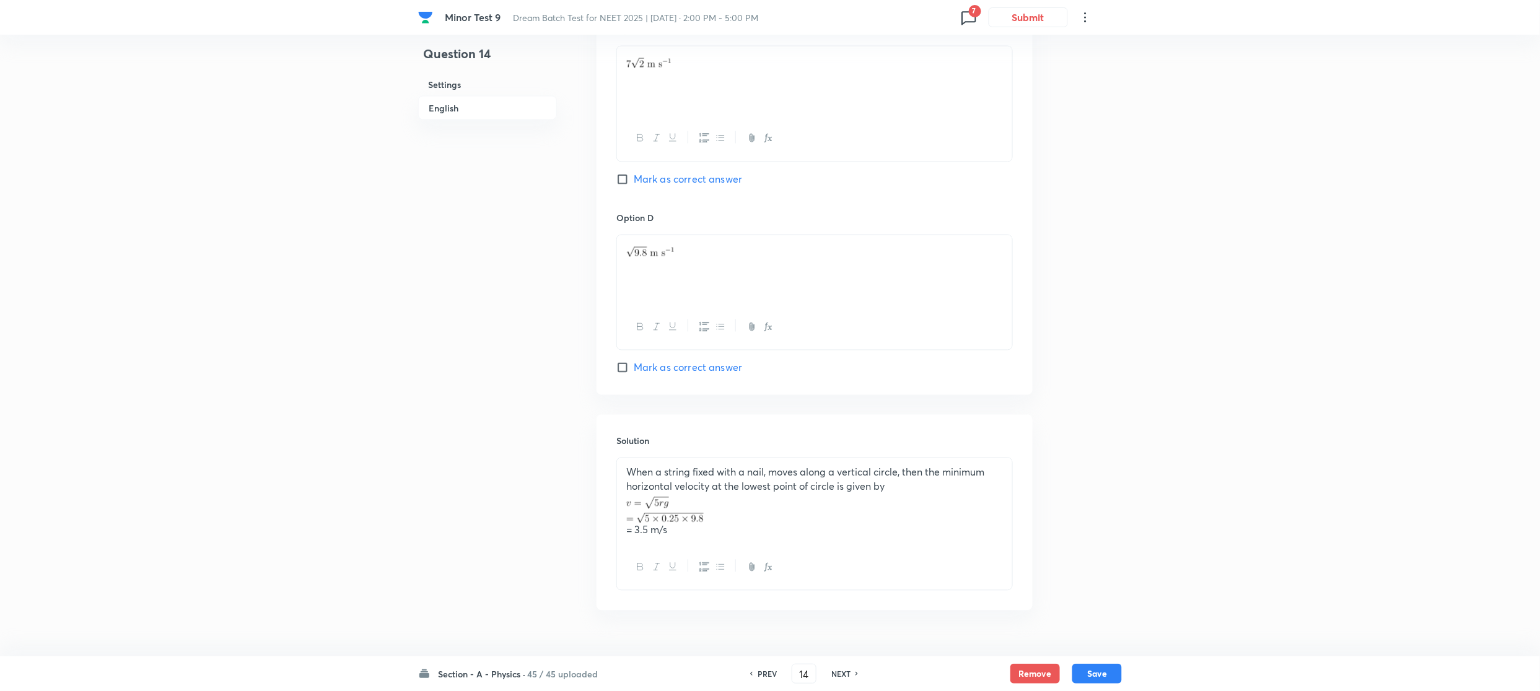
click at [841, 676] on h6 "NEXT" at bounding box center [840, 673] width 19 height 11
type input "15"
checkbox input "false"
checkbox input "true"
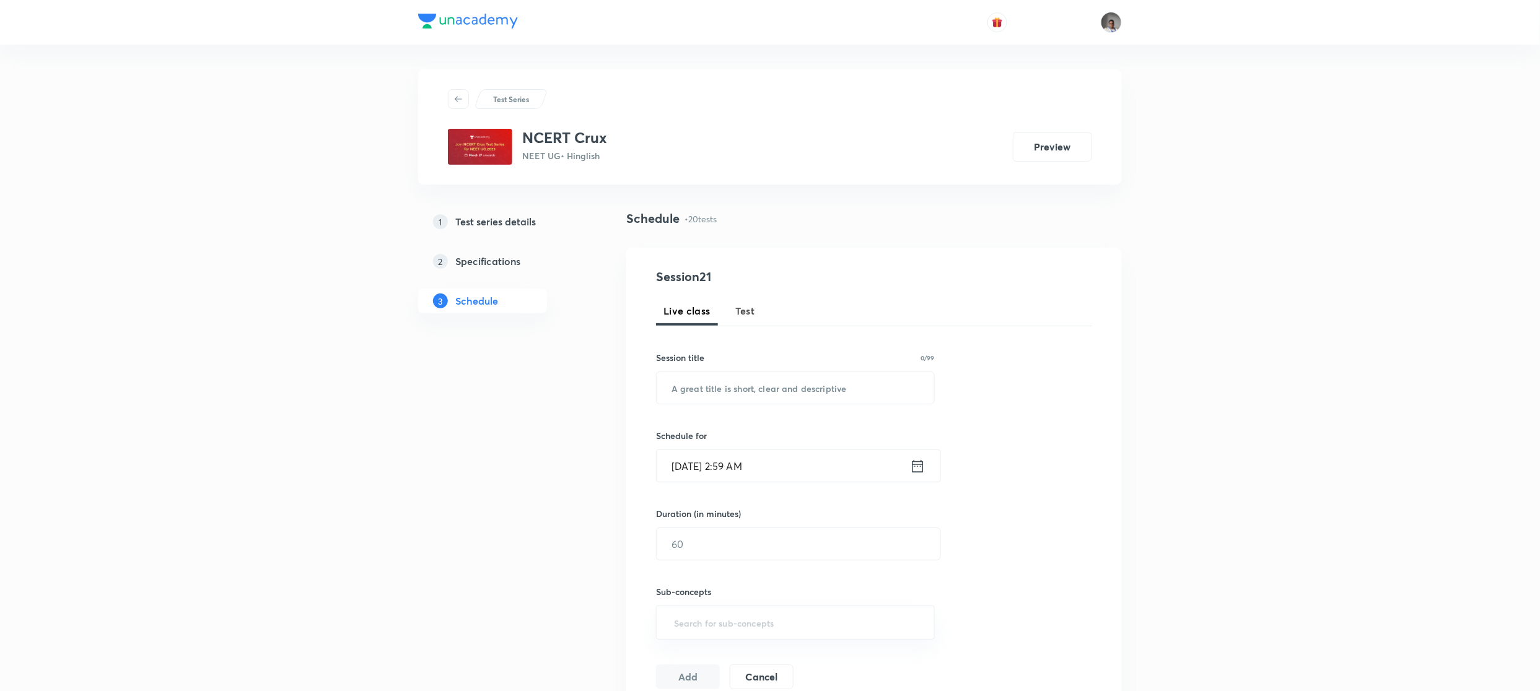
click at [752, 307] on span "Test" at bounding box center [745, 311] width 20 height 15
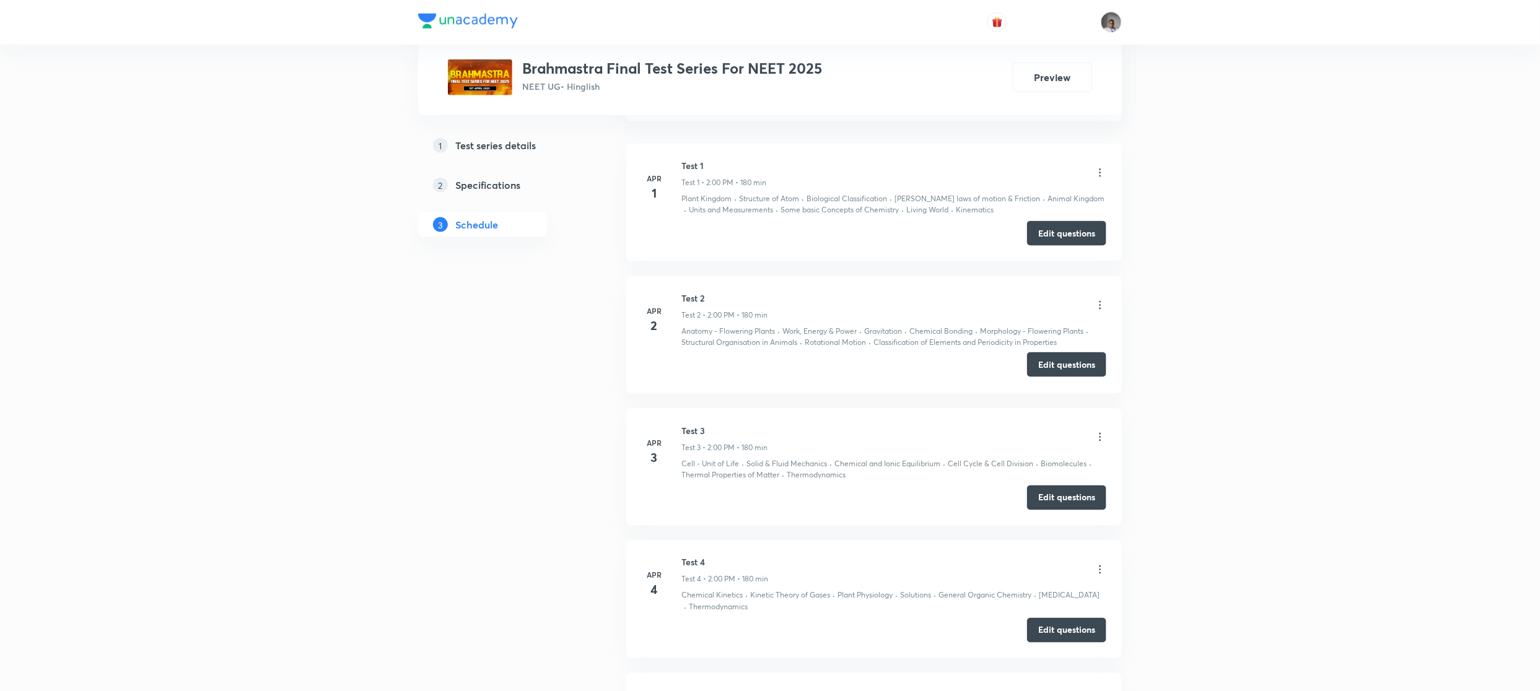
click at [1039, 364] on button "Edit questions" at bounding box center [1066, 364] width 79 height 25
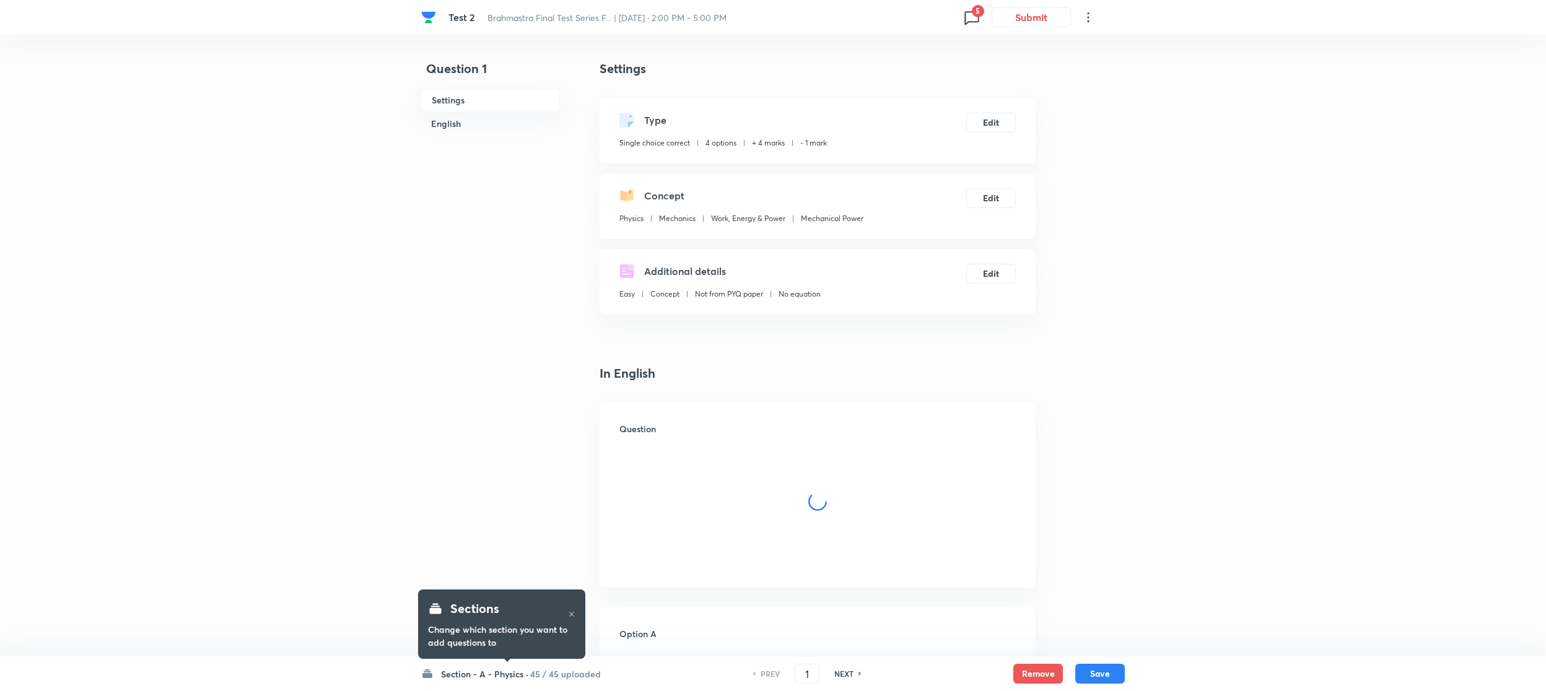
checkbox input "true"
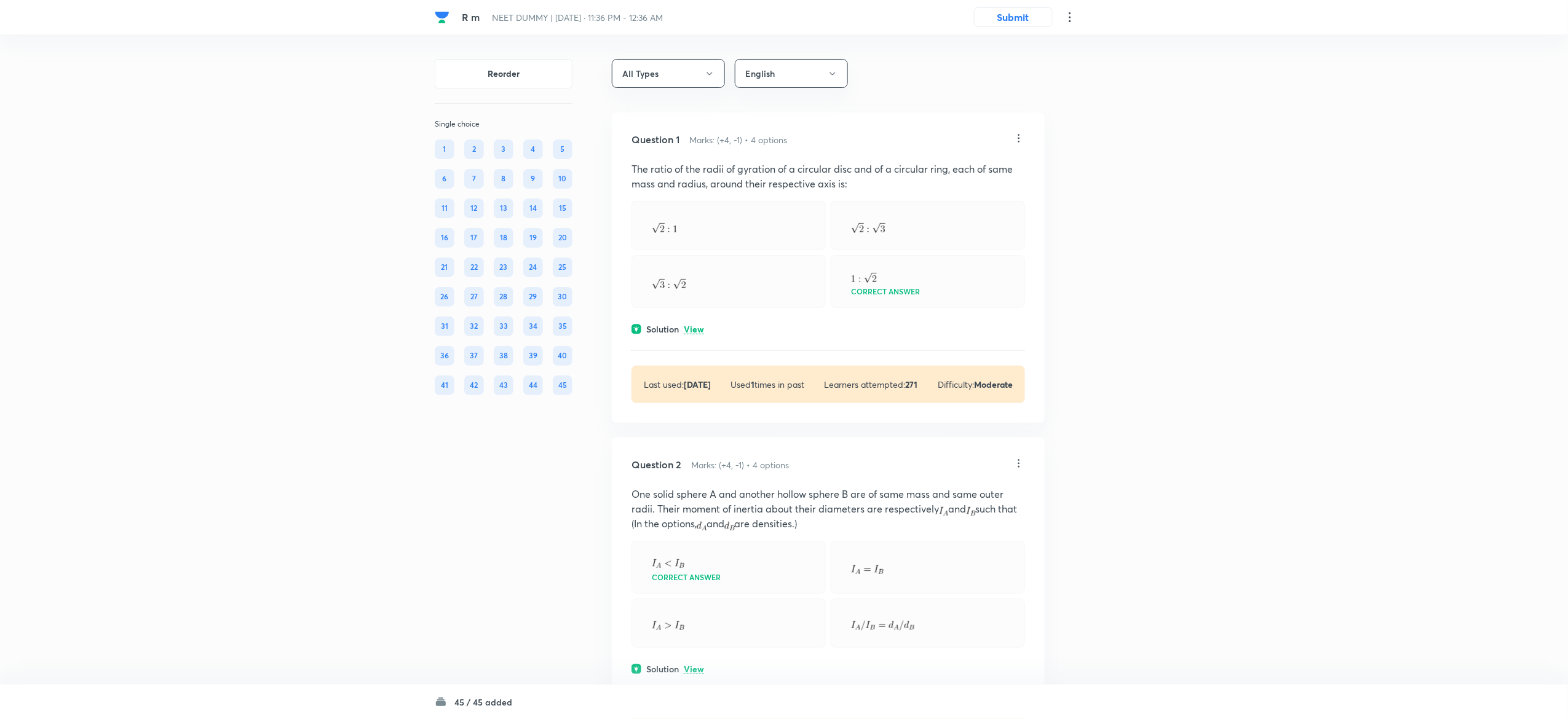
click at [647, 361] on div "Question 1 Marks: (+4, -1) • 4 options The ratio of the radii of gyration of a …" at bounding box center [828, 267] width 433 height 310
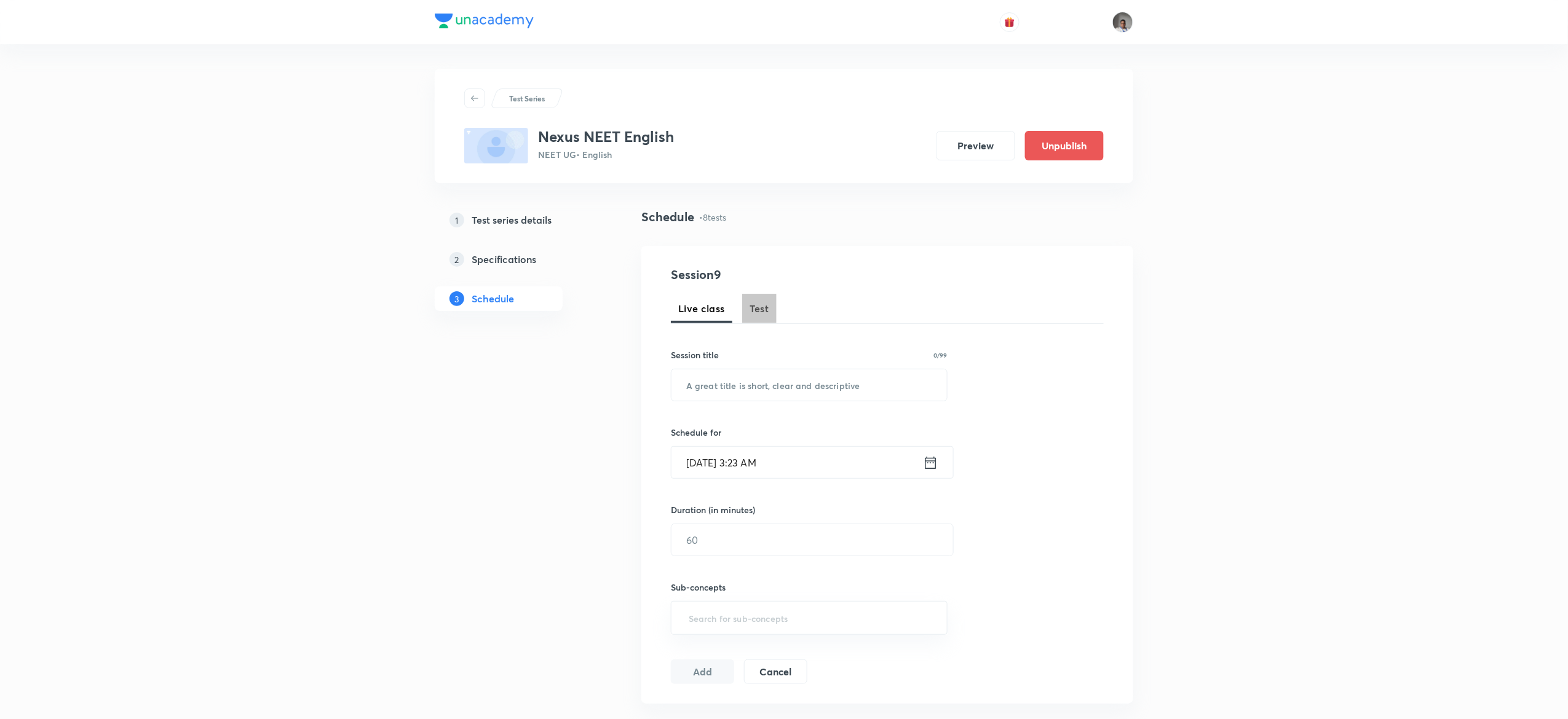
click at [755, 309] on span "Test" at bounding box center [759, 308] width 20 height 15
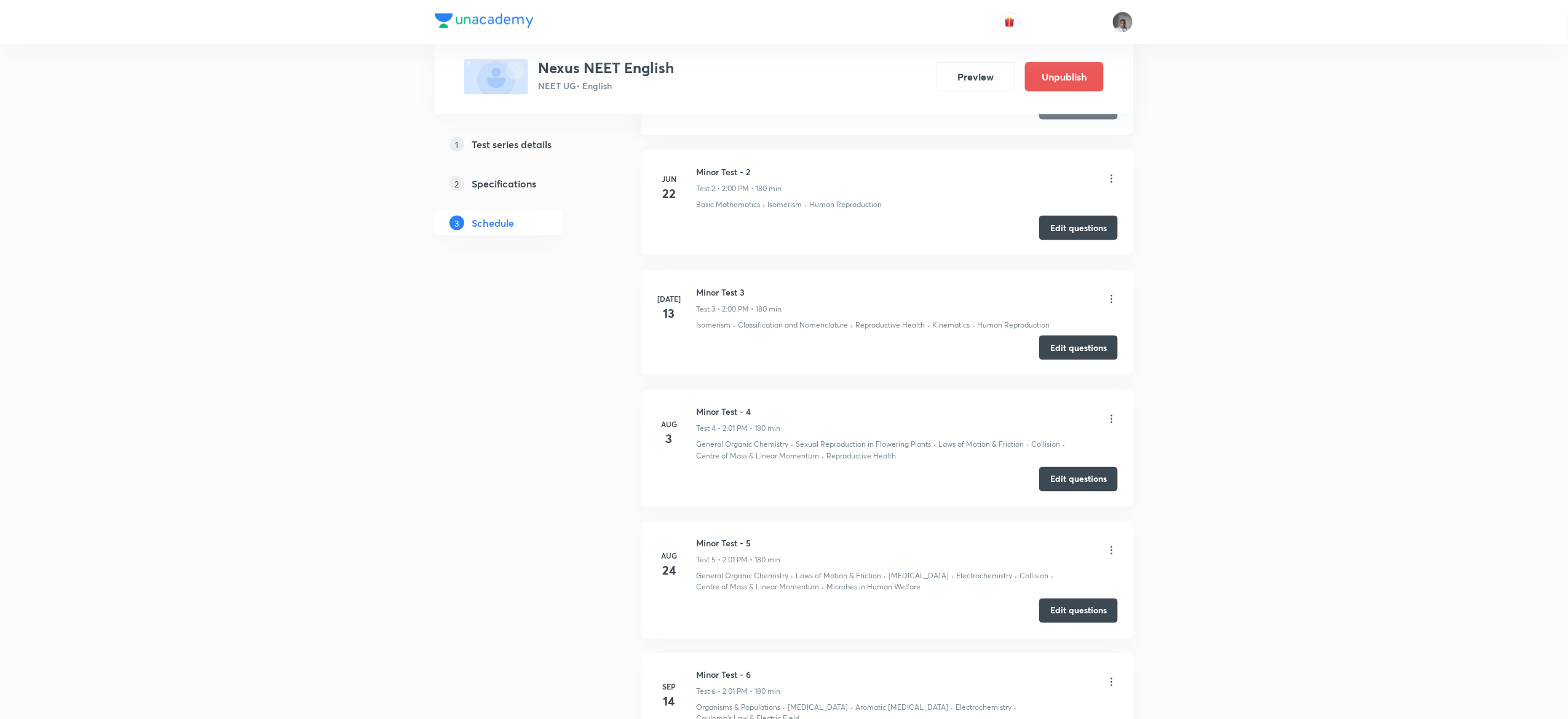
scroll to position [1179, 0]
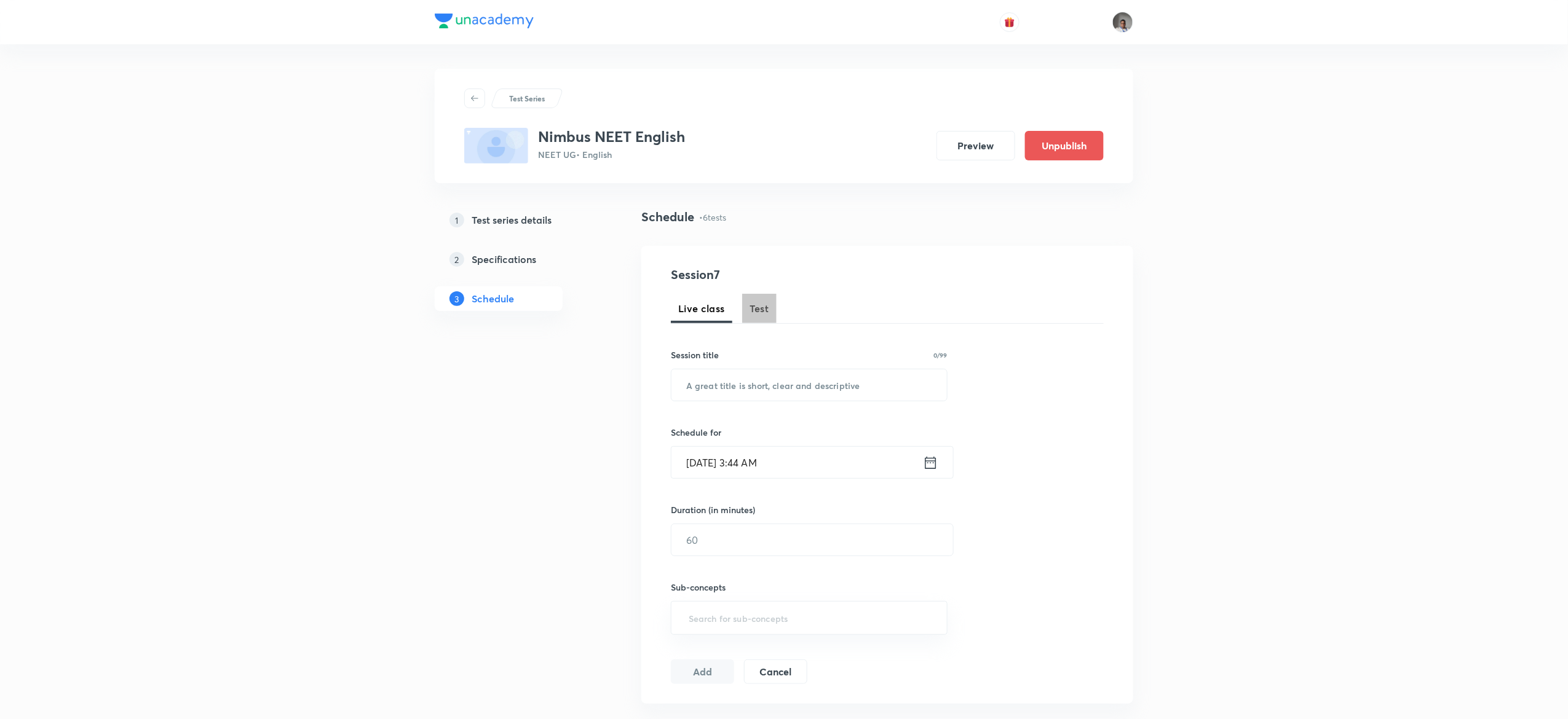
click at [768, 313] on span "Test" at bounding box center [759, 308] width 20 height 15
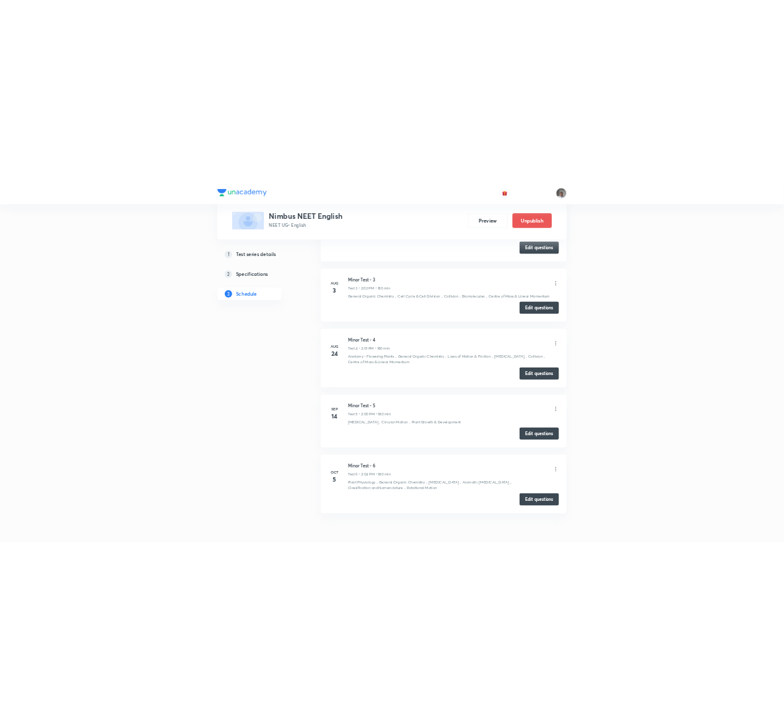
scroll to position [940, 0]
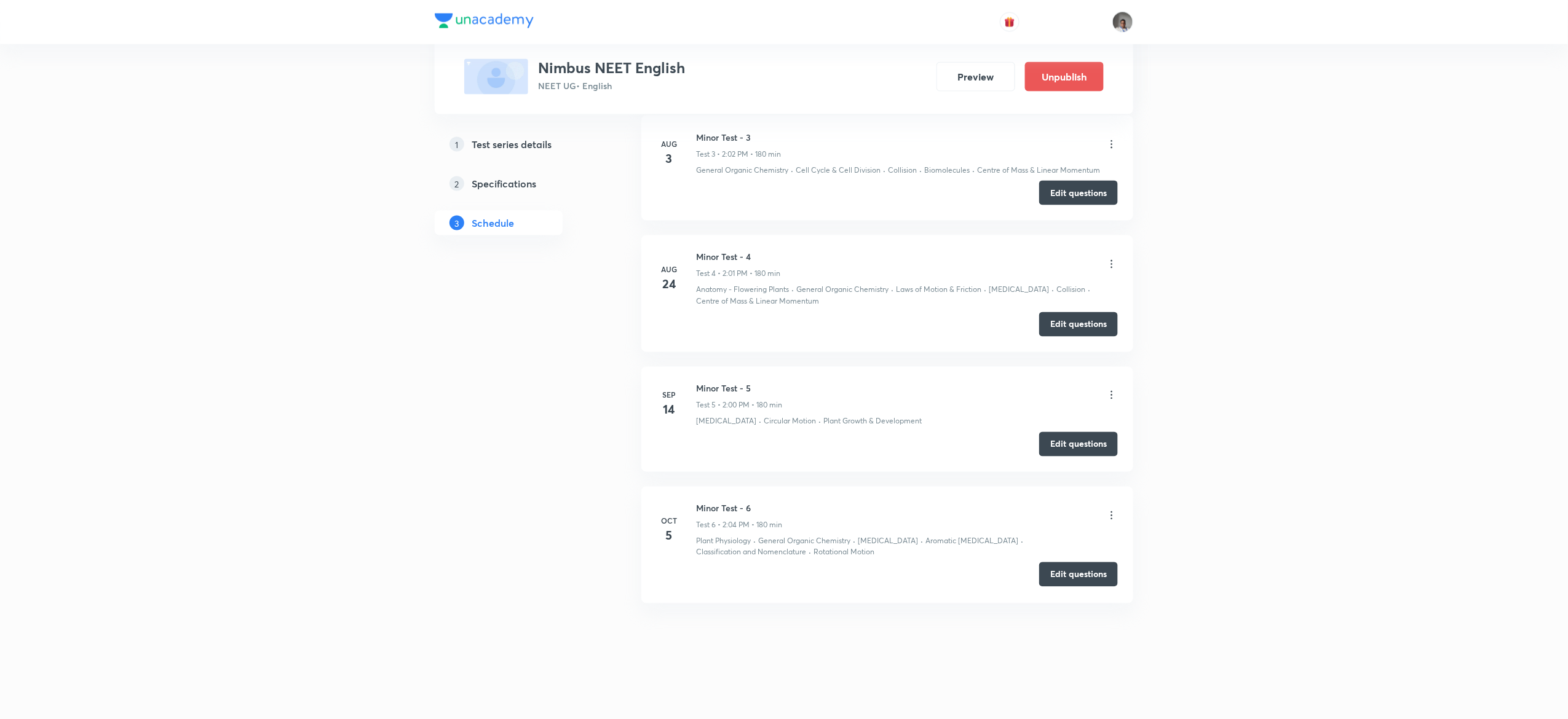
click at [1061, 581] on button "Edit questions" at bounding box center [1078, 574] width 78 height 25
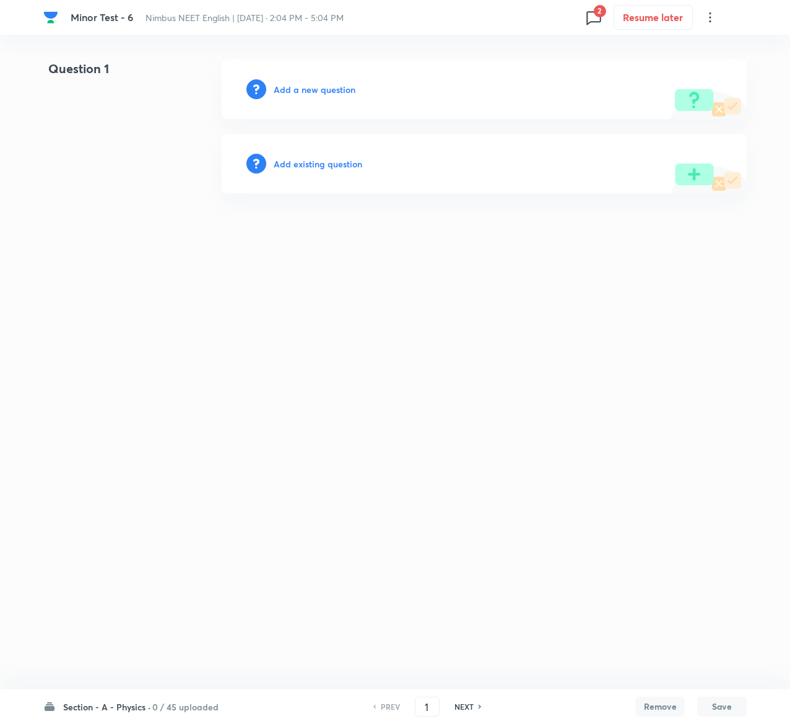
click at [340, 165] on h6 "Add existing question" at bounding box center [318, 163] width 89 height 13
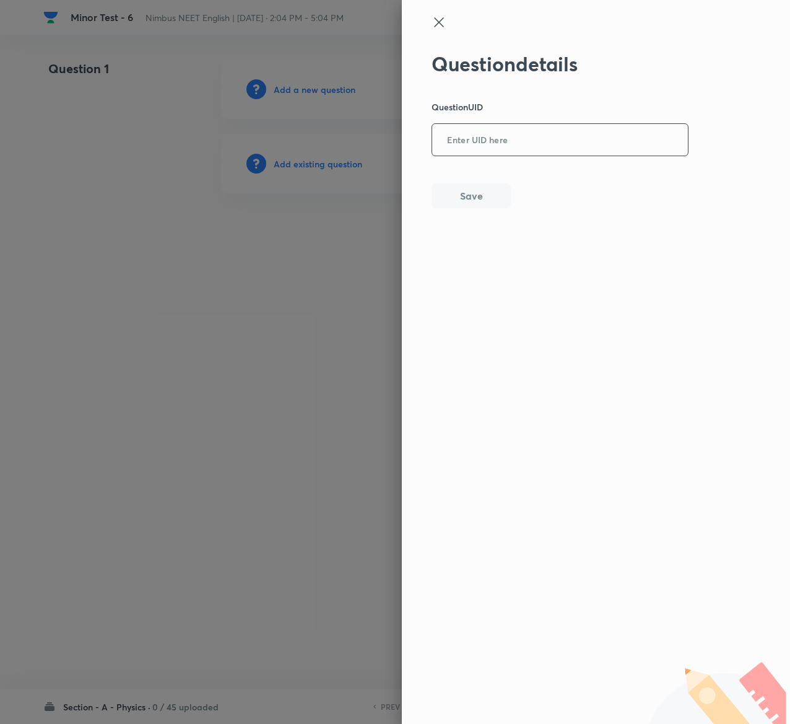
click at [566, 153] on input "text" at bounding box center [560, 140] width 256 height 30
paste input "CKFXX"
type input "CKFXX"
click at [473, 188] on button "Save" at bounding box center [471, 194] width 79 height 25
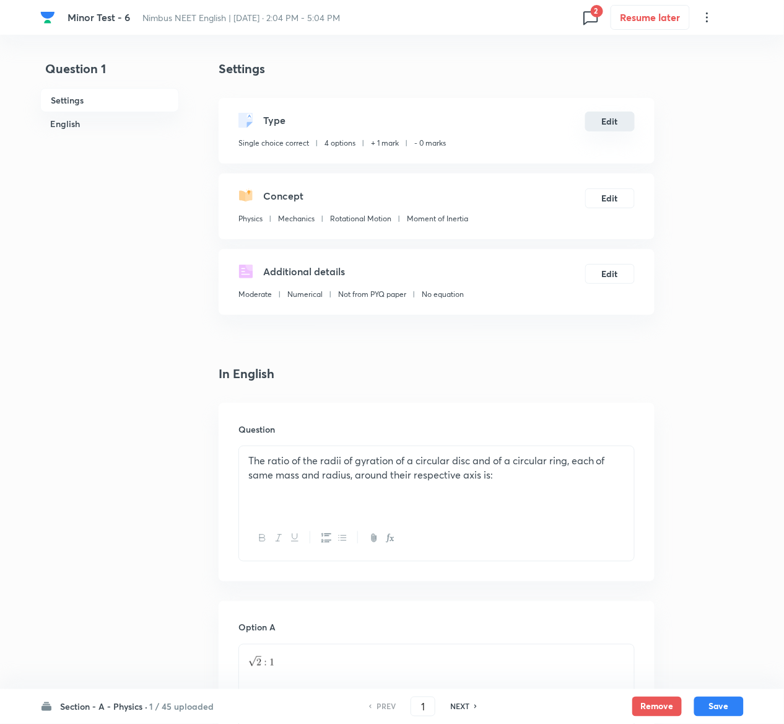
click at [610, 120] on button "Edit" at bounding box center [610, 122] width 50 height 20
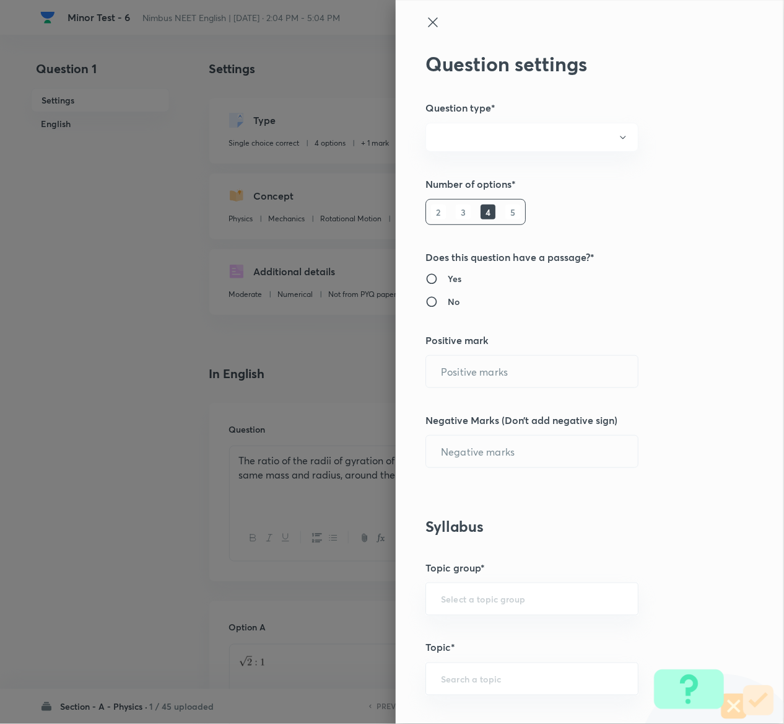
radio input "true"
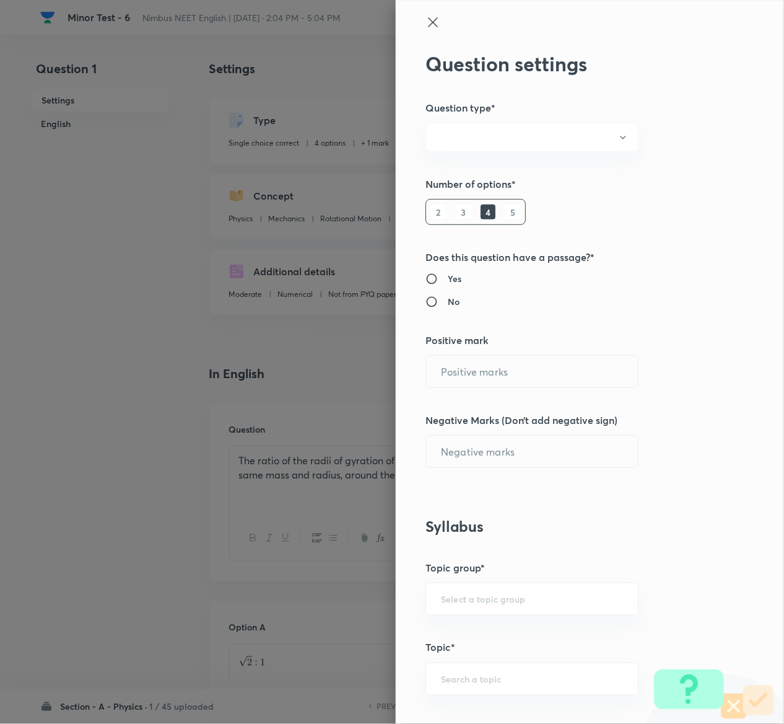
radio input "true"
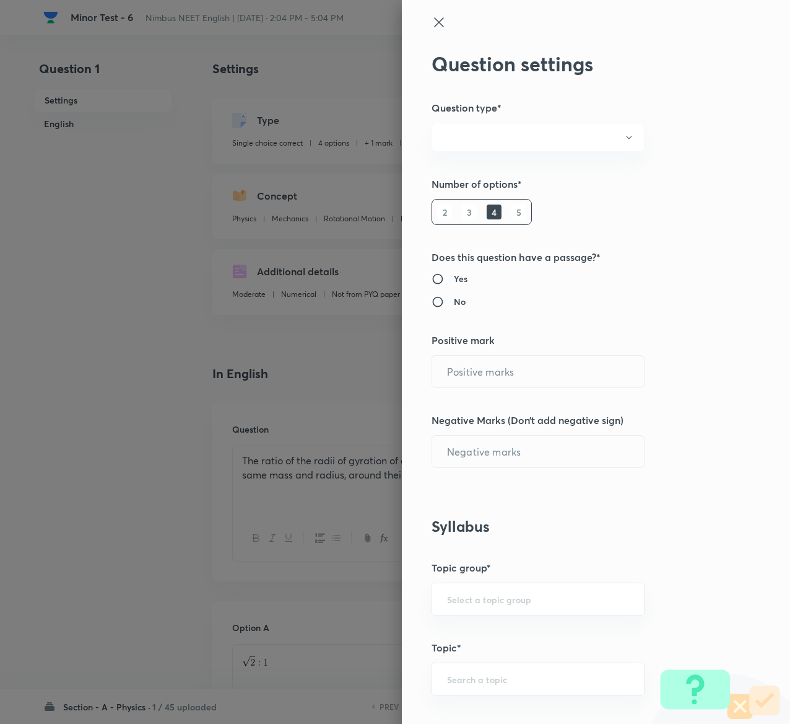
type input "1"
type input "0"
type input "Physics"
type input "Mechanics"
type input "Rotational Motion"
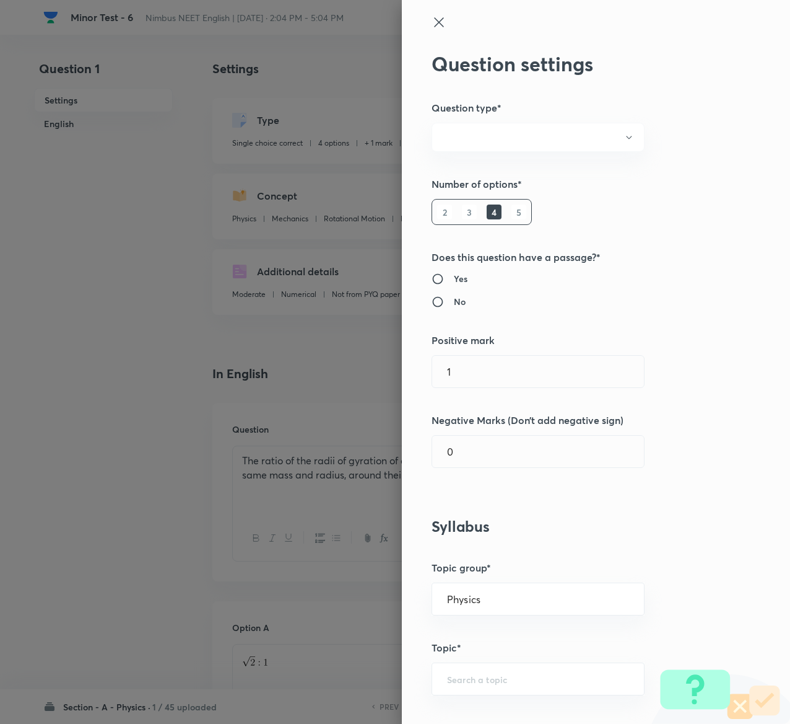
type input "Moment of Inertia"
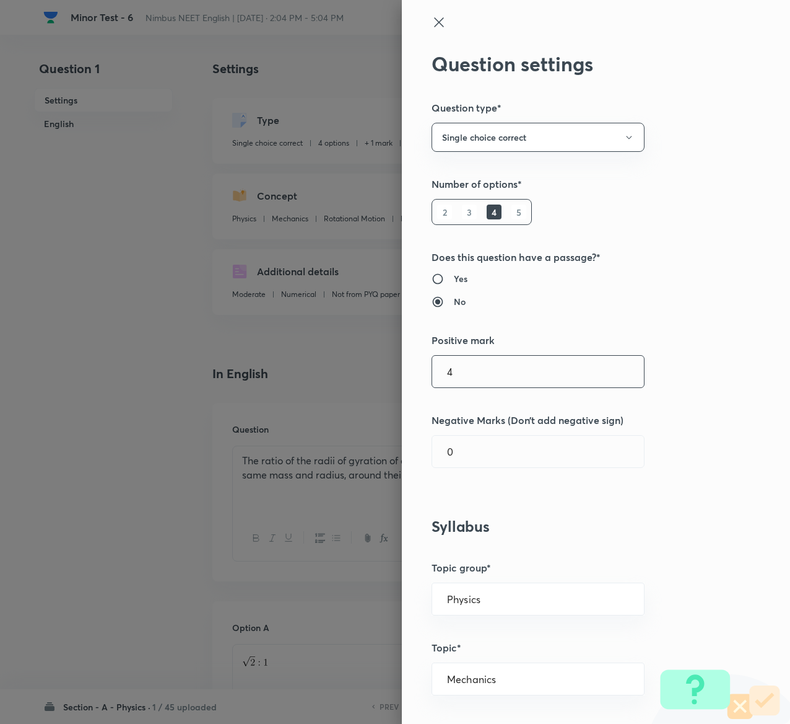
type input "4"
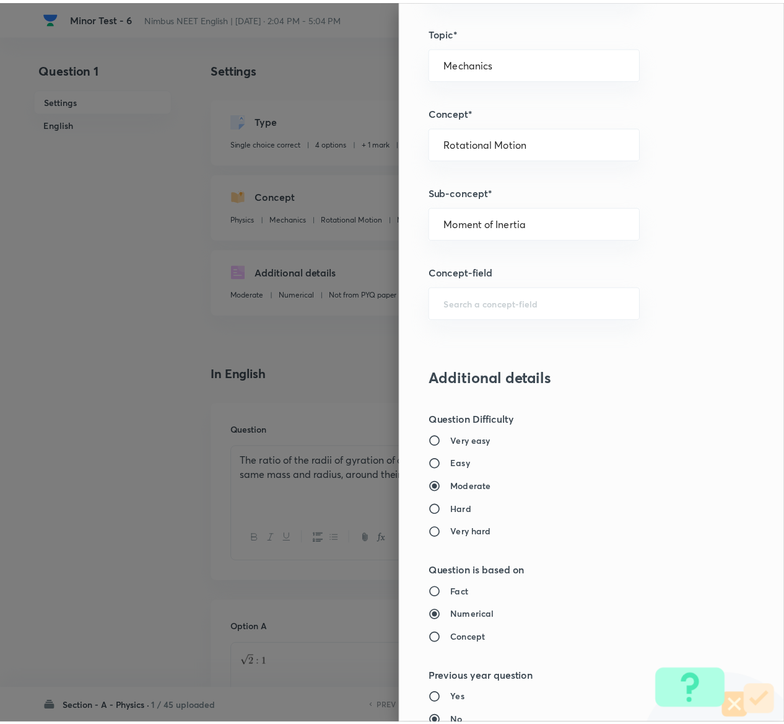
scroll to position [968, 0]
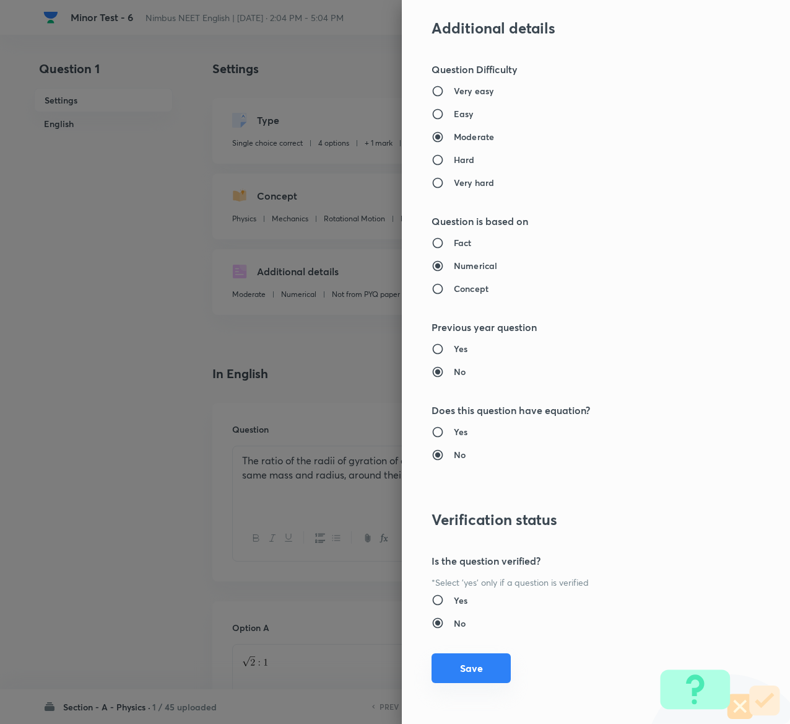
type input "1"
click at [464, 666] on button "Save" at bounding box center [471, 668] width 79 height 30
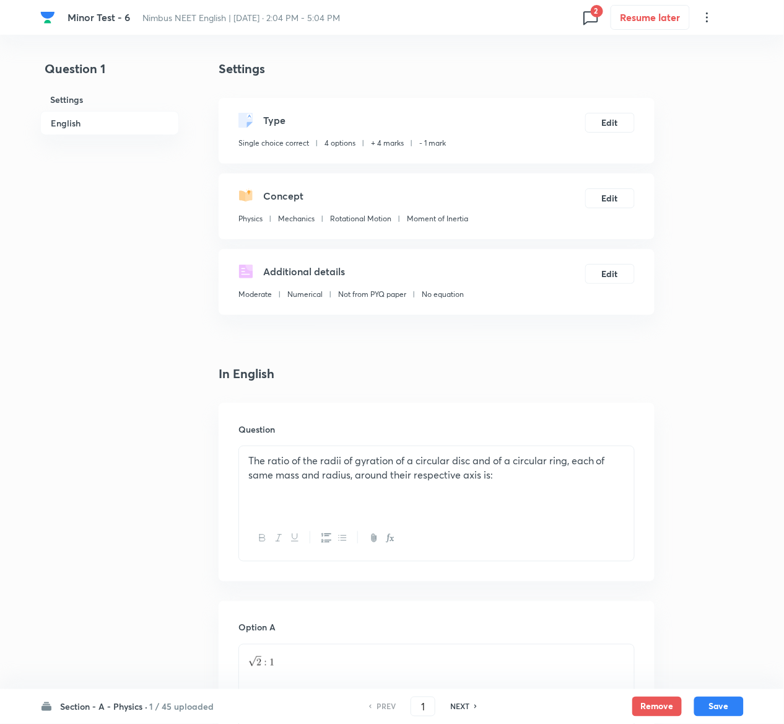
scroll to position [992, 0]
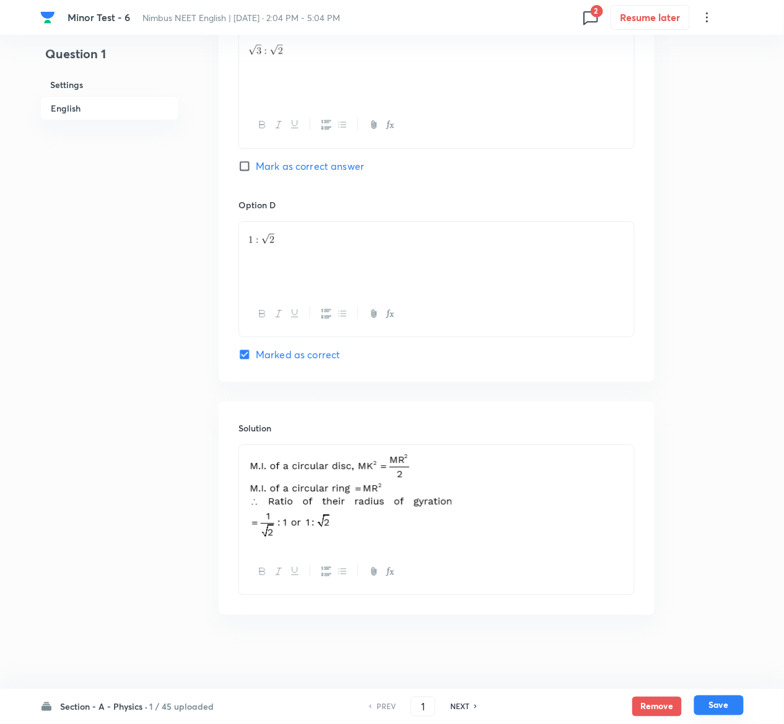
click at [729, 701] on button "Save" at bounding box center [719, 705] width 50 height 20
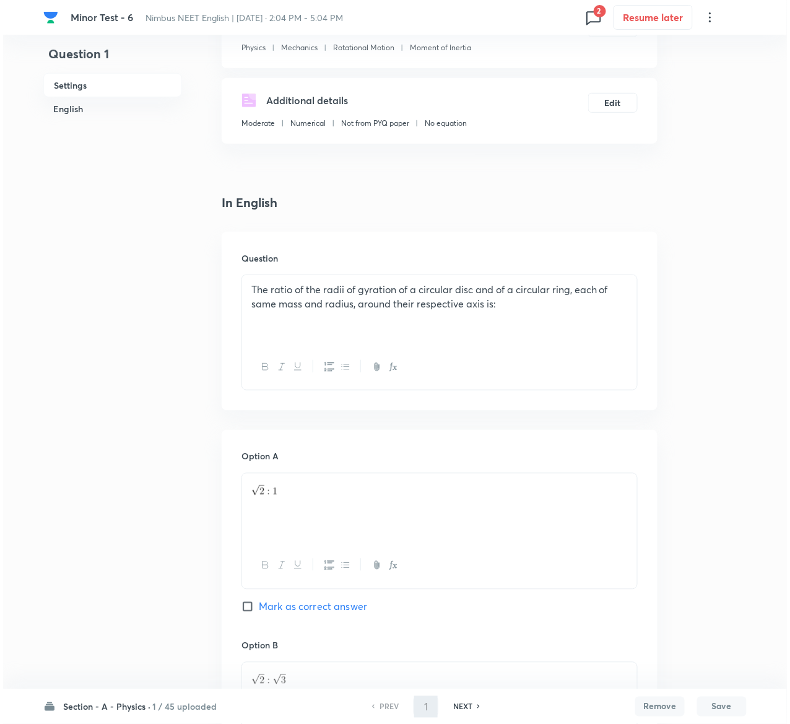
scroll to position [0, 0]
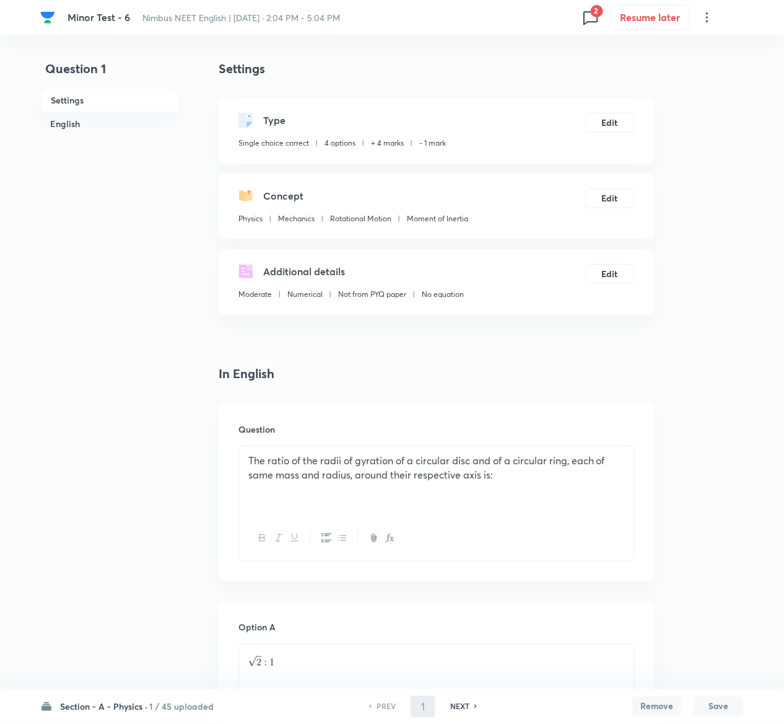
type input "2"
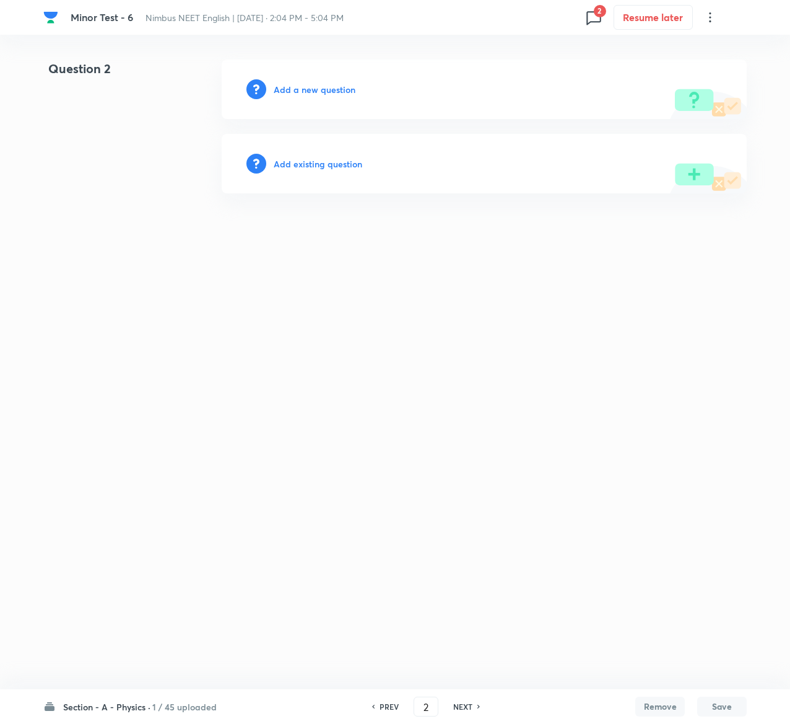
click at [331, 160] on h6 "Add existing question" at bounding box center [318, 163] width 89 height 13
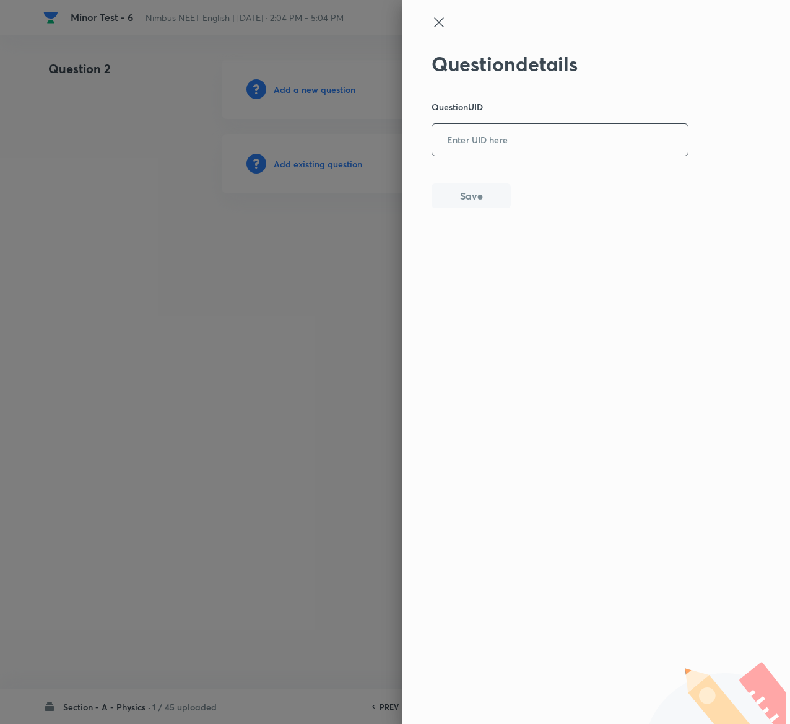
click at [590, 136] on input "text" at bounding box center [560, 140] width 256 height 30
paste input "TTUUI"
type input "TTUUI"
click at [488, 199] on button "Save" at bounding box center [471, 194] width 79 height 25
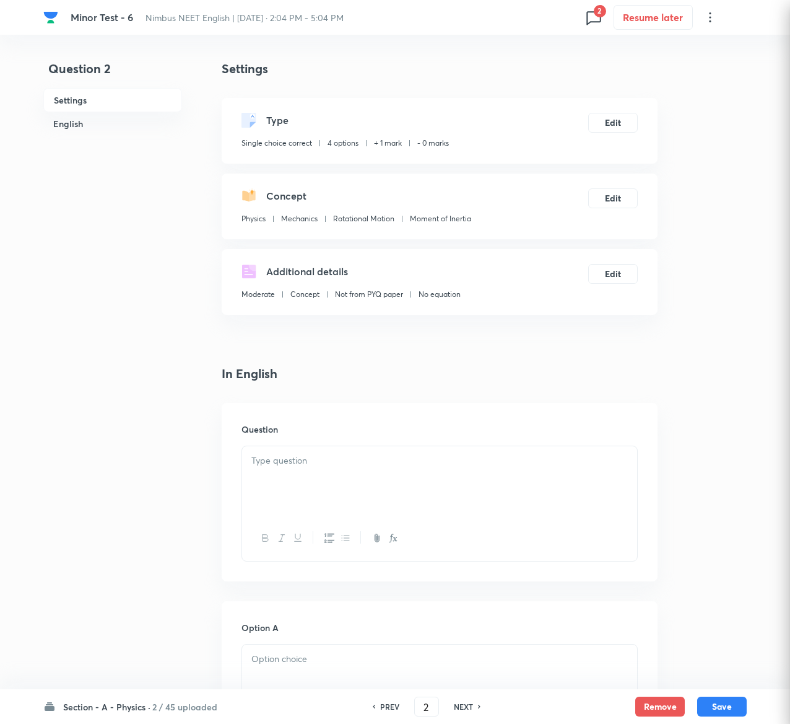
checkbox input "true"
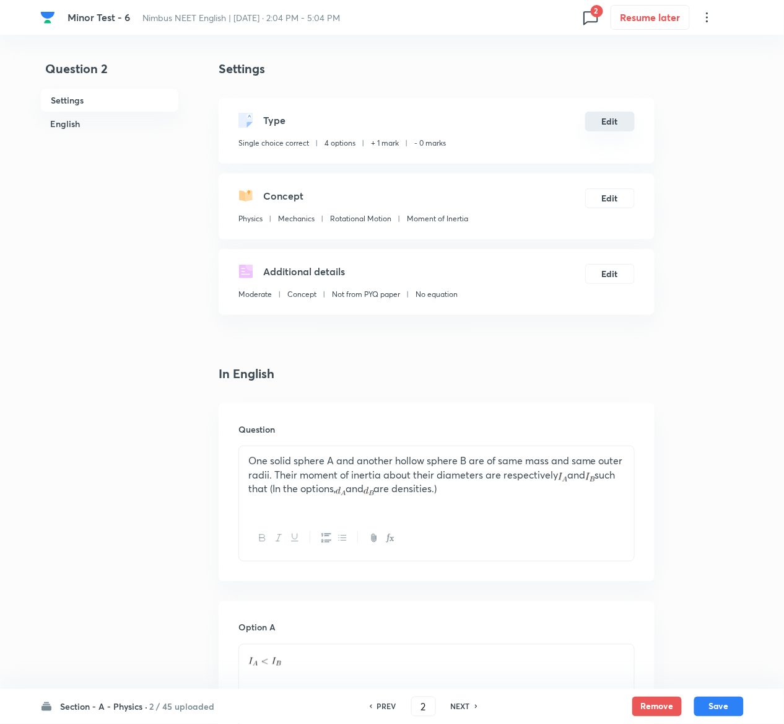
click at [629, 121] on button "Edit" at bounding box center [610, 122] width 50 height 20
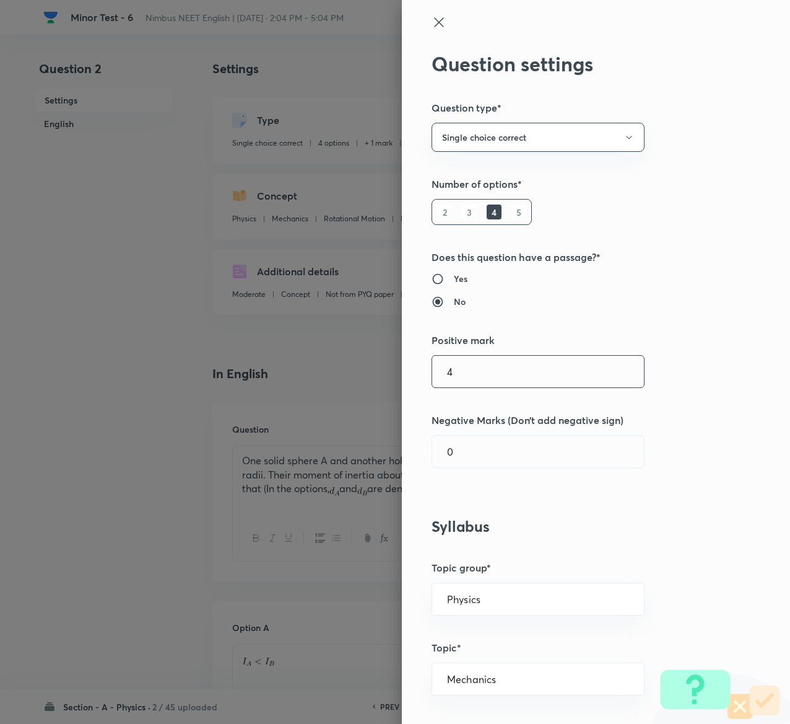
type input "4"
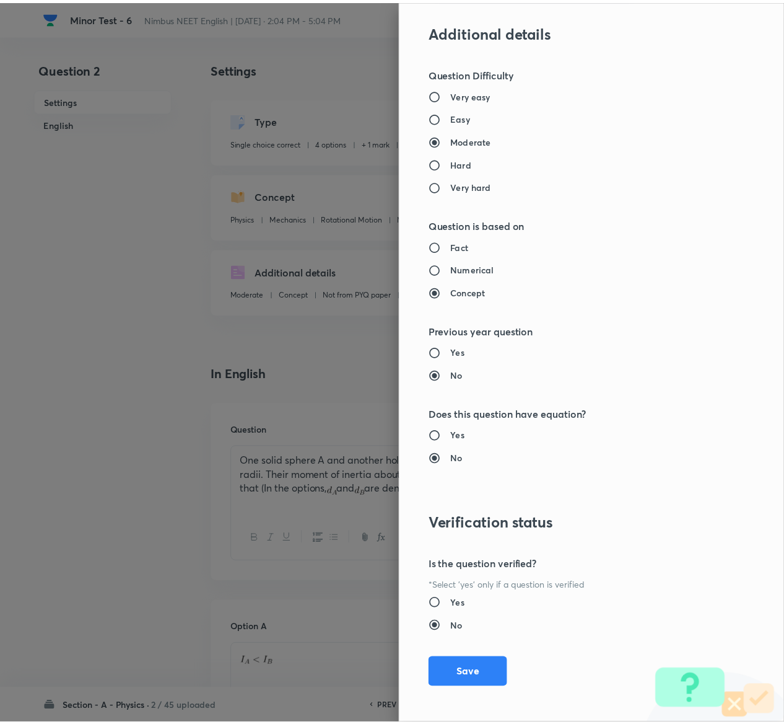
scroll to position [968, 0]
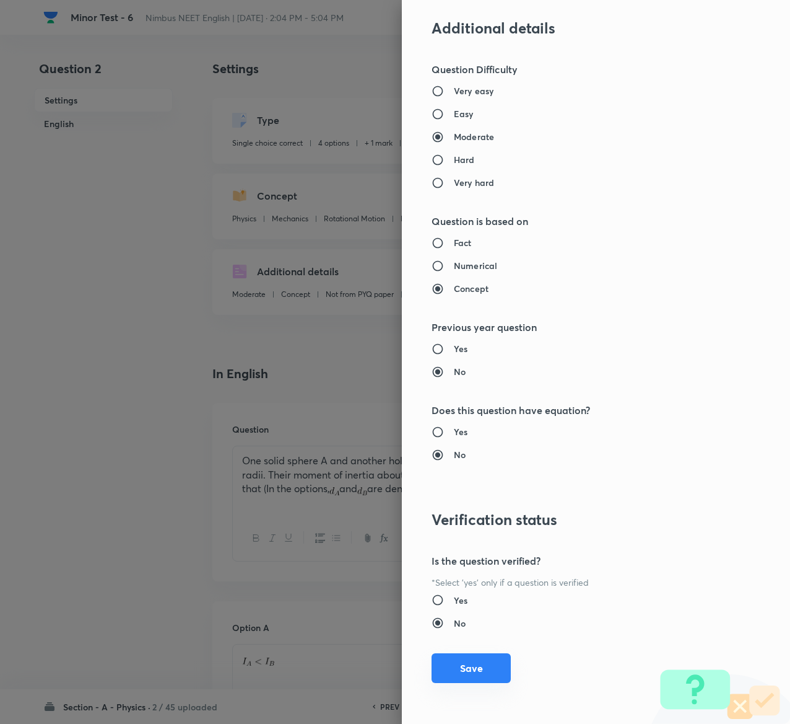
type input "1"
click at [466, 666] on button "Save" at bounding box center [471, 668] width 79 height 30
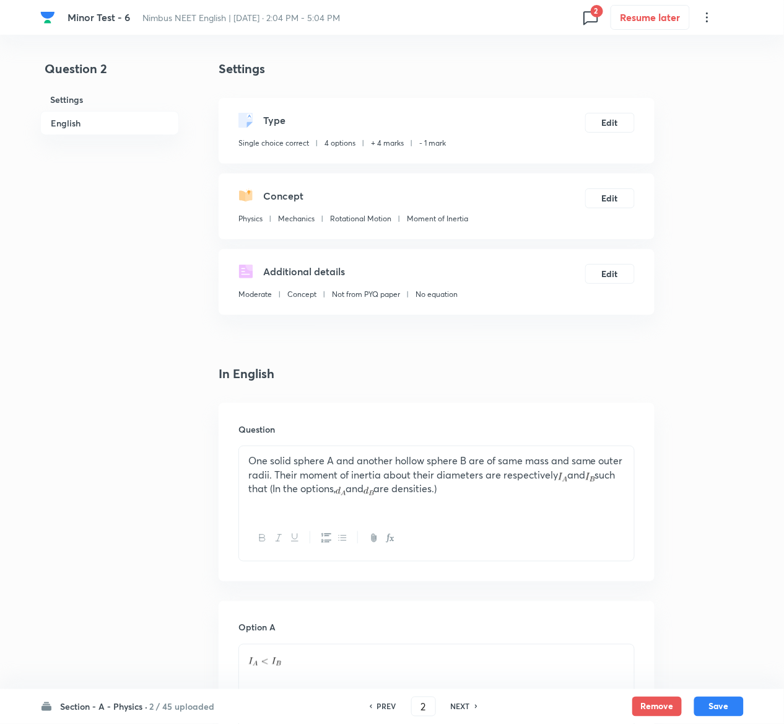
scroll to position [987, 0]
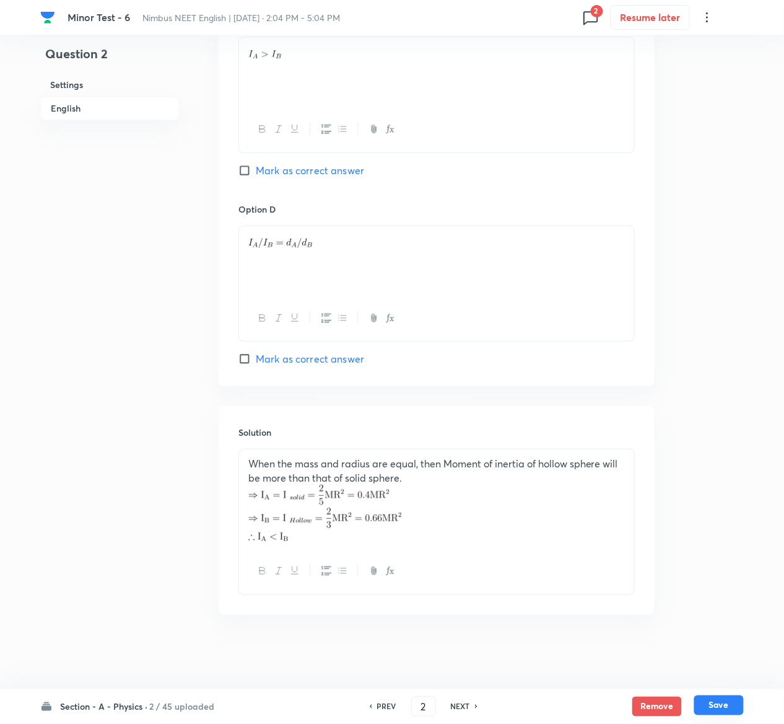
click at [732, 703] on button "Save" at bounding box center [719, 705] width 50 height 20
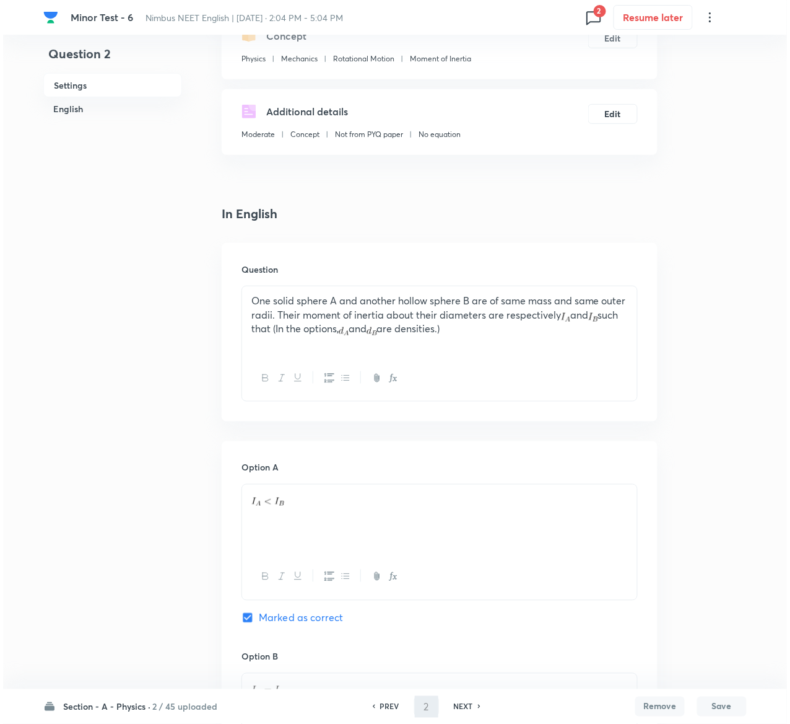
scroll to position [0, 0]
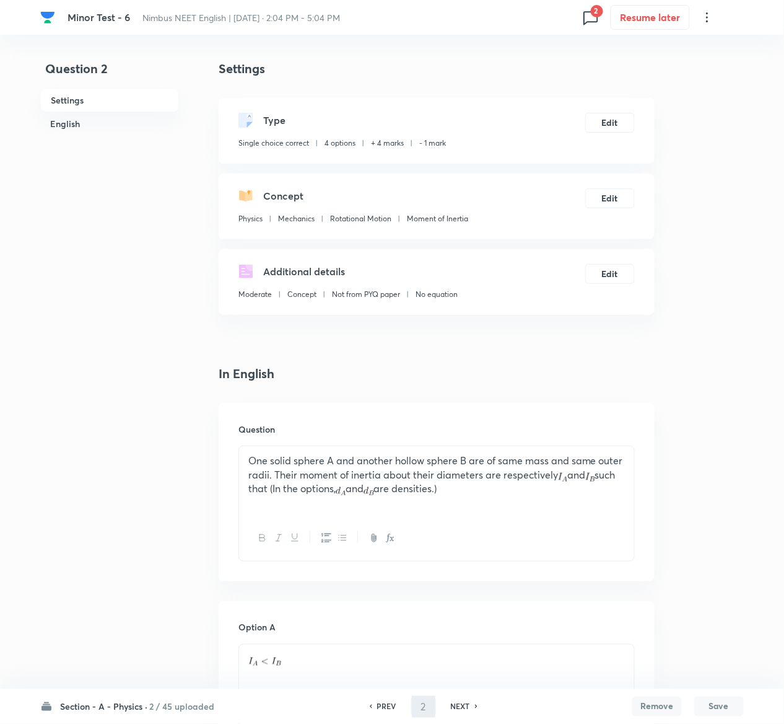
type input "3"
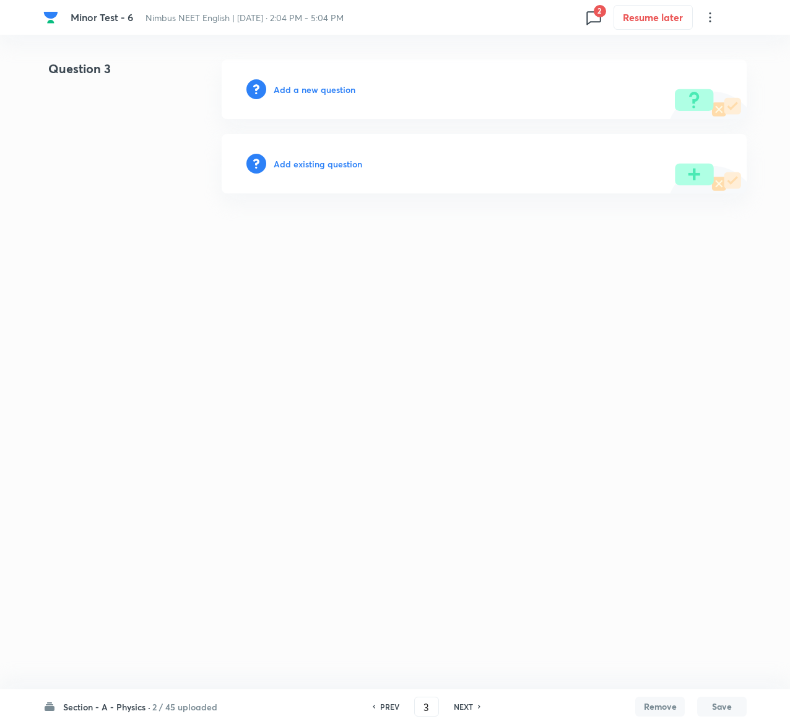
click at [333, 166] on h6 "Add existing question" at bounding box center [318, 163] width 89 height 13
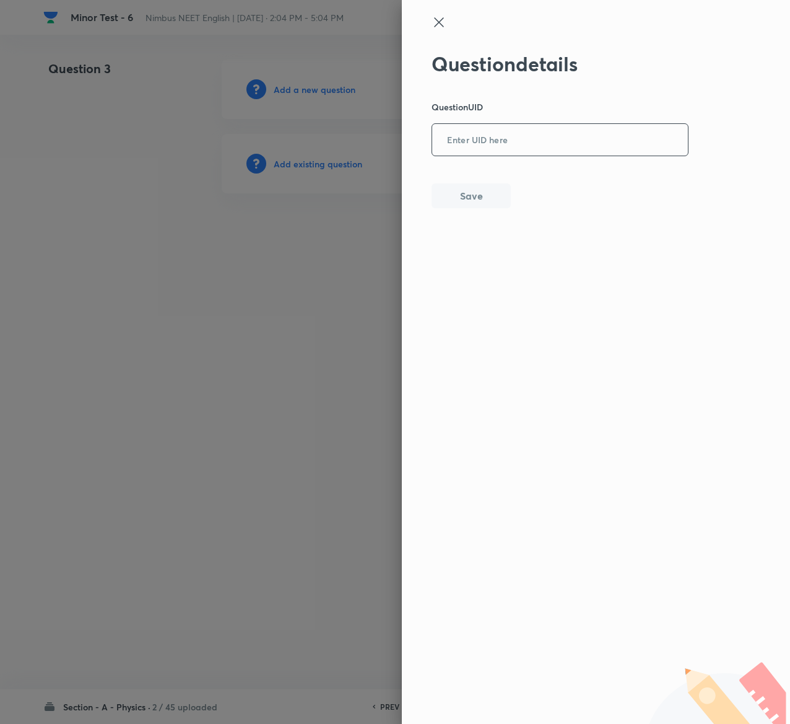
click at [551, 146] on input "text" at bounding box center [560, 140] width 256 height 30
paste input "NTZJZ"
type input "NTZJZ"
click at [479, 188] on button "Save" at bounding box center [471, 194] width 79 height 25
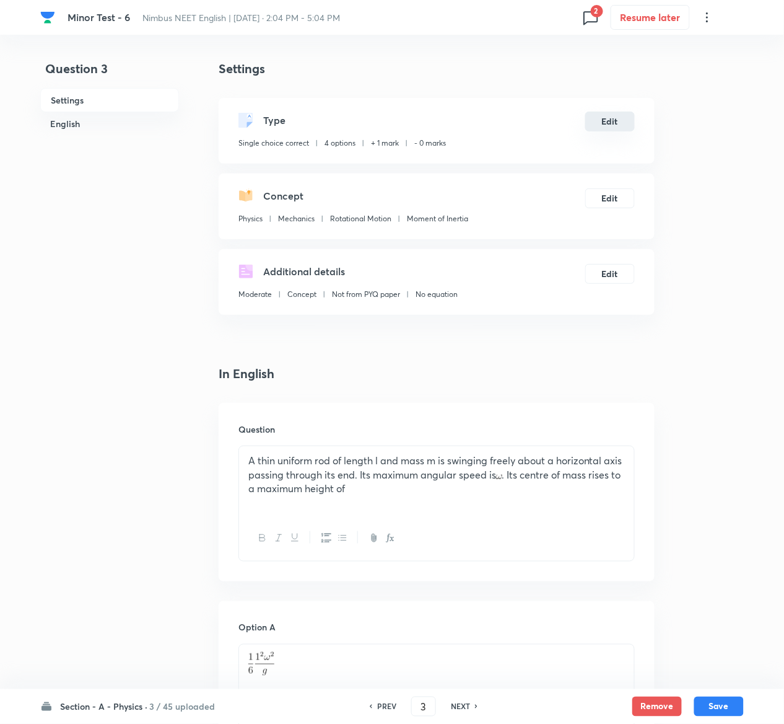
click at [618, 115] on button "Edit" at bounding box center [610, 122] width 50 height 20
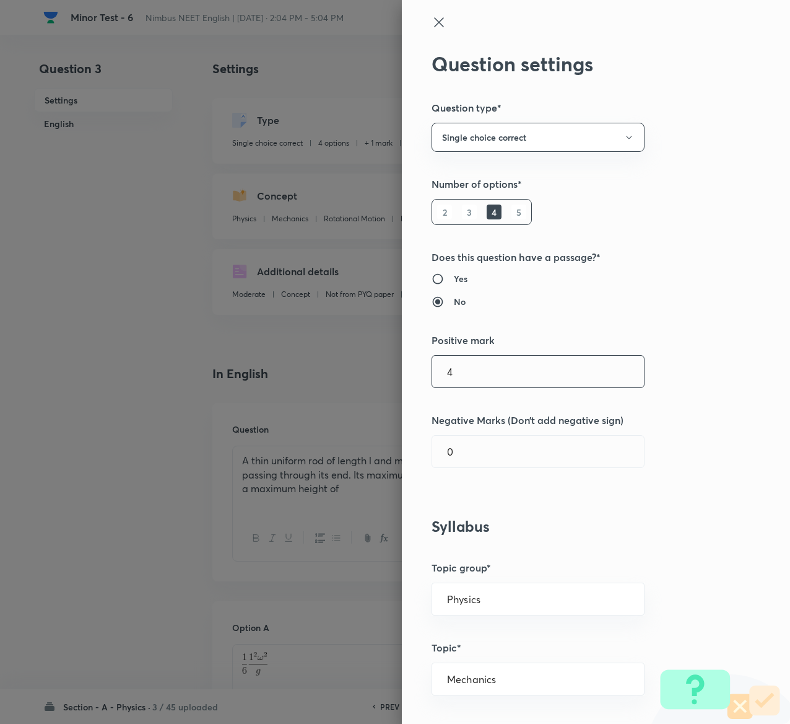
type input "4"
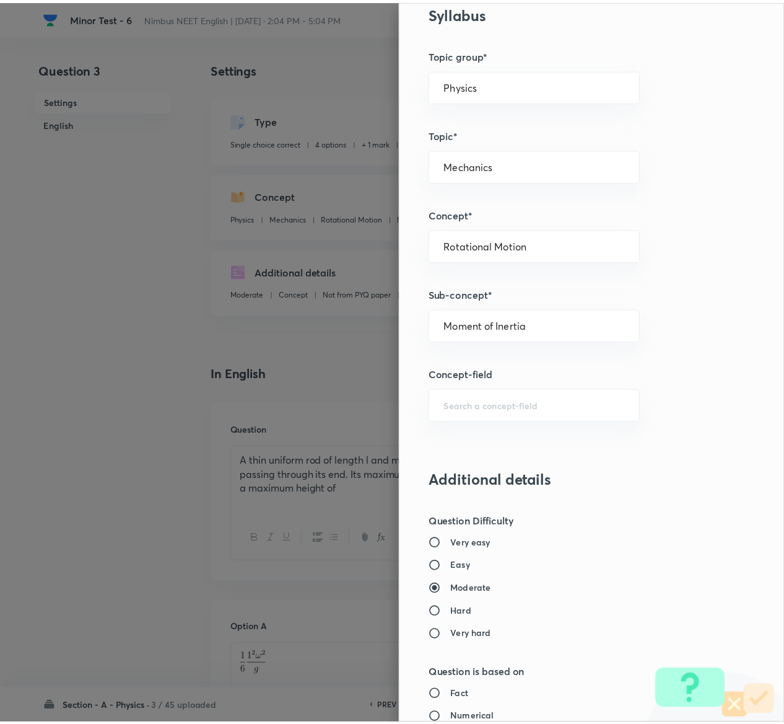
scroll to position [968, 0]
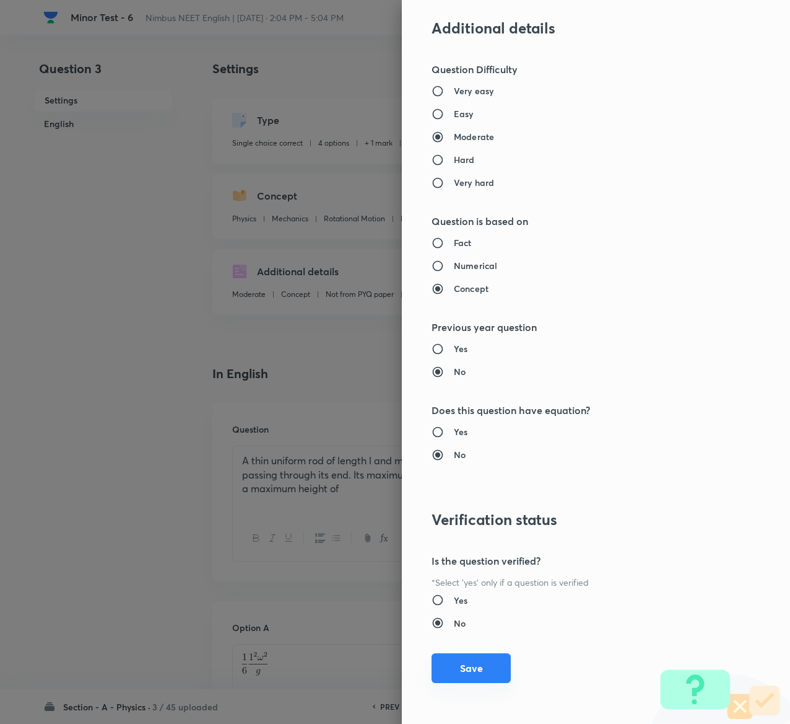
type input "1"
click at [461, 668] on button "Save" at bounding box center [471, 668] width 79 height 30
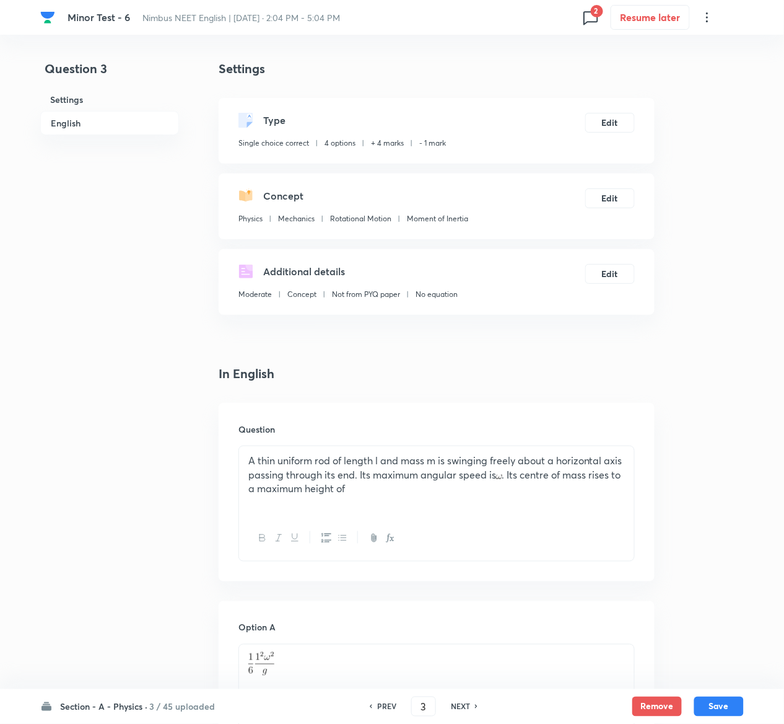
scroll to position [1089, 0]
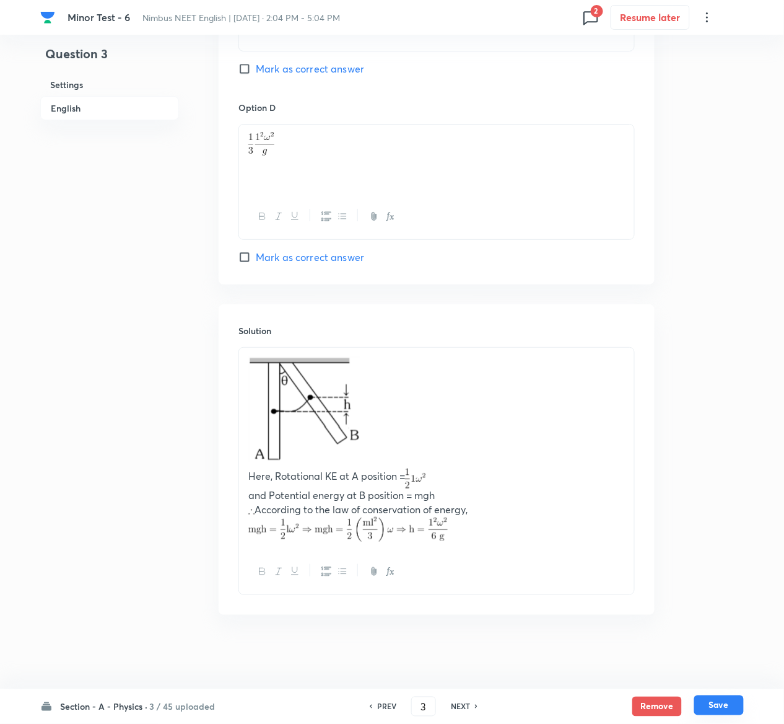
click at [732, 701] on button "Save" at bounding box center [719, 705] width 50 height 20
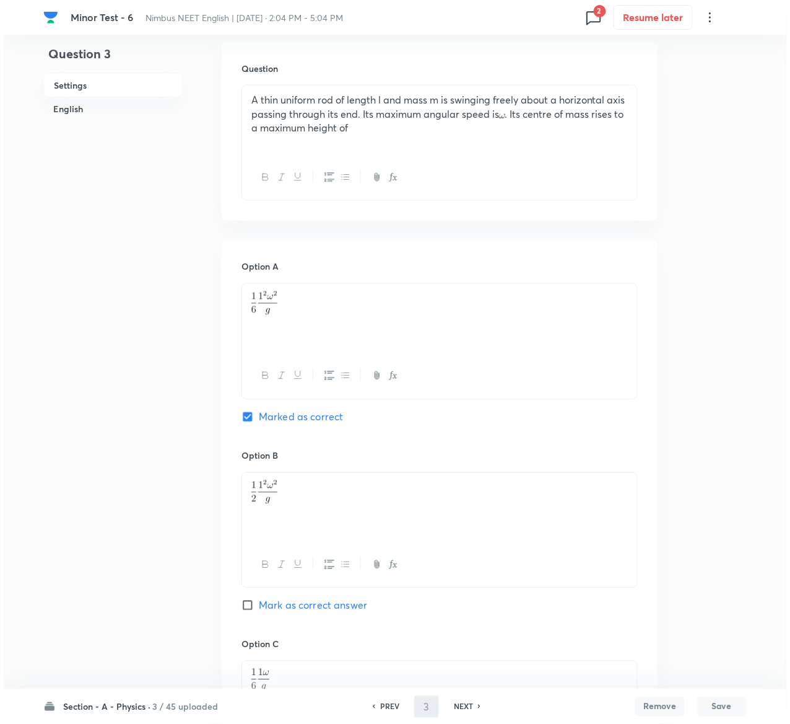
scroll to position [0, 0]
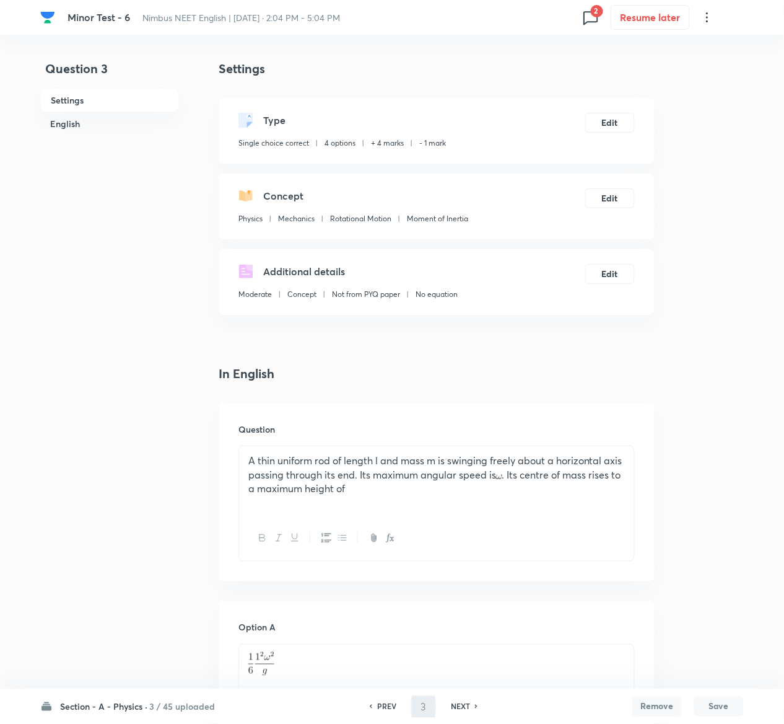
type input "4"
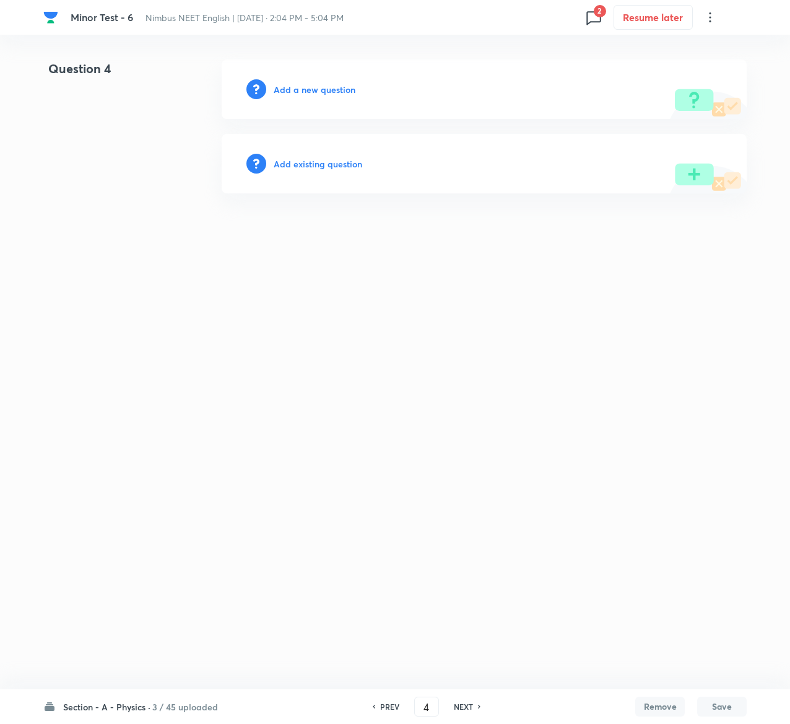
click at [338, 161] on h6 "Add existing question" at bounding box center [318, 163] width 89 height 13
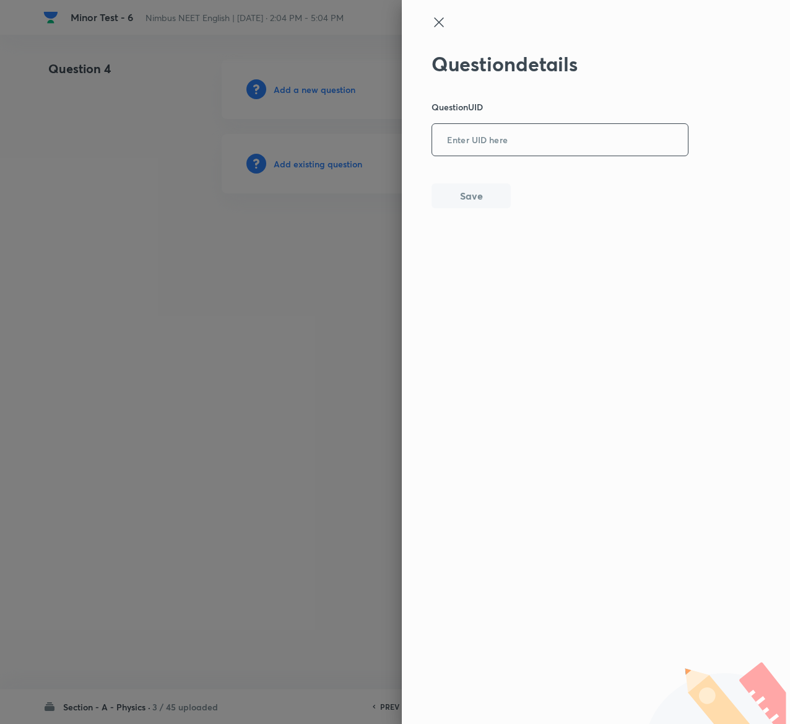
click at [572, 135] on input "text" at bounding box center [560, 140] width 256 height 30
paste input "EB55H"
type input "EB55H"
click at [487, 192] on button "Save" at bounding box center [471, 194] width 79 height 25
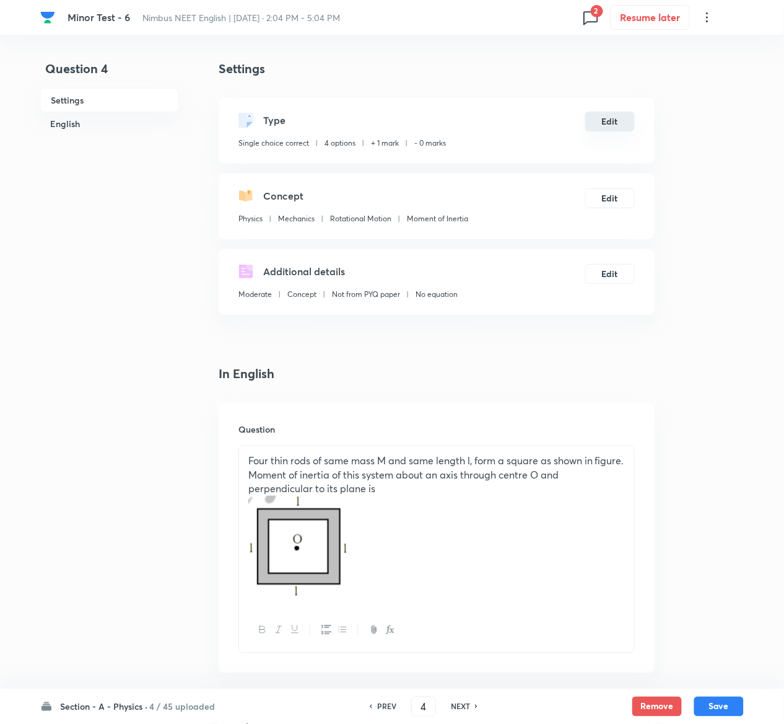
click at [619, 123] on button "Edit" at bounding box center [610, 122] width 50 height 20
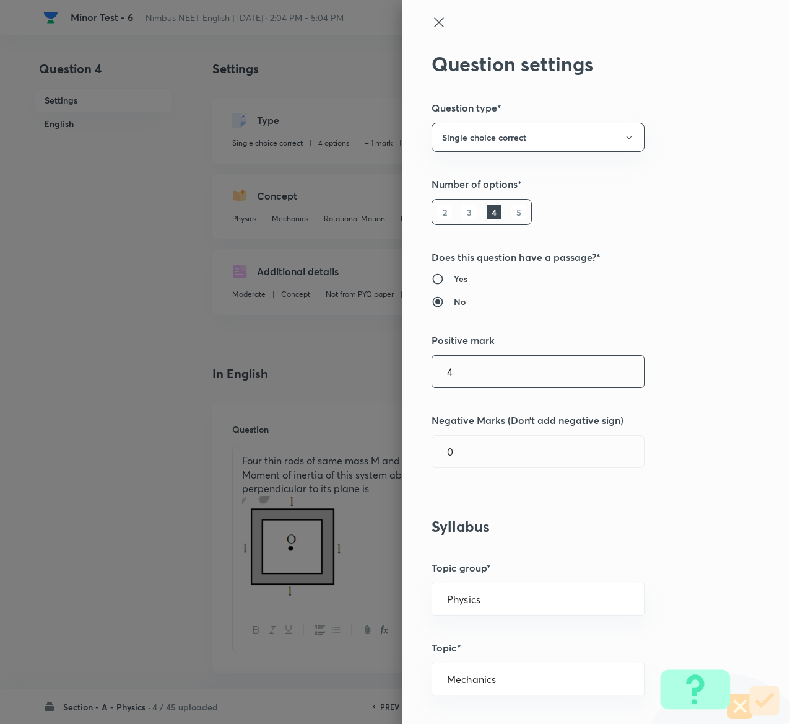
type input "4"
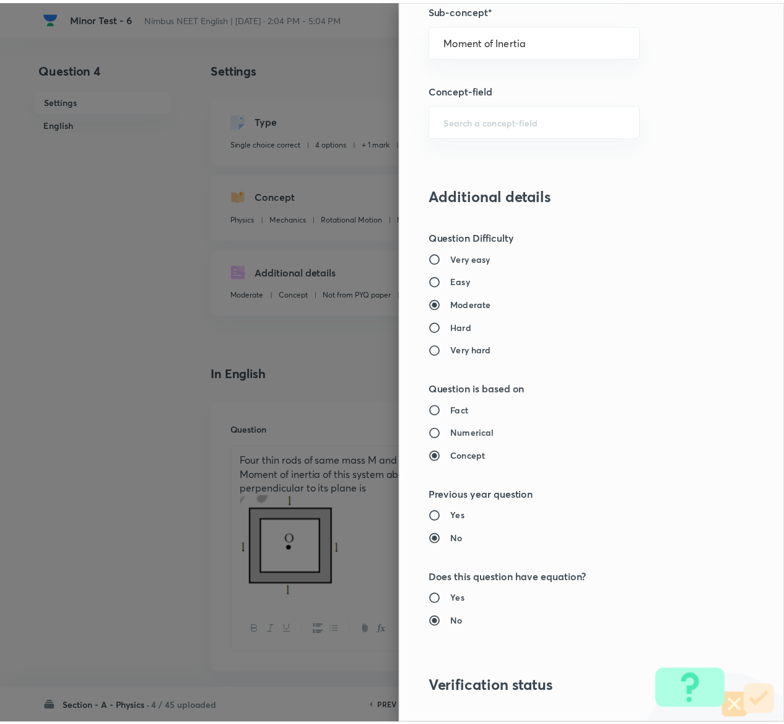
scroll to position [968, 0]
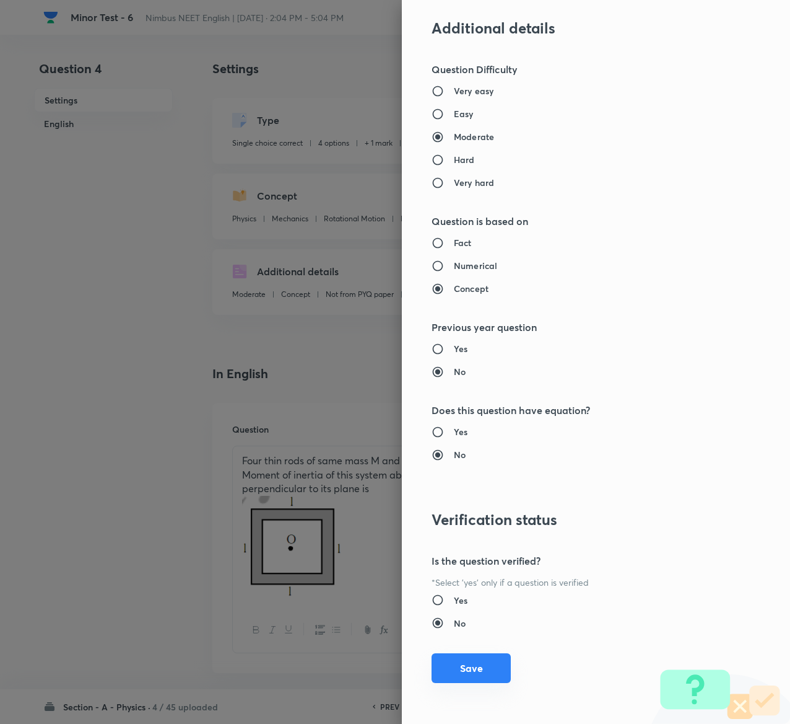
type input "1"
click at [464, 658] on button "Save" at bounding box center [471, 668] width 79 height 30
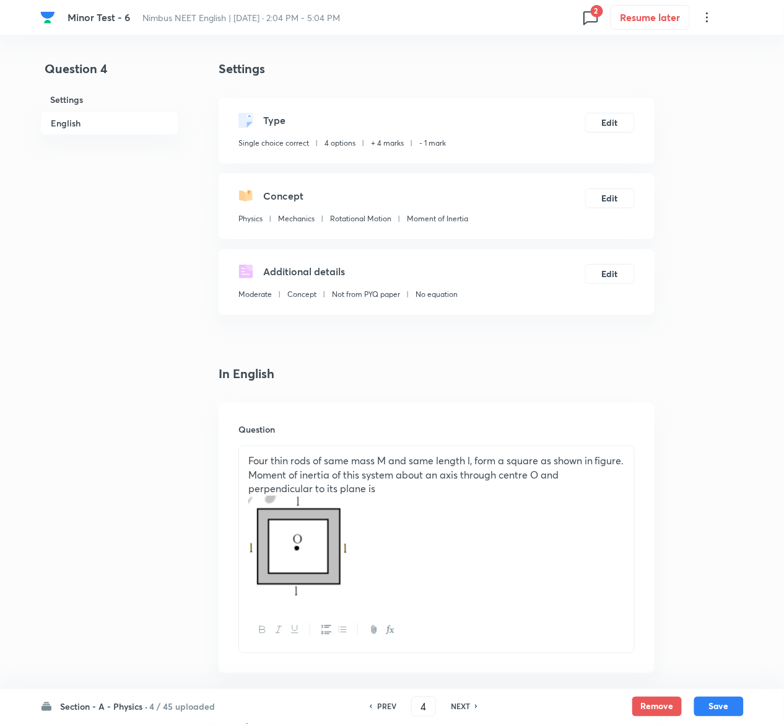
scroll to position [1222, 0]
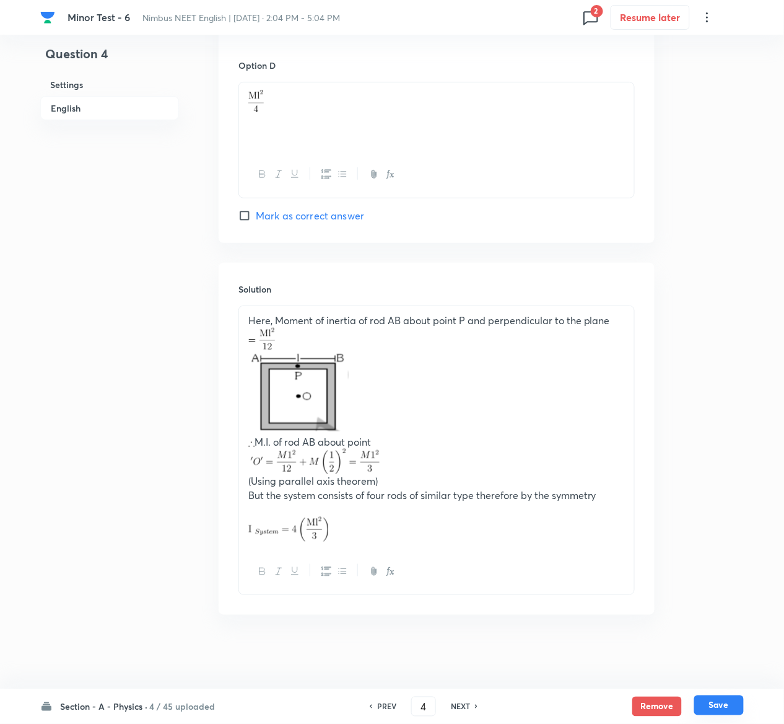
click at [726, 703] on button "Save" at bounding box center [719, 705] width 50 height 20
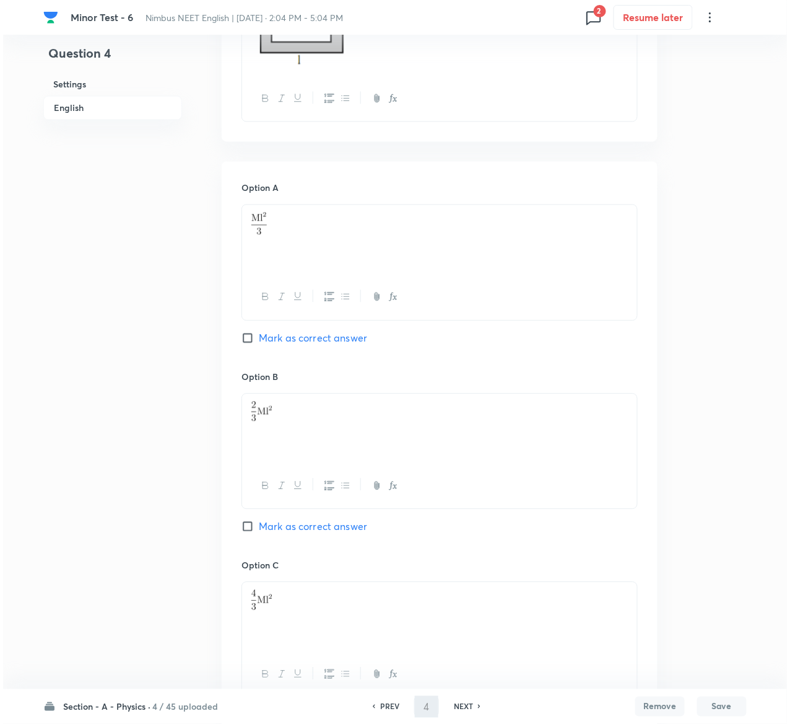
scroll to position [0, 0]
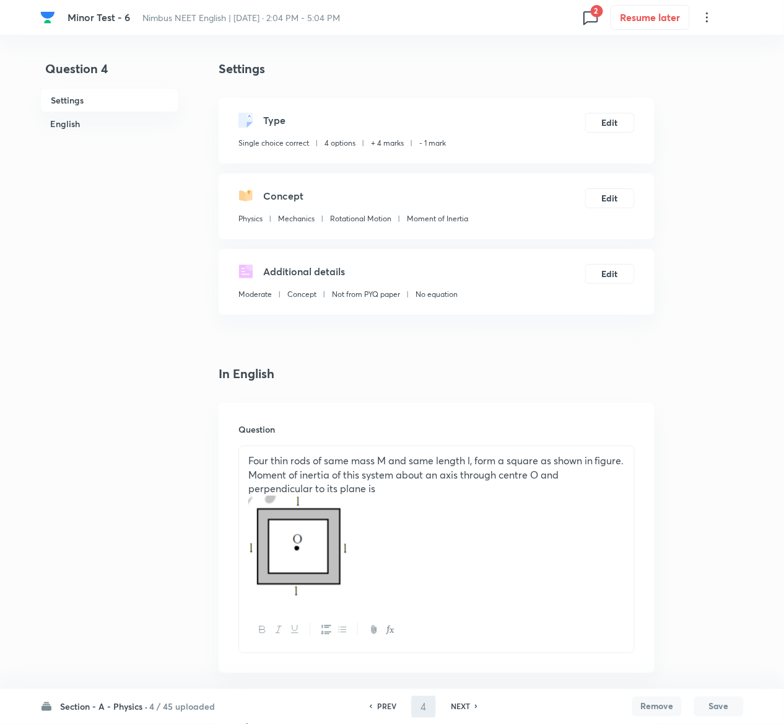
type input "5"
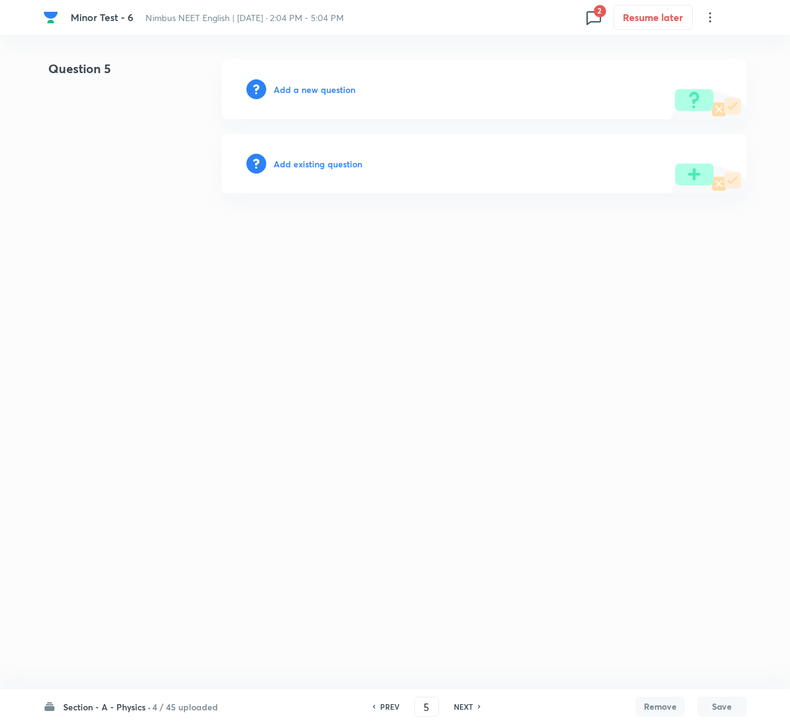
click at [341, 162] on h6 "Add existing question" at bounding box center [318, 163] width 89 height 13
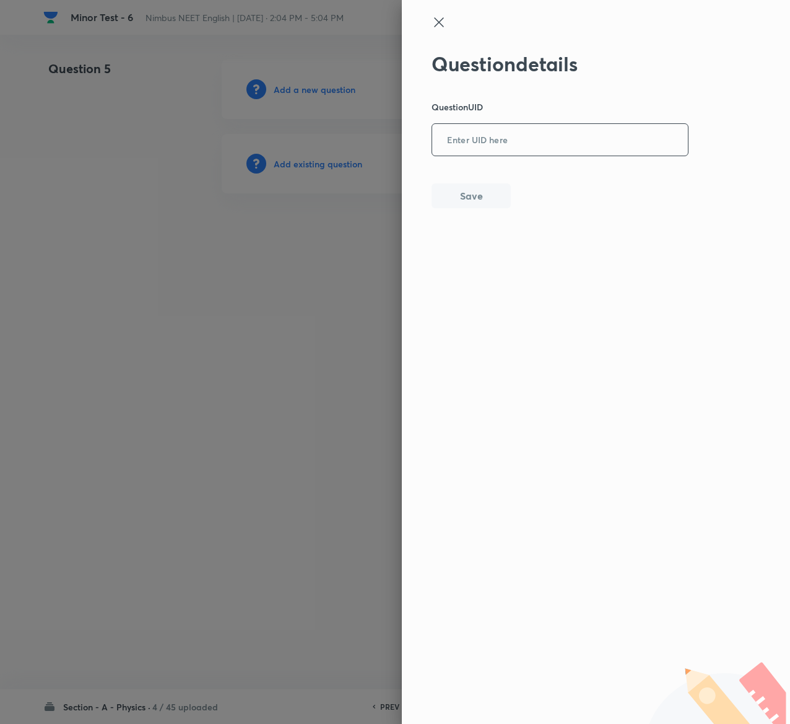
click at [519, 131] on input "text" at bounding box center [560, 140] width 256 height 30
paste input "S8W3U"
type input "S8W3U"
click at [494, 198] on button "Save" at bounding box center [471, 194] width 79 height 25
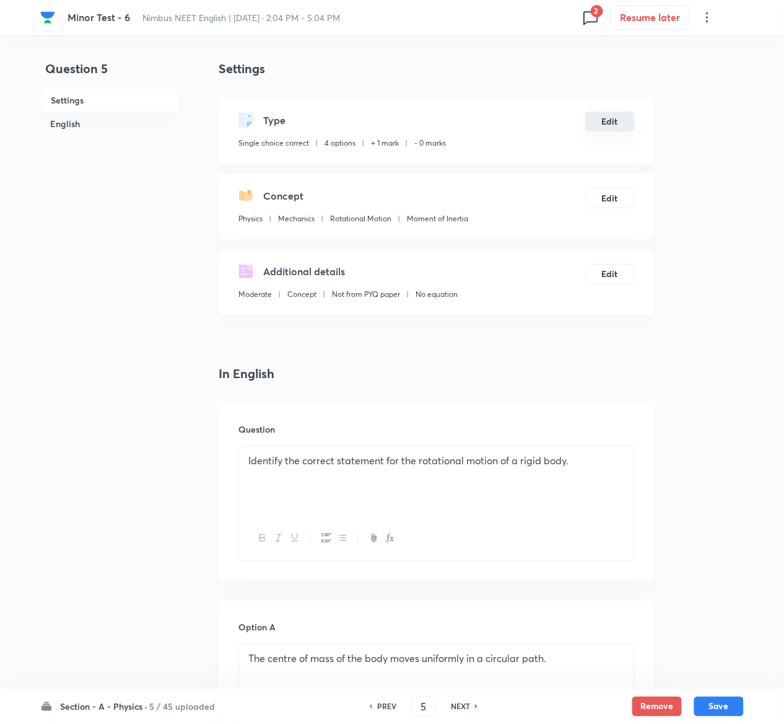
click at [617, 121] on button "Edit" at bounding box center [610, 122] width 50 height 20
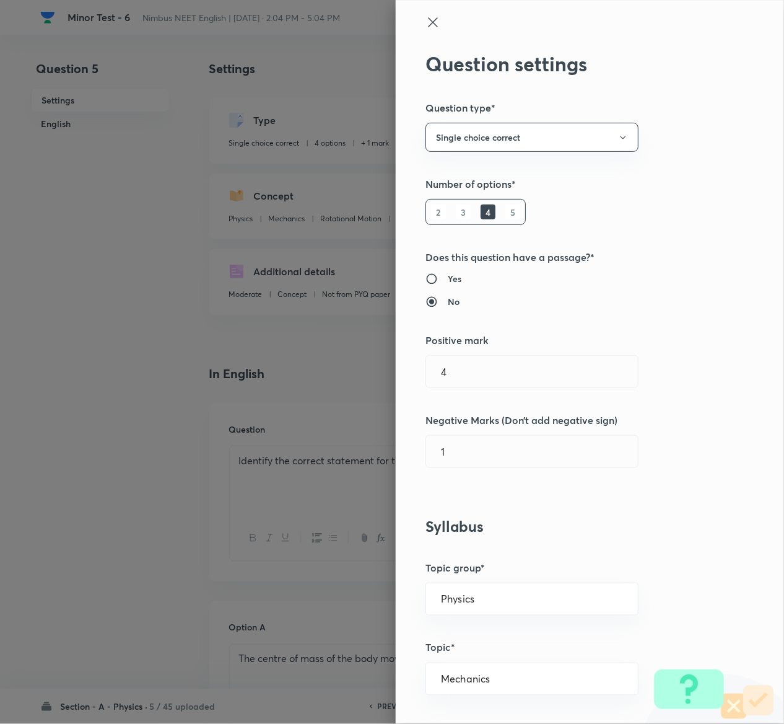
type input "1"
type input "0"
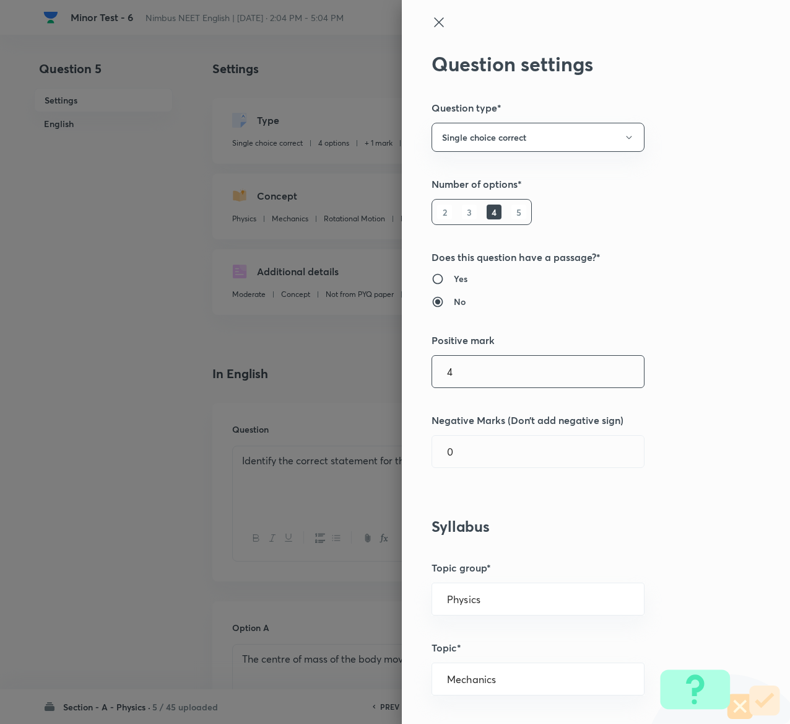
type input "4"
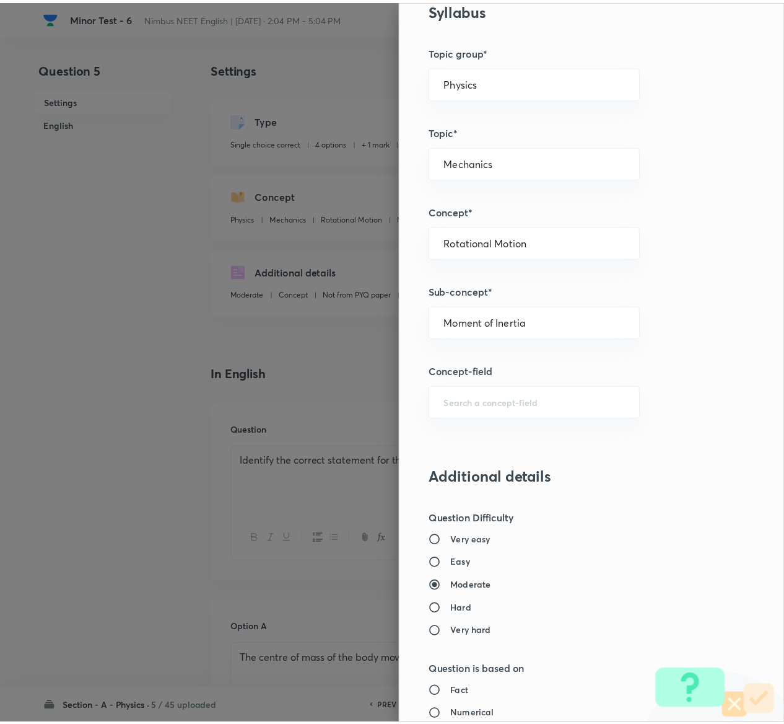
scroll to position [968, 0]
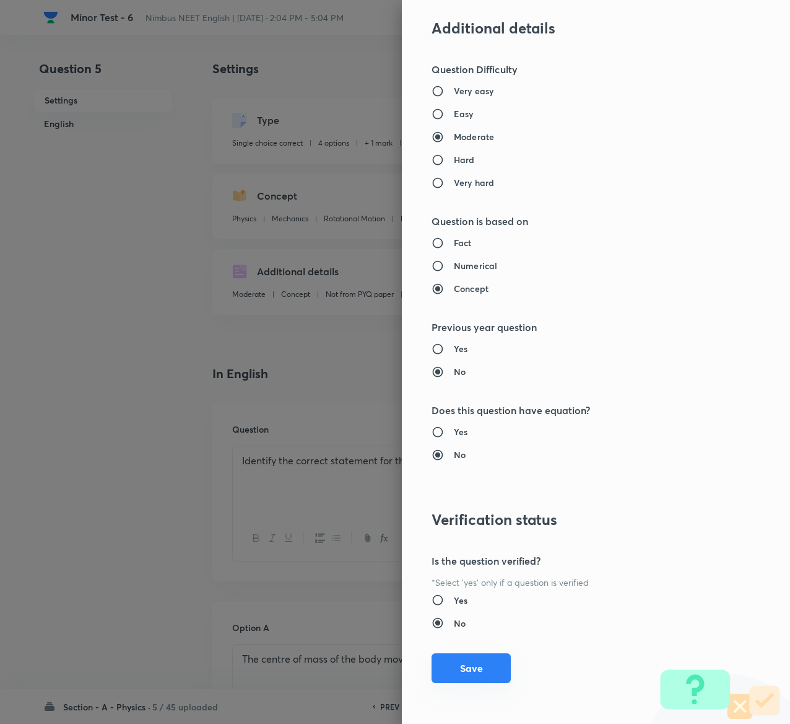
type input "1"
click at [459, 666] on button "Save" at bounding box center [471, 668] width 79 height 30
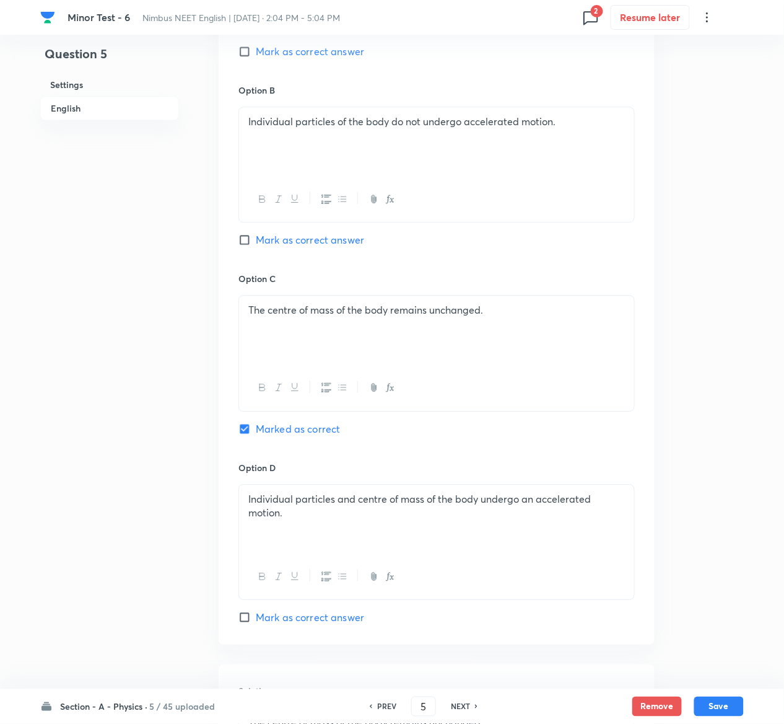
scroll to position [958, 0]
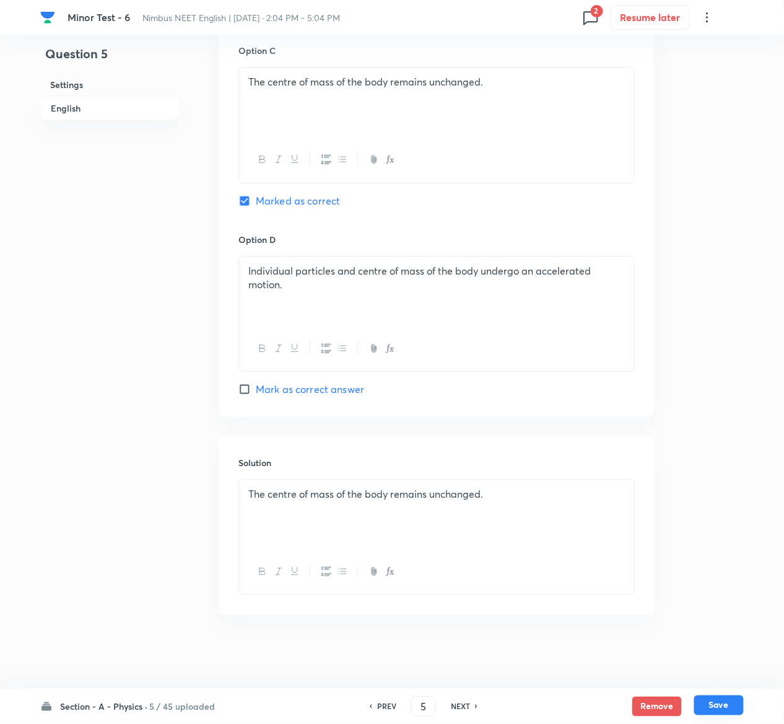
click at [733, 703] on button "Save" at bounding box center [719, 705] width 50 height 20
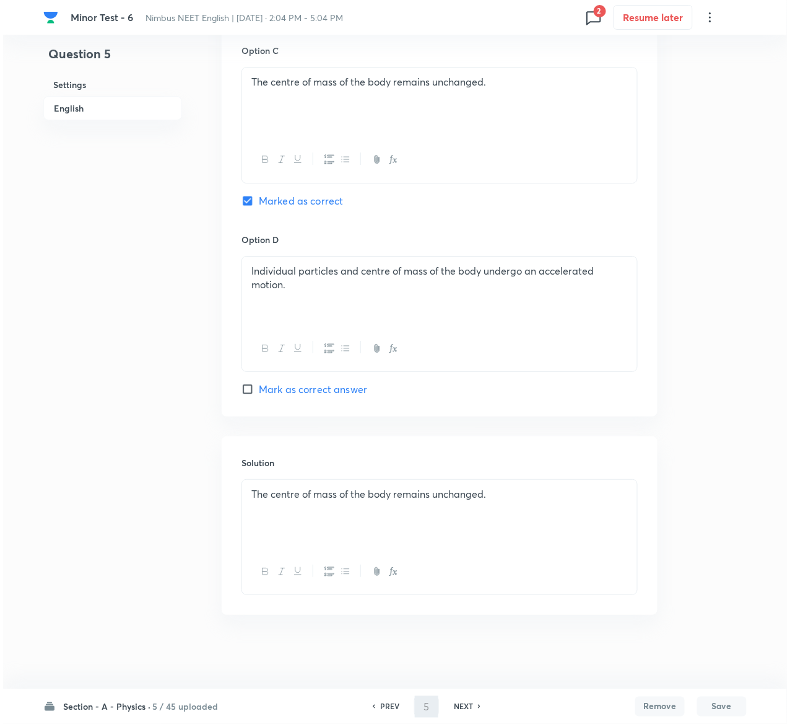
scroll to position [0, 0]
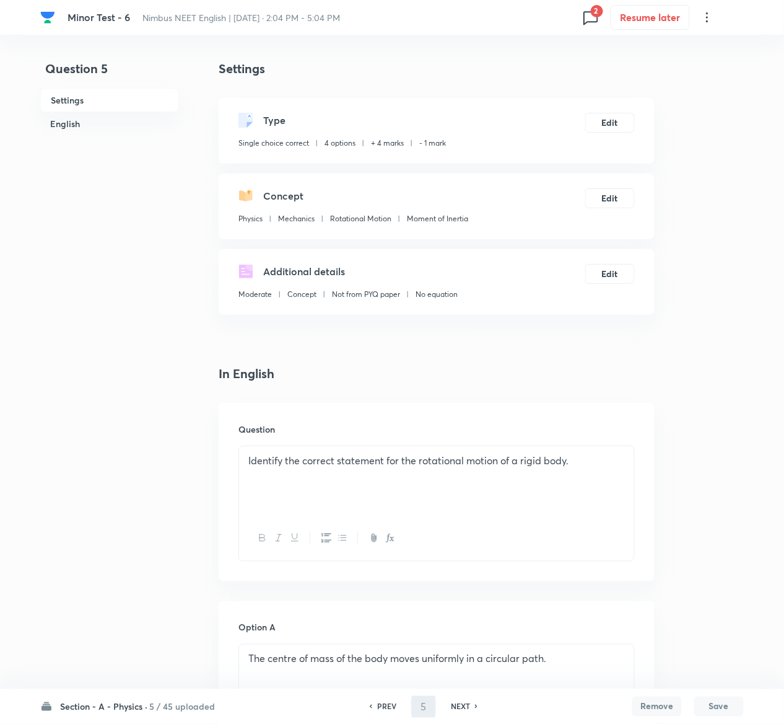
type input "6"
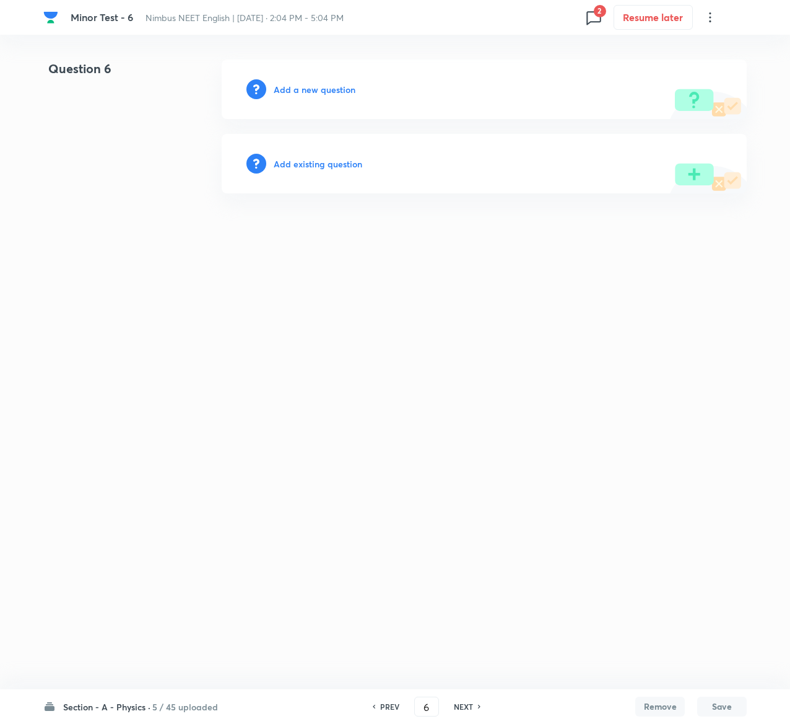
click at [347, 160] on h6 "Add existing question" at bounding box center [318, 163] width 89 height 13
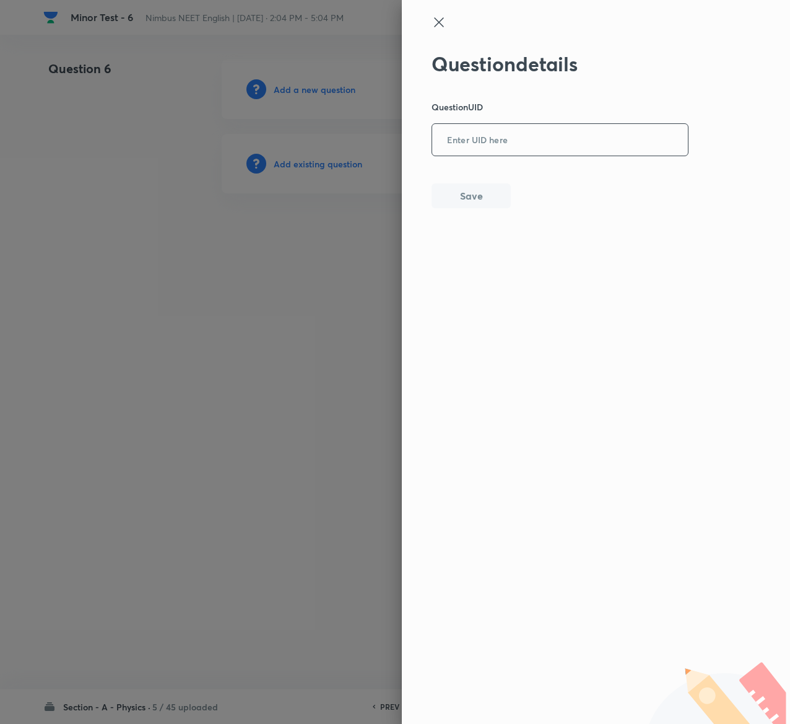
drag, startPoint x: 559, startPoint y: 163, endPoint x: 559, endPoint y: 134, distance: 29.1
click at [559, 134] on div "Question details Question UID ​ Save" at bounding box center [561, 130] width 258 height 156
click at [559, 134] on input "text" at bounding box center [560, 140] width 256 height 30
paste input "X4881"
type input "X4881"
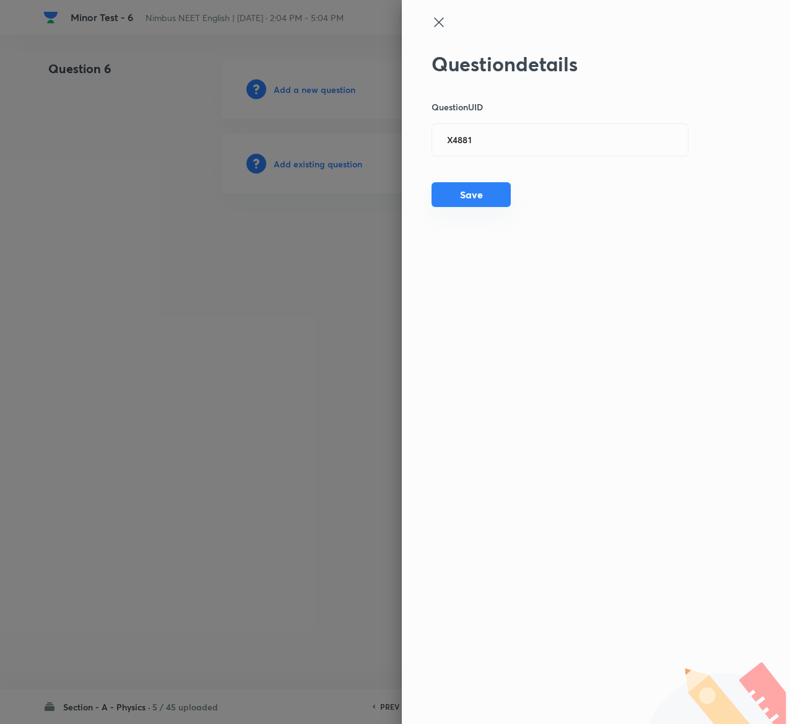
click at [503, 192] on button "Save" at bounding box center [471, 194] width 79 height 25
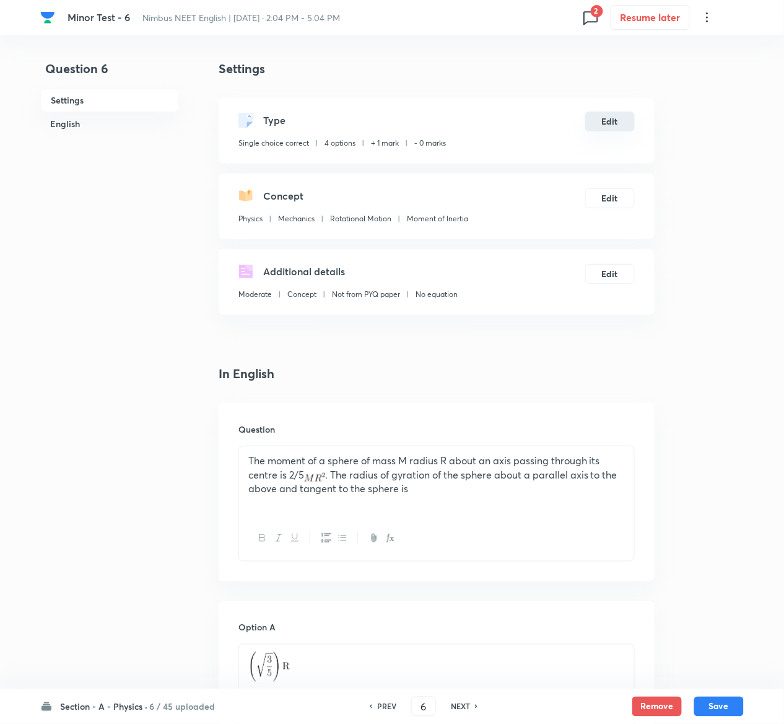
click at [623, 123] on button "Edit" at bounding box center [610, 122] width 50 height 20
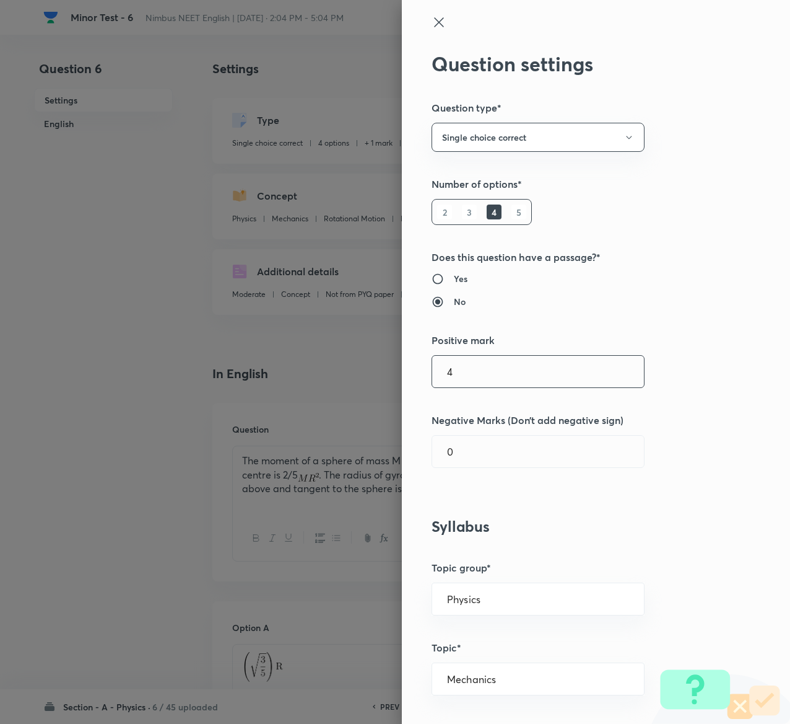
type input "4"
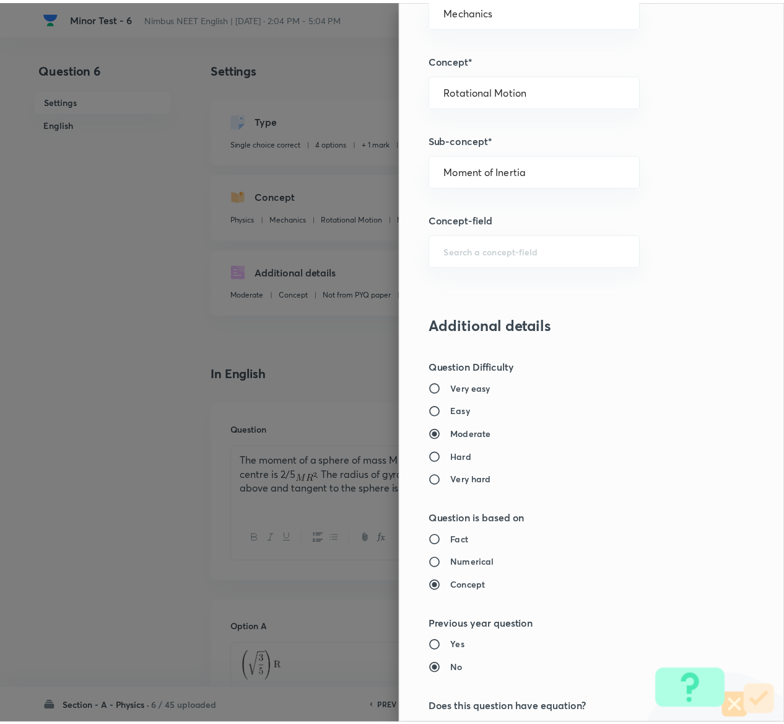
scroll to position [968, 0]
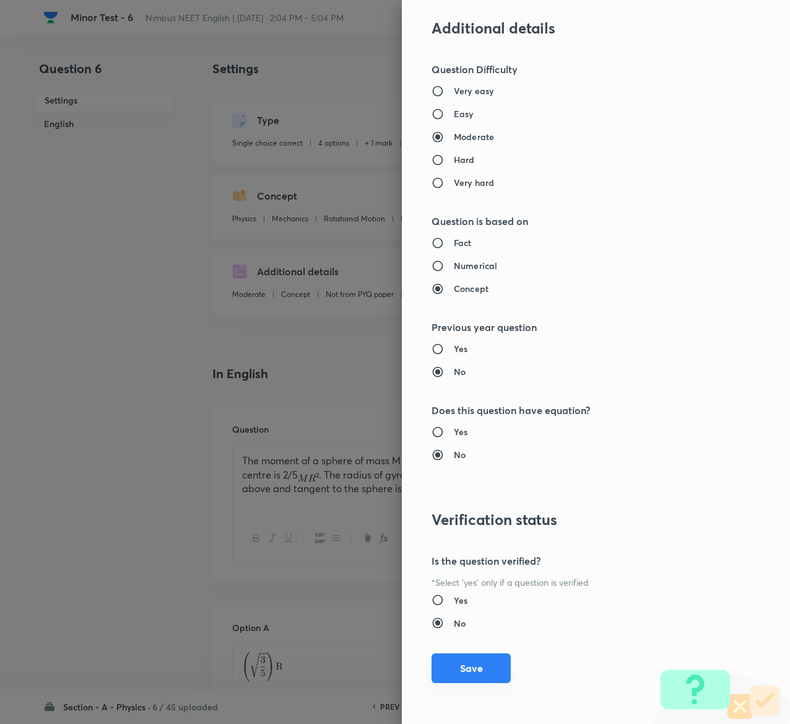
type input "1"
click at [466, 663] on button "Save" at bounding box center [471, 668] width 79 height 30
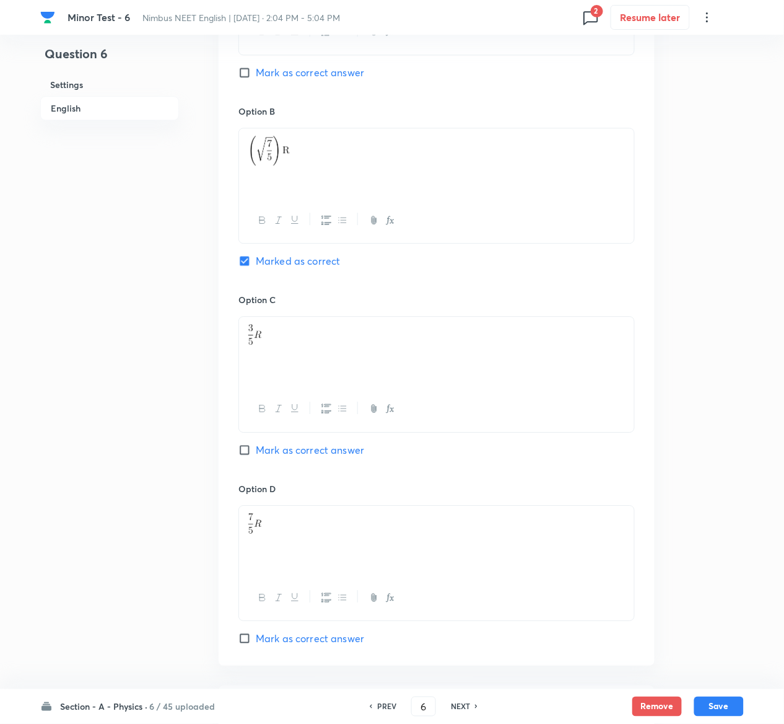
scroll to position [958, 0]
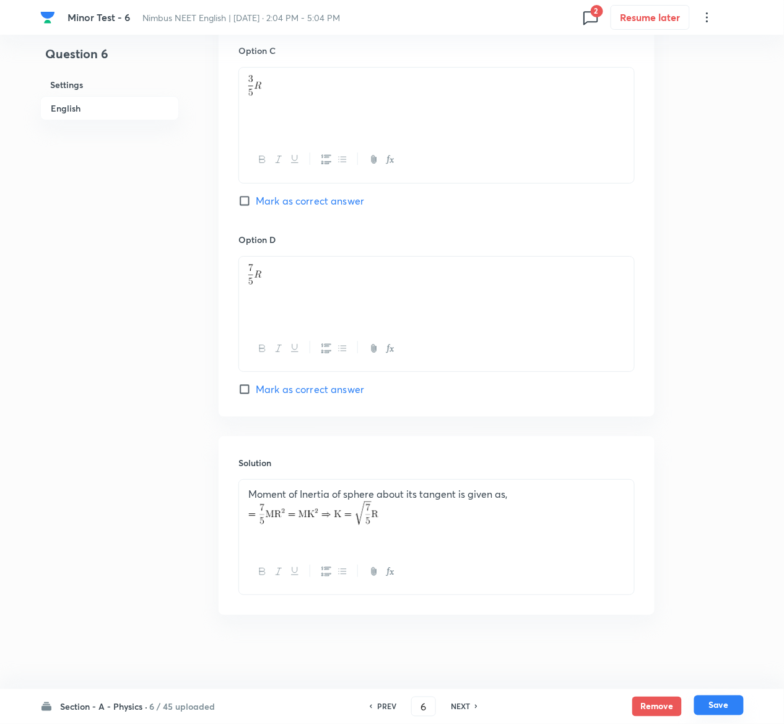
click at [724, 703] on button "Save" at bounding box center [719, 705] width 50 height 20
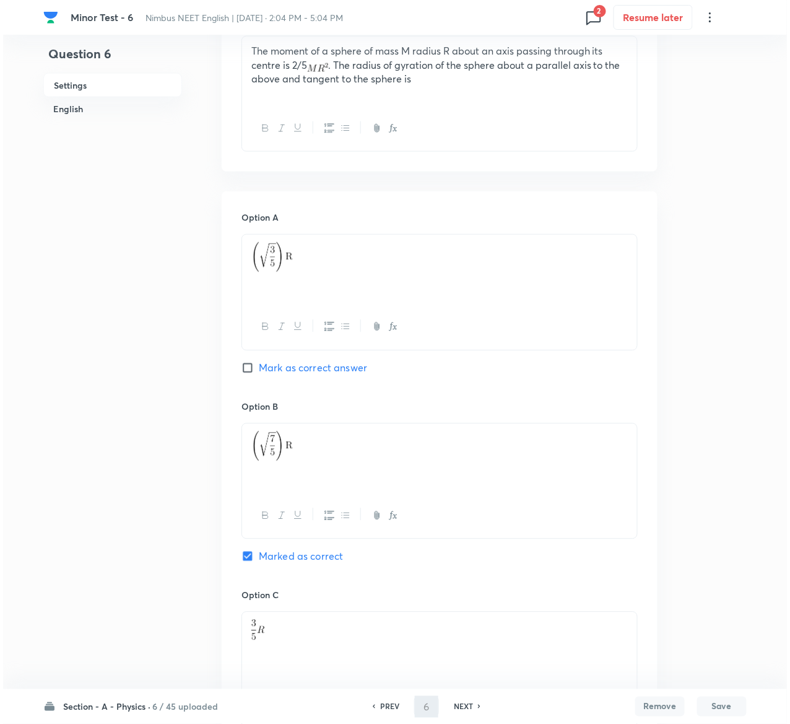
scroll to position [0, 0]
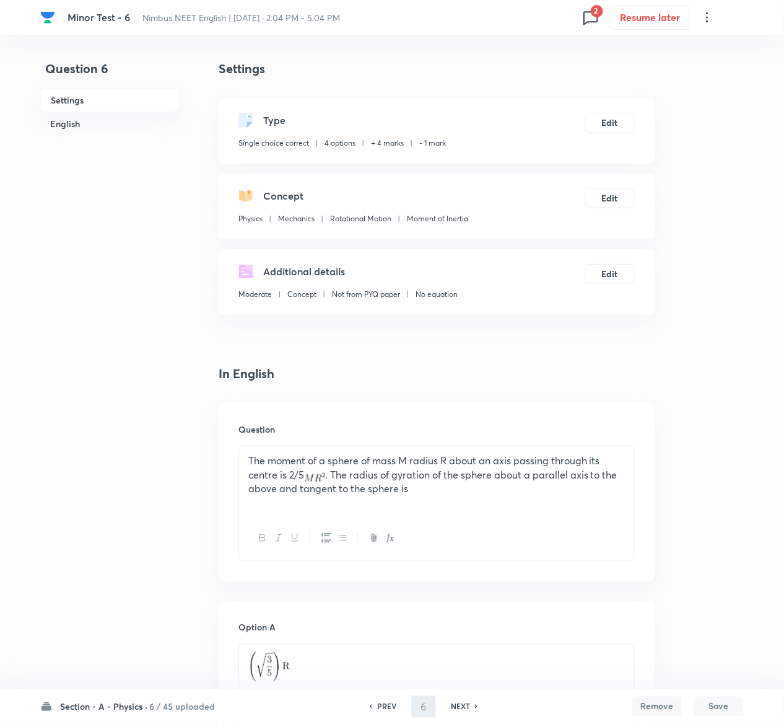
type input "7"
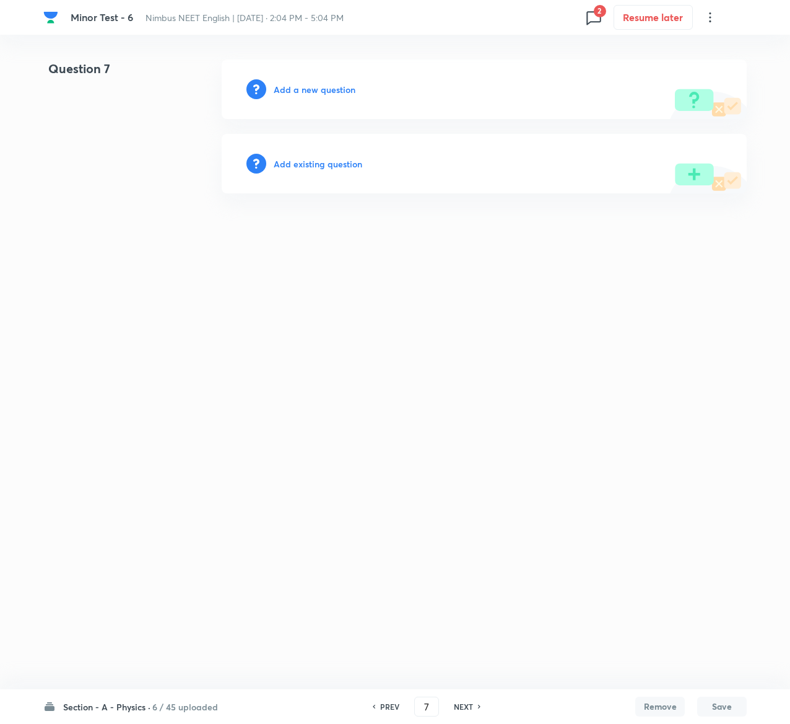
click at [338, 159] on h6 "Add existing question" at bounding box center [318, 163] width 89 height 13
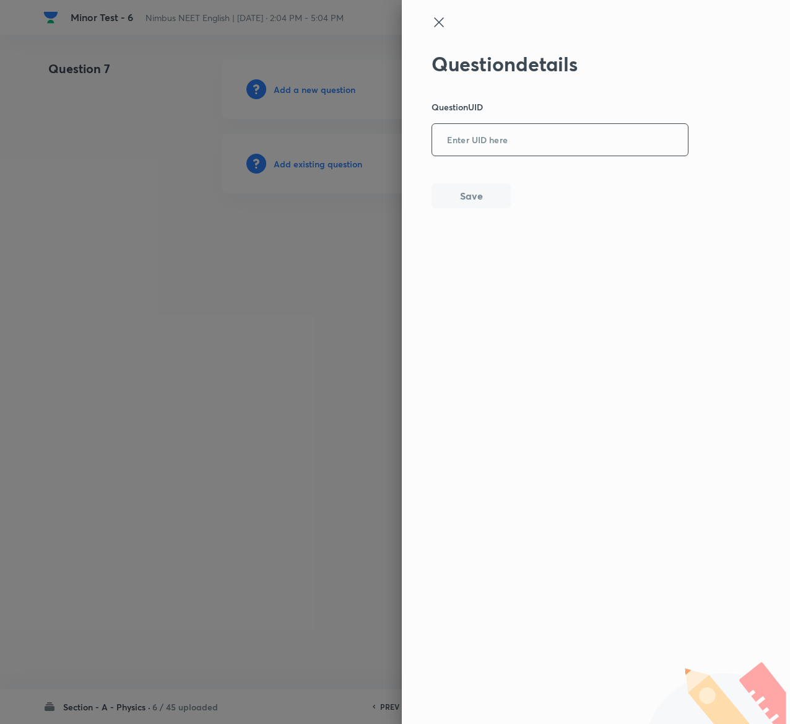
click at [535, 146] on input "text" at bounding box center [560, 140] width 256 height 30
paste input "UJKIF"
type input "UJKIF"
click at [488, 188] on button "Save" at bounding box center [471, 194] width 79 height 25
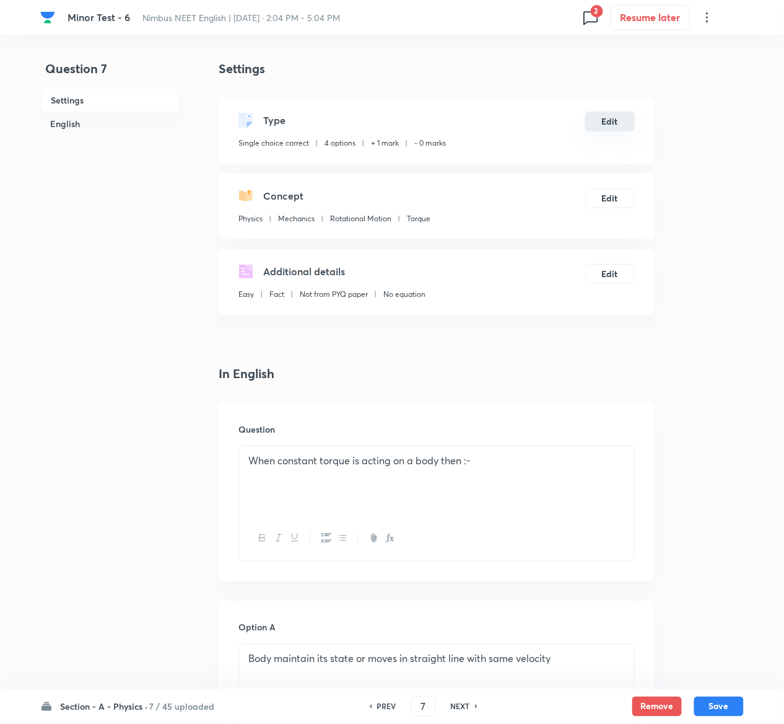
click at [612, 124] on button "Edit" at bounding box center [610, 122] width 50 height 20
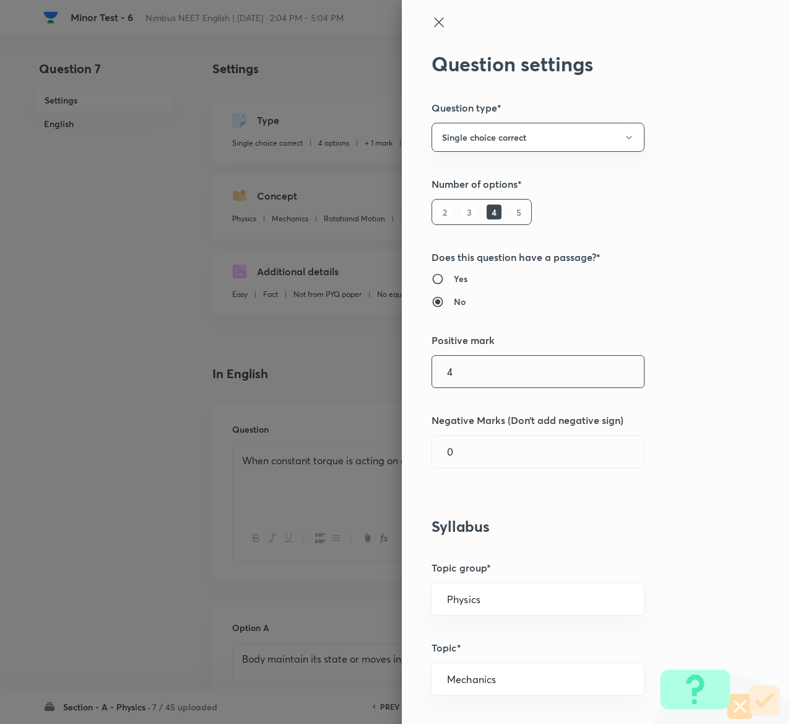
type input "4"
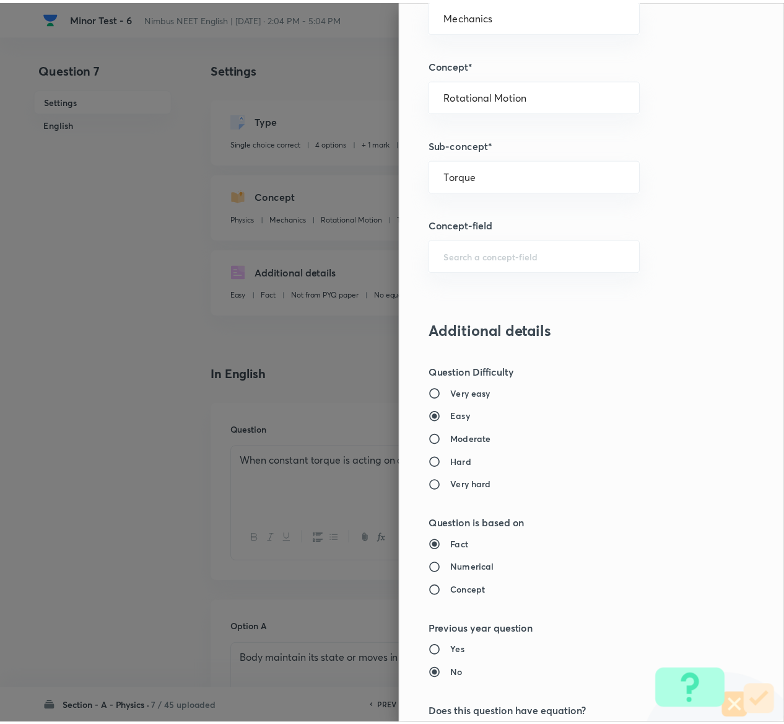
scroll to position [968, 0]
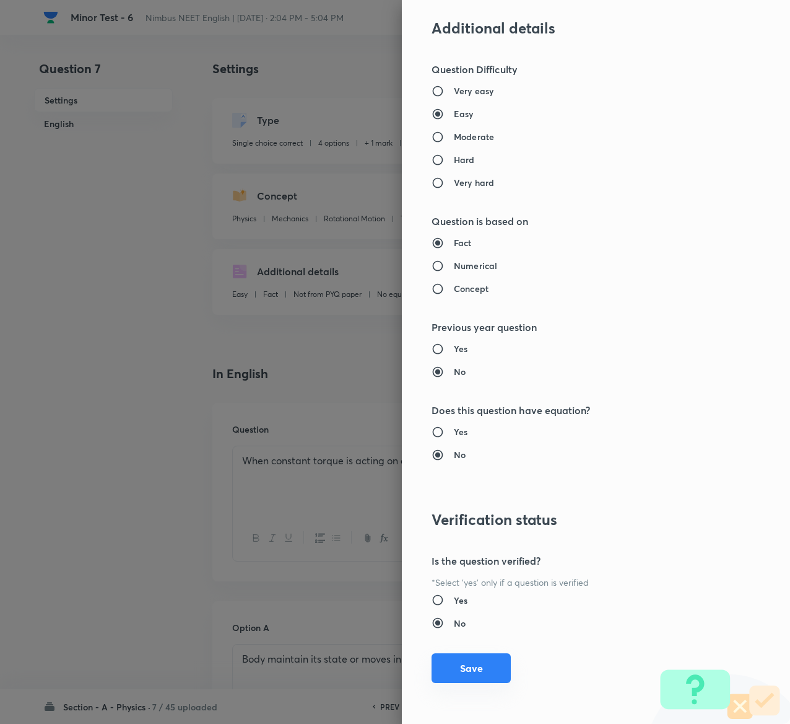
type input "1"
click at [463, 670] on button "Save" at bounding box center [471, 668] width 79 height 30
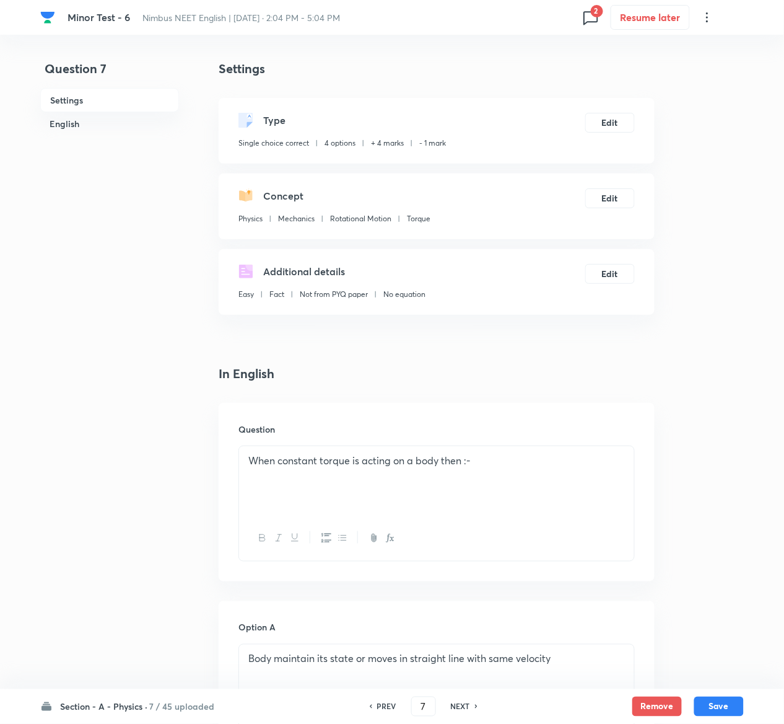
scroll to position [958, 0]
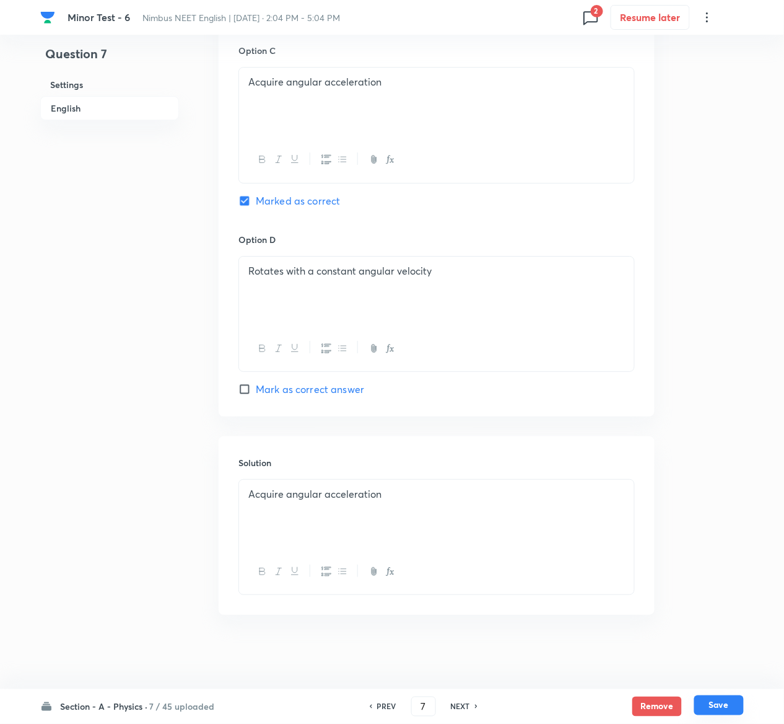
click at [721, 703] on button "Save" at bounding box center [719, 705] width 50 height 20
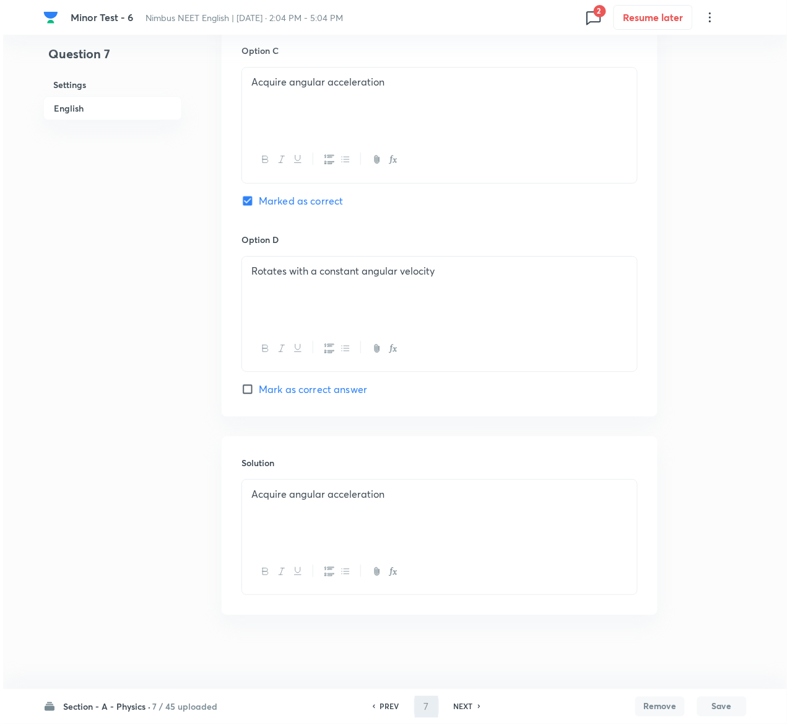
scroll to position [0, 0]
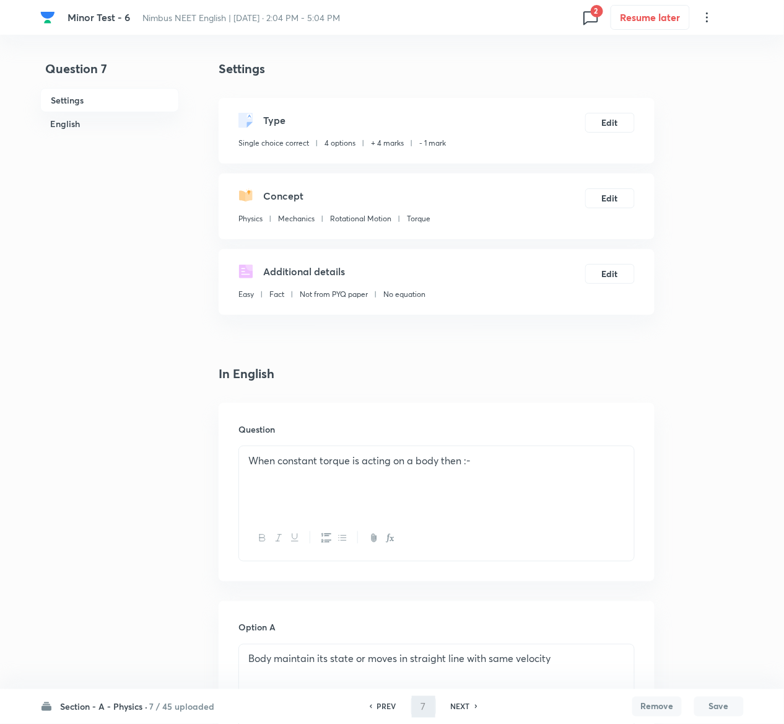
type input "8"
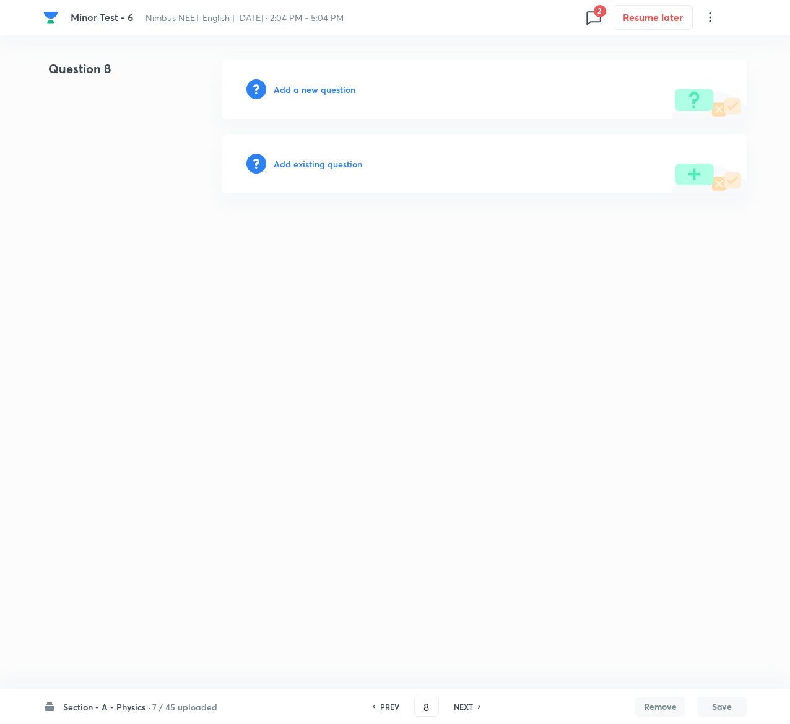
click at [350, 162] on h6 "Add existing question" at bounding box center [318, 163] width 89 height 13
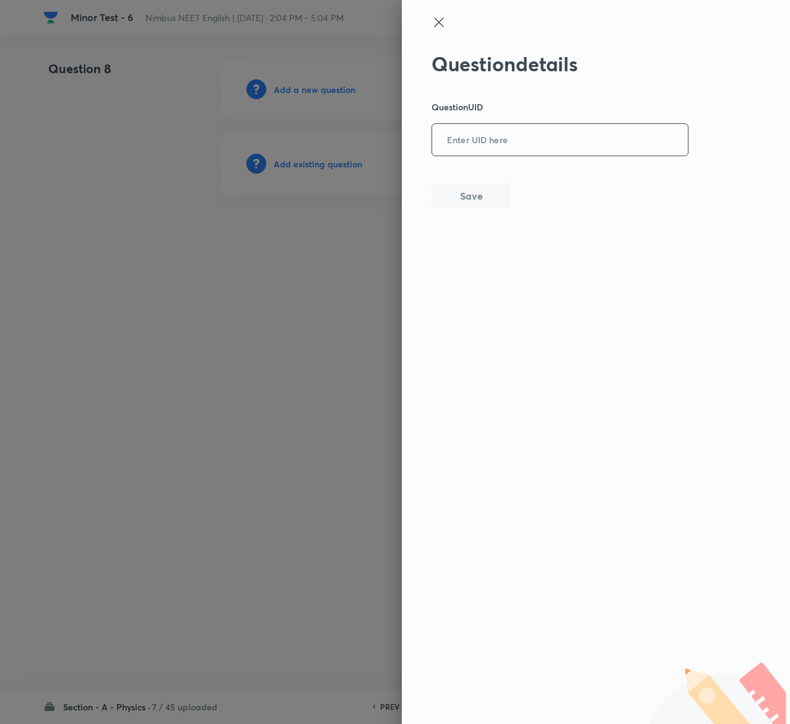
click at [515, 128] on input "text" at bounding box center [560, 140] width 256 height 30
paste input "OT6F5"
type input "OT6F5"
click at [467, 190] on button "Save" at bounding box center [471, 194] width 79 height 25
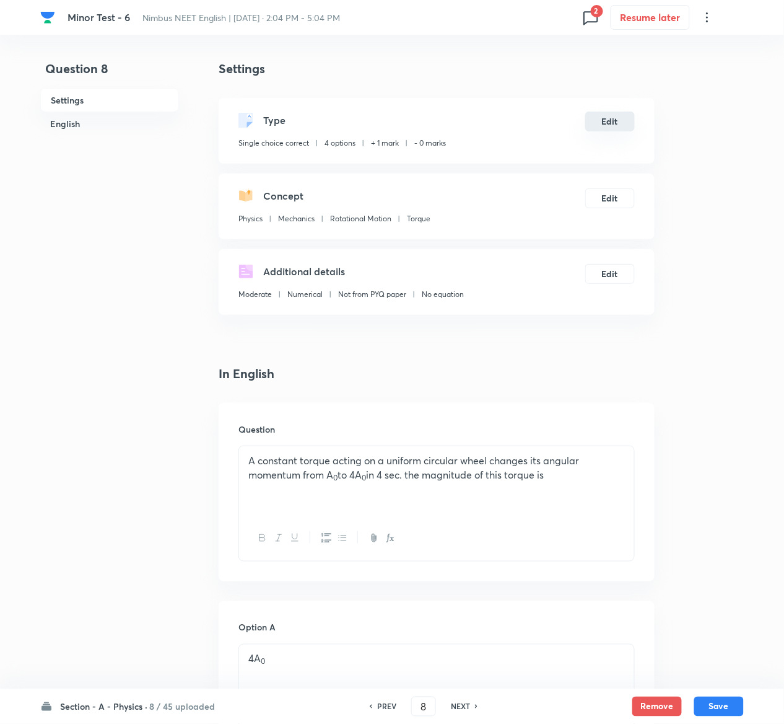
click at [615, 113] on button "Edit" at bounding box center [610, 122] width 50 height 20
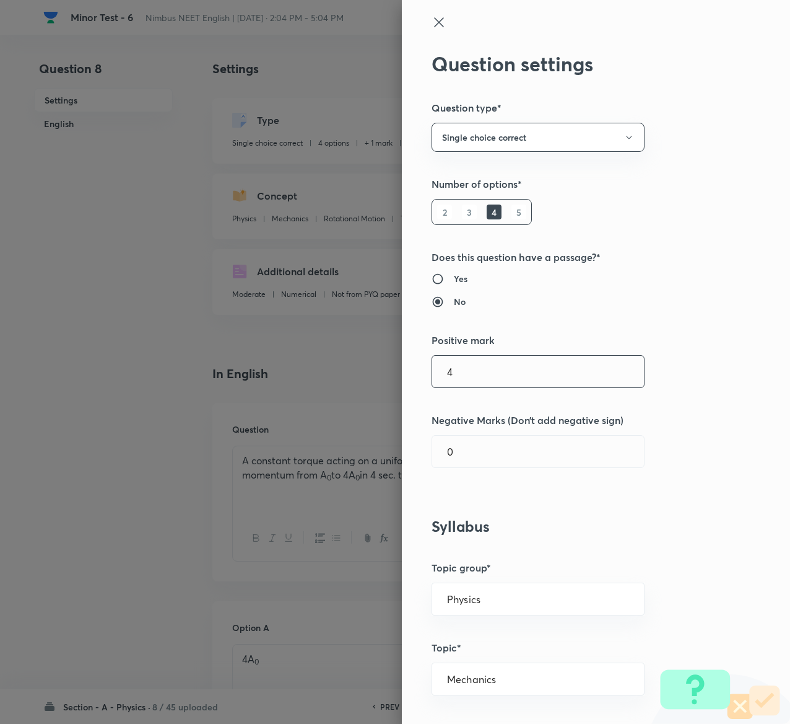
type input "4"
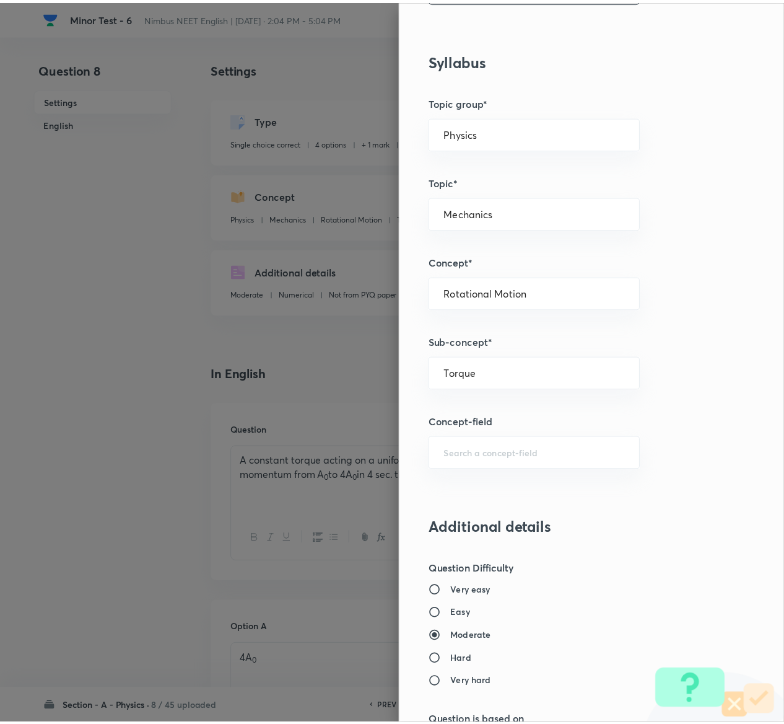
scroll to position [968, 0]
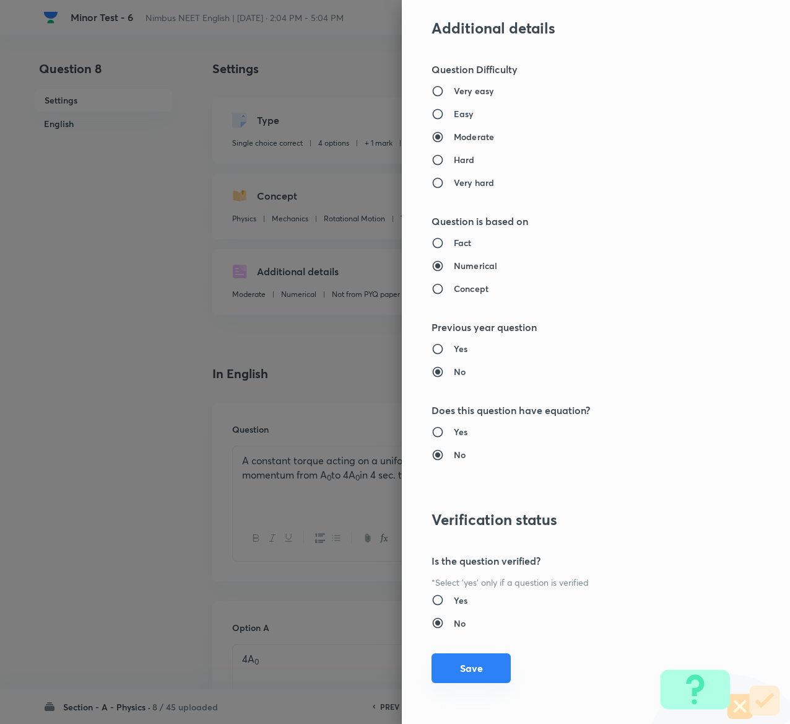
type input "1"
click at [453, 665] on button "Save" at bounding box center [471, 668] width 79 height 30
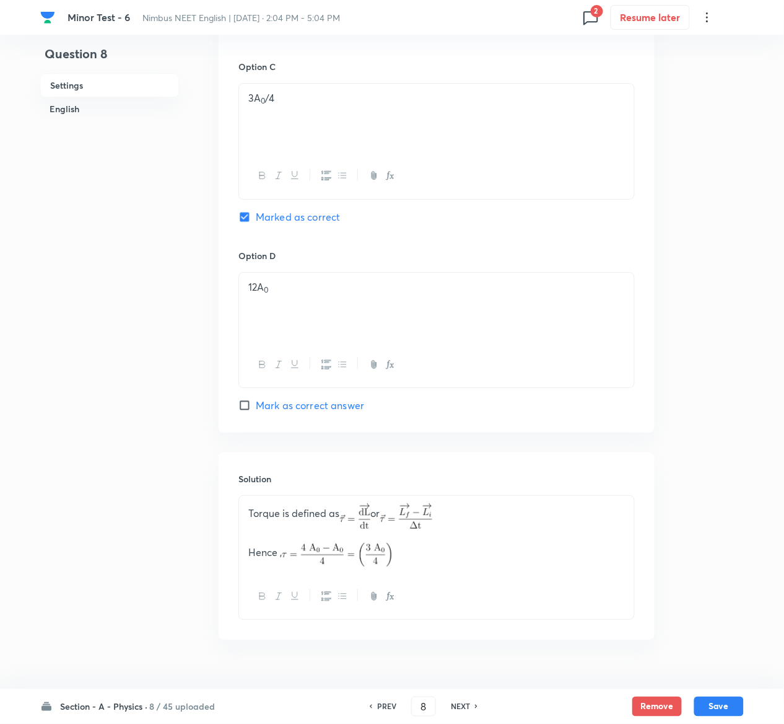
scroll to position [966, 0]
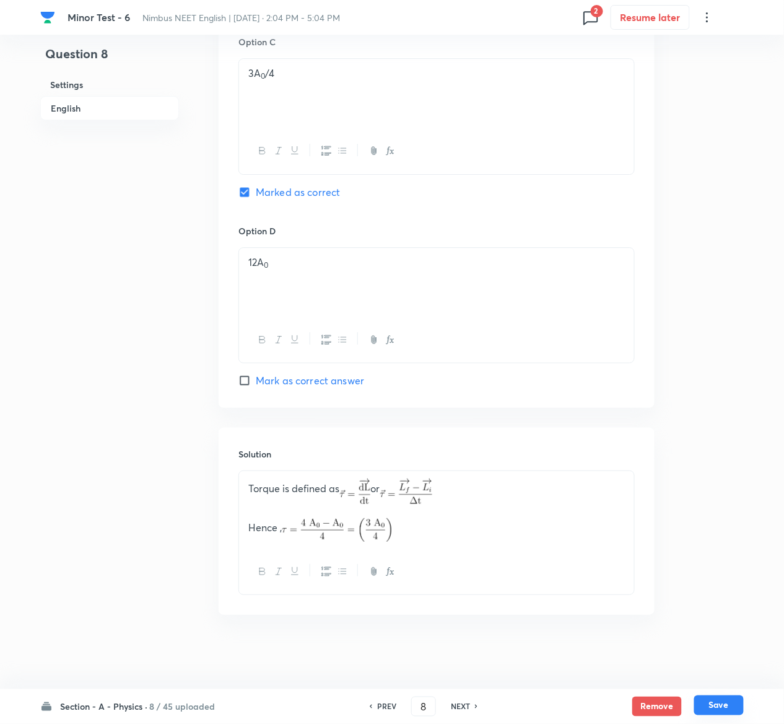
click at [722, 706] on button "Save" at bounding box center [719, 705] width 50 height 20
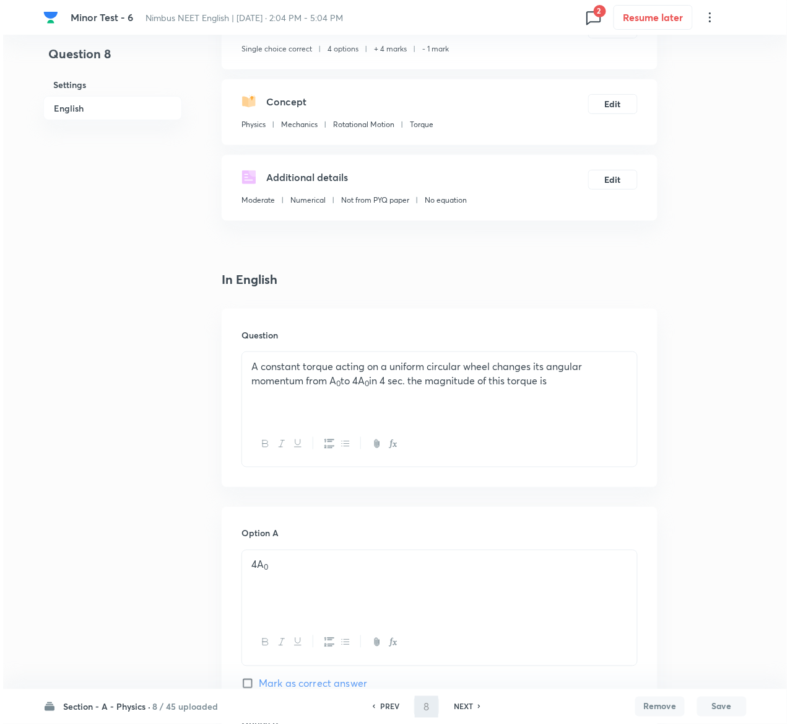
scroll to position [0, 0]
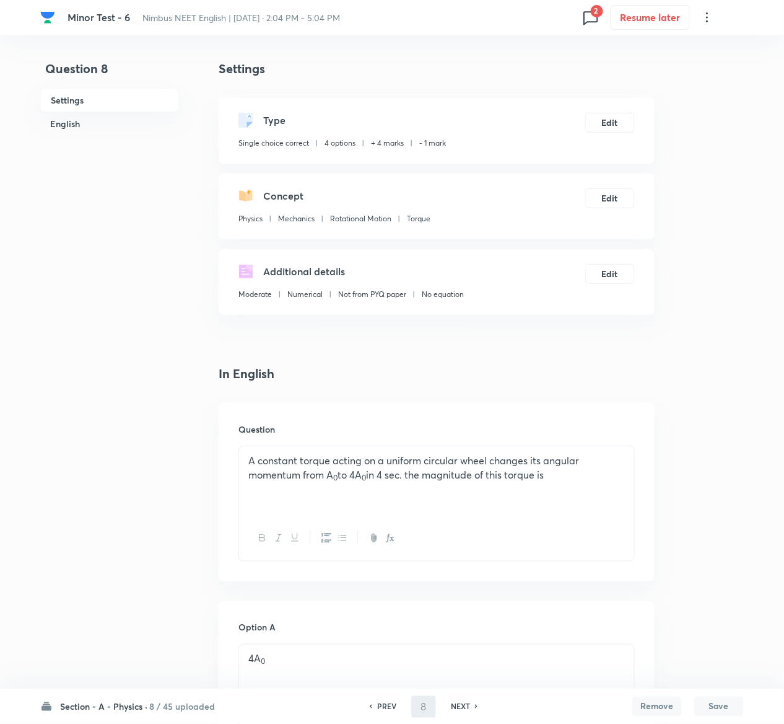
type input "9"
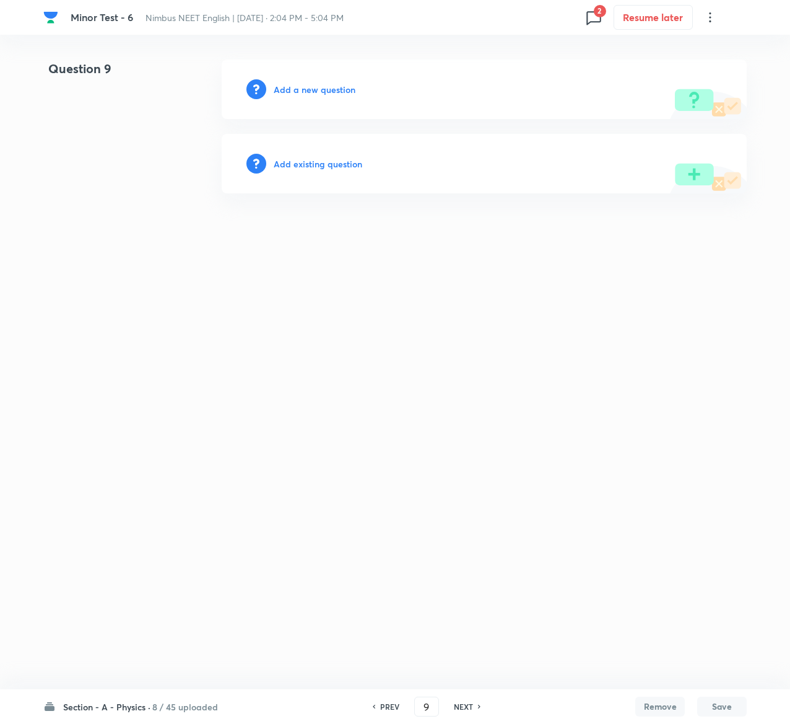
click at [347, 160] on h6 "Add existing question" at bounding box center [318, 163] width 89 height 13
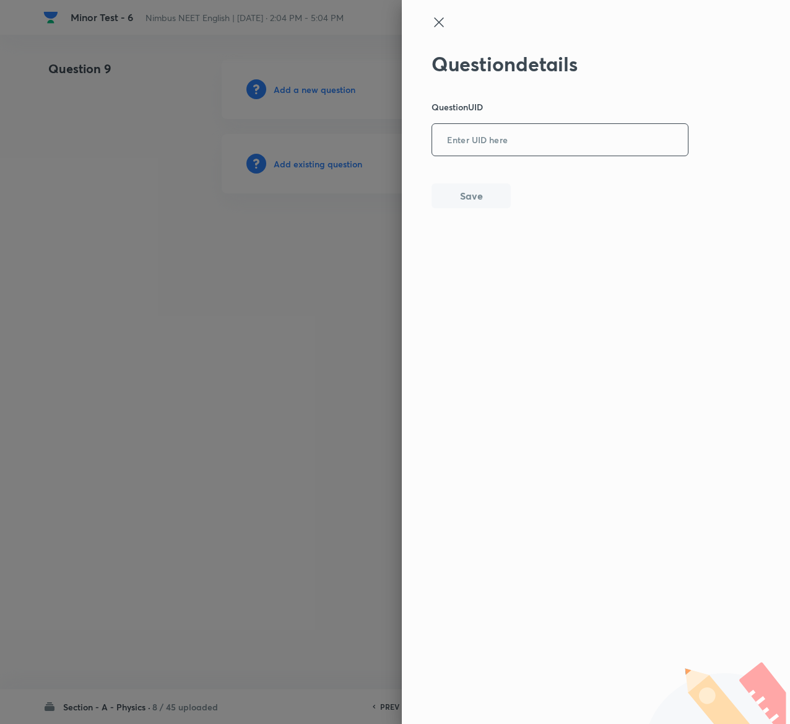
click at [523, 143] on input "text" at bounding box center [560, 140] width 256 height 30
paste input "RCVZD"
type input "RCVZD"
click at [491, 195] on button "Save" at bounding box center [471, 194] width 79 height 25
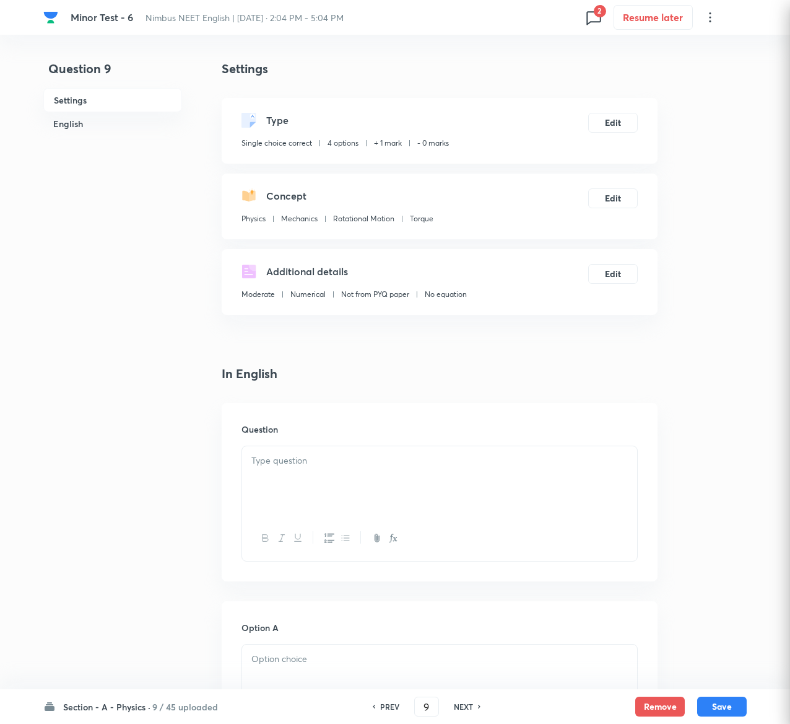
checkbox input "true"
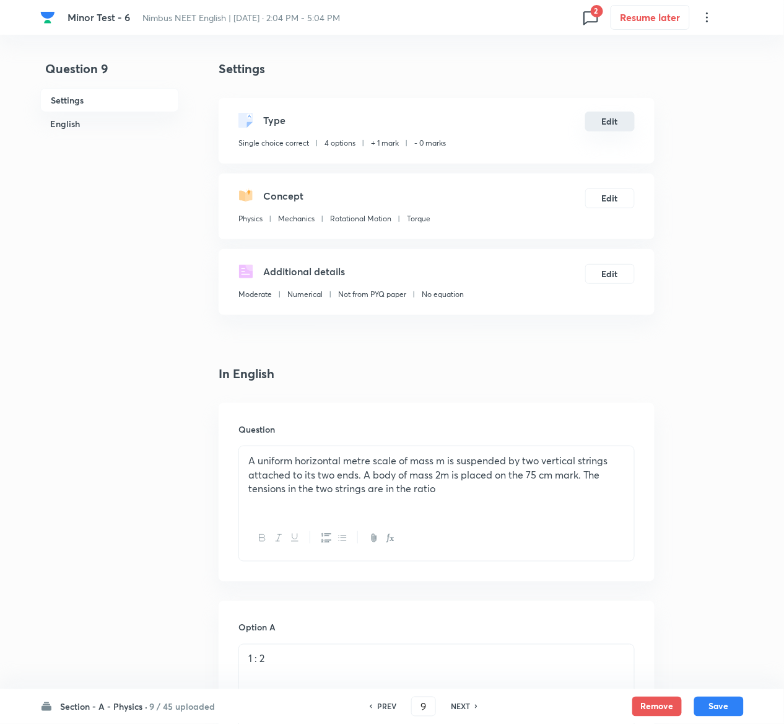
click at [601, 120] on button "Edit" at bounding box center [610, 122] width 50 height 20
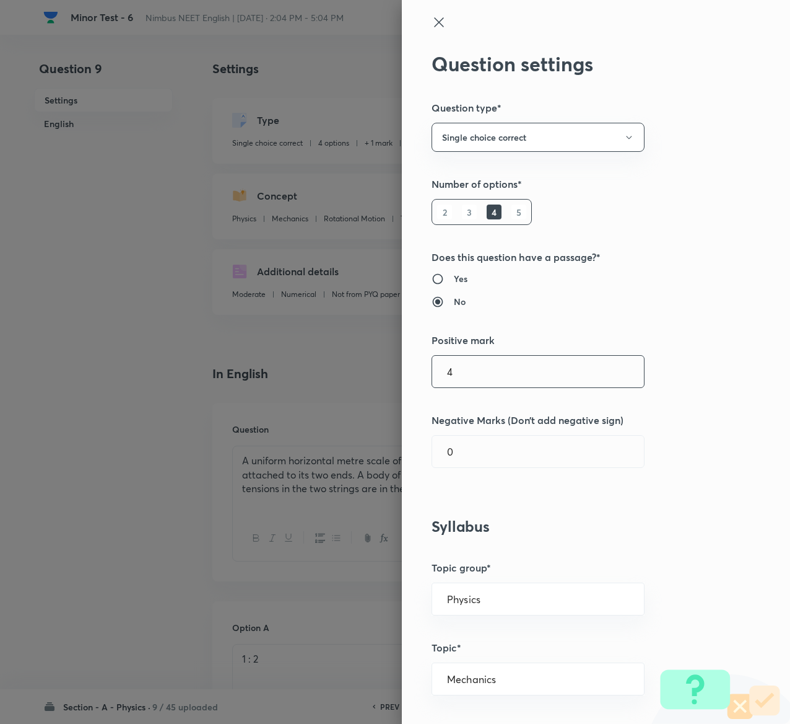
type input "4"
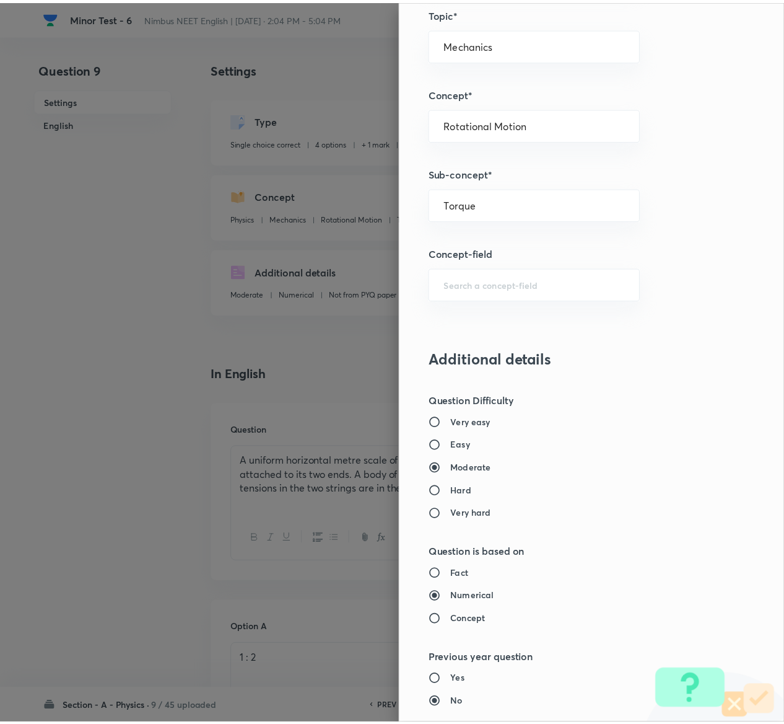
scroll to position [968, 0]
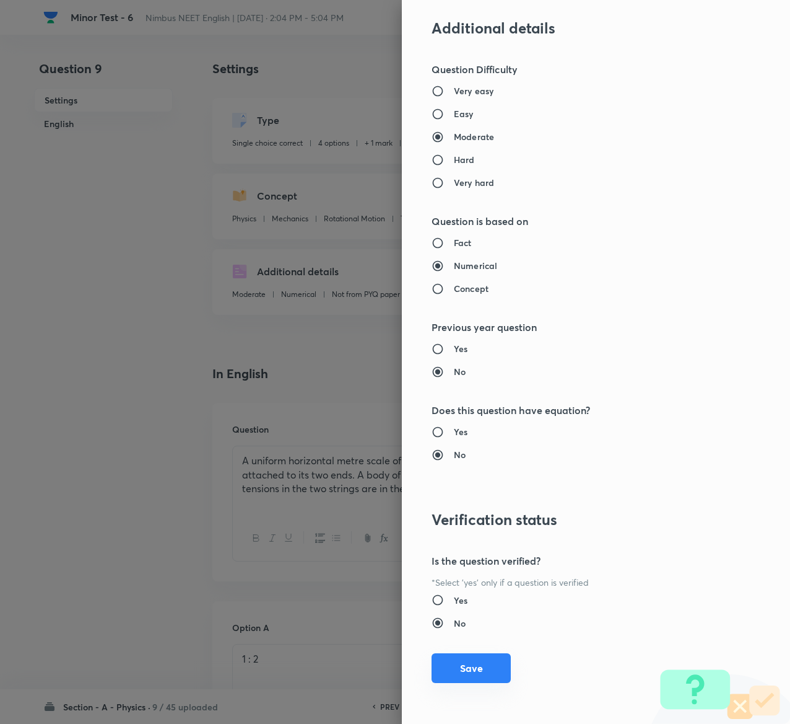
type input "1"
click at [473, 665] on button "Save" at bounding box center [471, 668] width 79 height 30
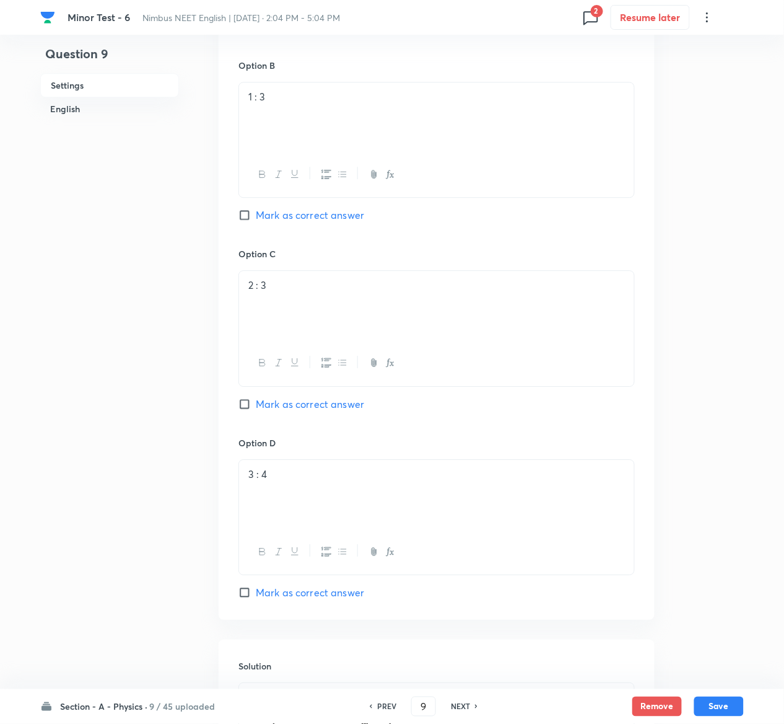
scroll to position [1068, 0]
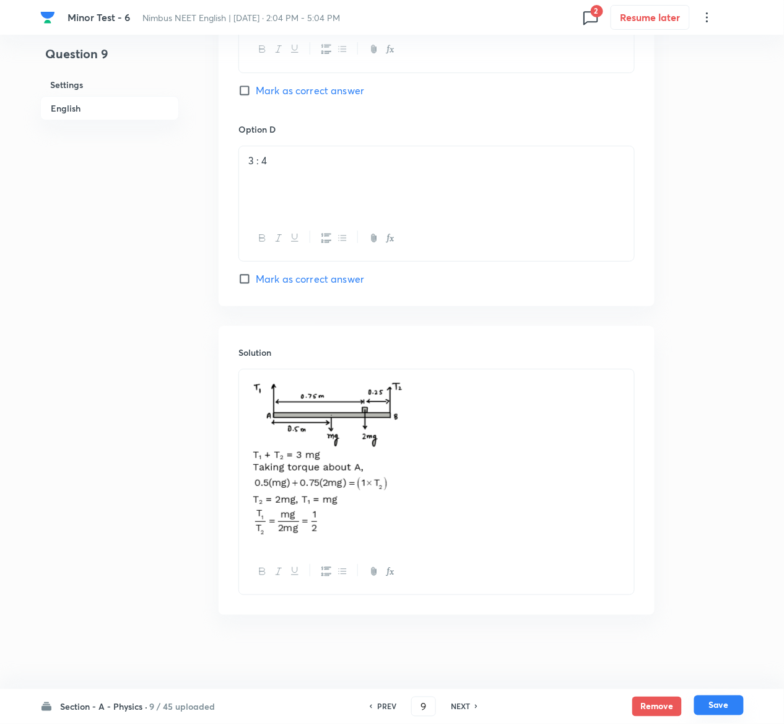
click at [721, 700] on button "Save" at bounding box center [719, 705] width 50 height 20
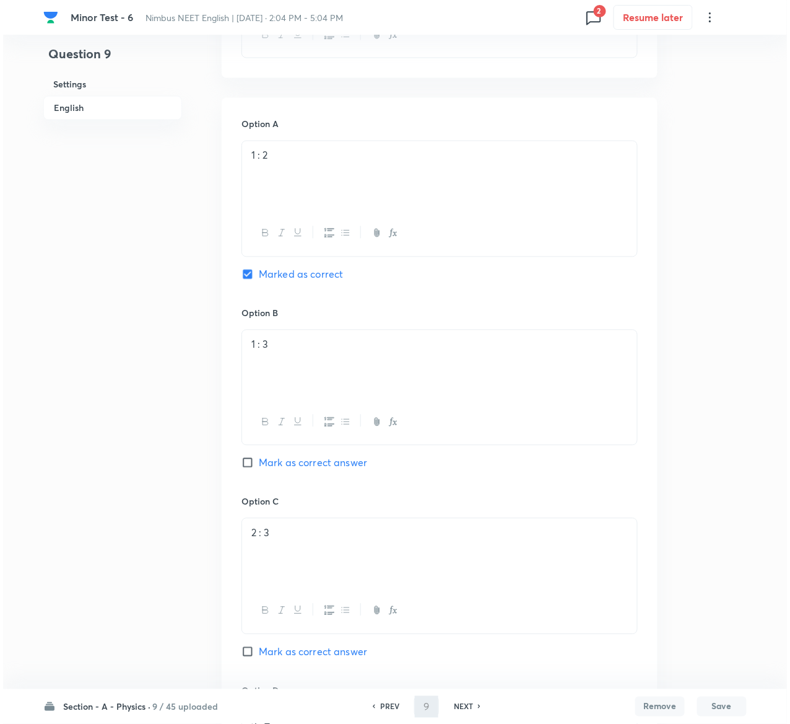
scroll to position [0, 0]
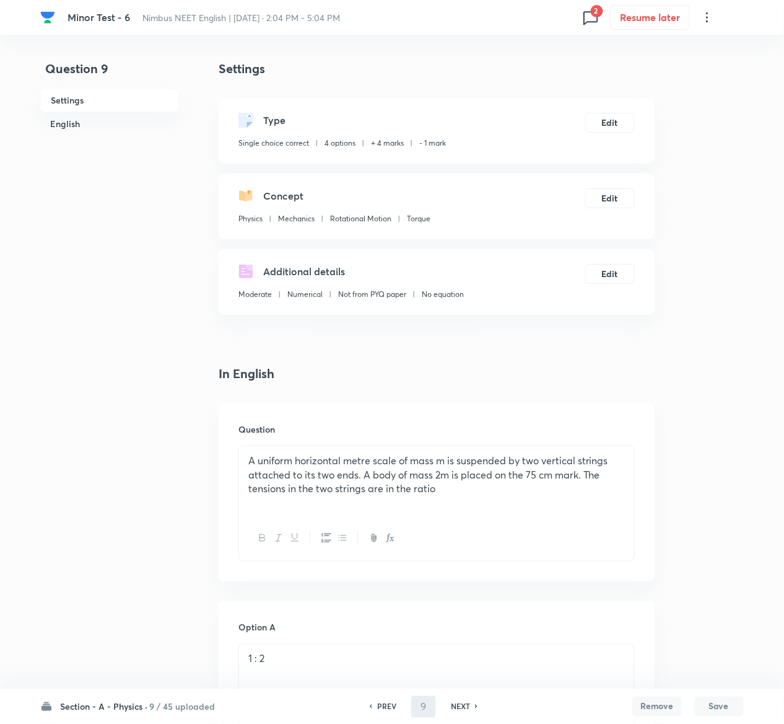
type input "10"
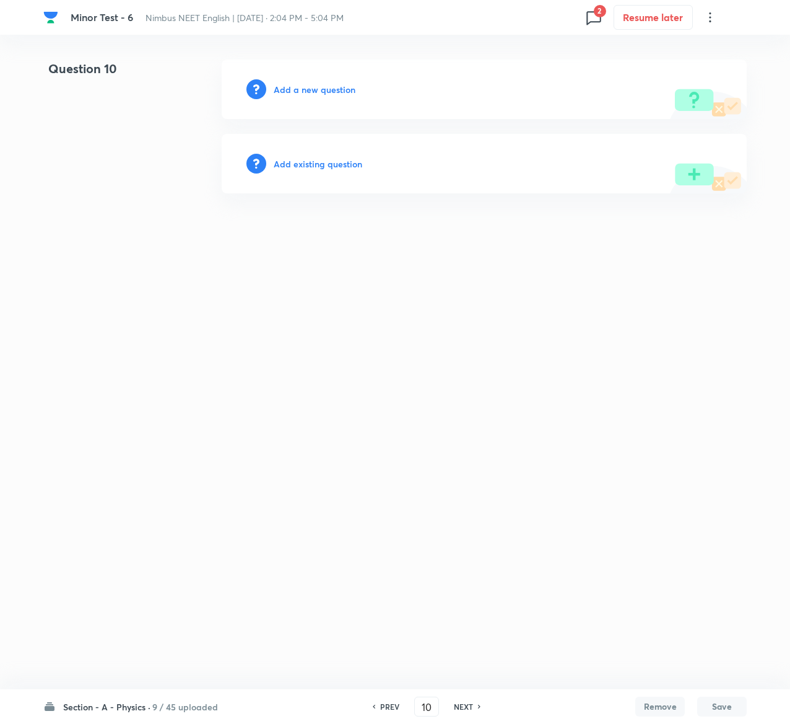
click at [347, 168] on h6 "Add existing question" at bounding box center [318, 163] width 89 height 13
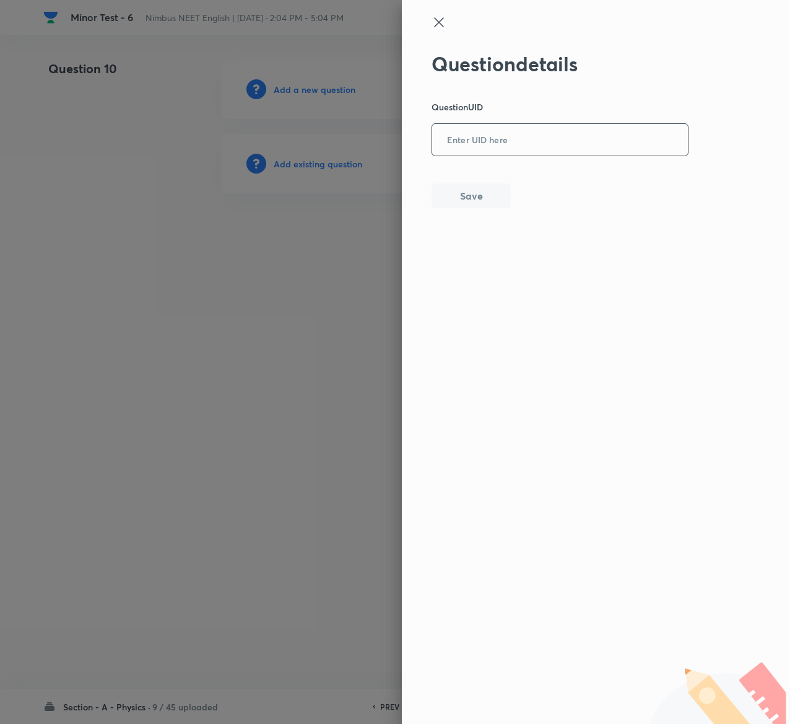
click at [578, 125] on input "text" at bounding box center [560, 140] width 256 height 30
paste input "UBLSF"
click at [578, 125] on input "UBLSF" at bounding box center [560, 140] width 256 height 30
type input "UBLSF"
click at [491, 186] on button "Save" at bounding box center [471, 194] width 79 height 25
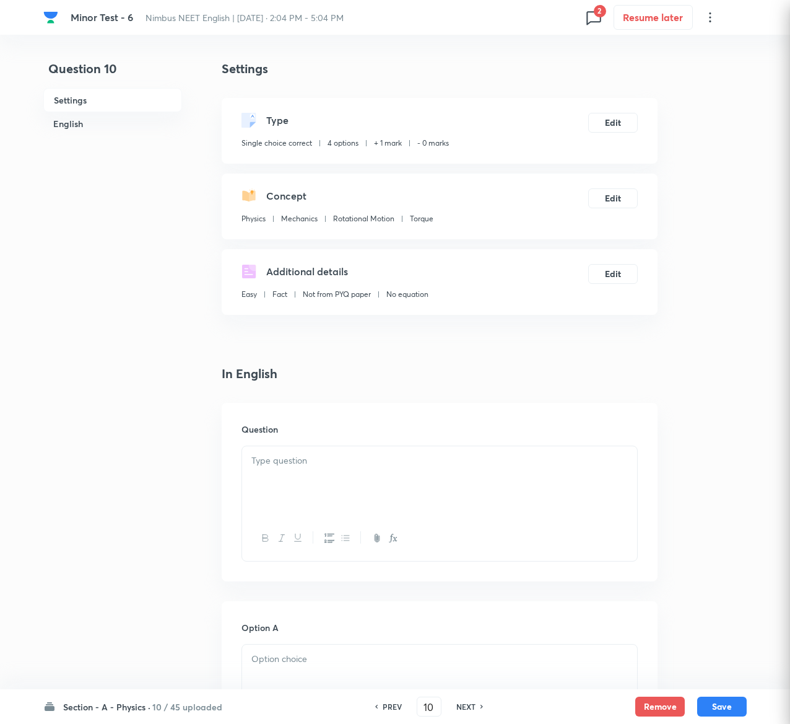
checkbox input "true"
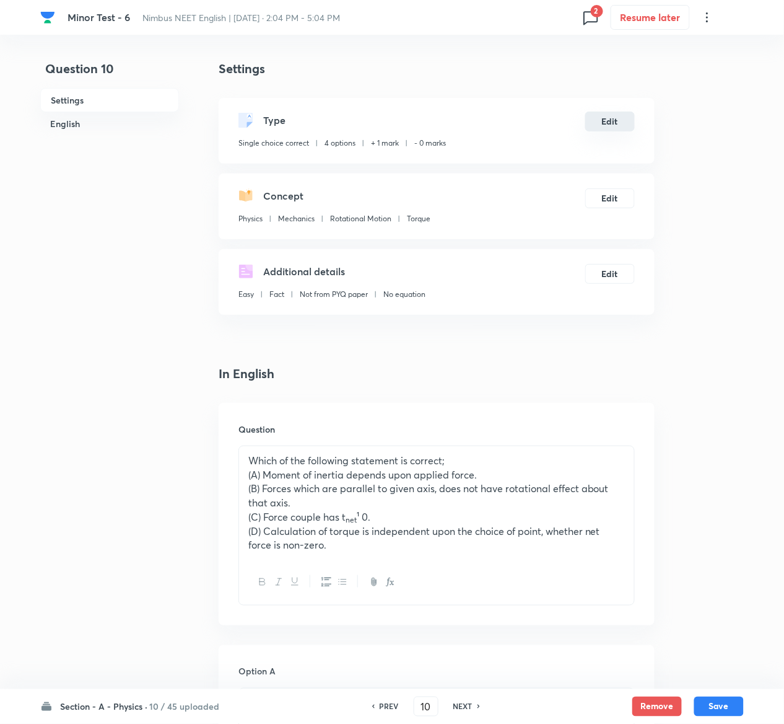
click at [622, 112] on button "Edit" at bounding box center [610, 122] width 50 height 20
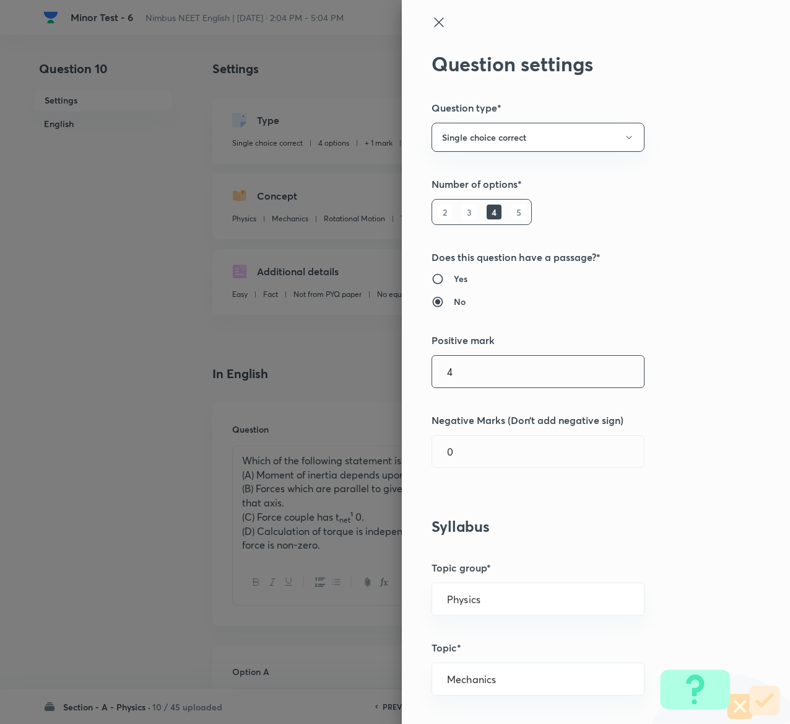
type input "4"
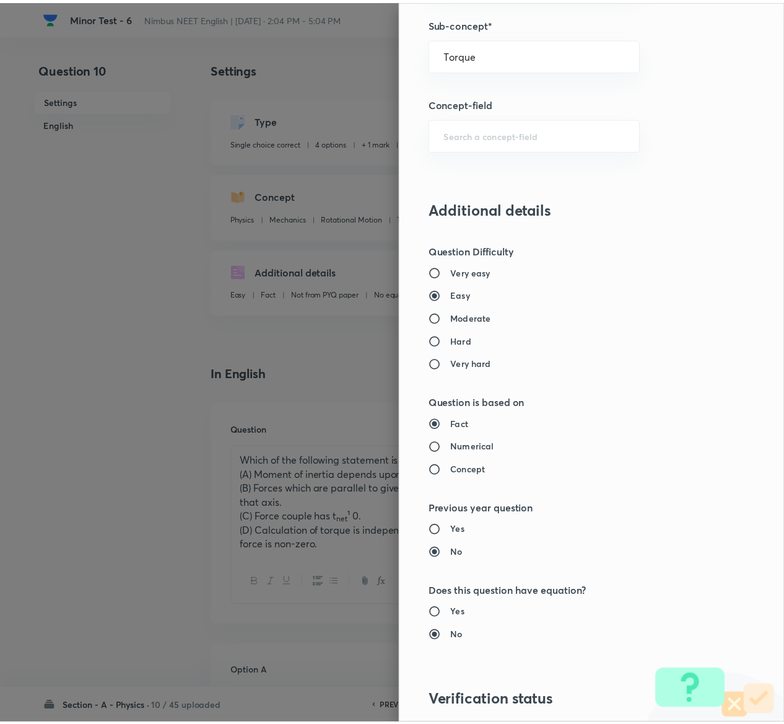
scroll to position [968, 0]
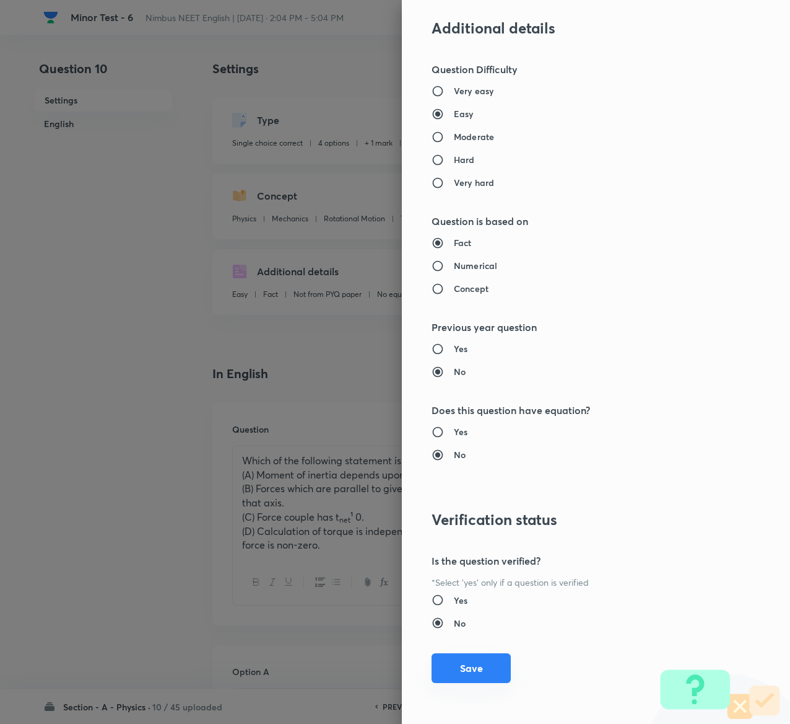
type input "1"
click at [449, 659] on button "Save" at bounding box center [471, 668] width 79 height 30
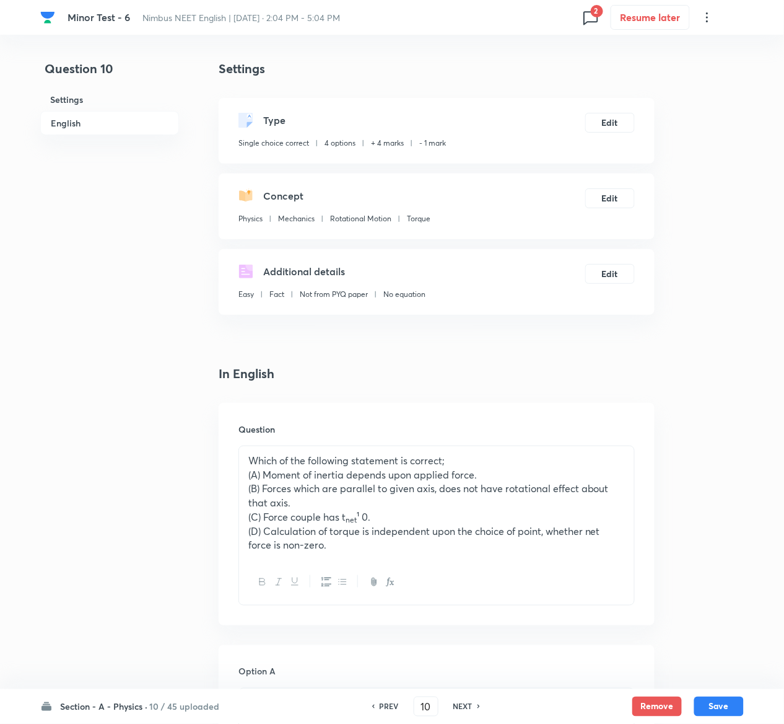
scroll to position [1002, 0]
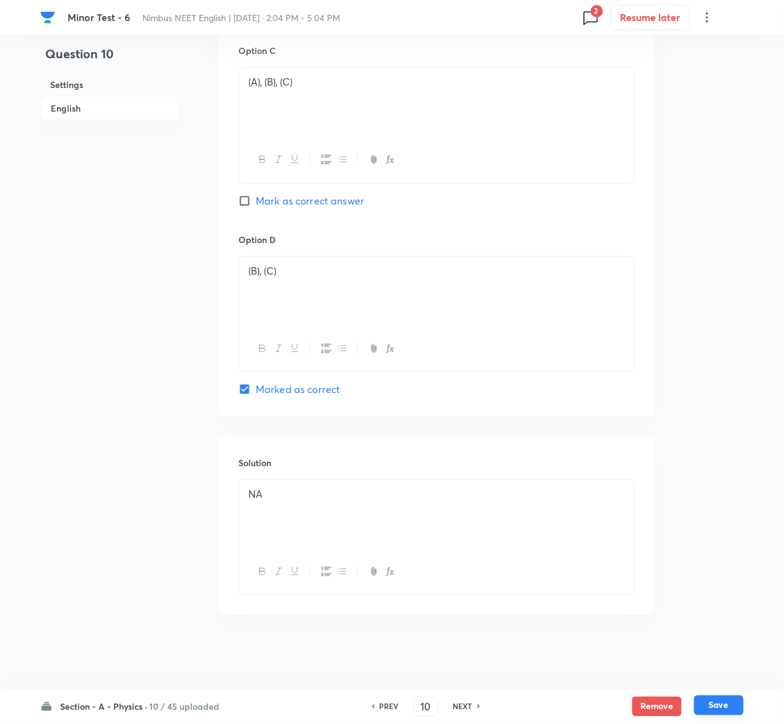
click at [729, 706] on button "Save" at bounding box center [719, 705] width 50 height 20
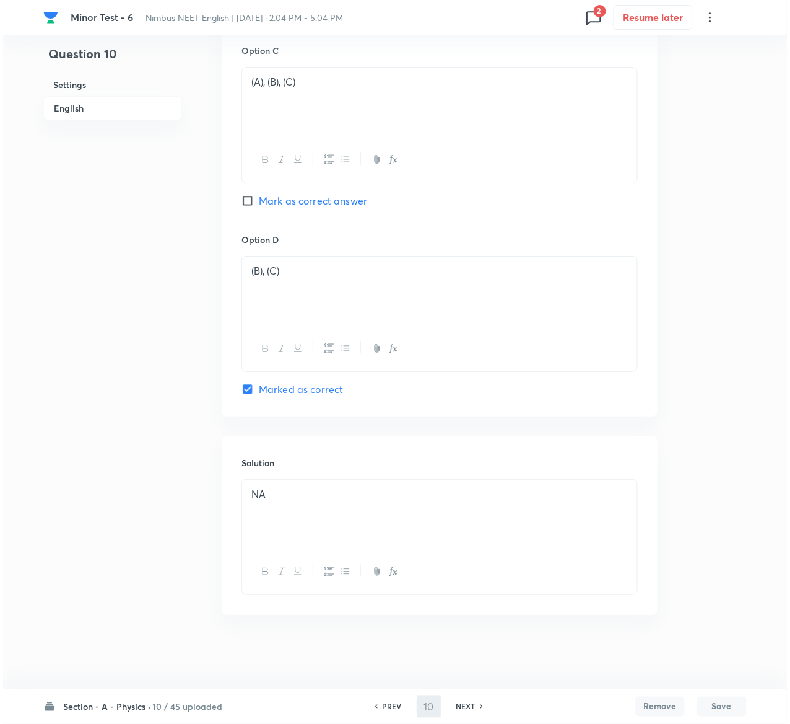
scroll to position [0, 0]
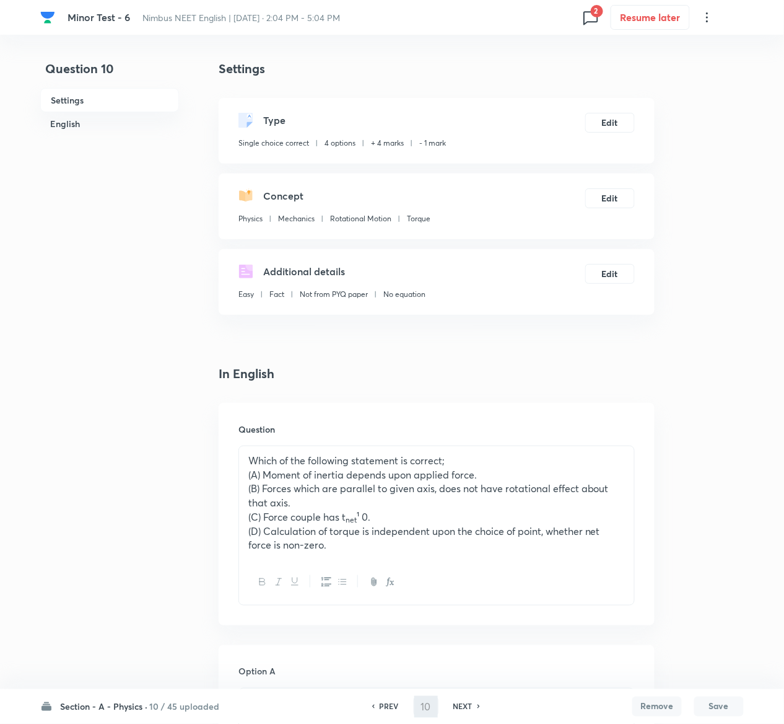
type input "11"
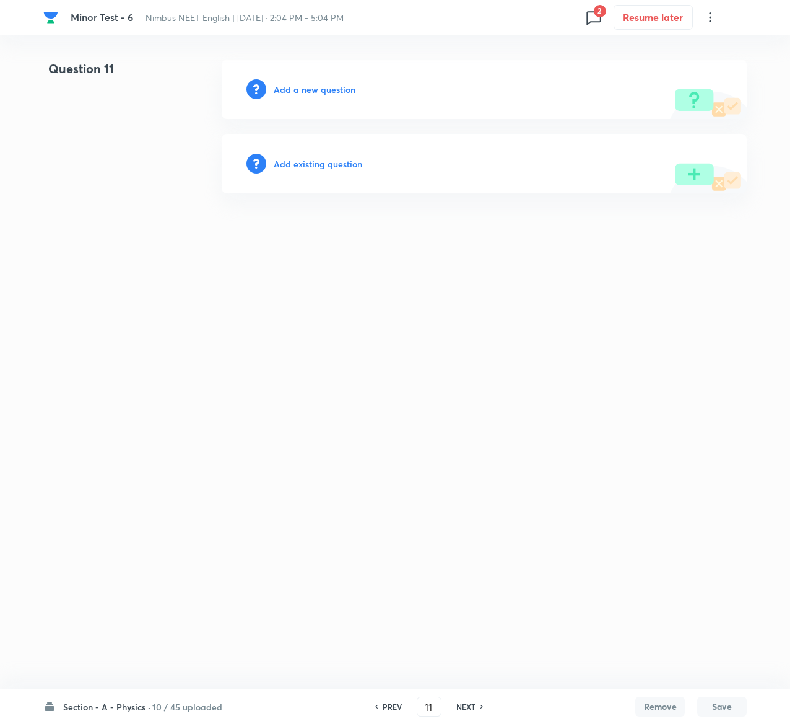
click at [325, 161] on h6 "Add existing question" at bounding box center [318, 163] width 89 height 13
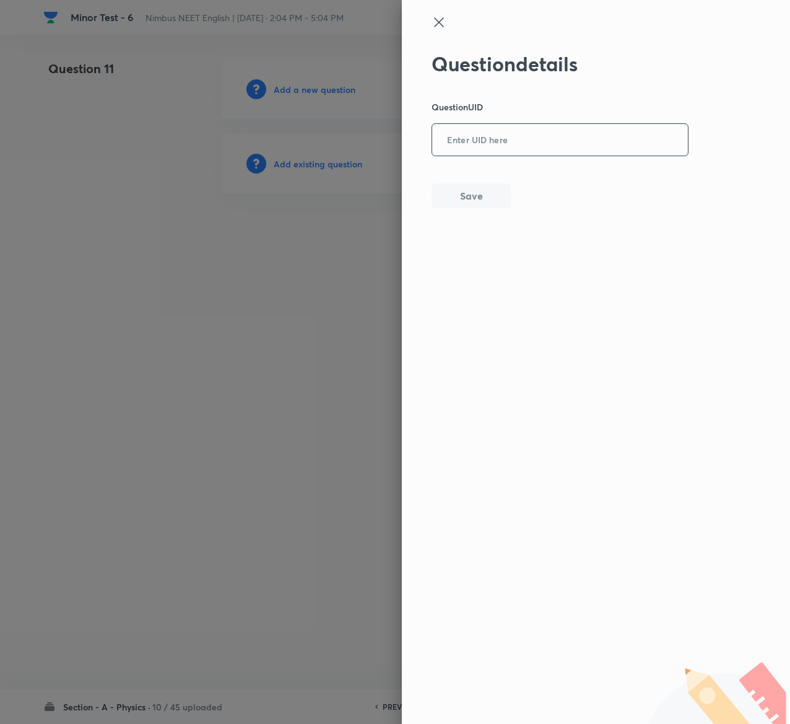
click at [563, 133] on input "text" at bounding box center [560, 140] width 256 height 30
paste input "YIERY"
type input "YIERY"
click at [491, 188] on button "Save" at bounding box center [471, 194] width 79 height 25
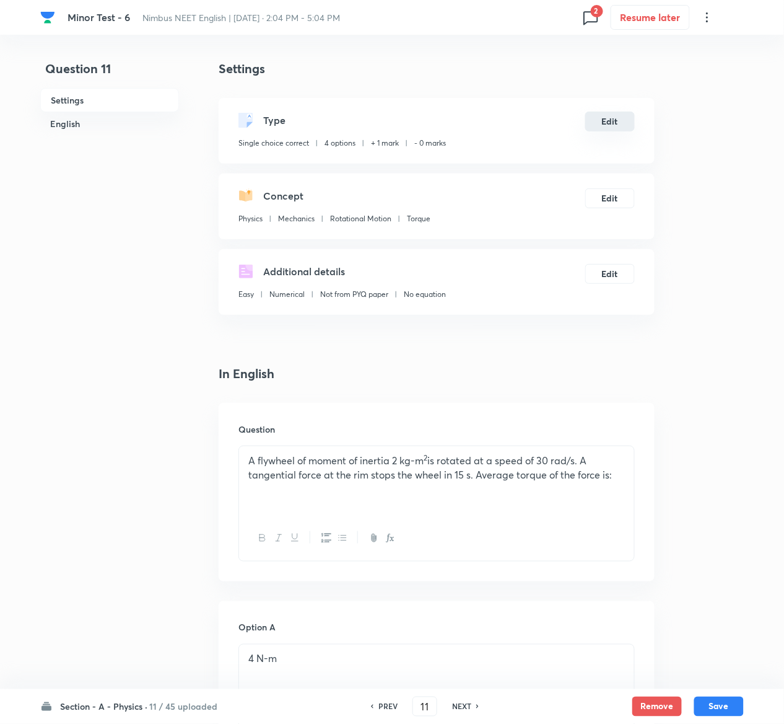
click at [619, 120] on button "Edit" at bounding box center [610, 122] width 50 height 20
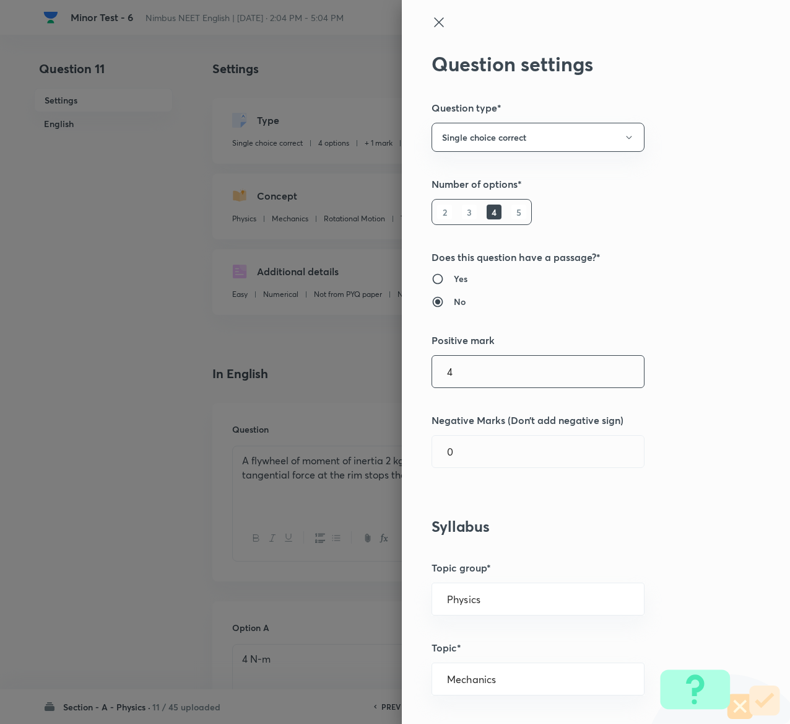
type input "4"
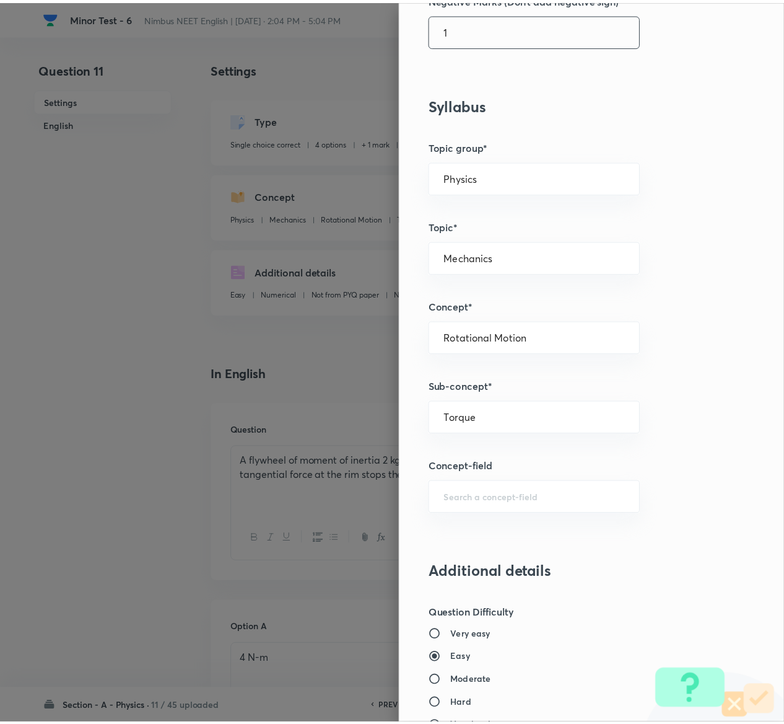
scroll to position [968, 0]
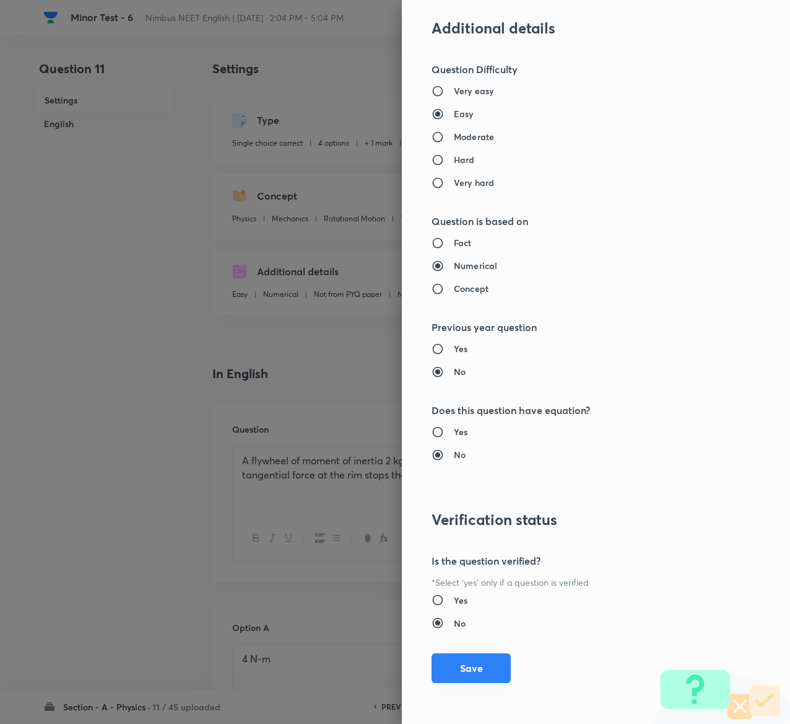
type input "1"
click at [466, 671] on button "Save" at bounding box center [471, 668] width 79 height 30
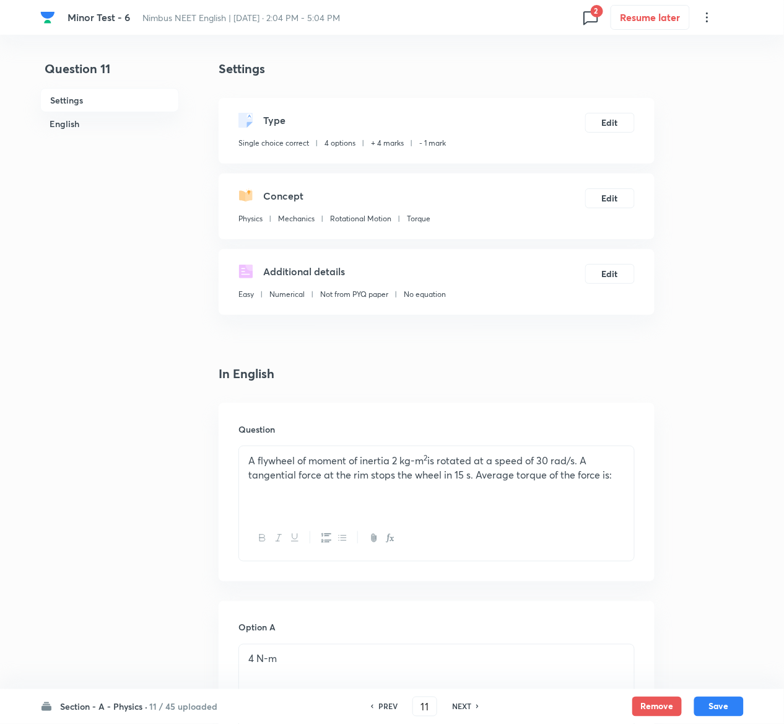
scroll to position [972, 0]
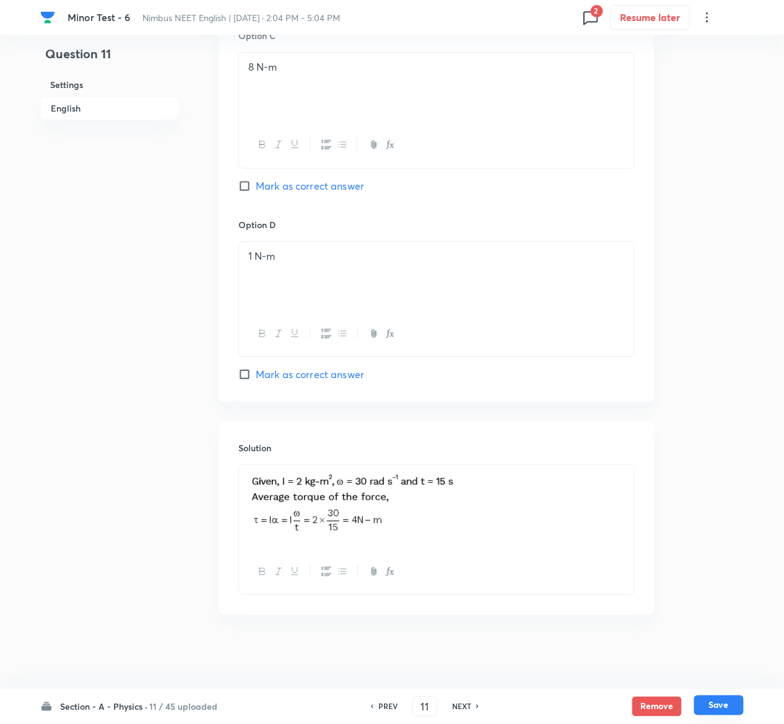
click at [729, 703] on button "Save" at bounding box center [719, 705] width 50 height 20
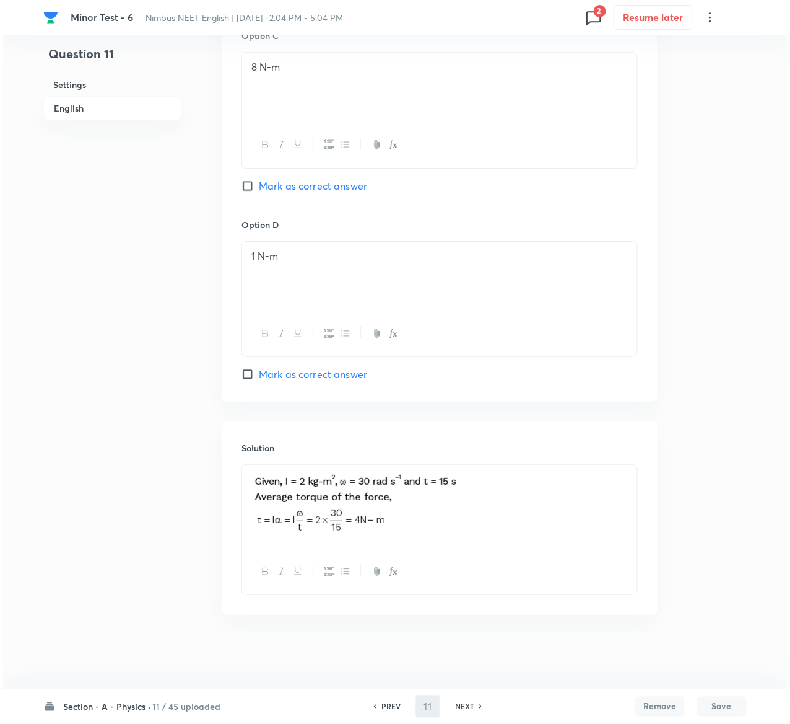
scroll to position [0, 0]
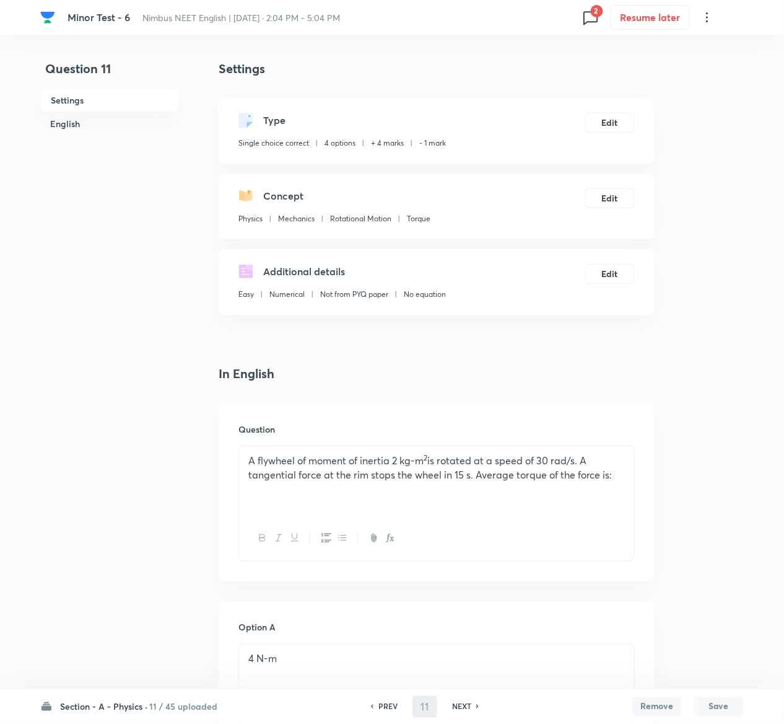
type input "12"
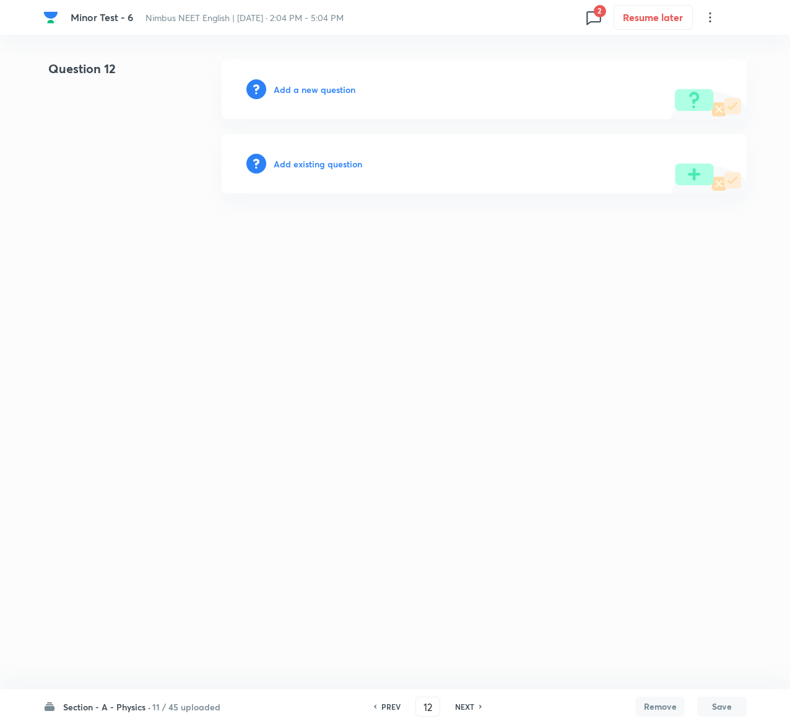
click at [310, 161] on h6 "Add existing question" at bounding box center [318, 163] width 89 height 13
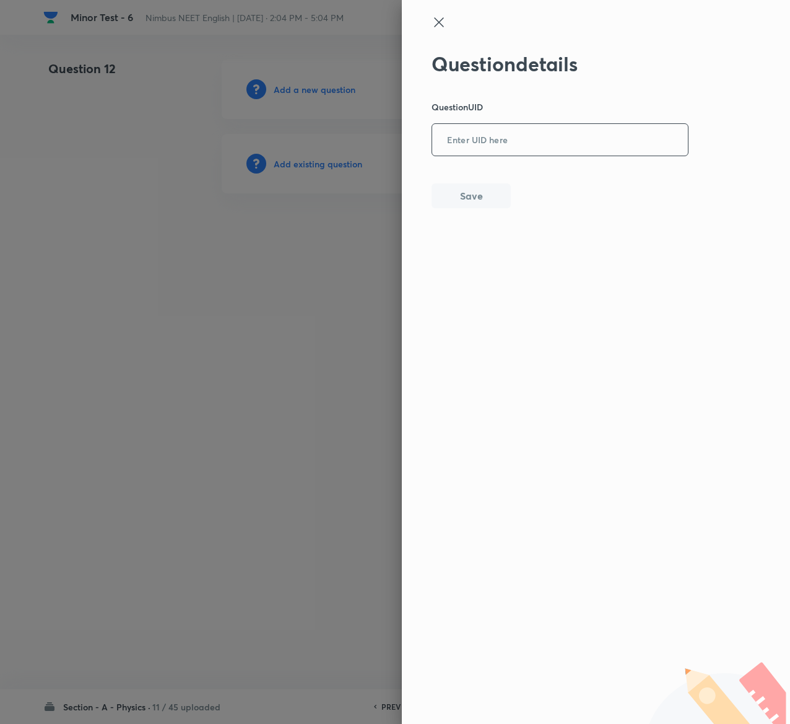
click at [474, 126] on input "text" at bounding box center [560, 140] width 256 height 30
paste input "W3KQ6"
type input "W3KQ6"
click at [476, 197] on button "Save" at bounding box center [471, 194] width 79 height 25
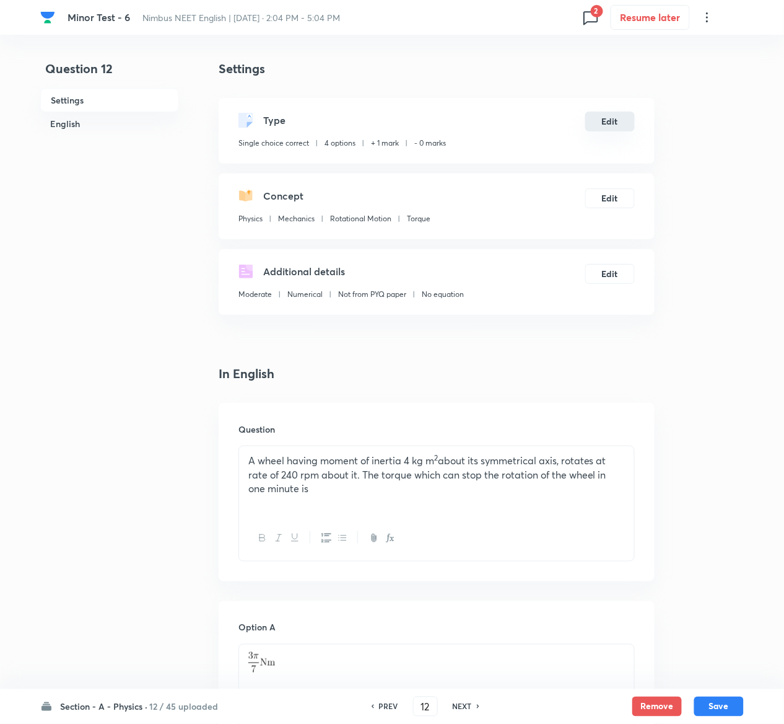
click at [623, 126] on button "Edit" at bounding box center [610, 122] width 50 height 20
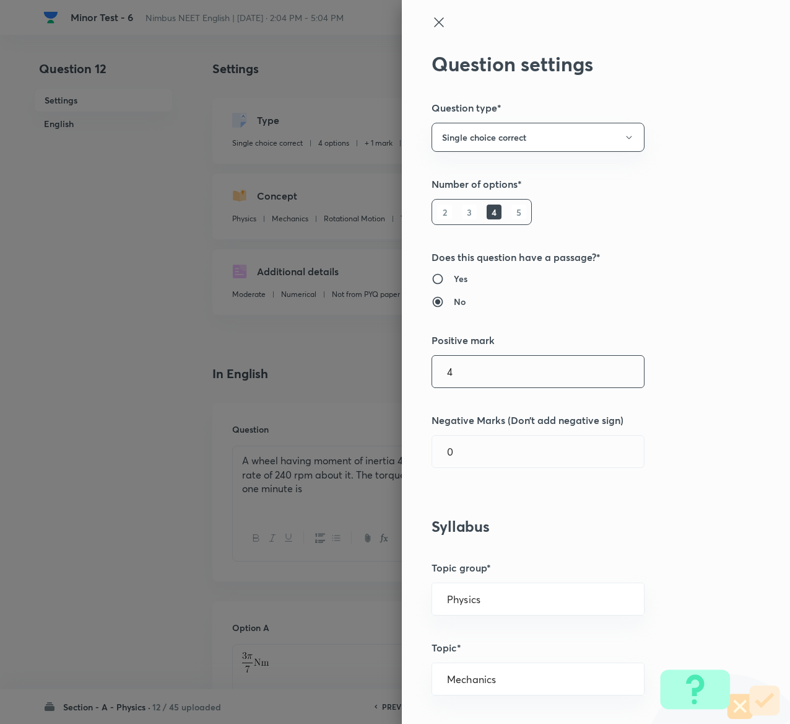
type input "4"
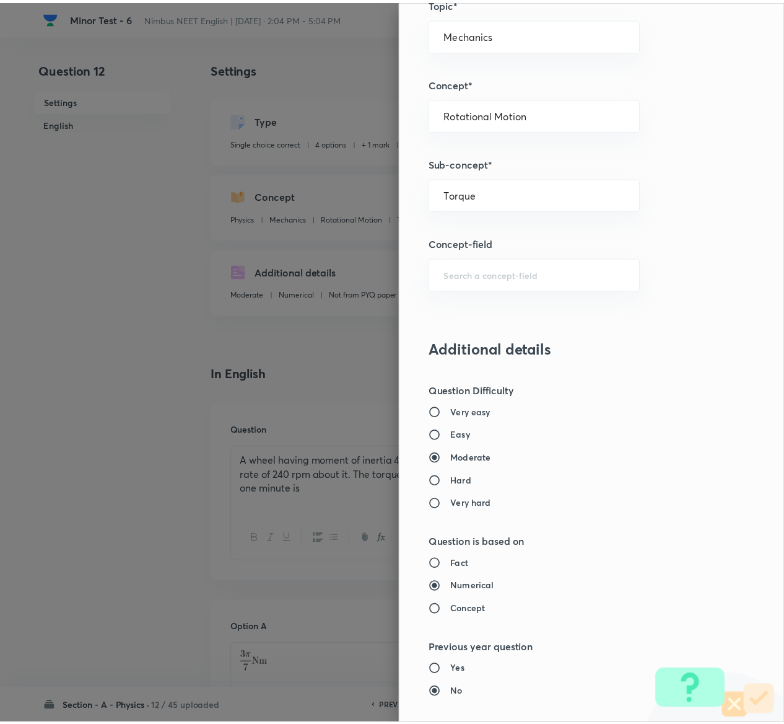
scroll to position [968, 0]
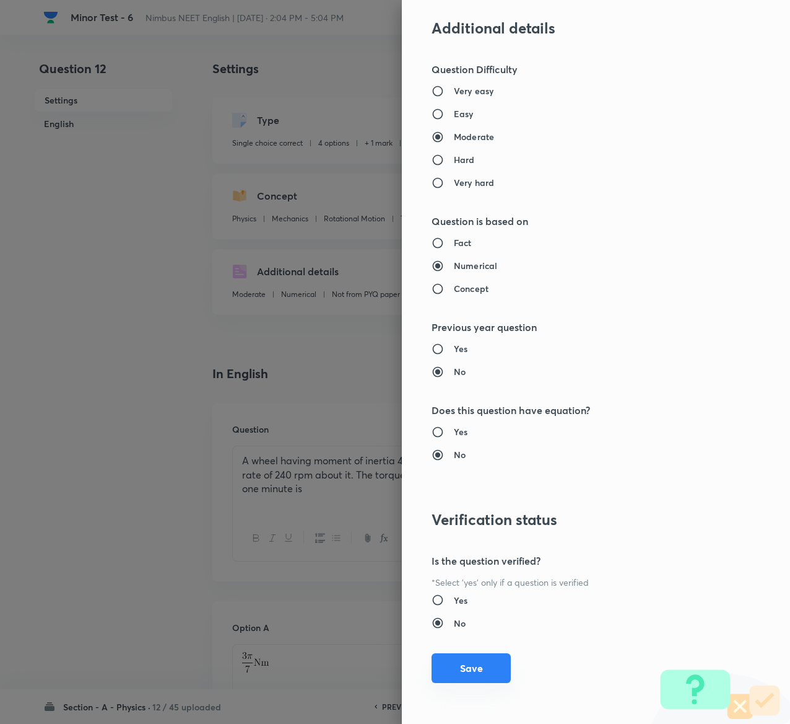
type input "1"
click at [468, 663] on button "Save" at bounding box center [471, 668] width 79 height 30
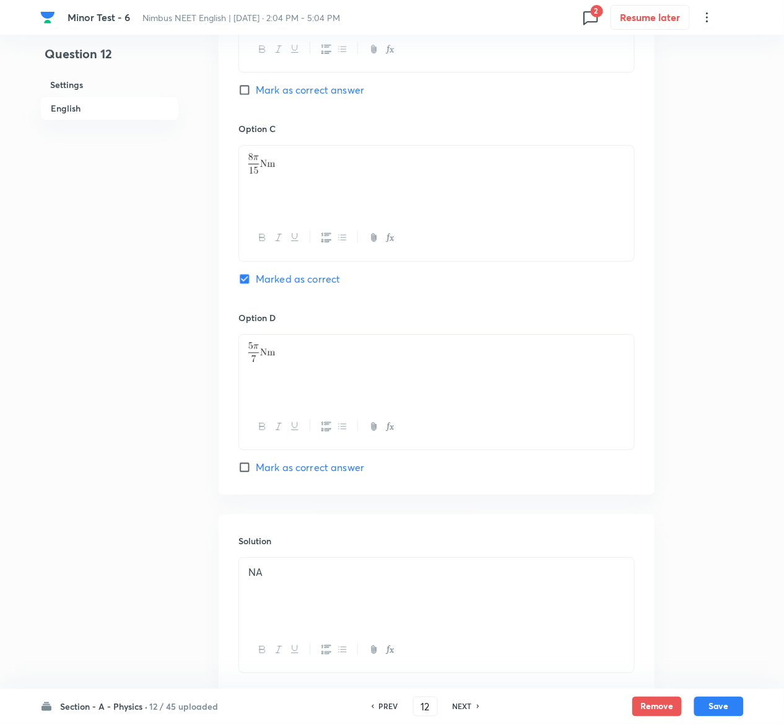
scroll to position [958, 0]
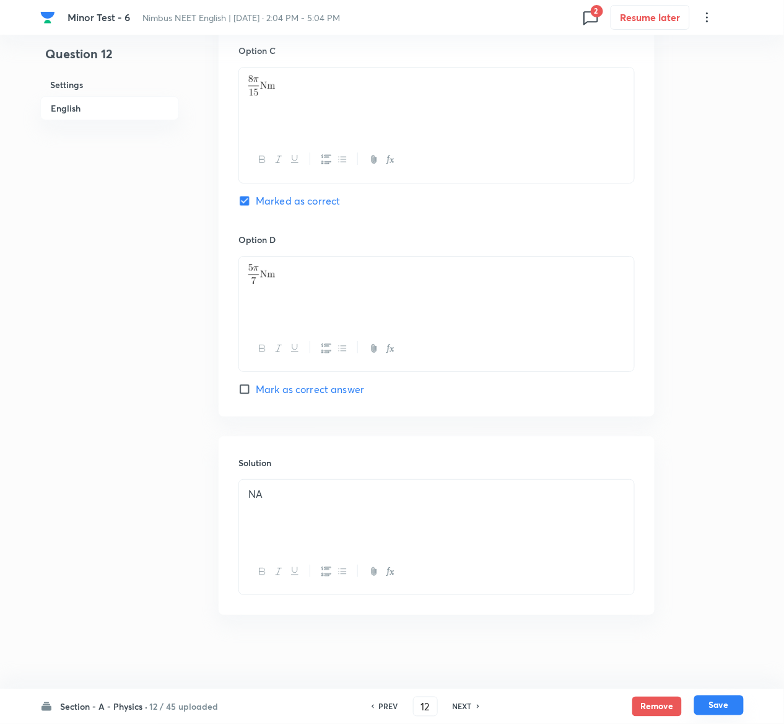
click at [730, 704] on button "Save" at bounding box center [719, 705] width 50 height 20
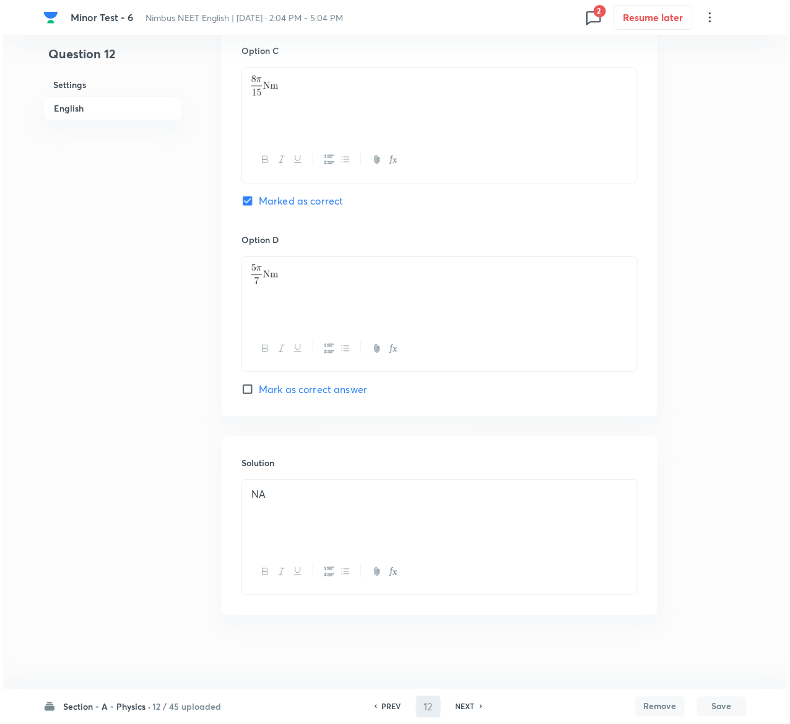
scroll to position [0, 0]
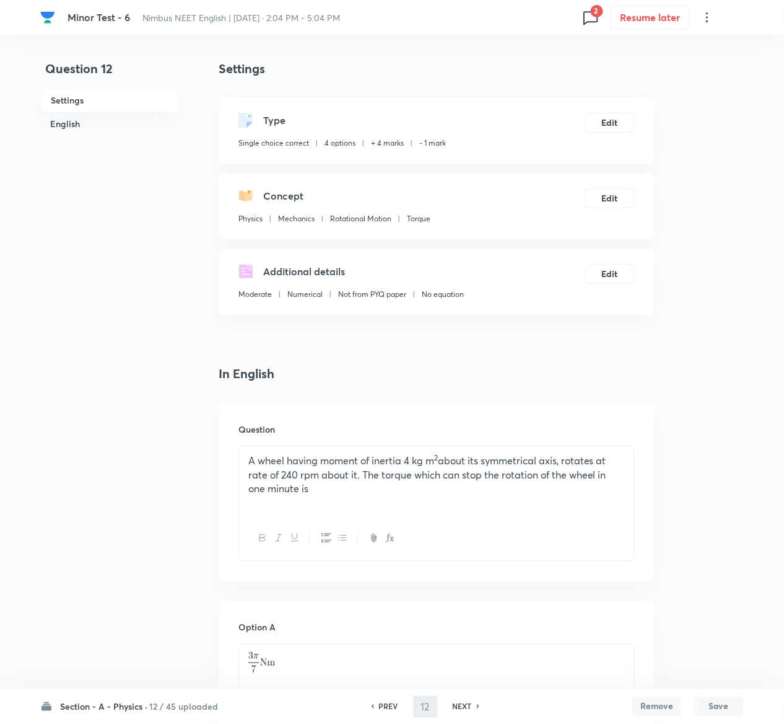
type input "13"
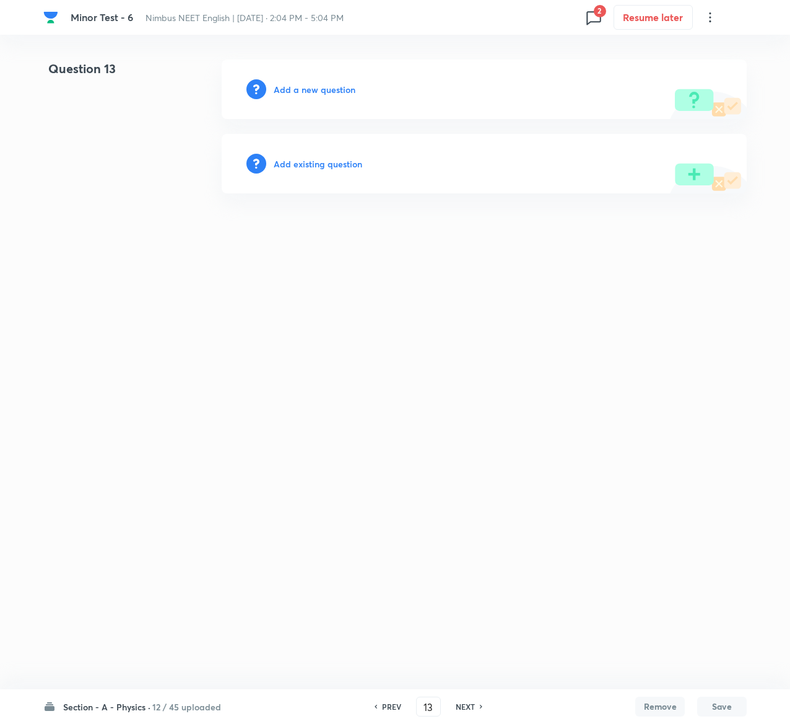
click at [330, 160] on h6 "Add existing question" at bounding box center [318, 163] width 89 height 13
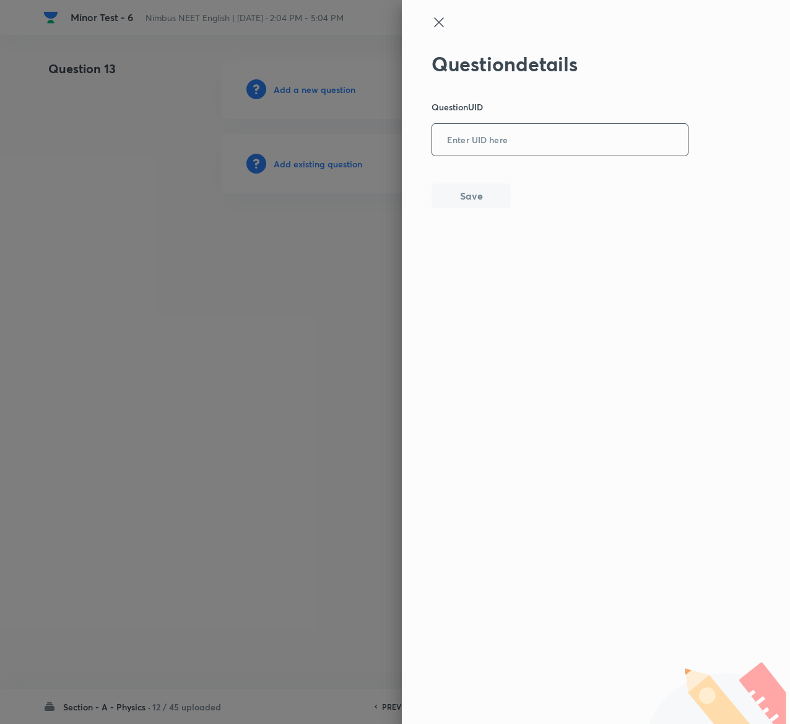
click at [519, 149] on input "text" at bounding box center [560, 140] width 256 height 30
paste input "9LIR4"
type input "9LIR4"
click at [479, 190] on button "Save" at bounding box center [471, 194] width 79 height 25
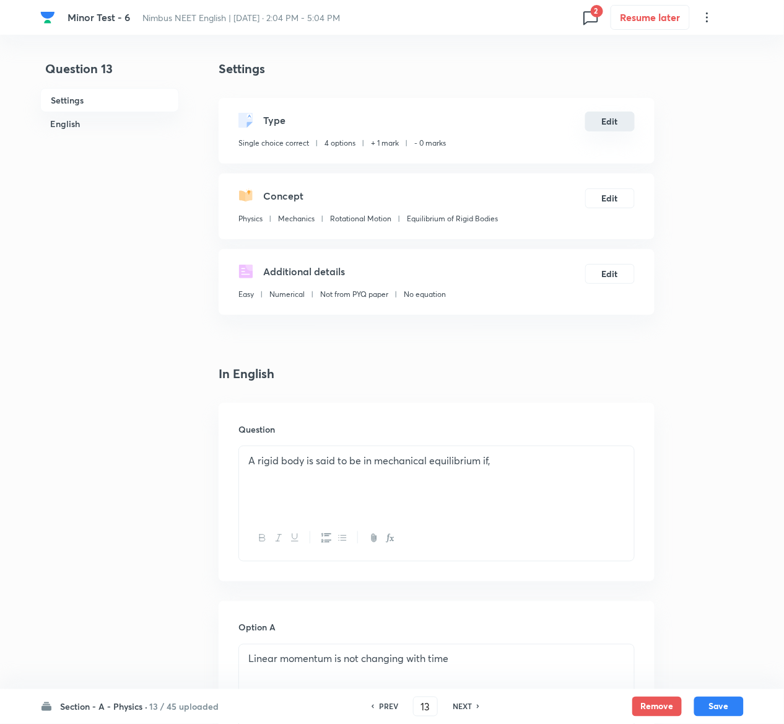
click at [618, 126] on button "Edit" at bounding box center [610, 122] width 50 height 20
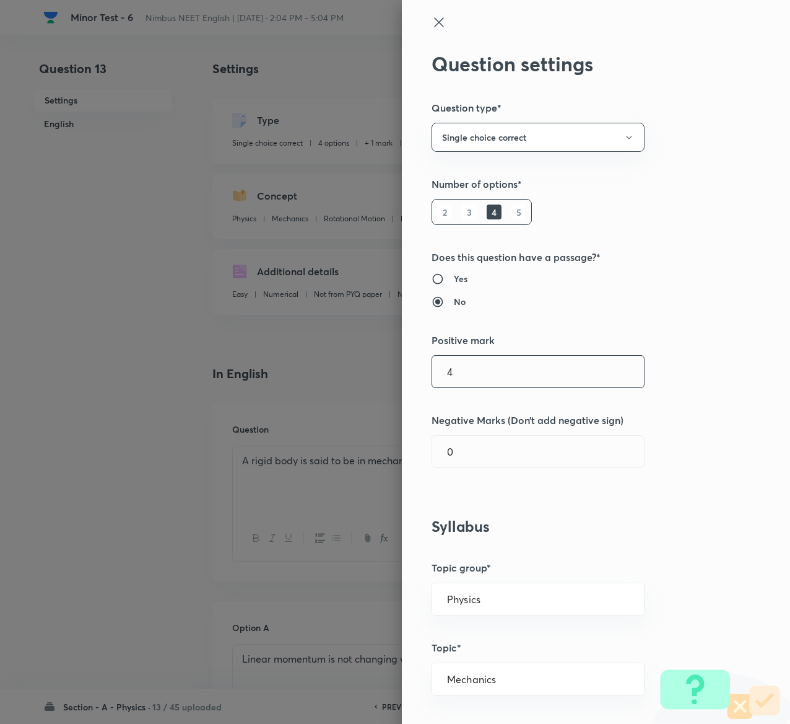
type input "4"
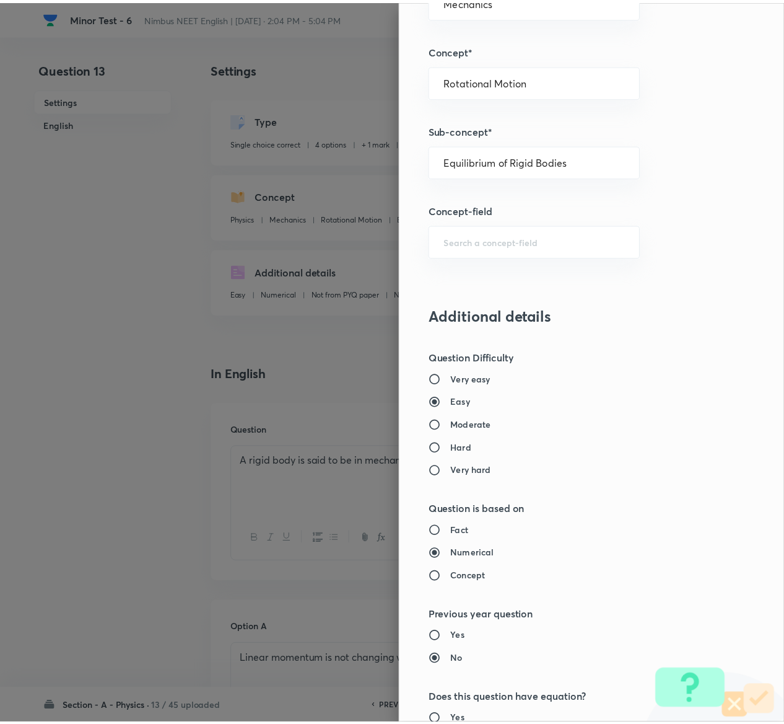
scroll to position [968, 0]
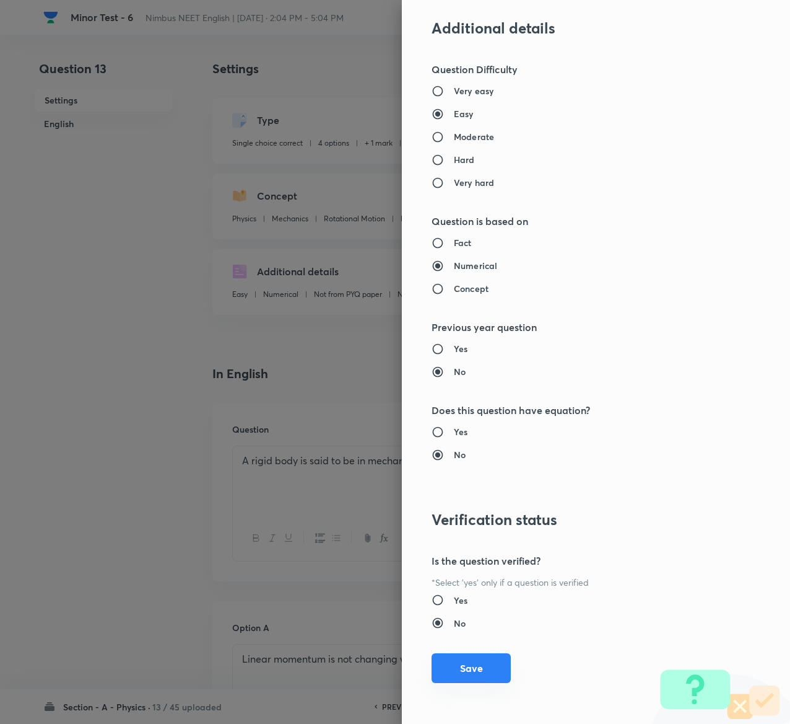
type input "1"
click at [452, 664] on button "Save" at bounding box center [471, 668] width 79 height 30
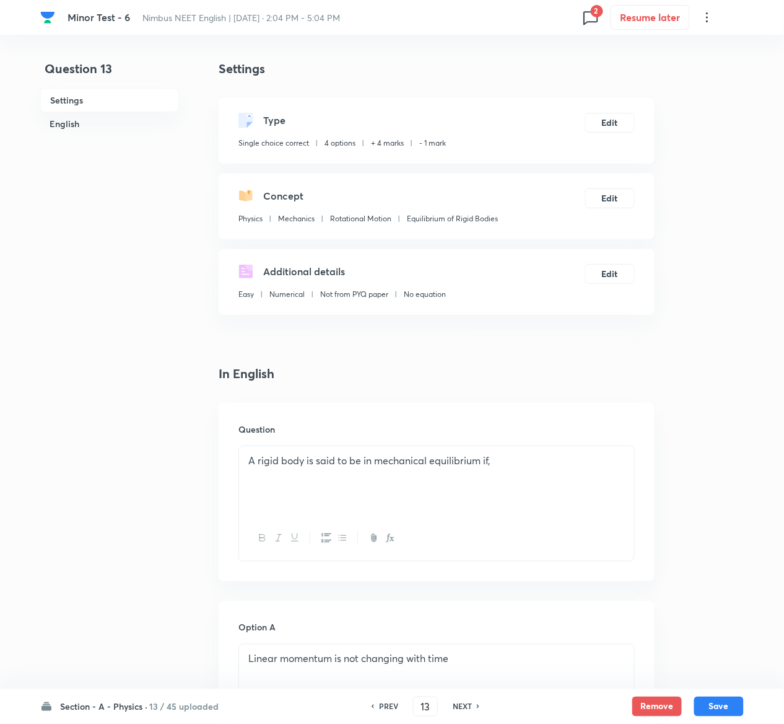
scroll to position [958, 0]
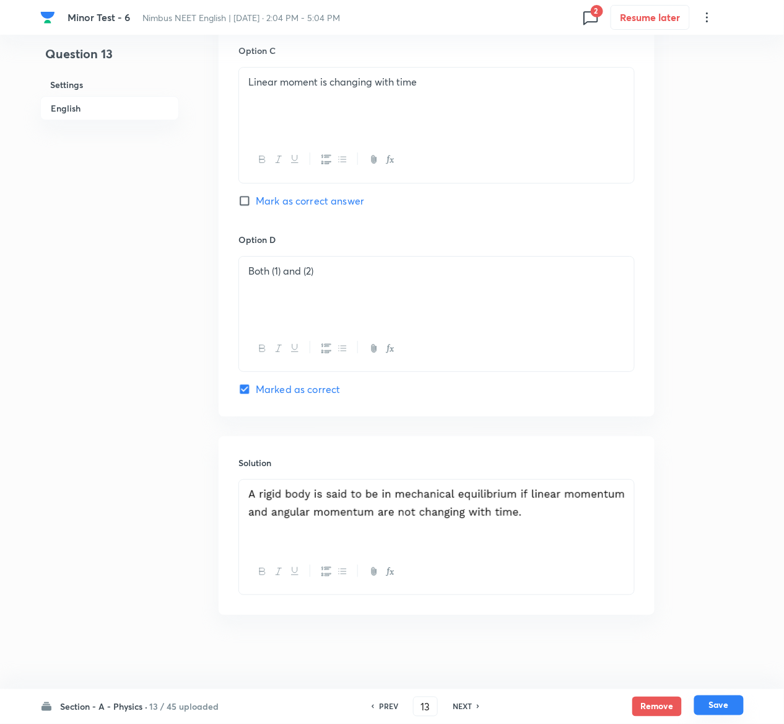
click at [716, 703] on button "Save" at bounding box center [719, 705] width 50 height 20
type input "14"
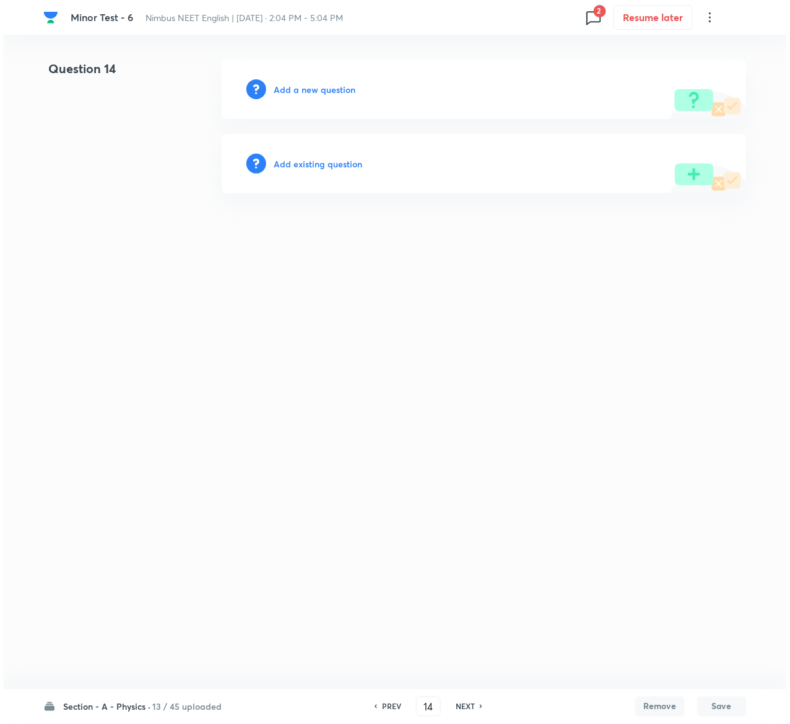
scroll to position [0, 0]
click at [323, 158] on h6 "Add existing question" at bounding box center [318, 163] width 89 height 13
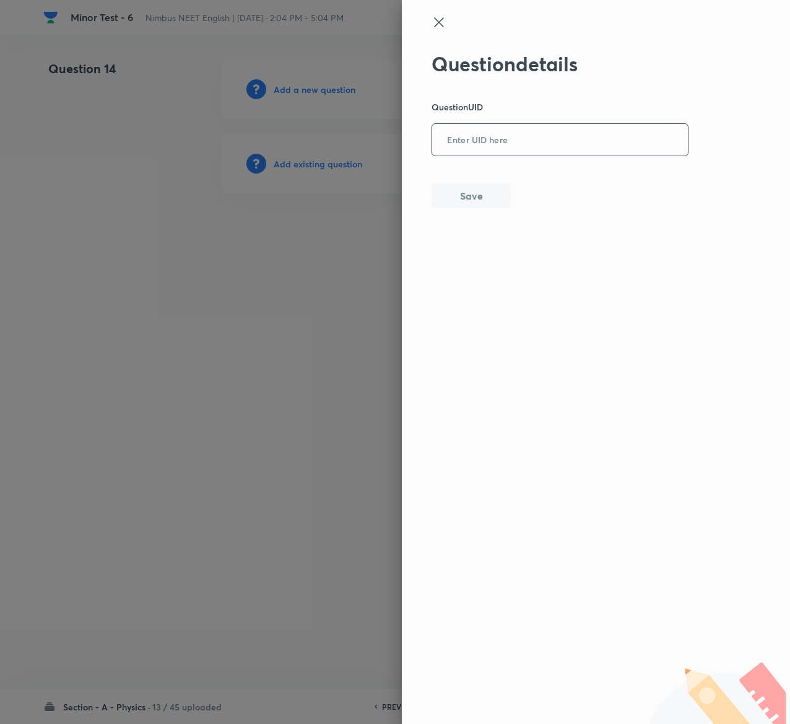
click at [543, 150] on input "text" at bounding box center [560, 140] width 256 height 30
paste input "4R0DF"
type input "4R0DF"
click at [479, 193] on button "Save" at bounding box center [471, 194] width 79 height 25
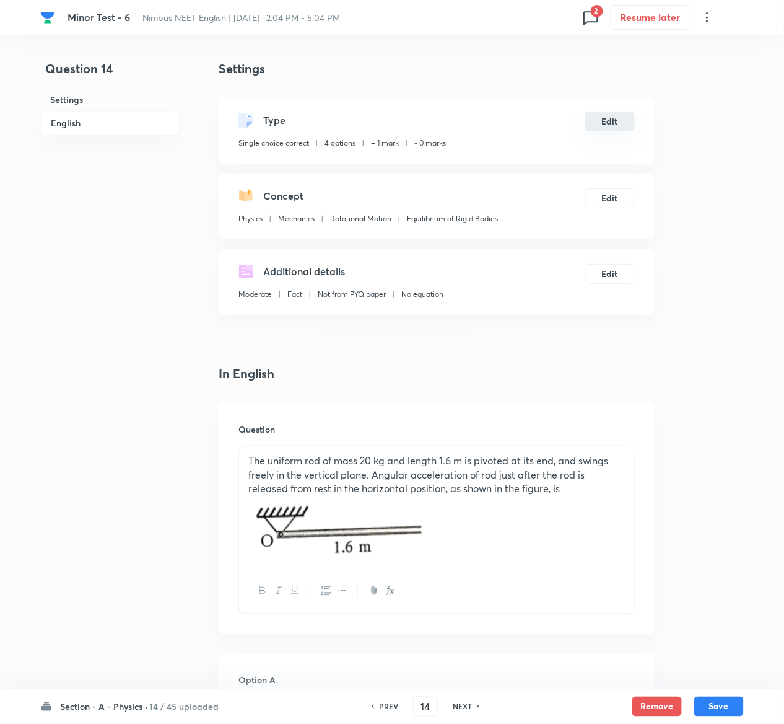
click at [625, 120] on button "Edit" at bounding box center [610, 122] width 50 height 20
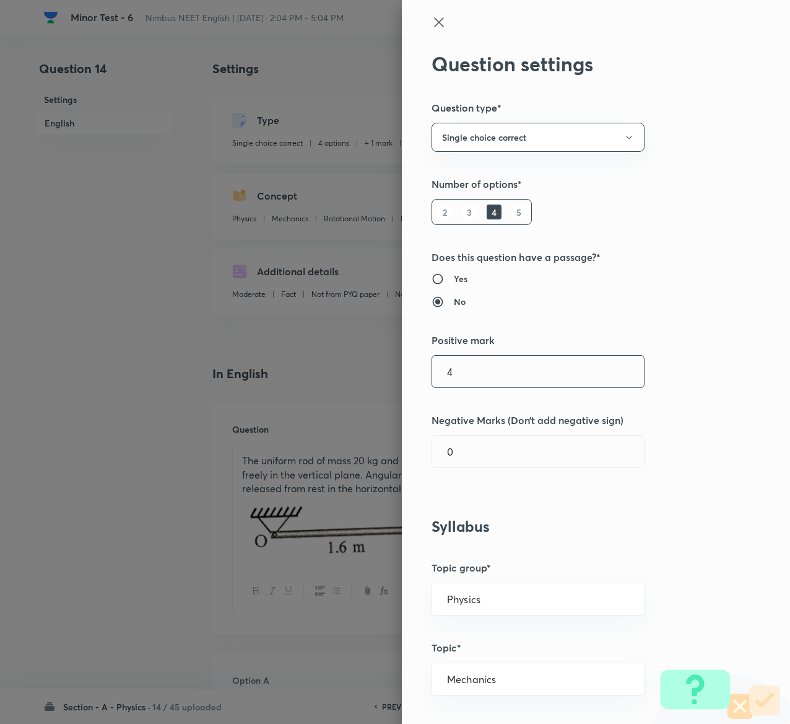
type input "4"
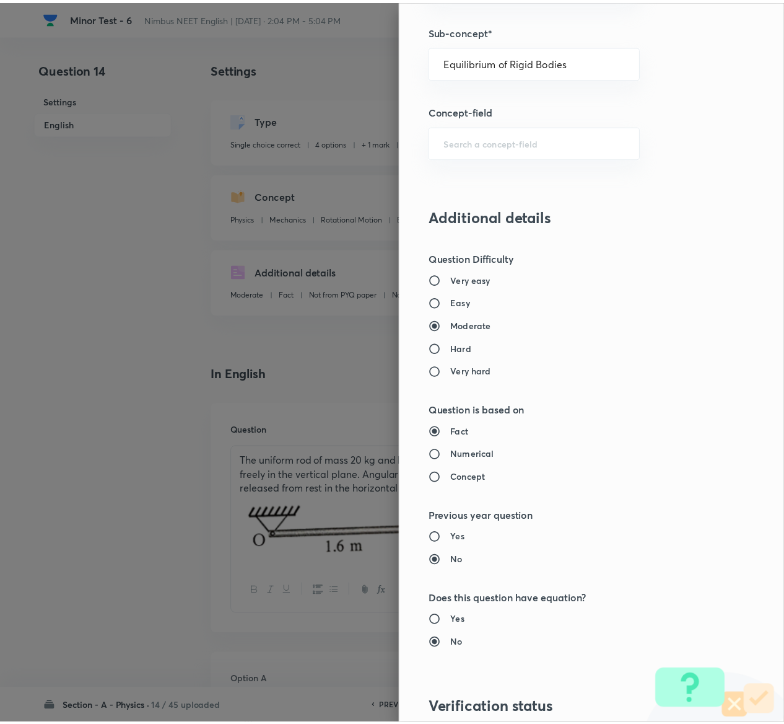
scroll to position [968, 0]
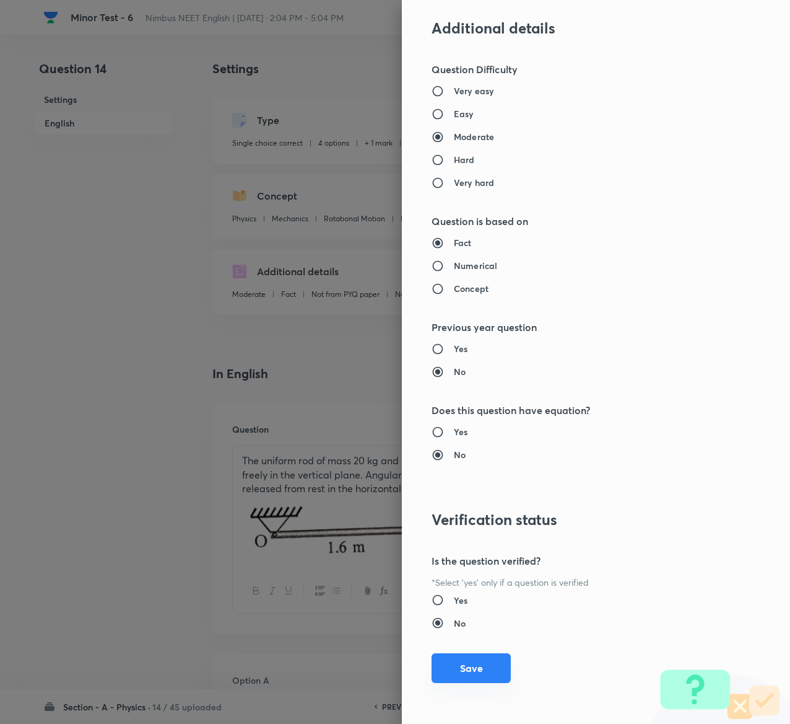
type input "1"
click at [452, 668] on button "Save" at bounding box center [471, 668] width 79 height 30
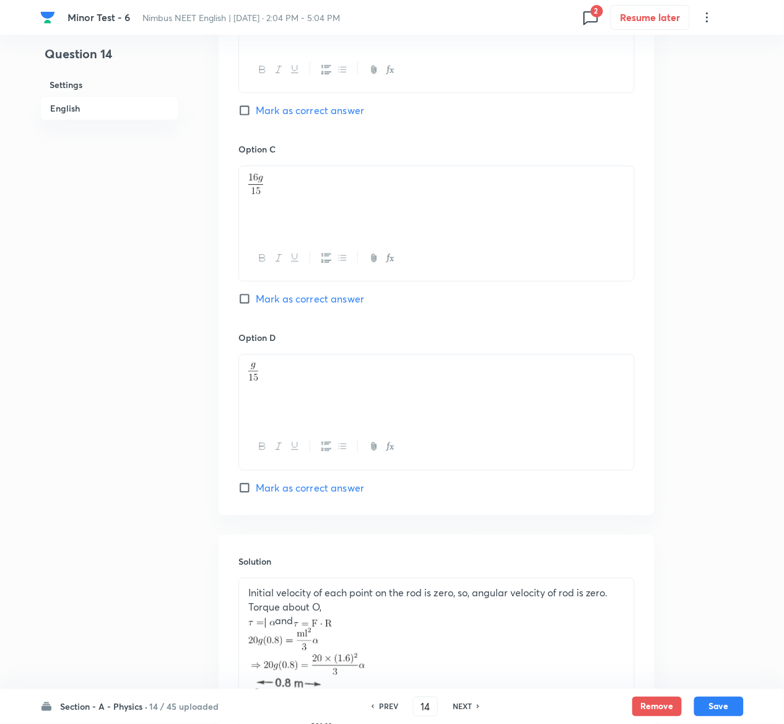
scroll to position [1152, 0]
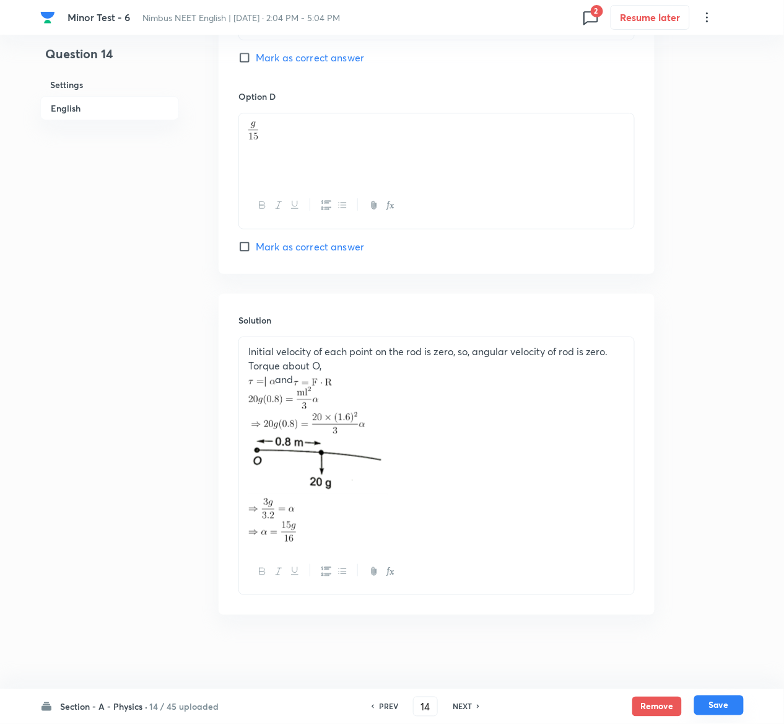
click at [727, 696] on button "Save" at bounding box center [719, 705] width 50 height 20
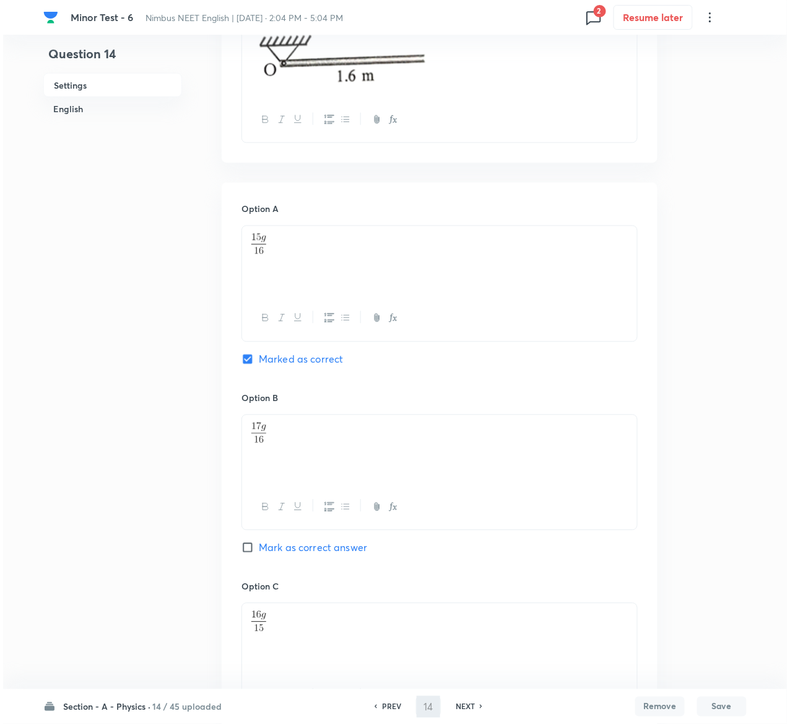
scroll to position [0, 0]
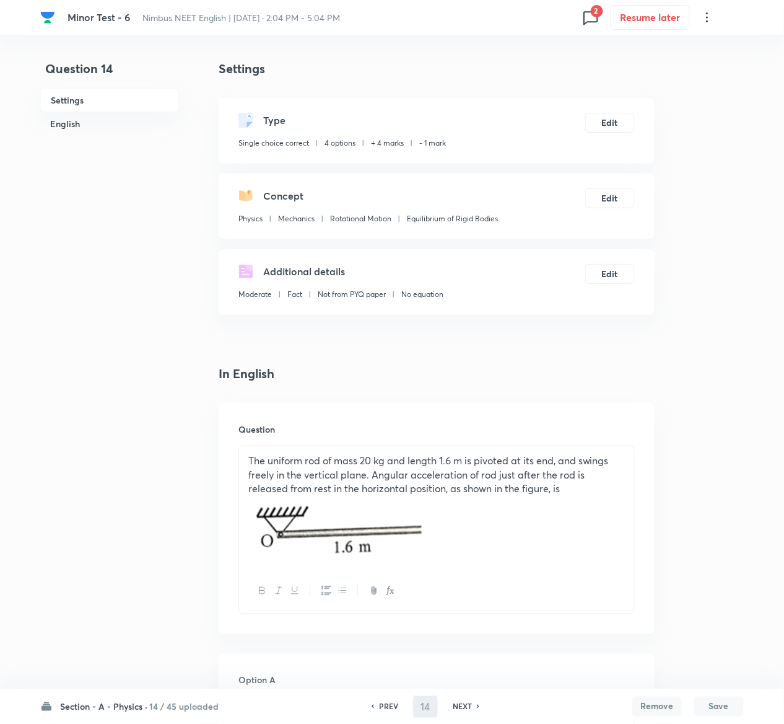
type input "15"
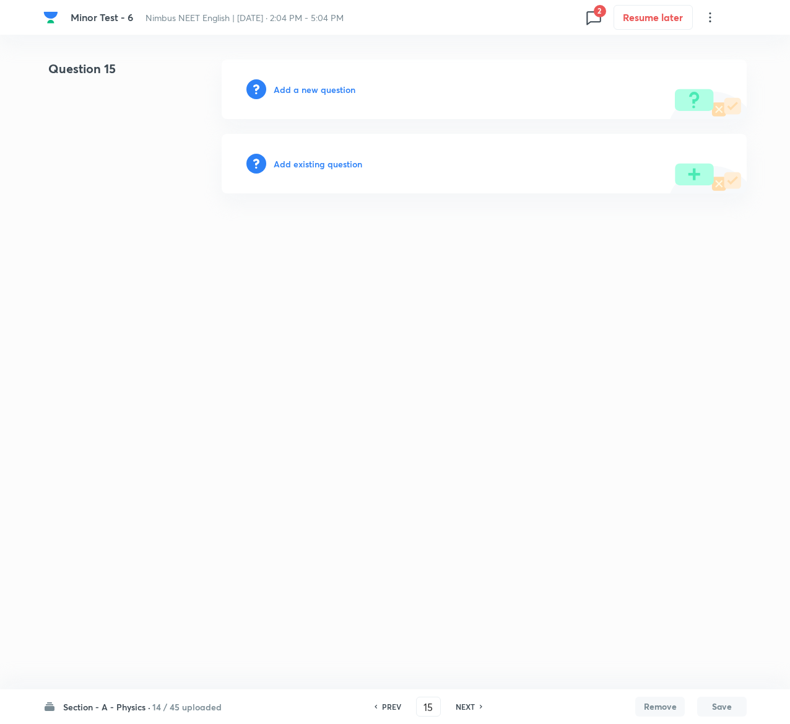
click at [335, 160] on h6 "Add existing question" at bounding box center [318, 163] width 89 height 13
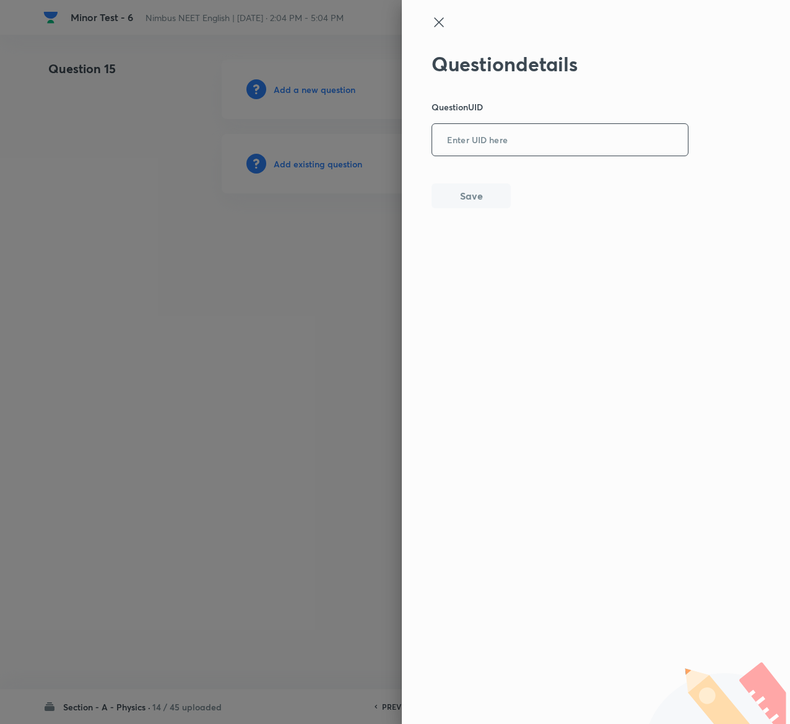
click at [521, 134] on input "text" at bounding box center [560, 140] width 256 height 30
paste input "53SOX"
type input "53SOX"
click at [501, 197] on button "Save" at bounding box center [471, 194] width 79 height 25
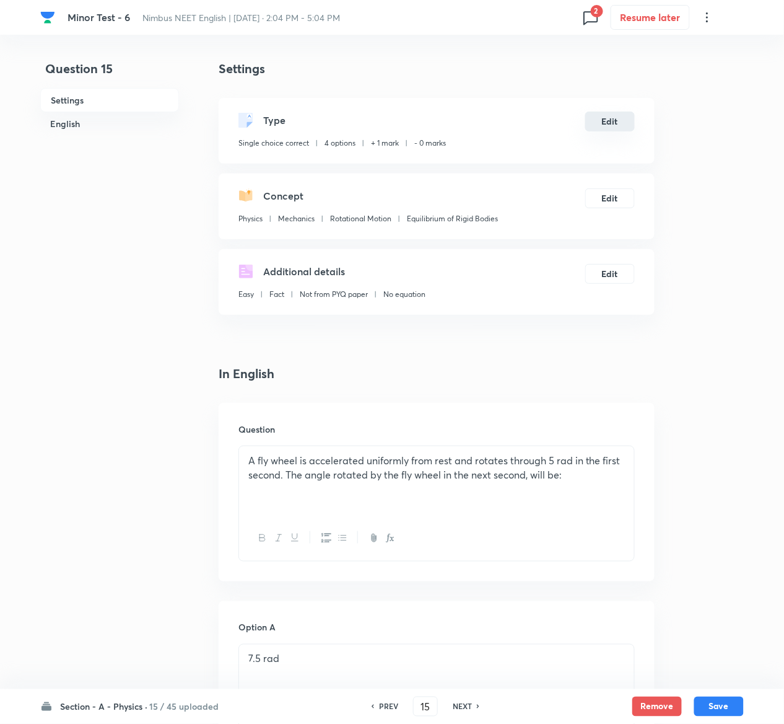
click at [611, 115] on button "Edit" at bounding box center [610, 122] width 50 height 20
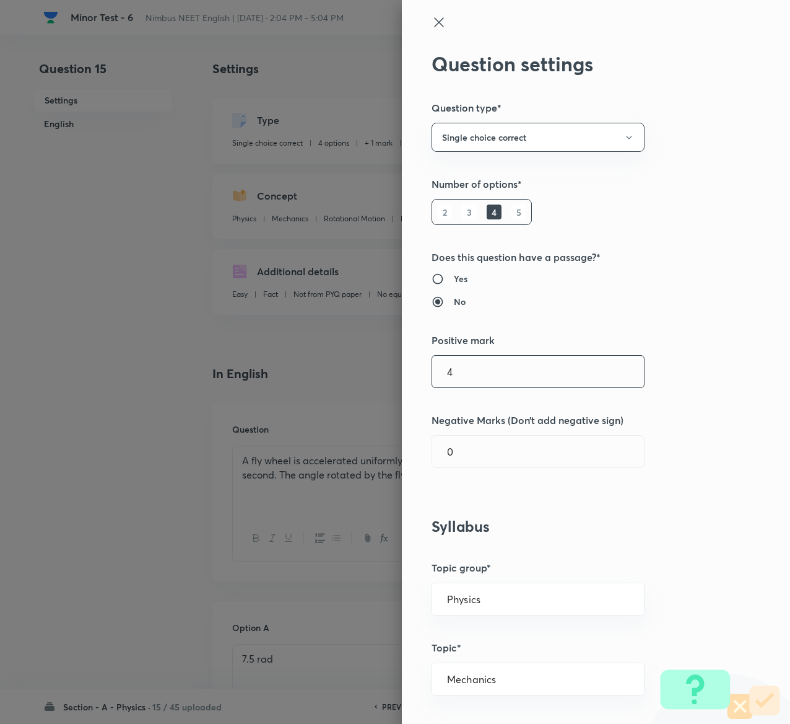
type input "4"
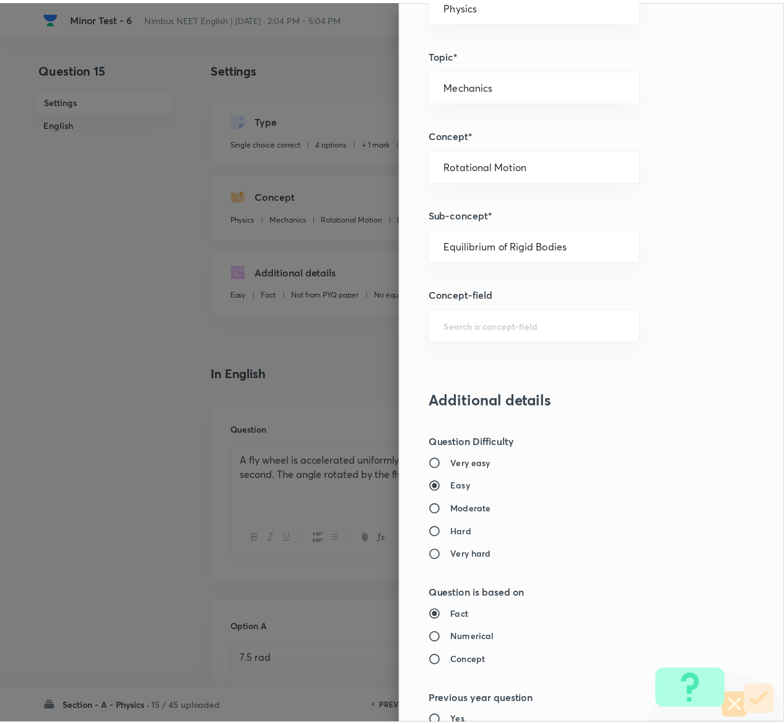
scroll to position [968, 0]
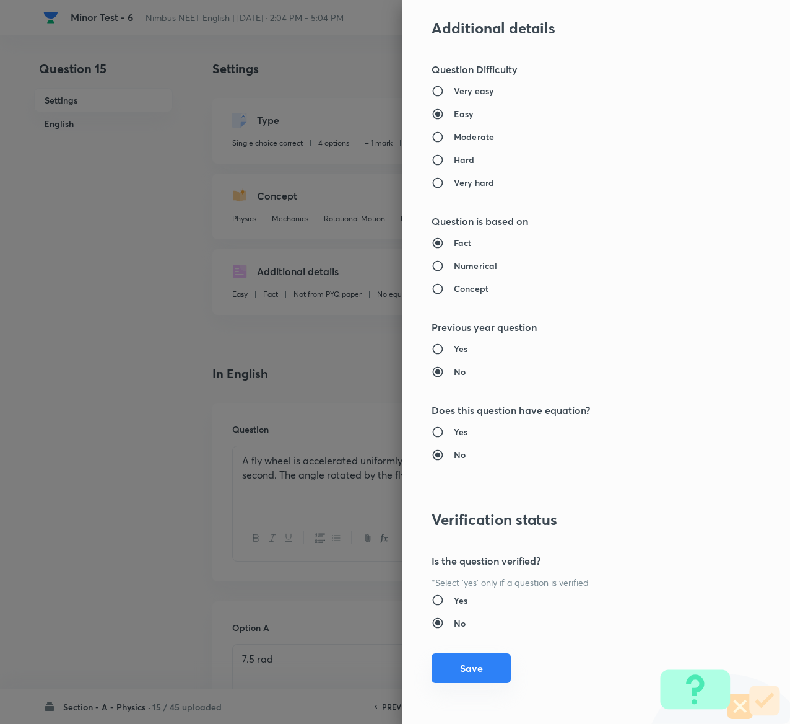
type input "1"
click at [464, 662] on button "Save" at bounding box center [471, 668] width 79 height 30
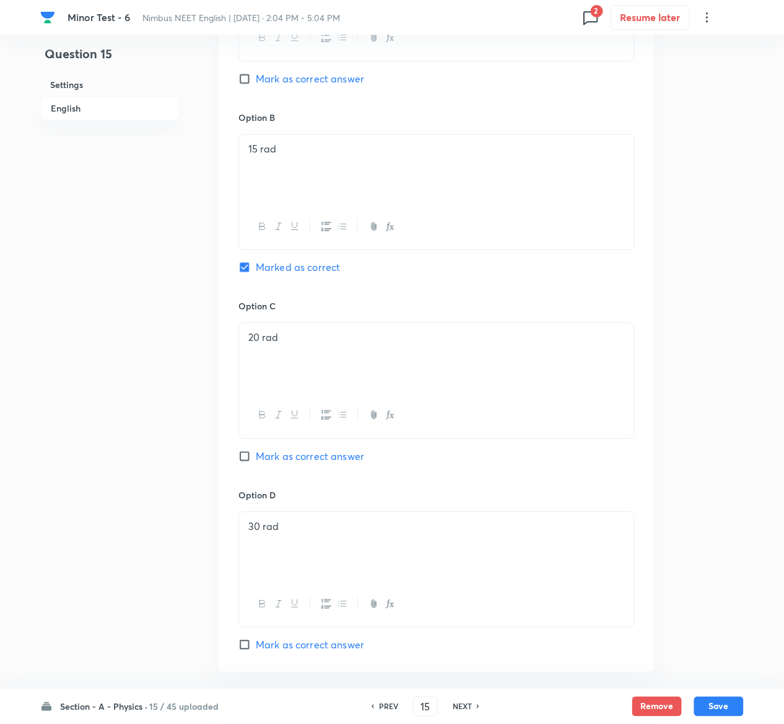
scroll to position [1012, 0]
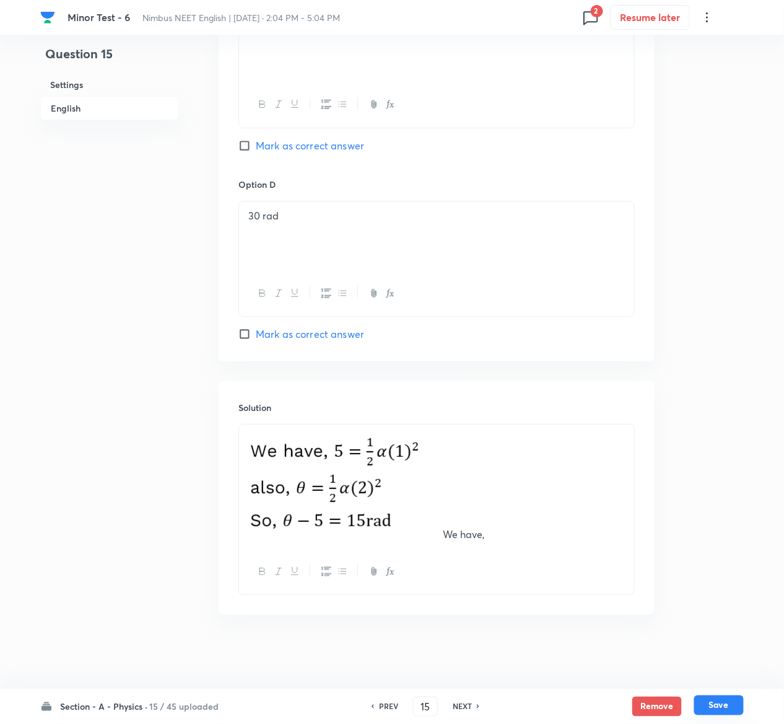
click at [727, 709] on button "Save" at bounding box center [719, 705] width 50 height 20
type input "16"
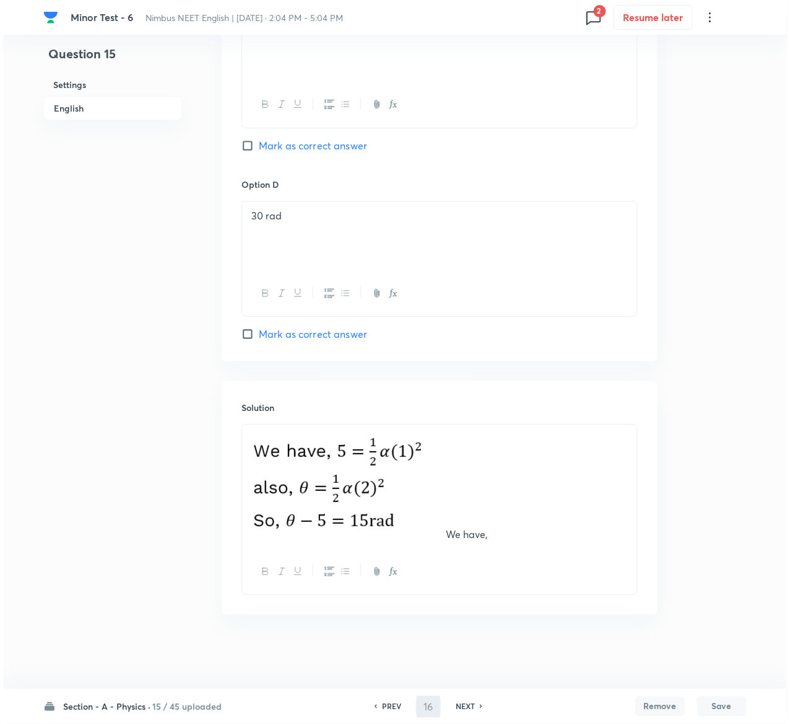
scroll to position [0, 0]
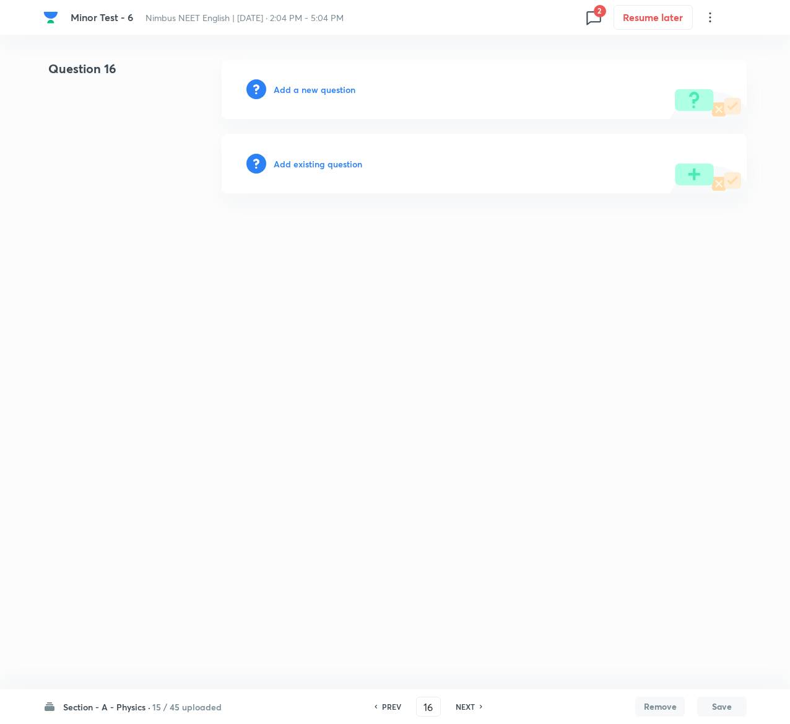
click at [353, 165] on h6 "Add existing question" at bounding box center [318, 163] width 89 height 13
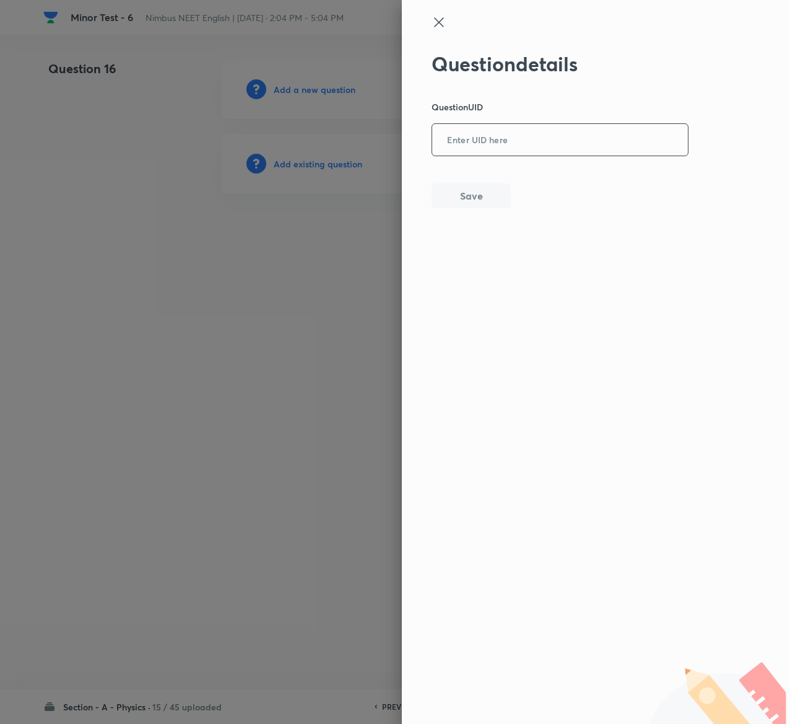
click at [566, 150] on input "text" at bounding box center [560, 140] width 256 height 30
paste input "8DPXF"
type input "8DPXF"
click at [477, 188] on button "Save" at bounding box center [471, 194] width 79 height 25
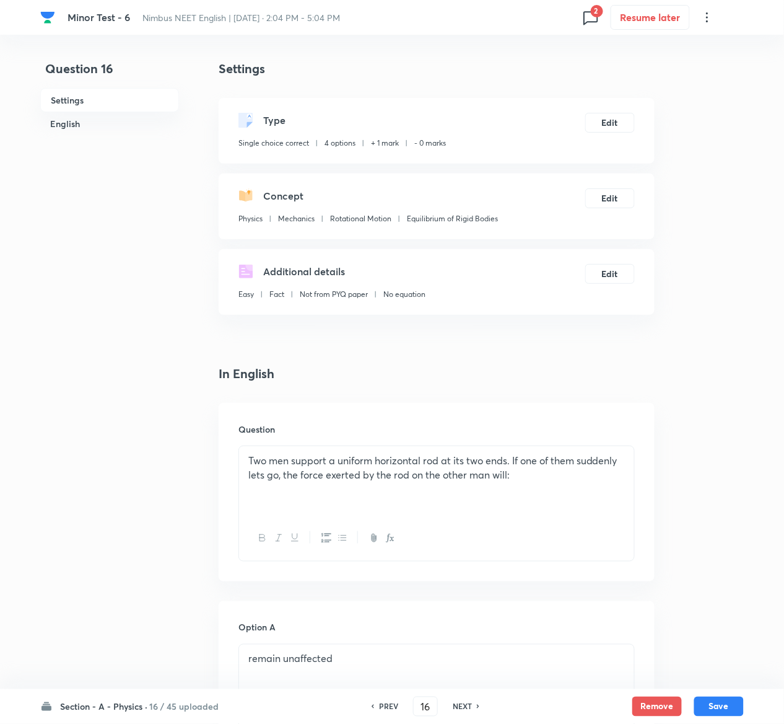
click at [636, 116] on div "Type Single choice correct 4 options + 1 mark - 0 marks Edit" at bounding box center [437, 131] width 436 height 66
click at [618, 119] on button "Edit" at bounding box center [610, 122] width 50 height 20
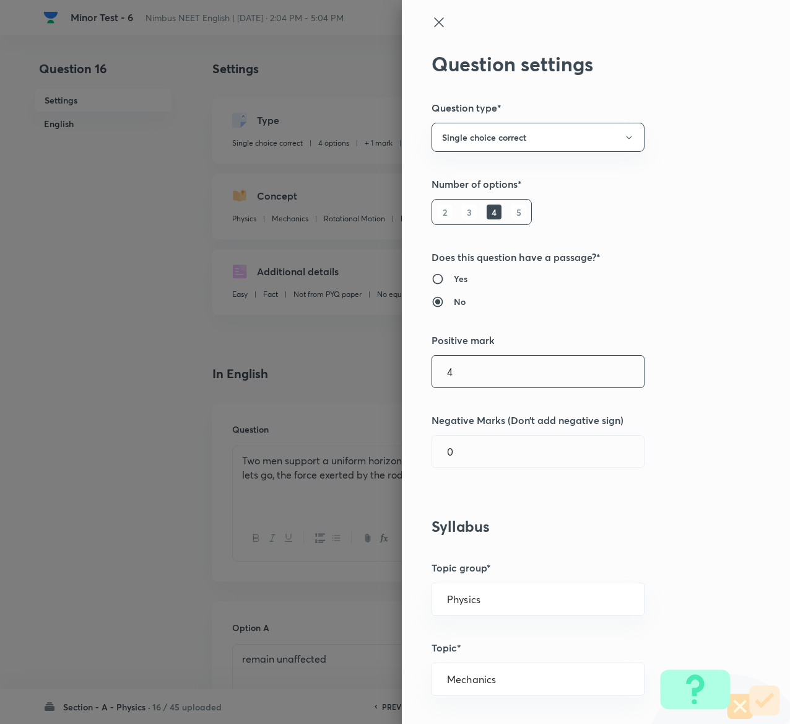
type input "4"
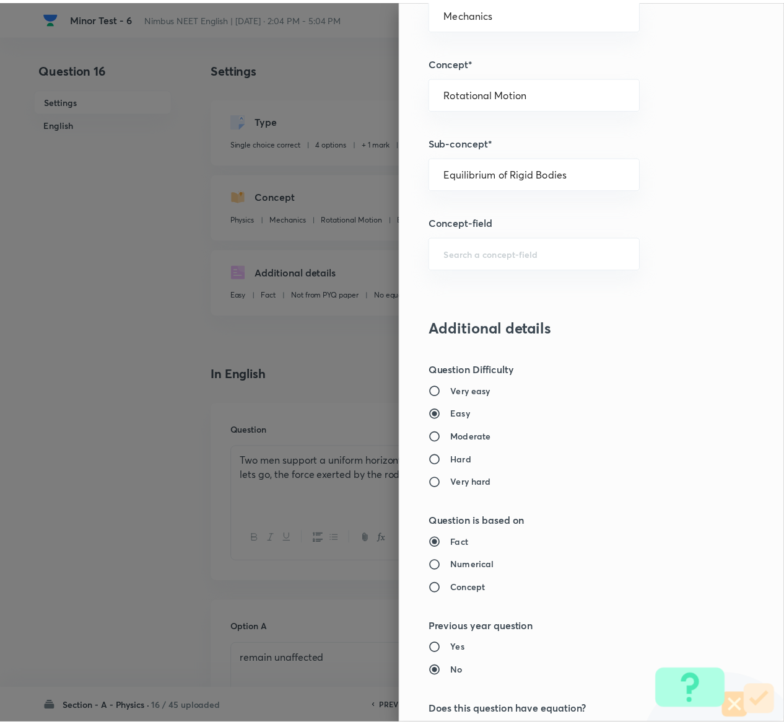
scroll to position [968, 0]
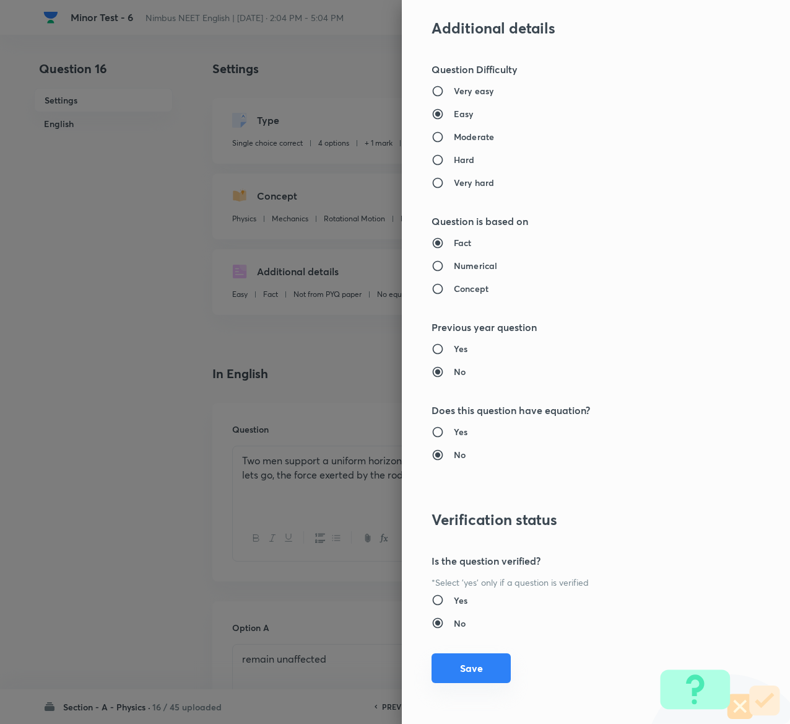
type input "1"
click at [471, 659] on button "Save" at bounding box center [471, 668] width 79 height 30
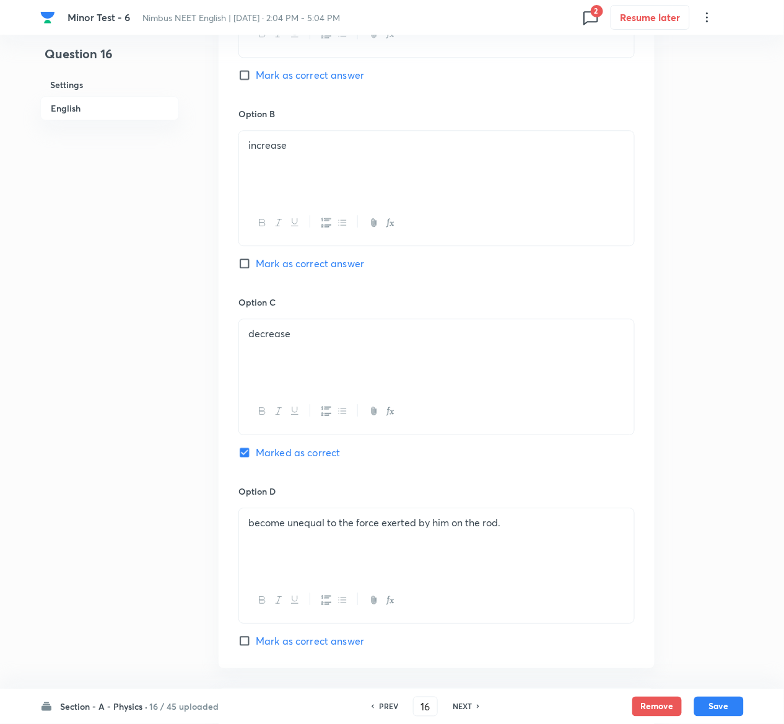
scroll to position [958, 0]
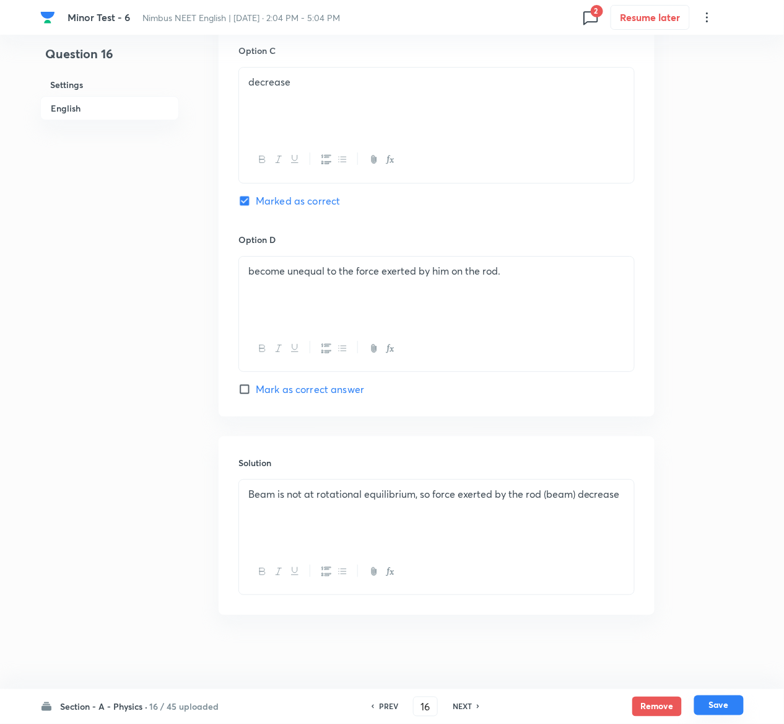
click at [717, 700] on button "Save" at bounding box center [719, 705] width 50 height 20
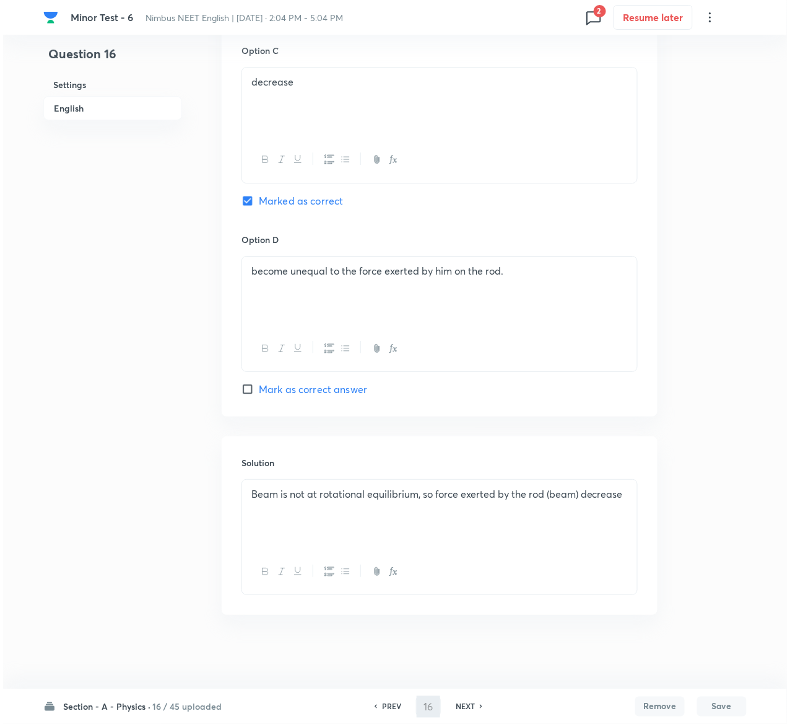
scroll to position [0, 0]
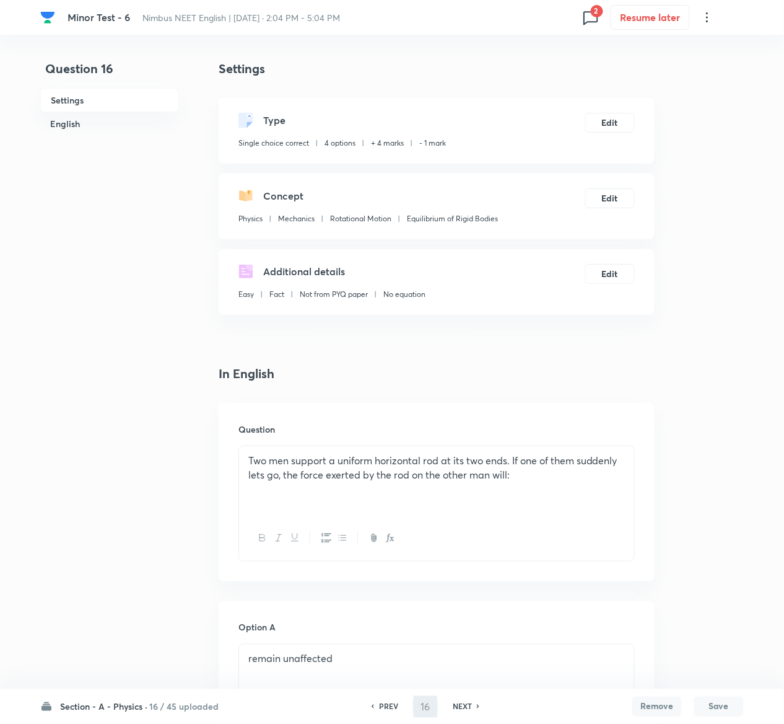
type input "17"
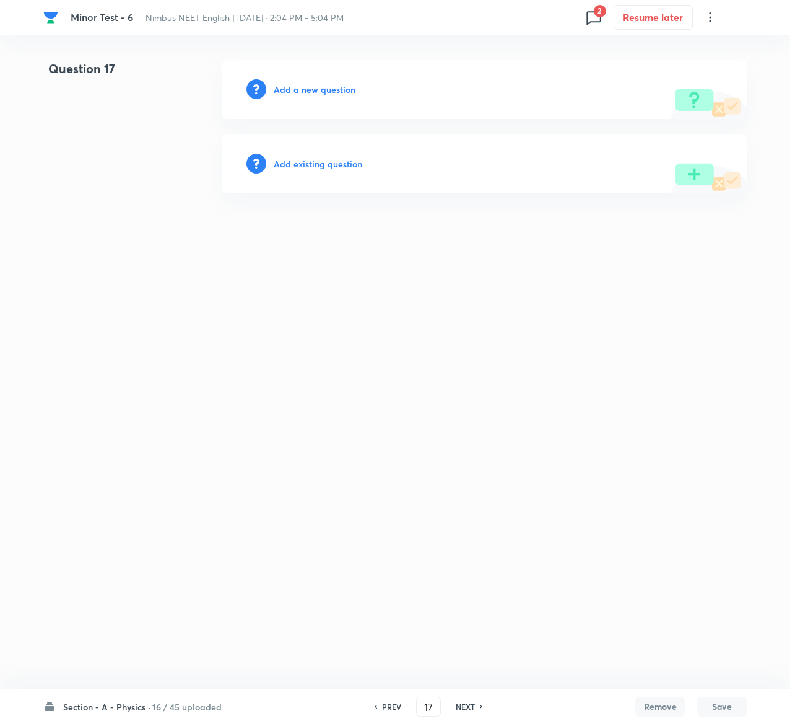
click at [348, 159] on h6 "Add existing question" at bounding box center [318, 163] width 89 height 13
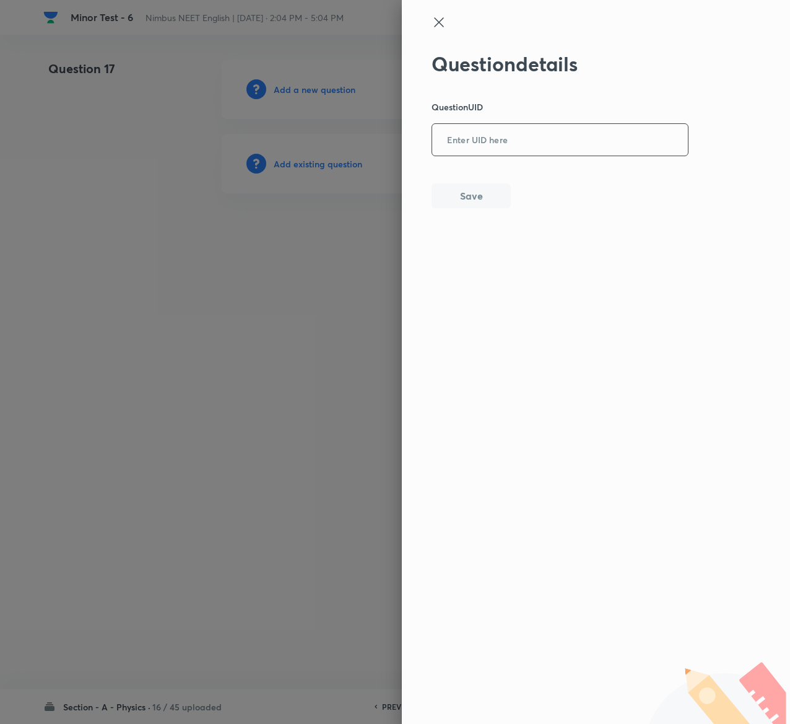
click at [519, 148] on input "text" at bounding box center [560, 140] width 256 height 30
paste input "6CHFT"
type input "6CHFT"
click at [476, 198] on button "Save" at bounding box center [471, 194] width 79 height 25
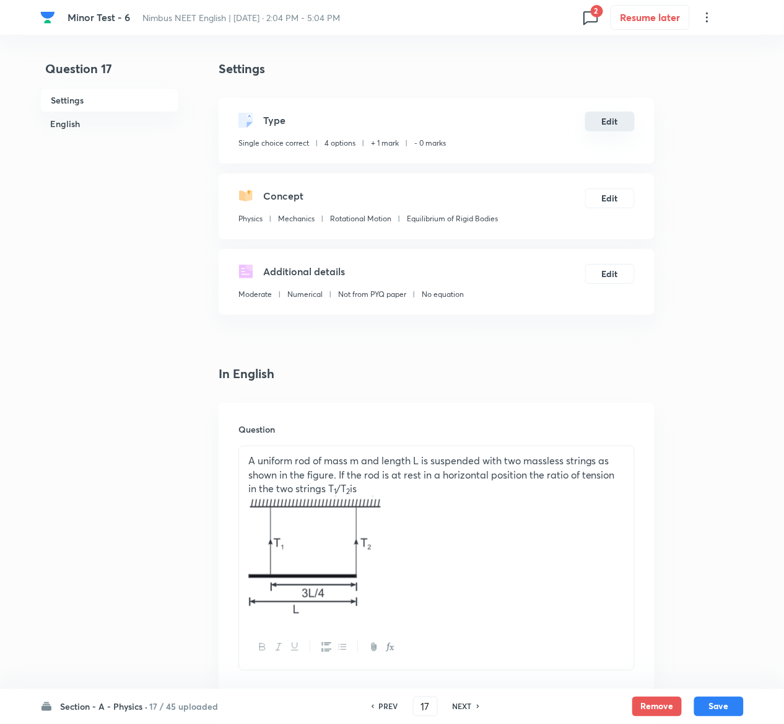
click at [628, 121] on button "Edit" at bounding box center [610, 122] width 50 height 20
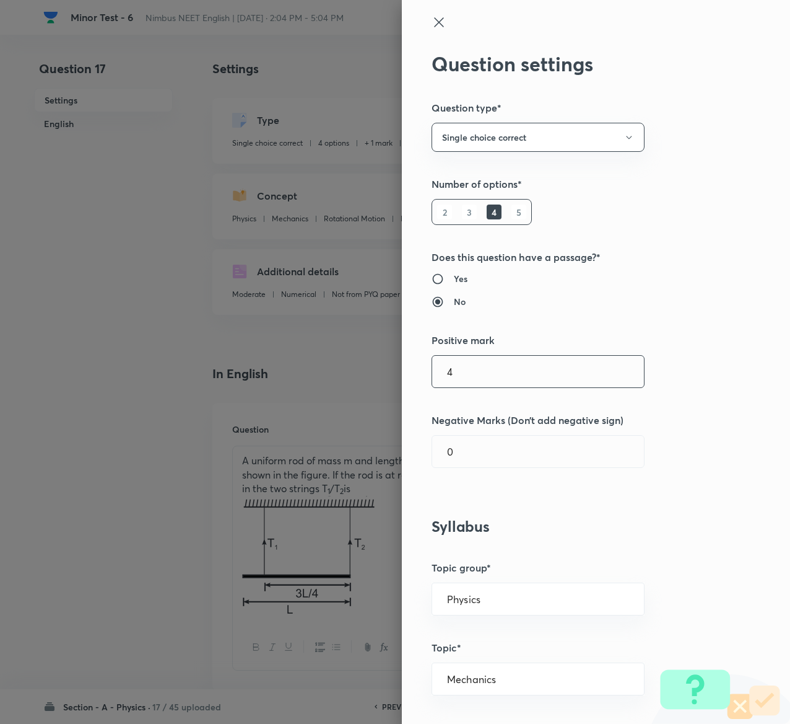
type input "4"
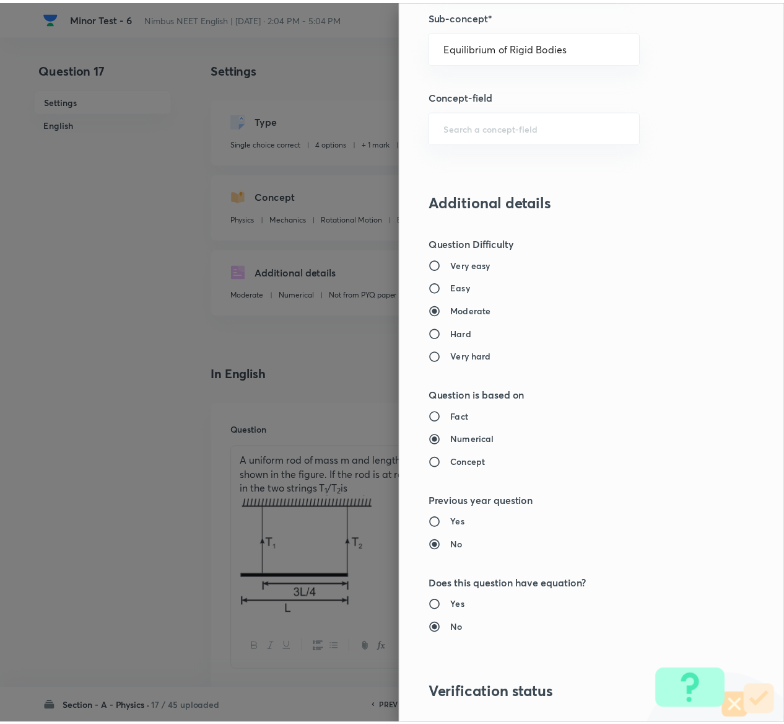
scroll to position [968, 0]
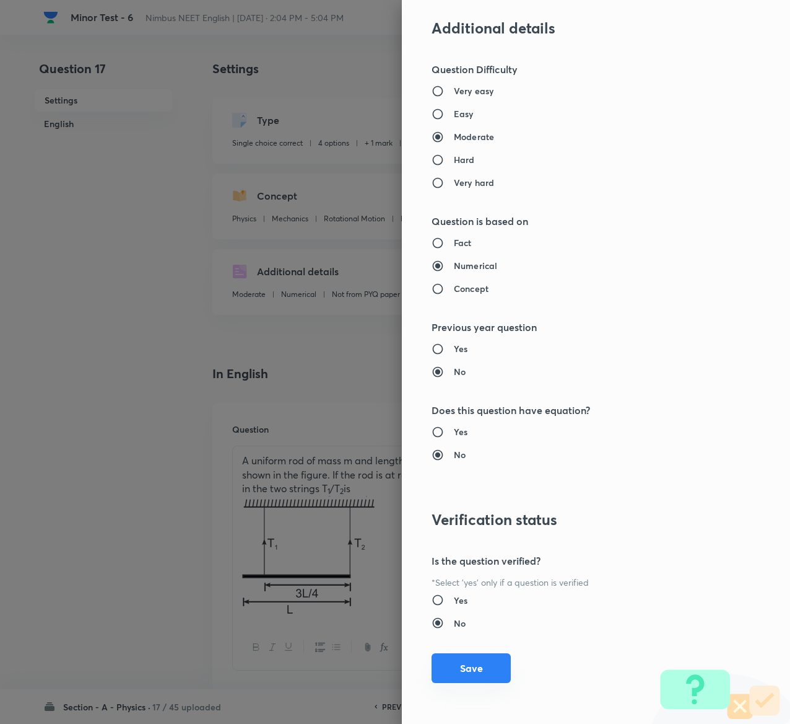
type input "1"
click at [452, 664] on button "Save" at bounding box center [471, 668] width 79 height 30
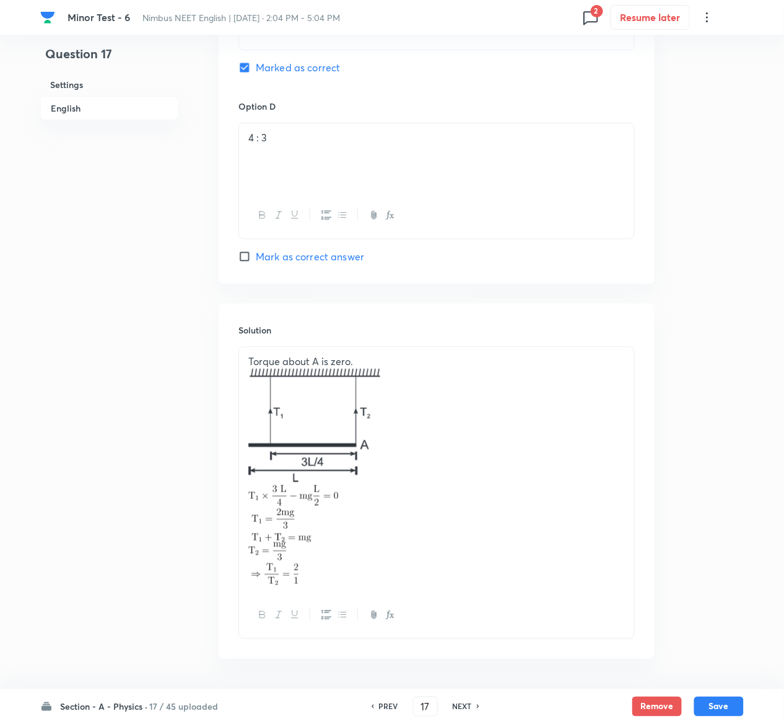
scroll to position [1242, 0]
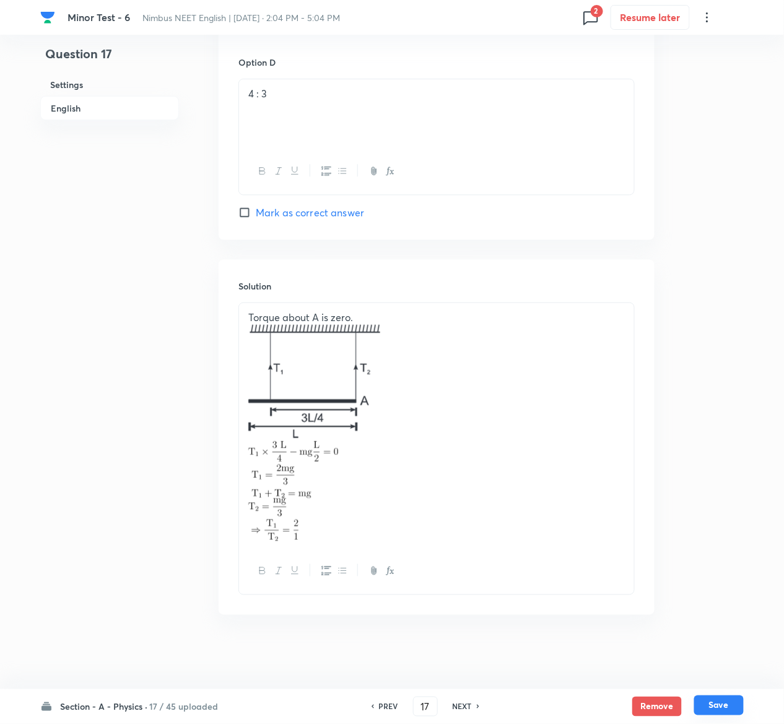
click at [717, 700] on button "Save" at bounding box center [719, 705] width 50 height 20
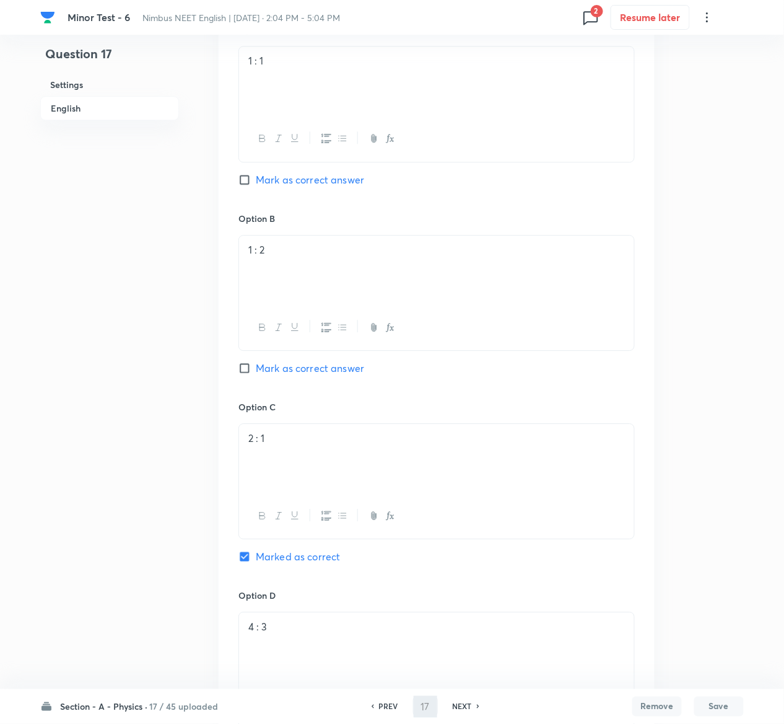
scroll to position [664, 0]
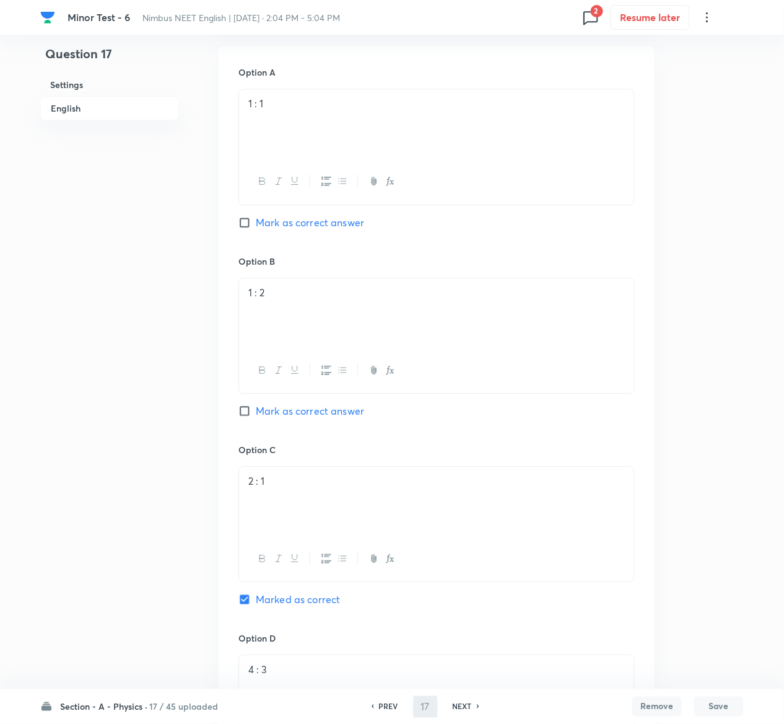
type input "18"
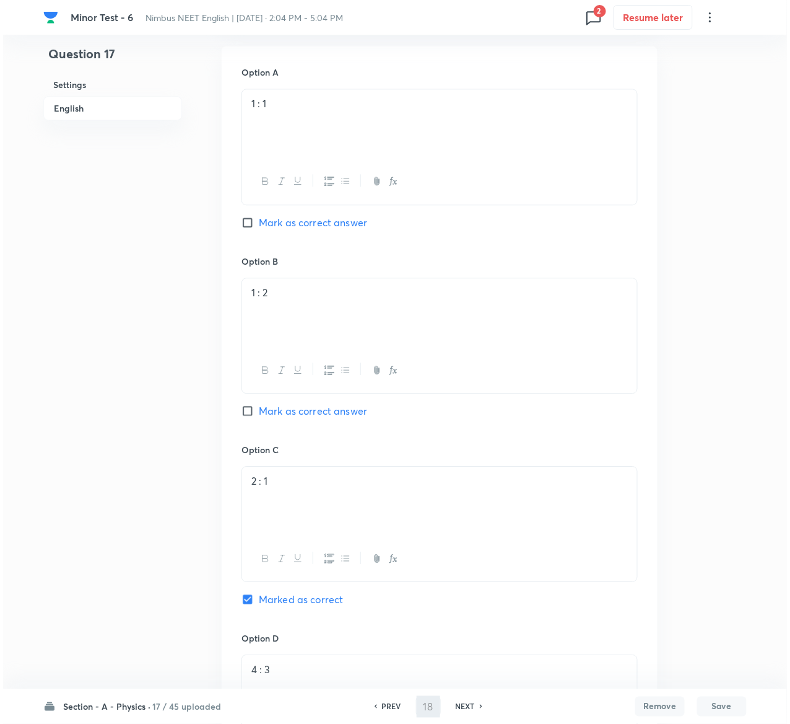
scroll to position [0, 0]
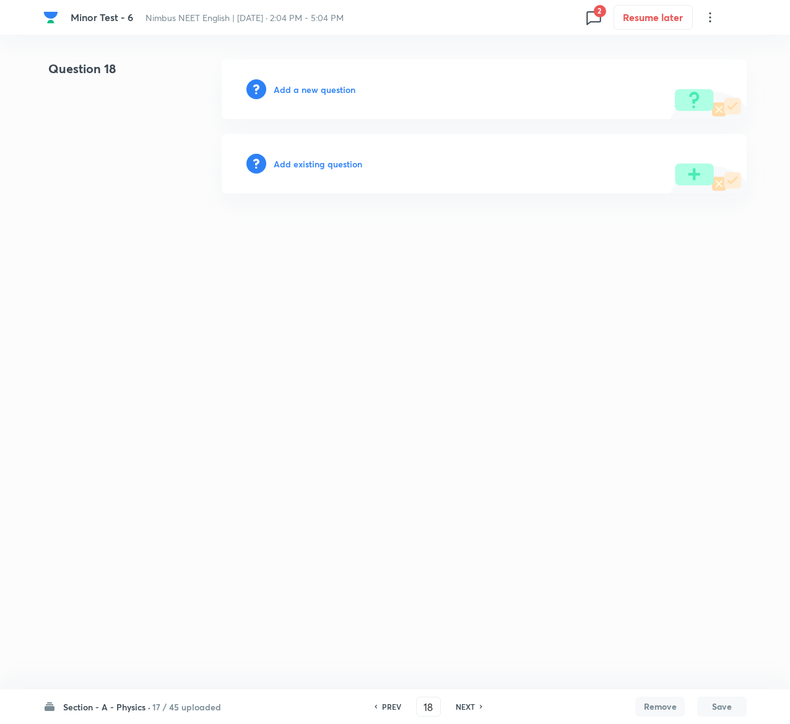
click at [336, 160] on h6 "Add existing question" at bounding box center [318, 163] width 89 height 13
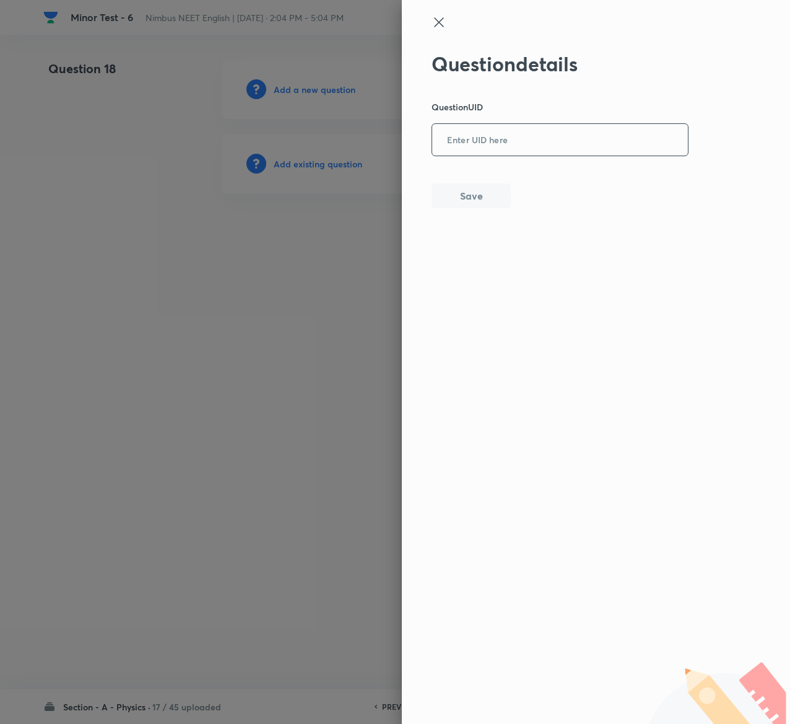
click at [481, 131] on input "text" at bounding box center [560, 140] width 256 height 30
paste input "KGZ2D"
type input "KGZ2D"
click at [489, 195] on button "Save" at bounding box center [471, 194] width 79 height 25
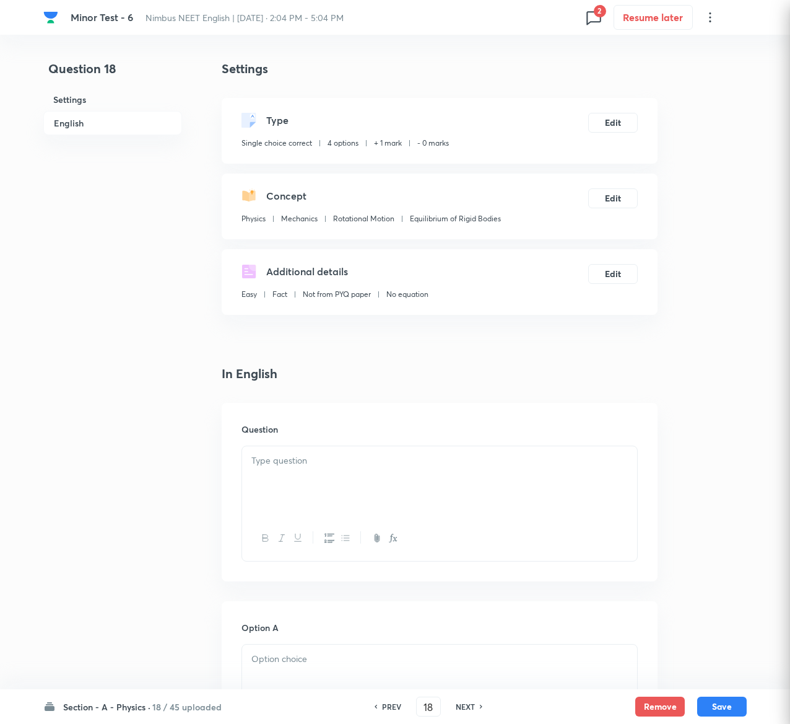
checkbox input "true"
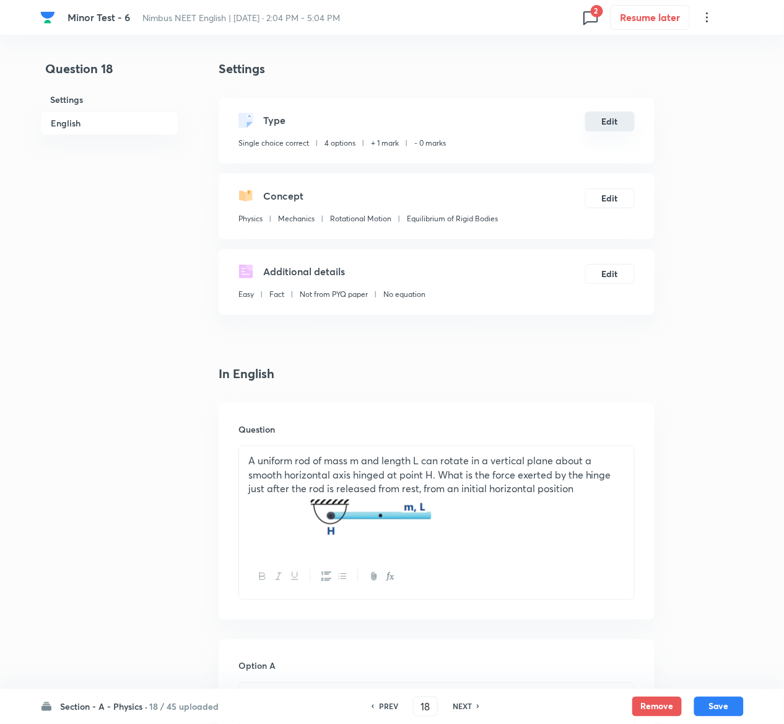
click at [605, 115] on button "Edit" at bounding box center [610, 122] width 50 height 20
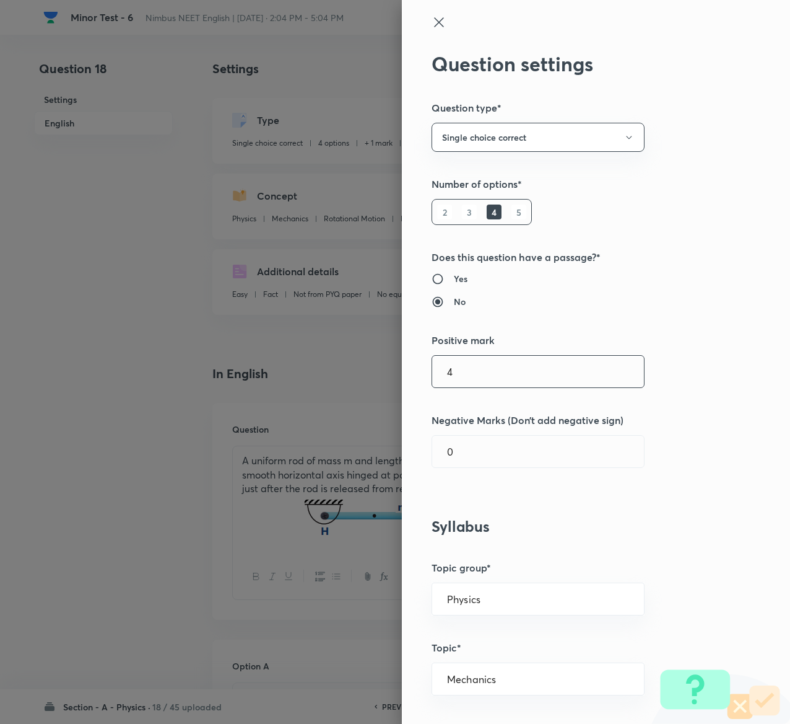
type input "4"
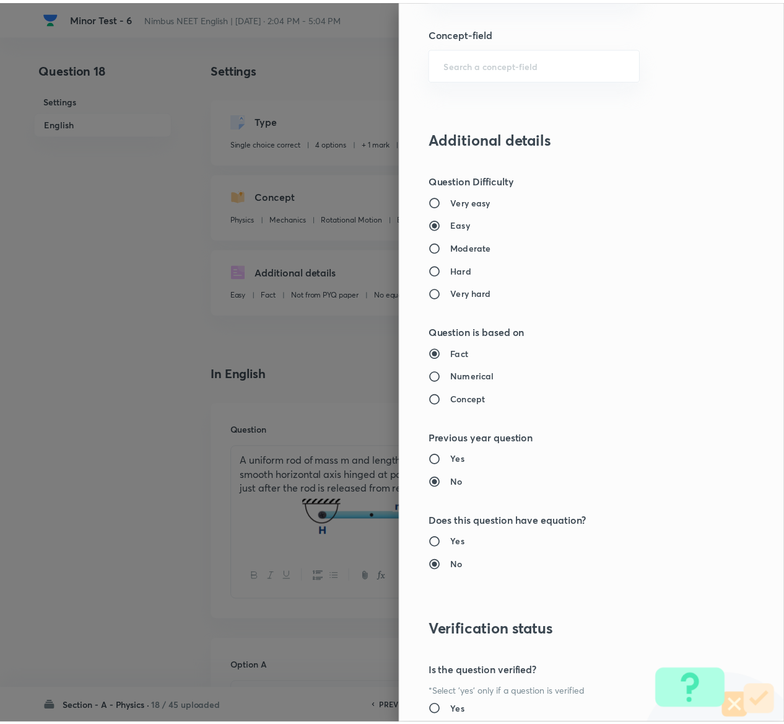
scroll to position [968, 0]
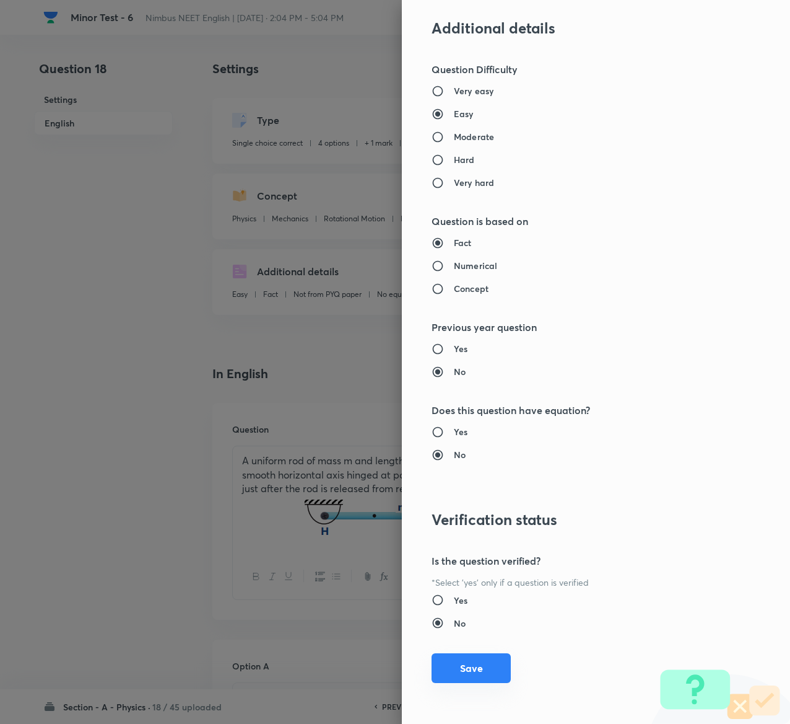
type input "1"
click at [461, 668] on button "Save" at bounding box center [471, 668] width 79 height 30
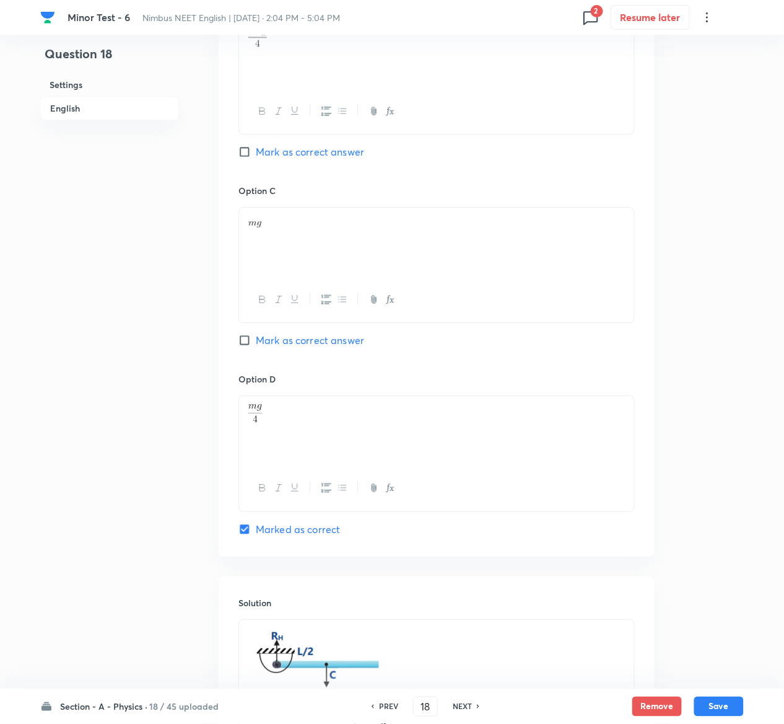
scroll to position [1272, 0]
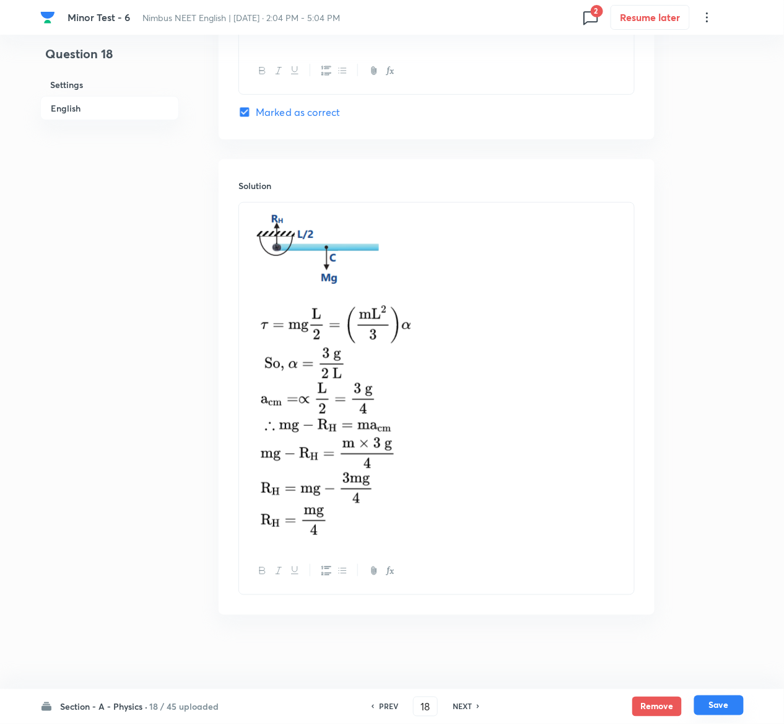
click at [727, 703] on button "Save" at bounding box center [719, 705] width 50 height 20
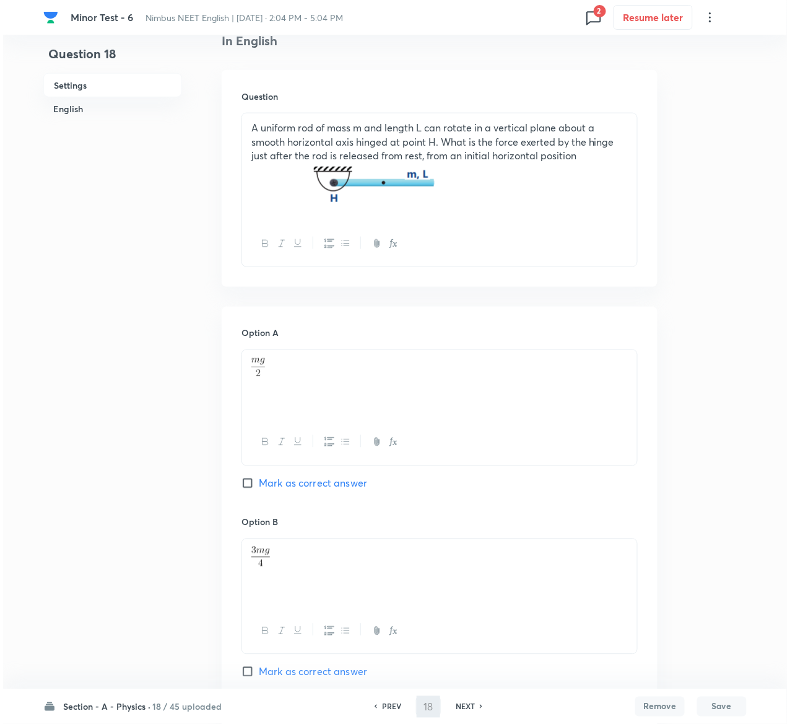
scroll to position [0, 0]
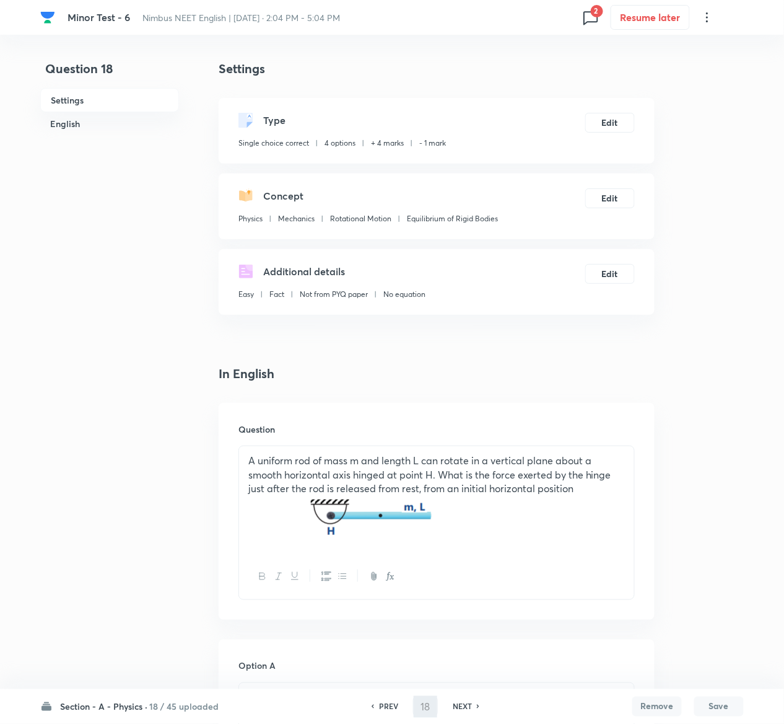
type input "19"
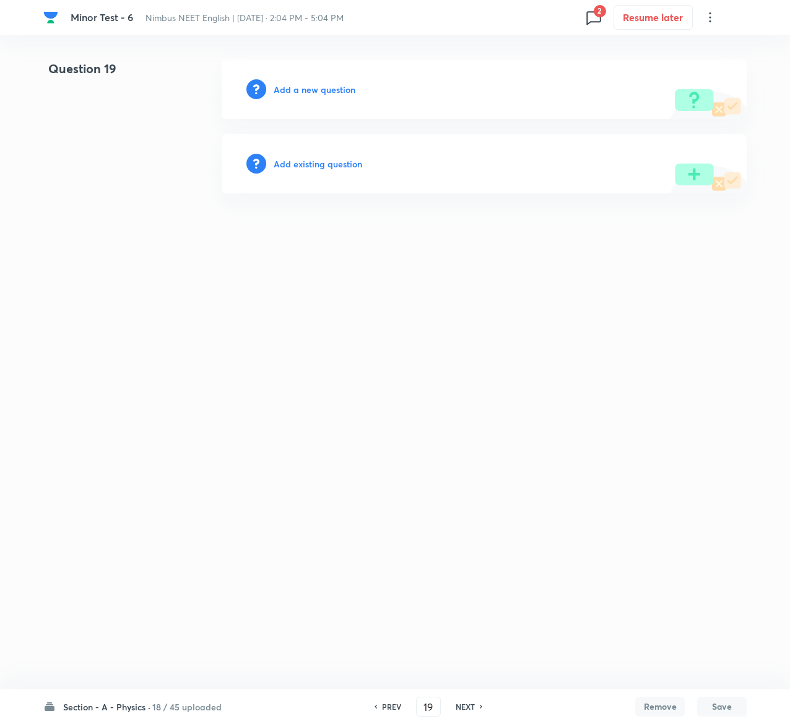
click at [351, 157] on h6 "Add existing question" at bounding box center [318, 163] width 89 height 13
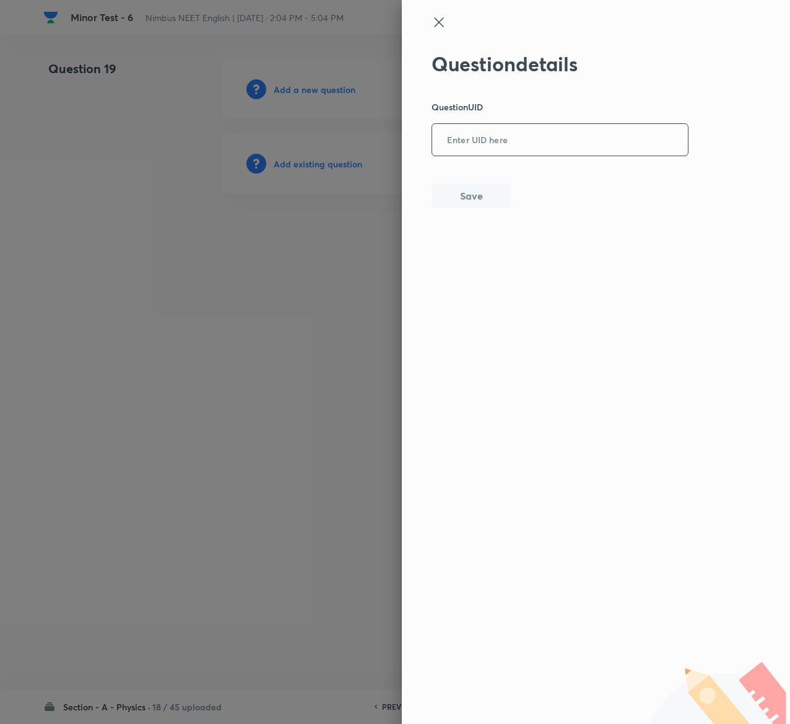
click at [517, 155] on div "​" at bounding box center [560, 139] width 257 height 33
paste input "KTXBH"
type input "KTXBH"
click at [491, 199] on button "Save" at bounding box center [471, 194] width 79 height 25
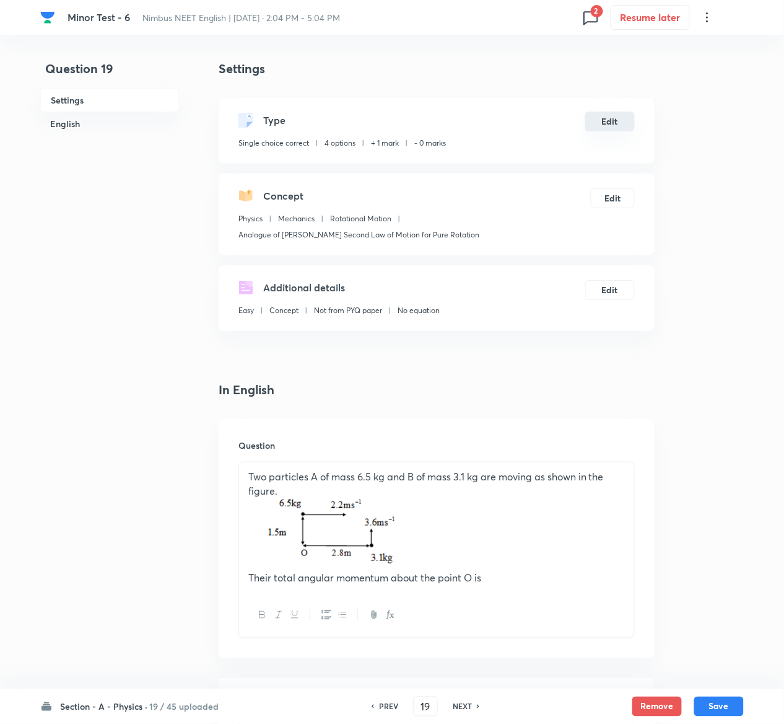
click at [613, 121] on button "Edit" at bounding box center [610, 122] width 50 height 20
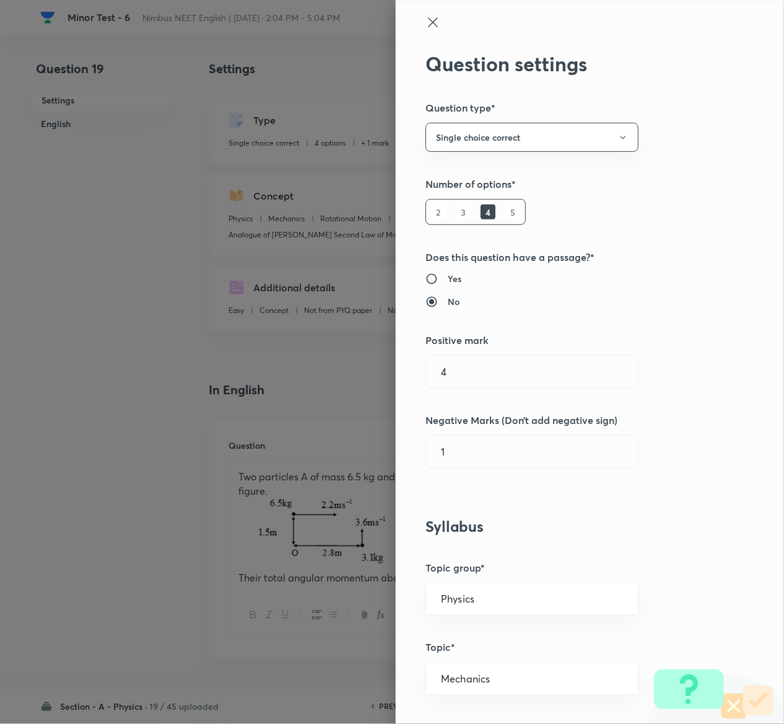
type input "1"
type input "0"
type input "Analogue of Newton's Second Law of Motion for Pure Rotation"
radio input "false"
radio input "true"
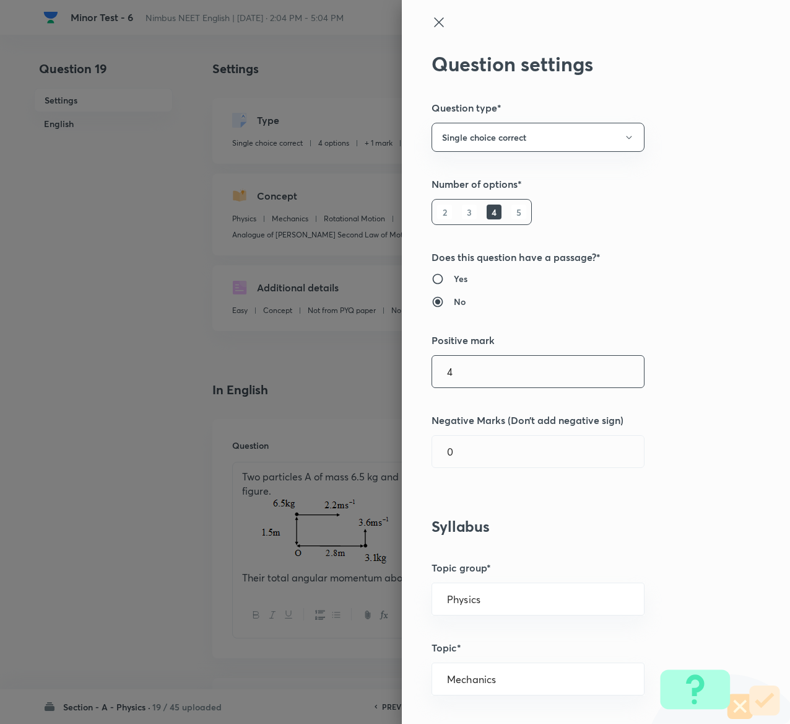
type input "4"
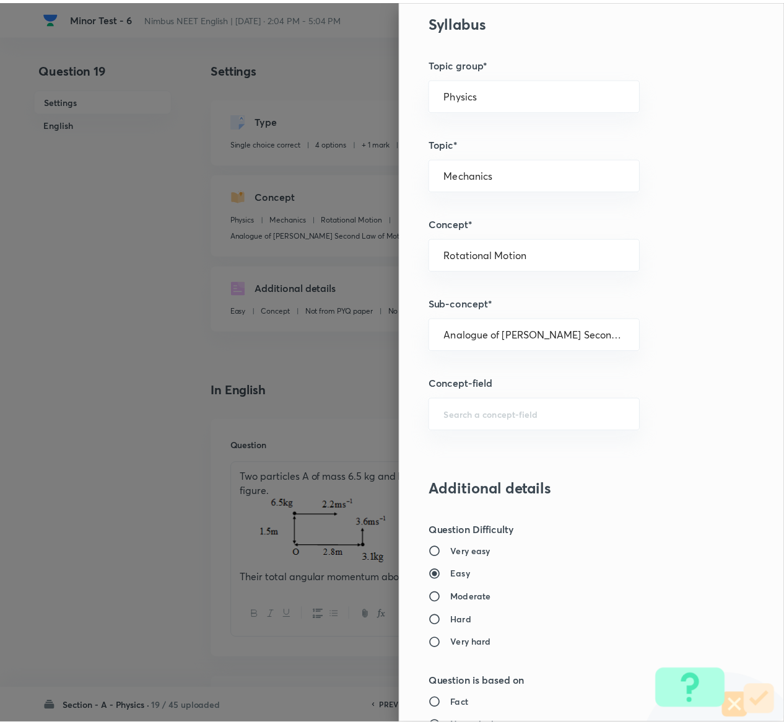
scroll to position [968, 0]
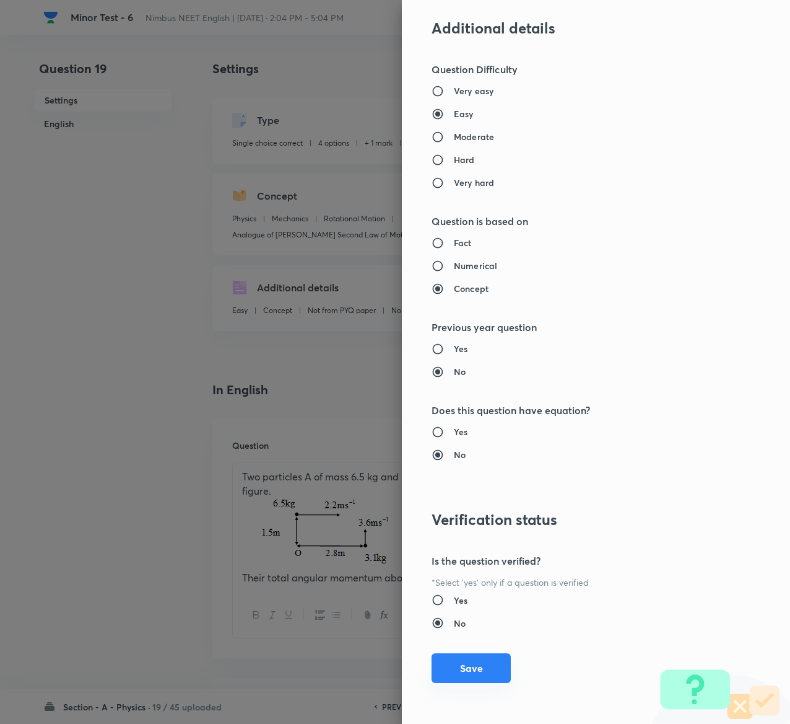
type input "1"
click at [472, 672] on button "Save" at bounding box center [471, 668] width 79 height 30
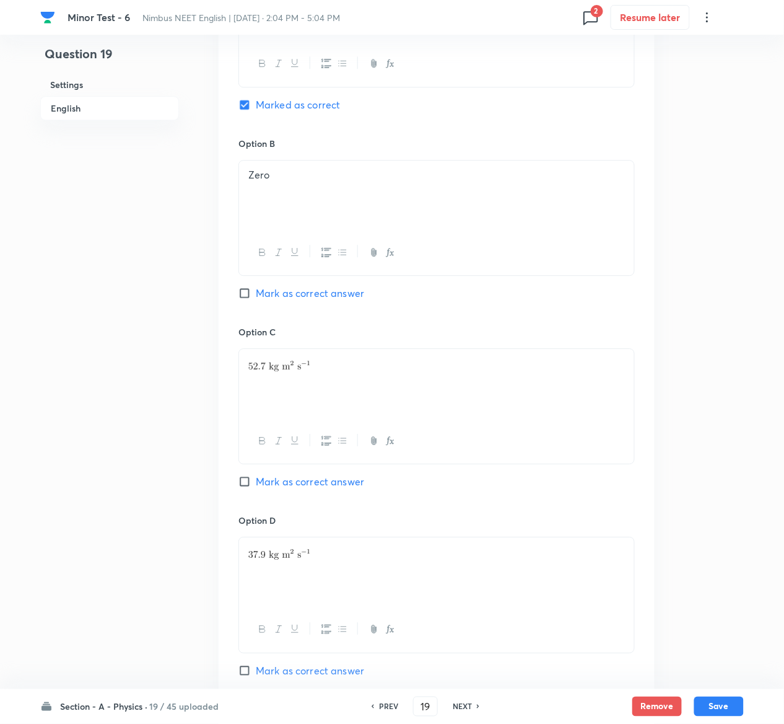
scroll to position [1034, 0]
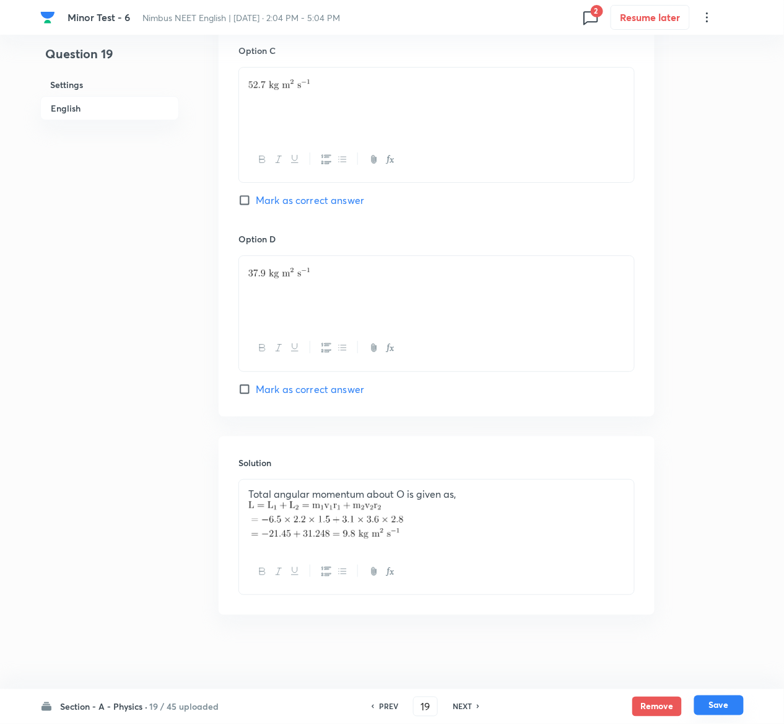
click at [721, 703] on button "Save" at bounding box center [719, 705] width 50 height 20
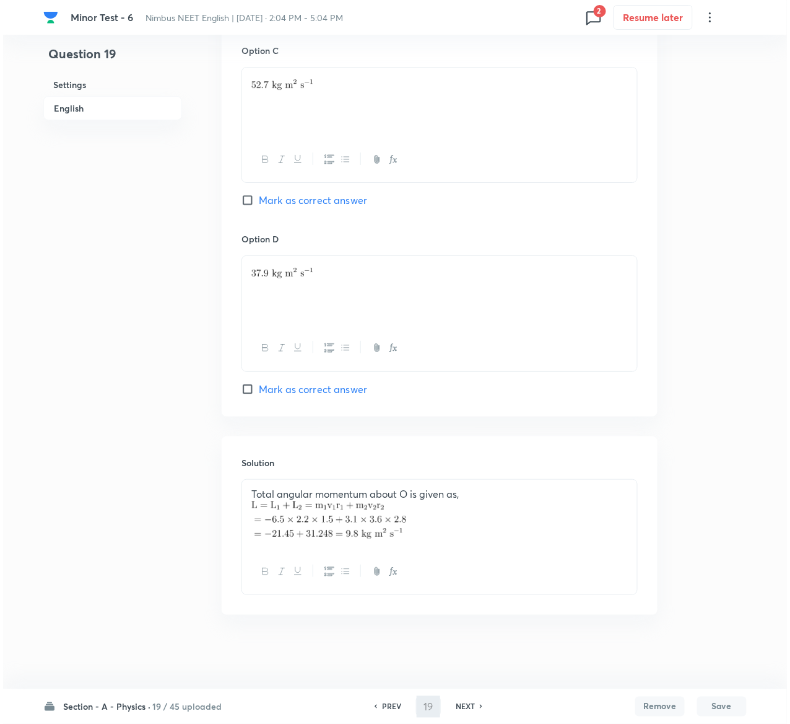
scroll to position [0, 0]
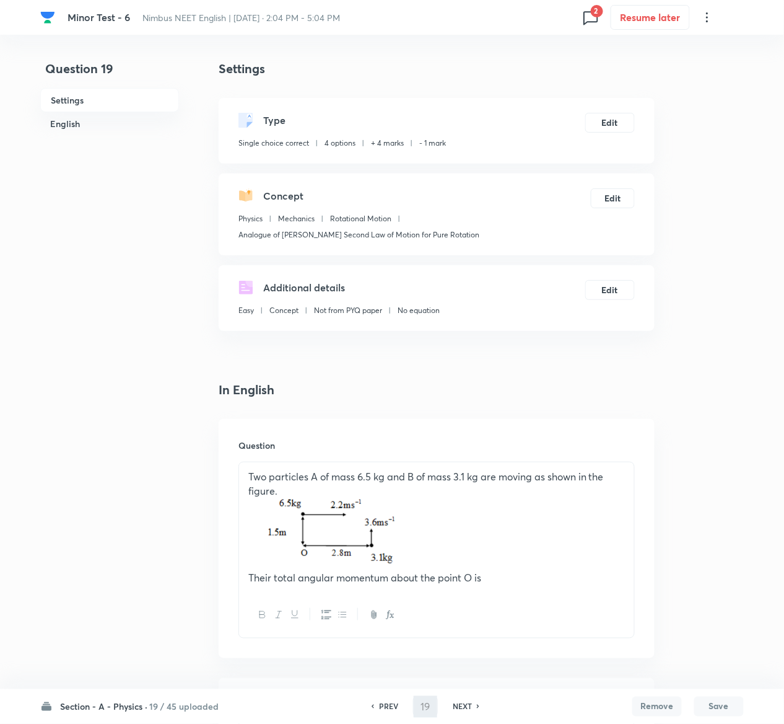
type input "20"
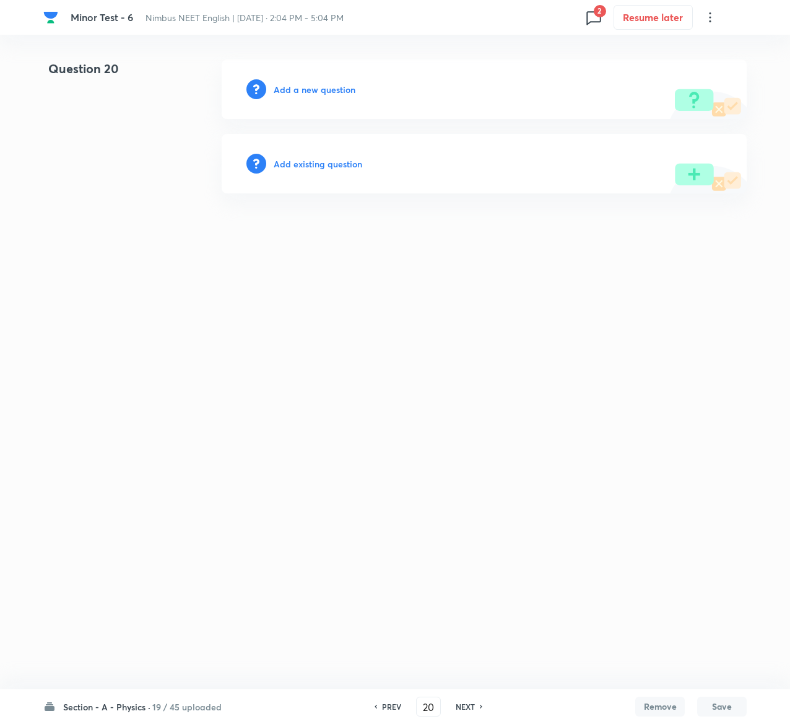
click at [331, 160] on h6 "Add existing question" at bounding box center [318, 163] width 89 height 13
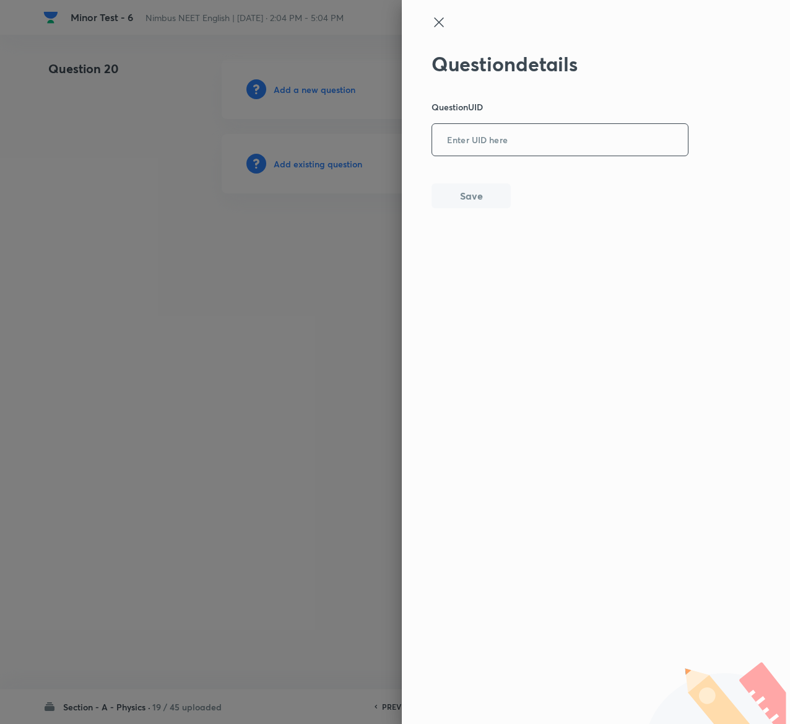
click at [535, 144] on input "text" at bounding box center [560, 140] width 256 height 30
paste input "Q1KWU"
type input "Q1KWU"
click at [486, 199] on button "Save" at bounding box center [471, 194] width 79 height 25
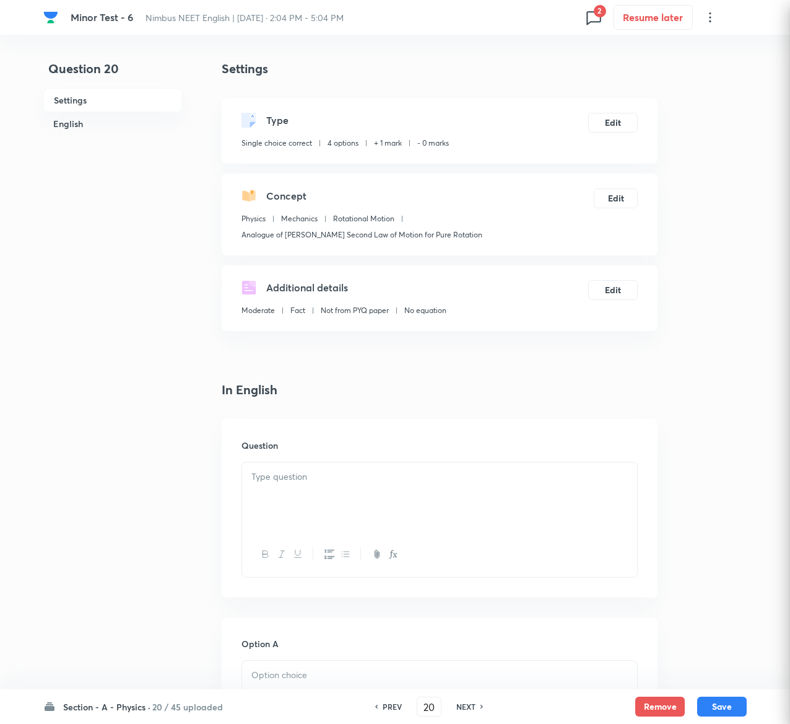
checkbox input "true"
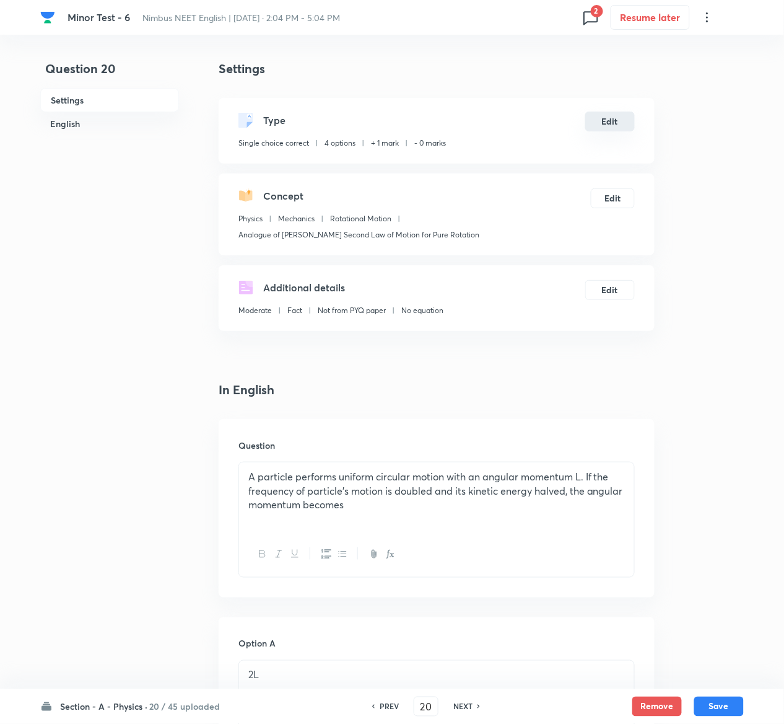
click at [615, 123] on button "Edit" at bounding box center [610, 122] width 50 height 20
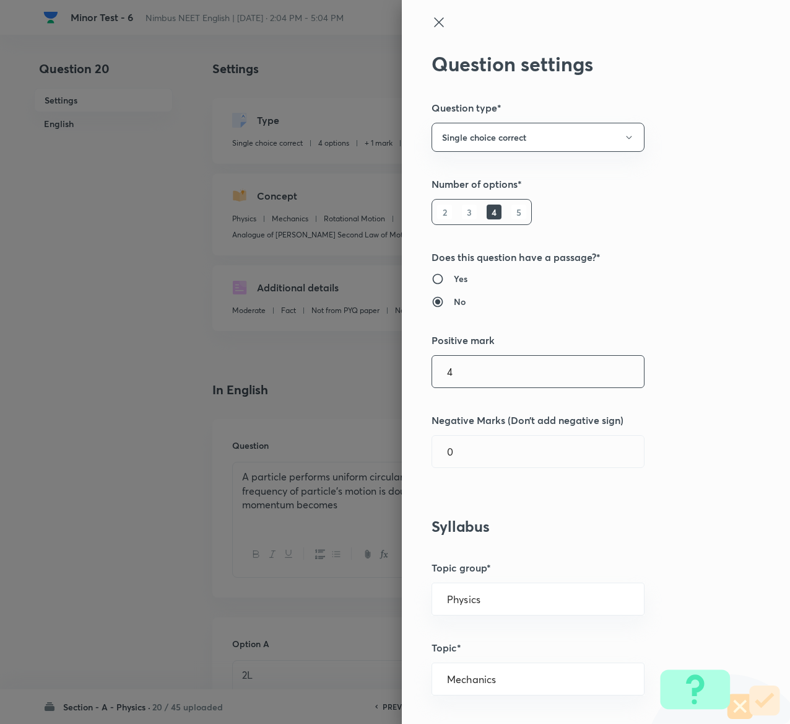
type input "4"
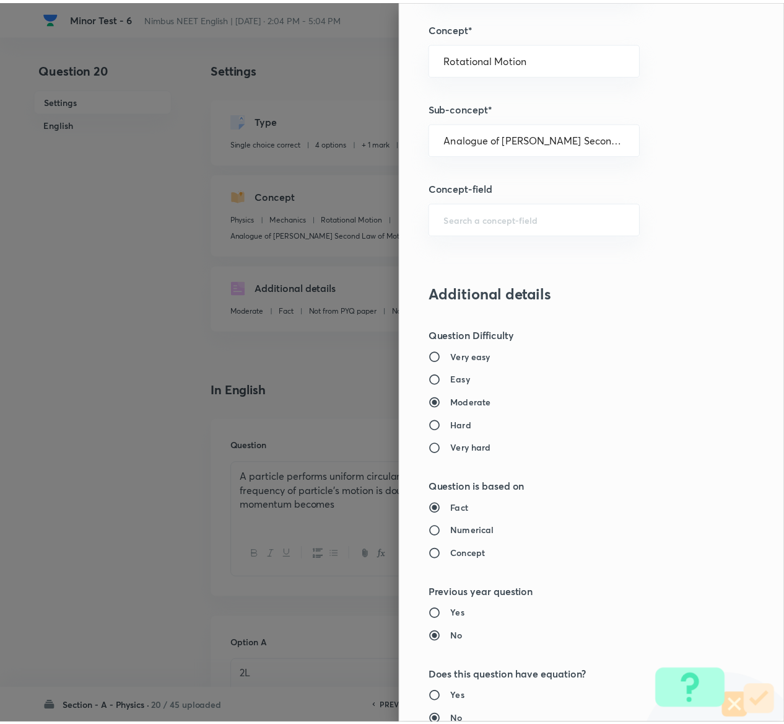
scroll to position [968, 0]
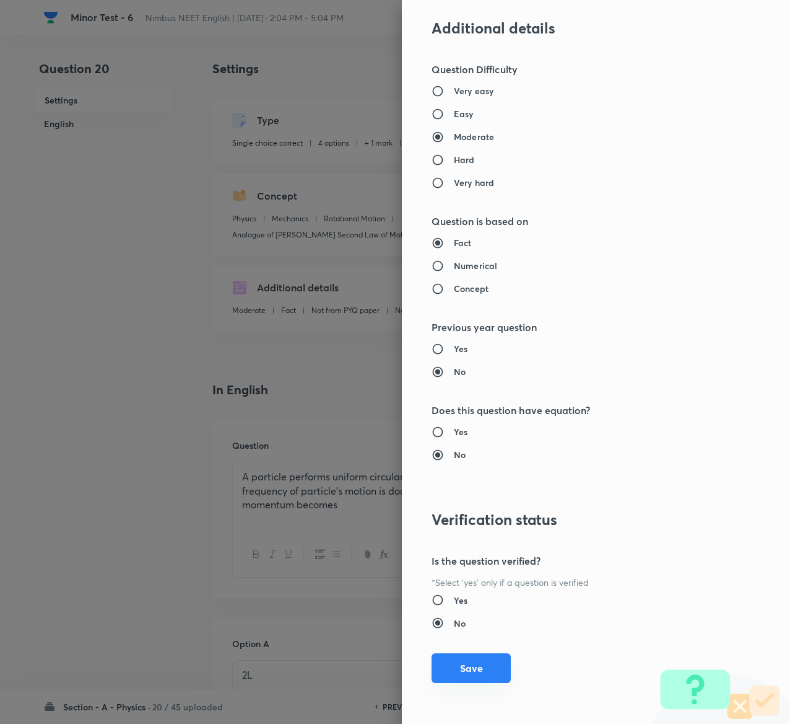
type input "1"
click at [481, 669] on button "Save" at bounding box center [471, 668] width 79 height 30
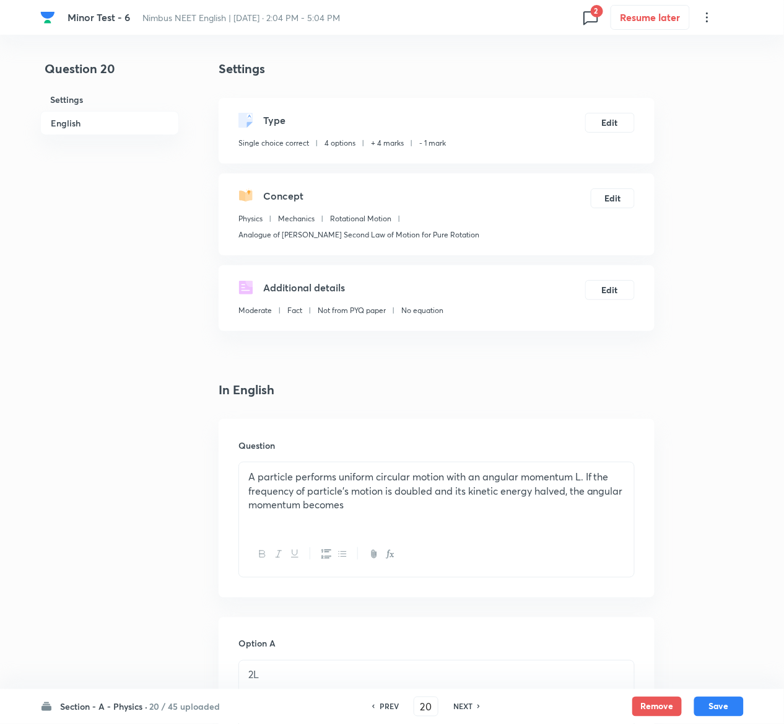
scroll to position [1041, 0]
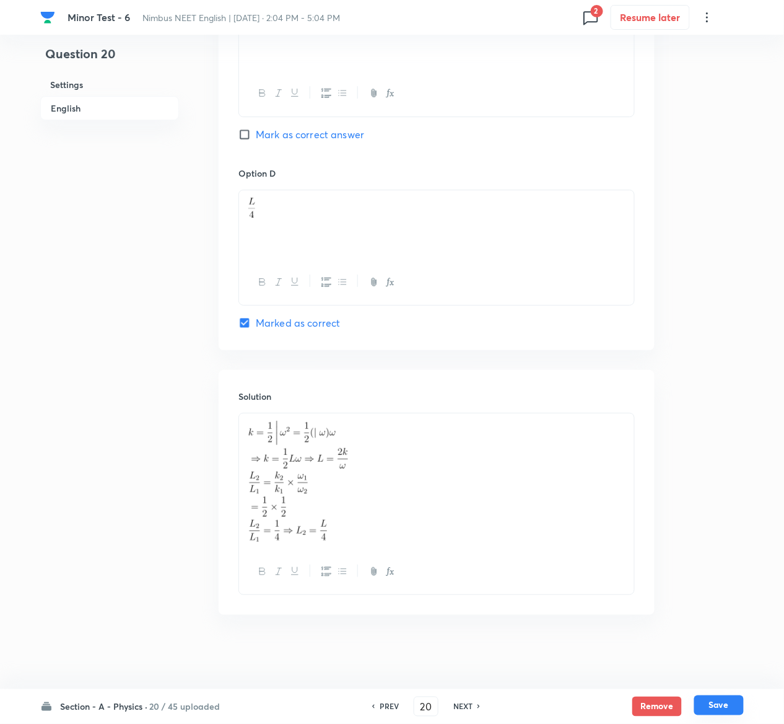
click at [730, 706] on button "Save" at bounding box center [719, 705] width 50 height 20
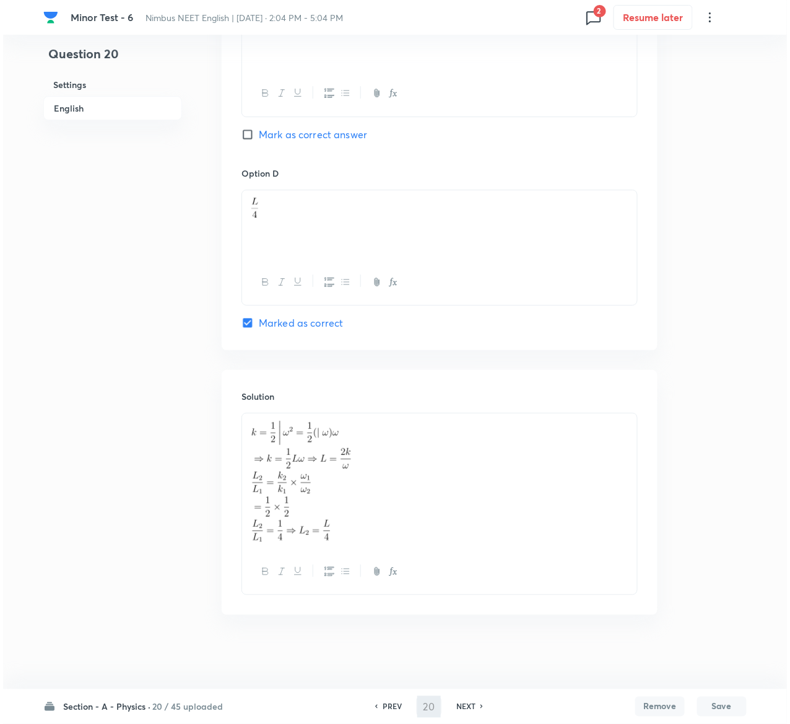
scroll to position [0, 0]
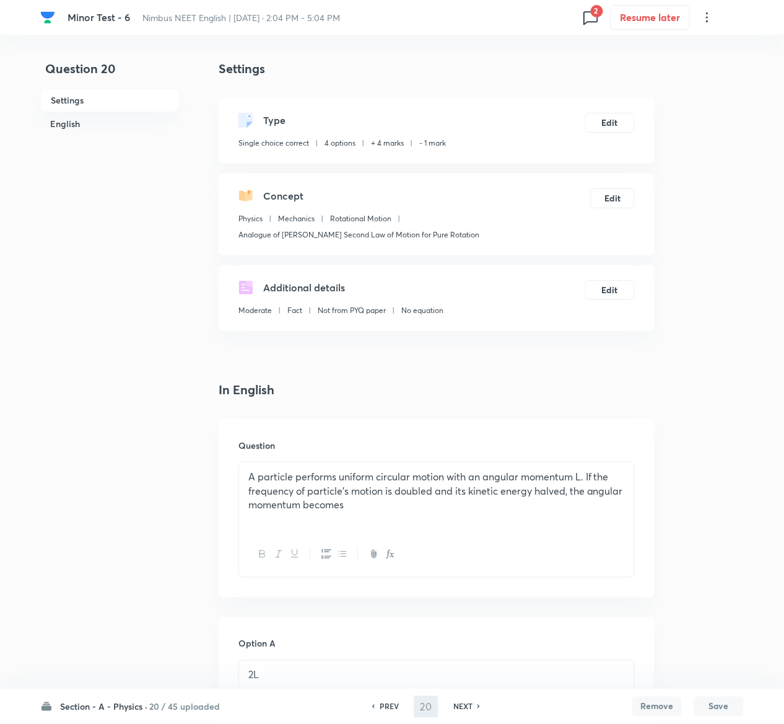
type input "21"
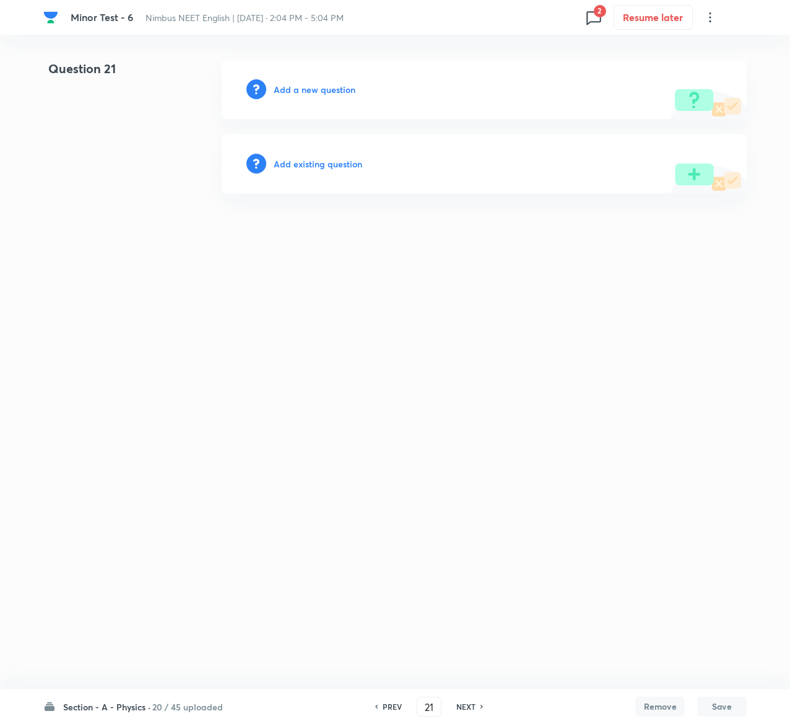
click at [350, 167] on h6 "Add existing question" at bounding box center [318, 163] width 89 height 13
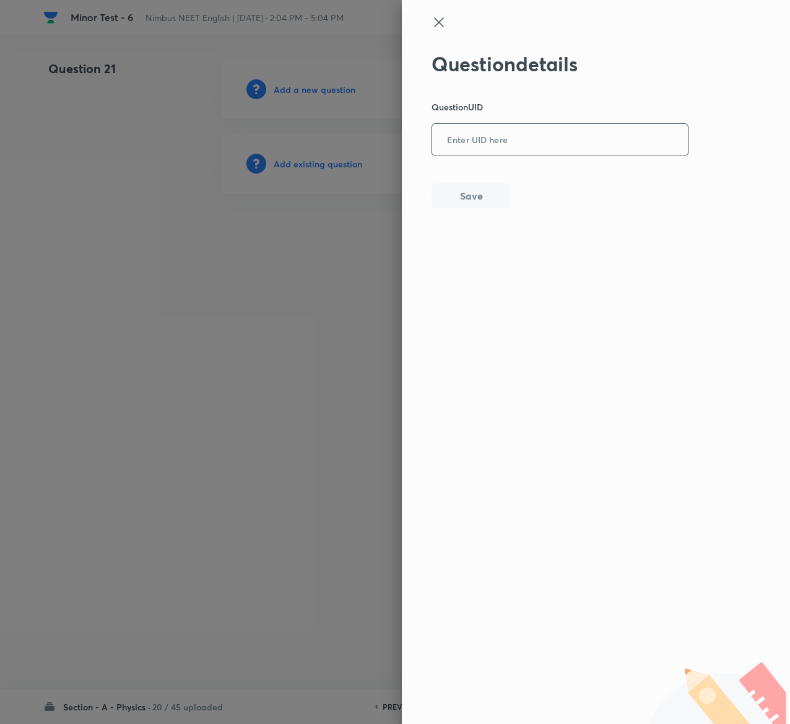
click at [549, 151] on input "text" at bounding box center [560, 140] width 256 height 30
paste input "0YJY7"
type input "0YJY7"
click at [488, 195] on button "Save" at bounding box center [471, 194] width 79 height 25
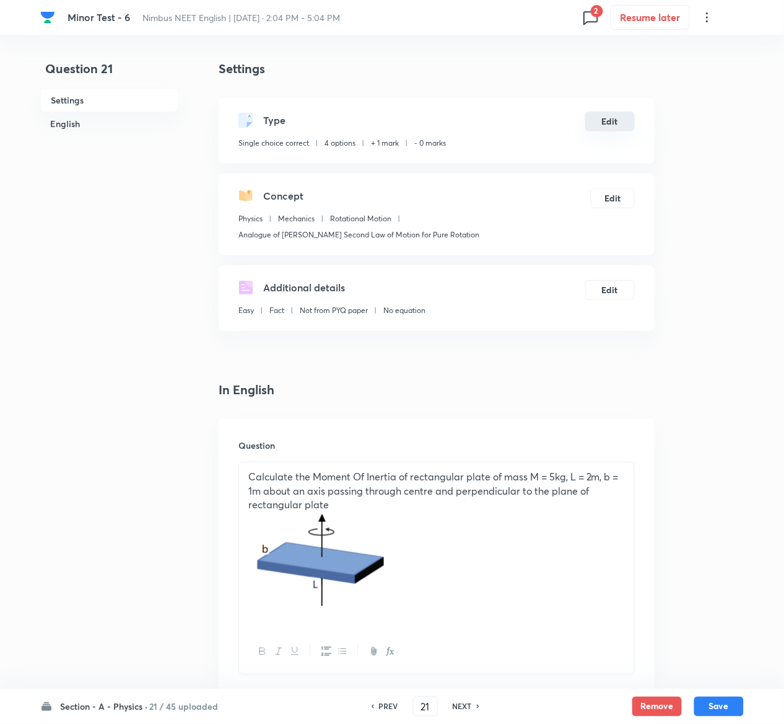
click at [627, 118] on button "Edit" at bounding box center [610, 122] width 50 height 20
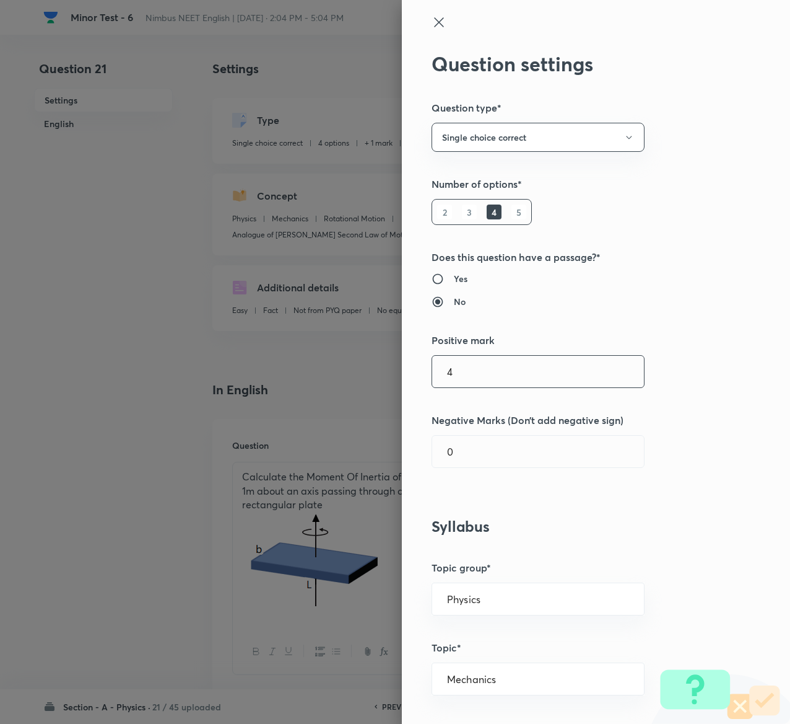
type input "4"
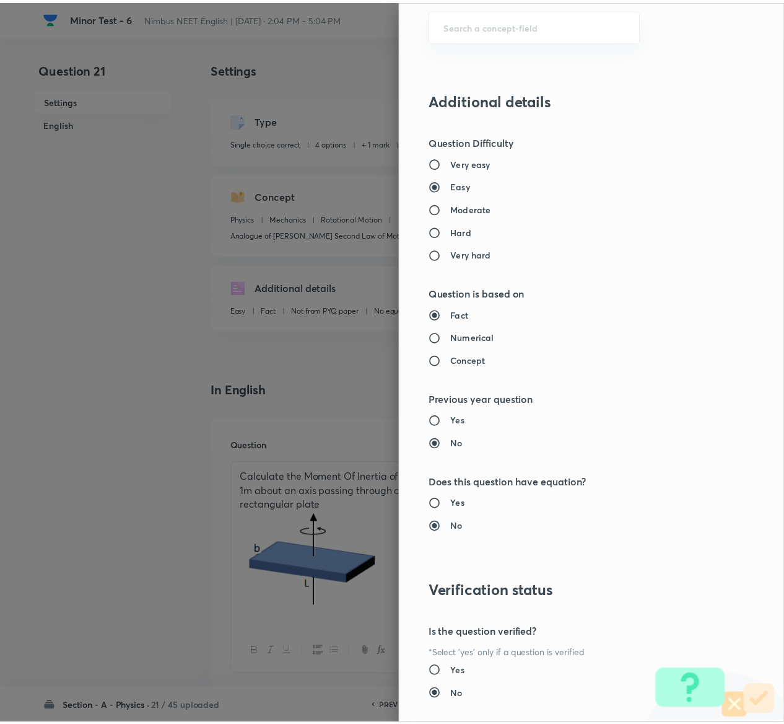
scroll to position [968, 0]
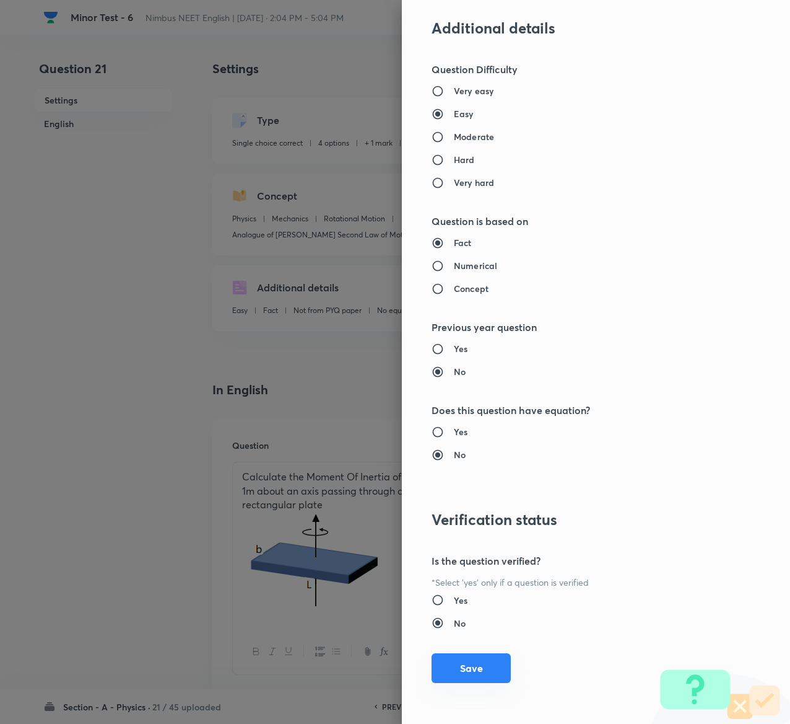
type input "1"
click at [457, 669] on button "Save" at bounding box center [471, 668] width 79 height 30
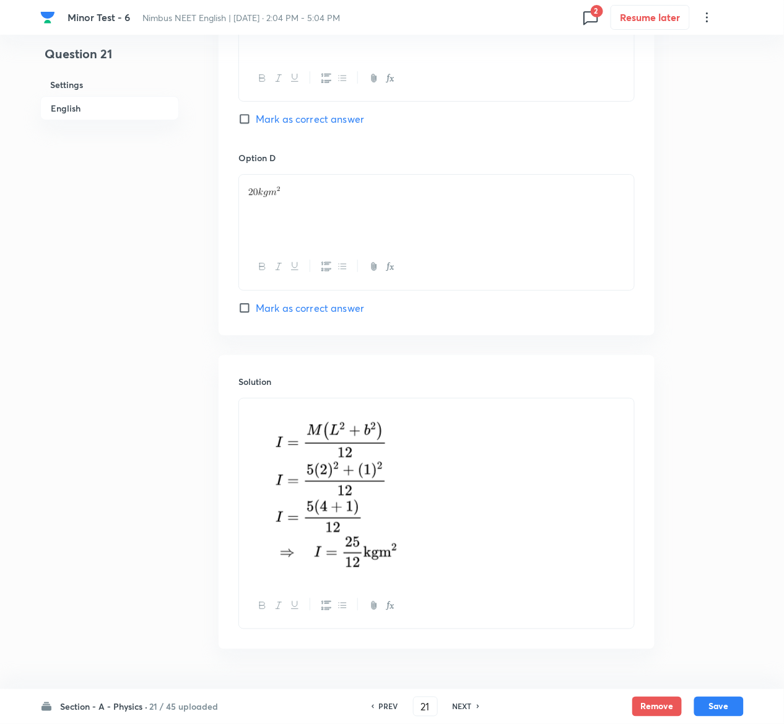
scroll to position [1186, 0]
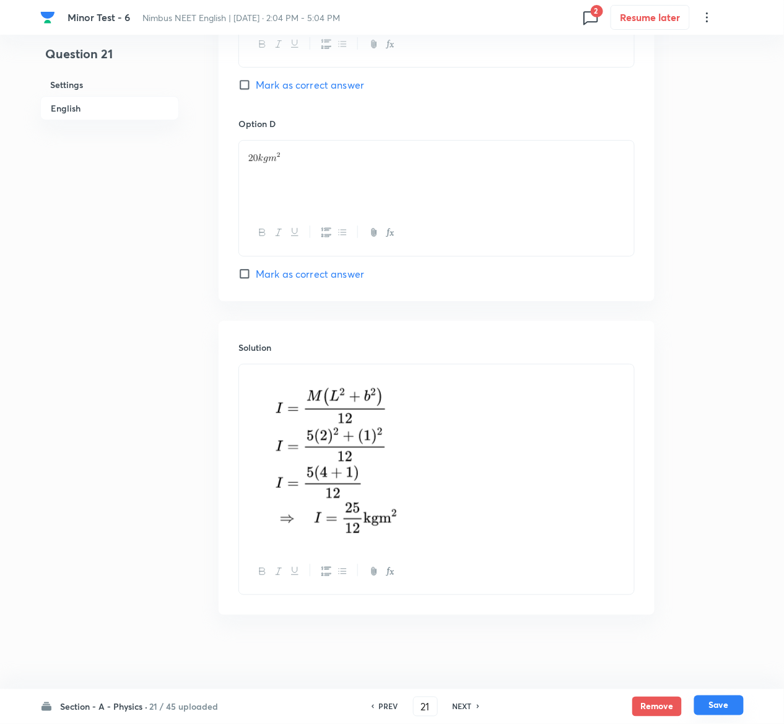
click at [729, 701] on button "Save" at bounding box center [719, 705] width 50 height 20
type input "22"
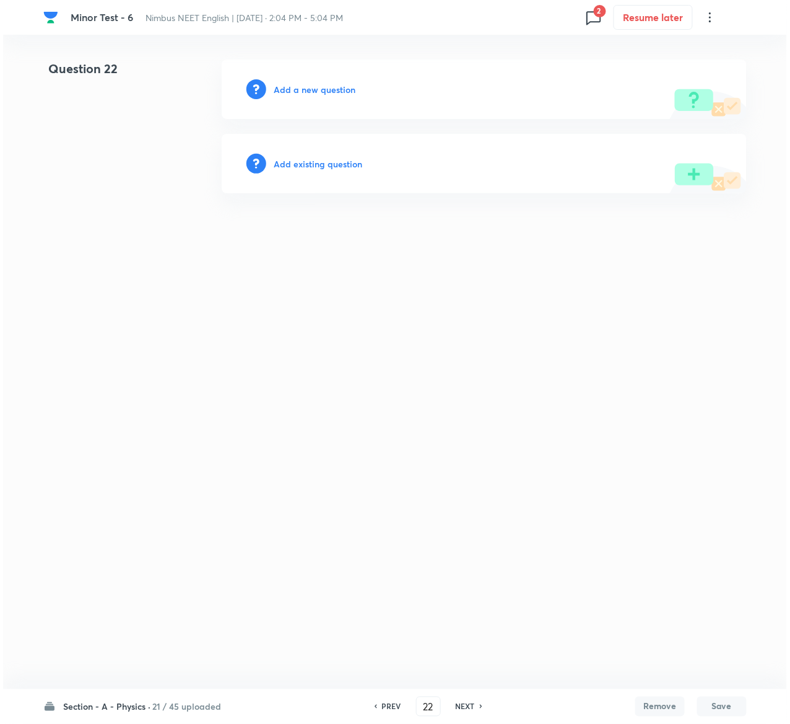
scroll to position [0, 0]
click at [338, 162] on h6 "Add existing question" at bounding box center [318, 163] width 89 height 13
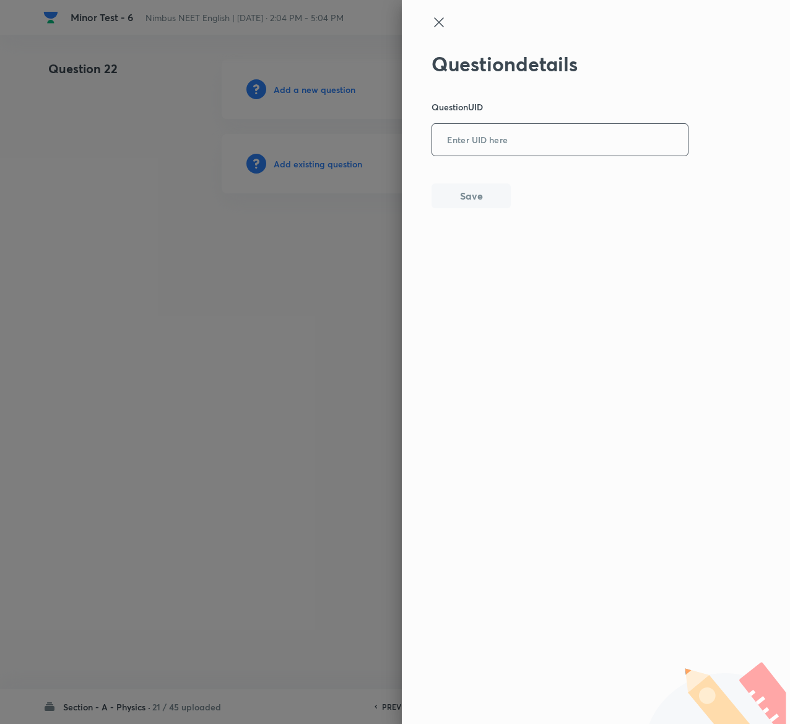
click at [588, 125] on input "text" at bounding box center [560, 140] width 256 height 30
paste input "DEFNP"
type input "DEFNP"
click at [496, 192] on button "Save" at bounding box center [471, 194] width 79 height 25
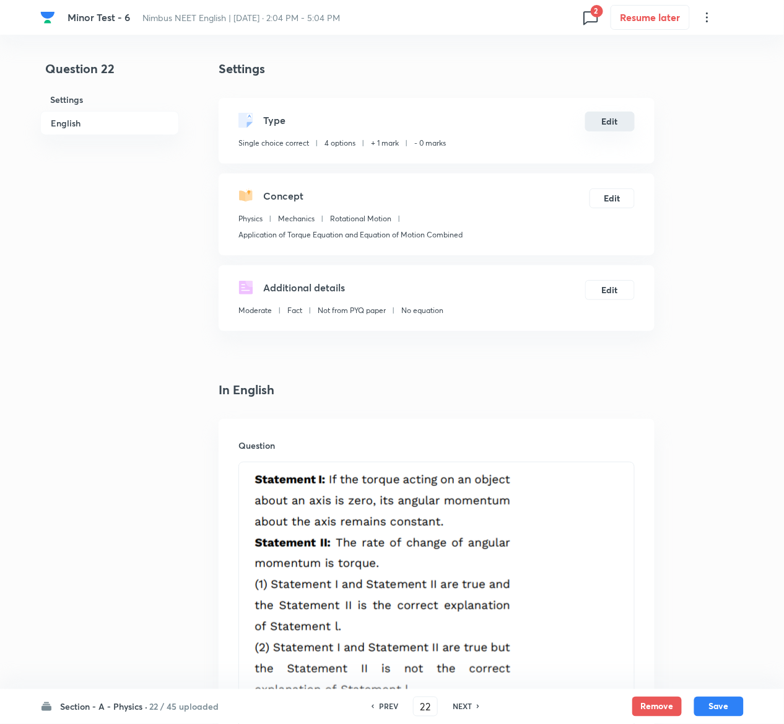
click at [605, 121] on button "Edit" at bounding box center [610, 122] width 50 height 20
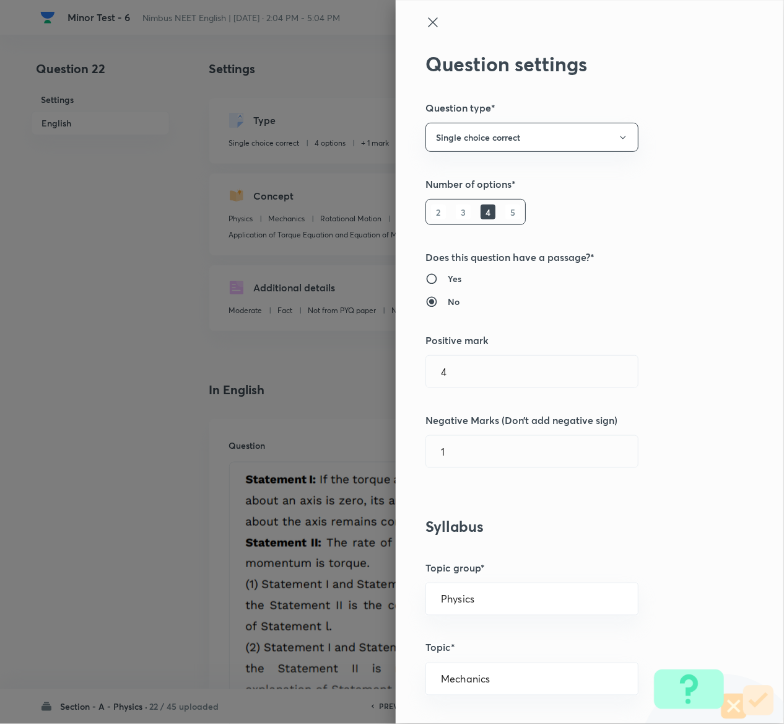
type input "1"
type input "0"
type input "Application of Torque Equation and Equation of Motion Combined"
radio input "false"
radio input "true"
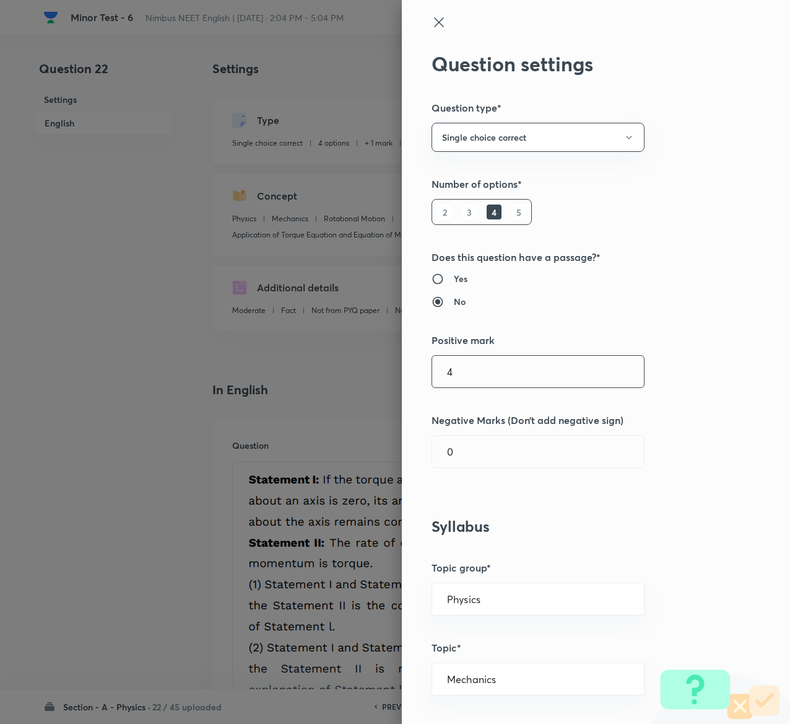
type input "4"
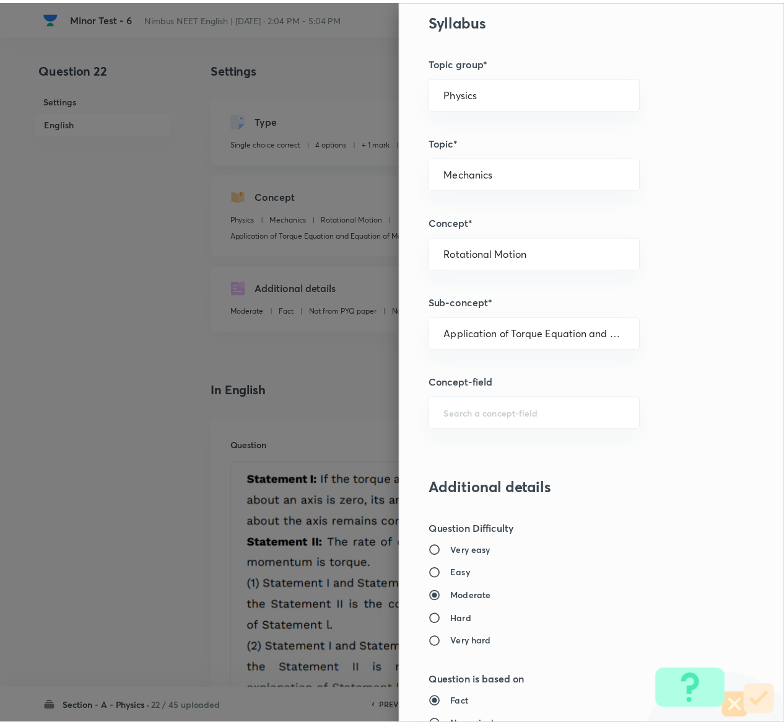
scroll to position [968, 0]
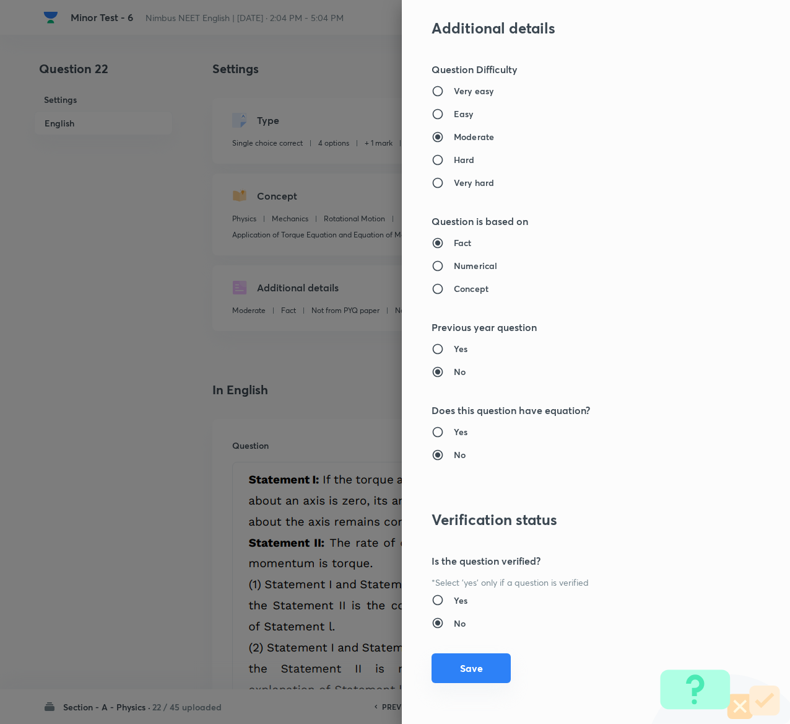
type input "1"
click at [462, 665] on button "Save" at bounding box center [471, 668] width 79 height 30
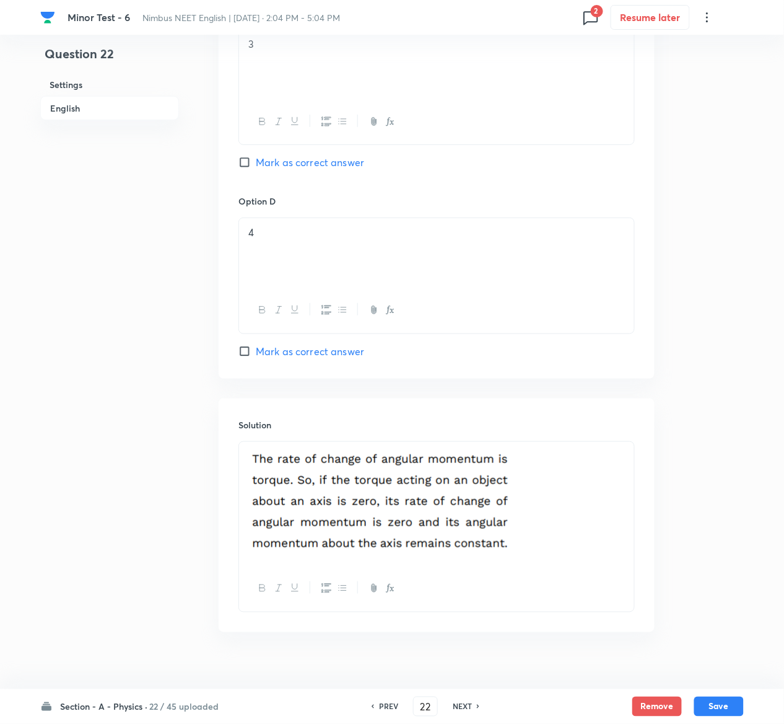
scroll to position [1272, 0]
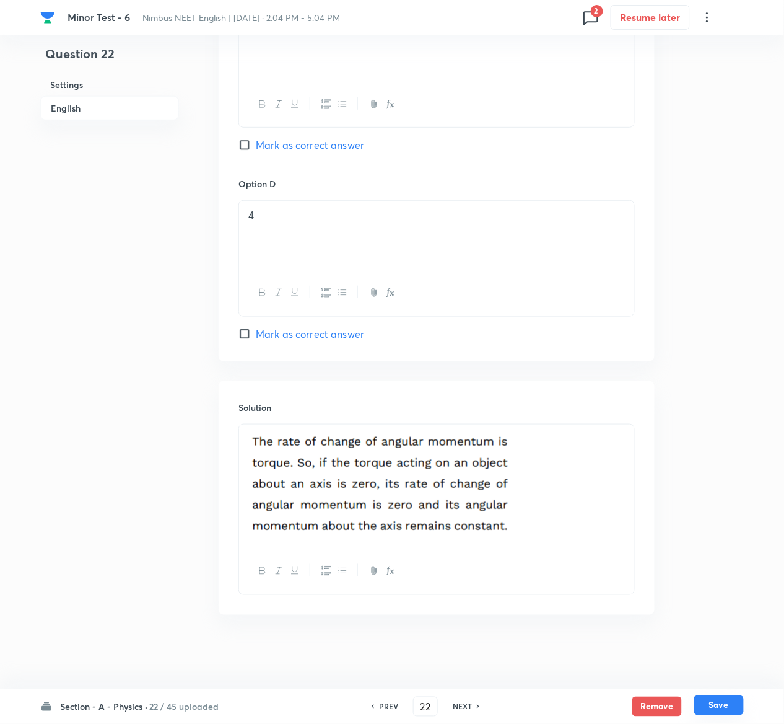
click at [730, 703] on button "Save" at bounding box center [719, 705] width 50 height 20
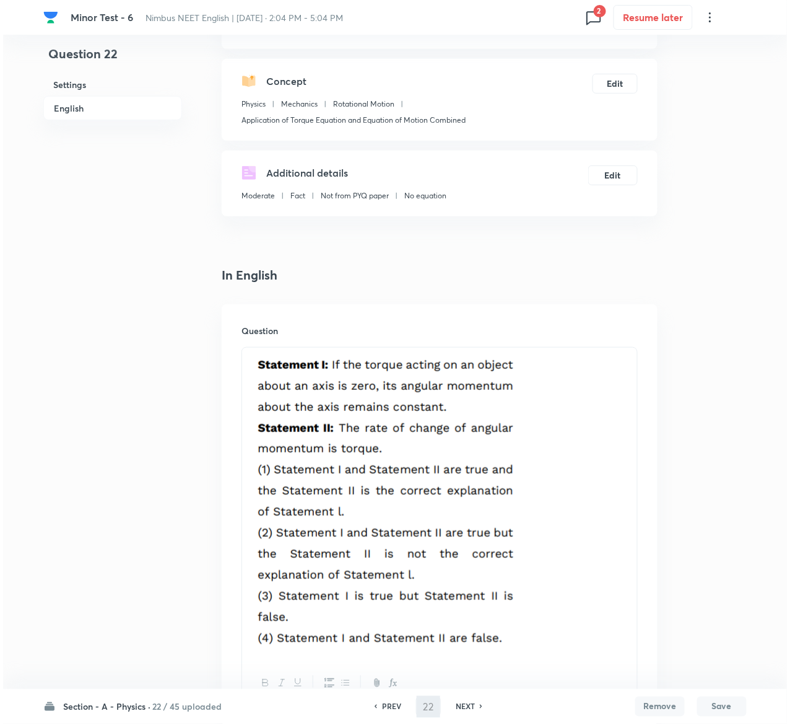
scroll to position [0, 0]
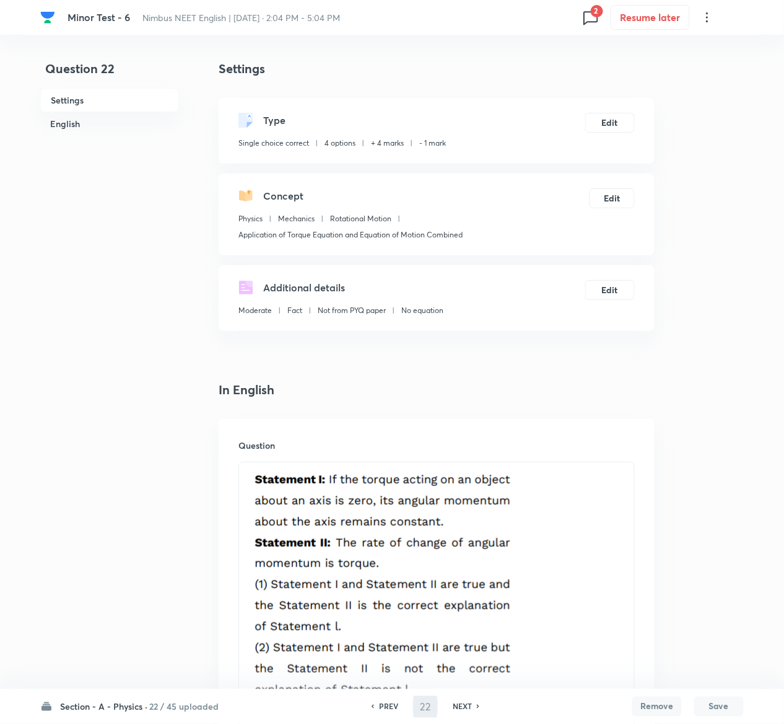
type input "23"
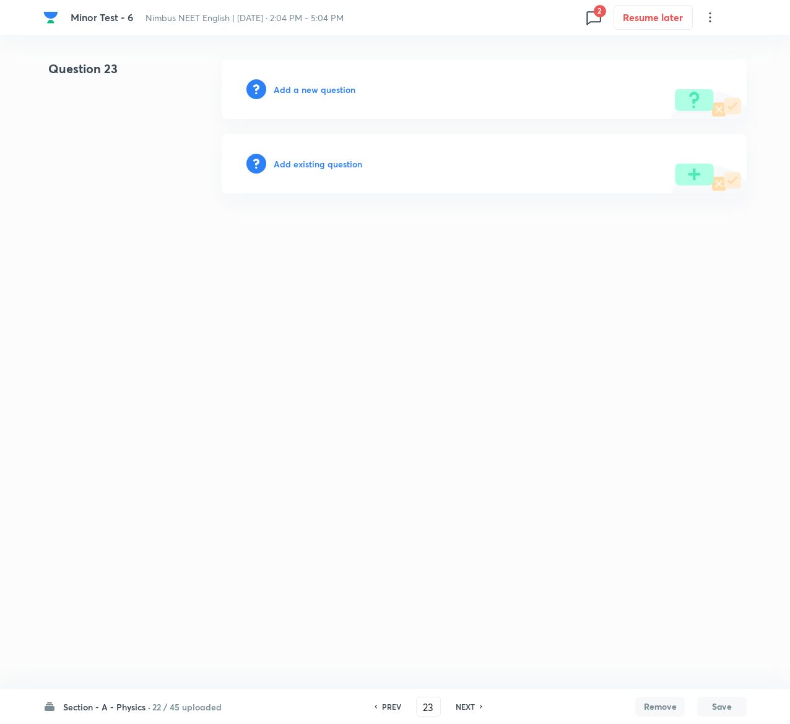
click at [347, 159] on h6 "Add existing question" at bounding box center [318, 163] width 89 height 13
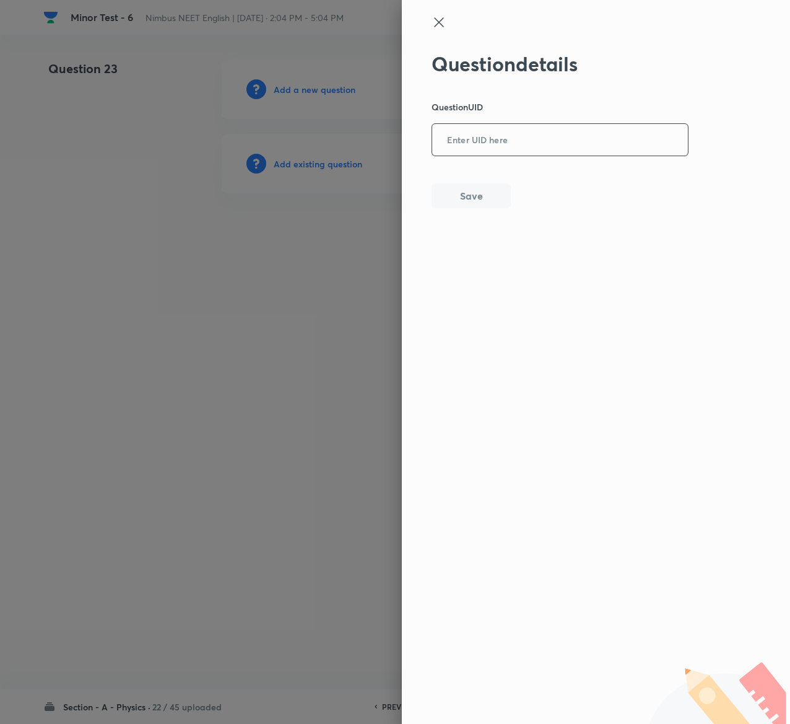
drag, startPoint x: 556, startPoint y: 167, endPoint x: 554, endPoint y: 128, distance: 39.7
click at [554, 128] on div "Question details Question UID ​ Save" at bounding box center [561, 130] width 258 height 156
click at [554, 128] on input "text" at bounding box center [560, 140] width 256 height 30
paste input "V4PPR"
type input "V4PPR"
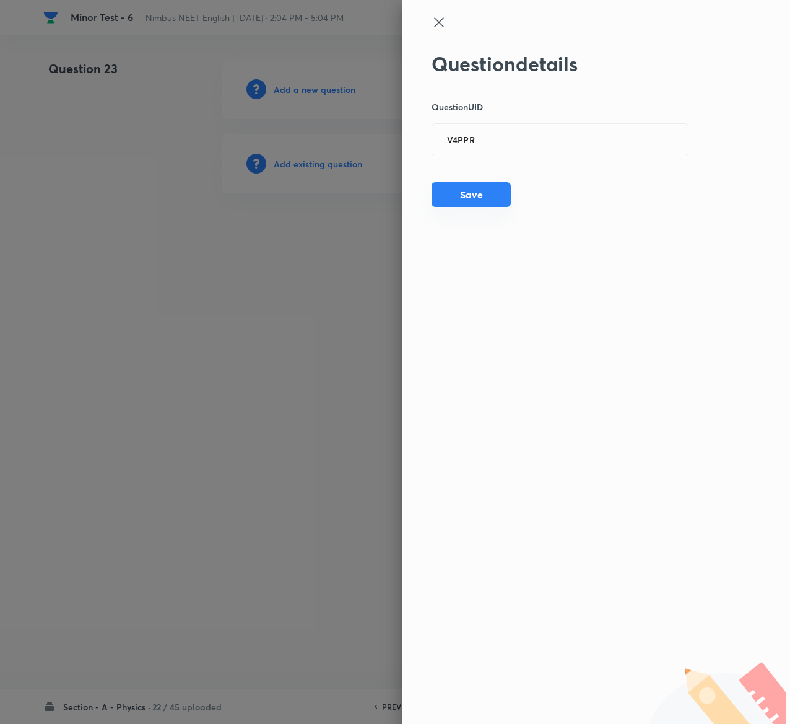
click at [484, 205] on button "Save" at bounding box center [471, 194] width 79 height 25
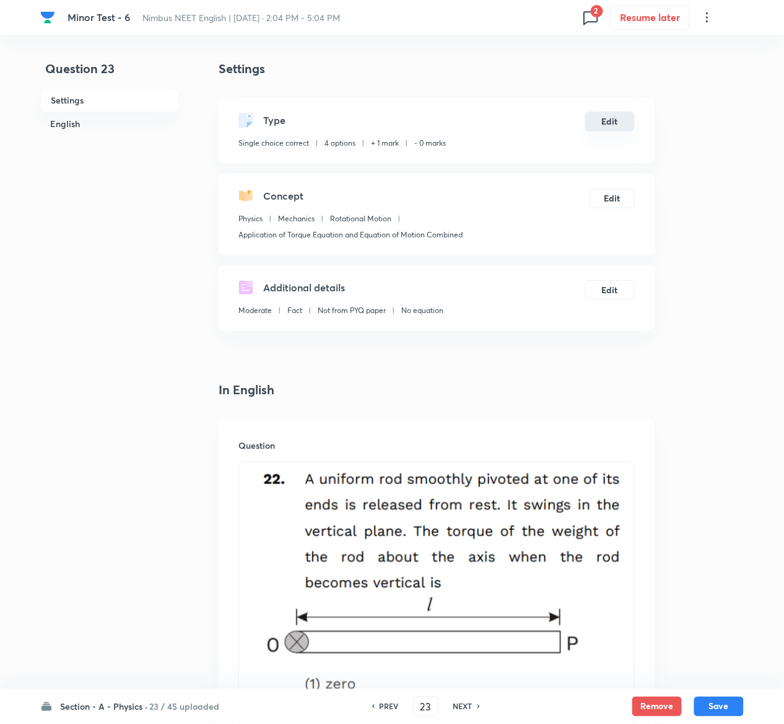
click at [613, 123] on button "Edit" at bounding box center [610, 122] width 50 height 20
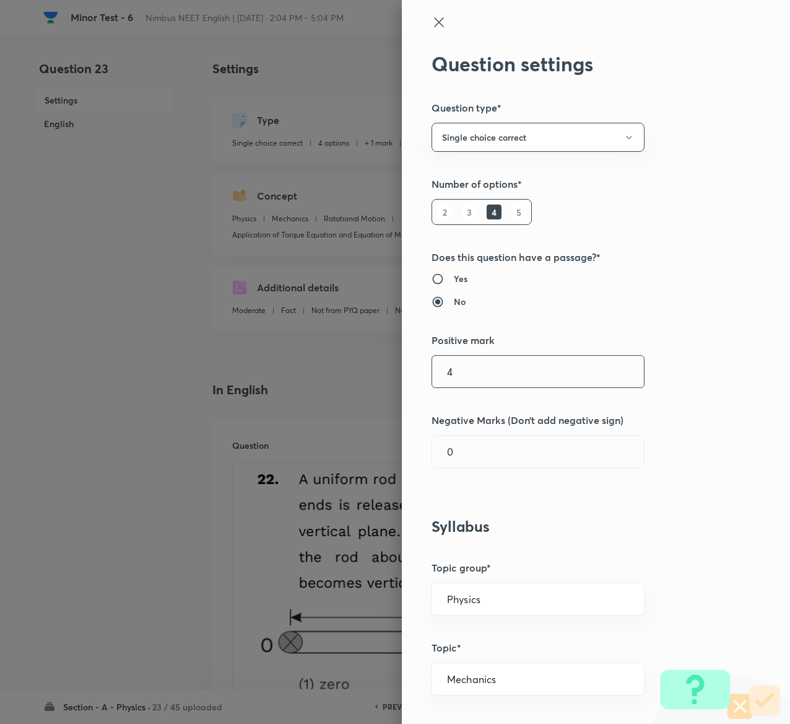
type input "4"
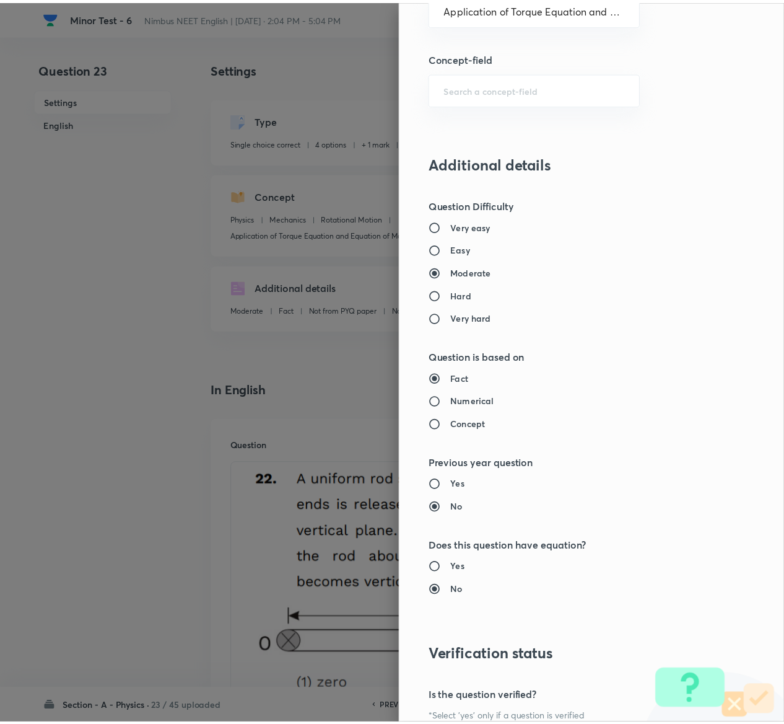
scroll to position [968, 0]
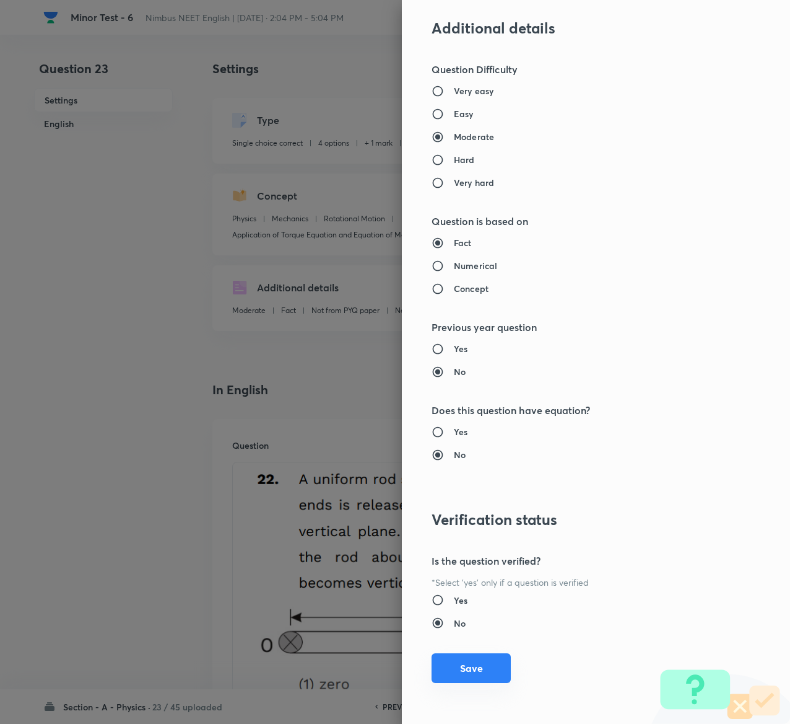
type input "1"
click at [466, 664] on button "Save" at bounding box center [471, 668] width 79 height 30
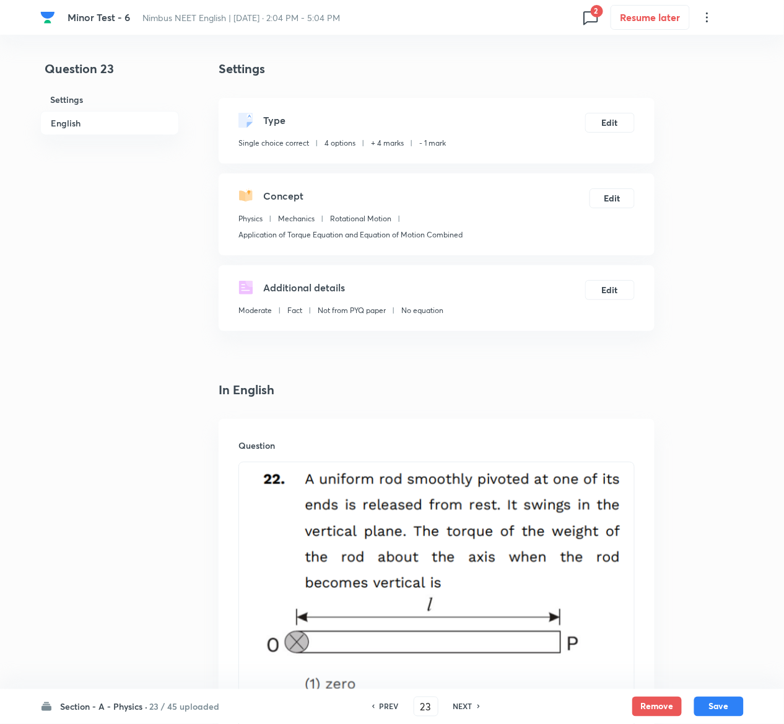
scroll to position [1277, 0]
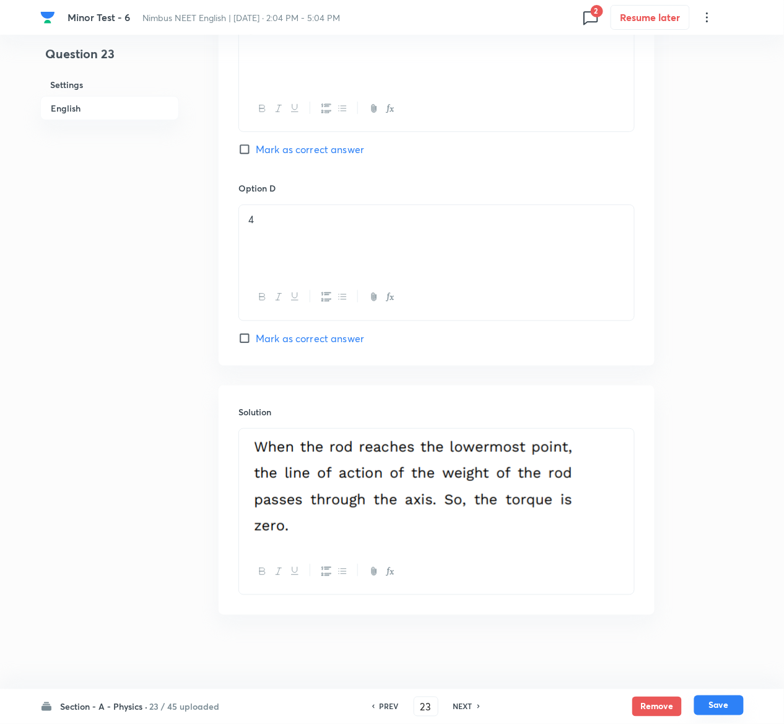
click at [731, 701] on button "Save" at bounding box center [719, 705] width 50 height 20
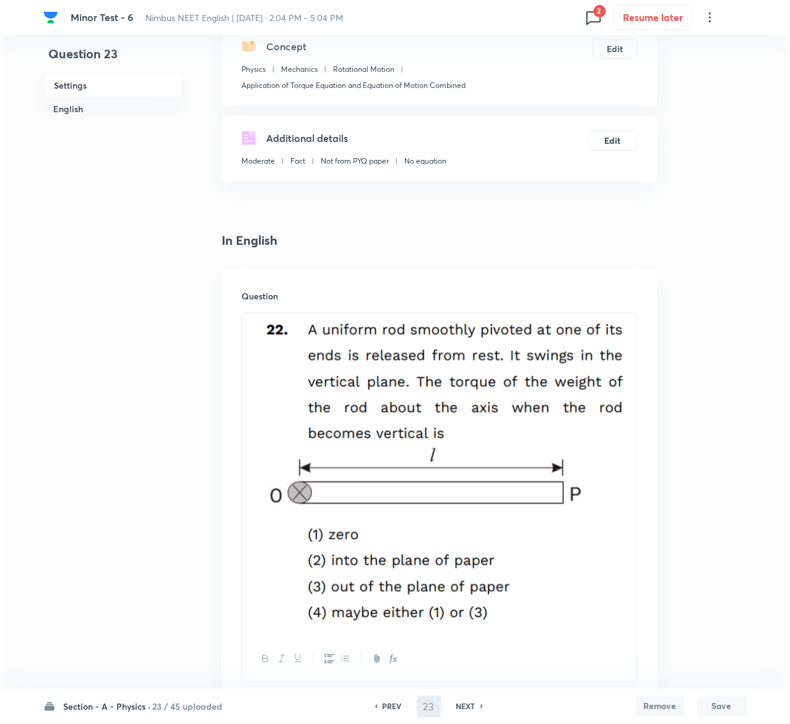
scroll to position [0, 0]
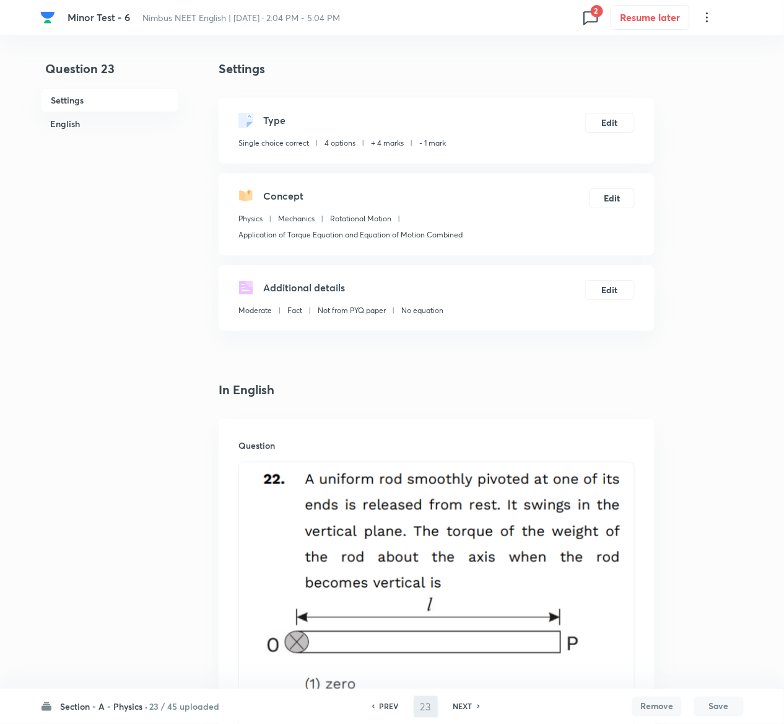
type input "24"
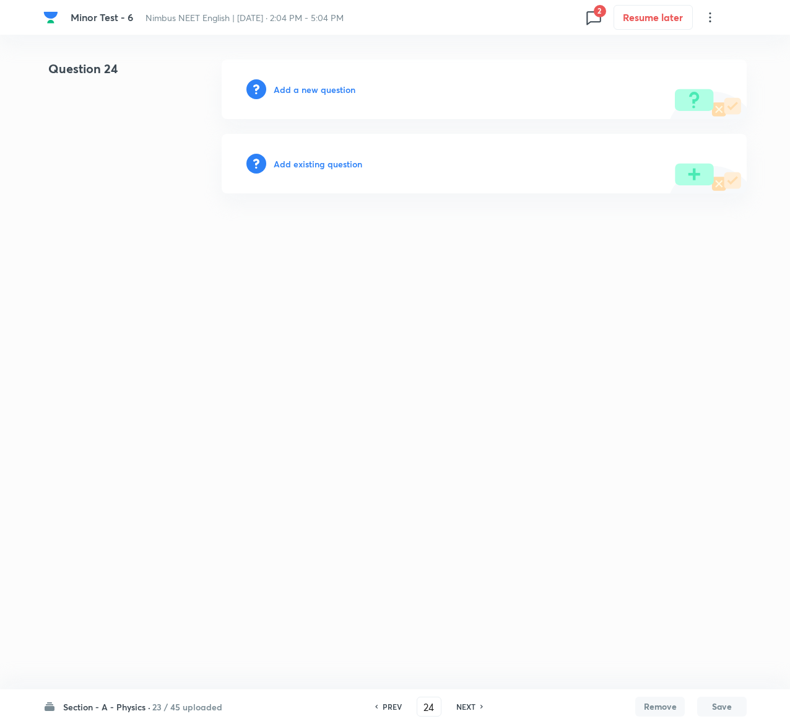
click at [346, 160] on h6 "Add existing question" at bounding box center [318, 163] width 89 height 13
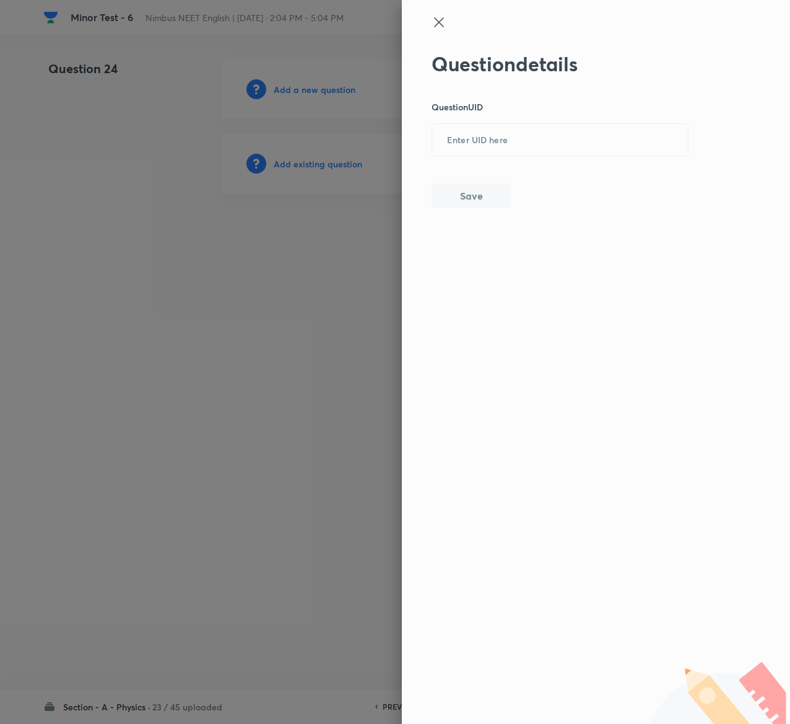
click at [565, 123] on div "Question details Question UID ​ Save" at bounding box center [561, 130] width 258 height 156
click at [566, 135] on input "text" at bounding box center [560, 140] width 256 height 30
paste input "7QSPF"
type input "7QSPF"
click at [488, 186] on button "Save" at bounding box center [471, 194] width 79 height 25
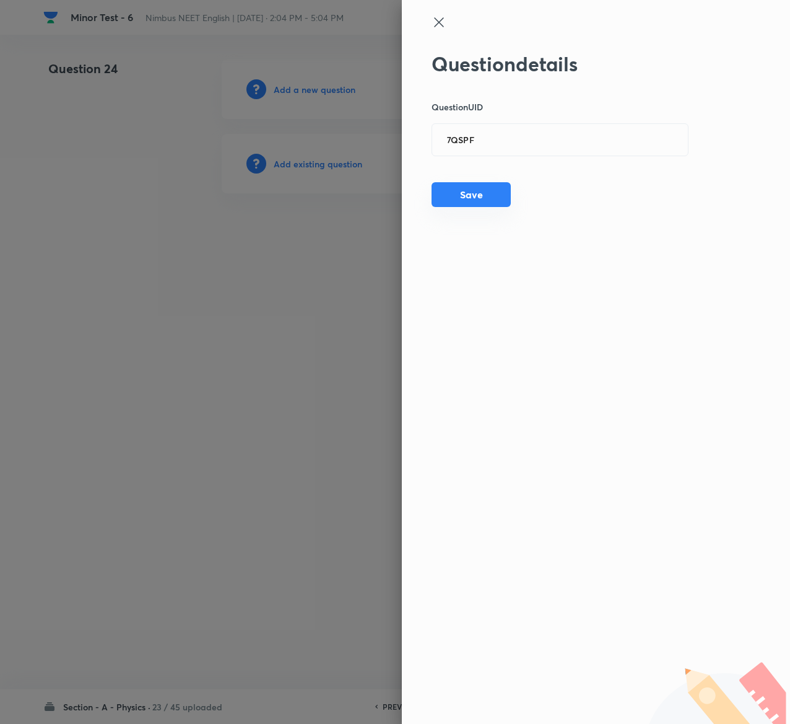
click at [466, 193] on button "Save" at bounding box center [471, 194] width 79 height 25
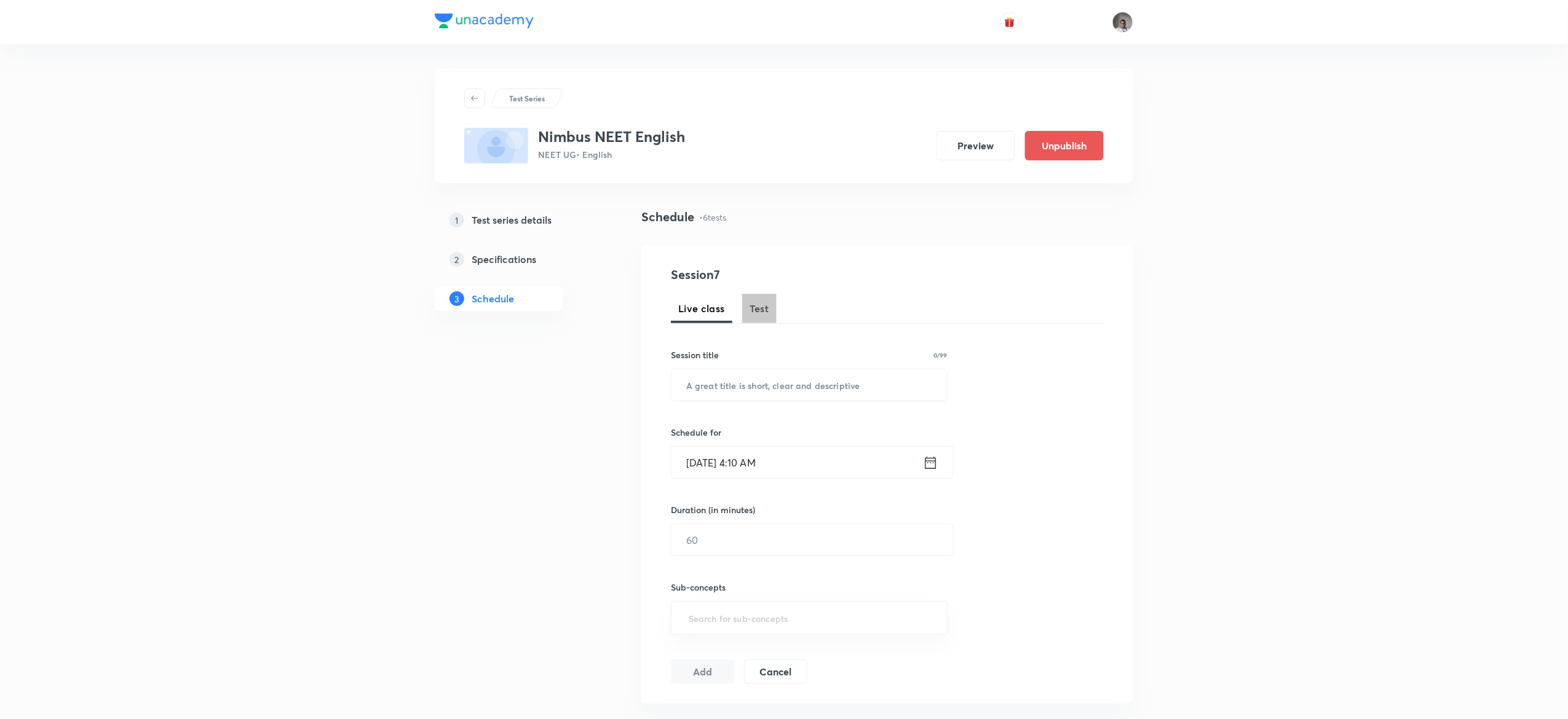
click at [765, 315] on button "Test" at bounding box center [759, 308] width 35 height 30
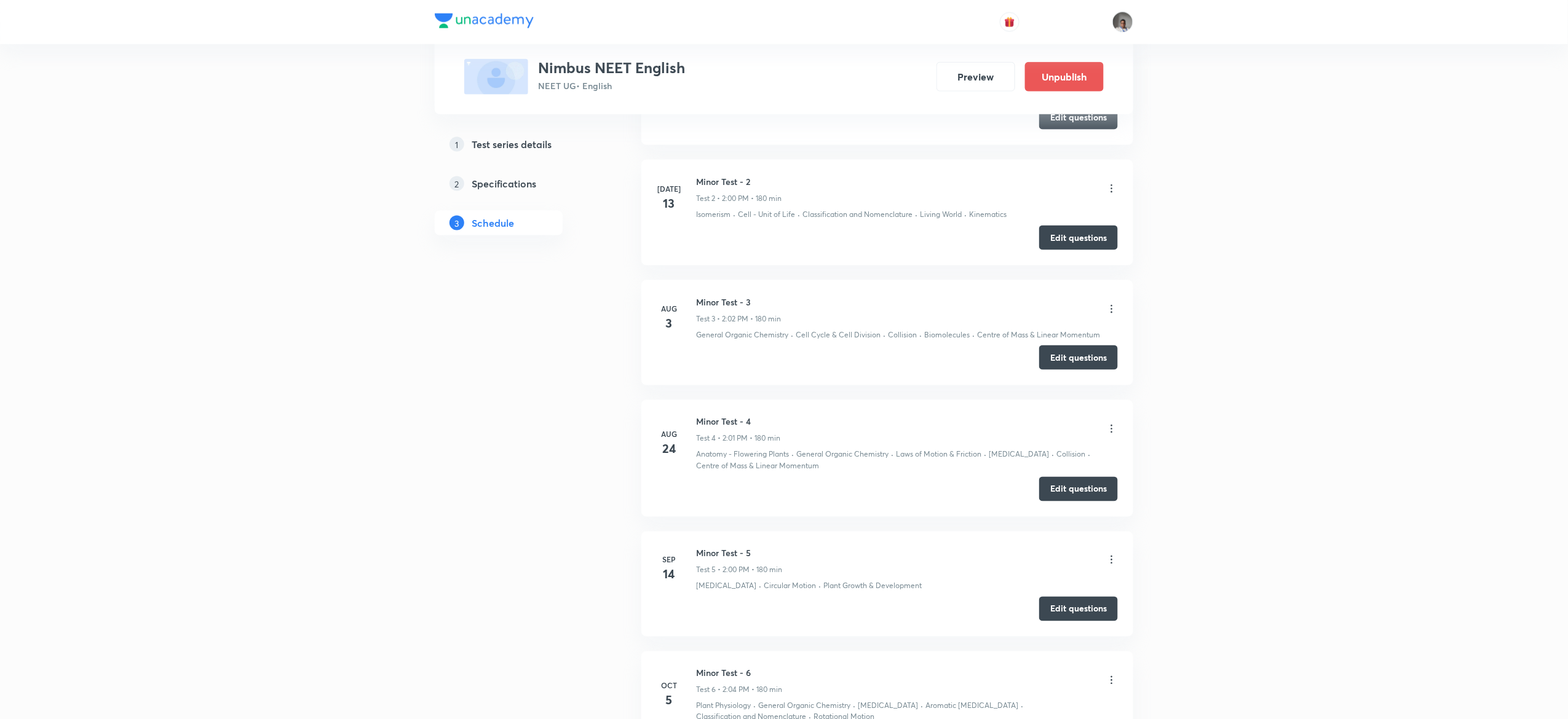
scroll to position [932, 0]
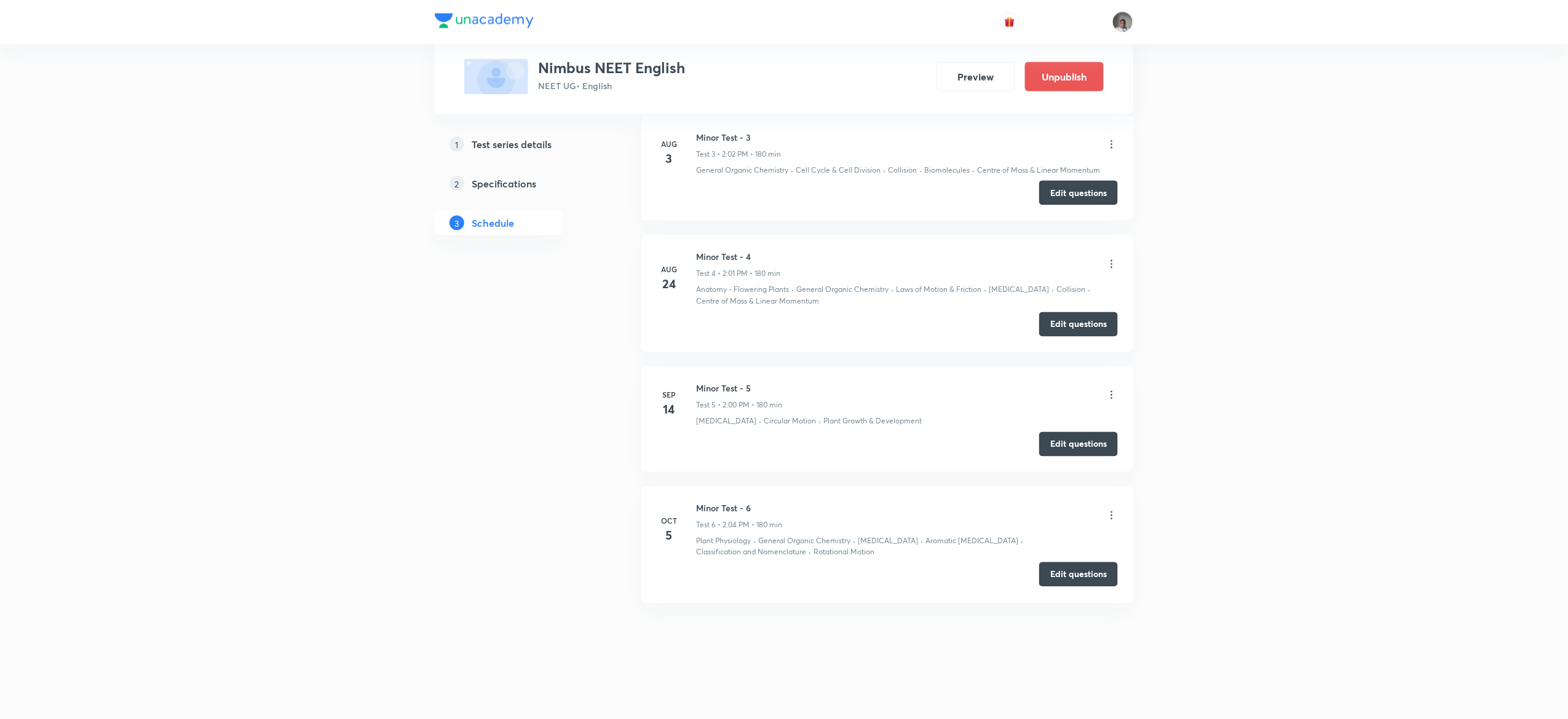
click at [1082, 576] on button "Edit questions" at bounding box center [1078, 574] width 78 height 25
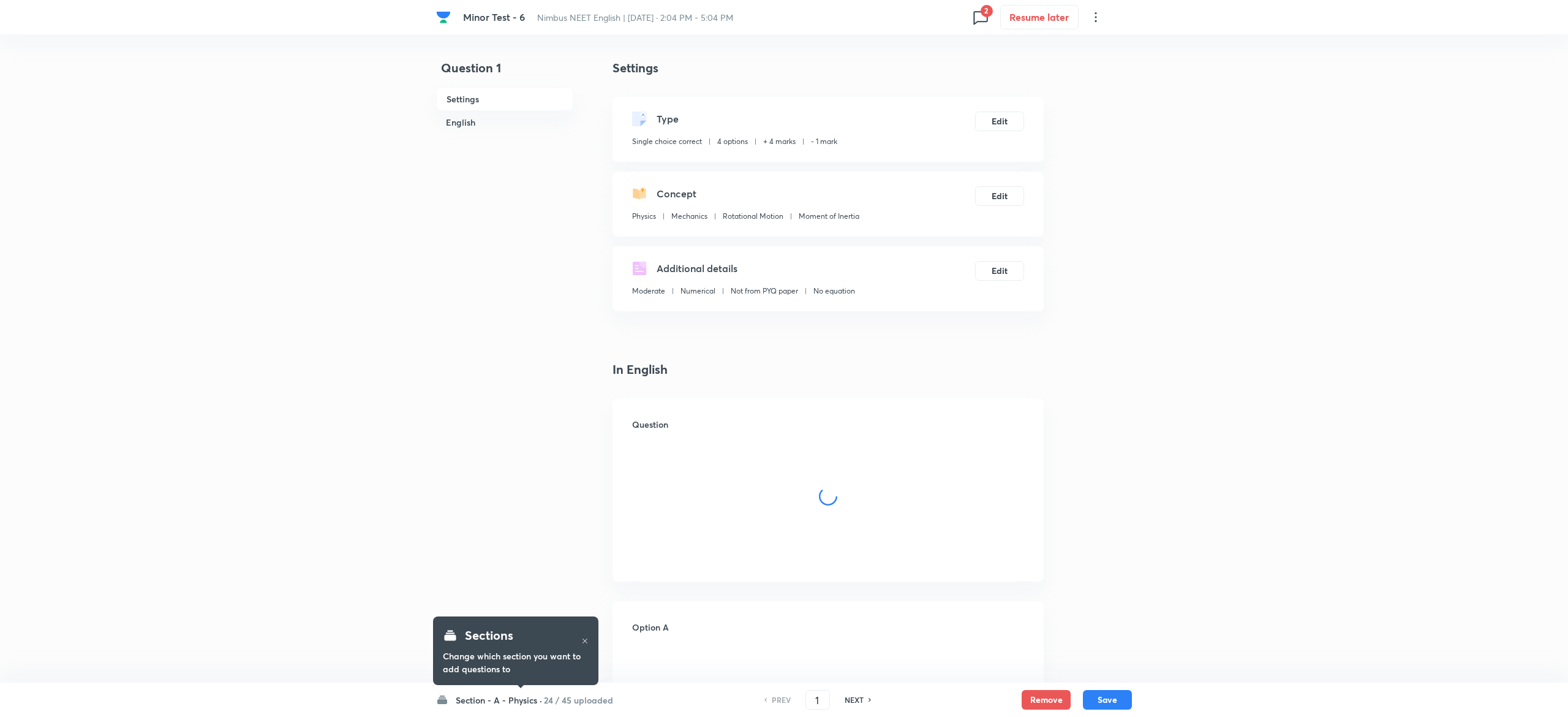
checkbox input "true"
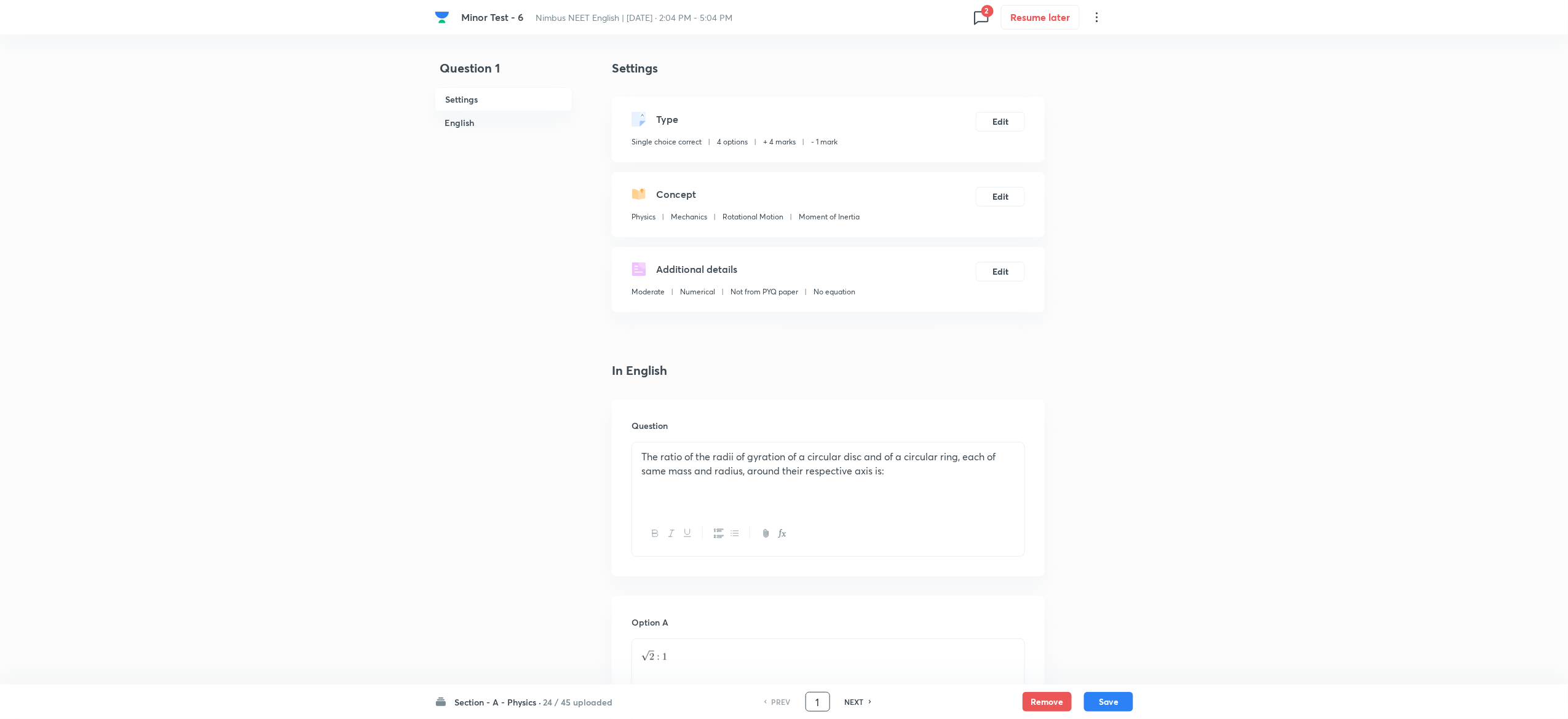
click at [829, 700] on div "1 ​" at bounding box center [818, 702] width 25 height 20
type input "23"
checkbox input "false"
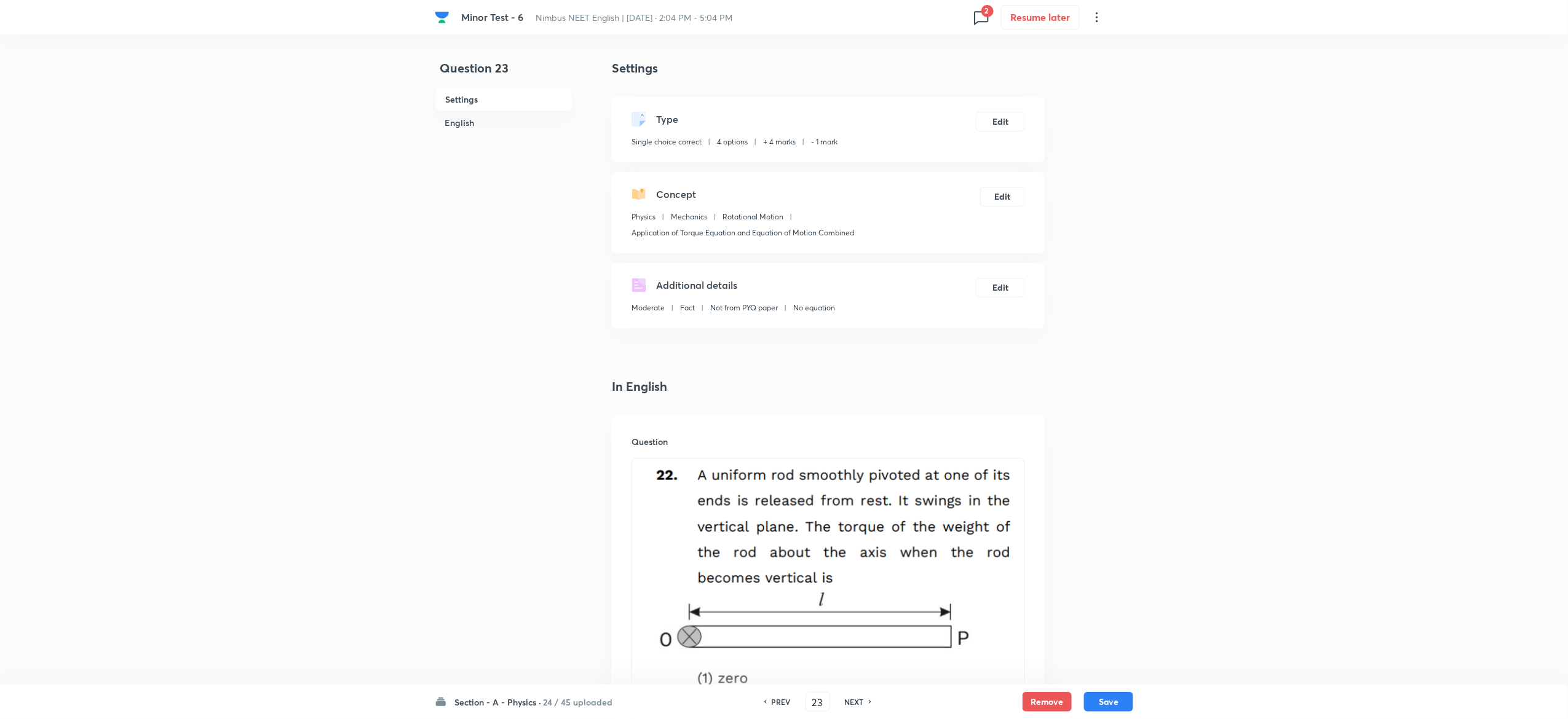
click at [858, 705] on h6 "NEXT" at bounding box center [853, 701] width 19 height 11
checkbox input "false"
type input "24"
checkbox input "true"
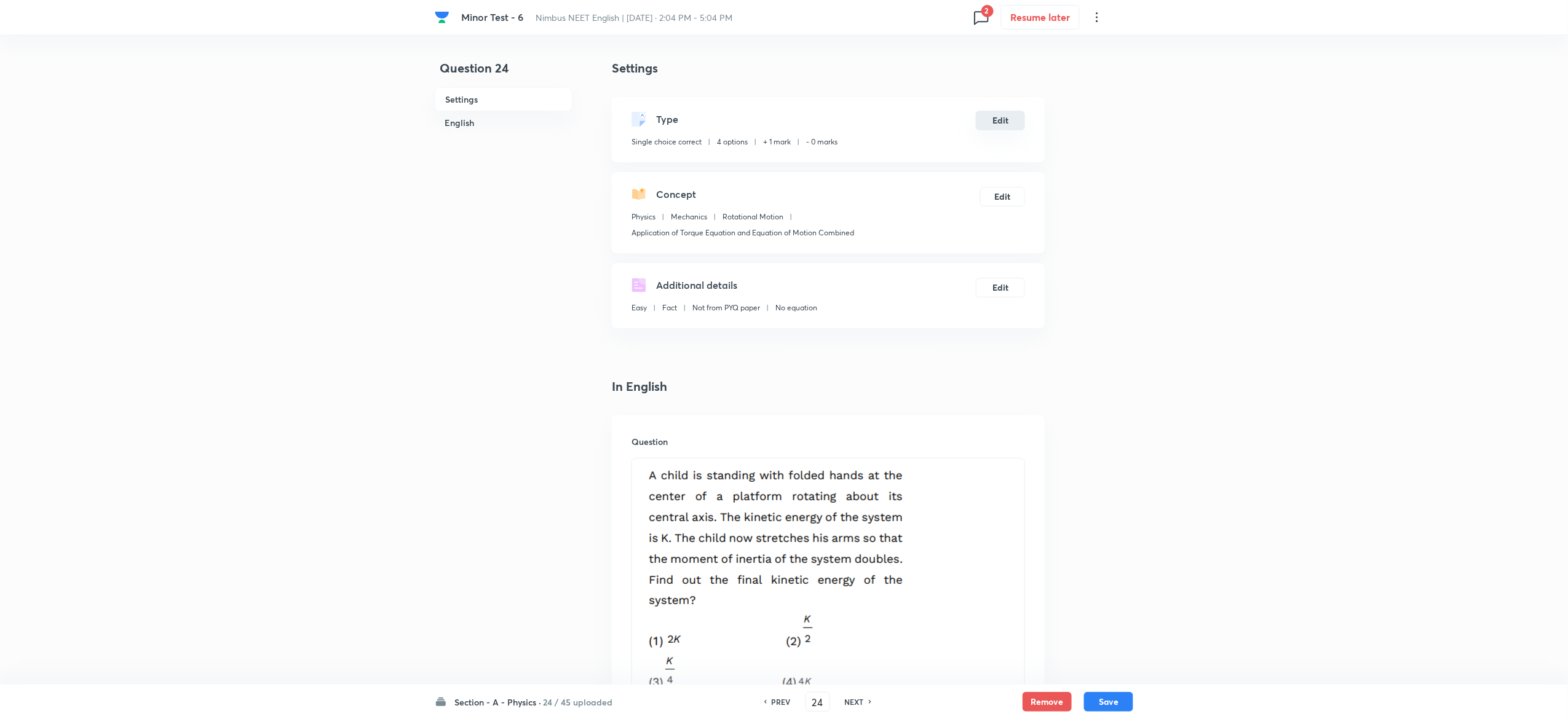
click at [1008, 120] on button "Edit" at bounding box center [1000, 121] width 50 height 20
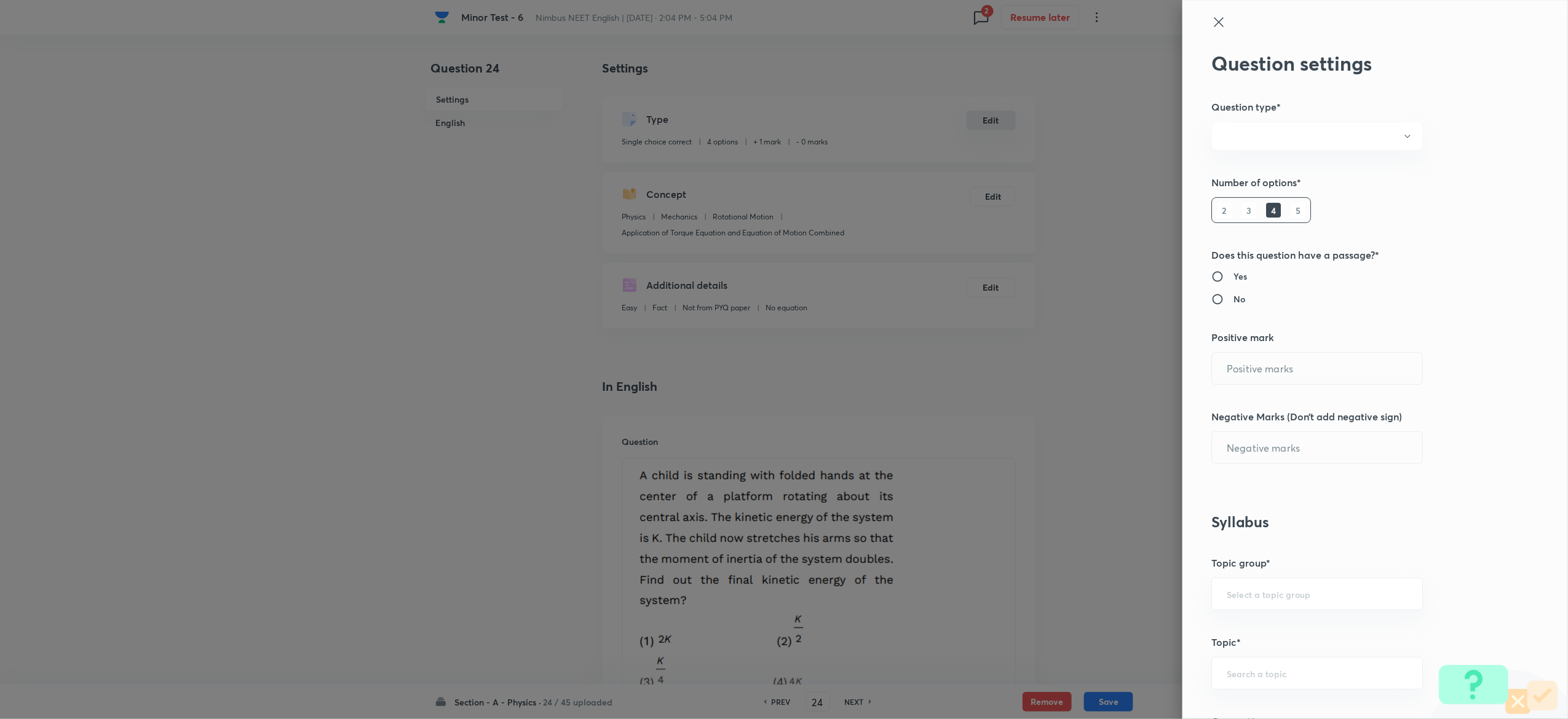
radio input "true"
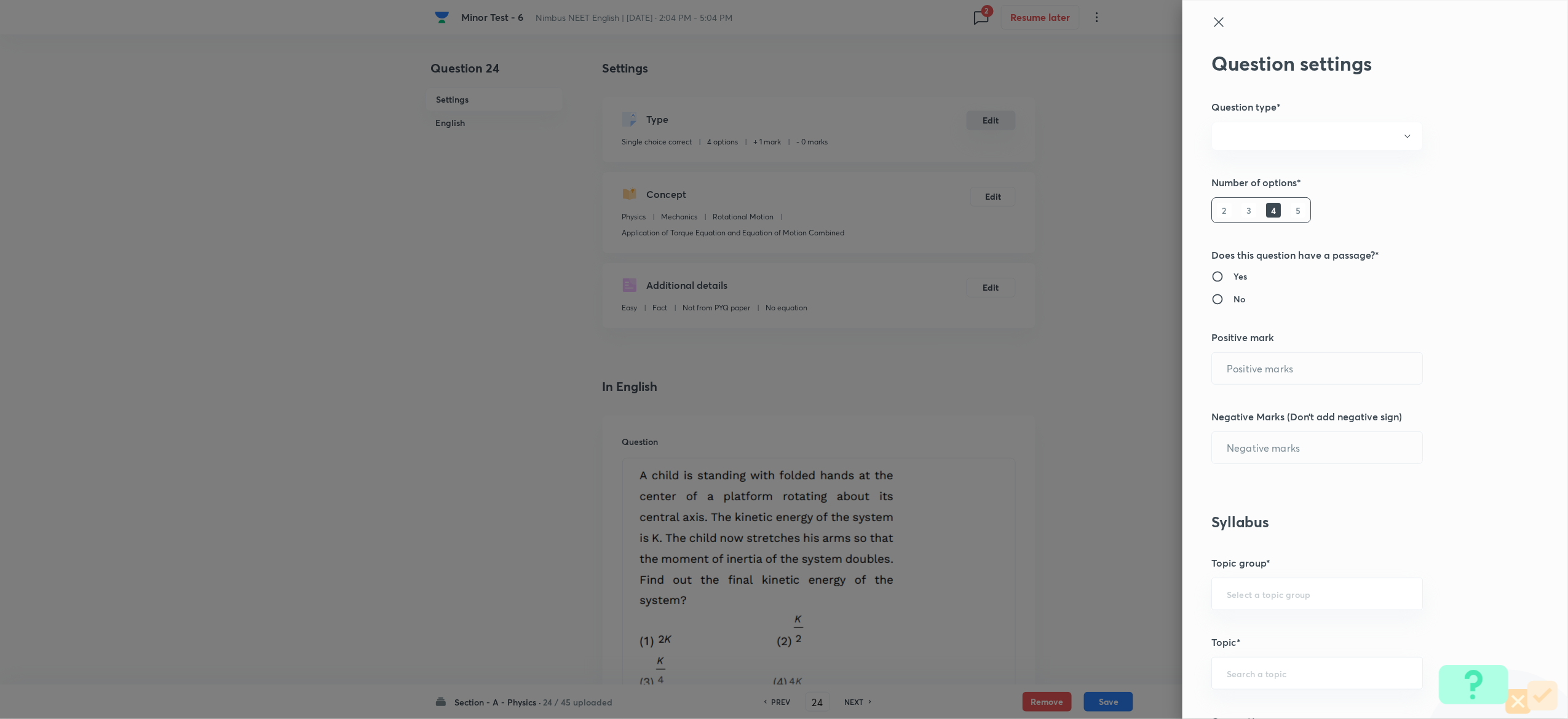
radio input "true"
type input "1"
type input "0"
type input "Physics"
type input "Mechanics"
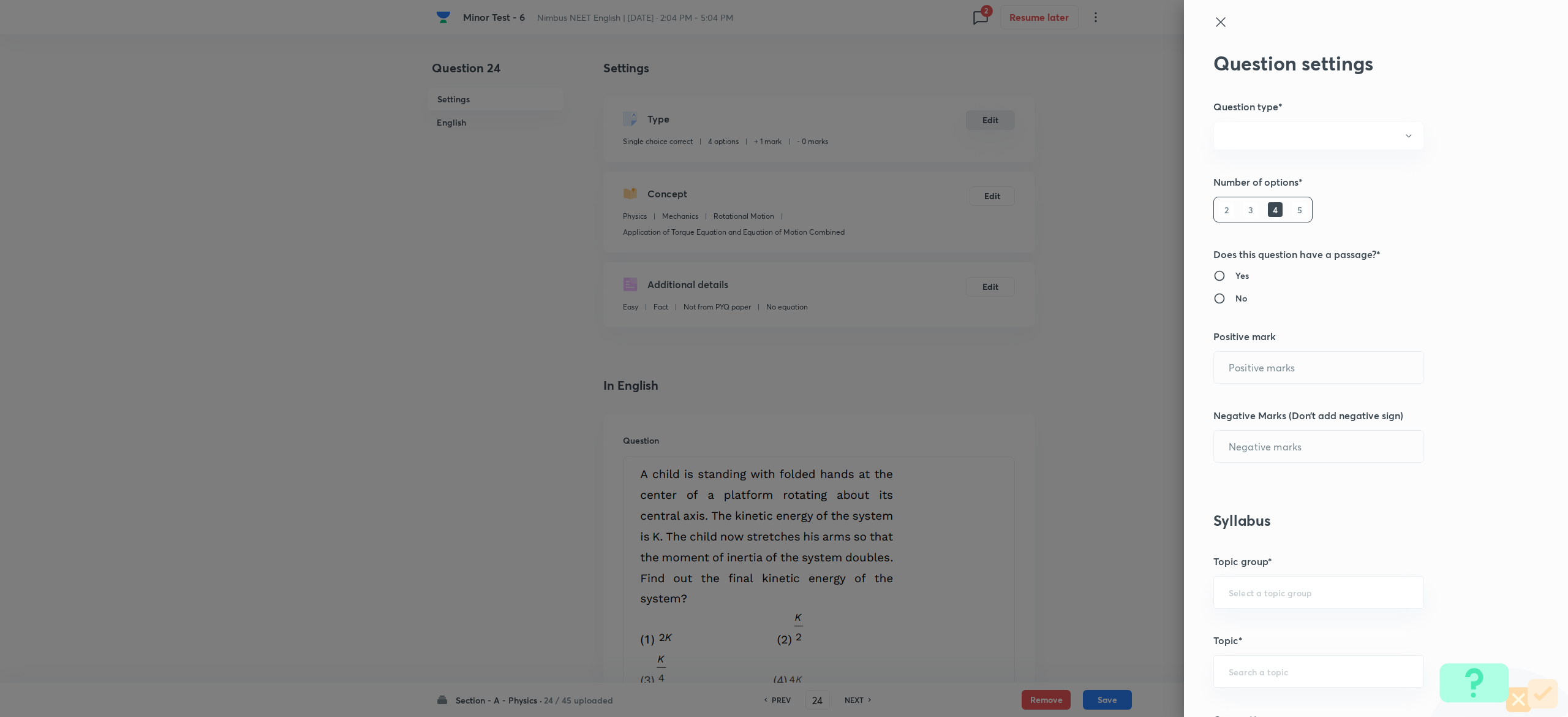
type input "Rotational Motion"
type input "Application of Torque Equation and Equation of Motion Combined"
type input "4"
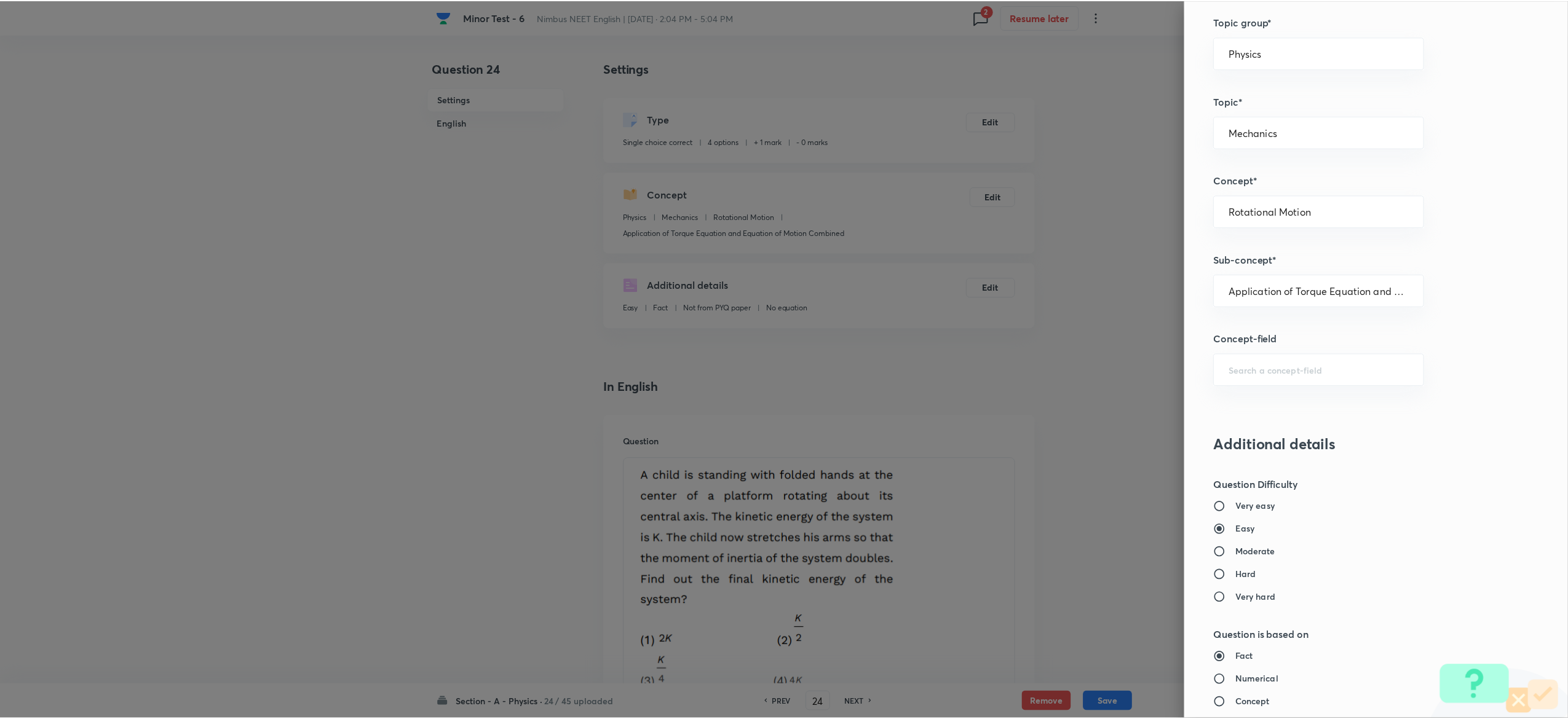
scroll to position [958, 0]
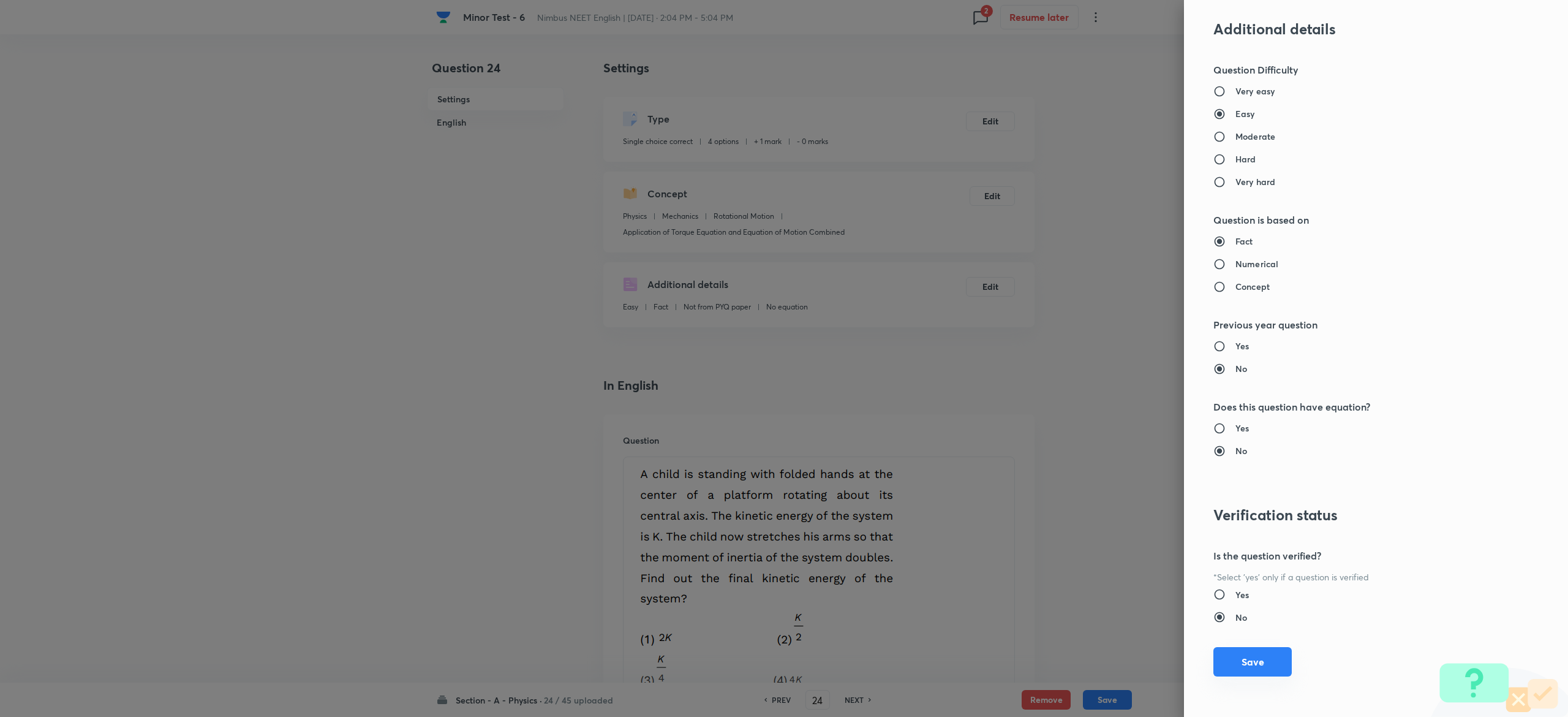
type input "1"
click at [1237, 661] on button "Save" at bounding box center [1252, 662] width 78 height 30
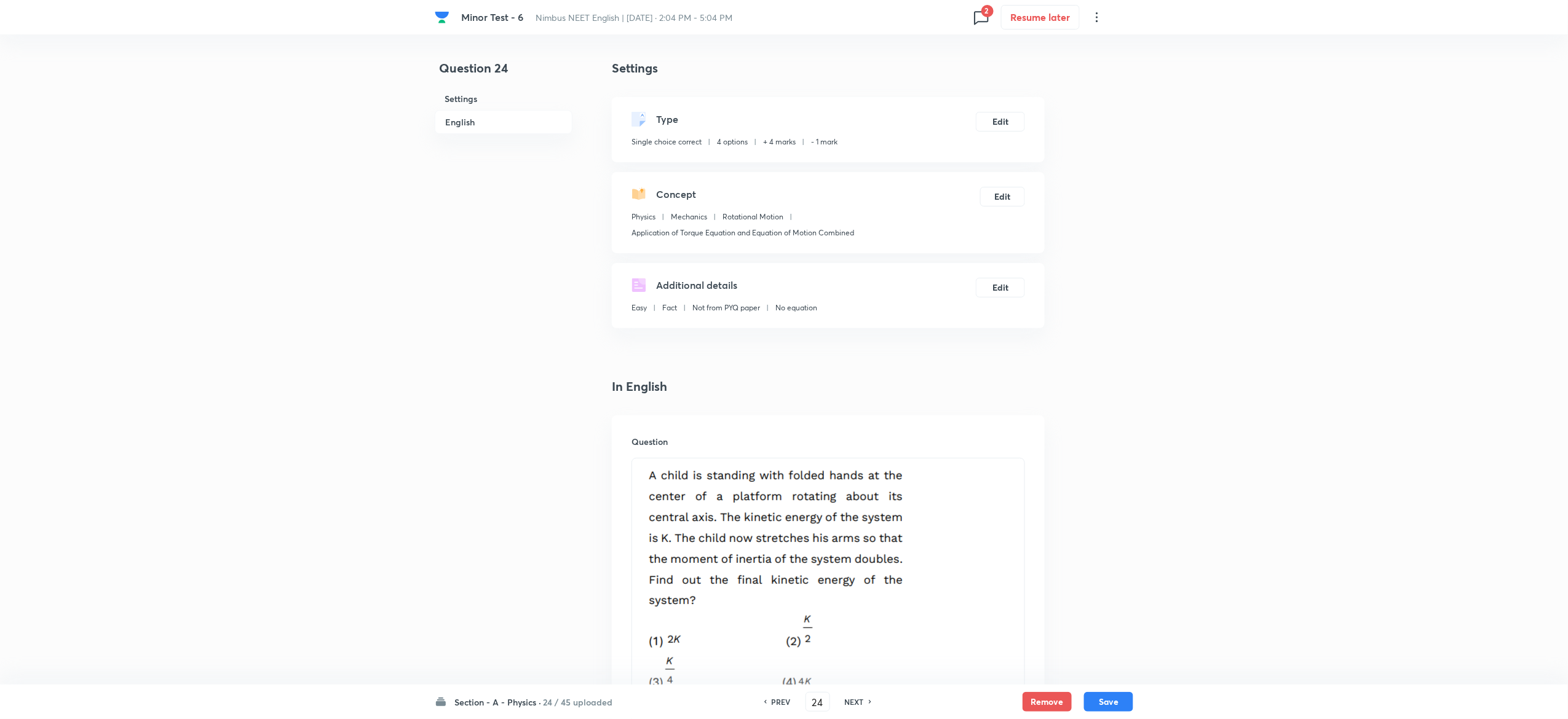
scroll to position [1214, 0]
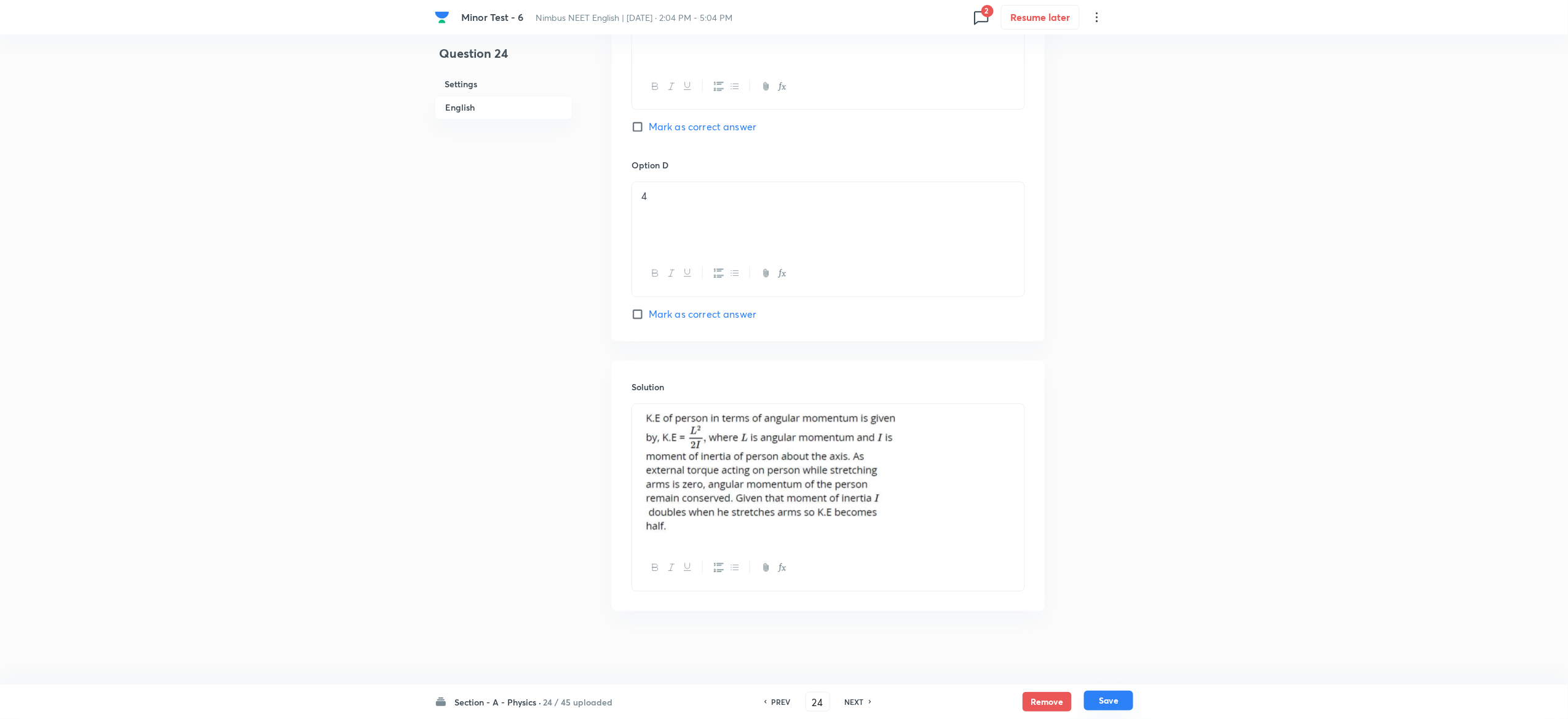
click at [1102, 698] on button "Save" at bounding box center [1109, 700] width 50 height 20
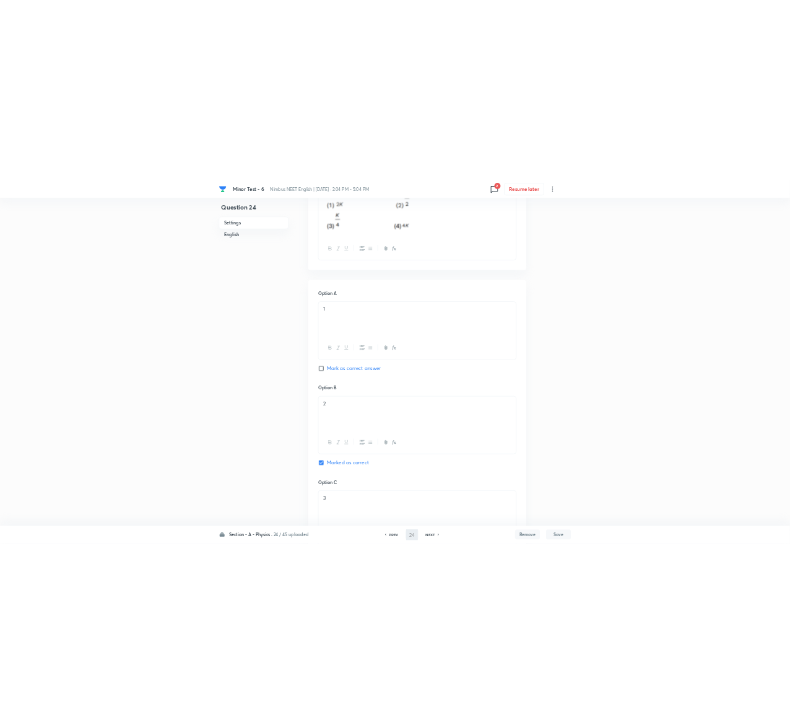
scroll to position [0, 0]
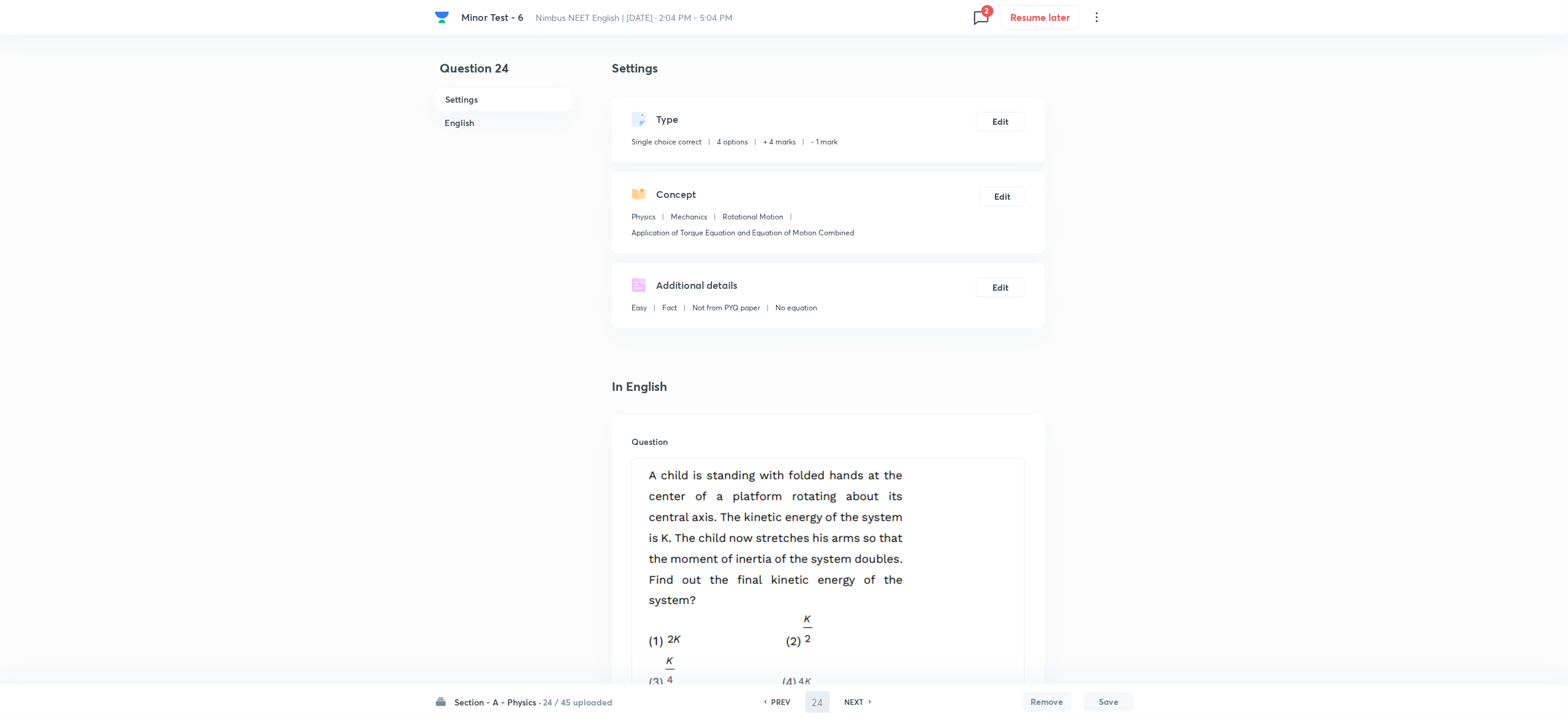
type input "25"
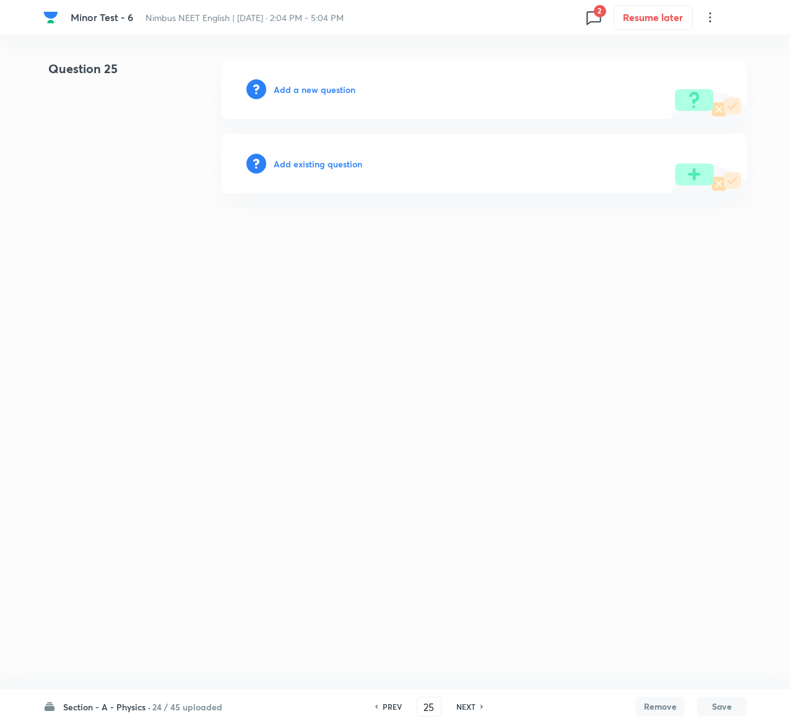
click at [315, 163] on h6 "Add existing question" at bounding box center [318, 163] width 89 height 13
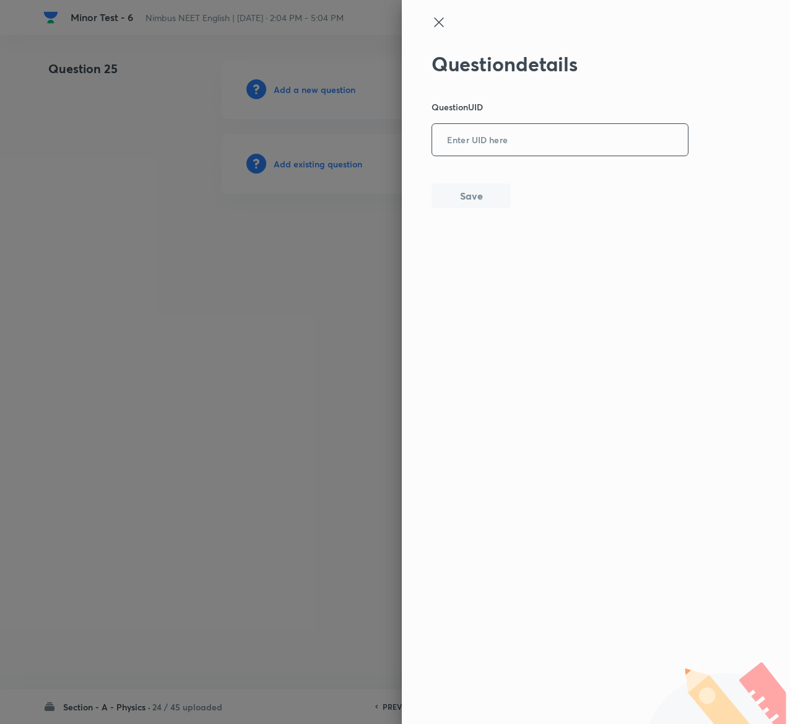
click at [568, 126] on input "text" at bounding box center [560, 140] width 256 height 30
paste input "FUS0P"
type input "FUS0P"
click at [466, 198] on button "Save" at bounding box center [471, 194] width 79 height 25
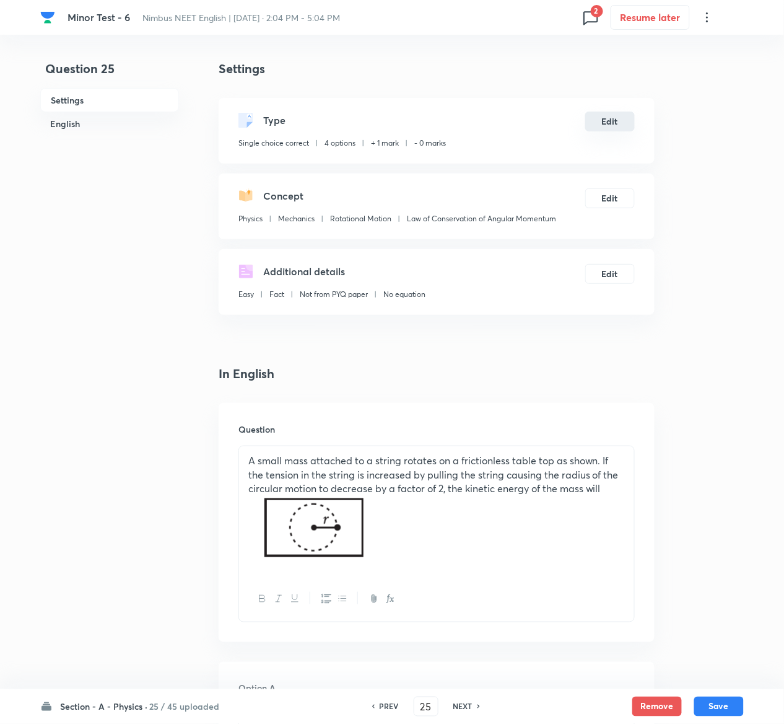
click at [621, 126] on button "Edit" at bounding box center [610, 122] width 50 height 20
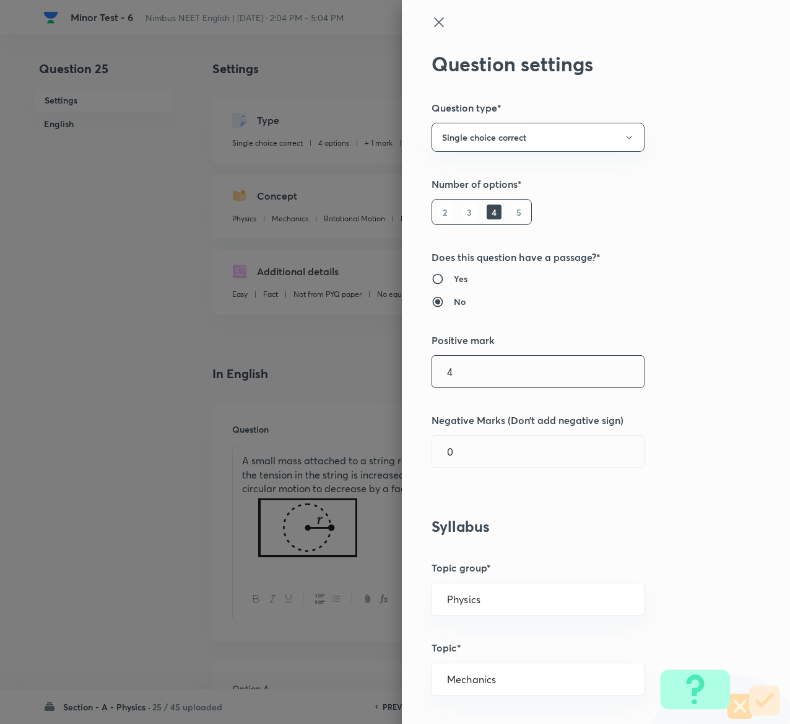
type input "4"
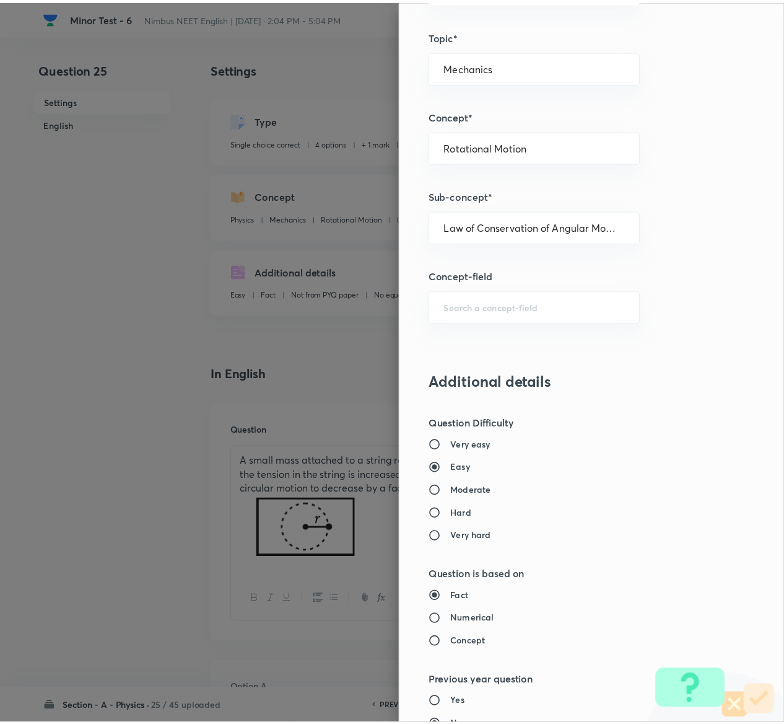
scroll to position [968, 0]
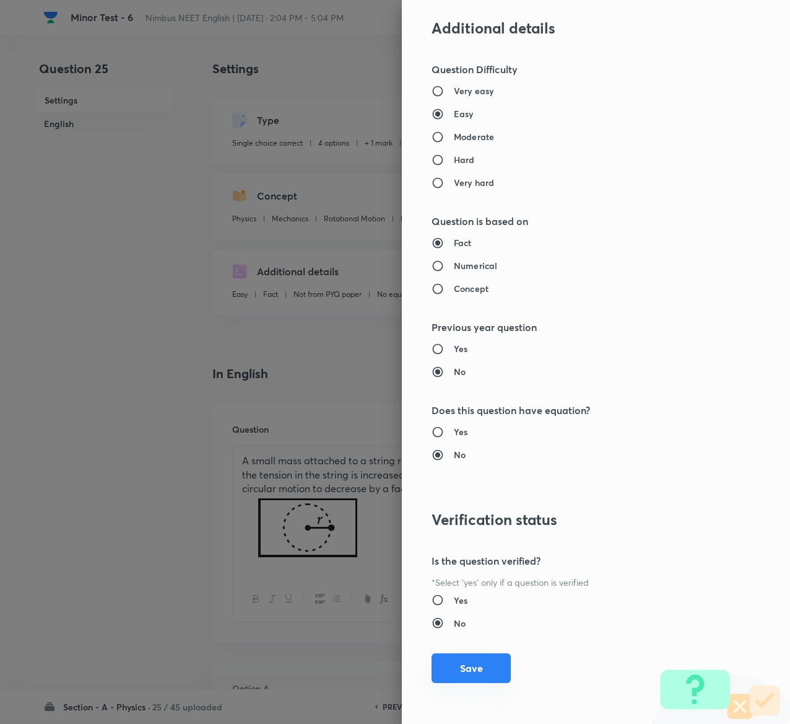
type input "1"
click at [447, 667] on button "Save" at bounding box center [471, 668] width 79 height 30
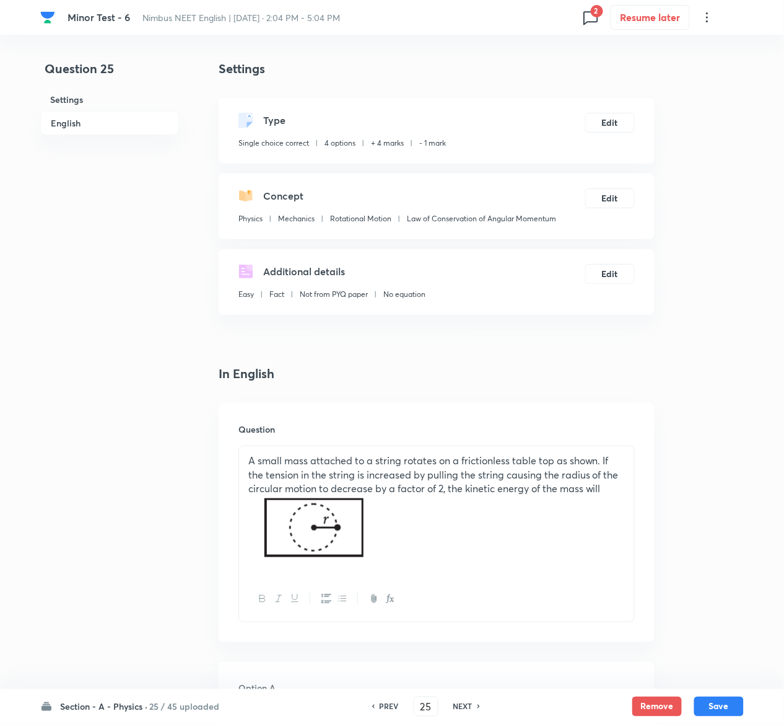
scroll to position [1023, 0]
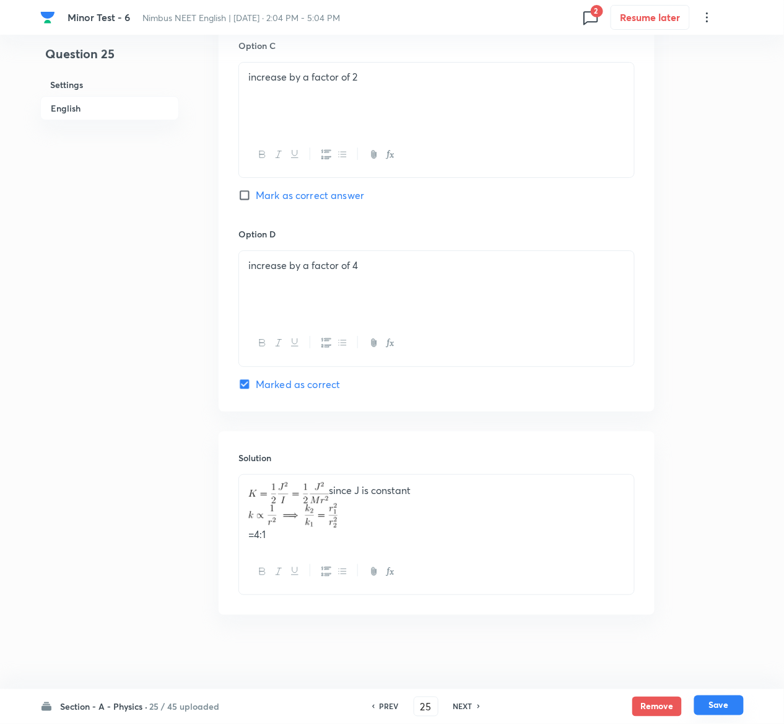
click at [732, 700] on button "Save" at bounding box center [719, 705] width 50 height 20
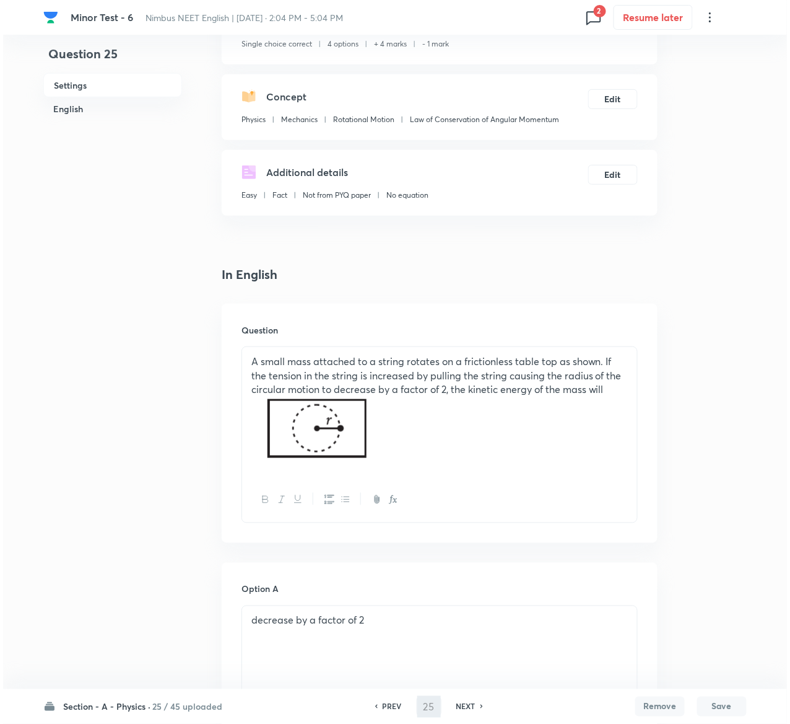
scroll to position [0, 0]
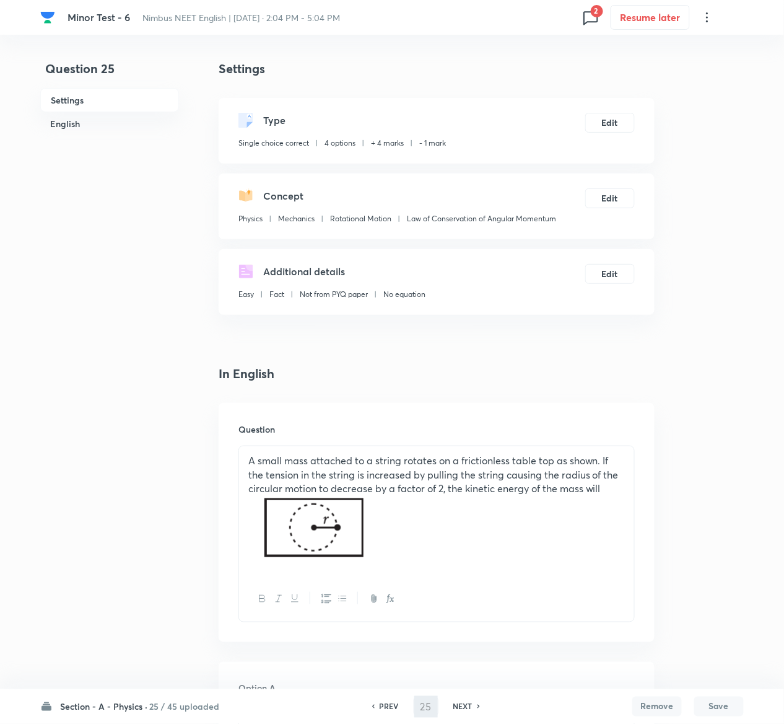
type input "26"
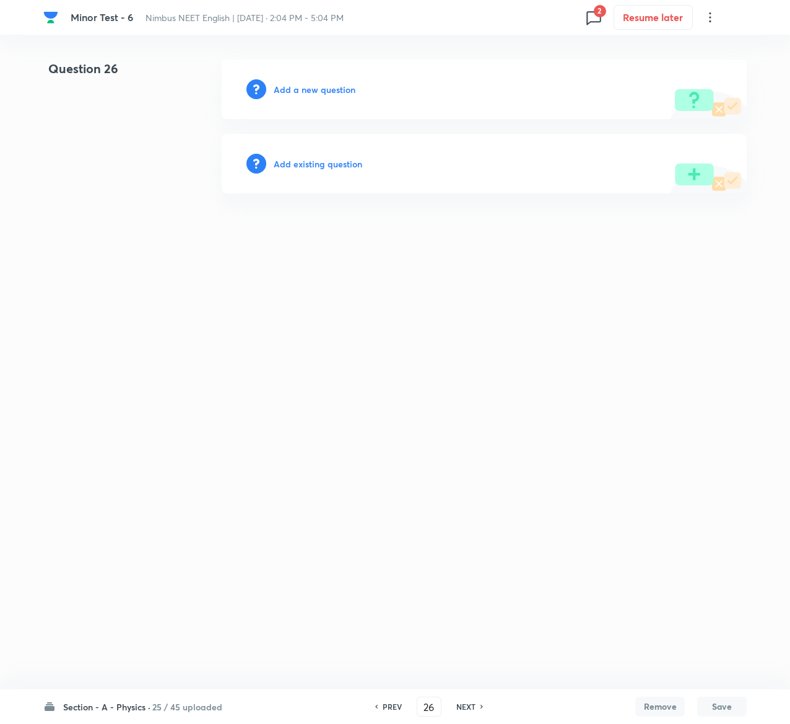
click at [310, 157] on h6 "Add existing question" at bounding box center [318, 163] width 89 height 13
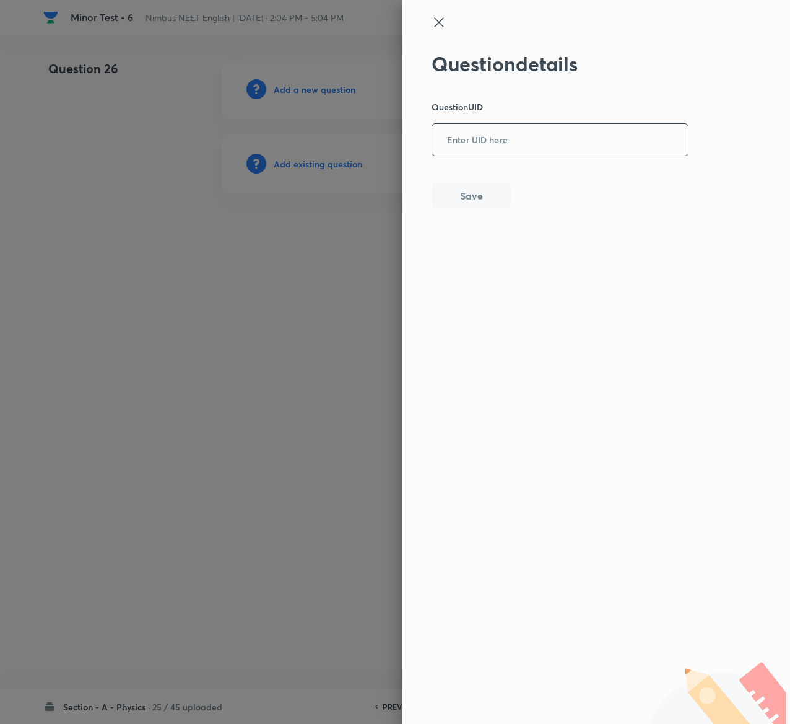
click at [517, 131] on input "text" at bounding box center [560, 140] width 256 height 30
paste input "5P86U"
type input "5P86U"
click at [489, 199] on button "Save" at bounding box center [471, 194] width 79 height 25
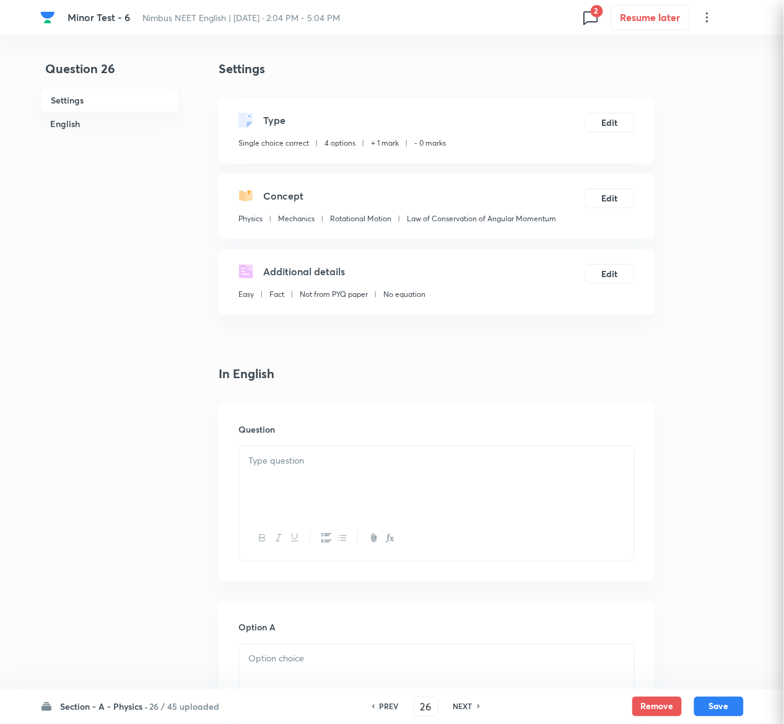
checkbox input "true"
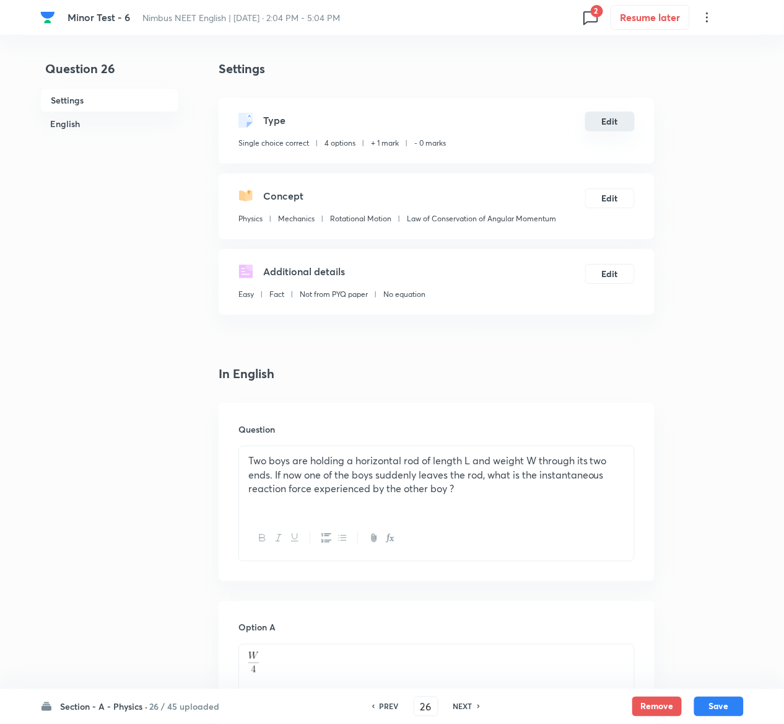
click at [612, 116] on button "Edit" at bounding box center [610, 122] width 50 height 20
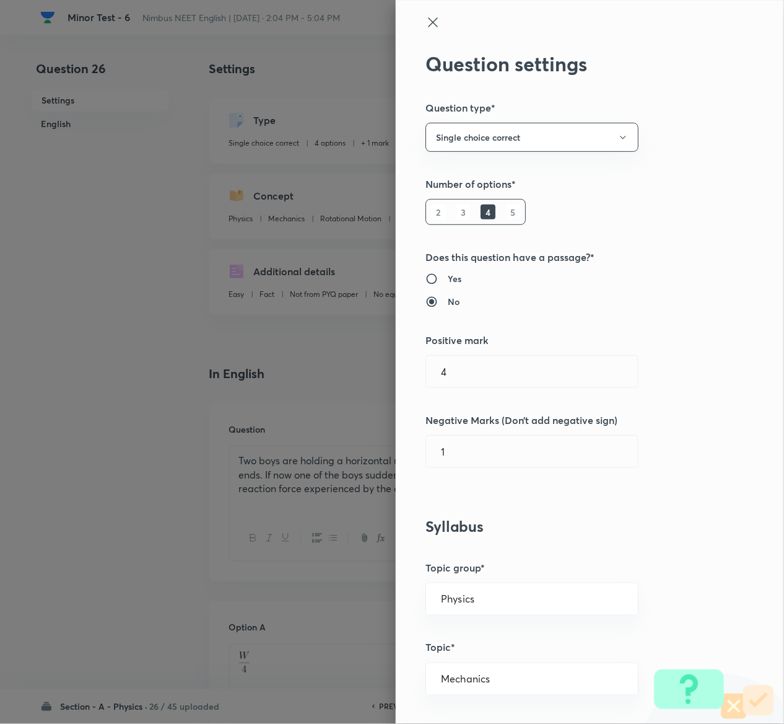
type input "1"
type input "0"
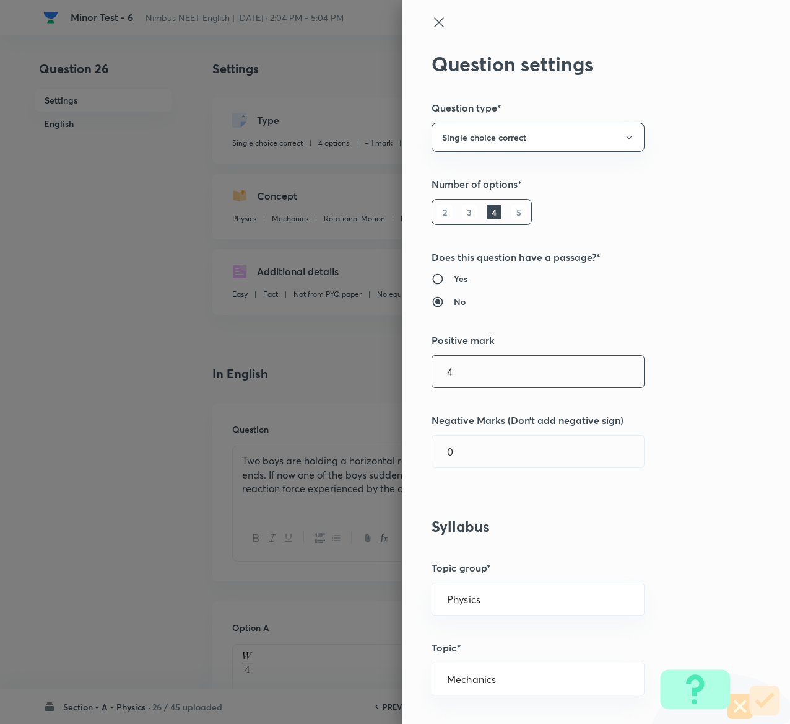
type input "4"
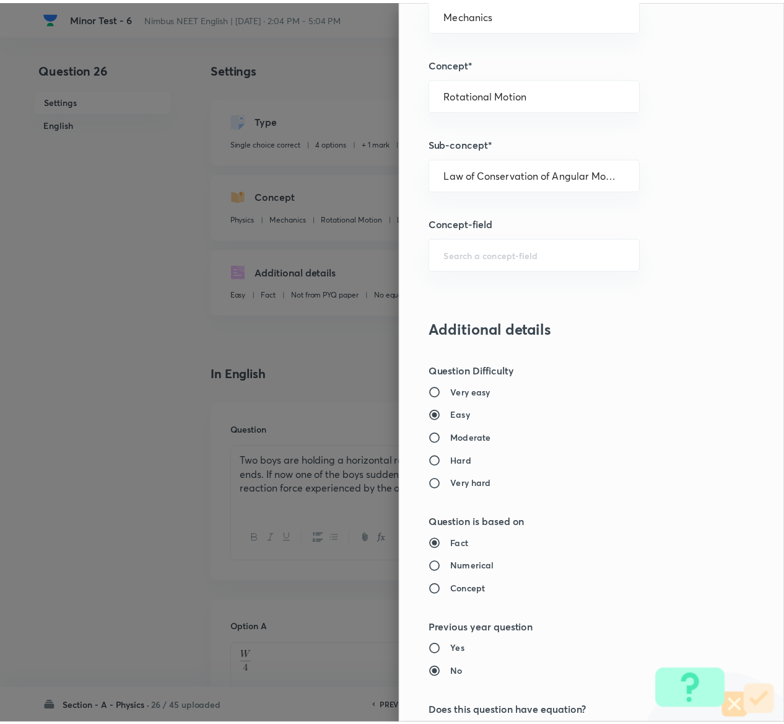
scroll to position [968, 0]
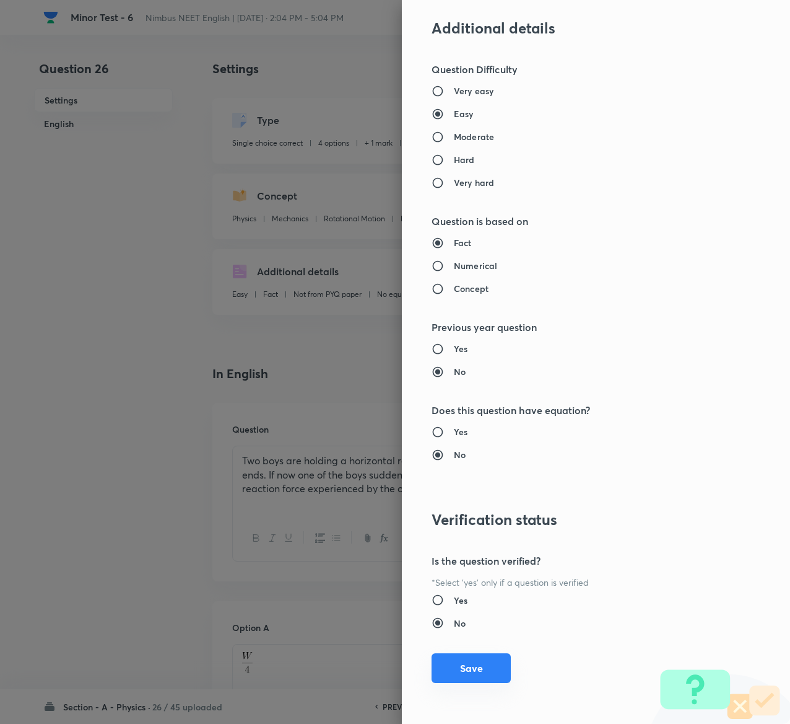
type input "1"
click at [462, 665] on button "Save" at bounding box center [471, 668] width 79 height 30
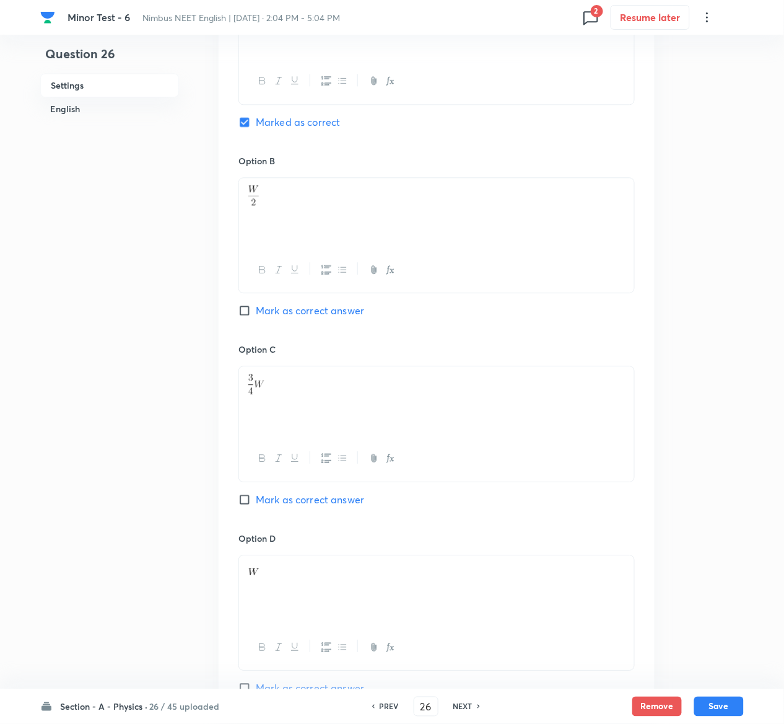
scroll to position [1163, 0]
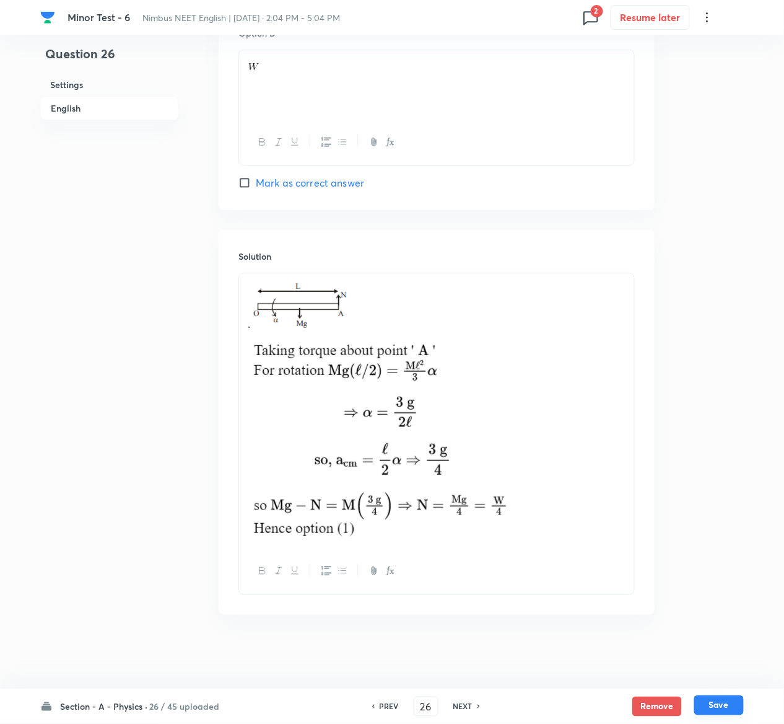
click at [730, 710] on button "Save" at bounding box center [719, 705] width 50 height 20
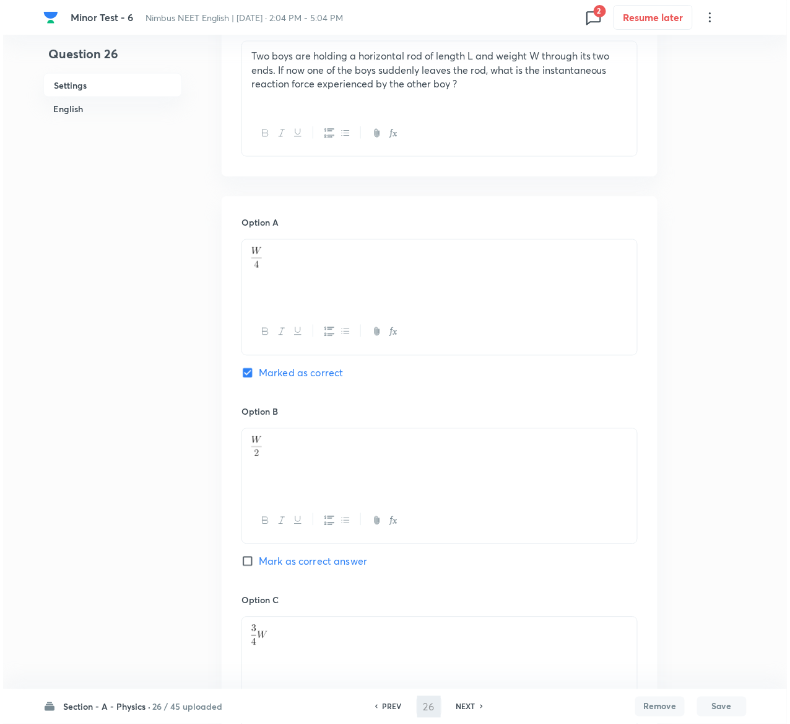
scroll to position [0, 0]
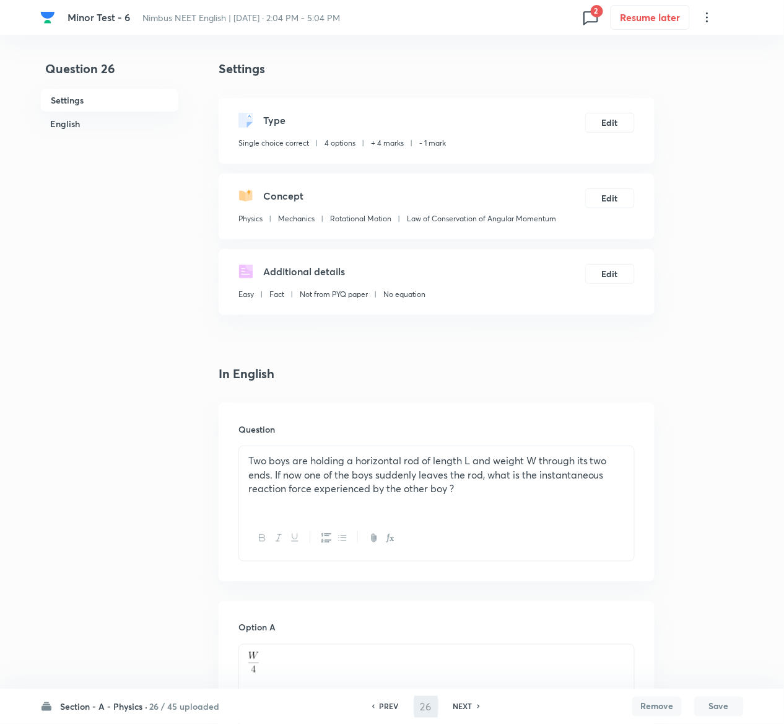
type input "27"
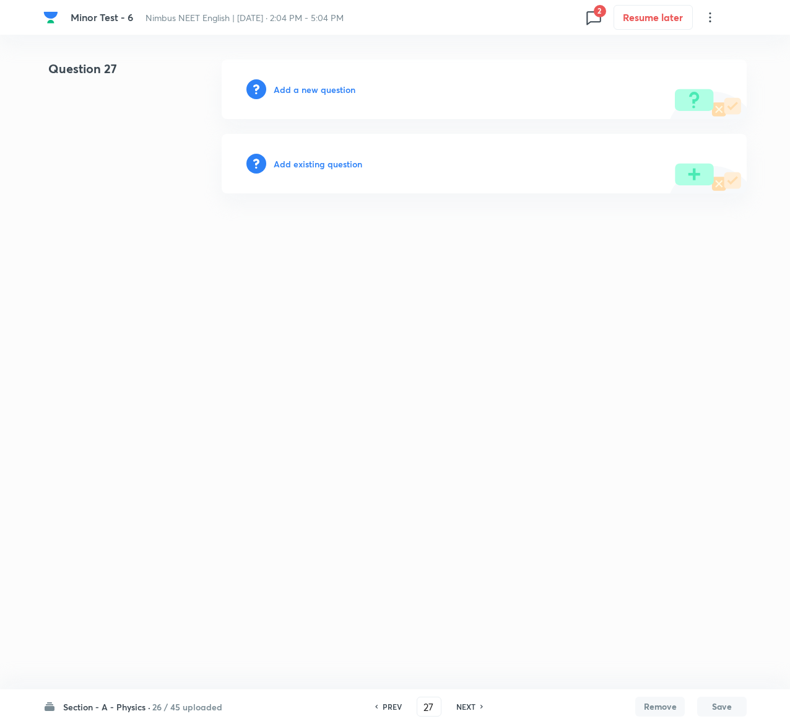
click at [348, 159] on h6 "Add existing question" at bounding box center [318, 163] width 89 height 13
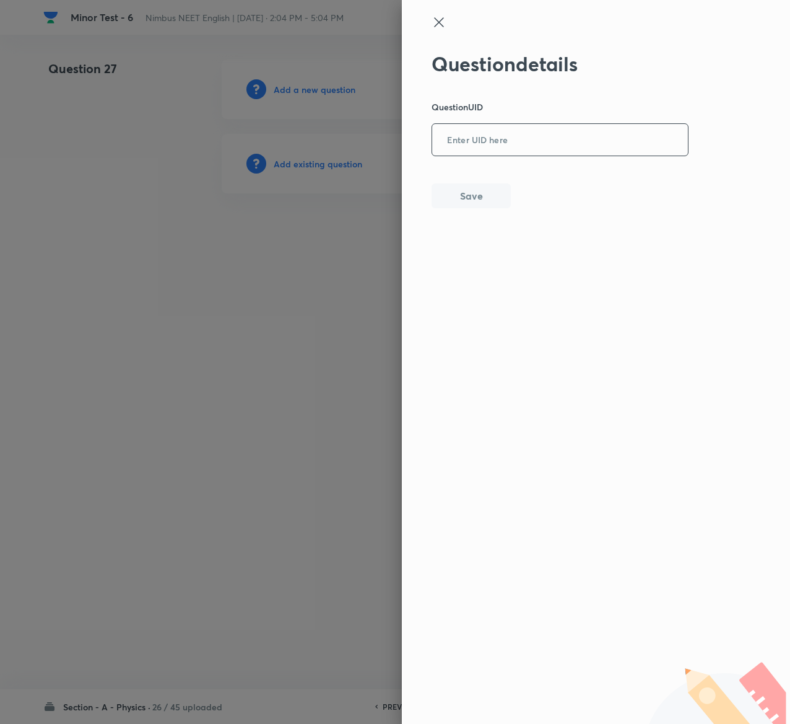
click at [551, 131] on input "text" at bounding box center [560, 140] width 256 height 30
paste input "NRZV4"
type input "NRZV4"
click at [486, 196] on button "Save" at bounding box center [471, 194] width 79 height 25
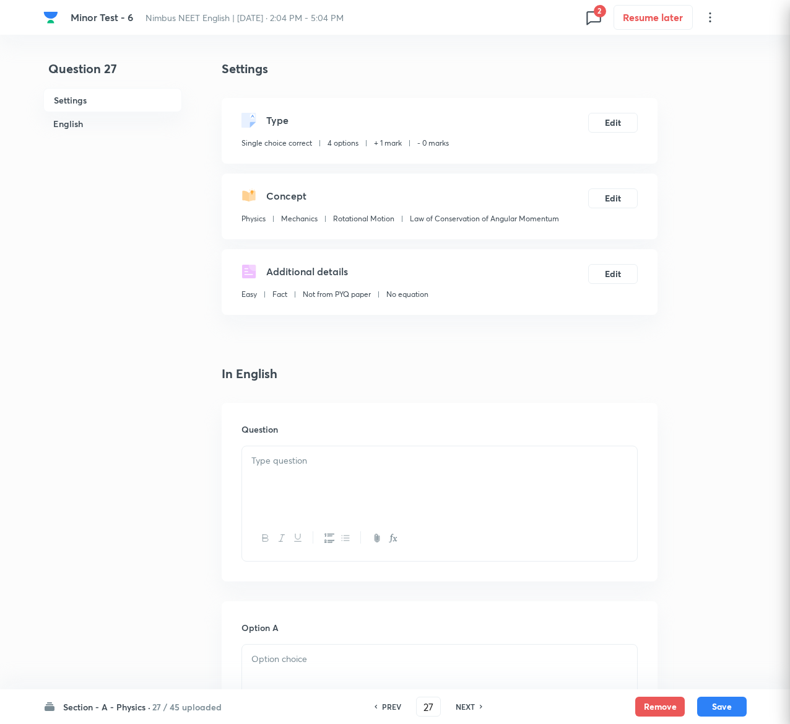
checkbox input "true"
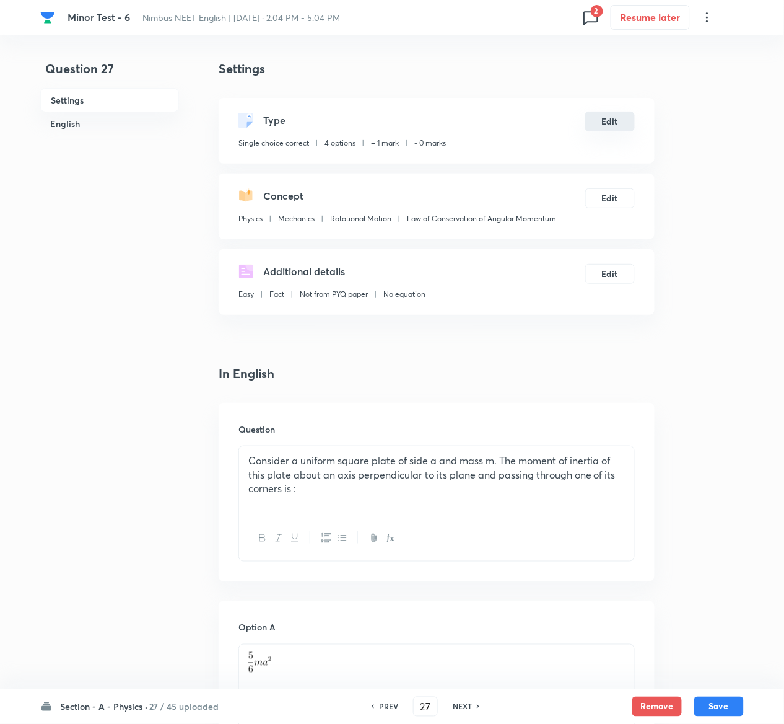
click at [611, 121] on button "Edit" at bounding box center [610, 122] width 50 height 20
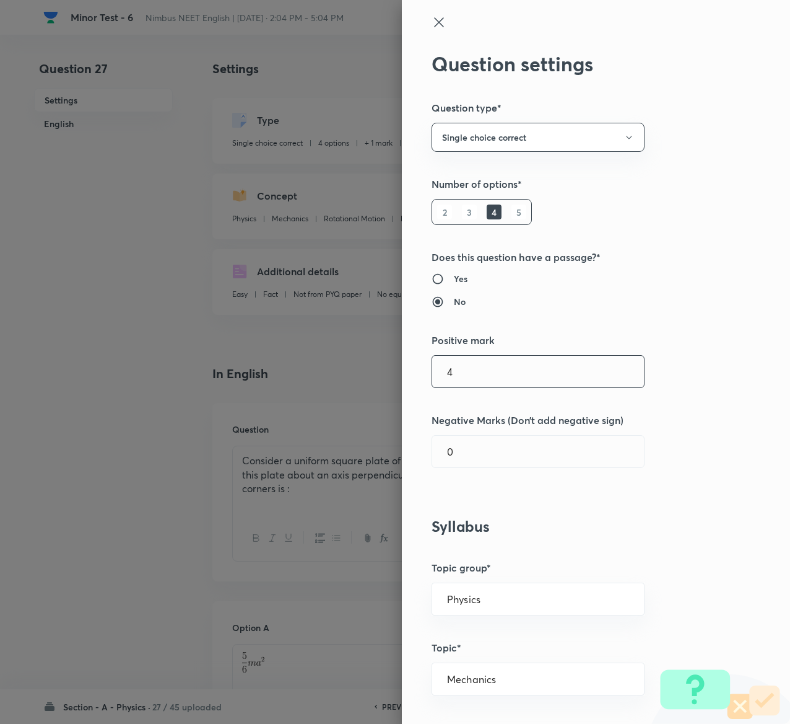
type input "4"
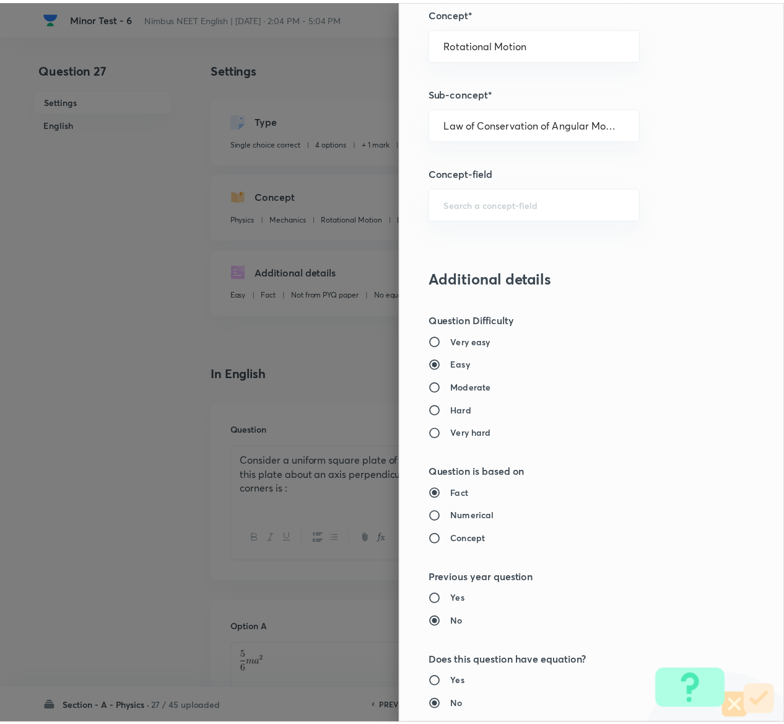
scroll to position [968, 0]
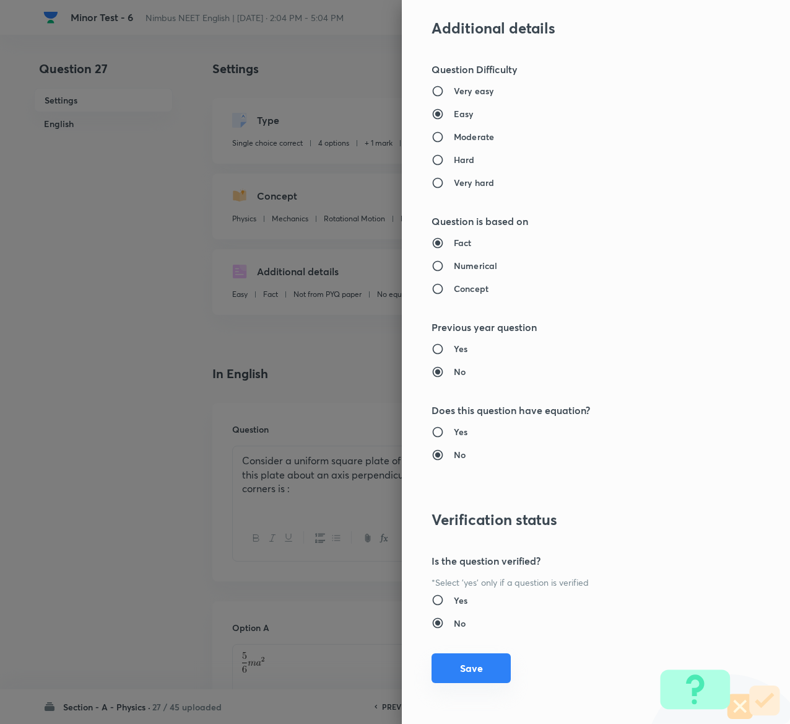
type input "1"
click at [475, 673] on button "Save" at bounding box center [471, 668] width 79 height 30
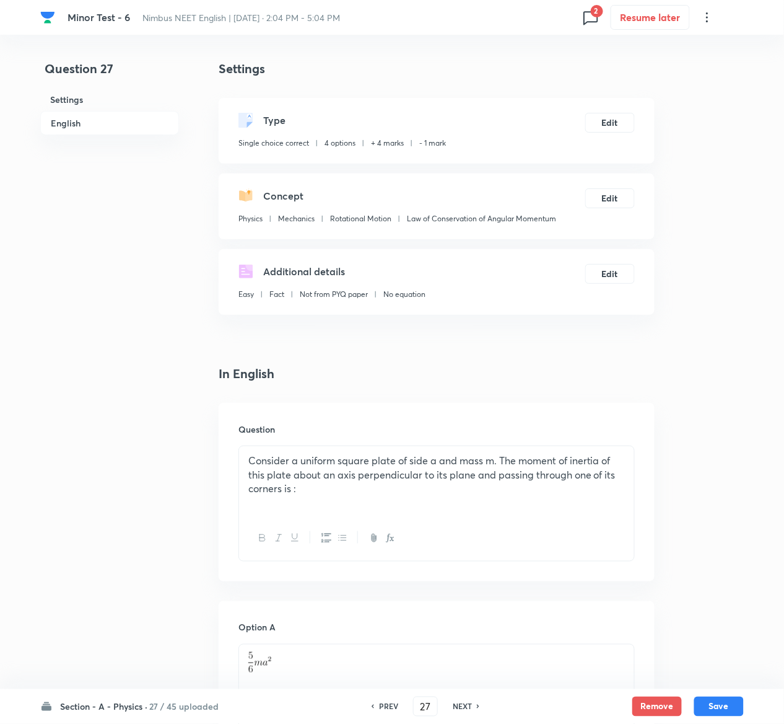
scroll to position [1127, 0]
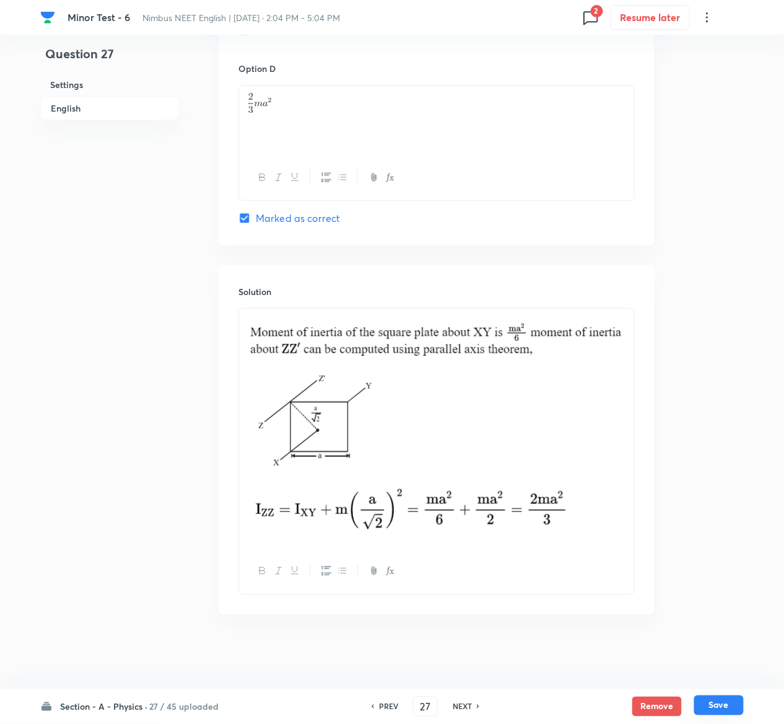
click at [732, 709] on button "Save" at bounding box center [719, 705] width 50 height 20
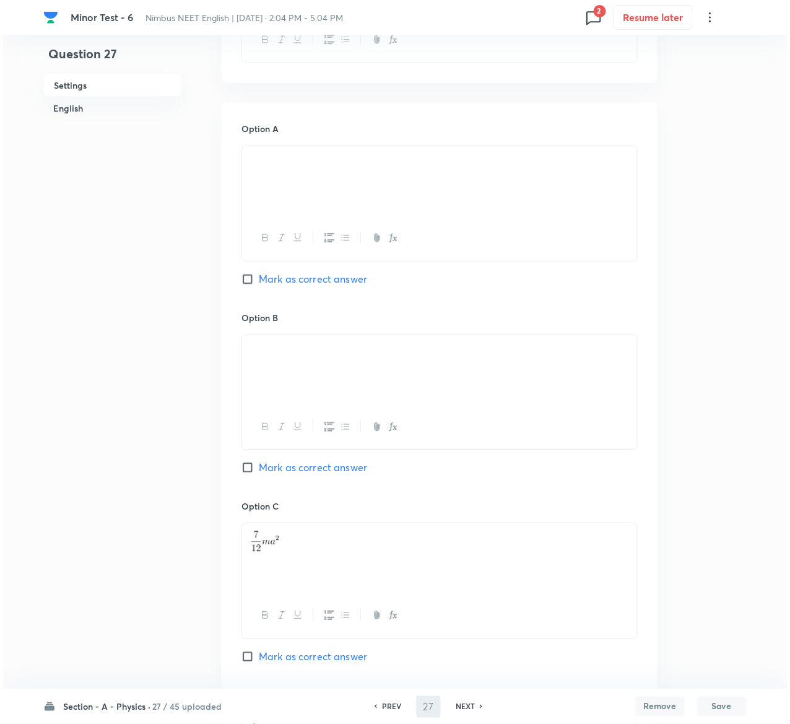
scroll to position [0, 0]
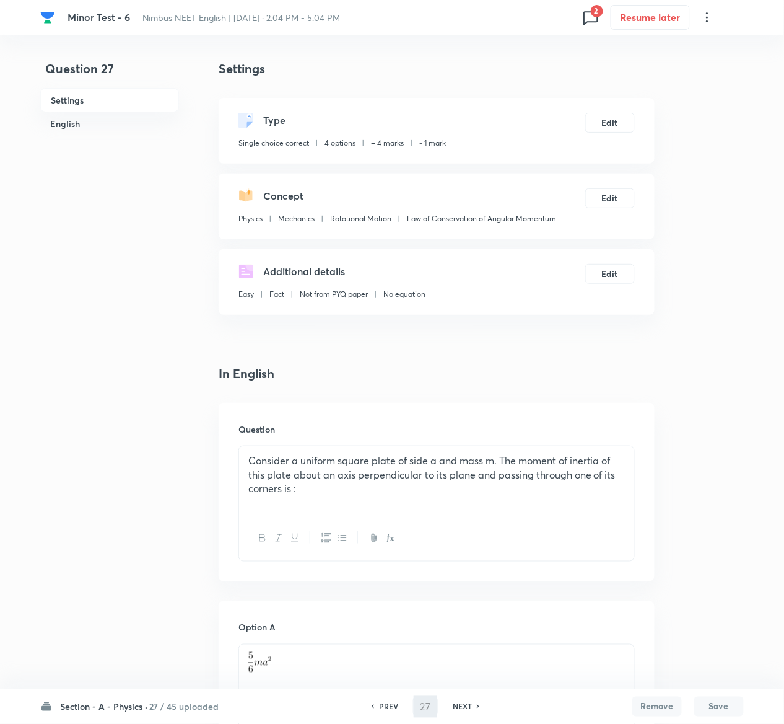
type input "28"
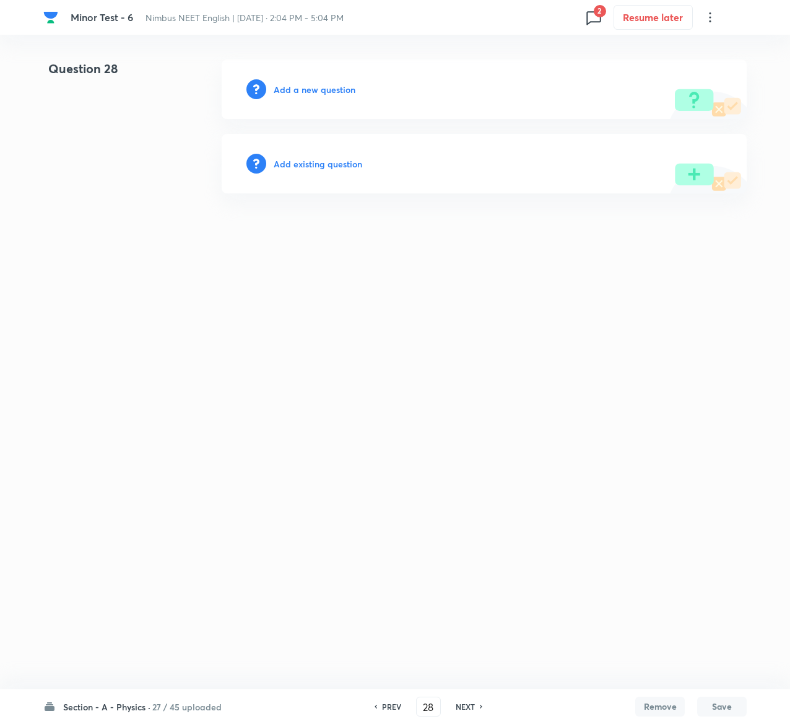
click at [348, 166] on h6 "Add existing question" at bounding box center [318, 163] width 89 height 13
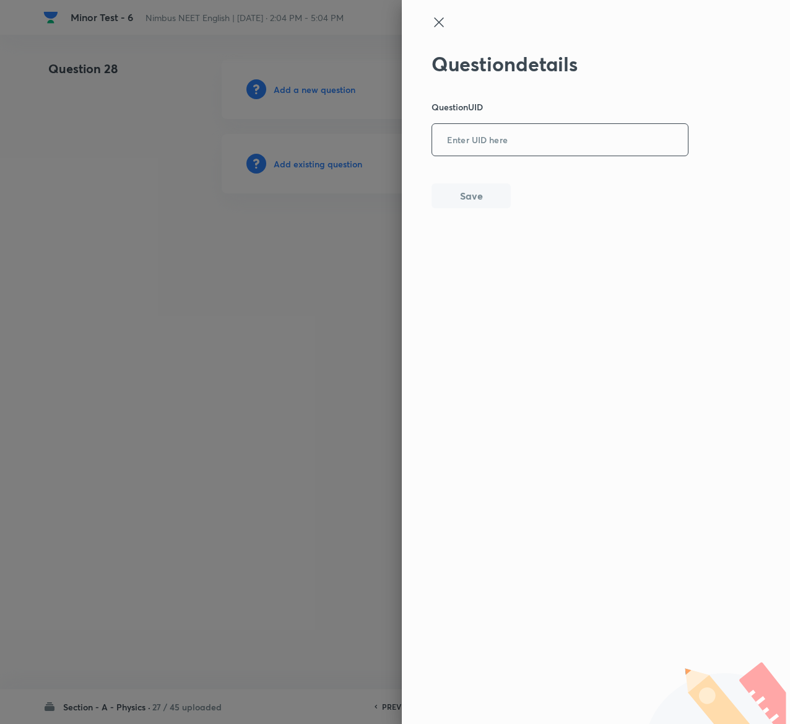
click at [600, 150] on input "text" at bounding box center [560, 140] width 256 height 30
paste input "DU16Y"
type input "DU16Y"
click at [498, 191] on button "Save" at bounding box center [471, 194] width 79 height 25
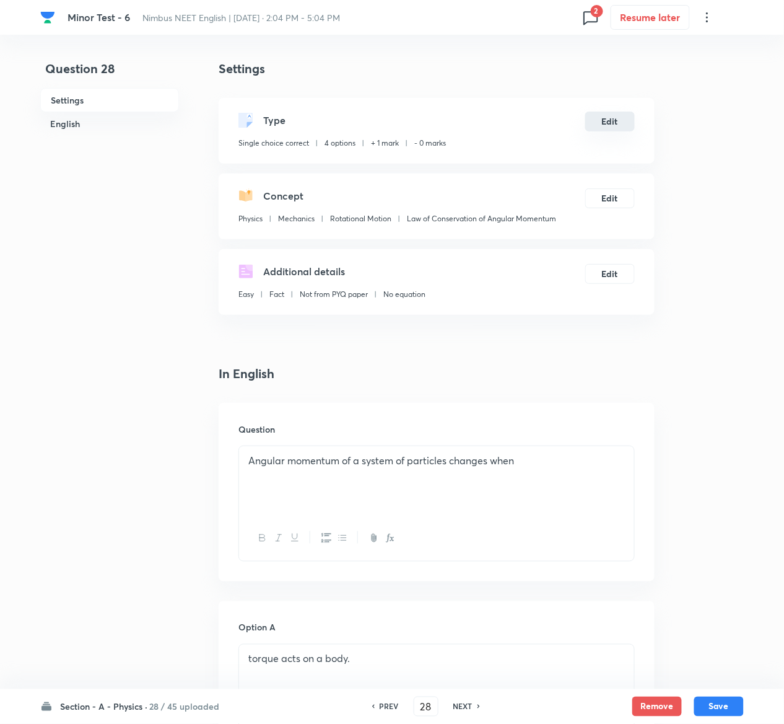
click at [618, 118] on button "Edit" at bounding box center [610, 122] width 50 height 20
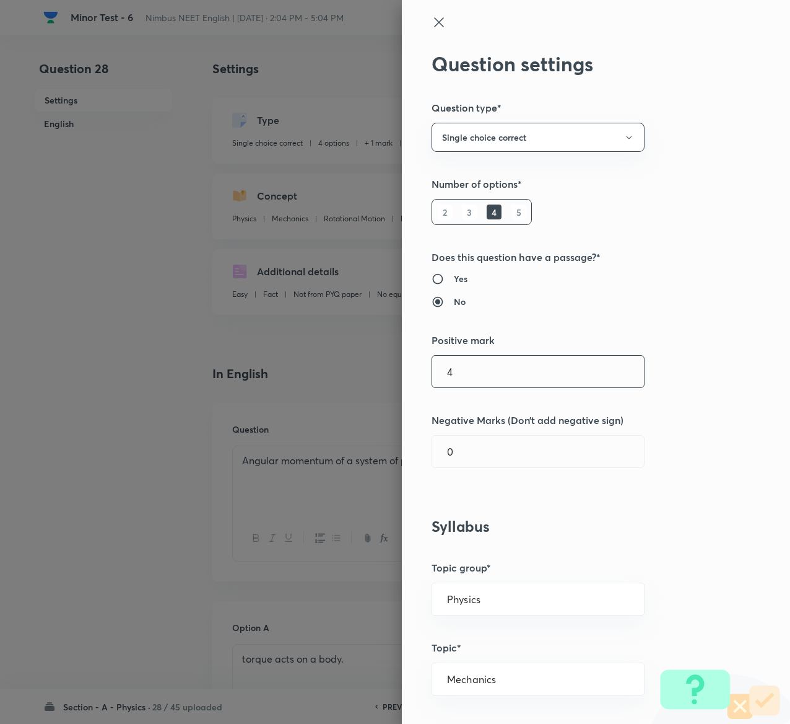
type input "4"
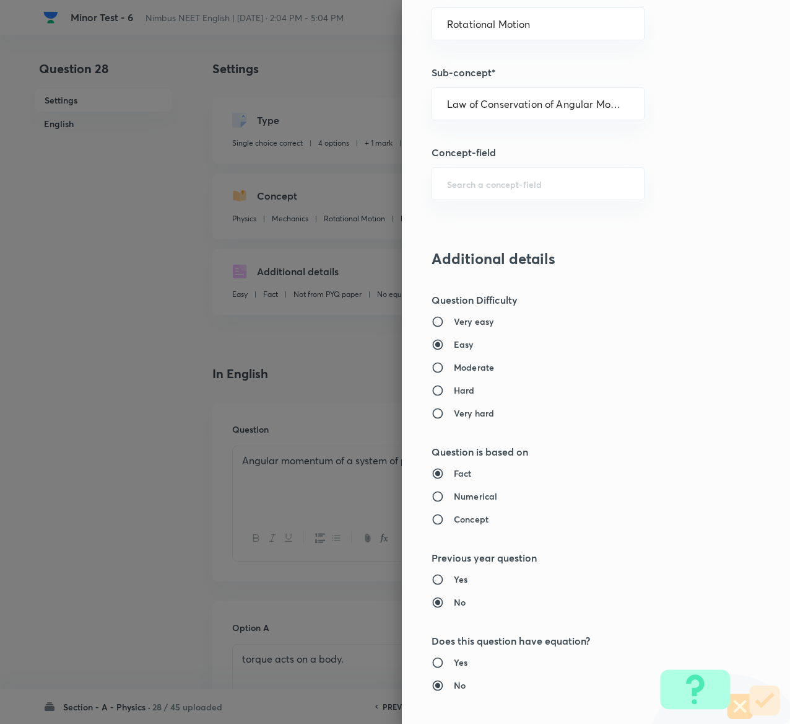
scroll to position [736, 0]
type input "1"
click at [570, 431] on div "Question settings Question type* Single choice correct Number of options* 2 3 4…" at bounding box center [596, 362] width 388 height 724
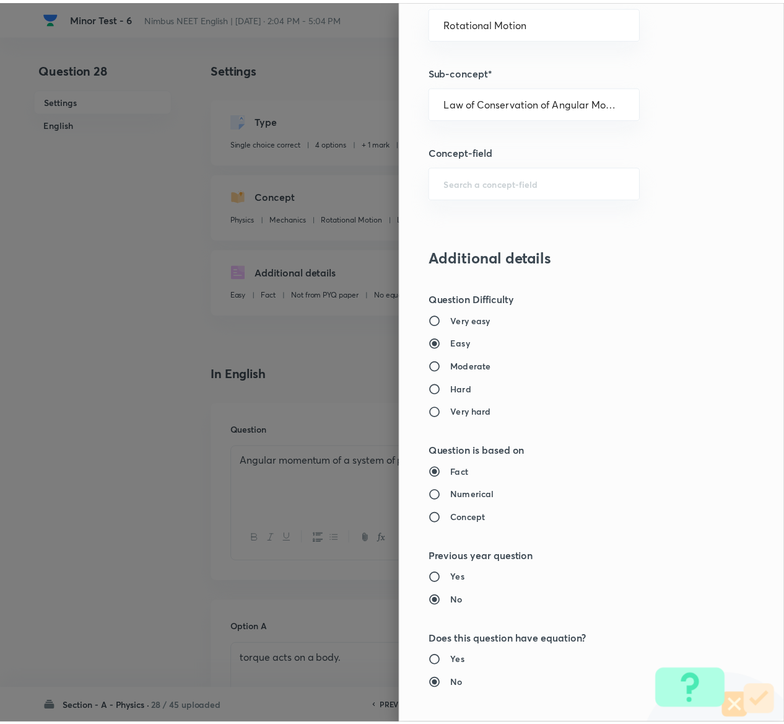
scroll to position [968, 0]
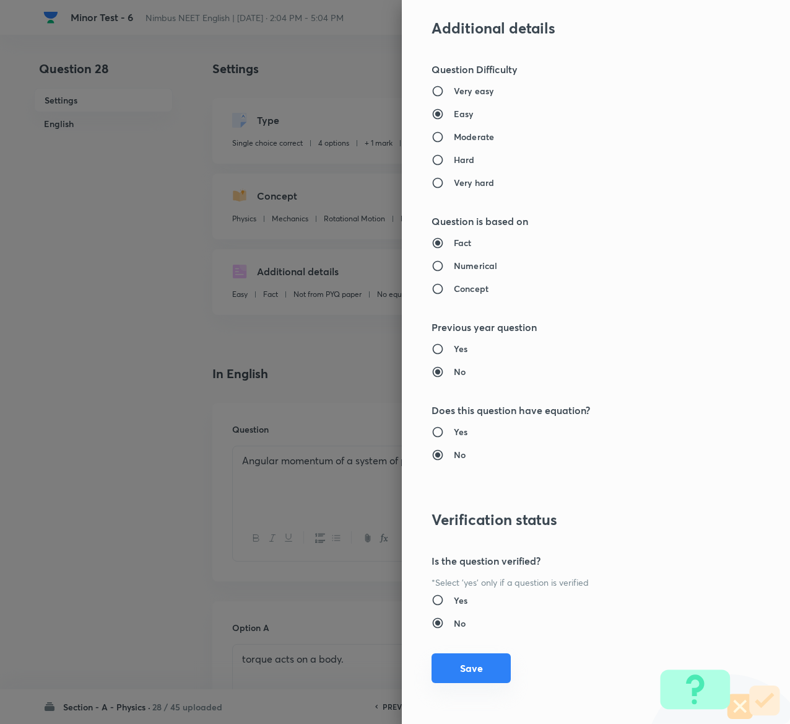
click at [456, 664] on button "Save" at bounding box center [471, 668] width 79 height 30
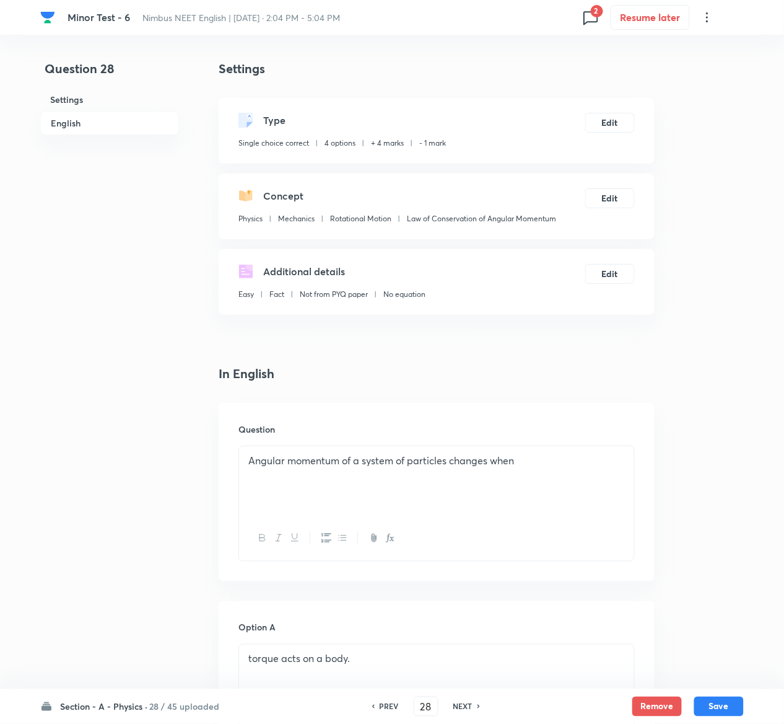
scroll to position [967, 0]
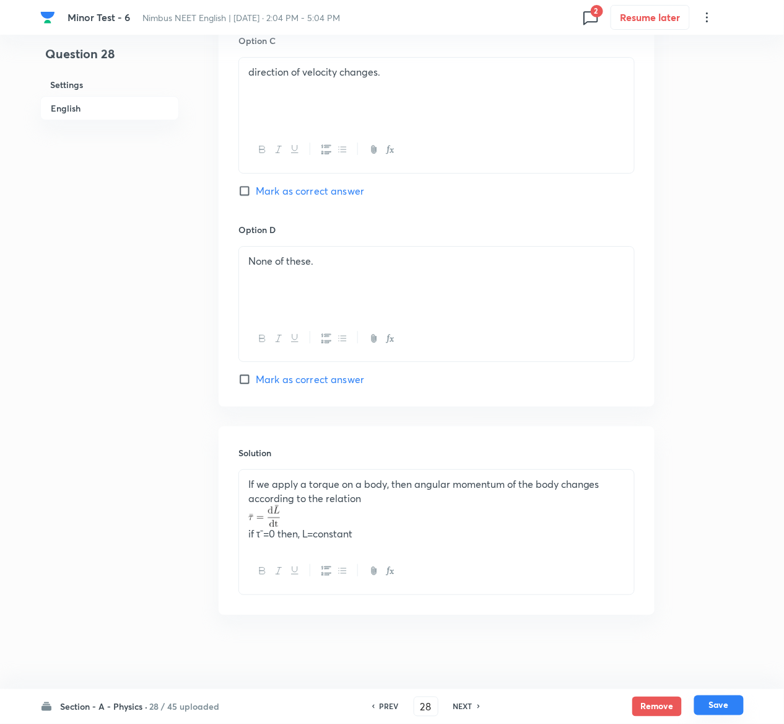
click at [727, 711] on button "Save" at bounding box center [719, 705] width 50 height 20
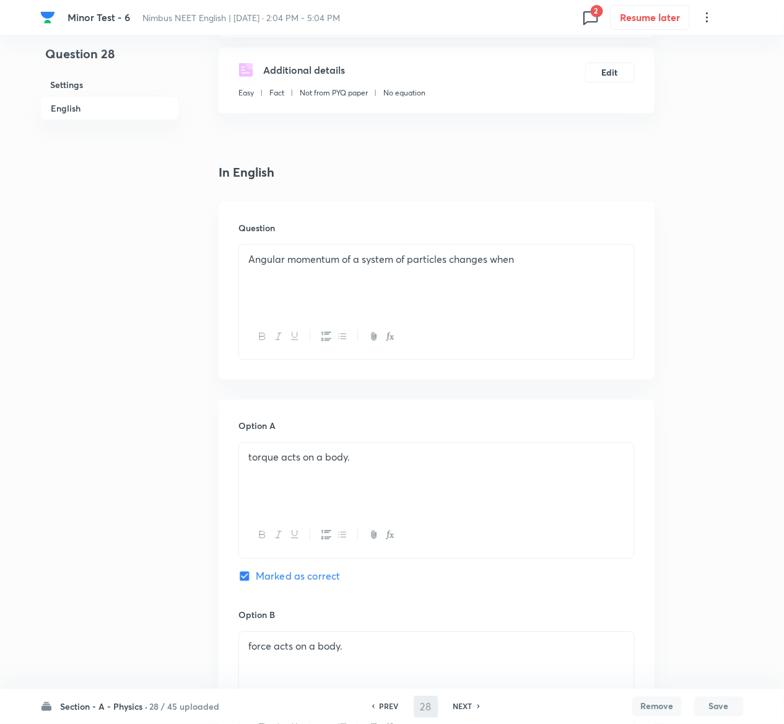
type input "29"
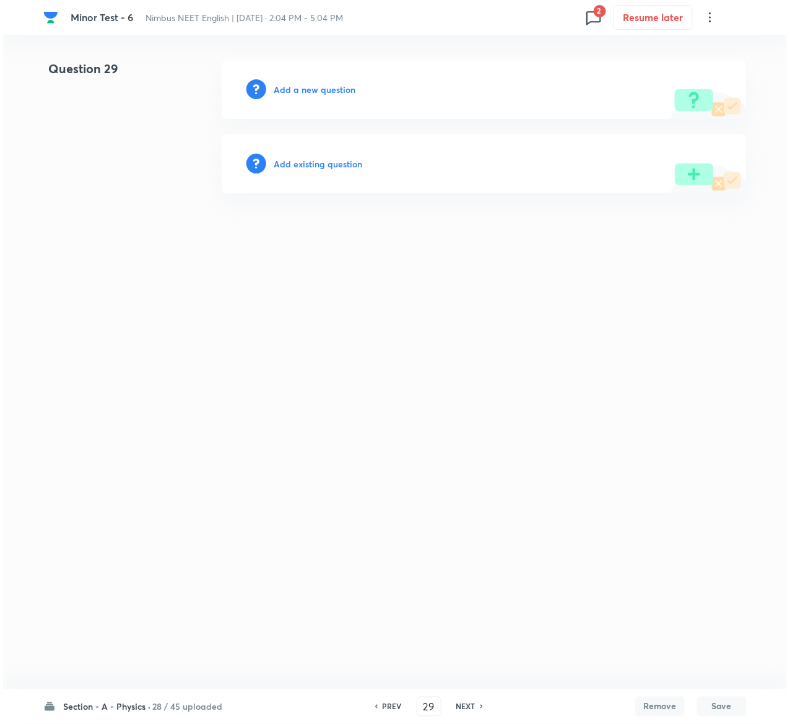
scroll to position [0, 0]
click at [344, 161] on h6 "Add existing question" at bounding box center [318, 163] width 89 height 13
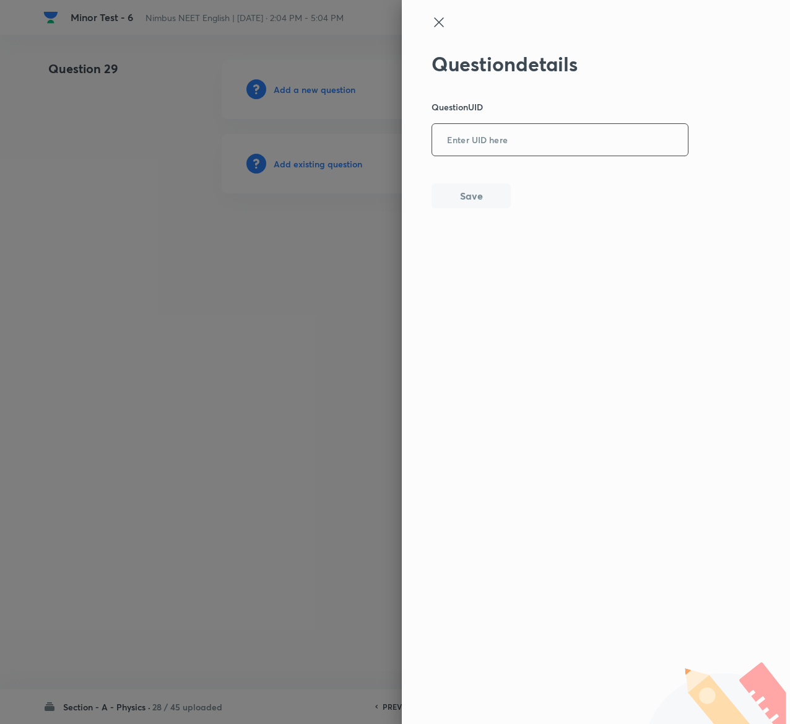
click at [550, 130] on input "text" at bounding box center [560, 140] width 256 height 30
paste input "EES6U"
type input "EES6U"
click at [496, 192] on button "Save" at bounding box center [471, 194] width 79 height 25
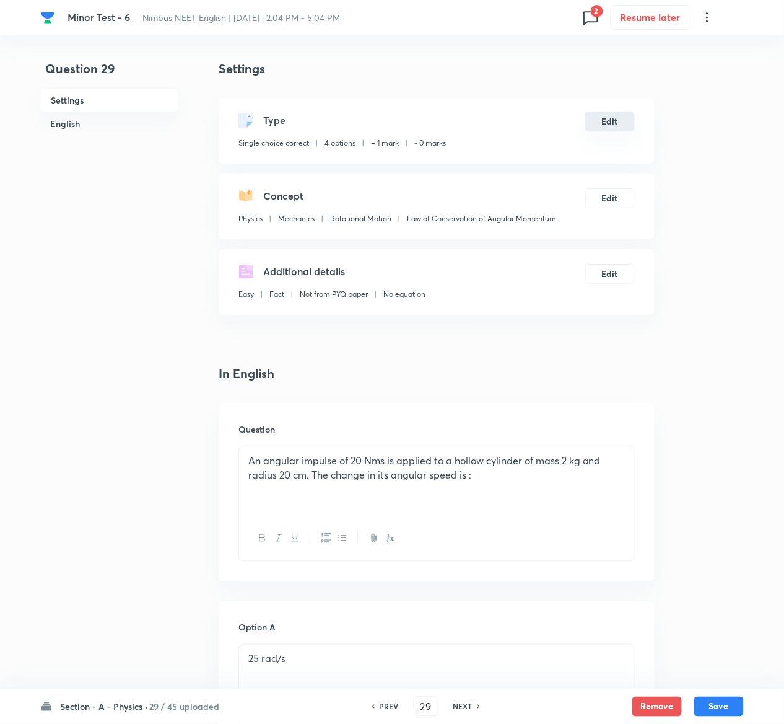
click at [627, 120] on button "Edit" at bounding box center [610, 122] width 50 height 20
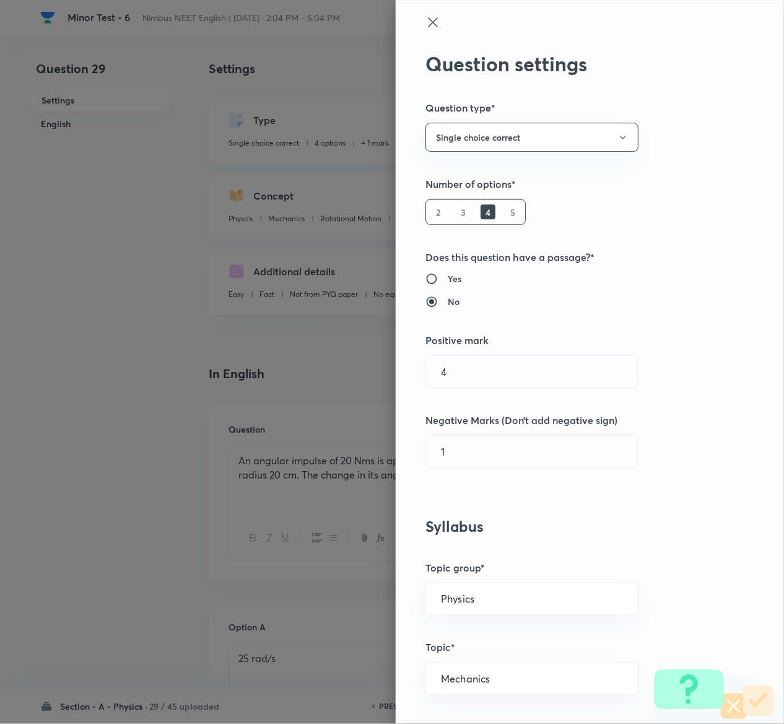
type input "1"
type input "0"
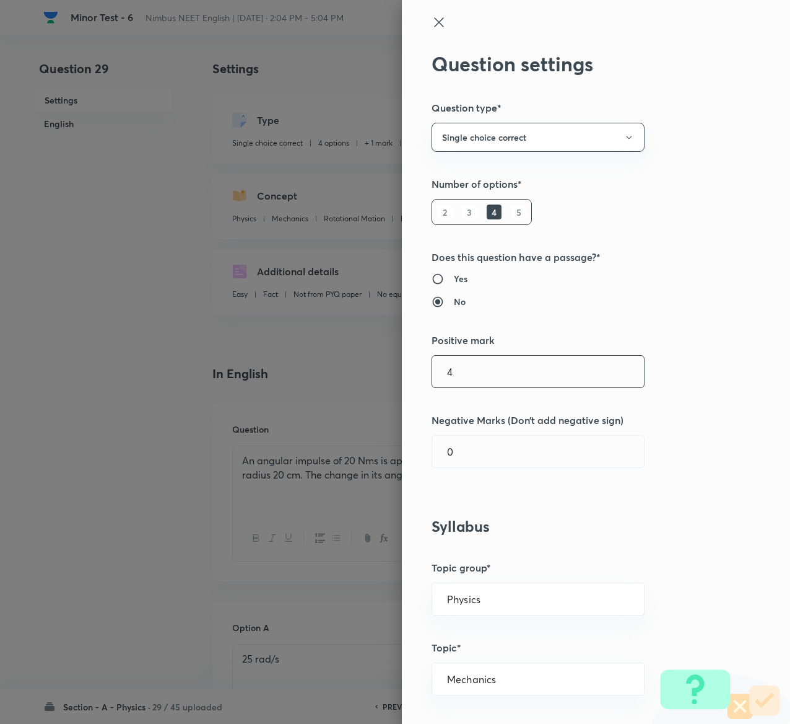
type input "4"
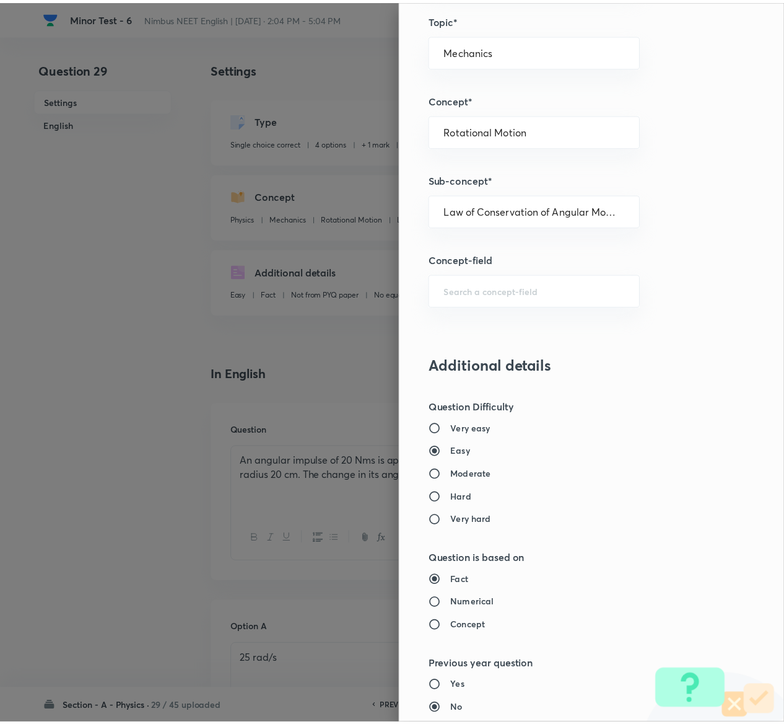
scroll to position [968, 0]
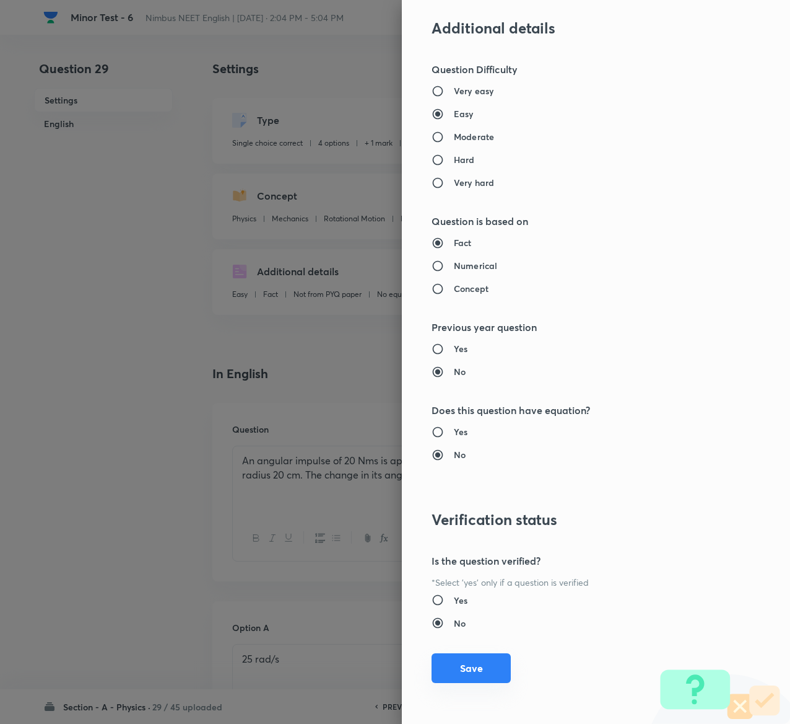
type input "1"
click at [465, 663] on button "Save" at bounding box center [471, 668] width 79 height 30
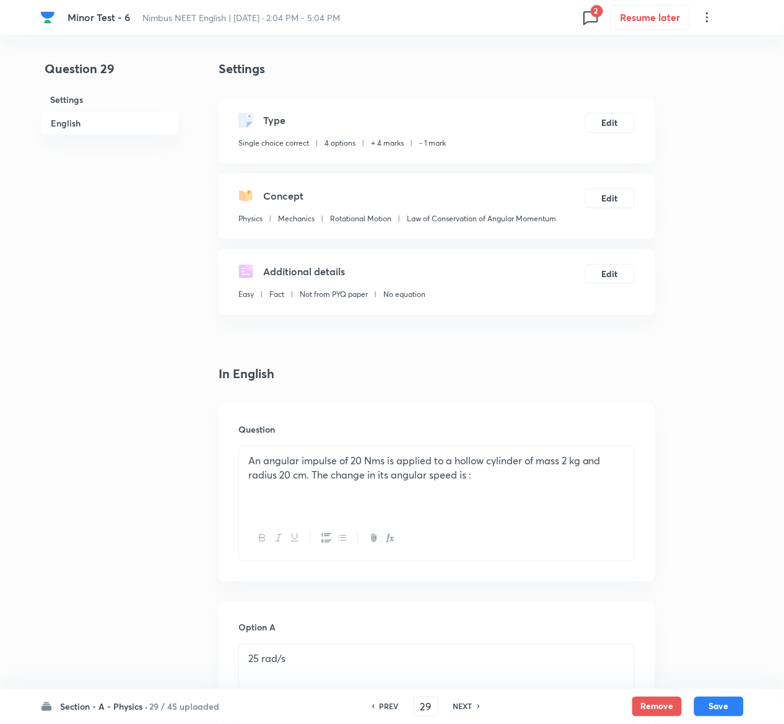
scroll to position [1056, 0]
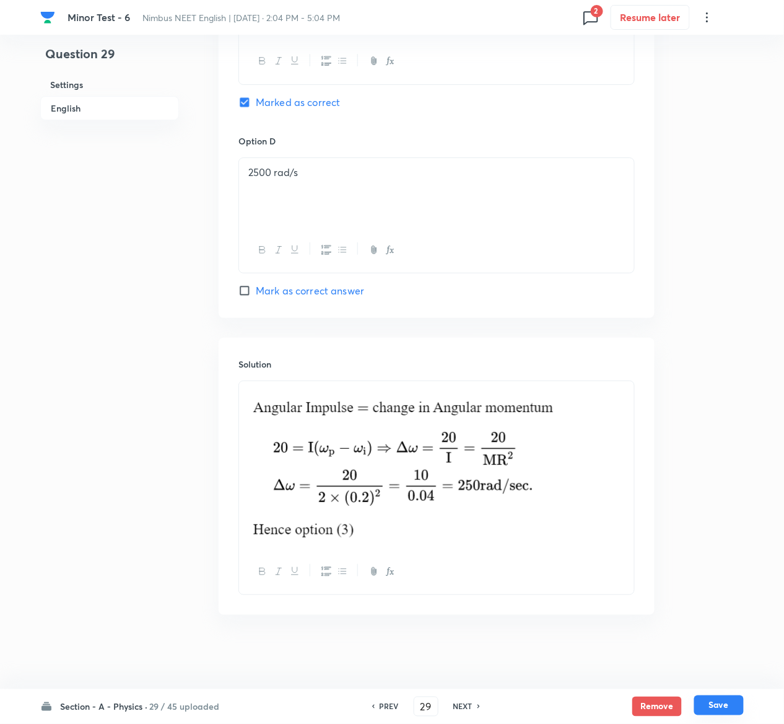
click at [724, 713] on button "Save" at bounding box center [719, 705] width 50 height 20
type input "30"
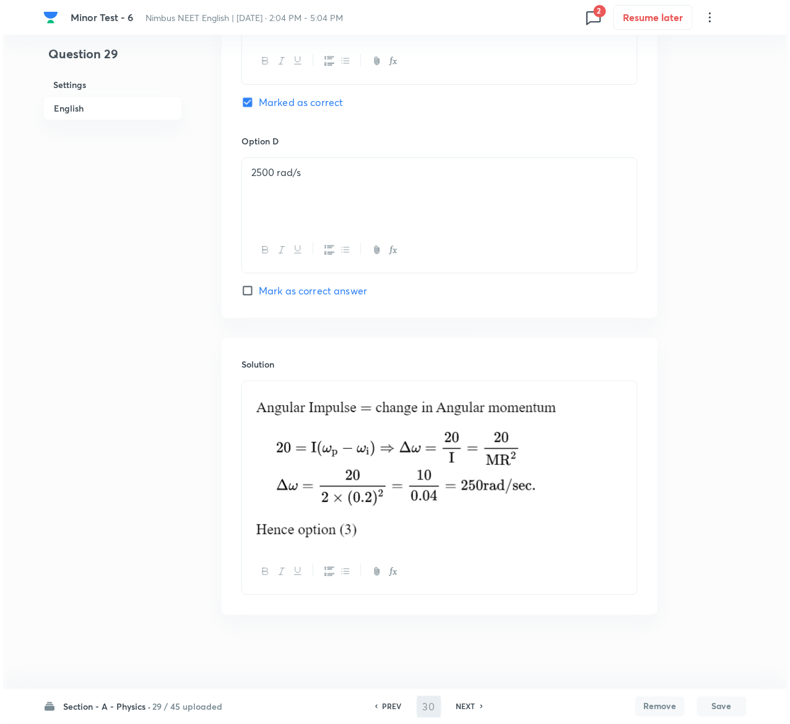
scroll to position [0, 0]
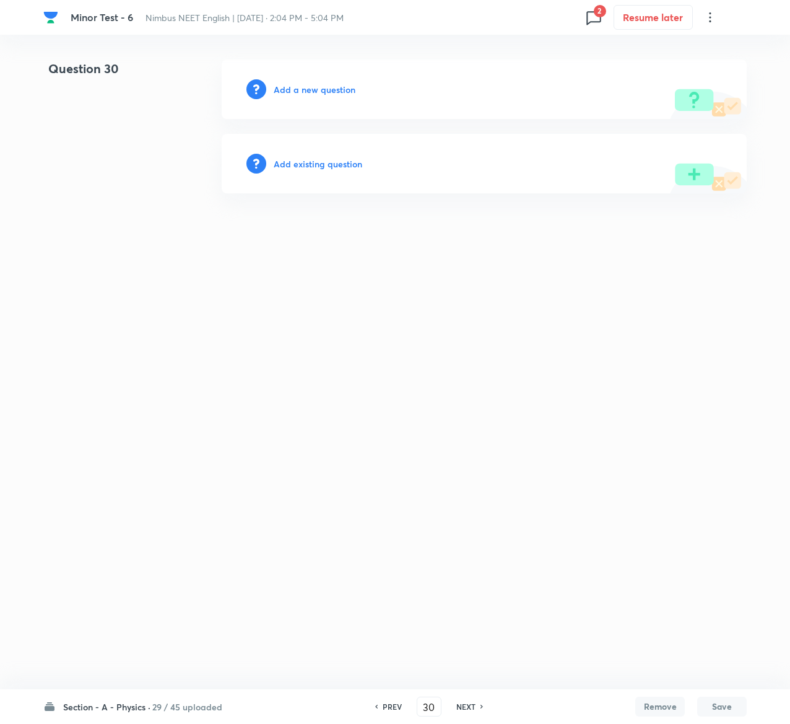
click at [342, 160] on h6 "Add existing question" at bounding box center [318, 163] width 89 height 13
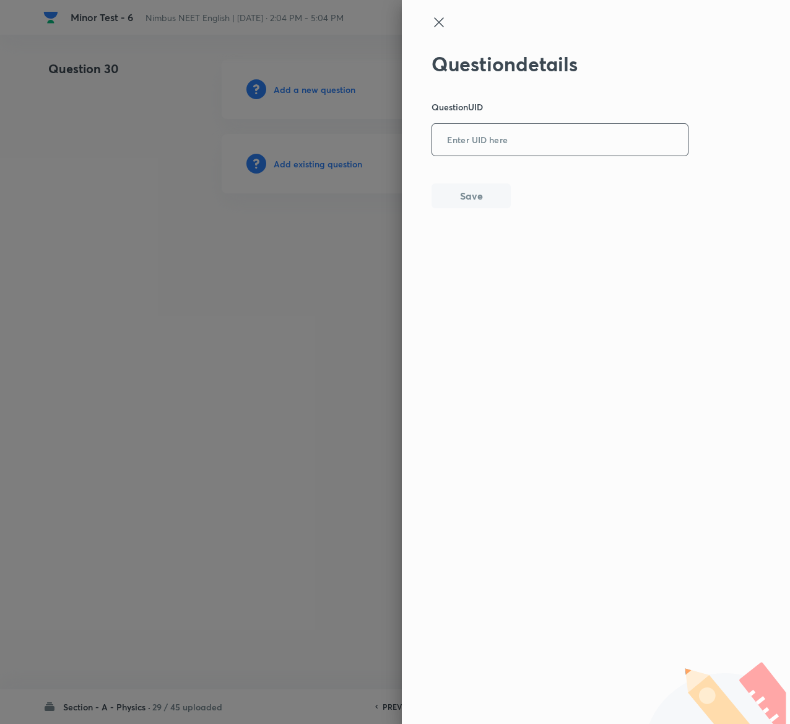
click at [549, 148] on input "text" at bounding box center [560, 140] width 256 height 30
paste input "XPI2W"
type input "XPI2W"
click at [483, 197] on button "Save" at bounding box center [471, 194] width 79 height 25
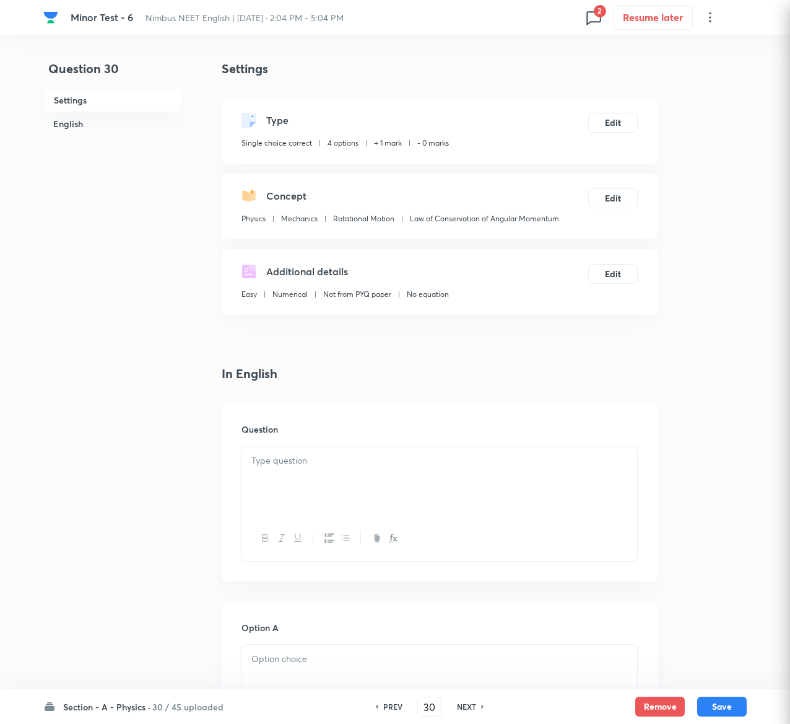
checkbox input "true"
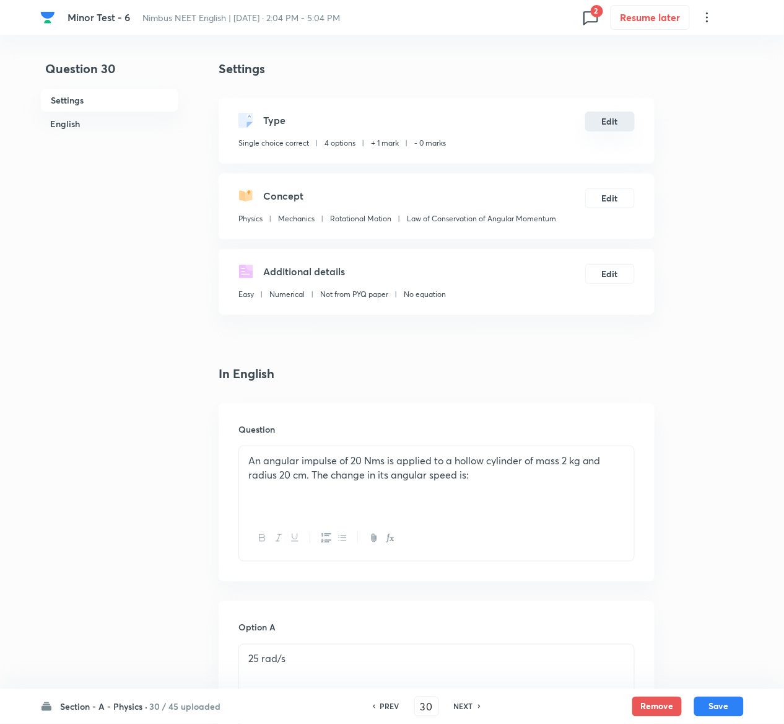
click at [613, 123] on button "Edit" at bounding box center [610, 122] width 50 height 20
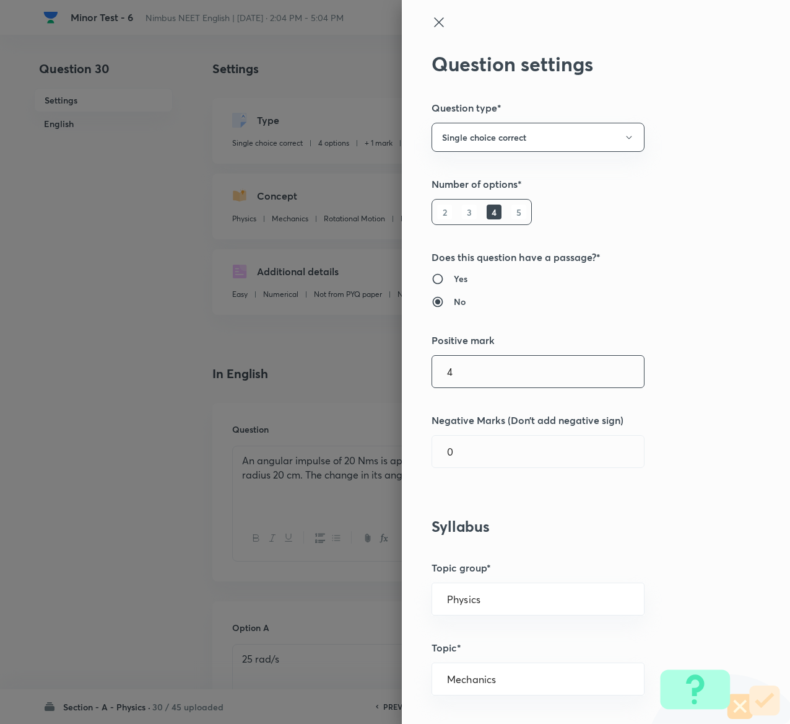
type input "4"
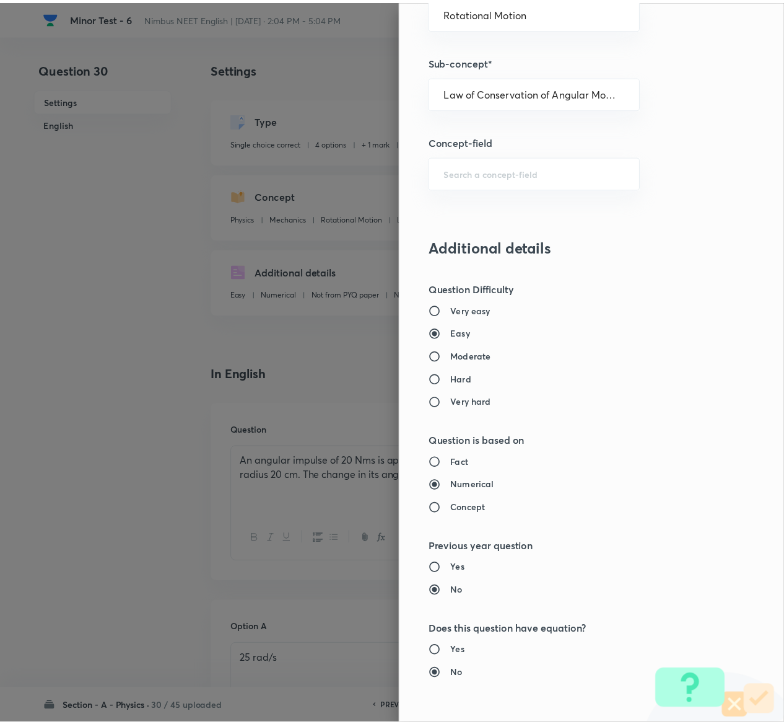
scroll to position [968, 0]
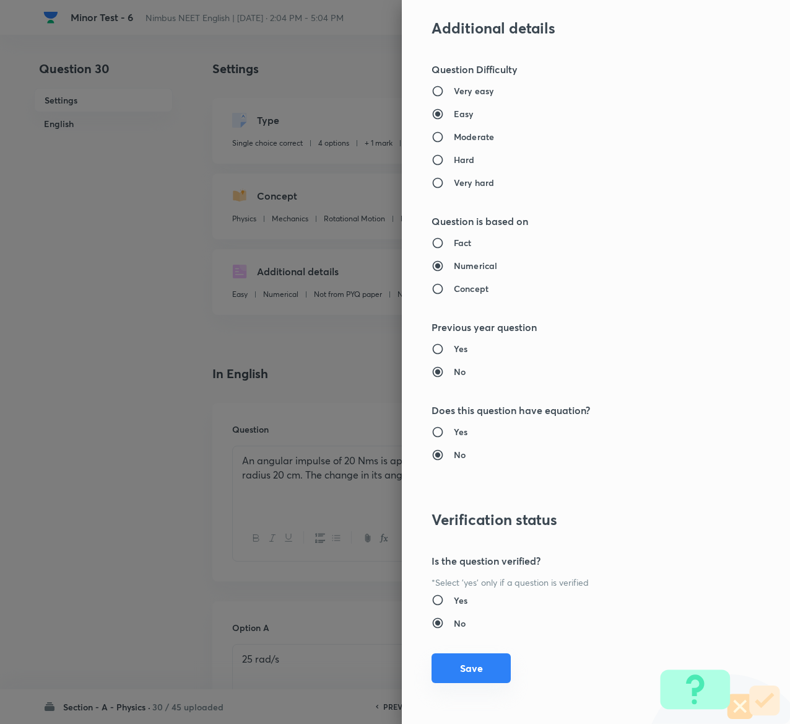
type input "1"
click at [466, 675] on button "Save" at bounding box center [471, 668] width 79 height 30
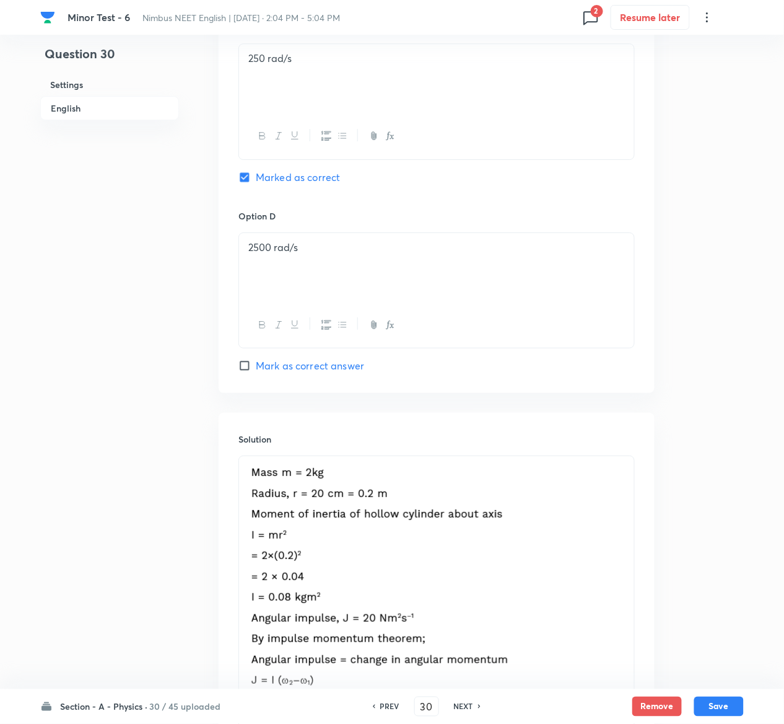
scroll to position [1193, 0]
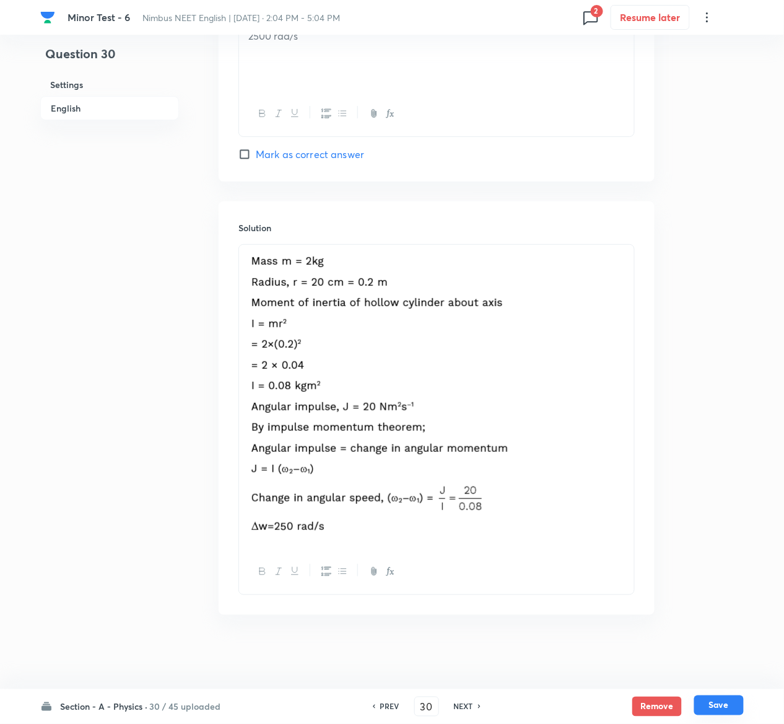
click at [731, 698] on button "Save" at bounding box center [719, 705] width 50 height 20
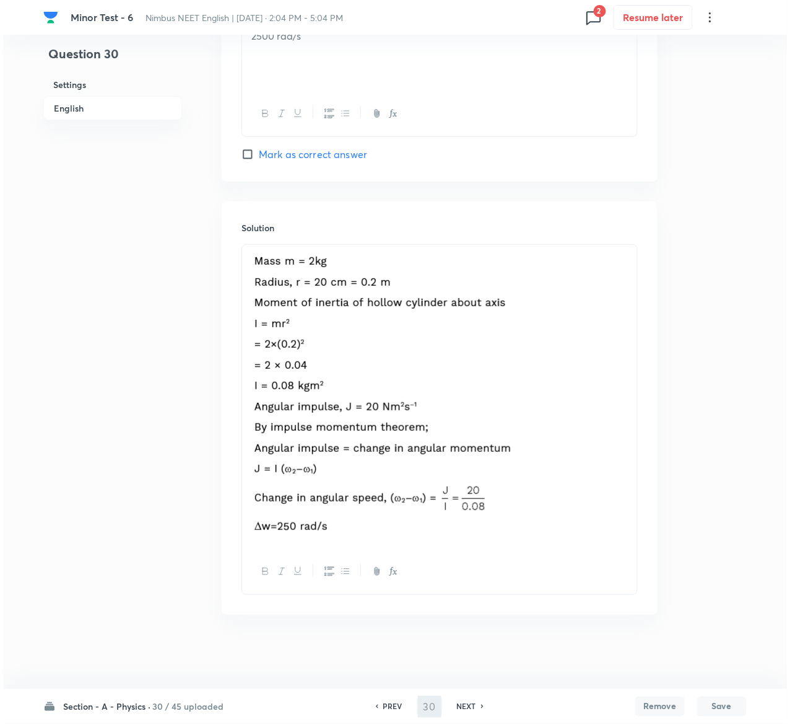
scroll to position [0, 0]
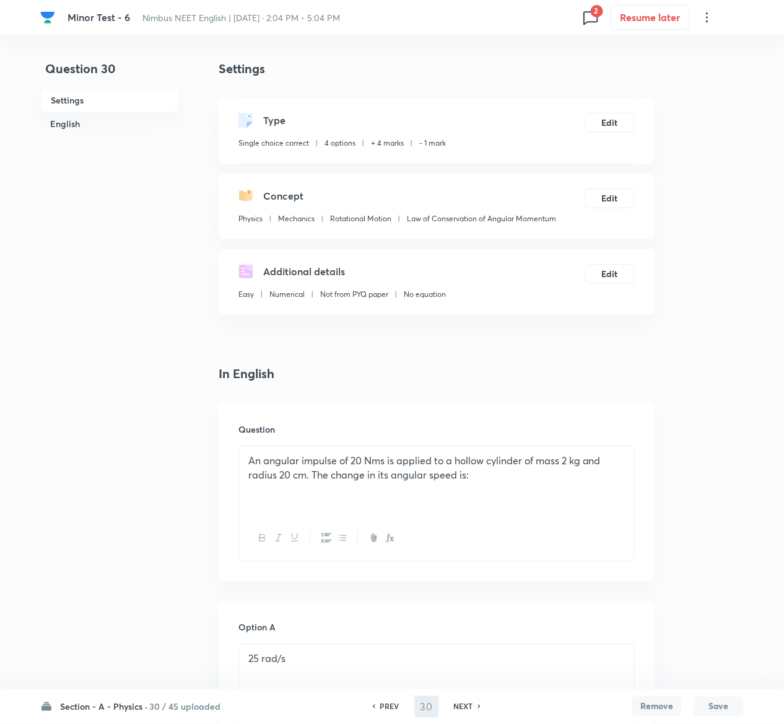
type input "31"
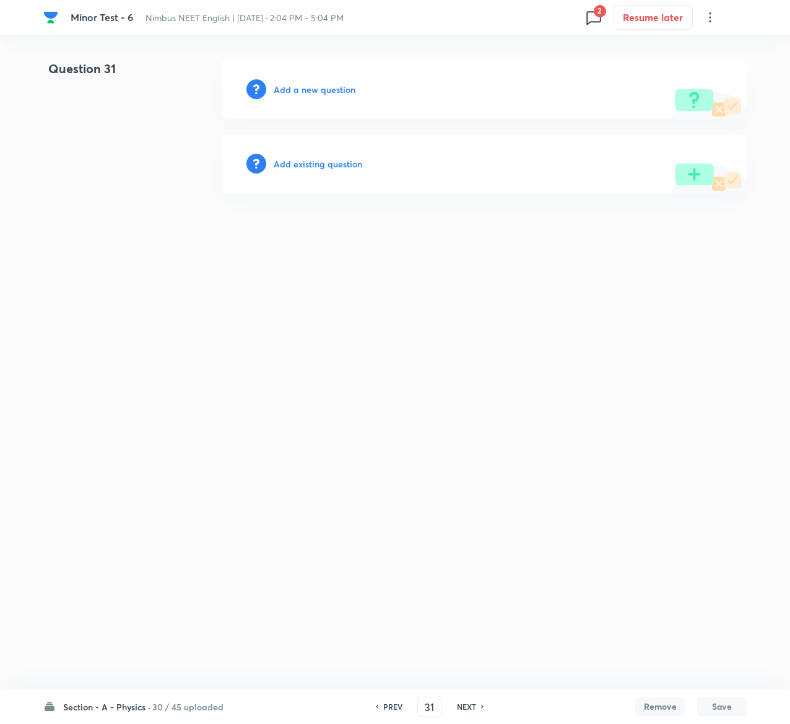
click at [341, 164] on h6 "Add existing question" at bounding box center [318, 163] width 89 height 13
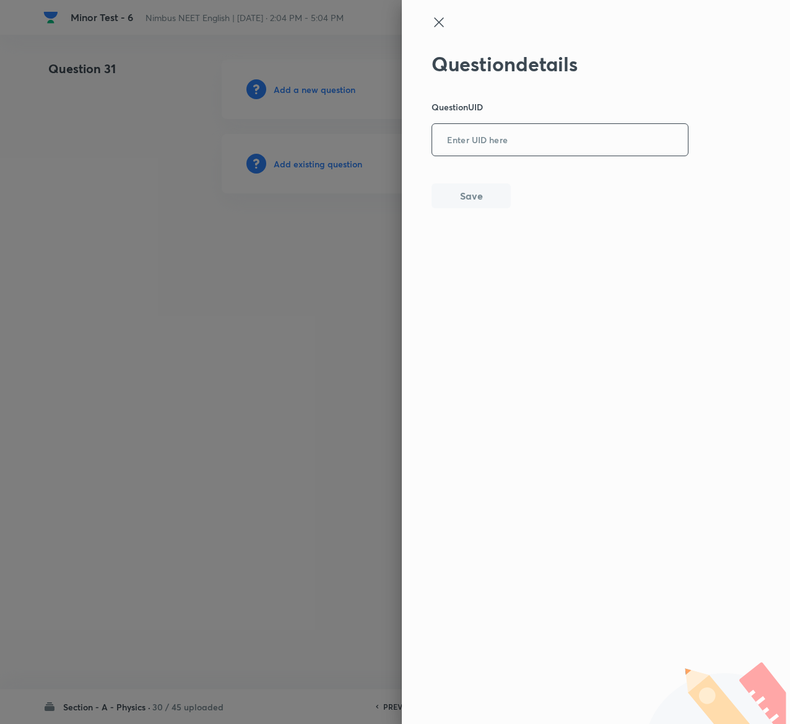
click at [530, 133] on input "text" at bounding box center [560, 140] width 256 height 30
paste input "GFFSL"
type input "GFFSL"
click at [462, 188] on button "Save" at bounding box center [471, 194] width 79 height 25
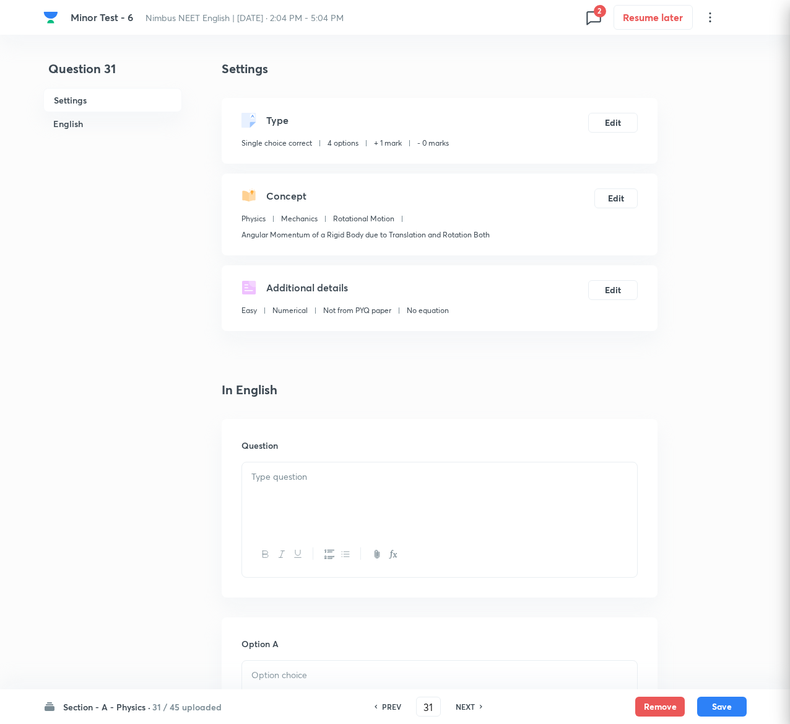
checkbox input "true"
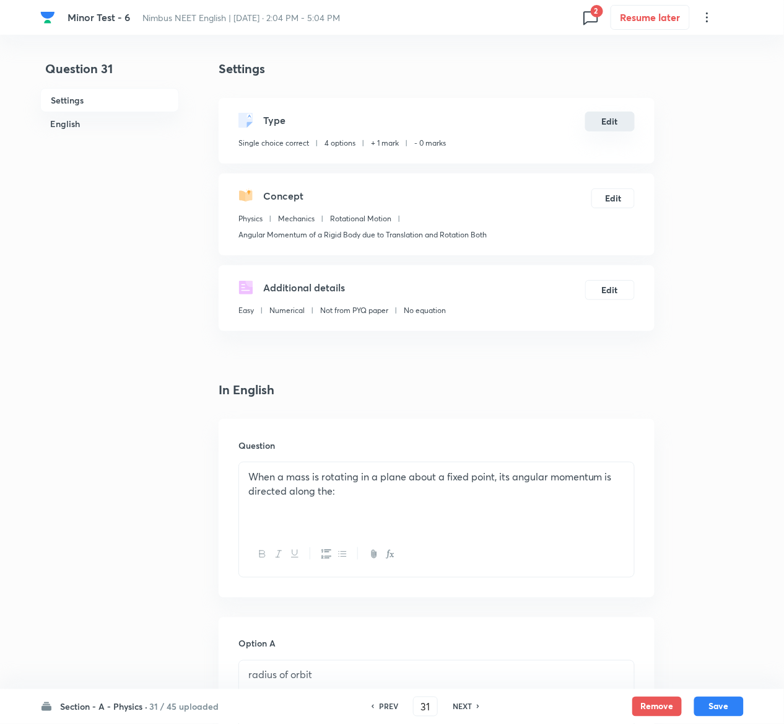
click at [615, 121] on button "Edit" at bounding box center [610, 122] width 50 height 20
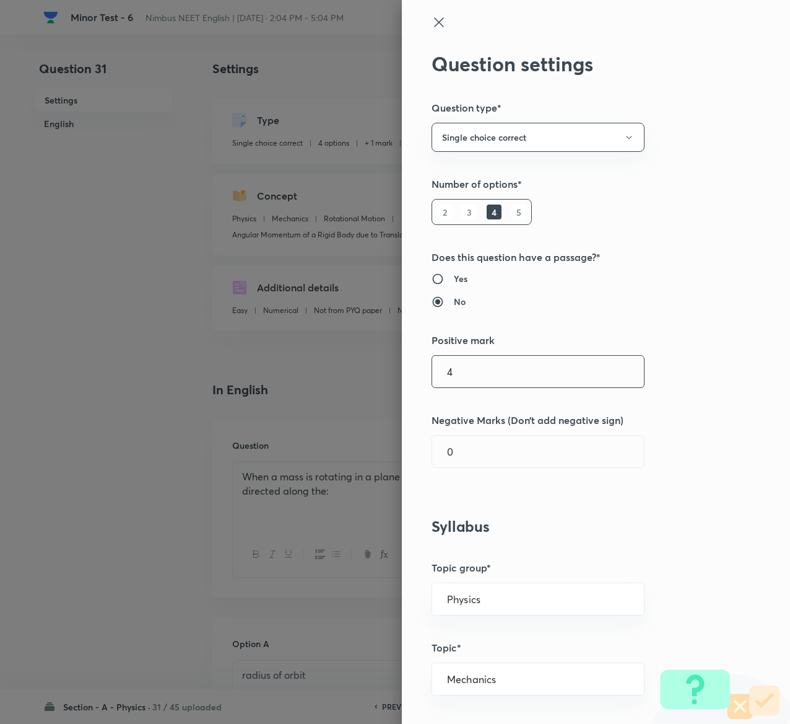
type input "4"
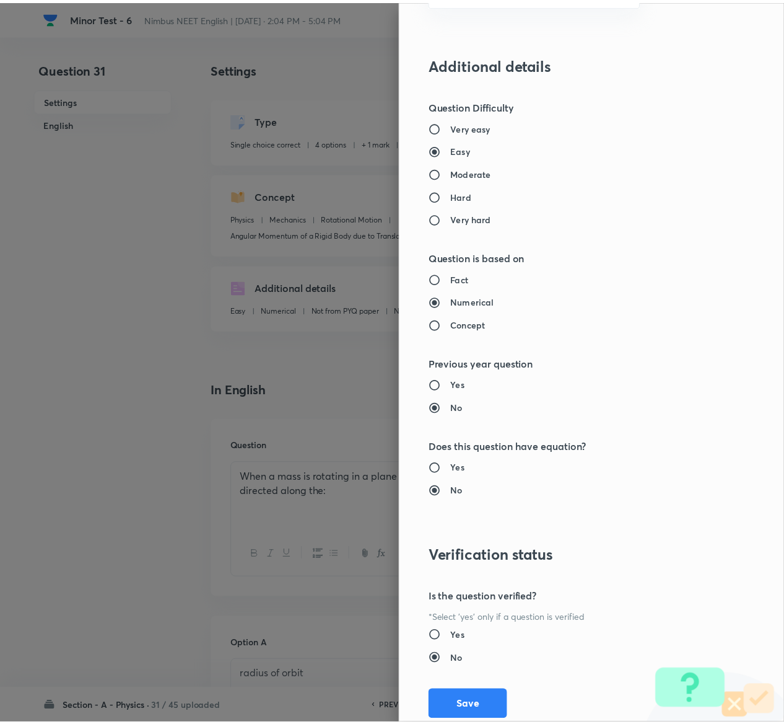
scroll to position [968, 0]
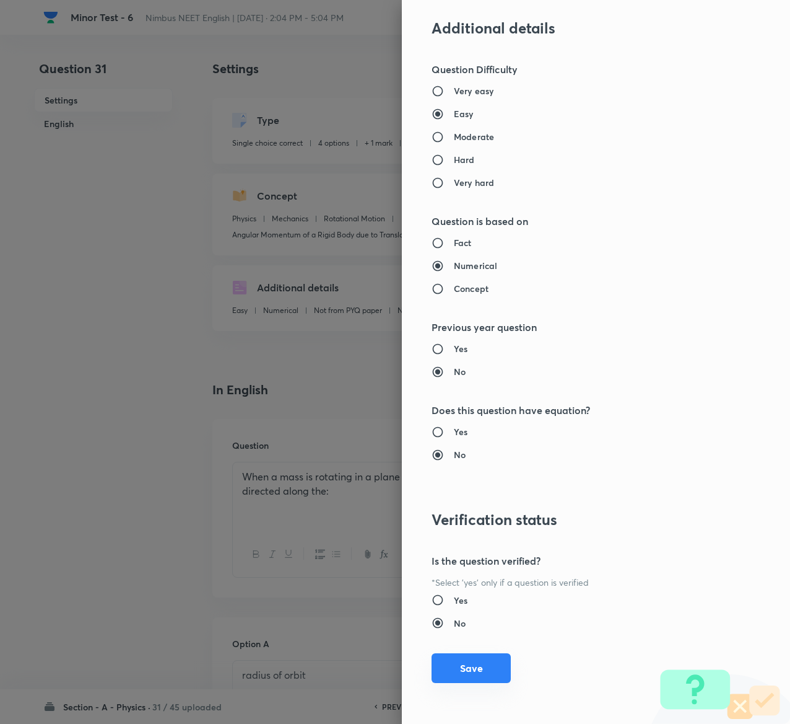
type input "1"
click at [451, 664] on button "Save" at bounding box center [471, 668] width 79 height 30
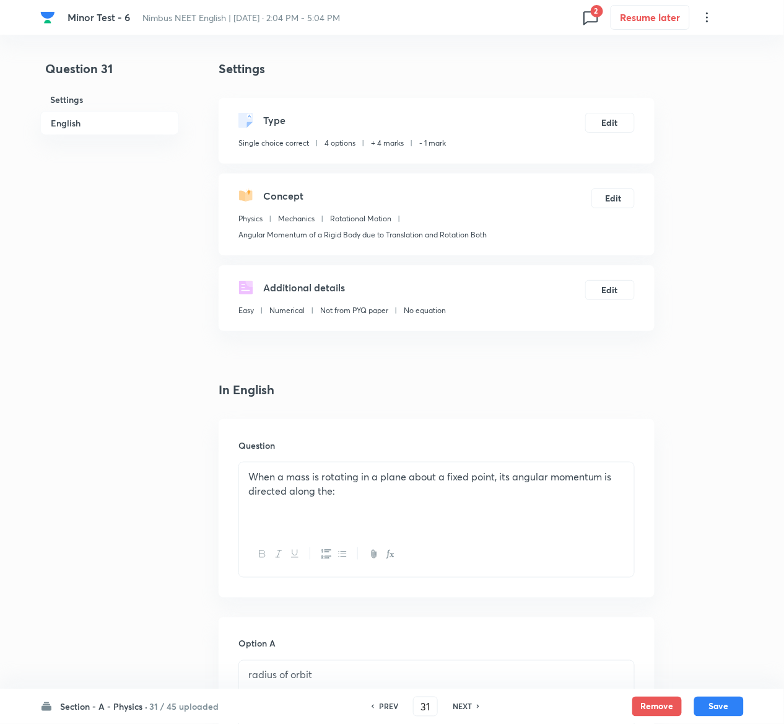
scroll to position [992, 0]
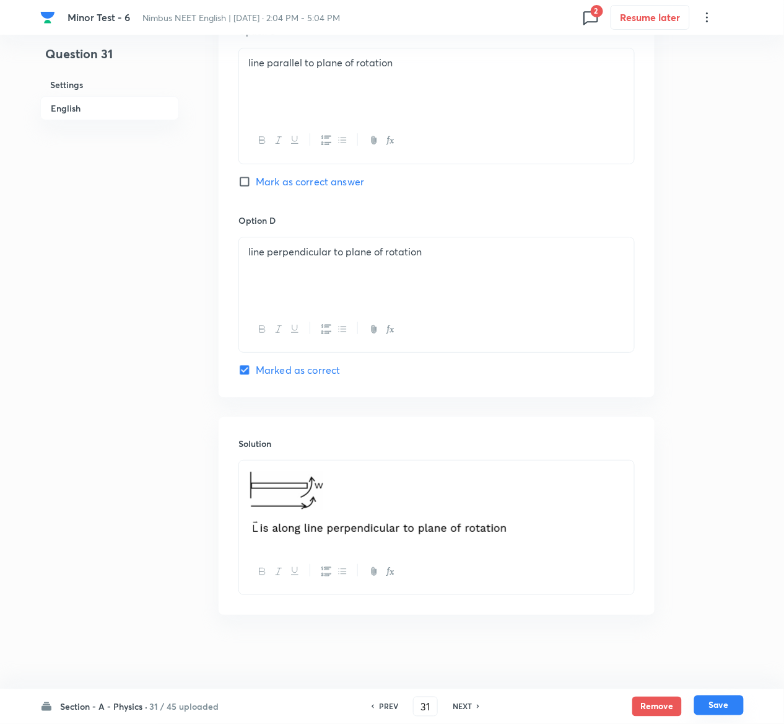
click at [732, 711] on button "Save" at bounding box center [719, 705] width 50 height 20
type input "32"
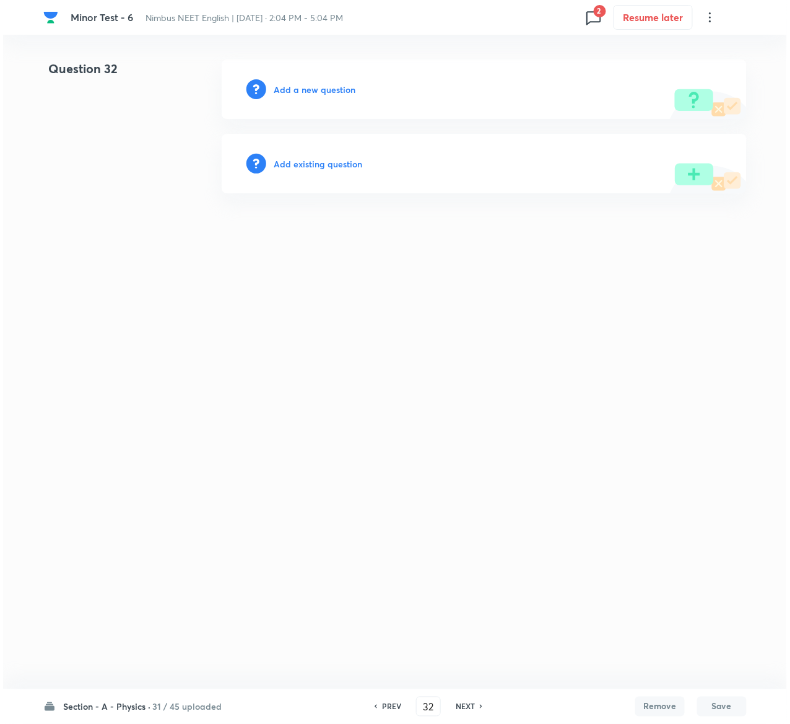
scroll to position [0, 0]
click at [357, 163] on h6 "Add existing question" at bounding box center [318, 163] width 89 height 13
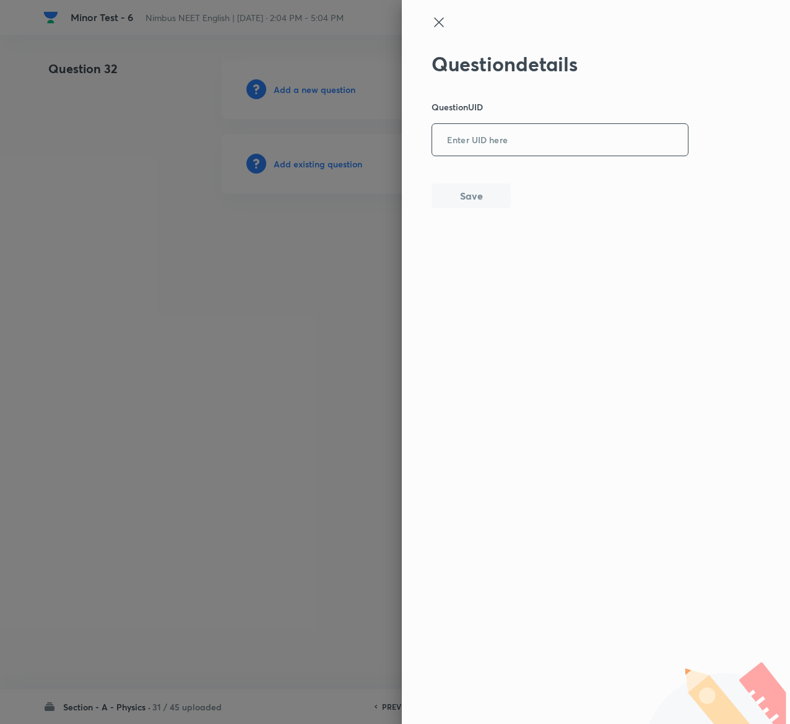
click at [585, 143] on input "text" at bounding box center [560, 140] width 256 height 30
paste input "1OGC4"
click at [585, 143] on input "1OGC4" at bounding box center [560, 140] width 256 height 30
type input "1OGC4"
click at [470, 193] on button "Save" at bounding box center [471, 194] width 79 height 25
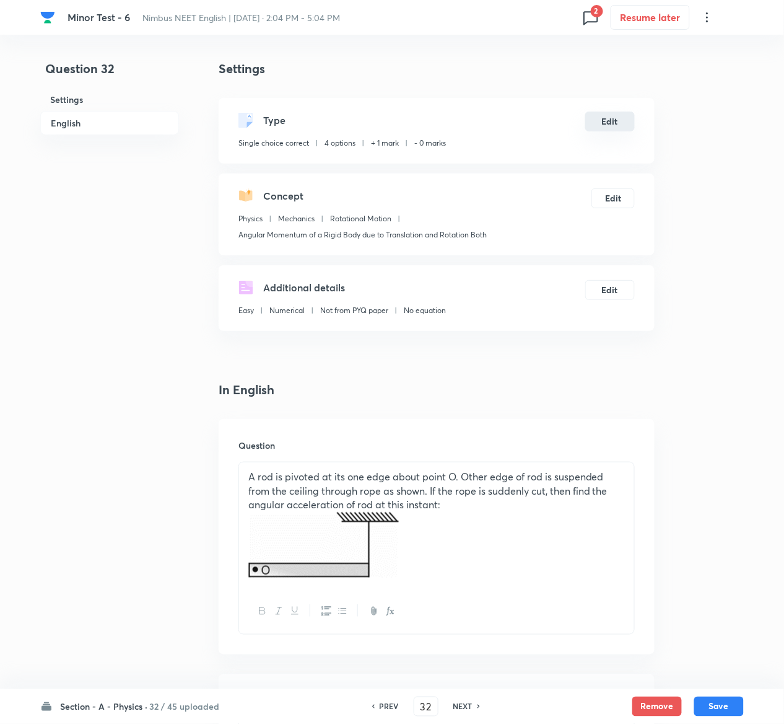
click at [634, 121] on button "Edit" at bounding box center [610, 122] width 50 height 20
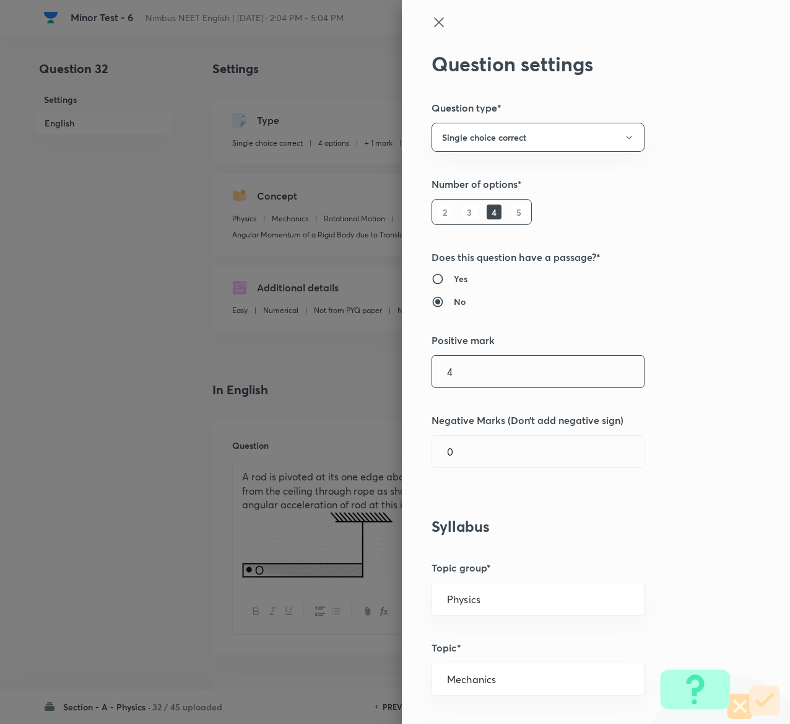
type input "4"
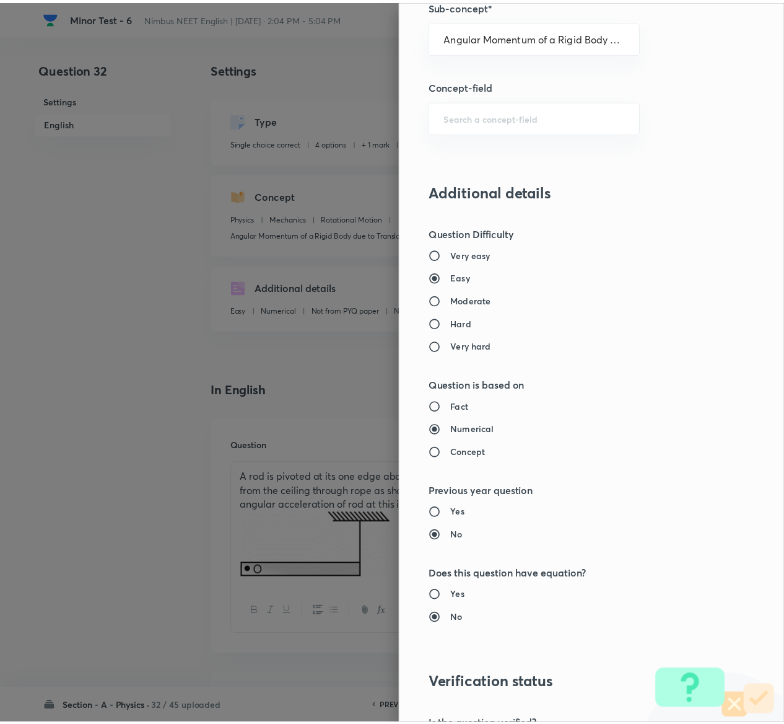
scroll to position [968, 0]
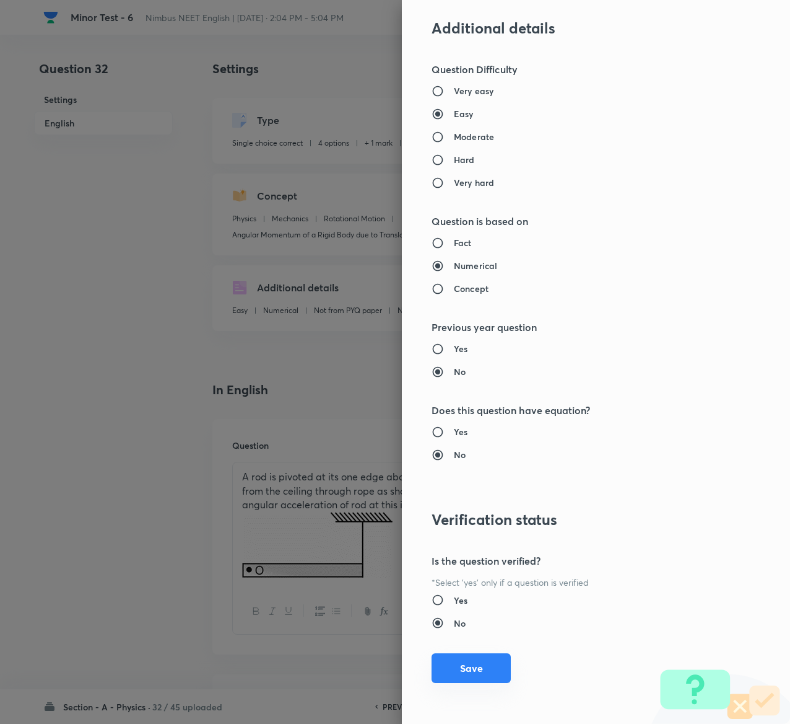
type input "1"
click at [459, 664] on button "Save" at bounding box center [471, 668] width 79 height 30
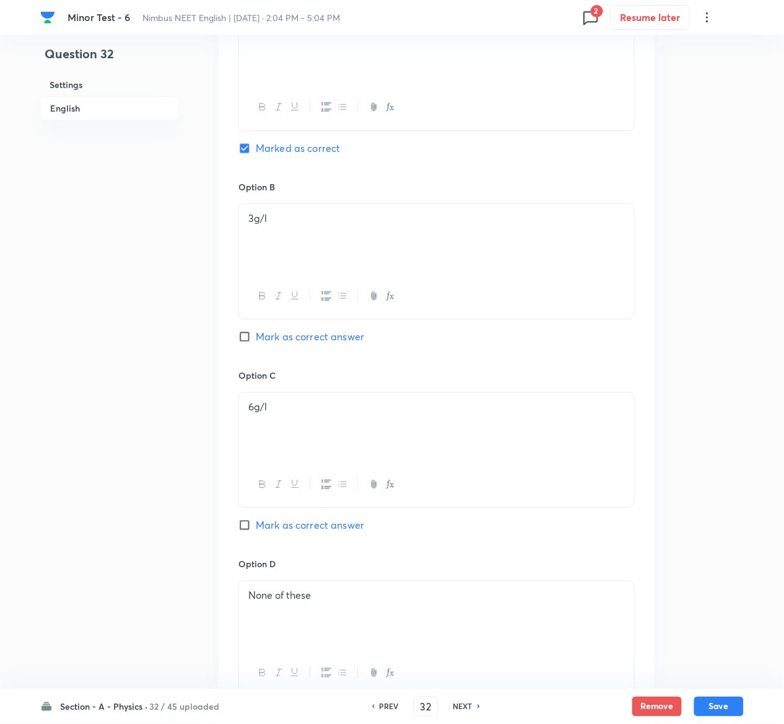
scroll to position [1113, 0]
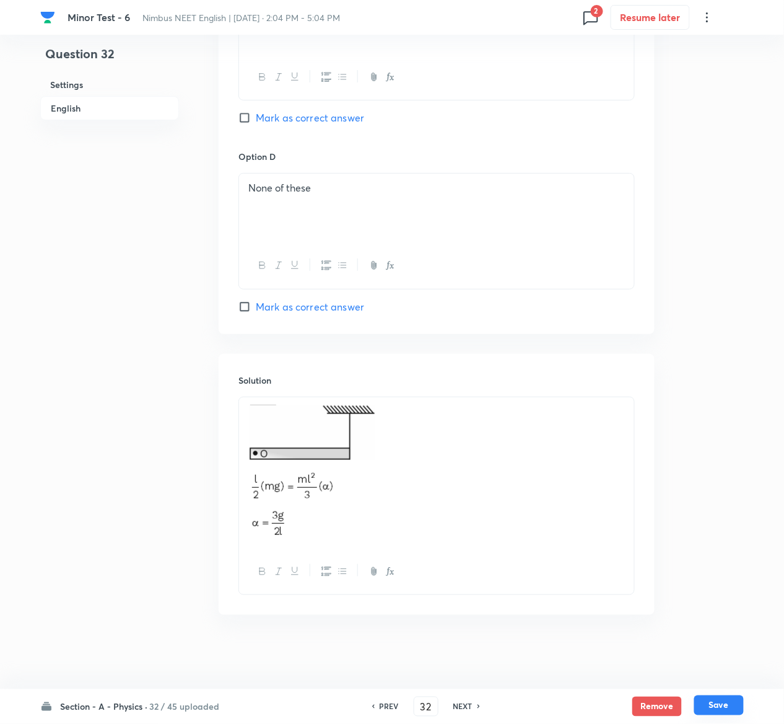
click at [727, 703] on button "Save" at bounding box center [719, 705] width 50 height 20
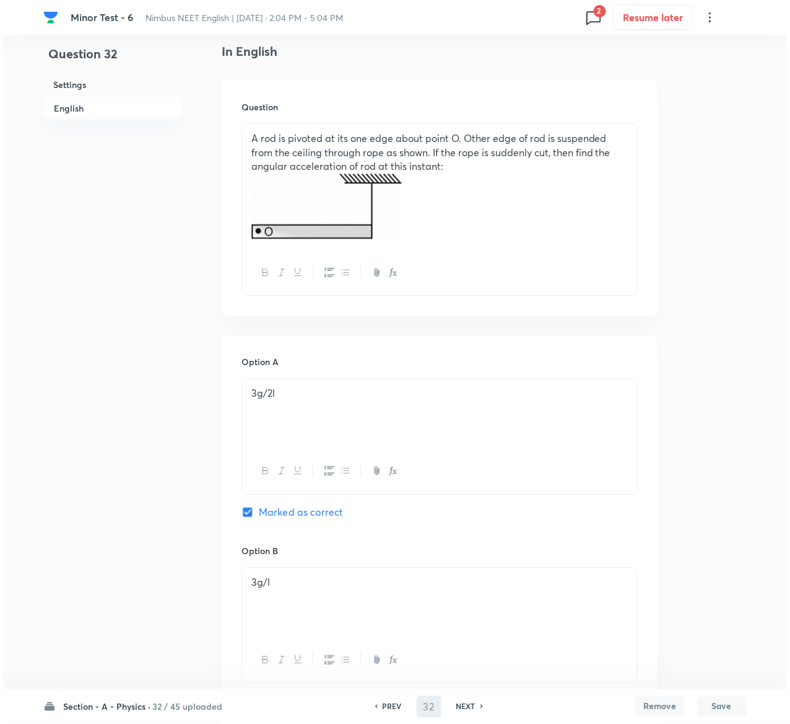
scroll to position [0, 0]
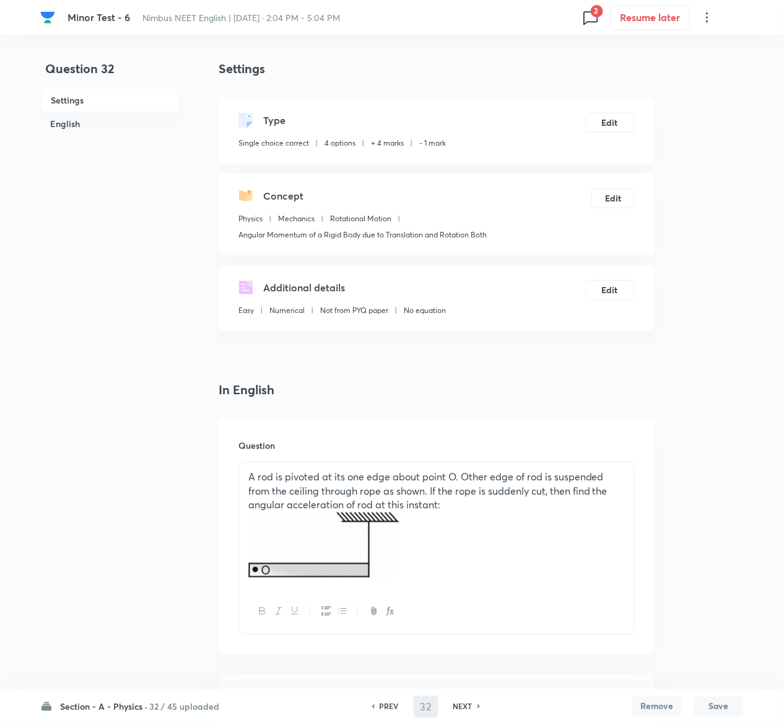
type input "33"
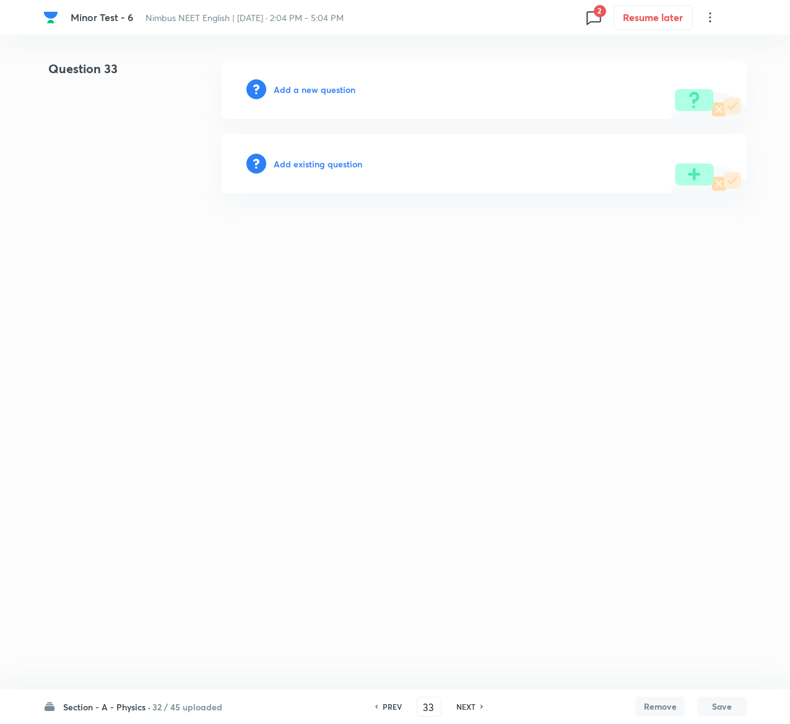
click at [345, 162] on h6 "Add existing question" at bounding box center [318, 163] width 89 height 13
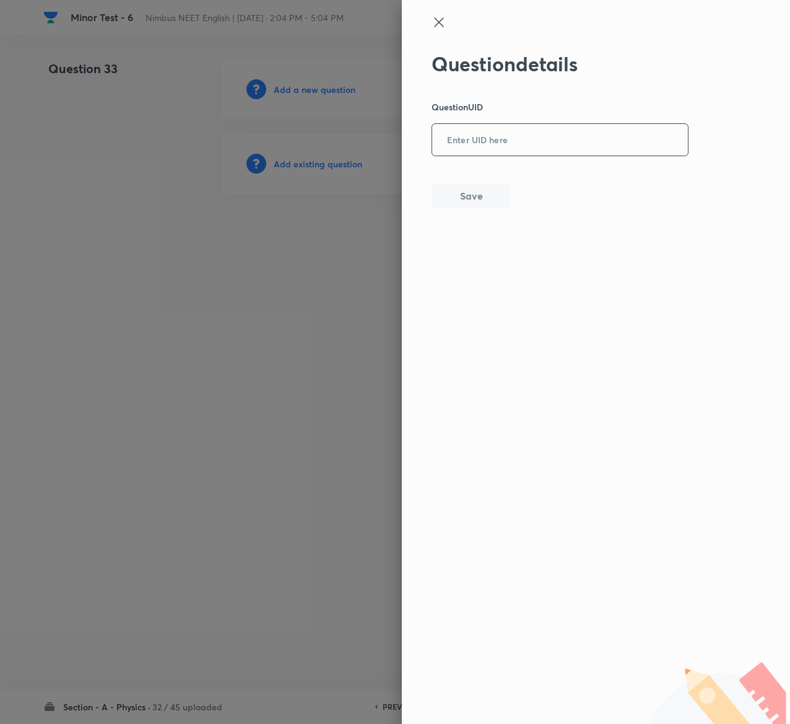
click at [531, 143] on input "text" at bounding box center [560, 140] width 256 height 30
paste input "ERXAO"
type input "ERXAO"
click at [481, 191] on button "Save" at bounding box center [471, 194] width 79 height 25
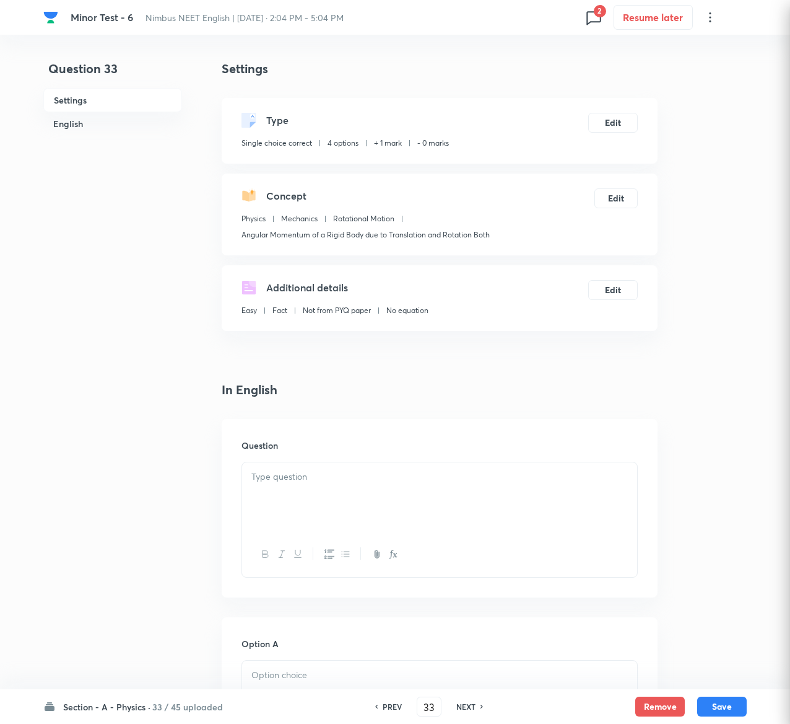
checkbox input "true"
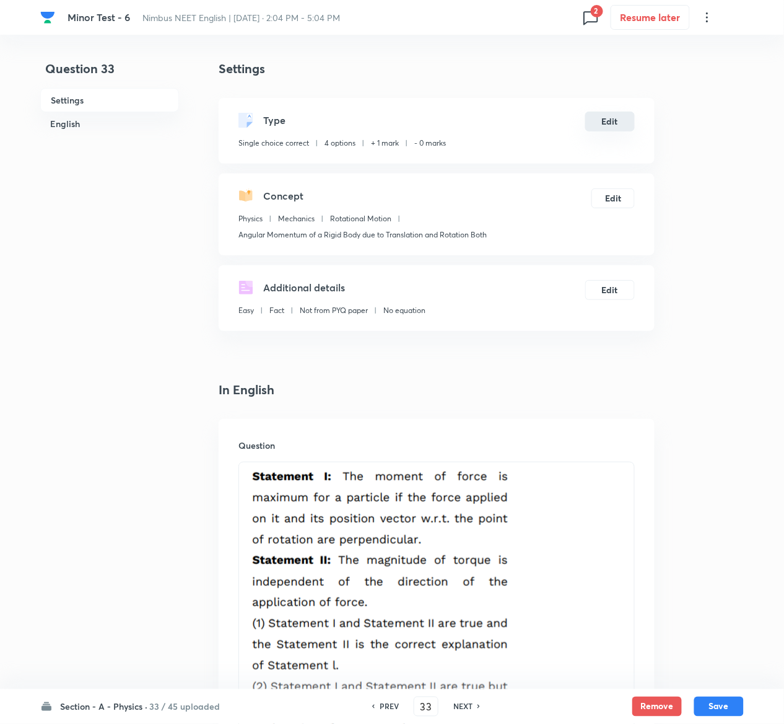
click at [622, 119] on button "Edit" at bounding box center [610, 122] width 50 height 20
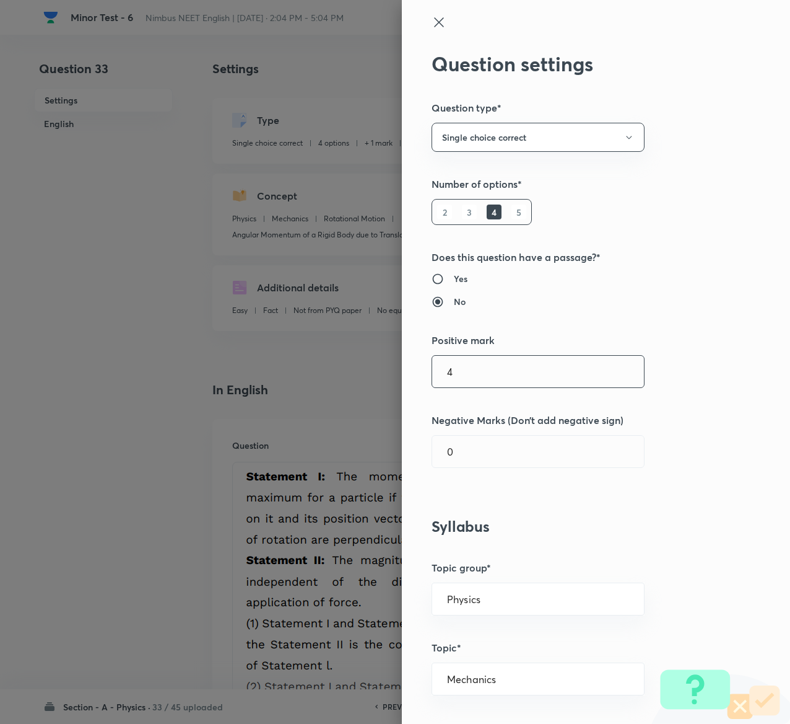
type input "4"
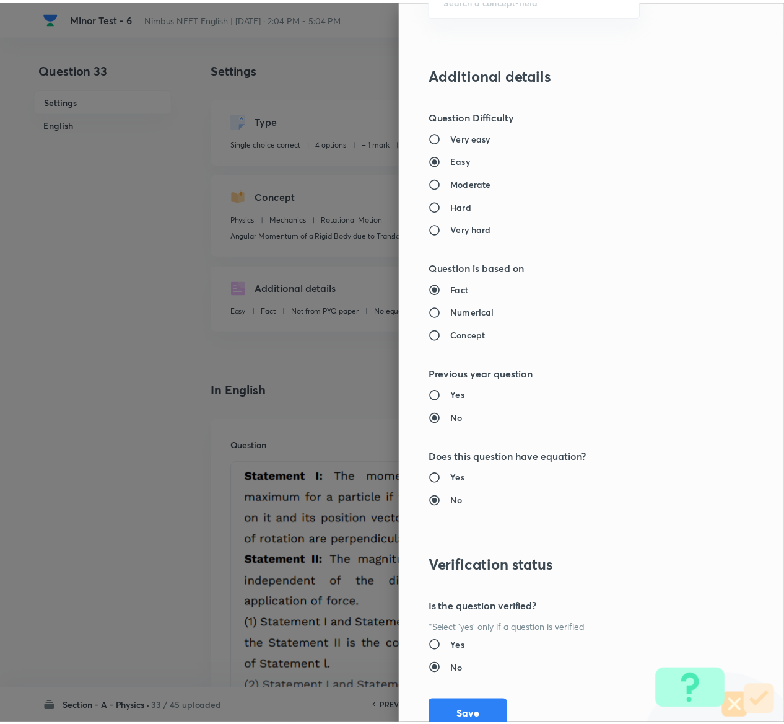
scroll to position [968, 0]
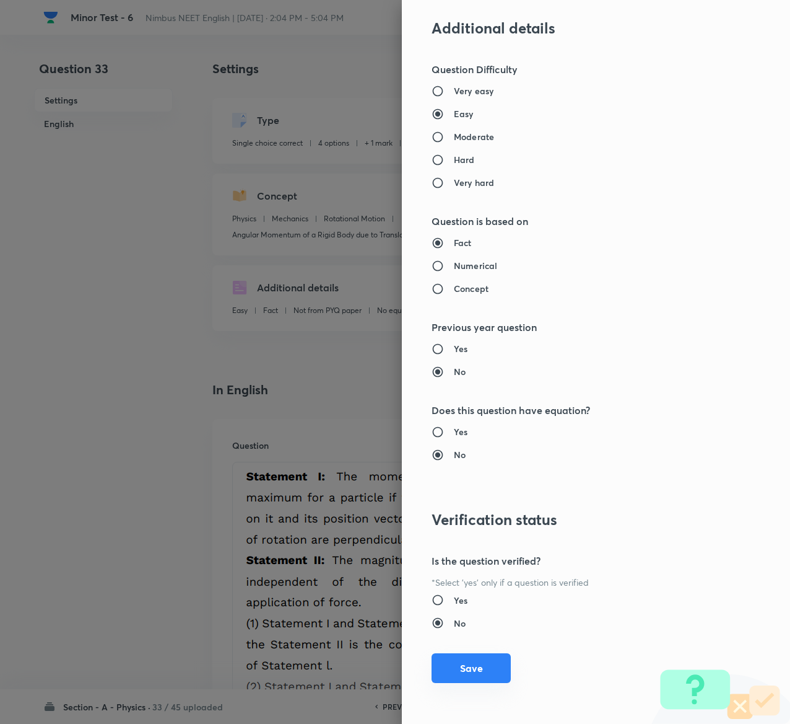
type input "1"
click at [445, 663] on button "Save" at bounding box center [471, 668] width 79 height 30
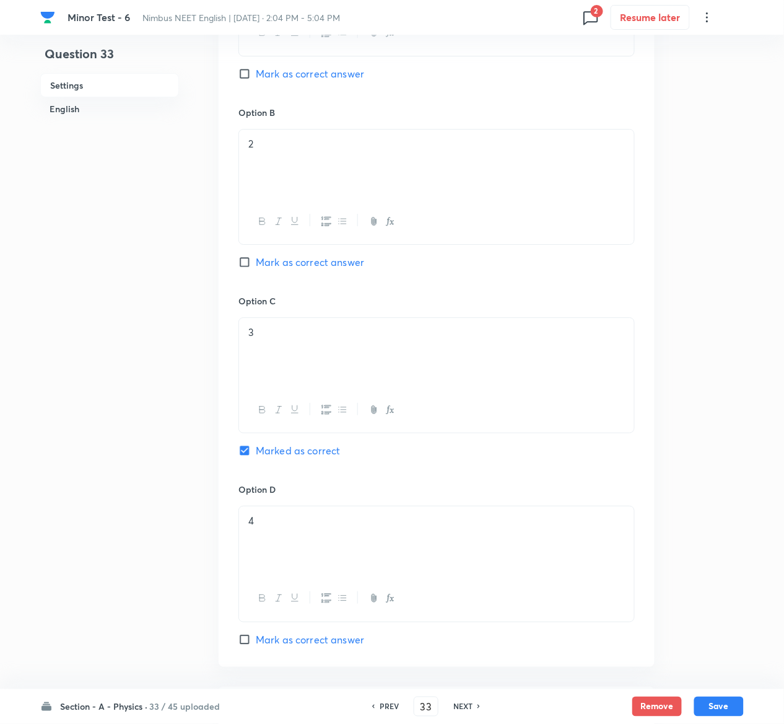
scroll to position [1254, 0]
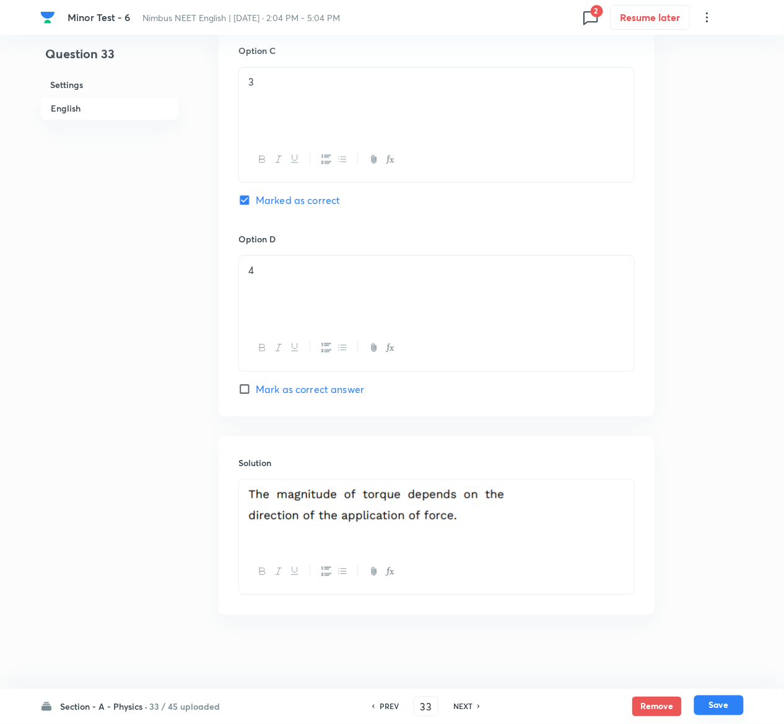
click at [729, 703] on button "Save" at bounding box center [719, 705] width 50 height 20
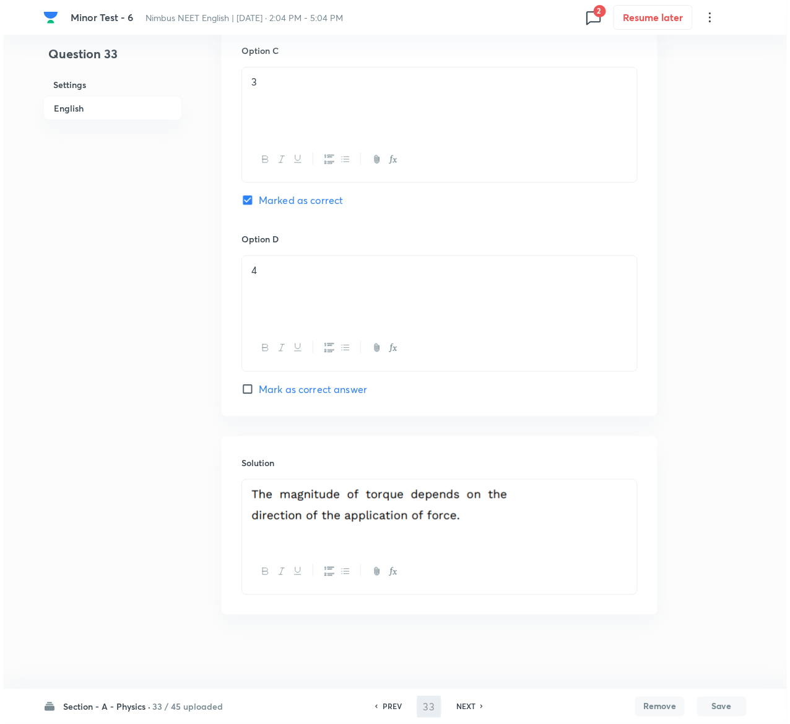
scroll to position [0, 0]
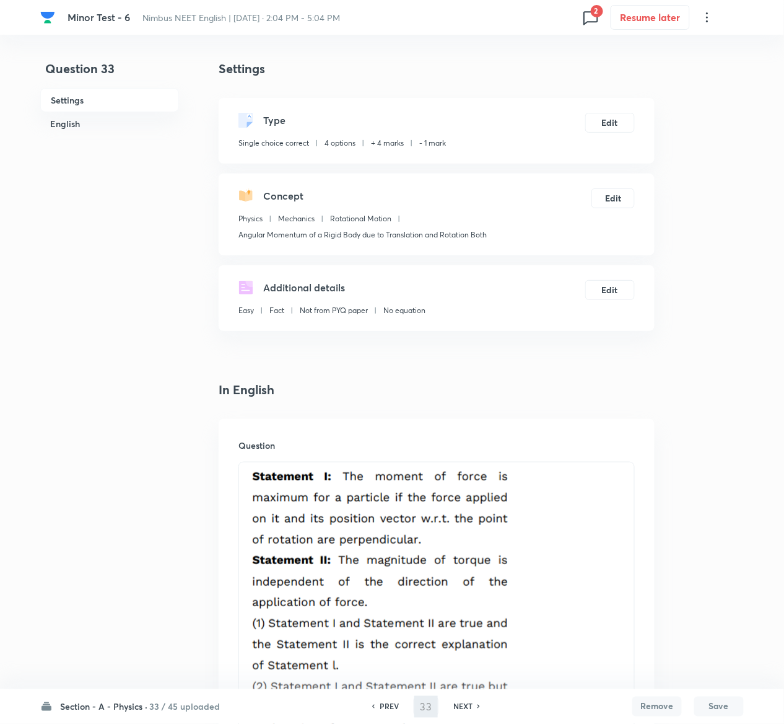
type input "34"
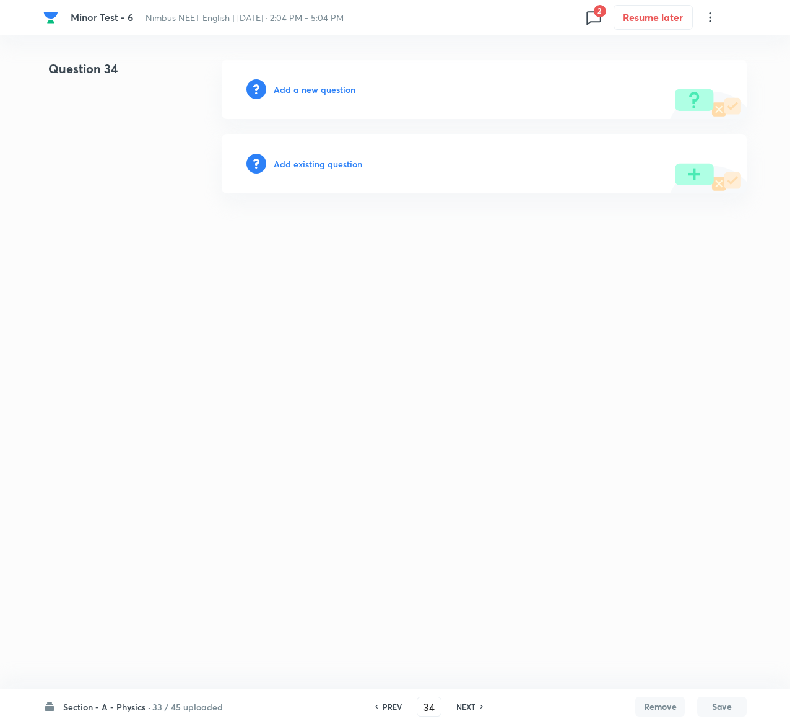
click at [351, 160] on h6 "Add existing question" at bounding box center [318, 163] width 89 height 13
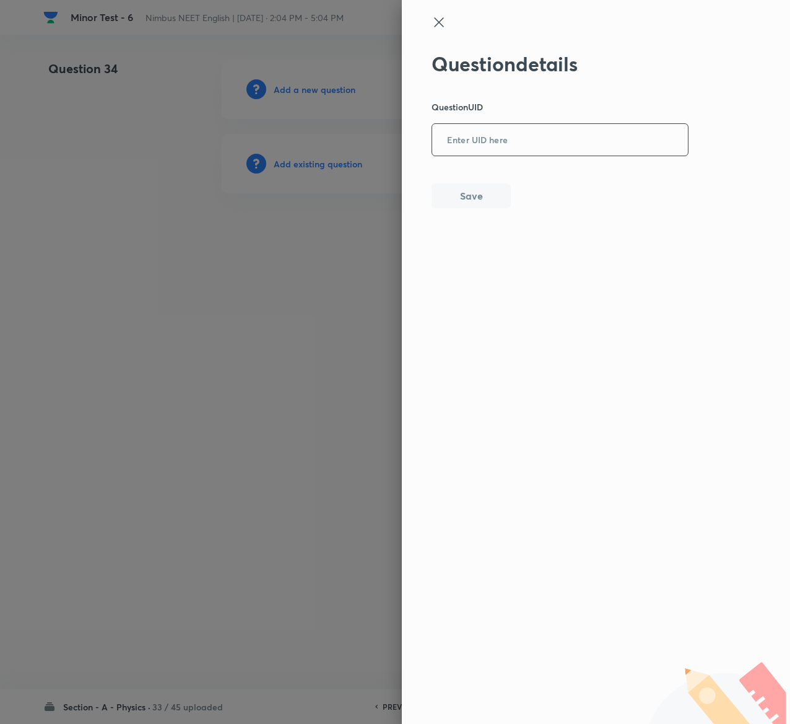
click at [545, 144] on input "text" at bounding box center [560, 140] width 256 height 30
paste input "IRES7"
click at [545, 144] on input "IRES7" at bounding box center [560, 140] width 256 height 30
type input "IRES7"
click at [481, 199] on button "Save" at bounding box center [471, 194] width 79 height 25
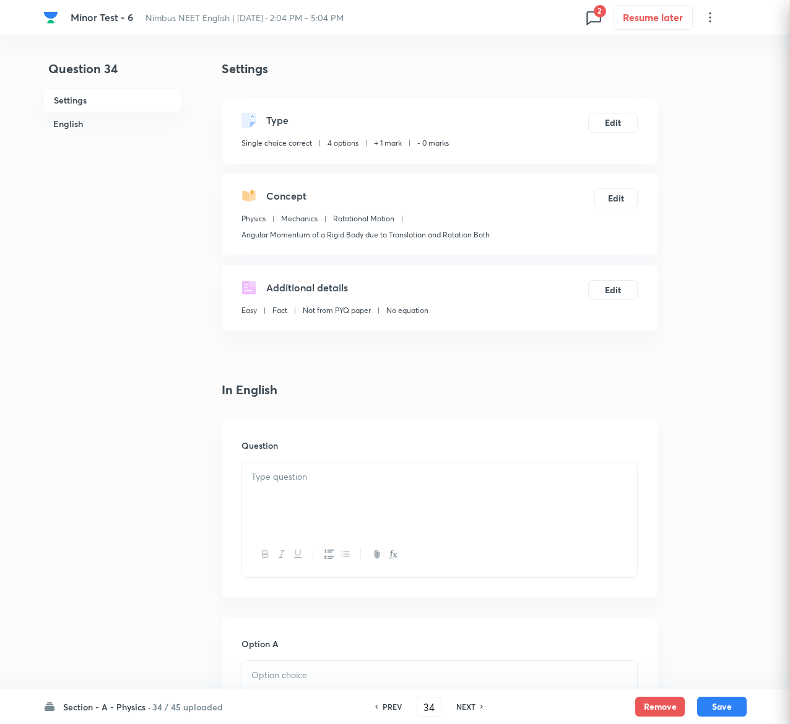
checkbox input "true"
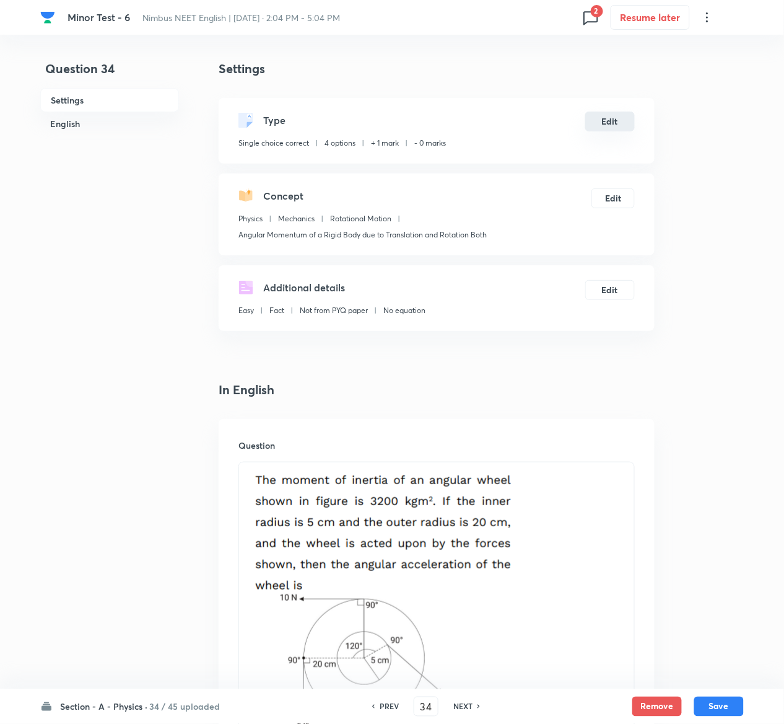
click at [612, 119] on button "Edit" at bounding box center [610, 122] width 50 height 20
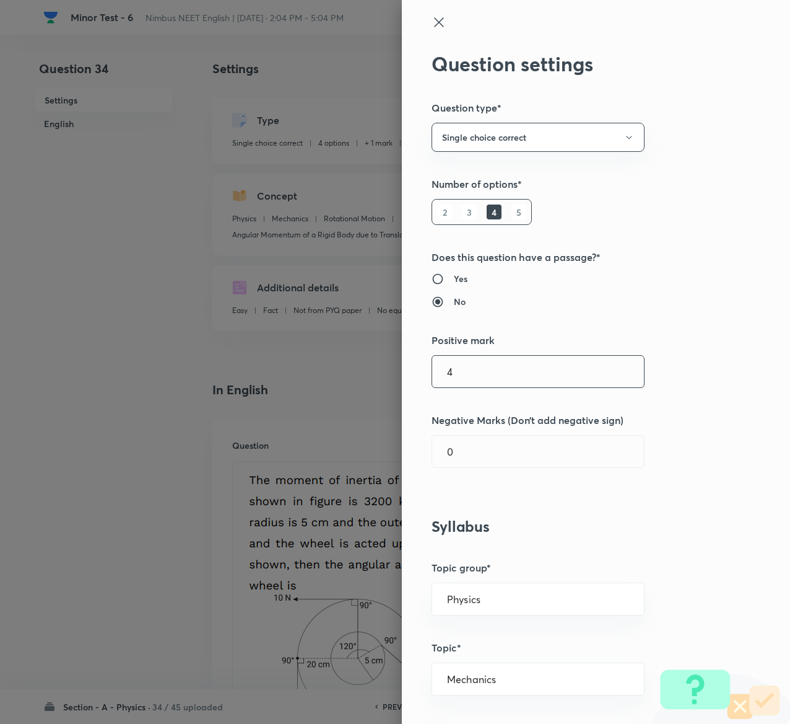
type input "4"
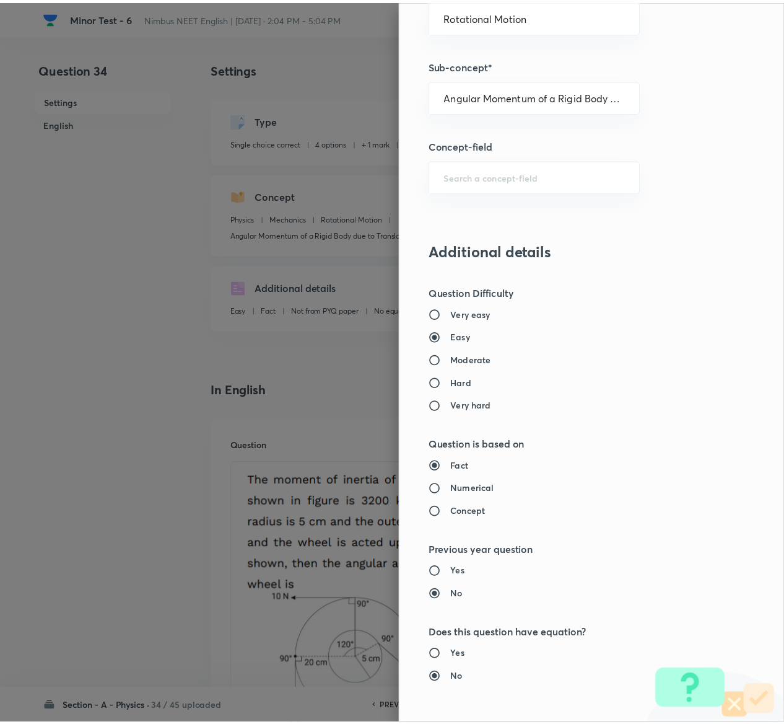
scroll to position [968, 0]
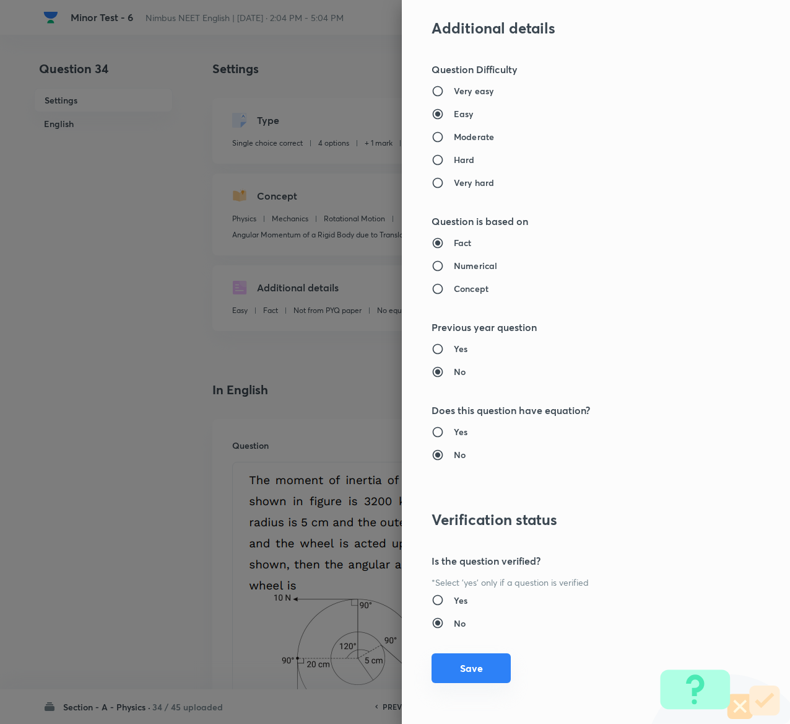
type input "1"
click at [466, 662] on button "Save" at bounding box center [471, 668] width 79 height 30
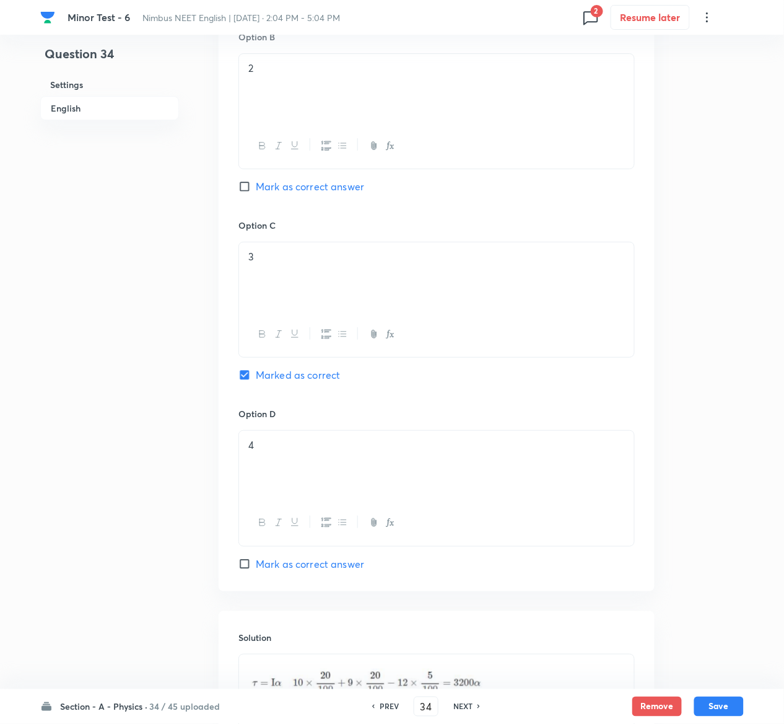
scroll to position [1284, 0]
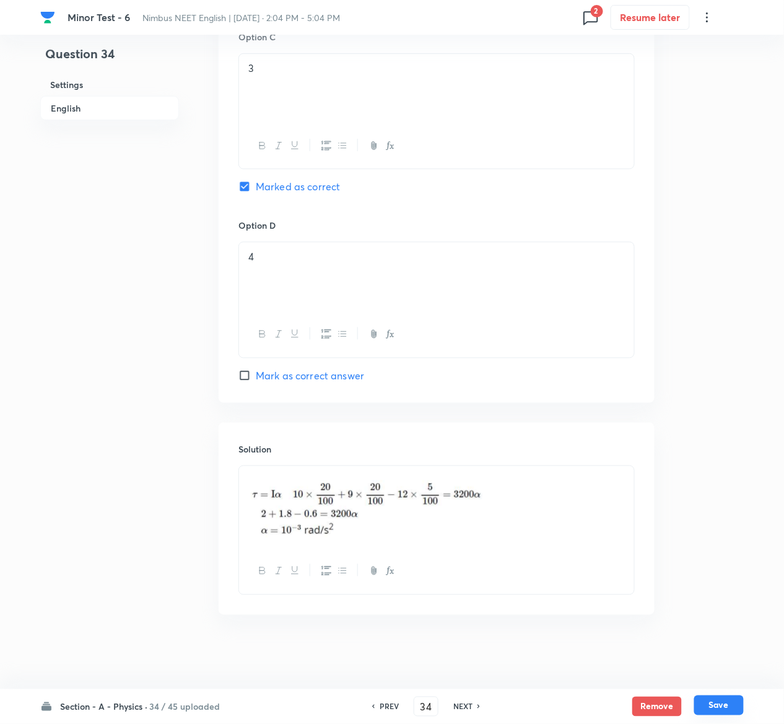
click at [730, 706] on button "Save" at bounding box center [719, 705] width 50 height 20
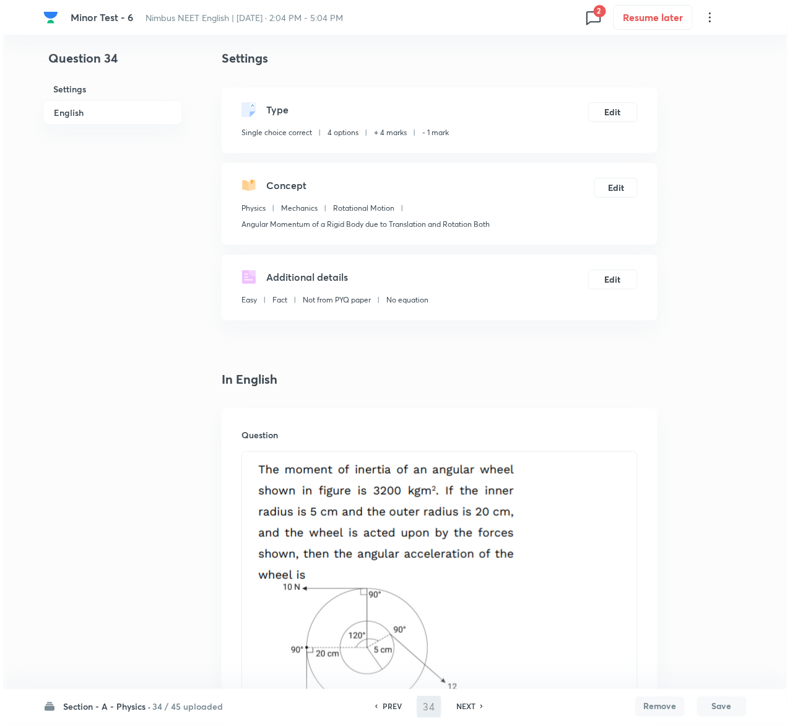
scroll to position [0, 0]
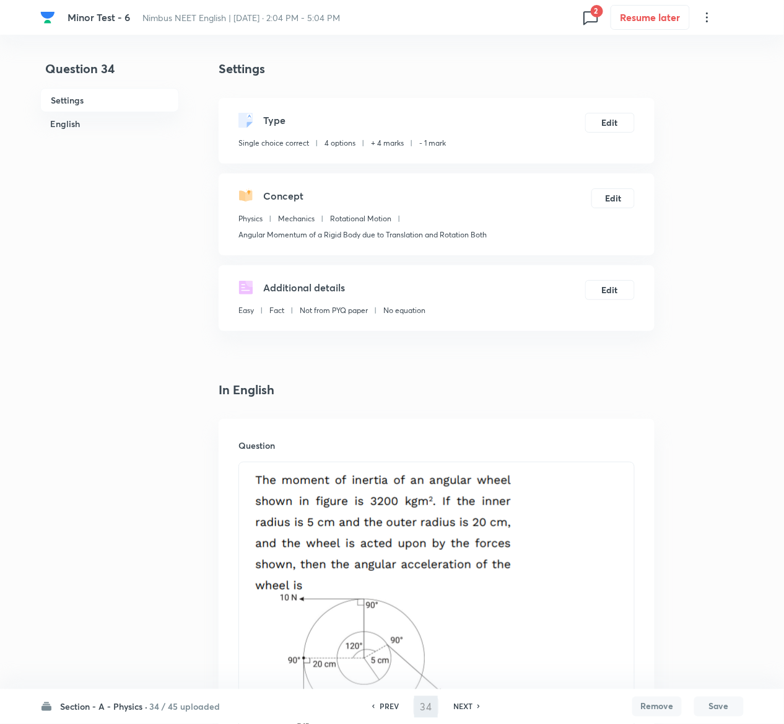
type input "35"
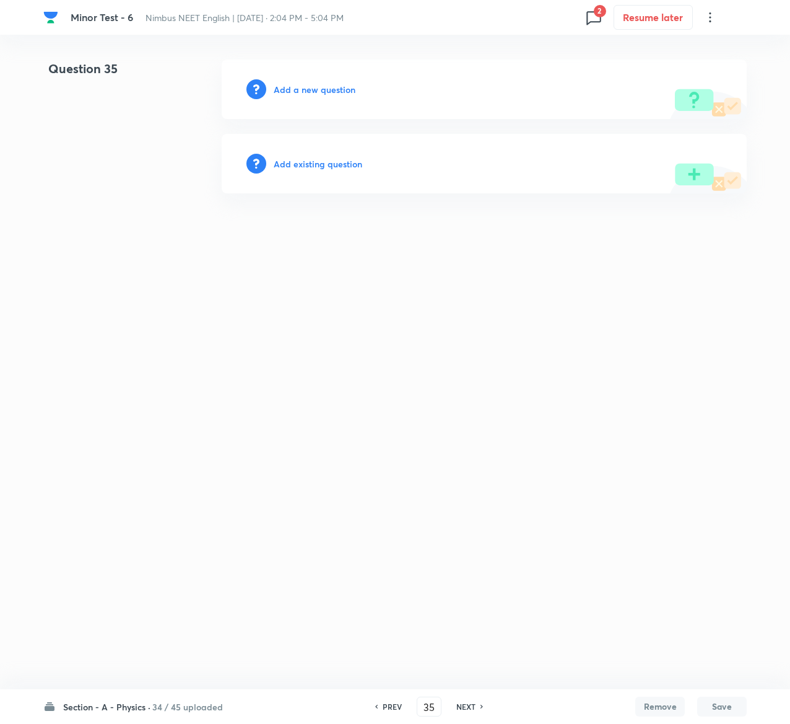
click at [348, 155] on div "Add existing question" at bounding box center [484, 163] width 525 height 59
click at [351, 165] on h6 "Add existing question" at bounding box center [318, 163] width 89 height 13
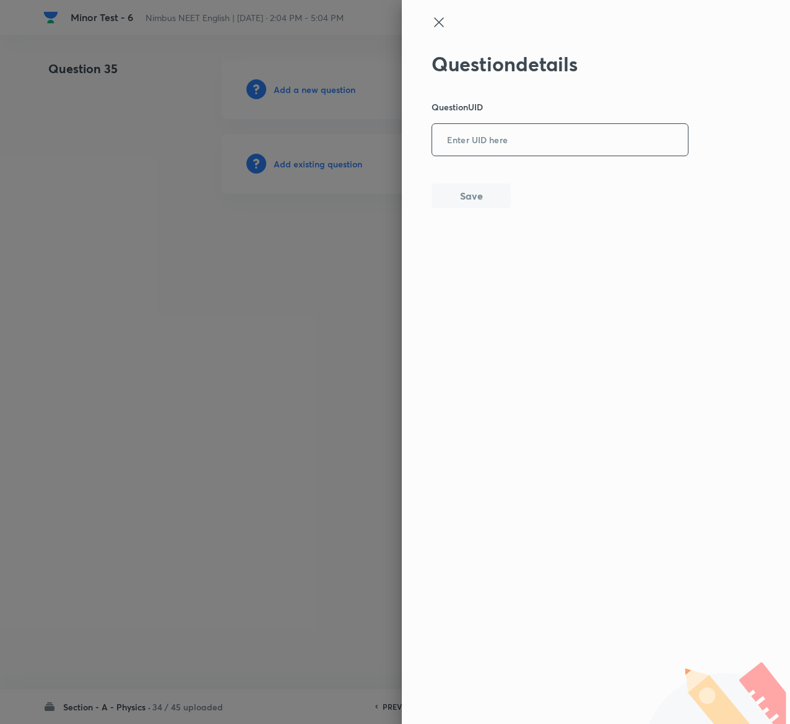
click at [484, 152] on input "text" at bounding box center [560, 140] width 256 height 30
paste input "E2RJ3"
type input "E2RJ3"
click at [486, 193] on button "Save" at bounding box center [471, 194] width 79 height 25
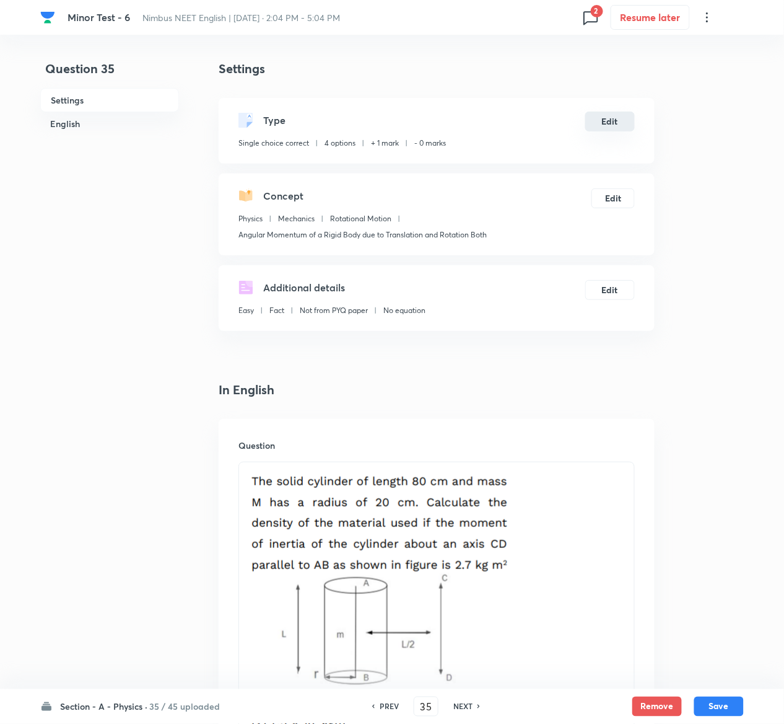
click at [610, 123] on button "Edit" at bounding box center [610, 122] width 50 height 20
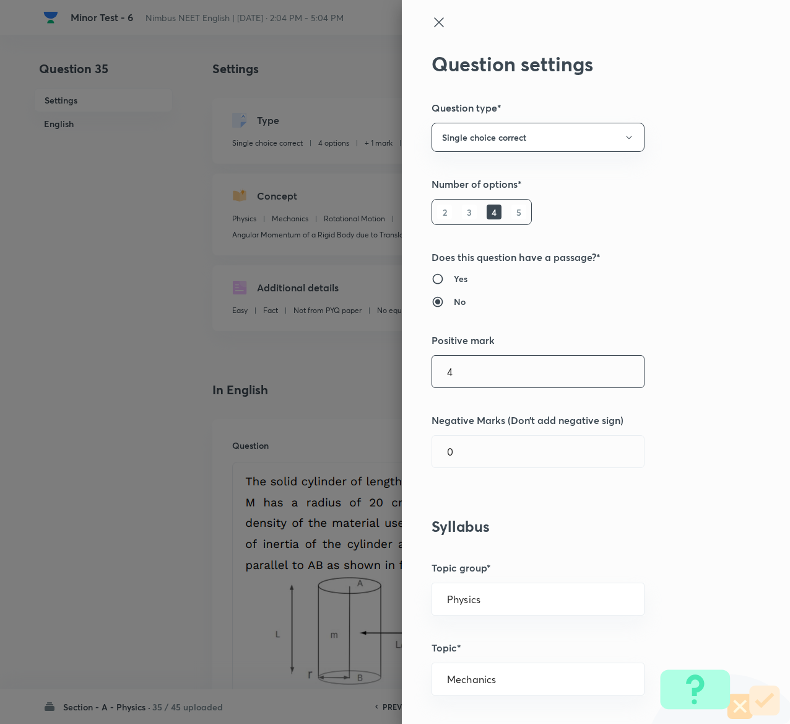
type input "4"
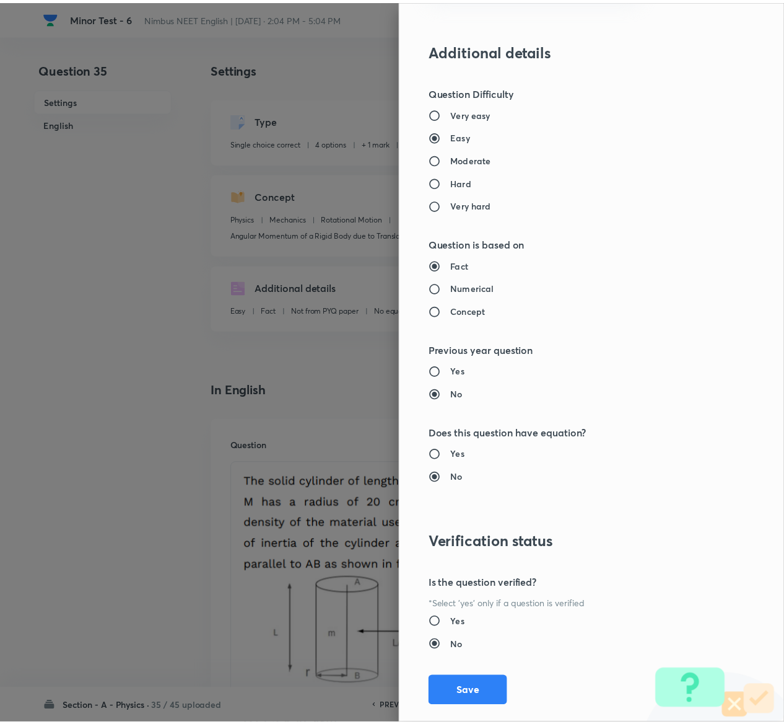
scroll to position [968, 0]
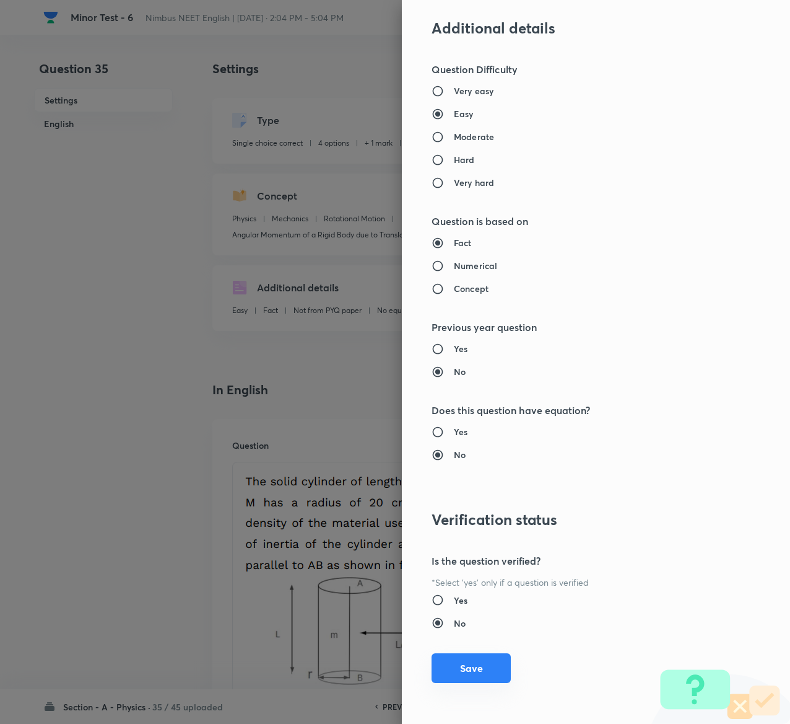
type input "1"
click at [465, 663] on button "Save" at bounding box center [471, 668] width 79 height 30
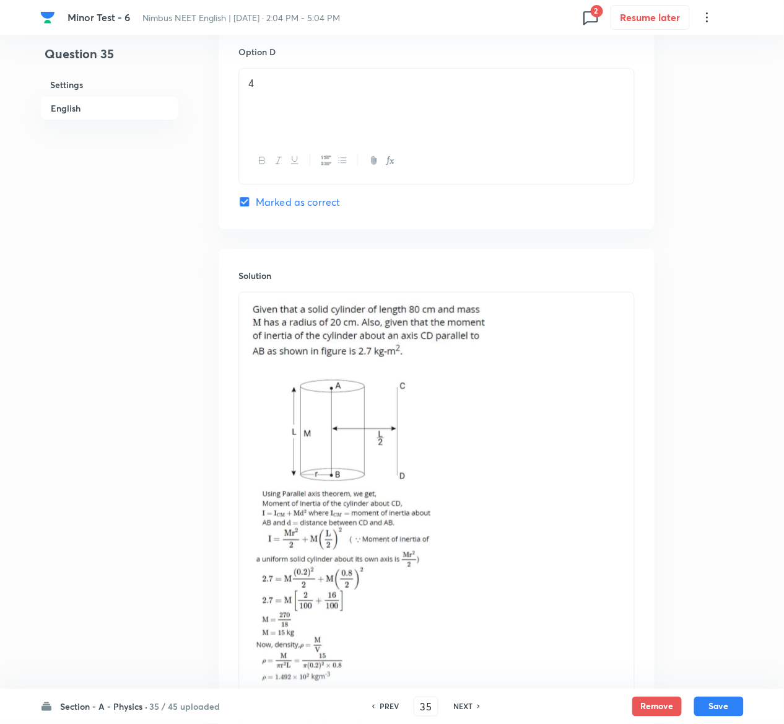
scroll to position [1562, 0]
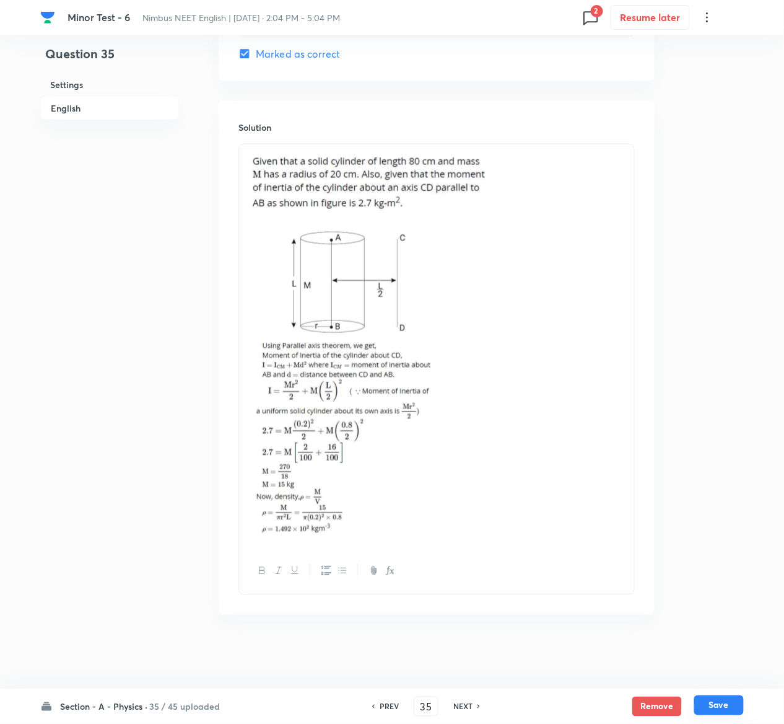
click at [734, 698] on button "Save" at bounding box center [719, 705] width 50 height 20
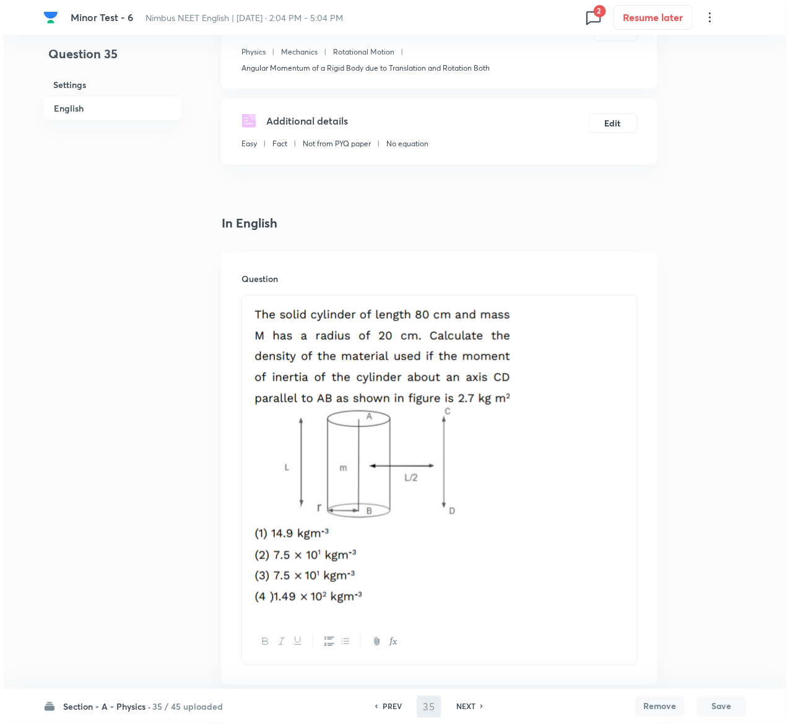
scroll to position [0, 0]
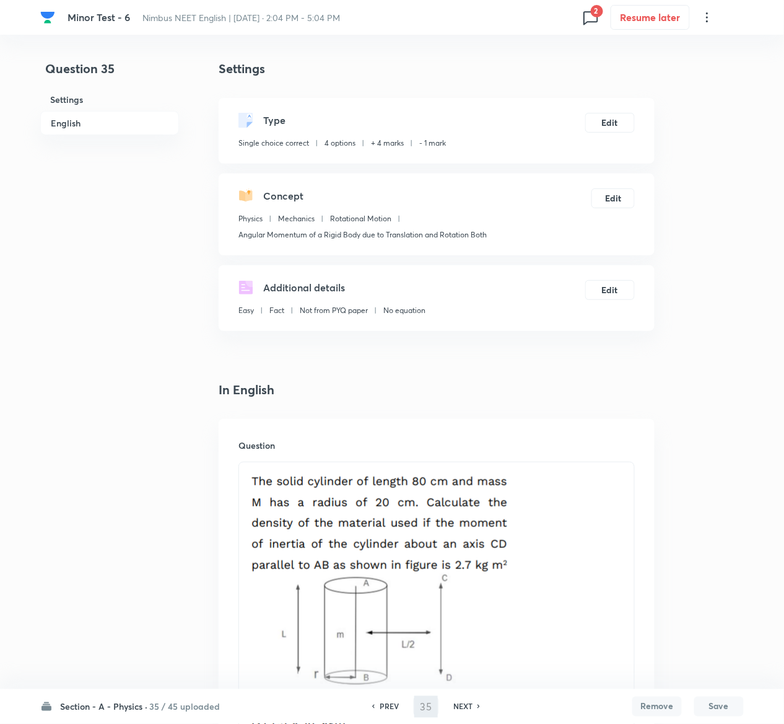
type input "36"
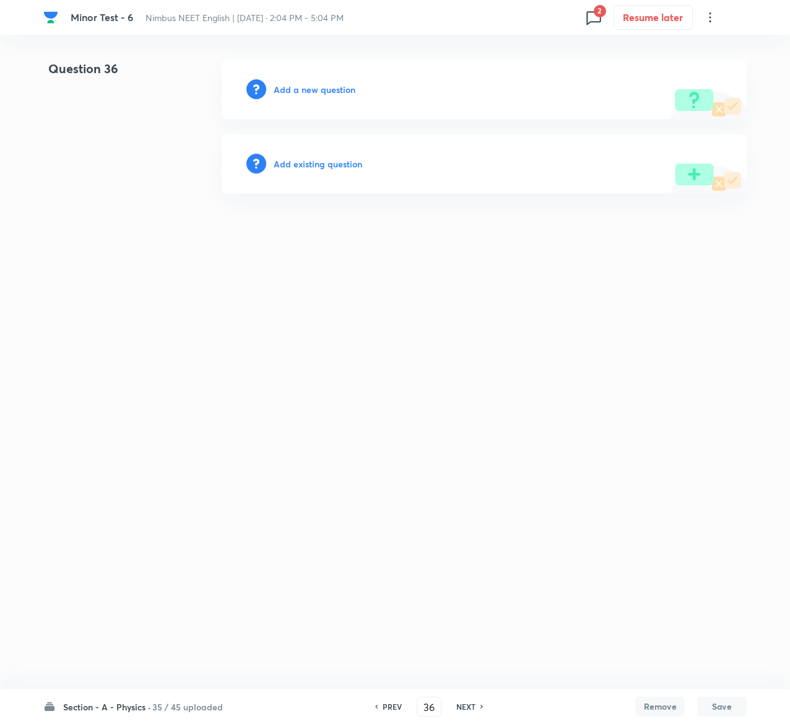
click at [338, 159] on h6 "Add existing question" at bounding box center [318, 163] width 89 height 13
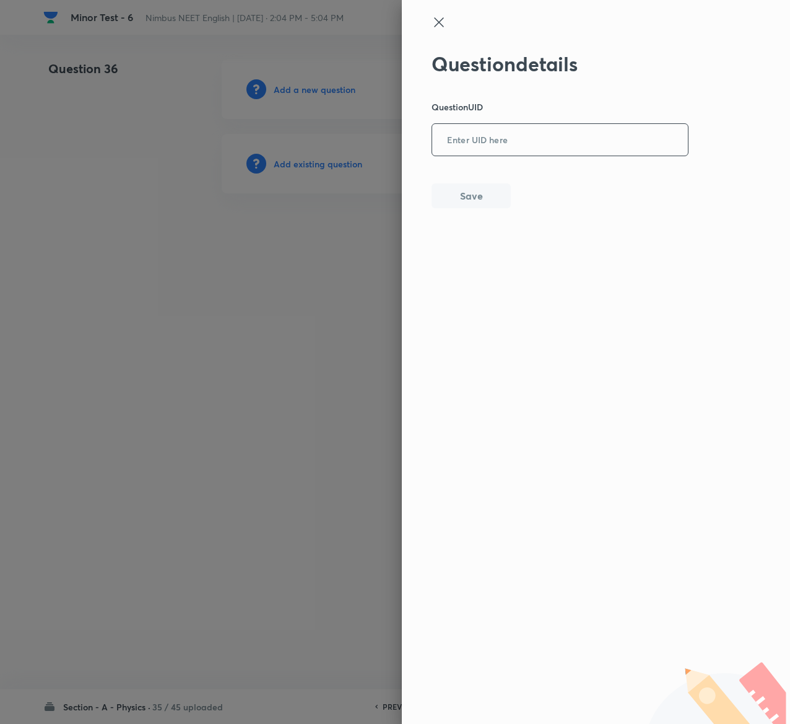
click at [534, 152] on input "text" at bounding box center [560, 140] width 256 height 30
paste input "1UNQC"
type input "1UNQC"
click at [476, 198] on button "Save" at bounding box center [471, 194] width 79 height 25
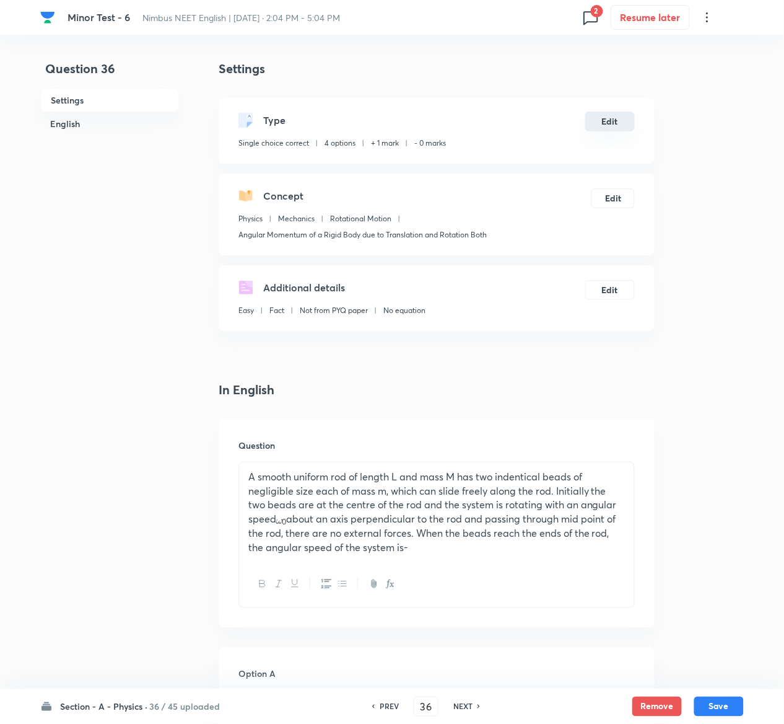
click at [621, 120] on button "Edit" at bounding box center [610, 122] width 50 height 20
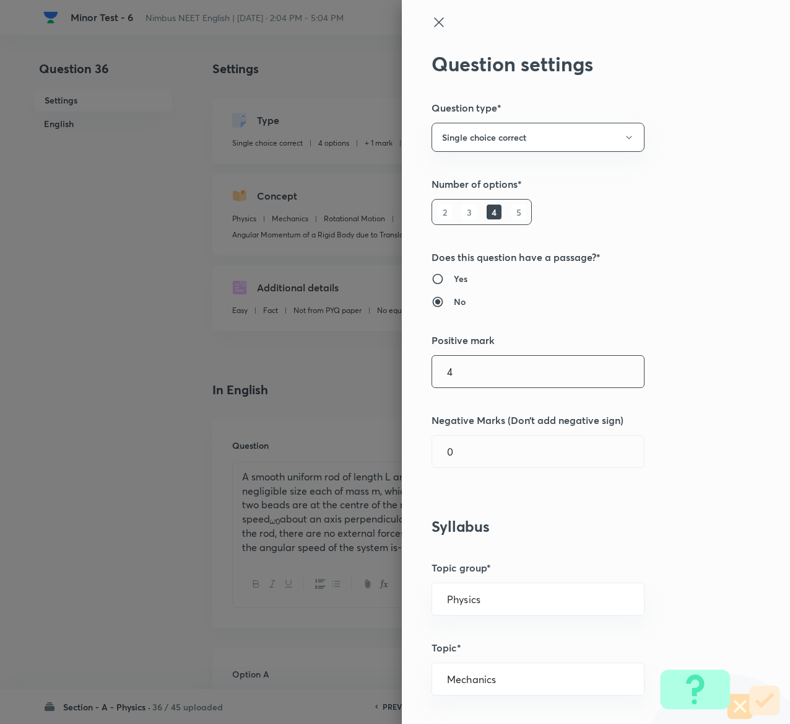
type input "4"
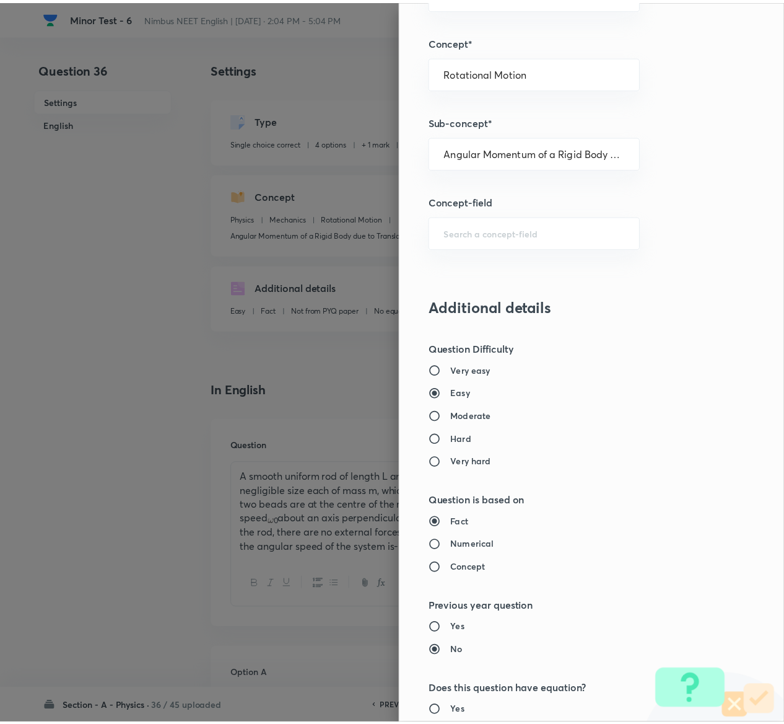
scroll to position [968, 0]
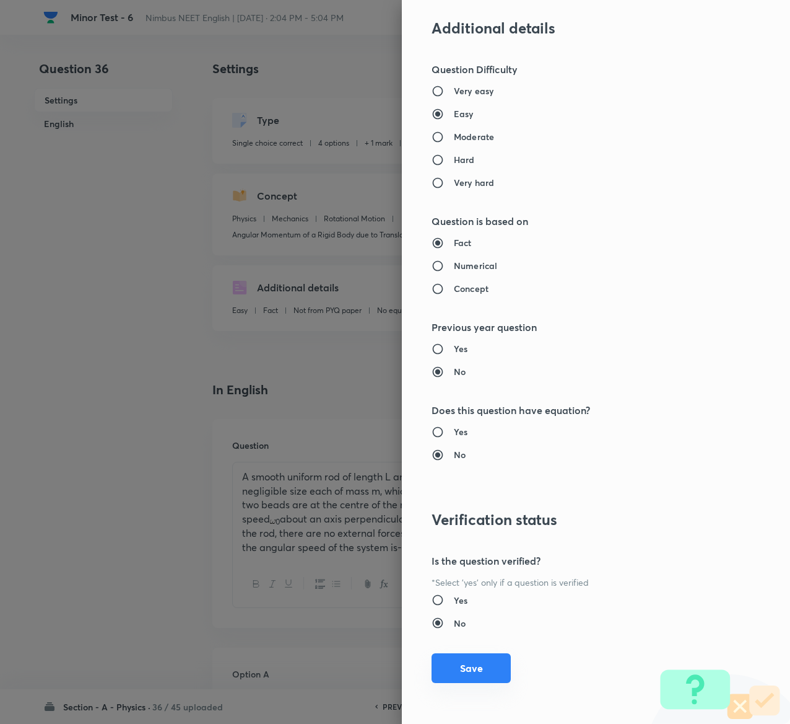
type input "1"
click at [449, 668] on button "Save" at bounding box center [471, 668] width 79 height 30
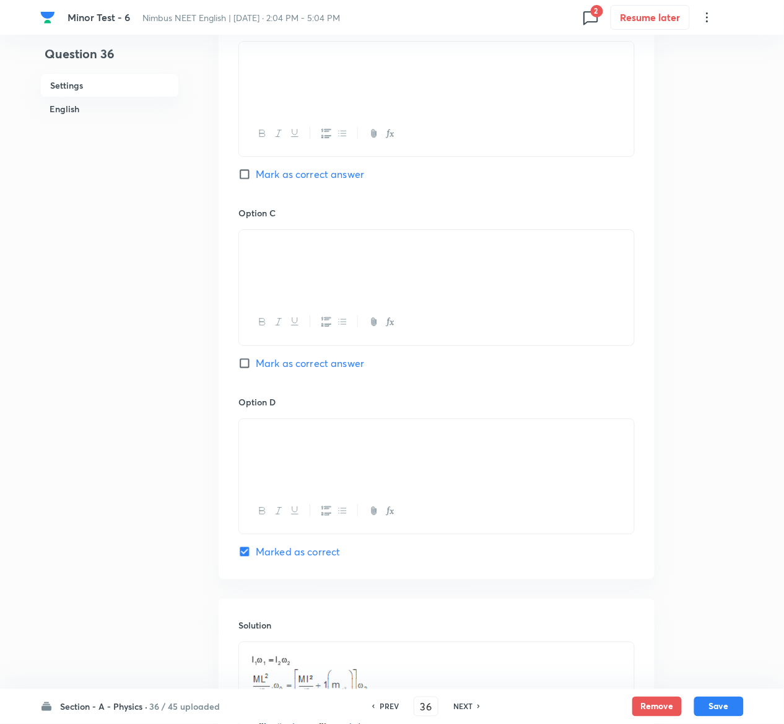
scroll to position [1070, 0]
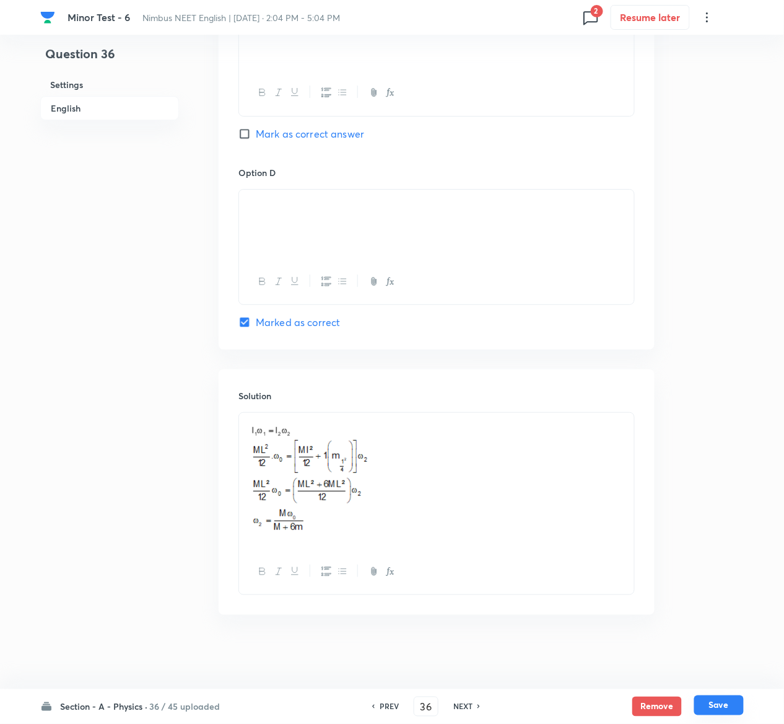
click at [729, 703] on button "Save" at bounding box center [719, 705] width 50 height 20
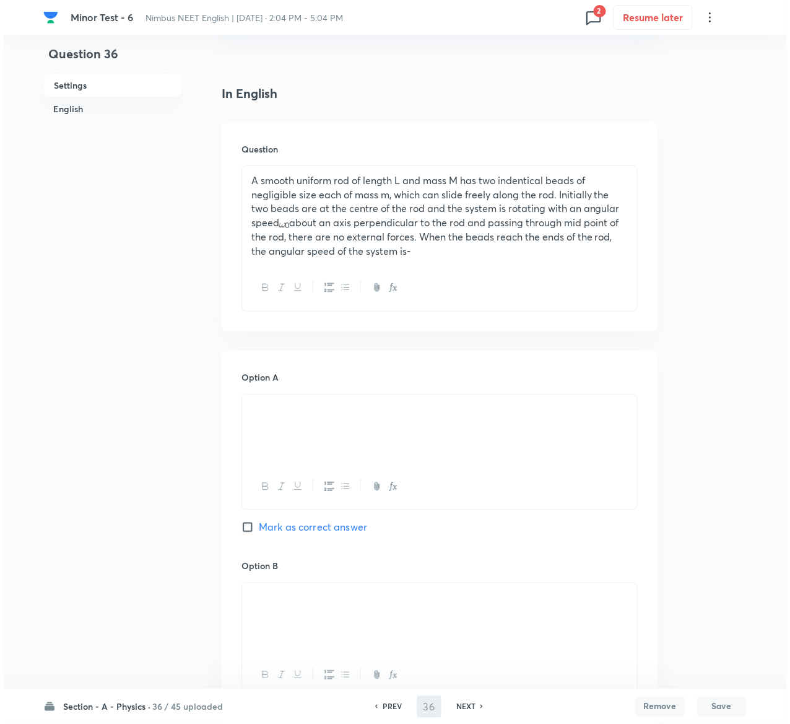
scroll to position [0, 0]
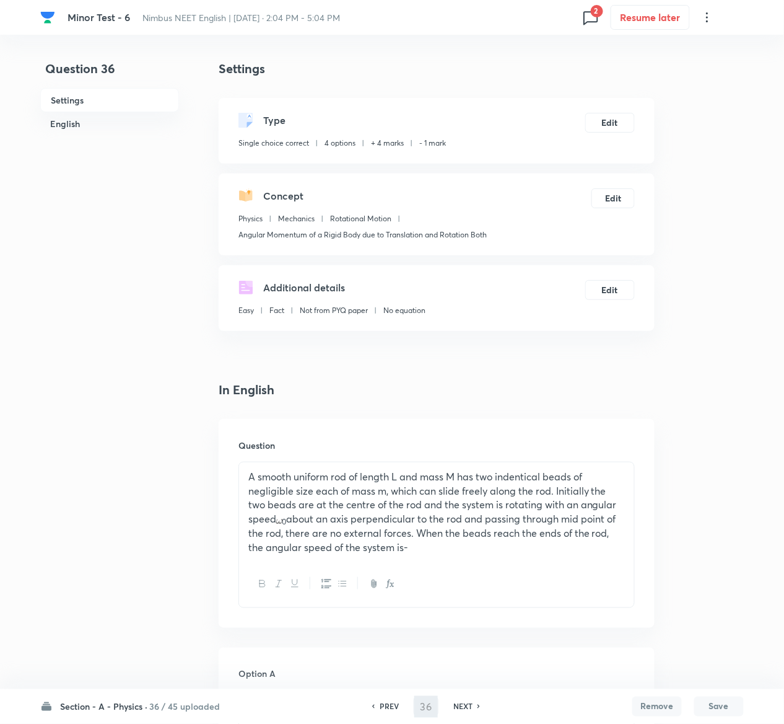
type input "37"
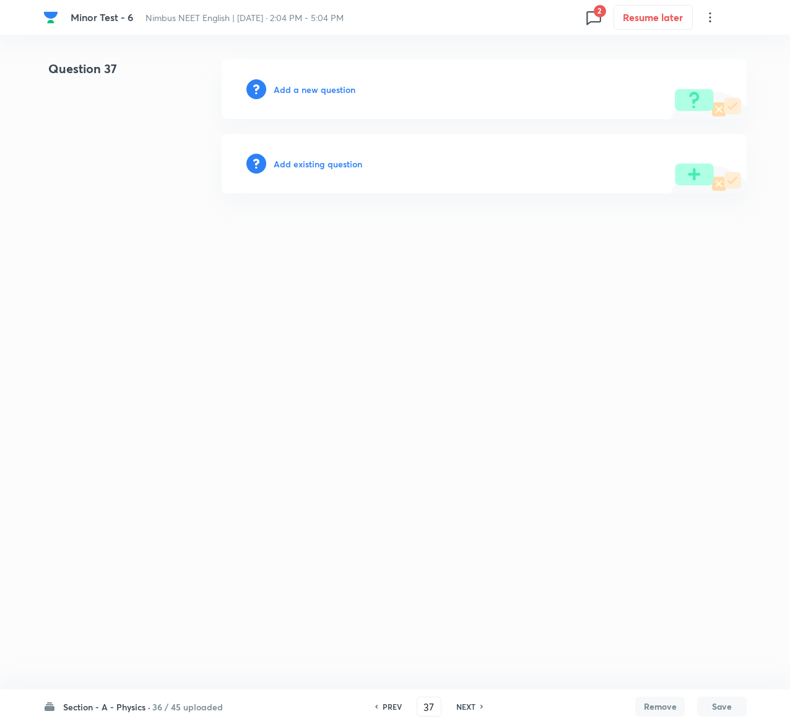
click at [342, 160] on h6 "Add existing question" at bounding box center [318, 163] width 89 height 13
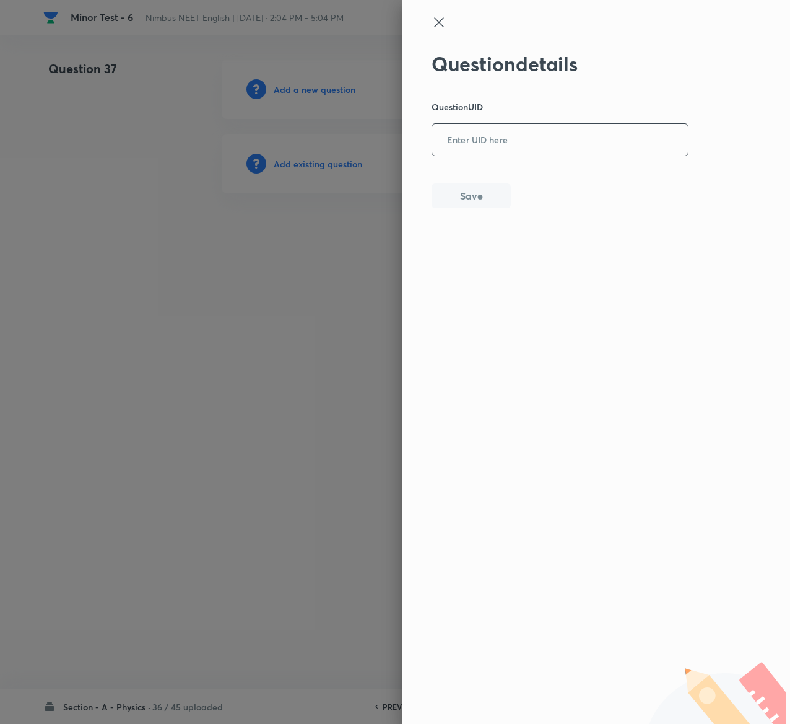
click at [487, 143] on input "text" at bounding box center [560, 140] width 256 height 30
paste input "5HD0T"
type input "5HD0T"
click at [496, 191] on button "Save" at bounding box center [471, 194] width 79 height 25
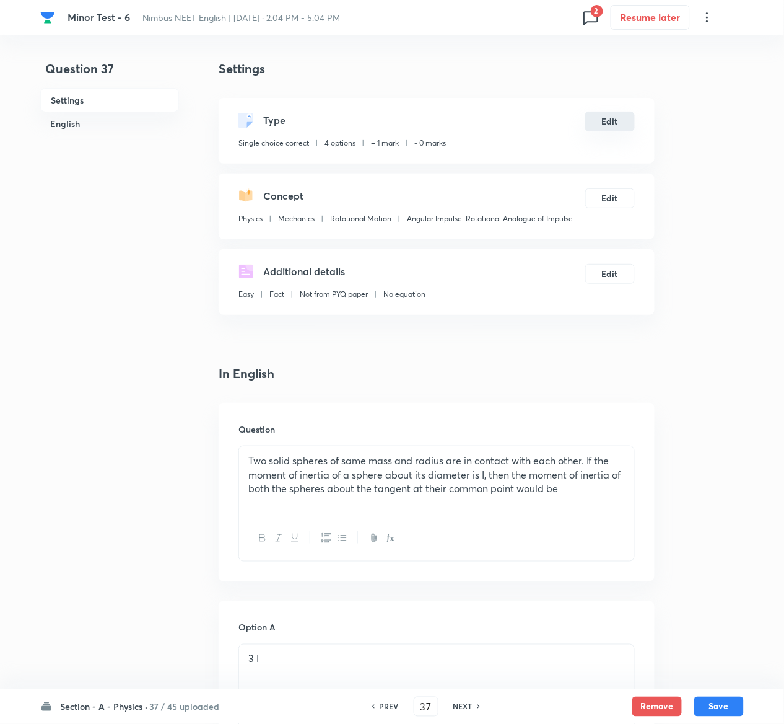
click at [607, 123] on button "Edit" at bounding box center [610, 122] width 50 height 20
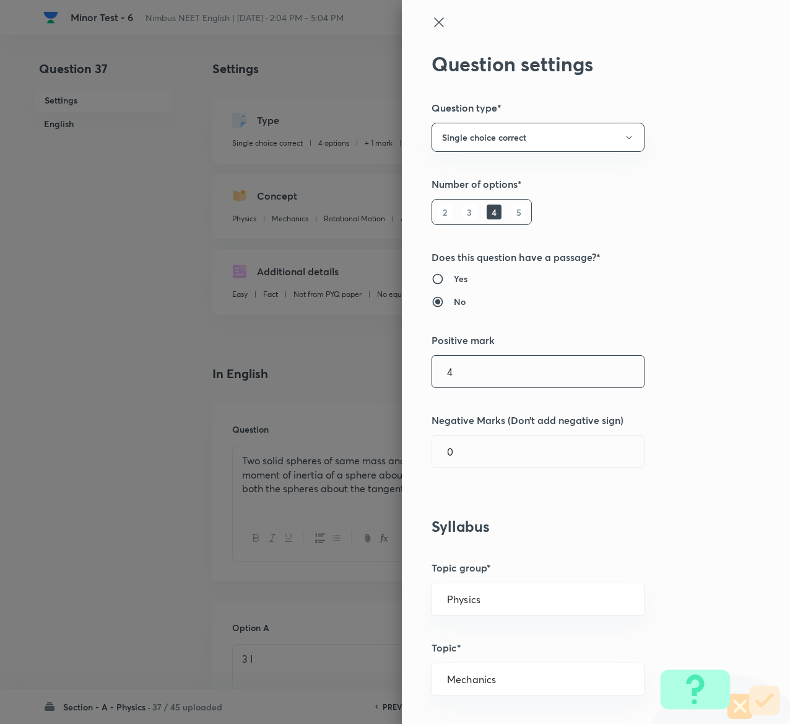
type input "4"
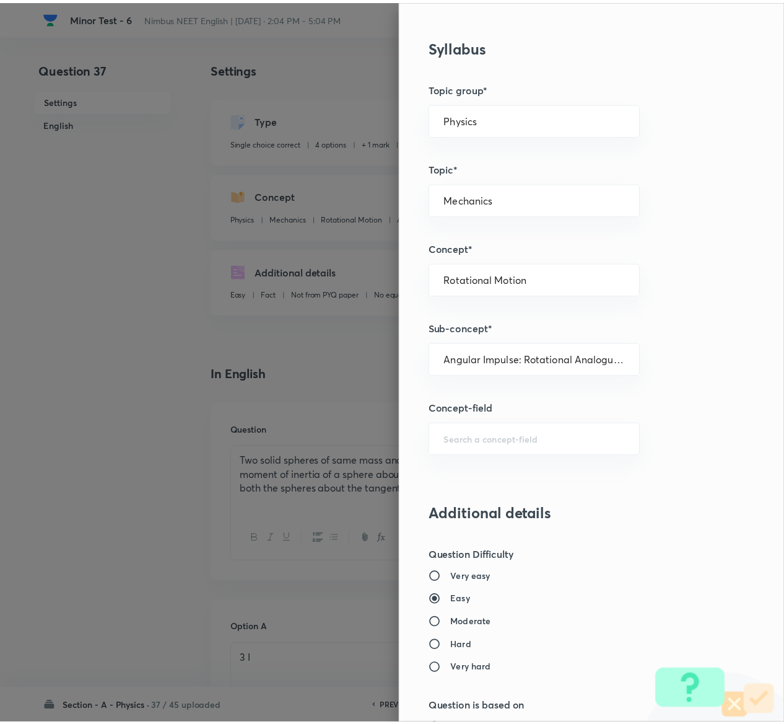
scroll to position [968, 0]
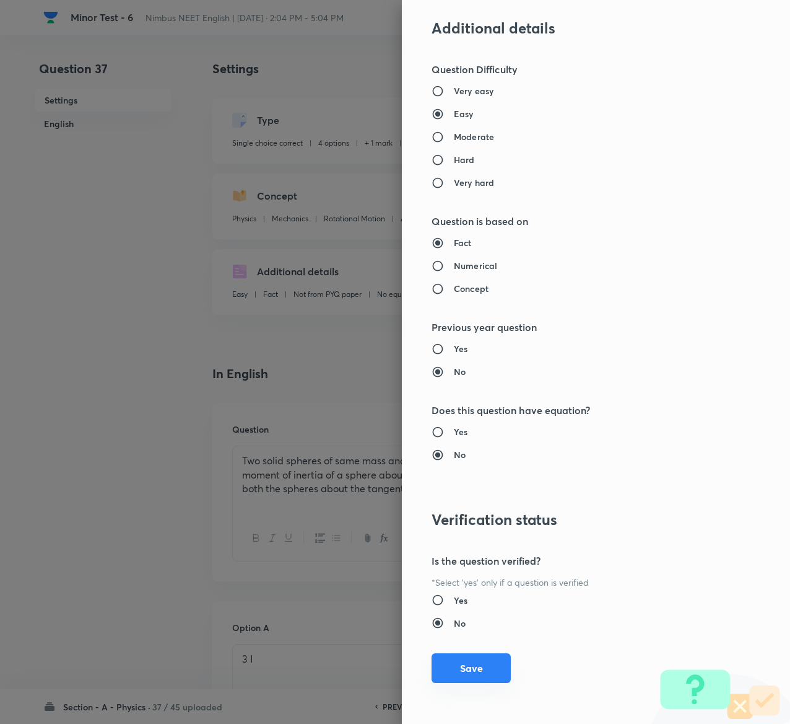
type input "1"
click at [466, 668] on button "Save" at bounding box center [471, 668] width 79 height 30
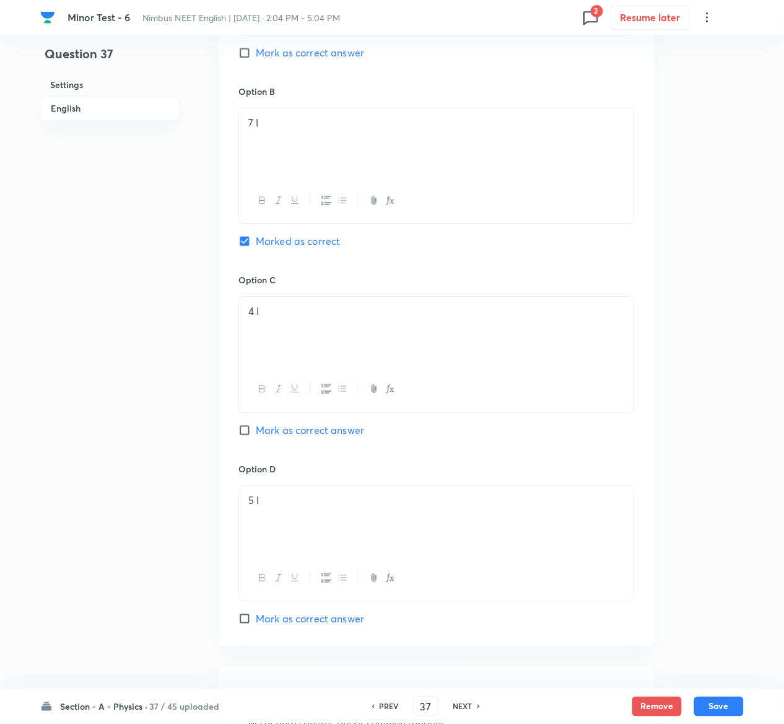
scroll to position [958, 0]
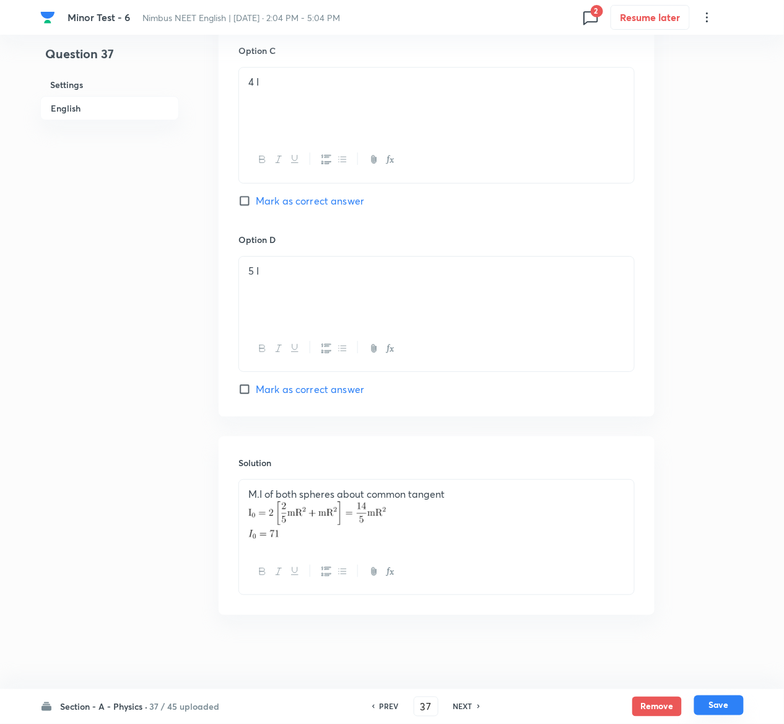
click at [727, 703] on button "Save" at bounding box center [719, 705] width 50 height 20
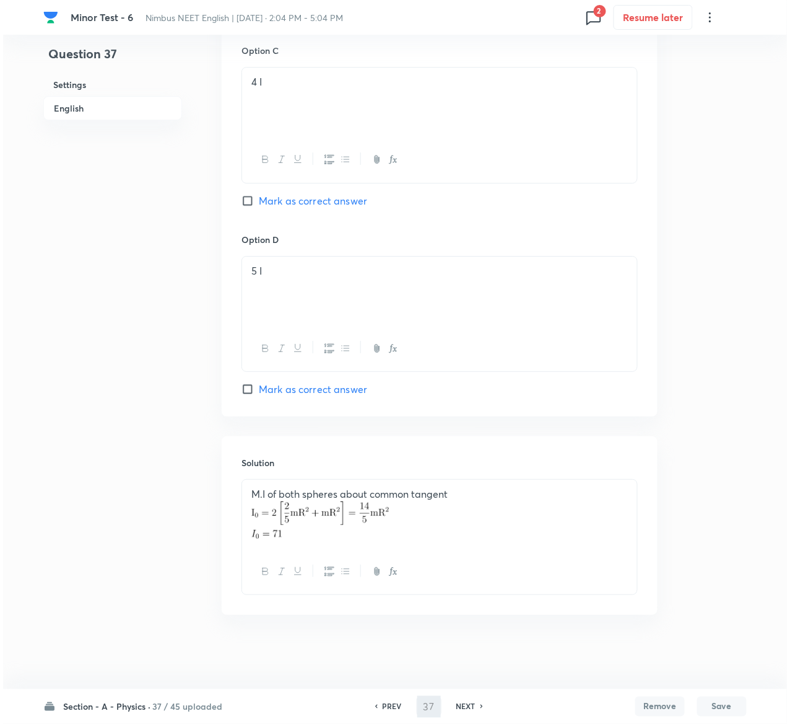
scroll to position [0, 0]
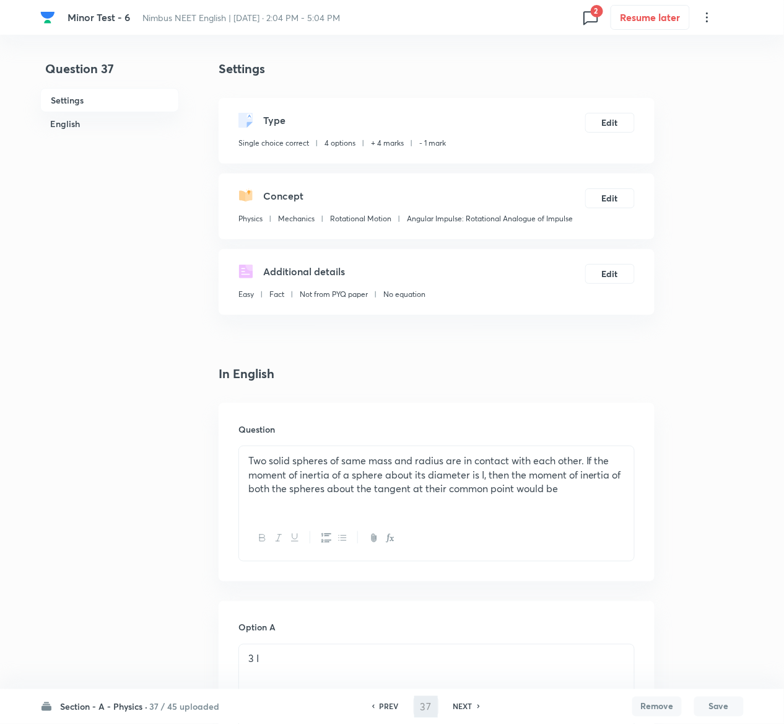
type input "38"
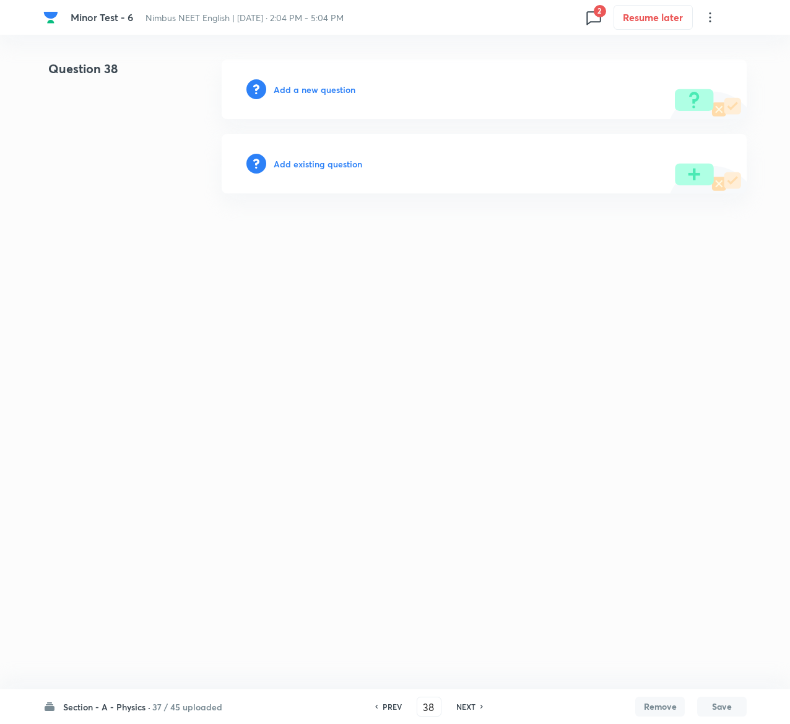
click at [328, 167] on h6 "Add existing question" at bounding box center [318, 163] width 89 height 13
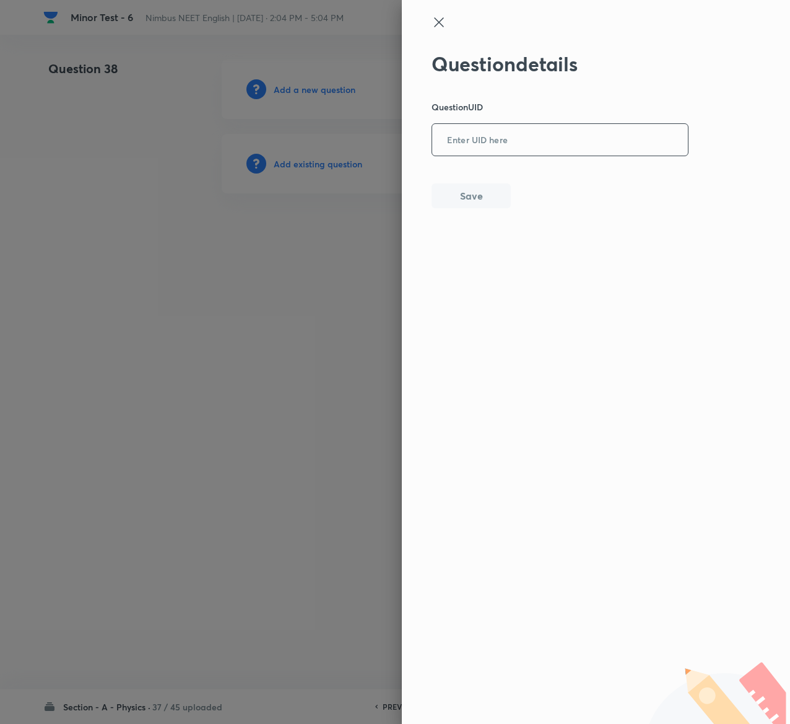
click at [568, 146] on input "text" at bounding box center [560, 140] width 256 height 30
paste input "JUSNI"
type input "JUSNI"
click at [504, 193] on button "Save" at bounding box center [471, 194] width 79 height 25
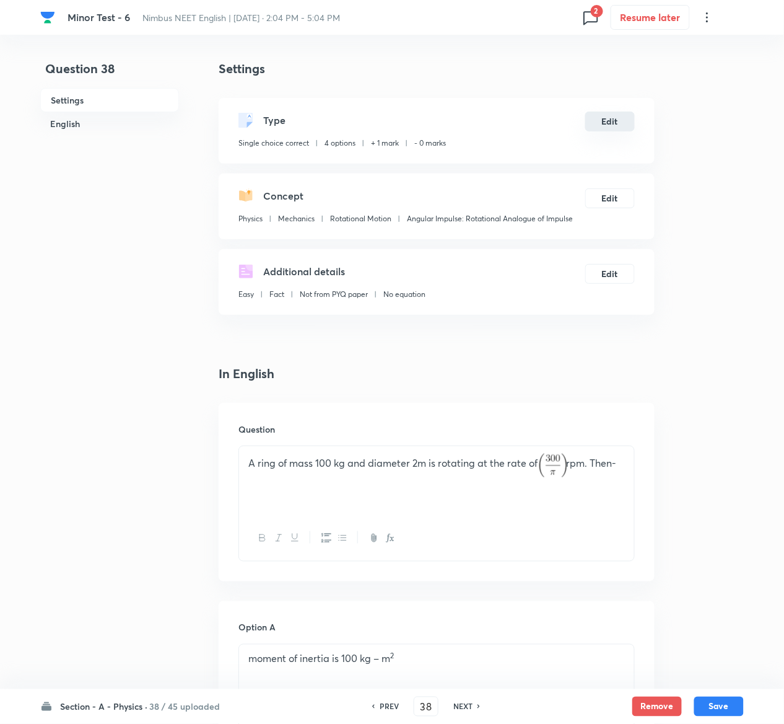
click at [617, 120] on button "Edit" at bounding box center [610, 122] width 50 height 20
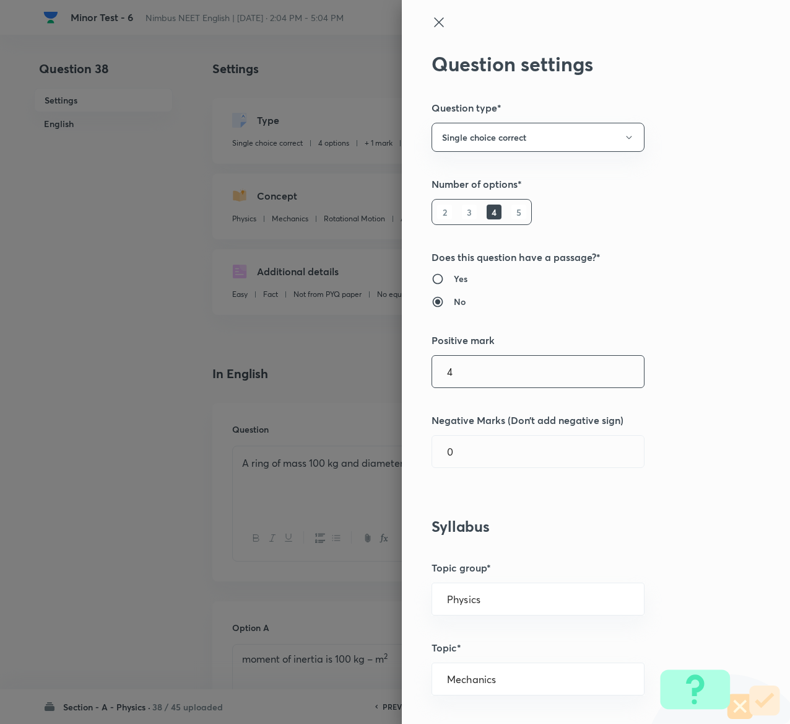
type input "4"
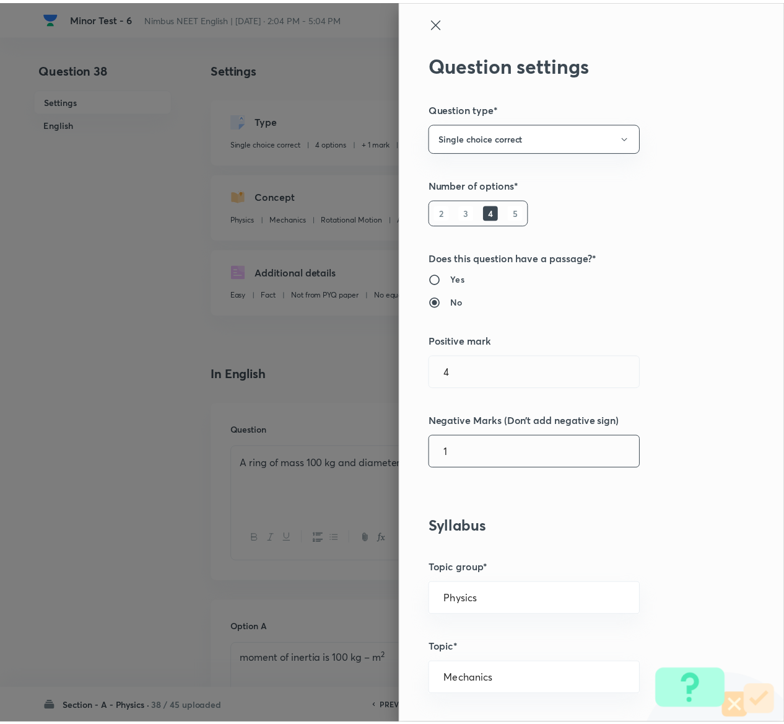
scroll to position [968, 0]
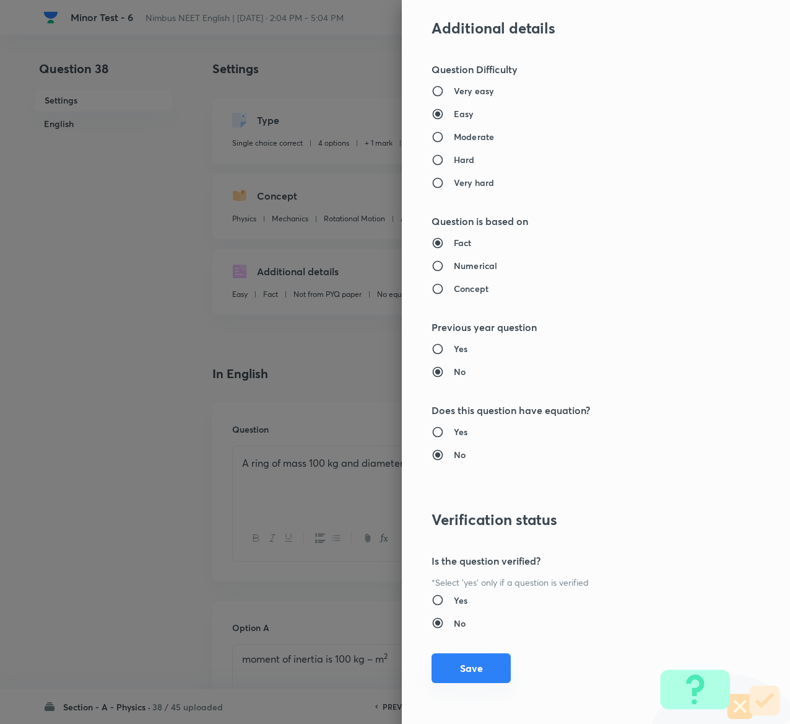
type input "1"
click at [445, 664] on button "Save" at bounding box center [471, 668] width 79 height 30
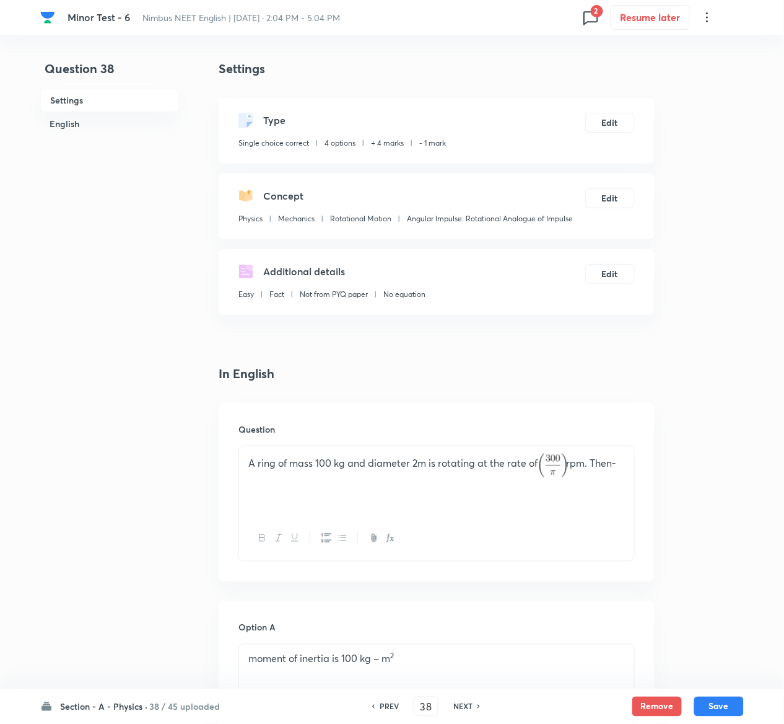
scroll to position [958, 0]
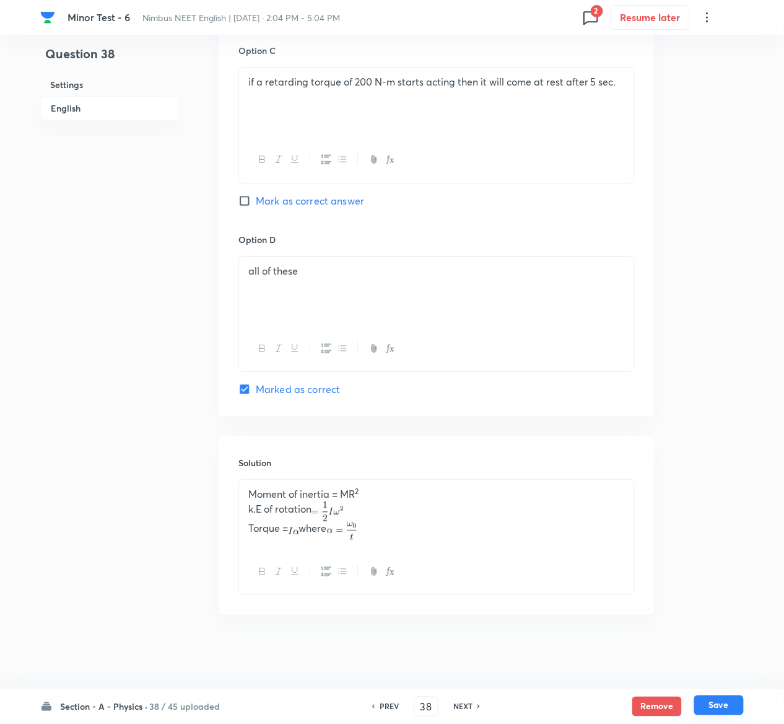
click at [731, 704] on button "Save" at bounding box center [719, 705] width 50 height 20
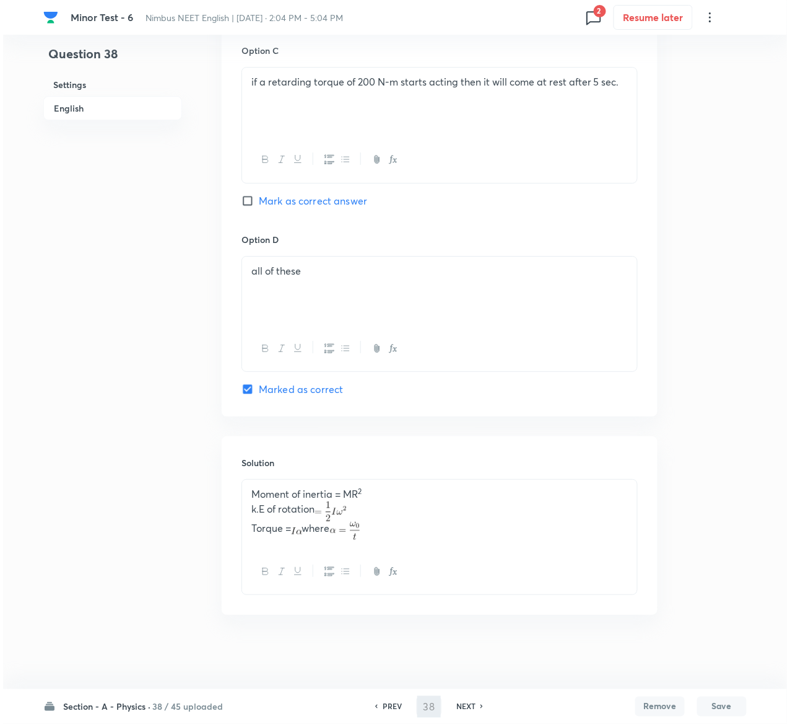
scroll to position [0, 0]
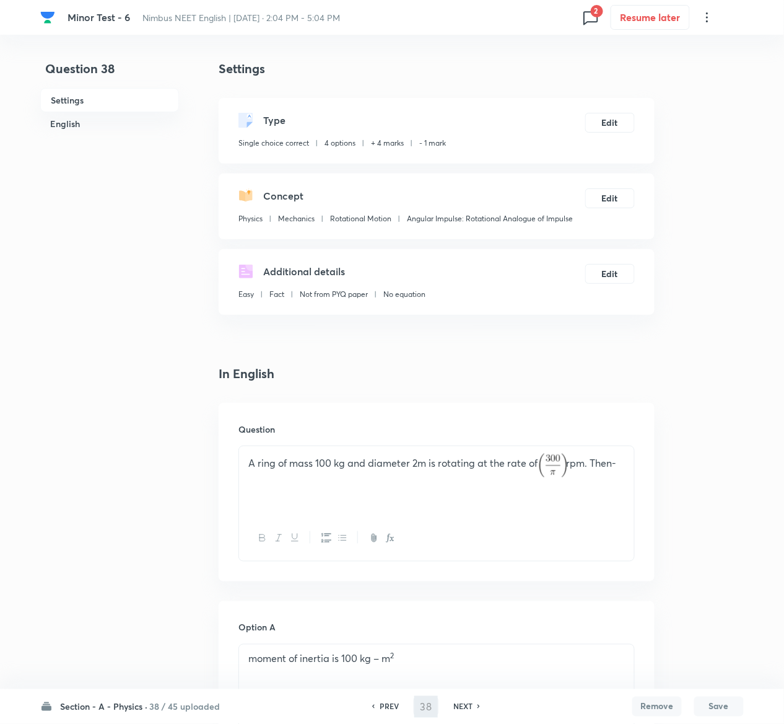
type input "39"
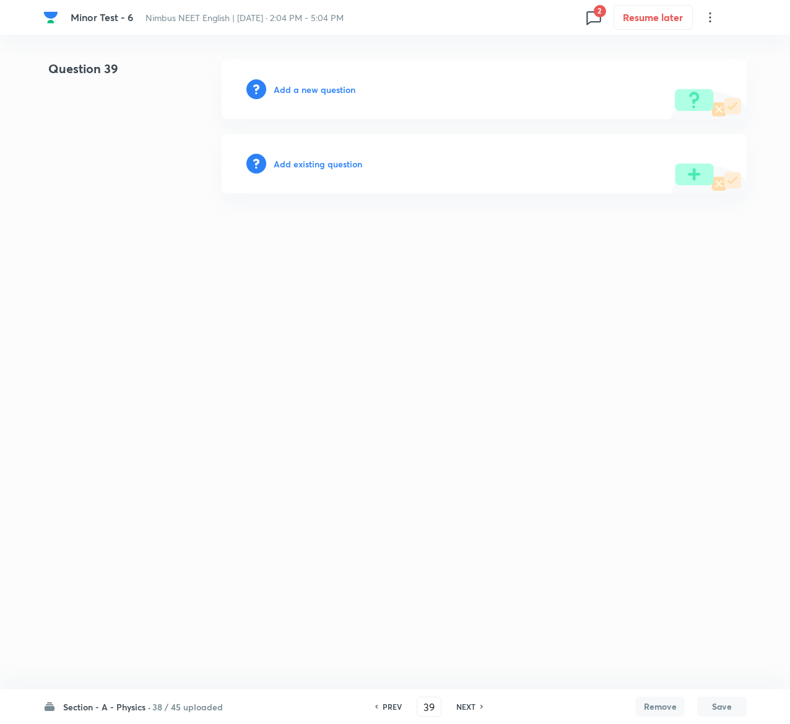
click at [335, 165] on h6 "Add existing question" at bounding box center [318, 163] width 89 height 13
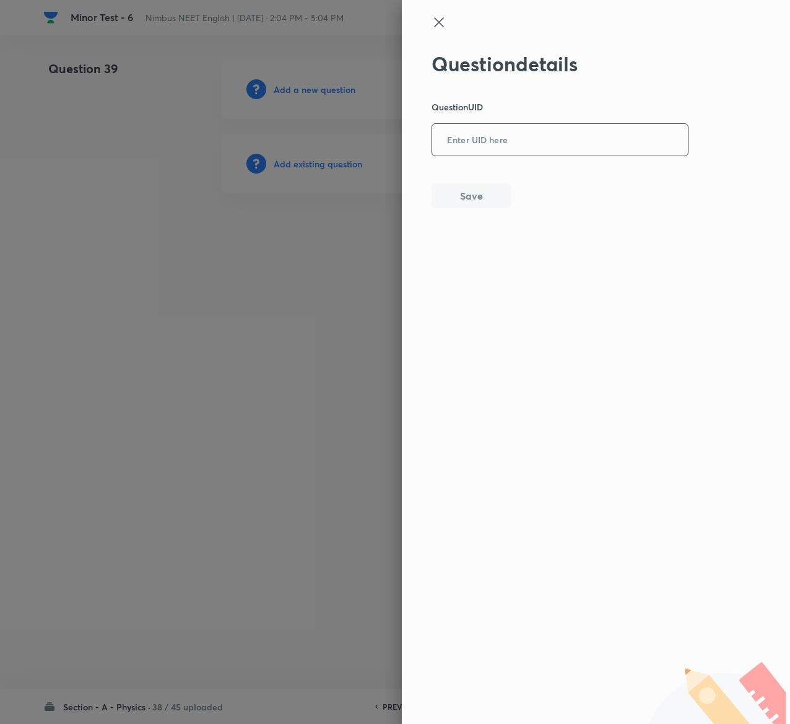
click at [519, 128] on input "text" at bounding box center [560, 140] width 256 height 30
paste input "YKOUO"
type input "YKOUO"
